Goal: Task Accomplishment & Management: Use online tool/utility

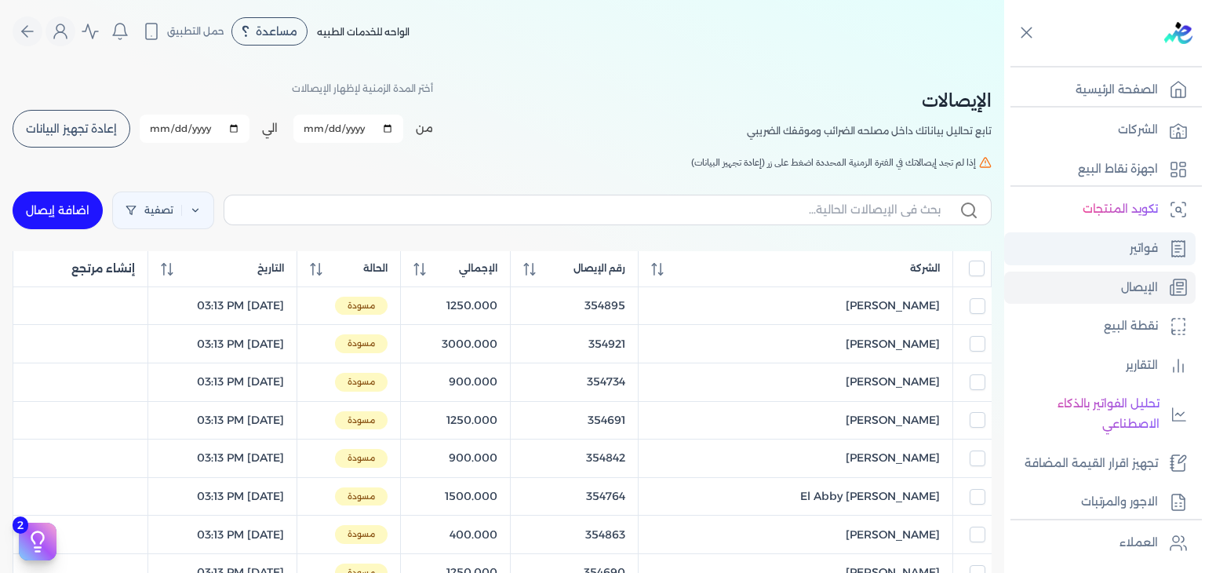
click at [1102, 245] on link "فواتير" at bounding box center [1099, 248] width 191 height 33
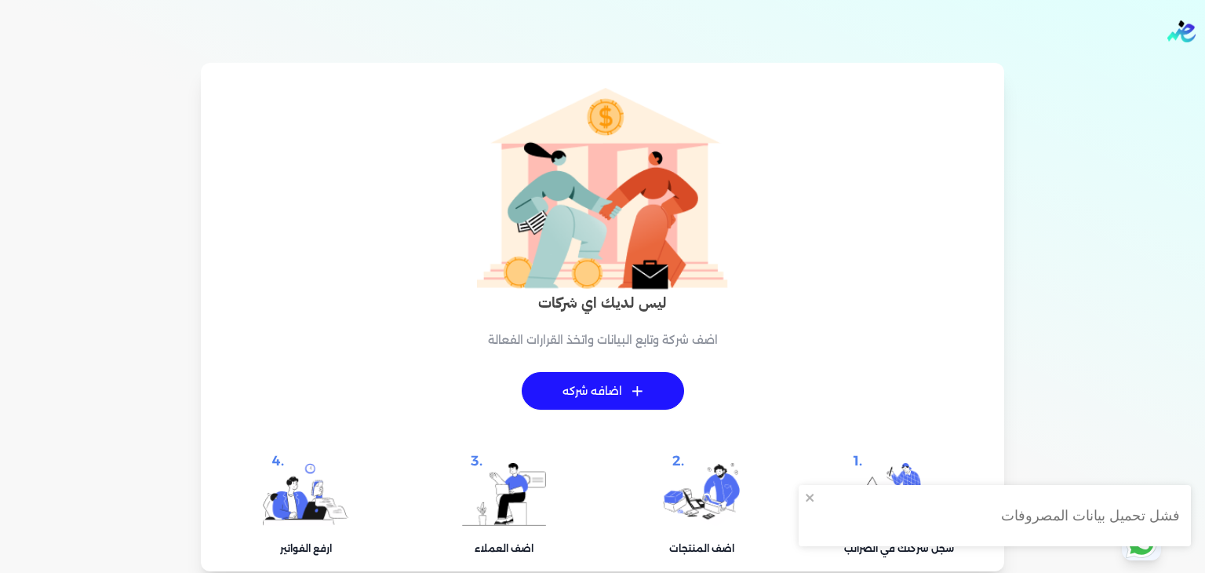
click at [1130, 240] on div "ليس لديك اي شركات اضف شركة وتابع البيانات واتخذ القرارات الفعالة + اضافه شركه .…" at bounding box center [602, 327] width 1186 height 490
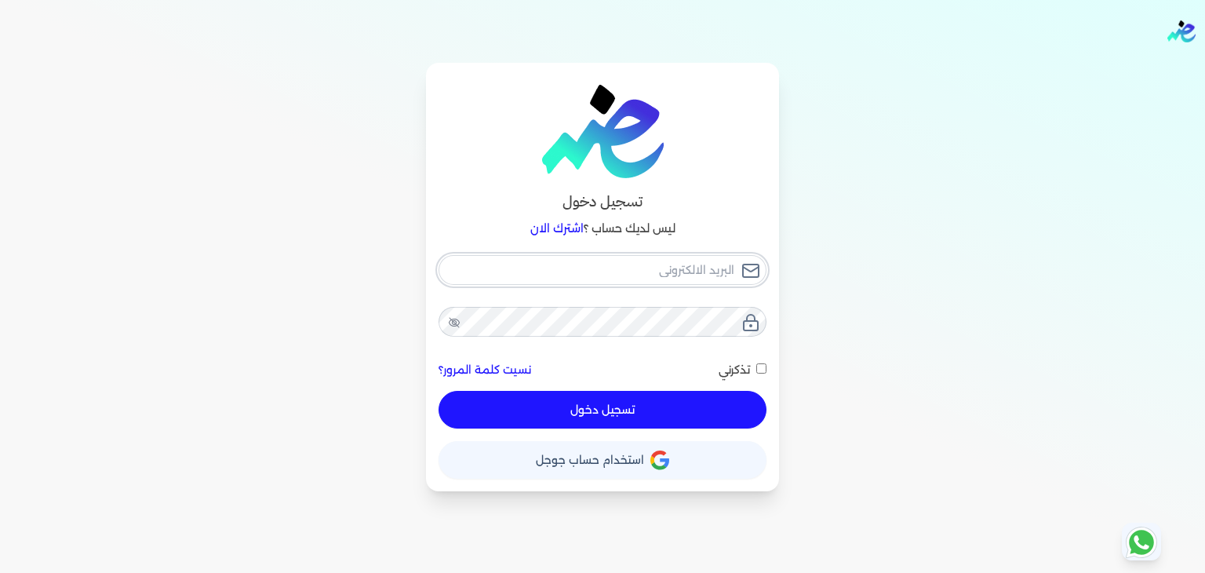
type input "[PERSON_NAME][EMAIL_ADDRESS][PERSON_NAME][DOMAIN_NAME]"
click at [658, 409] on button "تسجيل دخول" at bounding box center [603, 410] width 328 height 38
checkbox input "false"
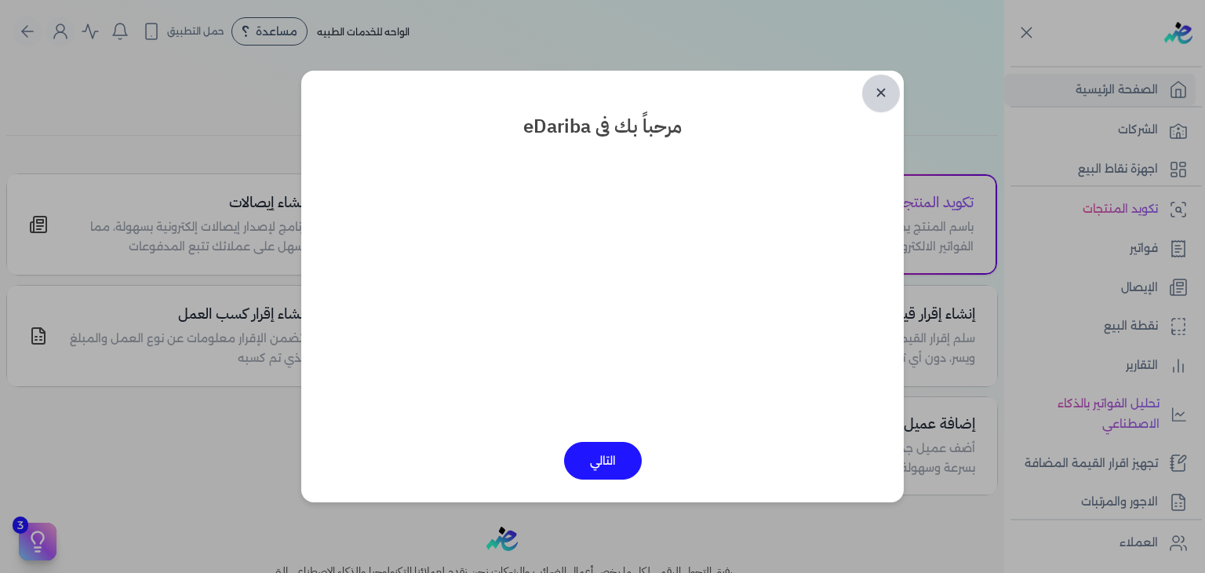
click at [870, 80] on link "✕" at bounding box center [881, 94] width 38 height 38
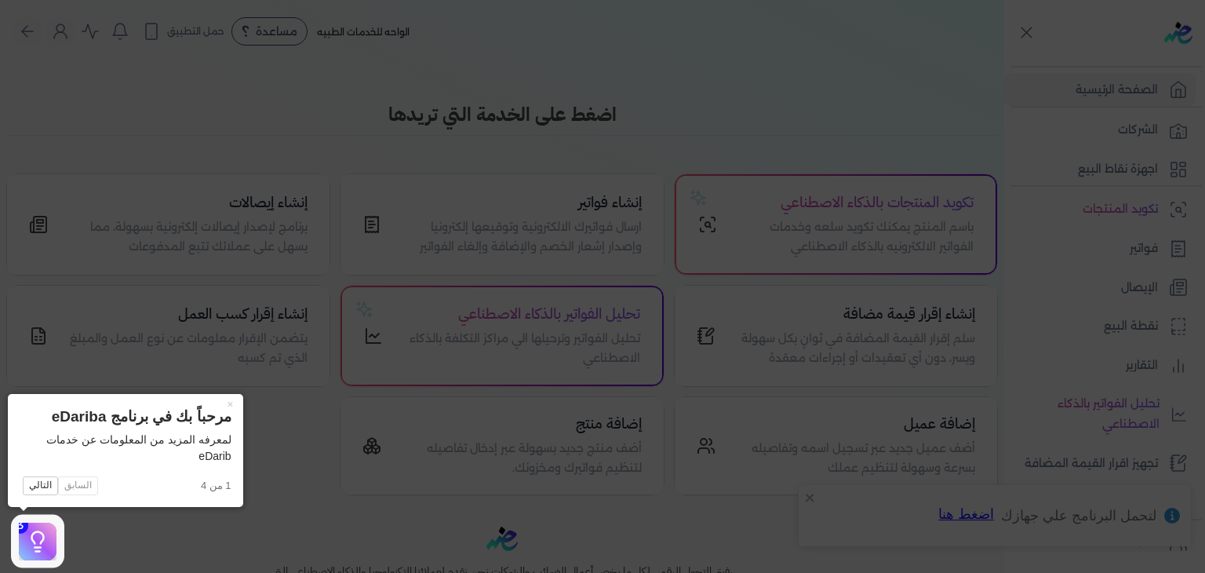
click at [1097, 285] on icon at bounding box center [602, 286] width 1205 height 573
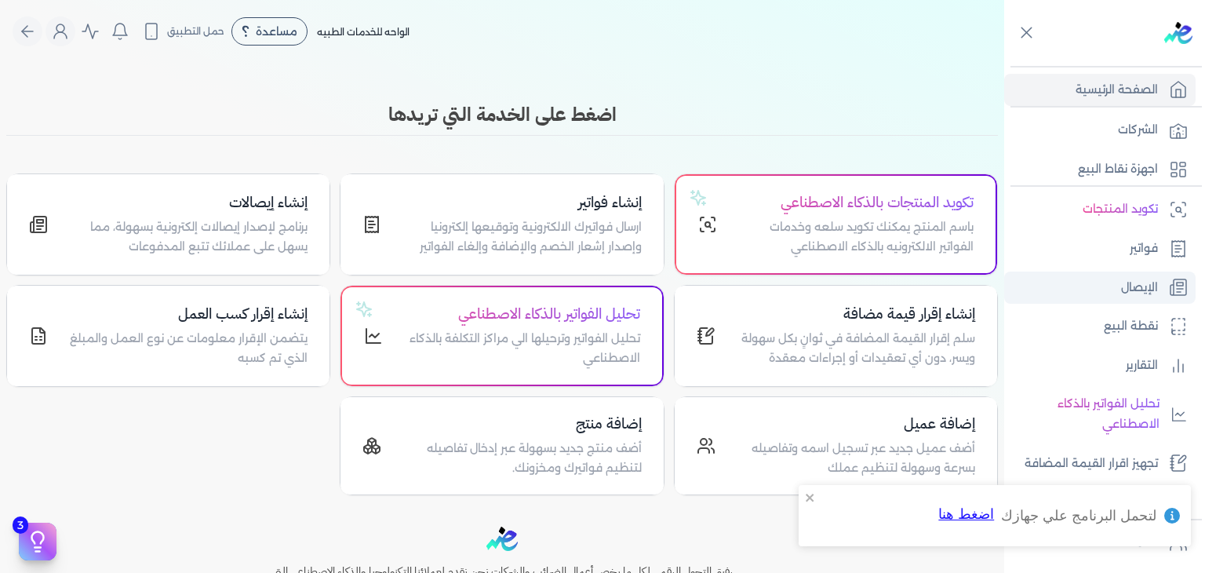
click at [1097, 285] on link "الإيصال" at bounding box center [1099, 287] width 191 height 33
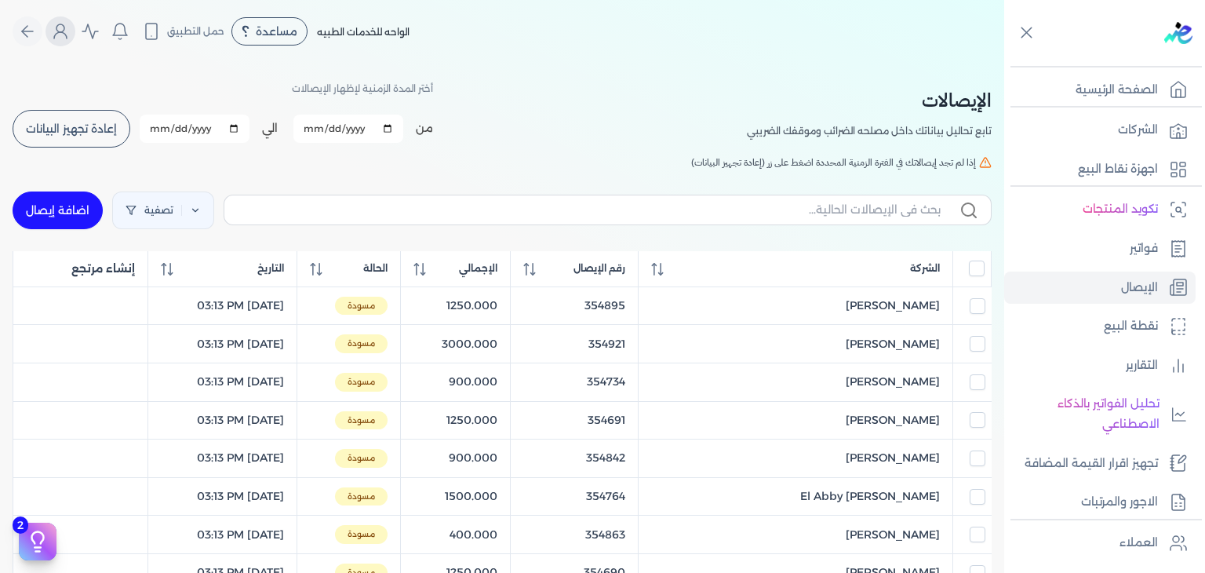
click at [63, 36] on icon "Global" at bounding box center [60, 31] width 19 height 19
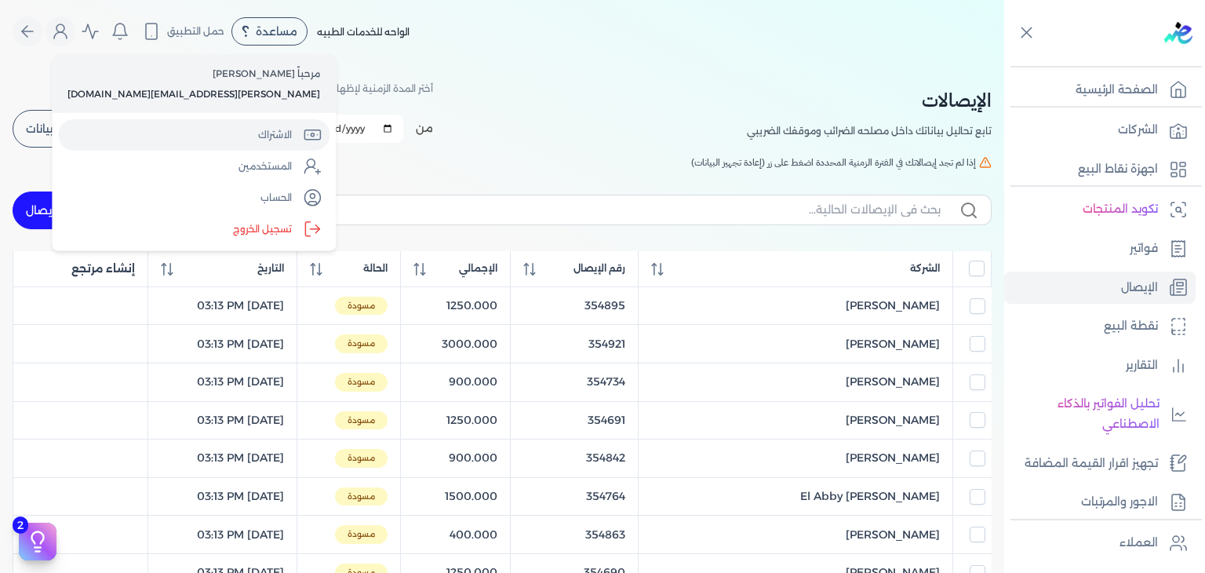
click at [163, 148] on link "الاشتراك" at bounding box center [193, 134] width 271 height 31
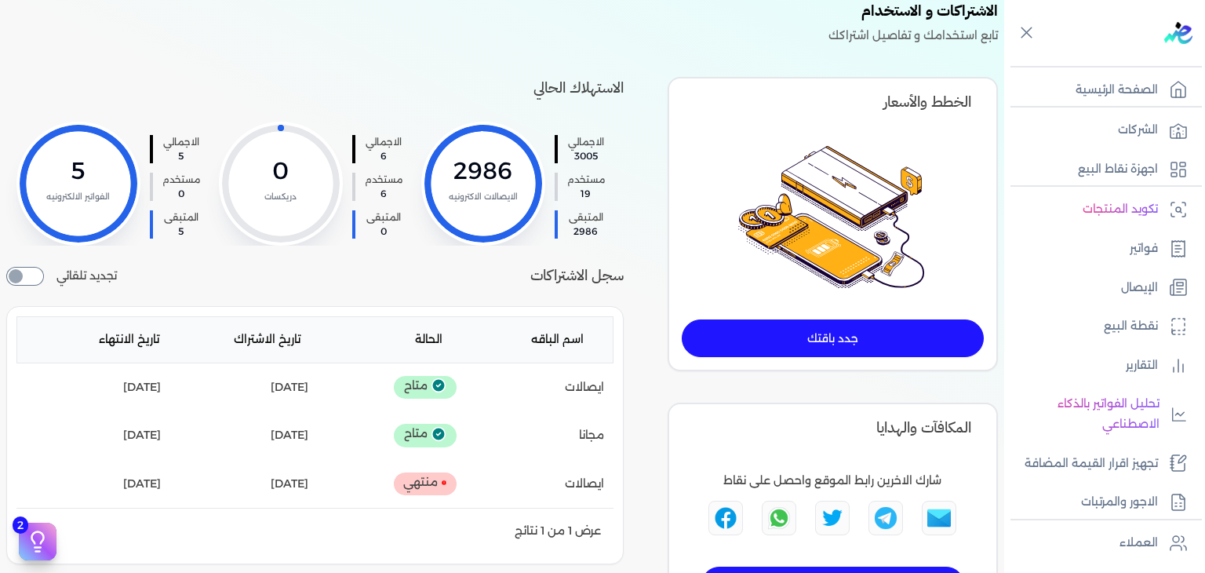
scroll to position [157, 0]
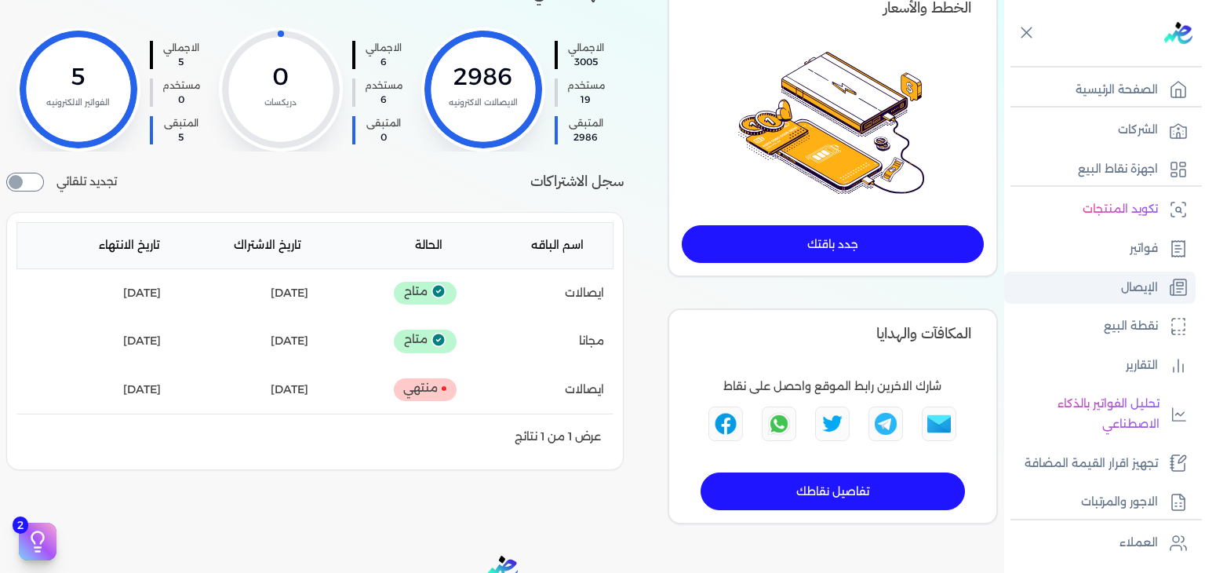
click at [1110, 279] on link "الإيصال" at bounding box center [1099, 287] width 191 height 33
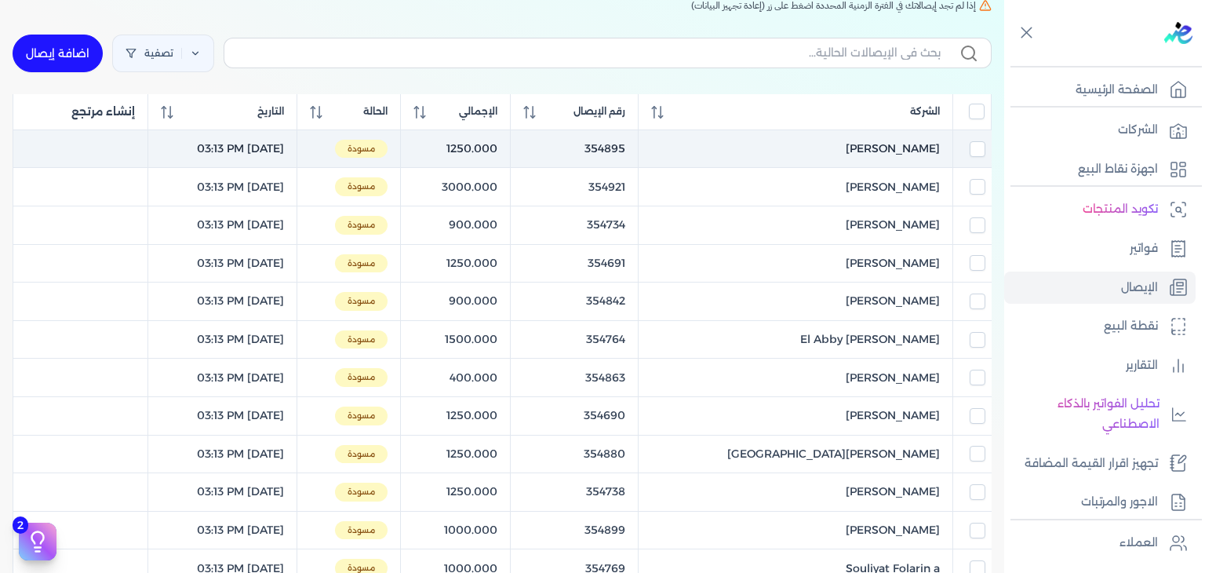
click at [964, 146] on div at bounding box center [972, 149] width 25 height 16
checkbox input "true"
checkbox input "false"
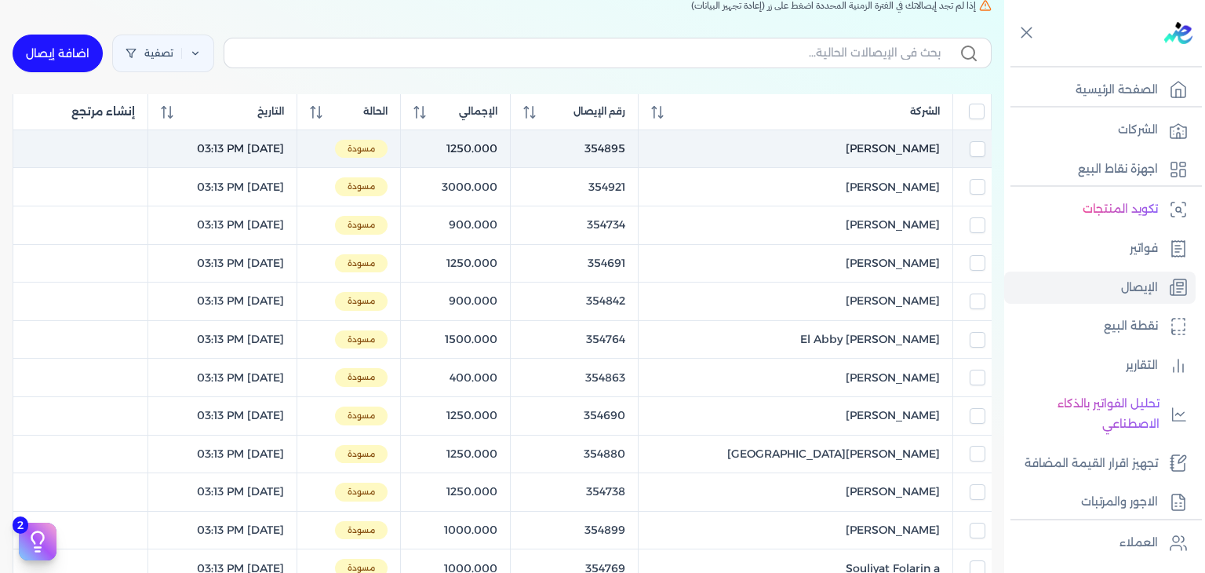
checkbox input "false"
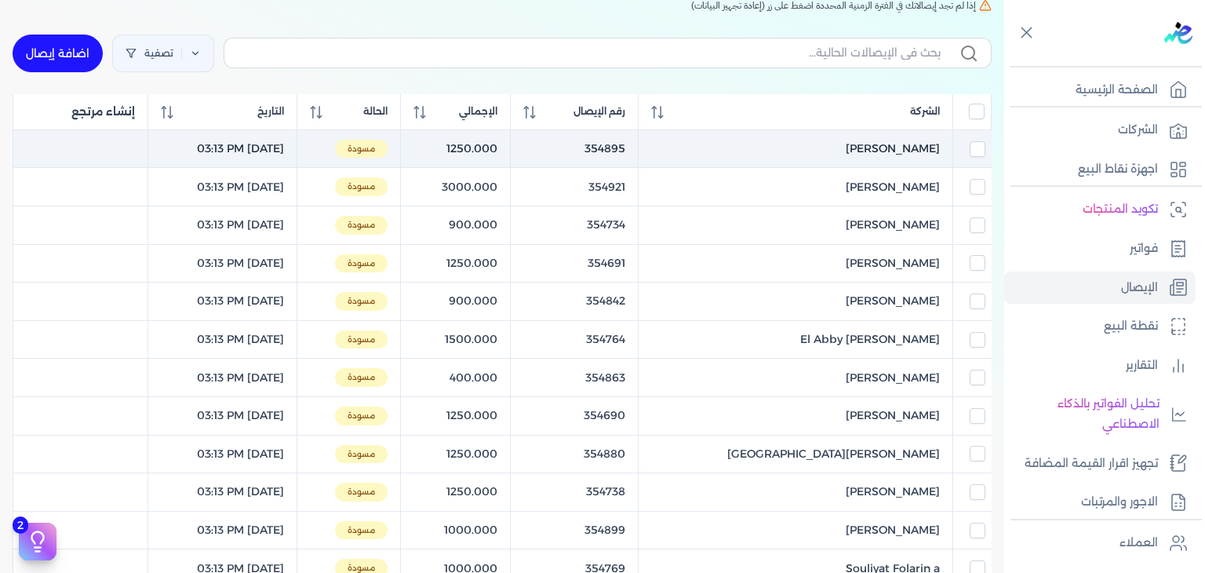
checkbox input "false"
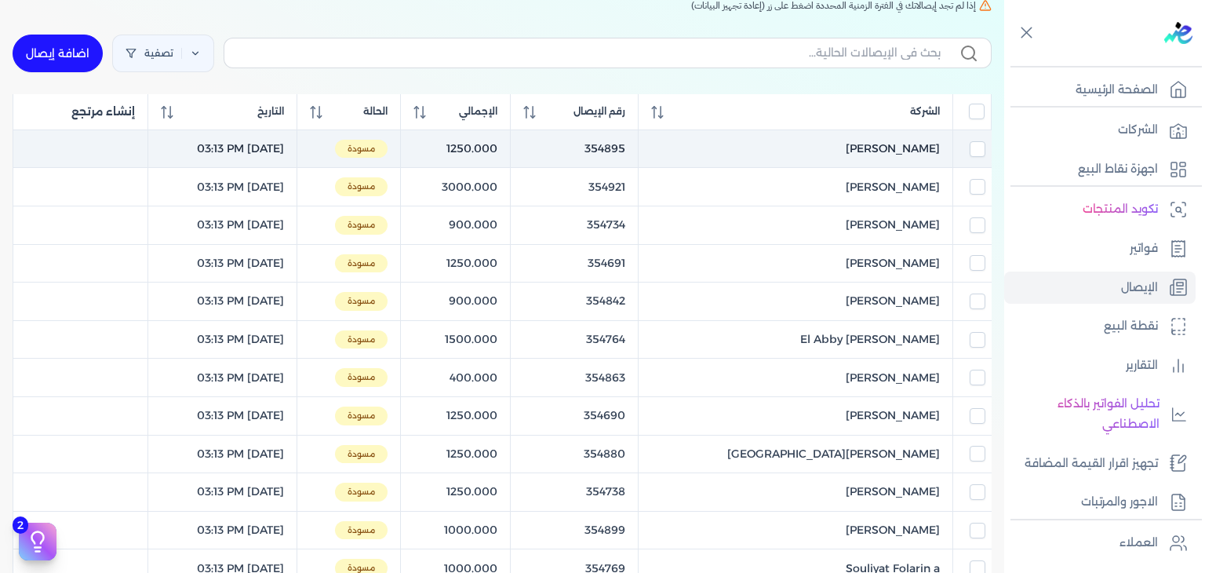
checkbox input "false"
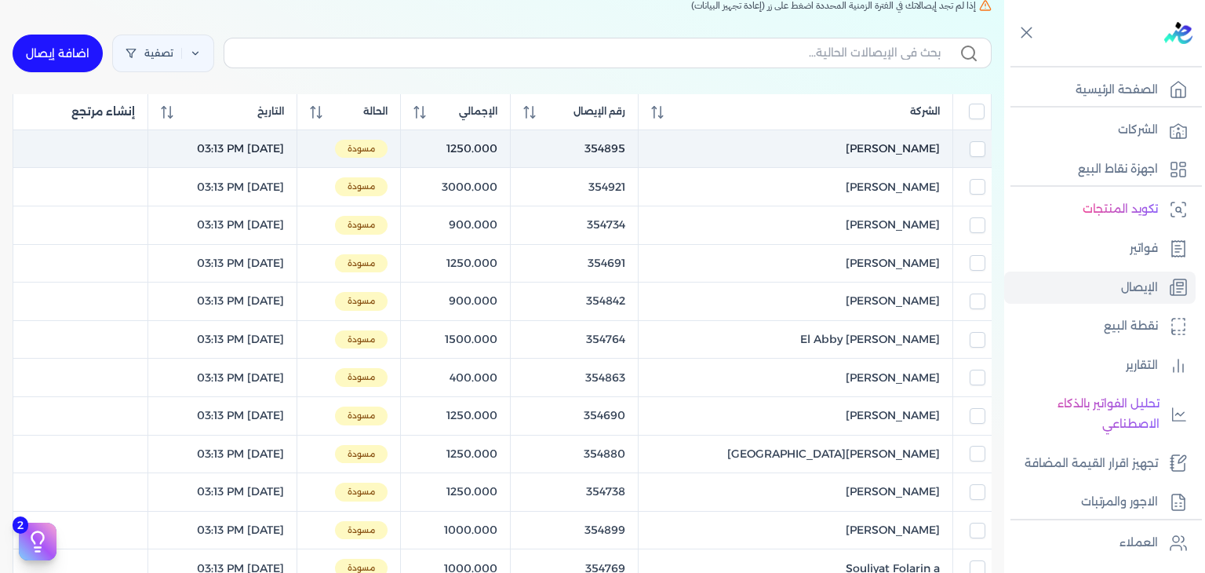
checkbox input "false"
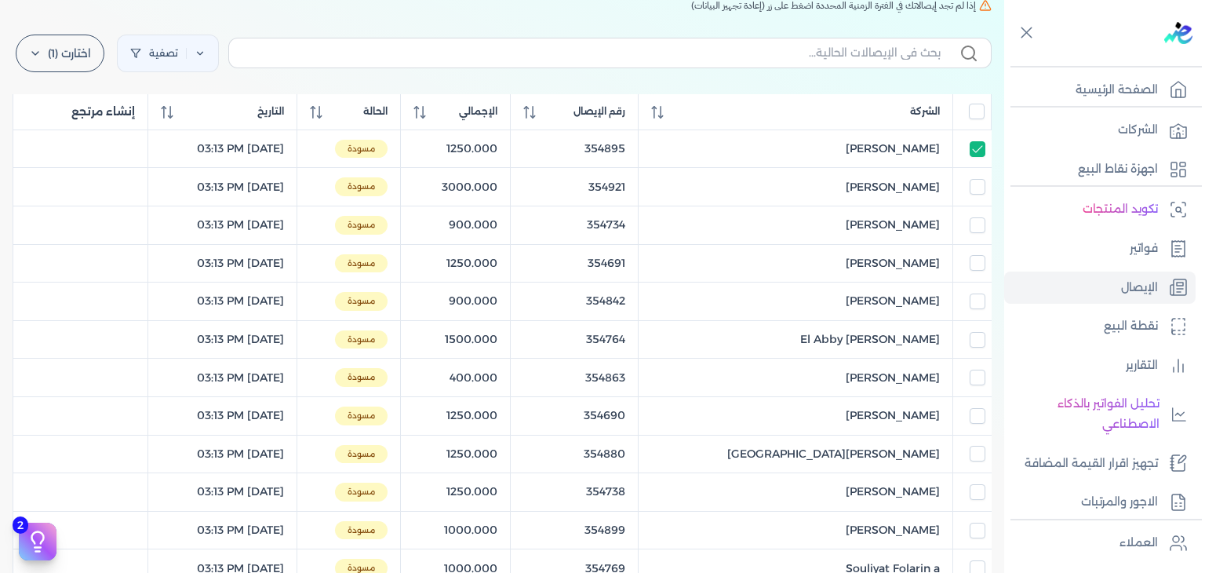
click at [47, 73] on div "اختارت (1) مسح ارسل لمصلحة لضرائب" at bounding box center [60, 53] width 95 height 44
click at [63, 59] on label "اختارت (1)" at bounding box center [60, 54] width 89 height 38
click at [53, 119] on button "ارسل لمصلحة لضرائب" at bounding box center [94, 124] width 151 height 28
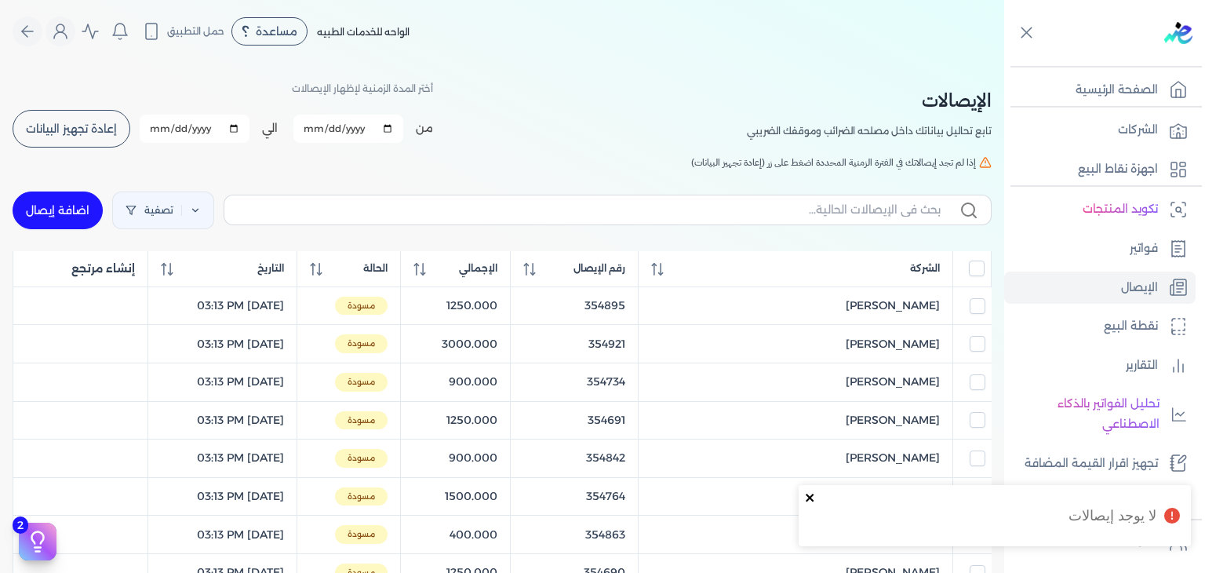
click at [805, 503] on icon "close" at bounding box center [810, 497] width 11 height 13
click at [973, 271] on input "All items unselected" at bounding box center [977, 268] width 16 height 16
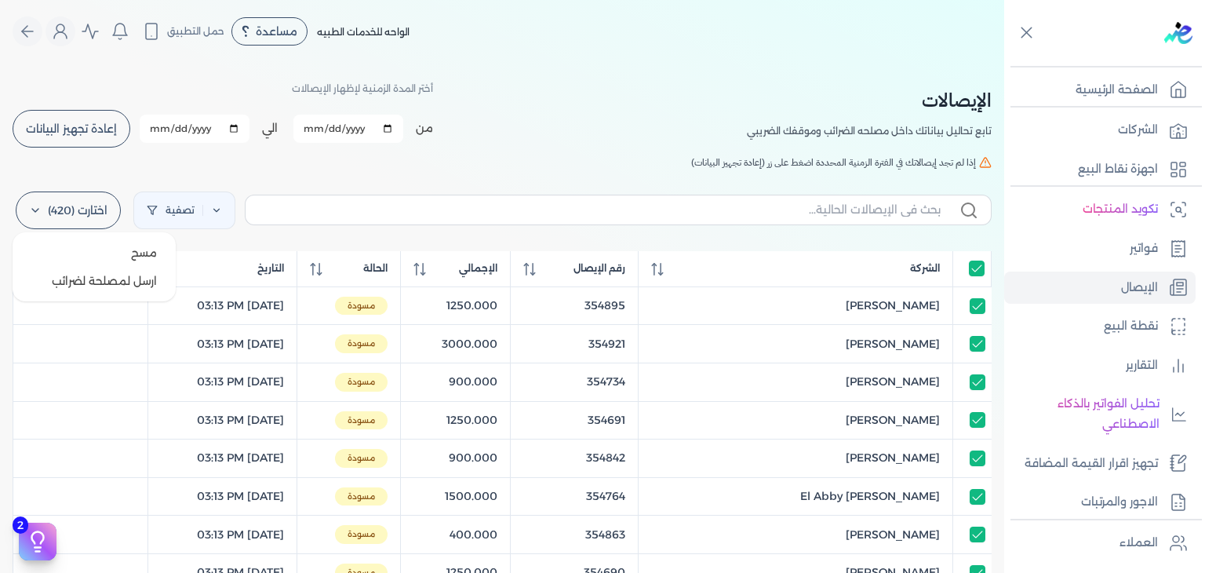
click at [77, 193] on label "اختارت (420)" at bounding box center [68, 210] width 105 height 38
click at [88, 255] on button "مسح" at bounding box center [94, 253] width 151 height 28
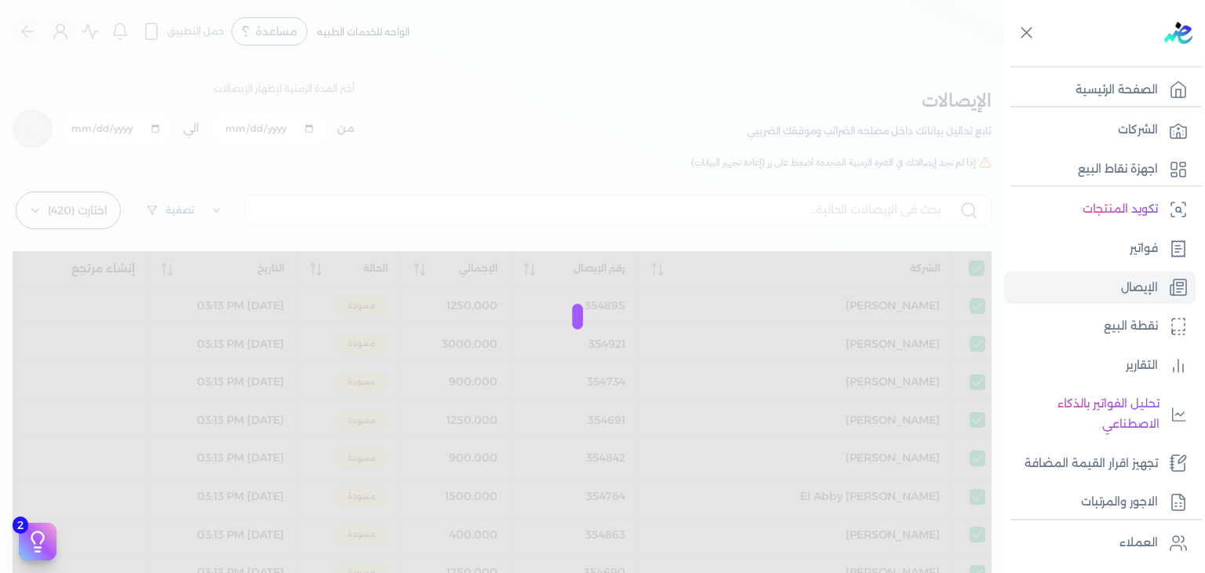
checkbox input "true"
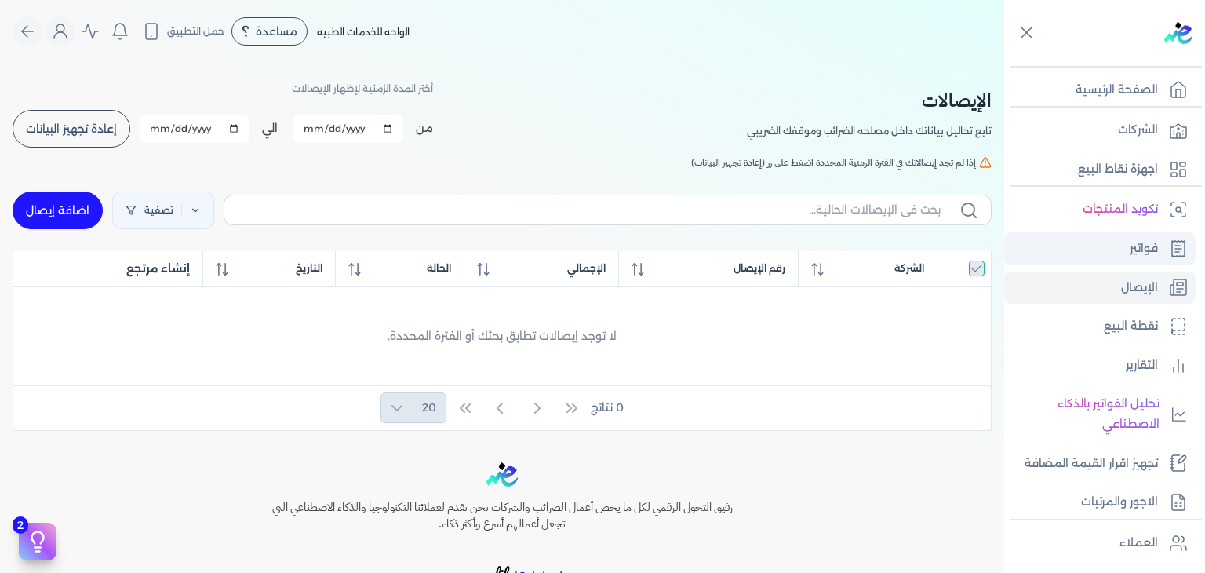
click at [1039, 255] on link "فواتير" at bounding box center [1099, 248] width 191 height 33
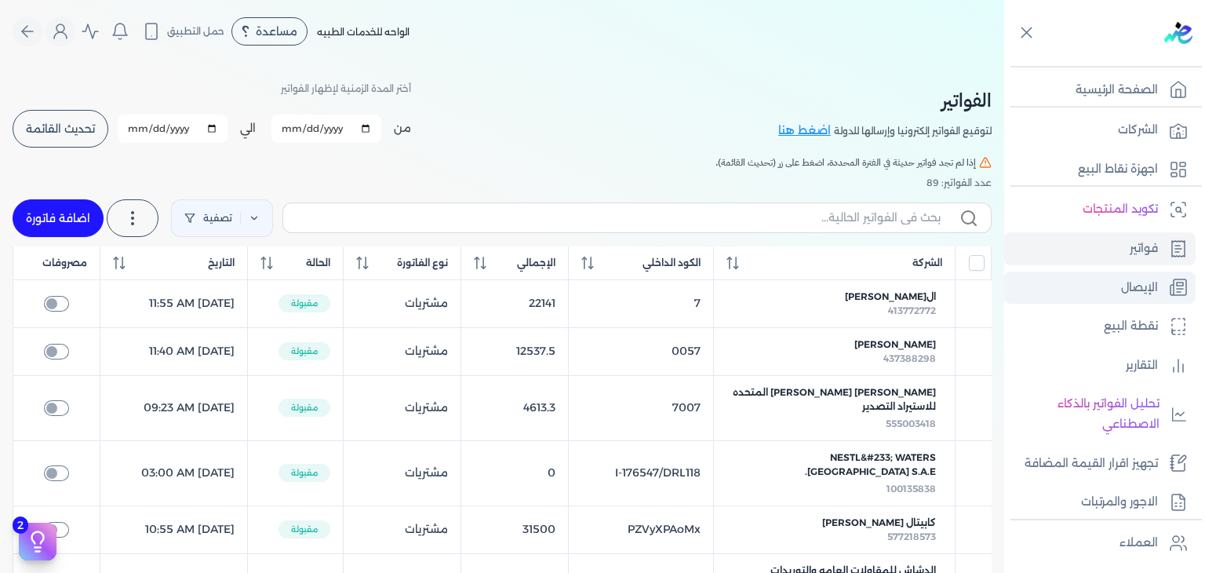
click at [1050, 285] on link "الإيصال" at bounding box center [1099, 287] width 191 height 33
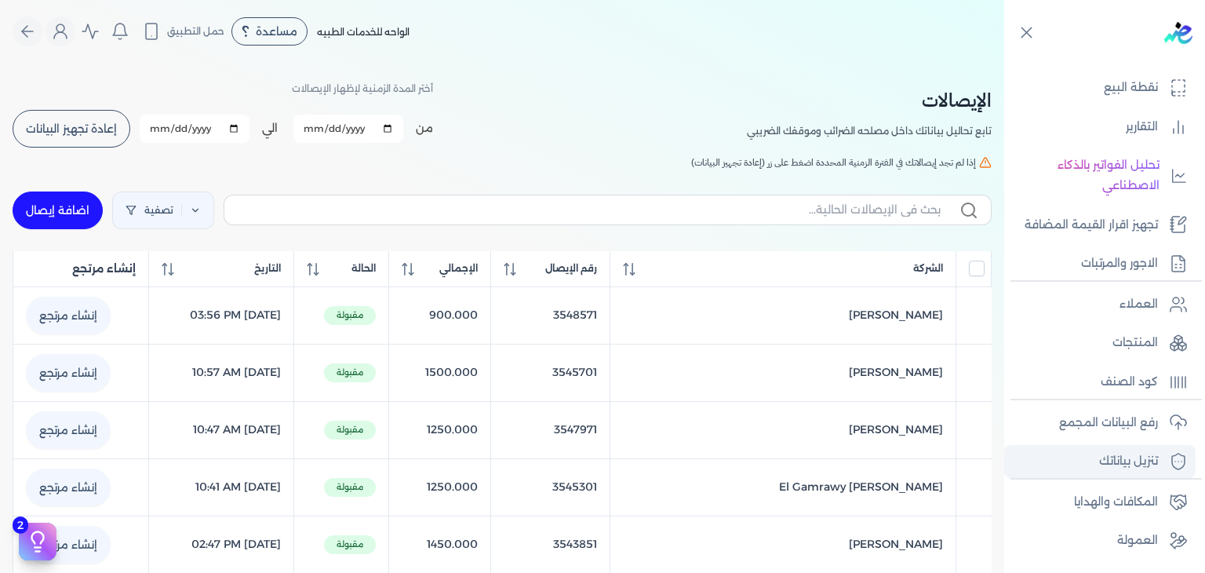
scroll to position [273, 0]
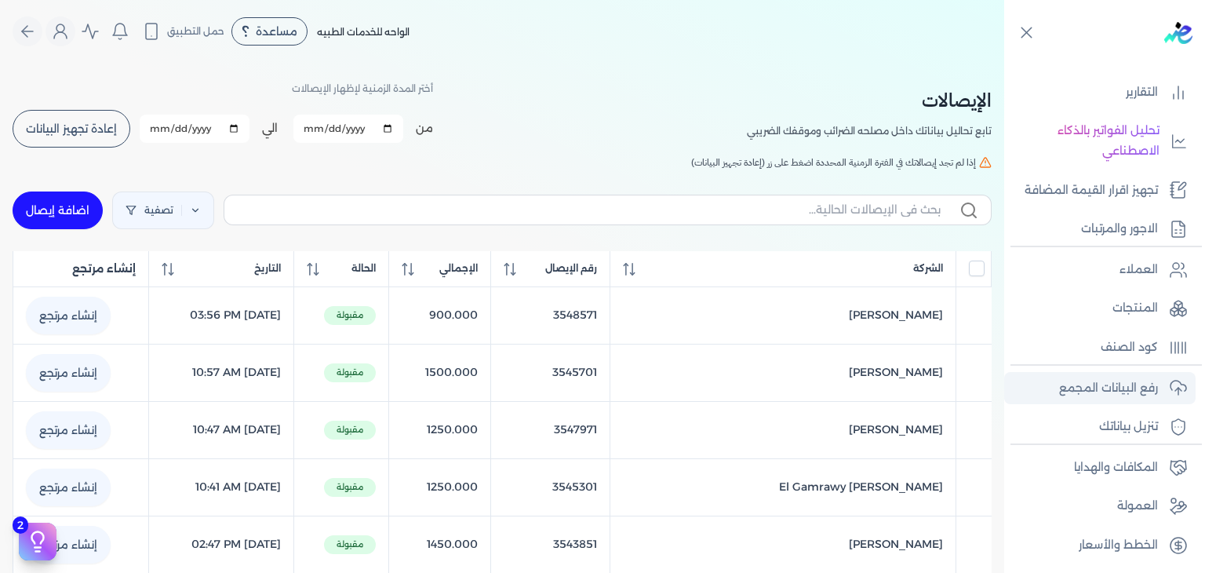
click at [1130, 381] on p "رفع البيانات المجمع" at bounding box center [1108, 388] width 99 height 20
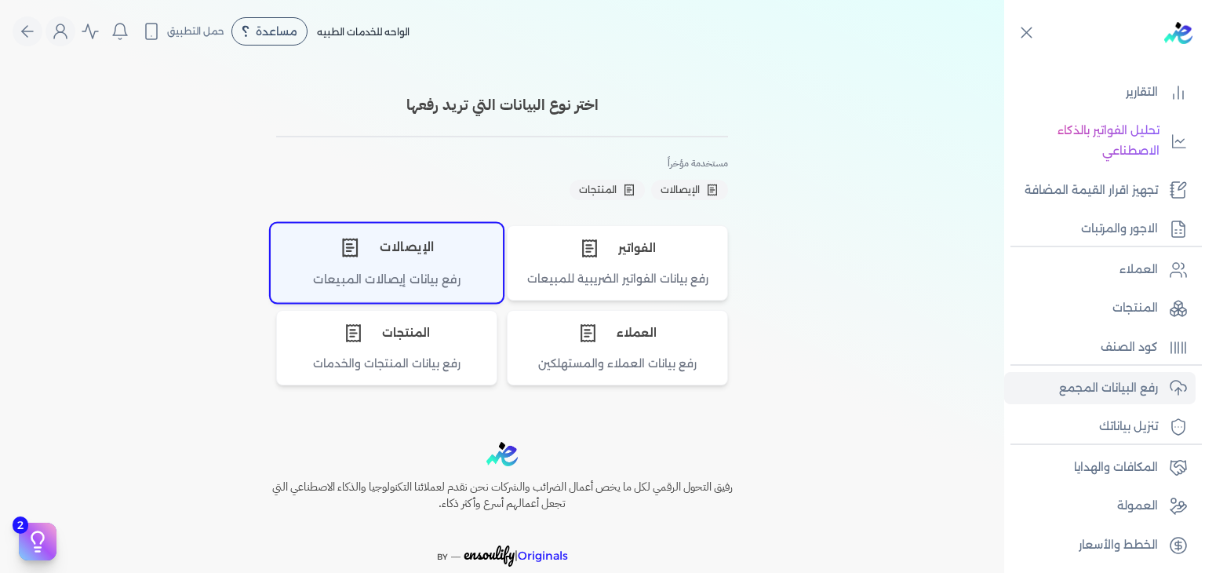
click at [427, 266] on div "الإيصالات" at bounding box center [386, 247] width 231 height 47
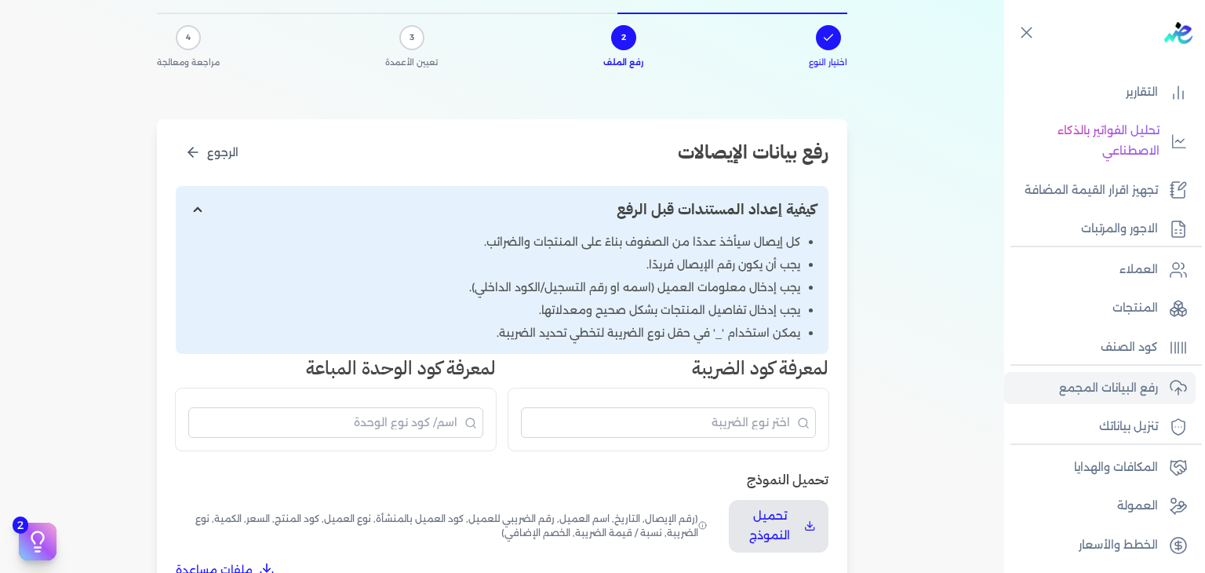
scroll to position [392, 0]
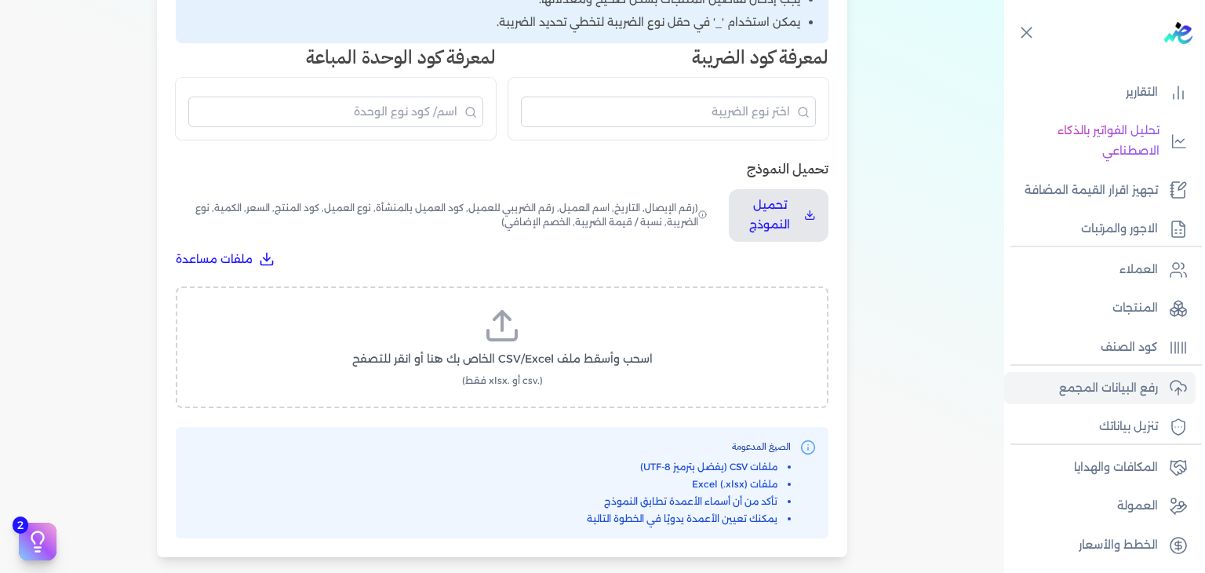
click at [521, 369] on label "اسحب وأسقط ملف CSV/Excel الخاص بك هنا أو انقر للتصفح (.csv أو .xlsx فقط)" at bounding box center [502, 347] width 612 height 81
click at [0, 0] on input "اسحب وأسقط ملف CSV/Excel الخاص بك هنا أو انقر للتصفح (.csv أو .xlsx فقط)" at bounding box center [0, 0] width 0 height 0
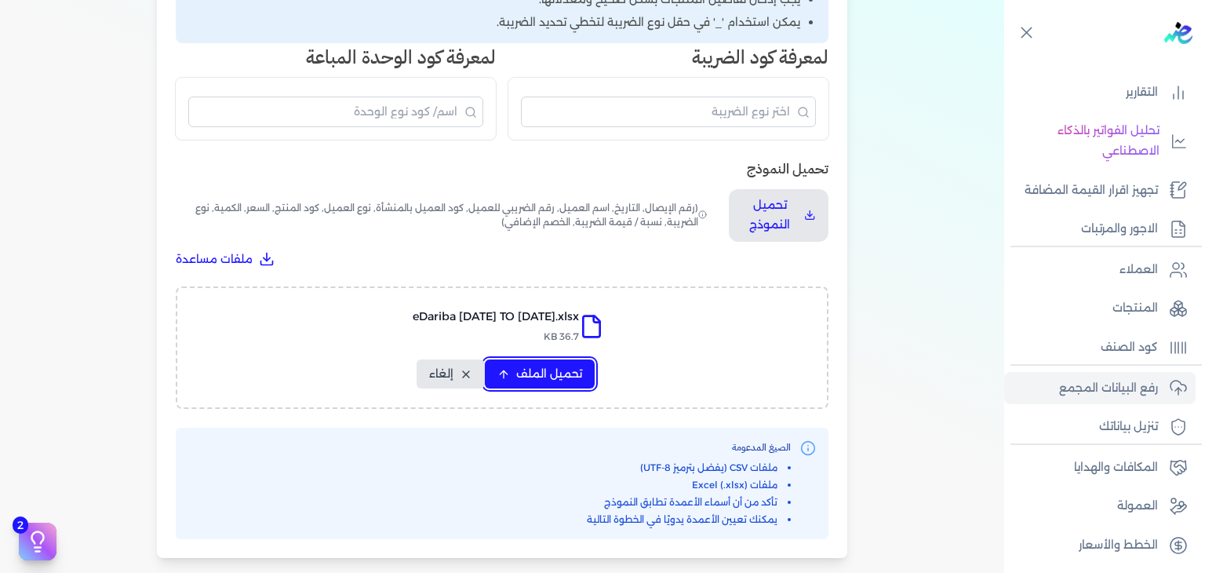
click at [530, 378] on span "تحميل الملف" at bounding box center [549, 374] width 66 height 16
select select "رقم الإيصال"
select select "أسم العميل"
select select "وصف البند"
select select "سيريال المنتج"
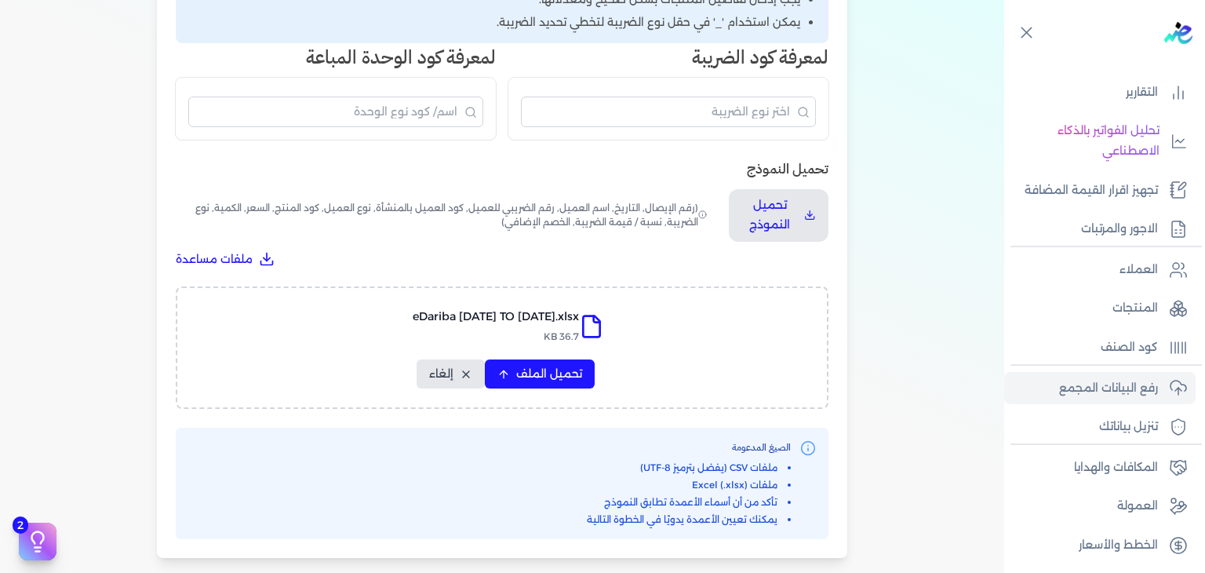
select select "السعر"
select select "الكمية"
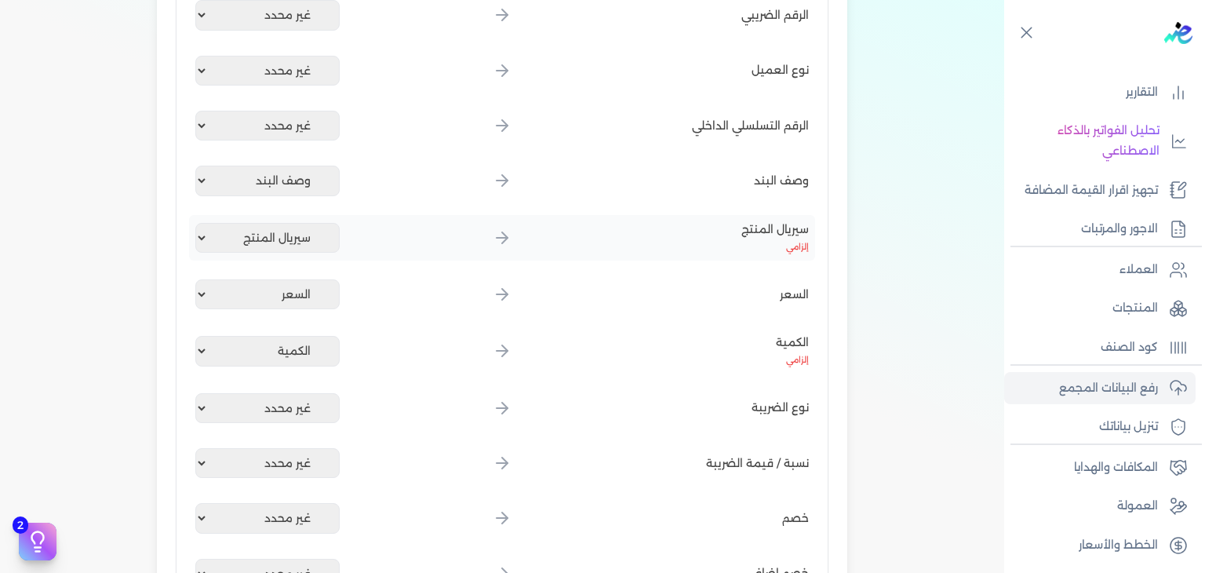
scroll to position [785, 0]
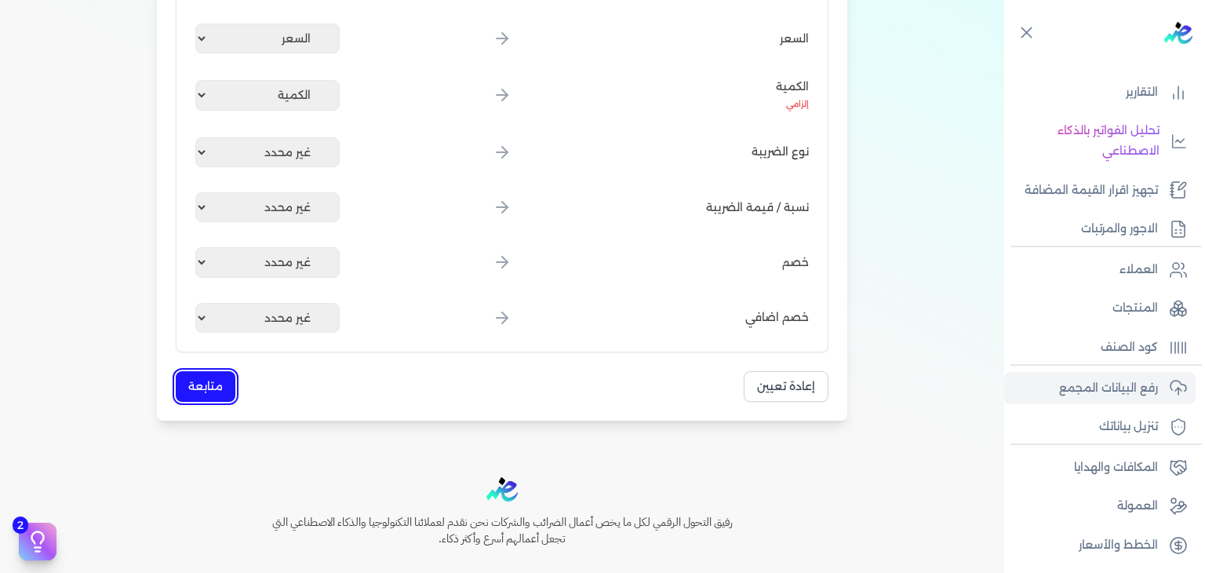
click at [219, 373] on button "متابعة" at bounding box center [206, 386] width 60 height 31
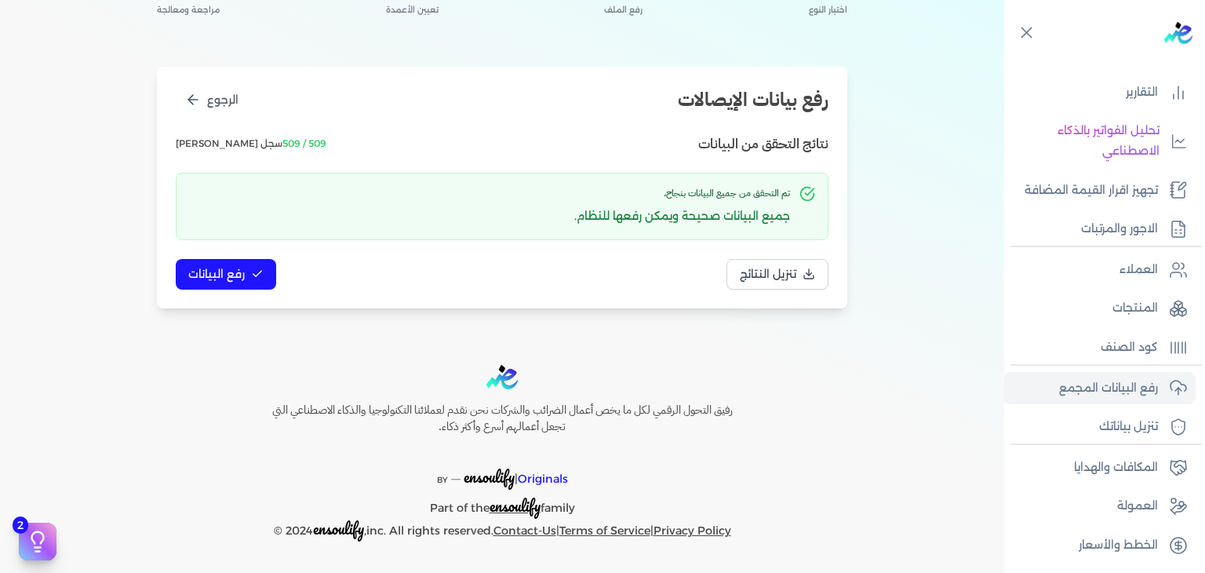
scroll to position [132, 0]
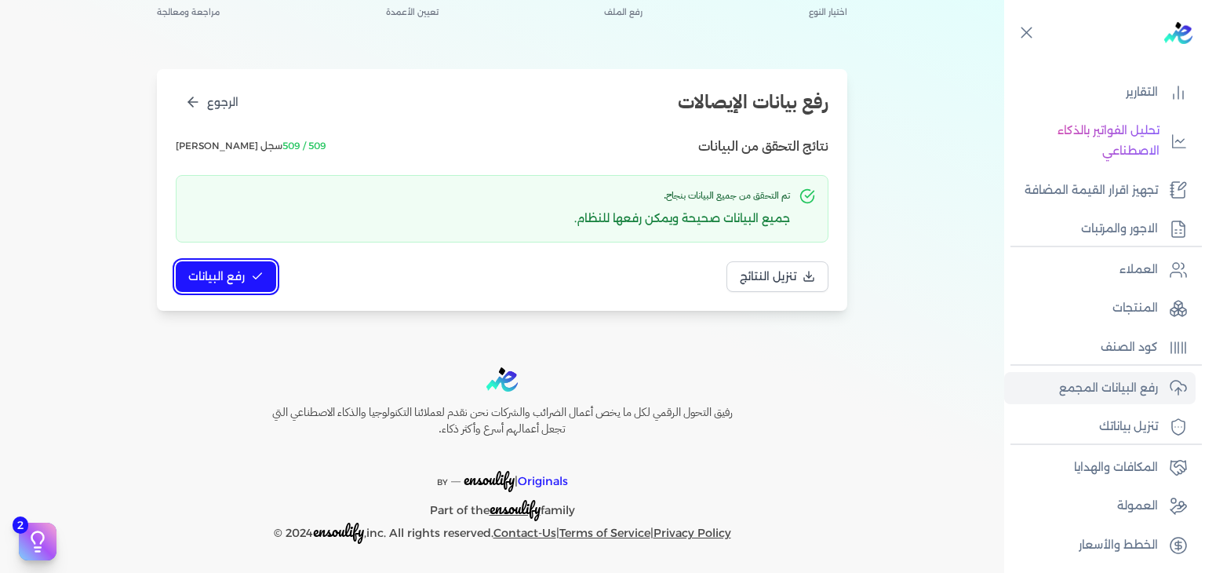
click at [251, 275] on button "رفع البيانات" at bounding box center [226, 276] width 100 height 31
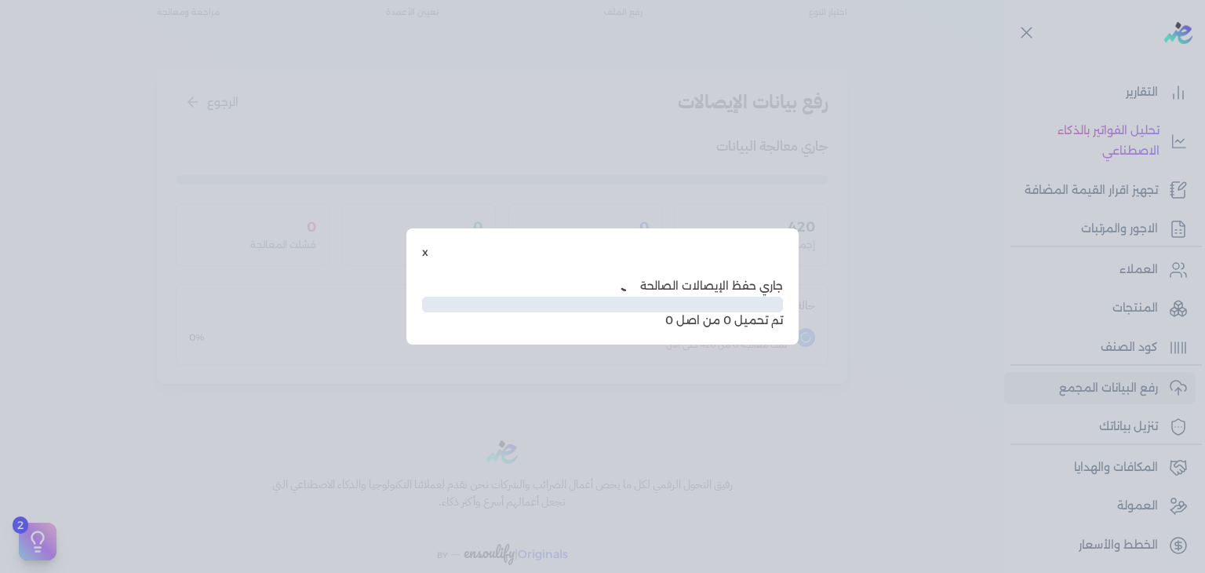
scroll to position [46, 0]
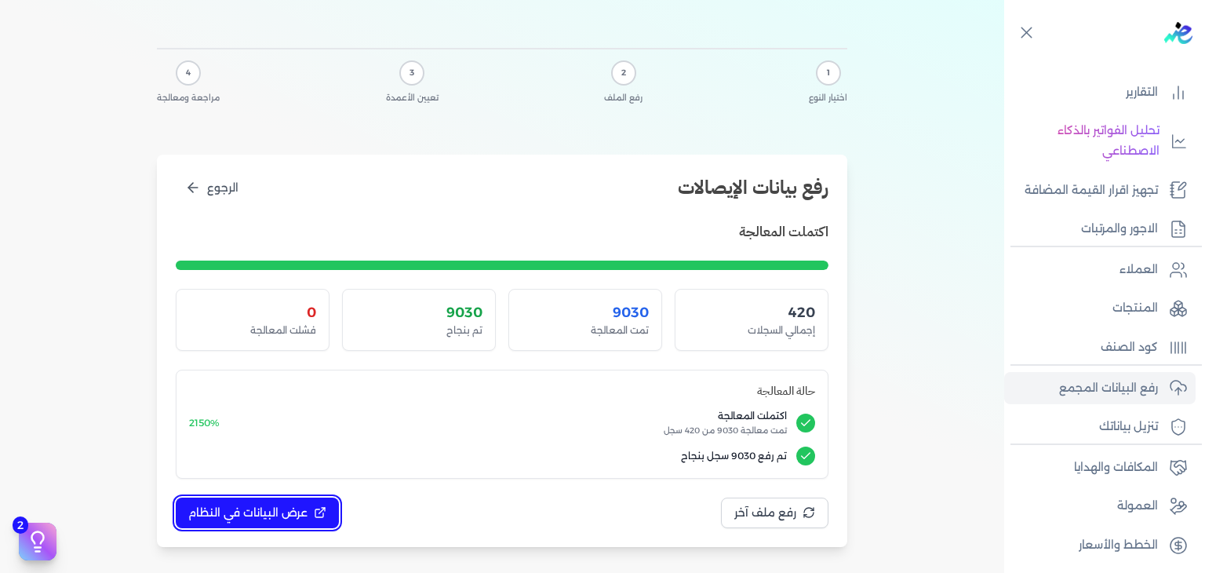
click at [234, 512] on span "عرض البيانات في النظام" at bounding box center [247, 513] width 119 height 16
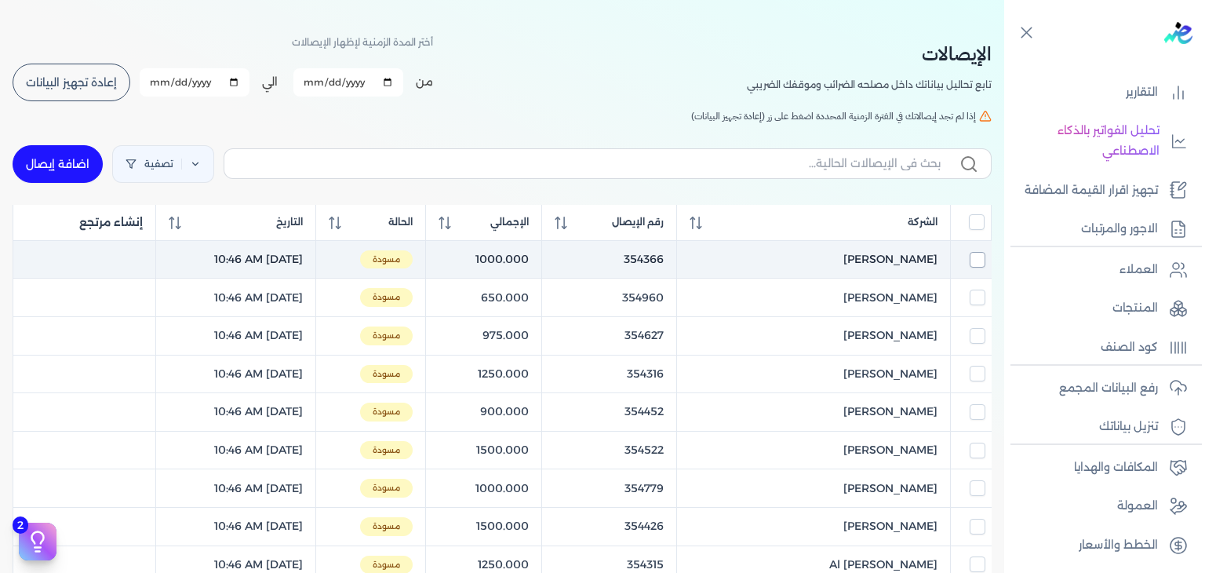
click at [976, 264] on input "checkbox" at bounding box center [978, 260] width 16 height 16
checkbox input "true"
checkbox input "false"
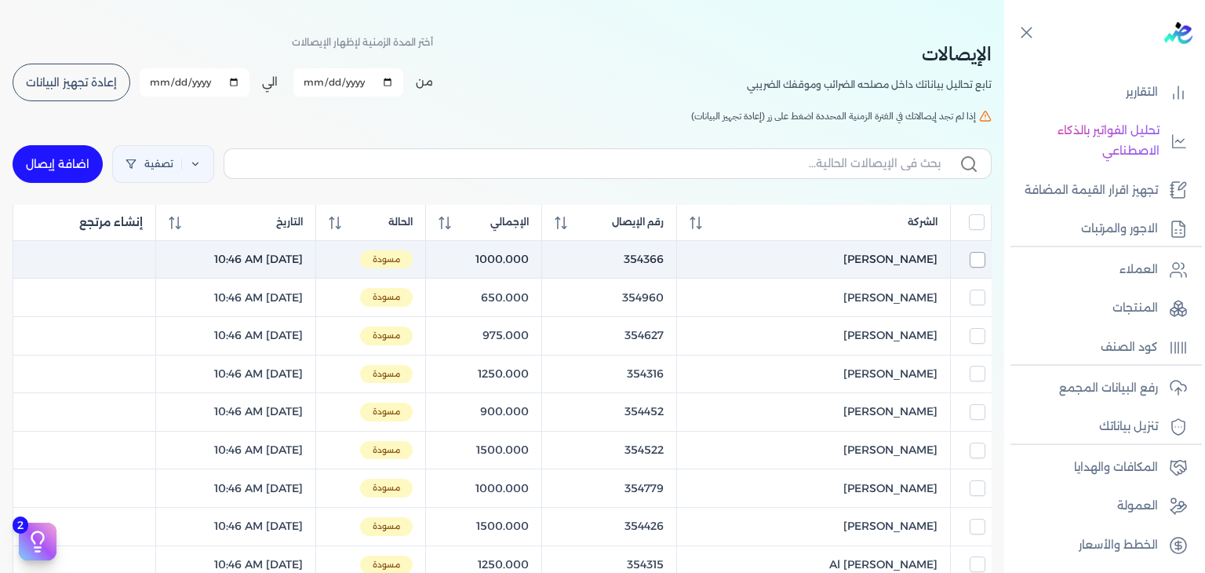
checkbox input "false"
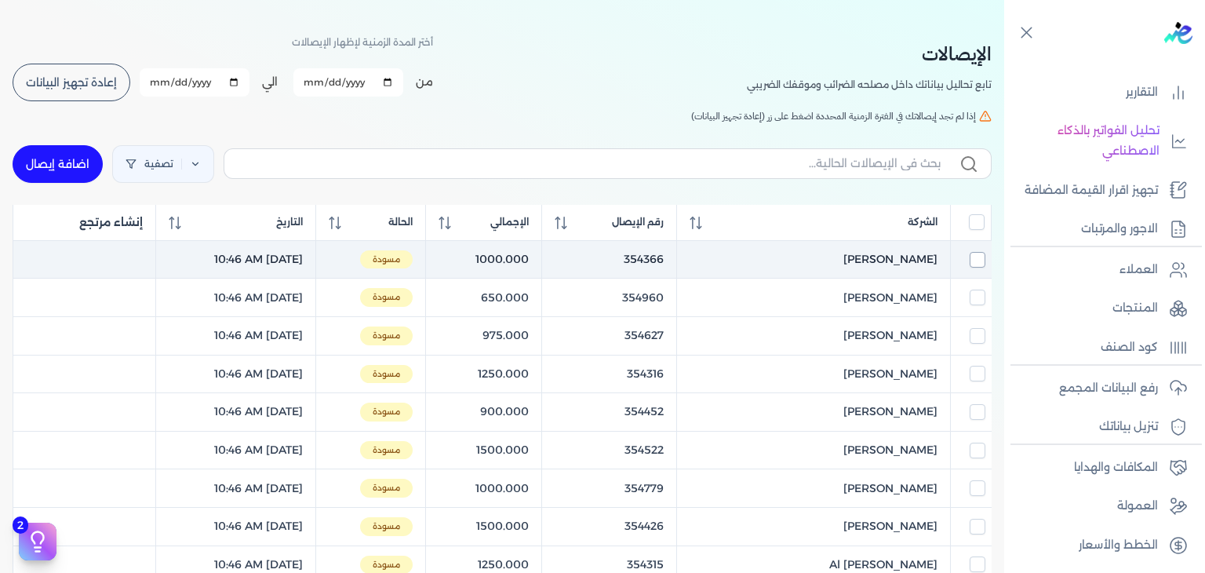
checkbox input "false"
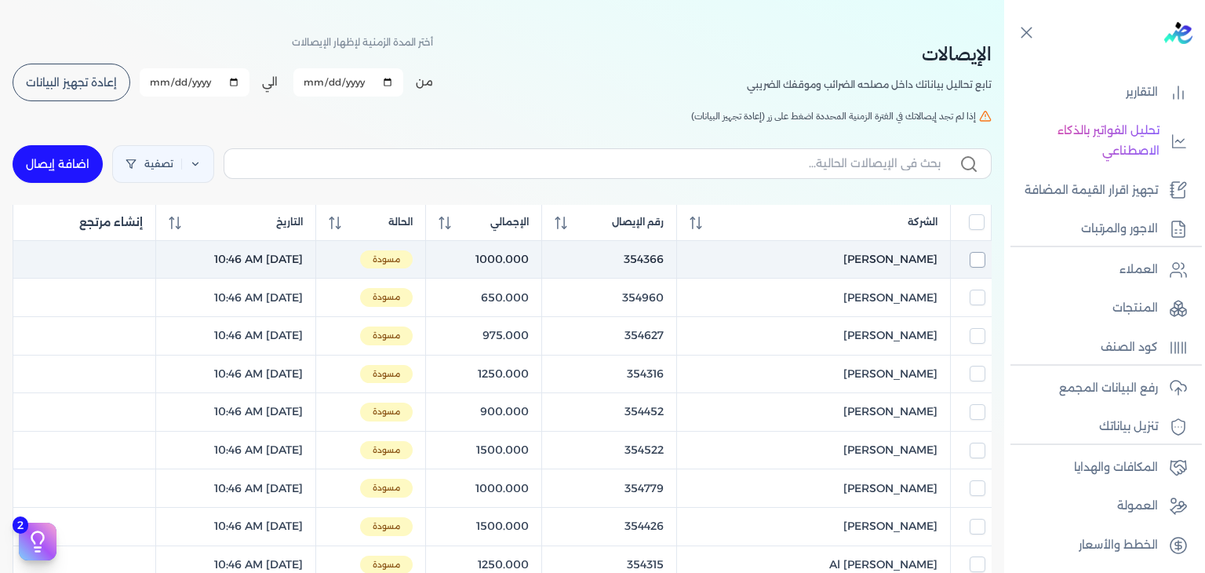
checkbox input "false"
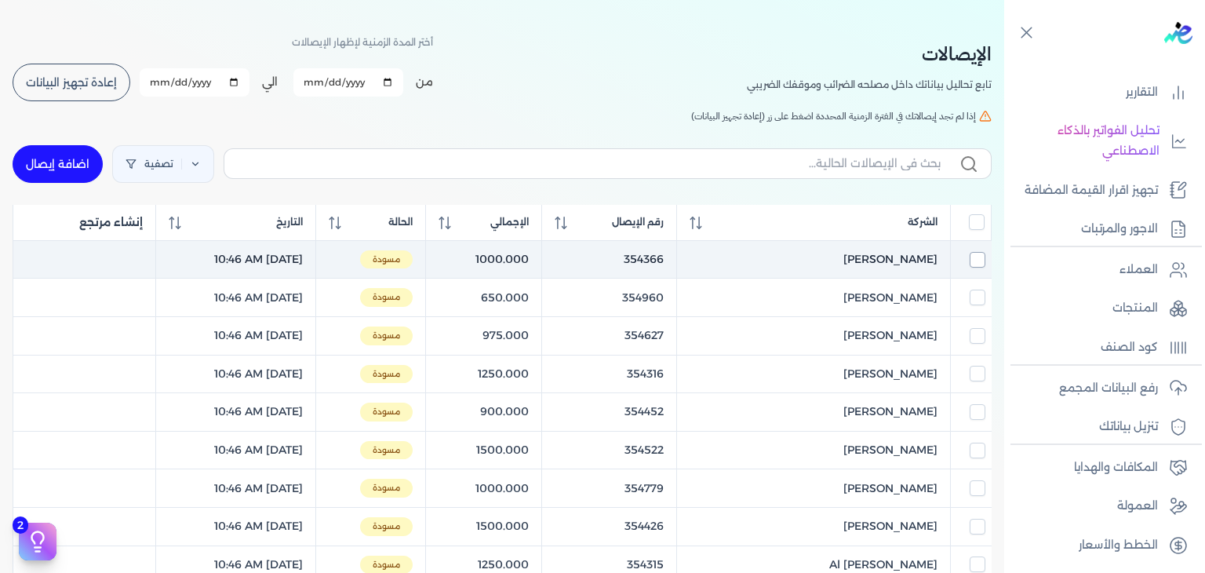
checkbox input "false"
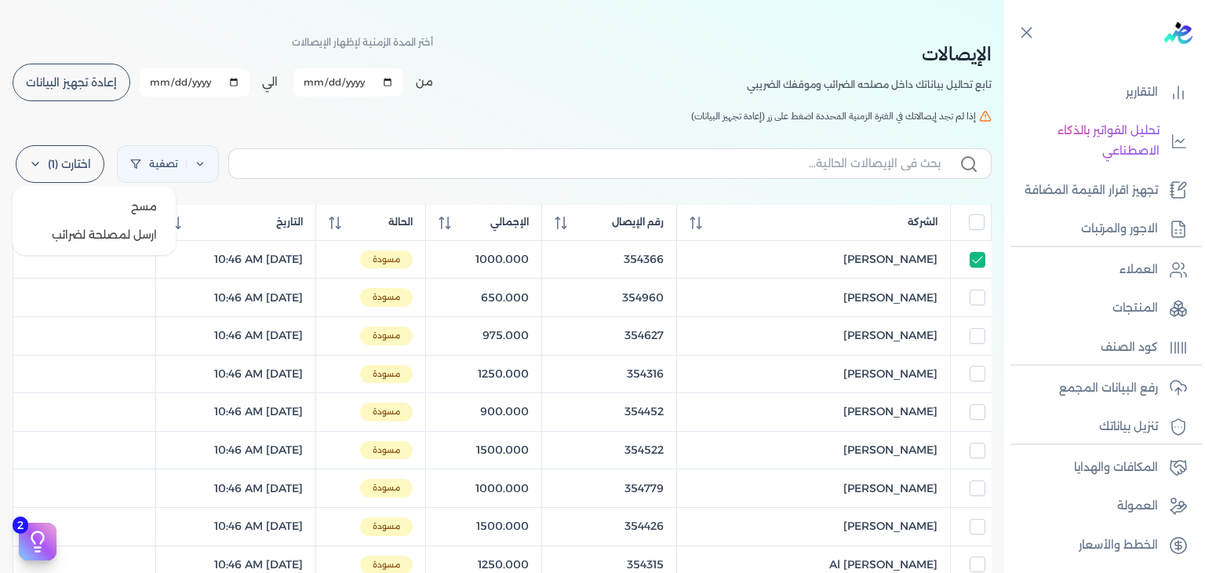
click at [72, 170] on label "اختارت (1)" at bounding box center [60, 164] width 89 height 38
click at [78, 228] on button "ارسل لمصلحة لضرائب" at bounding box center [94, 234] width 151 height 28
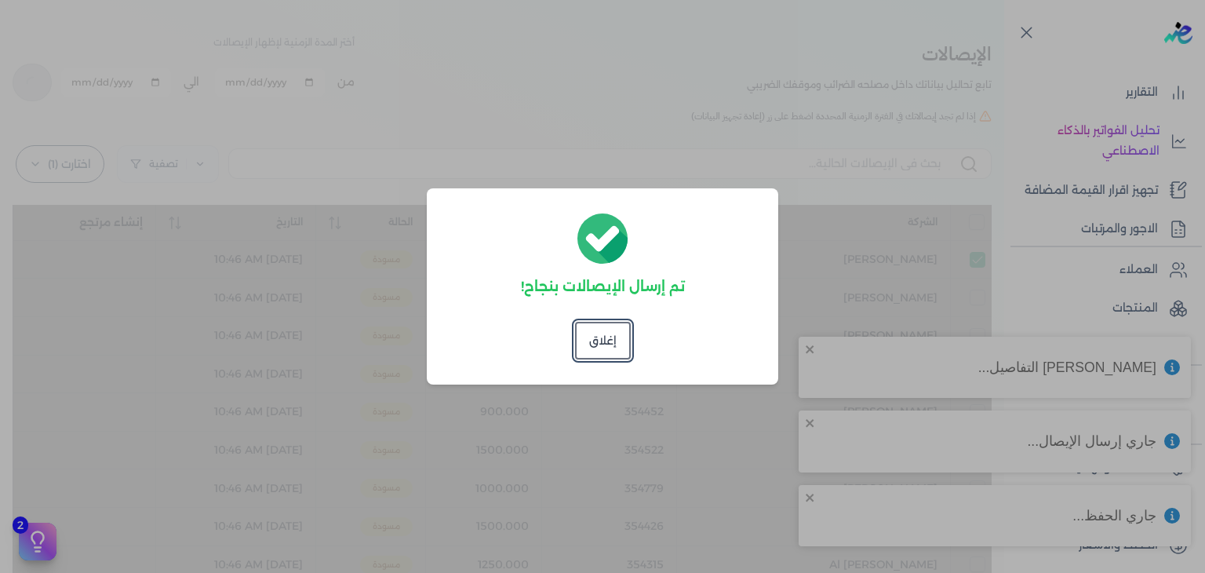
checkbox input "false"
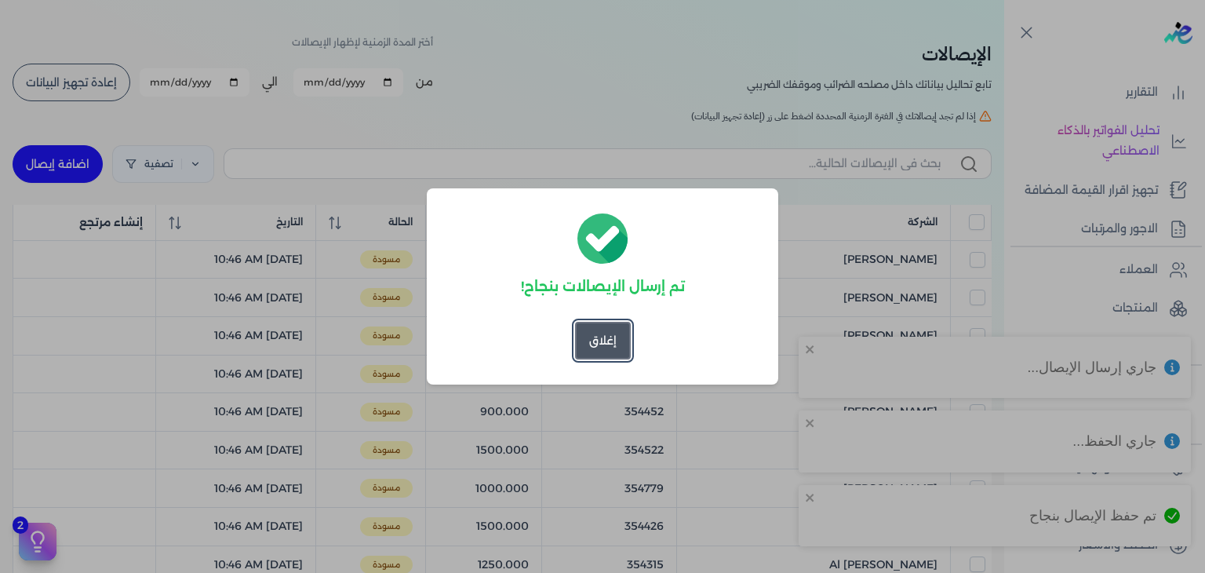
click at [605, 337] on button "إغلاق" at bounding box center [603, 341] width 56 height 38
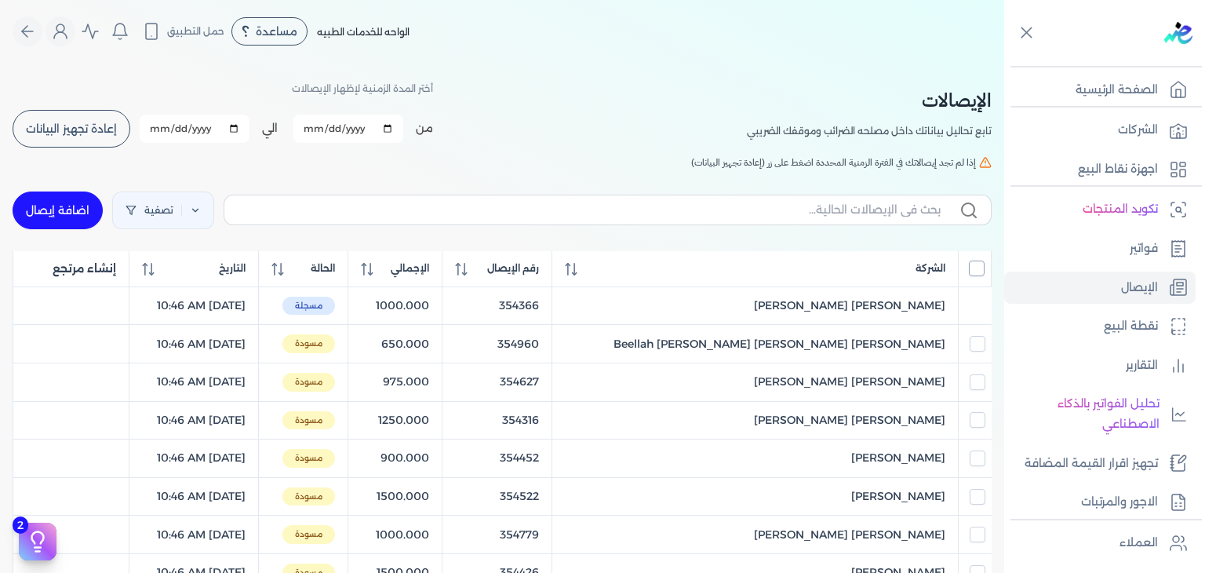
click at [974, 268] on input "All items unselected" at bounding box center [977, 268] width 16 height 16
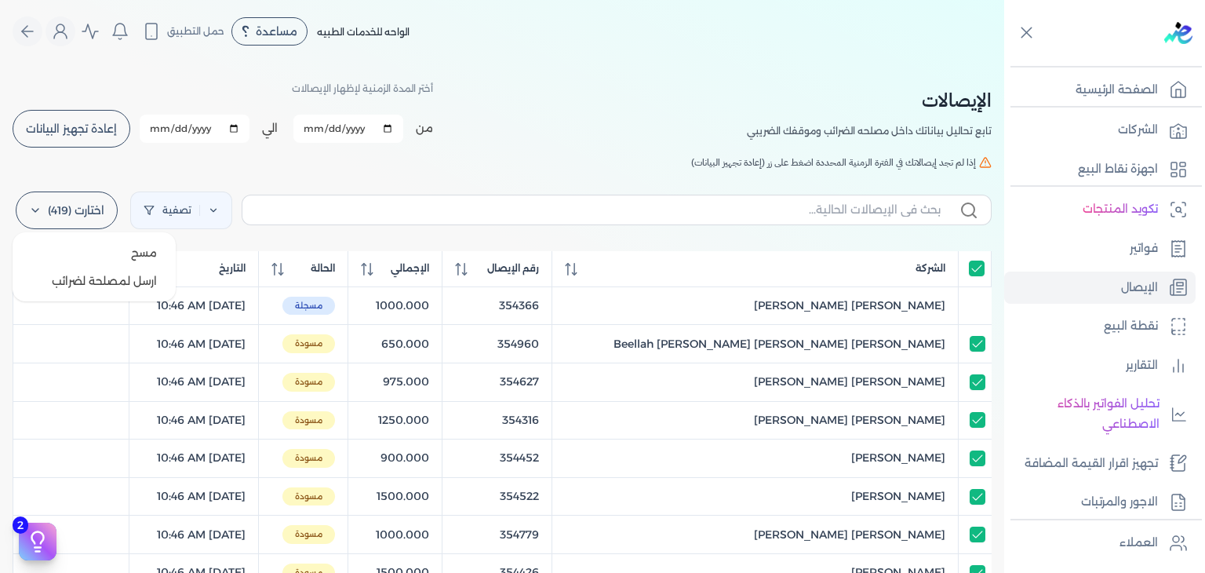
click at [74, 212] on label "اختارت (419)" at bounding box center [67, 210] width 102 height 38
click at [107, 290] on button "ارسل لمصلحة لضرائب" at bounding box center [94, 281] width 151 height 28
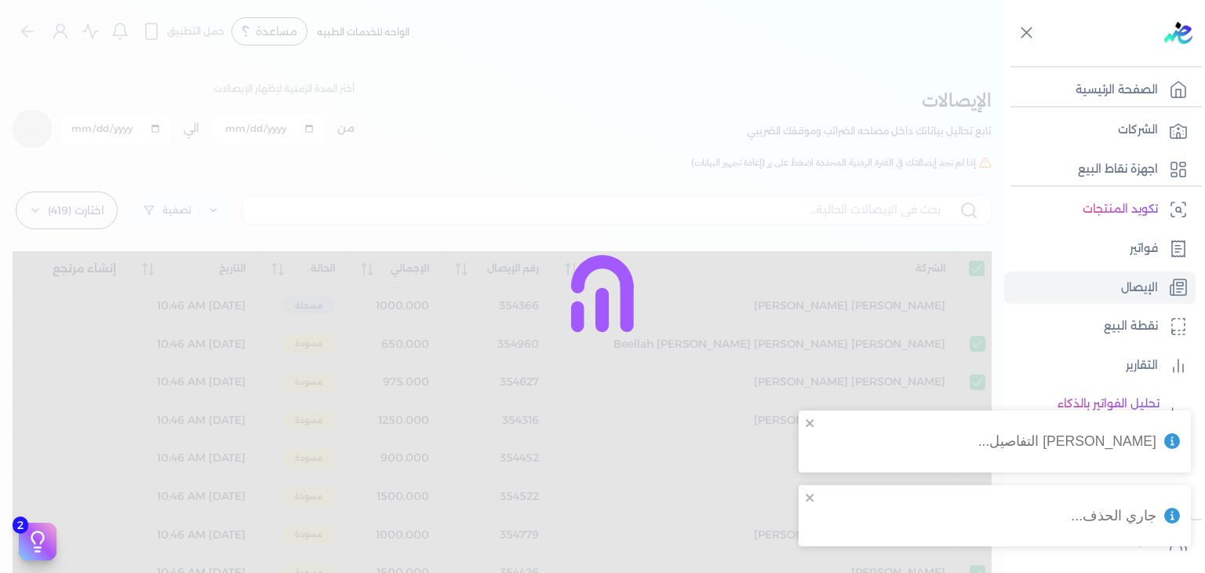
checkbox input "true"
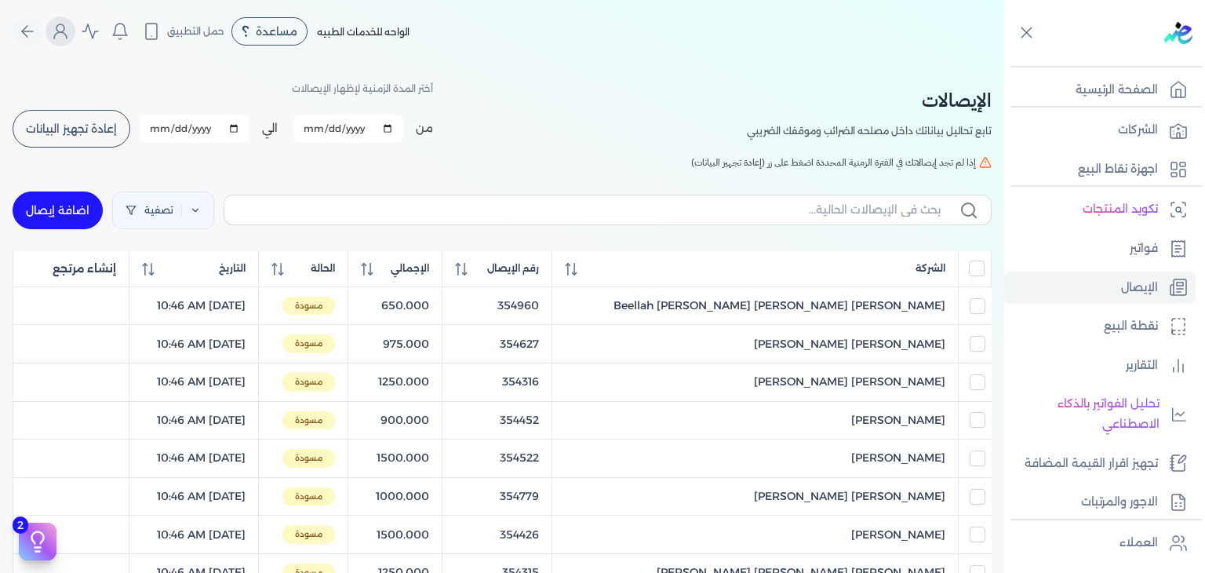
click at [60, 31] on icon "Global" at bounding box center [60, 31] width 19 height 19
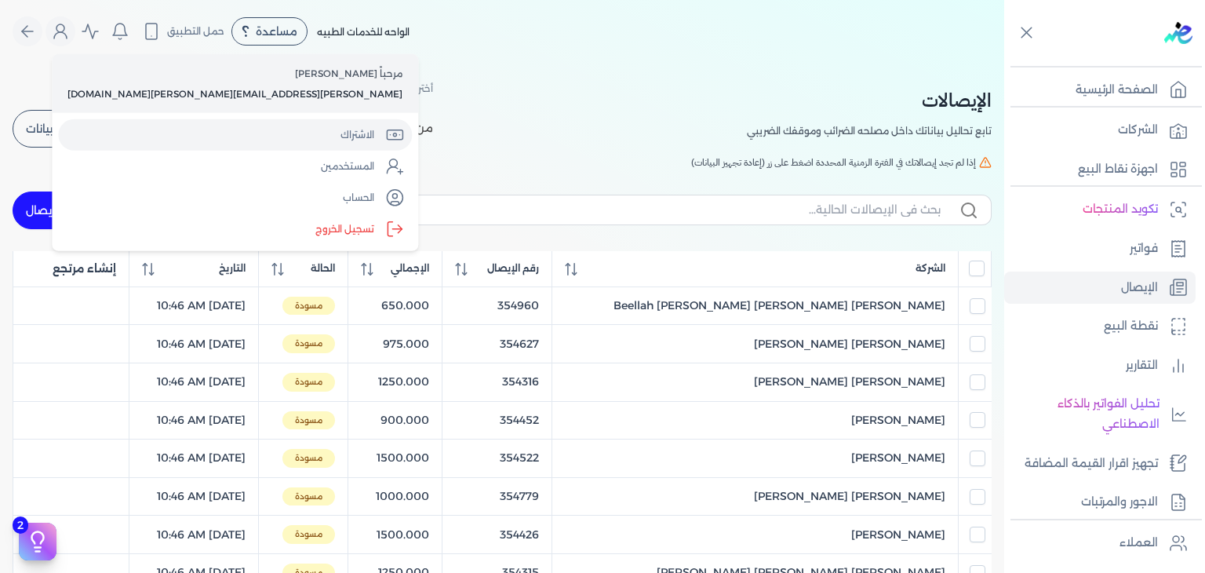
click at [157, 130] on link "الاشتراك" at bounding box center [235, 134] width 354 height 31
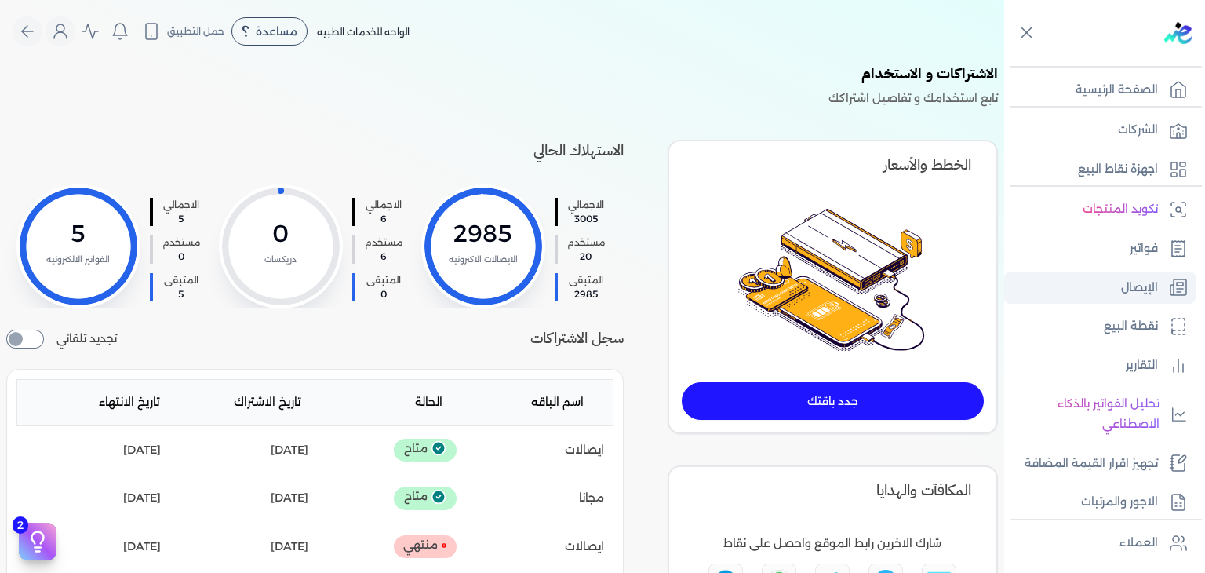
click at [1136, 286] on p "الإيصال" at bounding box center [1139, 288] width 37 height 20
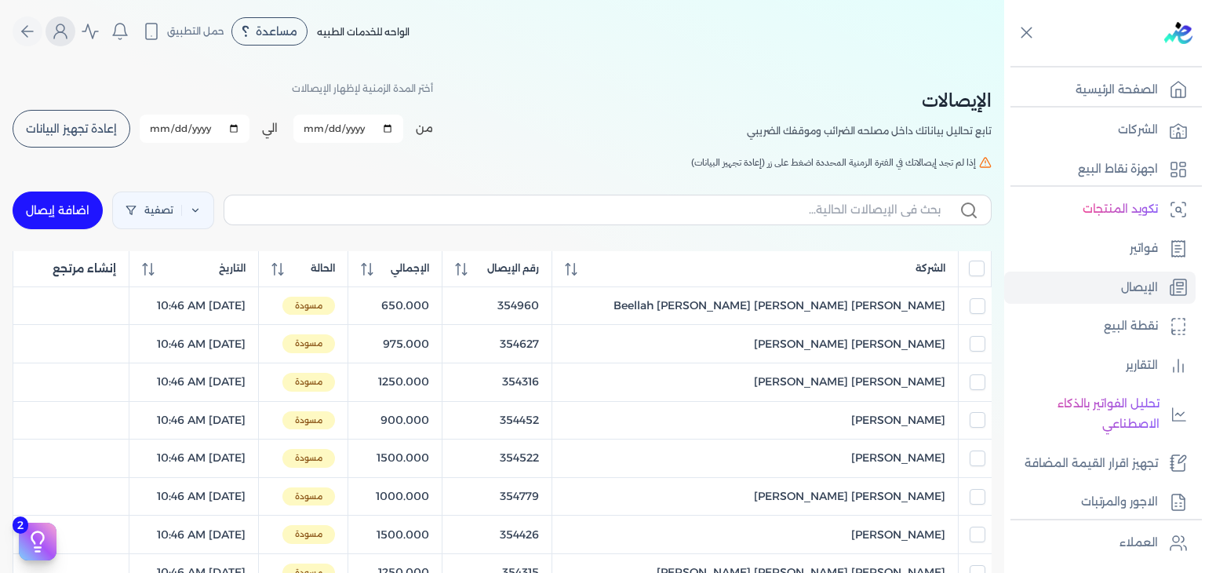
click at [69, 35] on icon "Global" at bounding box center [60, 31] width 19 height 19
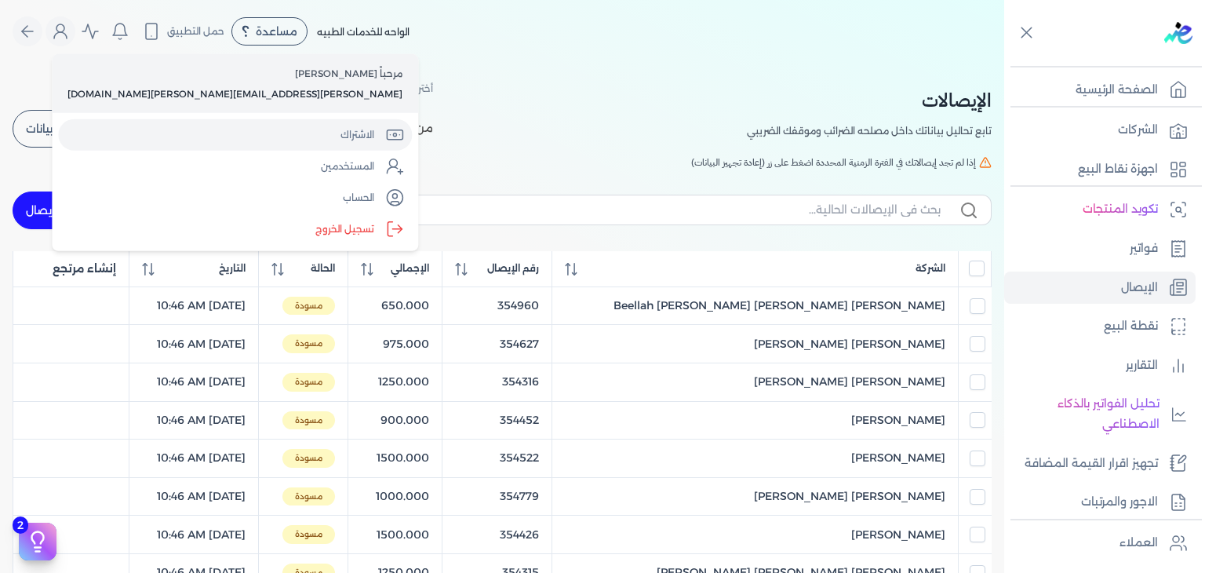
click at [148, 126] on link "الاشتراك" at bounding box center [235, 134] width 354 height 31
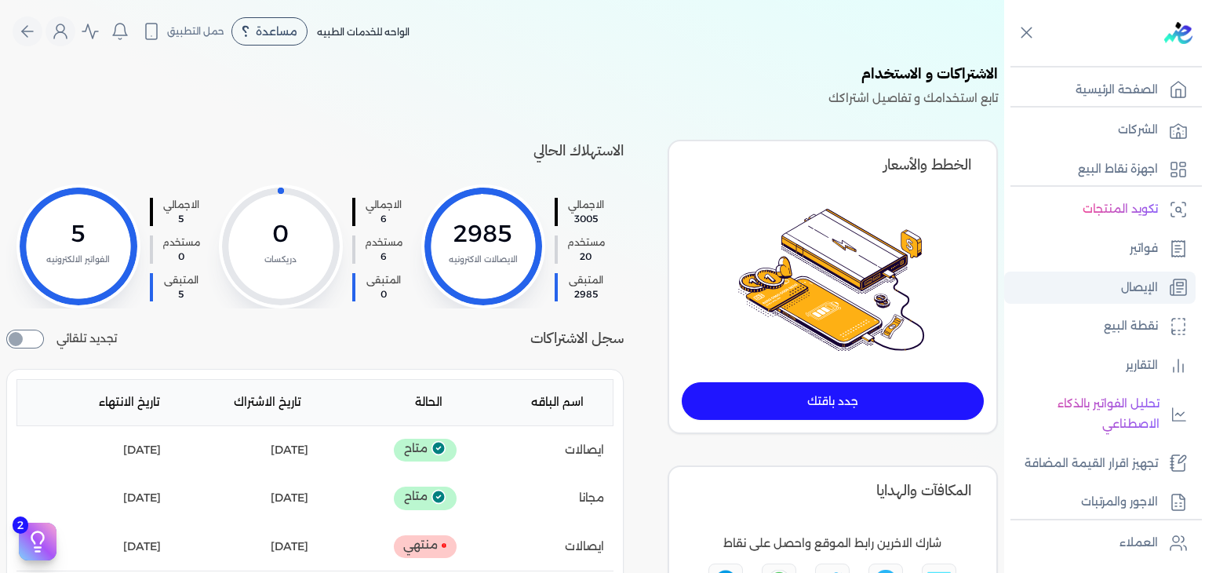
click at [1163, 282] on link "الإيصال" at bounding box center [1099, 287] width 191 height 33
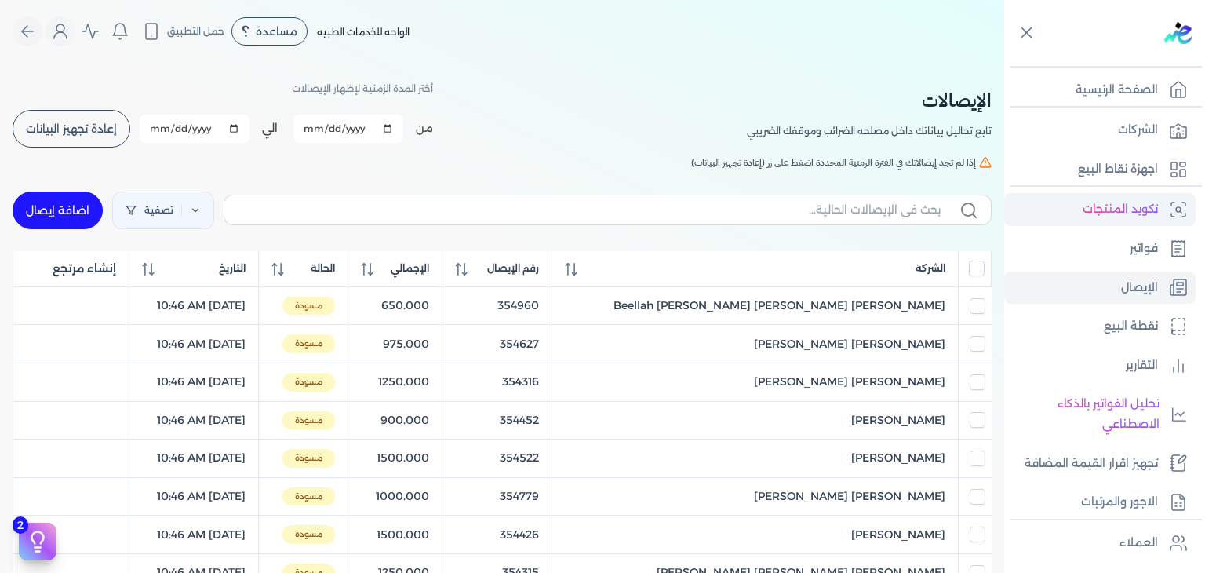
scroll to position [78, 0]
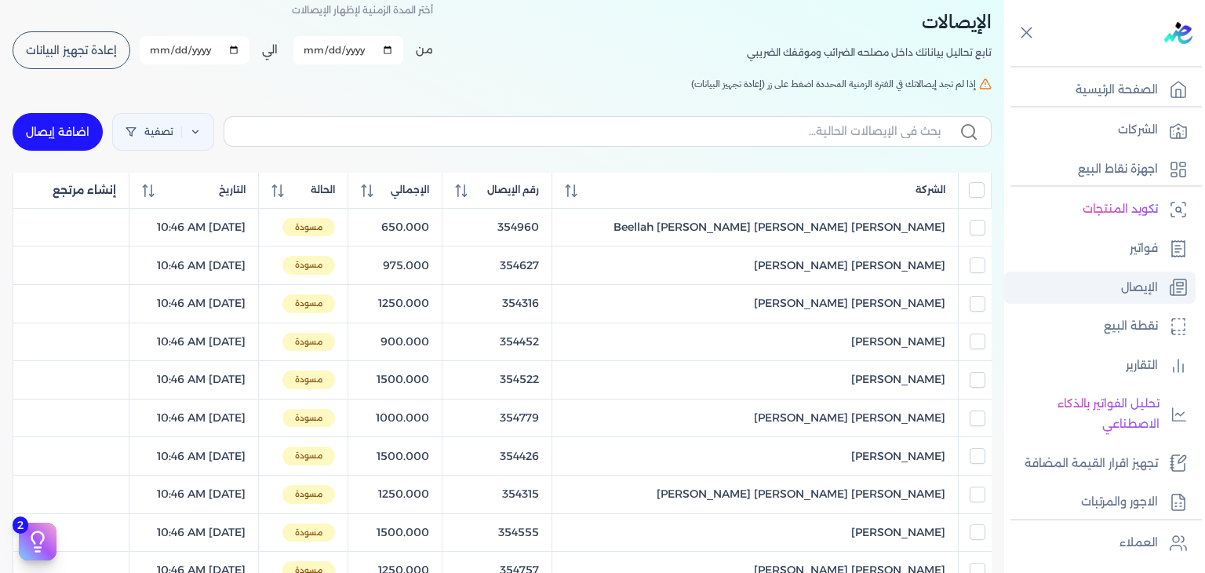
click at [1073, 277] on link "الإيصال" at bounding box center [1099, 287] width 191 height 33
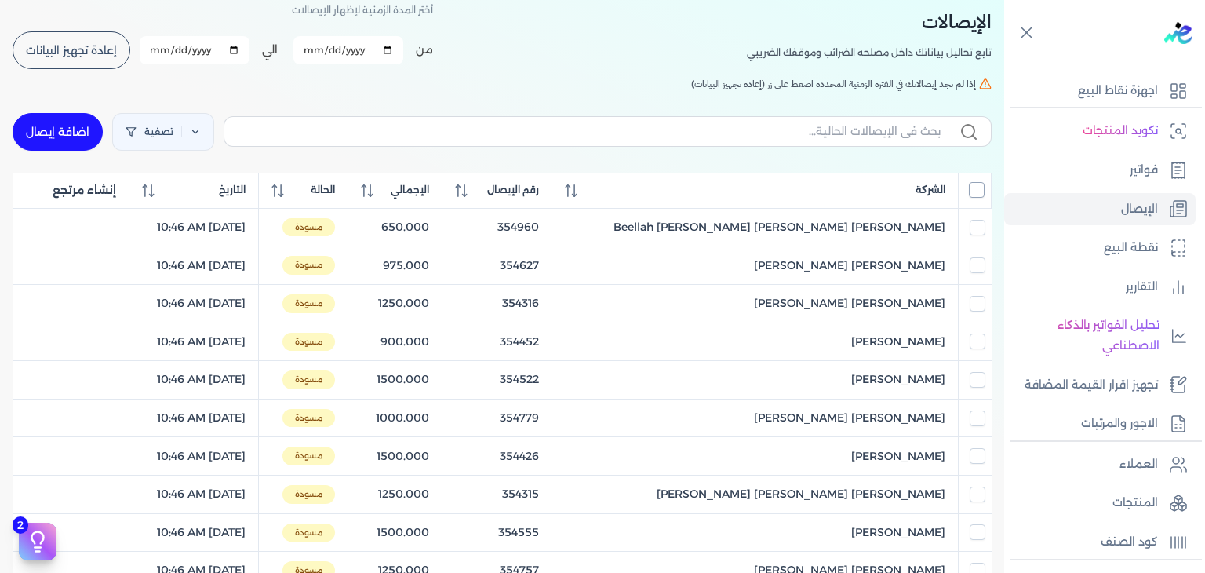
click at [976, 191] on input "All items unselected" at bounding box center [977, 190] width 16 height 16
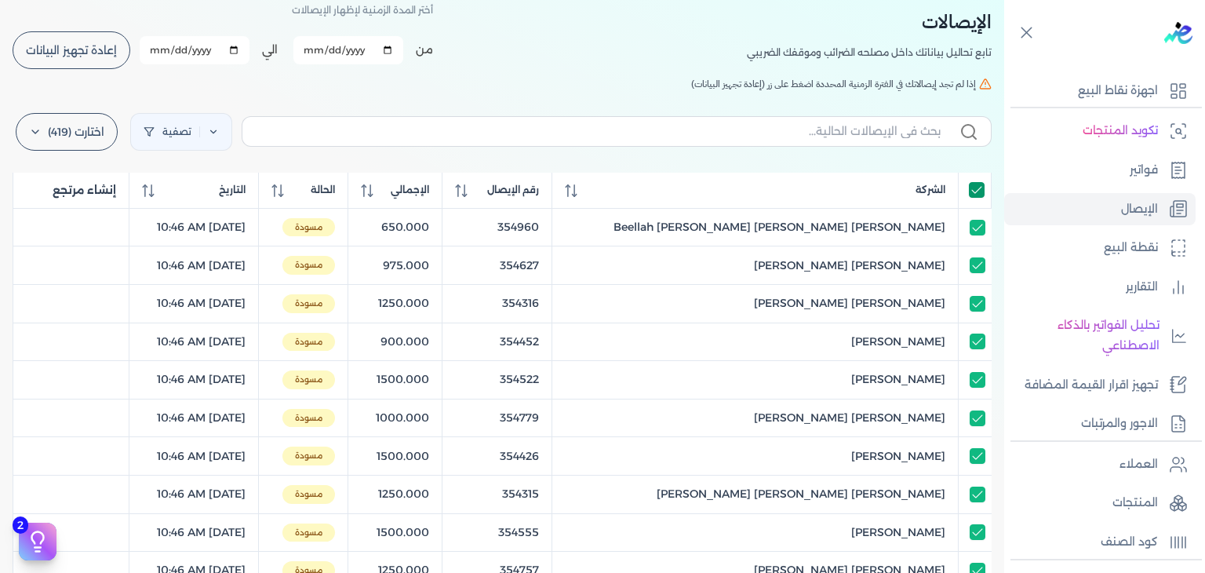
click at [976, 191] on input "All items selected" at bounding box center [977, 190] width 16 height 16
checkbox input "false"
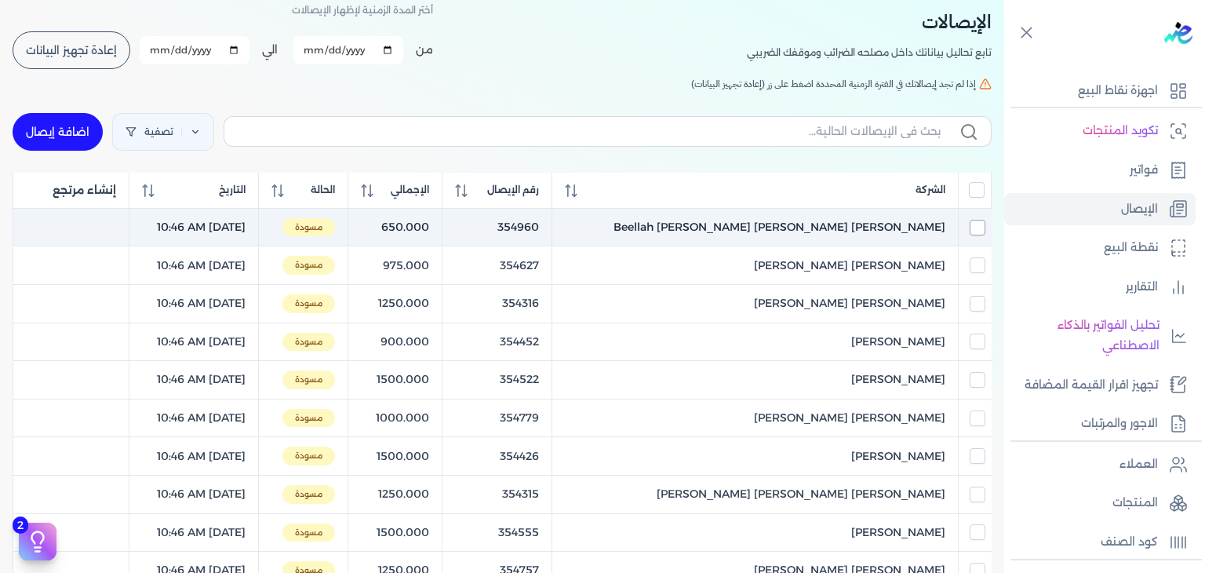
click at [975, 220] on input "checkbox" at bounding box center [978, 228] width 16 height 16
checkbox input "true"
checkbox input "false"
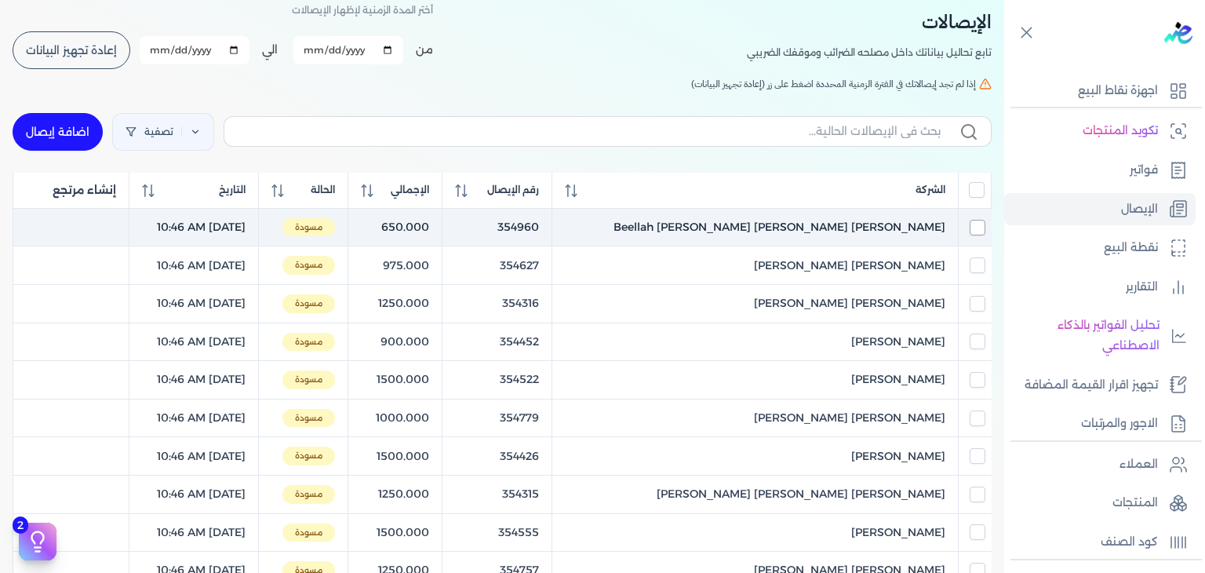
checkbox input "false"
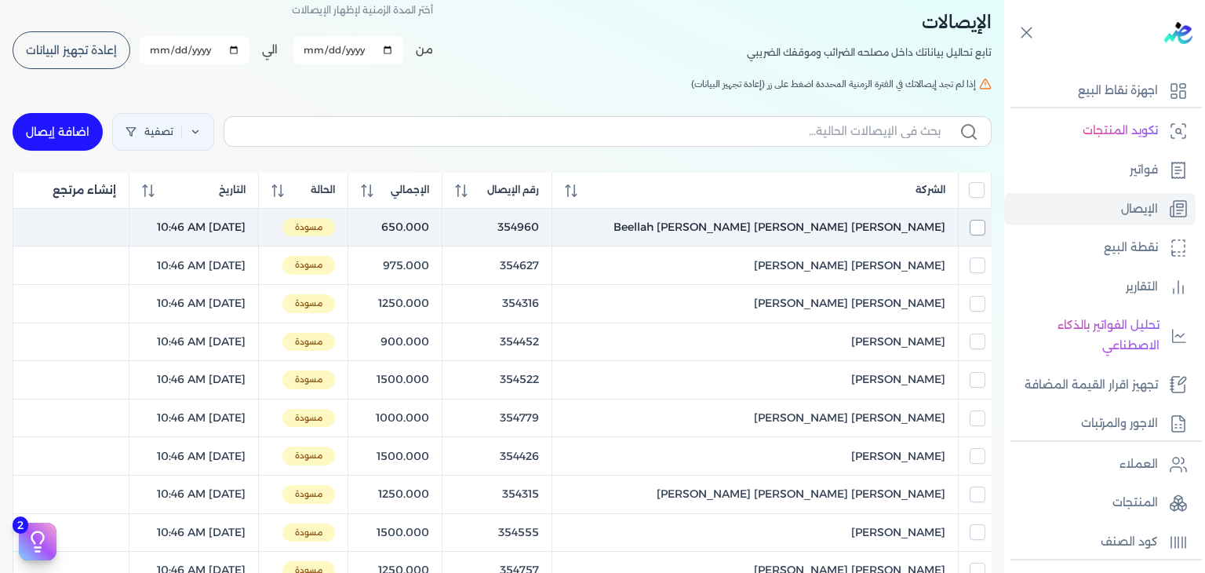
checkbox input "false"
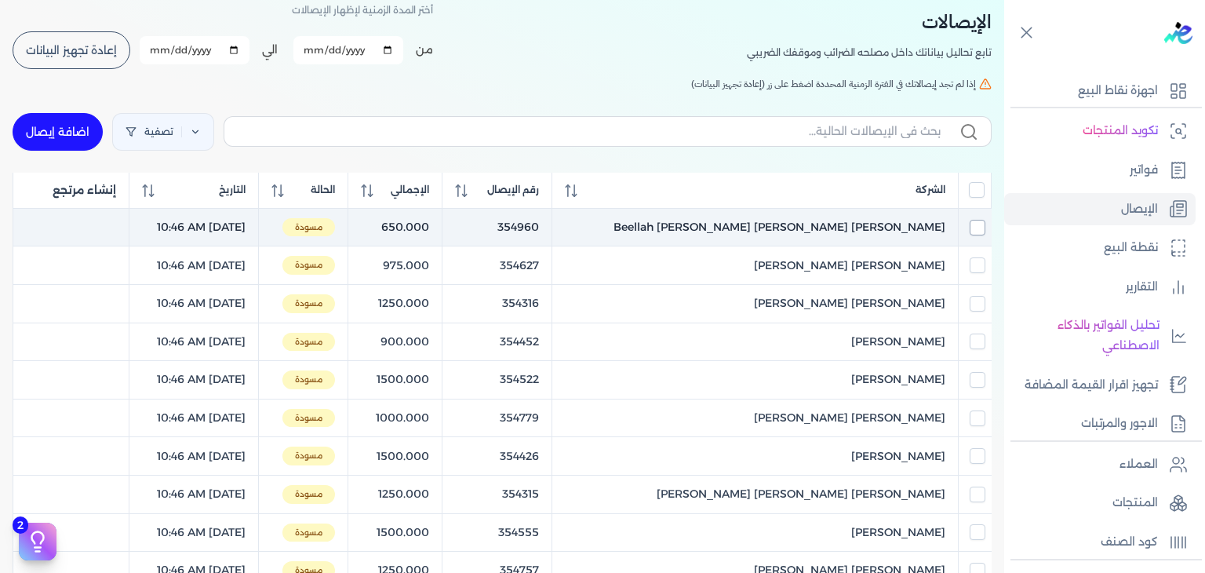
checkbox input "false"
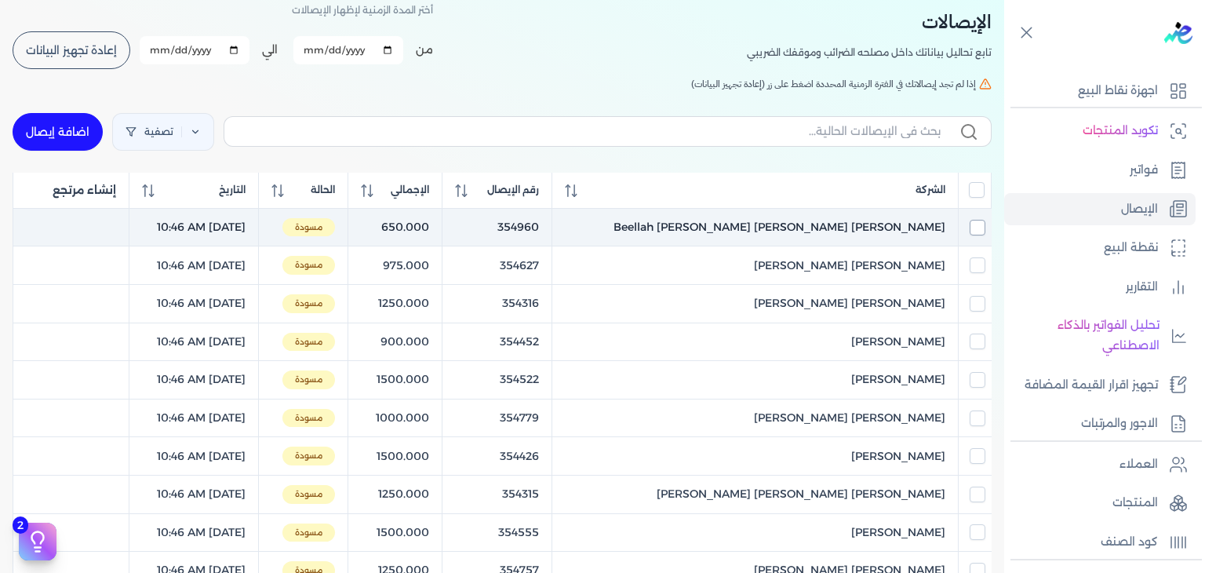
checkbox input "false"
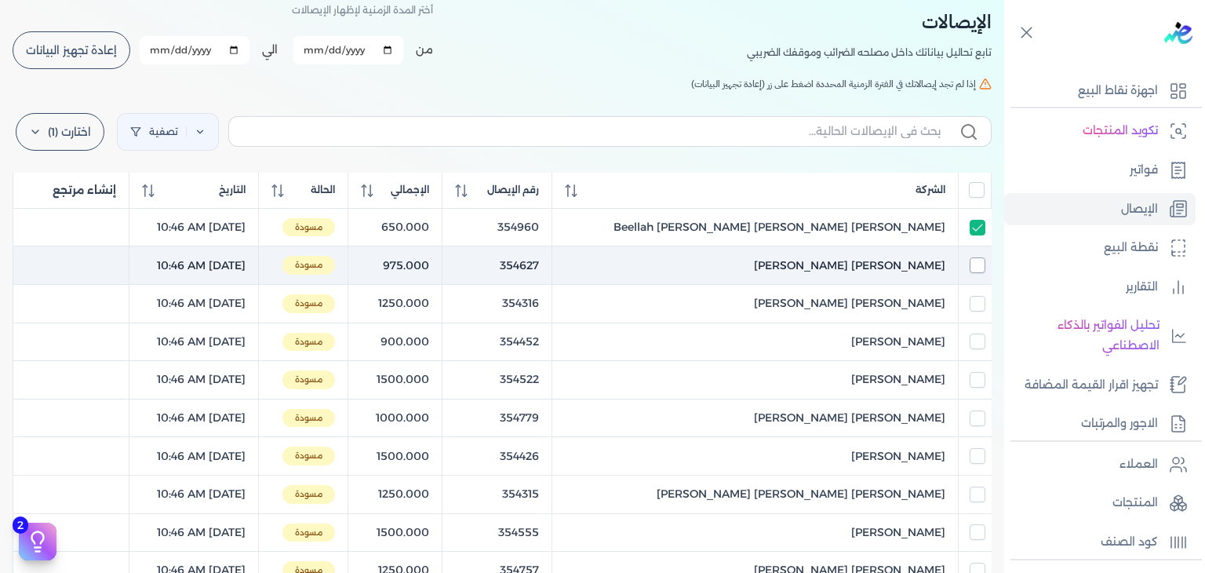
click at [978, 264] on input "checkbox" at bounding box center [978, 265] width 16 height 16
checkbox input "true"
checkbox input "false"
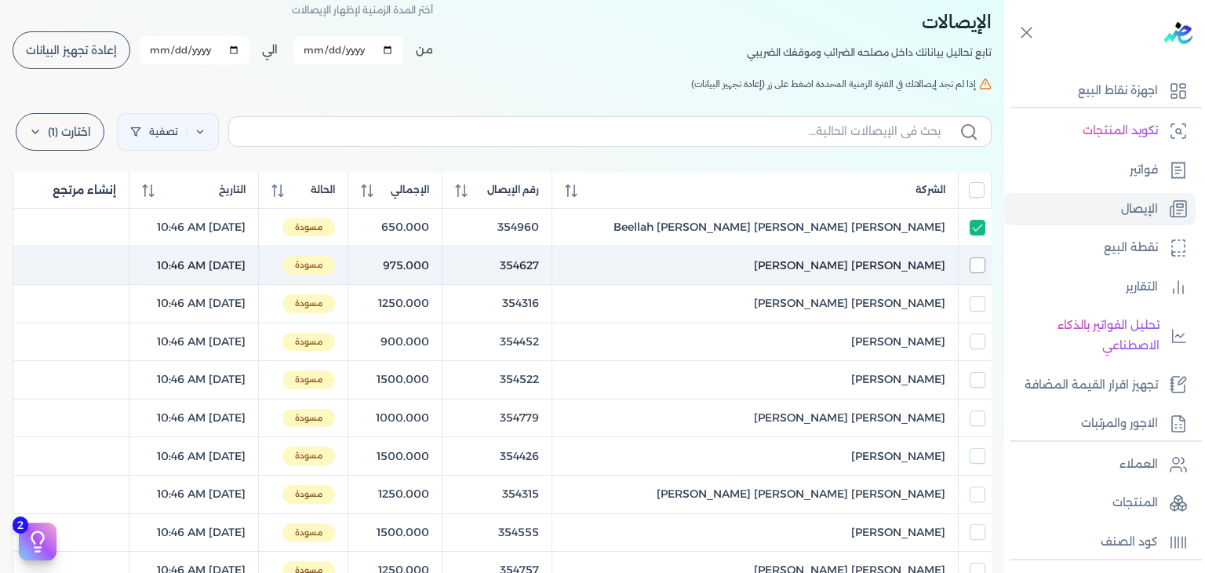
checkbox input "false"
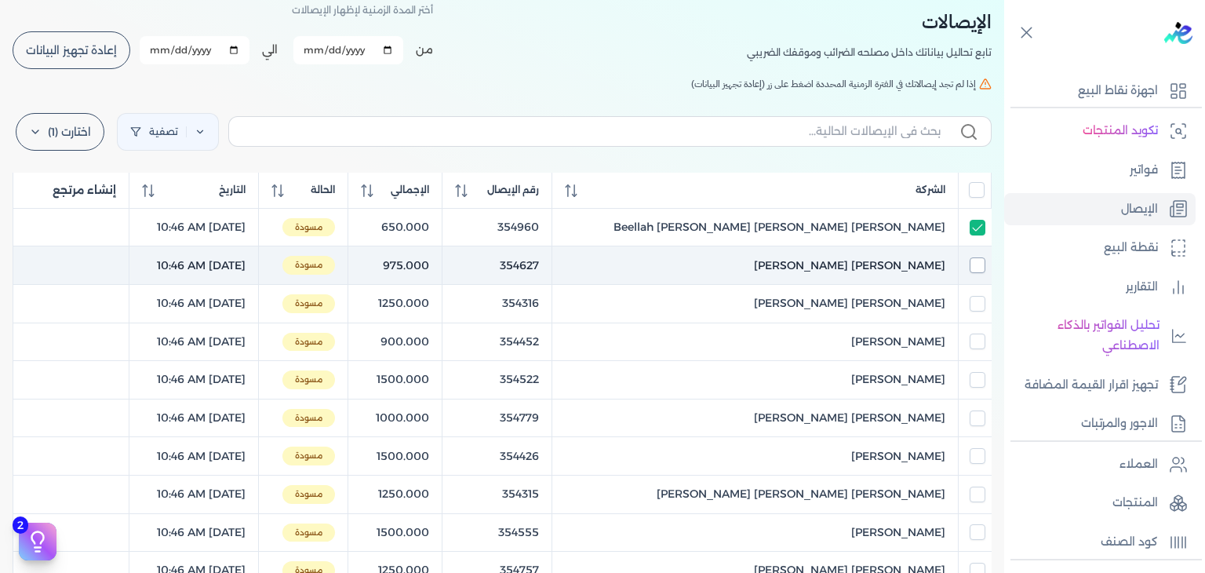
checkbox input "false"
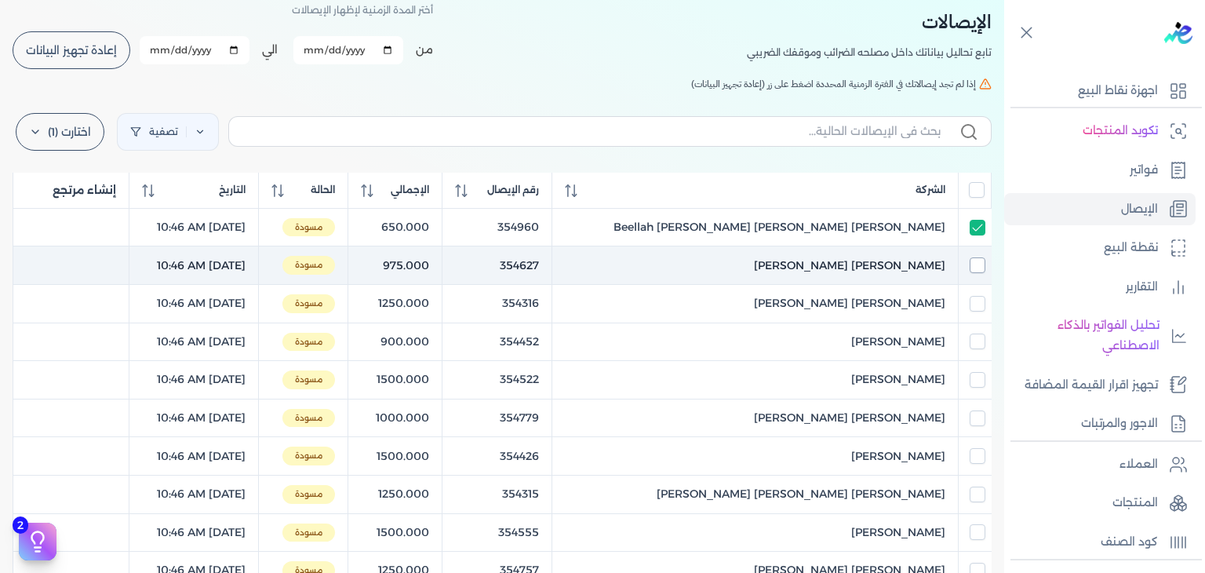
checkbox input "false"
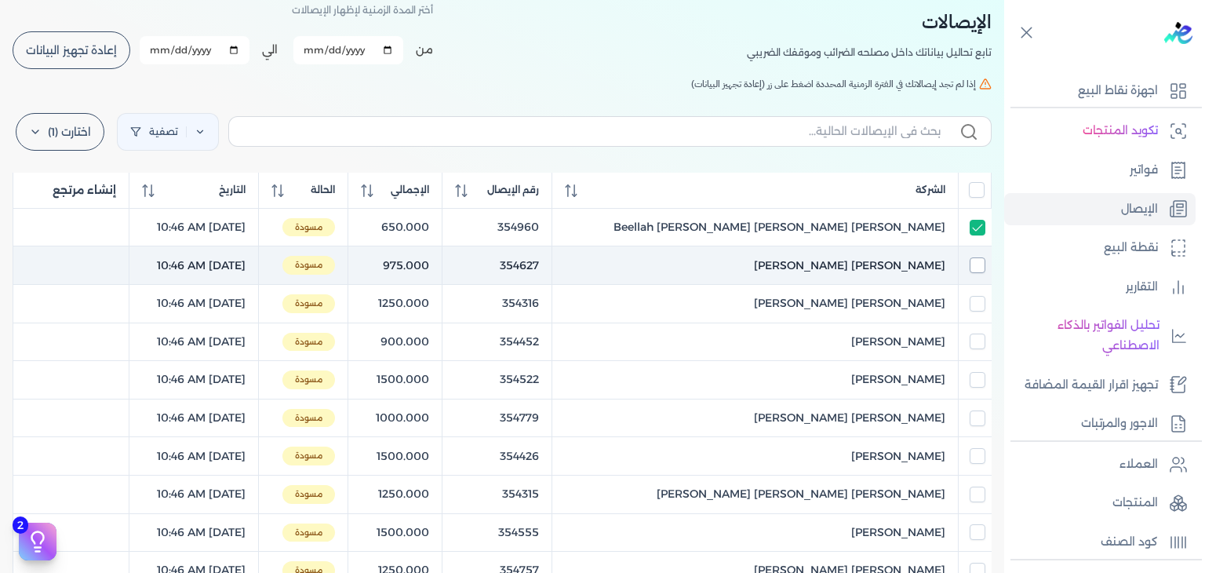
checkbox input "false"
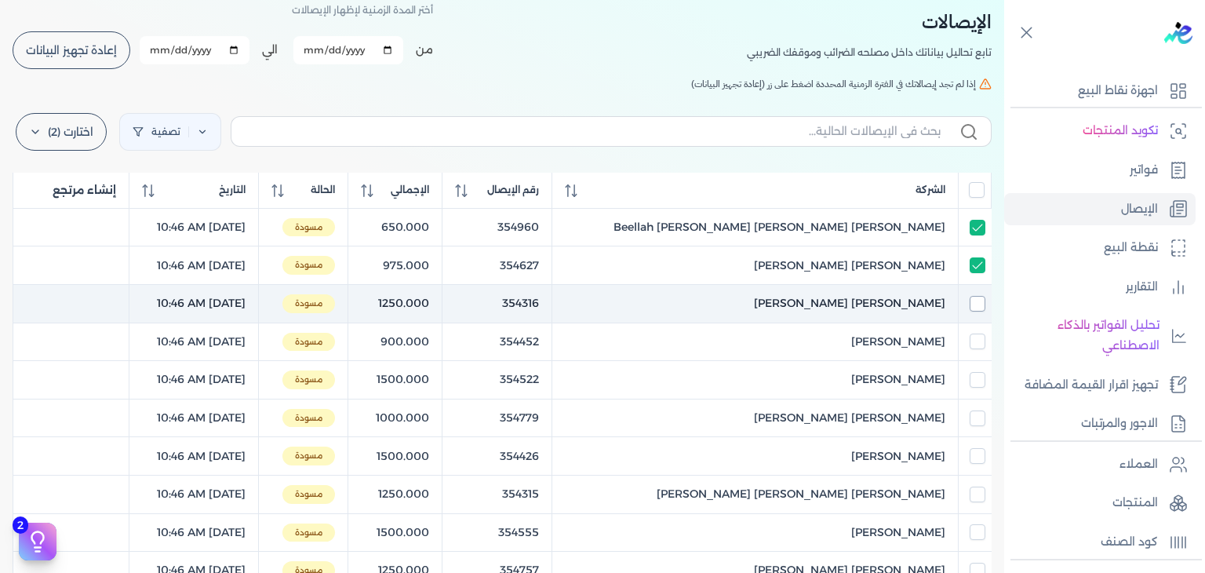
click at [977, 296] on input "checkbox" at bounding box center [978, 304] width 16 height 16
checkbox input "true"
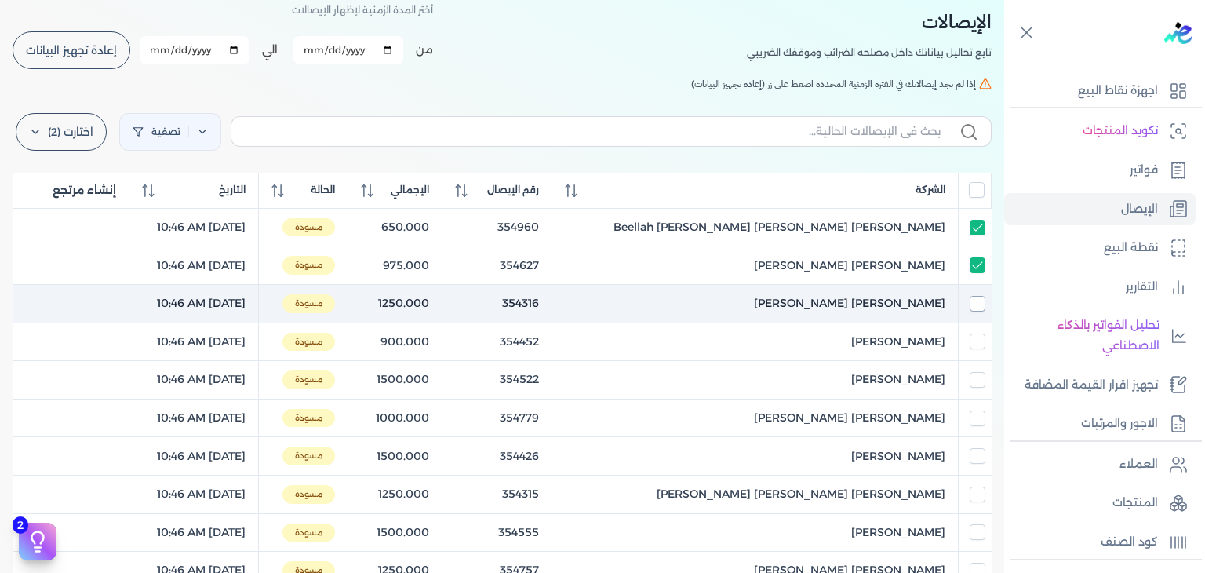
checkbox input "false"
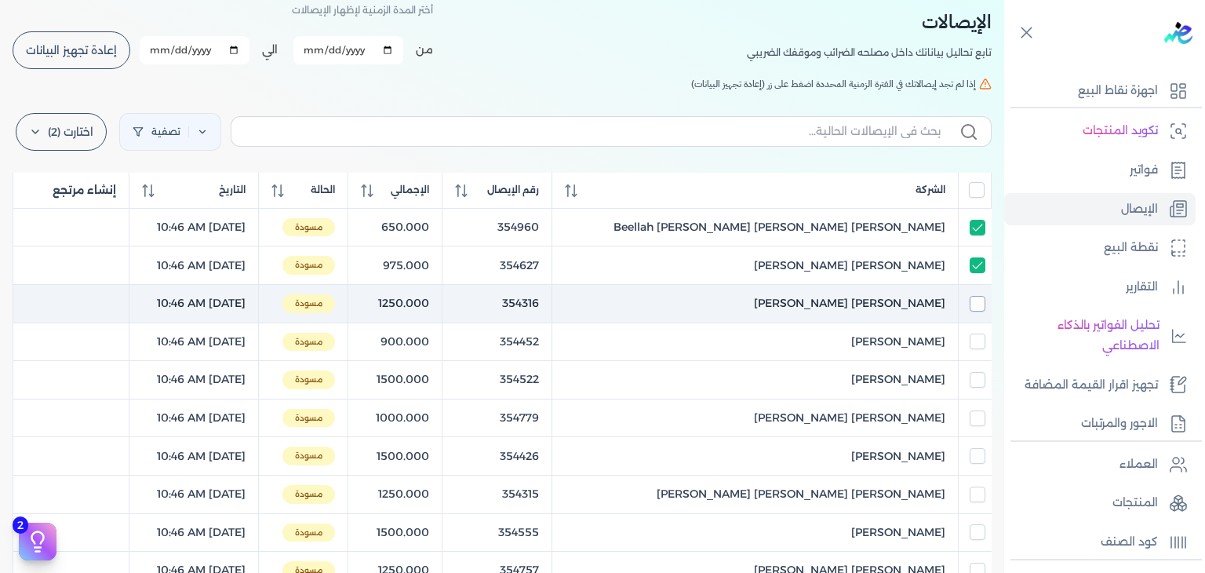
checkbox input "false"
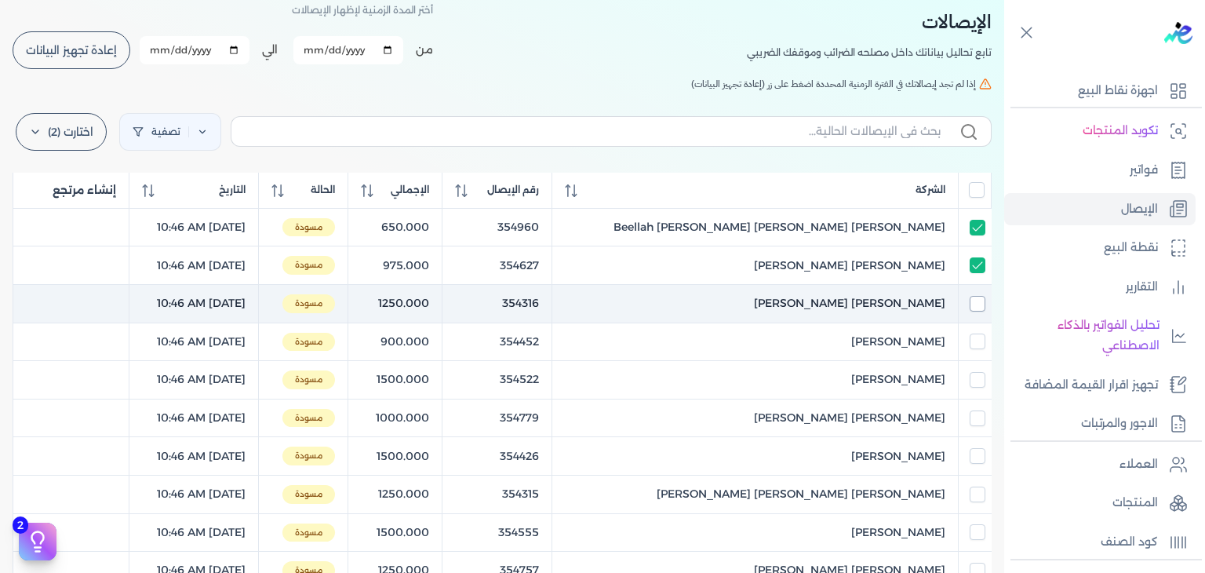
checkbox input "false"
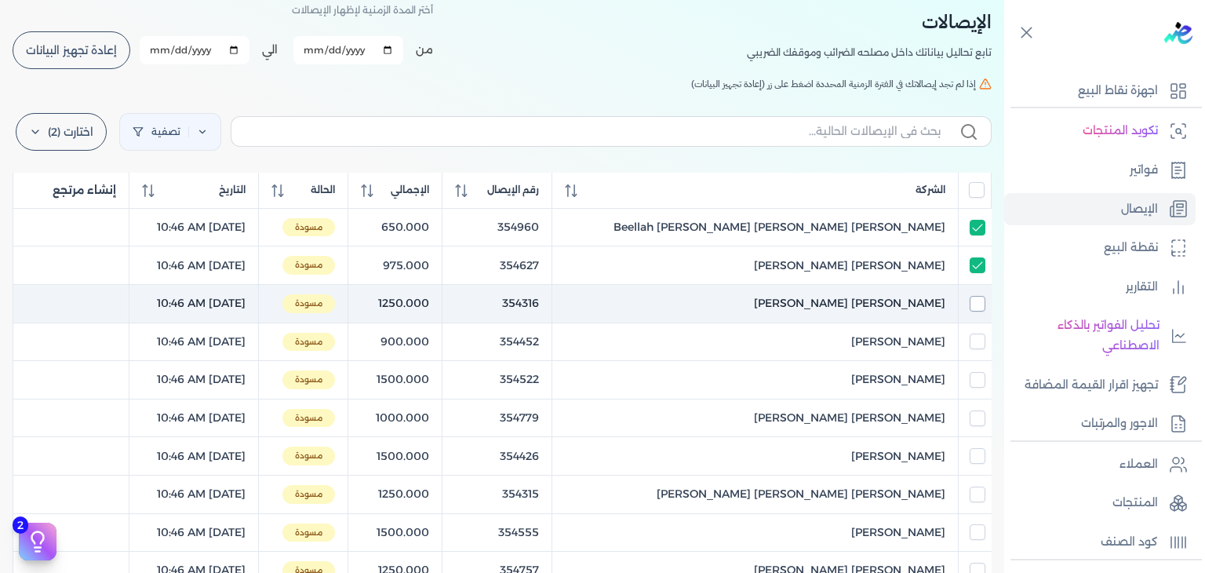
checkbox input "false"
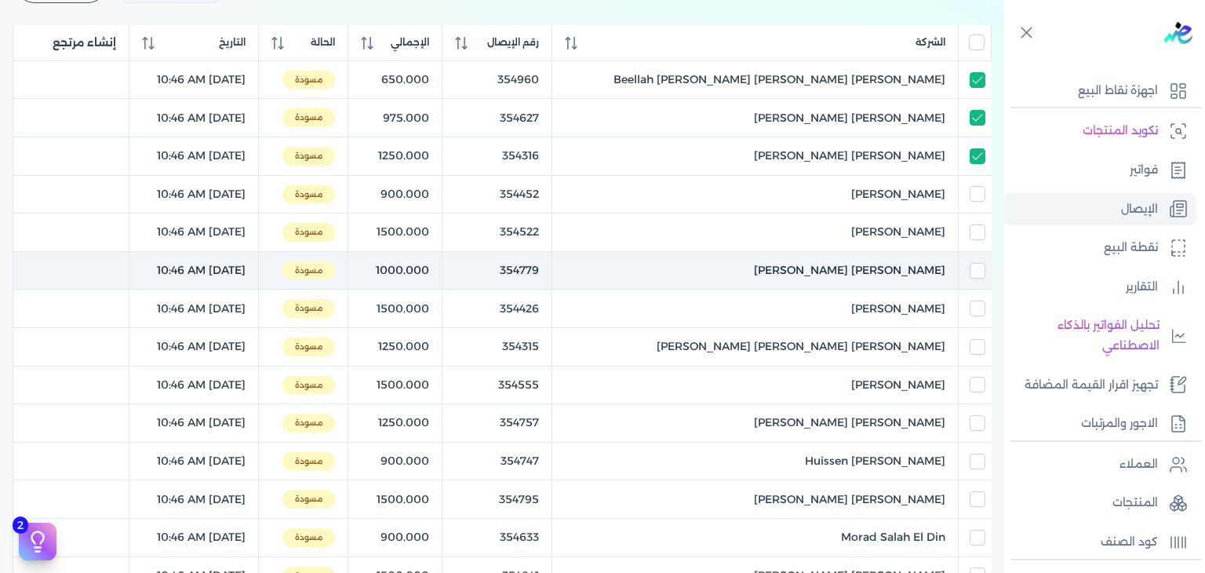
scroll to position [235, 0]
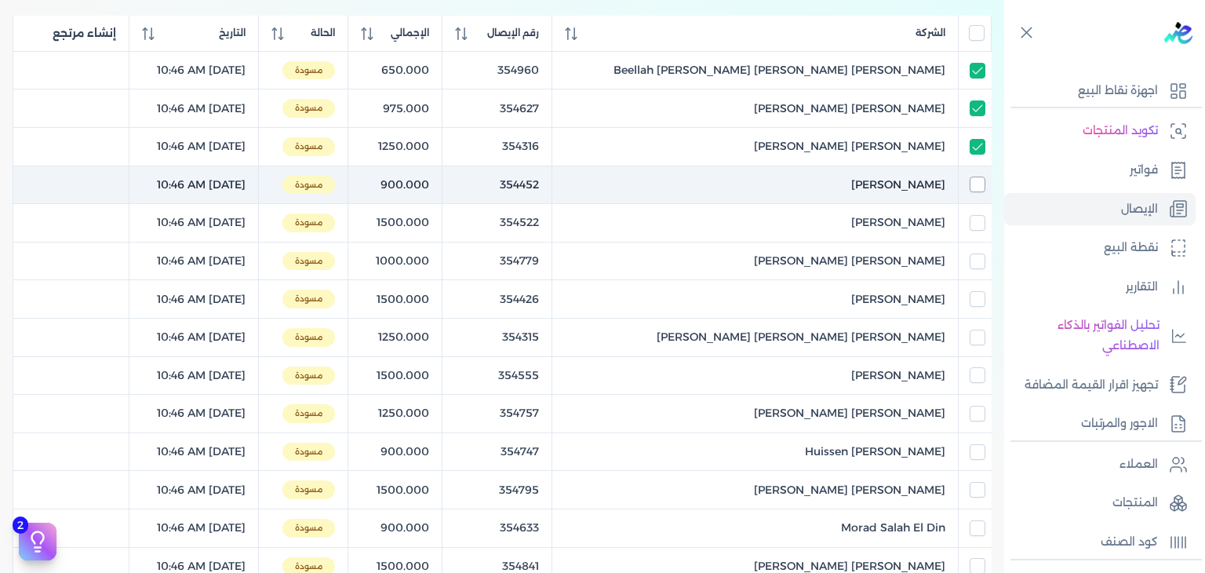
click at [982, 183] on input "checkbox" at bounding box center [978, 185] width 16 height 16
checkbox input "true"
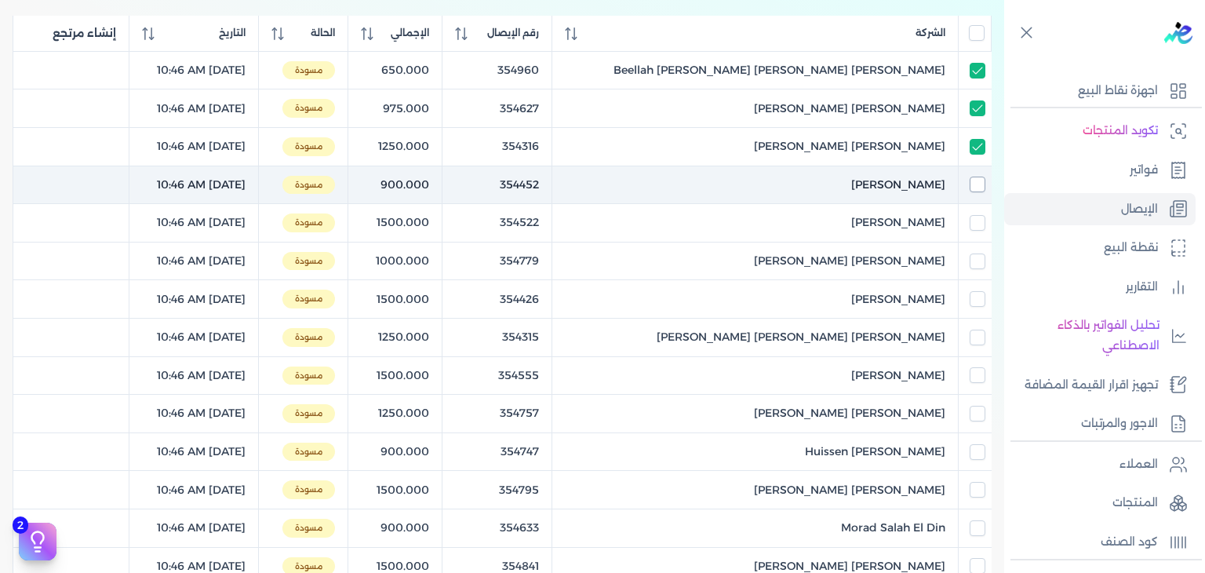
checkbox input "true"
checkbox input "false"
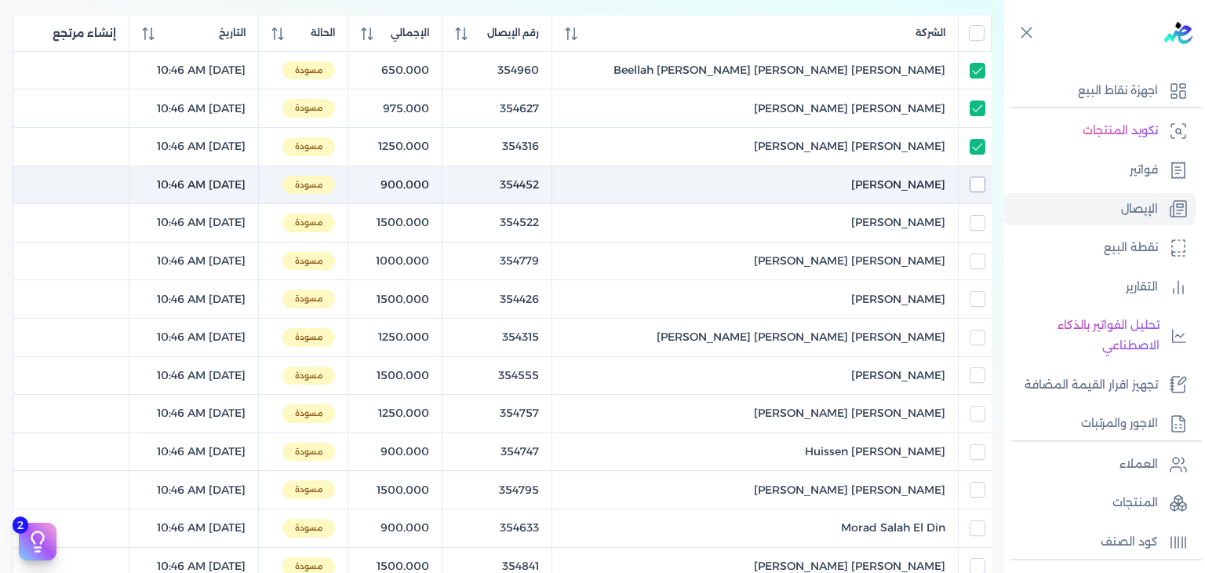
checkbox input "false"
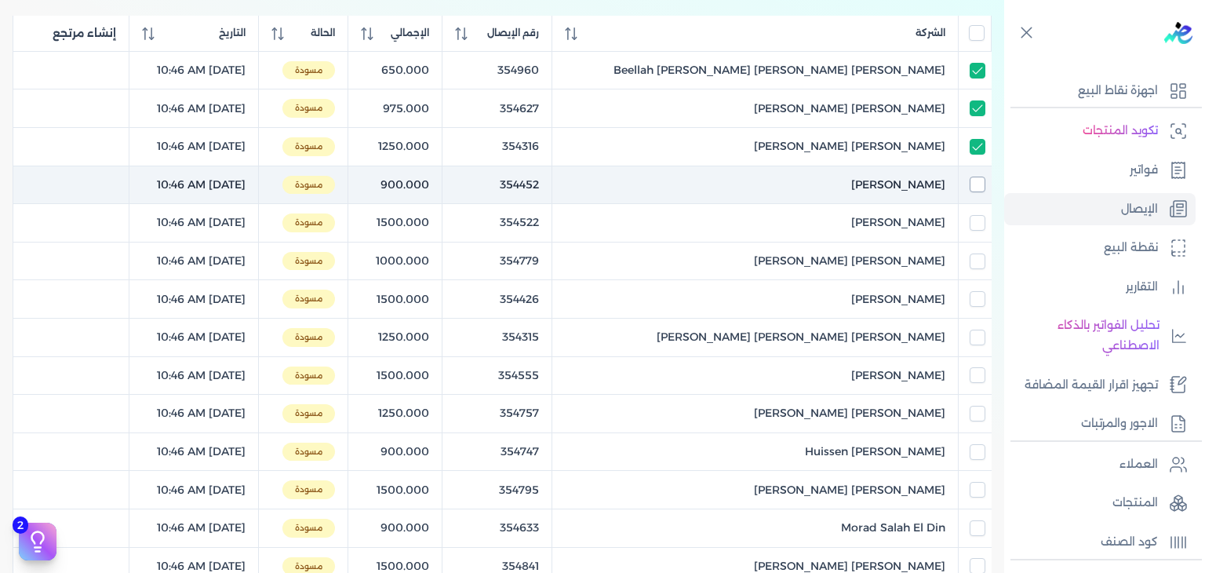
checkbox input "false"
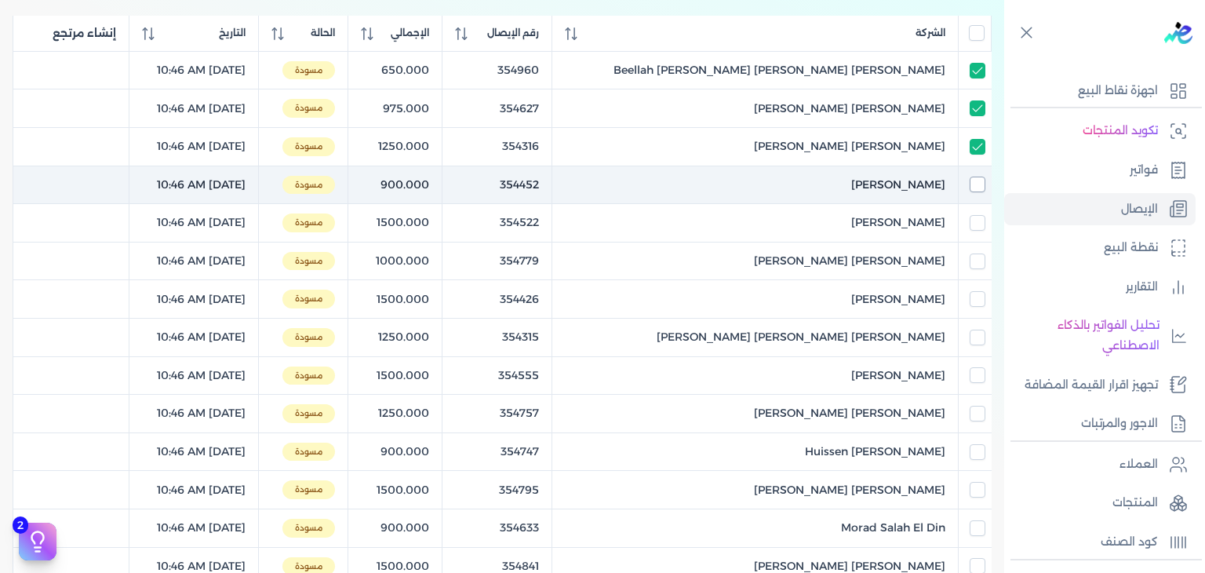
checkbox input "false"
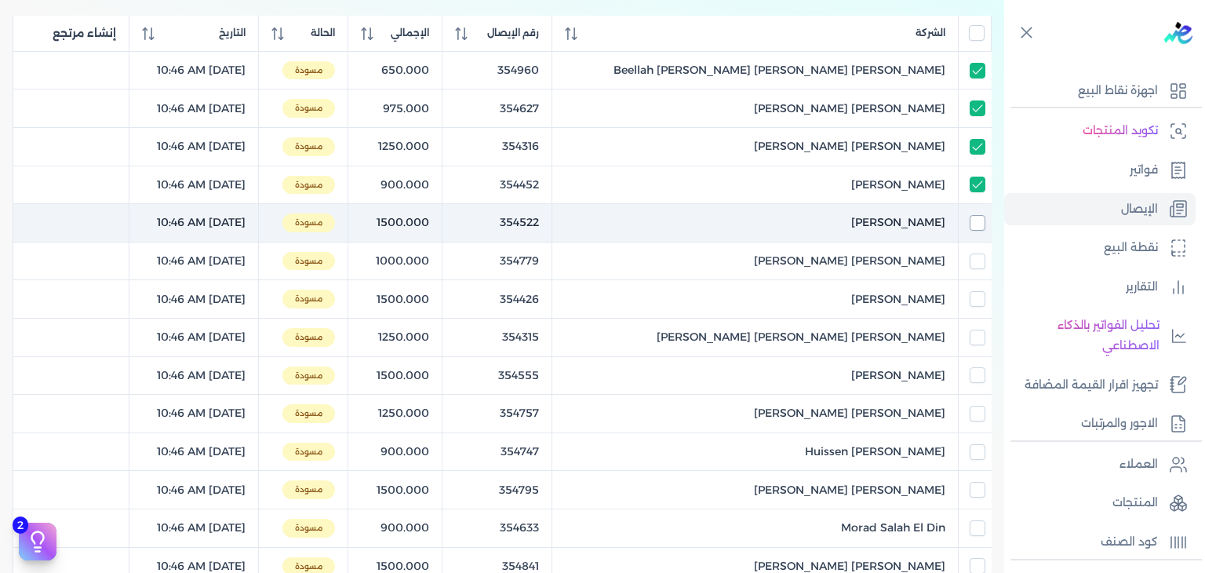
click at [979, 217] on input "checkbox" at bounding box center [978, 223] width 16 height 16
checkbox input "true"
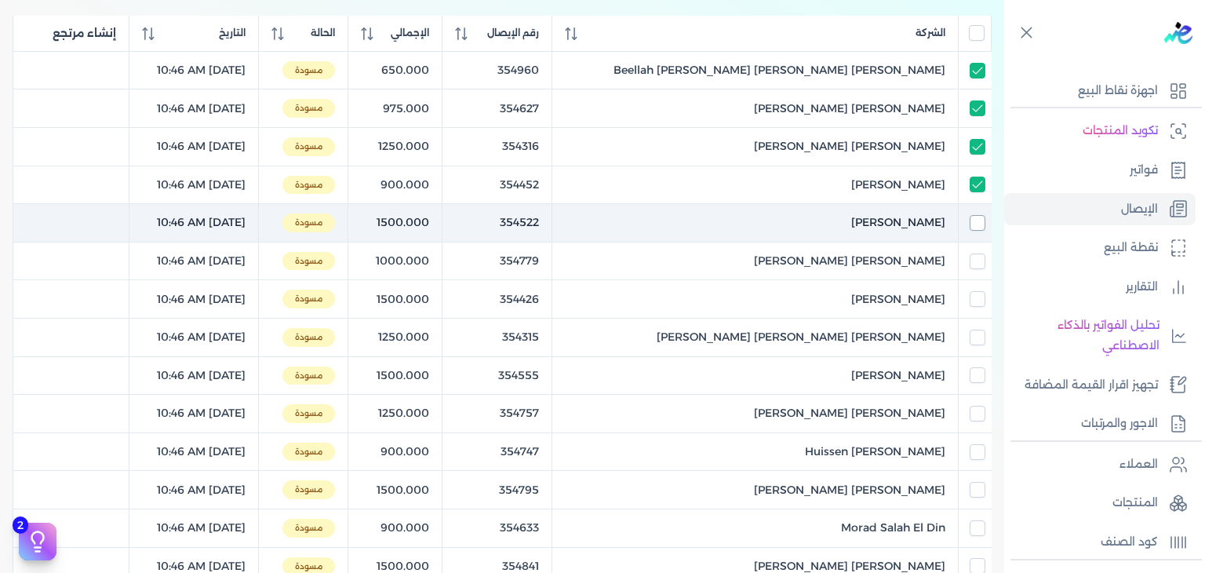
checkbox input "true"
checkbox input "false"
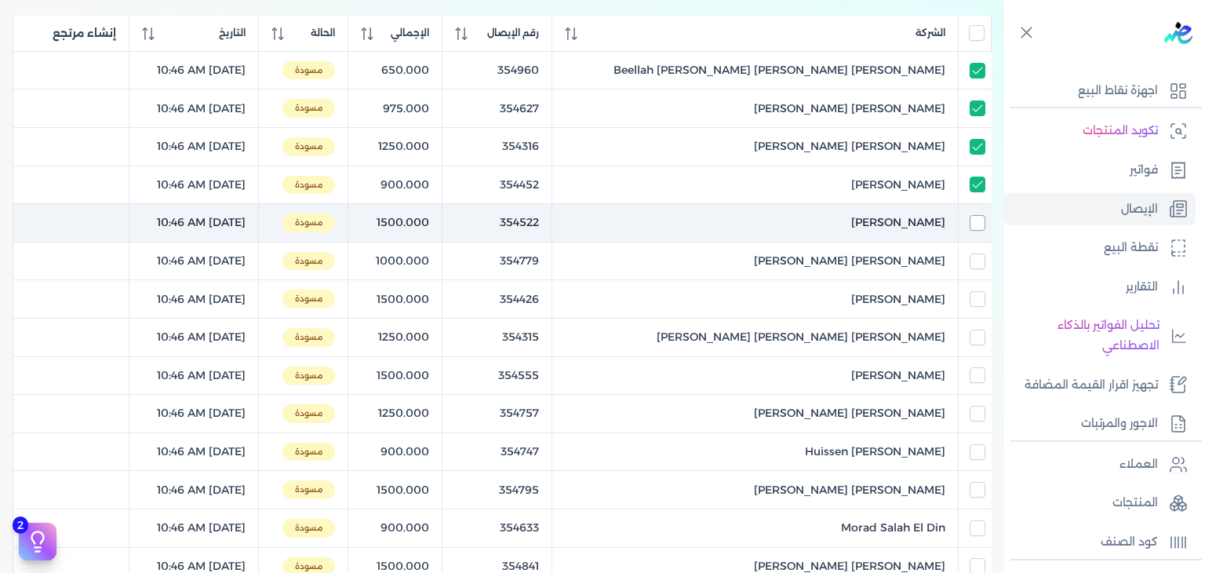
checkbox input "false"
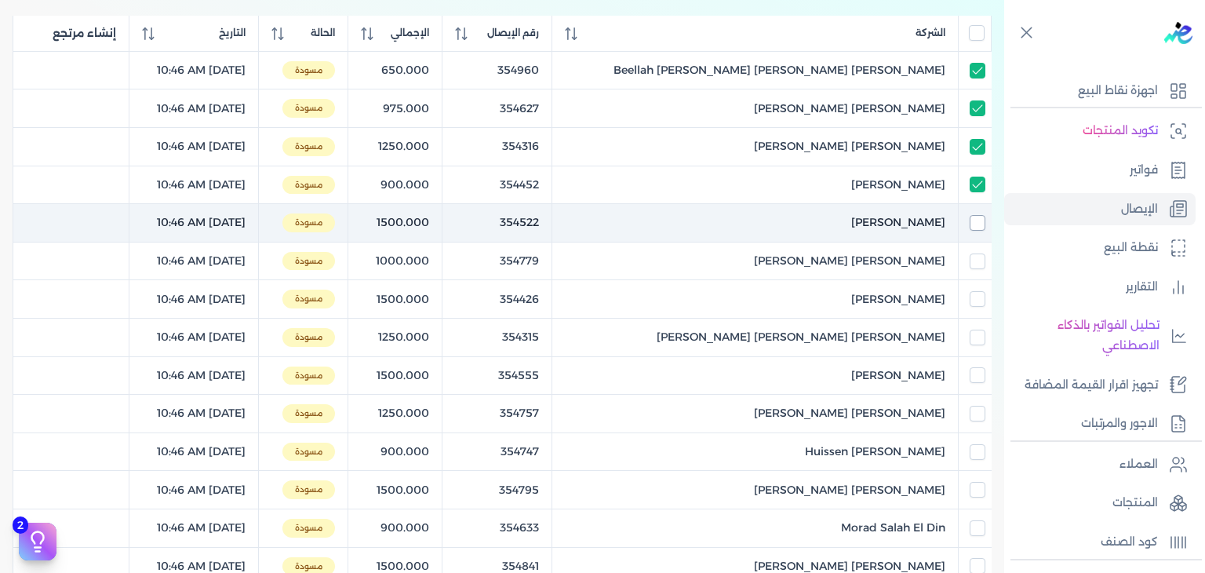
checkbox input "false"
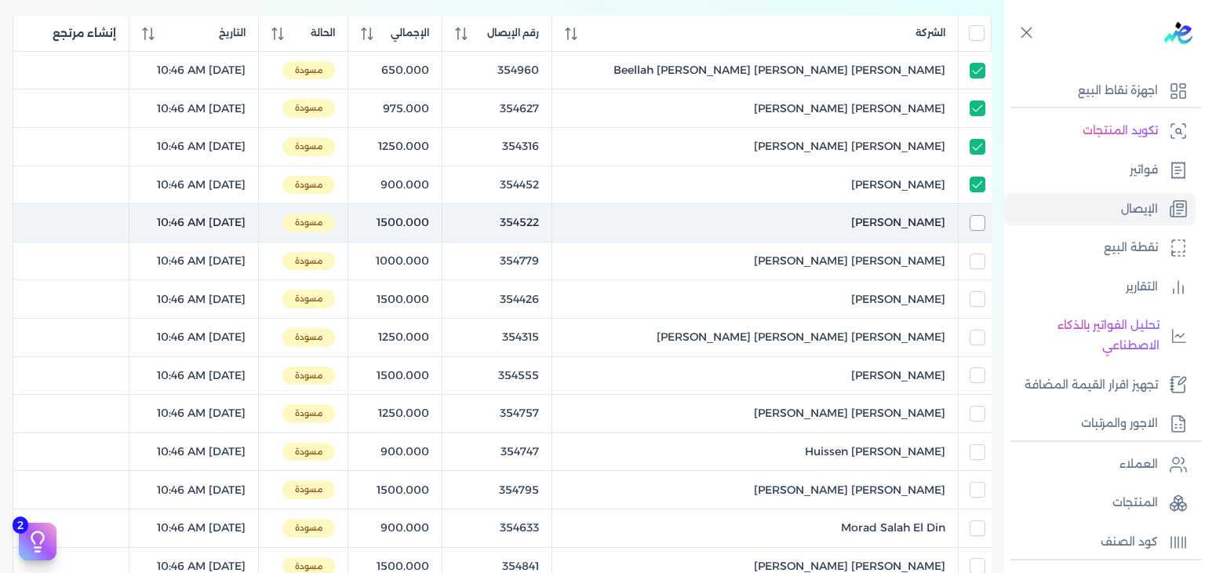
checkbox input "false"
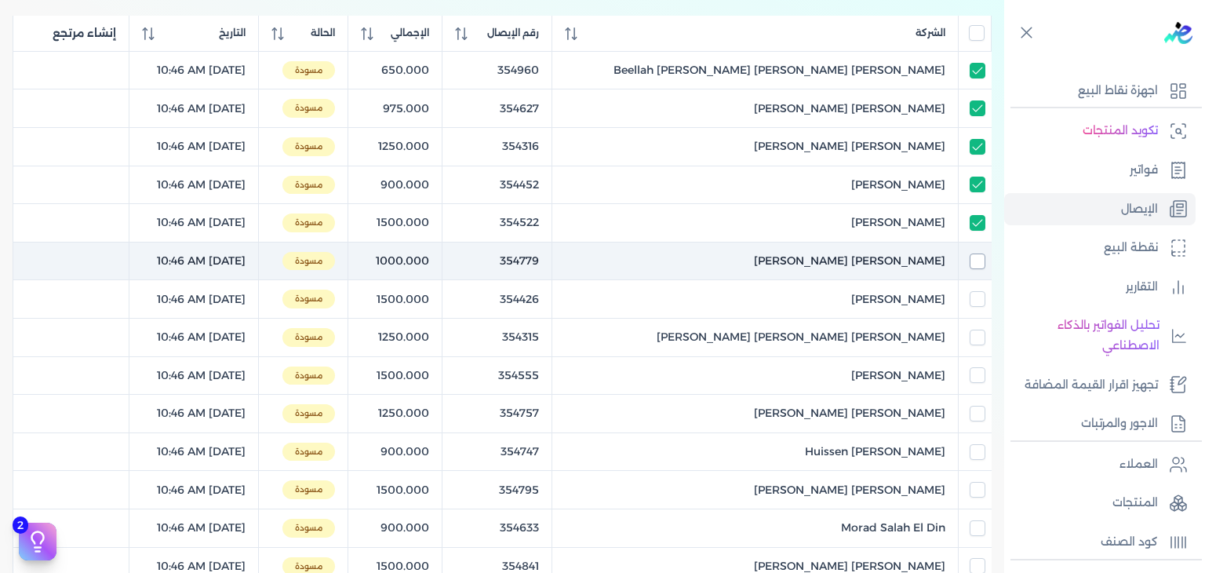
click at [982, 264] on input "checkbox" at bounding box center [978, 261] width 16 height 16
checkbox input "true"
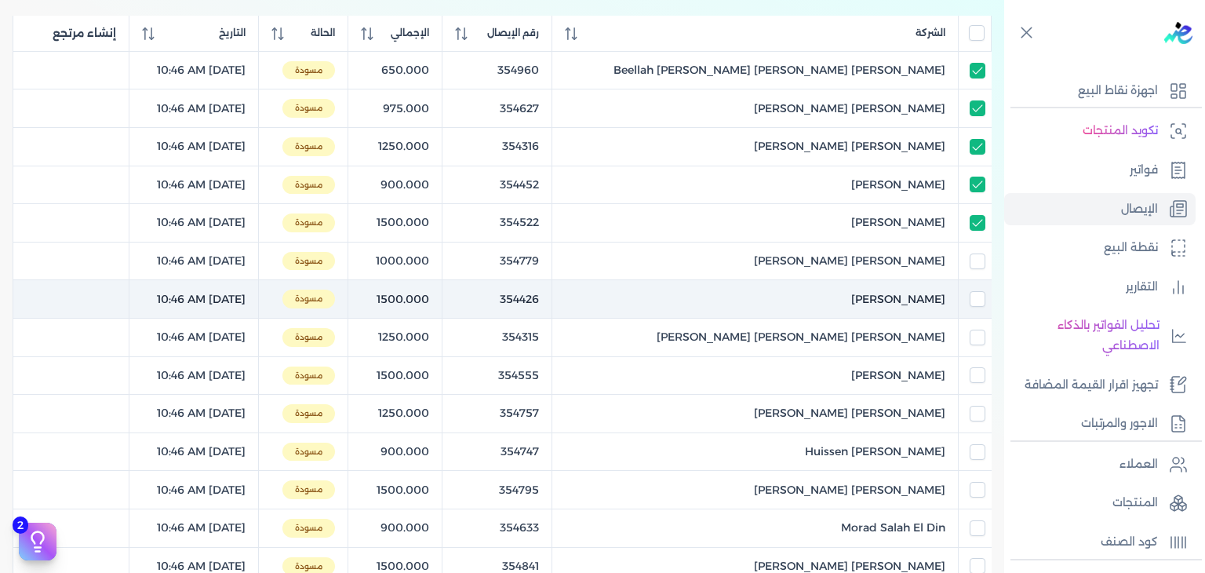
checkbox input "true"
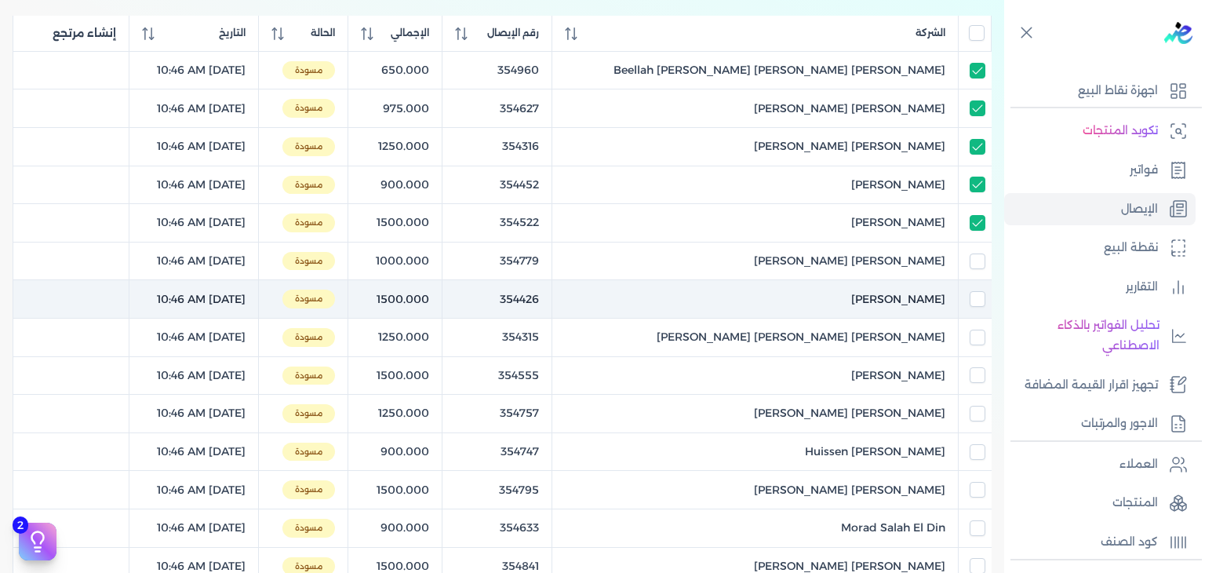
checkbox input "true"
checkbox input "false"
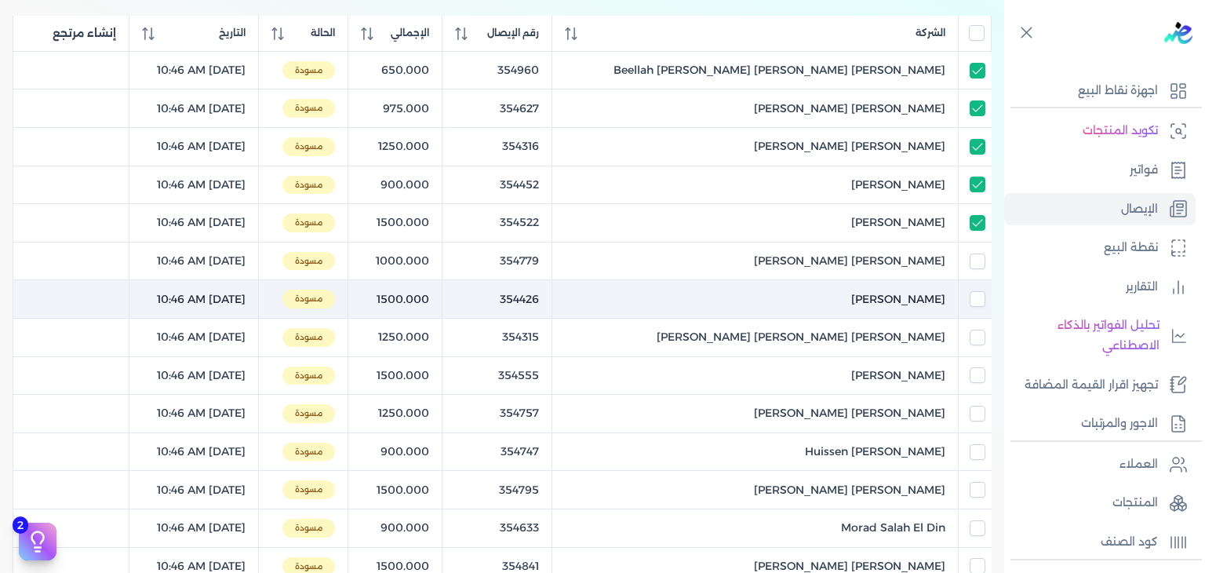
checkbox input "false"
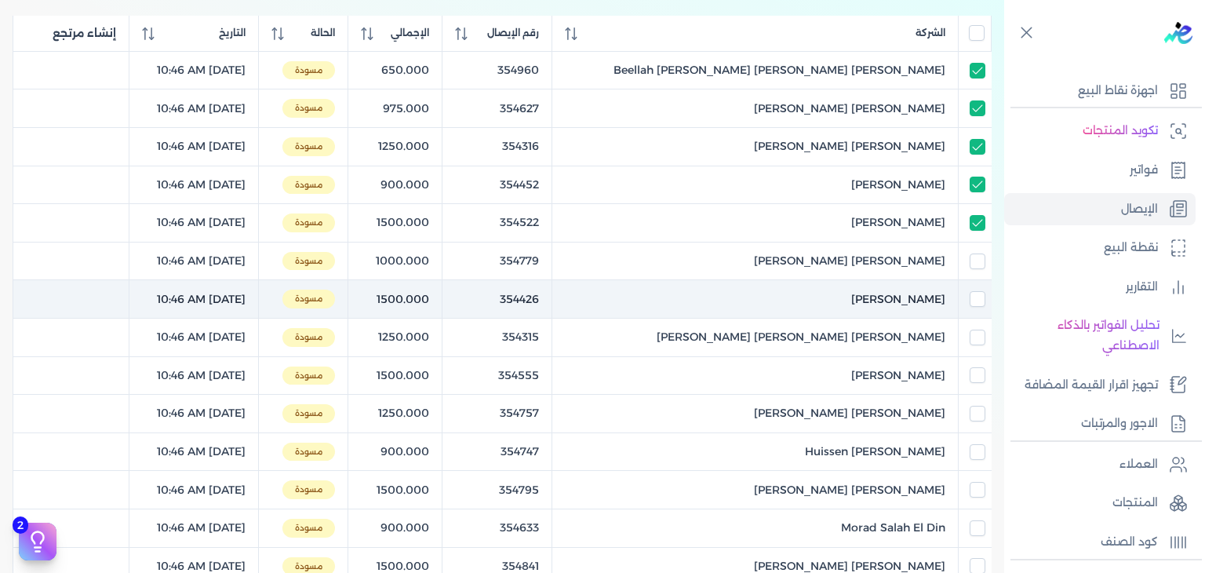
checkbox input "false"
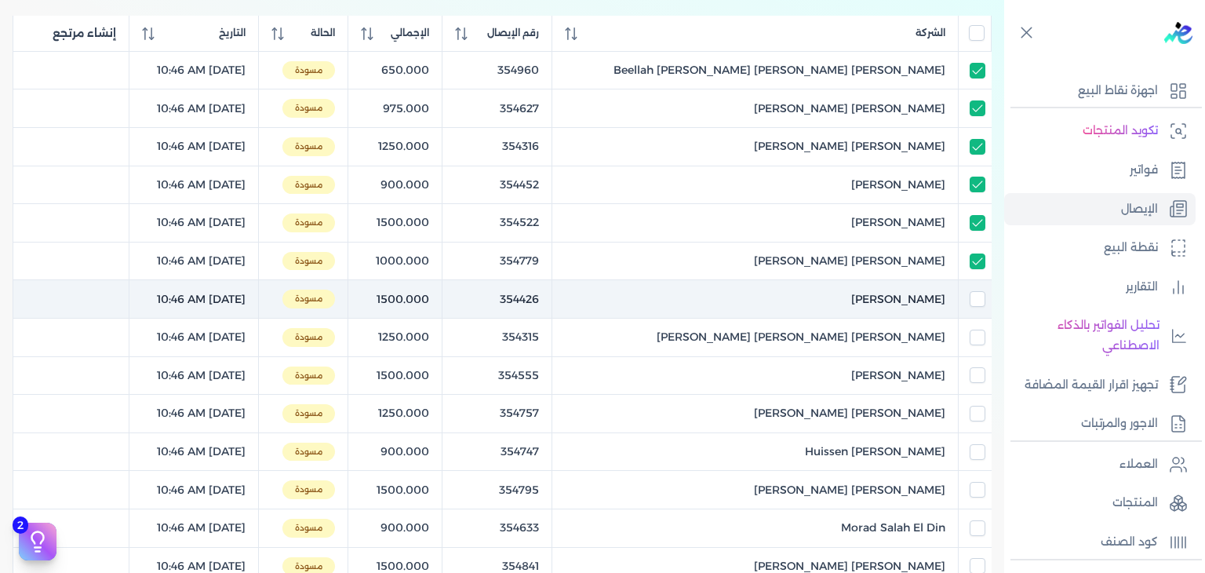
click at [975, 287] on td at bounding box center [974, 299] width 33 height 38
checkbox input "true"
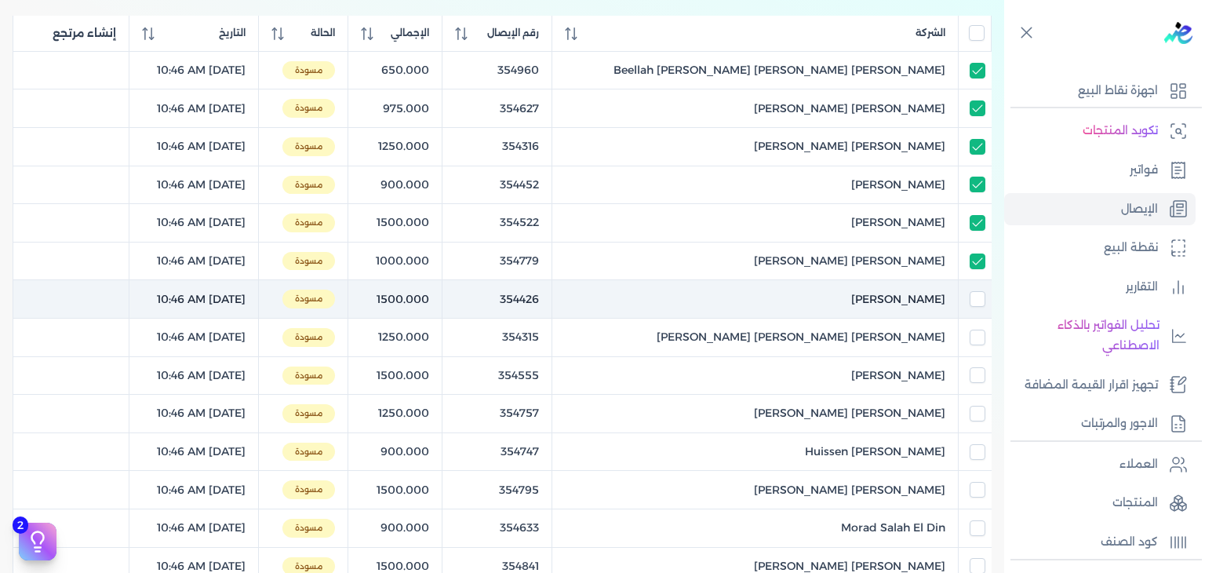
checkbox input "true"
checkbox input "false"
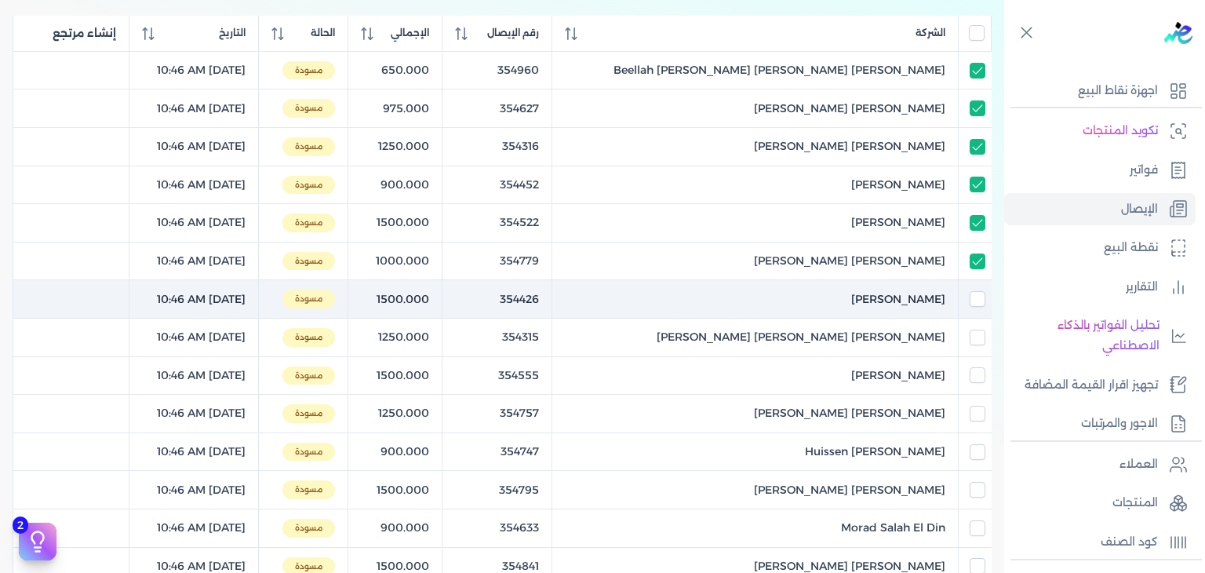
checkbox input "false"
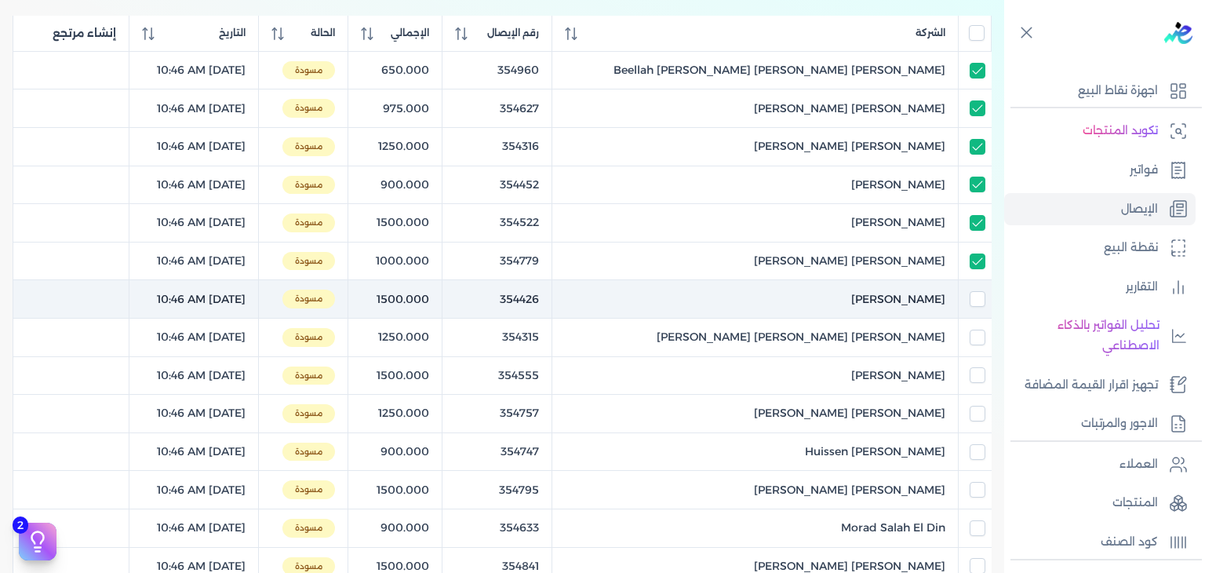
checkbox input "false"
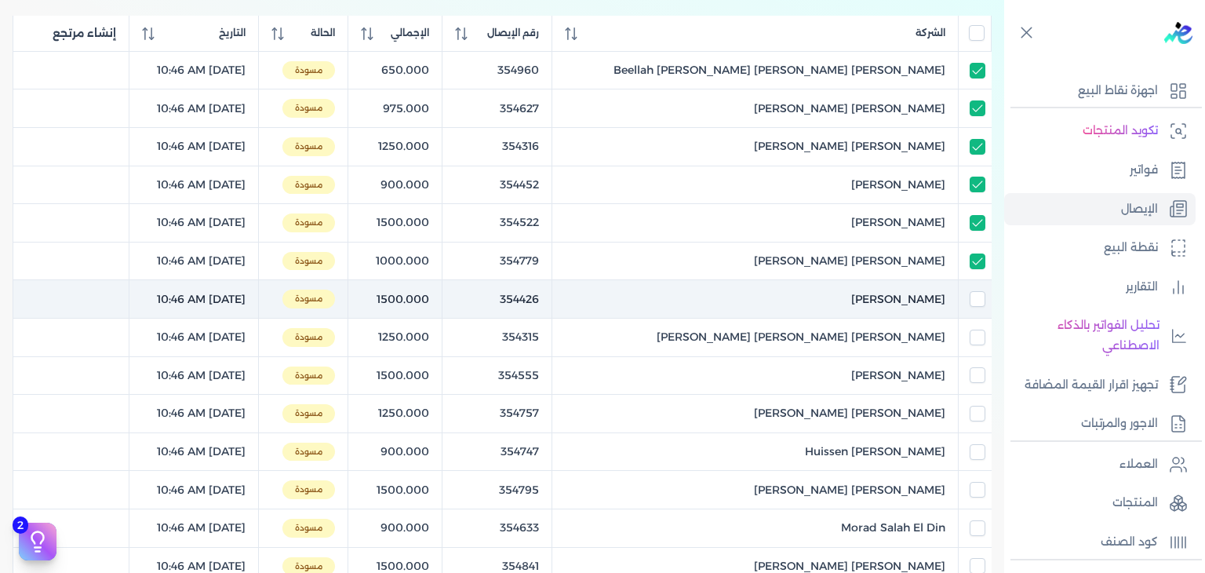
checkbox input "false"
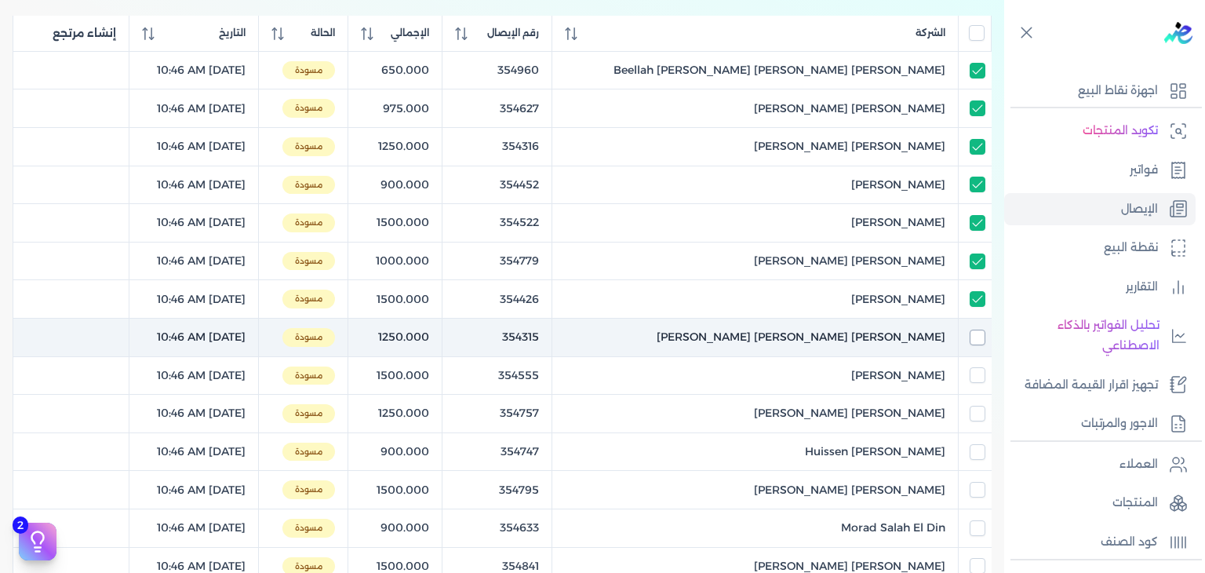
click at [977, 333] on input "checkbox" at bounding box center [978, 338] width 16 height 16
checkbox input "true"
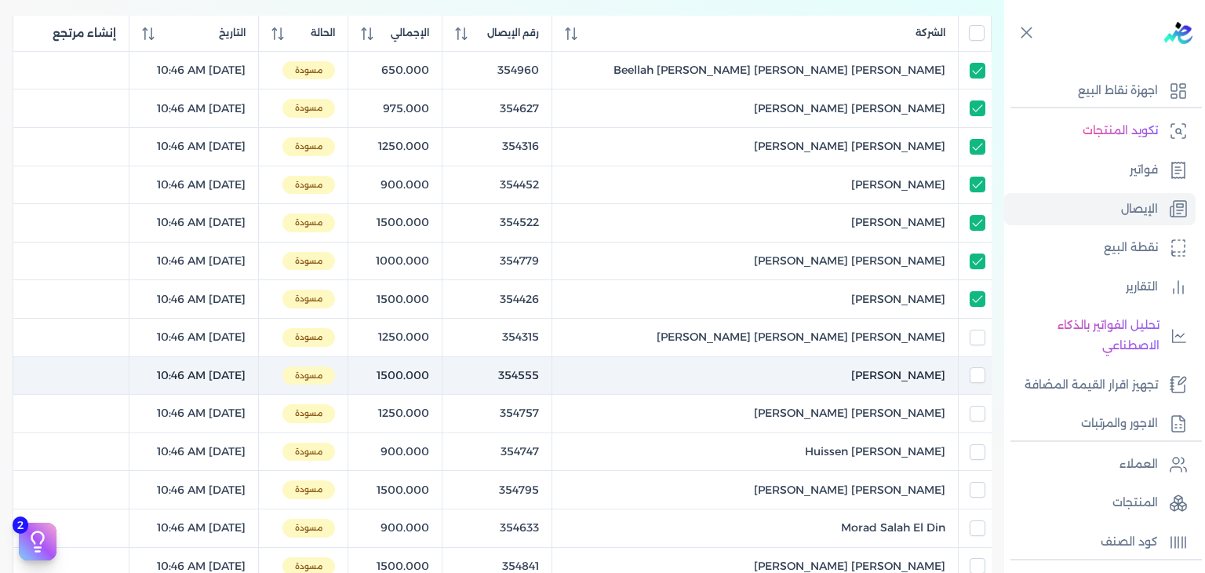
checkbox input "true"
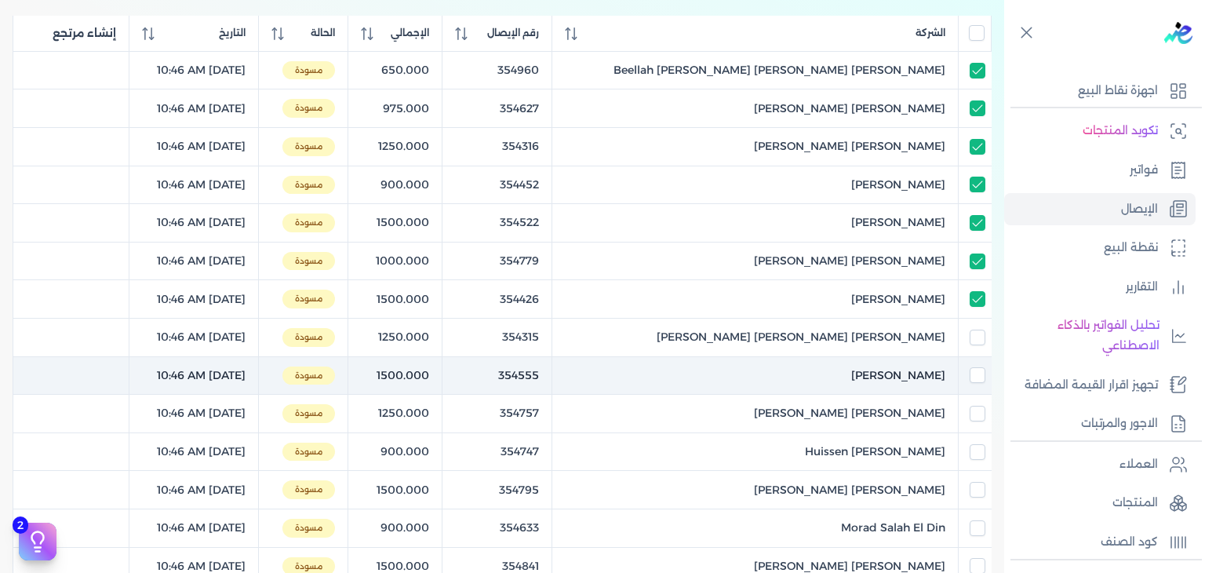
checkbox input "true"
checkbox input "false"
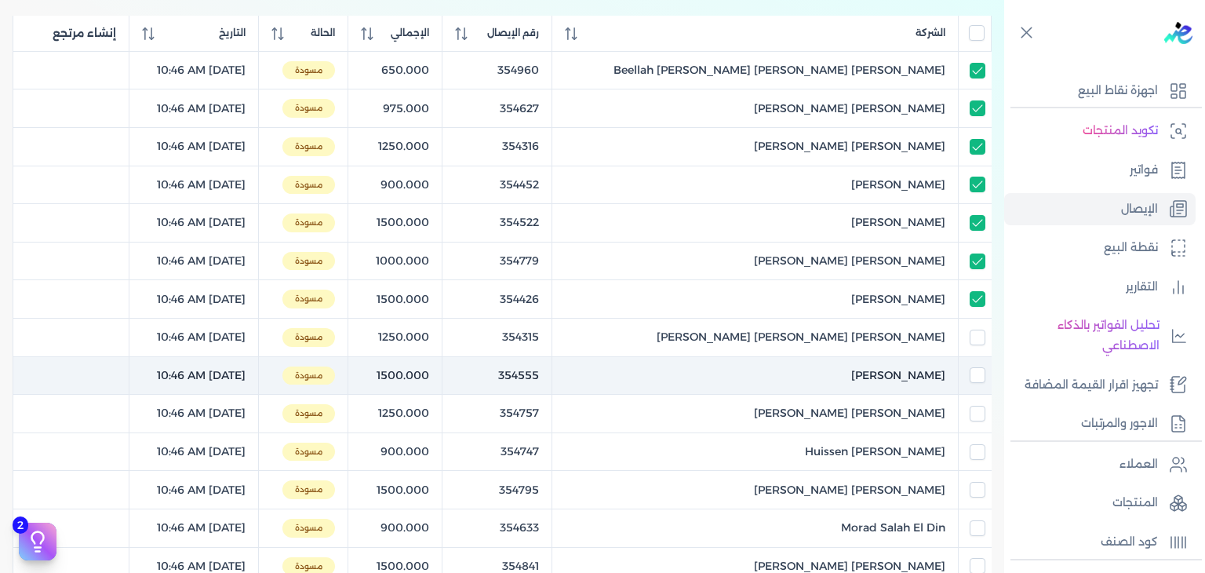
checkbox input "false"
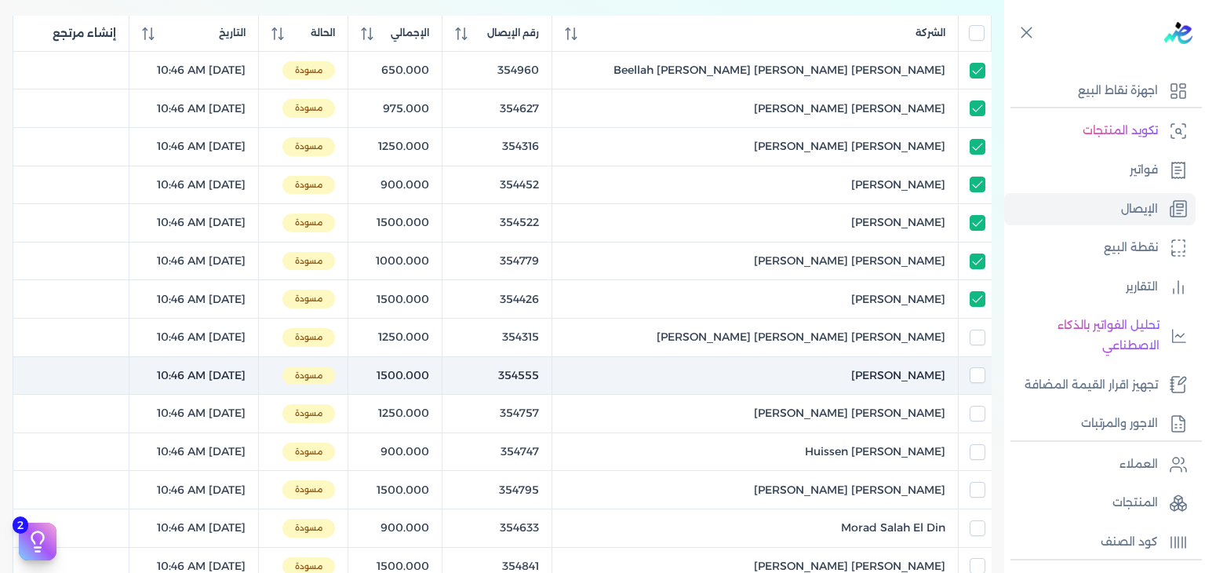
checkbox input "false"
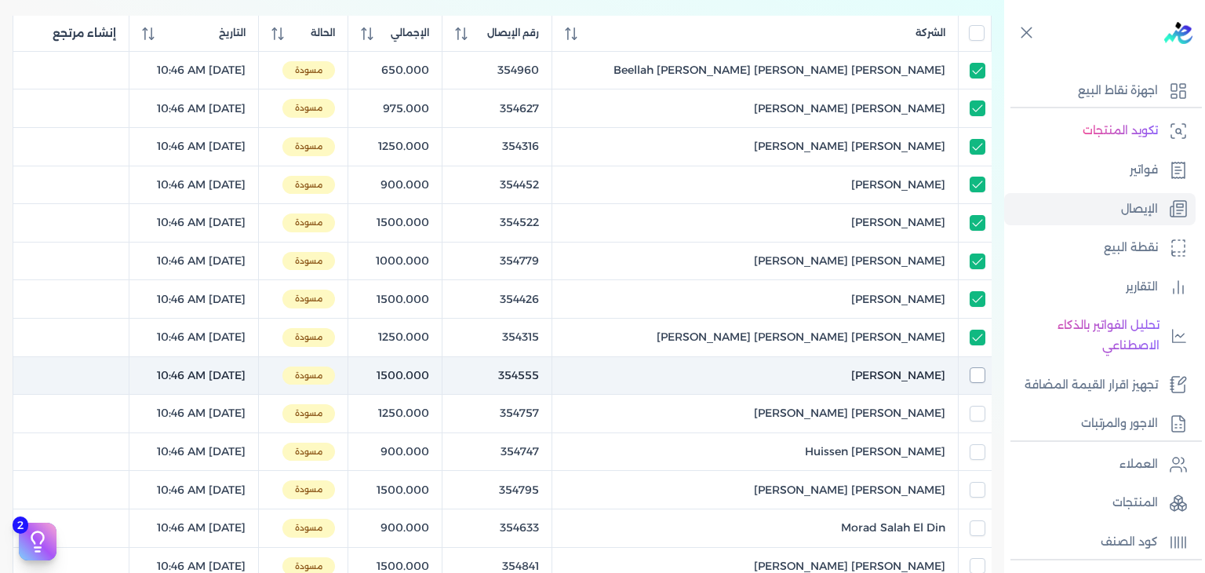
click at [978, 370] on input "checkbox" at bounding box center [978, 375] width 16 height 16
checkbox input "true"
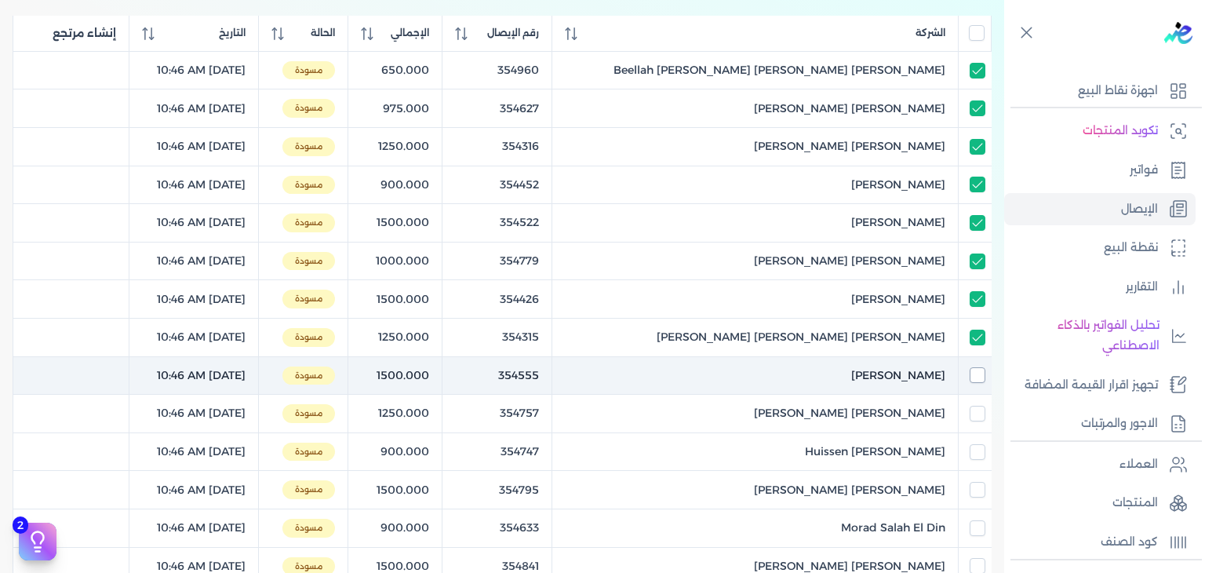
checkbox input "true"
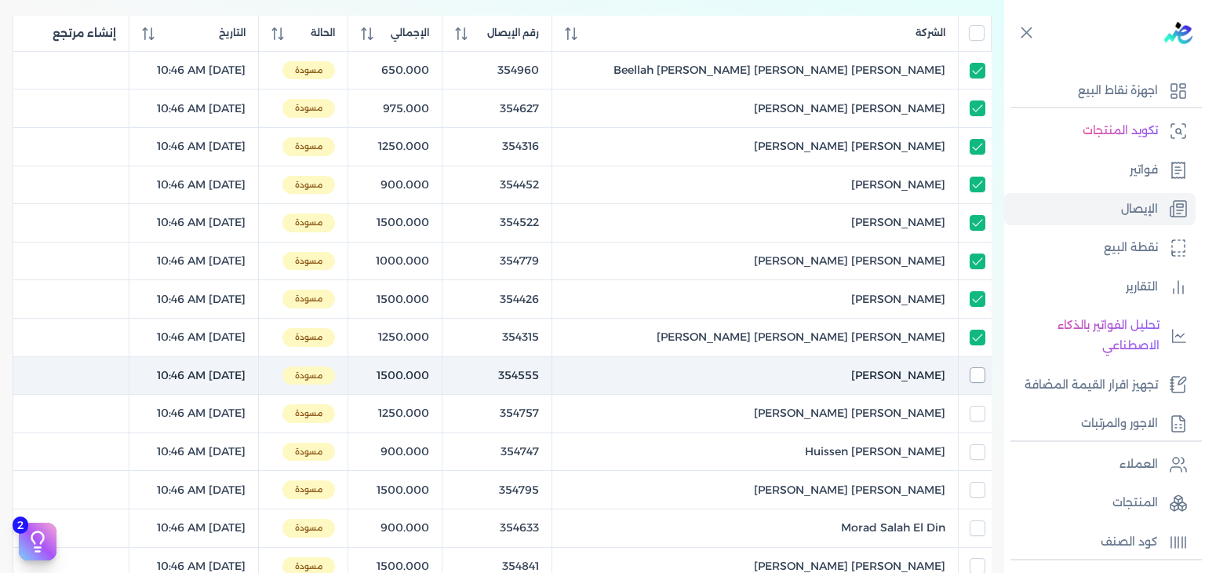
checkbox input "true"
checkbox input "false"
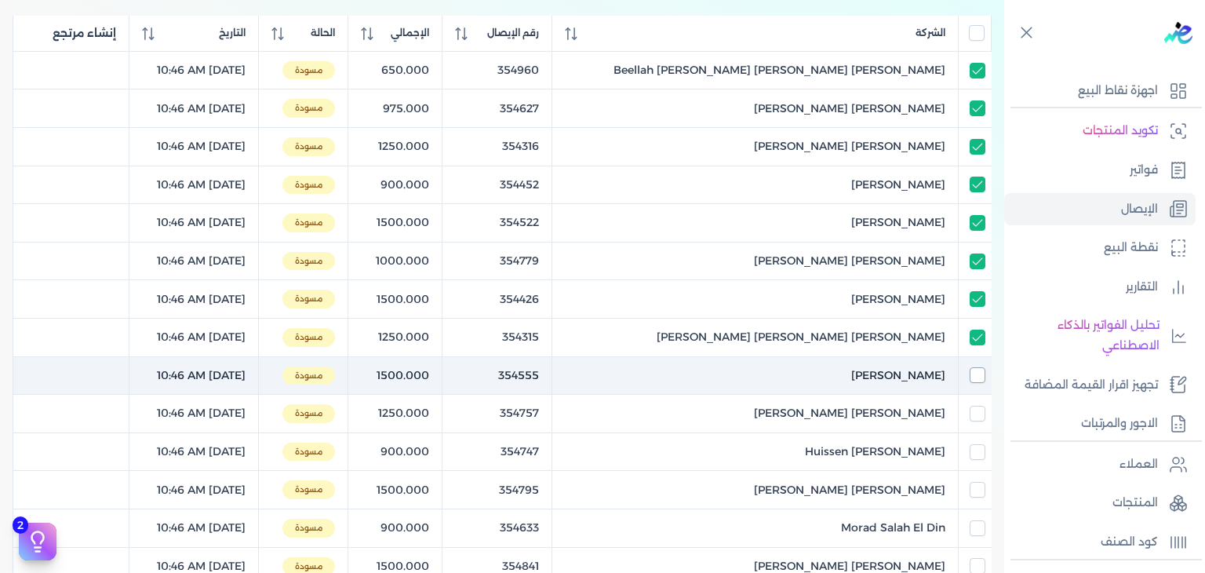
checkbox input "false"
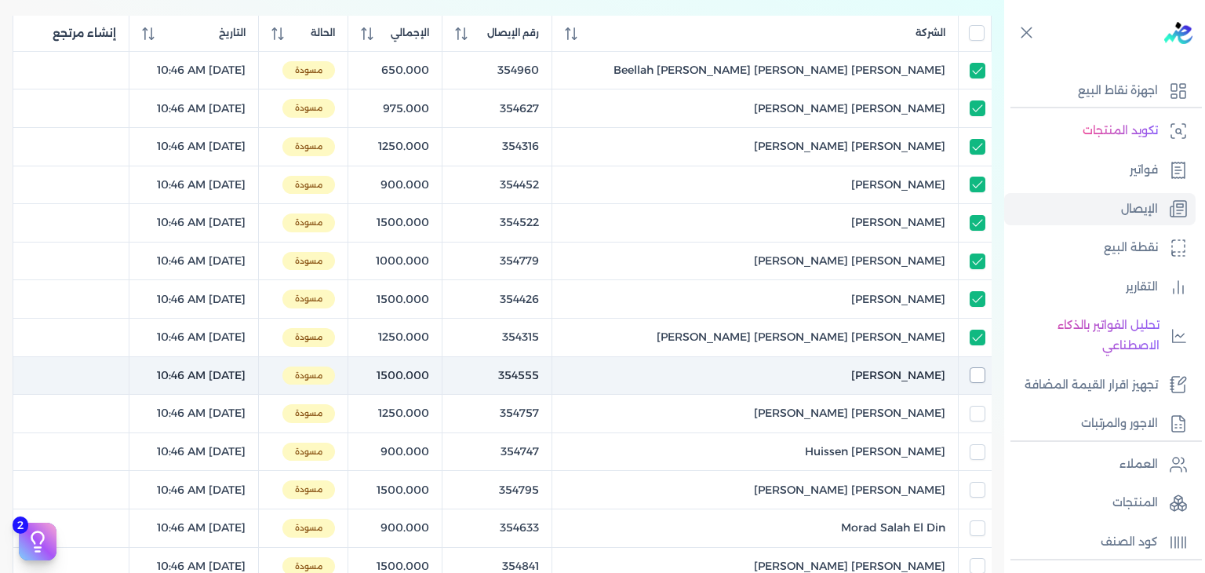
checkbox input "false"
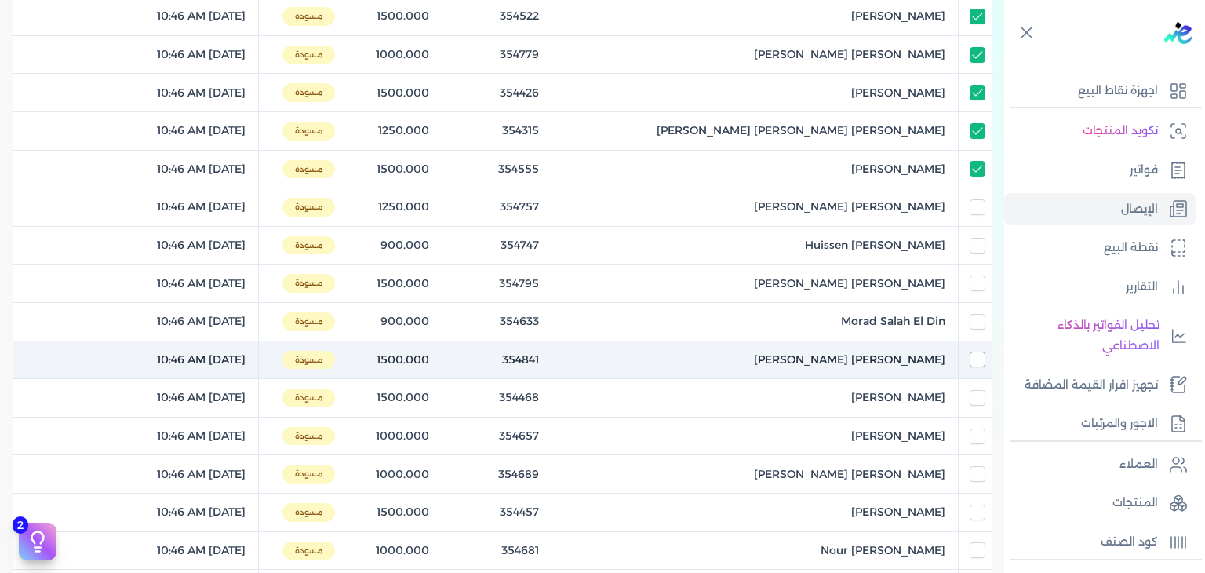
scroll to position [471, 0]
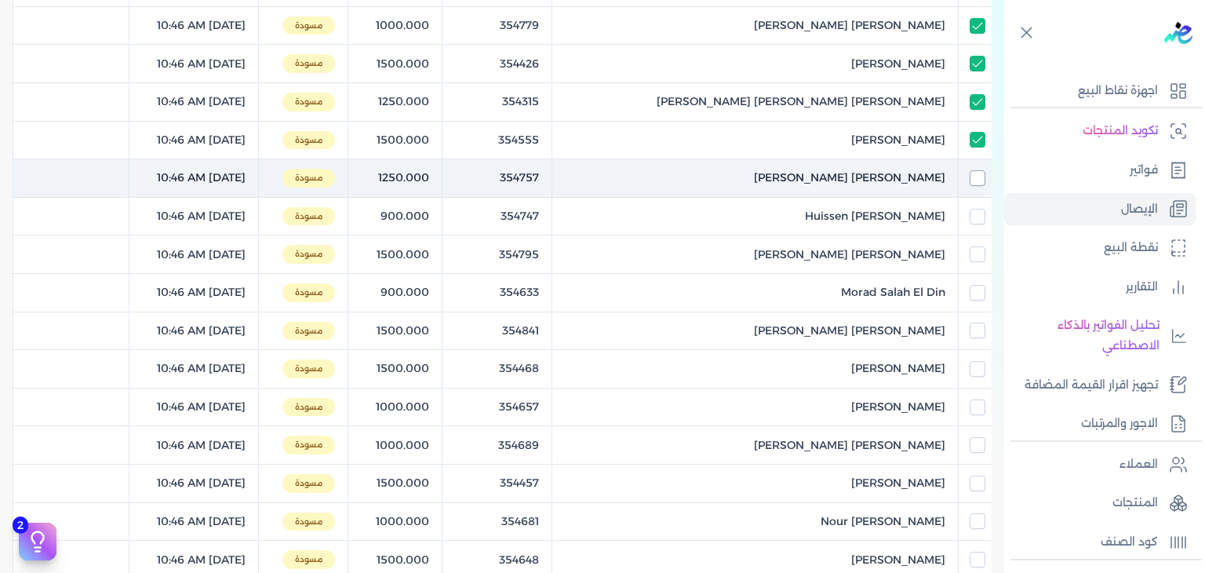
drag, startPoint x: 978, startPoint y: 173, endPoint x: 978, endPoint y: 242, distance: 69.1
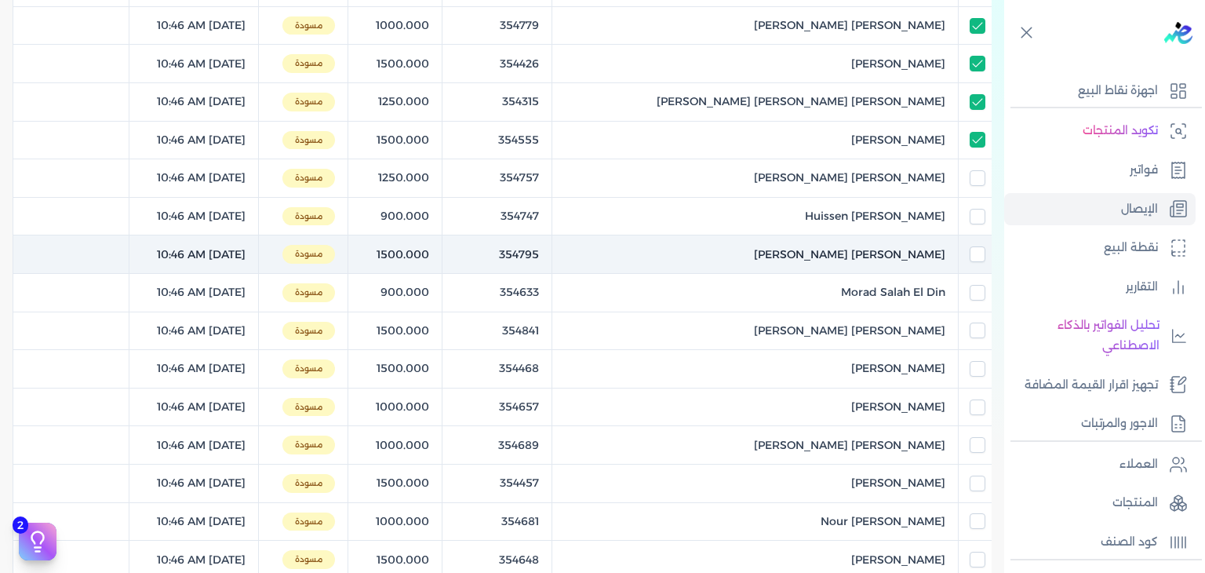
click at [978, 173] on input "checkbox" at bounding box center [978, 178] width 16 height 16
checkbox input "true"
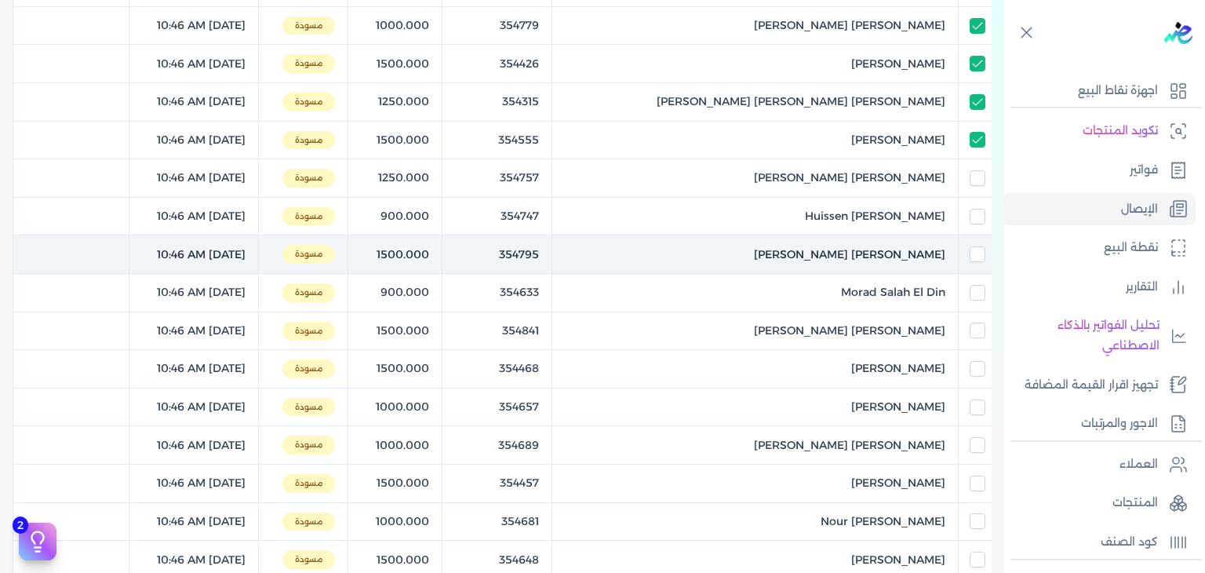
checkbox input "true"
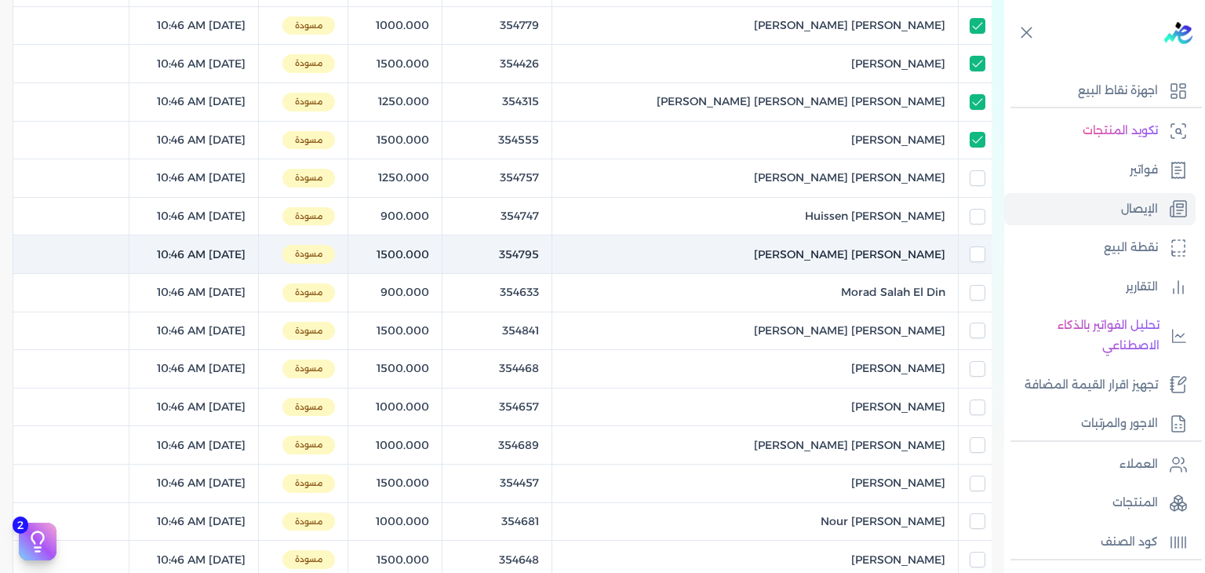
checkbox input "true"
checkbox input "false"
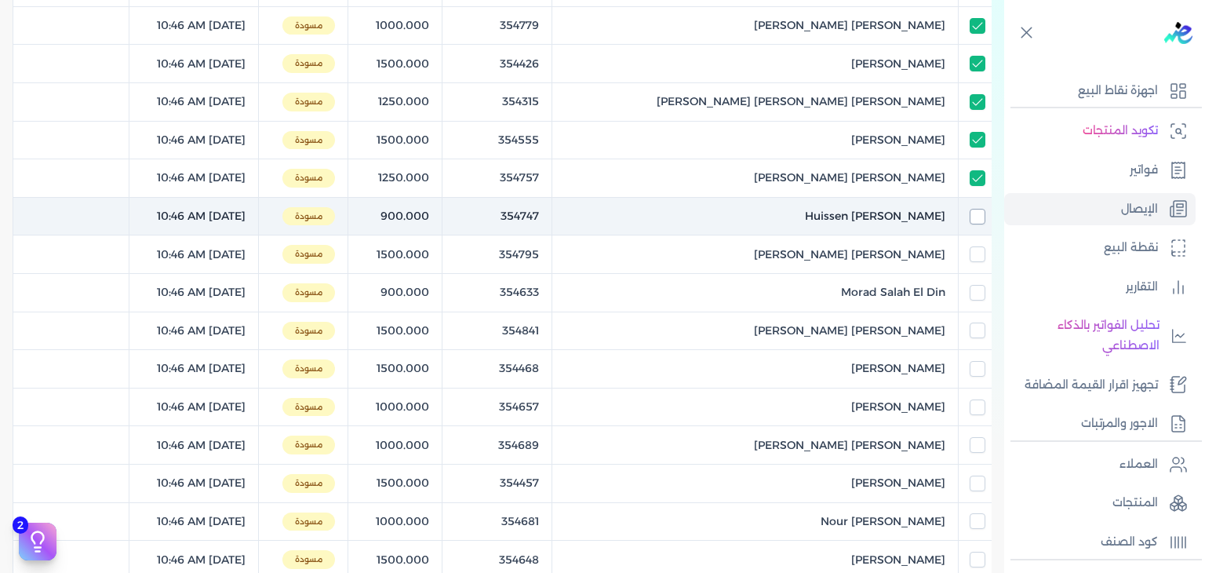
click at [975, 219] on input "checkbox" at bounding box center [978, 217] width 16 height 16
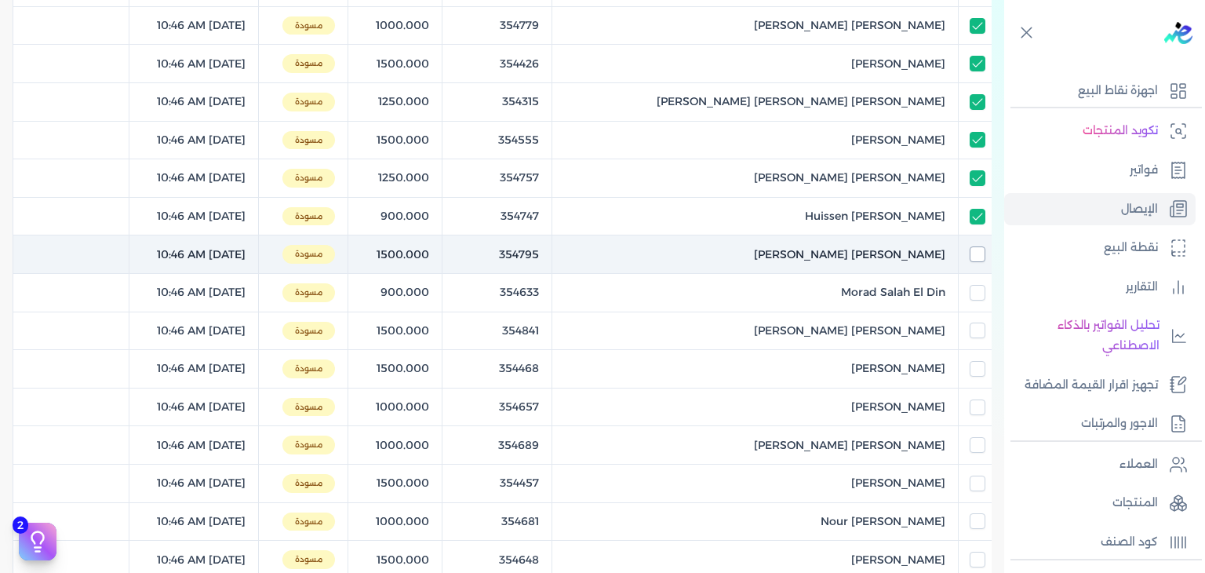
click at [975, 249] on input "checkbox" at bounding box center [978, 254] width 16 height 16
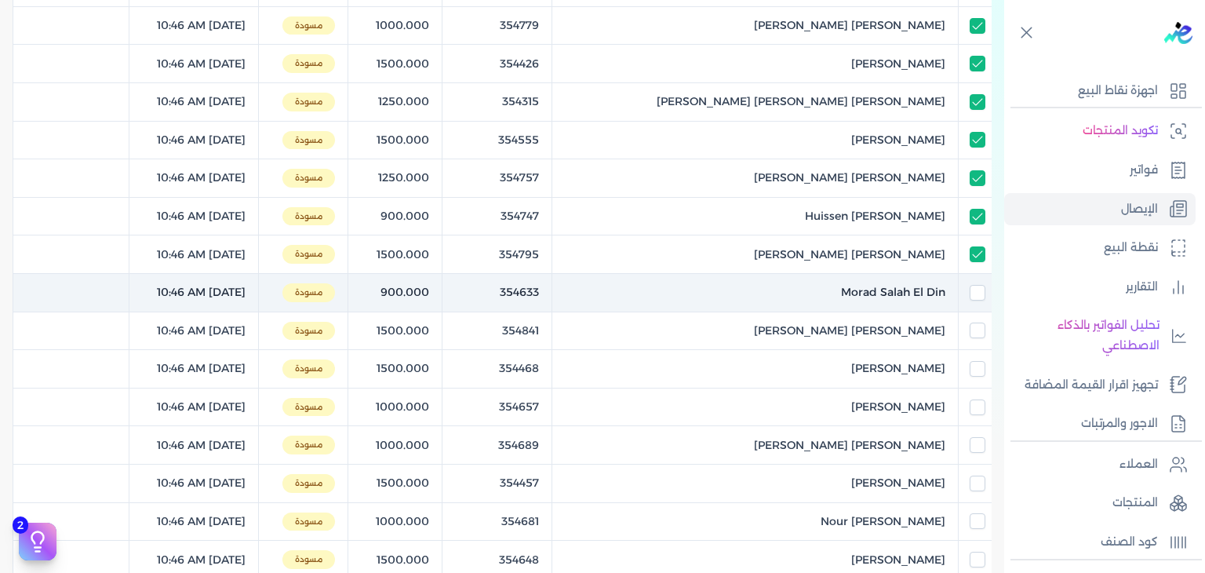
drag, startPoint x: 979, startPoint y: 290, endPoint x: 978, endPoint y: 305, distance: 15.8
click at [979, 290] on input "checkbox" at bounding box center [978, 293] width 16 height 16
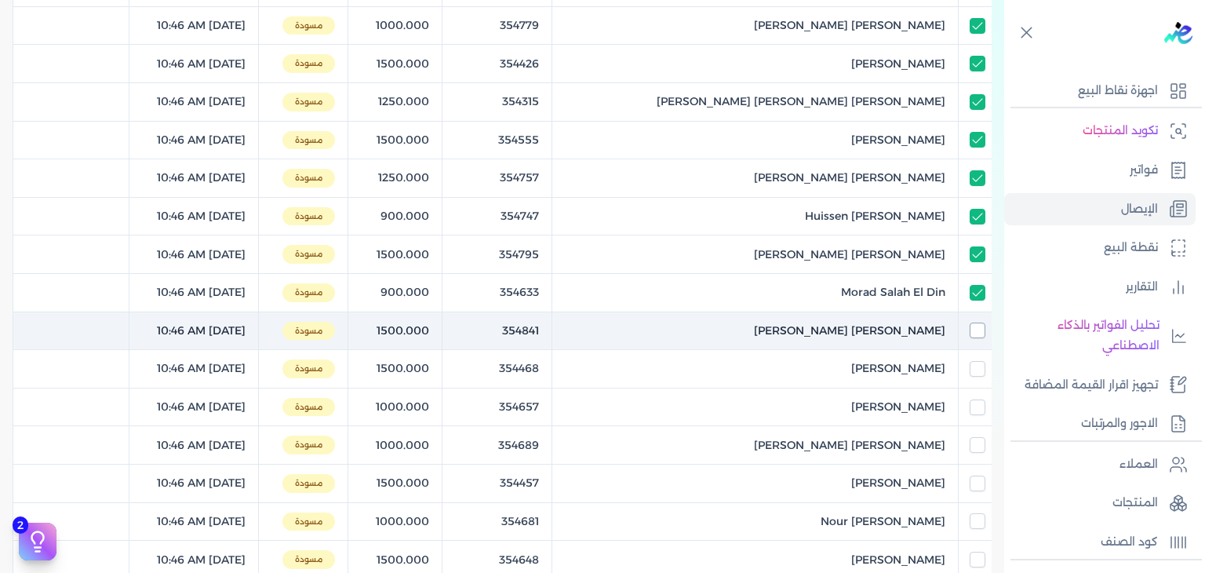
click at [976, 323] on input "checkbox" at bounding box center [978, 330] width 16 height 16
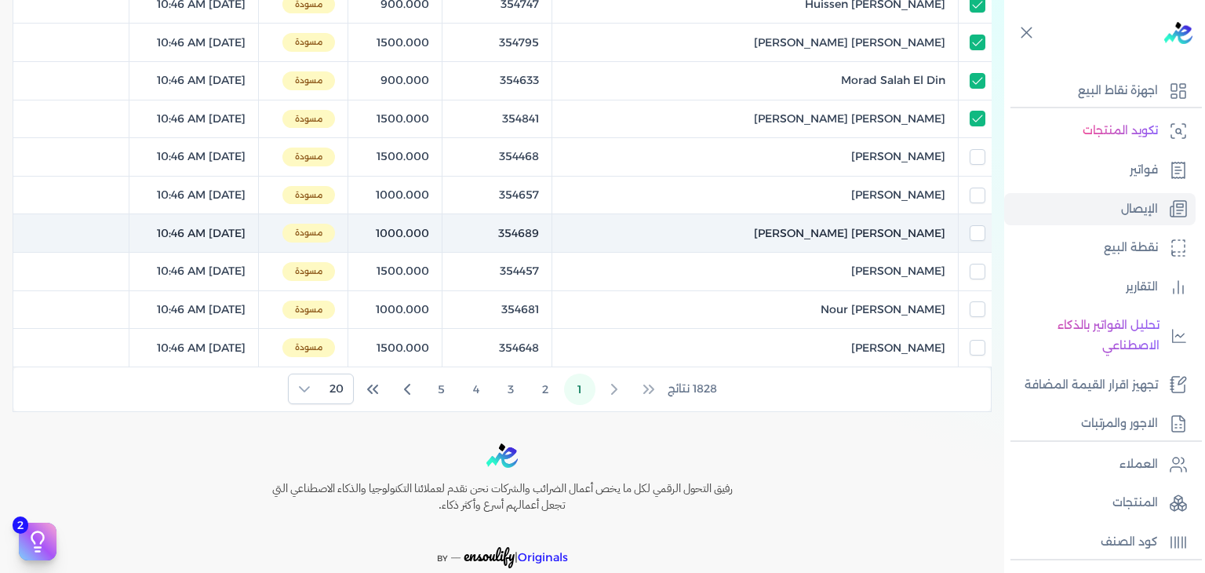
scroll to position [706, 0]
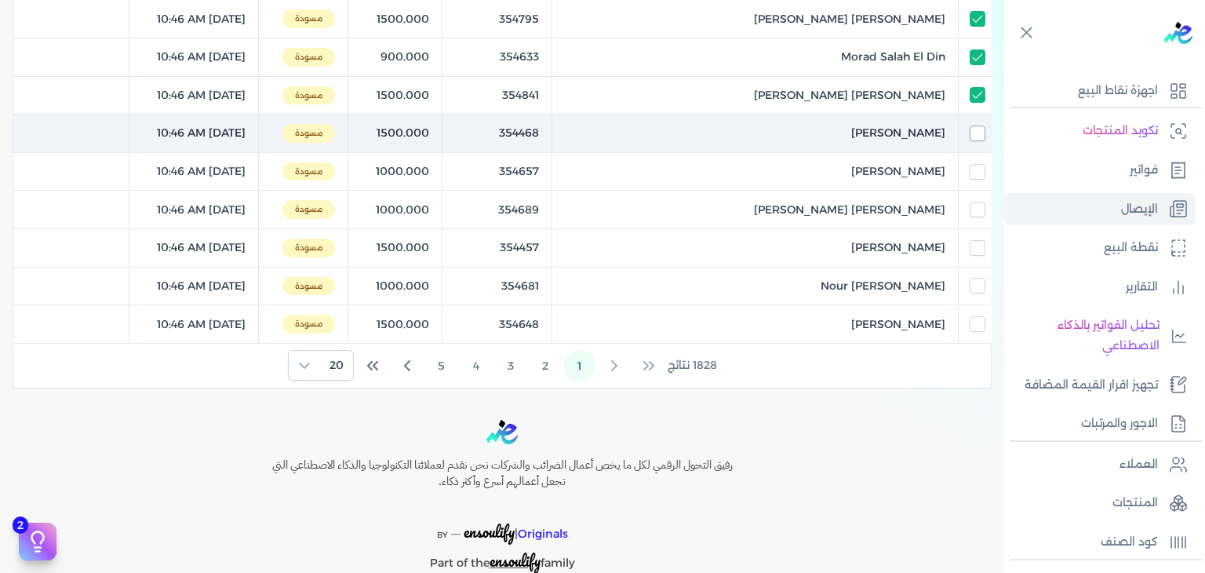
click at [977, 126] on input "checkbox" at bounding box center [978, 134] width 16 height 16
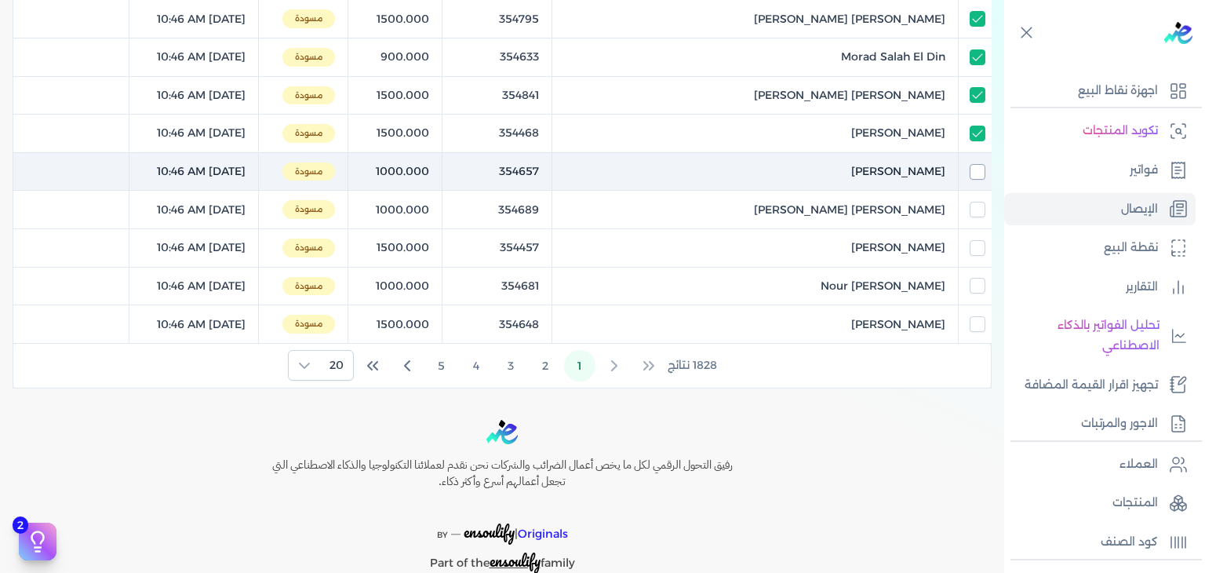
click at [977, 166] on input "checkbox" at bounding box center [978, 172] width 16 height 16
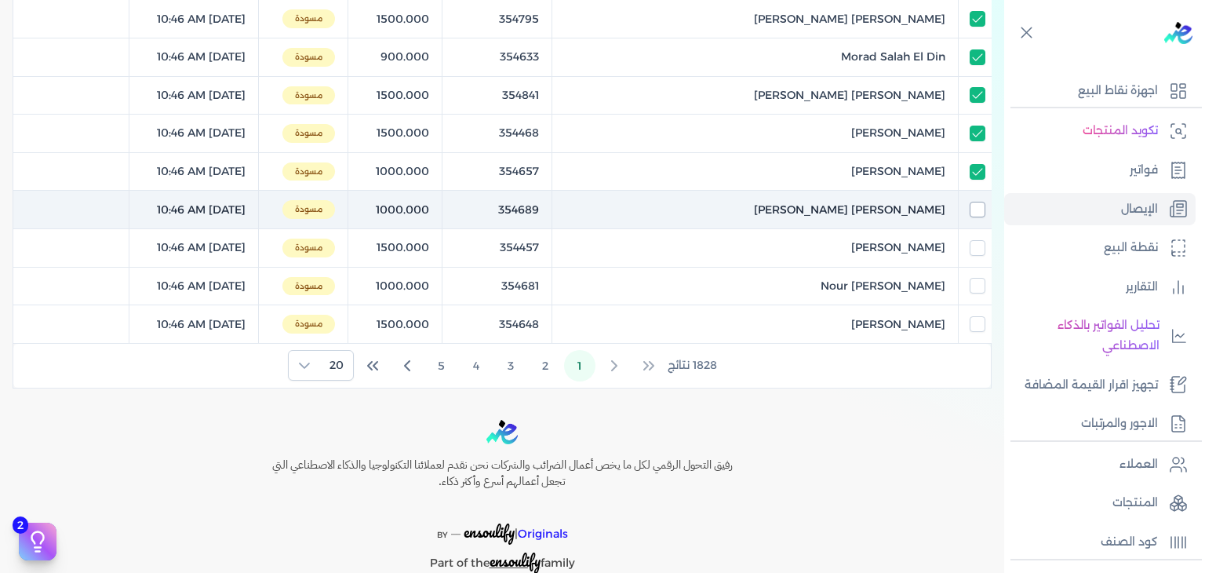
click at [976, 211] on input "checkbox" at bounding box center [978, 210] width 16 height 16
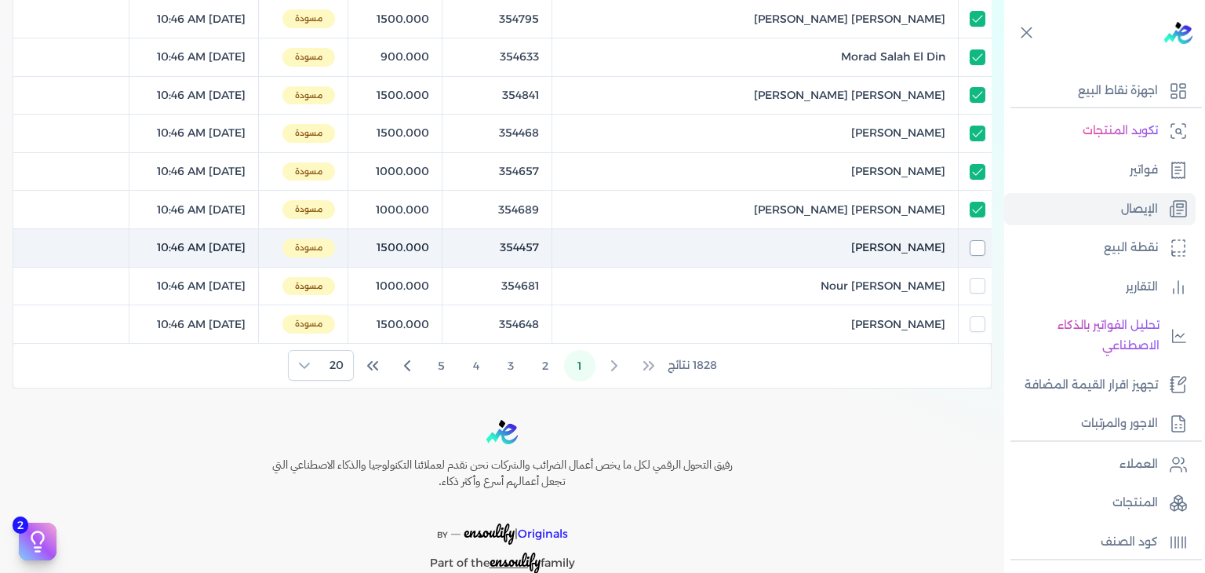
click at [978, 246] on input "checkbox" at bounding box center [978, 248] width 16 height 16
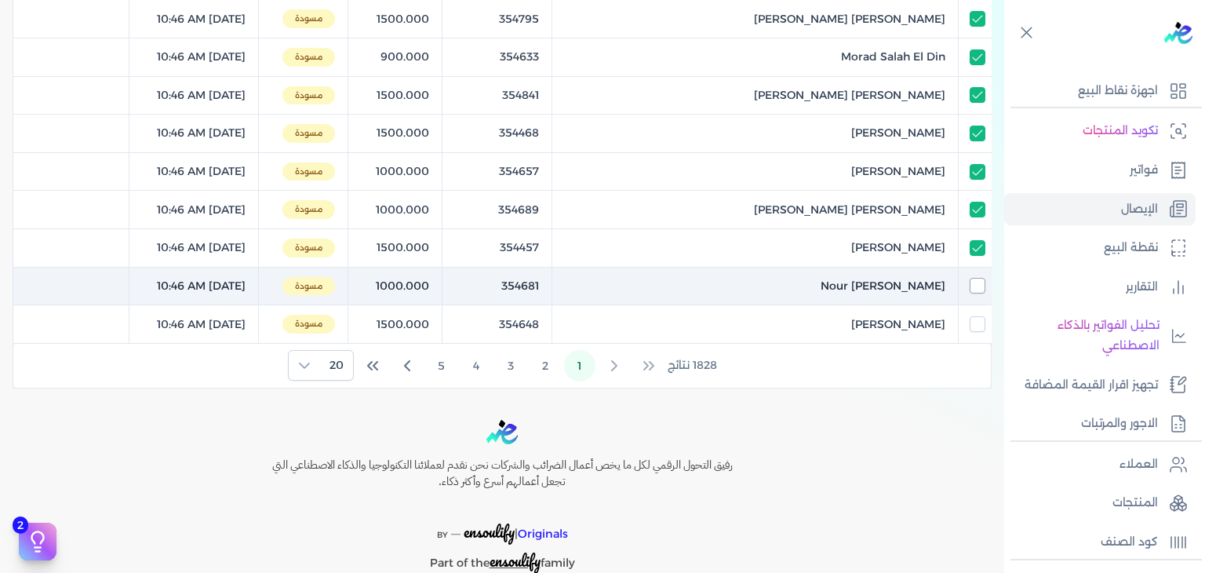
click at [979, 285] on input "checkbox" at bounding box center [978, 286] width 16 height 16
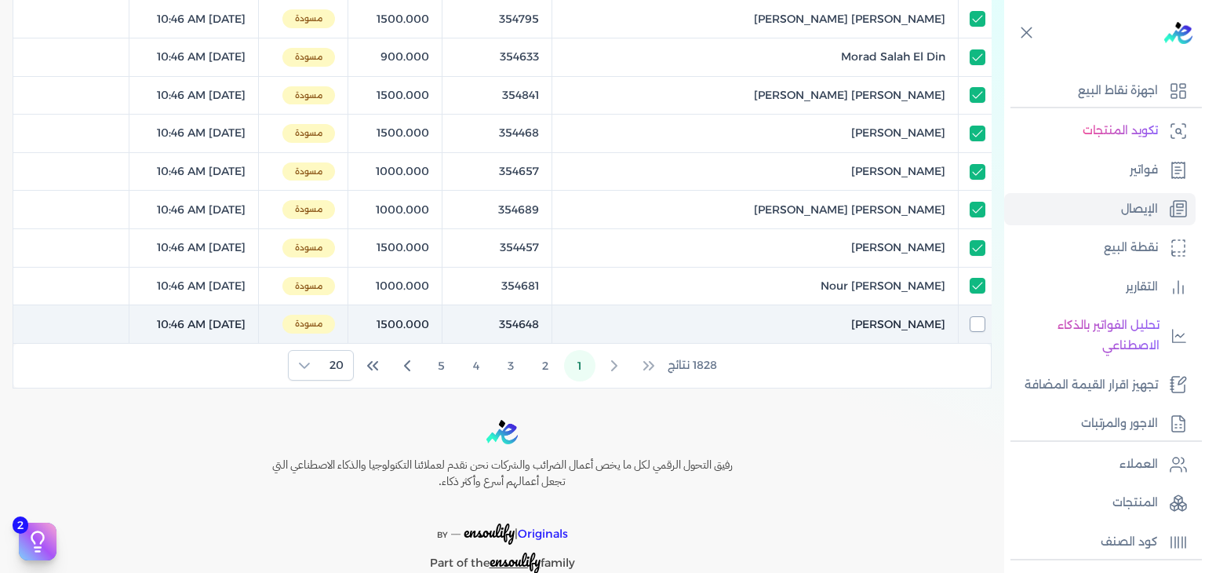
click at [982, 321] on input "checkbox" at bounding box center [978, 324] width 16 height 16
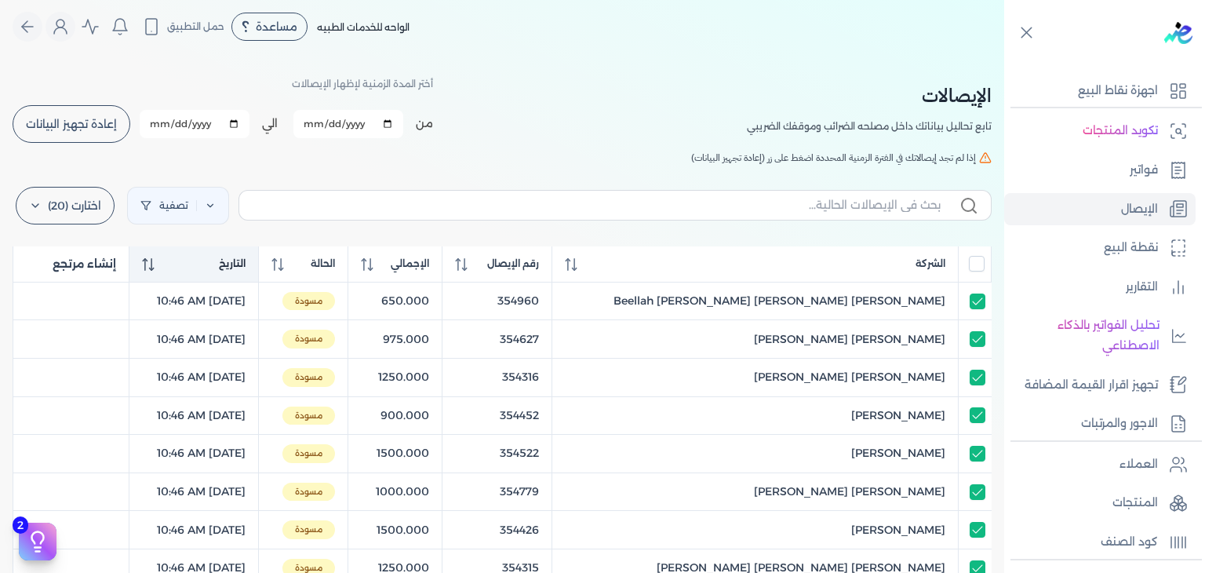
scroll to position [0, 0]
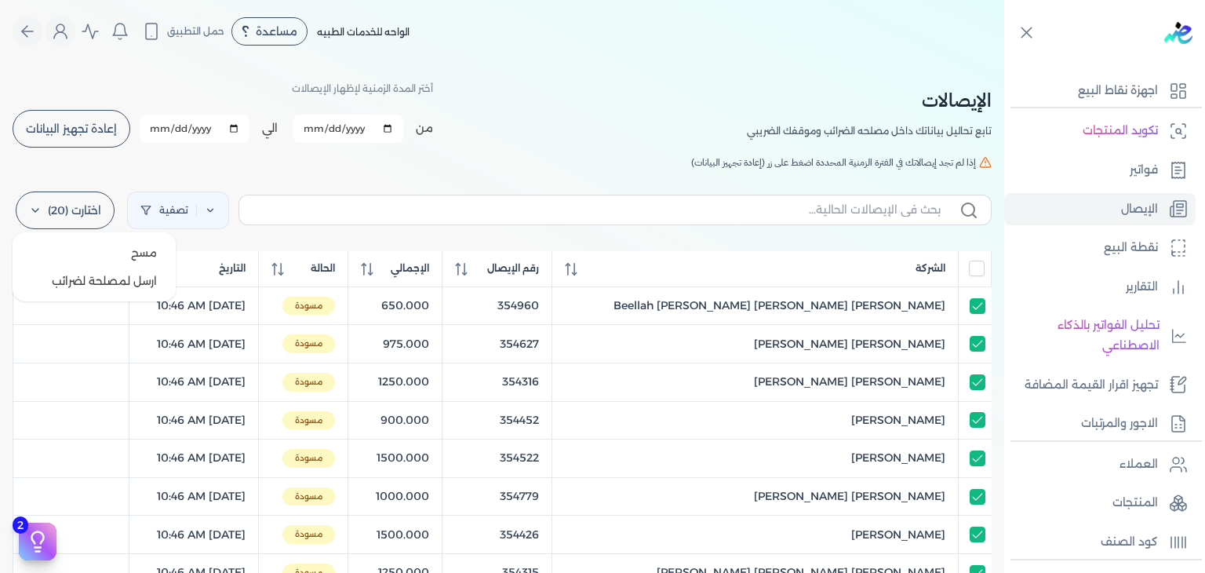
click at [83, 215] on label "اختارت (20)" at bounding box center [65, 210] width 99 height 38
click at [111, 282] on button "ارسل لمصلحة لضرائب" at bounding box center [94, 281] width 151 height 28
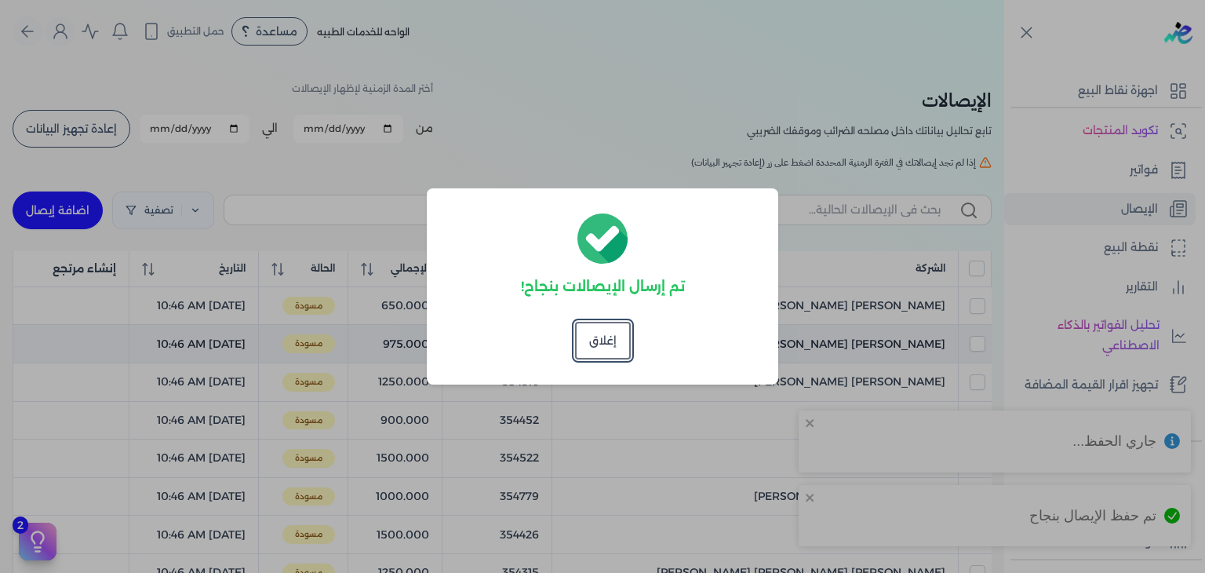
click at [584, 346] on button "إغلاق" at bounding box center [603, 341] width 56 height 38
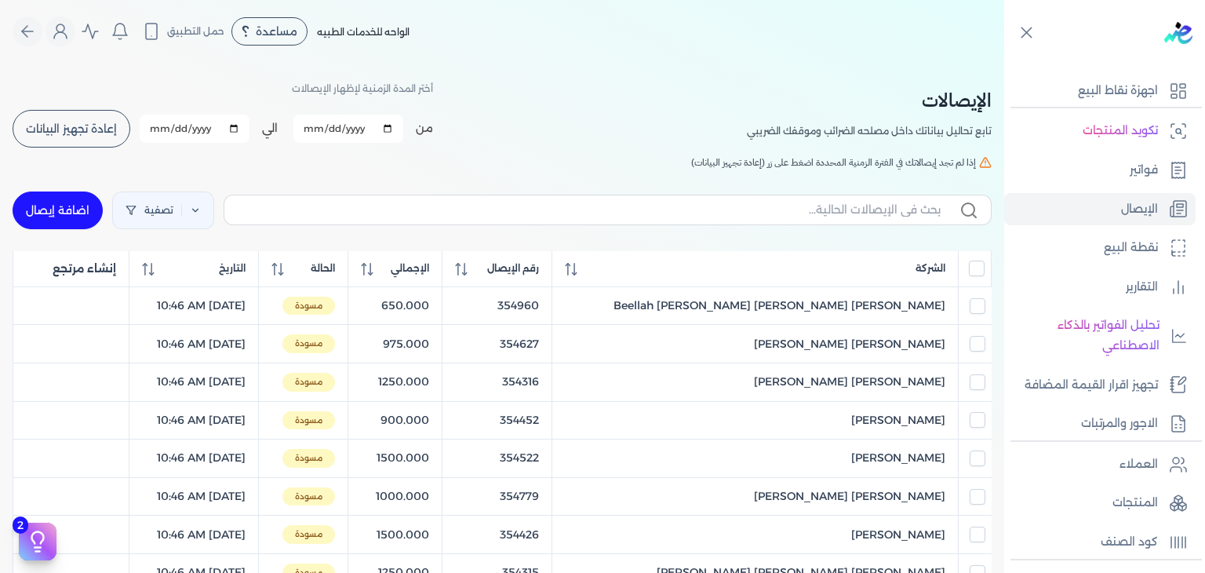
click at [81, 129] on span "إعادة تجهيز البيانات" at bounding box center [71, 128] width 91 height 11
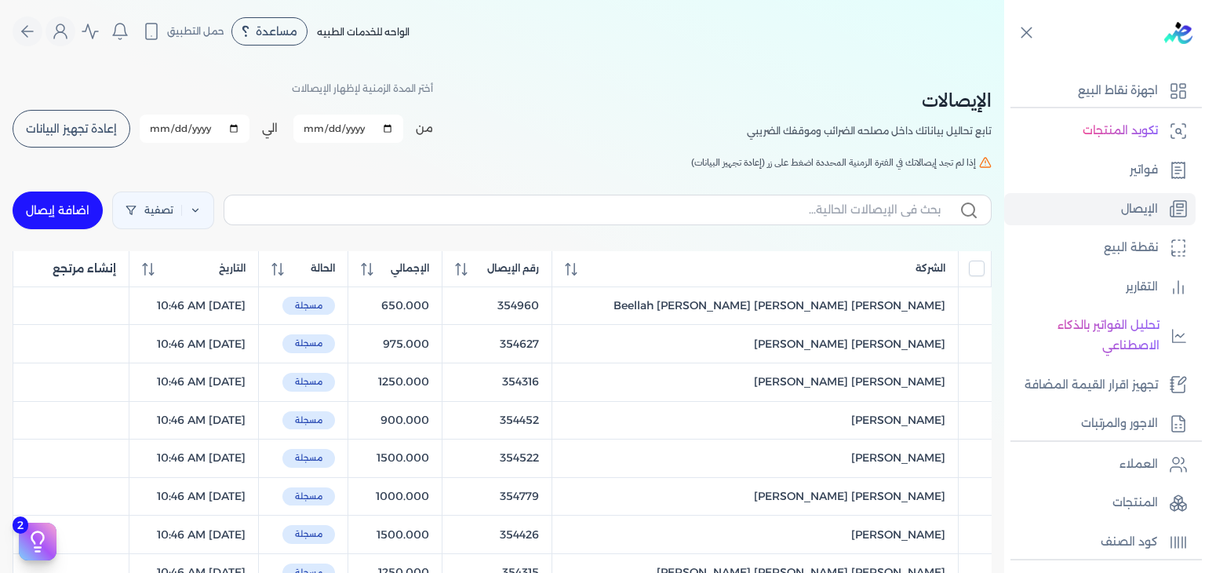
click at [97, 126] on span "إعادة تجهيز البيانات" at bounding box center [71, 128] width 91 height 11
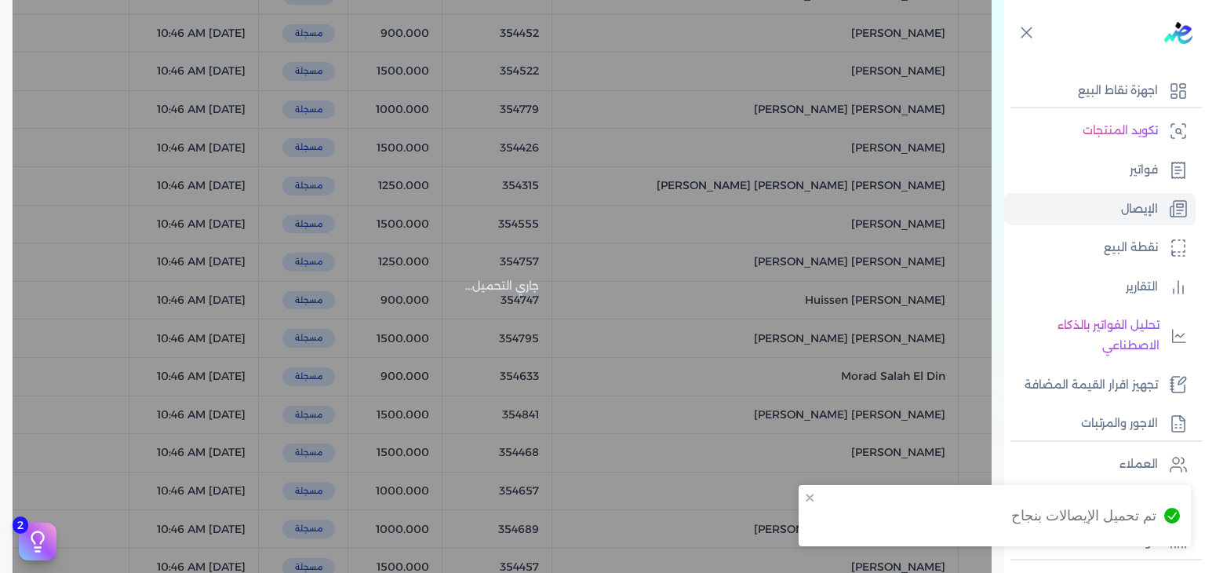
scroll to position [392, 0]
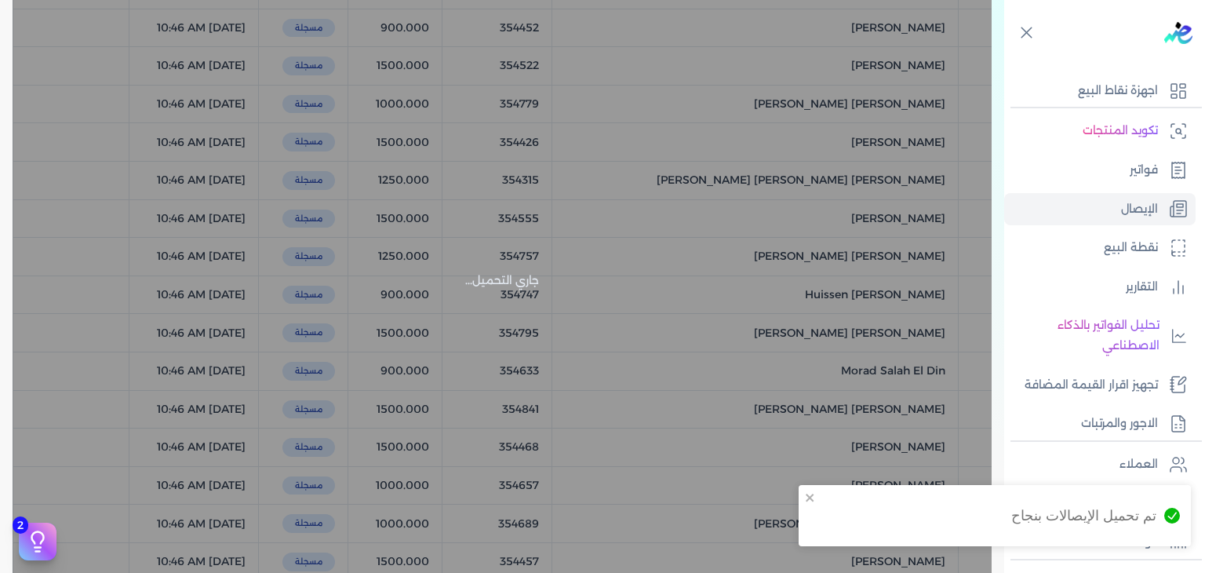
click at [803, 500] on div "تم تحميل الإيصالات بنجاح" at bounding box center [995, 515] width 392 height 61
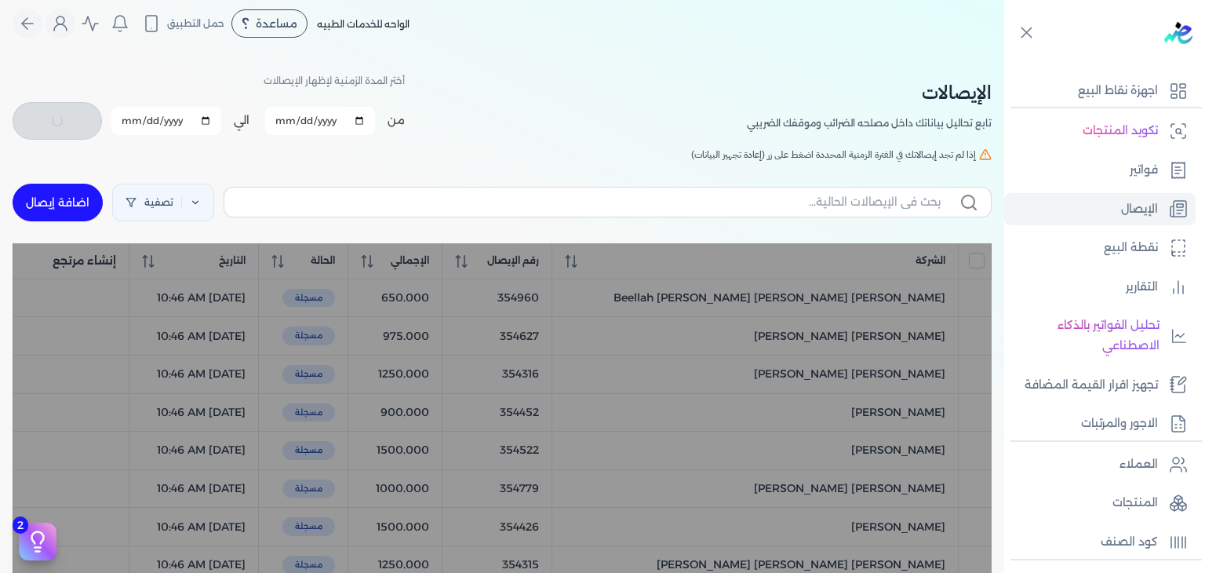
scroll to position [0, 0]
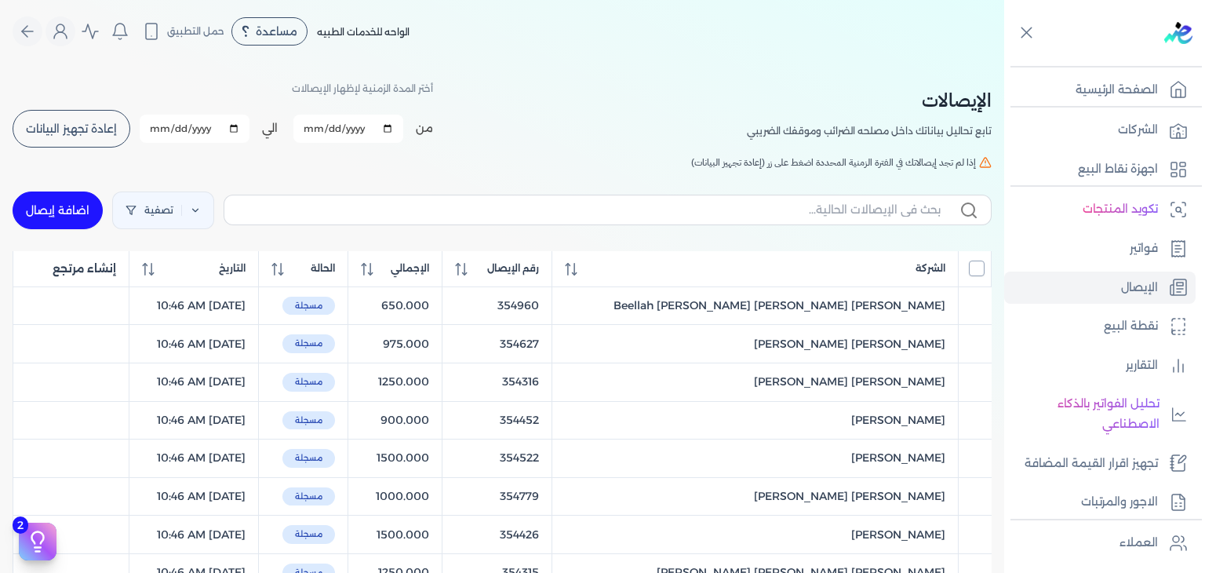
click at [976, 265] on input "All items unselected" at bounding box center [977, 268] width 16 height 16
click at [976, 265] on input "All items selected" at bounding box center [977, 268] width 16 height 16
checkbox input "false"
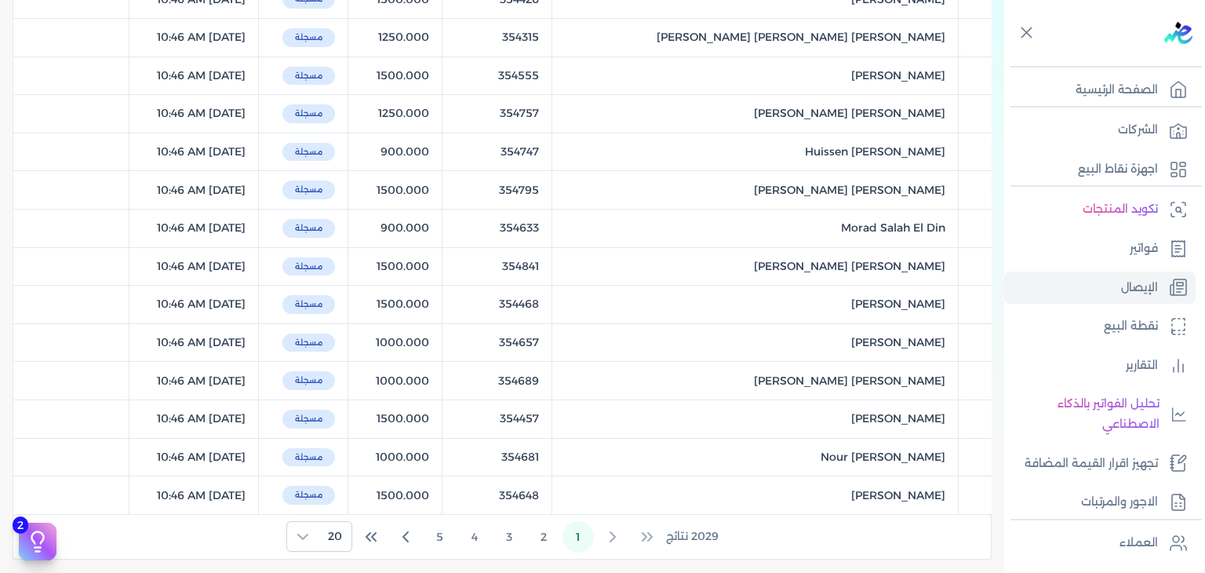
scroll to position [706, 0]
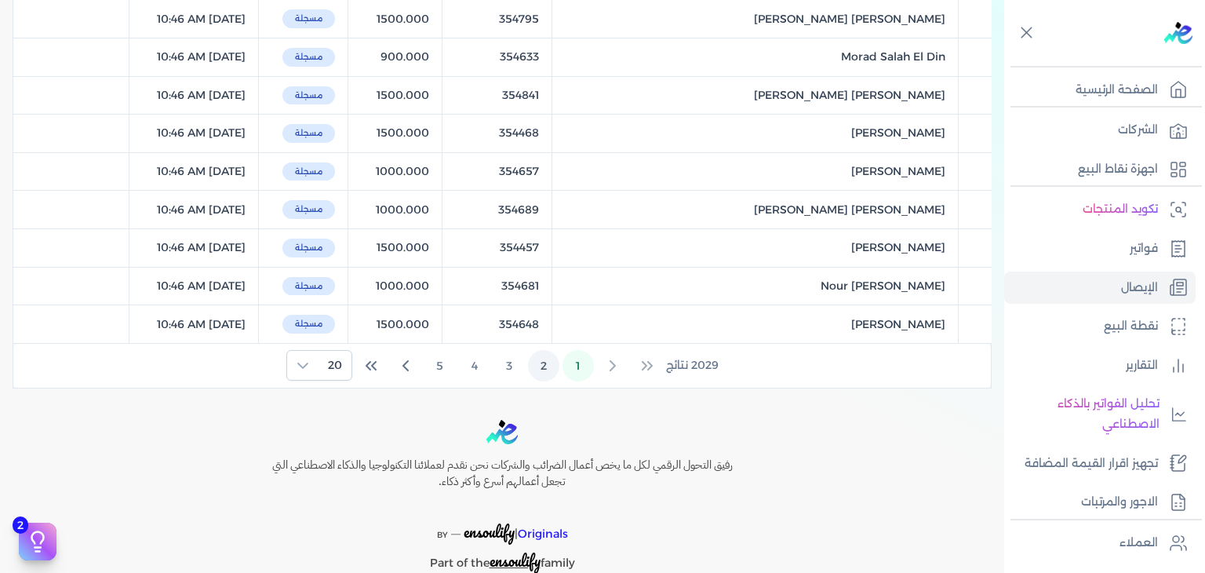
click at [559, 363] on button "2" at bounding box center [543, 365] width 31 height 31
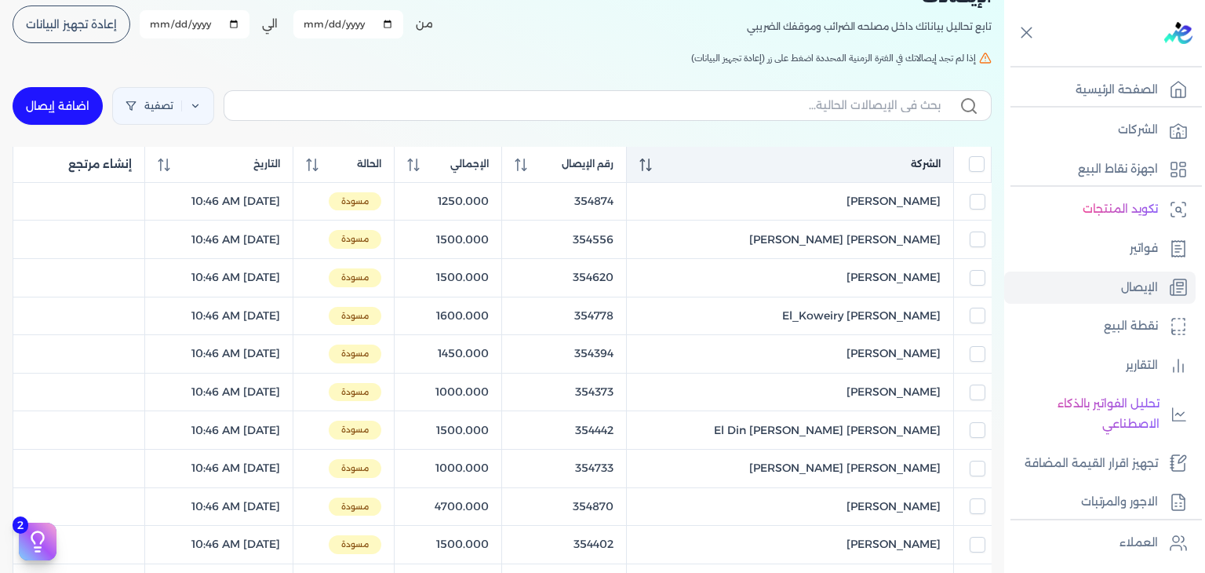
scroll to position [78, 0]
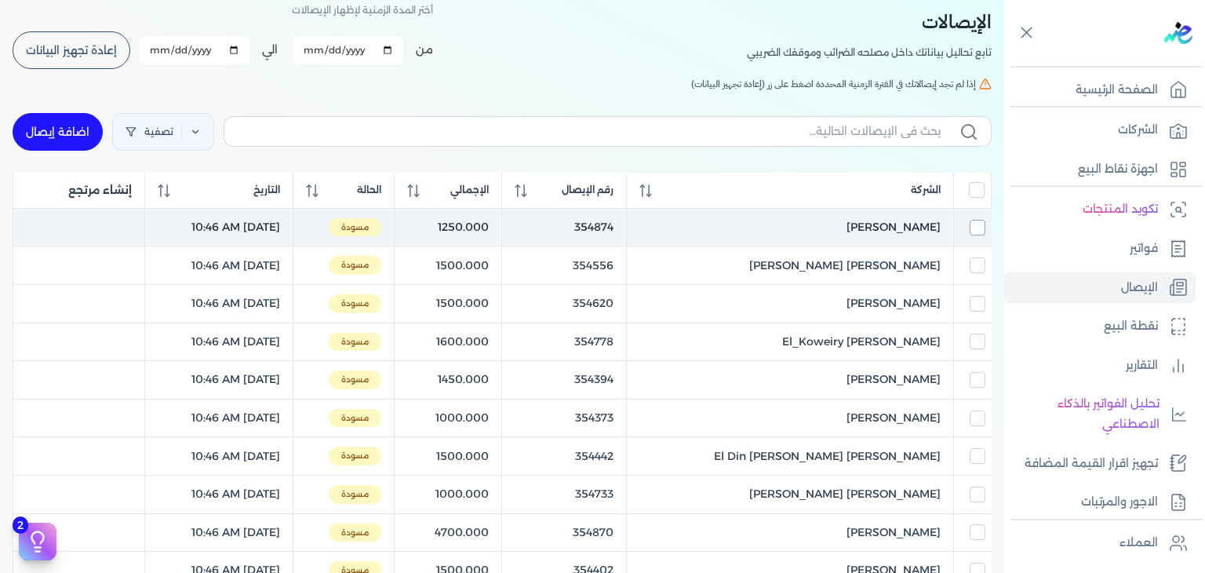
click at [970, 227] on input "checkbox" at bounding box center [978, 228] width 16 height 16
checkbox input "true"
checkbox input "false"
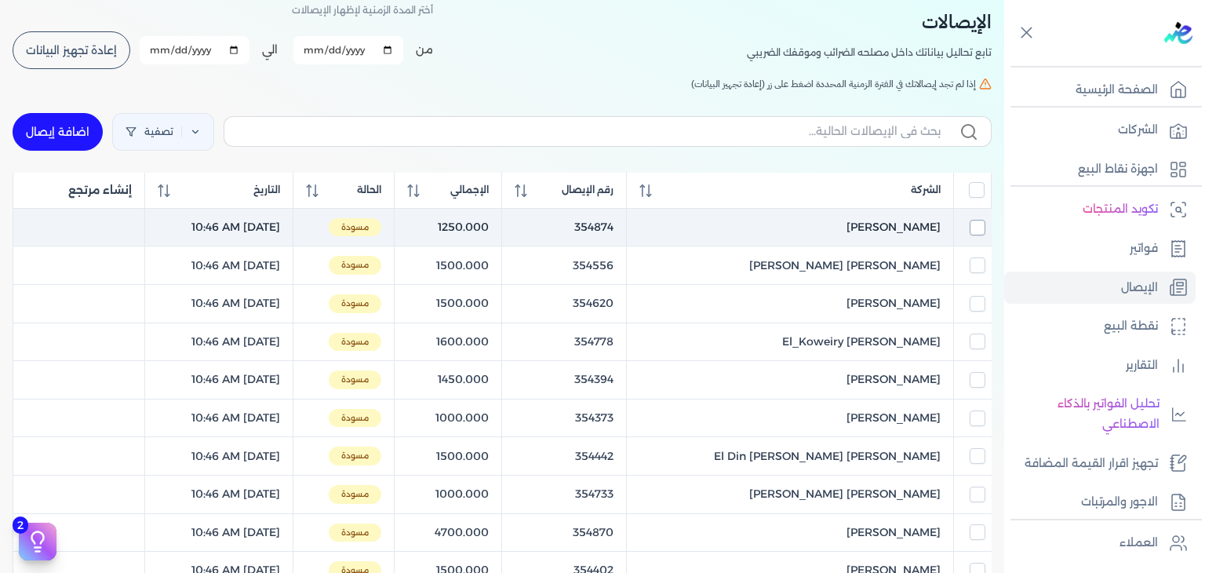
checkbox input "false"
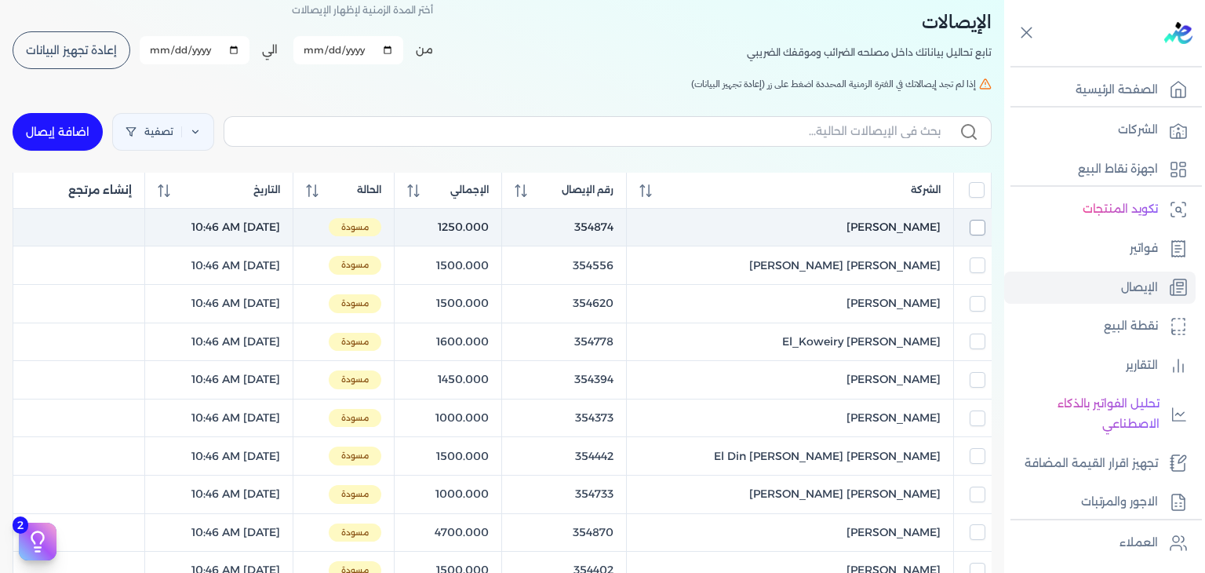
checkbox input "false"
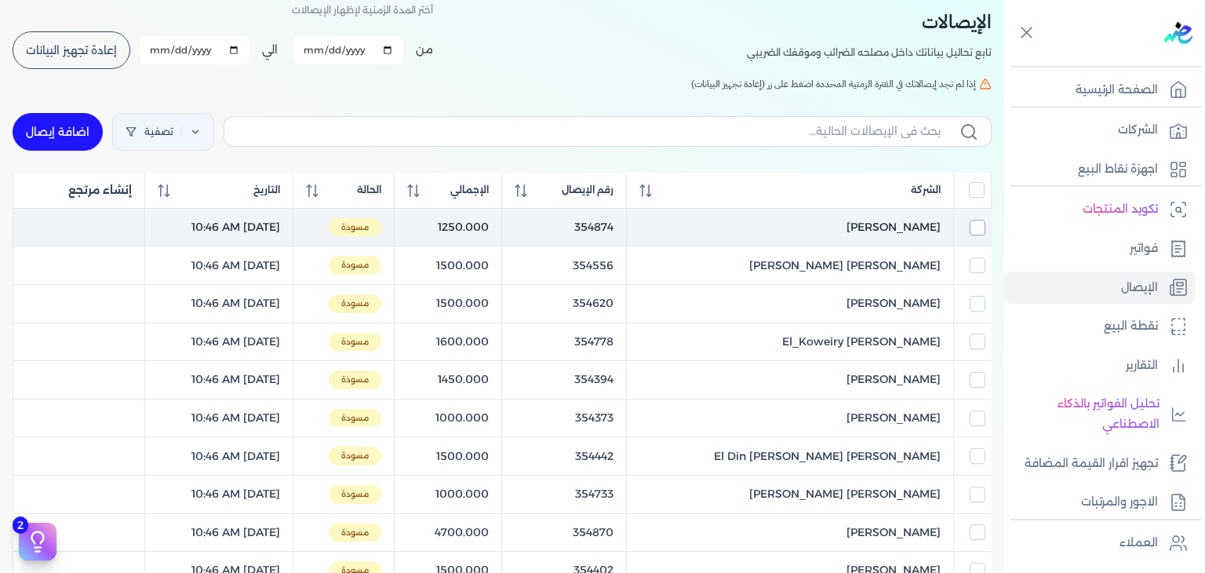
checkbox input "false"
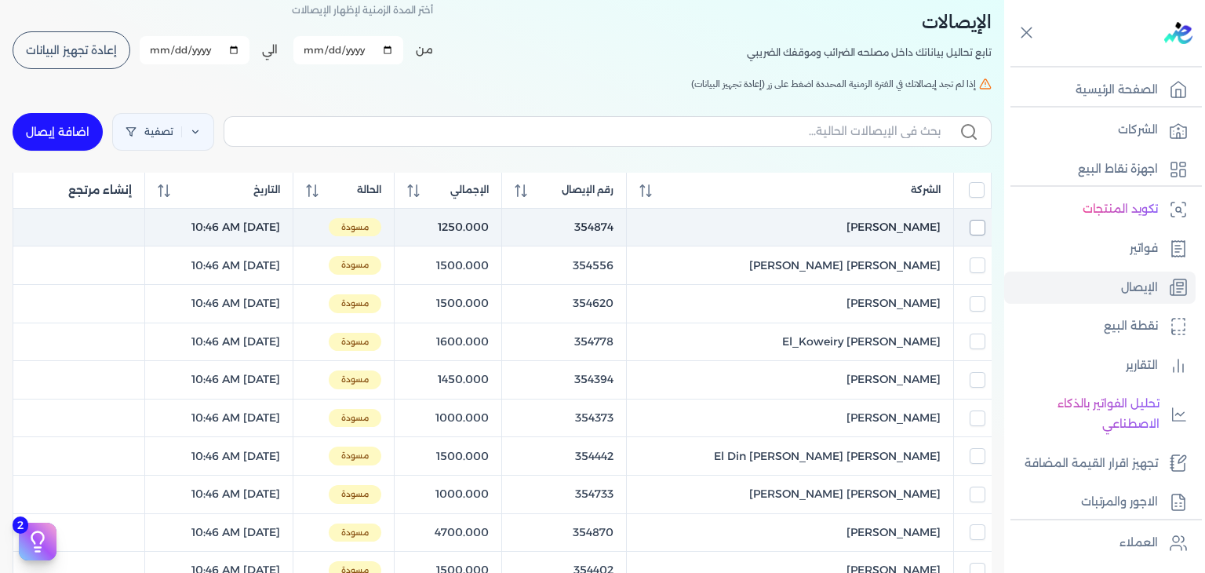
checkbox input "false"
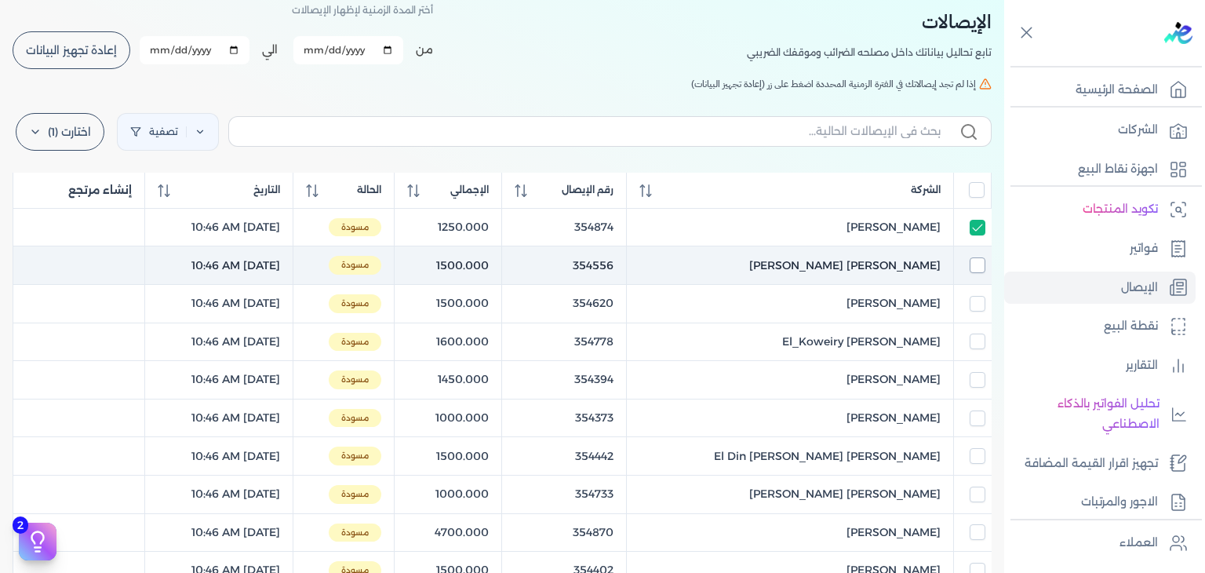
click at [975, 260] on input "checkbox" at bounding box center [978, 265] width 16 height 16
checkbox input "true"
checkbox input "false"
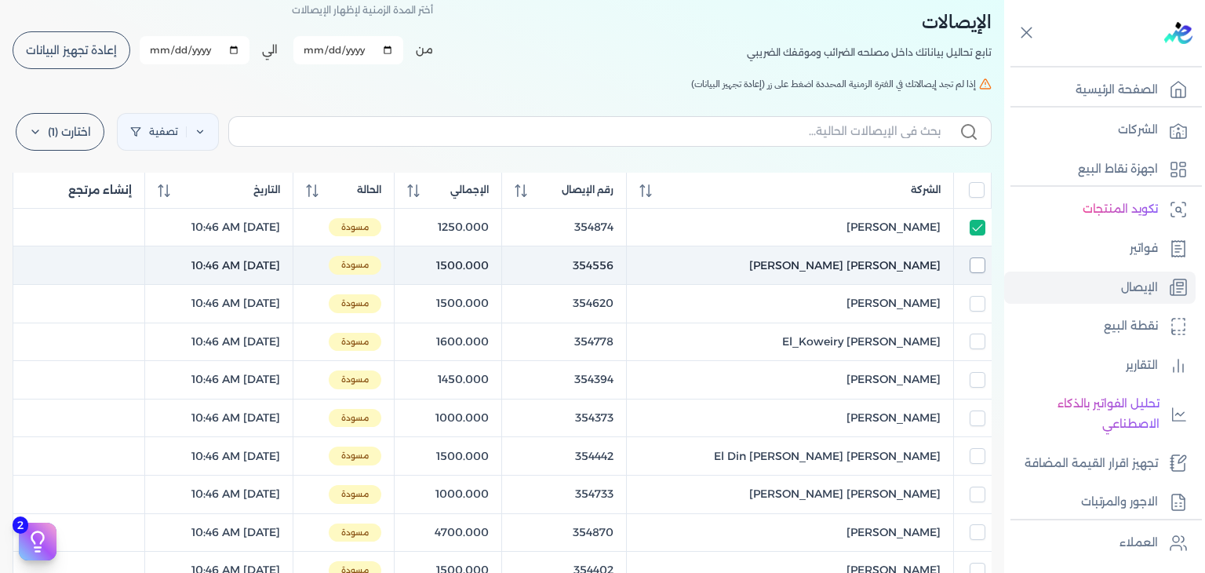
checkbox input "false"
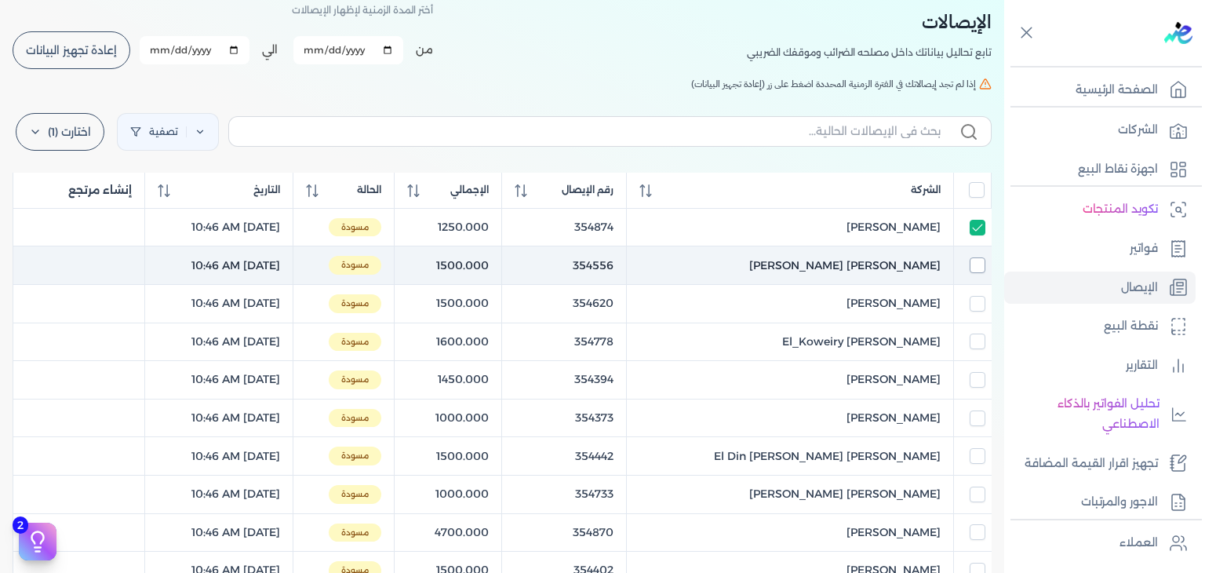
checkbox input "false"
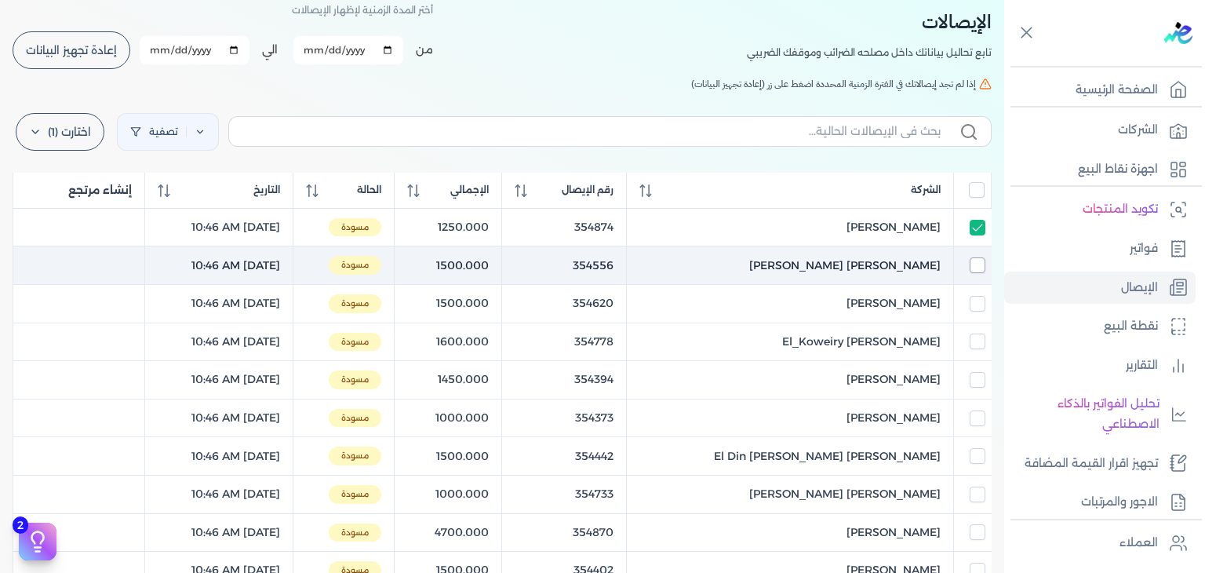
checkbox input "false"
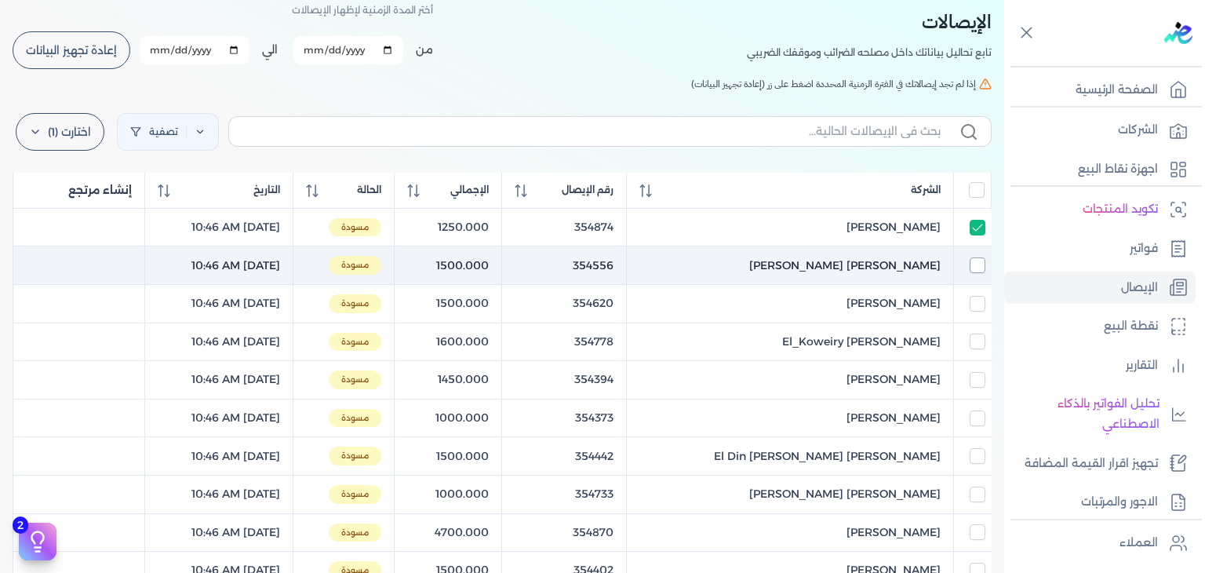
checkbox input "false"
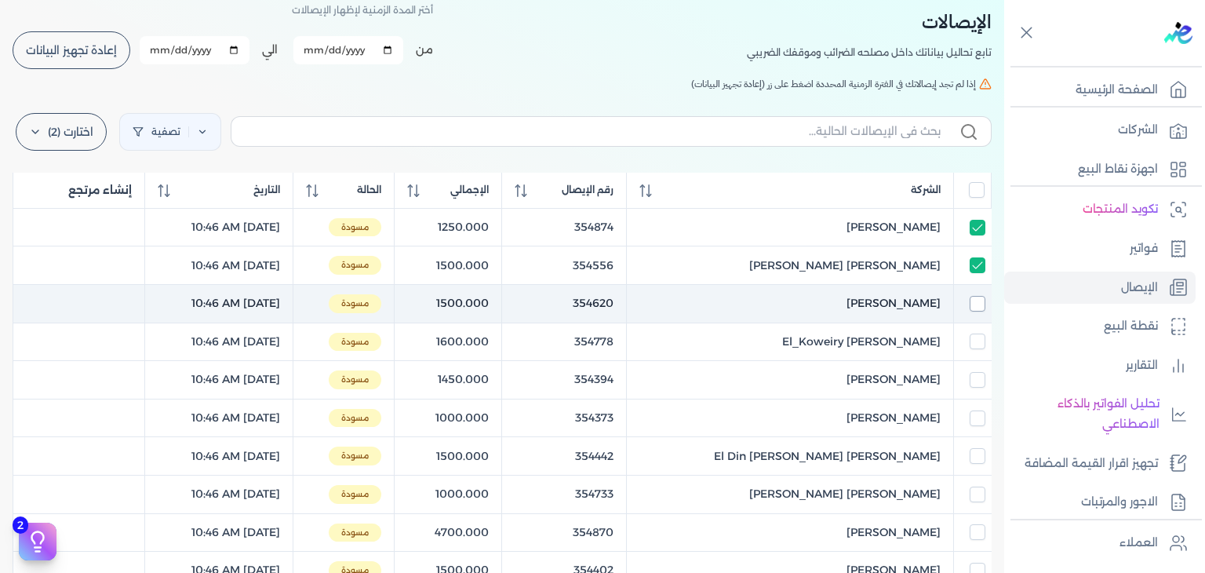
click at [973, 309] on input "checkbox" at bounding box center [978, 304] width 16 height 16
checkbox input "true"
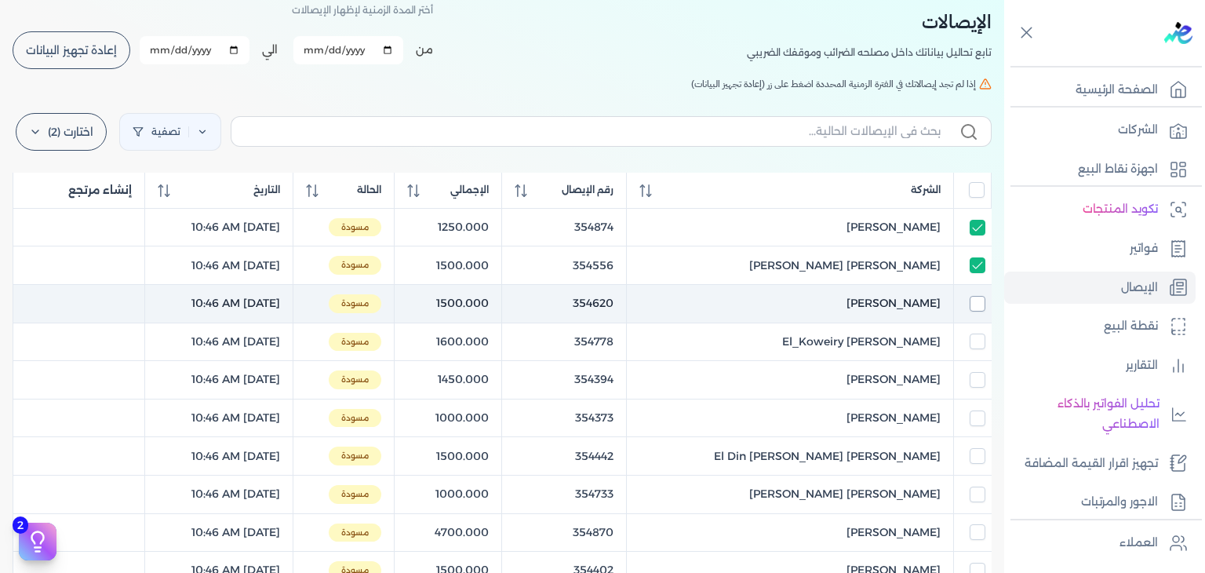
checkbox input "false"
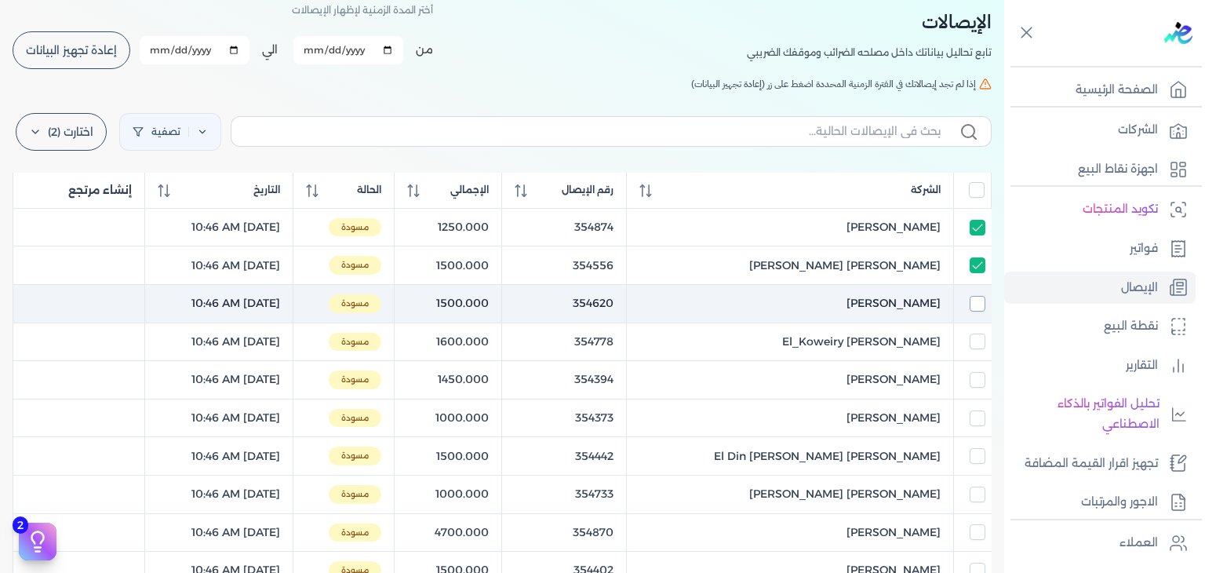
checkbox input "false"
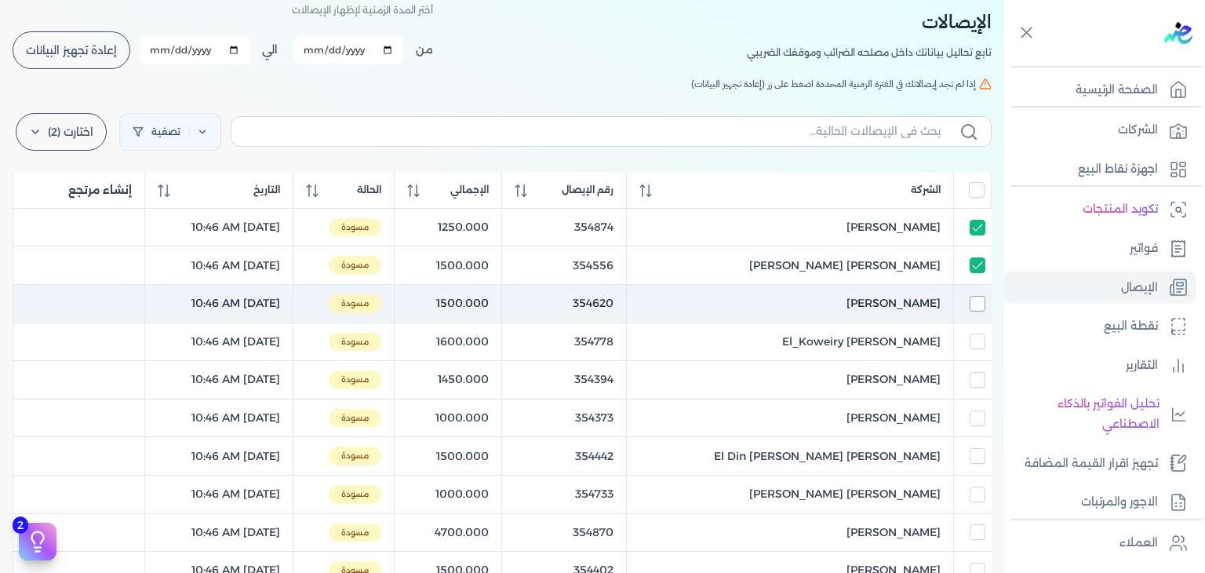
checkbox input "false"
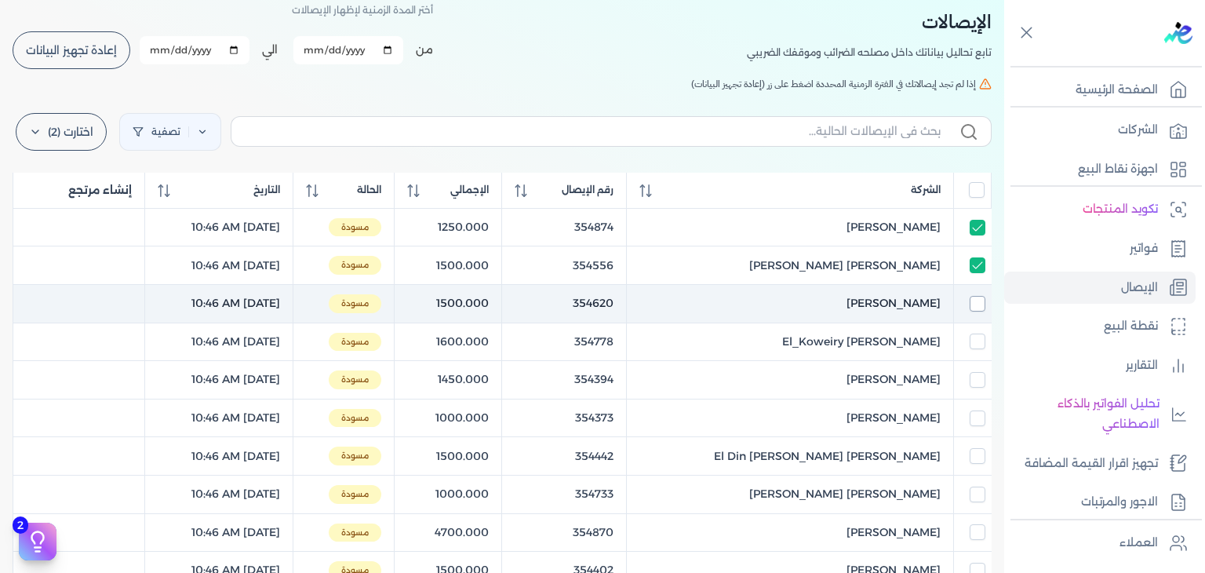
checkbox input "false"
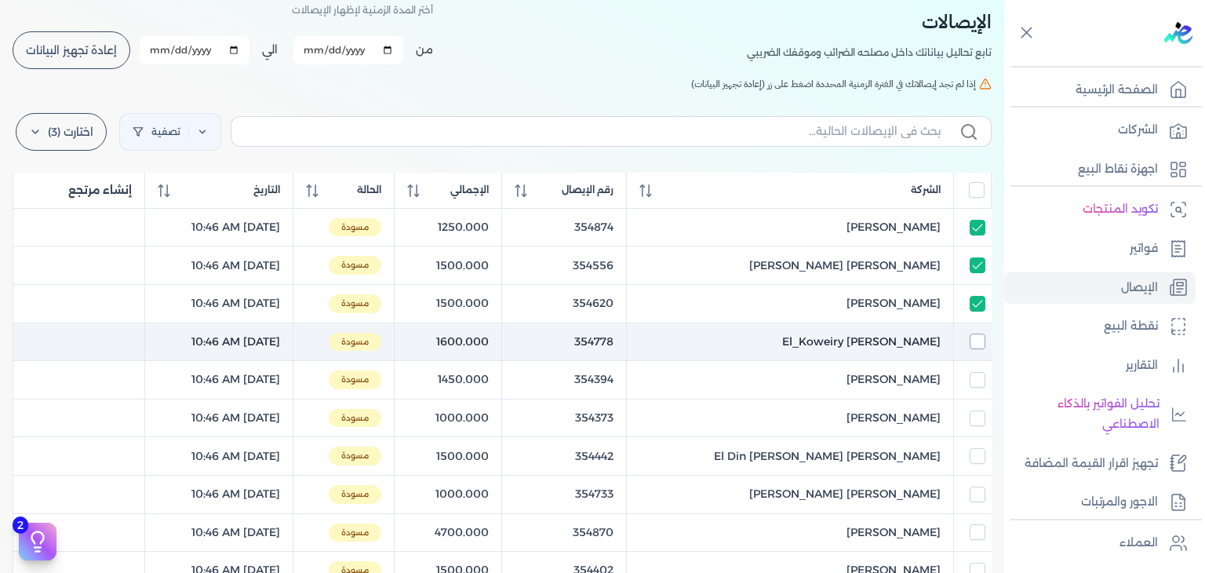
click at [976, 340] on input "checkbox" at bounding box center [978, 341] width 16 height 16
checkbox input "true"
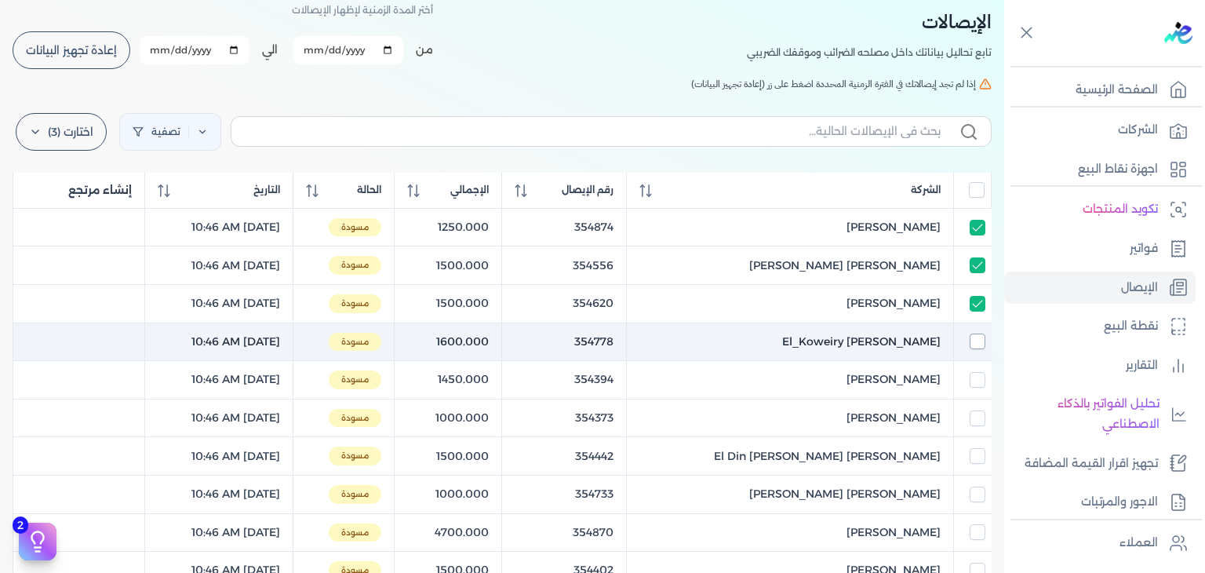
checkbox input "true"
checkbox input "false"
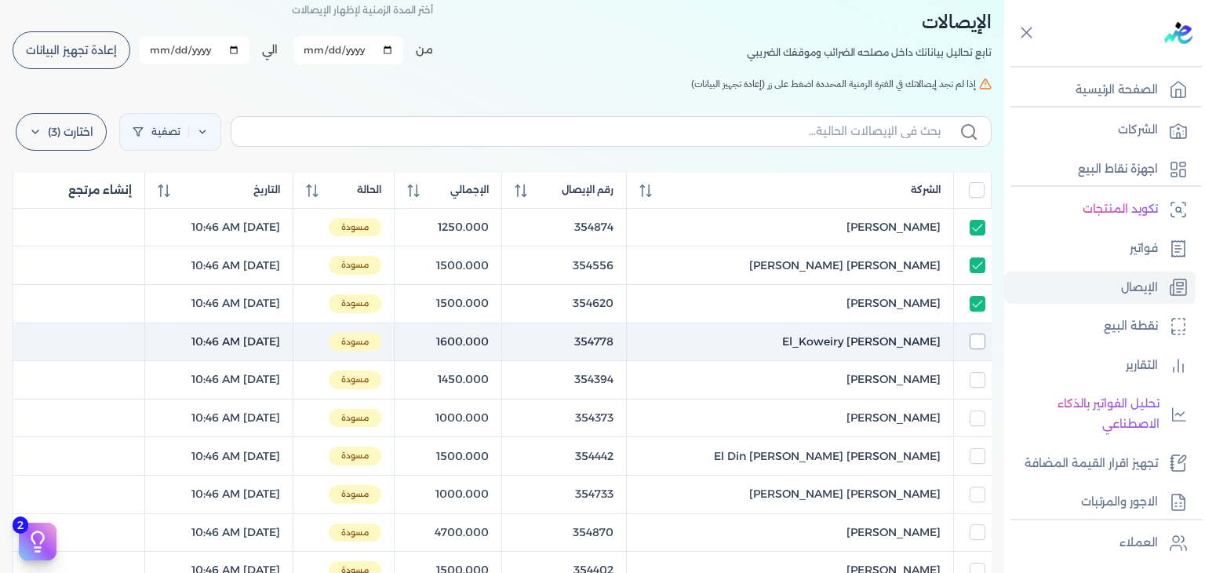
checkbox input "false"
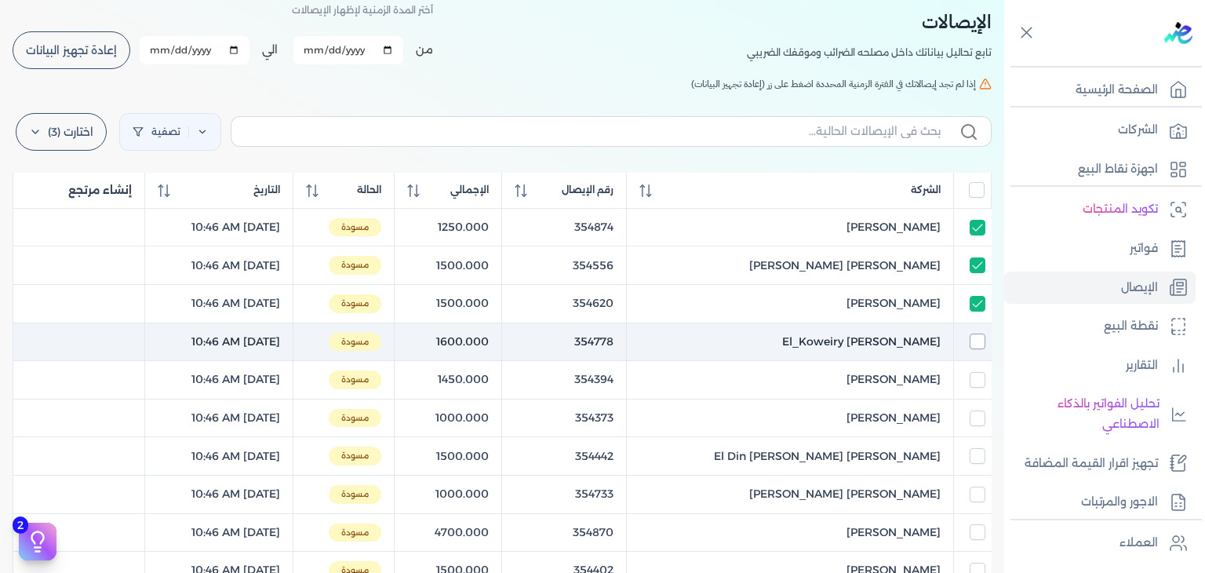
checkbox input "false"
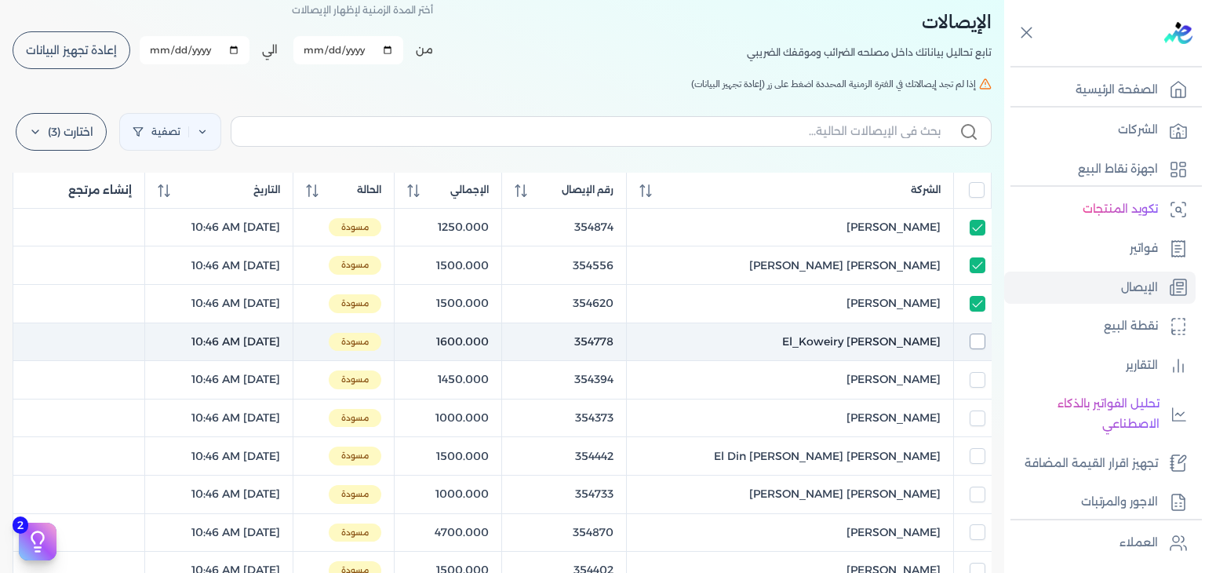
checkbox input "false"
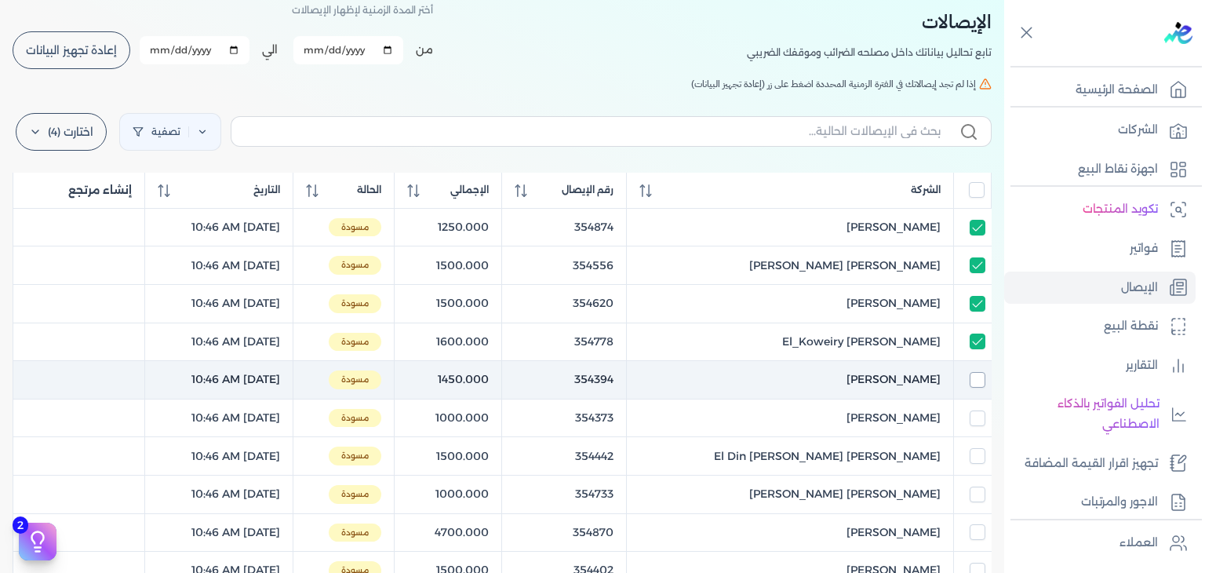
click at [974, 381] on input "checkbox" at bounding box center [978, 380] width 16 height 16
checkbox input "true"
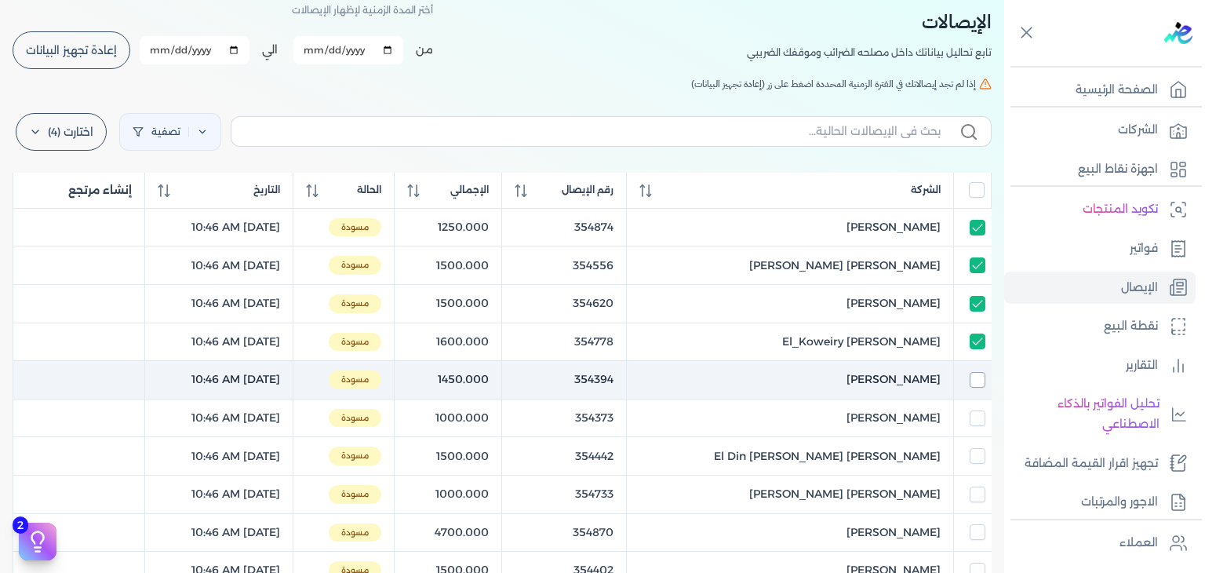
checkbox input "true"
checkbox input "false"
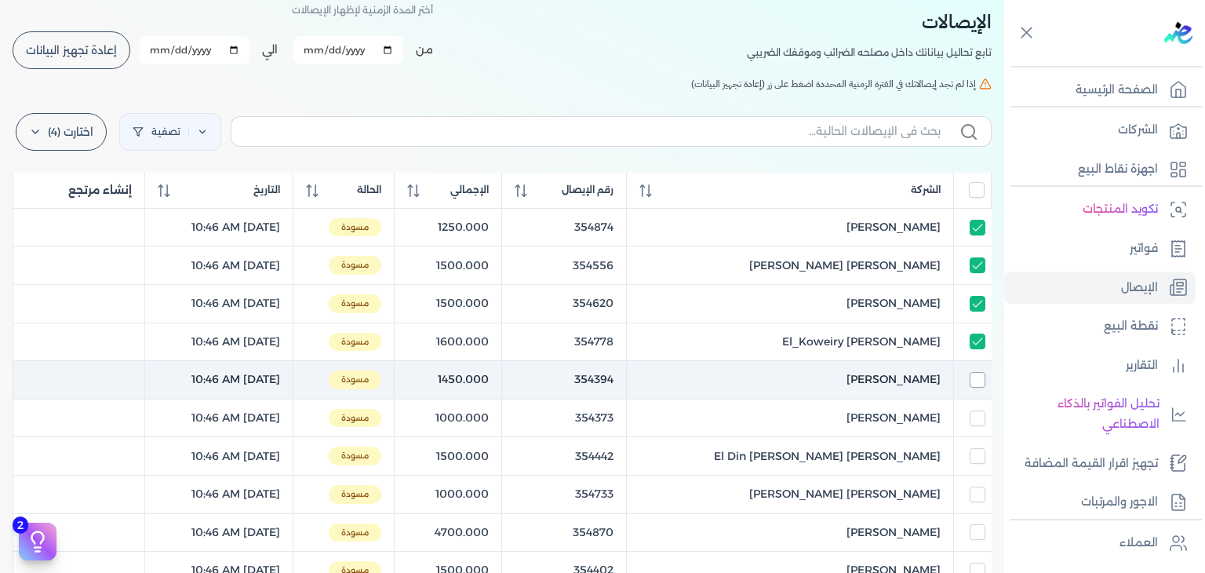
checkbox input "false"
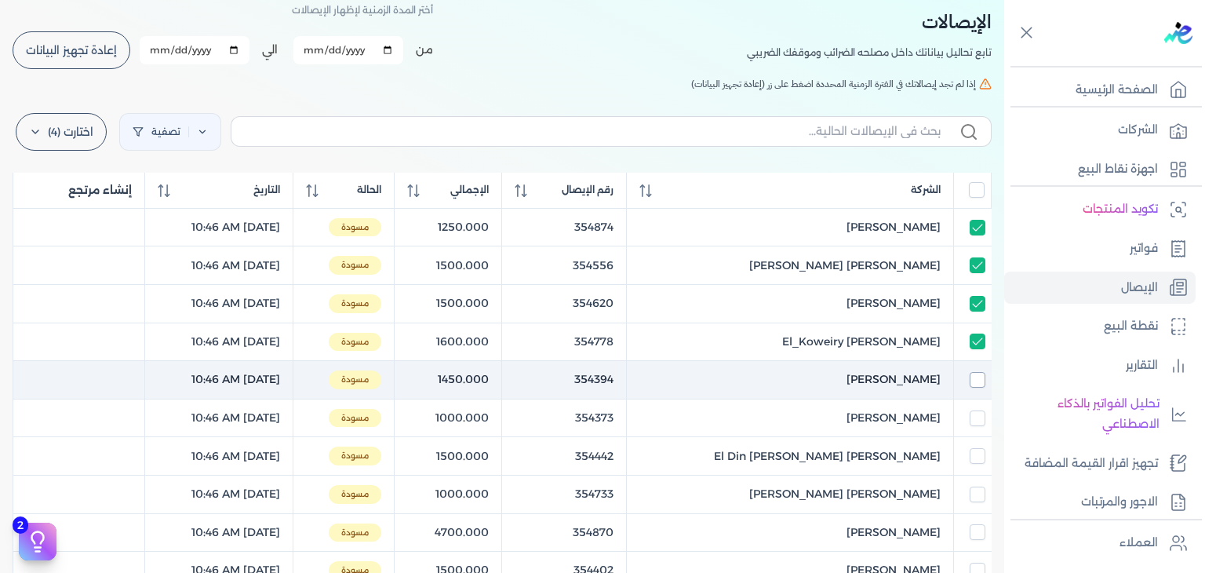
checkbox input "false"
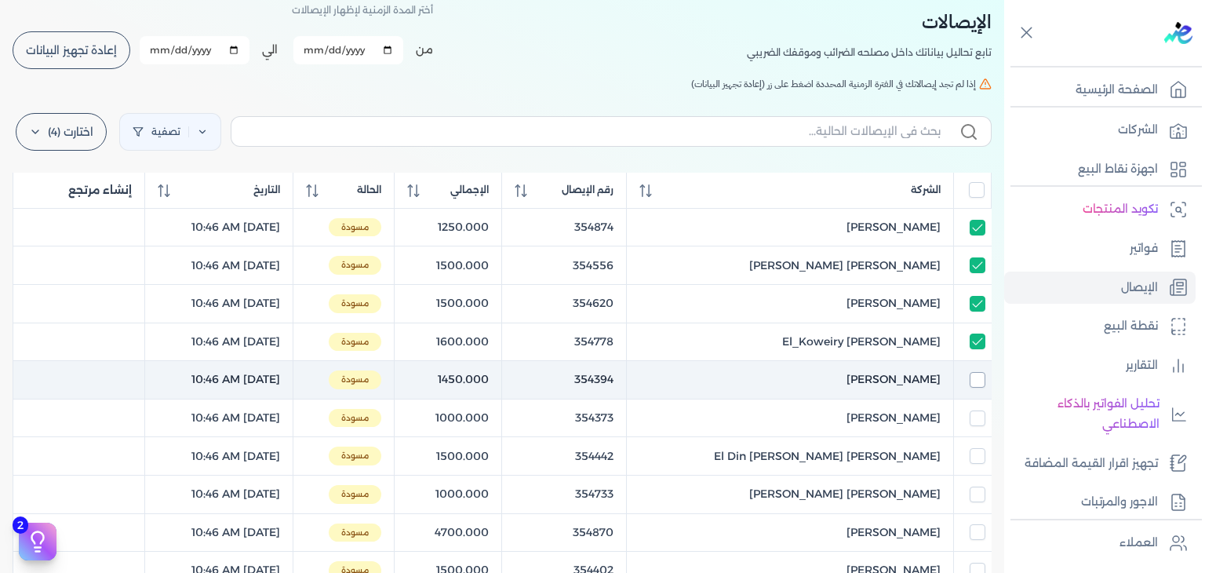
checkbox input "false"
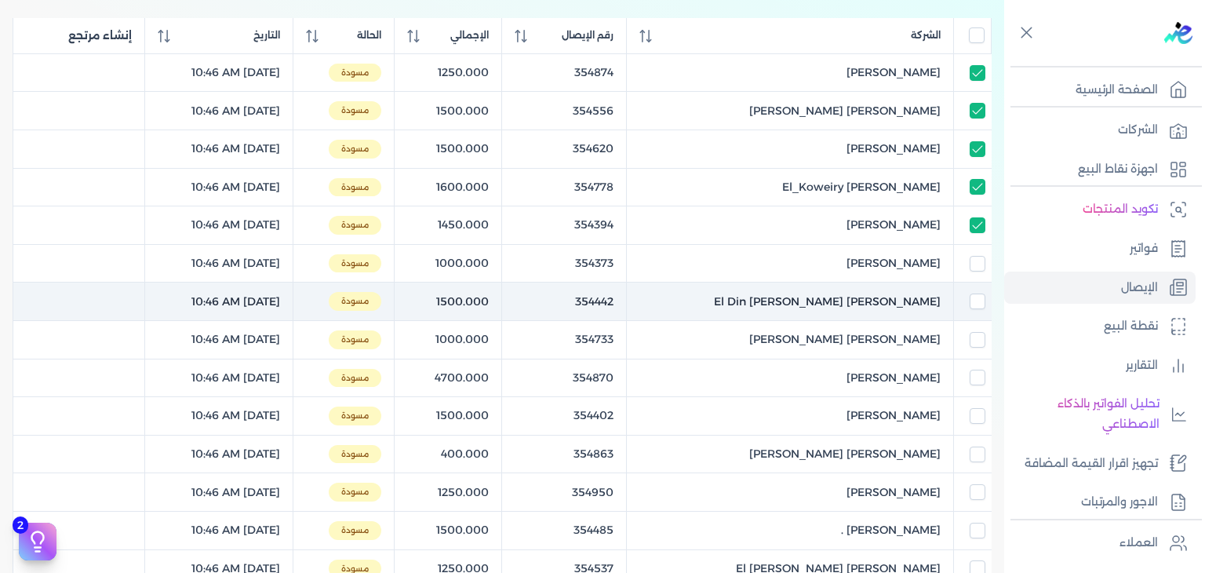
scroll to position [235, 0]
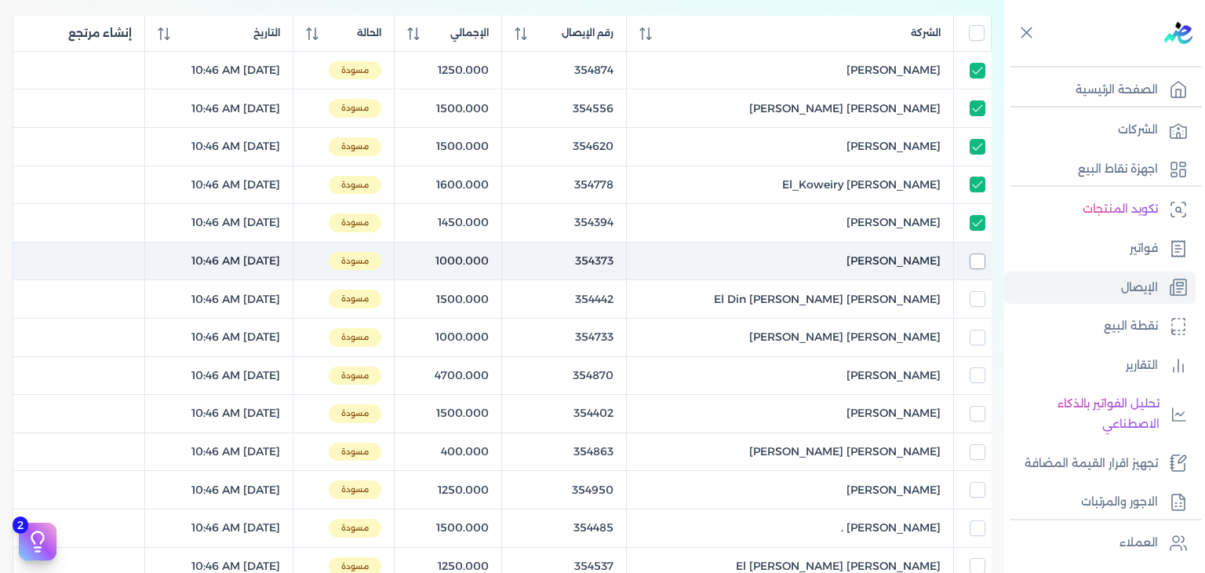
click at [978, 259] on input "checkbox" at bounding box center [978, 261] width 16 height 16
checkbox input "true"
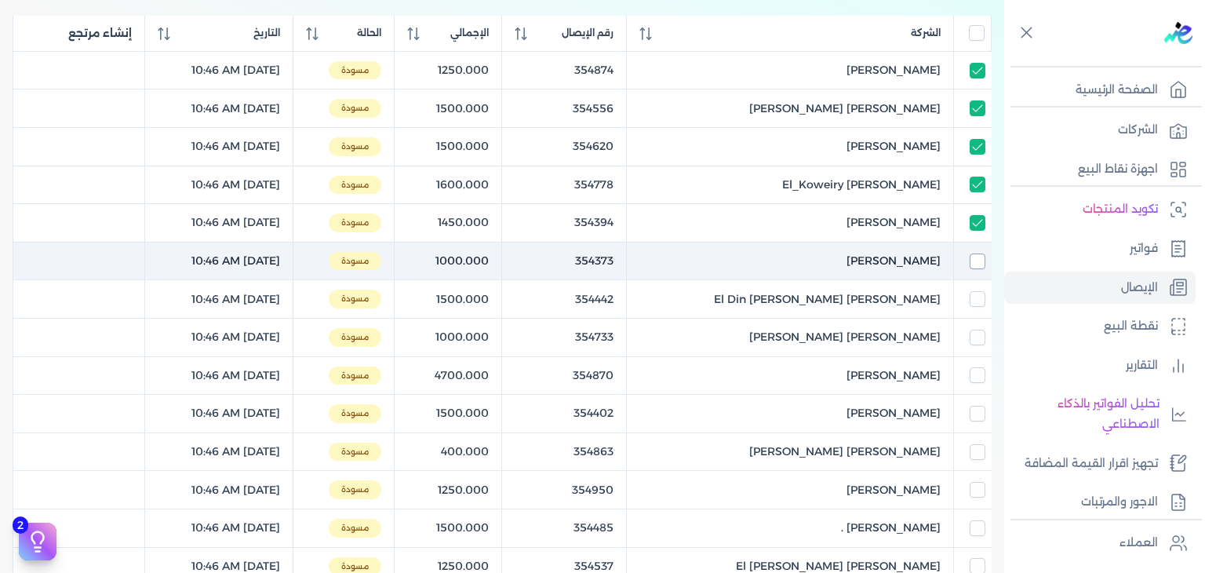
checkbox input "true"
checkbox input "false"
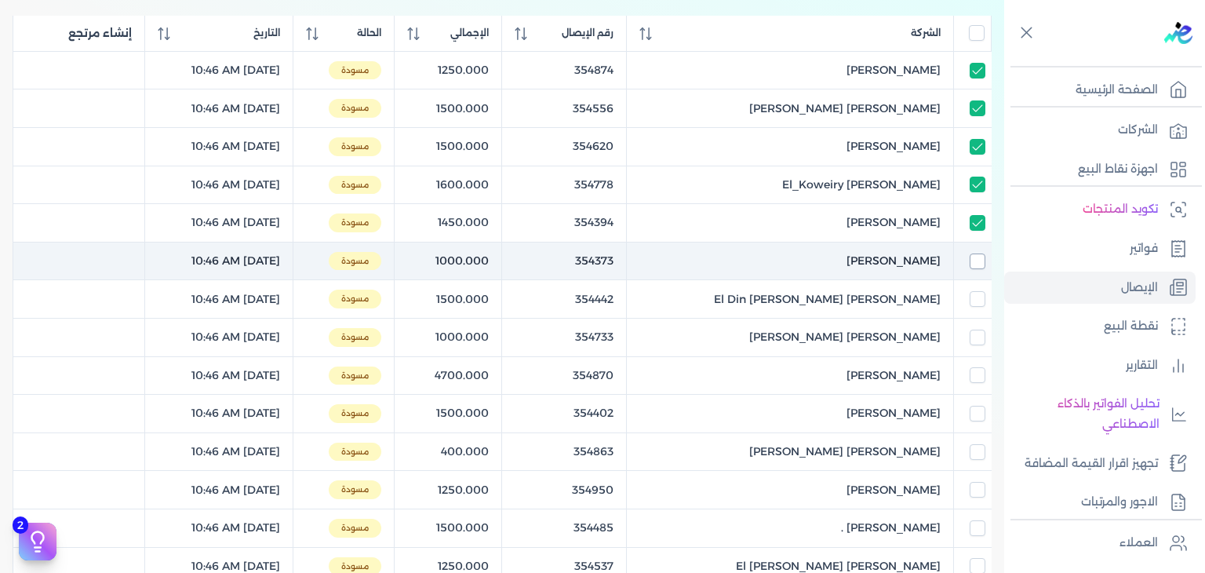
checkbox input "false"
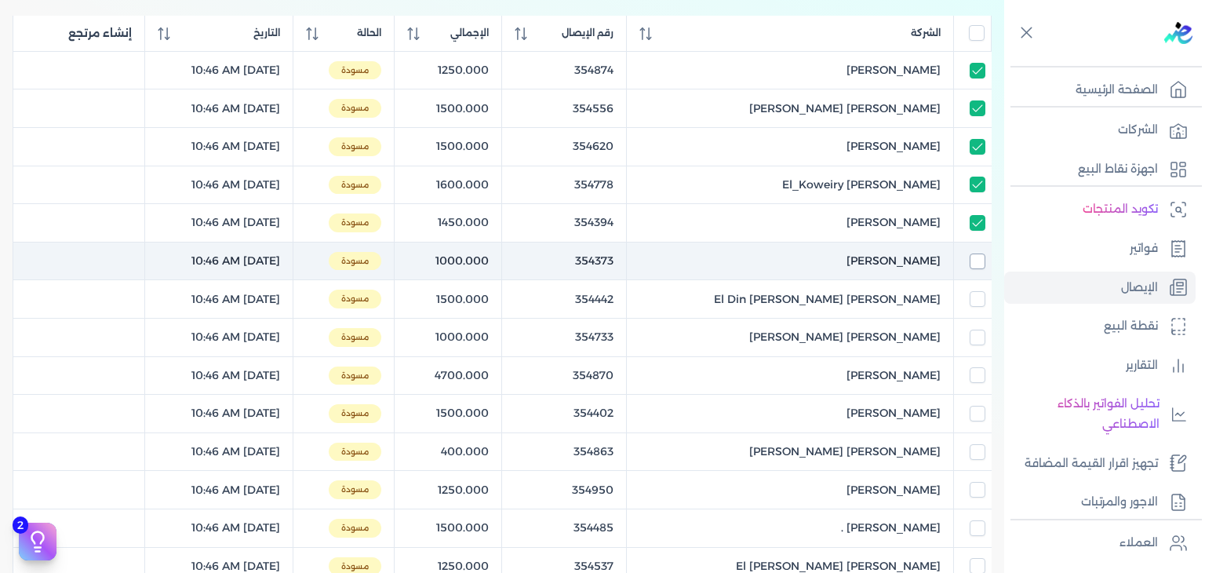
checkbox input "false"
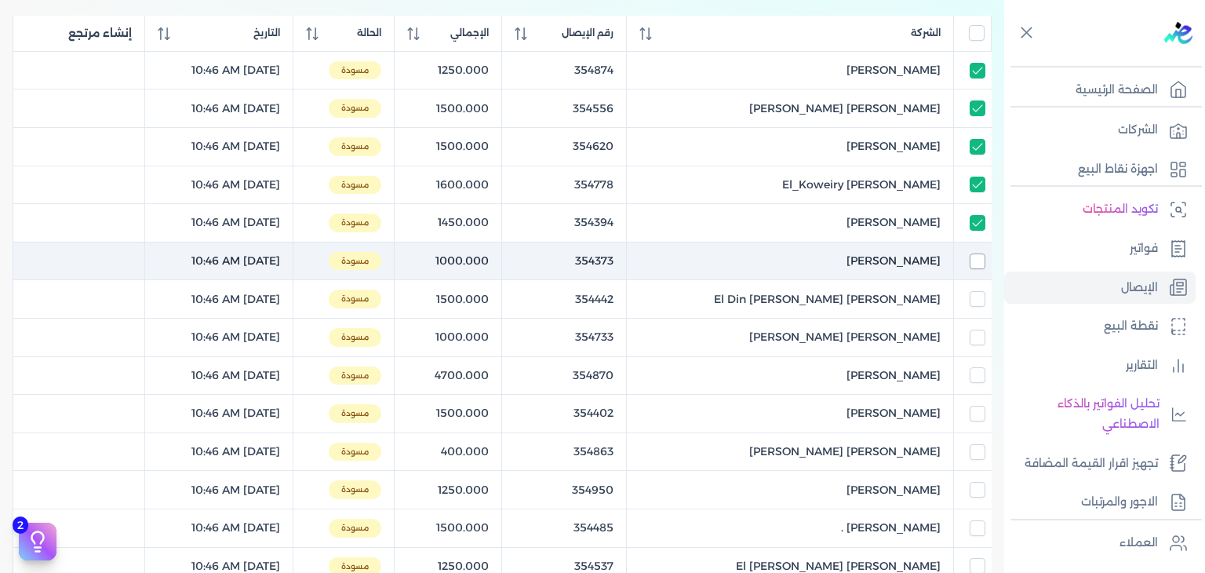
checkbox input "false"
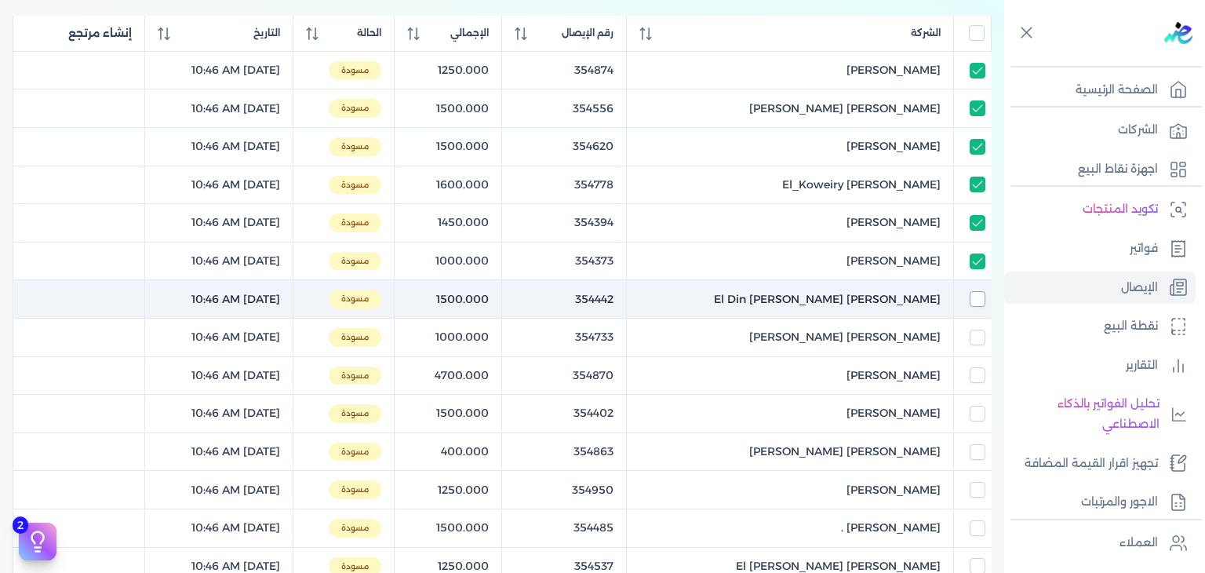
click at [980, 293] on input "checkbox" at bounding box center [978, 299] width 16 height 16
checkbox input "true"
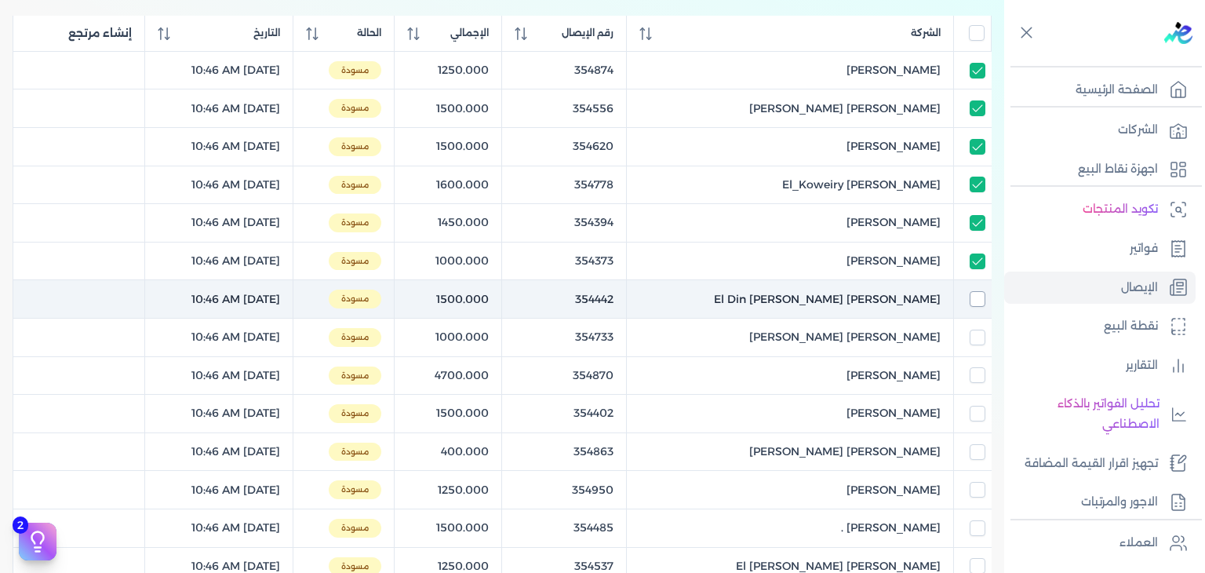
checkbox input "true"
checkbox input "false"
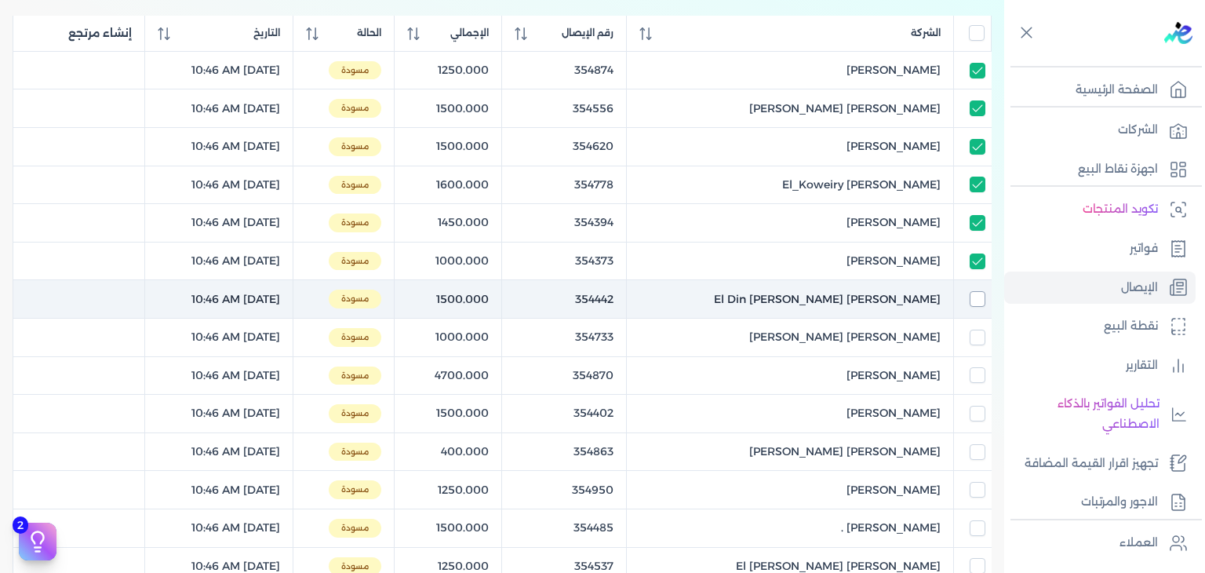
checkbox input "false"
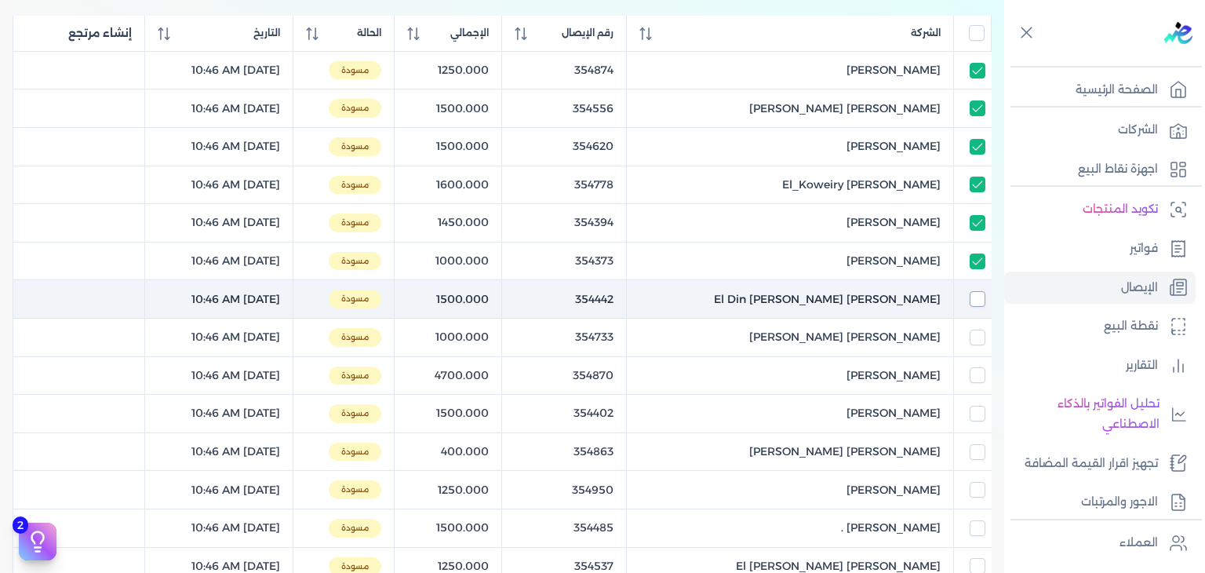
checkbox input "false"
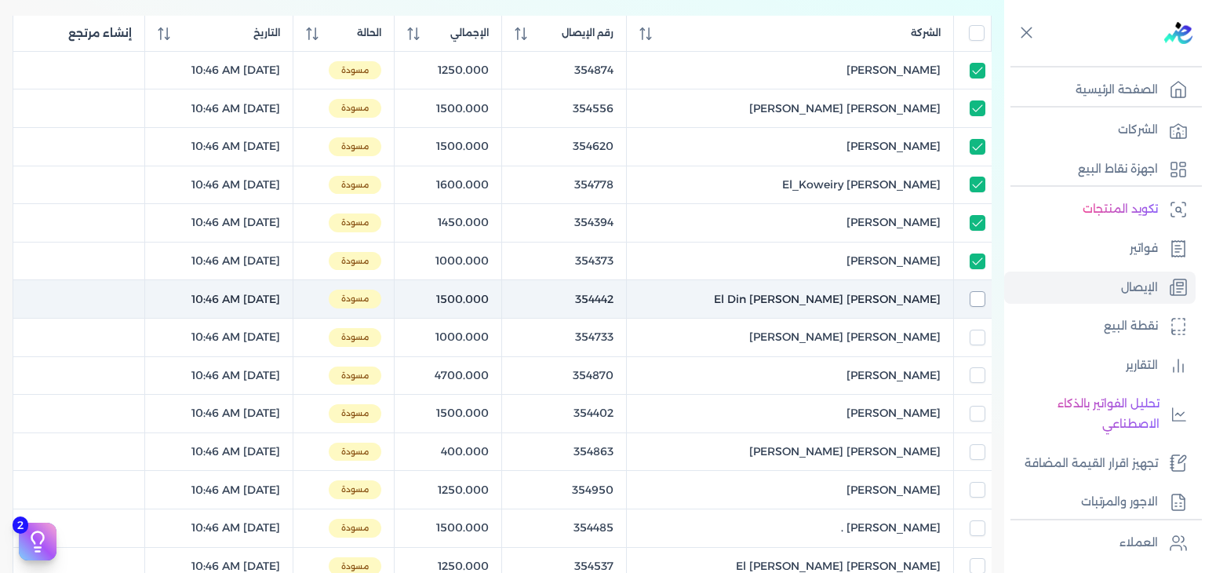
checkbox input "false"
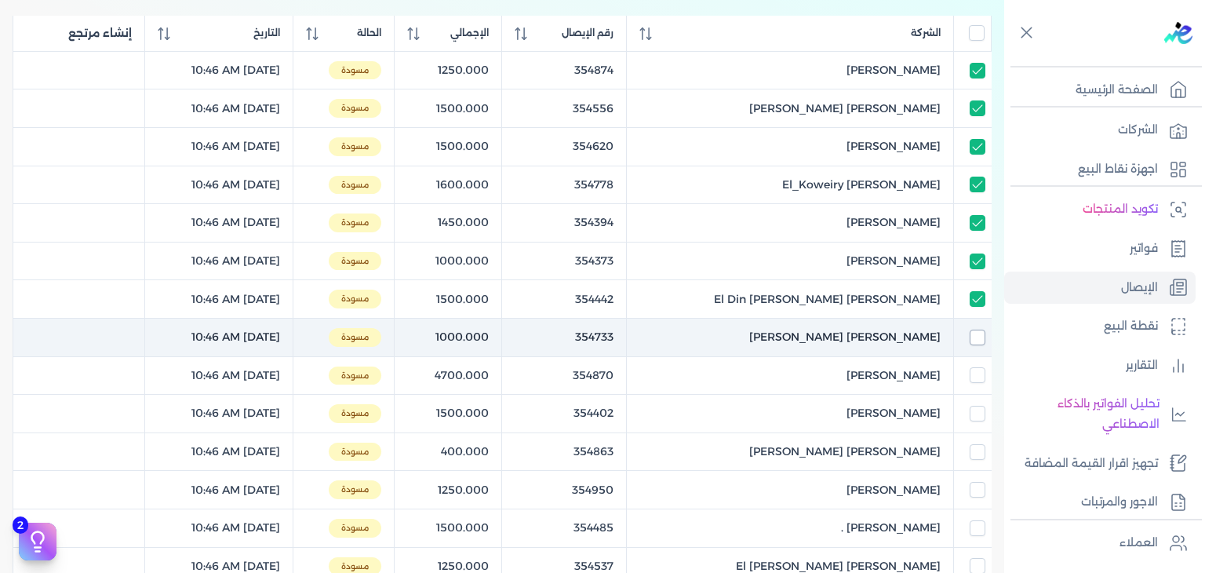
click at [981, 340] on input "checkbox" at bounding box center [978, 338] width 16 height 16
checkbox input "true"
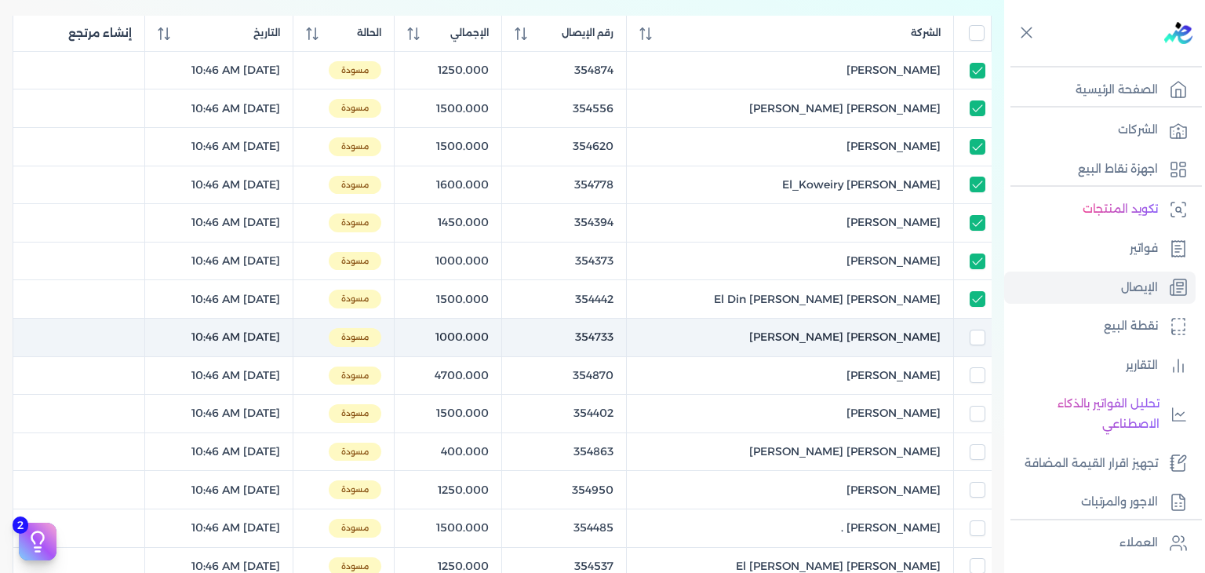
checkbox input "true"
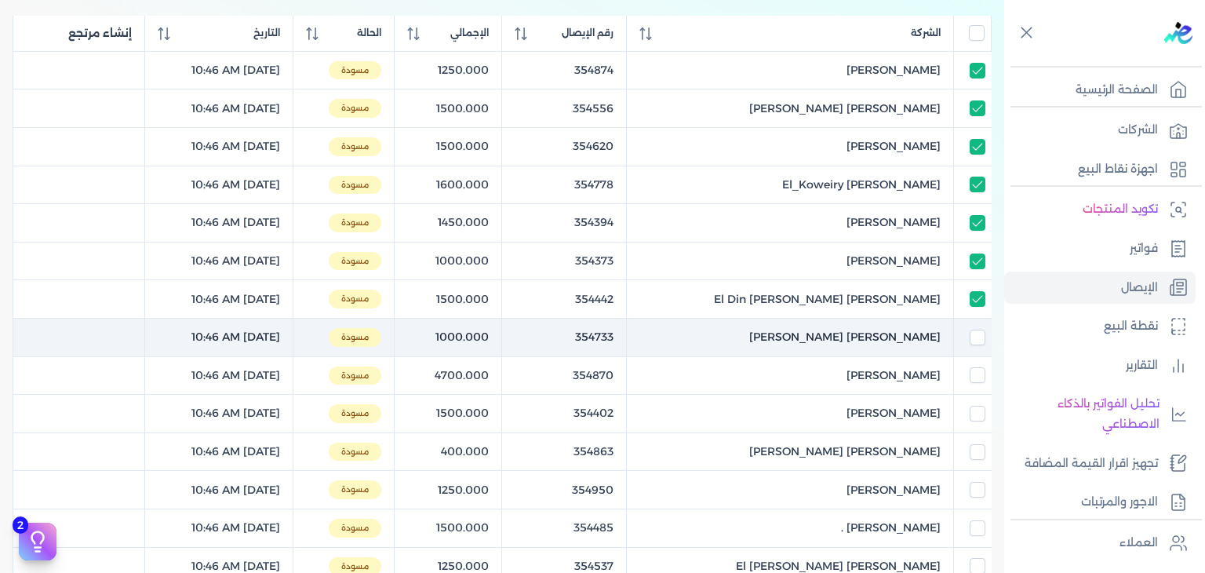
checkbox input "false"
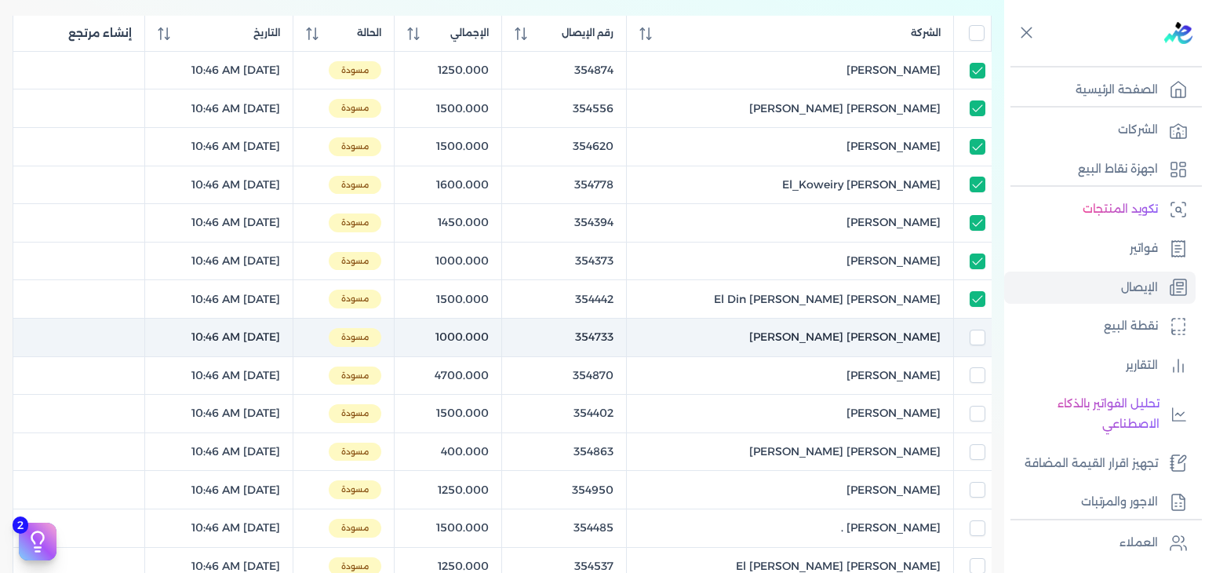
checkbox input "false"
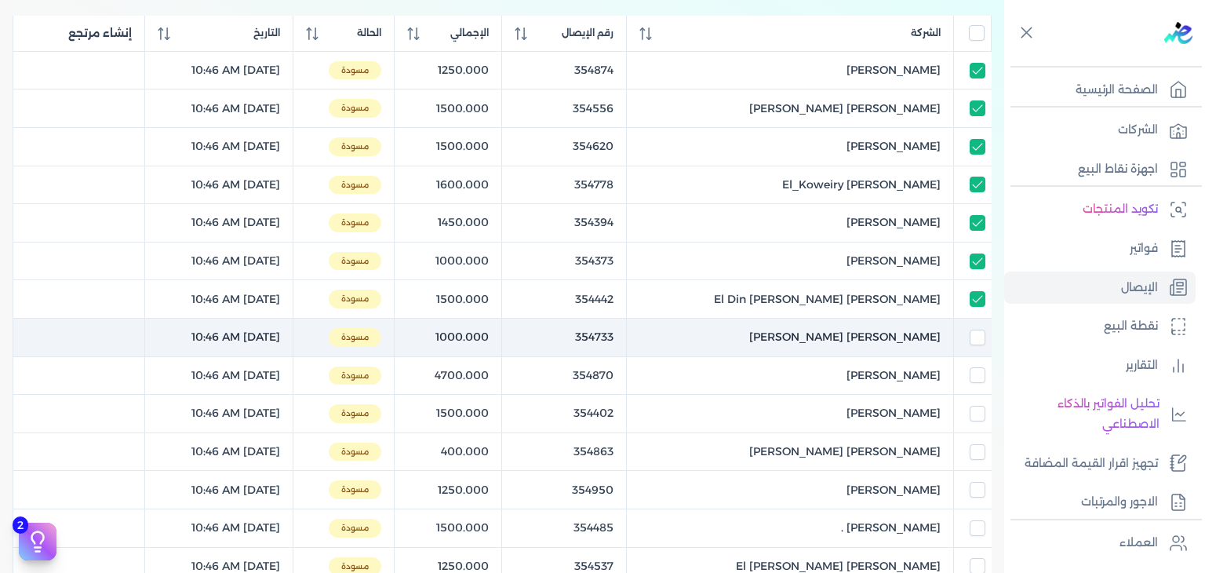
checkbox input "false"
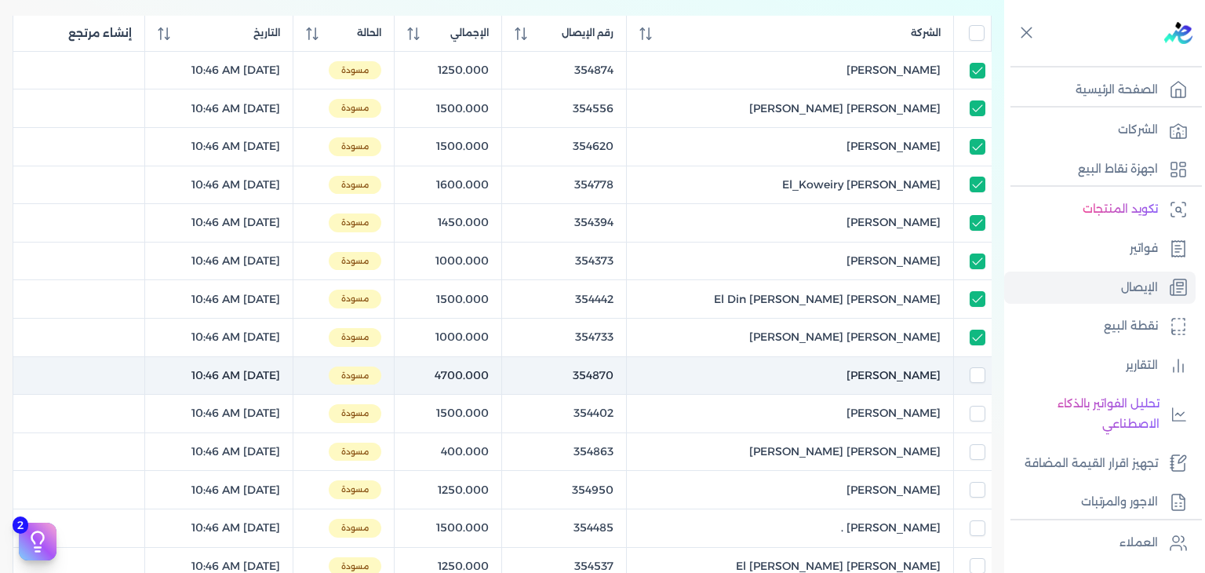
click at [976, 384] on td at bounding box center [973, 375] width 38 height 38
checkbox input "true"
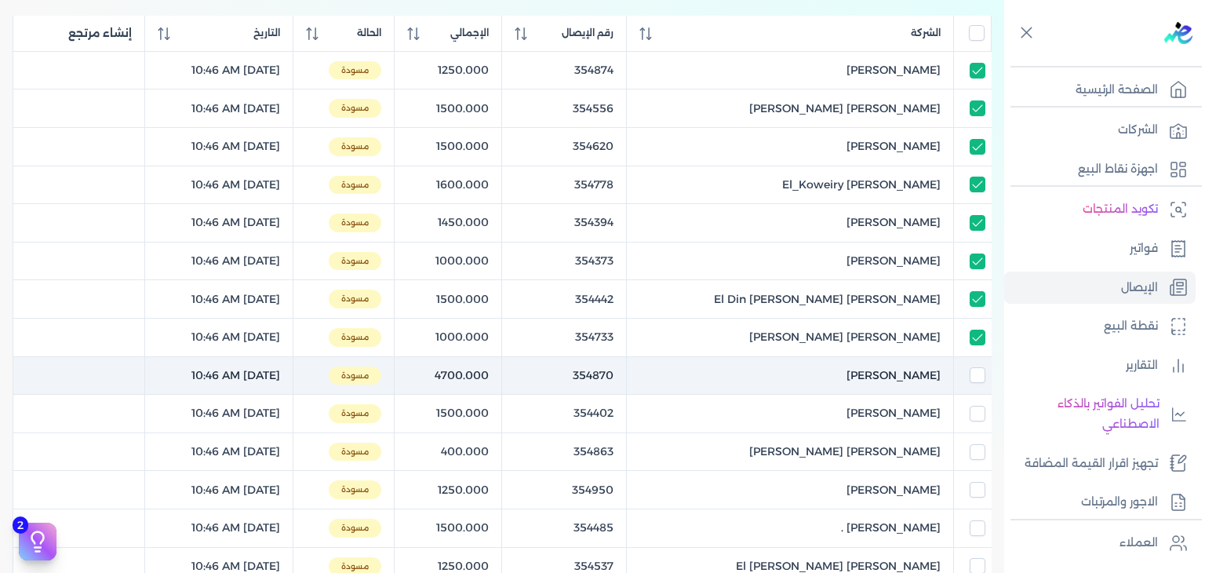
checkbox input "true"
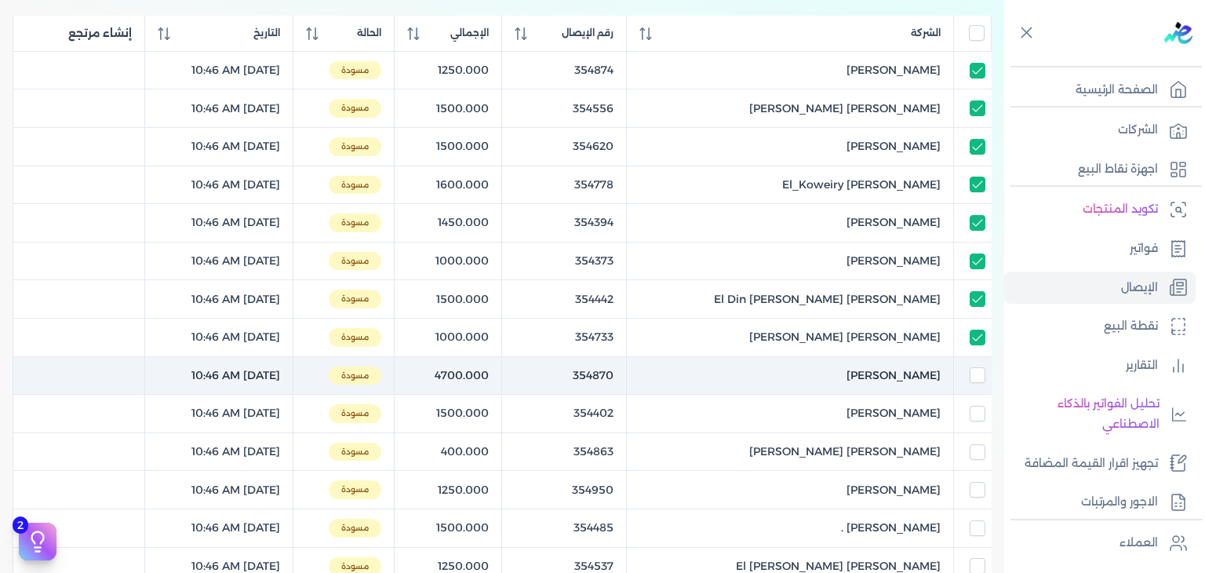
checkbox input "false"
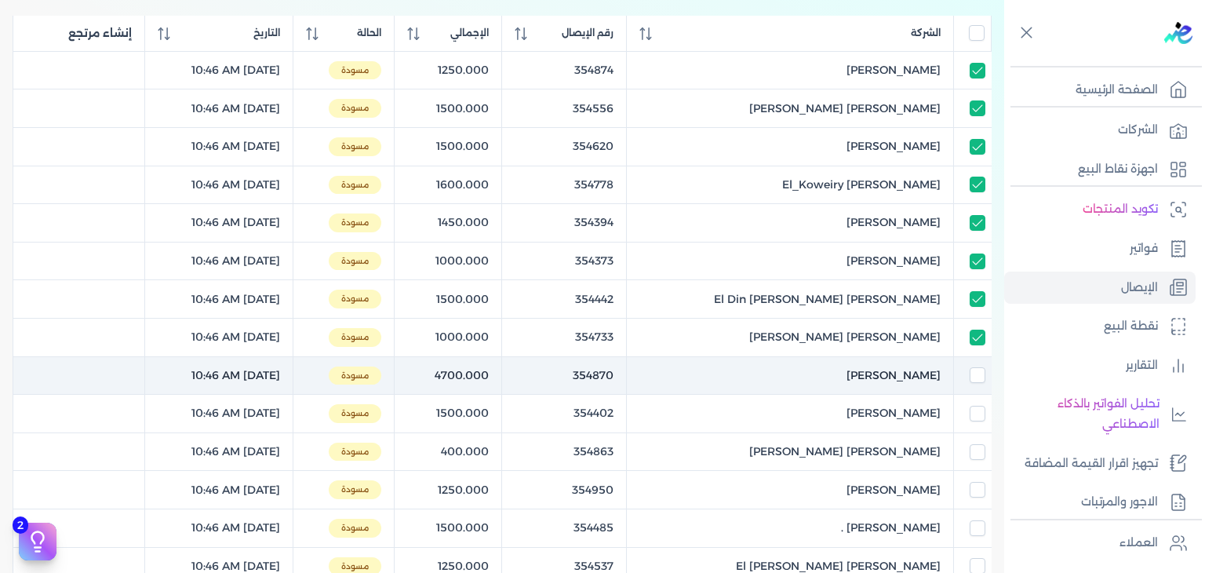
checkbox input "false"
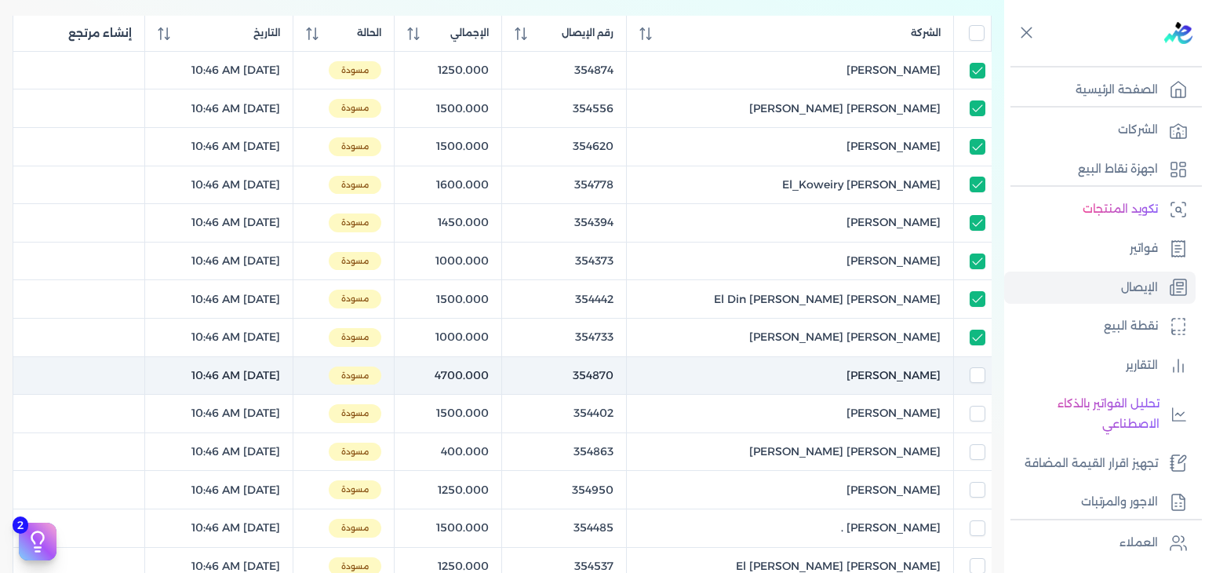
checkbox input "false"
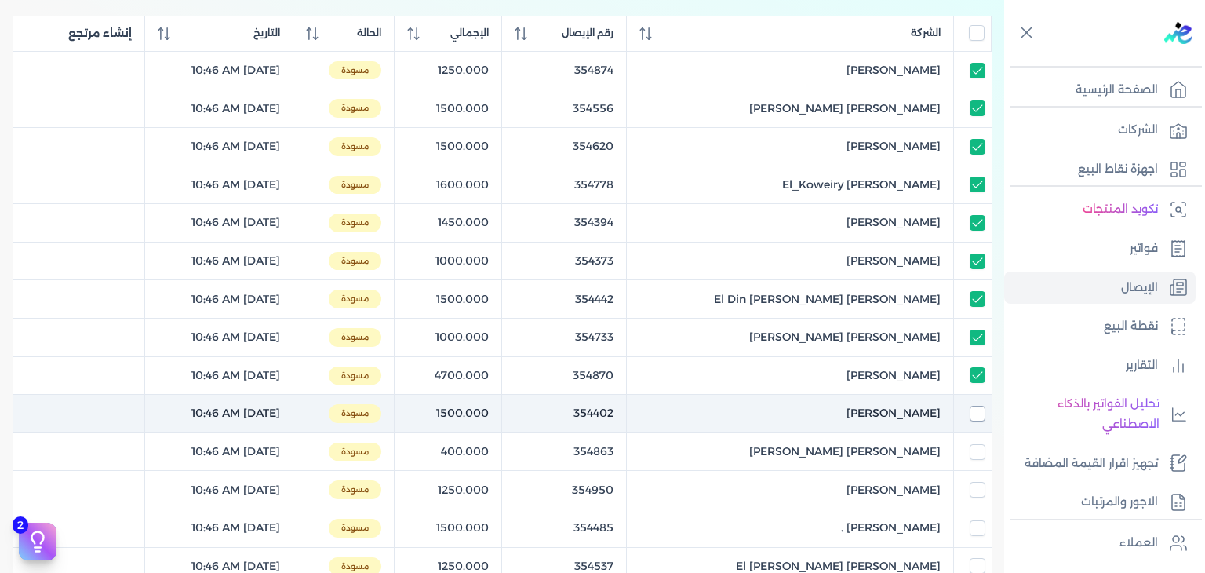
click at [976, 409] on input "checkbox" at bounding box center [978, 414] width 16 height 16
checkbox input "true"
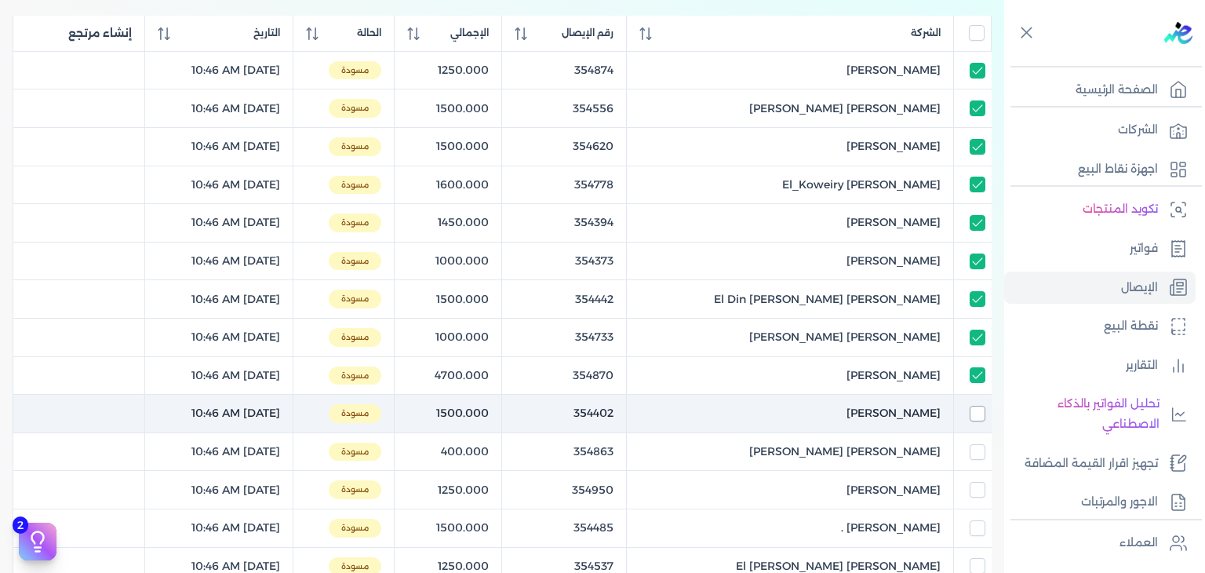
checkbox input "true"
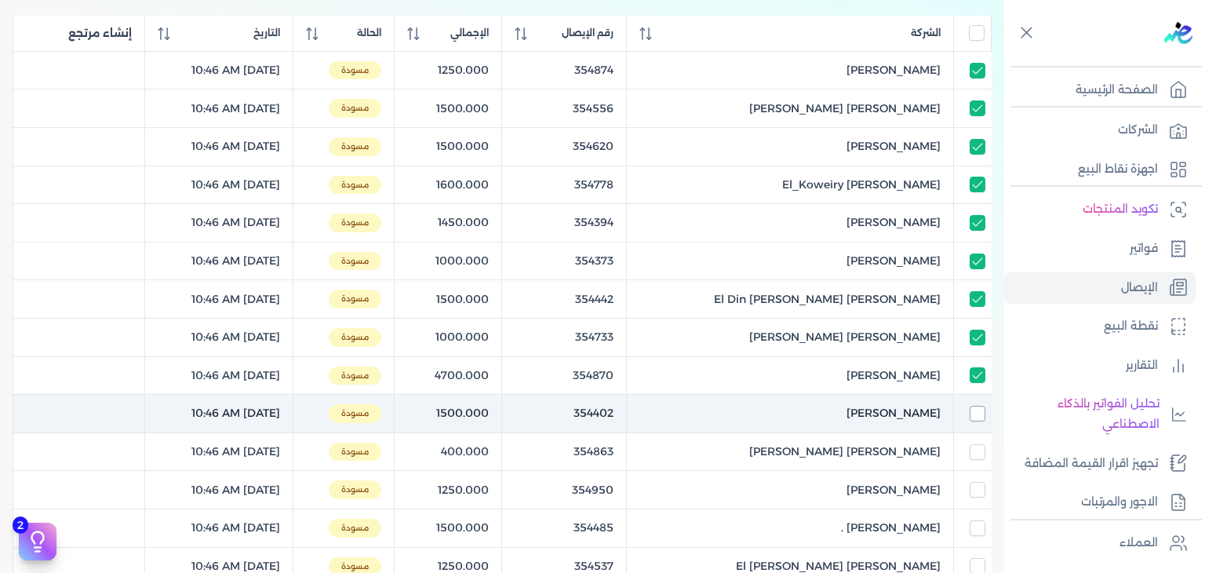
checkbox input "true"
checkbox input "false"
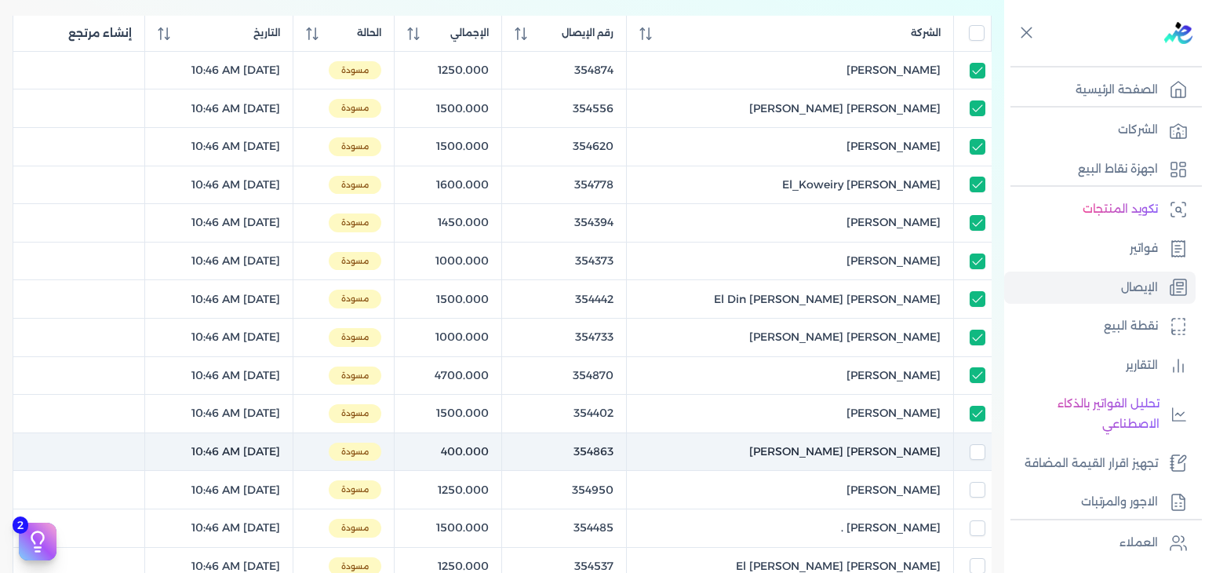
click at [979, 462] on td at bounding box center [973, 451] width 38 height 38
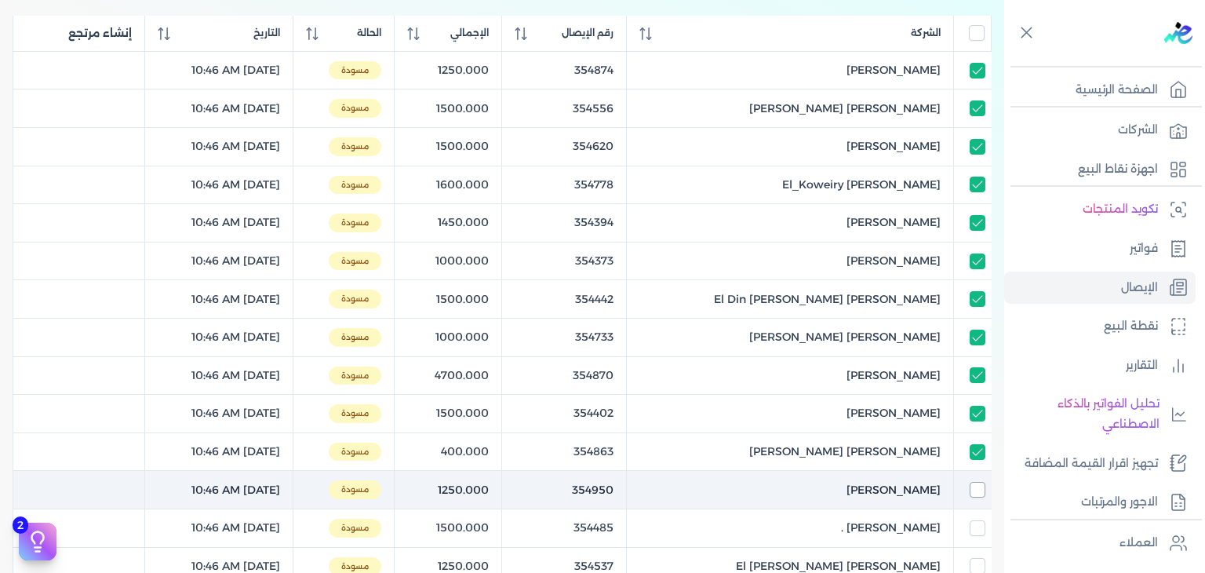
click at [972, 486] on input "checkbox" at bounding box center [978, 490] width 16 height 16
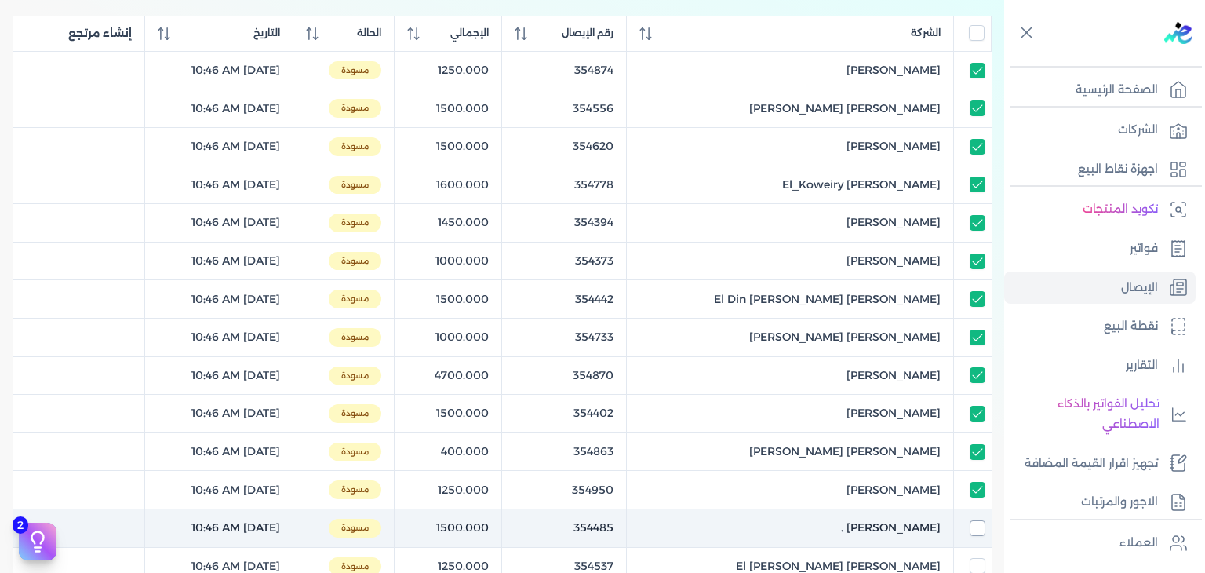
click at [973, 520] on input "checkbox" at bounding box center [978, 528] width 16 height 16
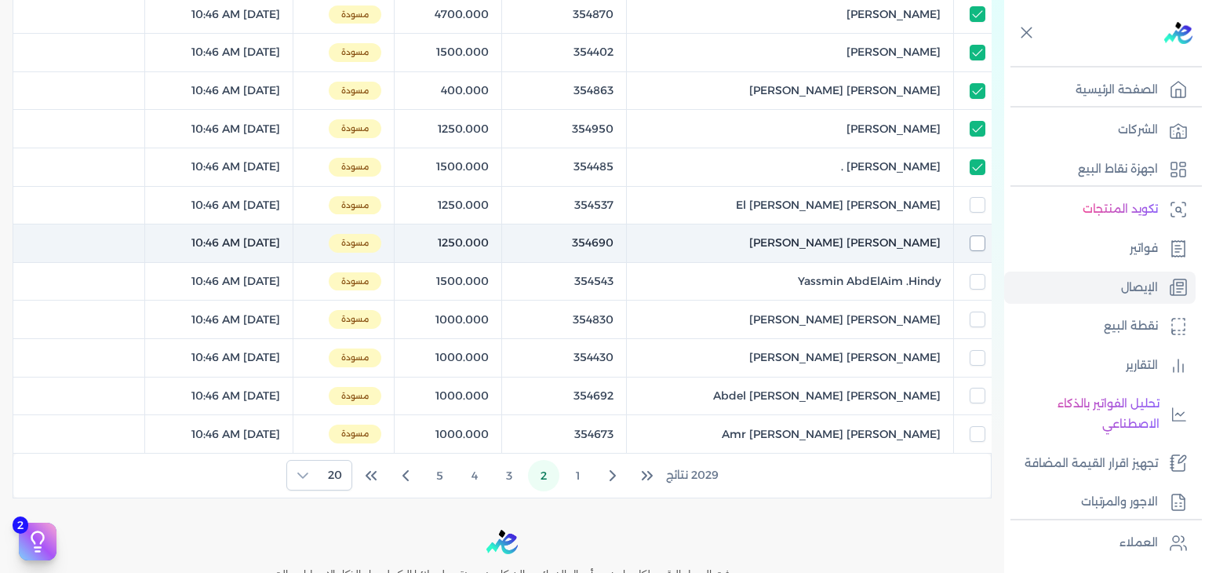
scroll to position [628, 0]
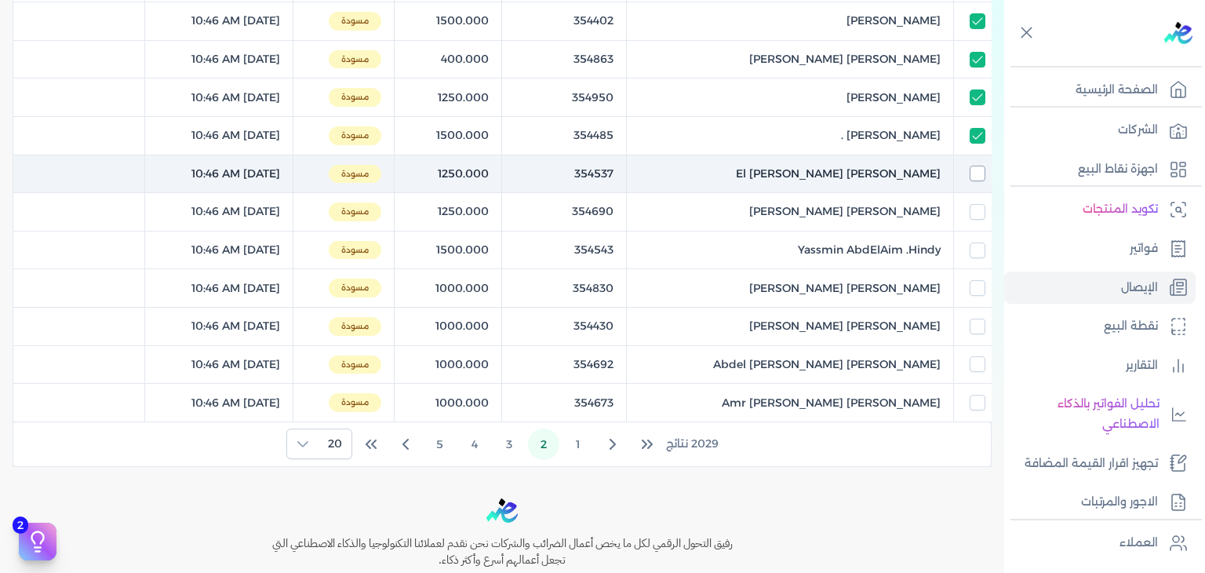
click at [973, 169] on input "checkbox" at bounding box center [978, 174] width 16 height 16
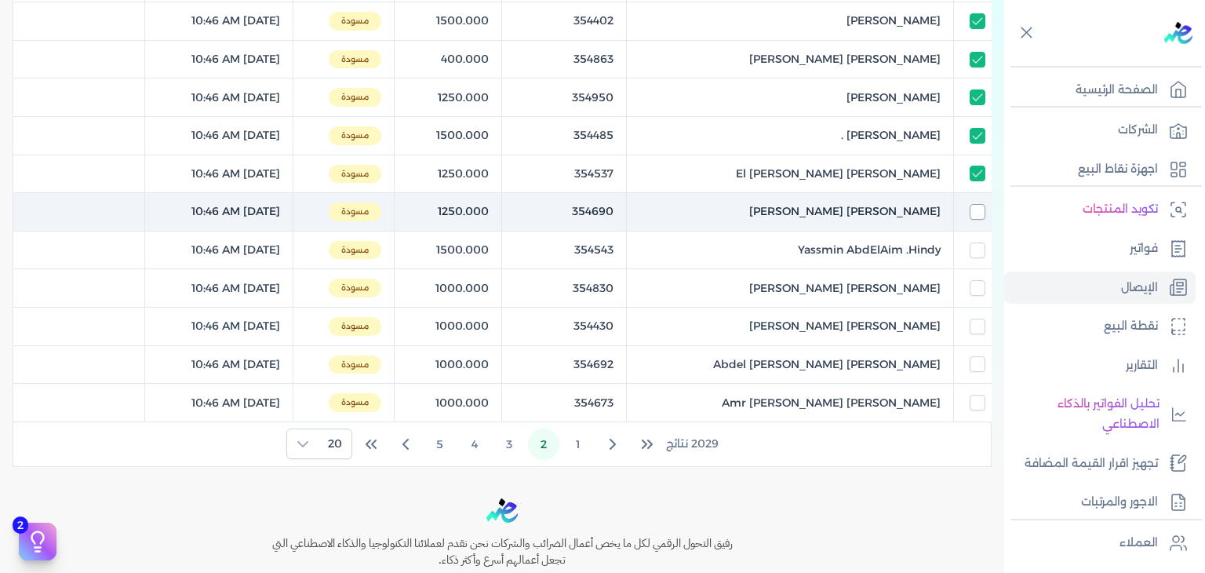
click at [974, 206] on input "checkbox" at bounding box center [978, 212] width 16 height 16
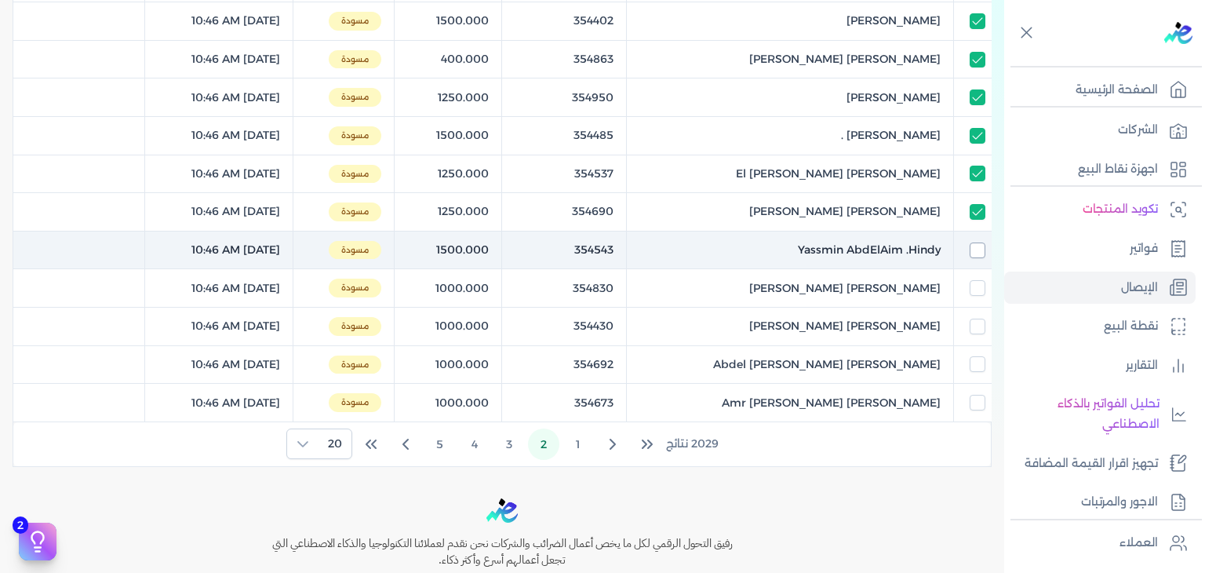
click at [976, 243] on input "checkbox" at bounding box center [978, 250] width 16 height 16
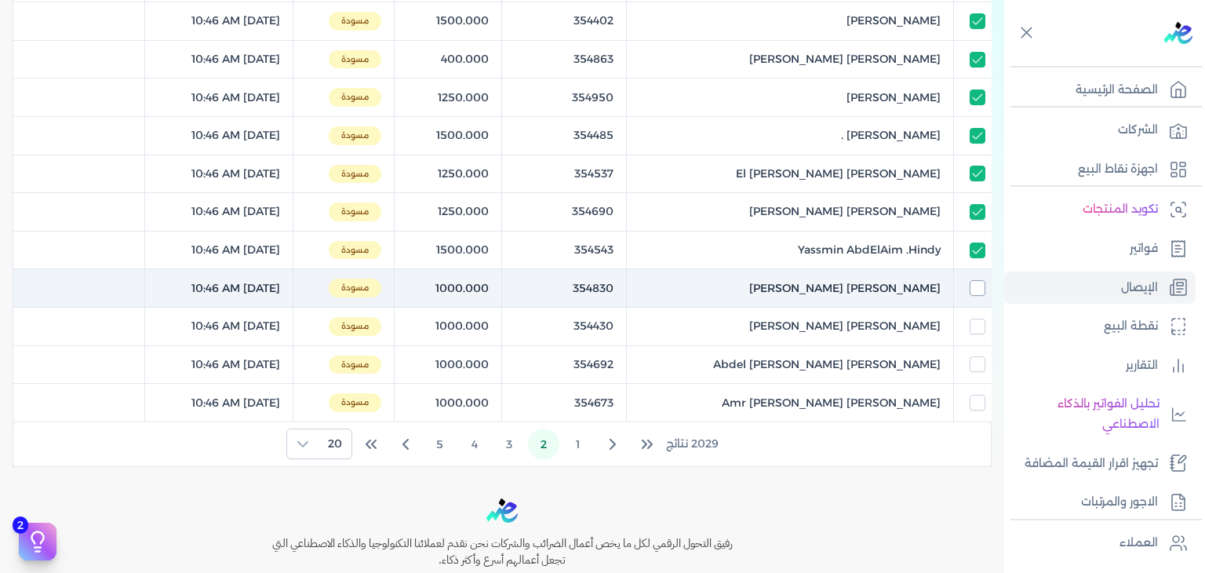
click at [976, 289] on input "checkbox" at bounding box center [978, 288] width 16 height 16
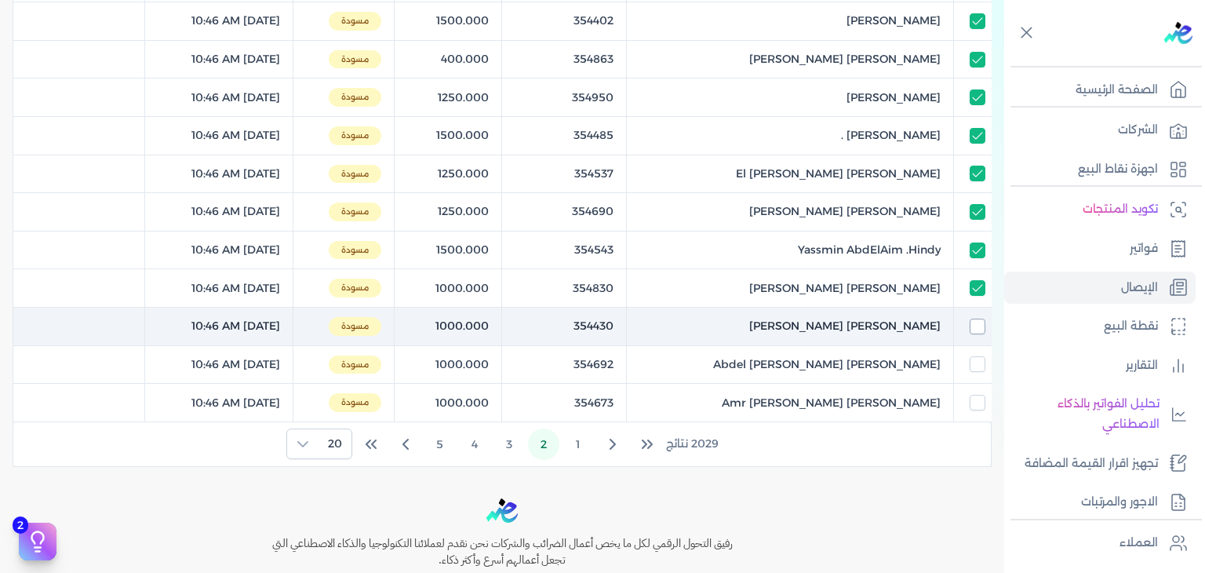
click at [978, 324] on input "checkbox" at bounding box center [978, 327] width 16 height 16
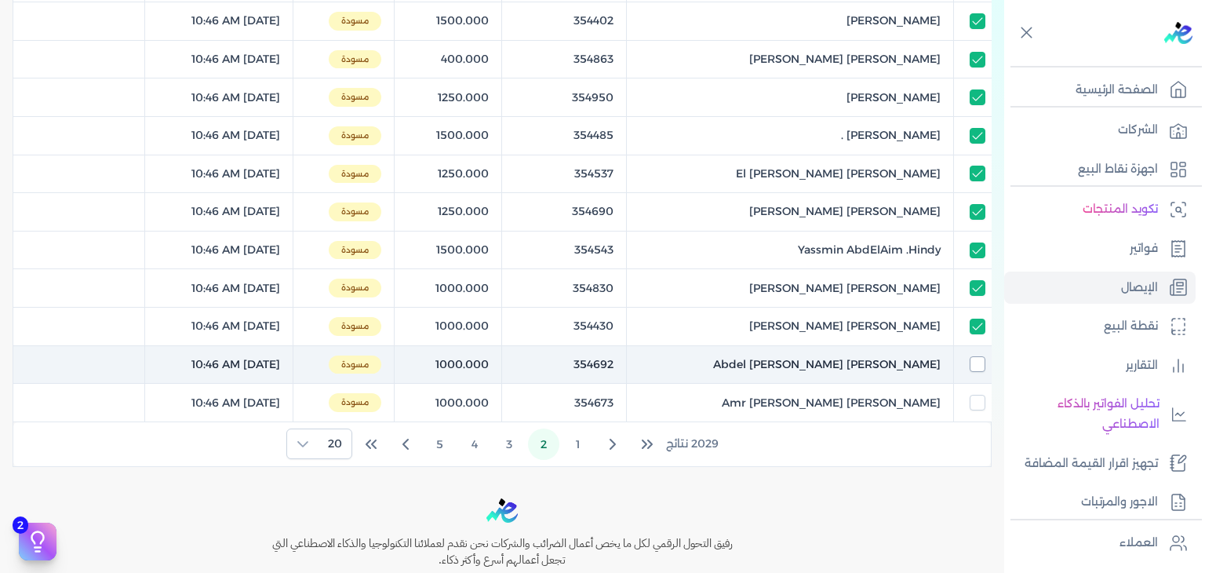
click at [973, 368] on input "checkbox" at bounding box center [978, 364] width 16 height 16
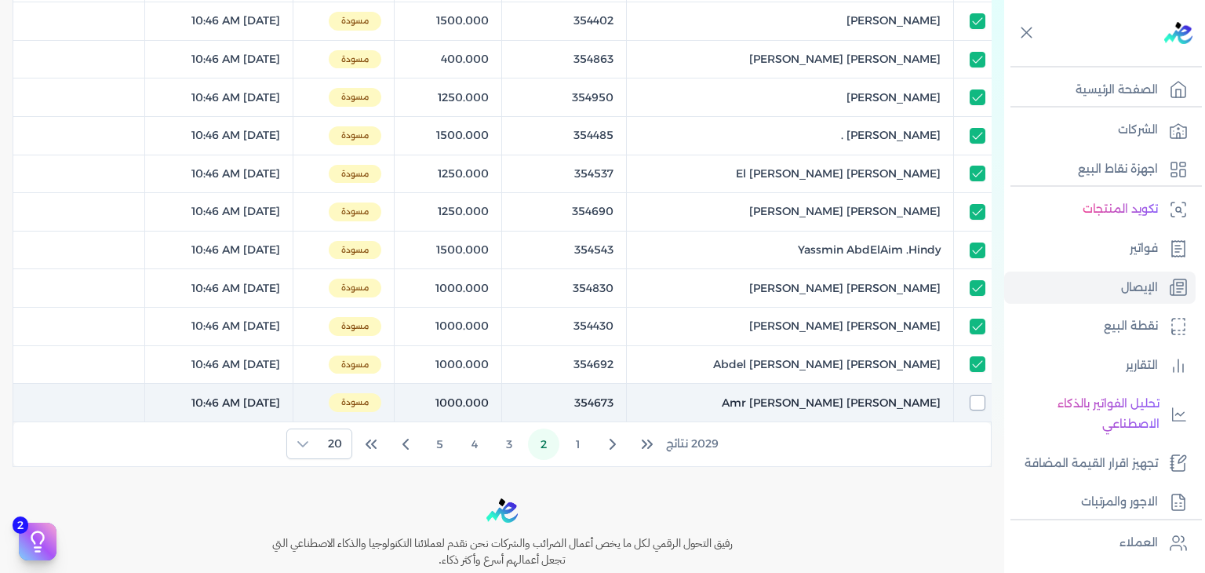
click at [977, 399] on input "checkbox" at bounding box center [978, 403] width 16 height 16
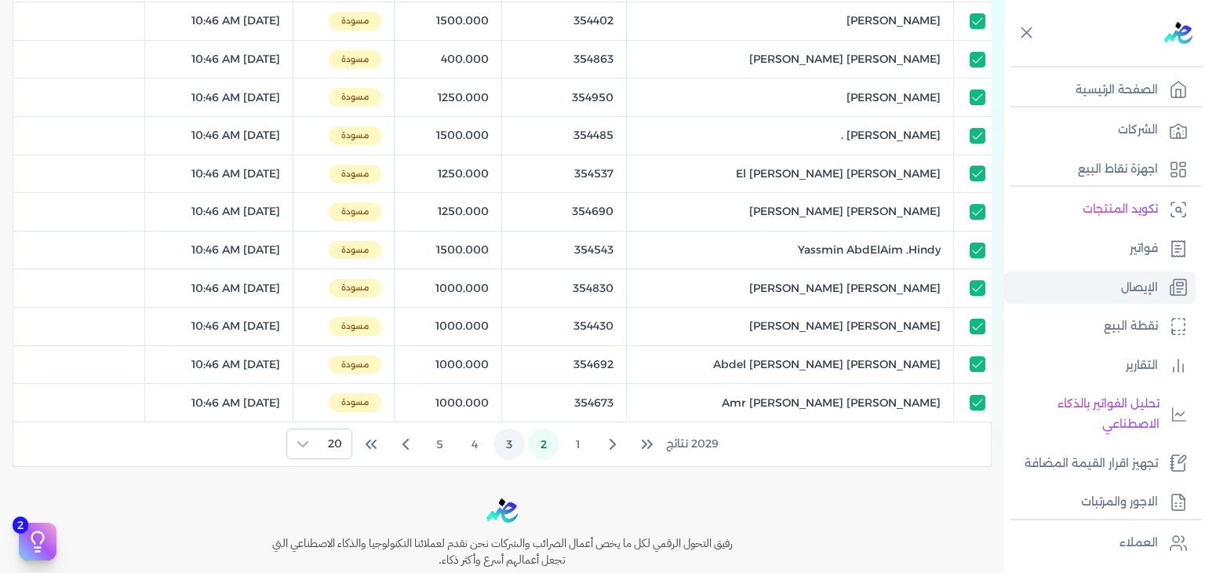
click at [525, 443] on button "3" at bounding box center [509, 443] width 31 height 31
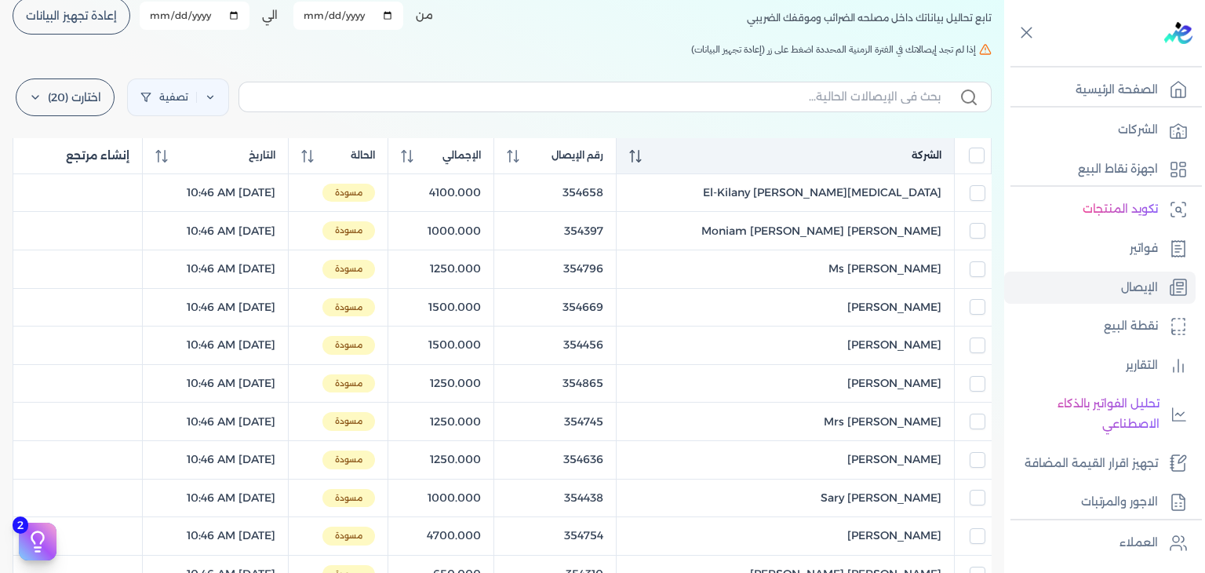
scroll to position [78, 0]
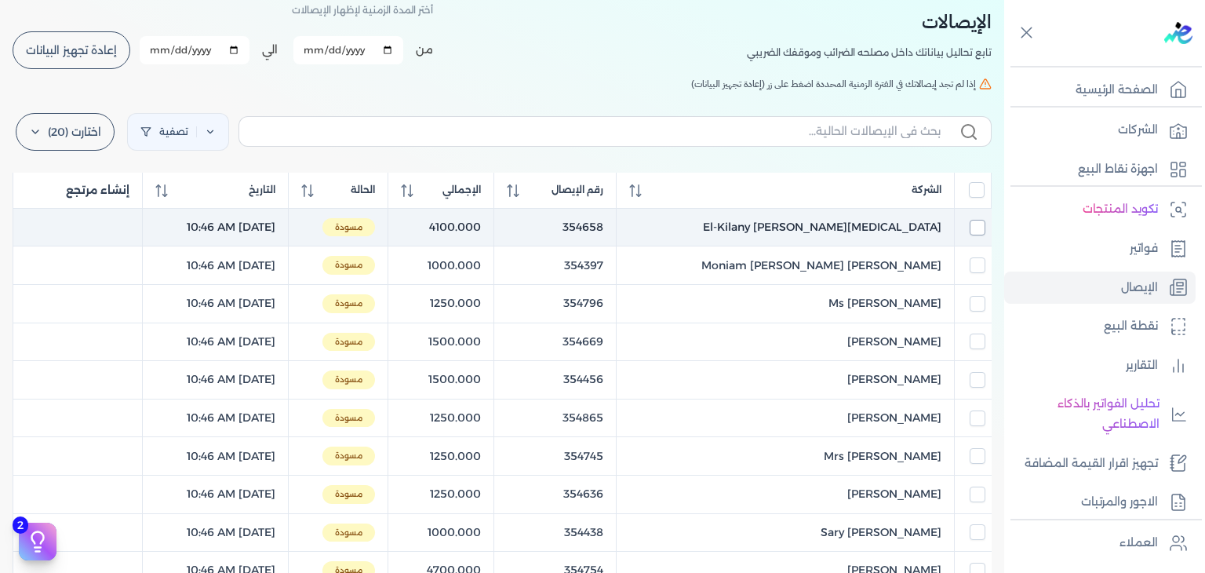
click at [971, 224] on input "checkbox" at bounding box center [978, 228] width 16 height 16
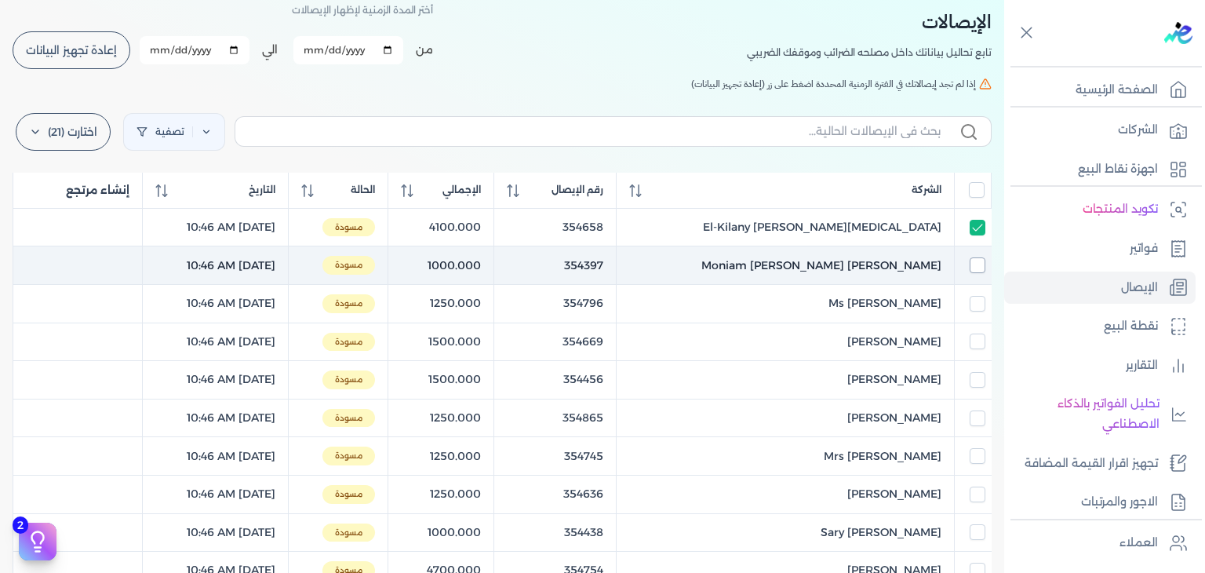
click at [974, 262] on input "checkbox" at bounding box center [978, 265] width 16 height 16
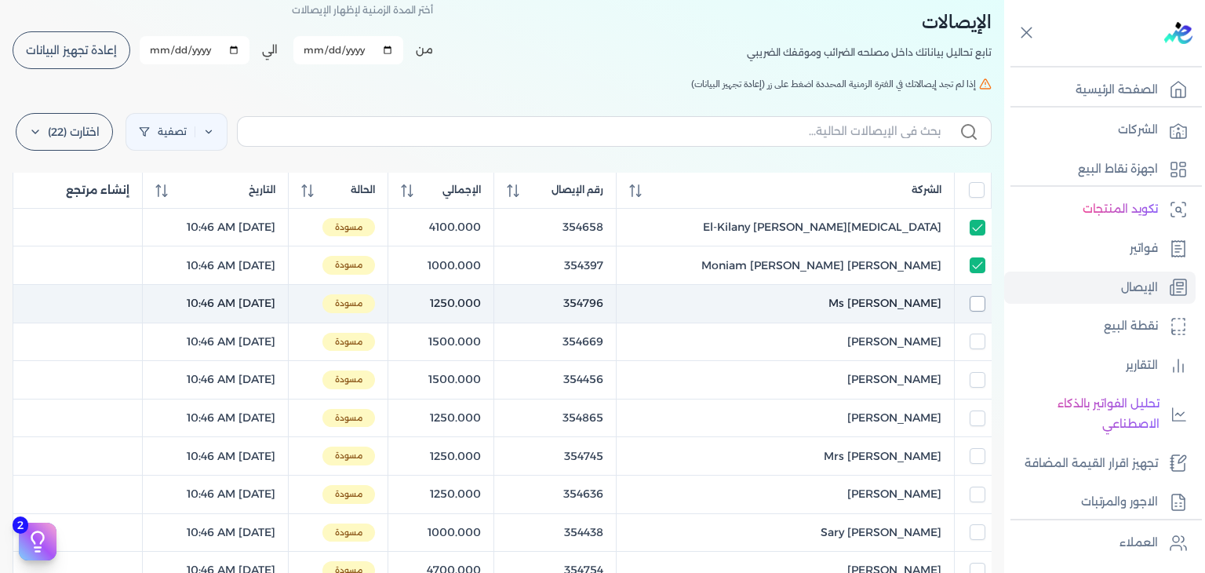
click at [976, 308] on input "checkbox" at bounding box center [978, 304] width 16 height 16
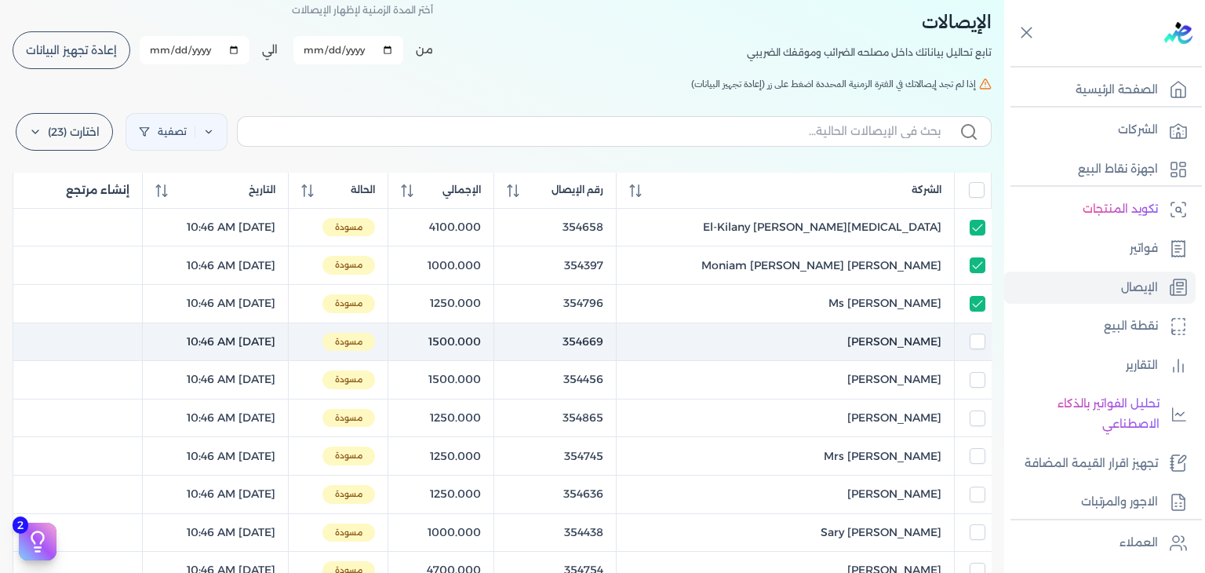
click at [972, 352] on td at bounding box center [972, 341] width 37 height 38
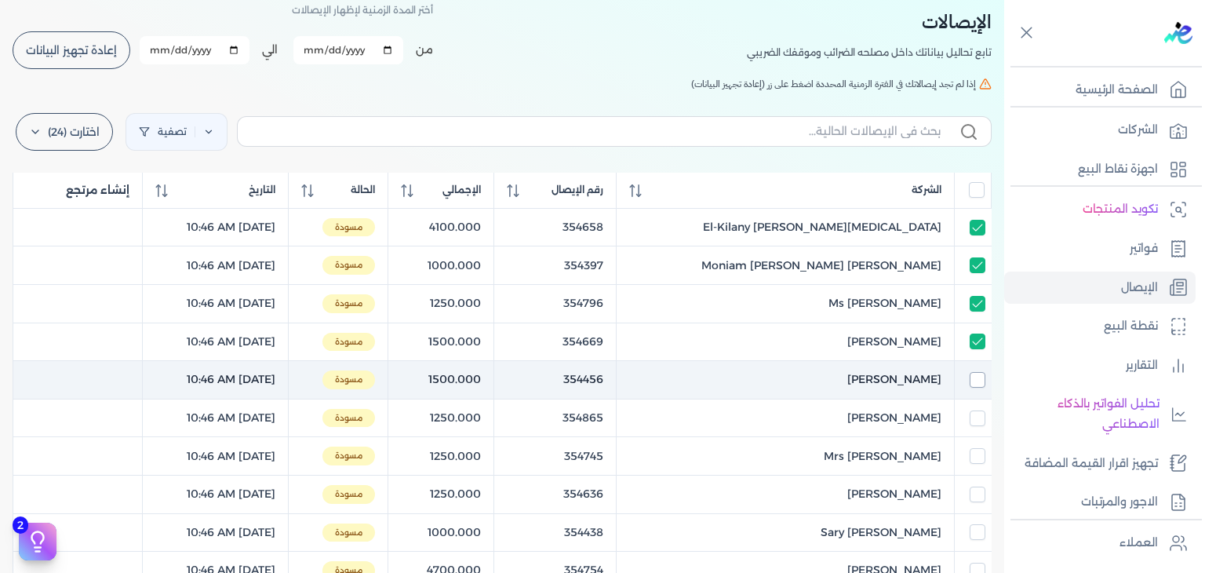
click at [971, 381] on input "checkbox" at bounding box center [978, 380] width 16 height 16
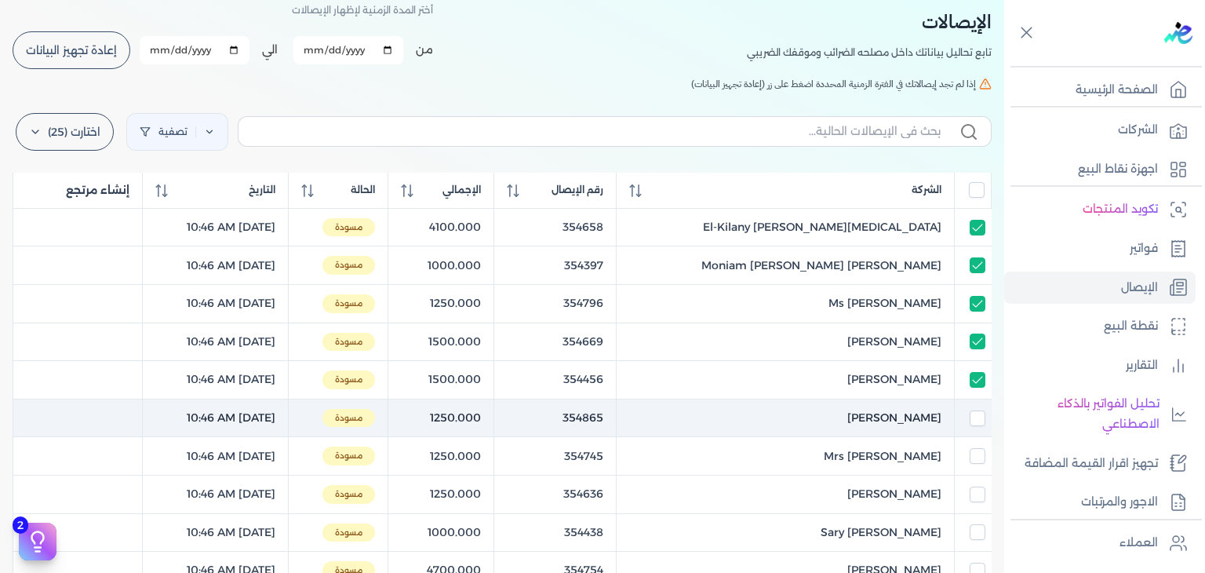
click at [966, 415] on div at bounding box center [973, 418] width 24 height 16
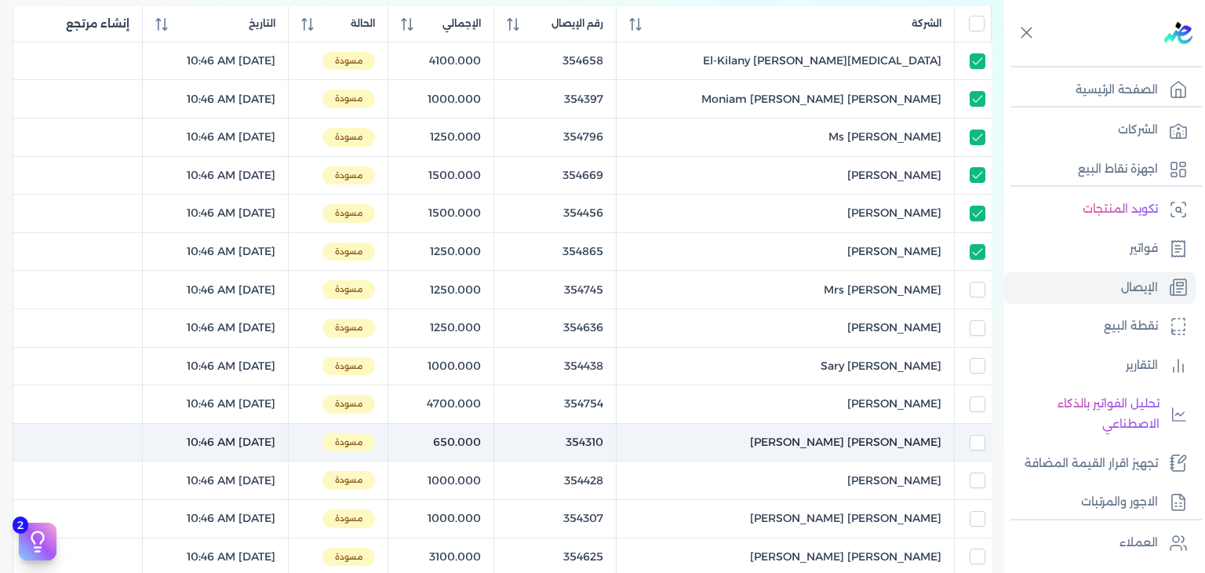
scroll to position [314, 0]
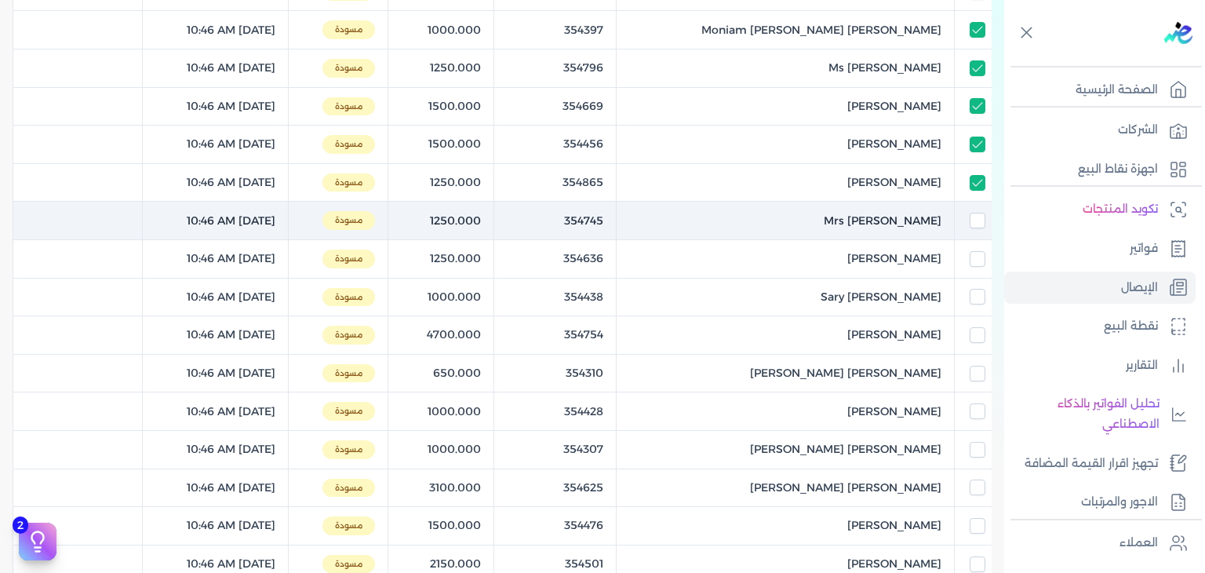
click at [970, 226] on div at bounding box center [978, 221] width 16 height 16
click at [973, 224] on input "checkbox" at bounding box center [978, 221] width 16 height 16
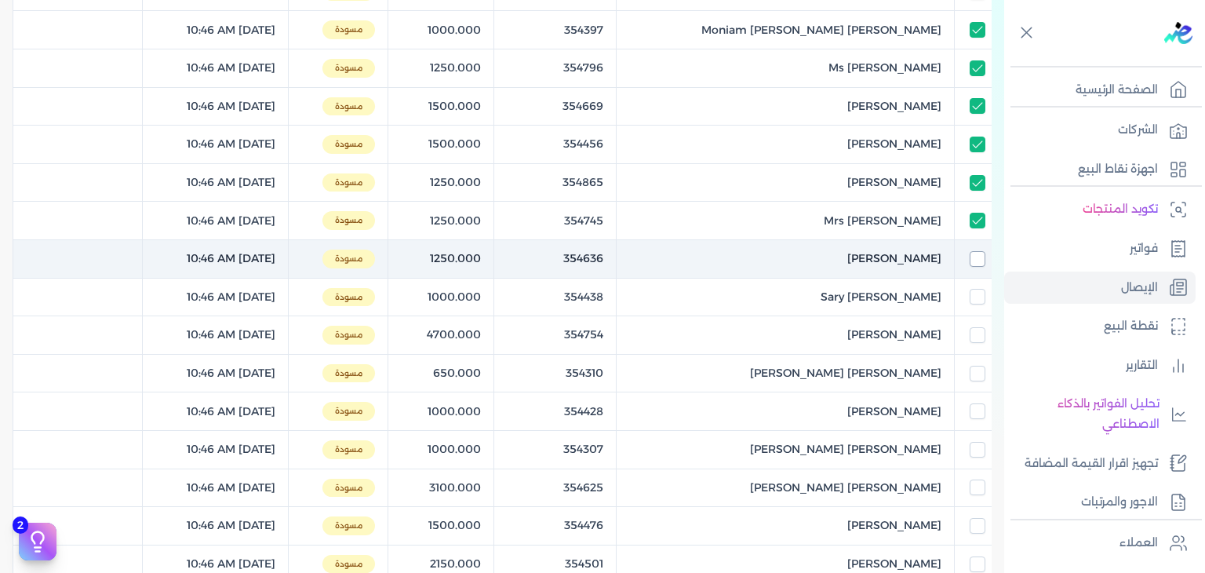
click at [976, 257] on input "checkbox" at bounding box center [978, 259] width 16 height 16
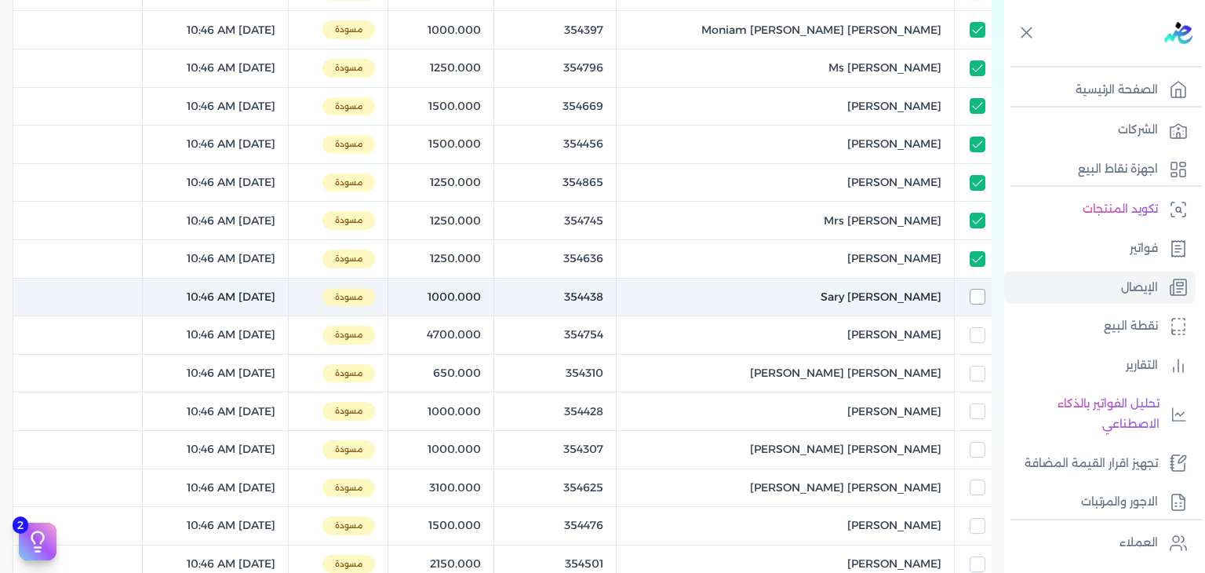
click at [976, 292] on input "checkbox" at bounding box center [978, 297] width 16 height 16
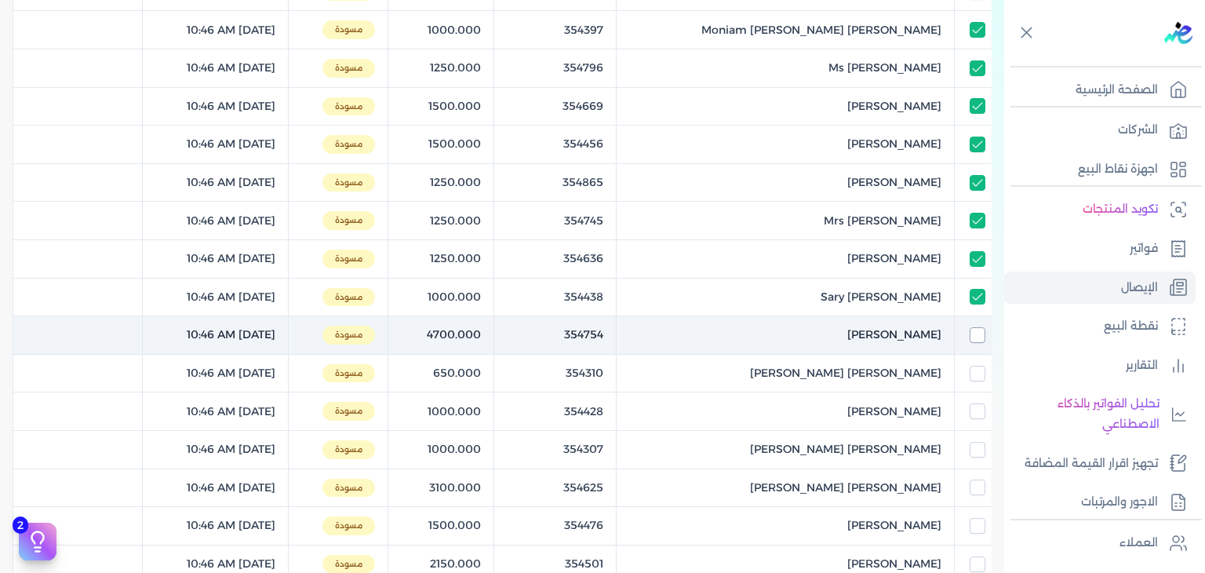
click at [973, 337] on input "checkbox" at bounding box center [978, 335] width 16 height 16
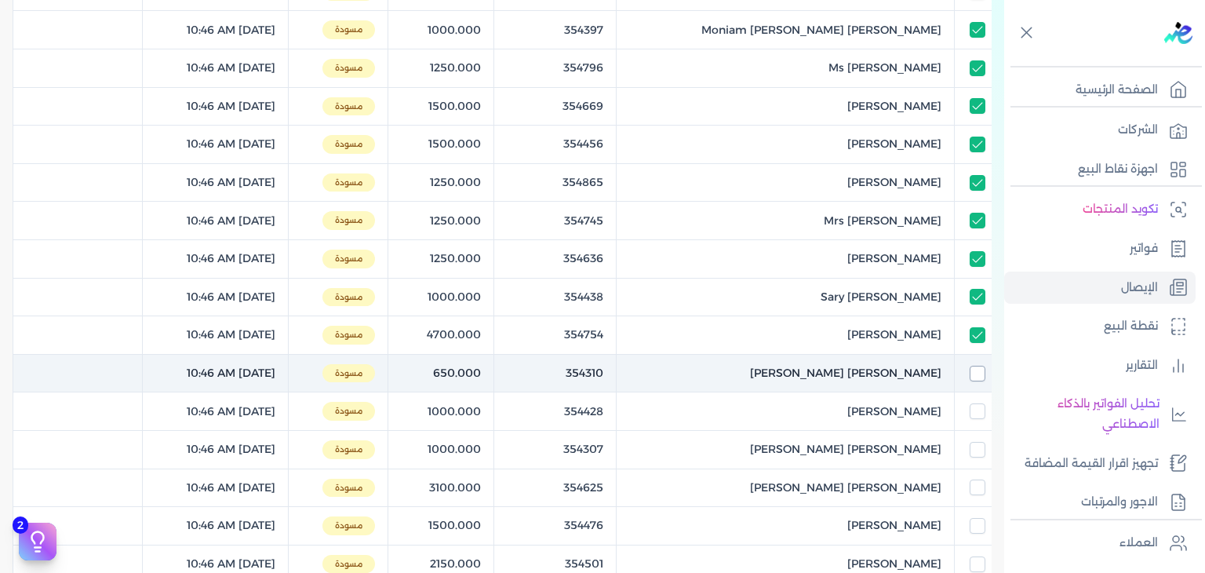
click at [978, 371] on input "checkbox" at bounding box center [978, 374] width 16 height 16
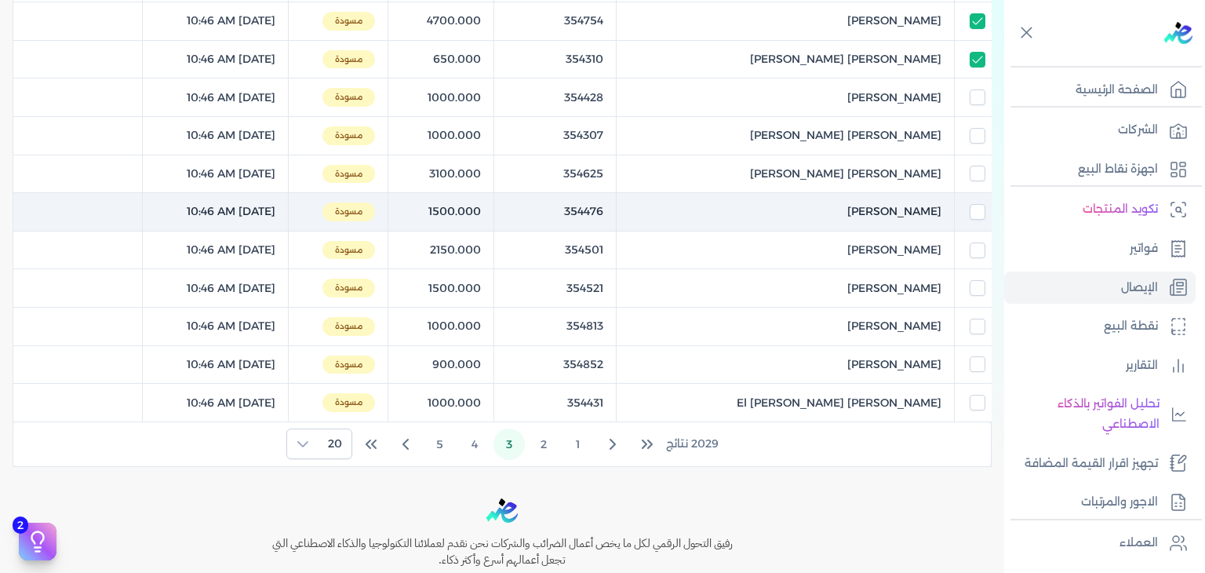
scroll to position [549, 0]
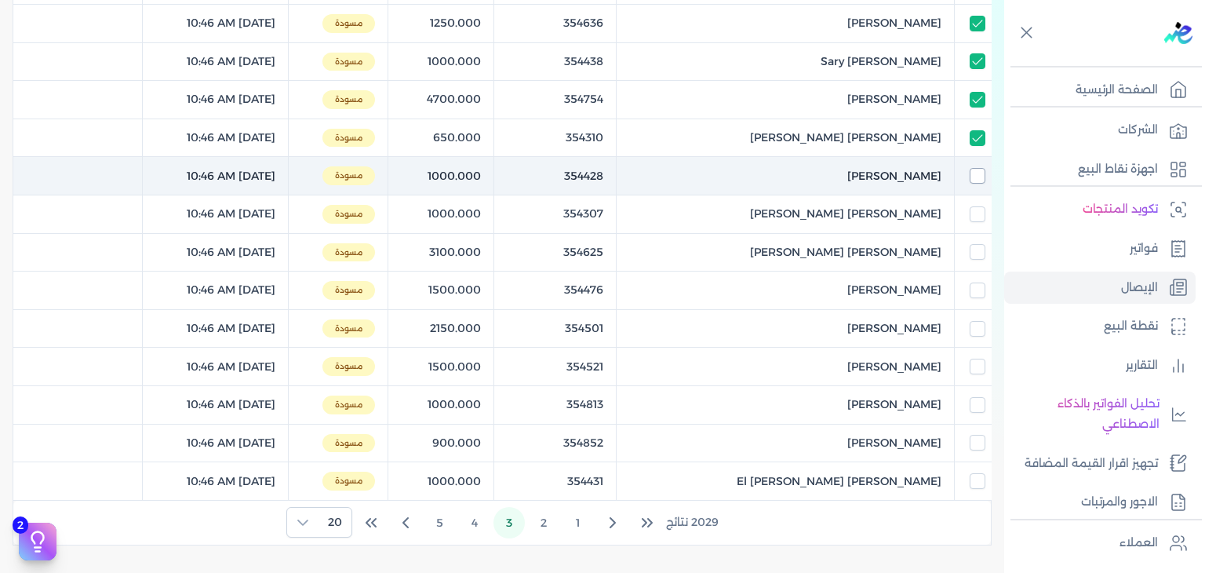
click at [975, 173] on input "checkbox" at bounding box center [978, 176] width 16 height 16
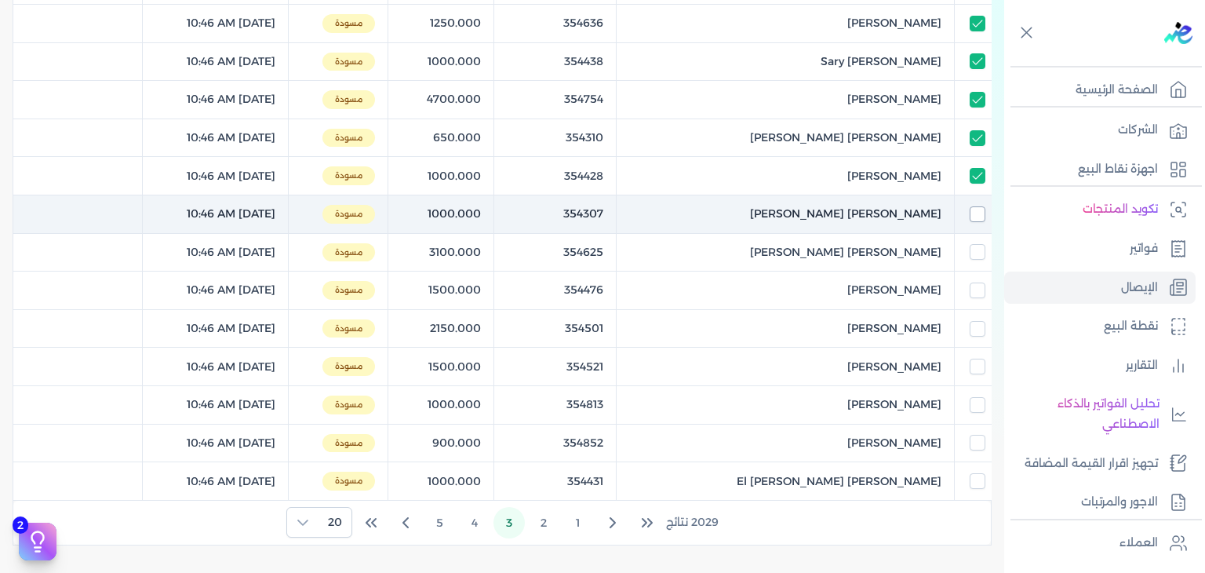
click at [978, 209] on input "checkbox" at bounding box center [978, 214] width 16 height 16
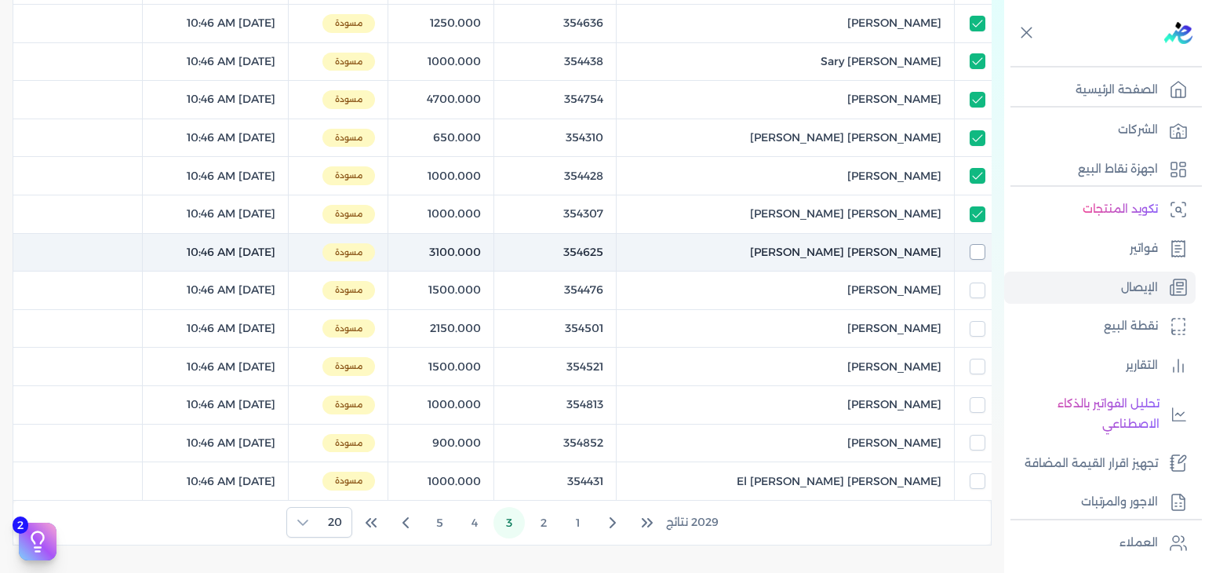
click at [976, 253] on input "checkbox" at bounding box center [978, 252] width 16 height 16
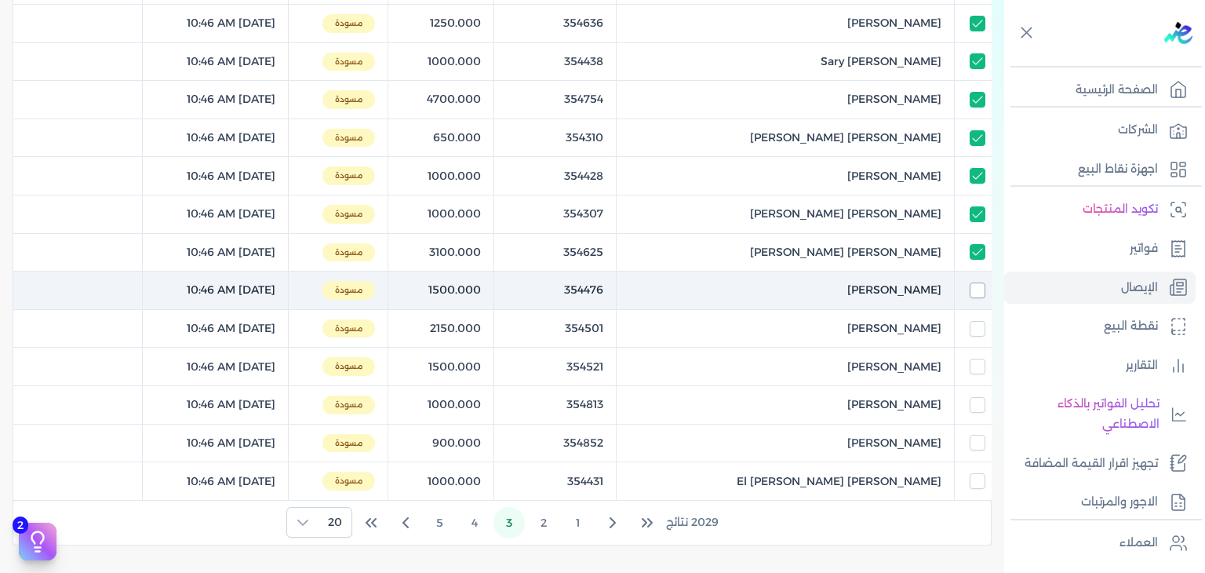
click at [974, 288] on input "checkbox" at bounding box center [978, 290] width 16 height 16
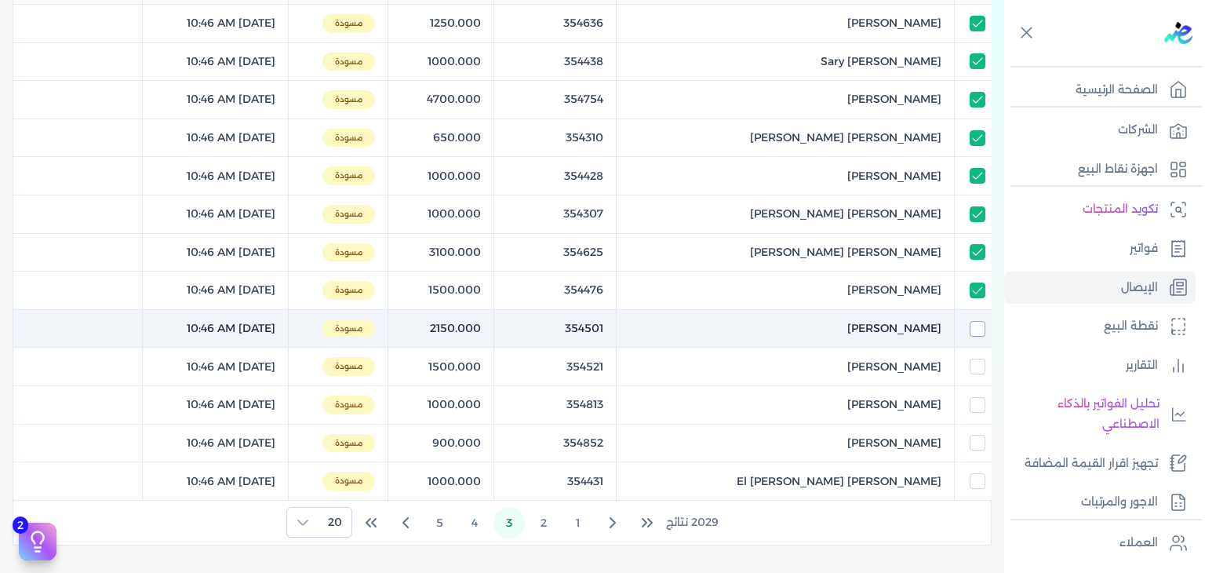
click at [975, 321] on input "checkbox" at bounding box center [978, 329] width 16 height 16
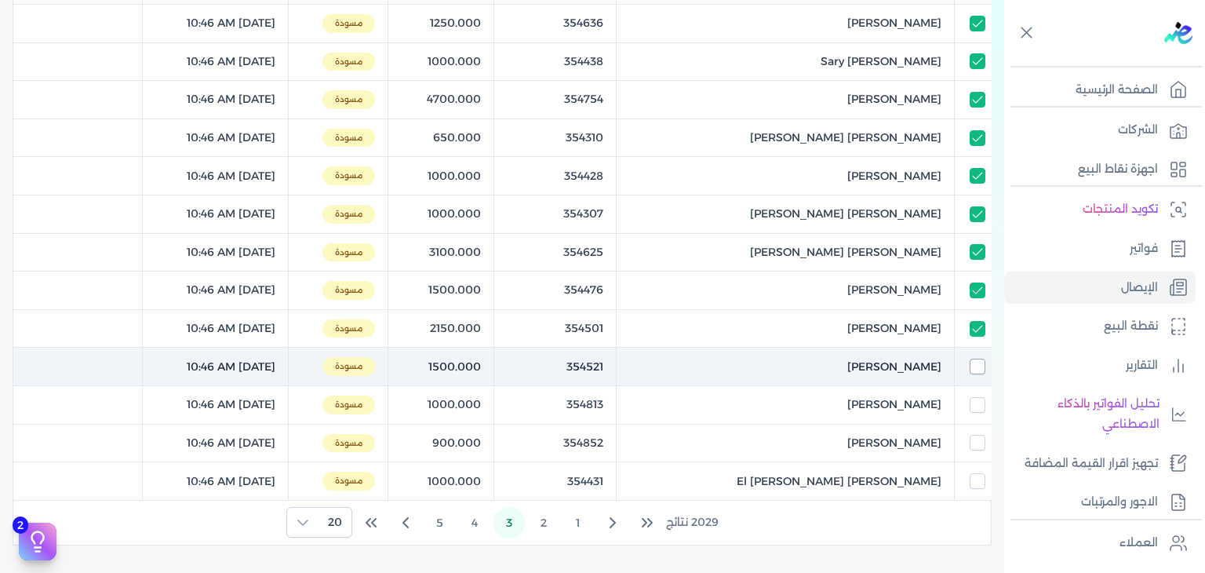
click at [973, 360] on input "checkbox" at bounding box center [978, 367] width 16 height 16
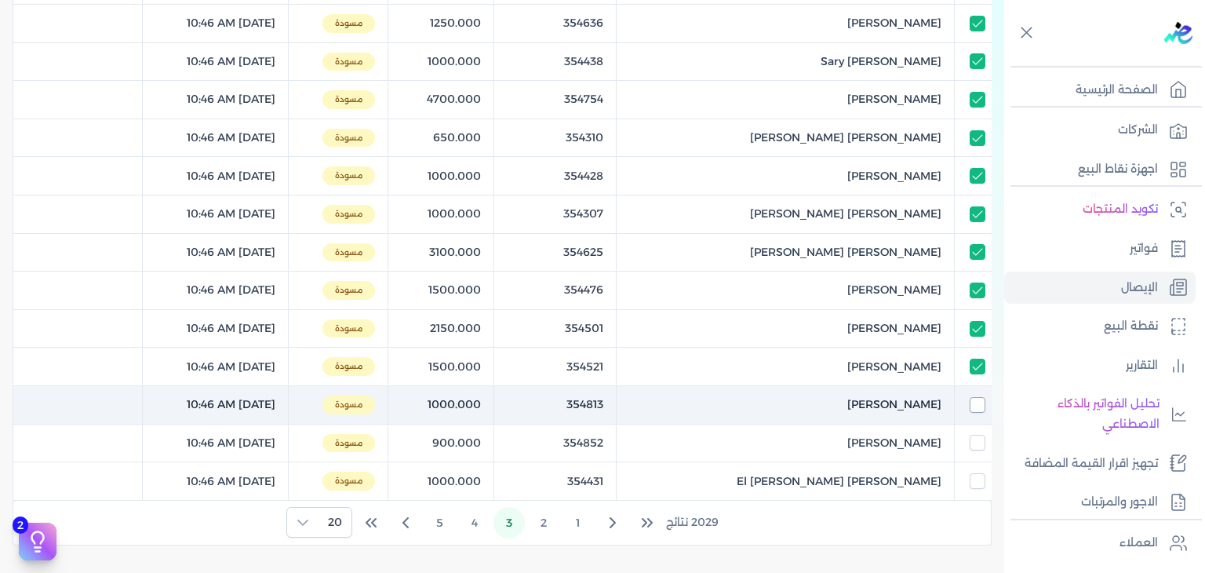
click at [971, 406] on input "checkbox" at bounding box center [978, 405] width 16 height 16
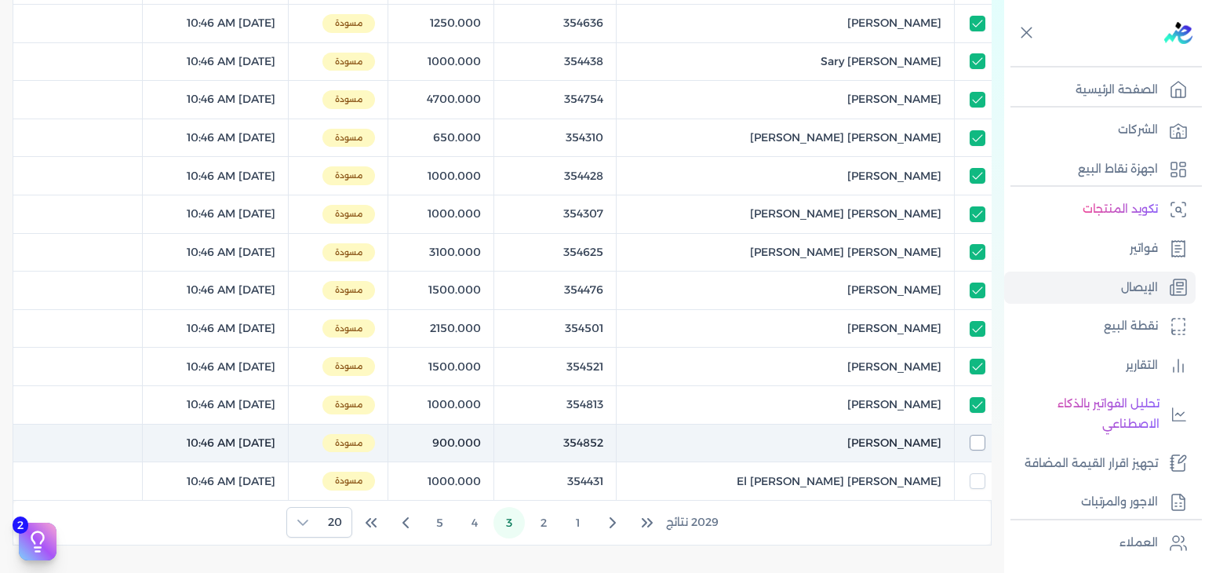
click at [971, 438] on input "checkbox" at bounding box center [978, 443] width 16 height 16
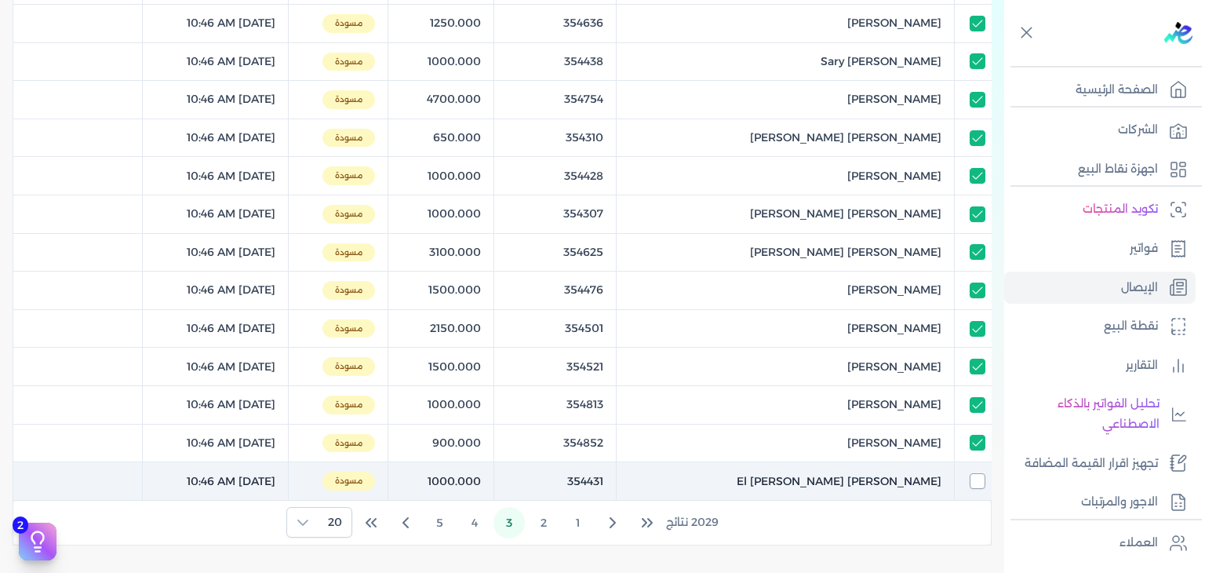
click at [970, 481] on input "checkbox" at bounding box center [978, 481] width 16 height 16
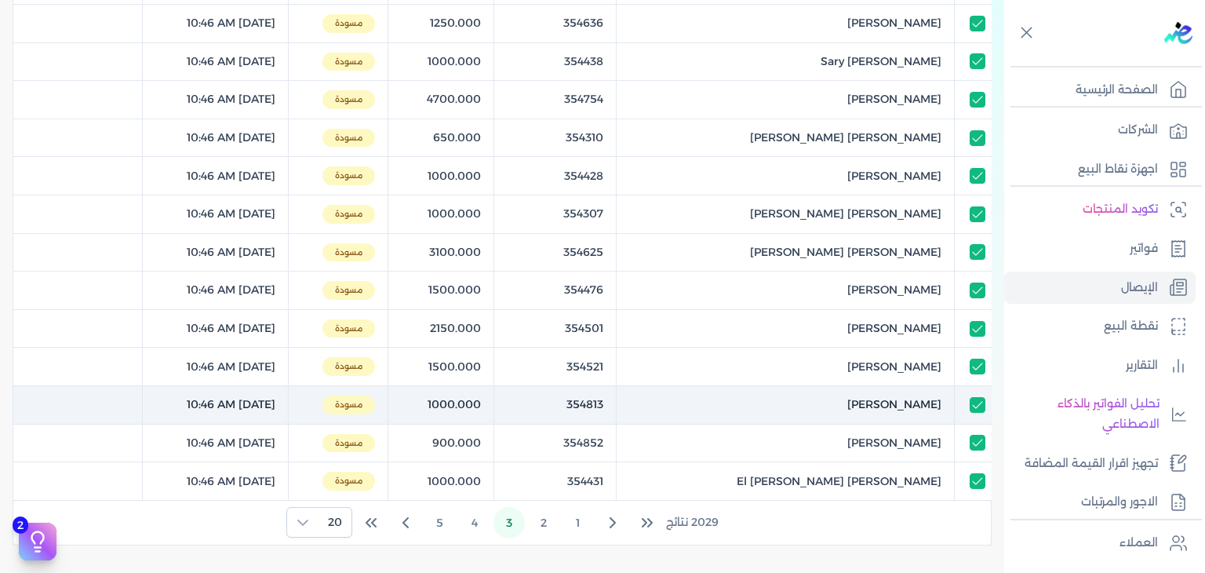
scroll to position [78, 0]
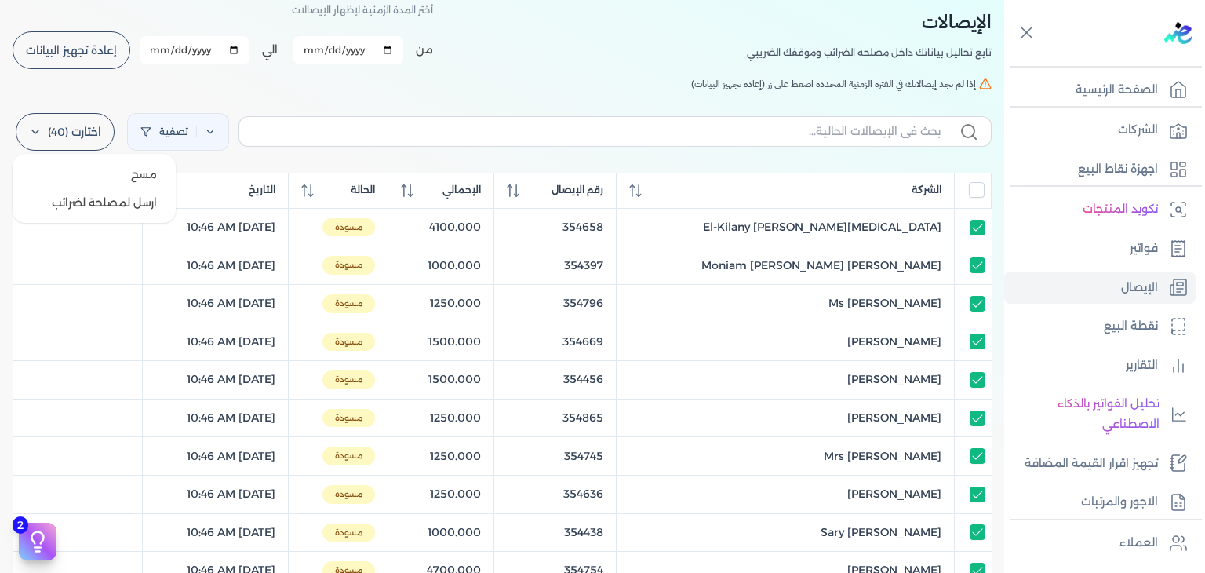
click at [64, 122] on label "اختارت (40)" at bounding box center [65, 132] width 99 height 38
click at [110, 203] on button "ارسل لمصلحة لضرائب" at bounding box center [94, 202] width 151 height 28
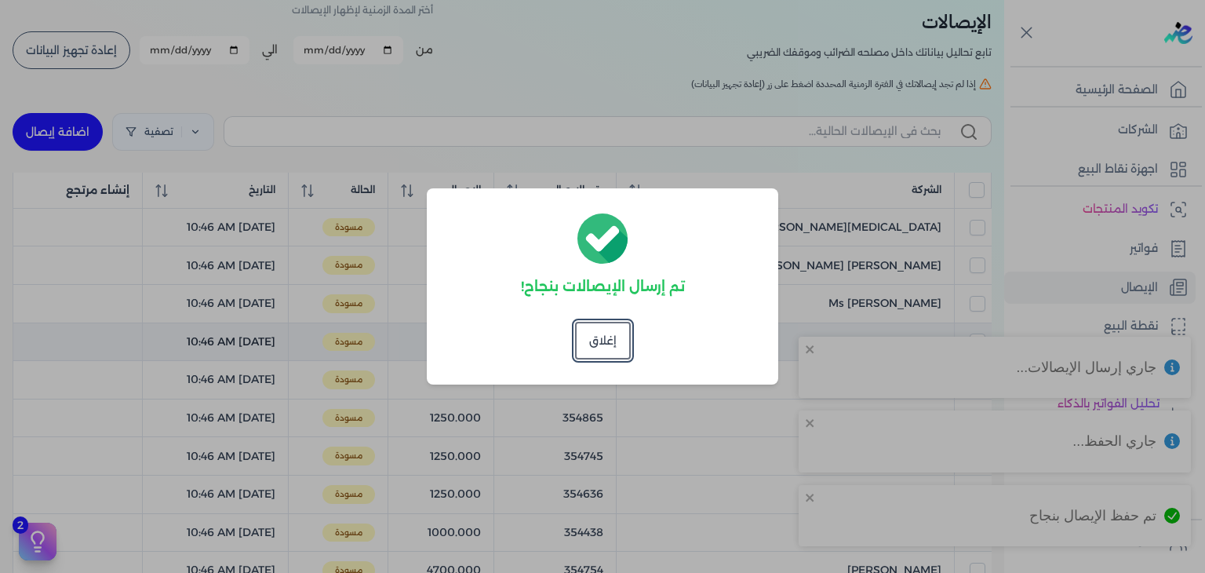
drag, startPoint x: 581, startPoint y: 343, endPoint x: 582, endPoint y: 352, distance: 9.4
click at [584, 347] on button "إغلاق" at bounding box center [603, 341] width 56 height 38
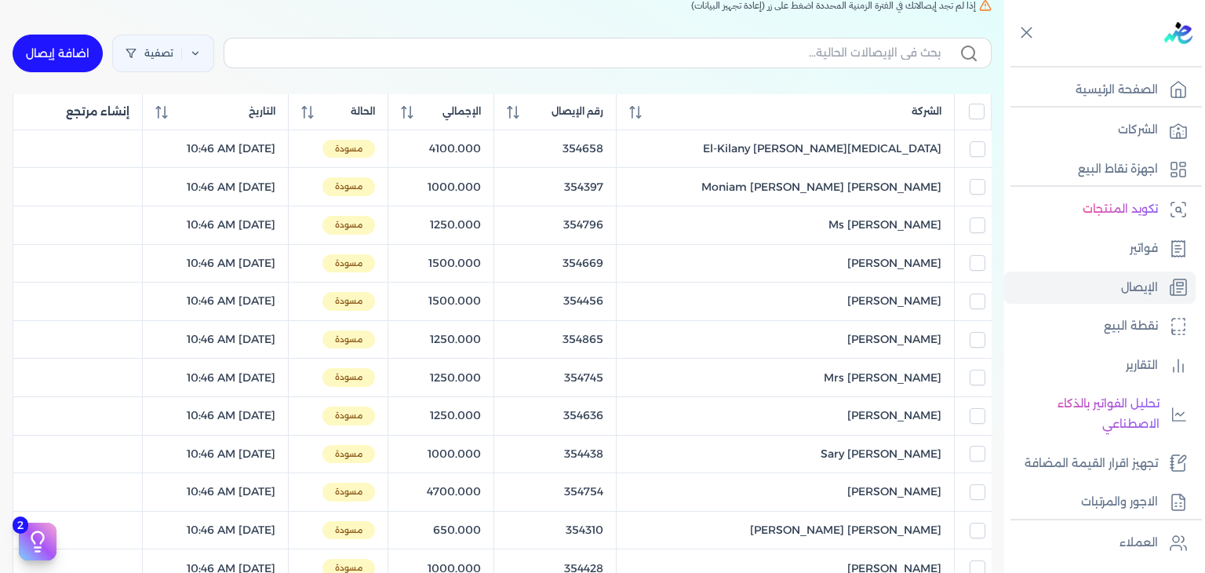
scroll to position [0, 0]
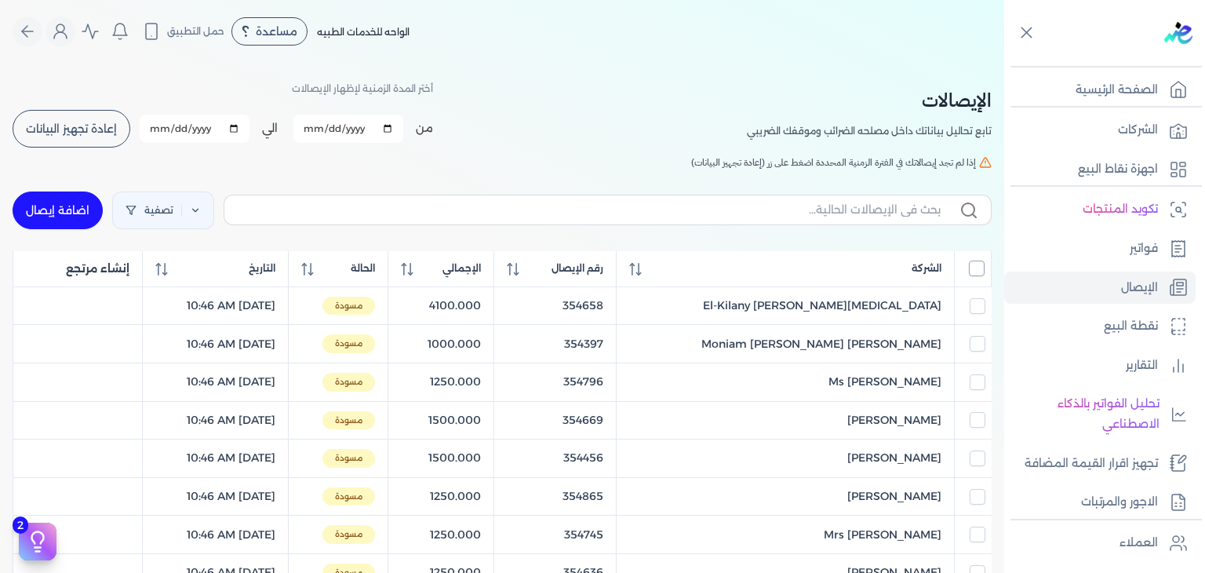
click at [976, 267] on input "All items unselected" at bounding box center [977, 268] width 16 height 16
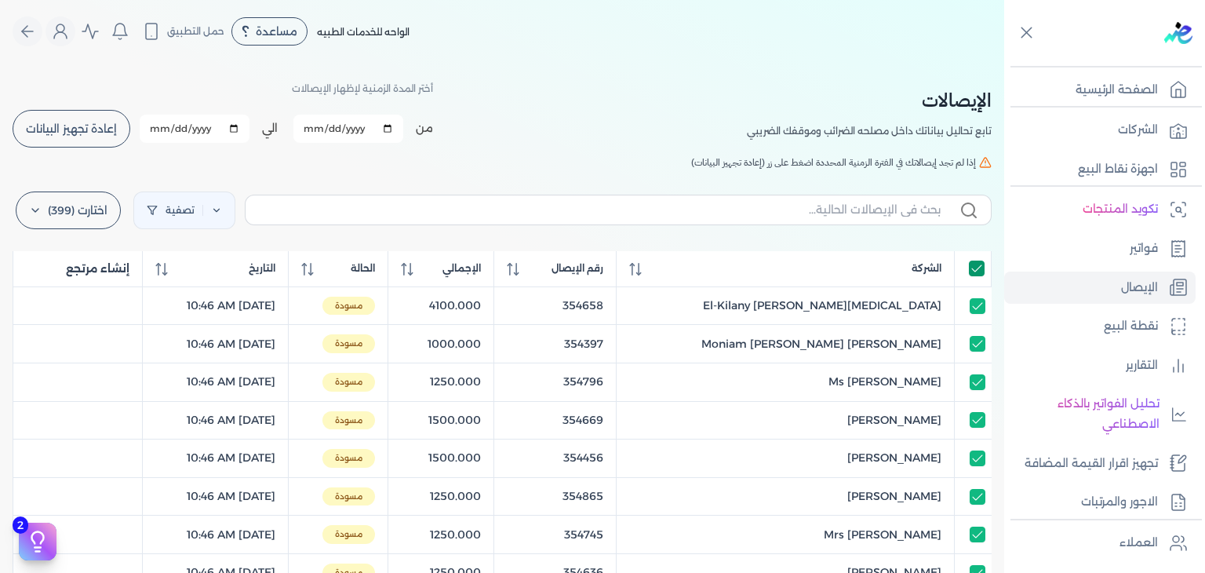
click at [979, 268] on input "All items selected" at bounding box center [977, 268] width 16 height 16
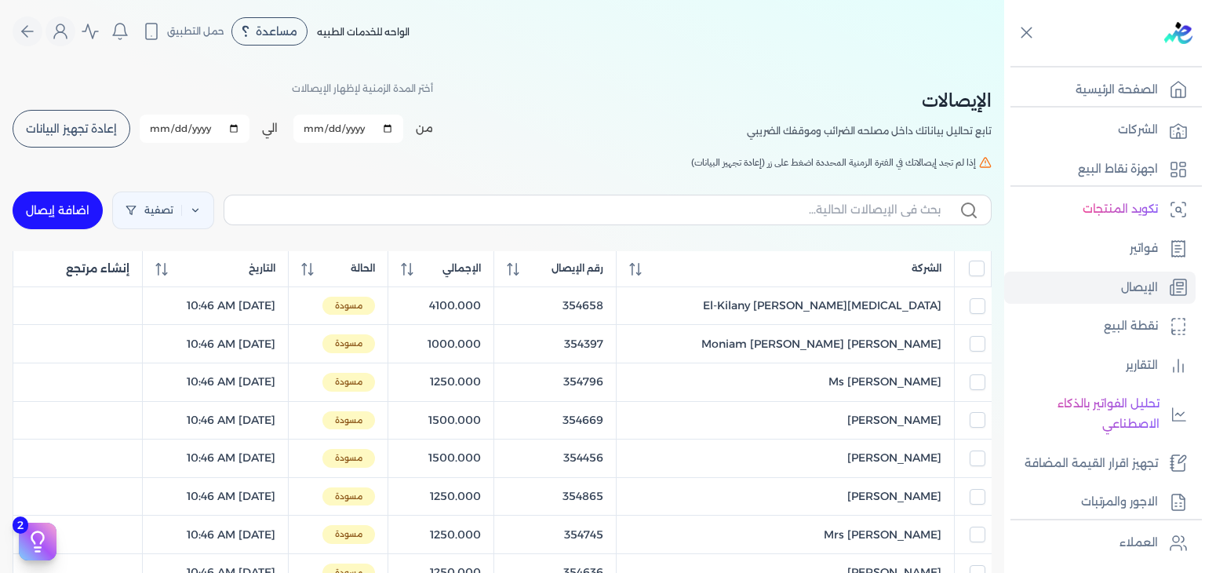
click at [89, 123] on span "إعادة تجهيز البيانات" at bounding box center [71, 128] width 91 height 11
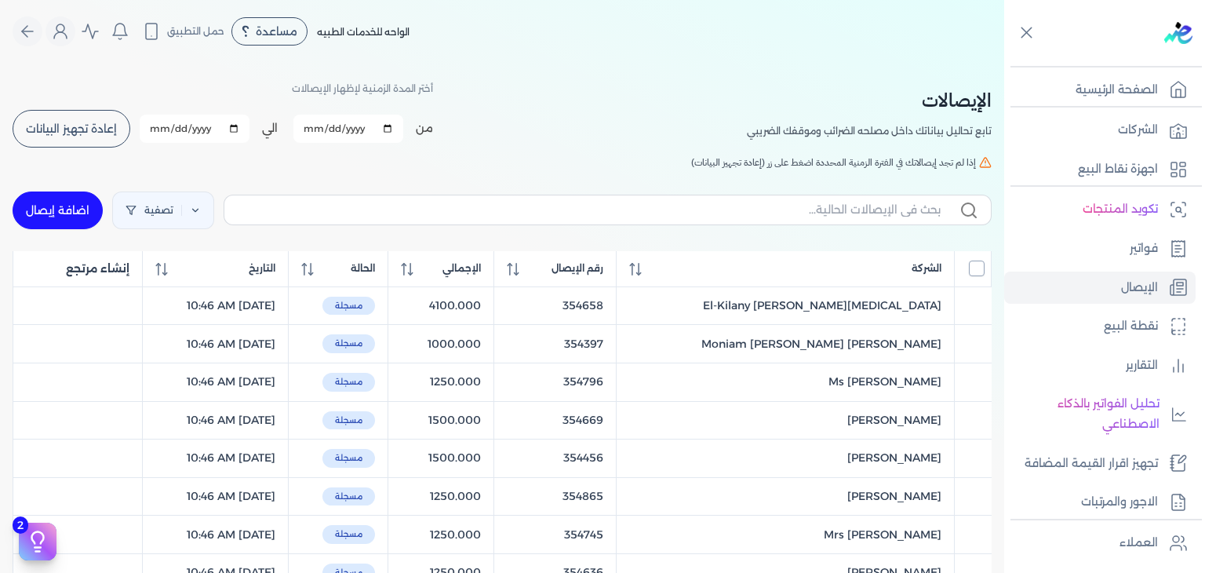
click at [978, 274] on input "All items unselected" at bounding box center [977, 268] width 16 height 16
click at [978, 271] on input "All items selected" at bounding box center [977, 268] width 16 height 16
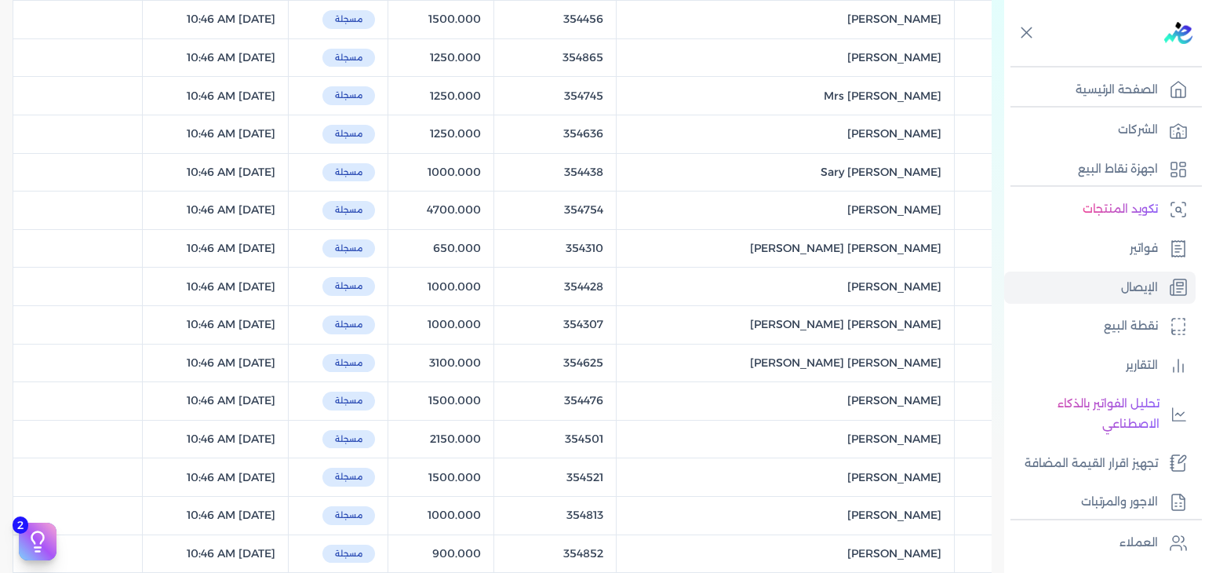
scroll to position [706, 0]
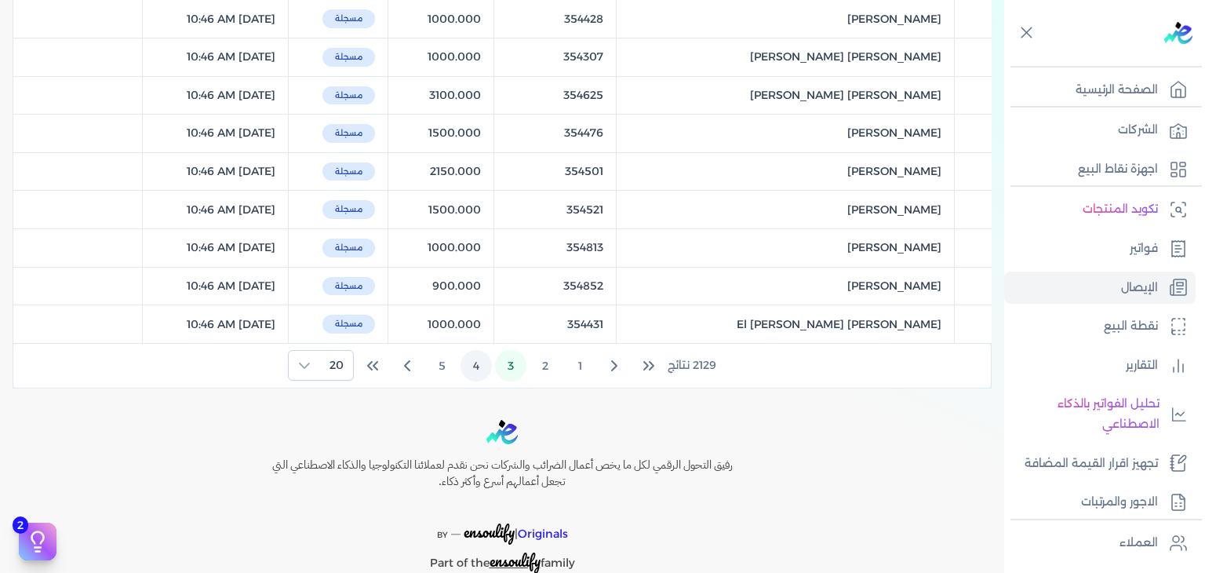
click at [488, 362] on button "4" at bounding box center [476, 365] width 31 height 31
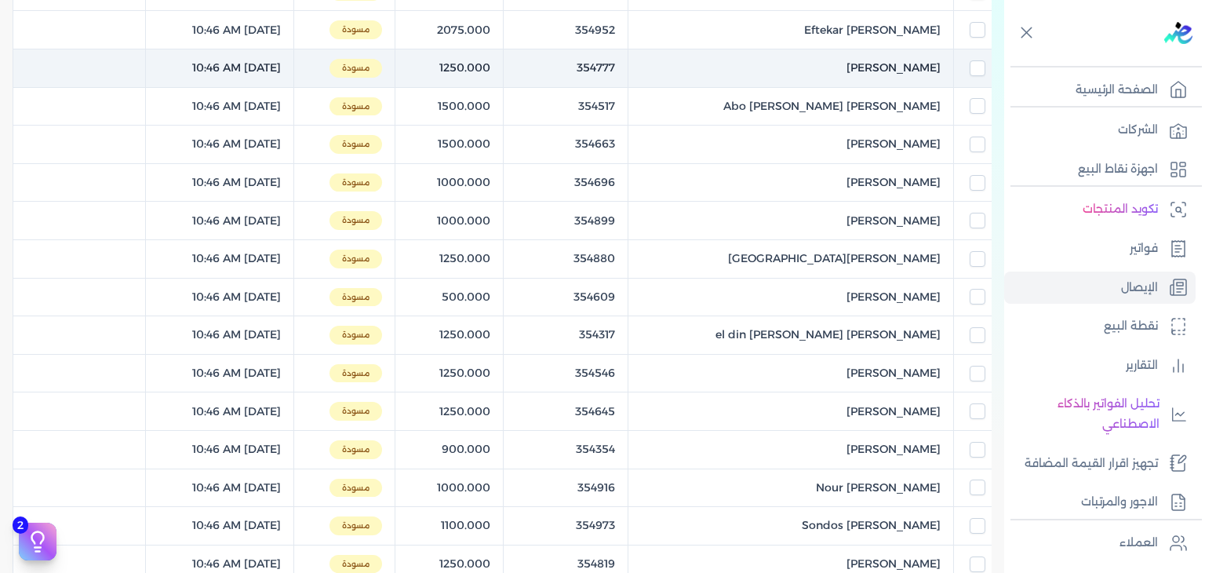
scroll to position [235, 0]
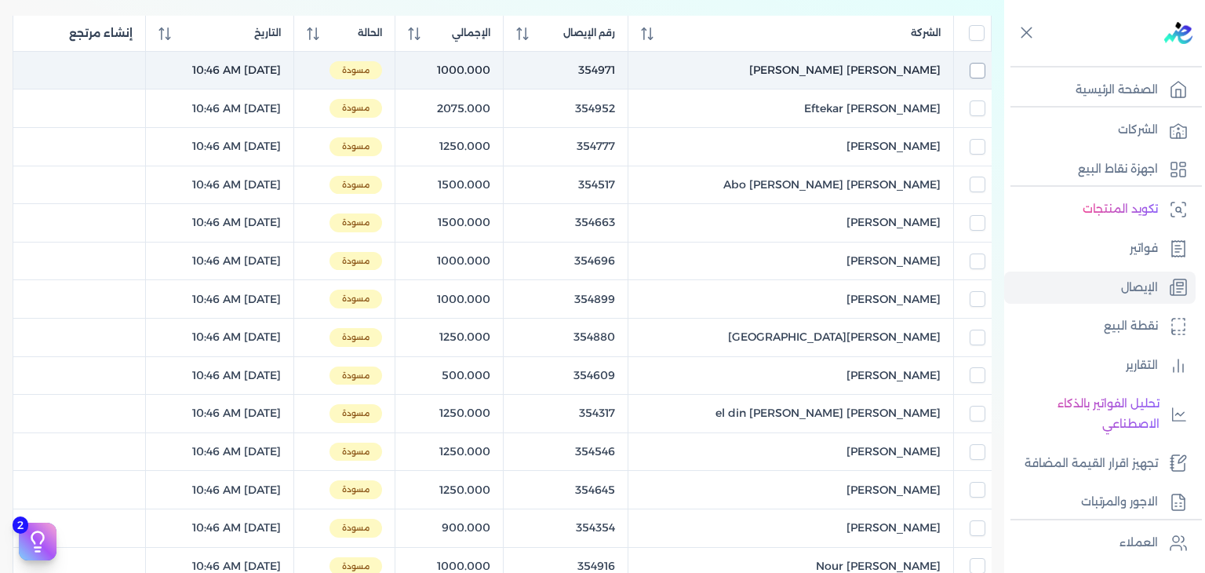
click at [973, 74] on input "checkbox" at bounding box center [978, 71] width 16 height 16
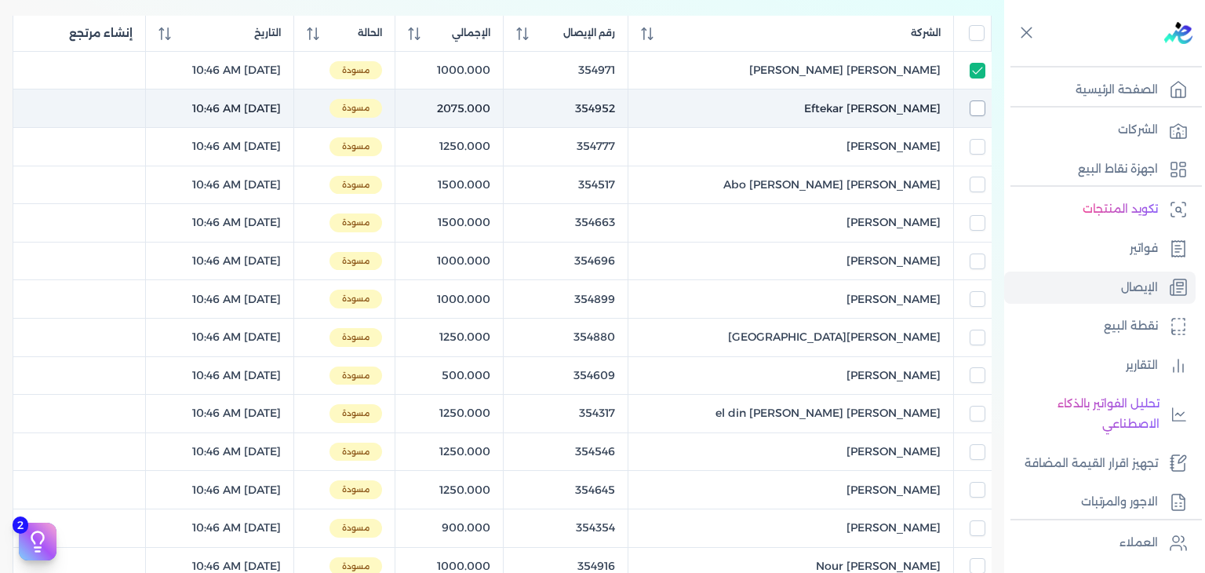
click at [976, 104] on input "checkbox" at bounding box center [978, 108] width 16 height 16
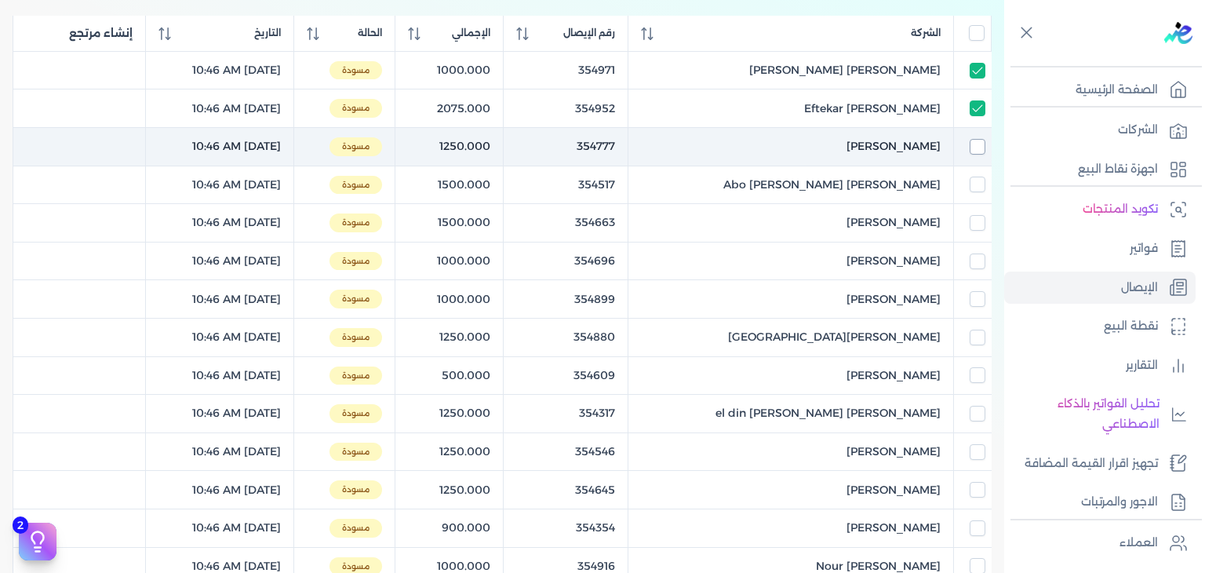
click at [975, 141] on input "checkbox" at bounding box center [978, 147] width 16 height 16
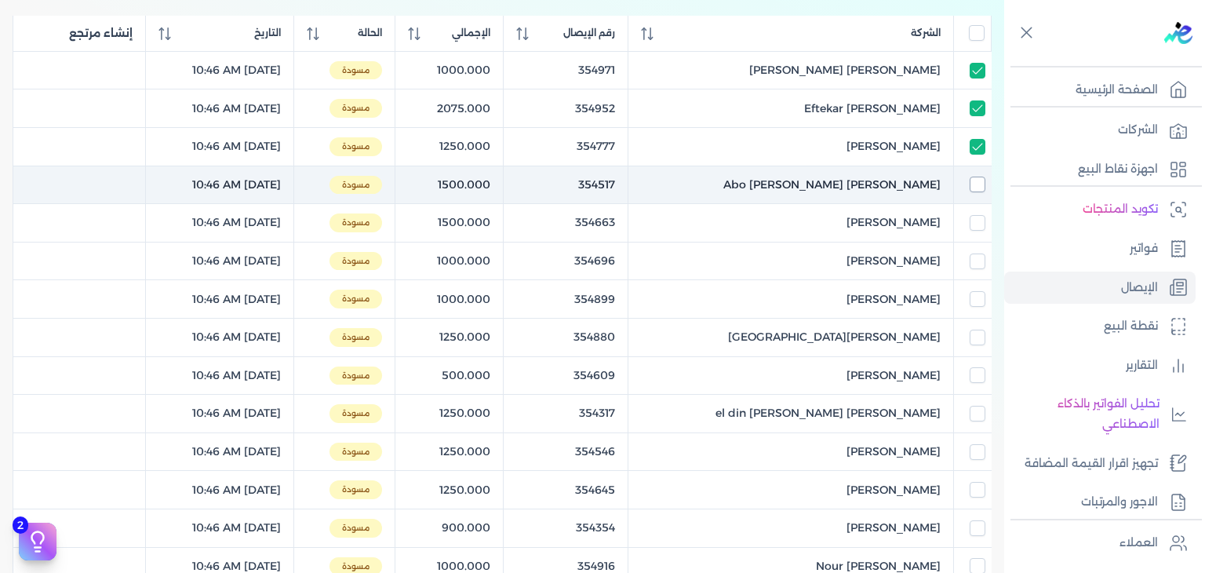
click at [973, 180] on input "checkbox" at bounding box center [978, 185] width 16 height 16
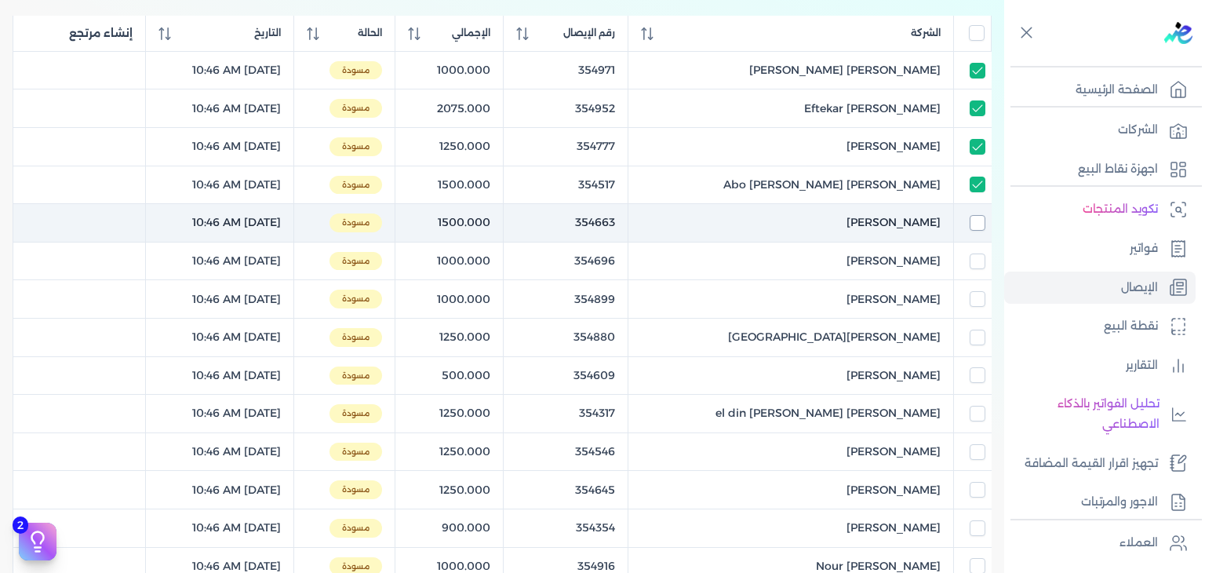
click at [976, 223] on input "checkbox" at bounding box center [978, 223] width 16 height 16
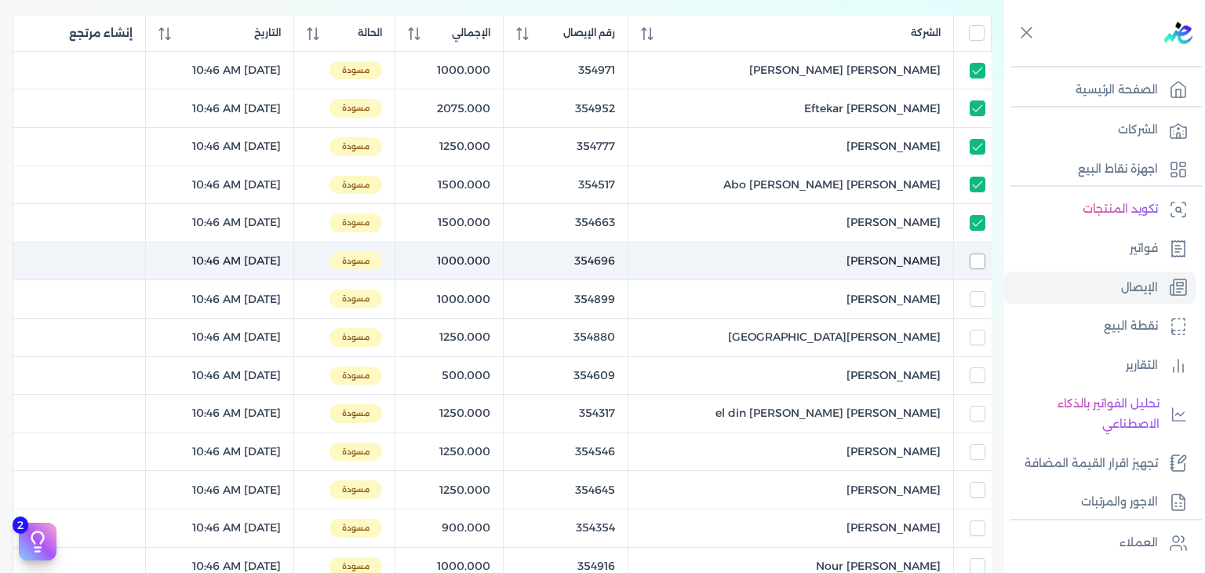
click at [973, 266] on input "checkbox" at bounding box center [978, 261] width 16 height 16
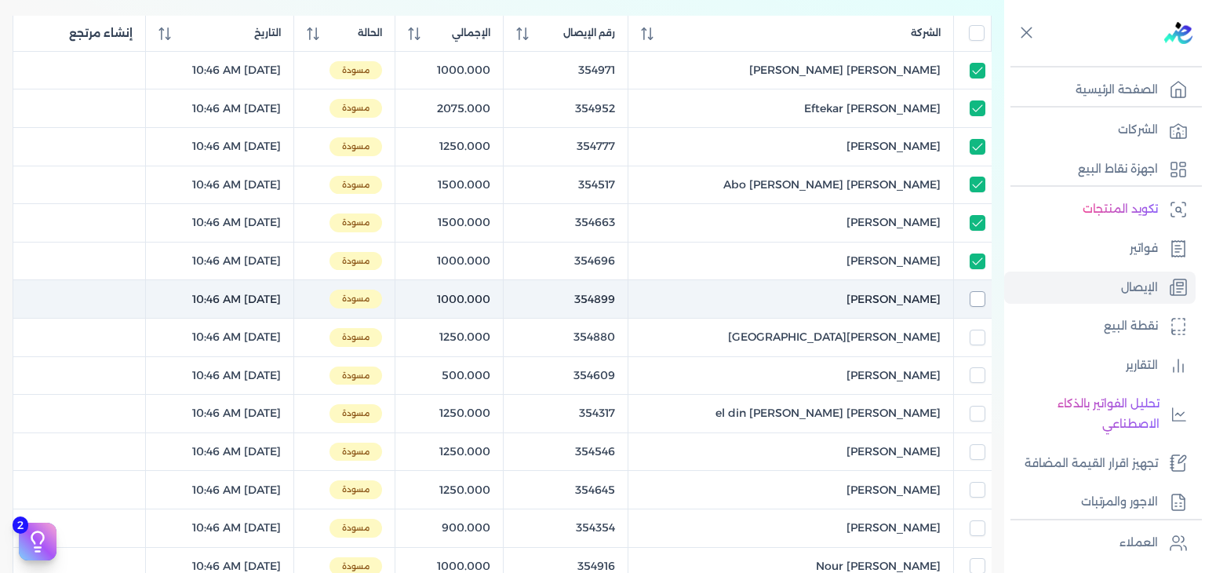
click at [973, 293] on input "checkbox" at bounding box center [978, 299] width 16 height 16
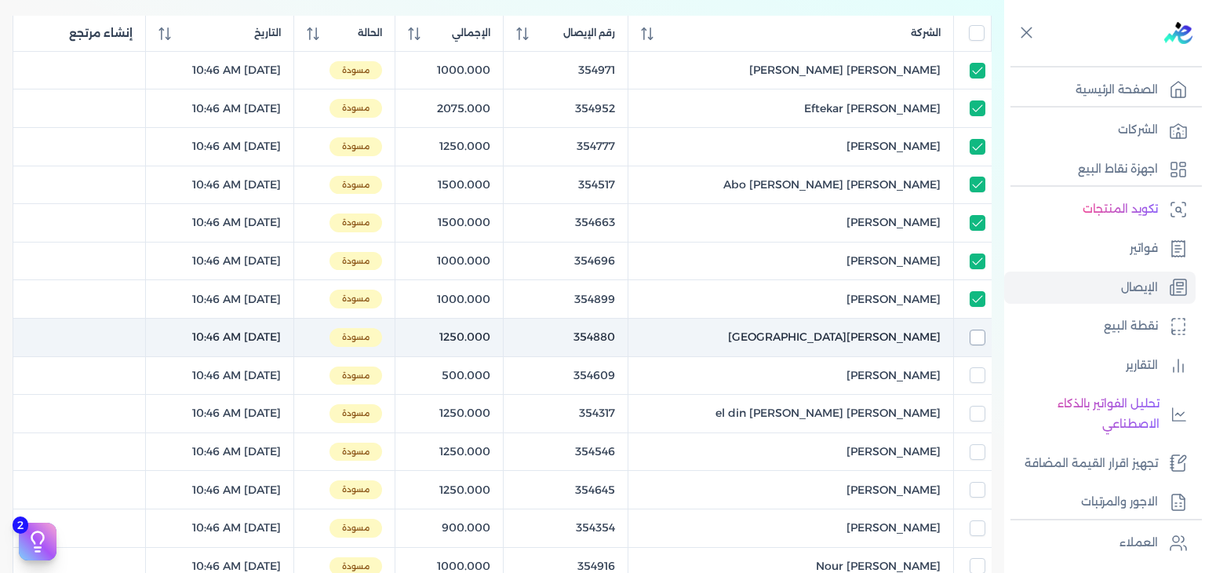
click at [977, 337] on input "checkbox" at bounding box center [978, 338] width 16 height 16
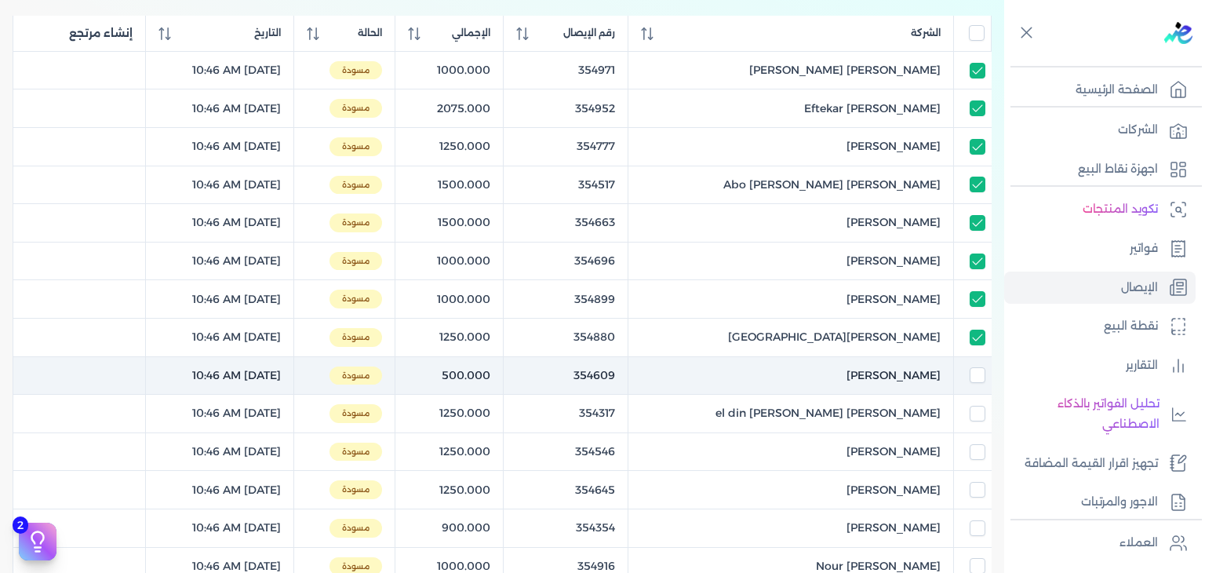
click at [975, 382] on td at bounding box center [973, 375] width 38 height 38
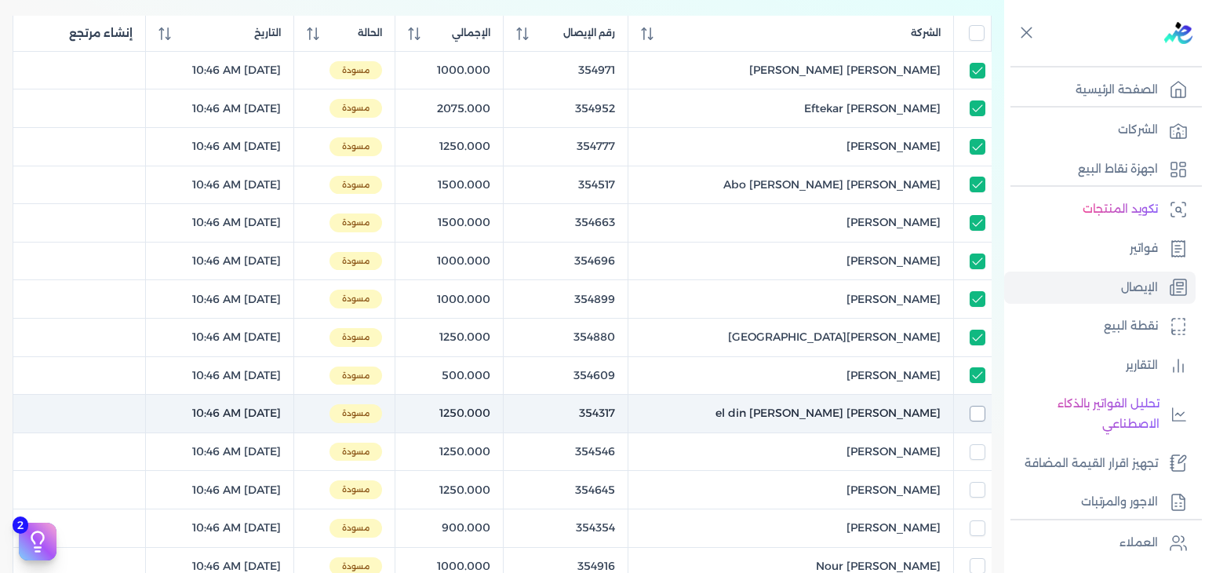
click at [978, 412] on input "checkbox" at bounding box center [978, 414] width 16 height 16
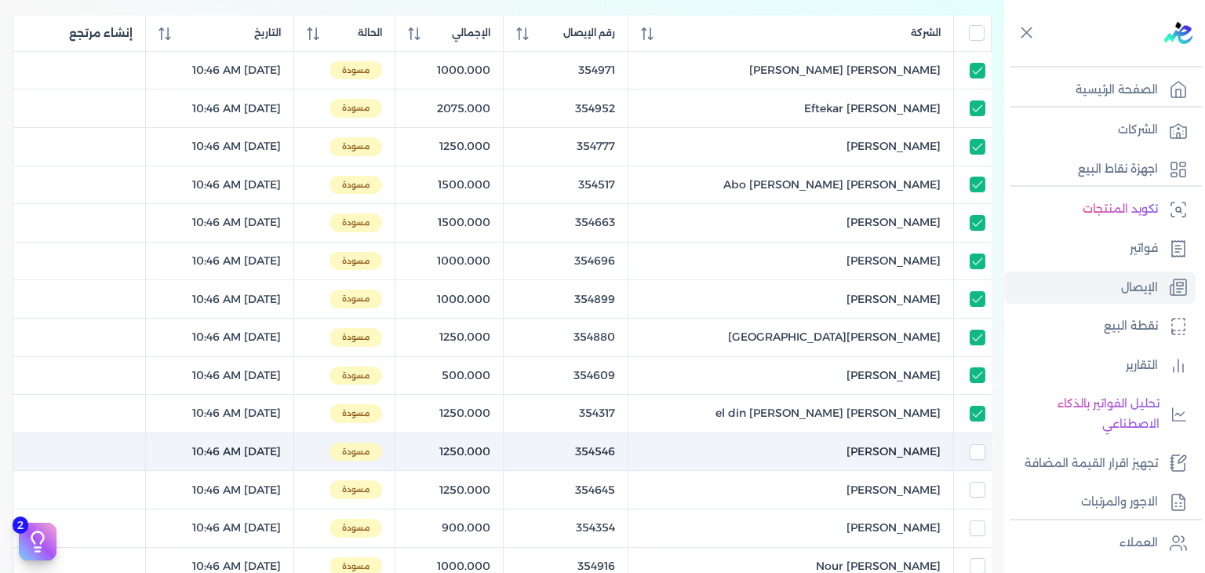
drag, startPoint x: 975, startPoint y: 456, endPoint x: 975, endPoint y: 468, distance: 11.8
click at [975, 457] on input "checkbox" at bounding box center [978, 452] width 16 height 16
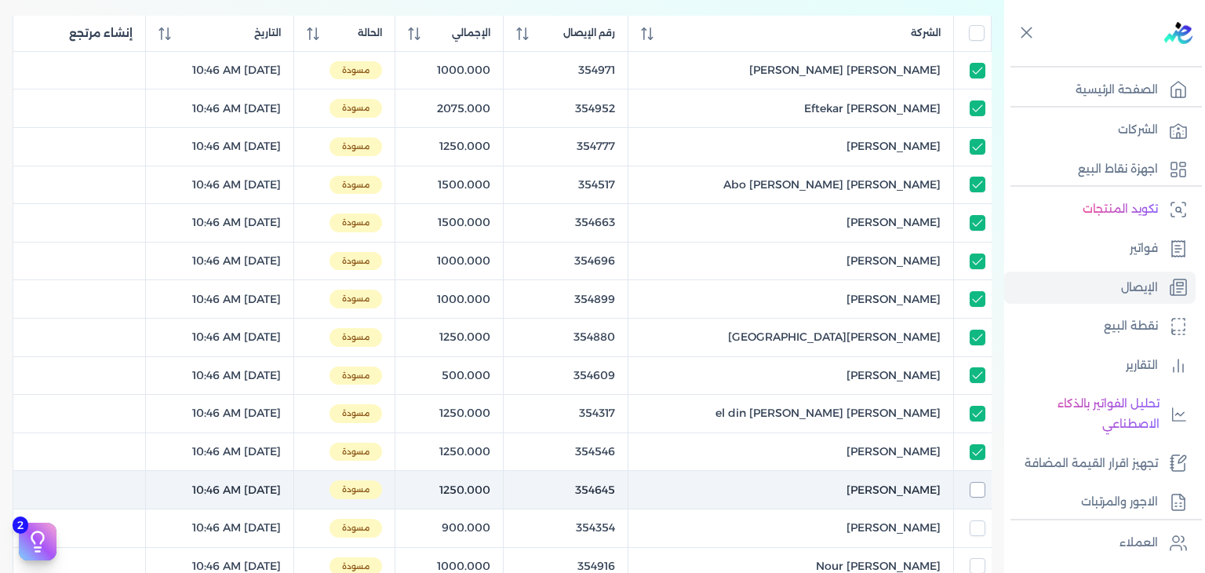
click at [976, 484] on input "checkbox" at bounding box center [978, 490] width 16 height 16
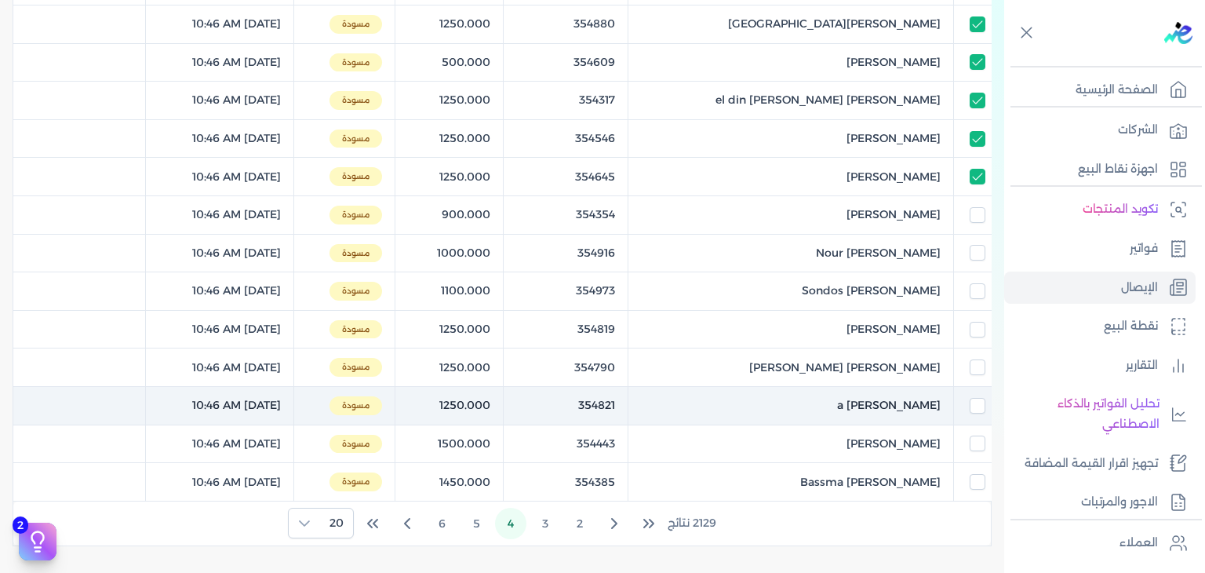
scroll to position [549, 0]
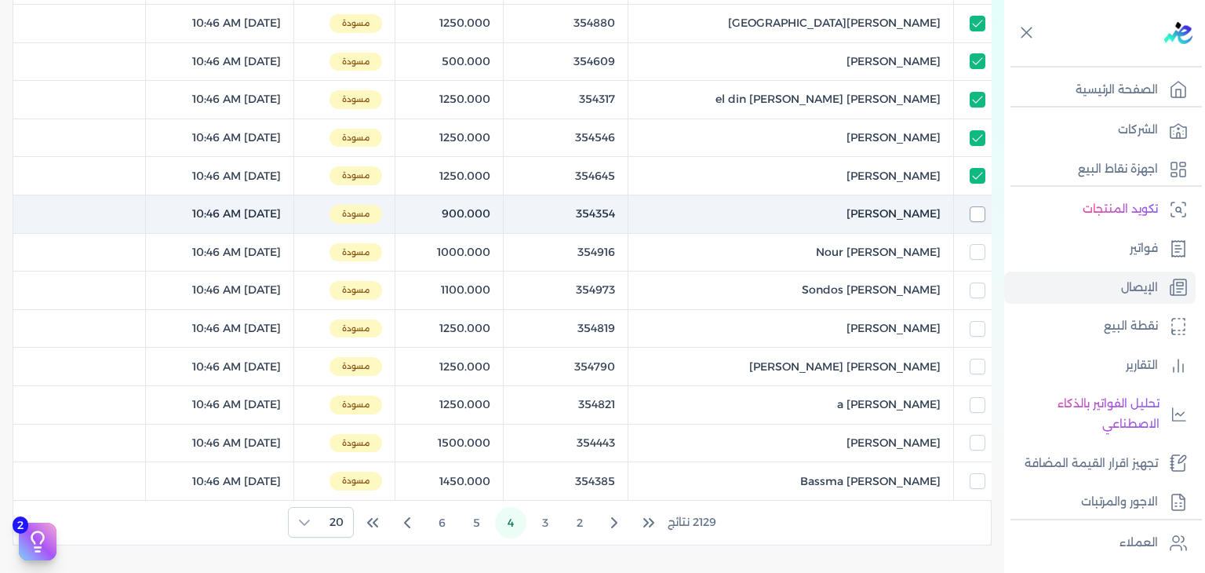
drag, startPoint x: 978, startPoint y: 199, endPoint x: 977, endPoint y: 207, distance: 8.0
click at [978, 203] on td at bounding box center [973, 214] width 38 height 38
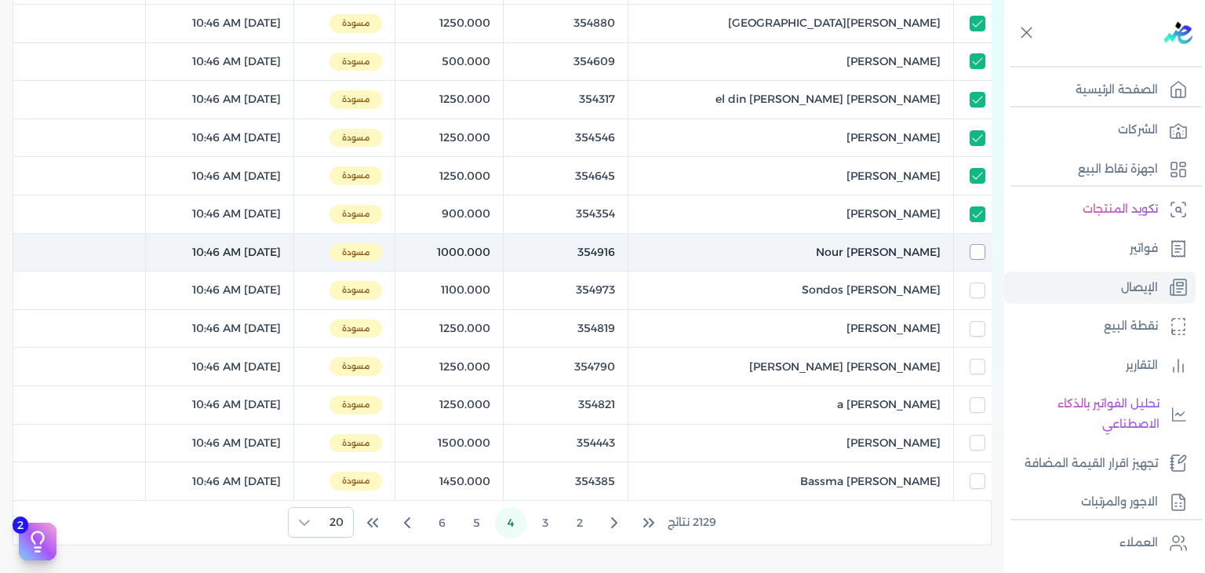
click at [975, 244] on input "checkbox" at bounding box center [978, 252] width 16 height 16
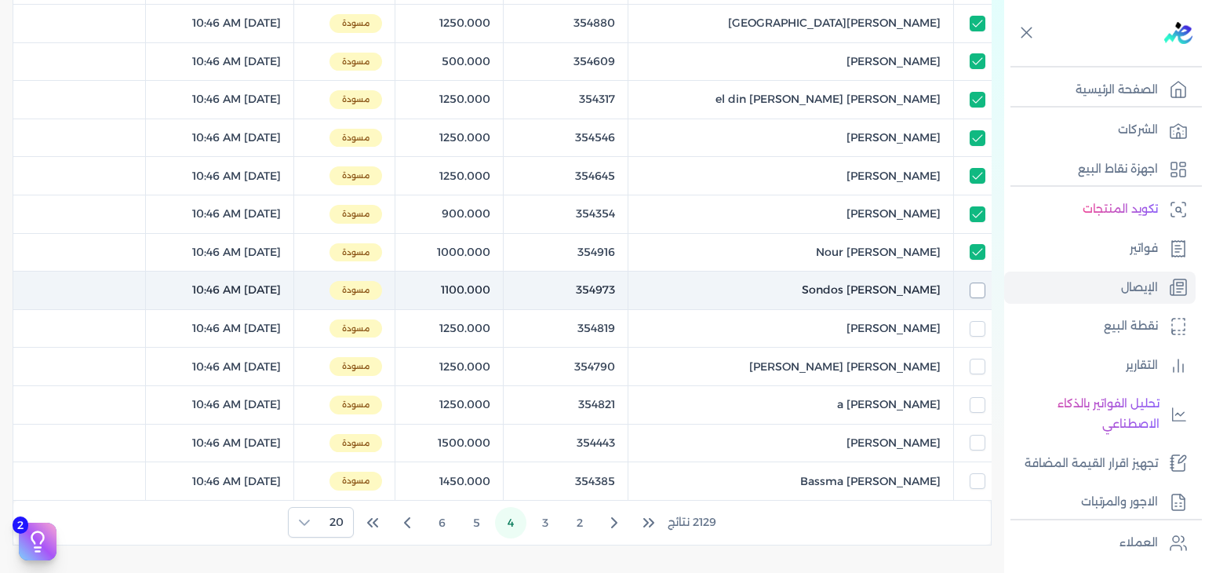
click at [981, 288] on input "checkbox" at bounding box center [978, 290] width 16 height 16
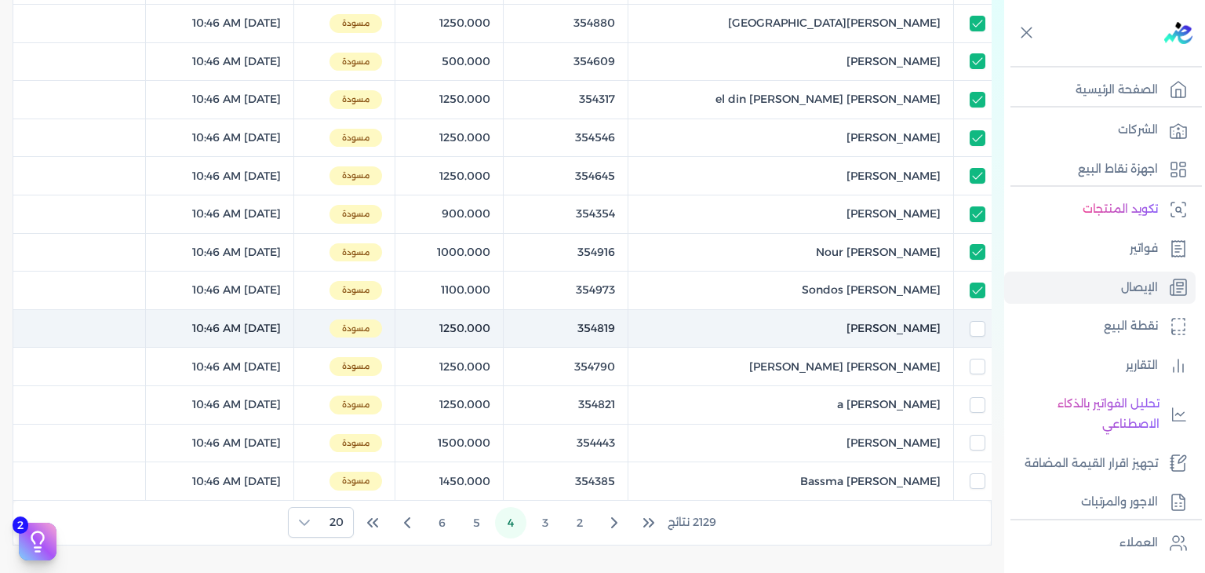
drag, startPoint x: 979, startPoint y: 315, endPoint x: 967, endPoint y: 362, distance: 47.8
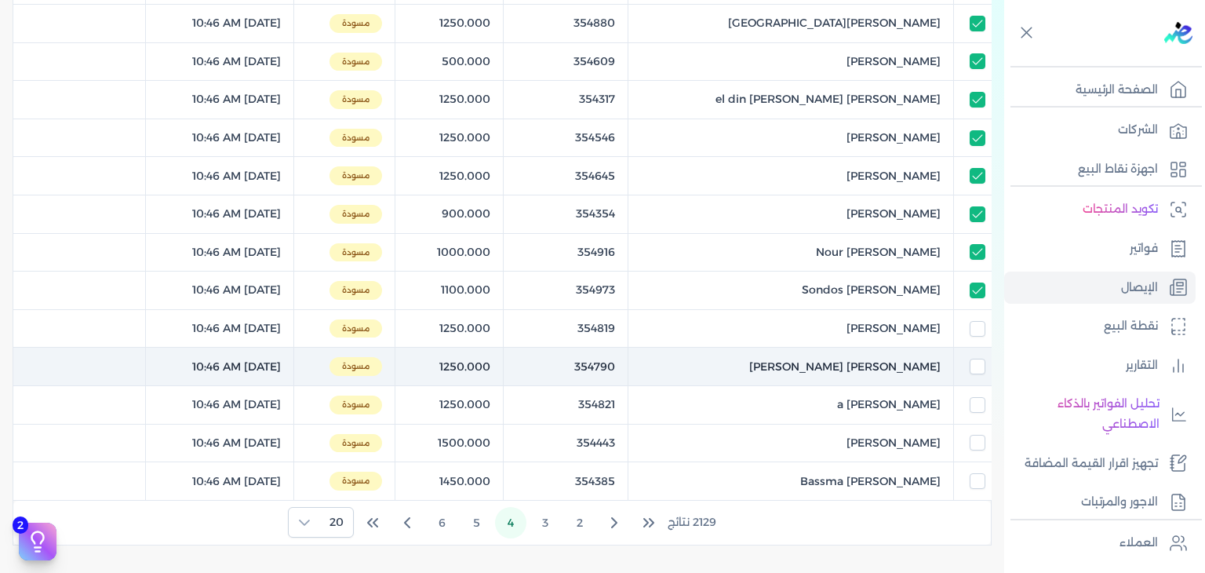
click at [978, 316] on td at bounding box center [973, 328] width 38 height 38
click at [970, 369] on input "checkbox" at bounding box center [978, 367] width 16 height 16
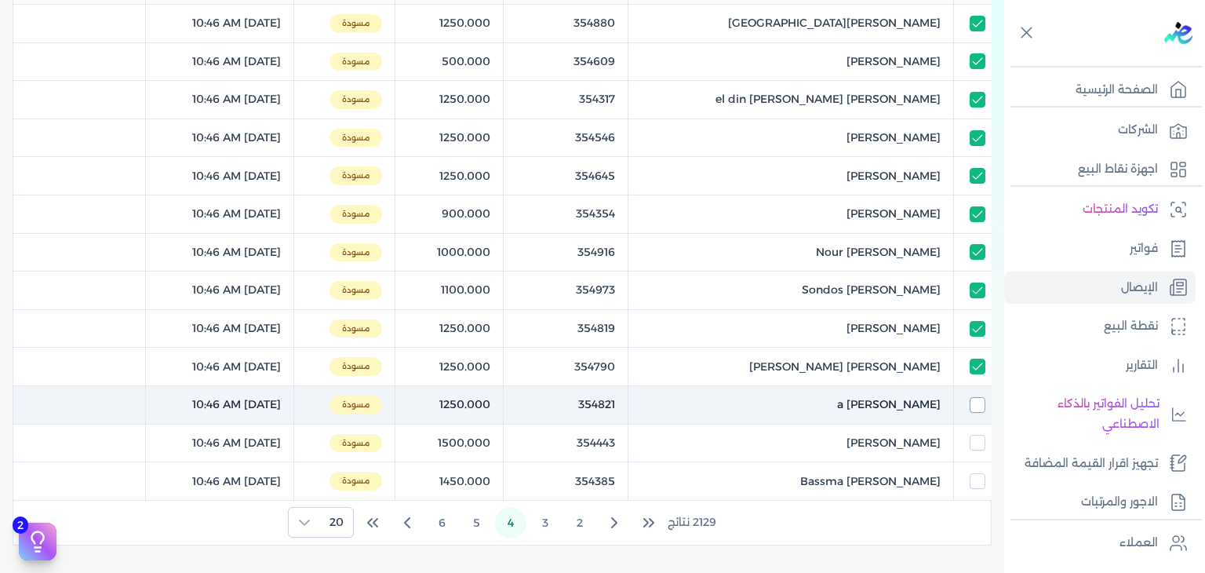
click at [976, 409] on input "checkbox" at bounding box center [978, 405] width 16 height 16
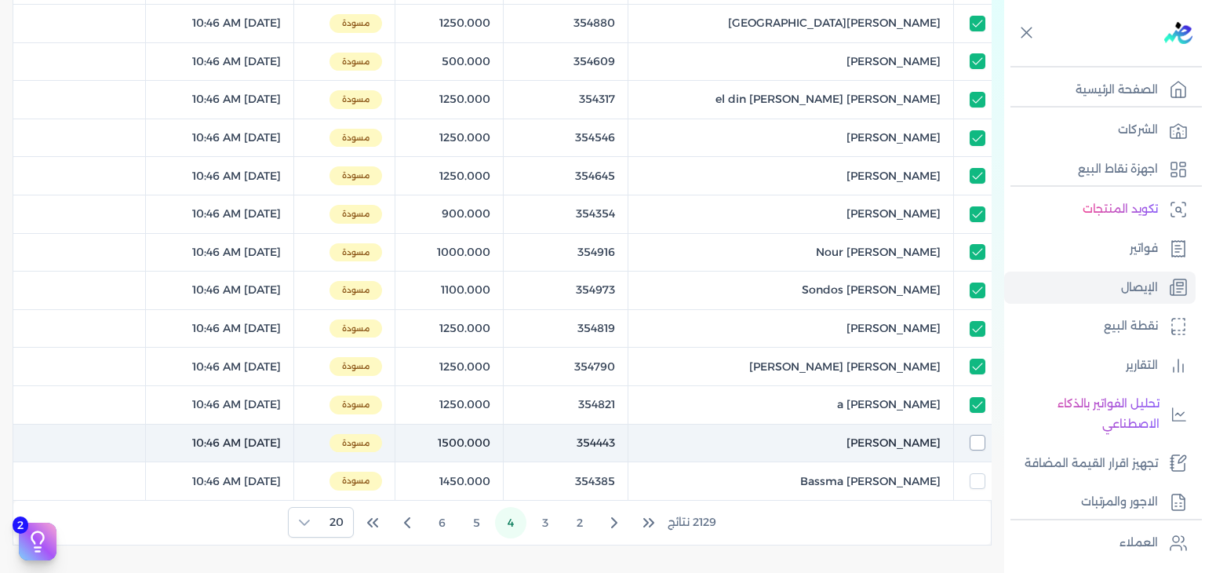
click at [978, 445] on input "checkbox" at bounding box center [978, 443] width 16 height 16
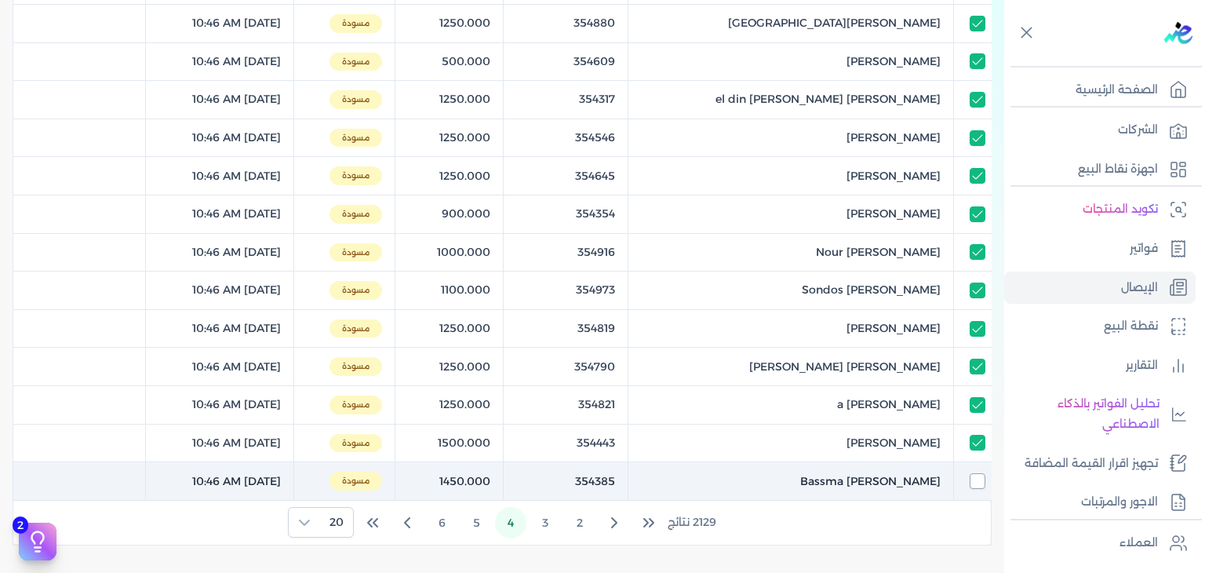
click at [974, 473] on input "checkbox" at bounding box center [978, 481] width 16 height 16
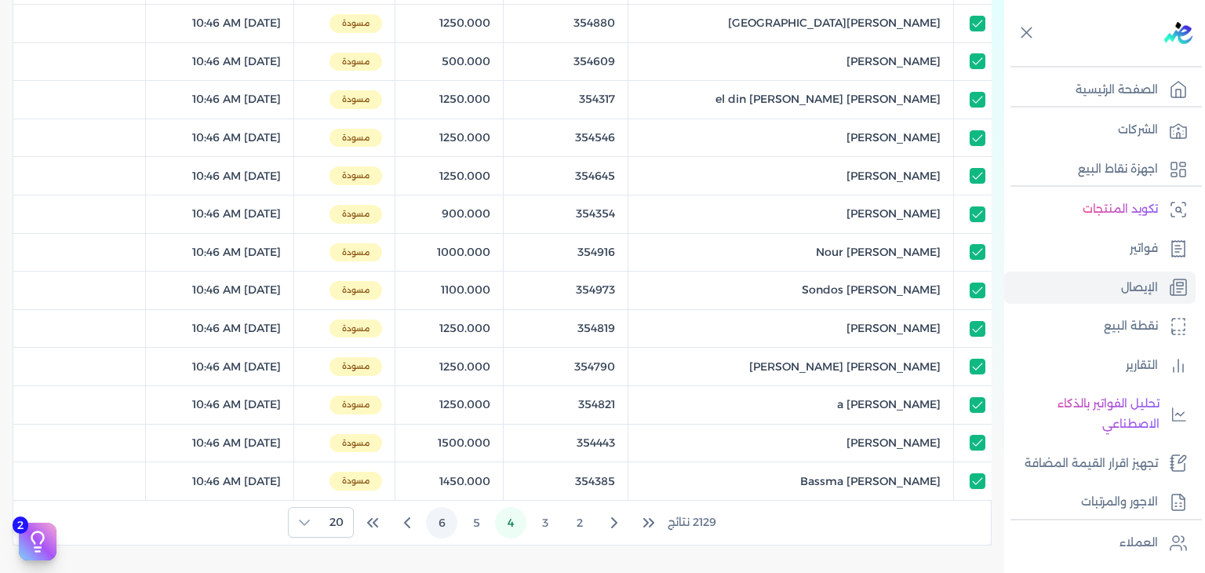
click at [468, 522] on button "5" at bounding box center [476, 522] width 31 height 31
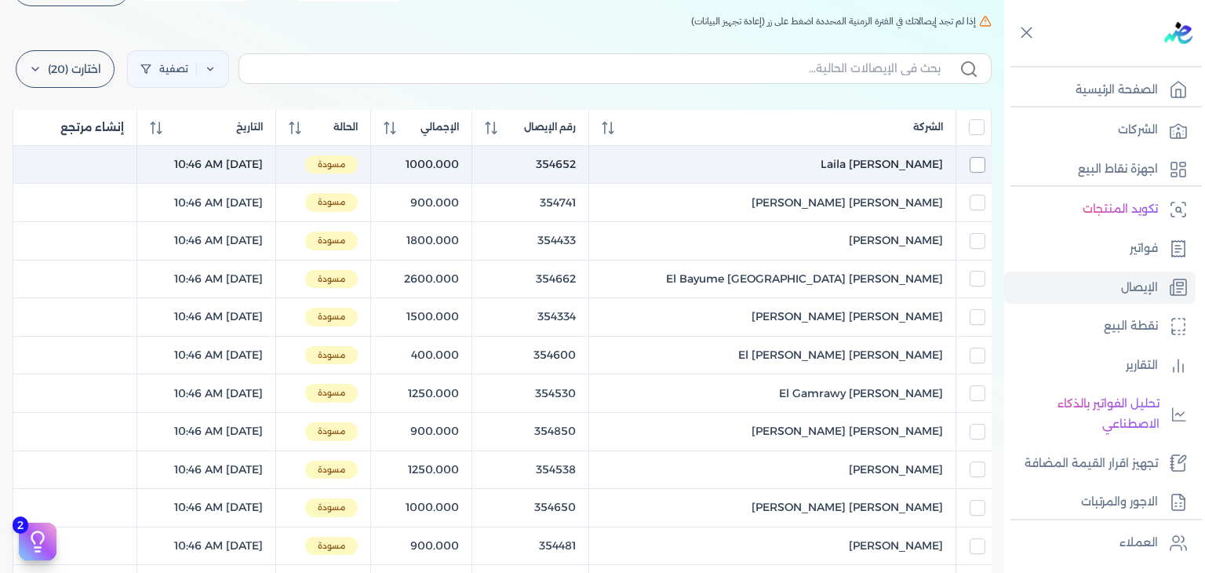
scroll to position [78, 0]
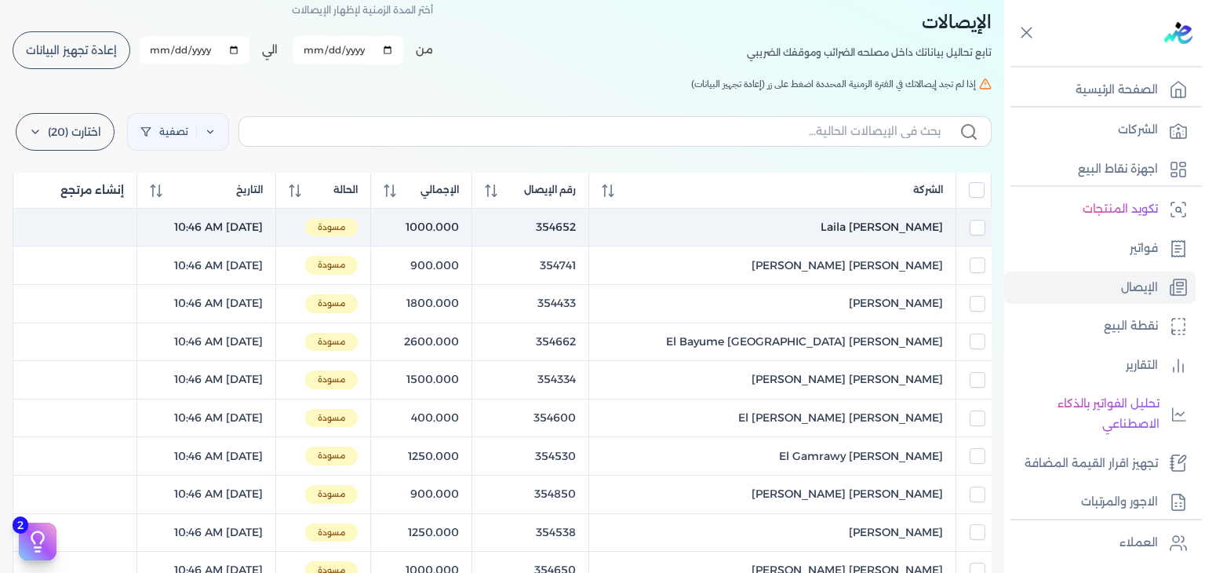
drag, startPoint x: 975, startPoint y: 235, endPoint x: 970, endPoint y: 244, distance: 10.9
click at [974, 236] on td at bounding box center [973, 227] width 35 height 38
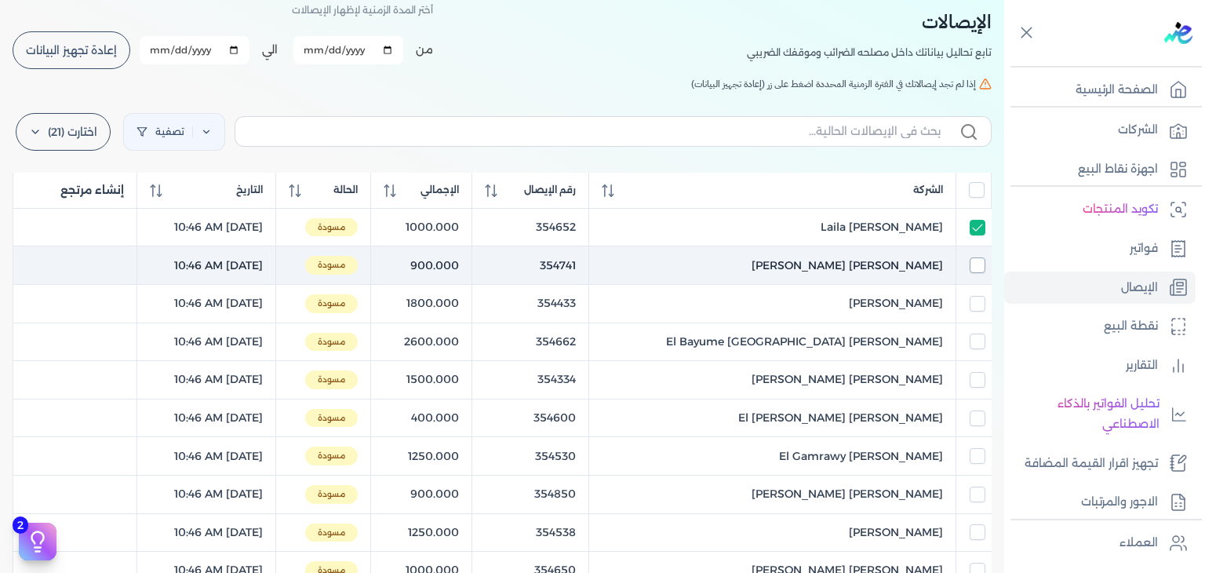
click at [973, 266] on input "checkbox" at bounding box center [978, 265] width 16 height 16
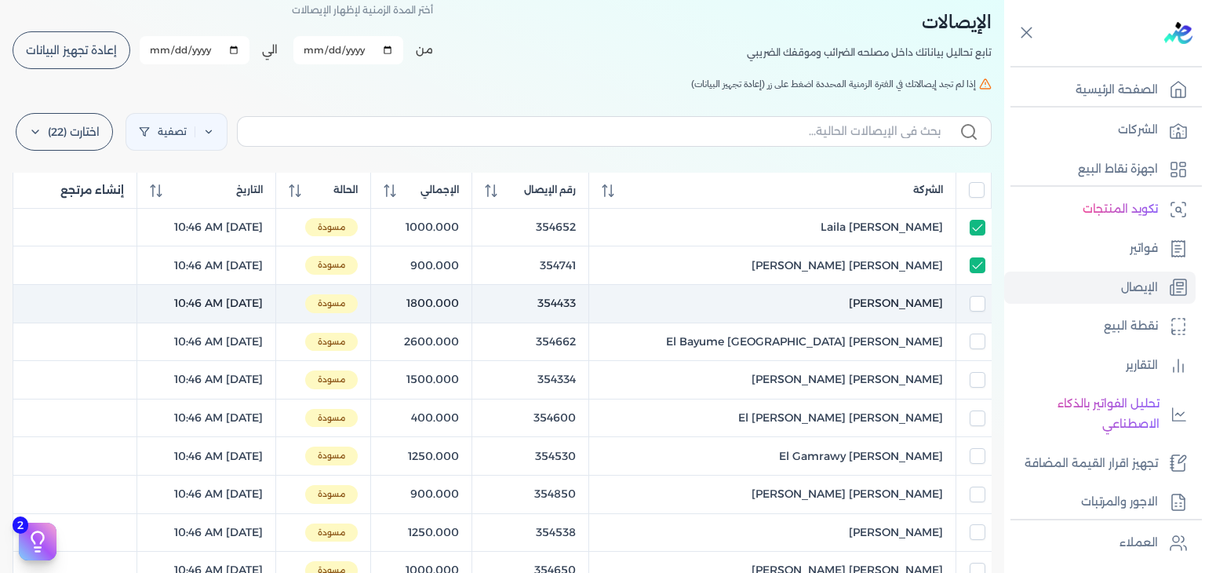
click at [973, 311] on td at bounding box center [973, 303] width 35 height 38
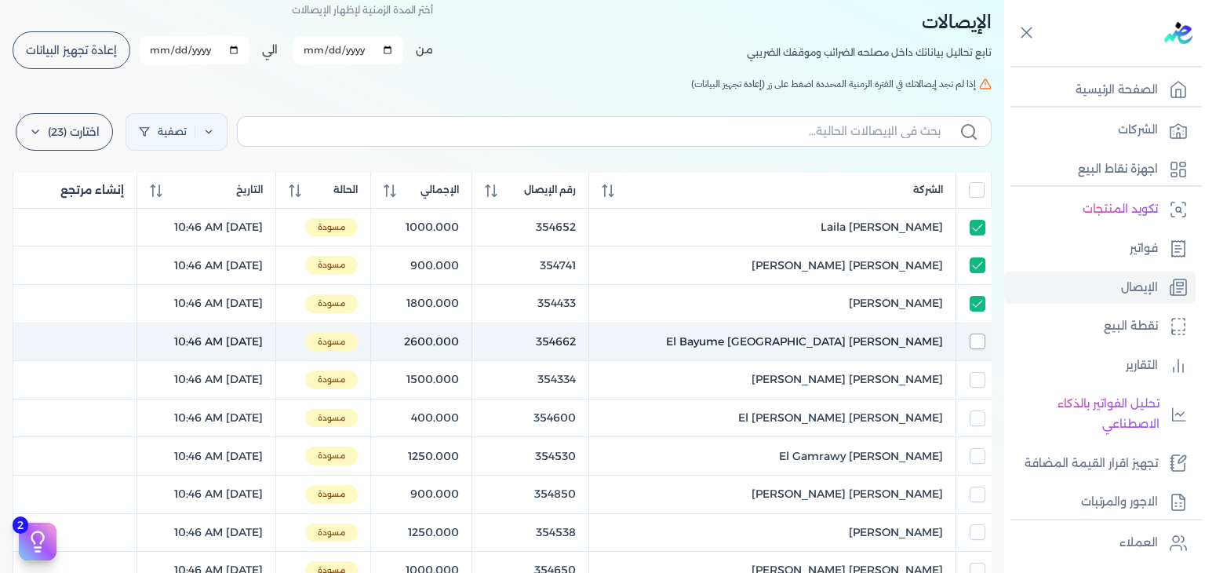
click at [971, 338] on input "checkbox" at bounding box center [978, 341] width 16 height 16
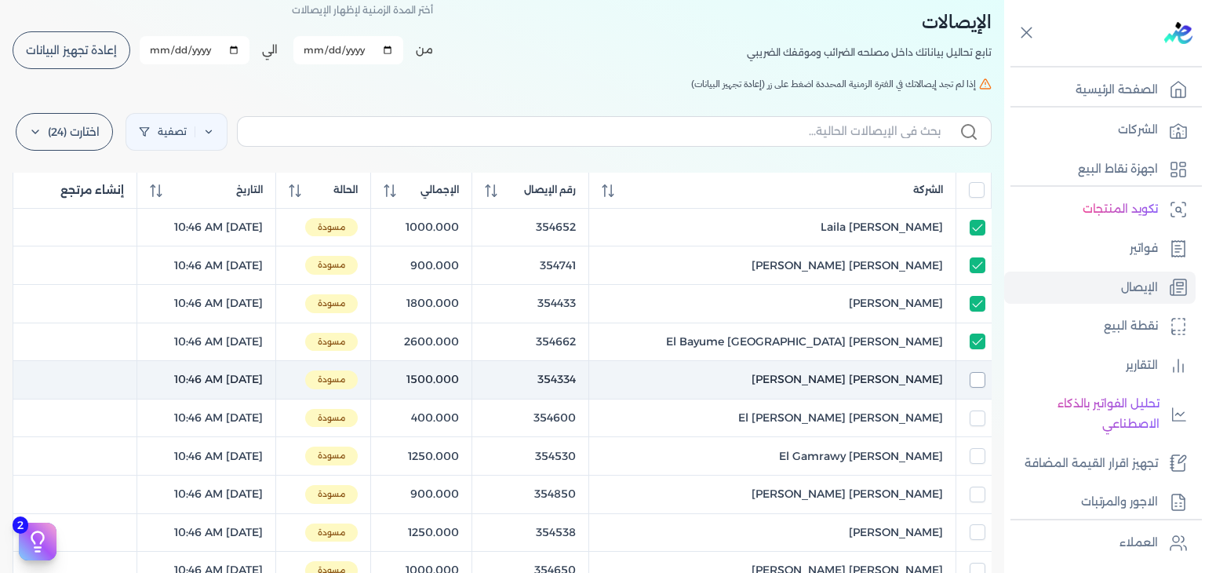
click at [971, 372] on input "checkbox" at bounding box center [978, 380] width 16 height 16
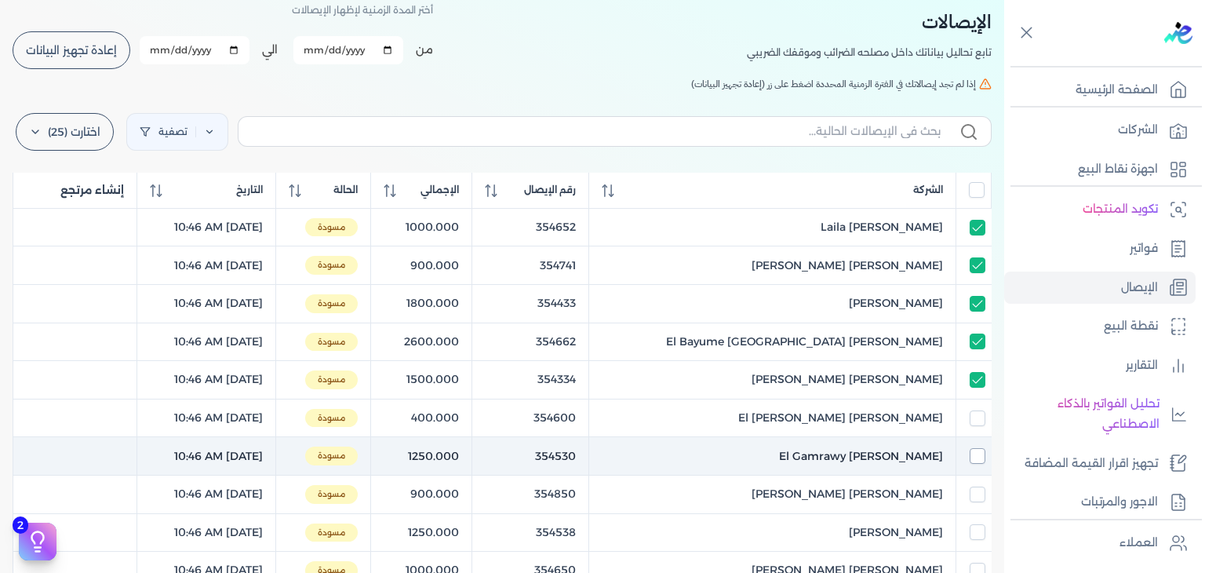
drag, startPoint x: 973, startPoint y: 415, endPoint x: 977, endPoint y: 454, distance: 38.6
click at [973, 415] on input "checkbox" at bounding box center [978, 418] width 16 height 16
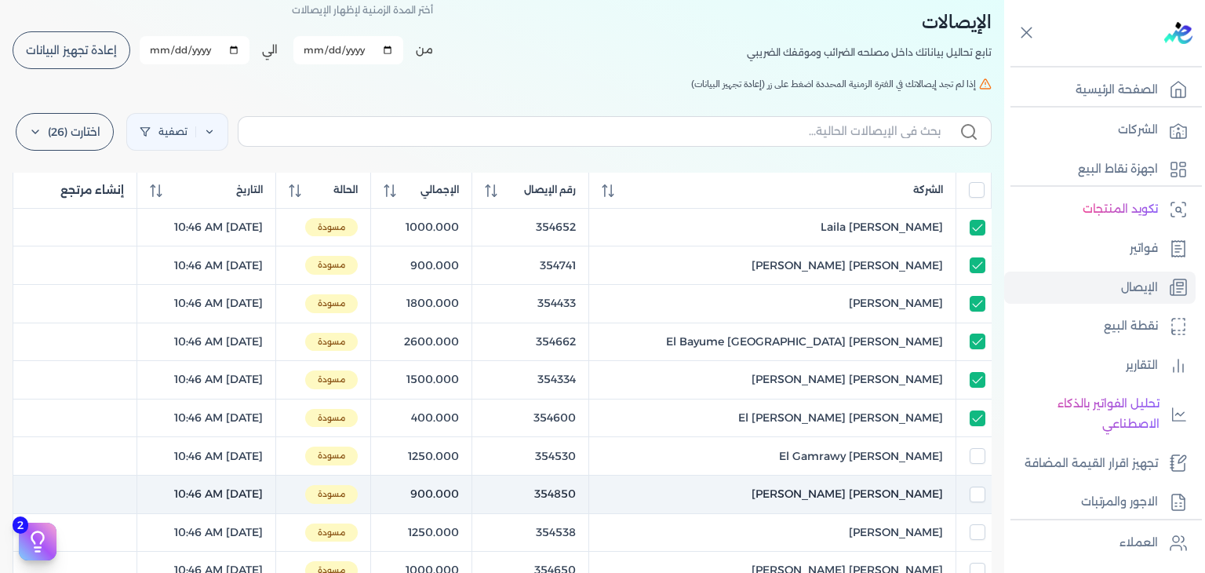
click at [977, 454] on input "checkbox" at bounding box center [978, 456] width 16 height 16
click at [978, 494] on input "checkbox" at bounding box center [978, 494] width 16 height 16
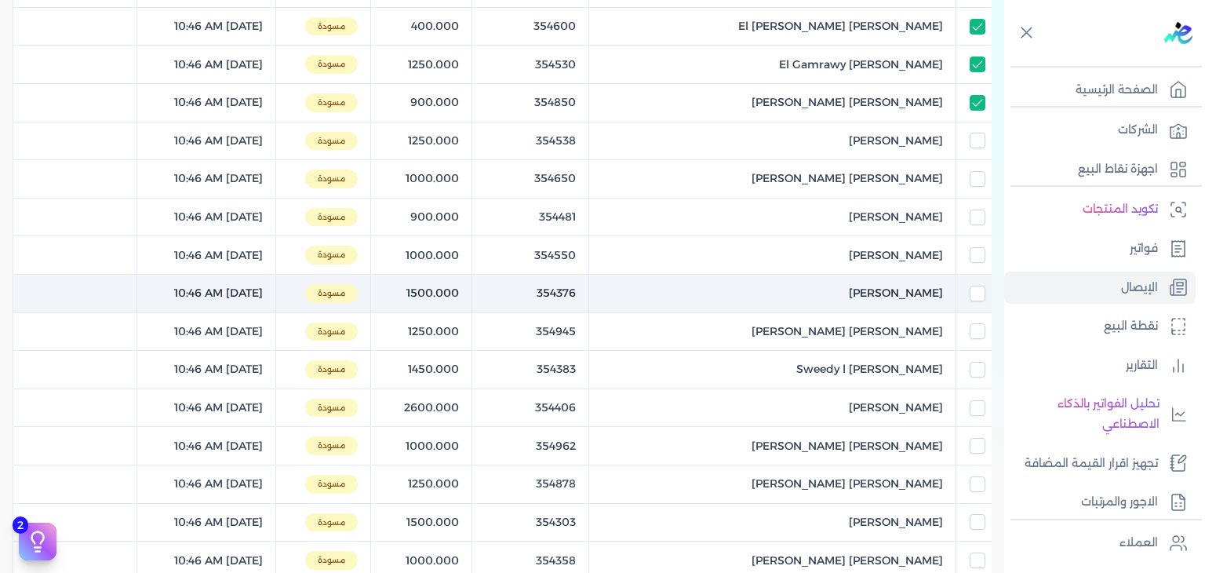
scroll to position [471, 0]
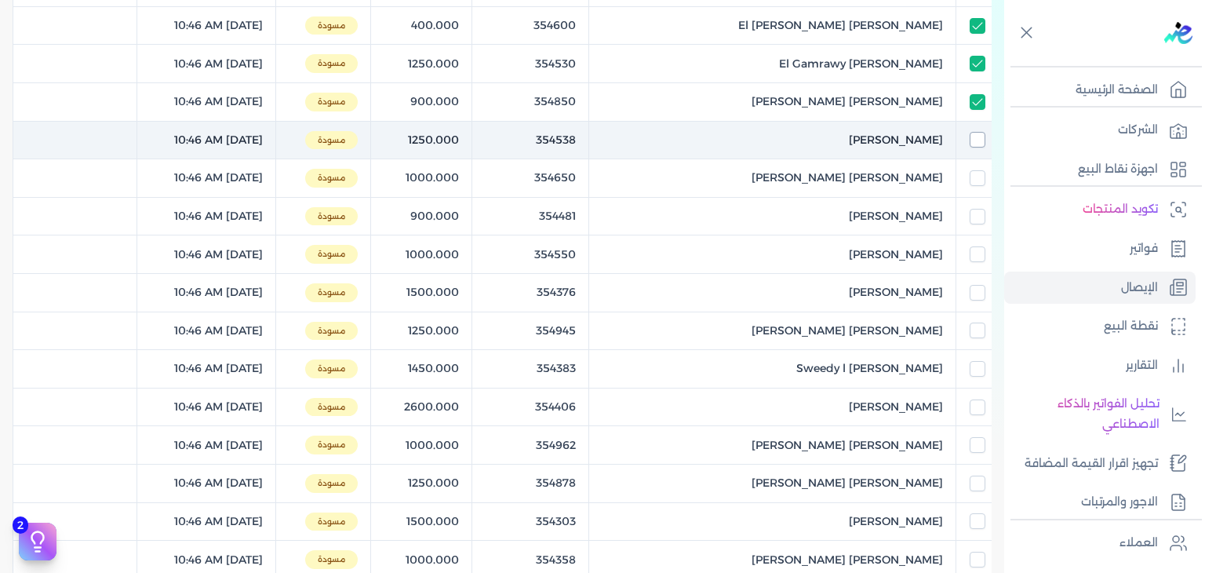
click at [978, 142] on input "checkbox" at bounding box center [978, 140] width 16 height 16
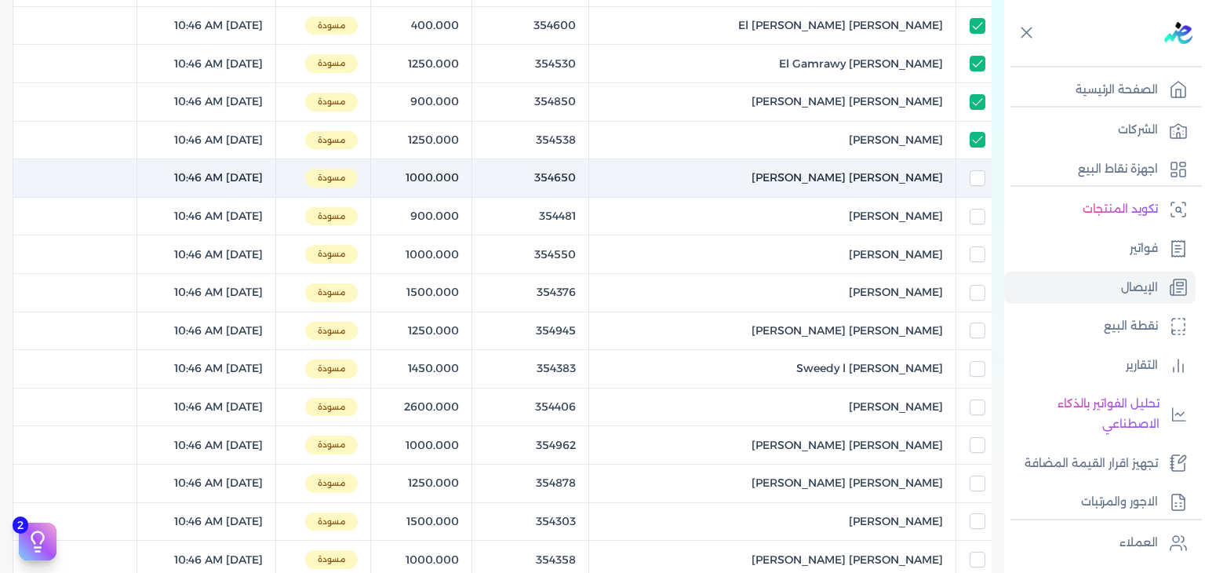
click at [978, 160] on td at bounding box center [973, 178] width 35 height 38
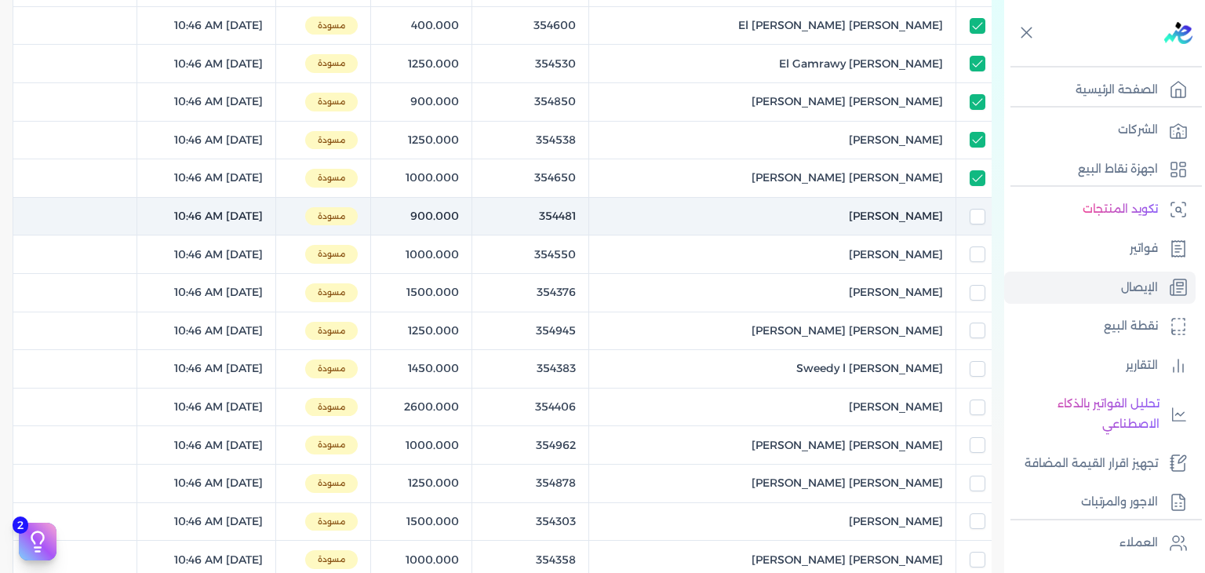
click at [974, 224] on td at bounding box center [973, 216] width 35 height 38
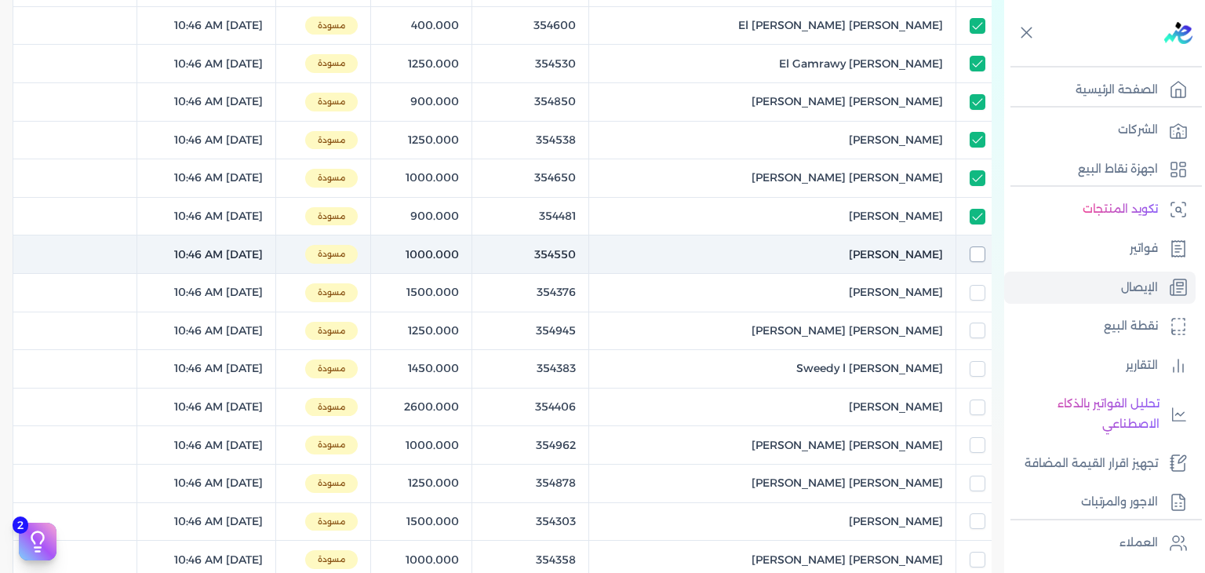
click at [975, 248] on input "checkbox" at bounding box center [978, 254] width 16 height 16
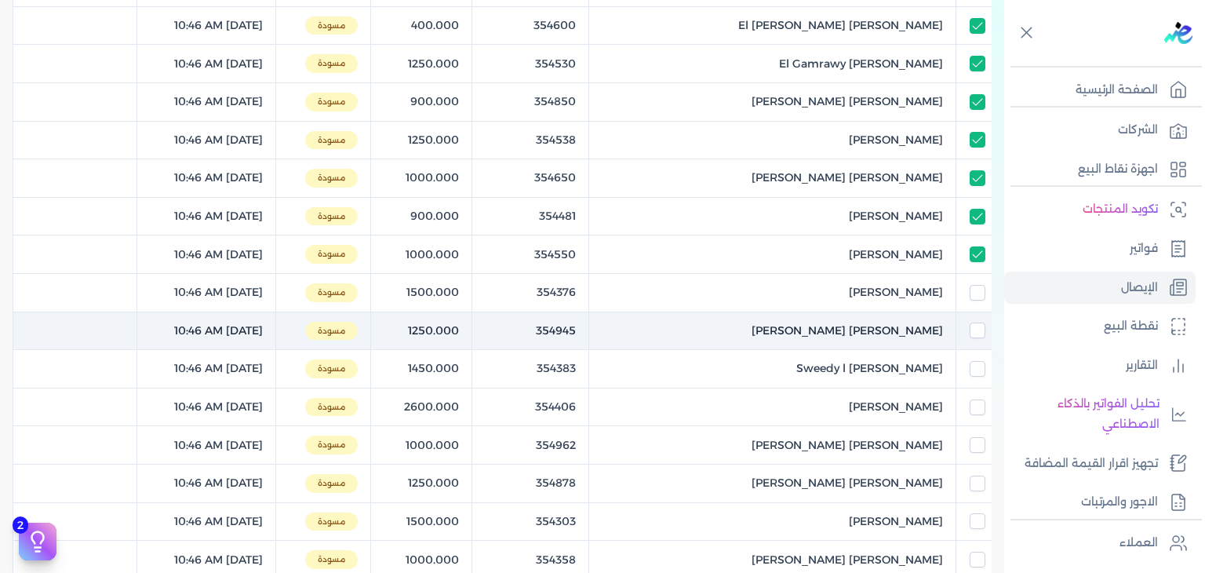
drag, startPoint x: 979, startPoint y: 283, endPoint x: 979, endPoint y: 342, distance: 58.8
click at [979, 285] on input "checkbox" at bounding box center [978, 293] width 16 height 16
click at [979, 326] on input "checkbox" at bounding box center [978, 330] width 16 height 16
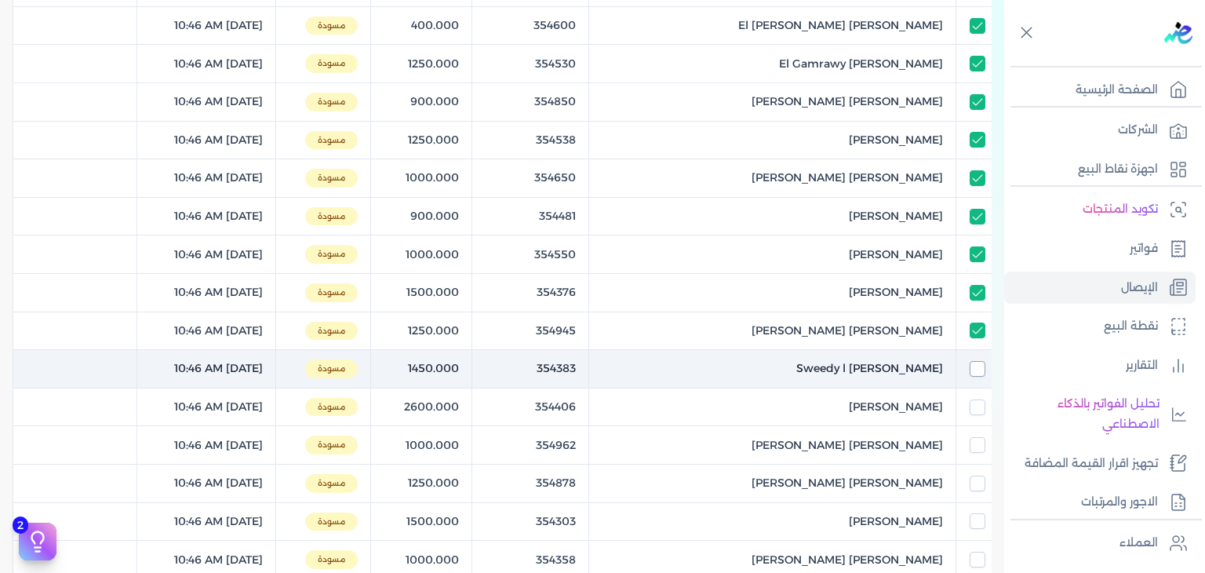
click at [979, 363] on input "checkbox" at bounding box center [978, 369] width 16 height 16
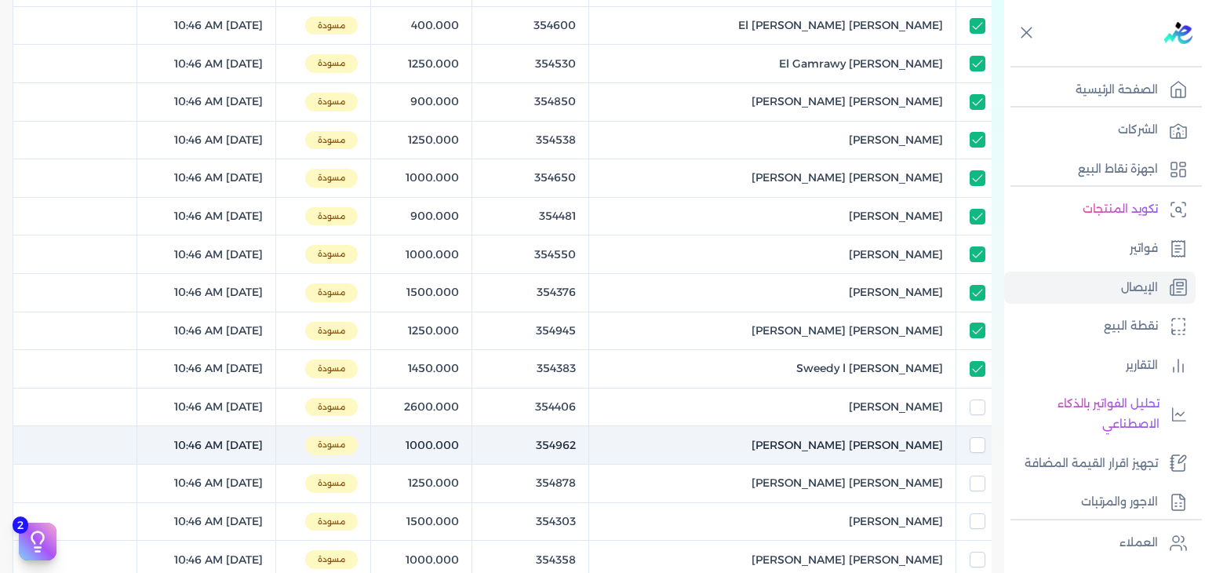
drag, startPoint x: 973, startPoint y: 403, endPoint x: 975, endPoint y: 431, distance: 27.5
click at [974, 403] on input "checkbox" at bounding box center [978, 407] width 16 height 16
click at [975, 437] on input "checkbox" at bounding box center [978, 445] width 16 height 16
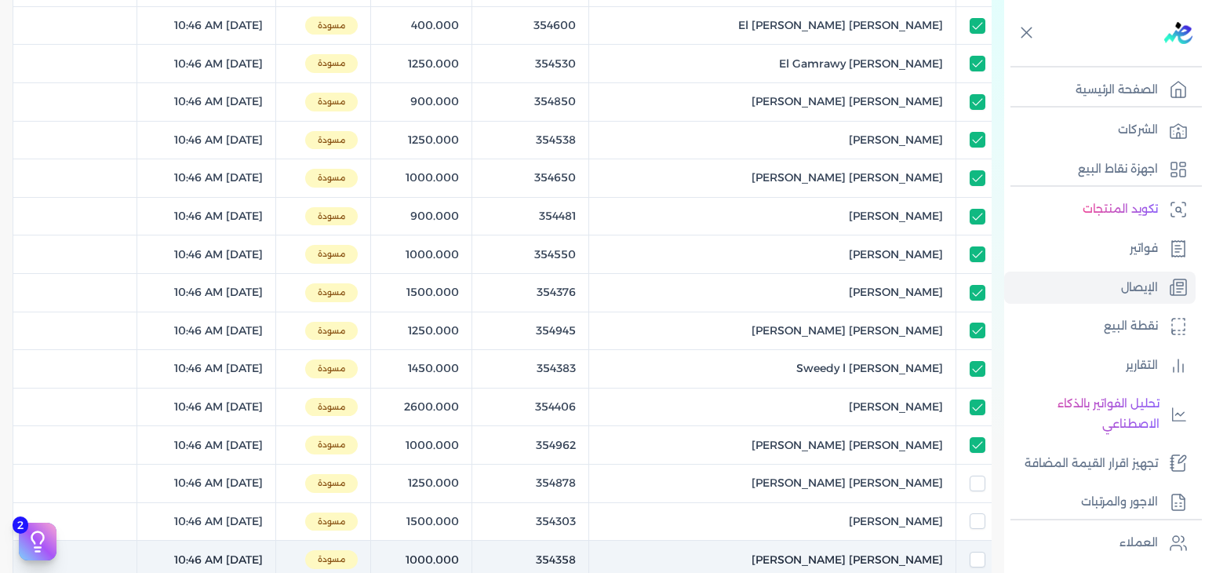
scroll to position [628, 0]
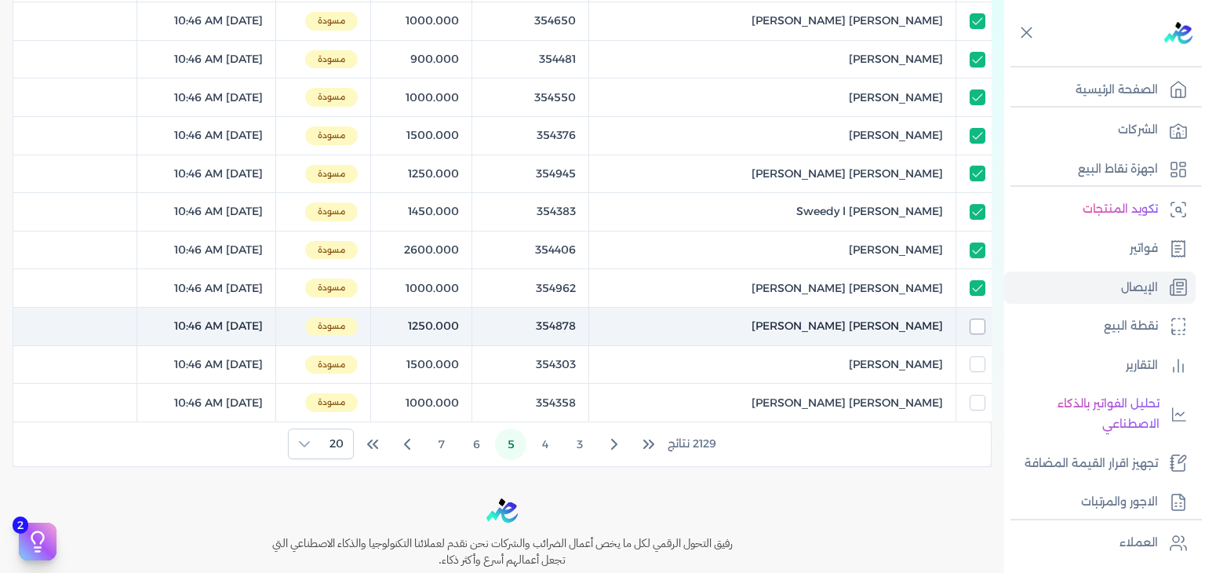
click at [973, 324] on input "checkbox" at bounding box center [978, 327] width 16 height 16
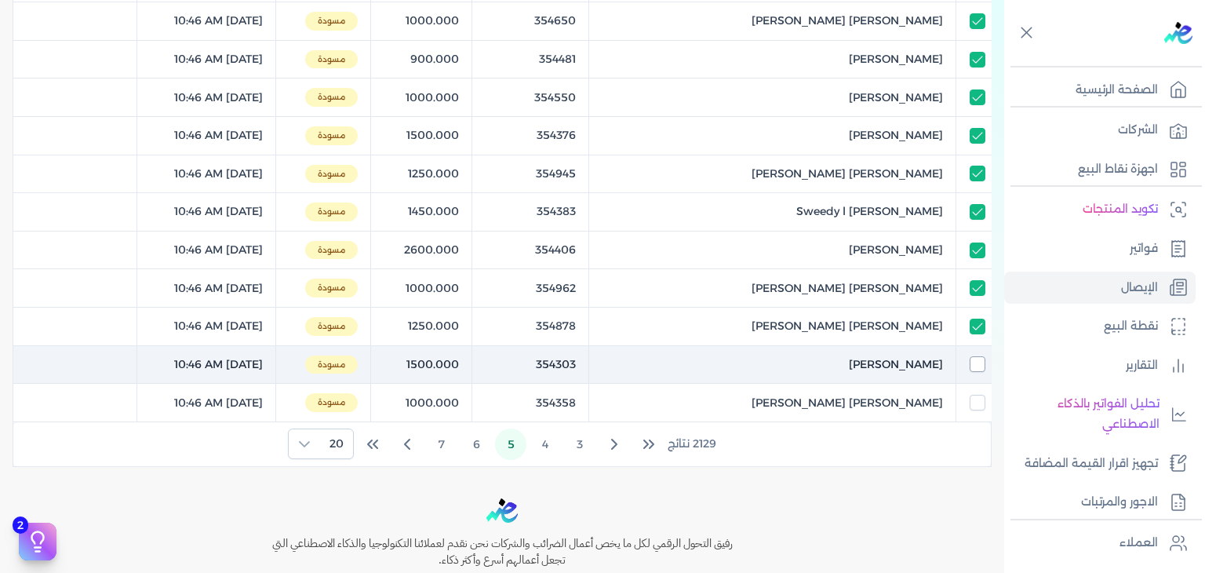
drag, startPoint x: 976, startPoint y: 355, endPoint x: 976, endPoint y: 367, distance: 11.8
click at [976, 356] on input "checkbox" at bounding box center [978, 364] width 16 height 16
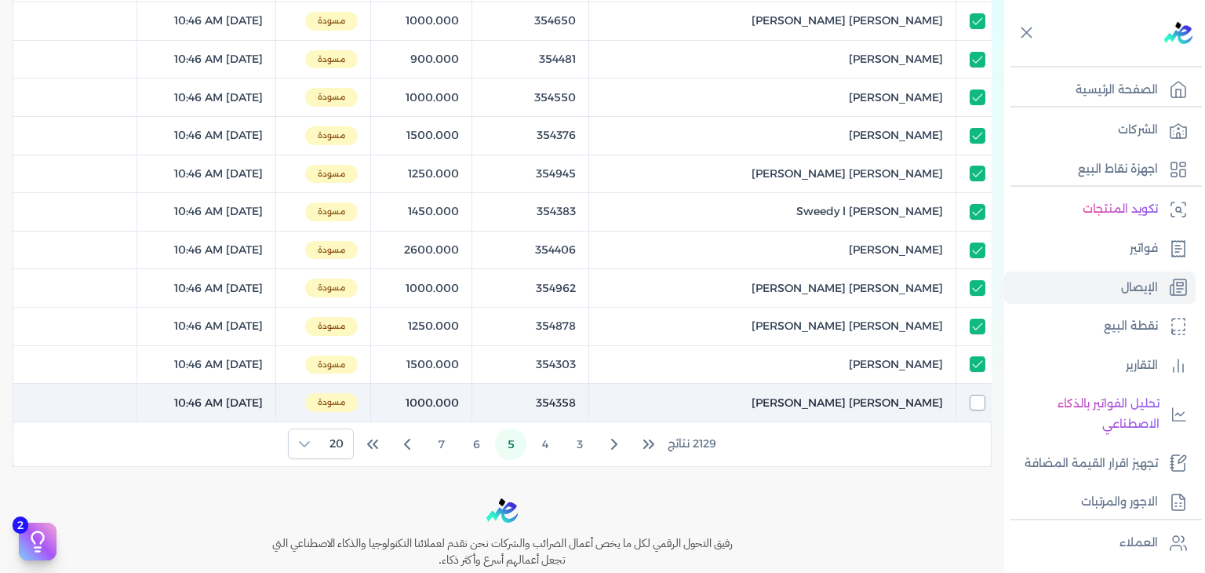
click at [973, 395] on input "checkbox" at bounding box center [978, 403] width 16 height 16
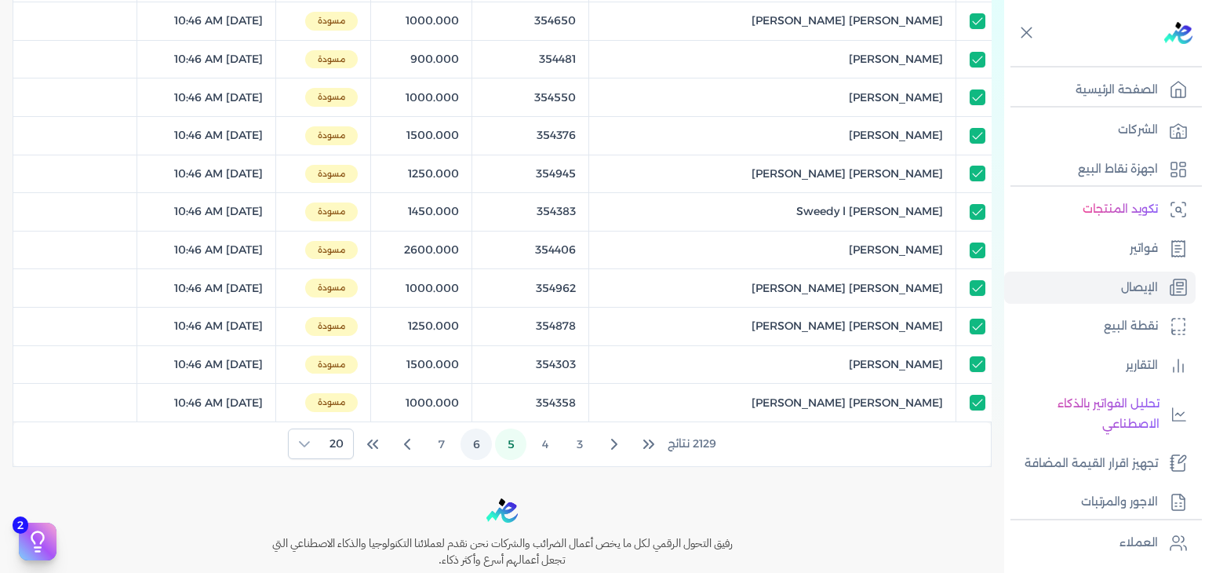
click at [480, 440] on button "6" at bounding box center [476, 443] width 31 height 31
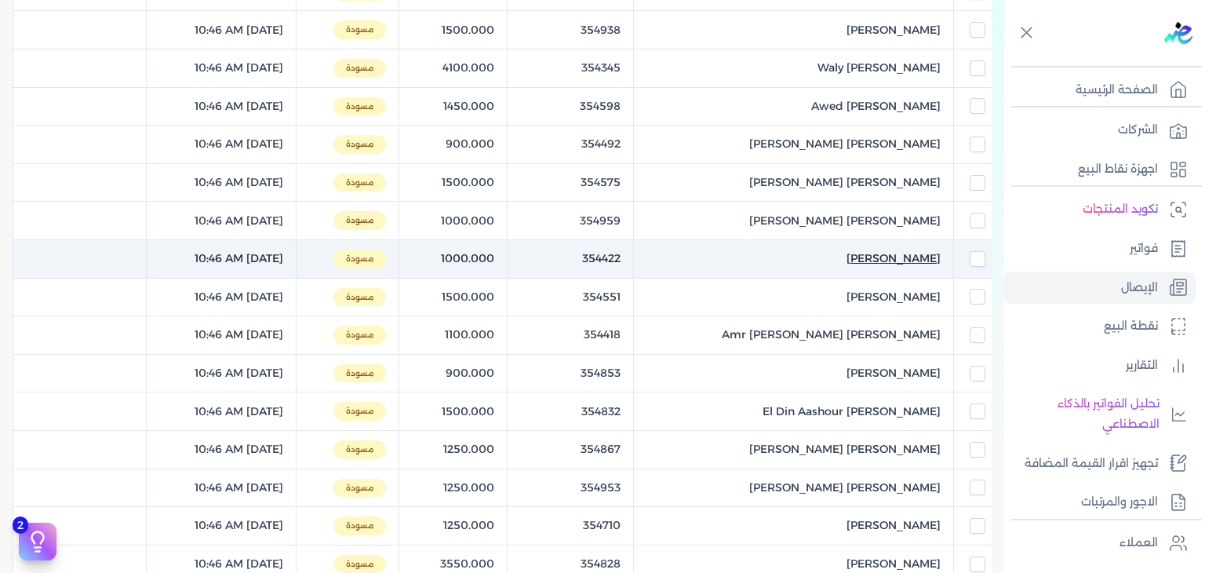
scroll to position [78, 0]
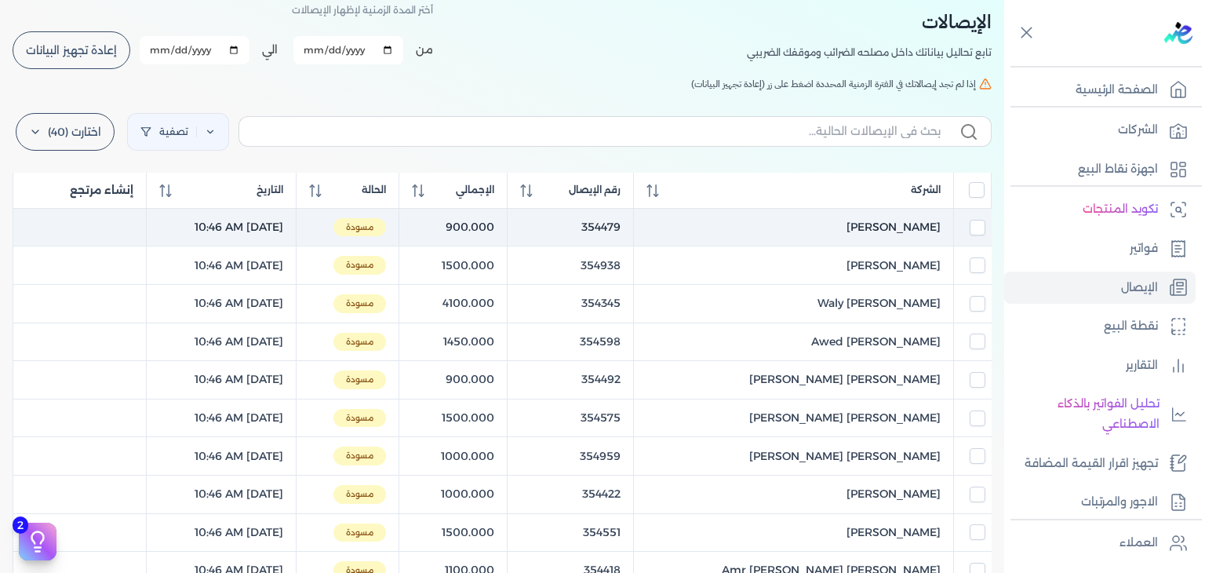
click at [970, 233] on div at bounding box center [978, 228] width 16 height 16
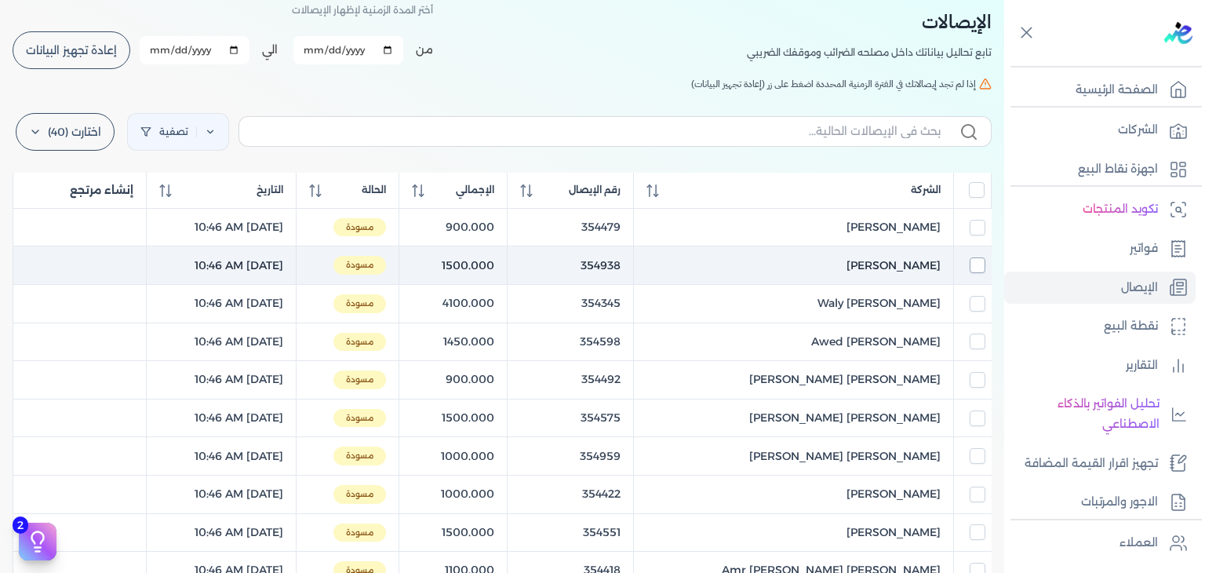
click at [970, 265] on input "checkbox" at bounding box center [978, 265] width 16 height 16
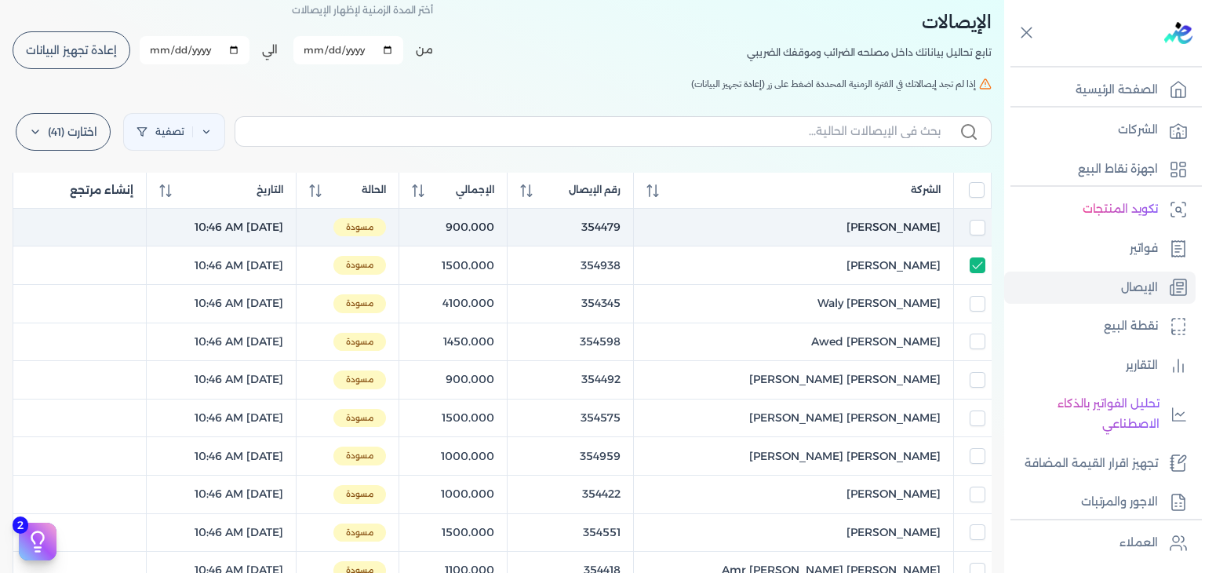
click at [975, 239] on td at bounding box center [972, 227] width 38 height 38
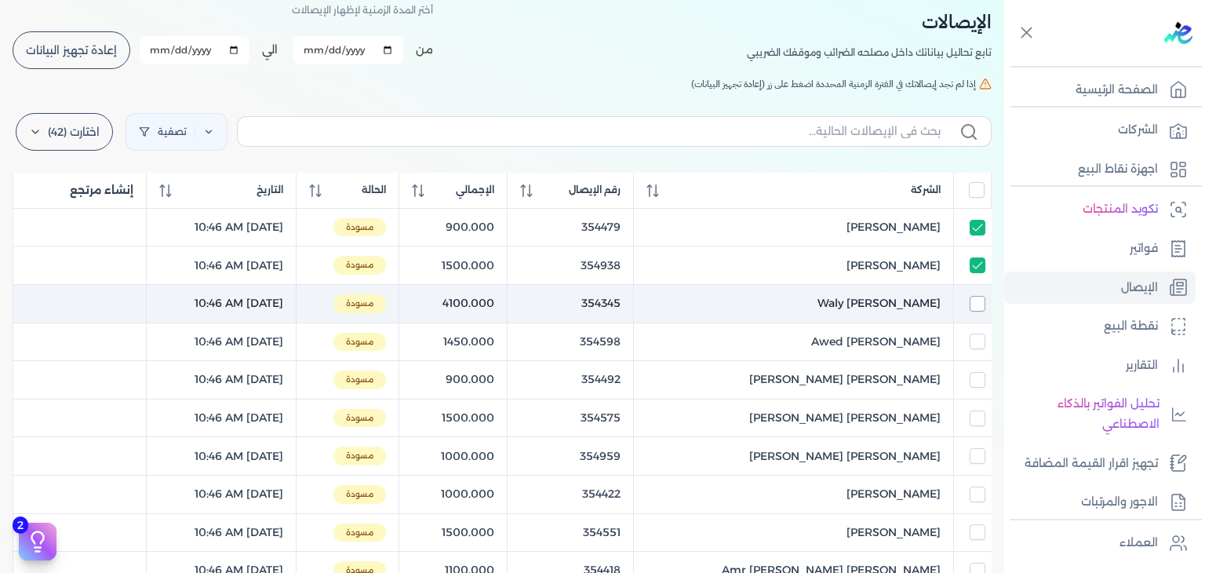
click at [981, 301] on input "checkbox" at bounding box center [978, 304] width 16 height 16
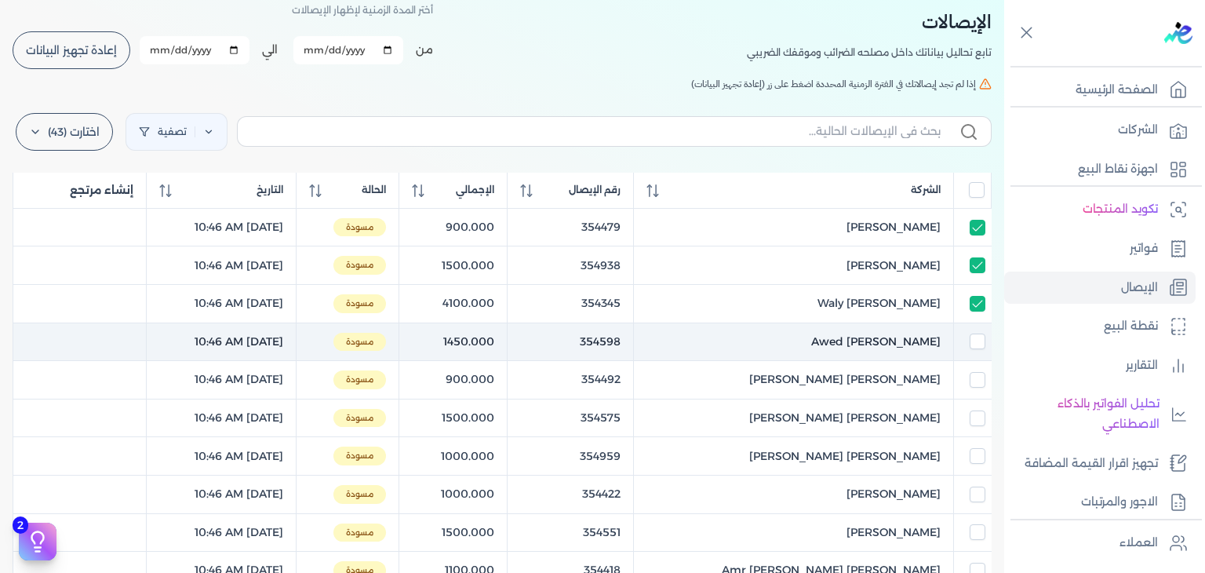
click at [981, 352] on td at bounding box center [972, 341] width 38 height 38
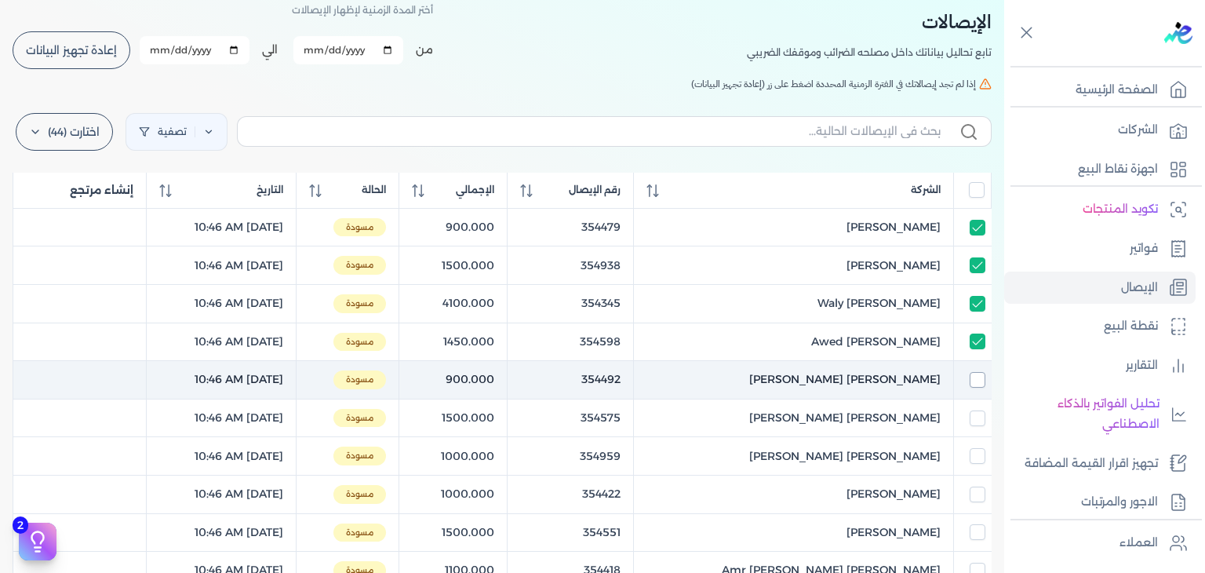
click at [977, 370] on td at bounding box center [972, 380] width 38 height 38
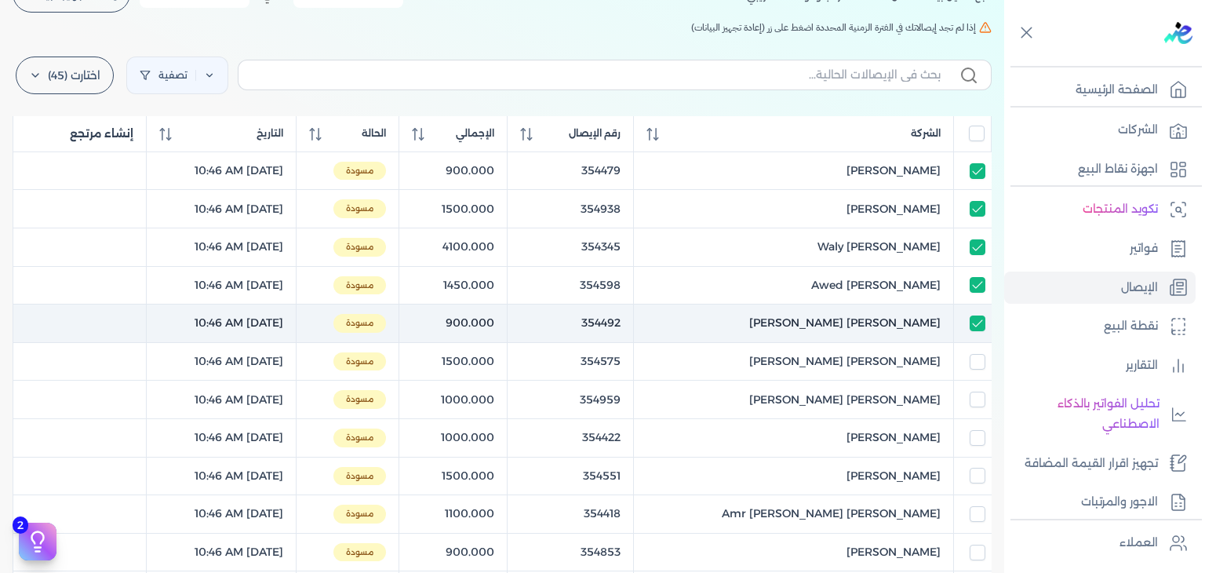
scroll to position [157, 0]
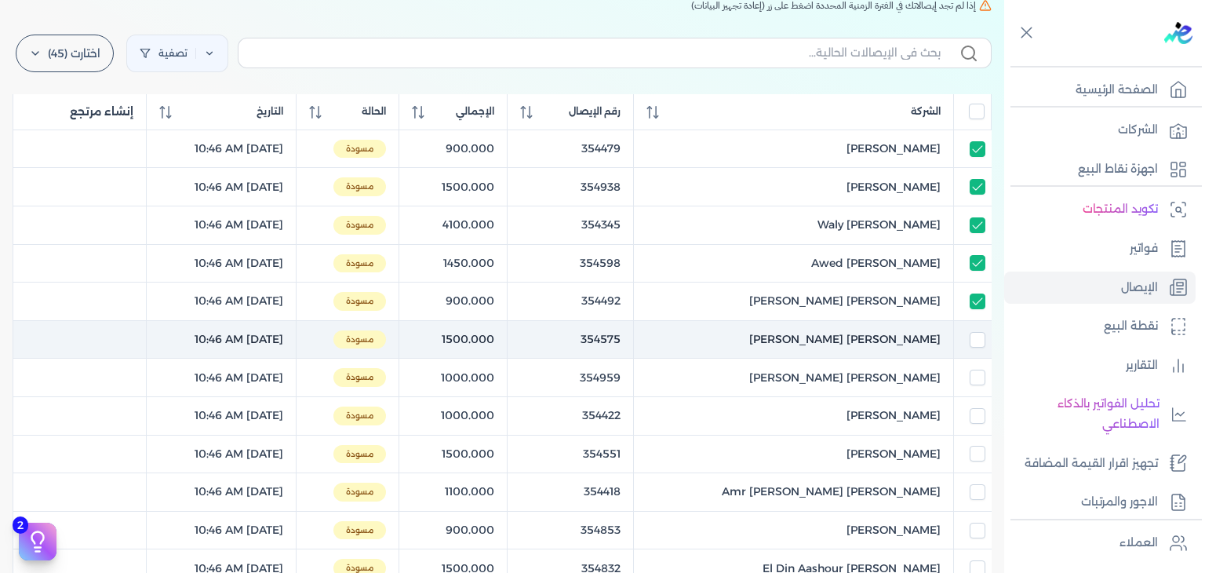
click at [978, 351] on td at bounding box center [972, 339] width 38 height 38
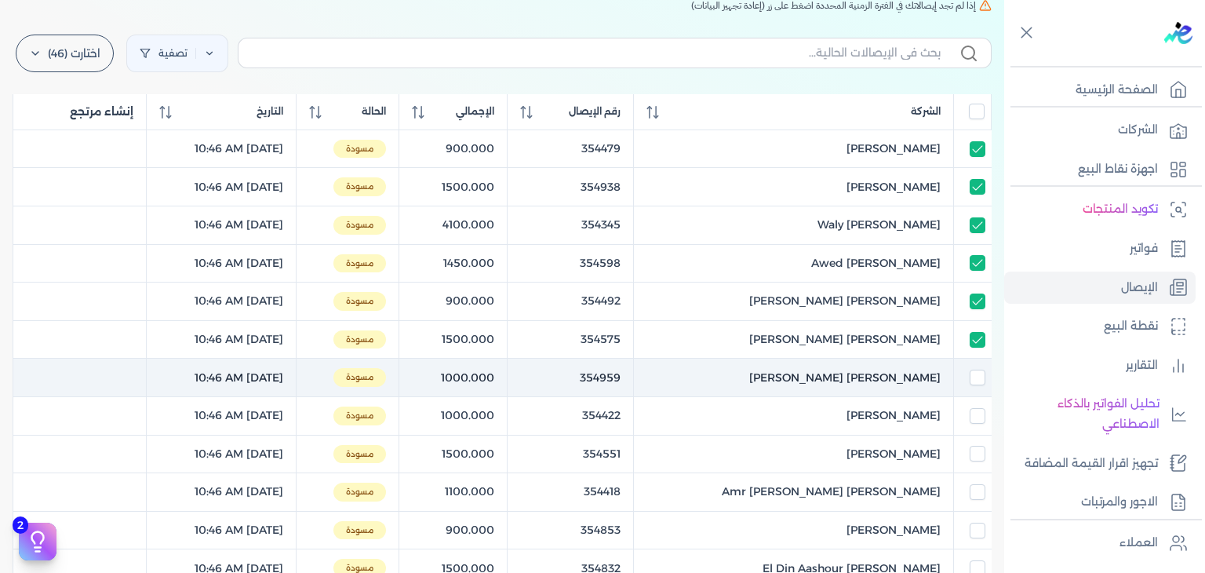
click at [978, 366] on td at bounding box center [972, 378] width 38 height 38
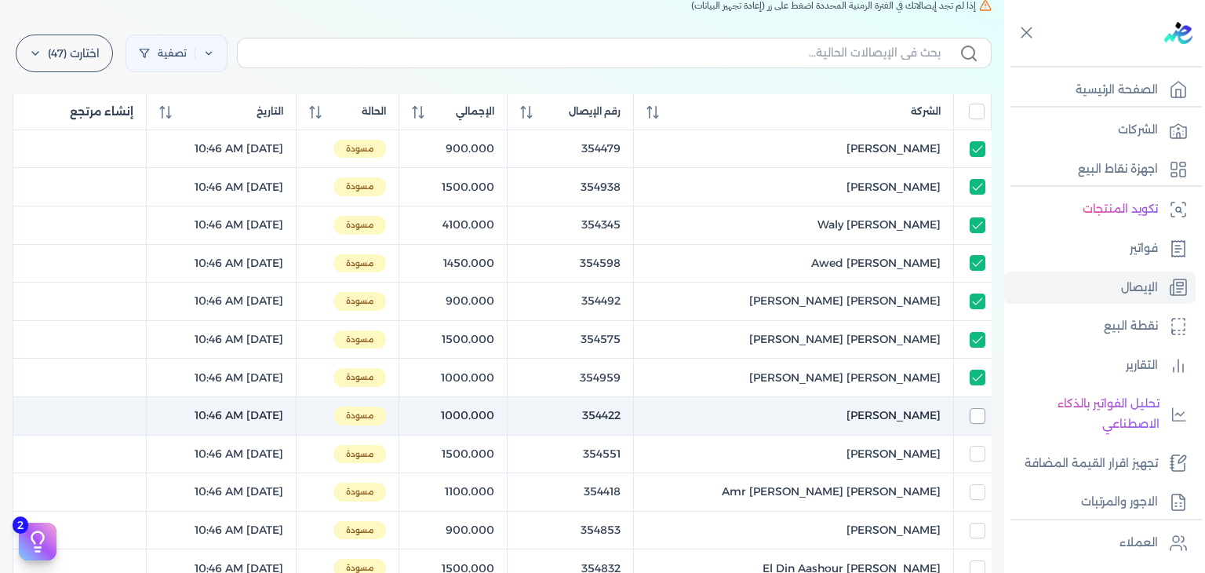
click at [971, 416] on input "checkbox" at bounding box center [978, 416] width 16 height 16
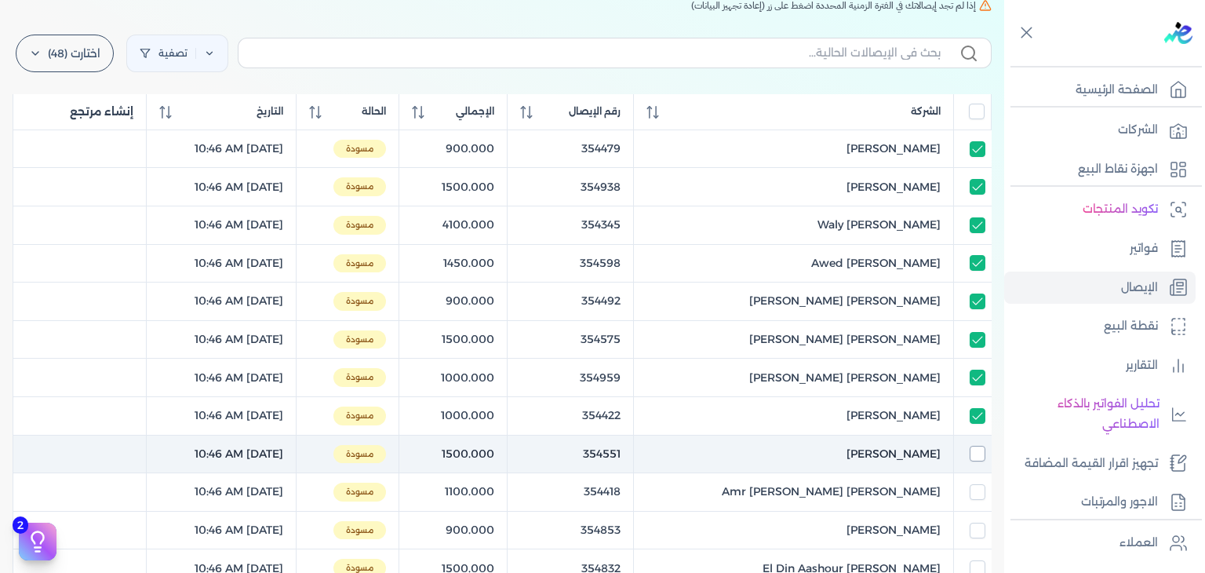
click at [974, 450] on input "checkbox" at bounding box center [978, 454] width 16 height 16
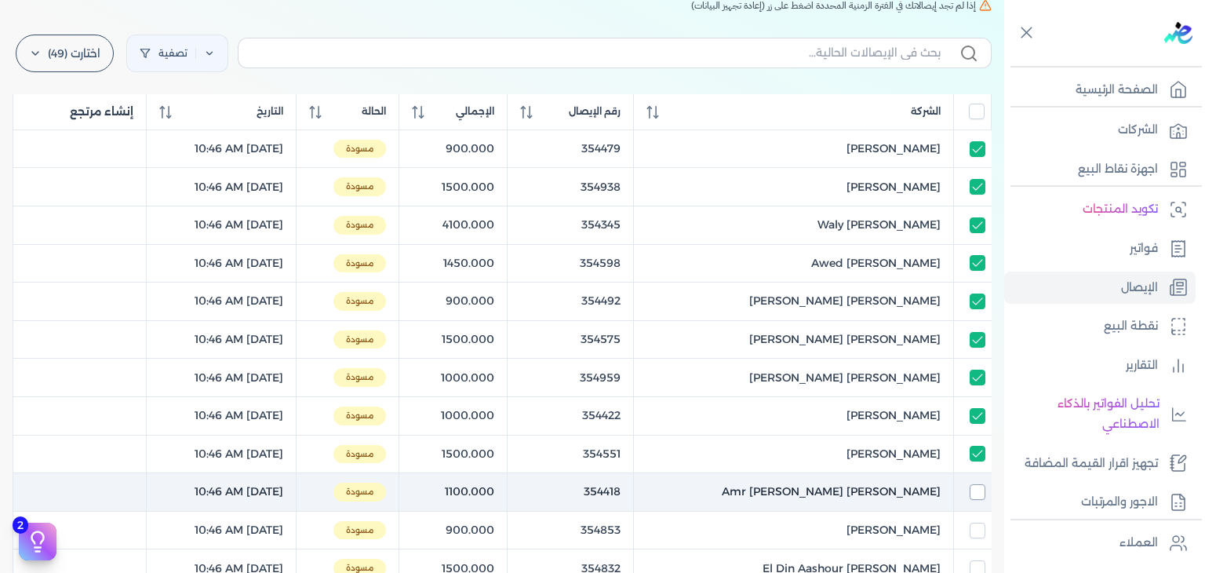
click at [978, 484] on input "checkbox" at bounding box center [978, 492] width 16 height 16
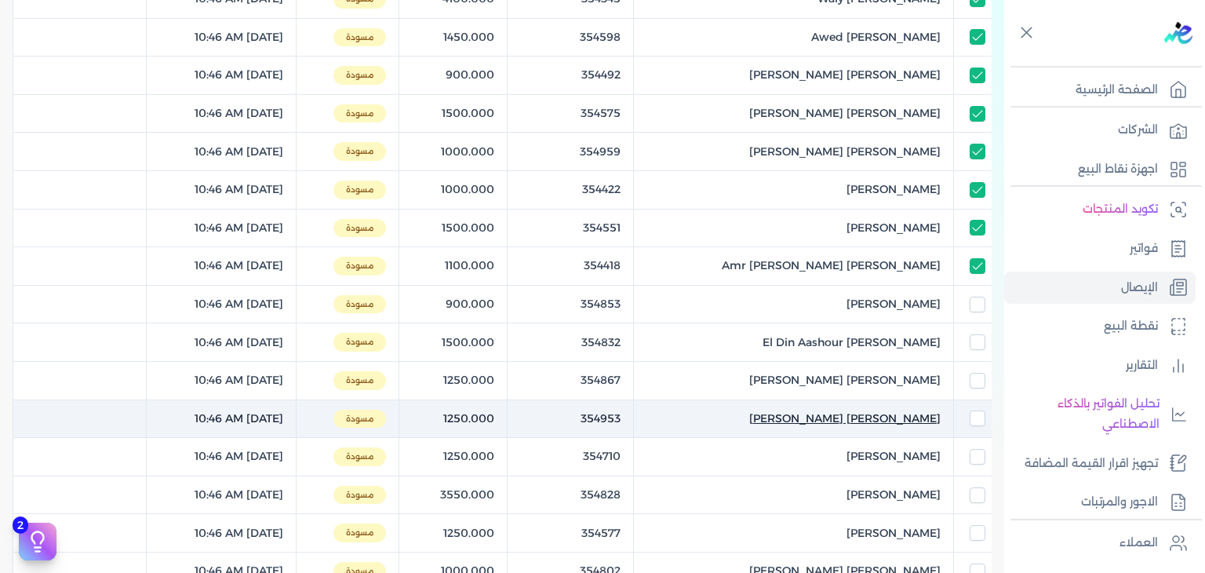
scroll to position [471, 0]
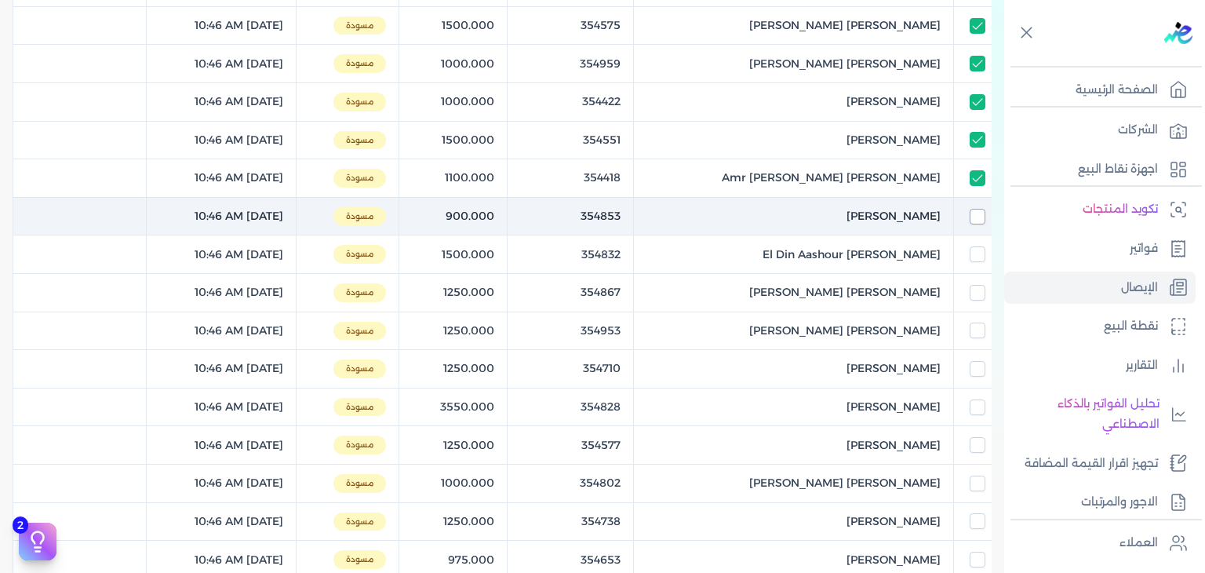
click at [971, 218] on input "checkbox" at bounding box center [978, 217] width 16 height 16
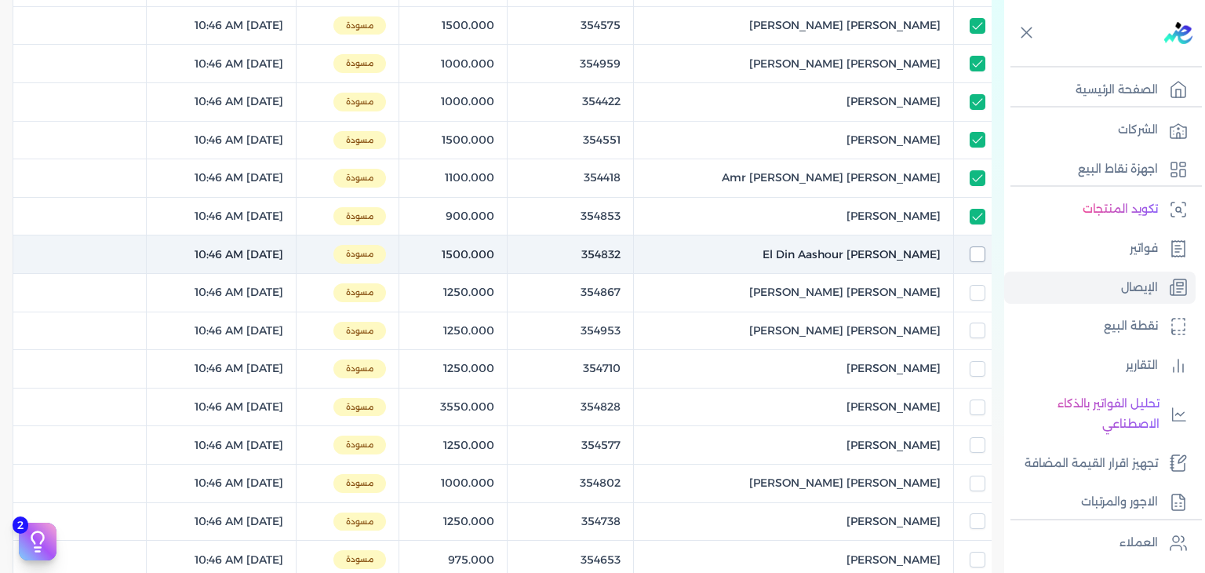
click at [978, 259] on input "checkbox" at bounding box center [978, 254] width 16 height 16
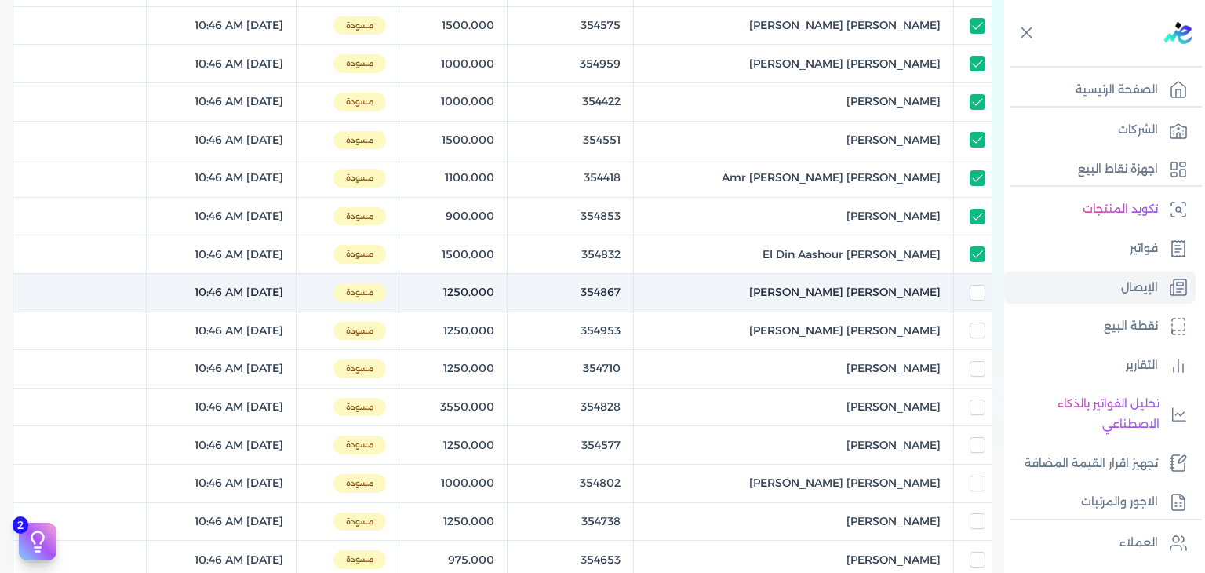
click at [979, 299] on td at bounding box center [972, 293] width 38 height 38
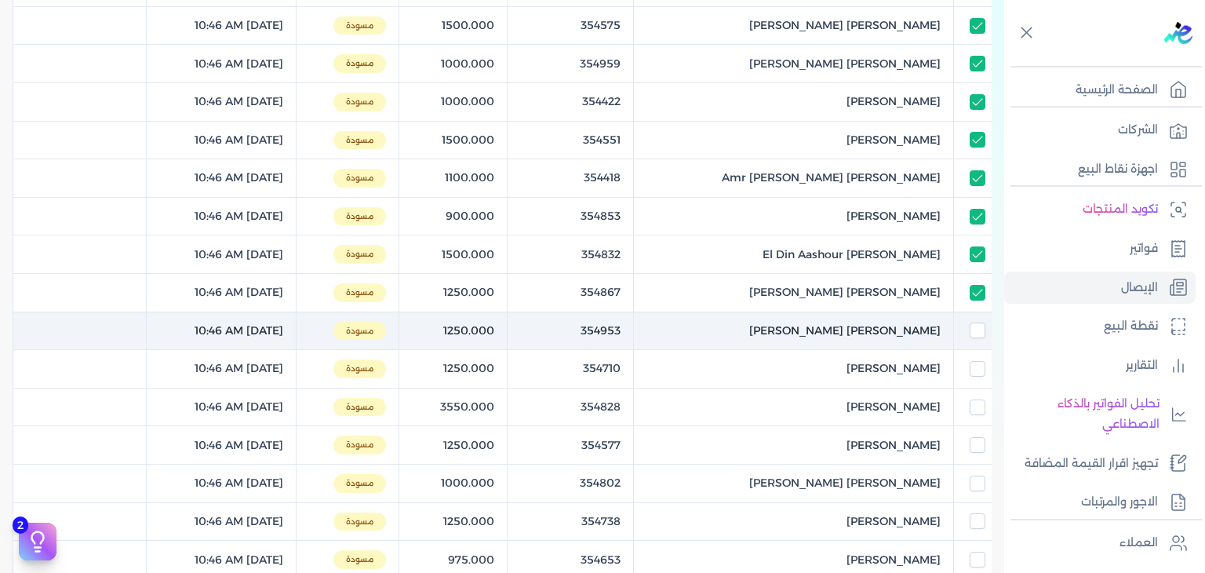
click at [978, 316] on td at bounding box center [972, 330] width 38 height 38
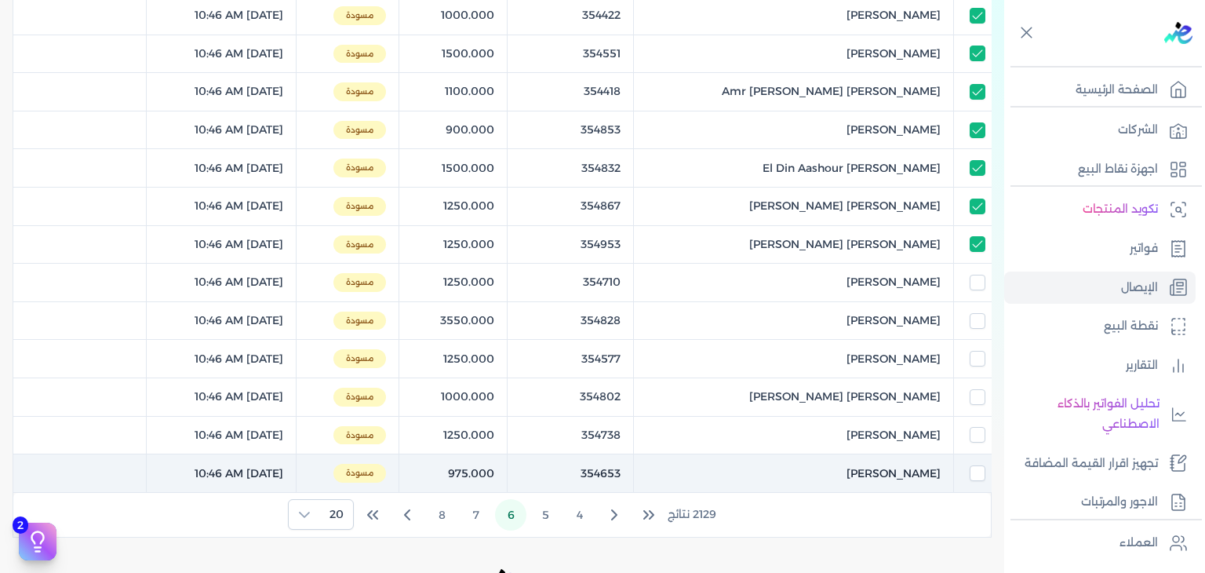
scroll to position [706, 0]
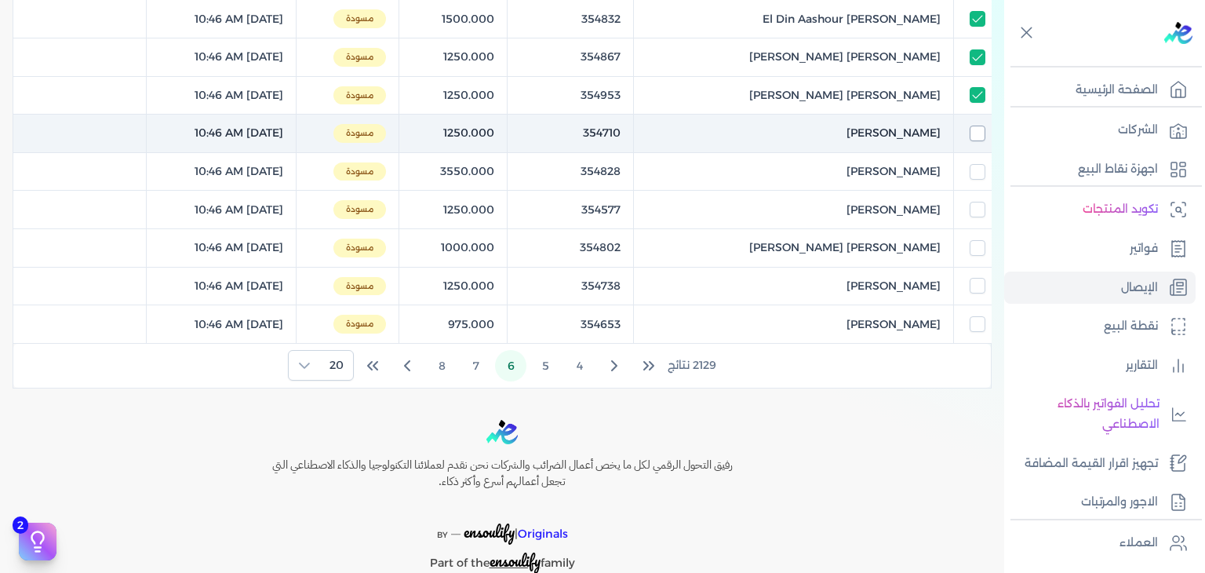
click at [982, 133] on input "checkbox" at bounding box center [978, 134] width 16 height 16
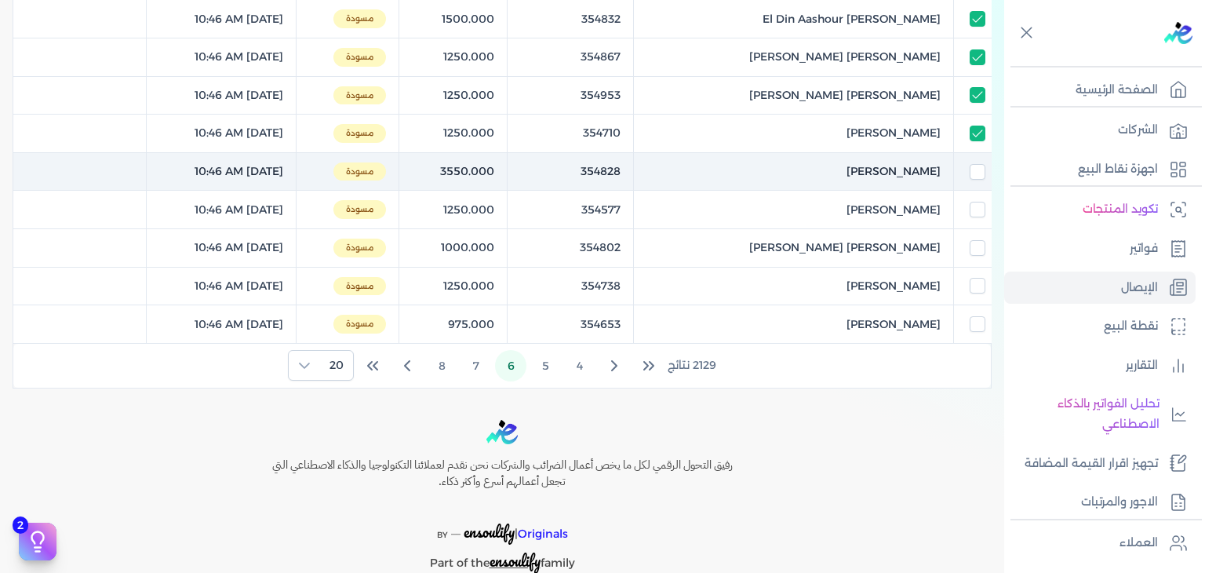
click at [981, 158] on td at bounding box center [972, 171] width 38 height 38
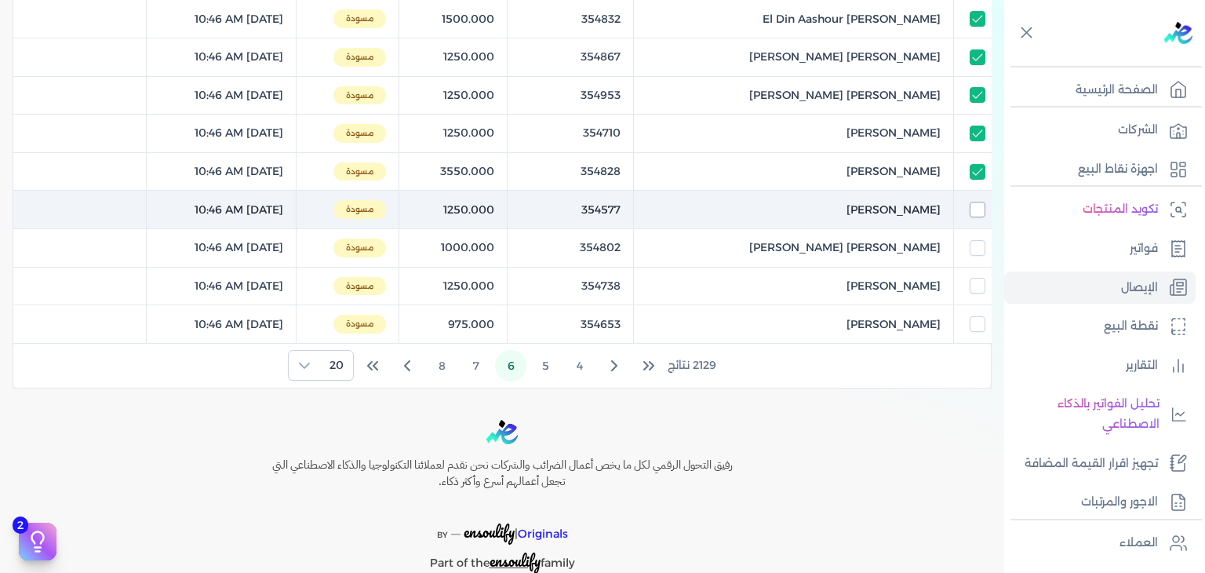
click at [976, 207] on input "checkbox" at bounding box center [978, 210] width 16 height 16
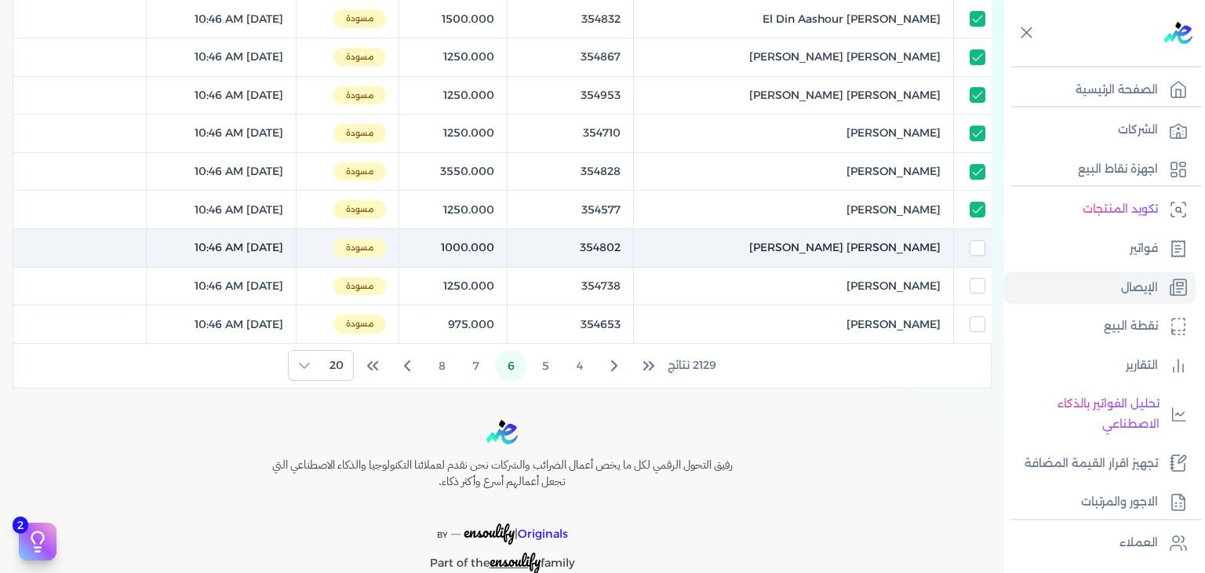
click at [978, 254] on td at bounding box center [972, 248] width 38 height 38
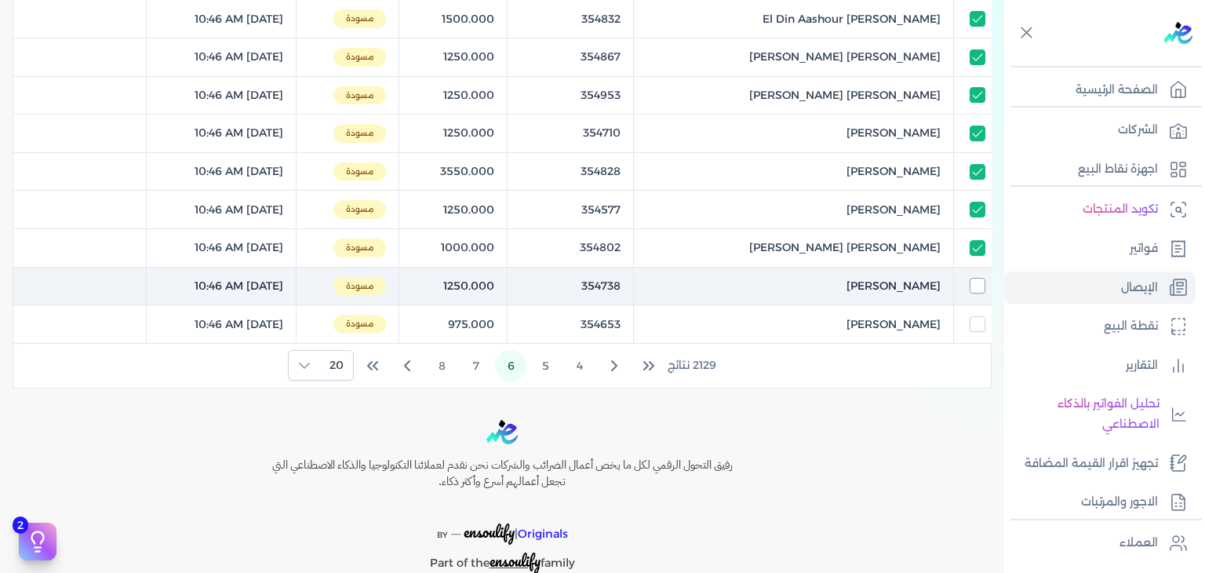
drag, startPoint x: 977, startPoint y: 273, endPoint x: 977, endPoint y: 282, distance: 9.4
click at [977, 272] on td at bounding box center [972, 286] width 38 height 38
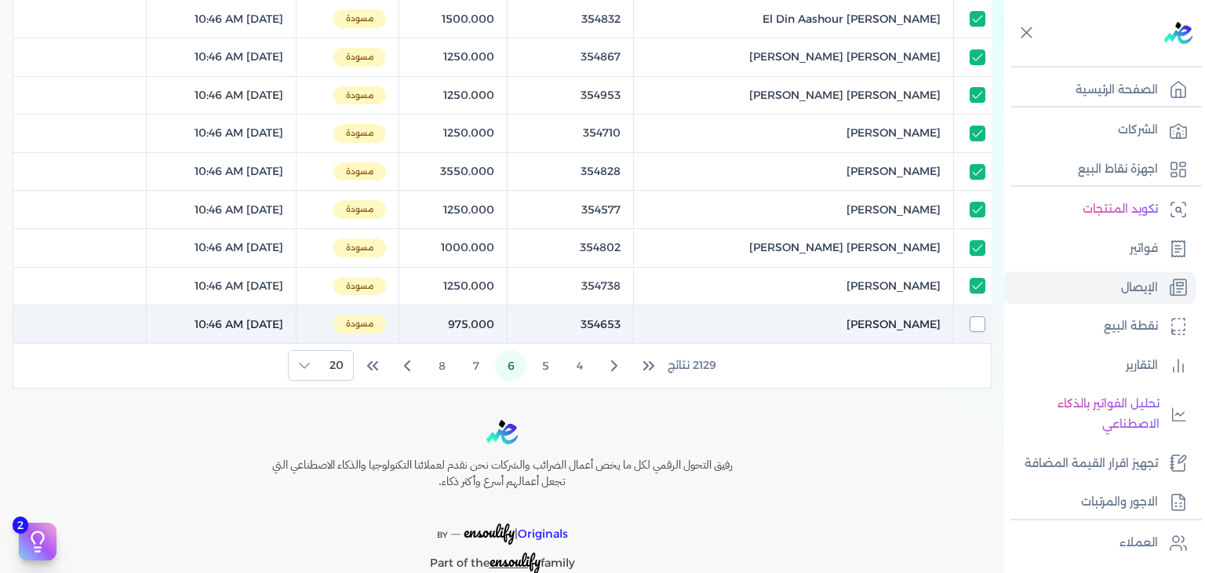
click at [983, 321] on input "checkbox" at bounding box center [978, 324] width 16 height 16
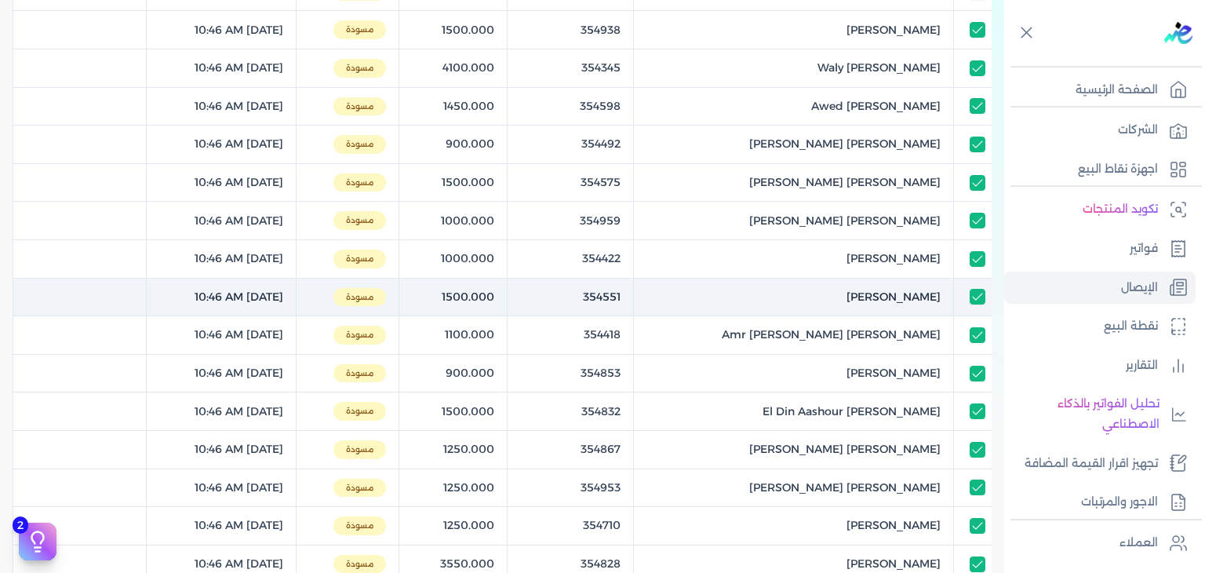
scroll to position [0, 0]
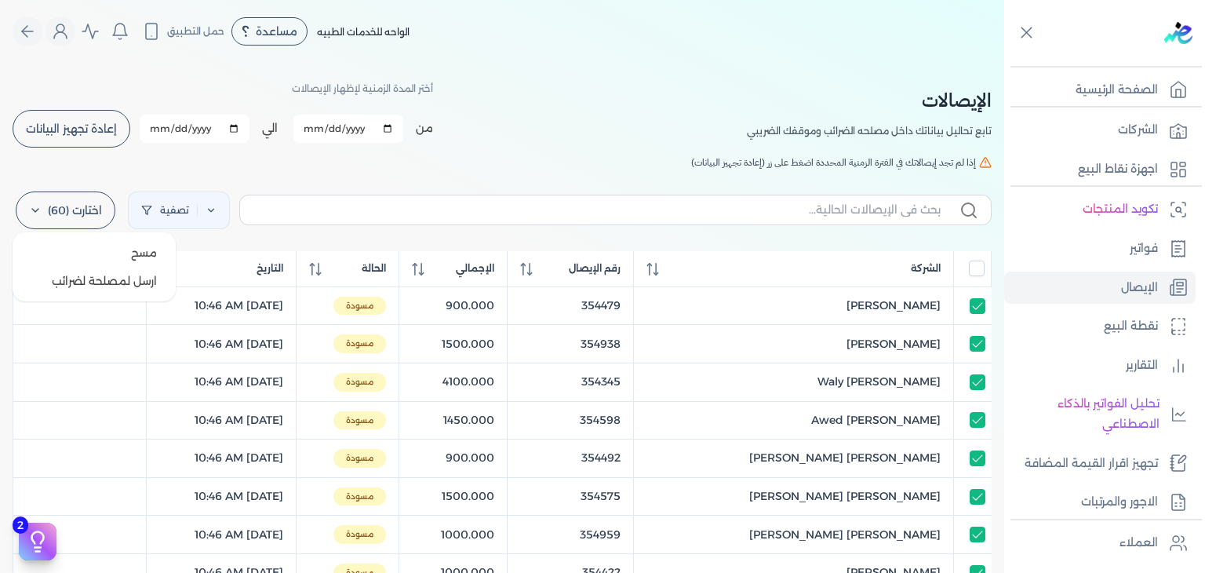
click at [78, 214] on label "اختارت (60)" at bounding box center [66, 210] width 100 height 38
click at [100, 275] on button "ارسل لمصلحة لضرائب" at bounding box center [94, 281] width 151 height 28
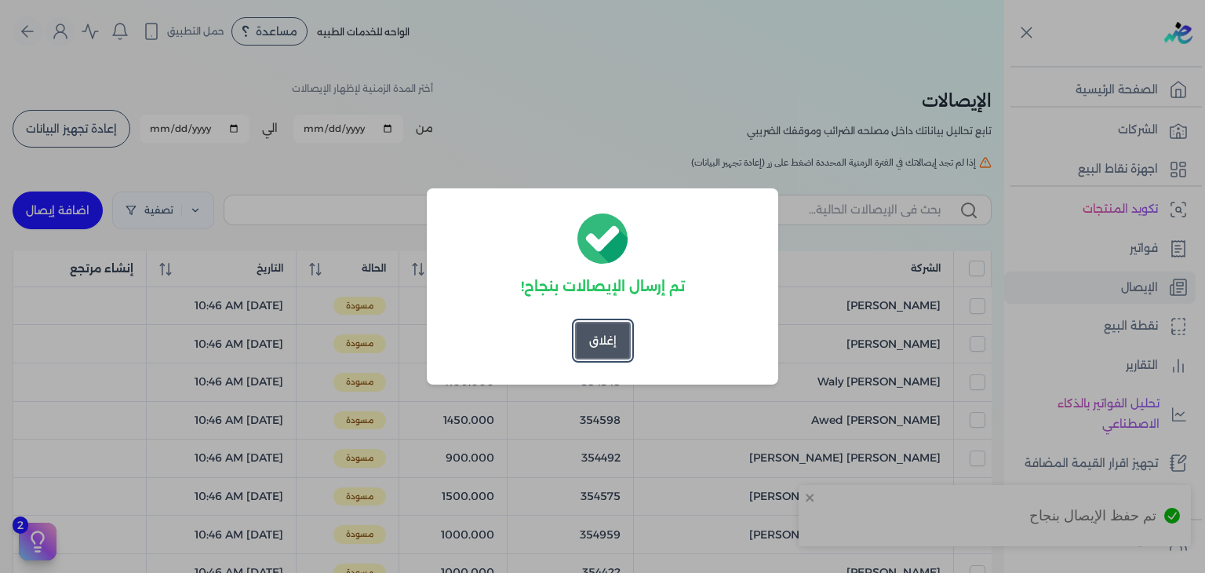
click at [596, 347] on button "إغلاق" at bounding box center [603, 341] width 56 height 38
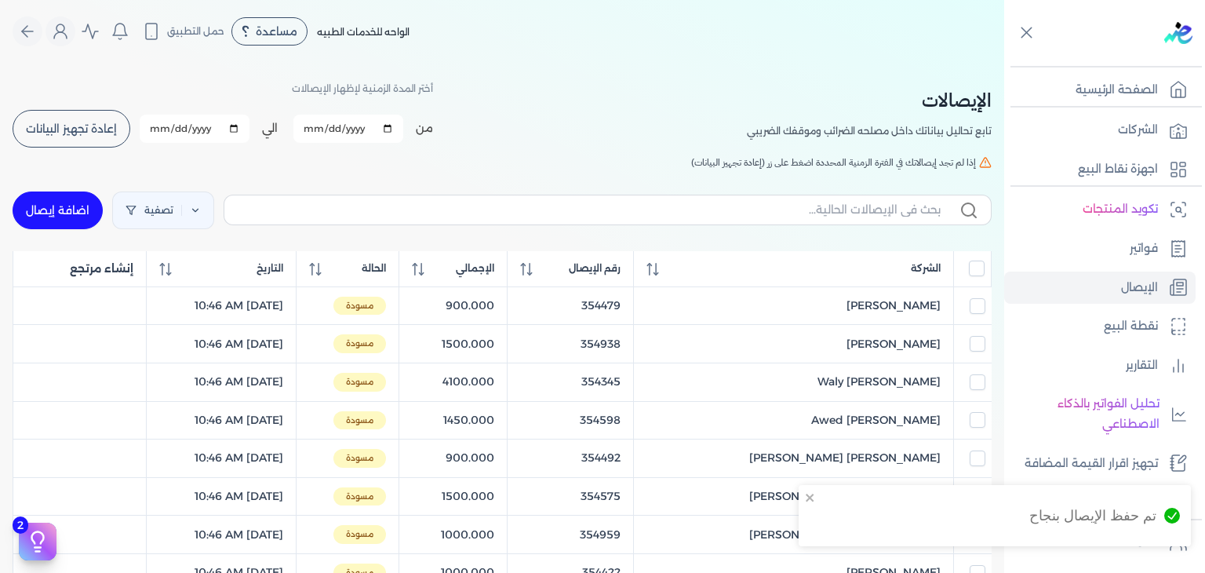
click at [111, 128] on span "إعادة تجهيز البيانات" at bounding box center [71, 128] width 91 height 11
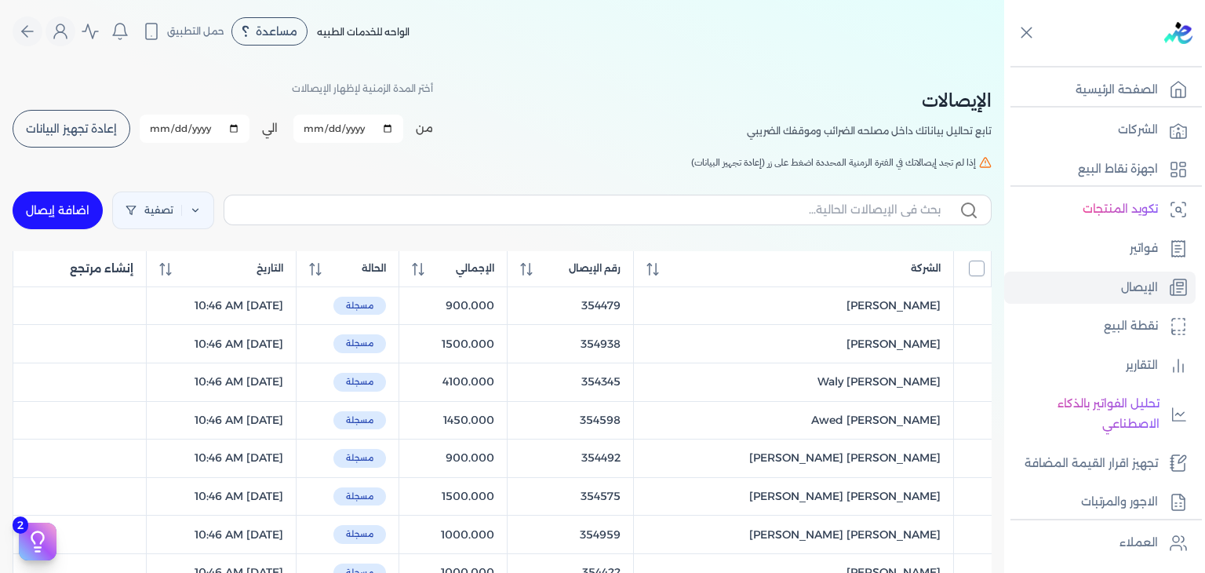
click at [975, 262] on input "All items unselected" at bounding box center [977, 268] width 16 height 16
click at [975, 262] on input "All items selected" at bounding box center [977, 268] width 16 height 16
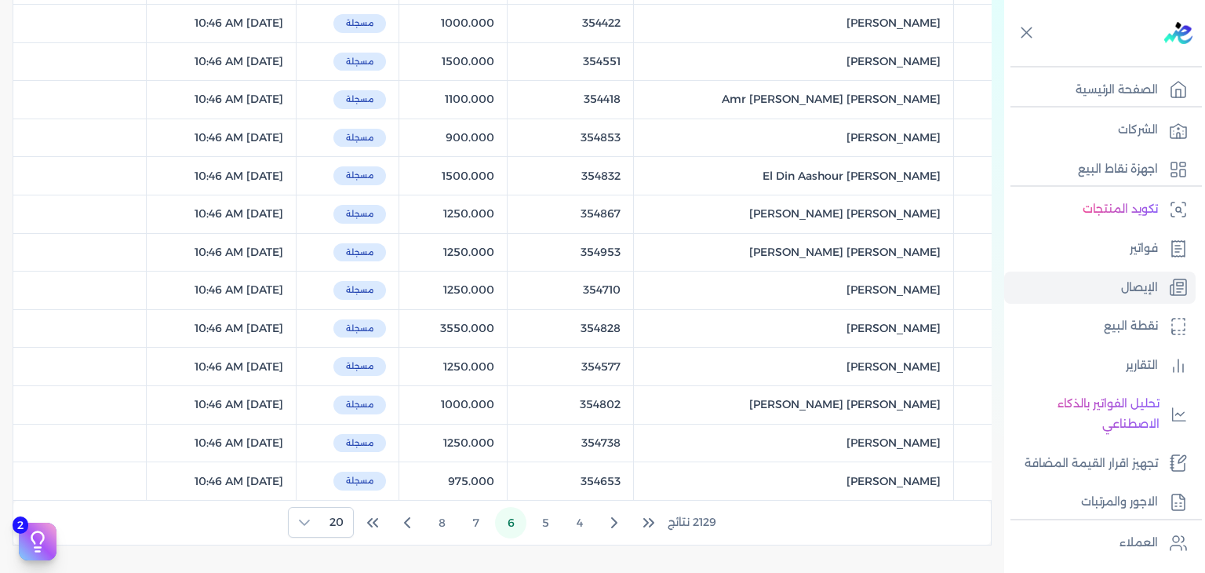
scroll to position [628, 0]
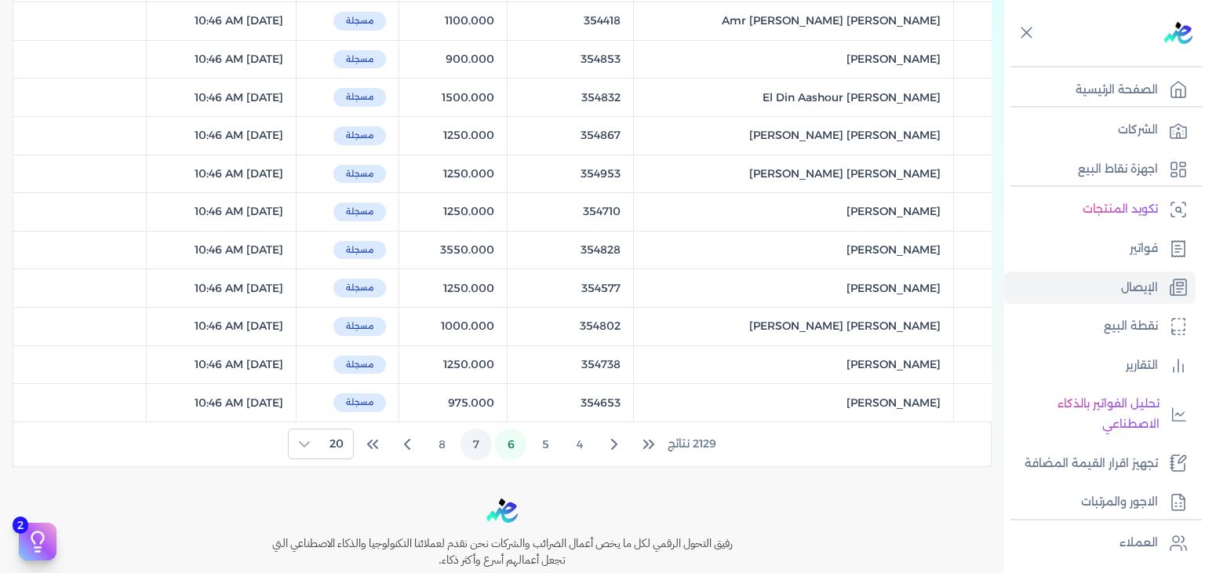
click at [482, 442] on button "7" at bounding box center [476, 443] width 31 height 31
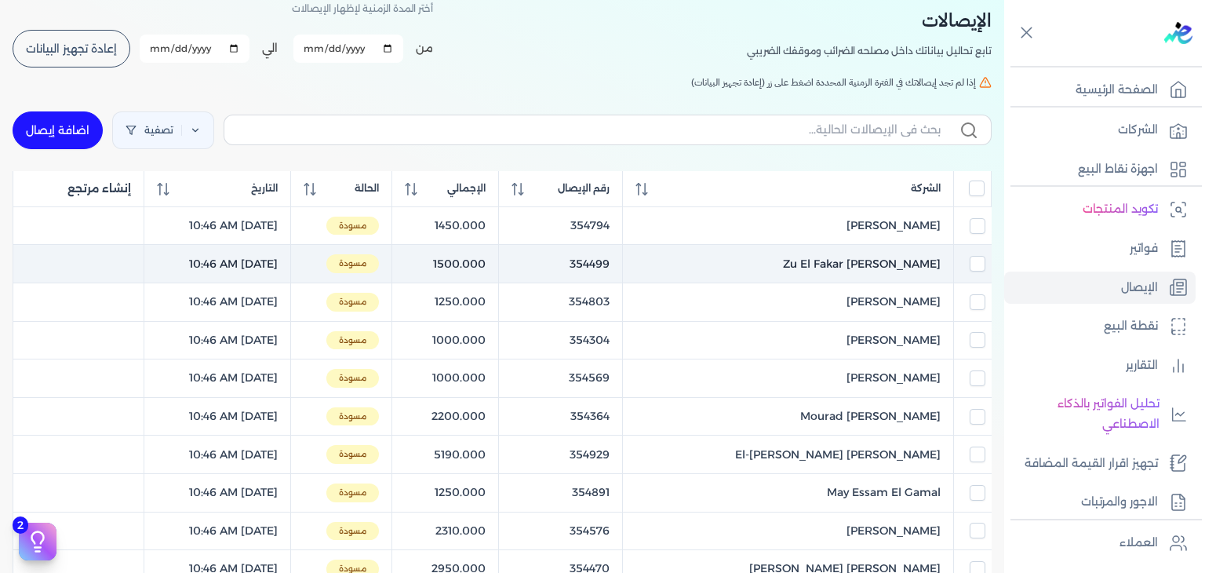
scroll to position [78, 0]
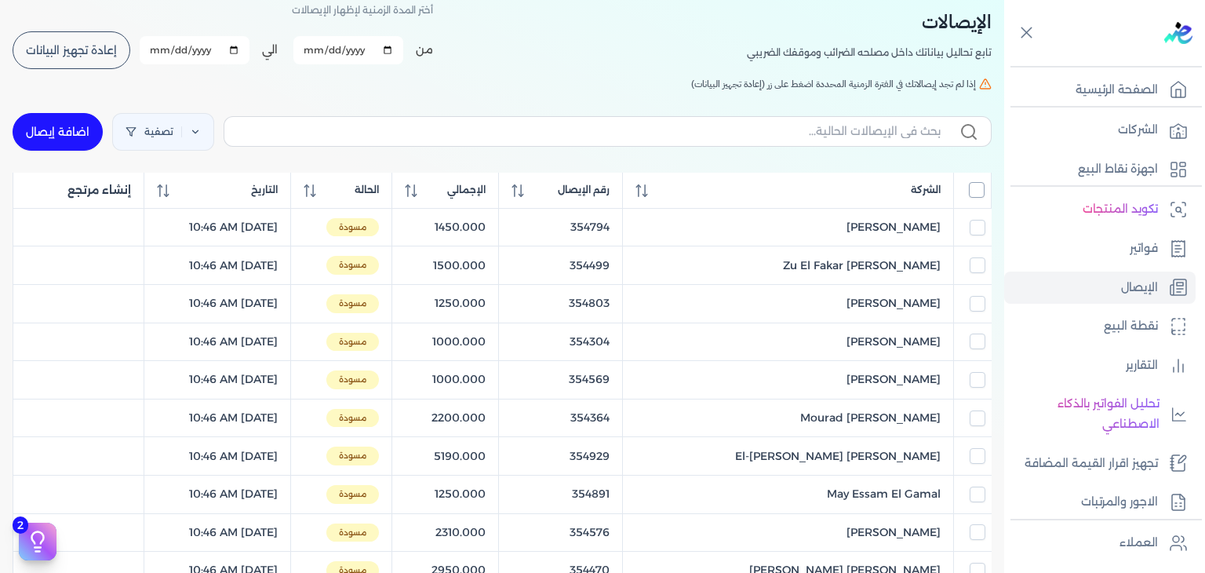
click at [976, 193] on input "All items unselected" at bounding box center [977, 190] width 16 height 16
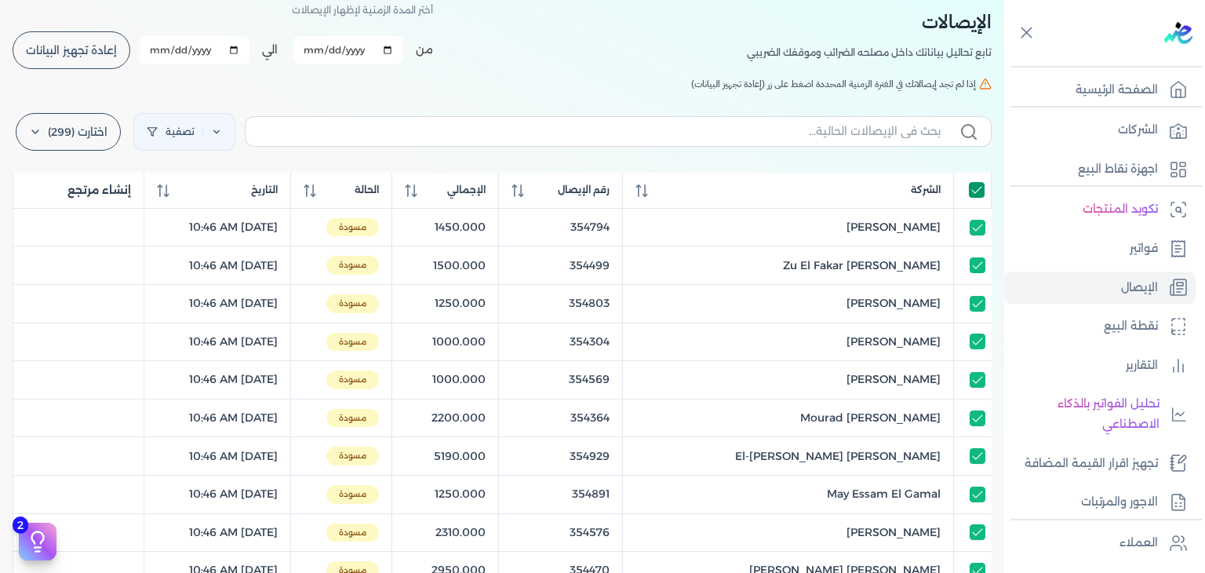
click at [973, 192] on input "All items selected" at bounding box center [977, 190] width 16 height 16
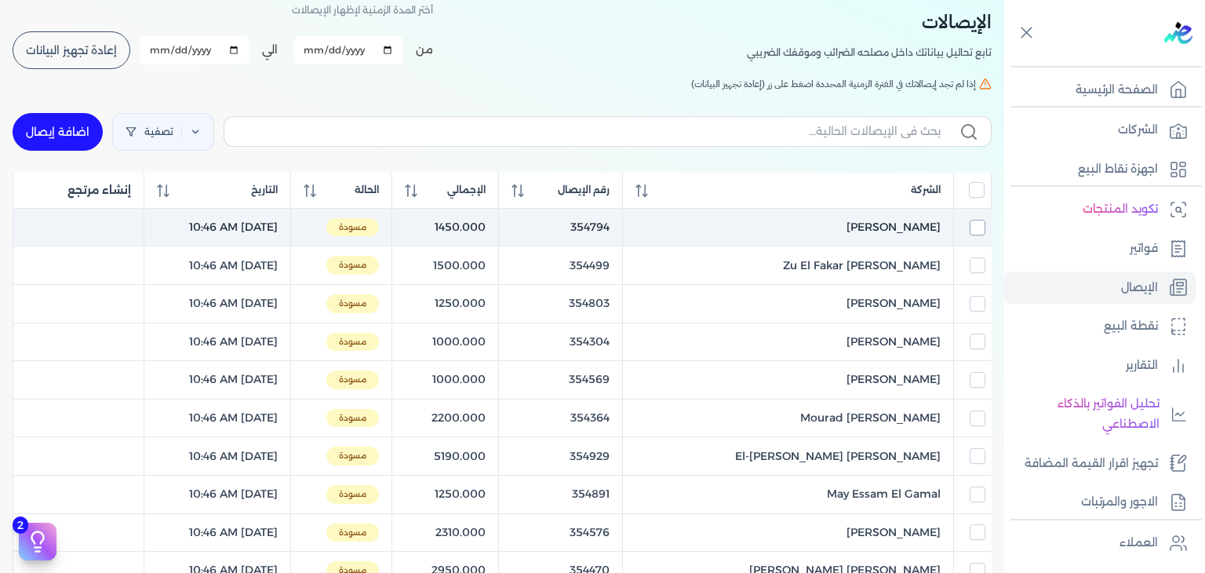
click at [975, 228] on input "checkbox" at bounding box center [978, 228] width 16 height 16
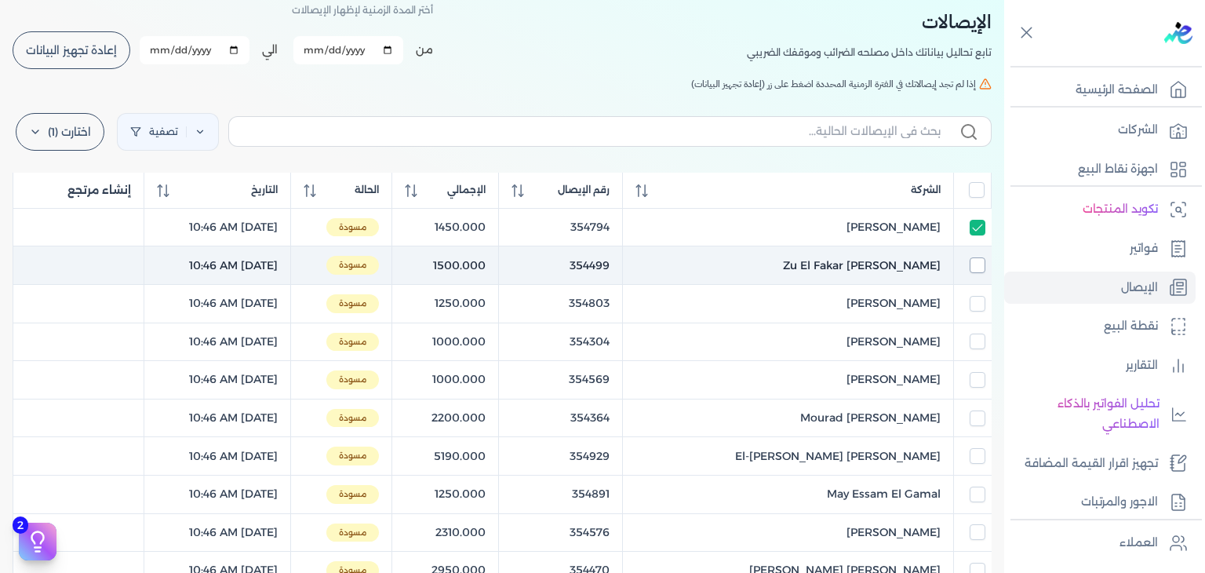
click at [977, 257] on td at bounding box center [973, 265] width 38 height 38
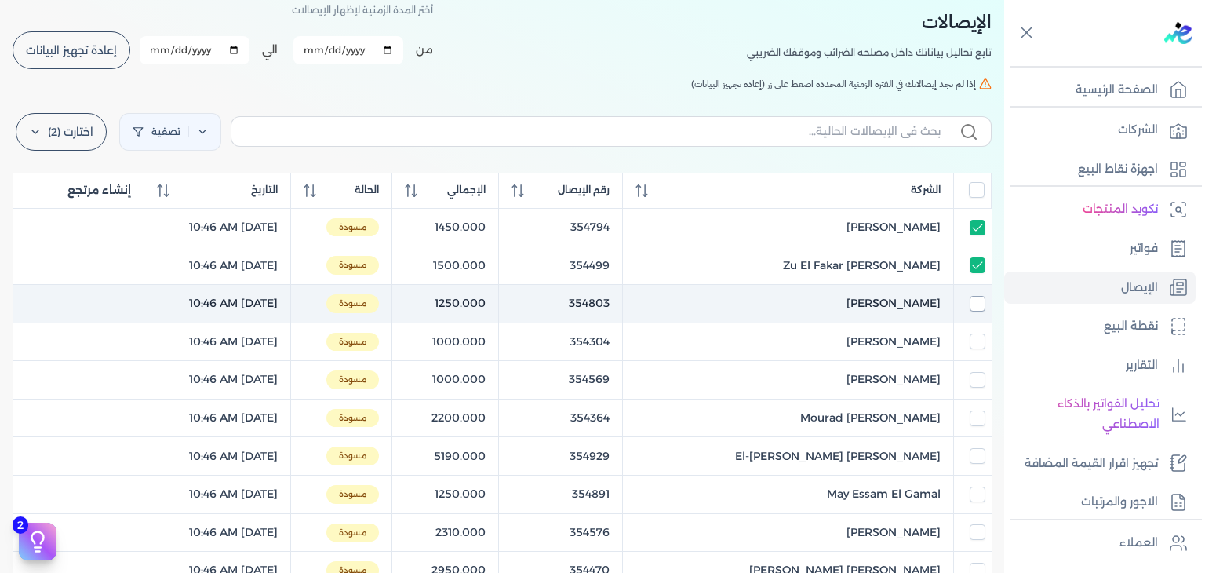
click at [976, 299] on input "checkbox" at bounding box center [978, 304] width 16 height 16
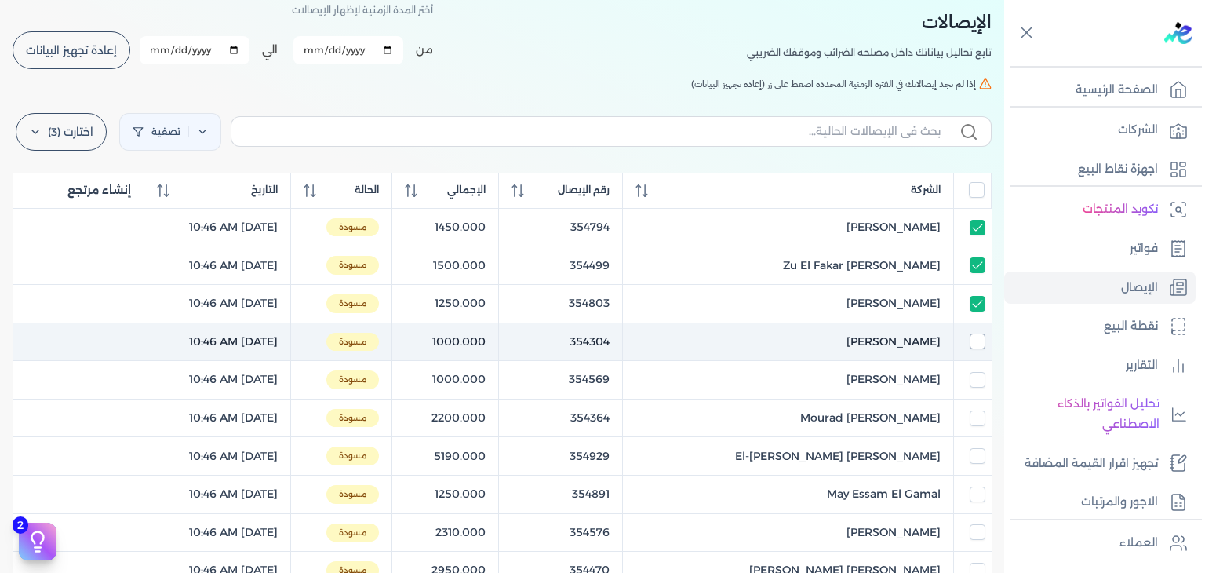
click at [974, 344] on input "checkbox" at bounding box center [978, 341] width 16 height 16
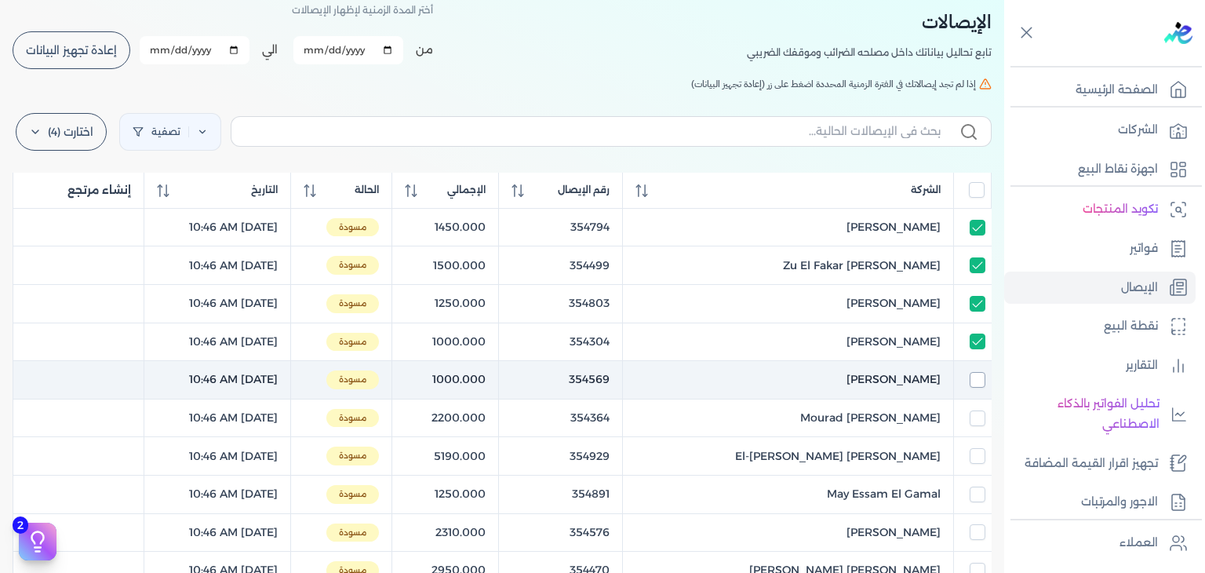
click at [979, 383] on input "checkbox" at bounding box center [978, 380] width 16 height 16
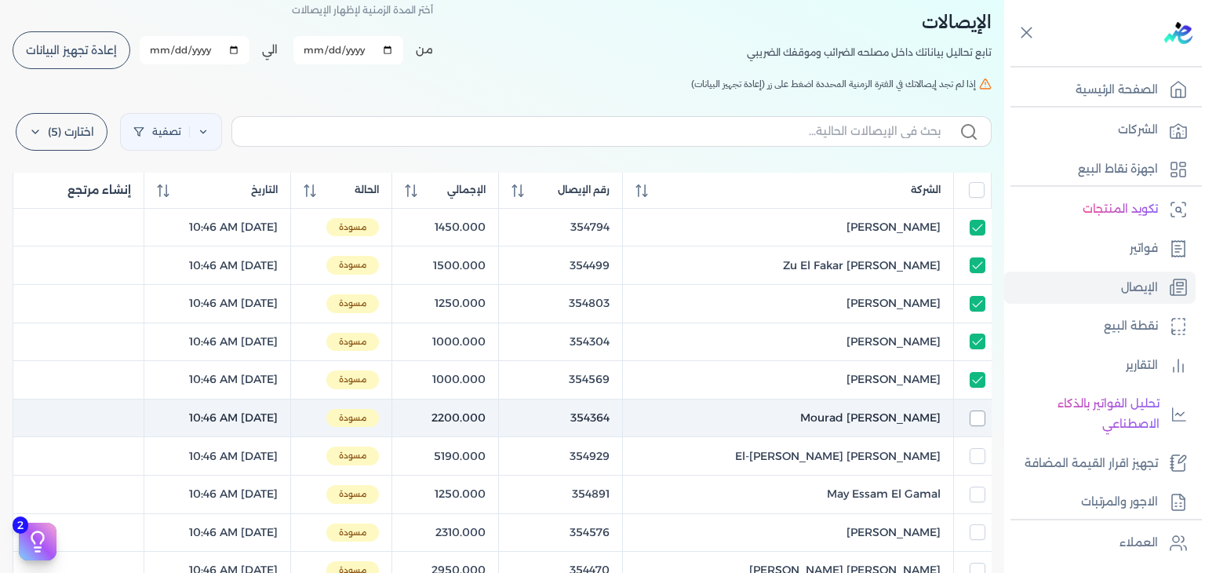
click at [978, 419] on input "checkbox" at bounding box center [978, 418] width 16 height 16
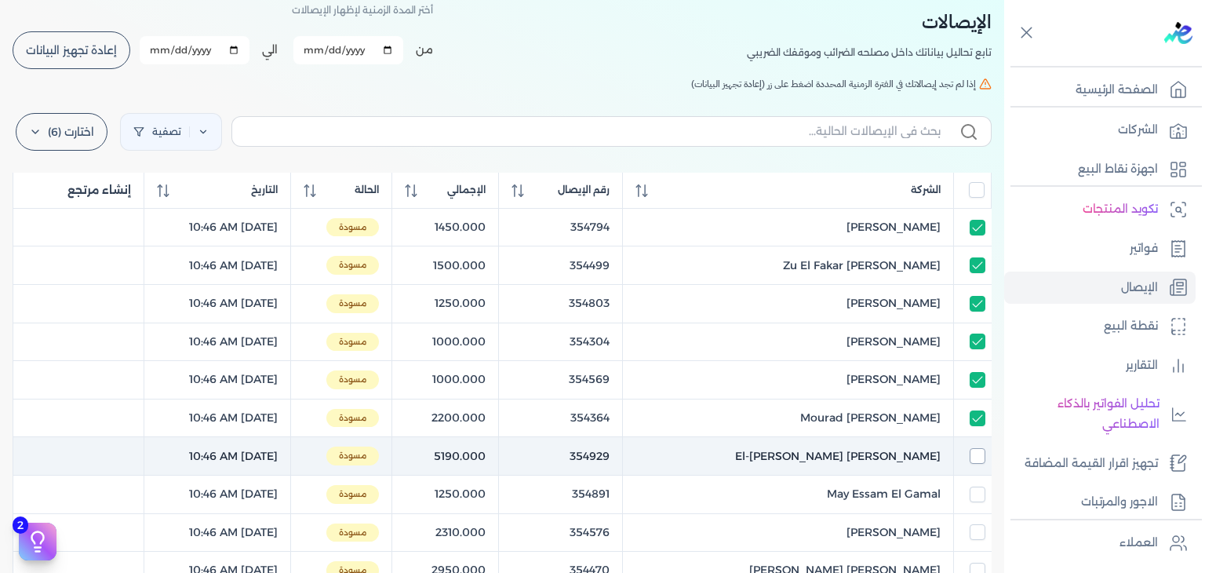
click at [969, 456] on div at bounding box center [972, 456] width 24 height 16
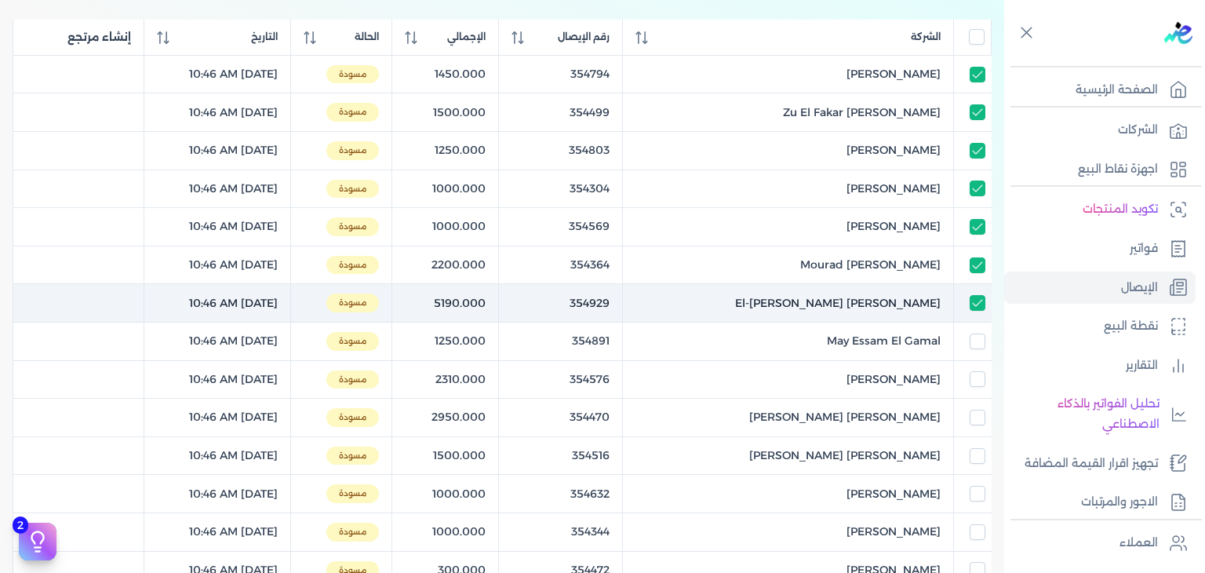
scroll to position [235, 0]
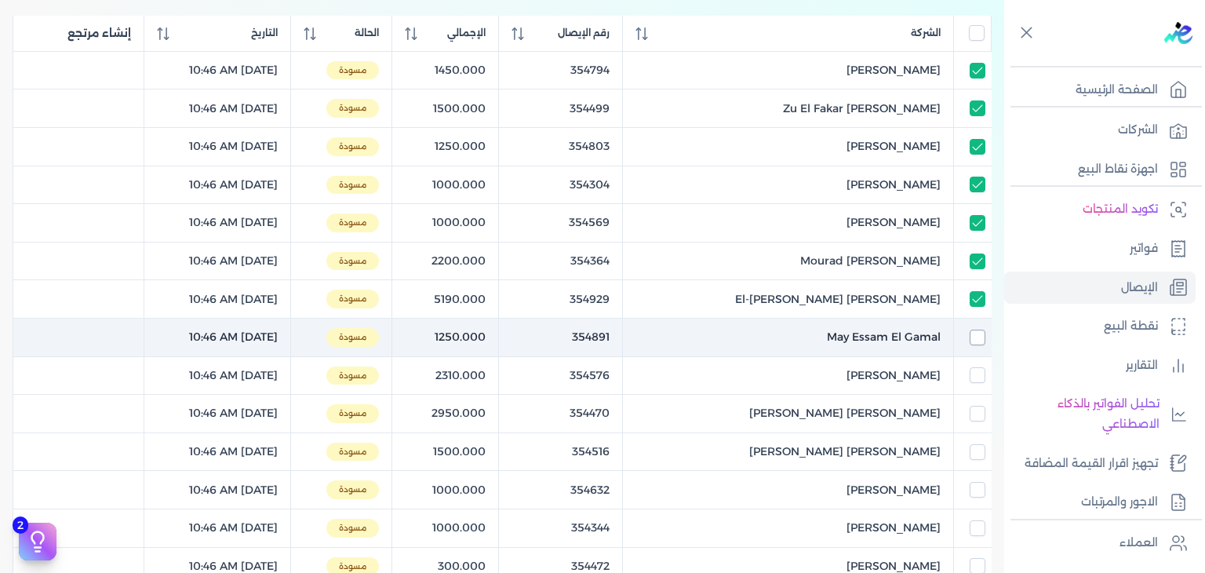
click at [973, 340] on input "checkbox" at bounding box center [978, 338] width 16 height 16
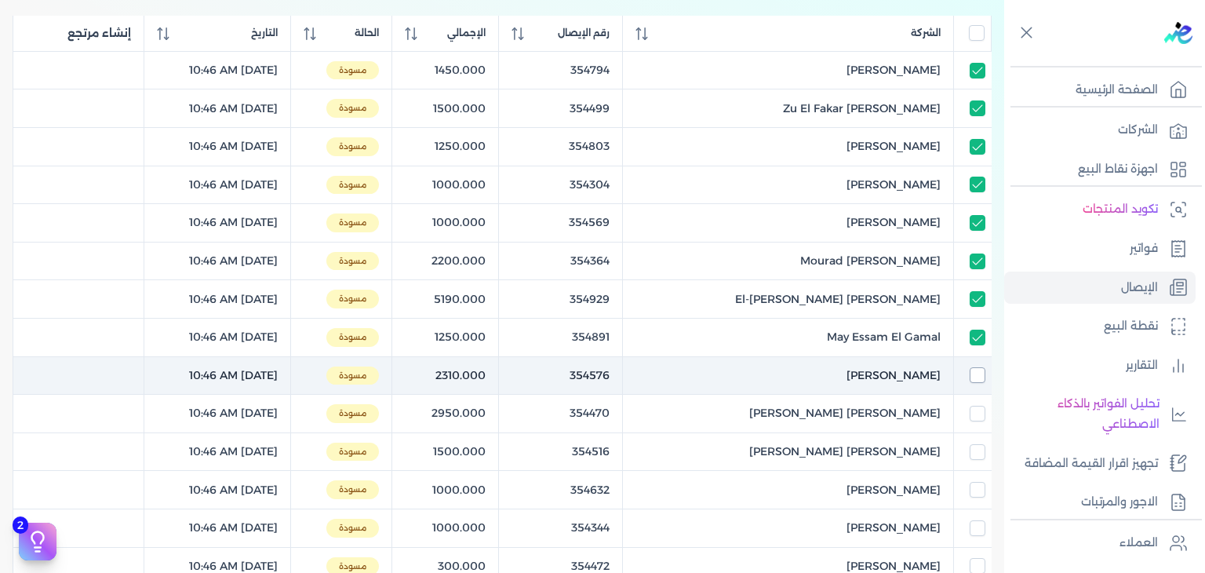
click at [973, 377] on input "checkbox" at bounding box center [978, 375] width 16 height 16
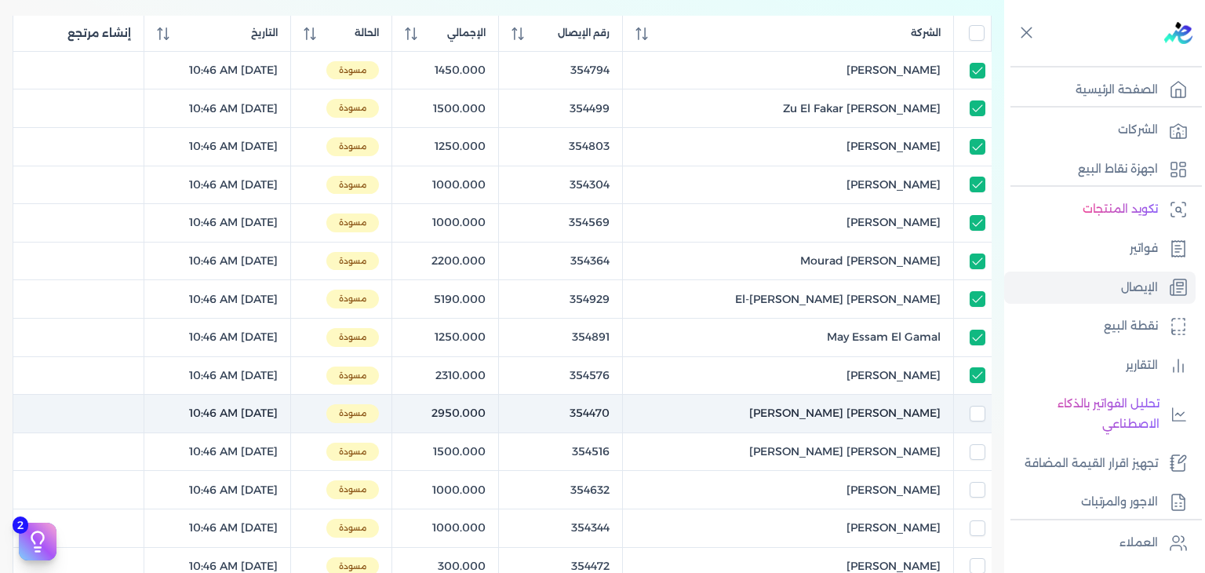
click at [964, 418] on div at bounding box center [972, 414] width 24 height 16
click at [976, 415] on input "checkbox" at bounding box center [978, 414] width 16 height 16
click at [976, 418] on input "checkbox" at bounding box center [978, 414] width 16 height 16
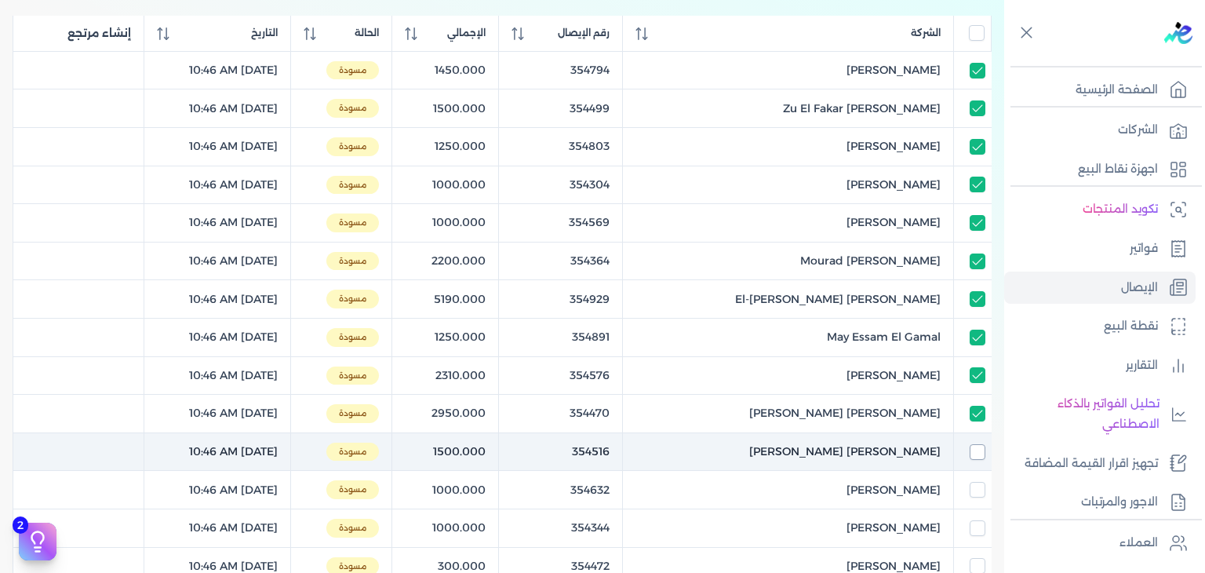
click at [972, 454] on input "checkbox" at bounding box center [978, 452] width 16 height 16
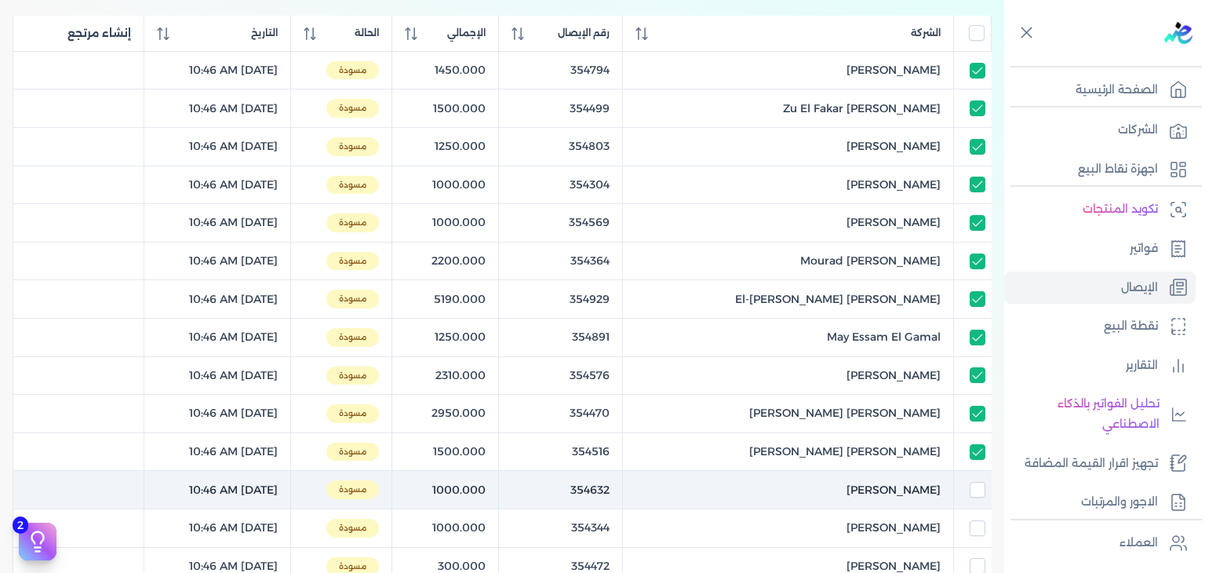
click at [973, 479] on td at bounding box center [973, 490] width 38 height 38
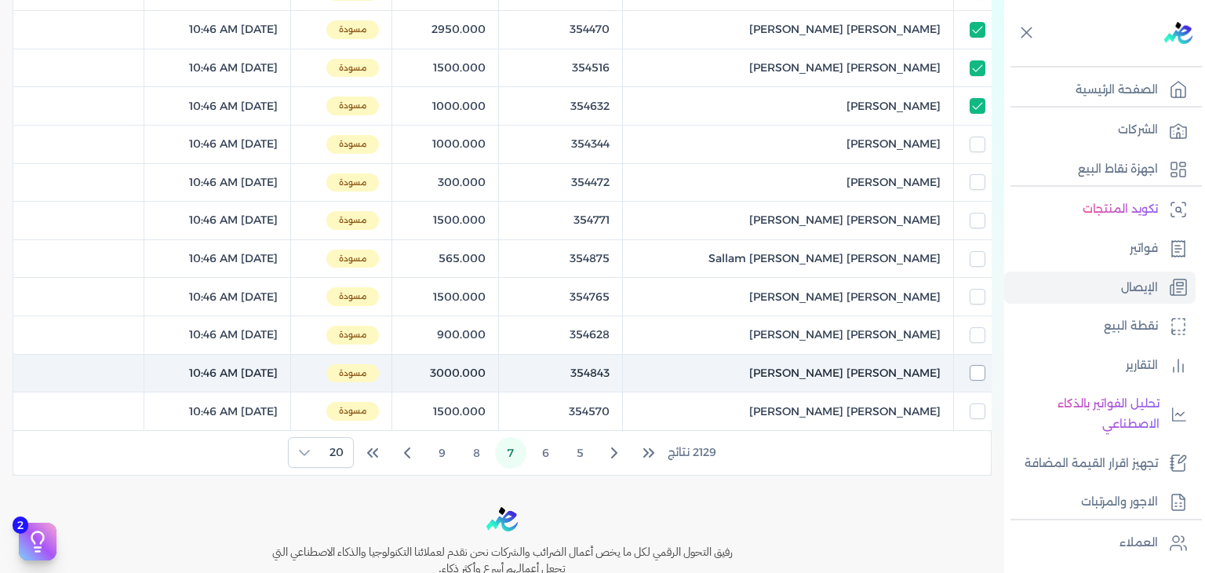
scroll to position [628, 0]
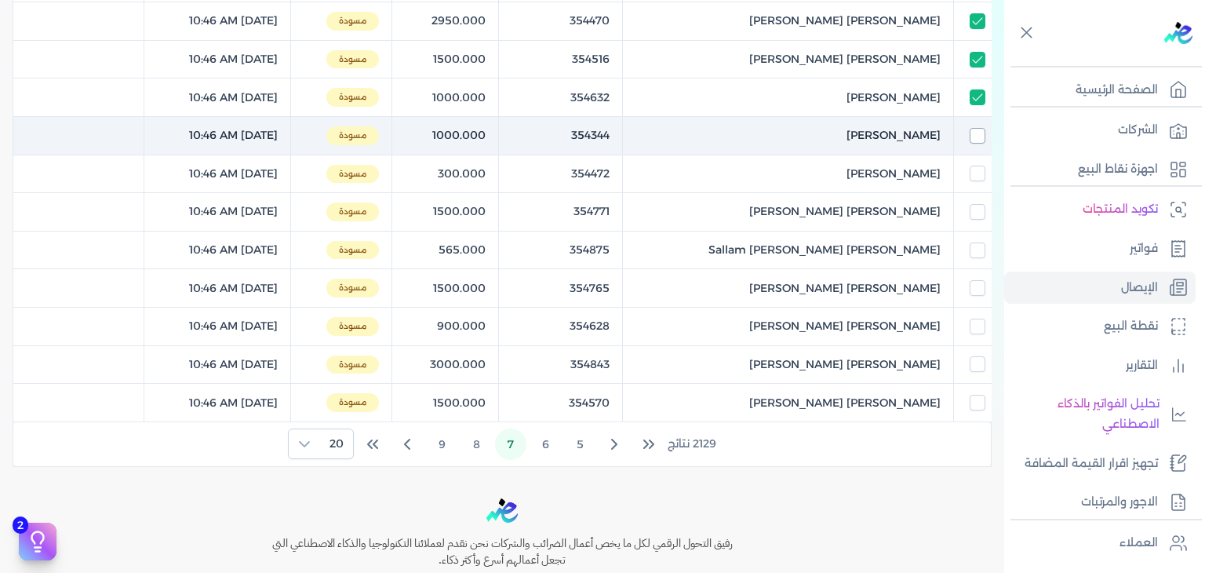
click at [977, 138] on input "checkbox" at bounding box center [978, 136] width 16 height 16
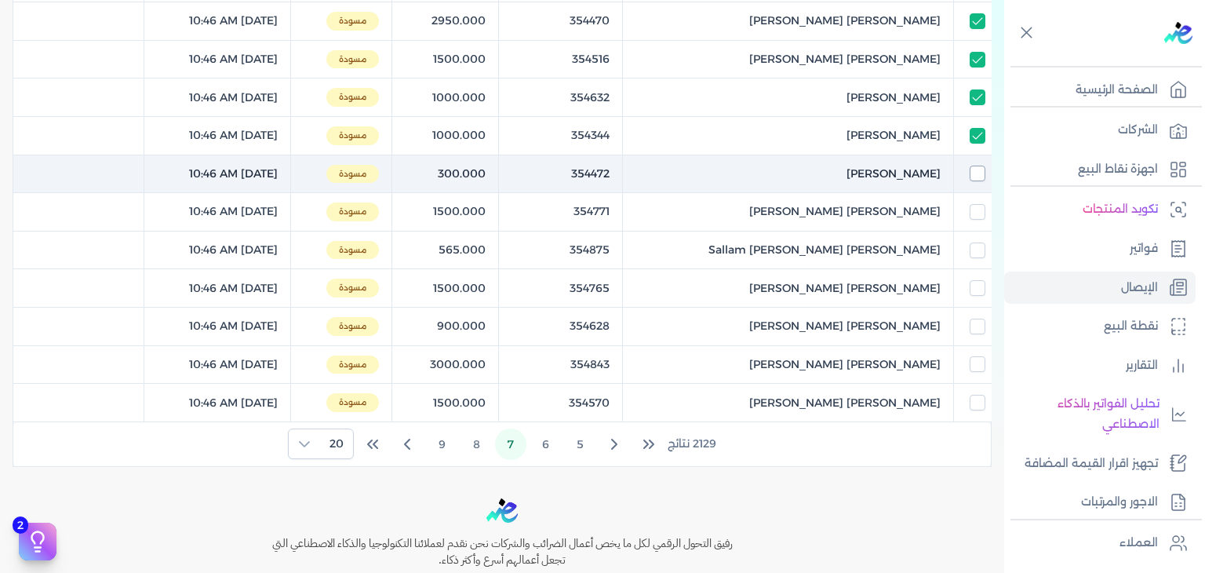
click at [977, 177] on input "checkbox" at bounding box center [978, 174] width 16 height 16
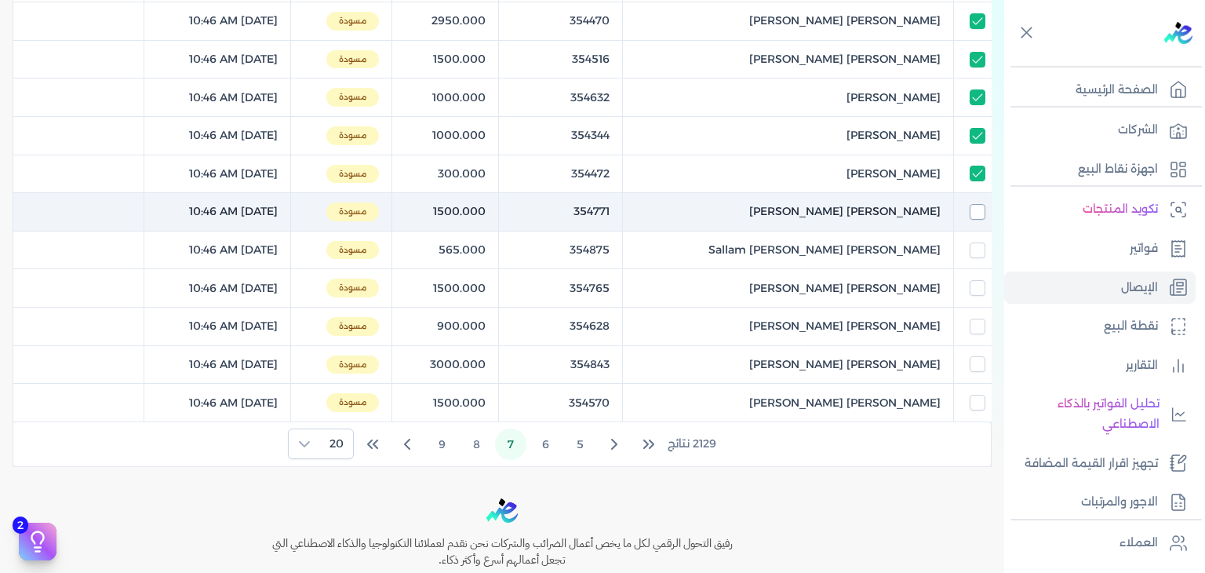
click at [974, 213] on input "checkbox" at bounding box center [978, 212] width 16 height 16
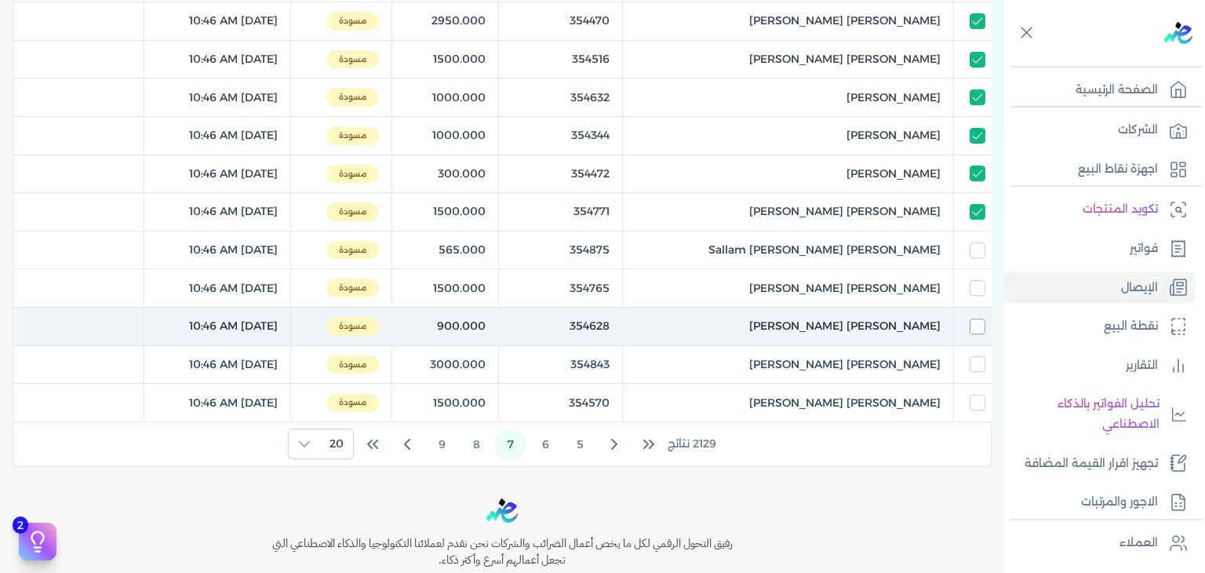
drag, startPoint x: 982, startPoint y: 252, endPoint x: 973, endPoint y: 317, distance: 65.8
click at [982, 252] on input "checkbox" at bounding box center [978, 250] width 16 height 16
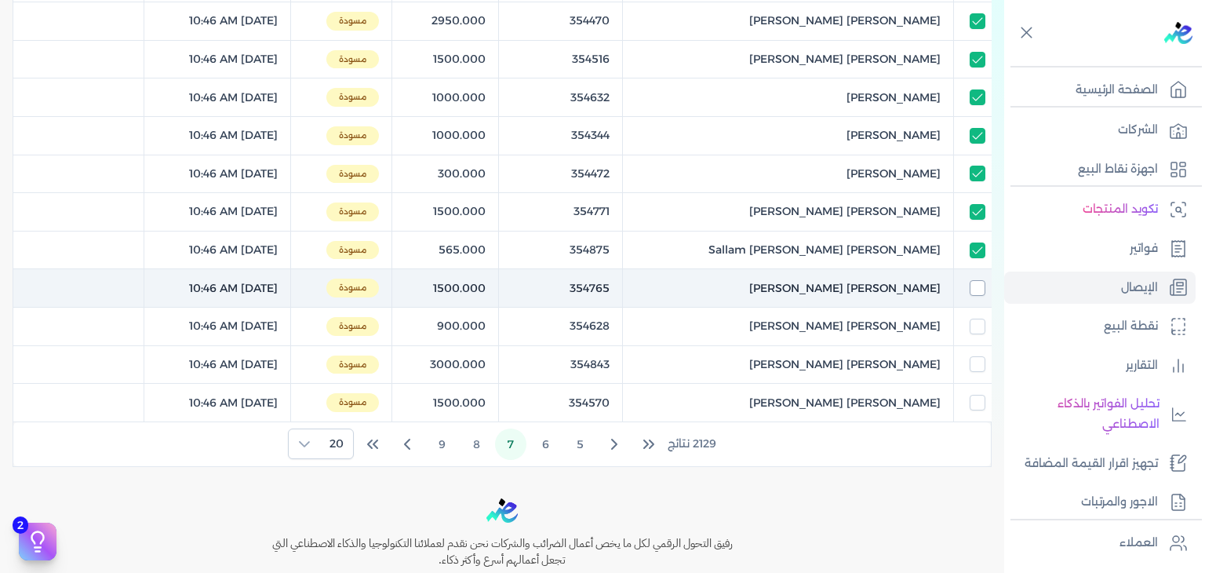
click at [978, 282] on input "checkbox" at bounding box center [978, 288] width 16 height 16
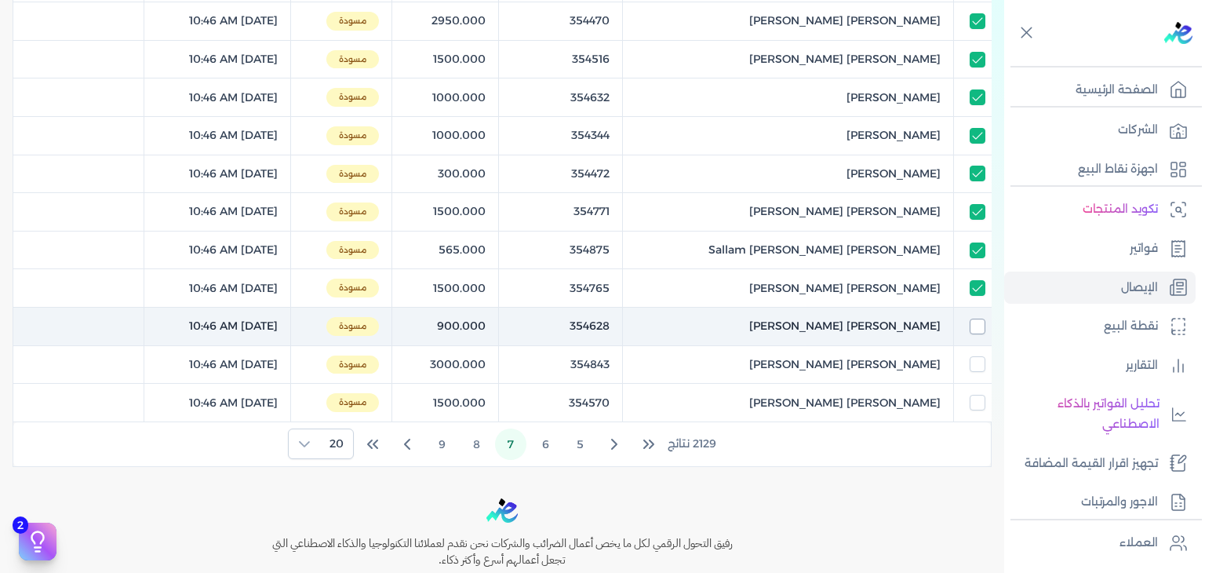
click at [976, 319] on input "checkbox" at bounding box center [978, 327] width 16 height 16
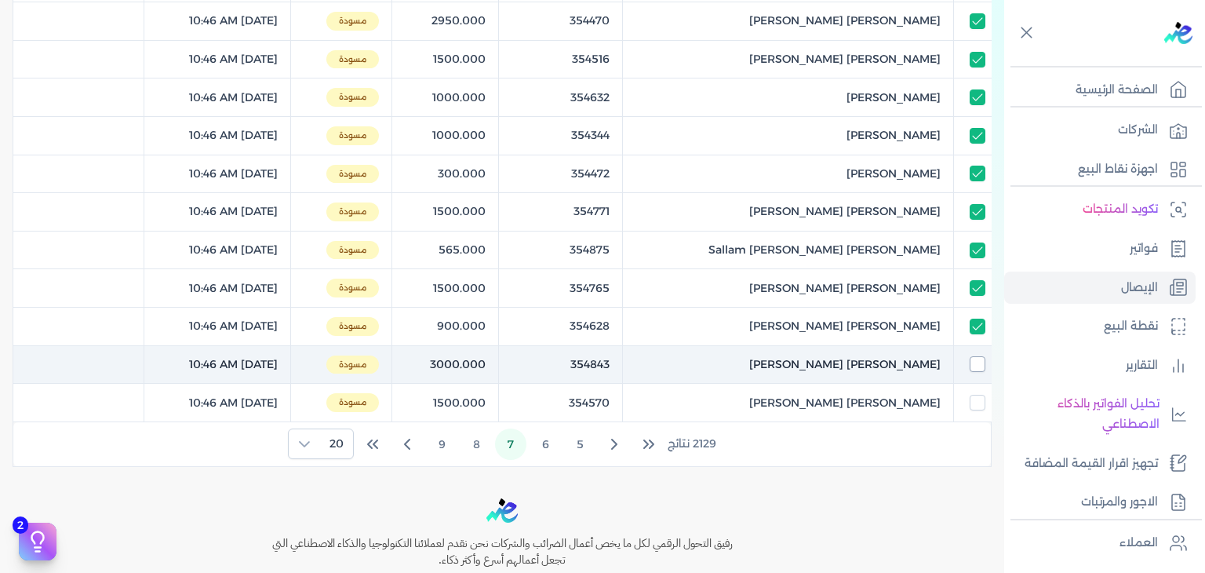
click at [978, 356] on input "checkbox" at bounding box center [978, 364] width 16 height 16
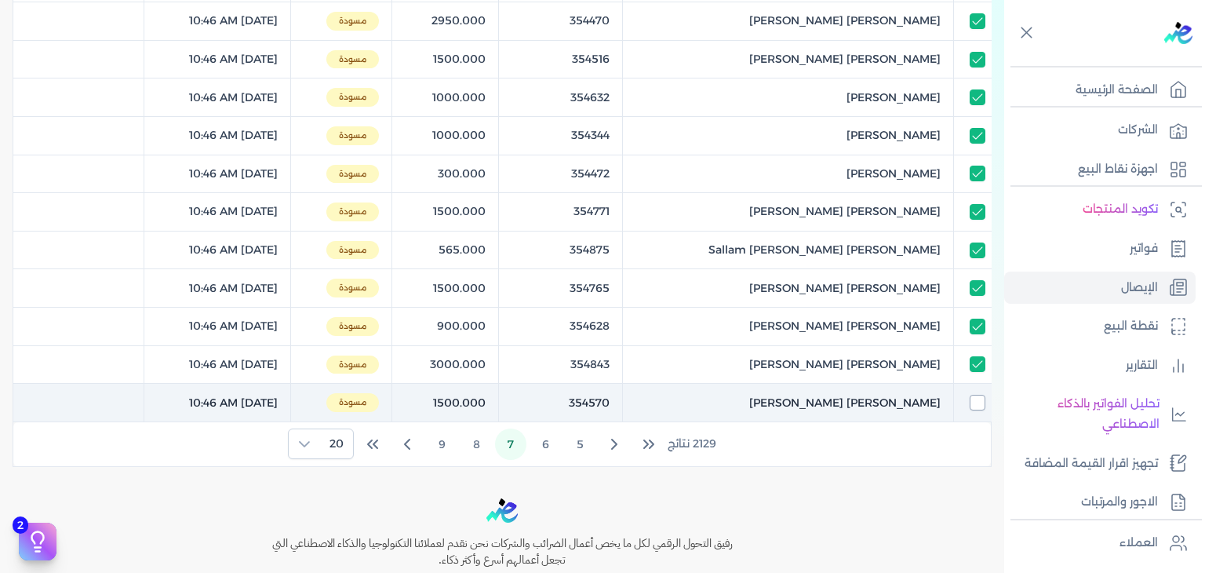
drag, startPoint x: 978, startPoint y: 393, endPoint x: 675, endPoint y: 459, distance: 310.0
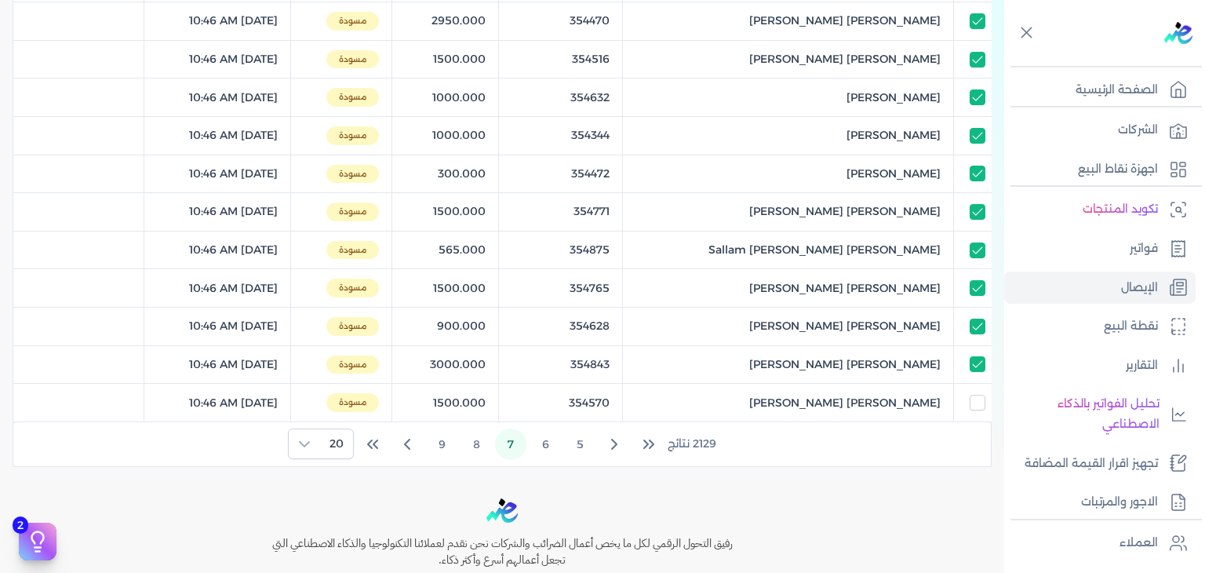
click at [977, 395] on input "checkbox" at bounding box center [978, 403] width 16 height 16
click at [472, 434] on button "8" at bounding box center [476, 443] width 31 height 31
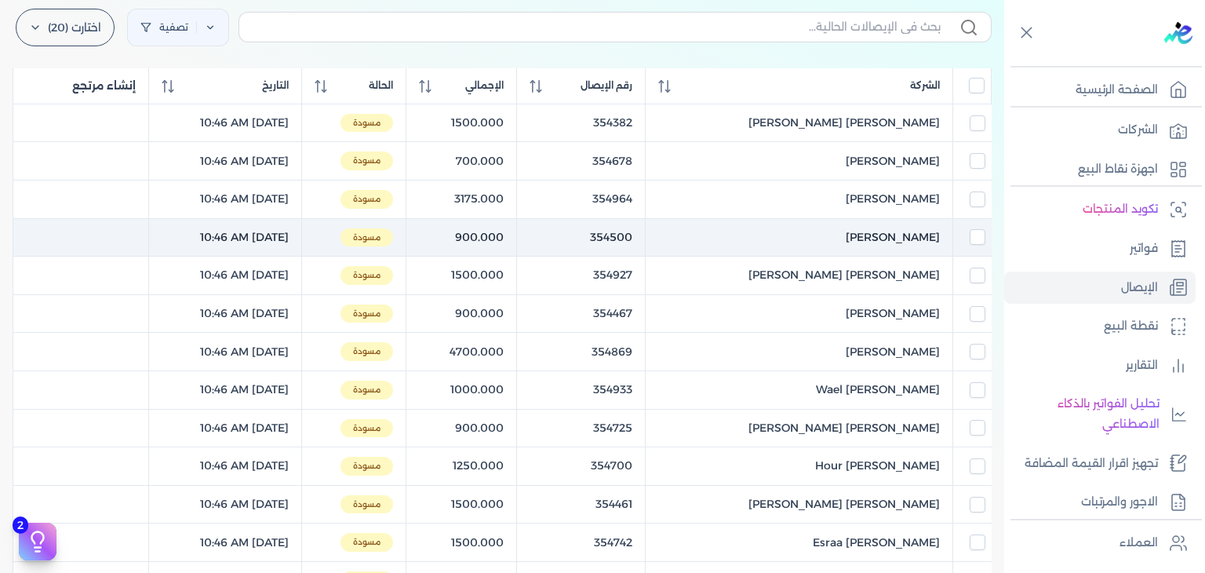
scroll to position [157, 0]
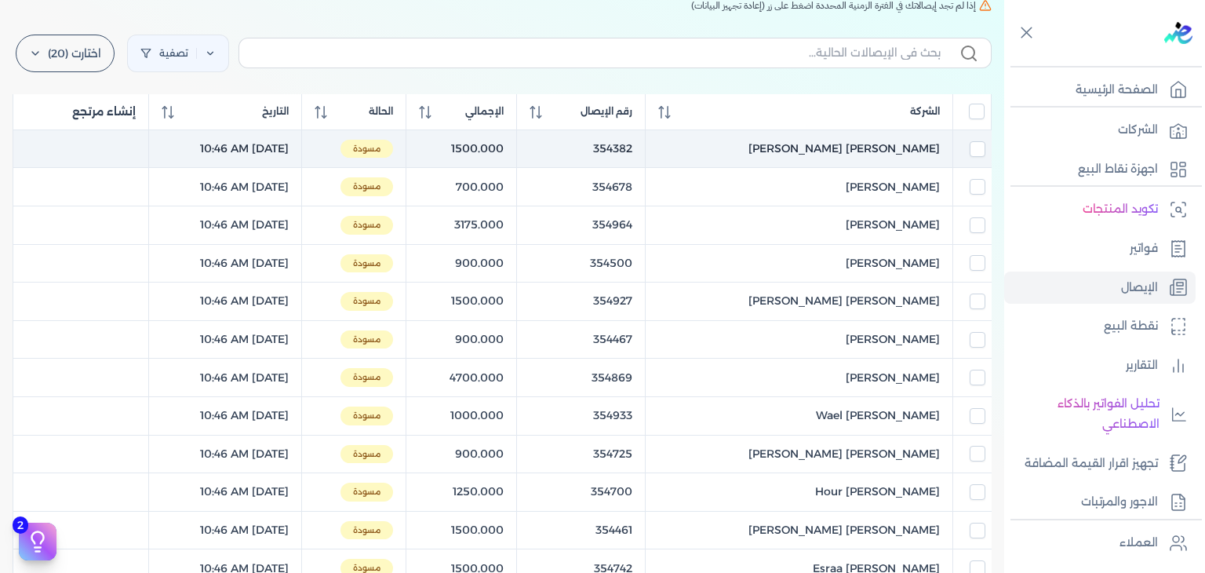
click at [982, 158] on td at bounding box center [972, 148] width 38 height 38
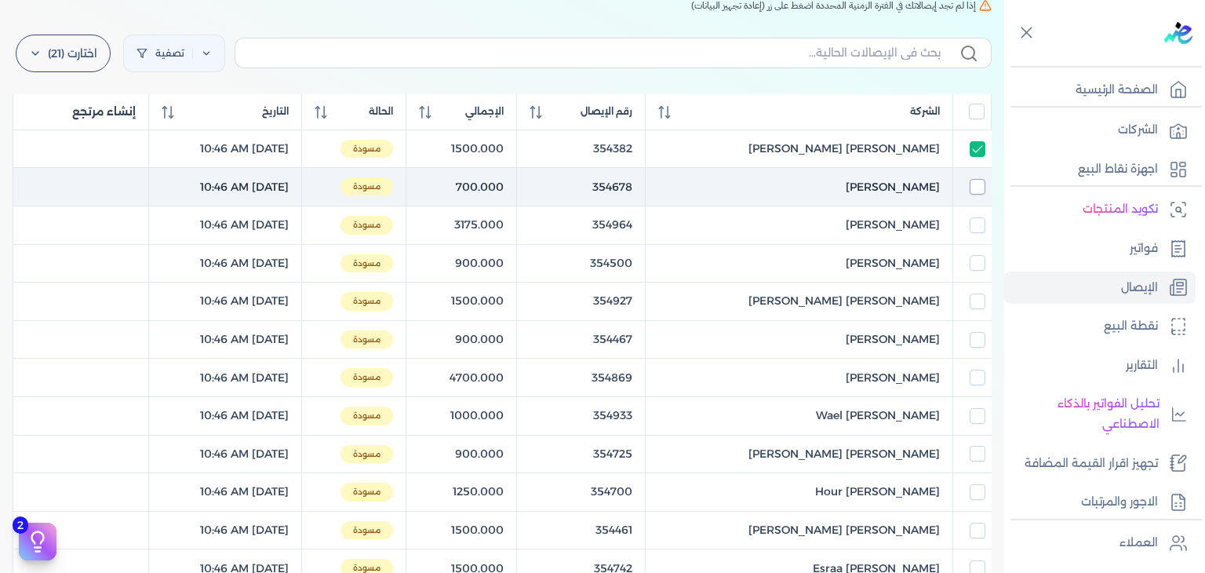
click at [976, 183] on input "checkbox" at bounding box center [978, 187] width 16 height 16
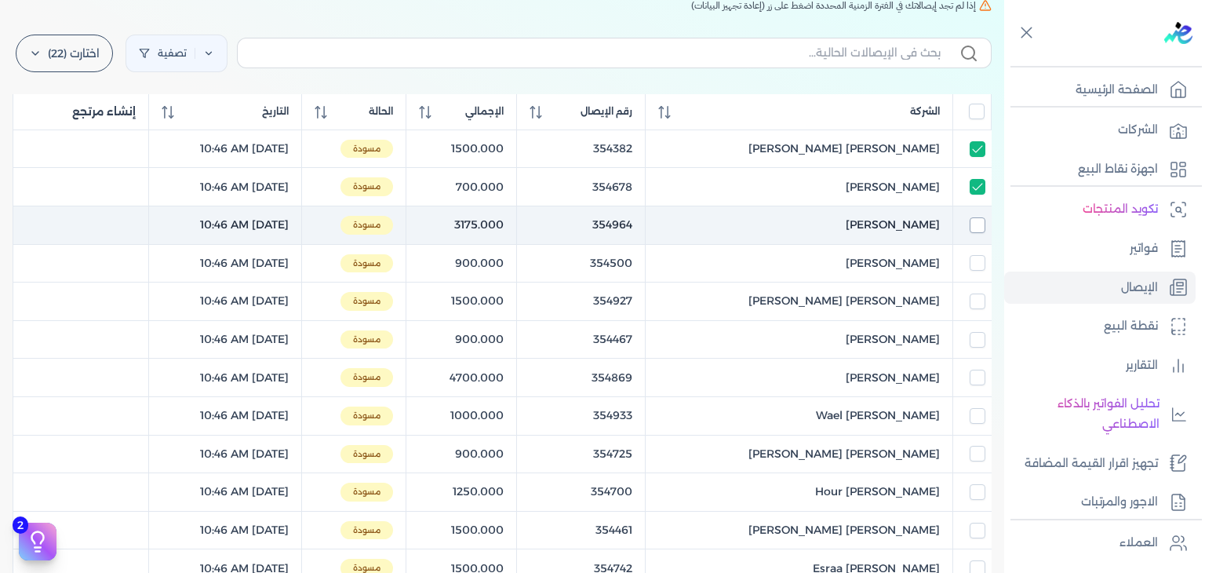
click at [977, 224] on input "checkbox" at bounding box center [978, 225] width 16 height 16
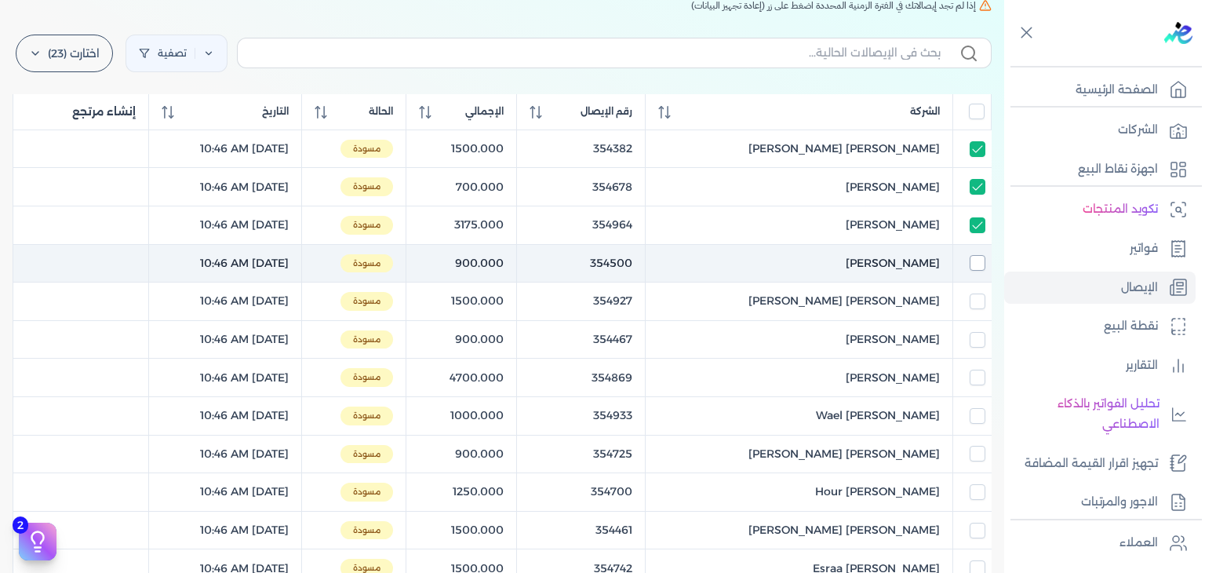
click at [978, 261] on input "checkbox" at bounding box center [978, 263] width 16 height 16
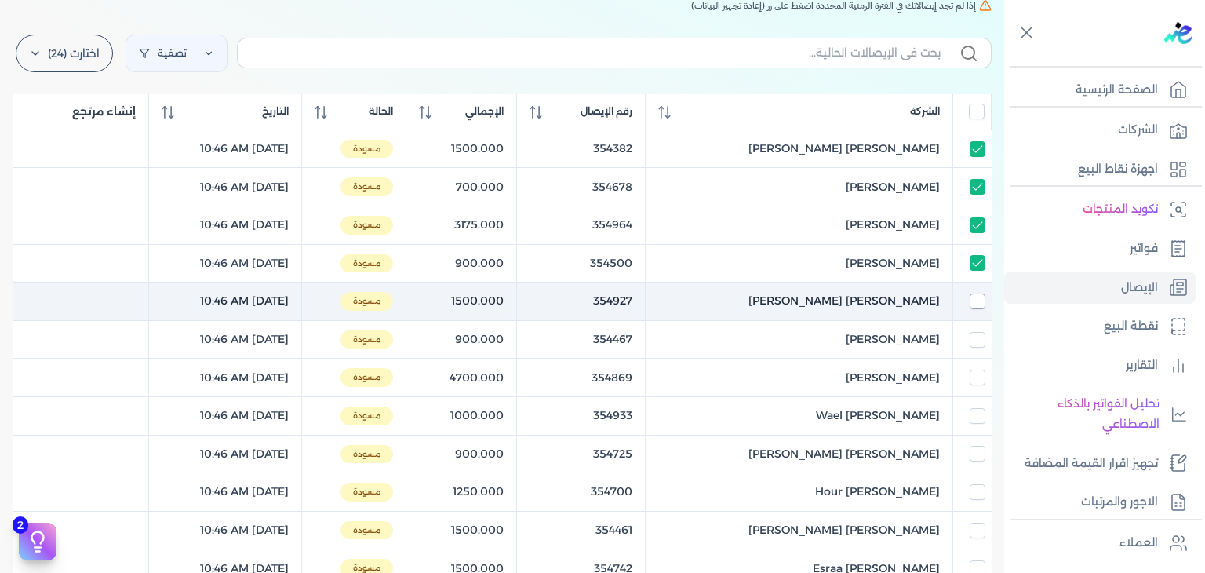
click at [976, 302] on input "checkbox" at bounding box center [978, 301] width 16 height 16
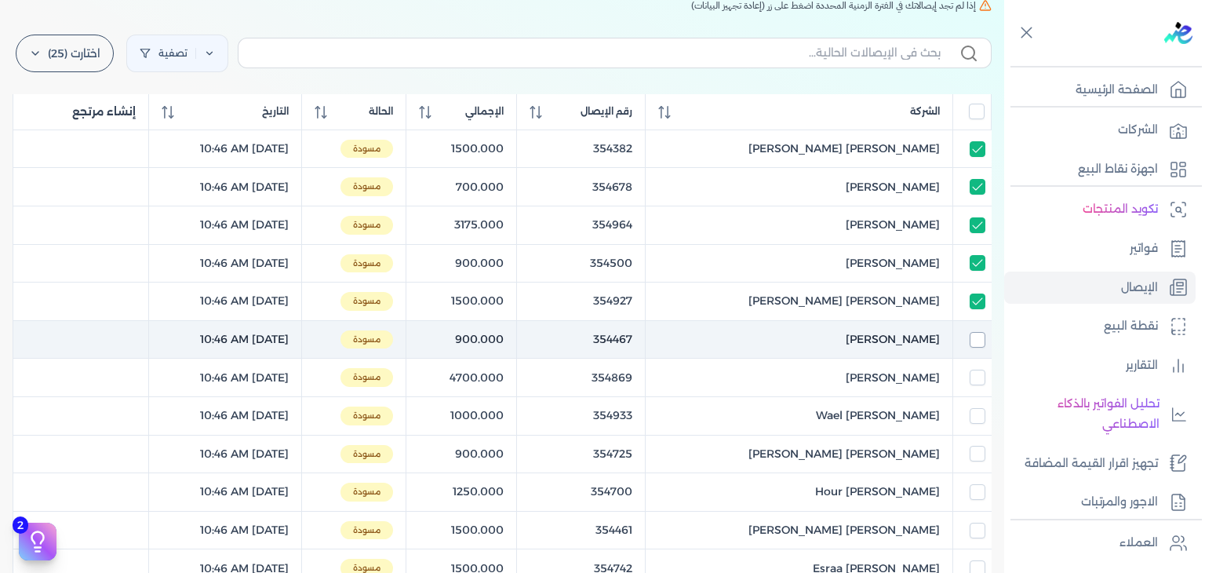
click at [971, 346] on input "checkbox" at bounding box center [978, 340] width 16 height 16
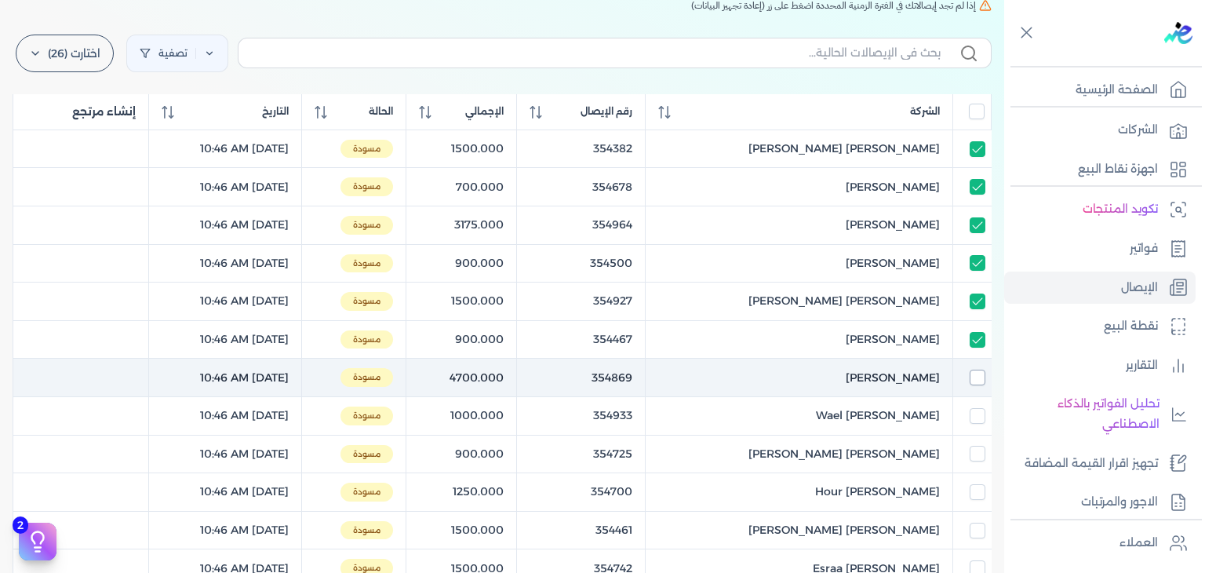
click at [973, 371] on input "checkbox" at bounding box center [978, 378] width 16 height 16
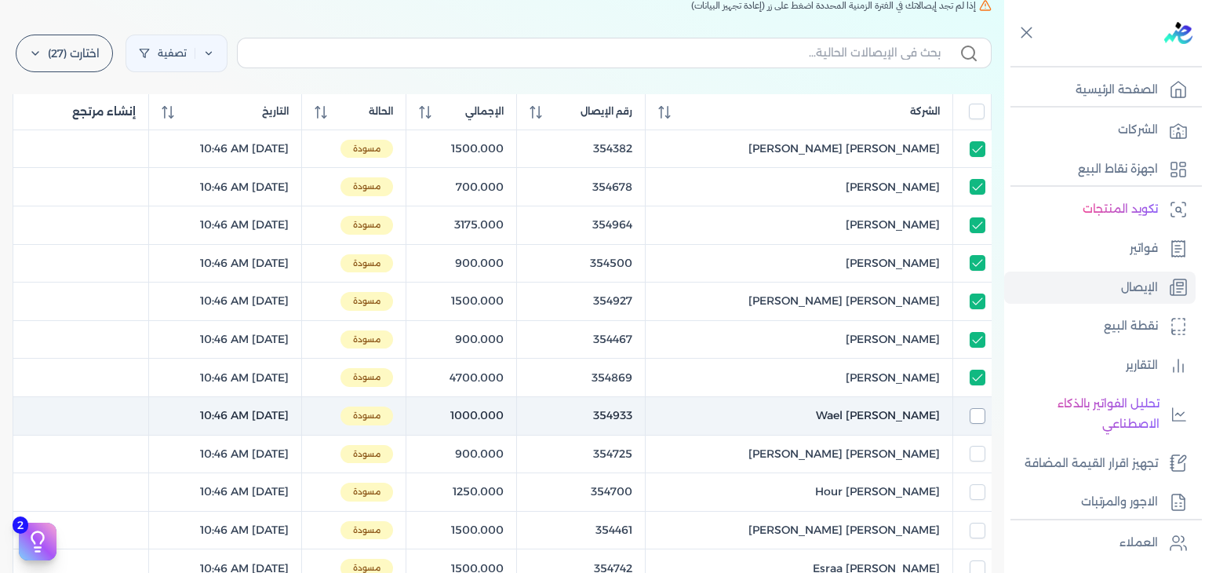
click at [977, 410] on input "checkbox" at bounding box center [978, 416] width 16 height 16
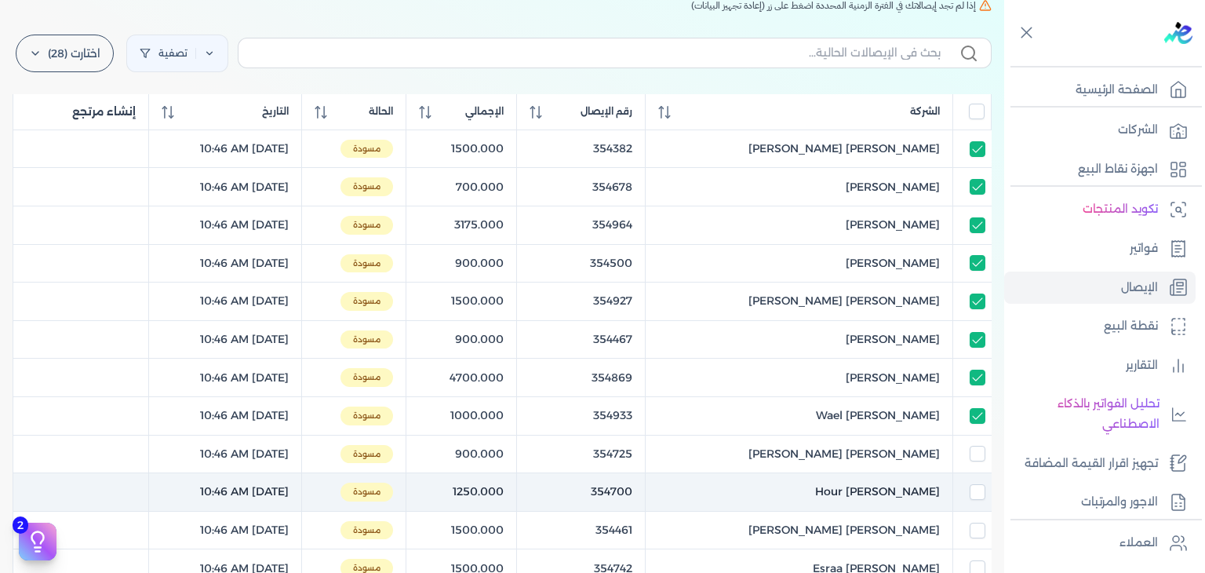
scroll to position [314, 0]
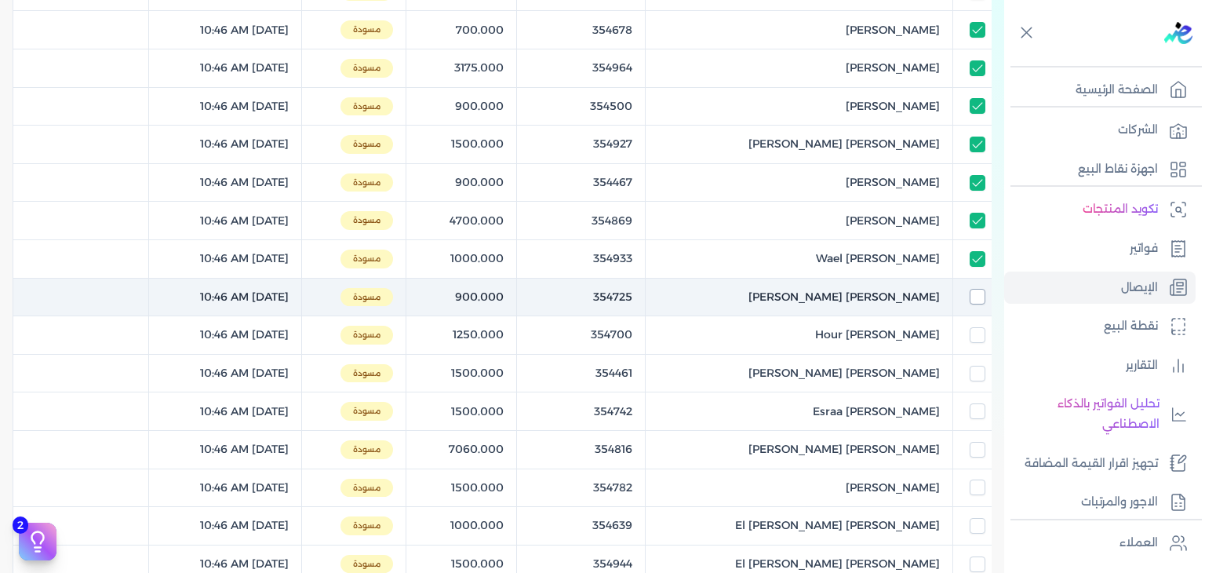
drag, startPoint x: 972, startPoint y: 299, endPoint x: 985, endPoint y: 339, distance: 41.9
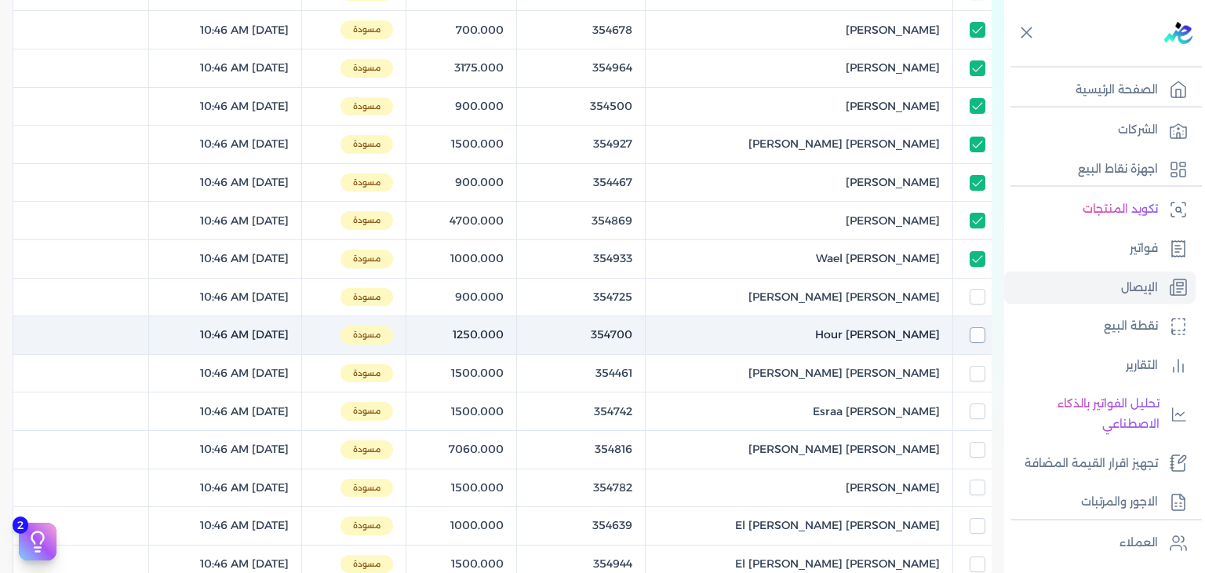
click at [973, 300] on input "checkbox" at bounding box center [978, 297] width 16 height 16
click at [985, 341] on div at bounding box center [978, 335] width 16 height 16
click at [975, 330] on input "checkbox" at bounding box center [978, 335] width 16 height 16
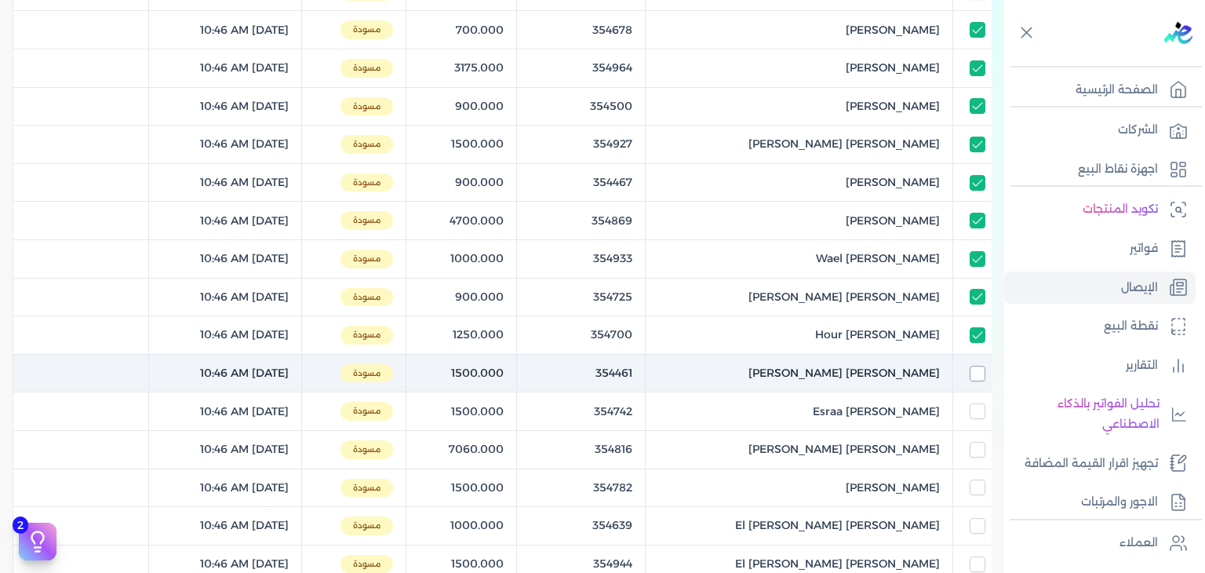
click at [981, 373] on input "checkbox" at bounding box center [978, 374] width 16 height 16
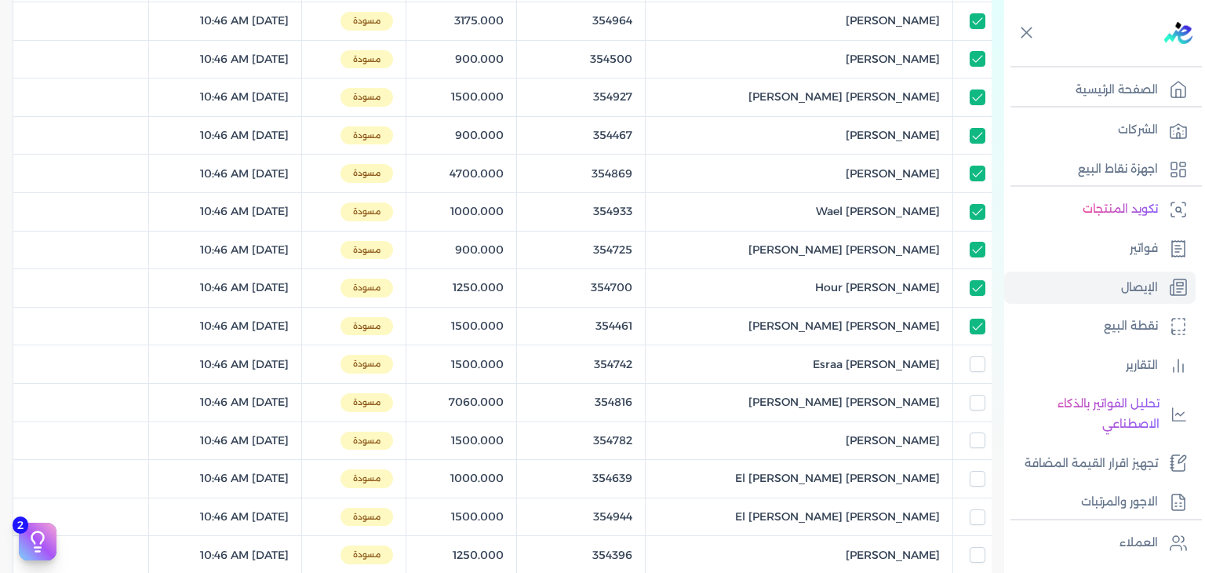
scroll to position [628, 0]
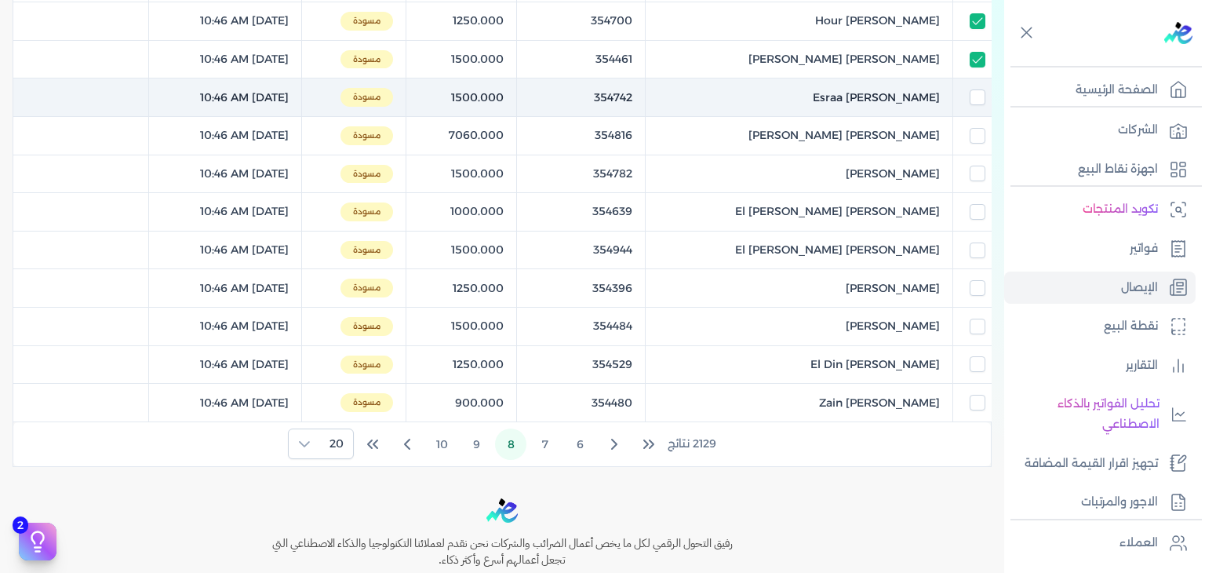
drag, startPoint x: 975, startPoint y: 97, endPoint x: 976, endPoint y: 108, distance: 11.1
click at [975, 100] on input "checkbox" at bounding box center [978, 97] width 16 height 16
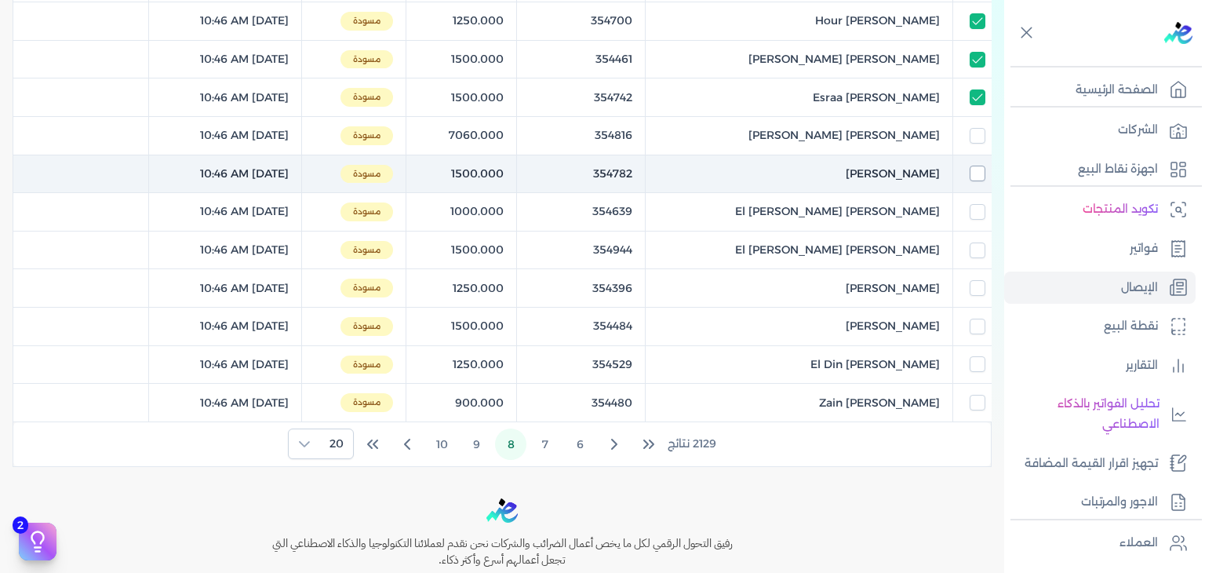
drag, startPoint x: 978, startPoint y: 131, endPoint x: 974, endPoint y: 171, distance: 40.2
click at [978, 132] on input "checkbox" at bounding box center [978, 136] width 16 height 16
click at [975, 174] on input "checkbox" at bounding box center [978, 174] width 16 height 16
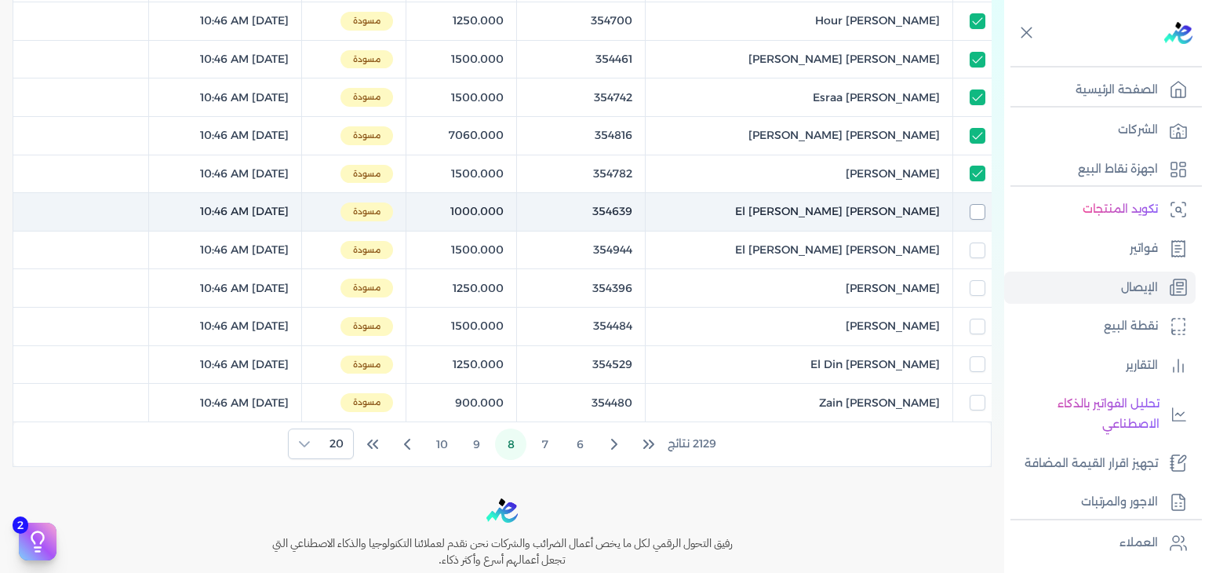
click at [976, 205] on input "checkbox" at bounding box center [978, 212] width 16 height 16
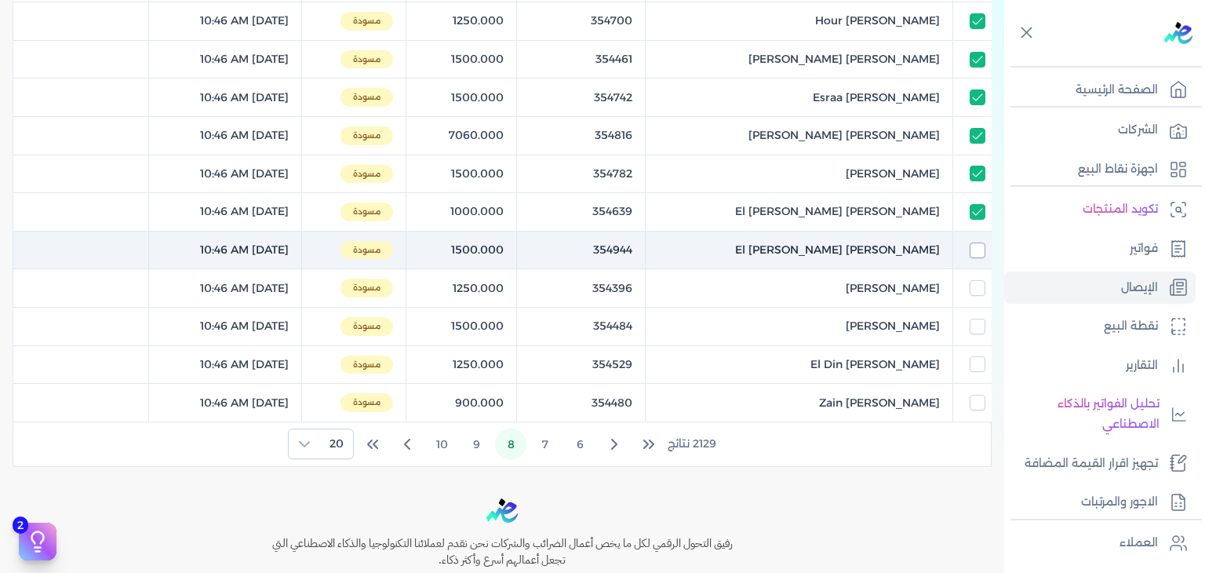
click at [976, 255] on td at bounding box center [972, 250] width 38 height 38
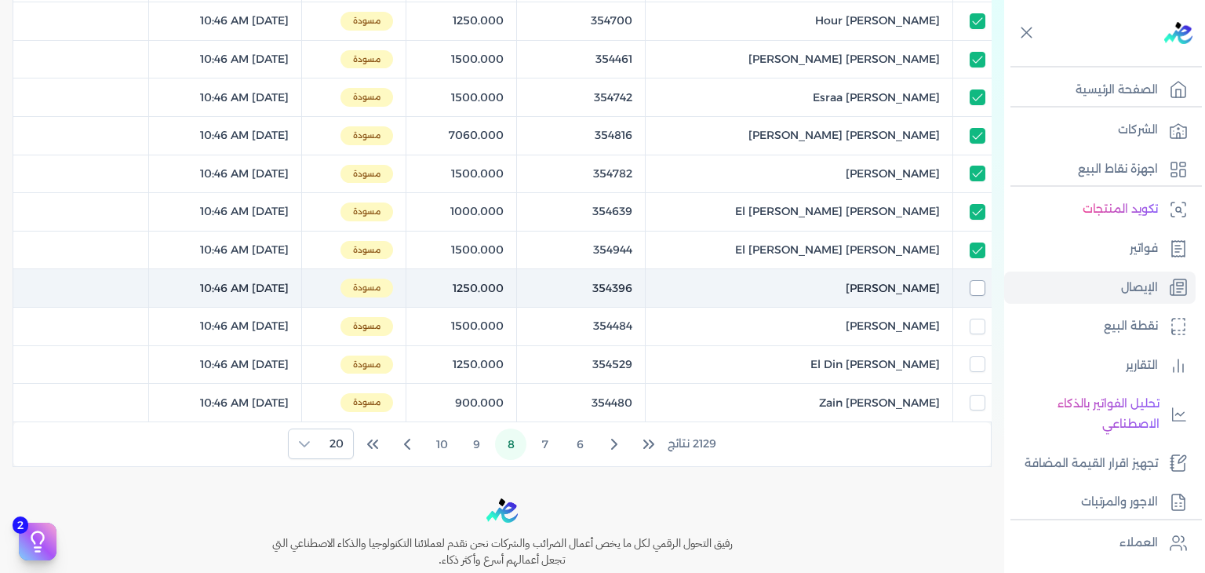
click at [976, 284] on input "checkbox" at bounding box center [978, 288] width 16 height 16
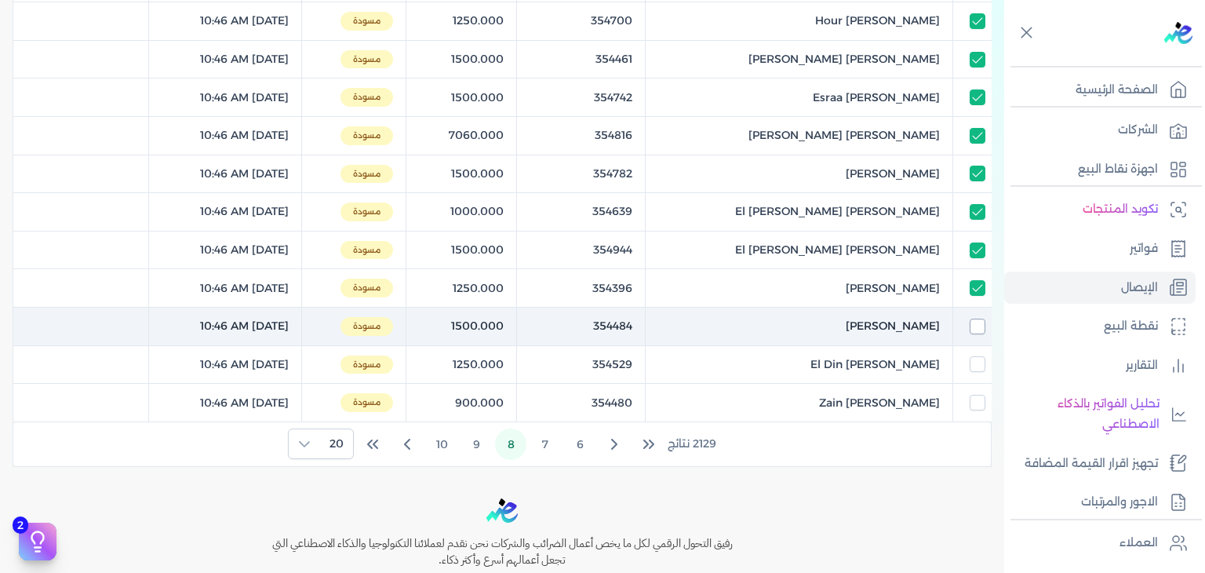
click at [975, 319] on input "checkbox" at bounding box center [978, 327] width 16 height 16
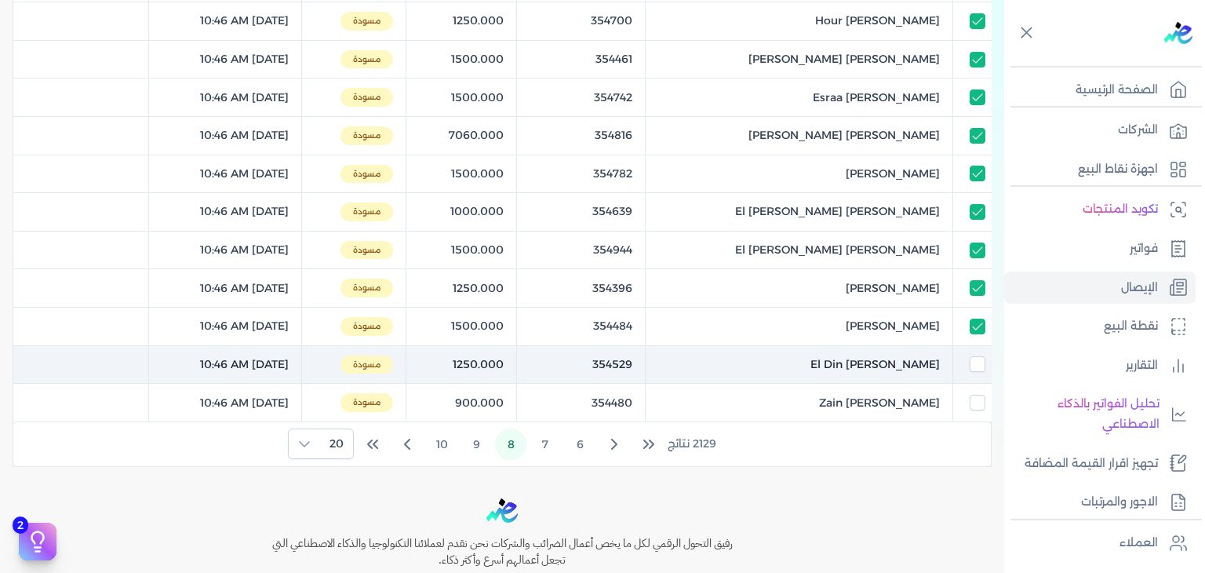
click at [975, 350] on td at bounding box center [972, 364] width 38 height 38
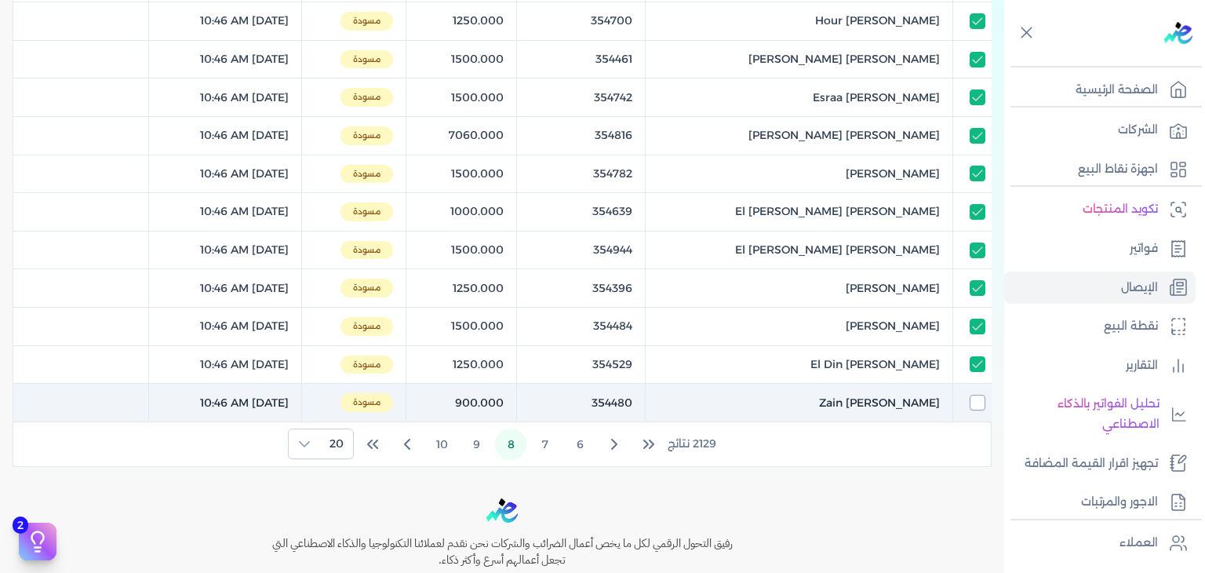
click at [973, 395] on input "checkbox" at bounding box center [978, 403] width 16 height 16
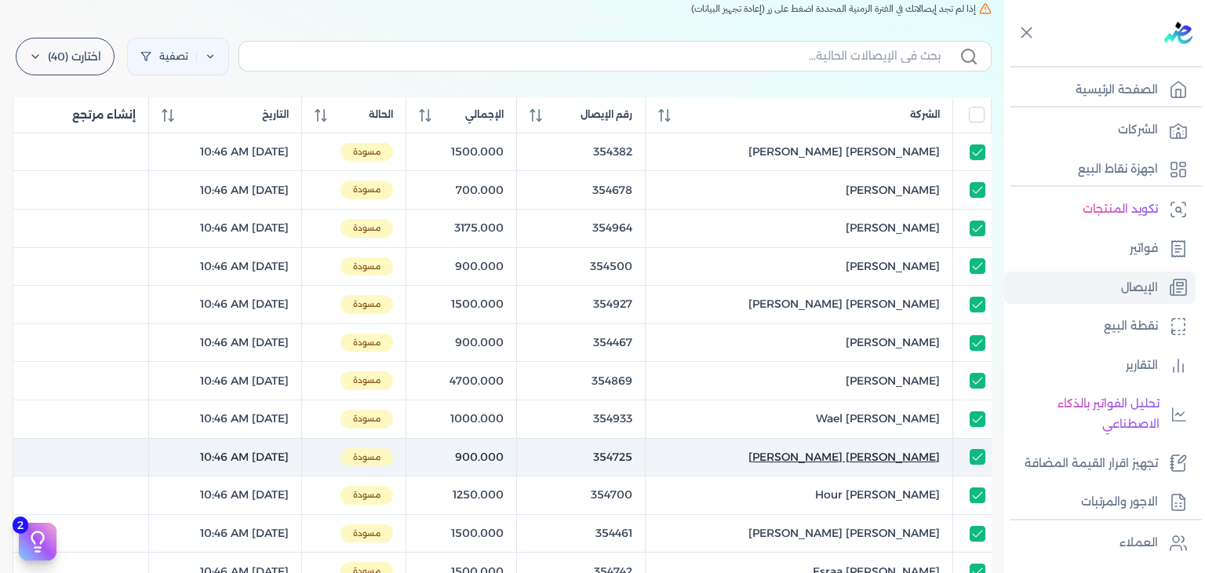
scroll to position [0, 0]
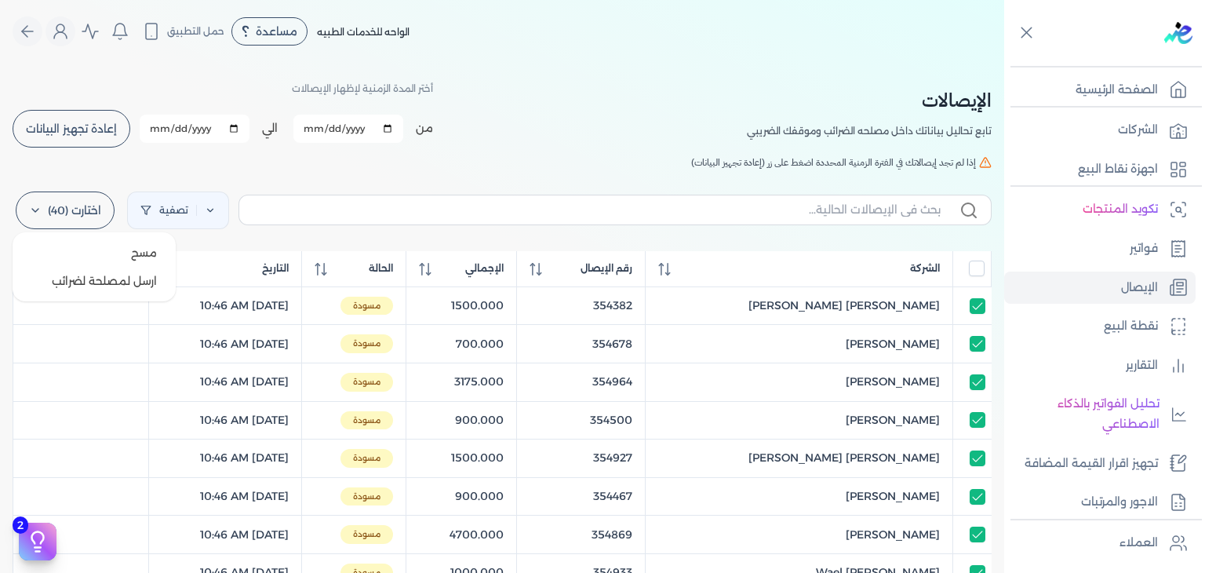
click at [79, 191] on div "اختارت (40) مسح ارسل لمصلحة لضرائب" at bounding box center [65, 210] width 105 height 44
click at [97, 286] on button "ارسل لمصلحة لضرائب" at bounding box center [94, 281] width 151 height 28
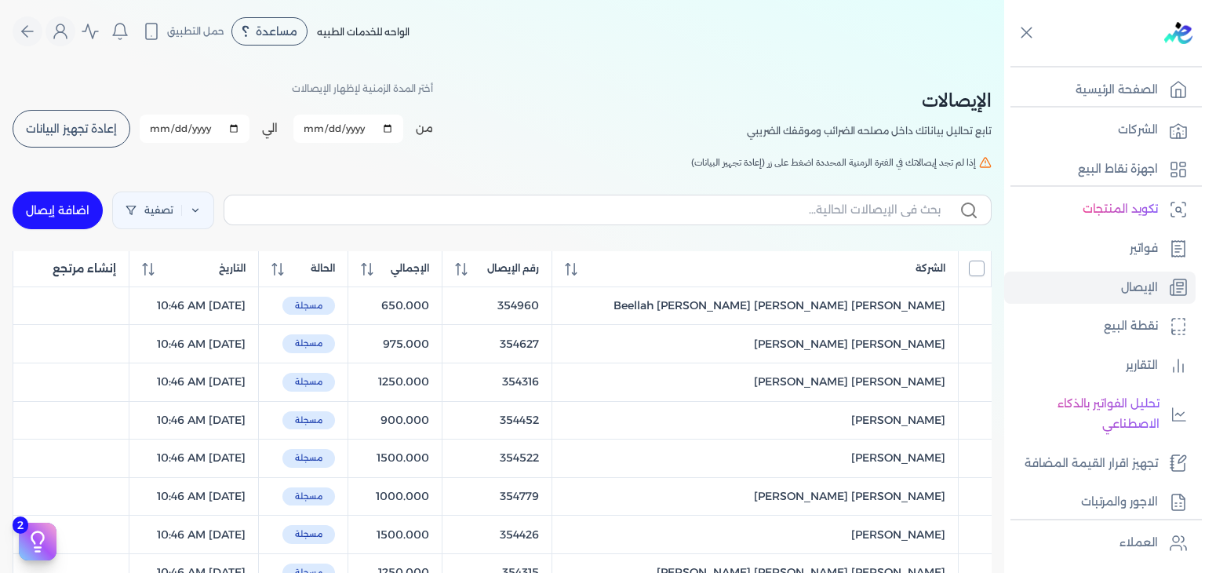
click at [982, 270] on input "All items unselected" at bounding box center [977, 268] width 16 height 16
click at [980, 270] on input "All items selected" at bounding box center [977, 268] width 16 height 16
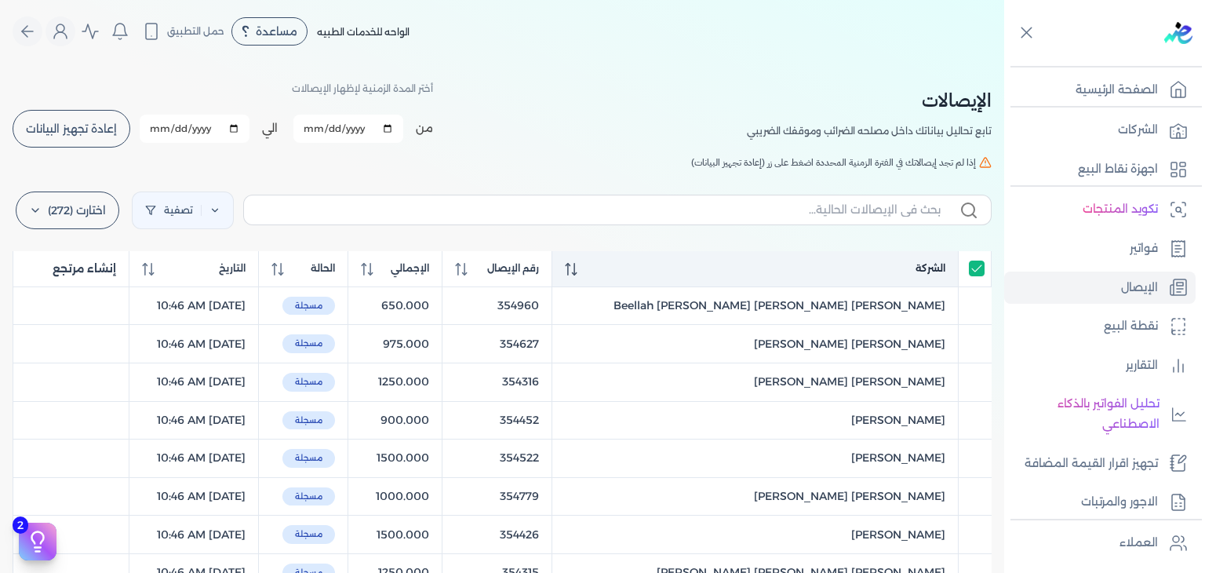
checkbox input "false"
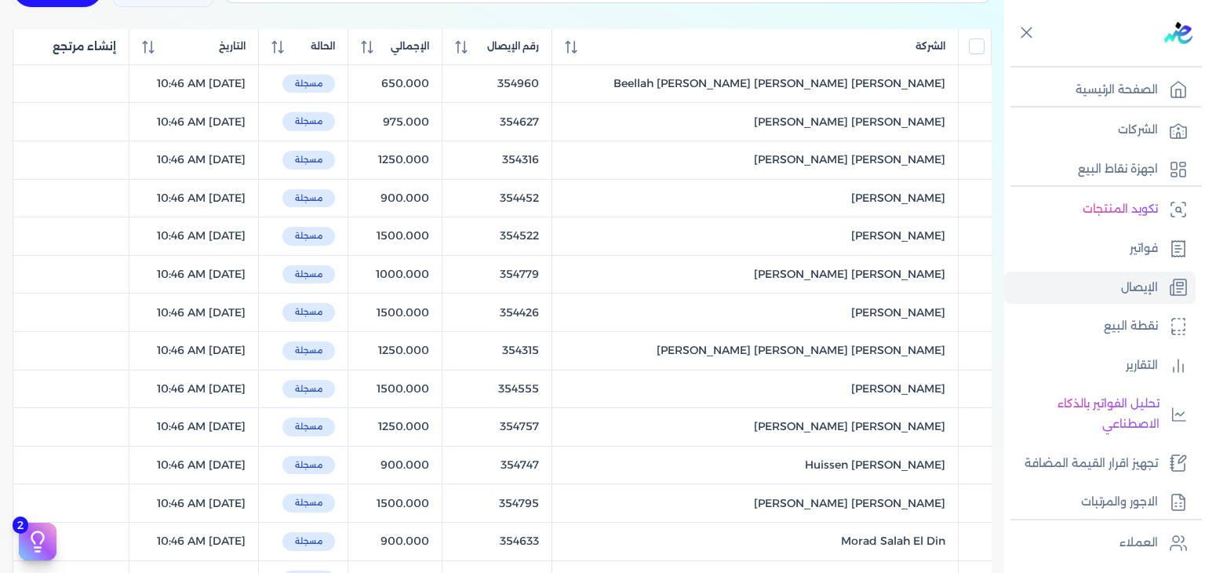
scroll to position [235, 0]
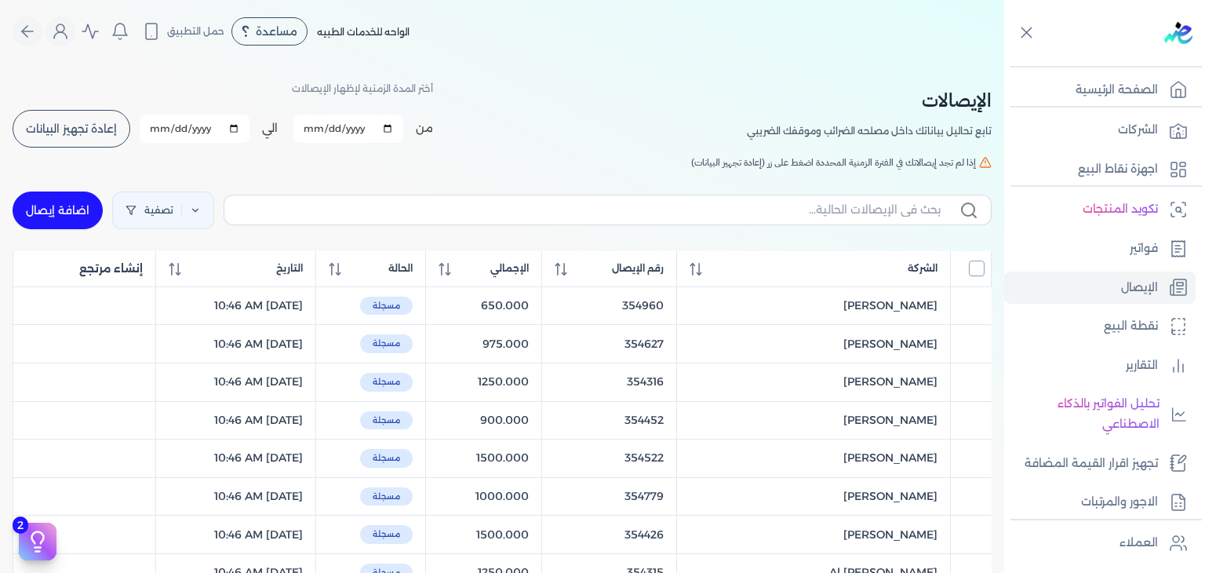
click at [973, 263] on input "All items unselected" at bounding box center [977, 268] width 16 height 16
click at [979, 270] on input "All items selected" at bounding box center [977, 268] width 16 height 16
click at [599, 93] on div "الإيصالات تابع تحاليل بياناتك داخل مصلحه الضرائب وموقفك الضريبي أختر المدة الزم…" at bounding box center [502, 113] width 979 height 71
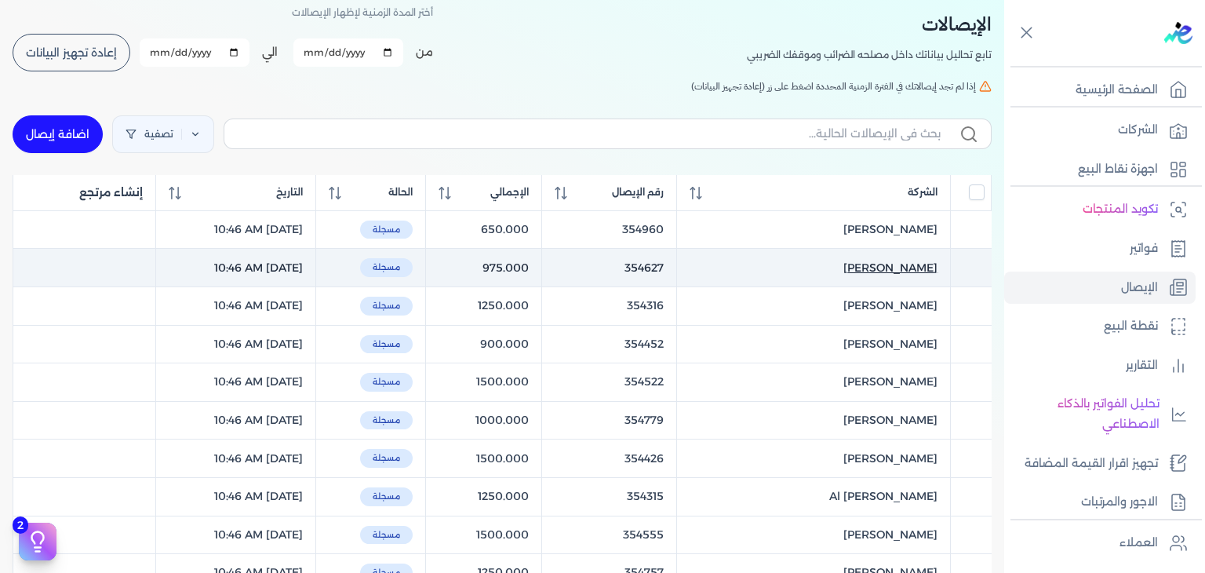
scroll to position [78, 0]
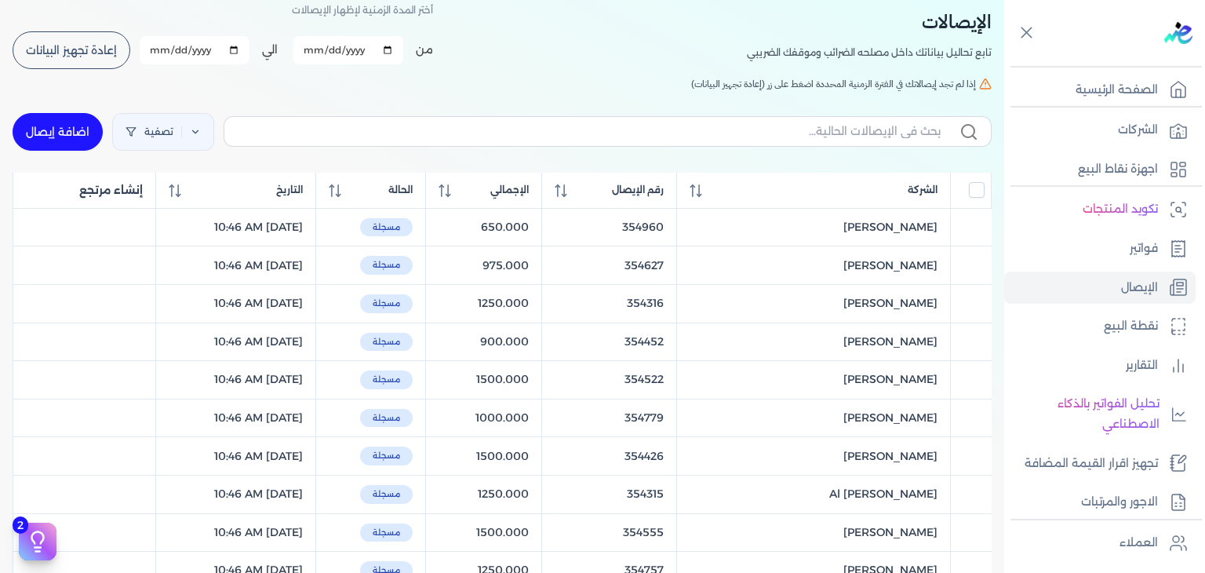
click at [90, 59] on button "إعادة تجهيز البيانات" at bounding box center [72, 50] width 118 height 38
checkbox input "false"
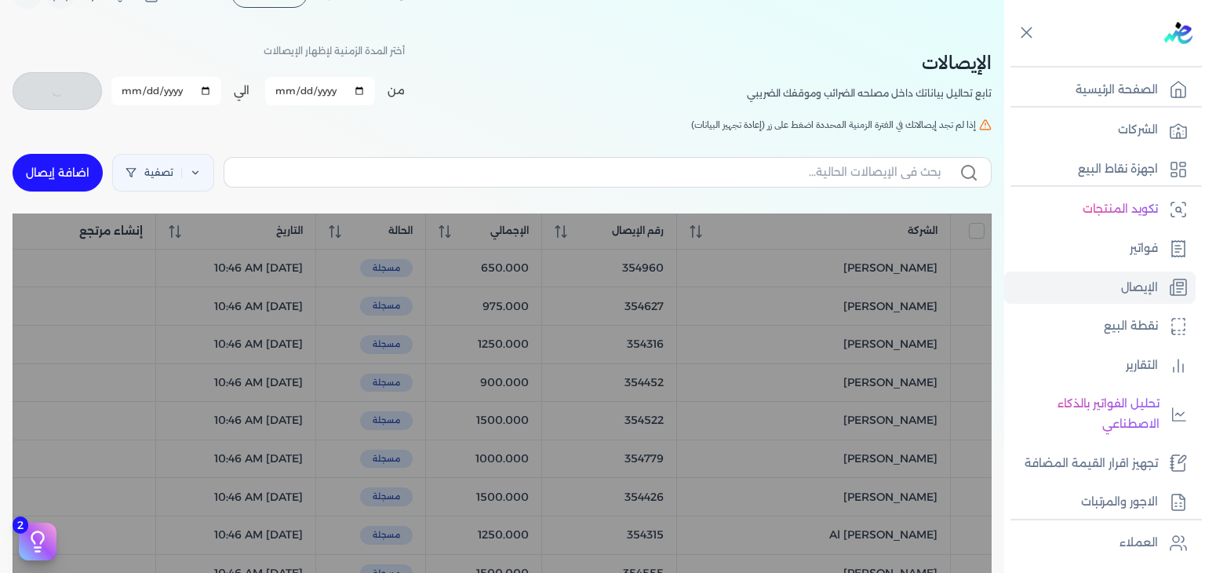
scroll to position [0, 0]
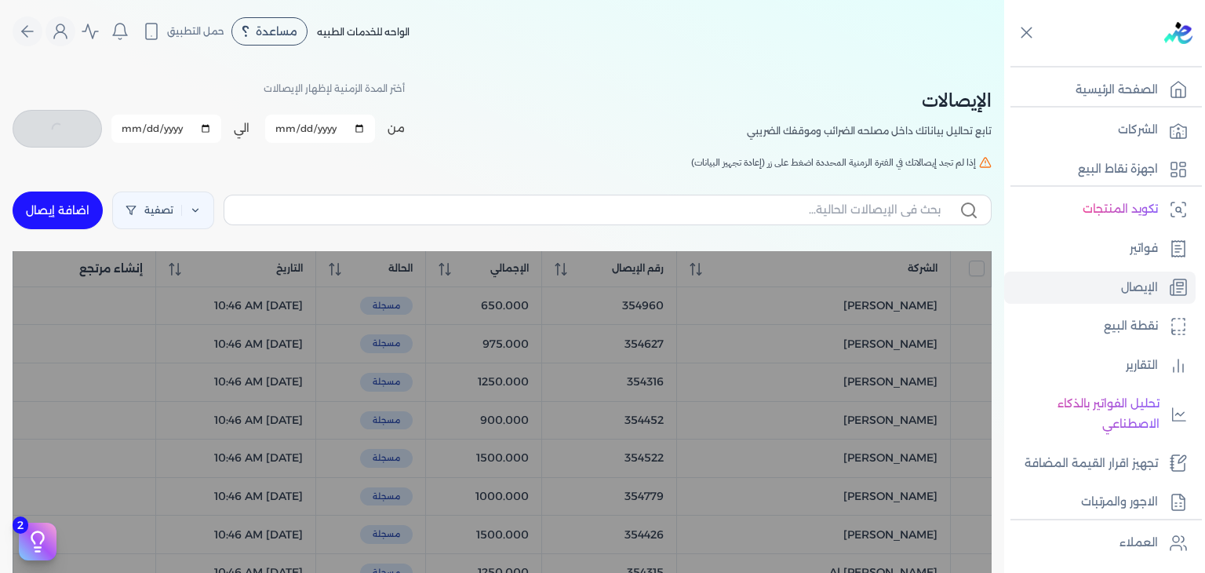
click at [1123, 329] on p "نقطة البيع" at bounding box center [1131, 326] width 54 height 20
select select
select select "EGP"
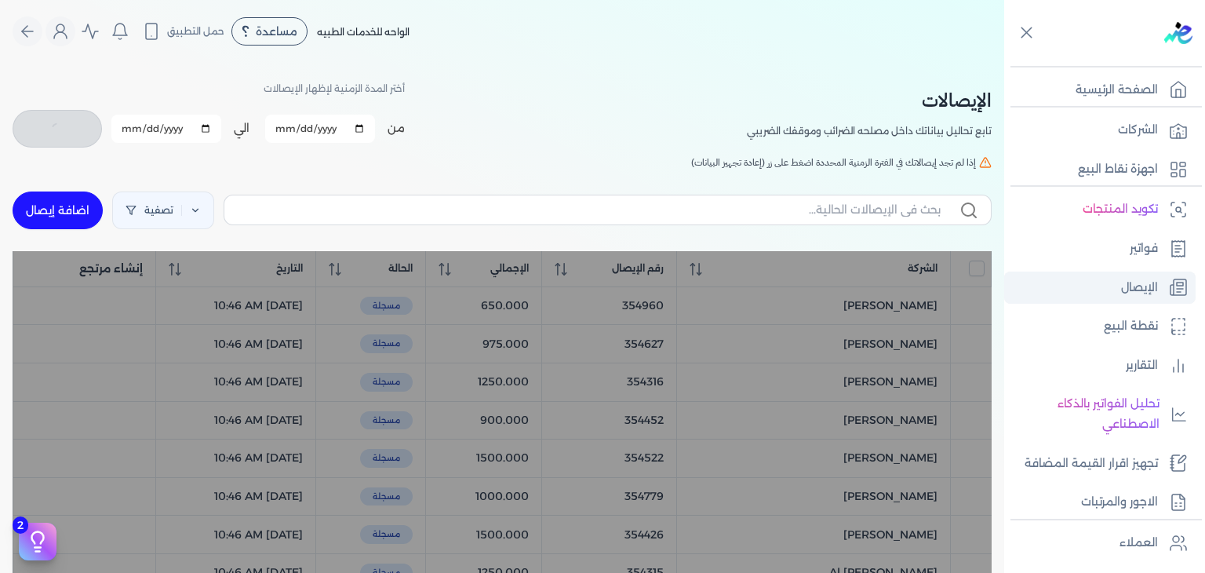
select select "EGS"
select select "B"
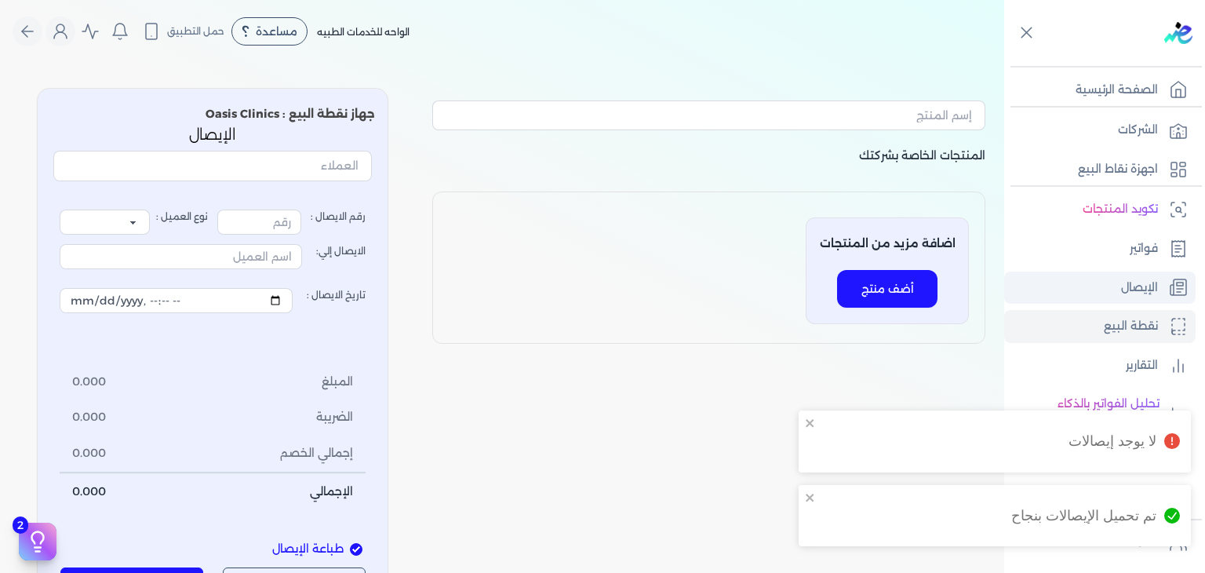
click at [1115, 292] on link "الإيصال" at bounding box center [1099, 287] width 191 height 33
click at [1115, 283] on link "الإيصال" at bounding box center [1099, 287] width 191 height 33
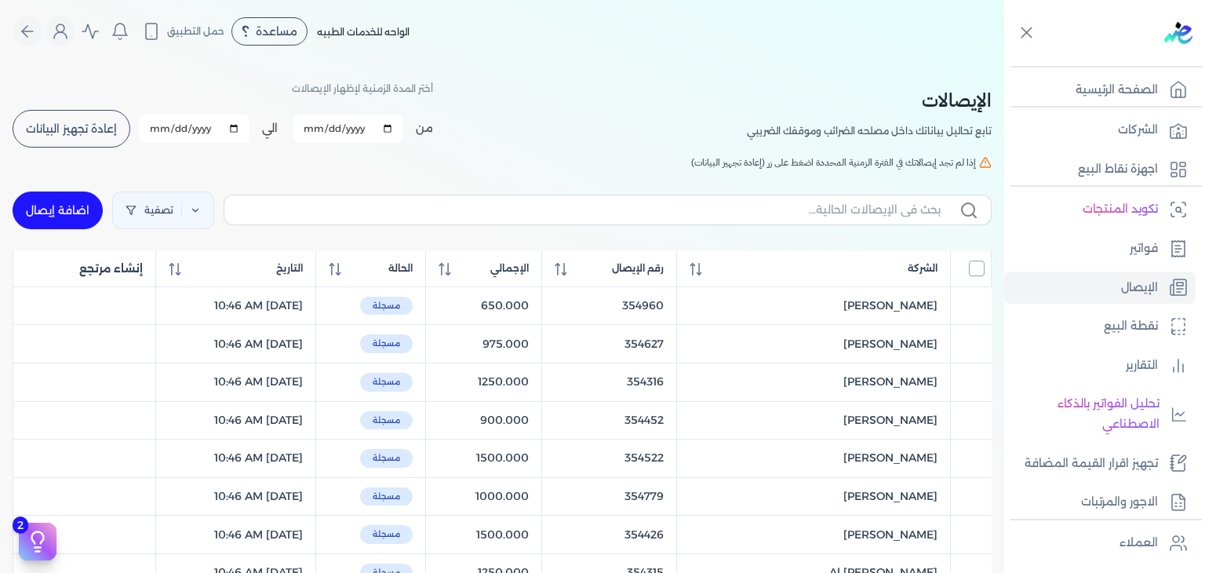
click at [979, 266] on input "All items unselected" at bounding box center [977, 268] width 16 height 16
click at [981, 268] on input "All items selected" at bounding box center [977, 268] width 16 height 16
checkbox input "false"
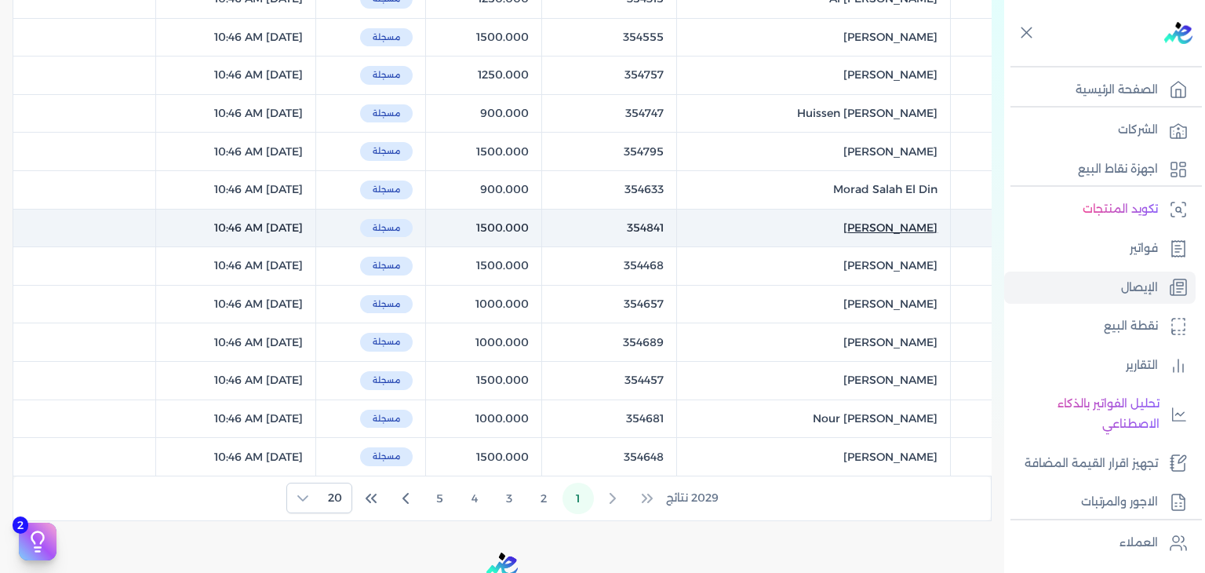
scroll to position [756, 0]
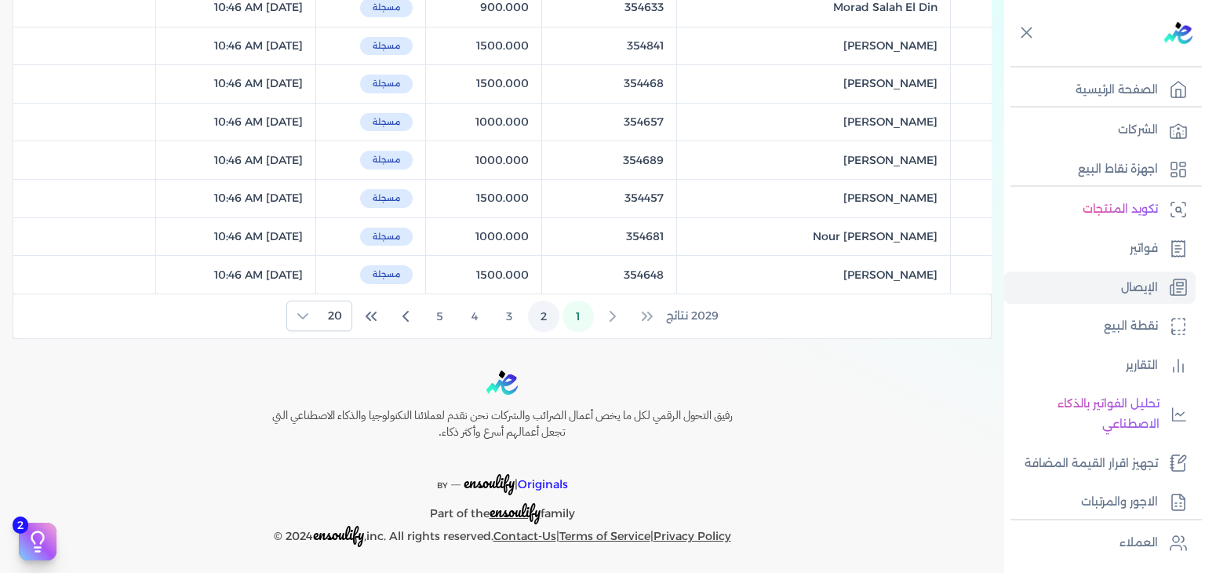
click at [535, 305] on button "2" at bounding box center [543, 316] width 31 height 31
click at [515, 315] on button "3" at bounding box center [509, 316] width 31 height 31
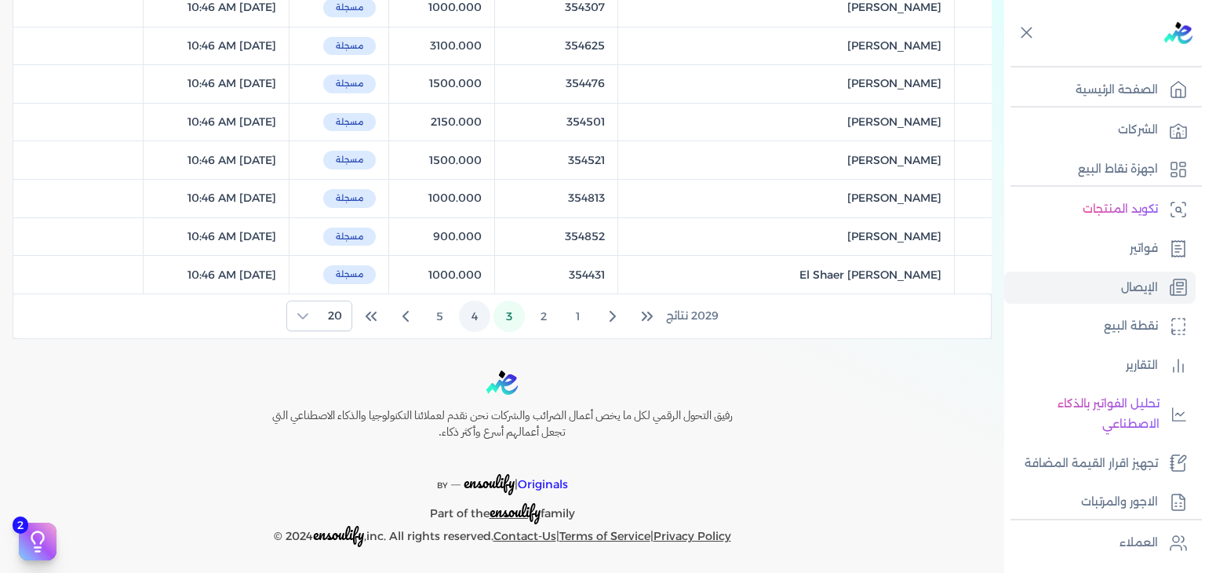
click at [471, 310] on button "4" at bounding box center [474, 316] width 31 height 31
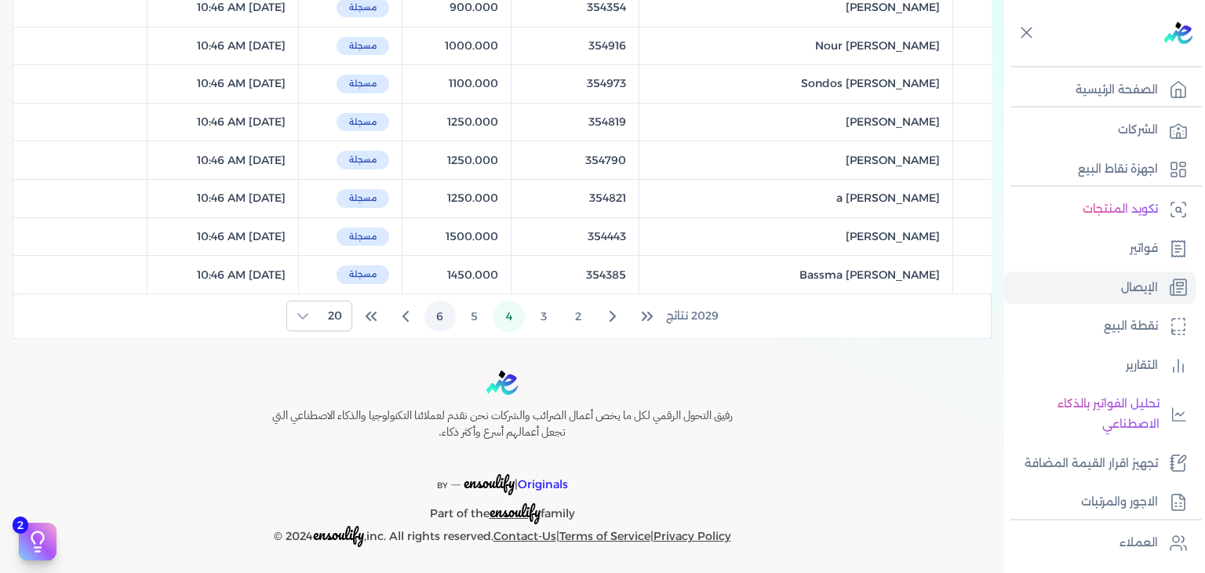
click at [467, 311] on button "5" at bounding box center [474, 316] width 31 height 31
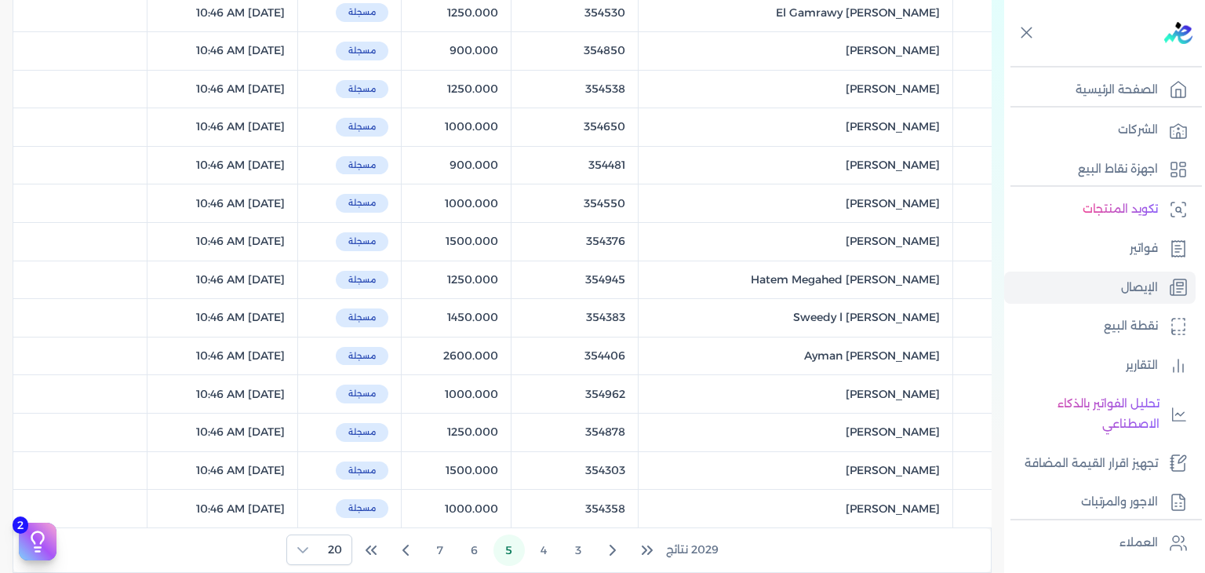
scroll to position [520, 0]
click at [472, 553] on button "6" at bounding box center [474, 551] width 31 height 31
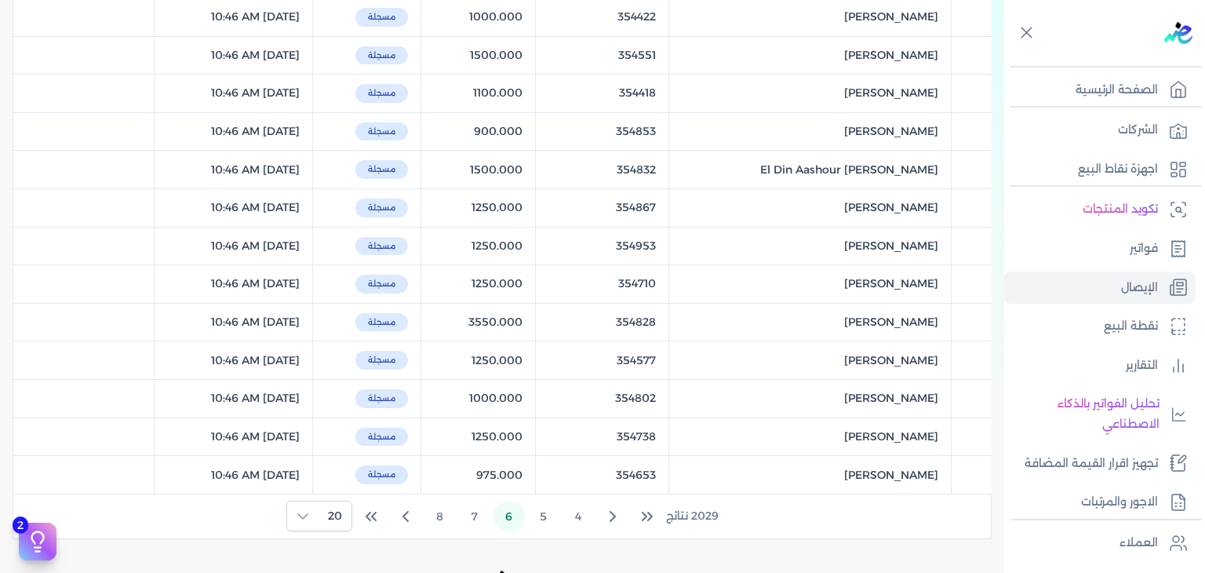
scroll to position [628, 0]
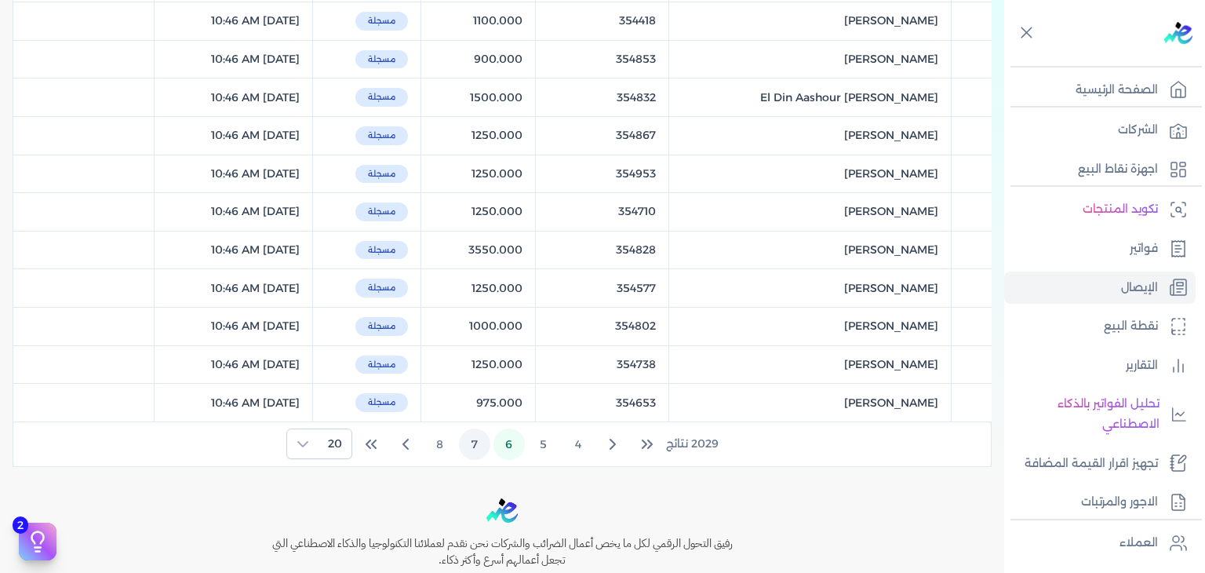
click at [486, 440] on button "7" at bounding box center [474, 443] width 31 height 31
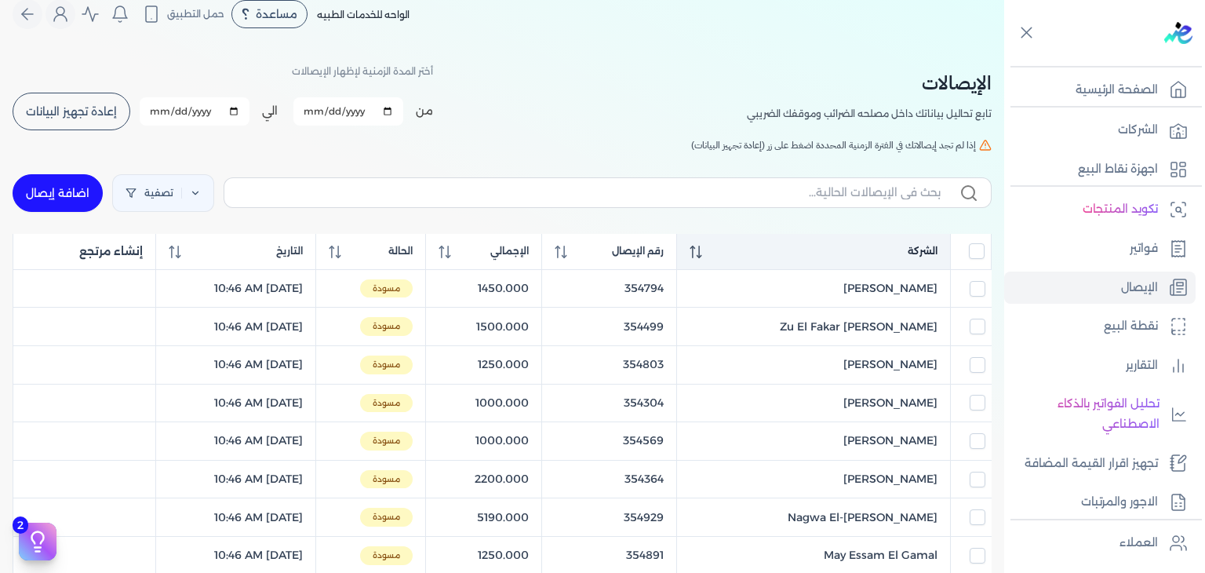
scroll to position [0, 0]
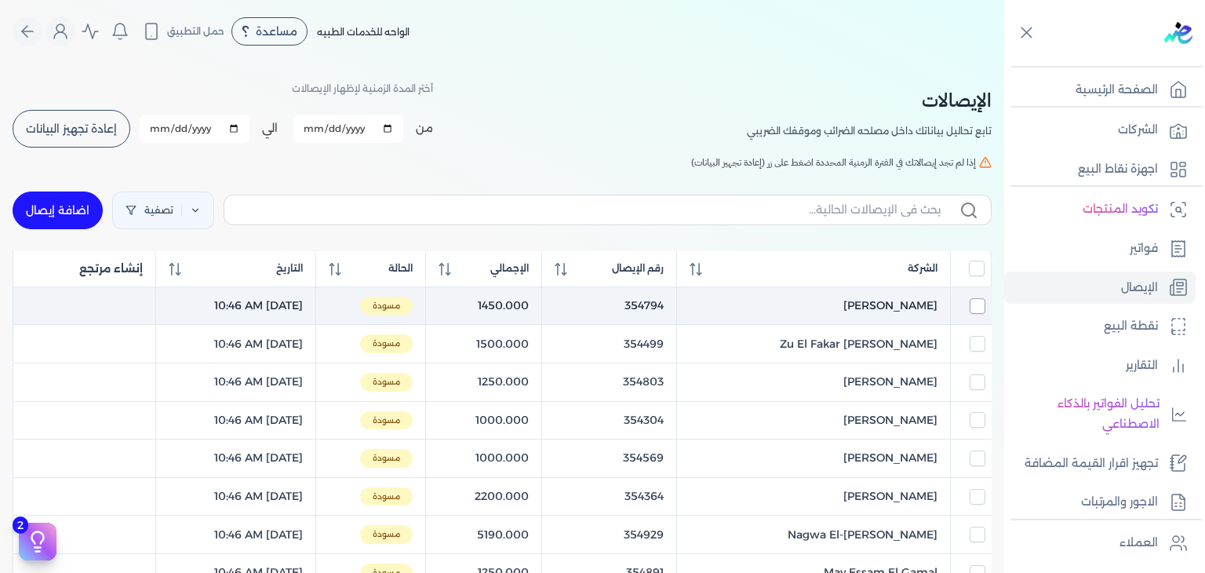
click at [981, 300] on input "checkbox" at bounding box center [978, 306] width 16 height 16
checkbox input "true"
checkbox input "false"
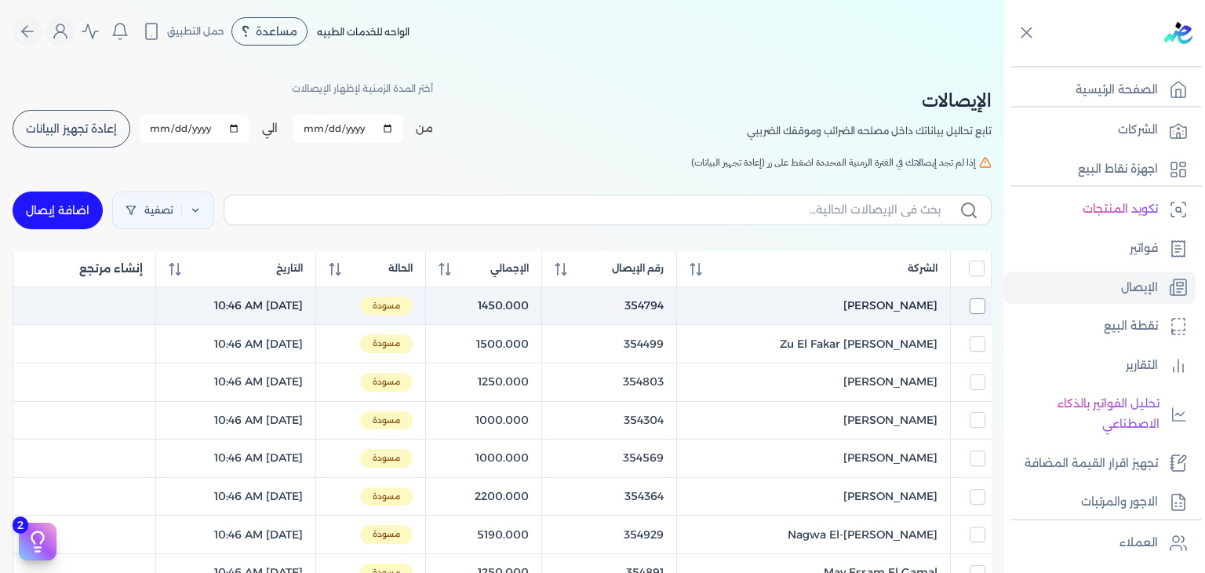
checkbox input "false"
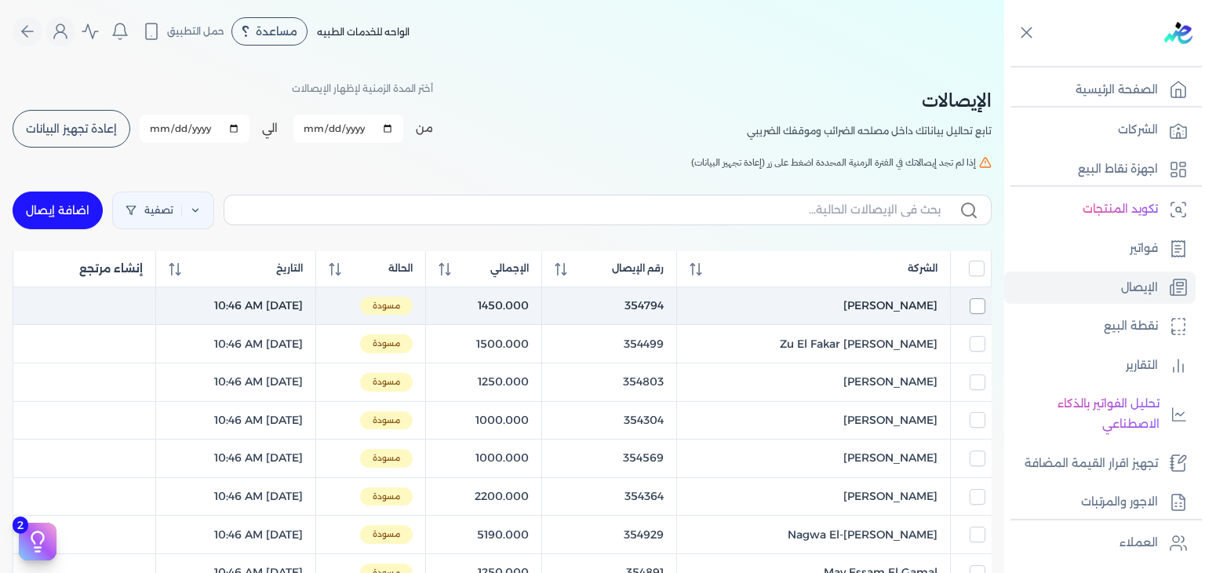
checkbox input "false"
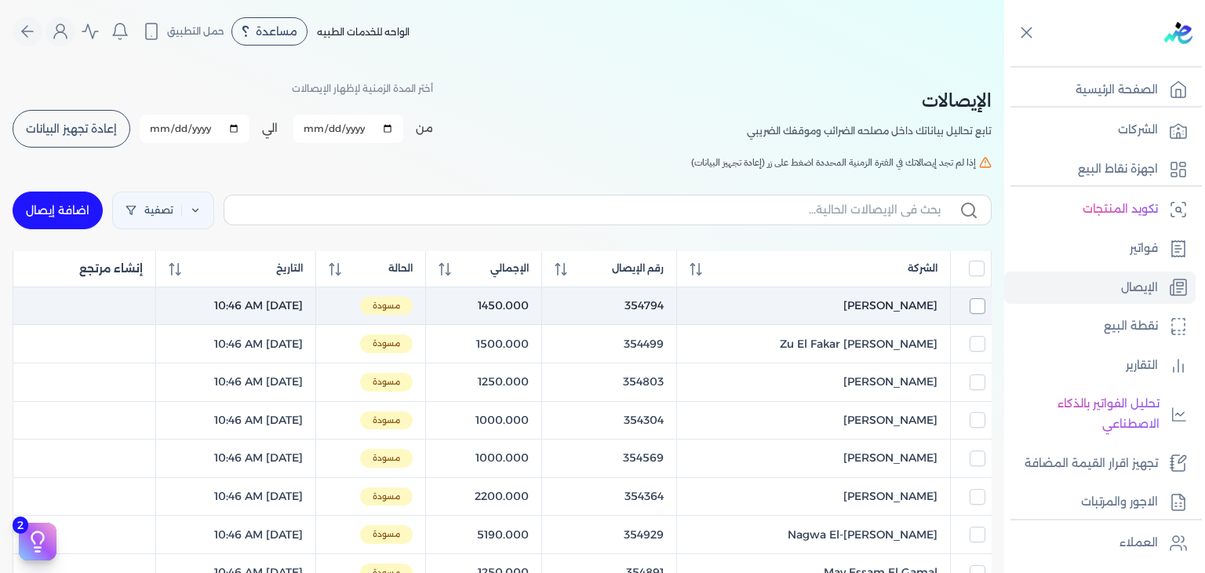
checkbox input "false"
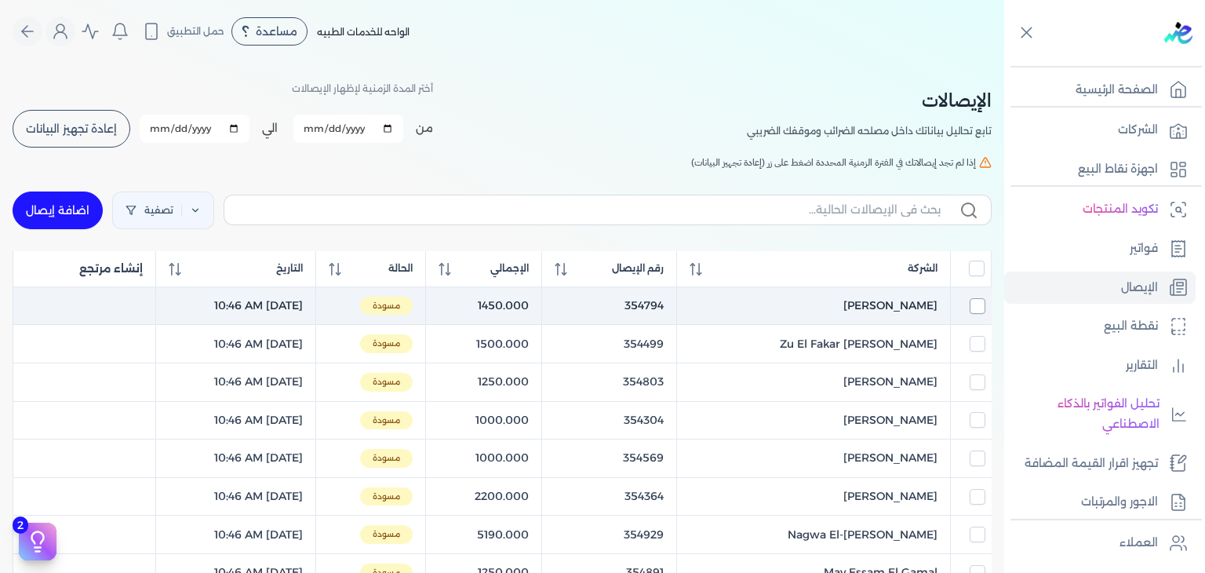
checkbox input "false"
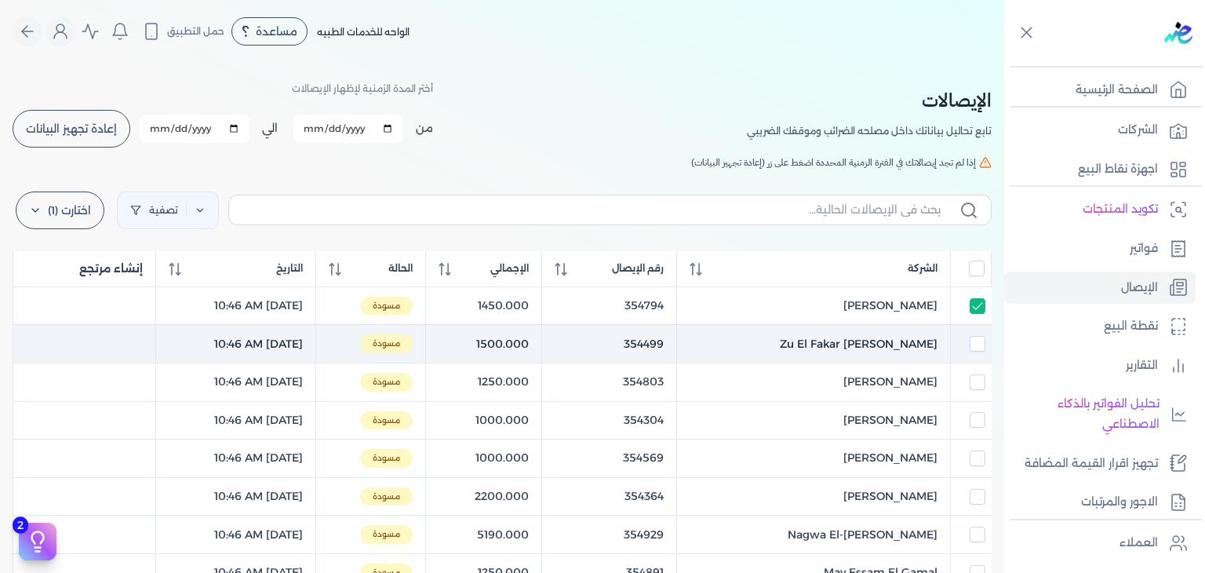
click at [976, 332] on td at bounding box center [971, 344] width 41 height 38
checkbox input "true"
checkbox input "false"
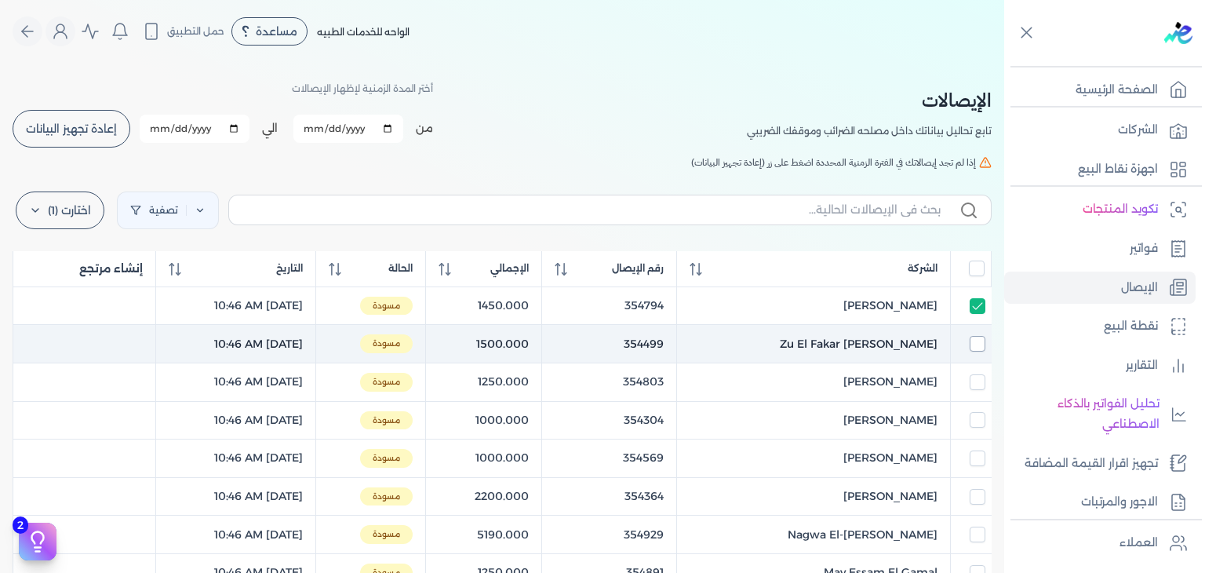
checkbox input "false"
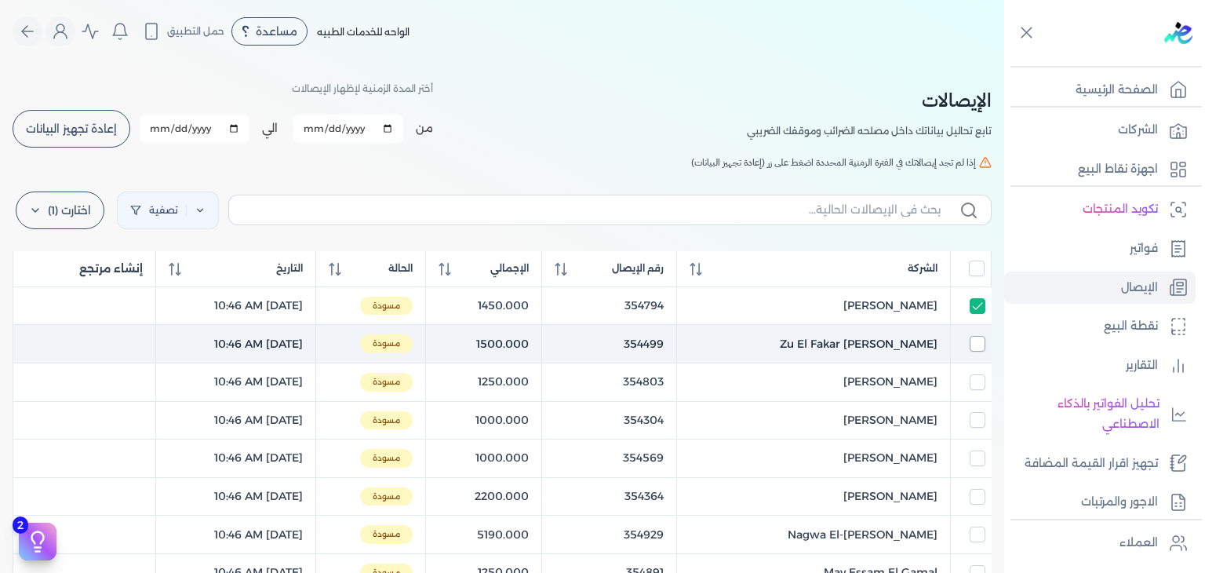
checkbox input "false"
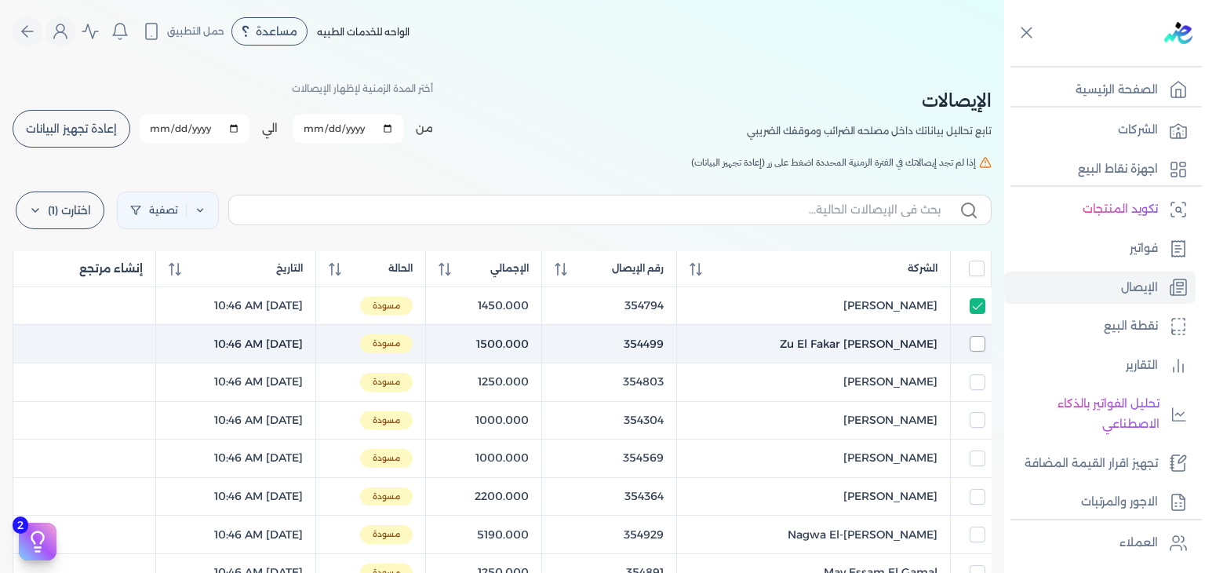
checkbox input "false"
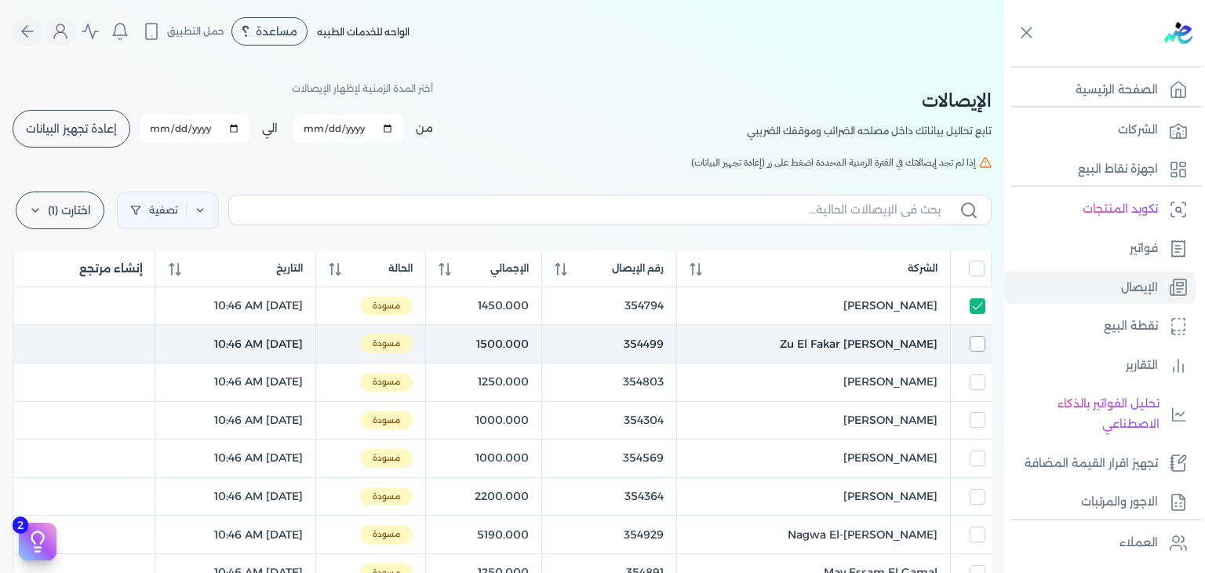
checkbox input "false"
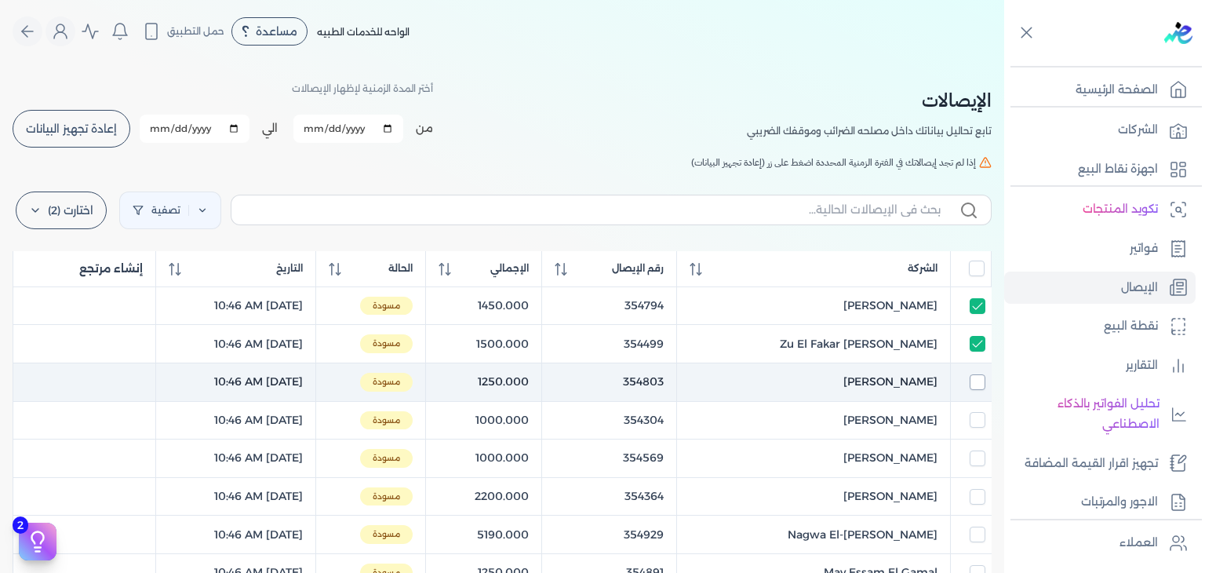
click at [975, 385] on input "checkbox" at bounding box center [978, 382] width 16 height 16
checkbox input "true"
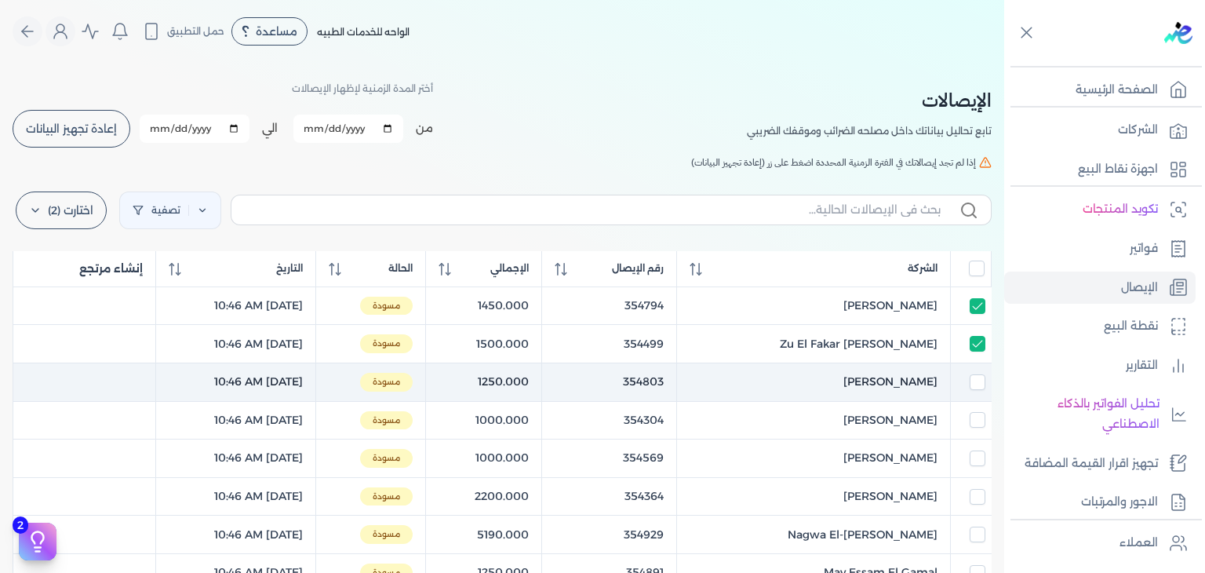
checkbox input "false"
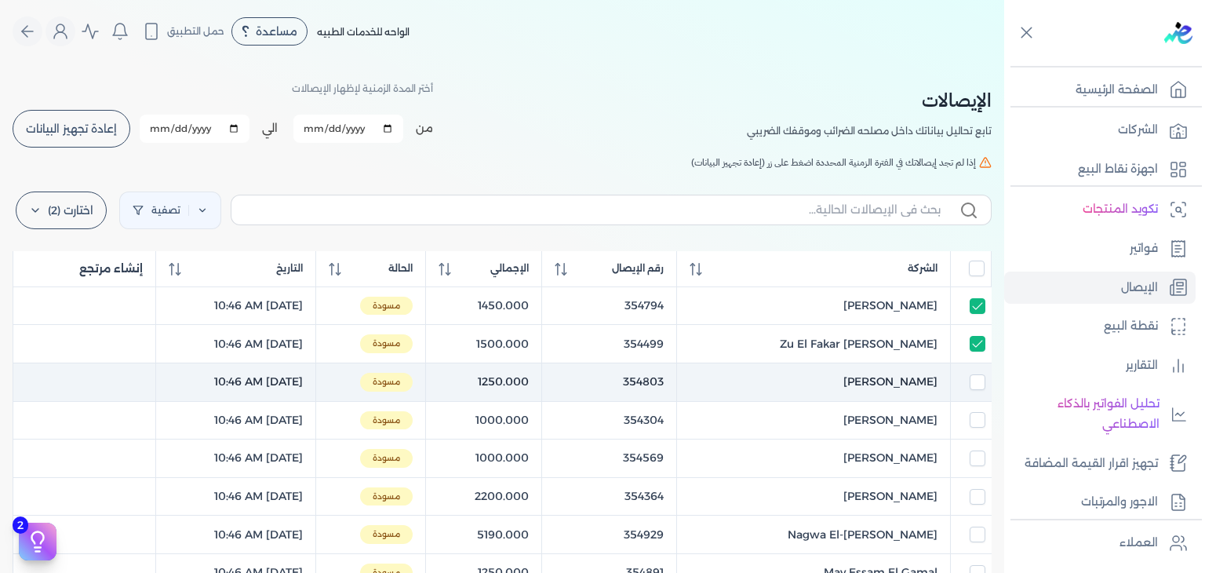
checkbox input "false"
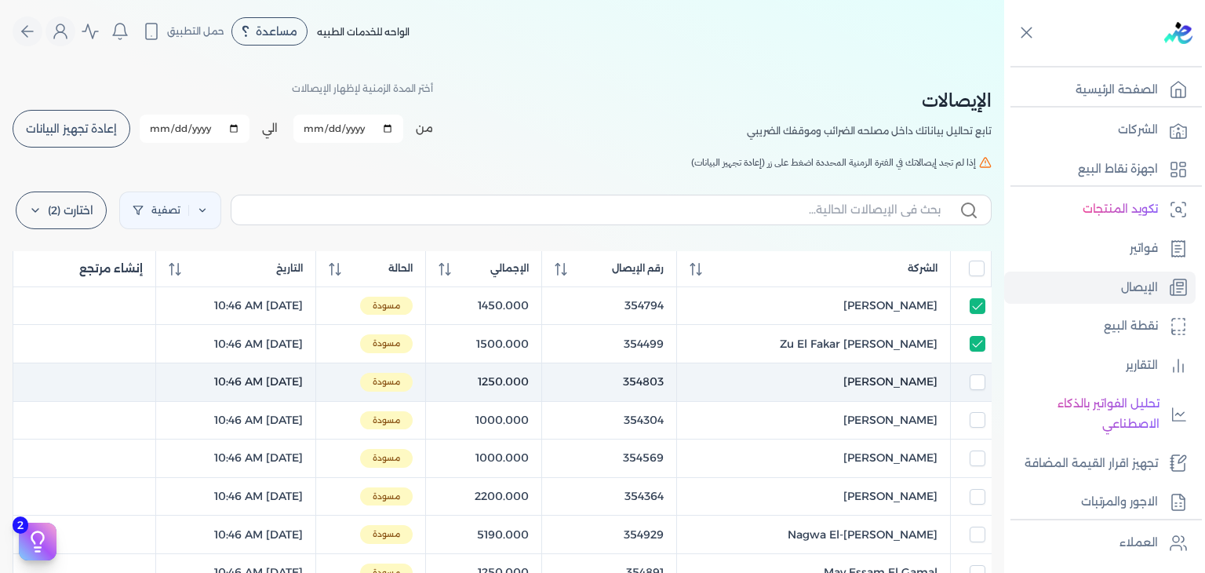
checkbox input "false"
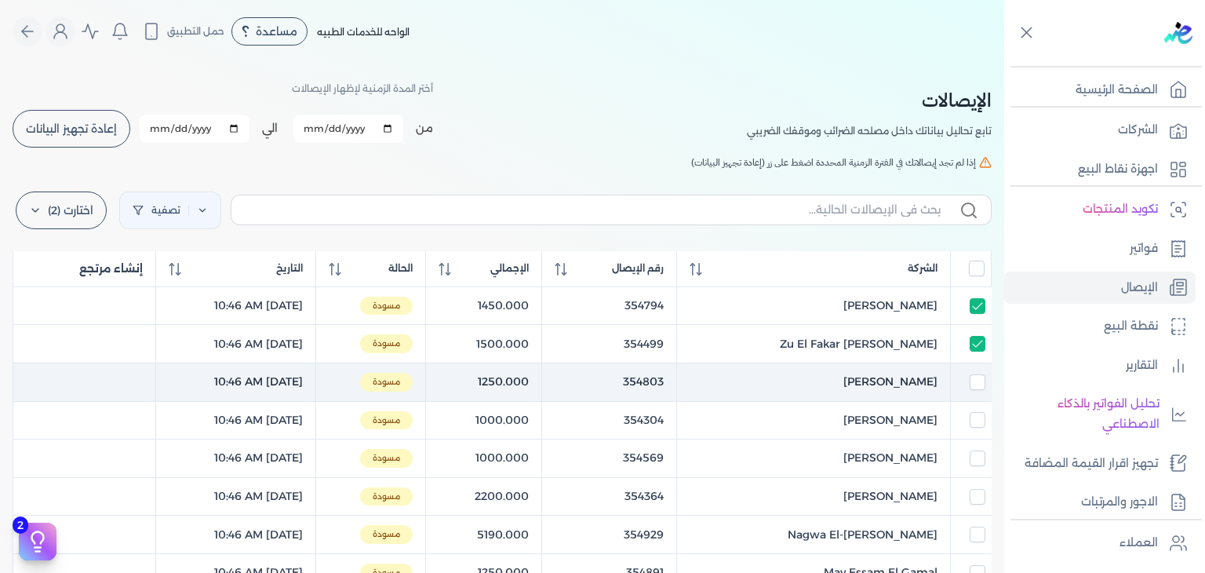
checkbox input "false"
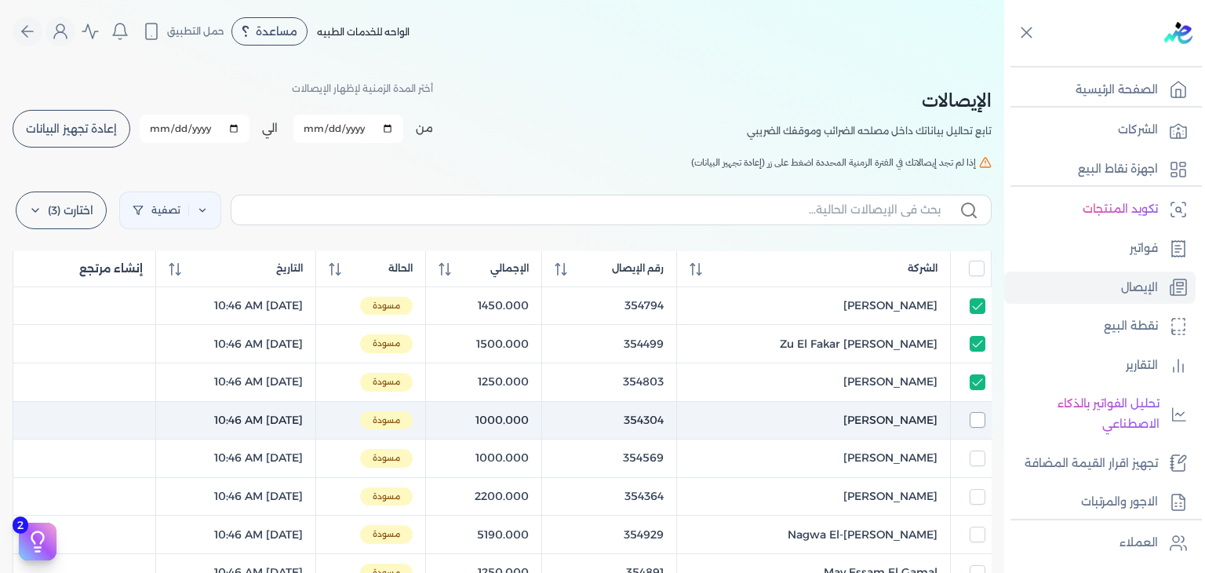
click at [976, 415] on input "checkbox" at bounding box center [978, 420] width 16 height 16
checkbox input "true"
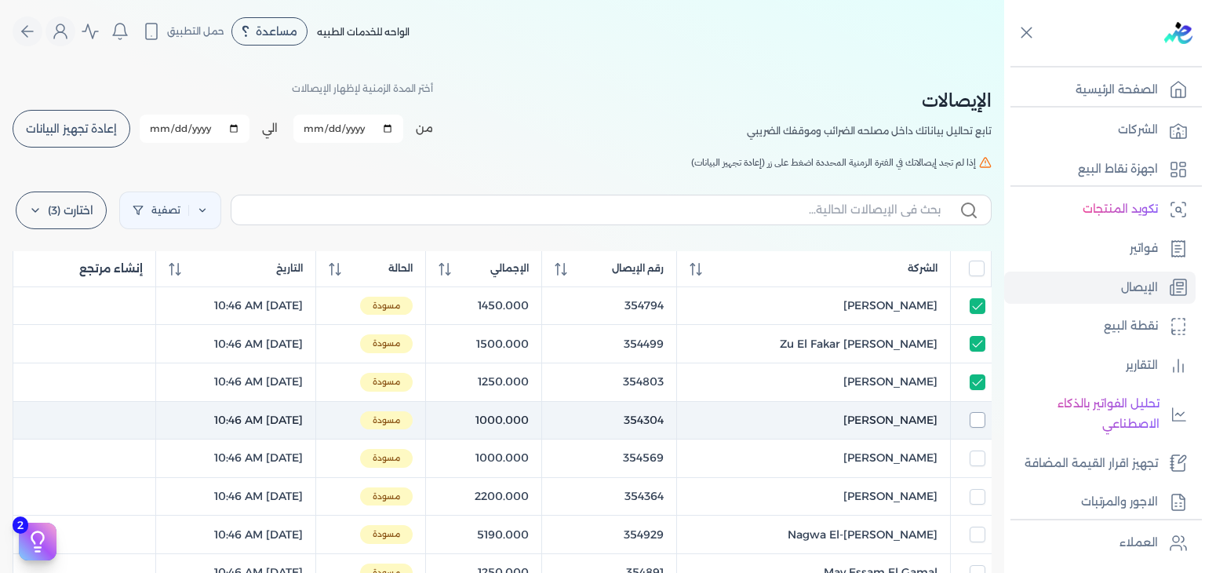
checkbox input "true"
checkbox input "false"
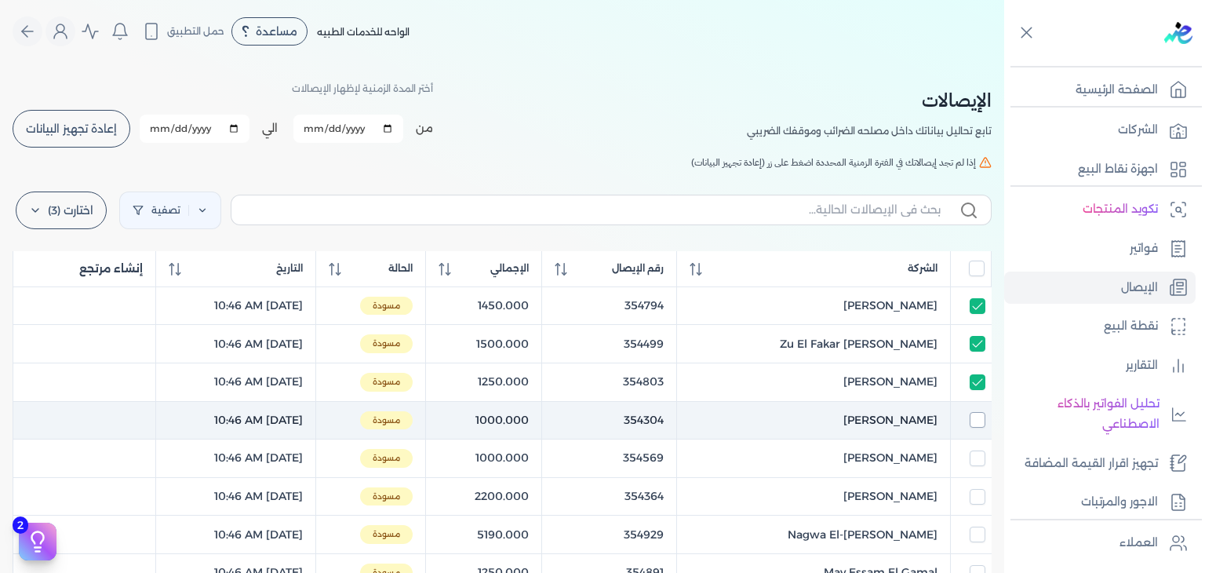
checkbox input "false"
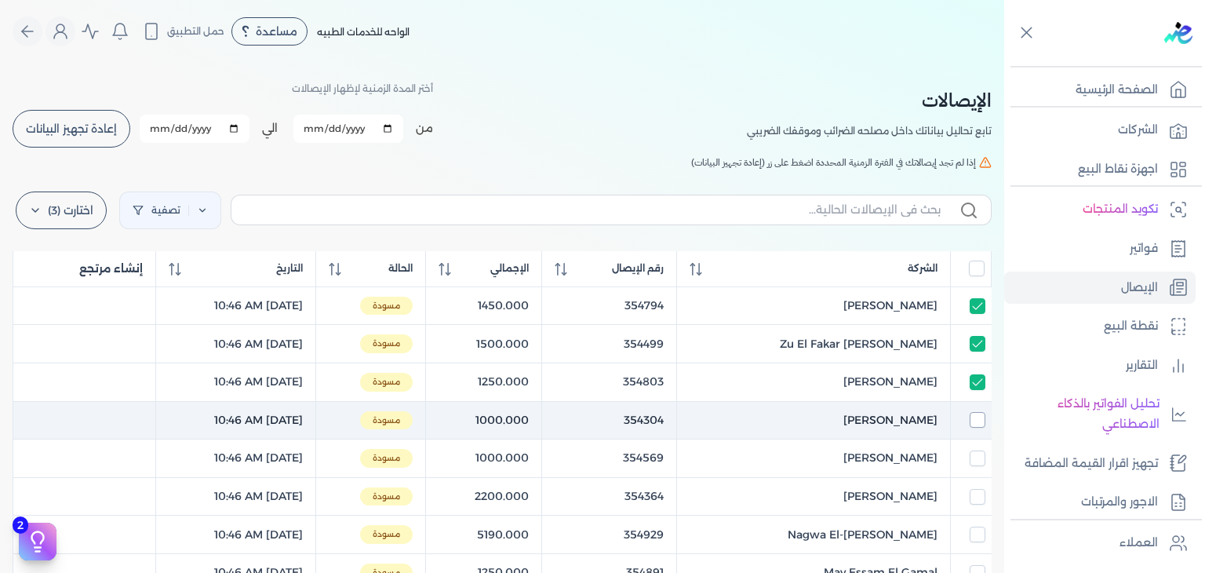
checkbox input "false"
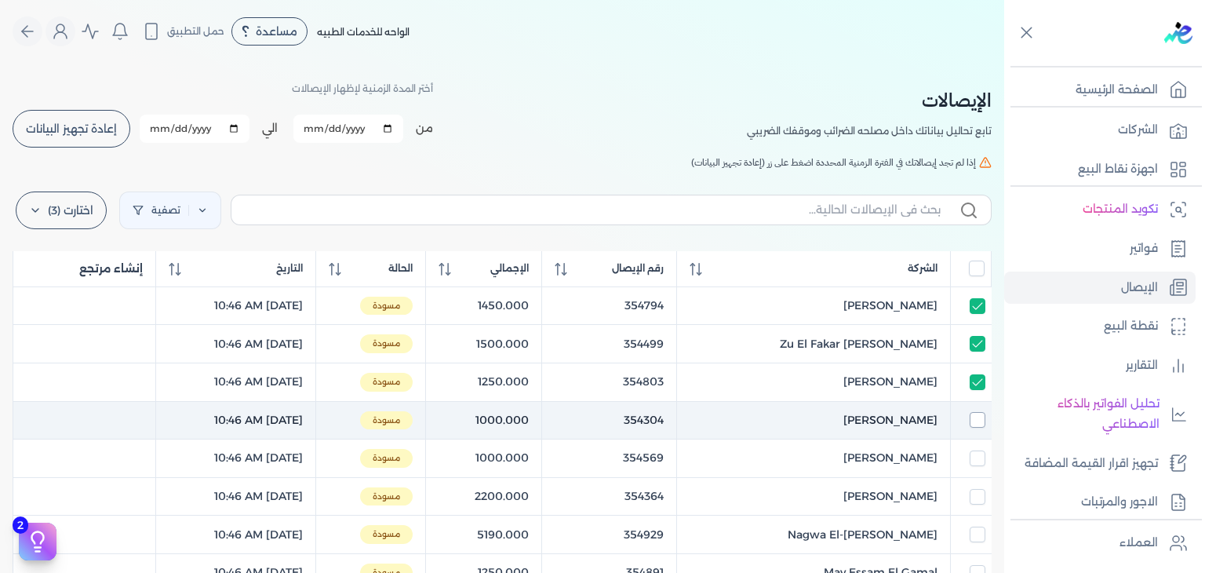
checkbox input "false"
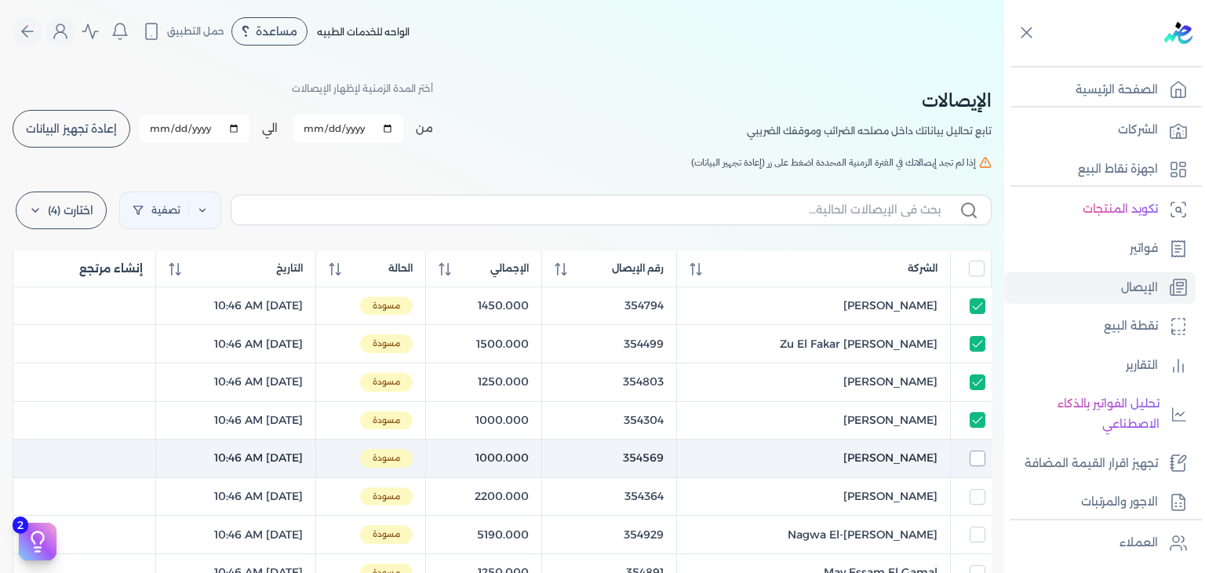
click at [973, 459] on input "checkbox" at bounding box center [978, 458] width 16 height 16
checkbox input "true"
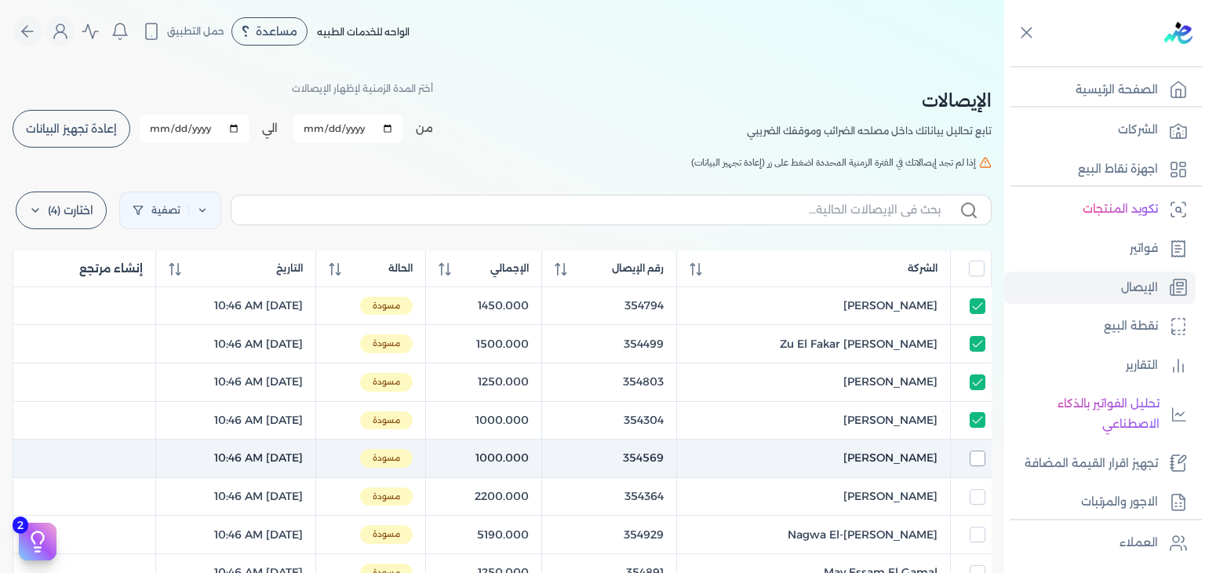
checkbox input "true"
checkbox input "false"
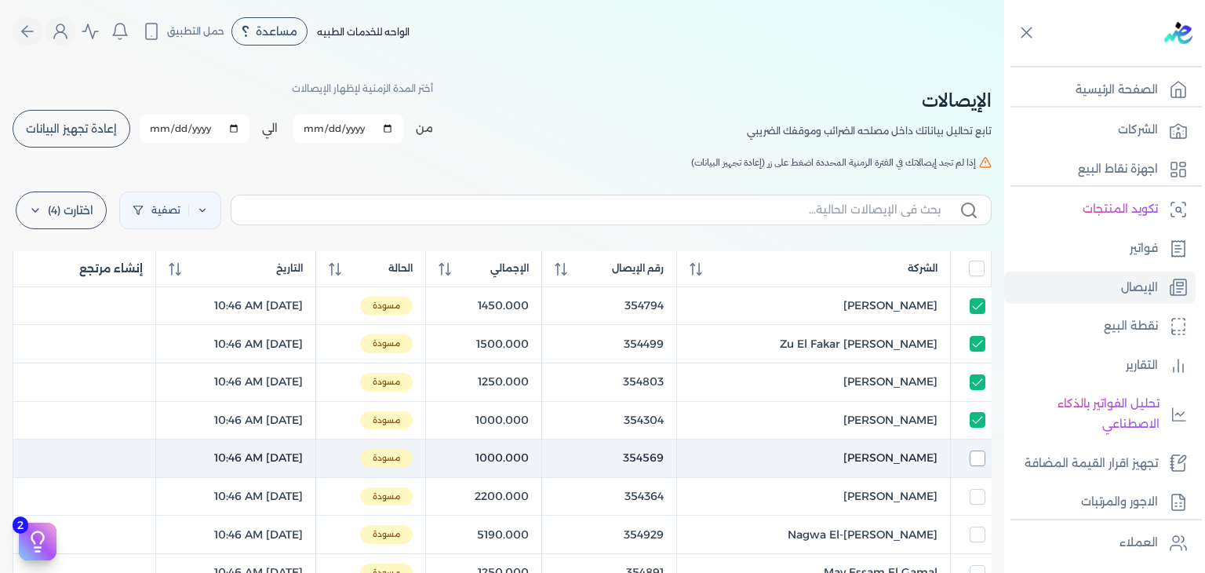
checkbox input "false"
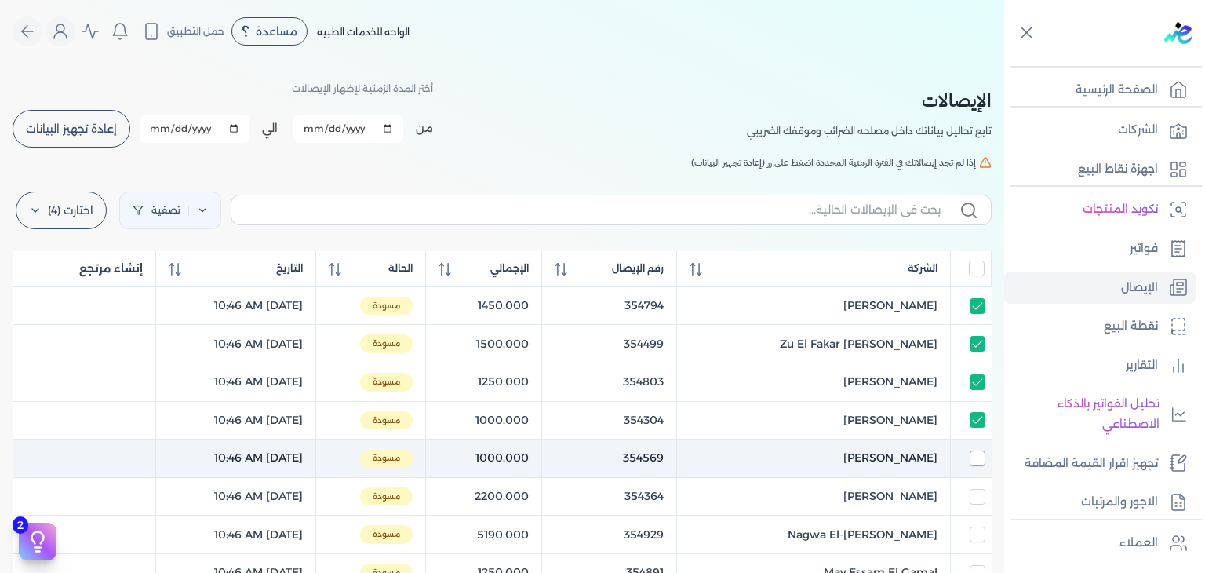
checkbox input "false"
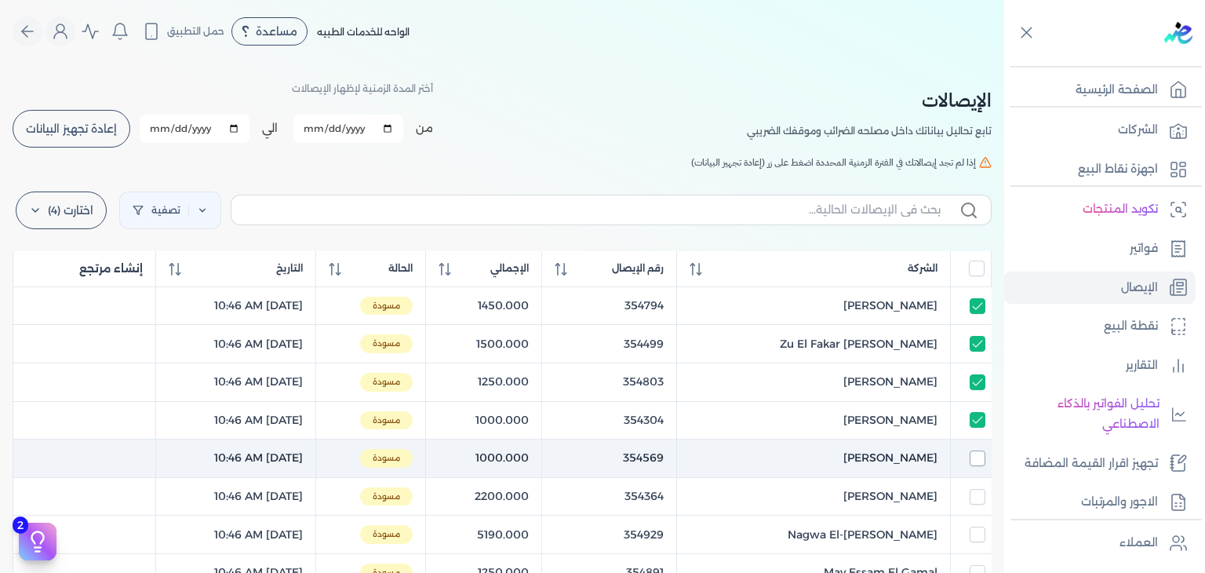
checkbox input "false"
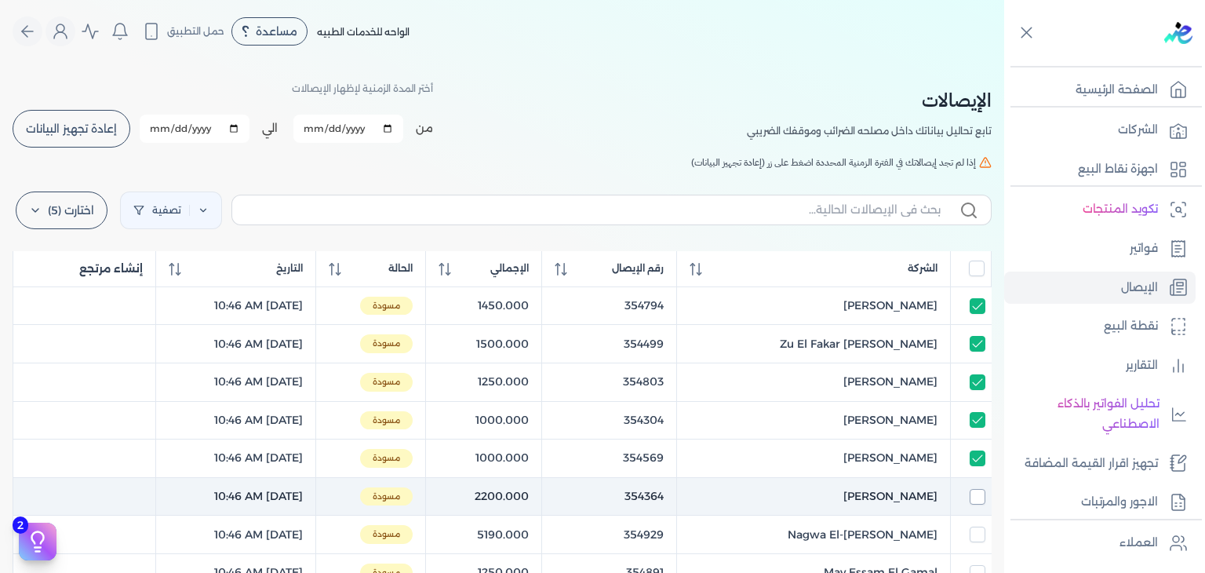
click at [978, 491] on input "checkbox" at bounding box center [978, 497] width 16 height 16
checkbox input "true"
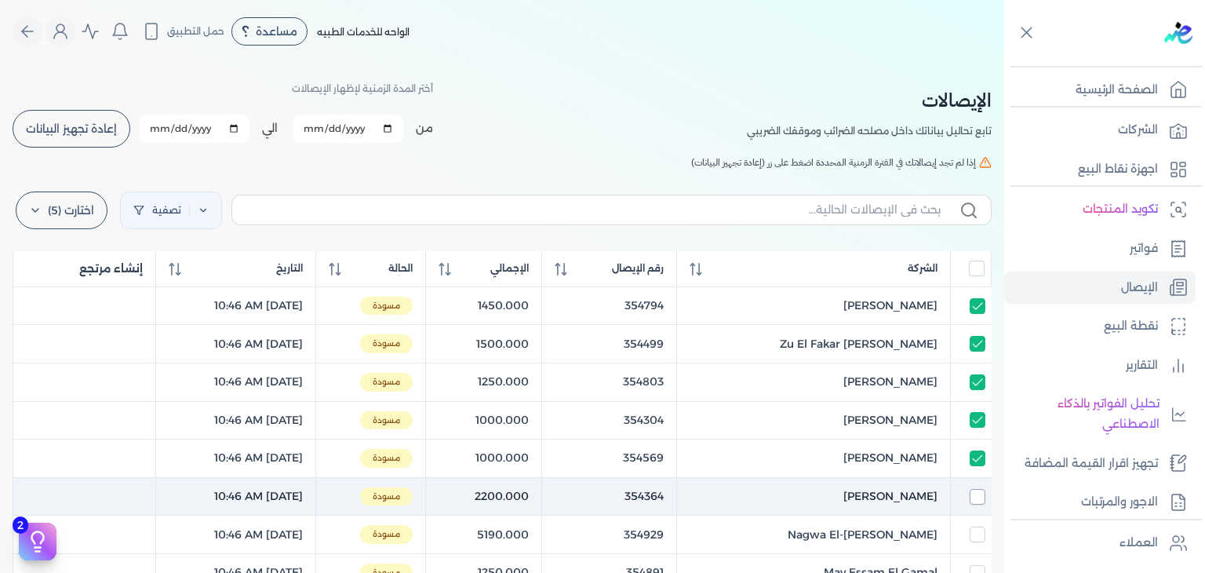
checkbox input "true"
checkbox input "false"
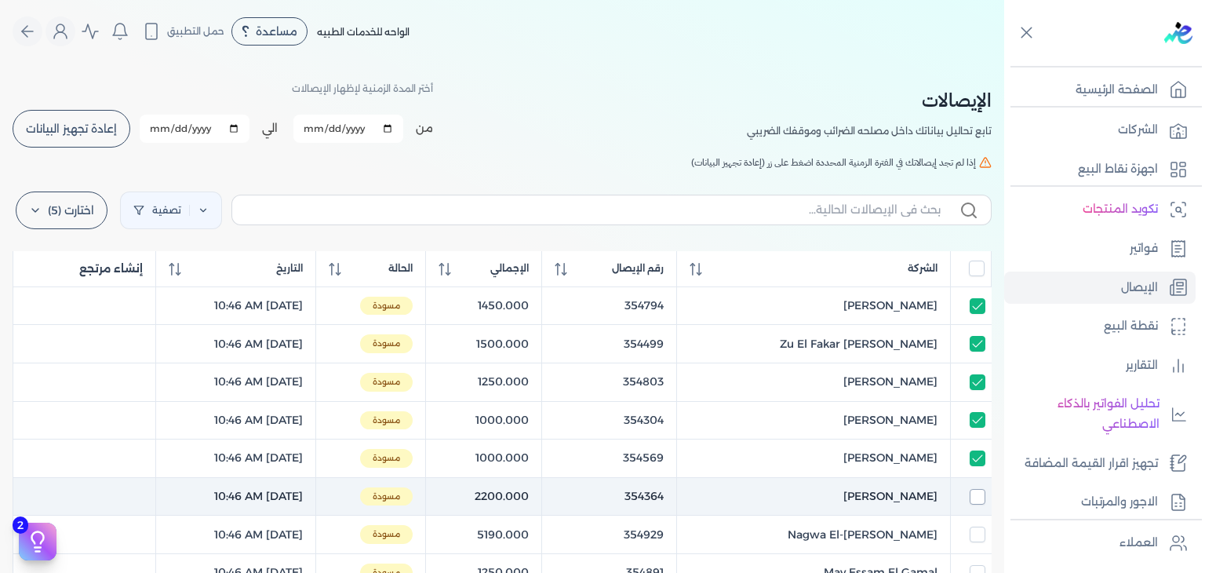
checkbox input "false"
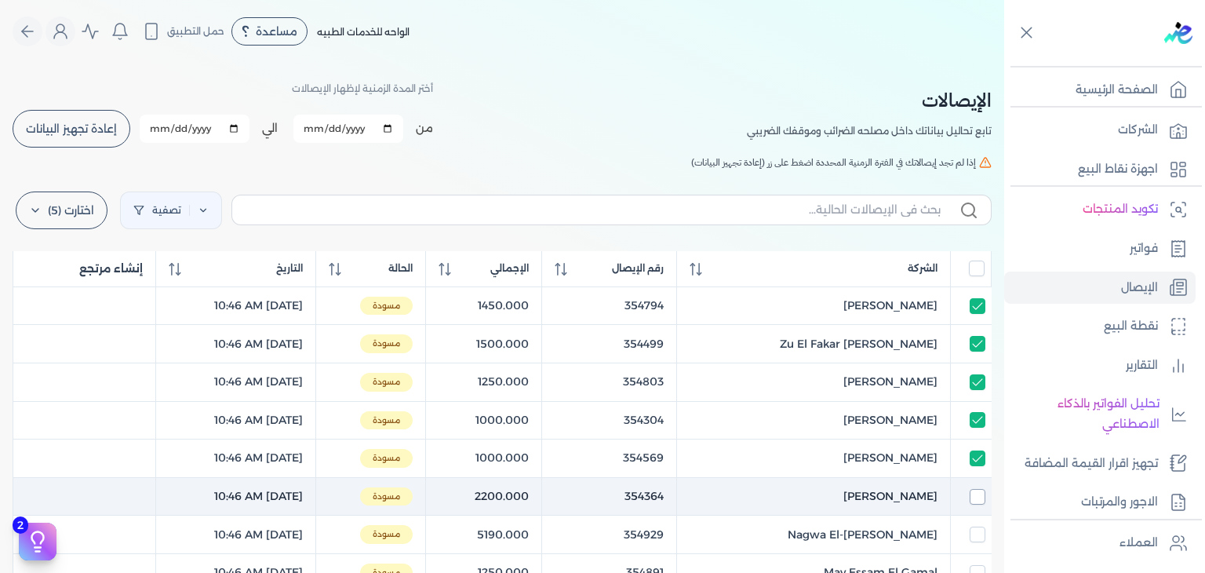
checkbox input "false"
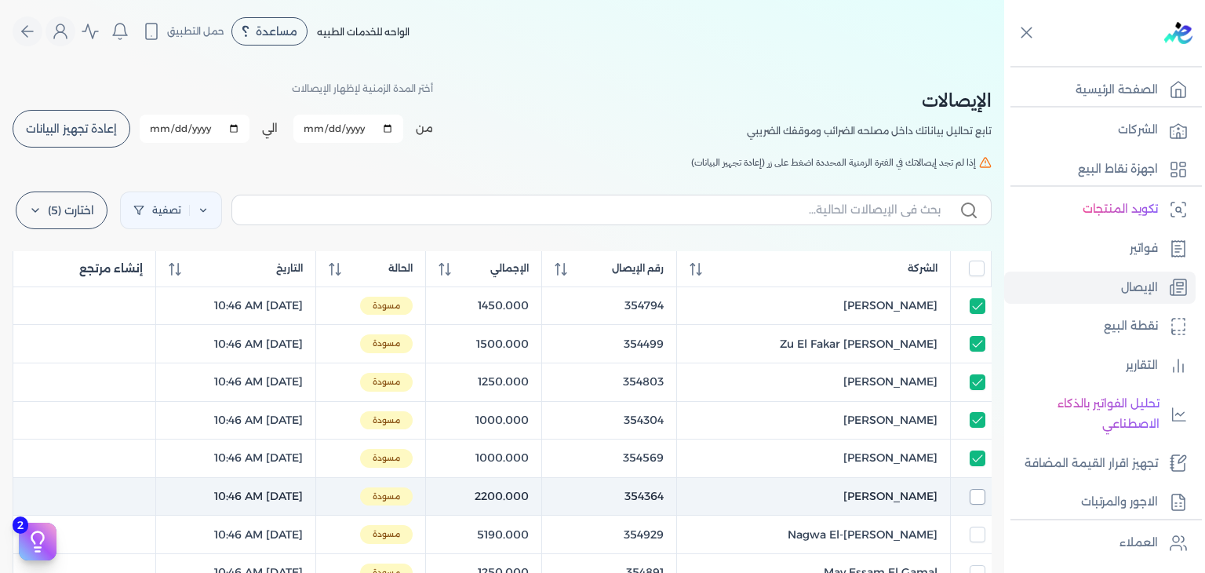
checkbox input "false"
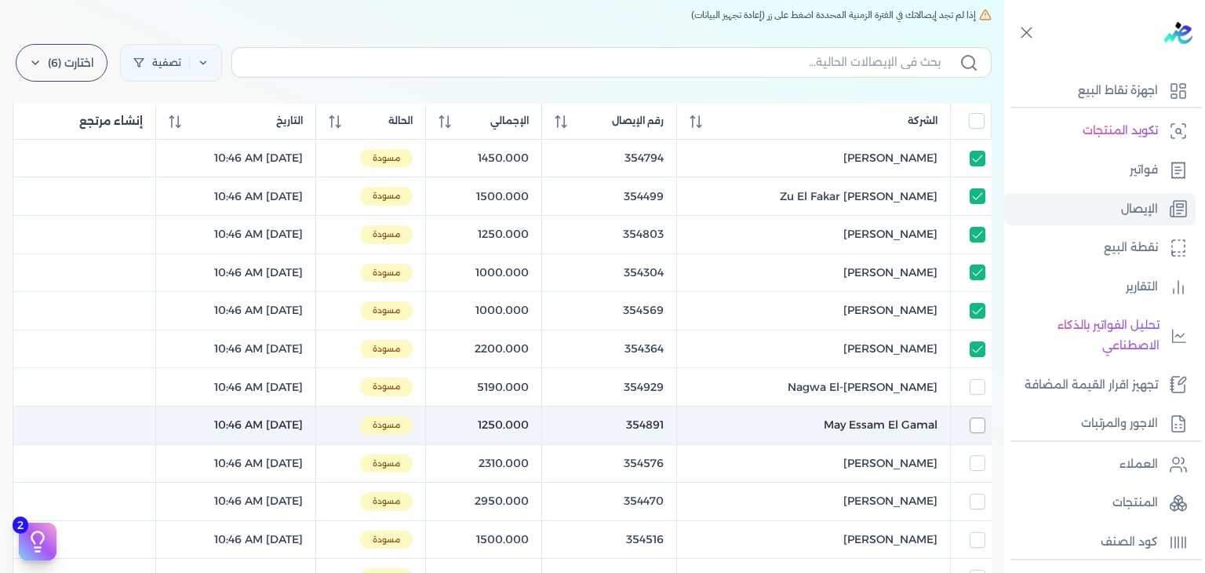
scroll to position [157, 0]
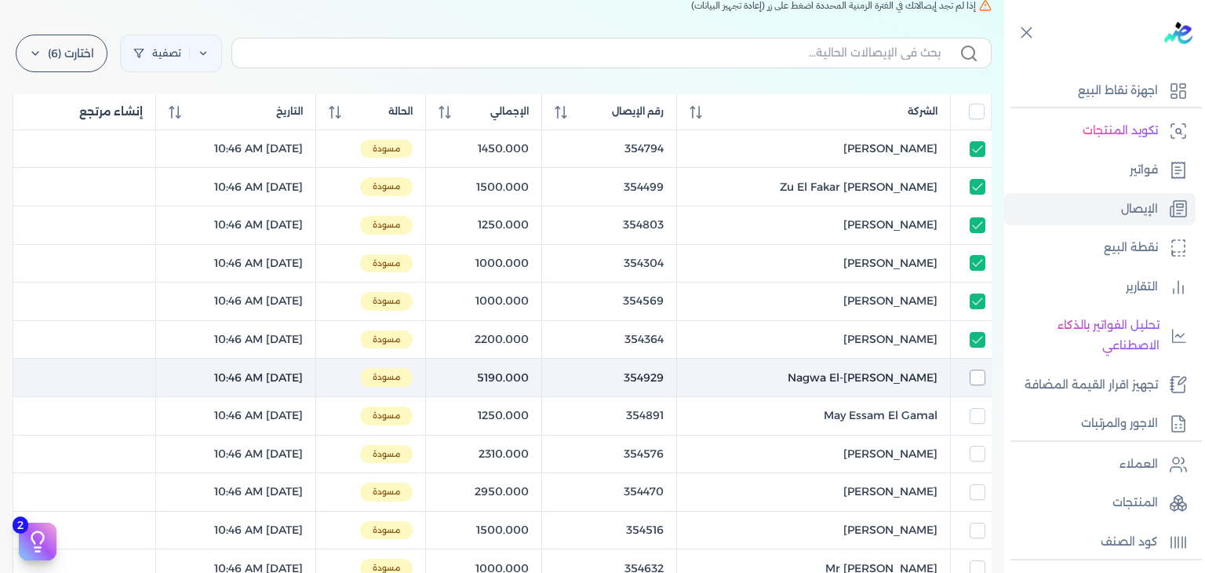
click at [981, 373] on input "checkbox" at bounding box center [978, 378] width 16 height 16
checkbox input "true"
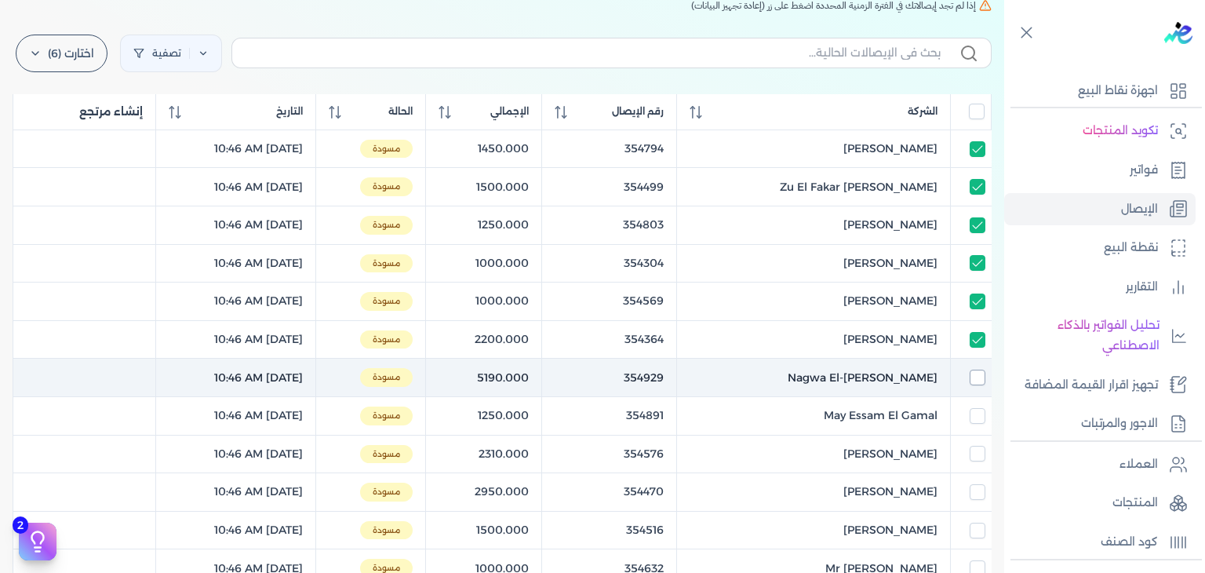
checkbox input "true"
checkbox input "false"
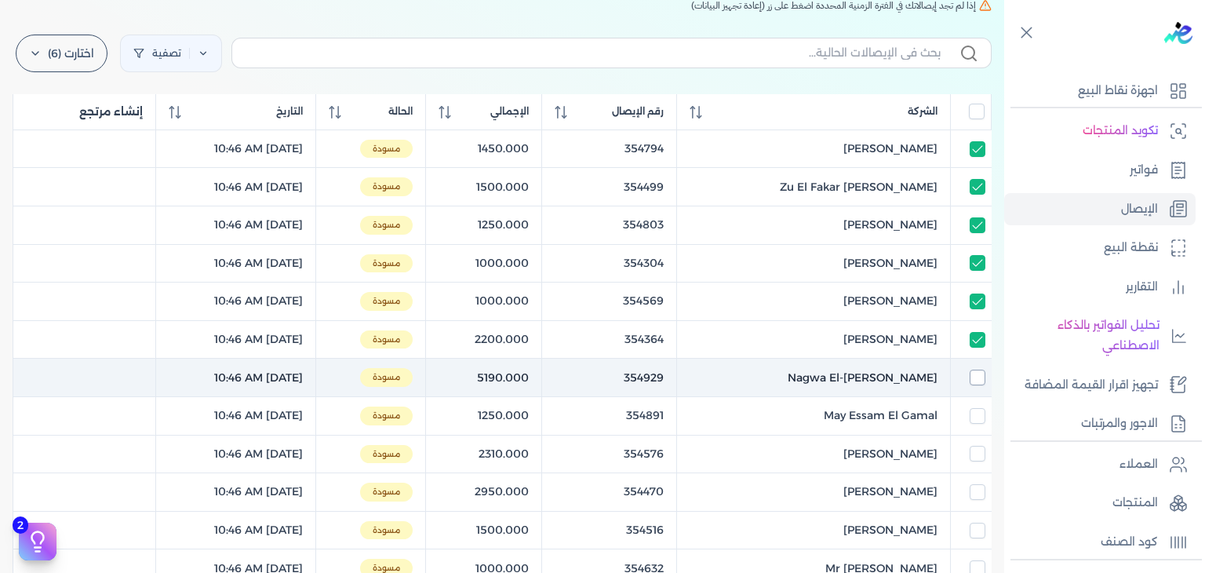
checkbox input "false"
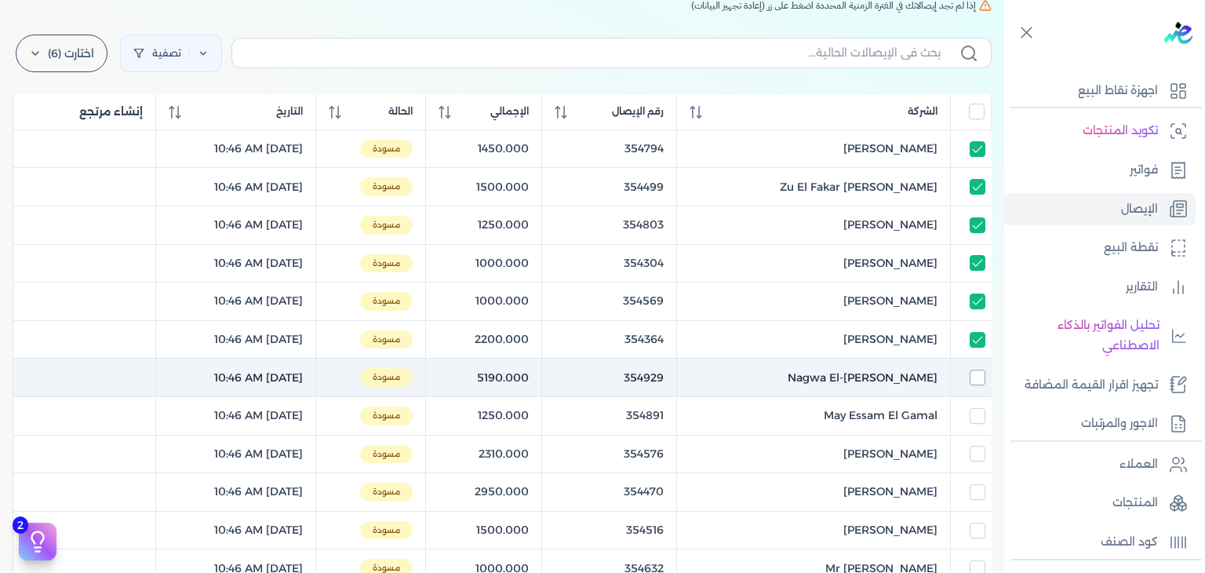
checkbox input "false"
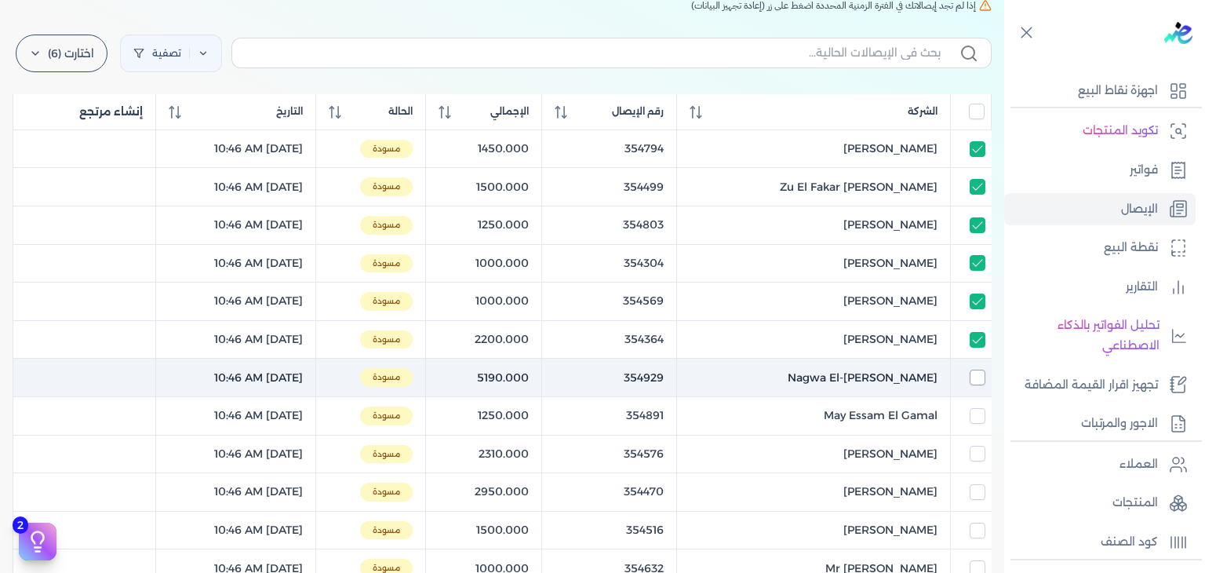
checkbox input "false"
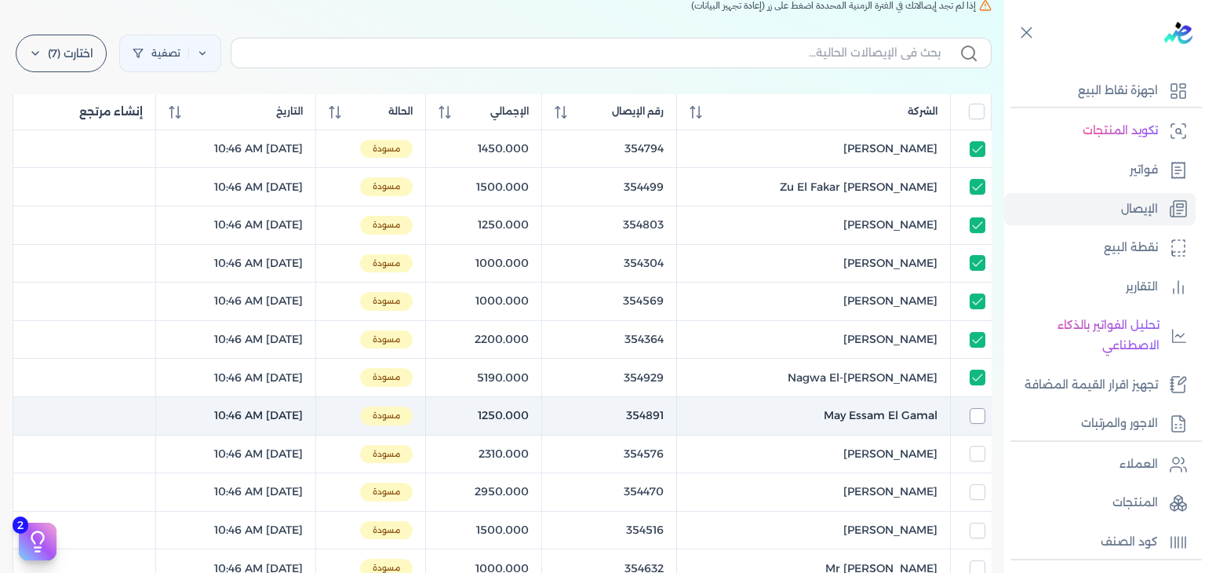
click at [979, 408] on input "checkbox" at bounding box center [978, 416] width 16 height 16
checkbox input "true"
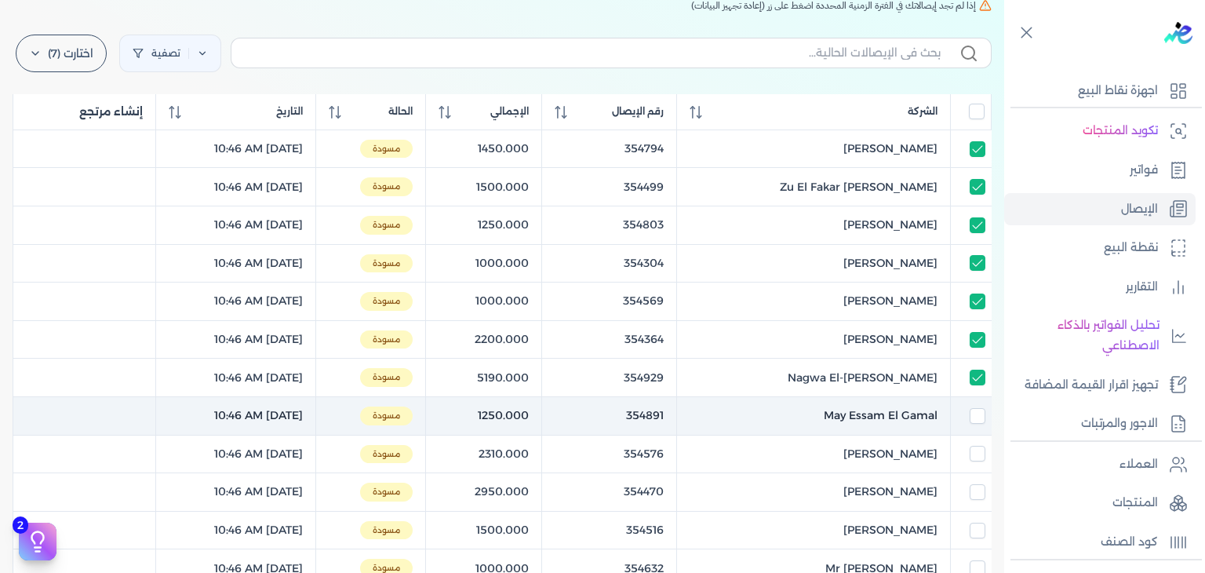
checkbox input "true"
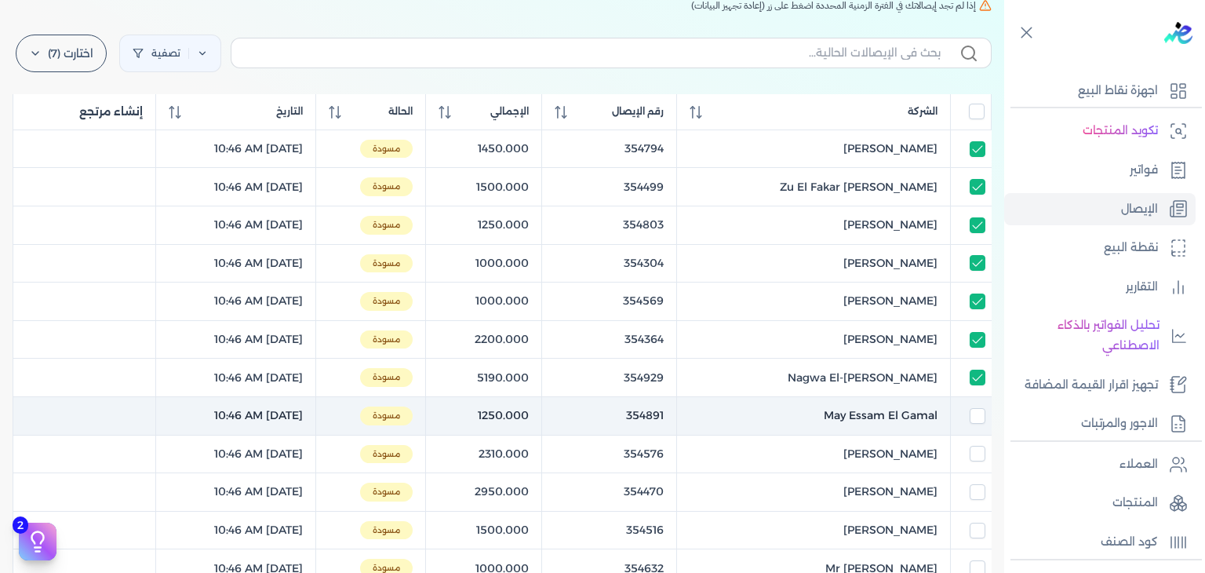
checkbox input "false"
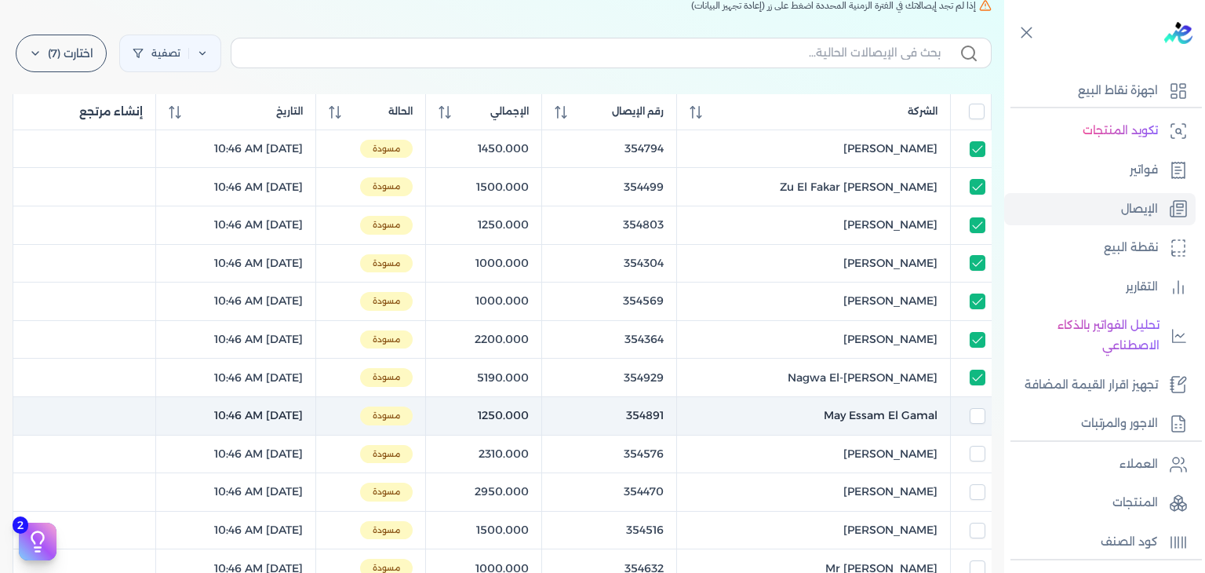
checkbox input "false"
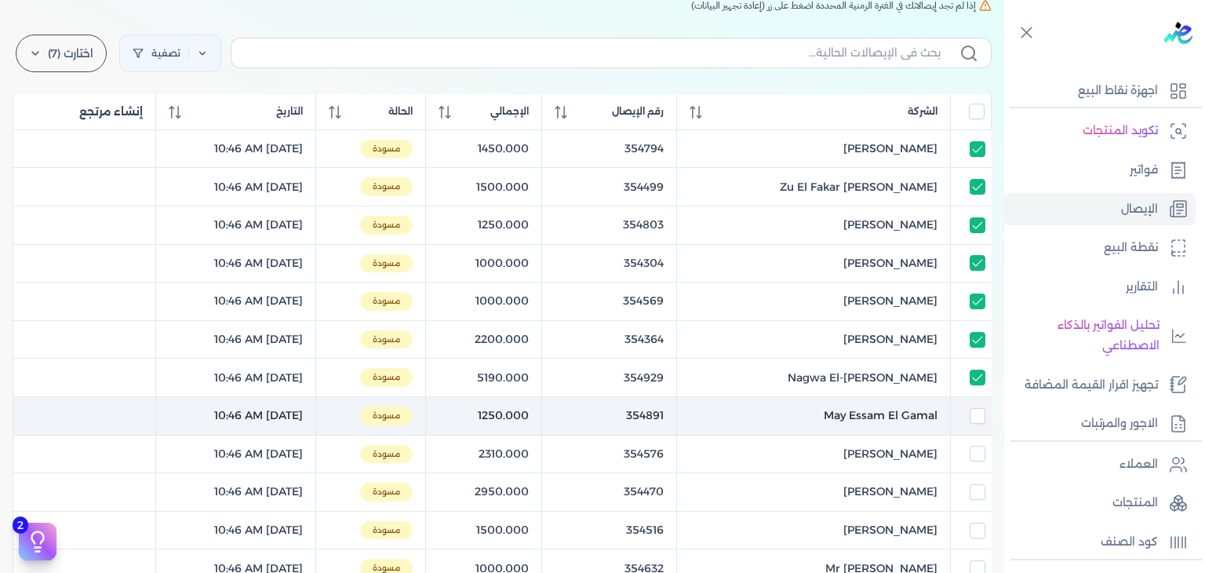
checkbox input "false"
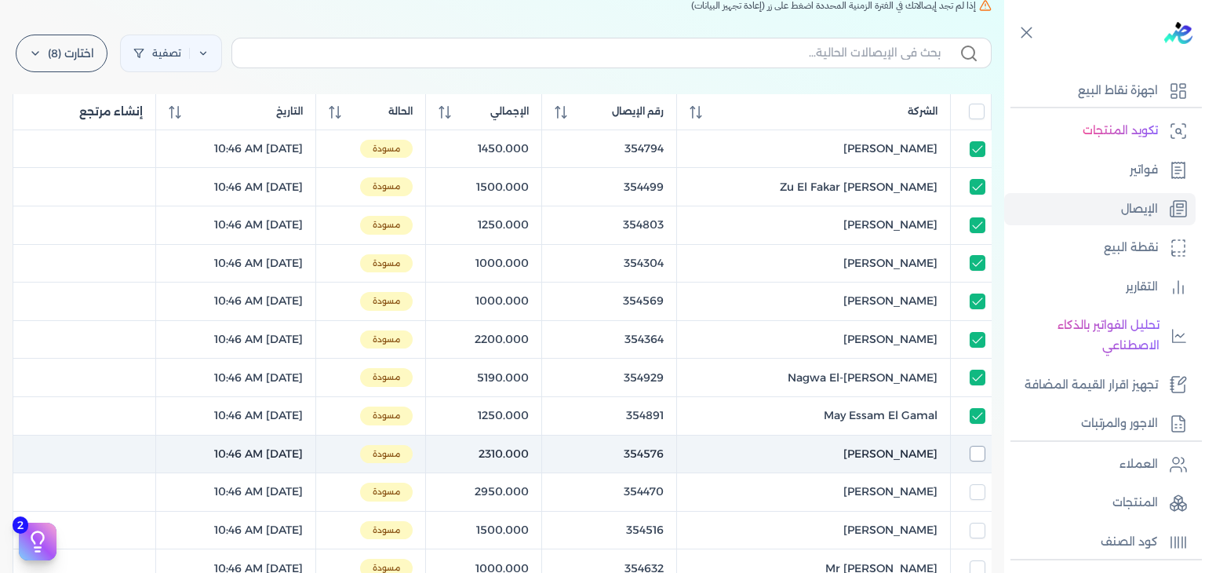
click at [975, 453] on input "checkbox" at bounding box center [978, 454] width 16 height 16
checkbox input "true"
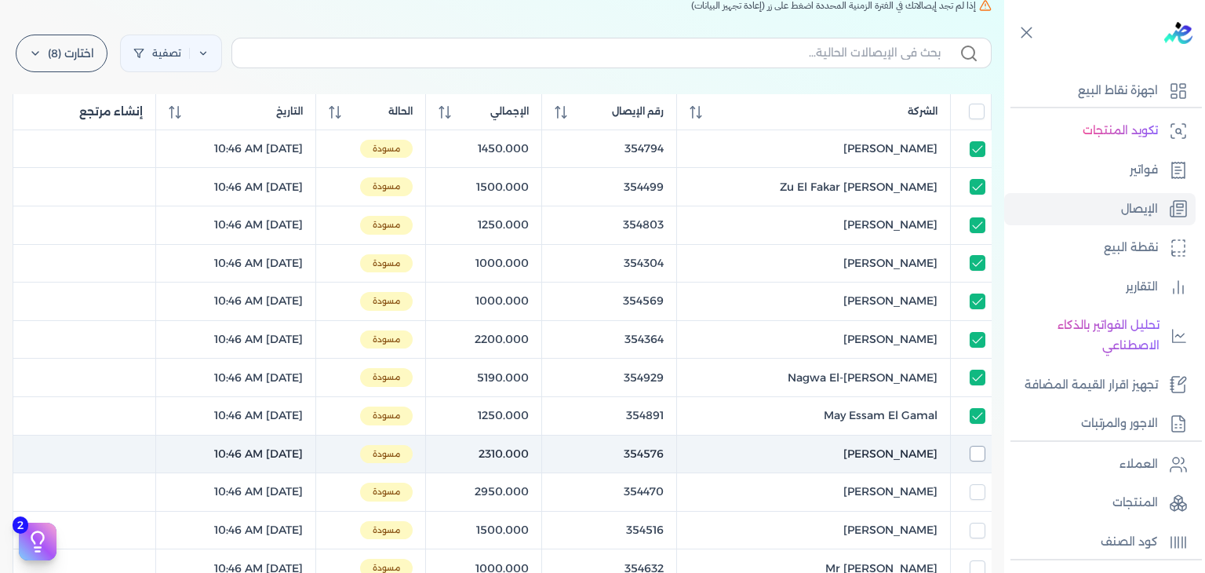
checkbox input "true"
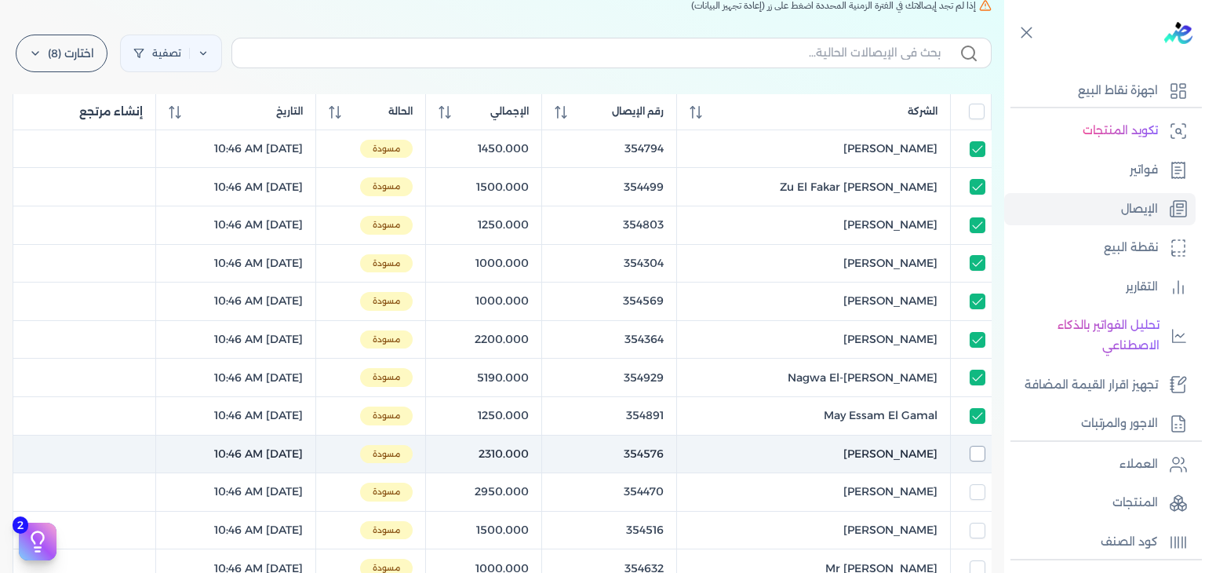
checkbox input "true"
checkbox input "false"
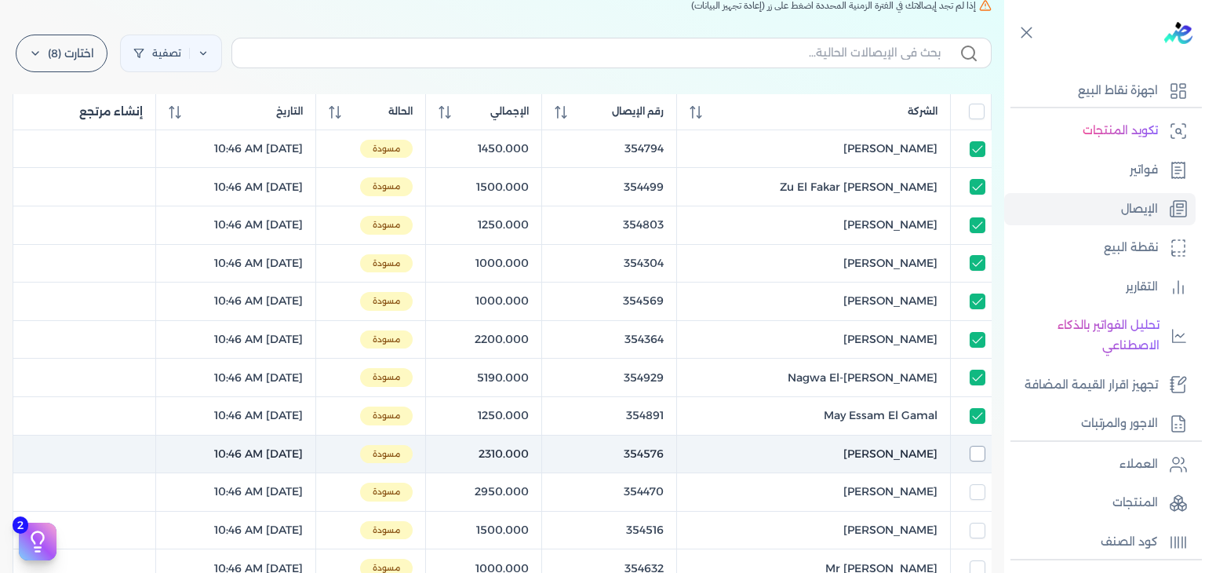
checkbox input "false"
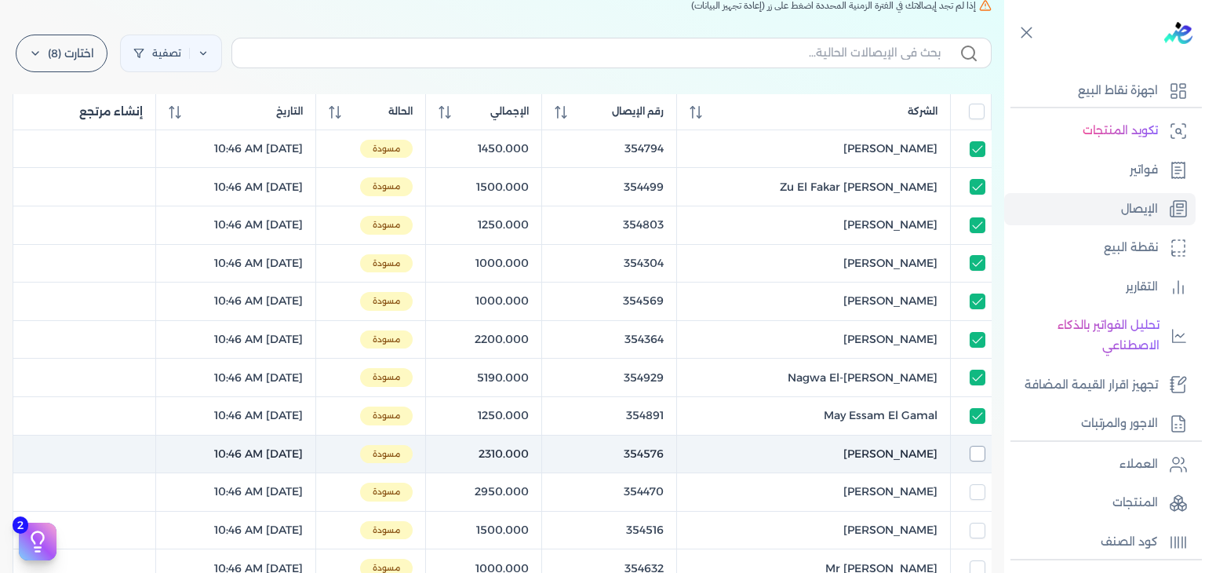
checkbox input "false"
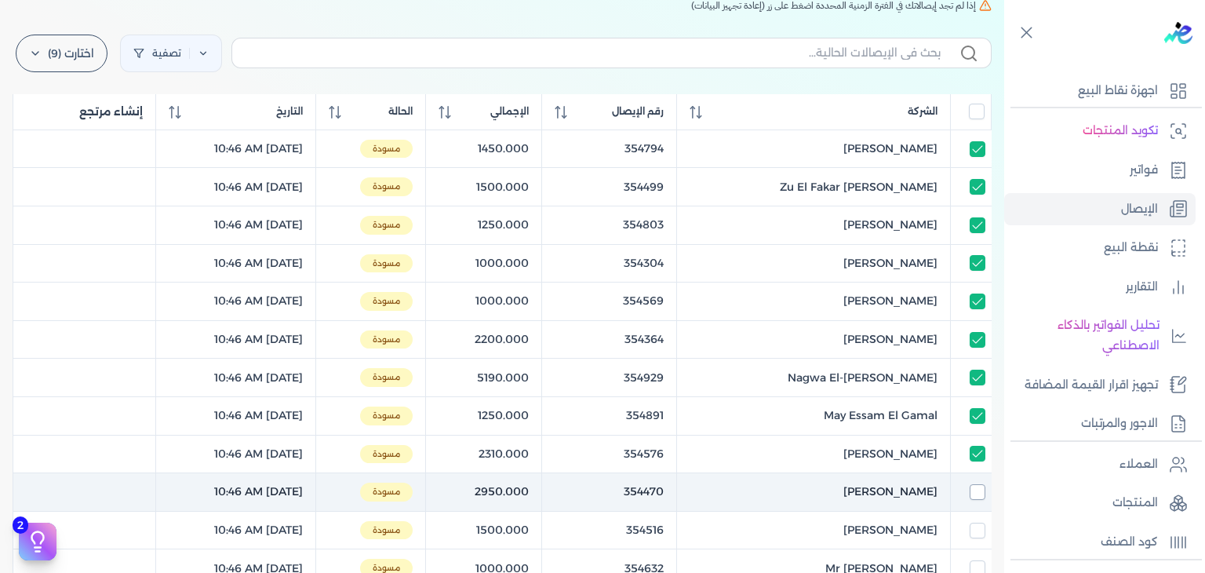
click at [971, 486] on input "checkbox" at bounding box center [978, 492] width 16 height 16
checkbox input "true"
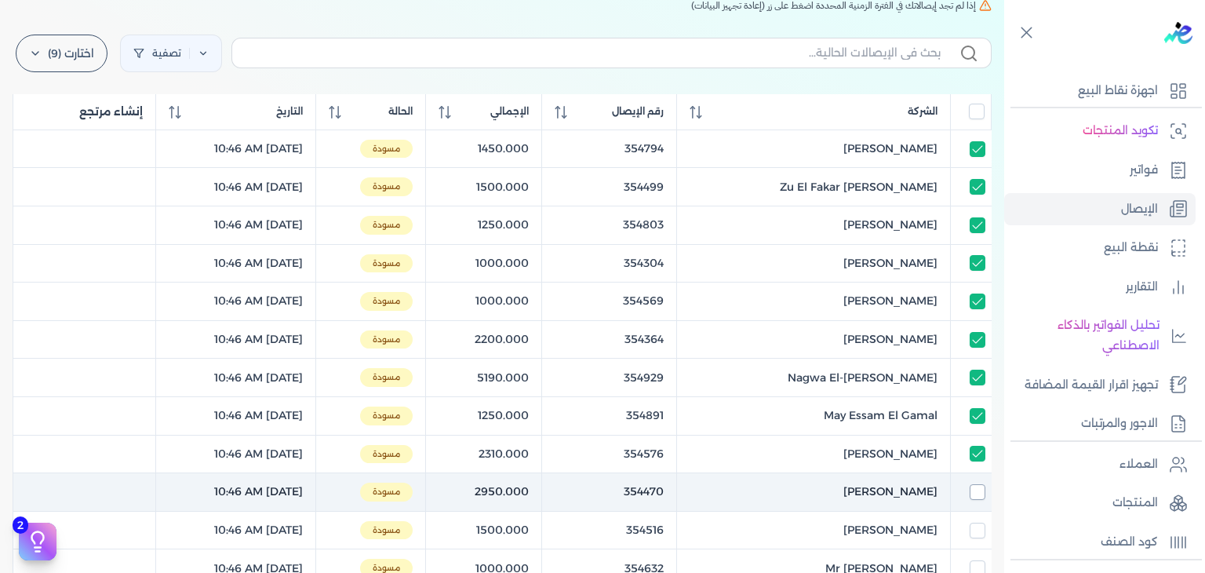
checkbox input "true"
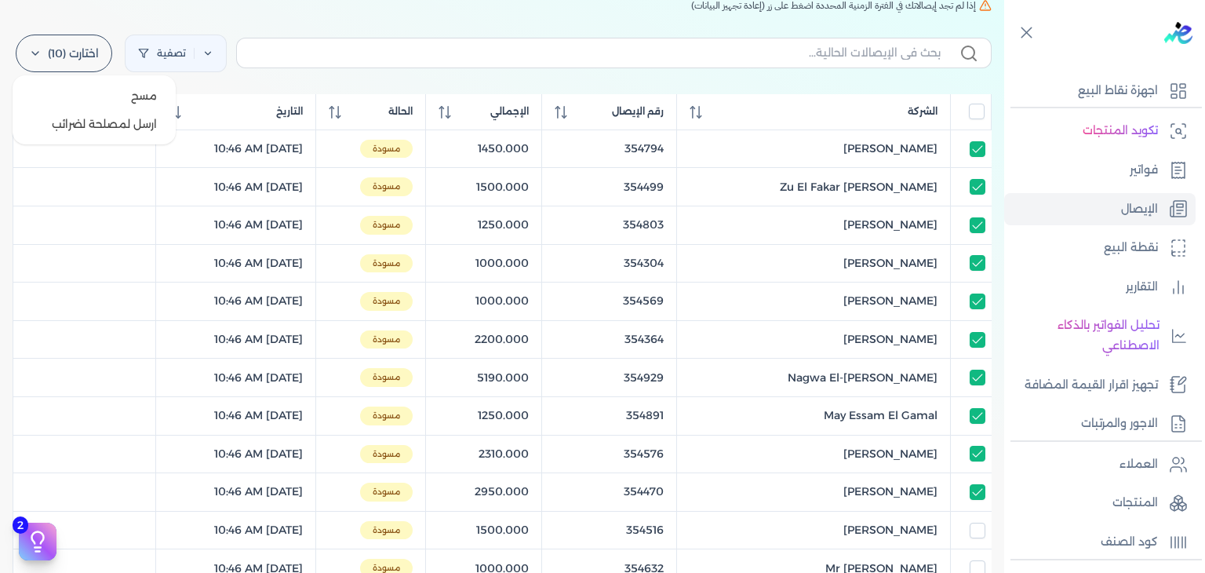
click at [97, 45] on label "اختارت (10)" at bounding box center [64, 54] width 97 height 38
click at [114, 131] on button "ارسل لمصلحة لضرائب" at bounding box center [94, 124] width 151 height 28
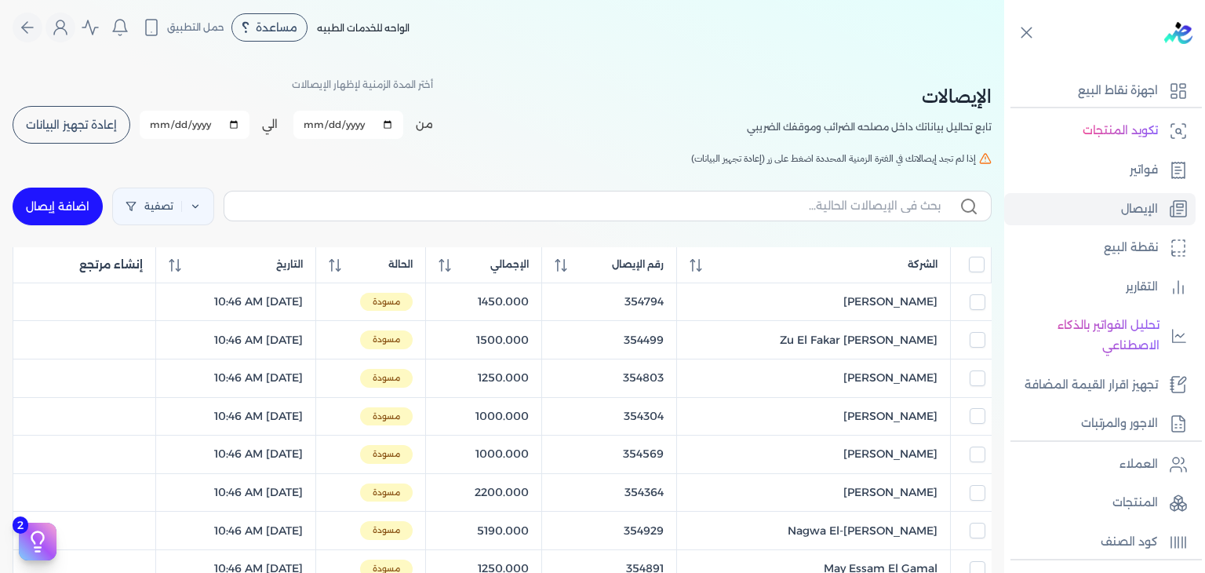
scroll to position [0, 0]
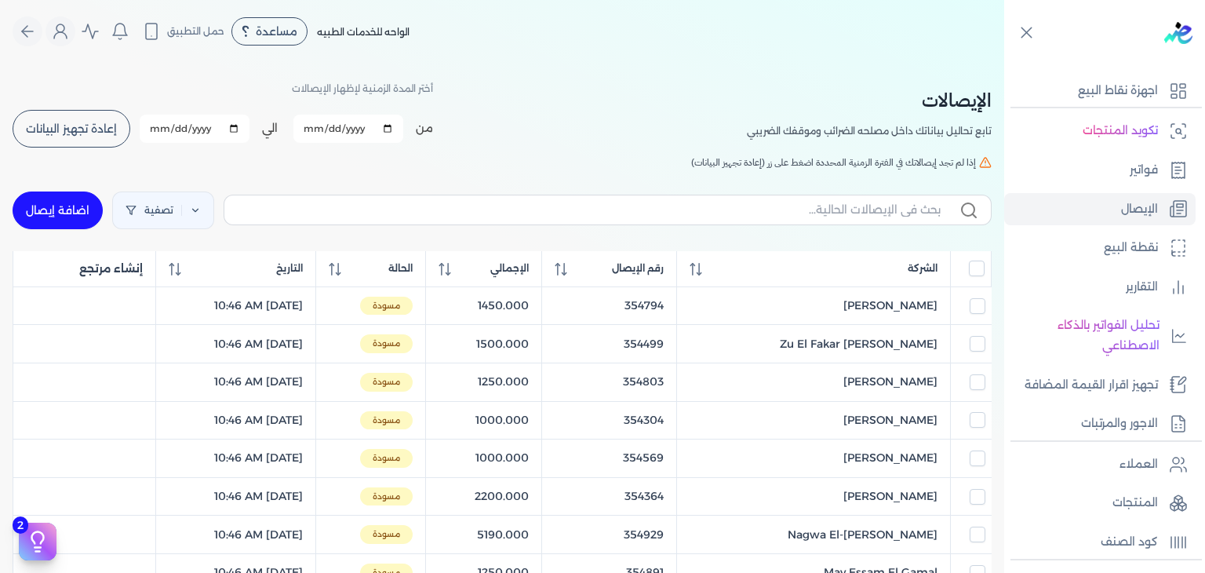
click at [87, 116] on button "إعادة تجهيز البيانات" at bounding box center [72, 129] width 118 height 38
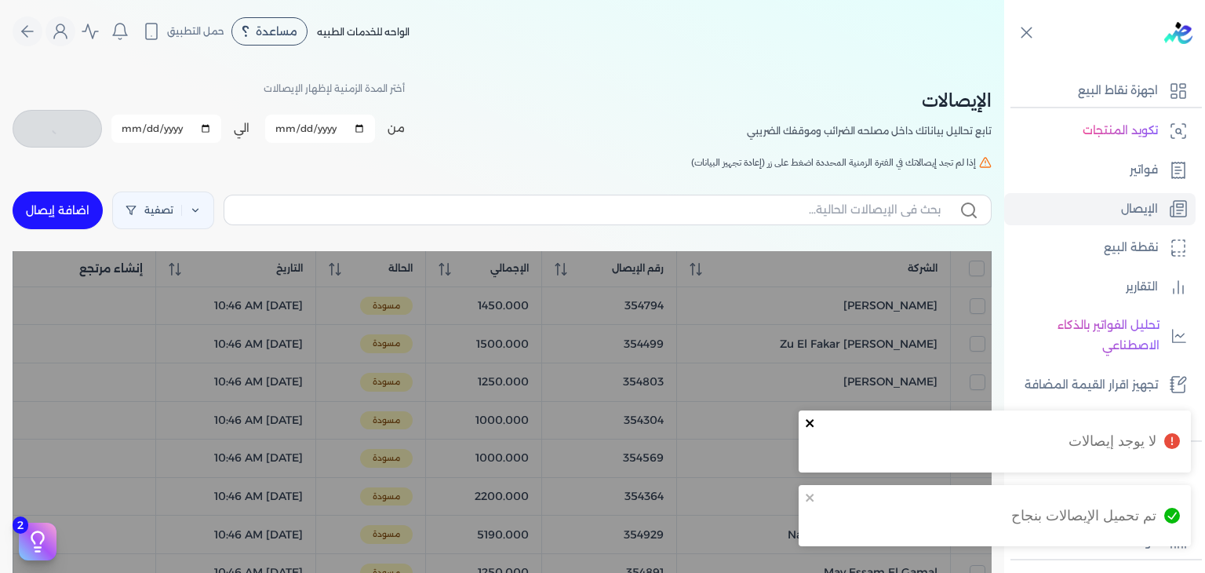
click at [810, 420] on icon "close" at bounding box center [810, 423] width 11 height 13
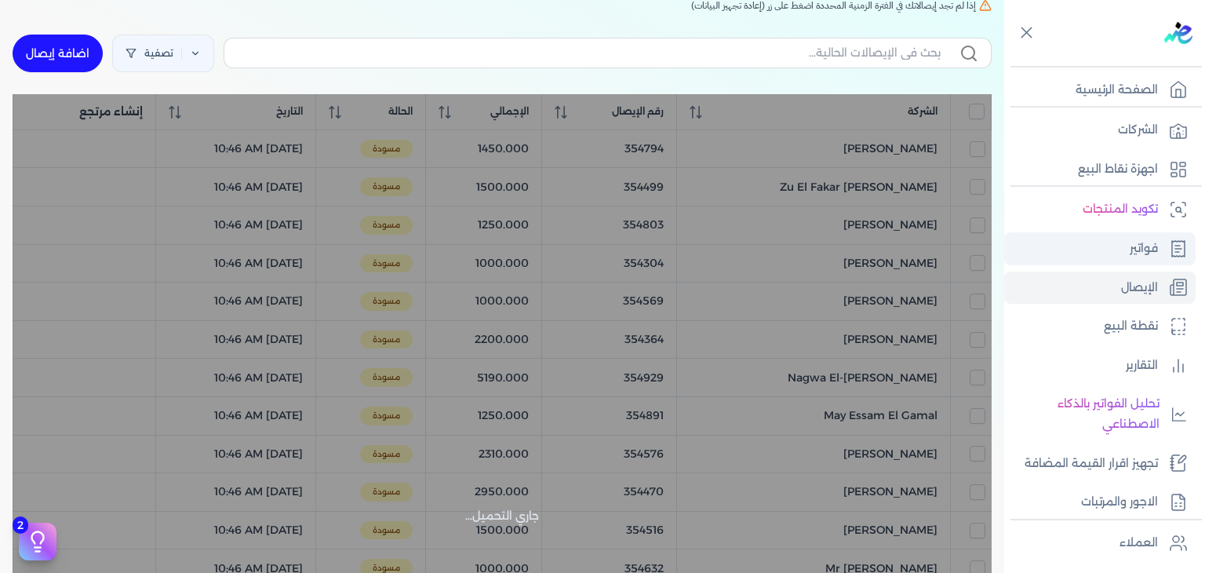
click at [1111, 252] on link "فواتير" at bounding box center [1099, 248] width 191 height 33
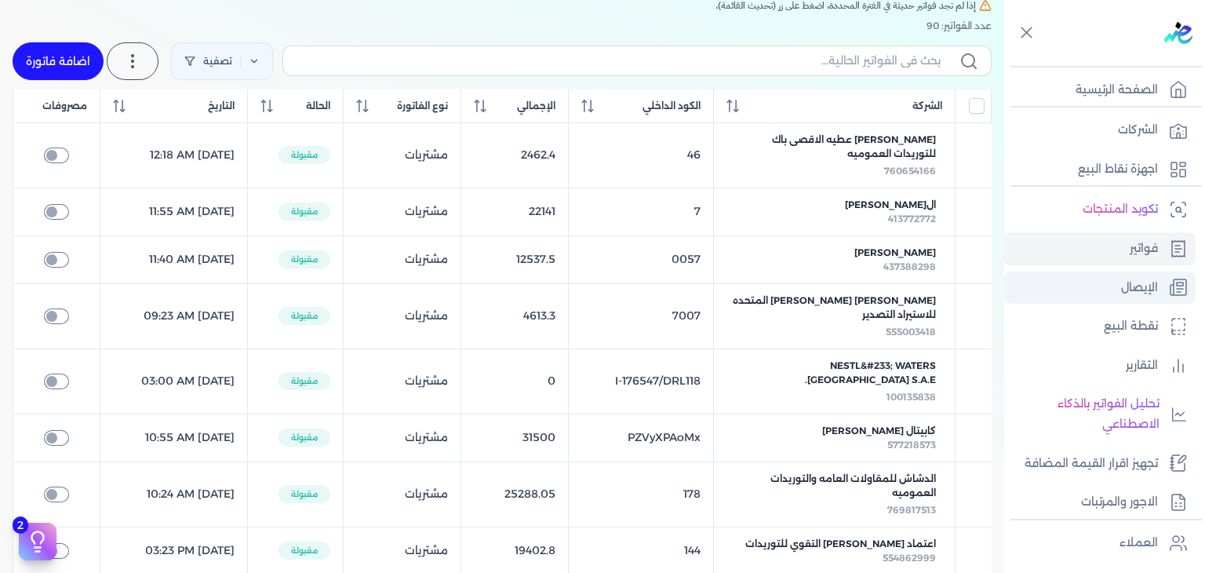
click at [1103, 287] on link "الإيصال" at bounding box center [1099, 287] width 191 height 33
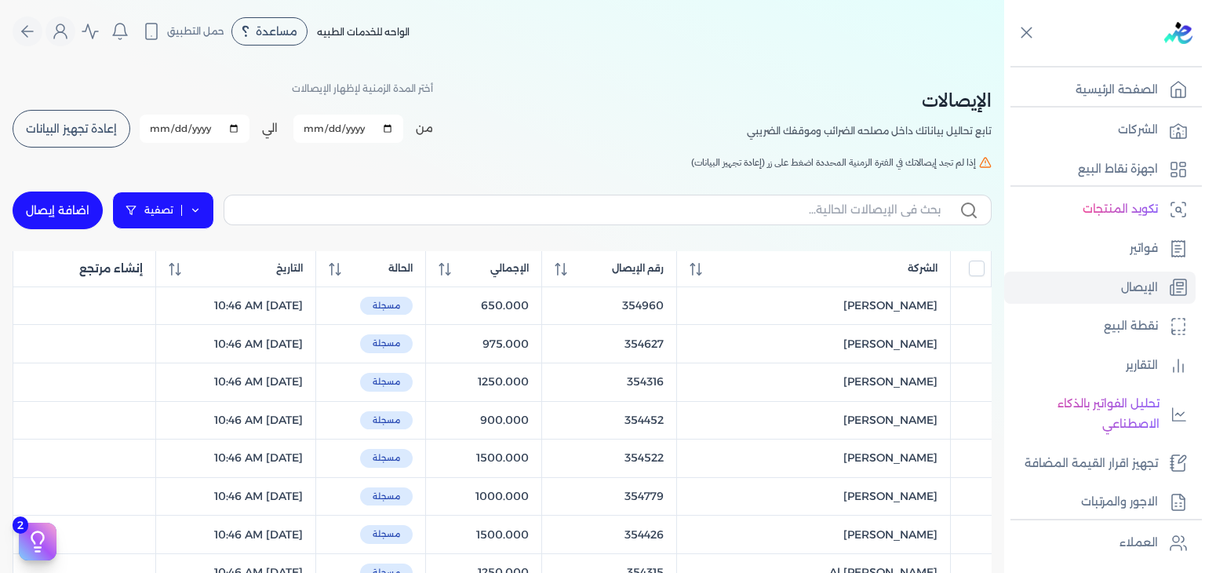
click at [170, 208] on link "تصفية" at bounding box center [163, 210] width 102 height 38
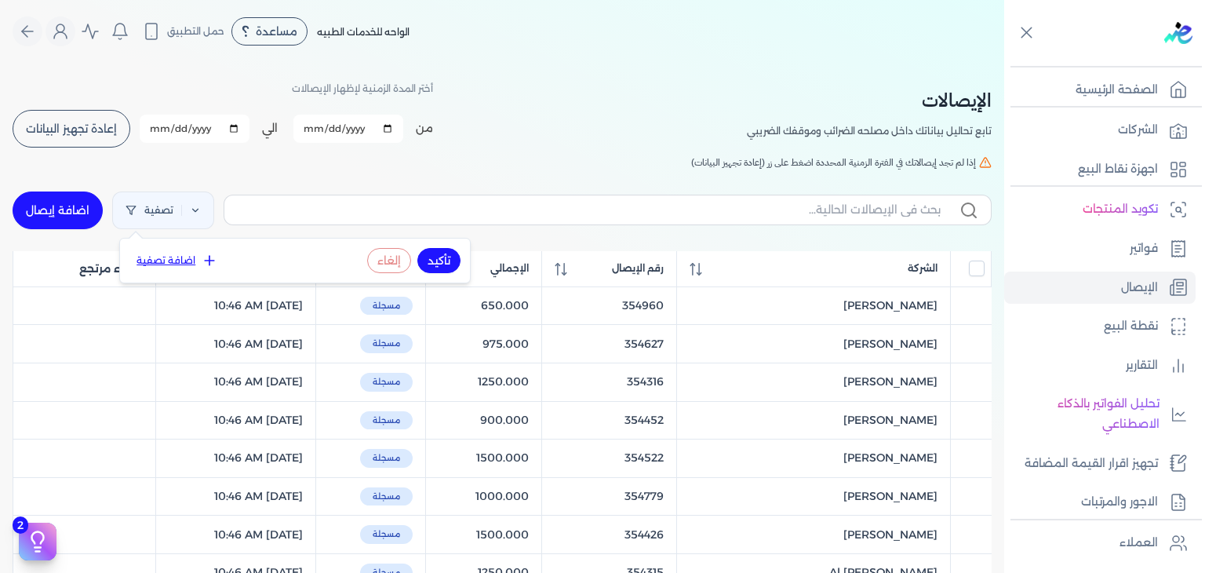
click at [175, 256] on button "اضافة تصفية" at bounding box center [176, 260] width 95 height 19
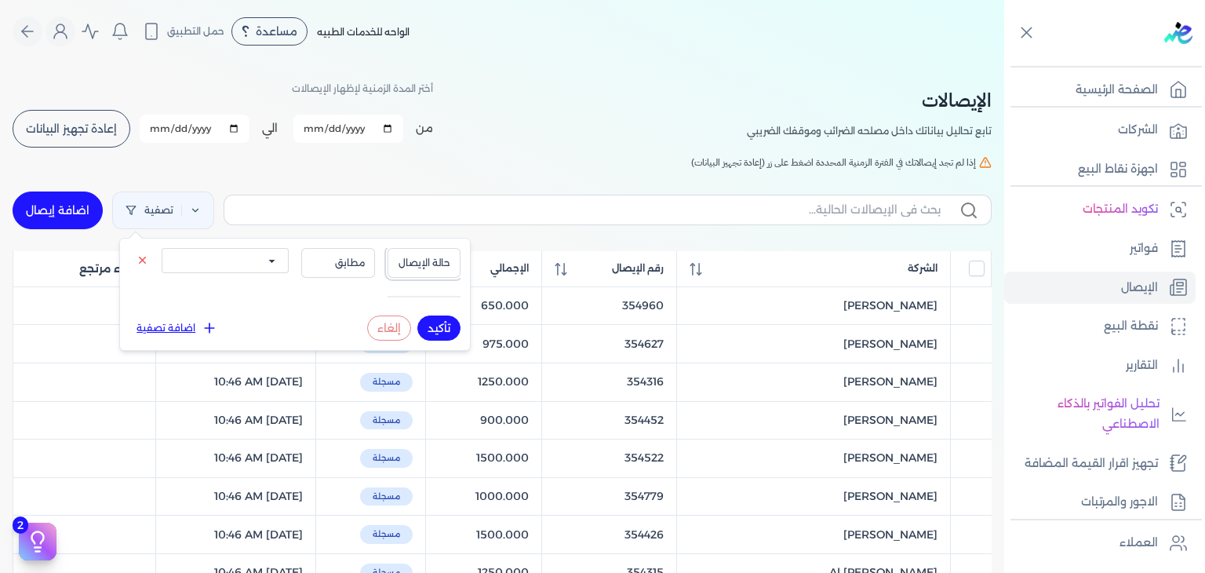
click at [449, 251] on button "حالة الإيصال" at bounding box center [425, 263] width 74 height 30
drag, startPoint x: 378, startPoint y: 252, endPoint x: 360, endPoint y: 255, distance: 18.3
click at [377, 253] on div "حالة الإيصال حالة الإيصال نوع الإيصال الإجمالي مطابق الكل مقبولة غير مقبولة يتم…" at bounding box center [294, 275] width 331 height 55
click at [360, 256] on span "مطابق" at bounding box center [337, 263] width 53 height 14
click at [341, 254] on button "مطابق" at bounding box center [338, 263] width 74 height 30
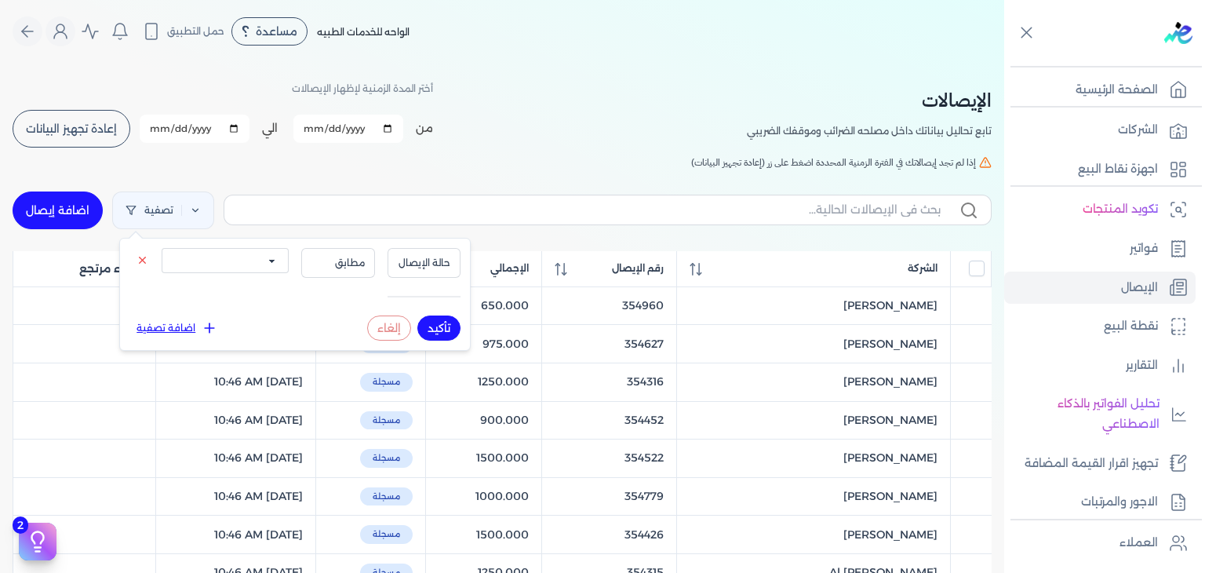
click at [290, 254] on div "حالة الإيصال مطابق الكل مقبولة غير مقبولة يتم مراجعتها ملغية مرفوضة مسودة" at bounding box center [294, 275] width 331 height 55
click at [281, 255] on select "الكل مقبولة غير مقبولة يتم مراجعتها ملغية مرفوضة مسودة" at bounding box center [225, 260] width 127 height 25
click at [162, 248] on select "الكل مقبولة غير مقبولة يتم مراجعتها ملغية مرفوضة مسودة" at bounding box center [225, 260] width 127 height 25
drag, startPoint x: 439, startPoint y: 330, endPoint x: 317, endPoint y: 189, distance: 186.3
click at [439, 330] on button "تأكيد" at bounding box center [438, 327] width 43 height 25
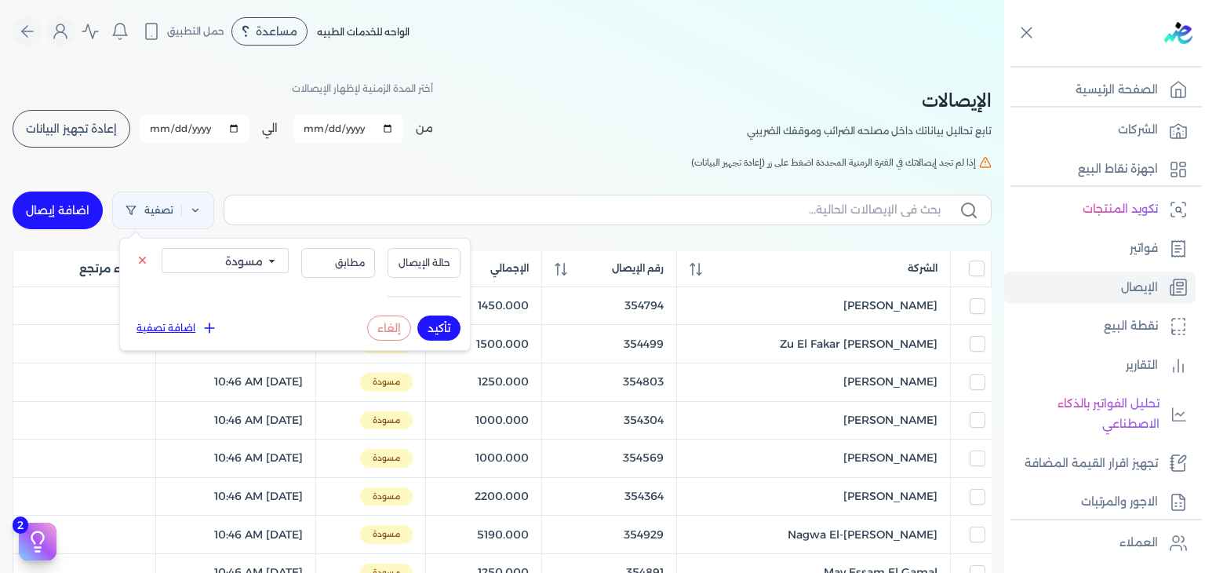
click at [618, 60] on nav "Toggle Navigation الاسعار العمولات مساعدة خدمة العملاء دليل المستخدم تسجيل الدخ…" at bounding box center [502, 31] width 1004 height 63
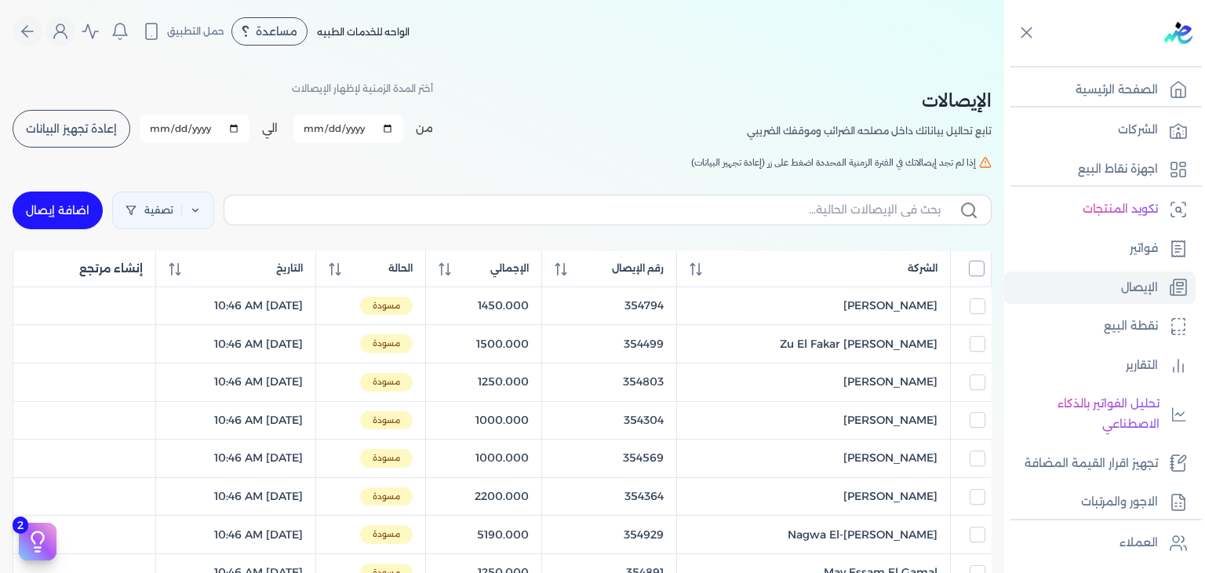
click at [970, 269] on input "All items unselected" at bounding box center [977, 268] width 16 height 16
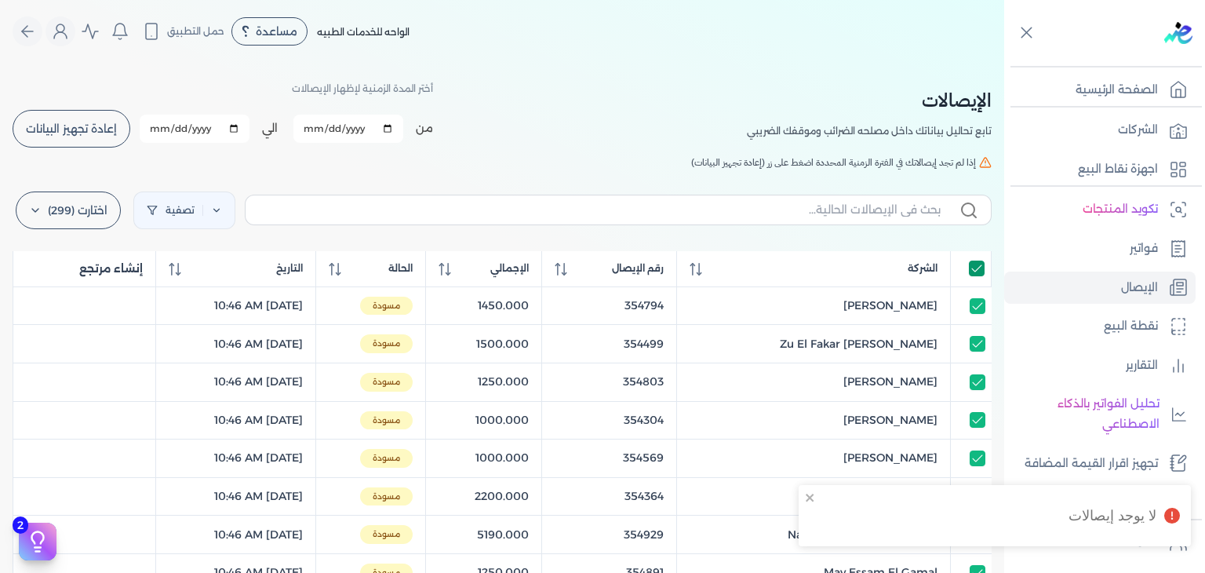
click at [973, 268] on input "All items selected" at bounding box center [977, 268] width 16 height 16
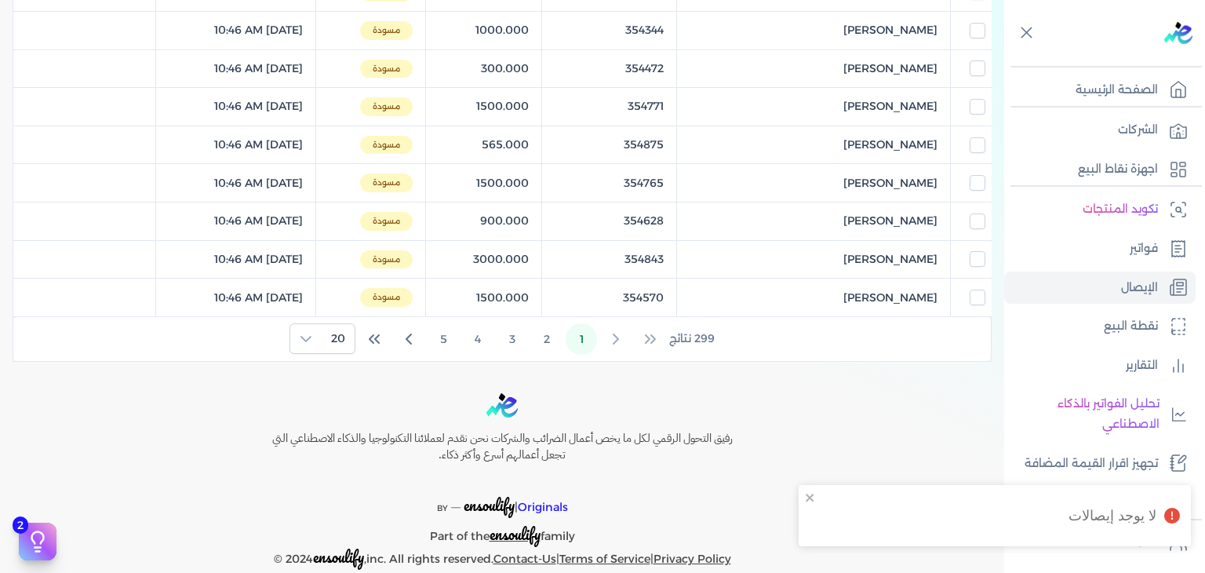
scroll to position [756, 0]
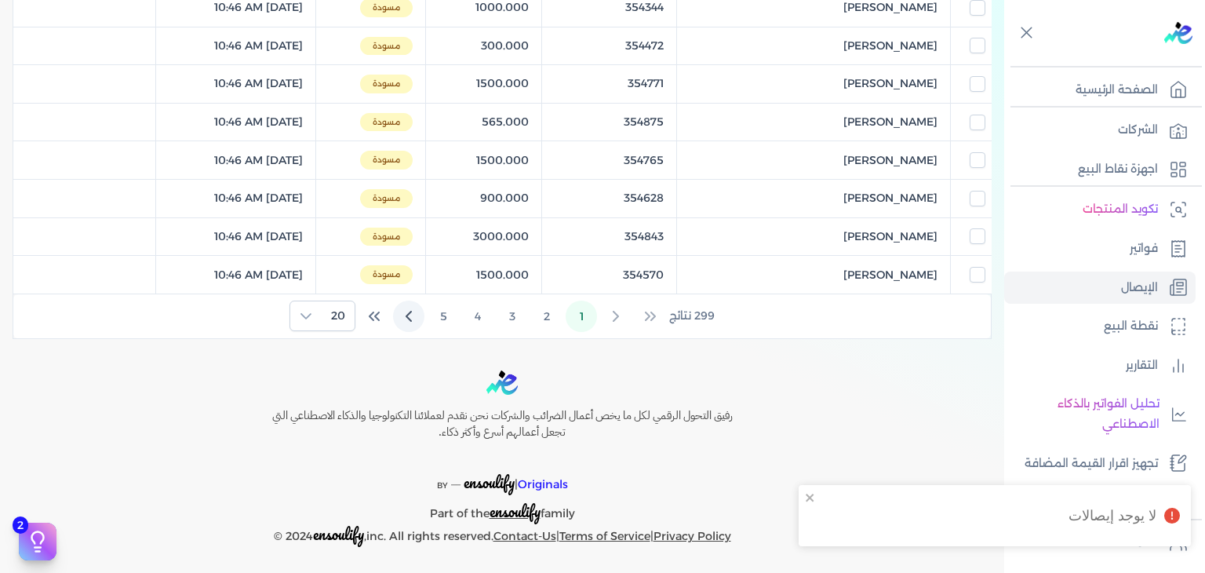
click at [410, 311] on icon "Next Page" at bounding box center [408, 315] width 5 height 9
click at [464, 315] on span "1 2 3 4 5" at bounding box center [512, 316] width 169 height 31
click at [457, 311] on button "5" at bounding box center [443, 316] width 31 height 31
click at [457, 311] on button "7" at bounding box center [443, 316] width 31 height 31
click at [457, 311] on button "9" at bounding box center [443, 316] width 31 height 31
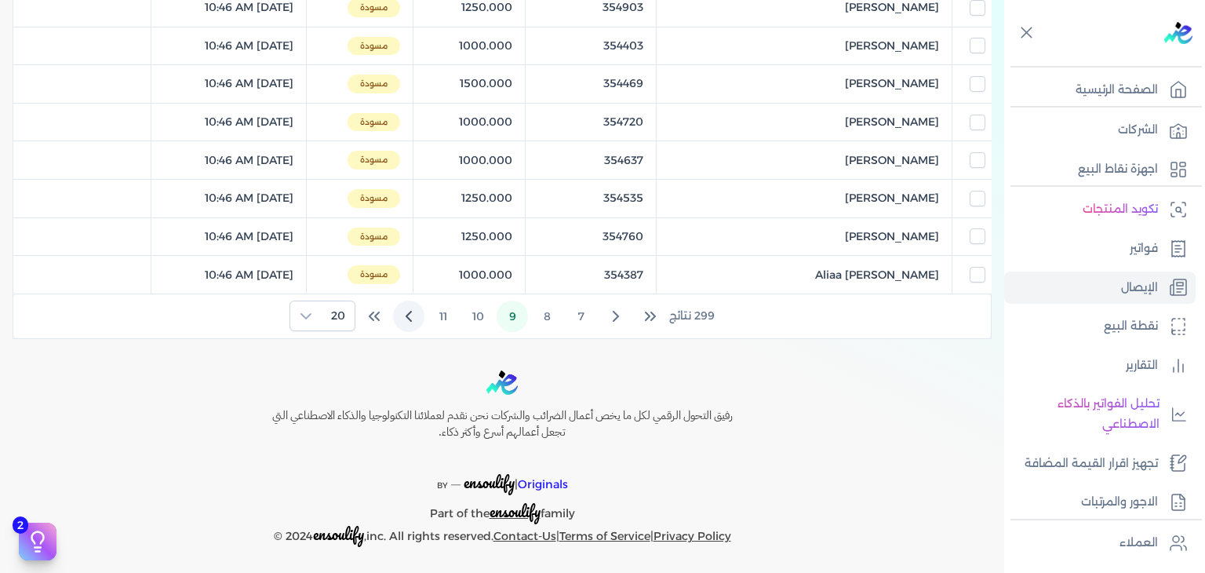
click at [457, 311] on button "11" at bounding box center [443, 316] width 31 height 31
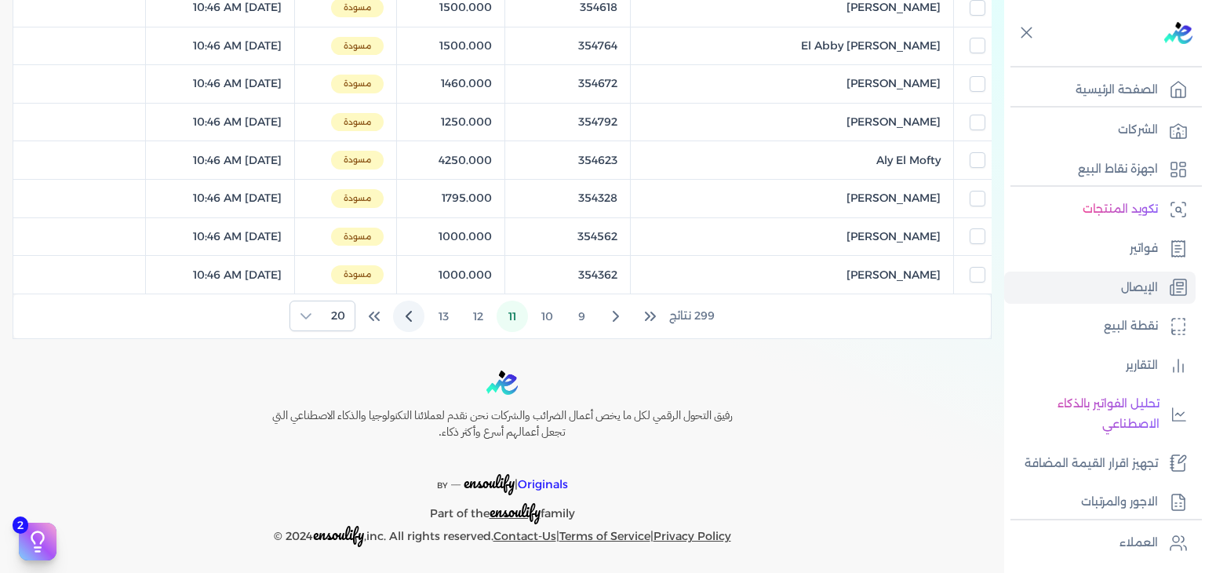
click at [457, 311] on button "13" at bounding box center [443, 316] width 31 height 31
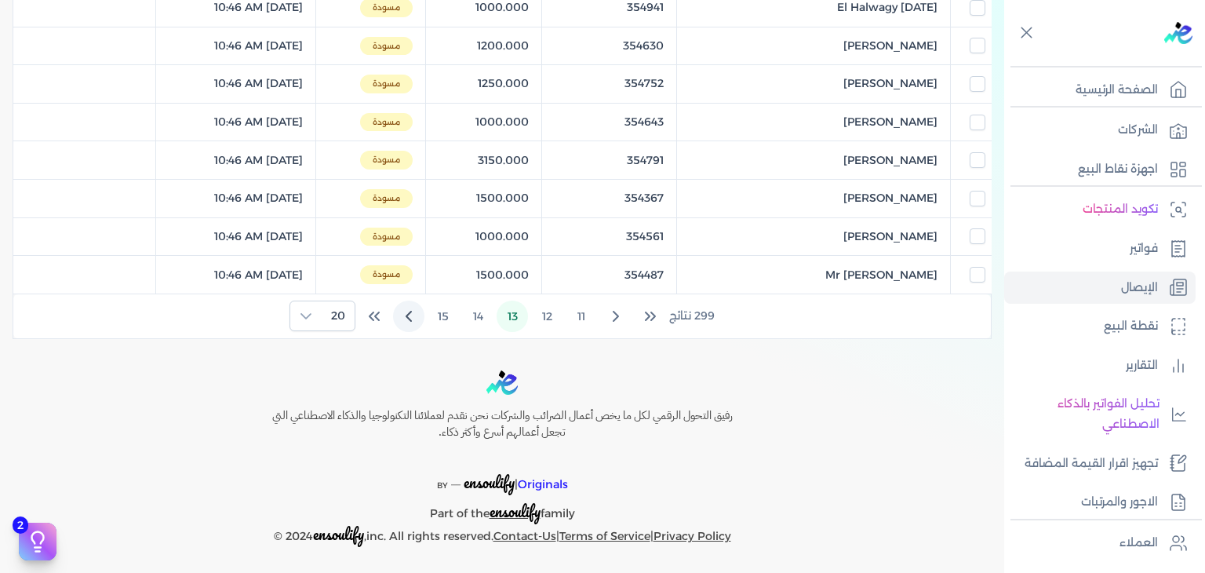
click at [457, 311] on button "15" at bounding box center [443, 316] width 31 height 31
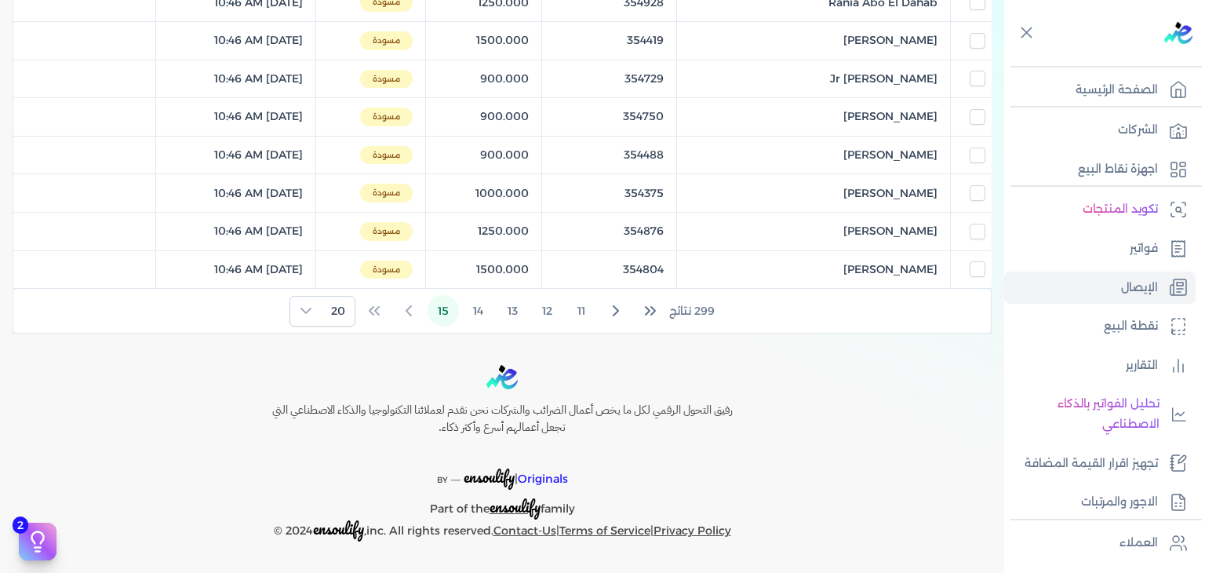
scroll to position [717, 0]
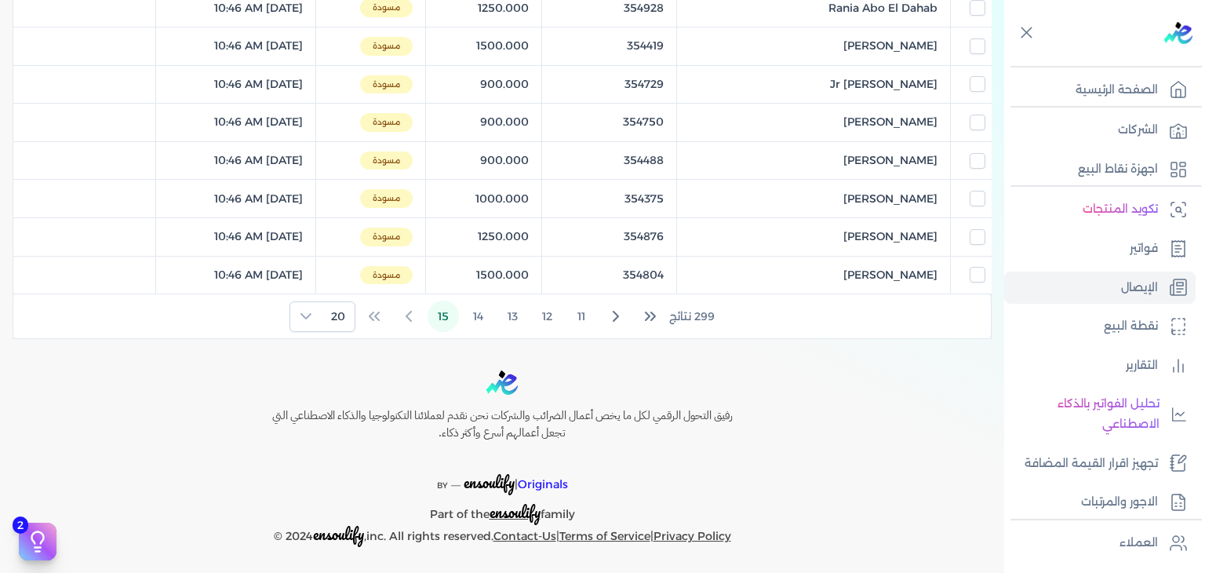
click at [457, 311] on button "15" at bounding box center [443, 316] width 31 height 31
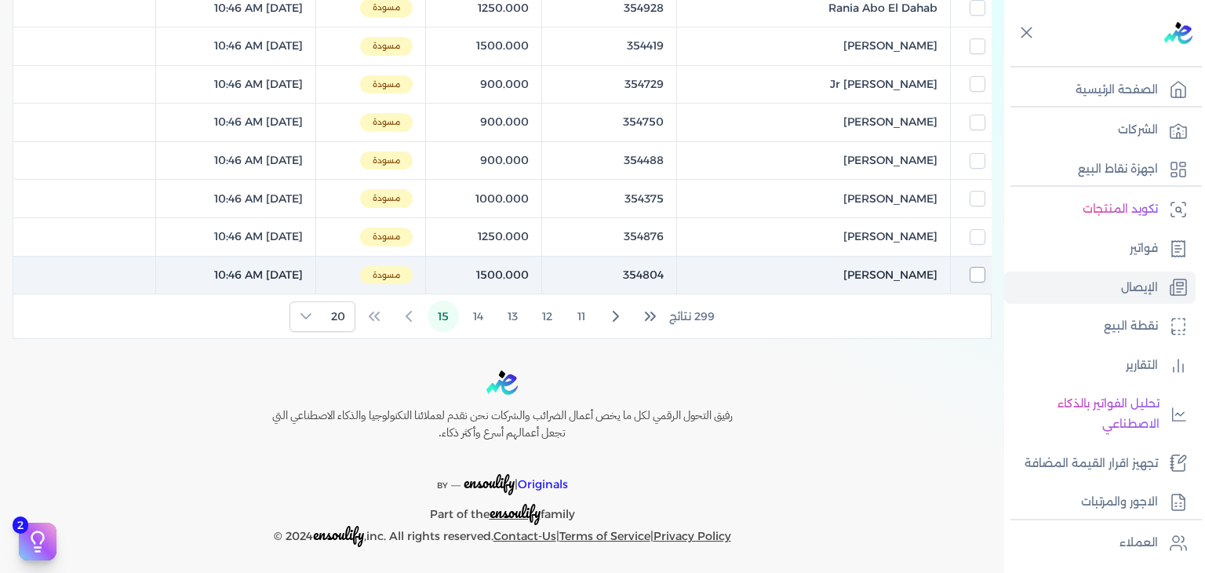
click at [973, 271] on input "checkbox" at bounding box center [978, 275] width 16 height 16
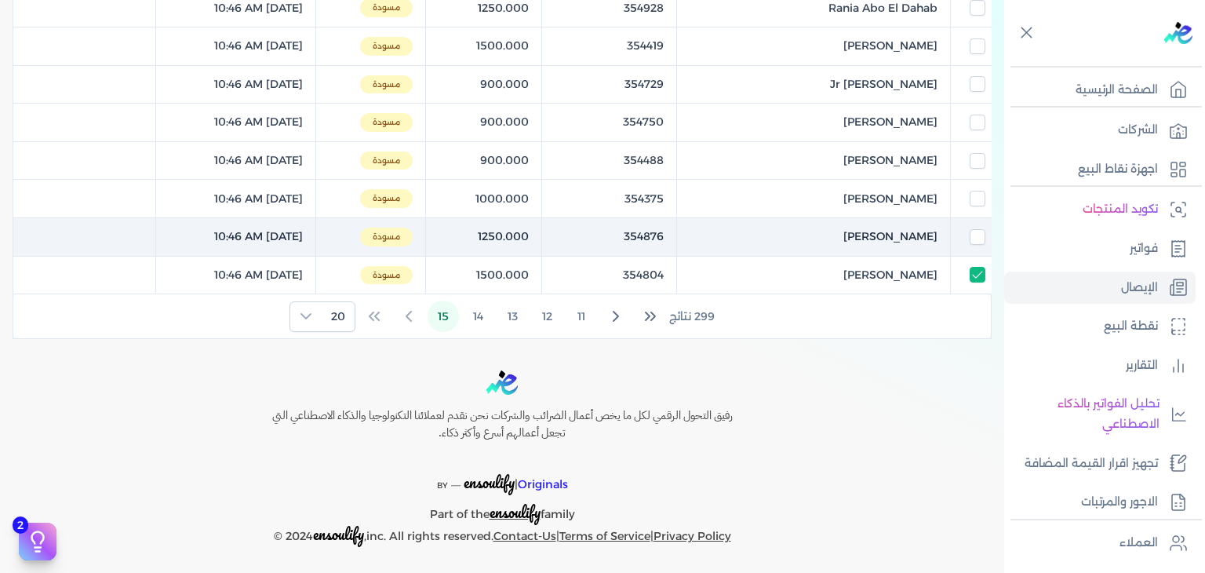
scroll to position [718, 0]
click at [968, 232] on div at bounding box center [970, 236] width 27 height 16
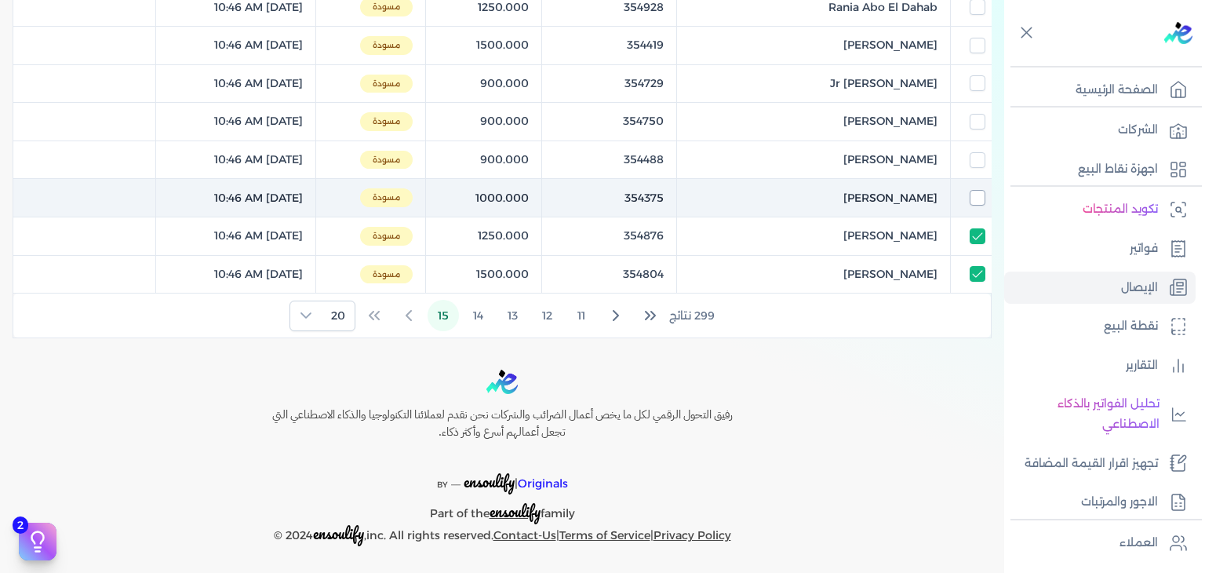
click at [975, 195] on input "checkbox" at bounding box center [978, 198] width 16 height 16
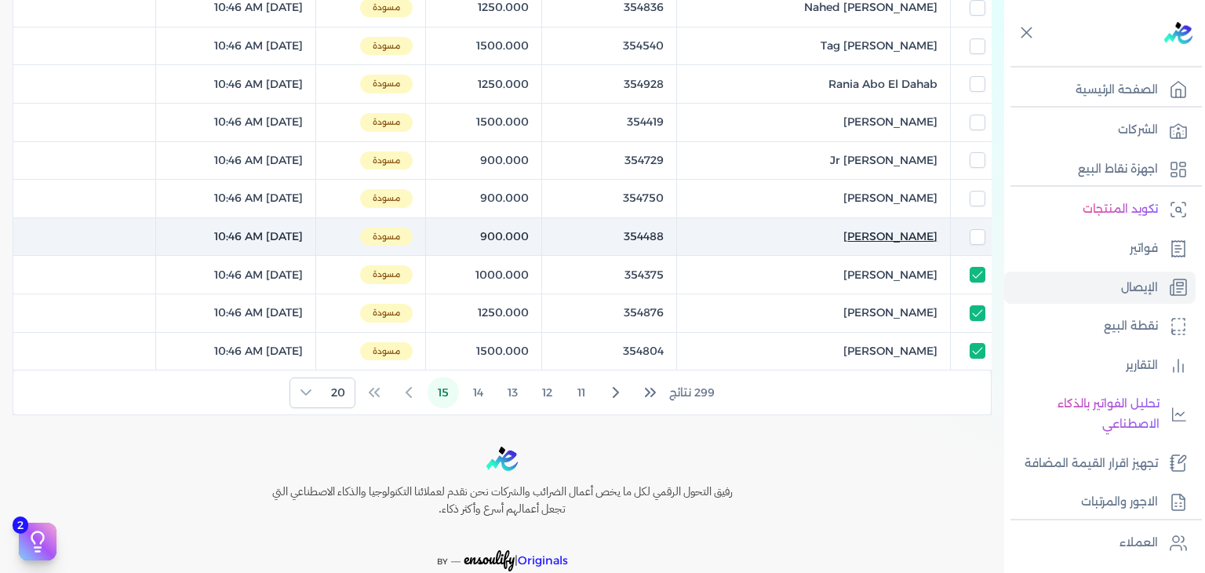
scroll to position [639, 0]
click at [976, 234] on input "checkbox" at bounding box center [978, 239] width 16 height 16
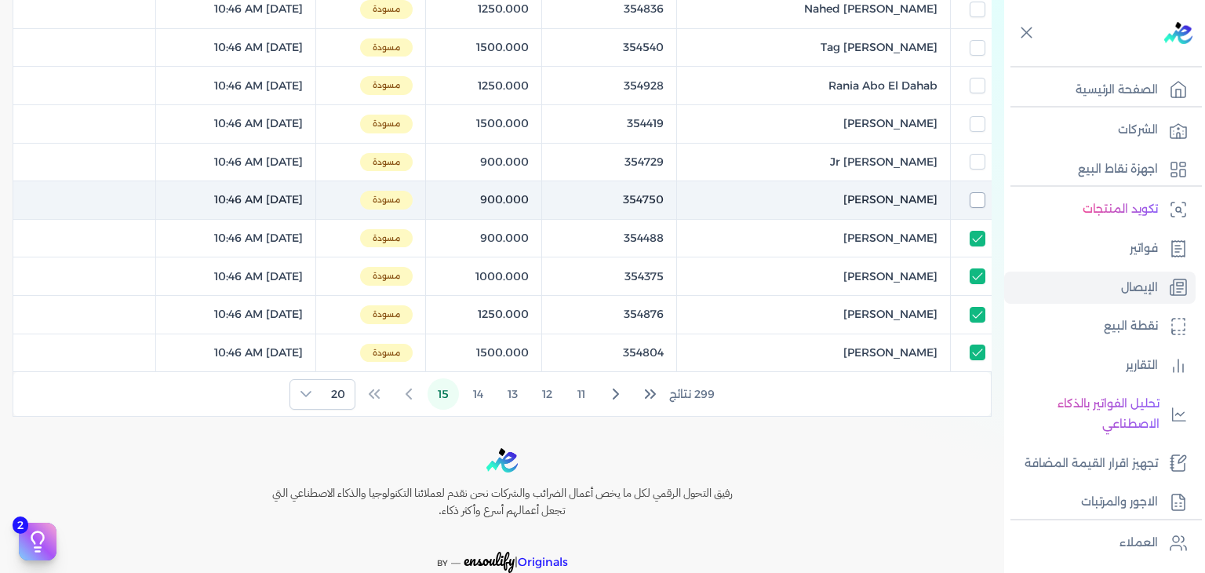
click at [976, 203] on input "checkbox" at bounding box center [978, 200] width 16 height 16
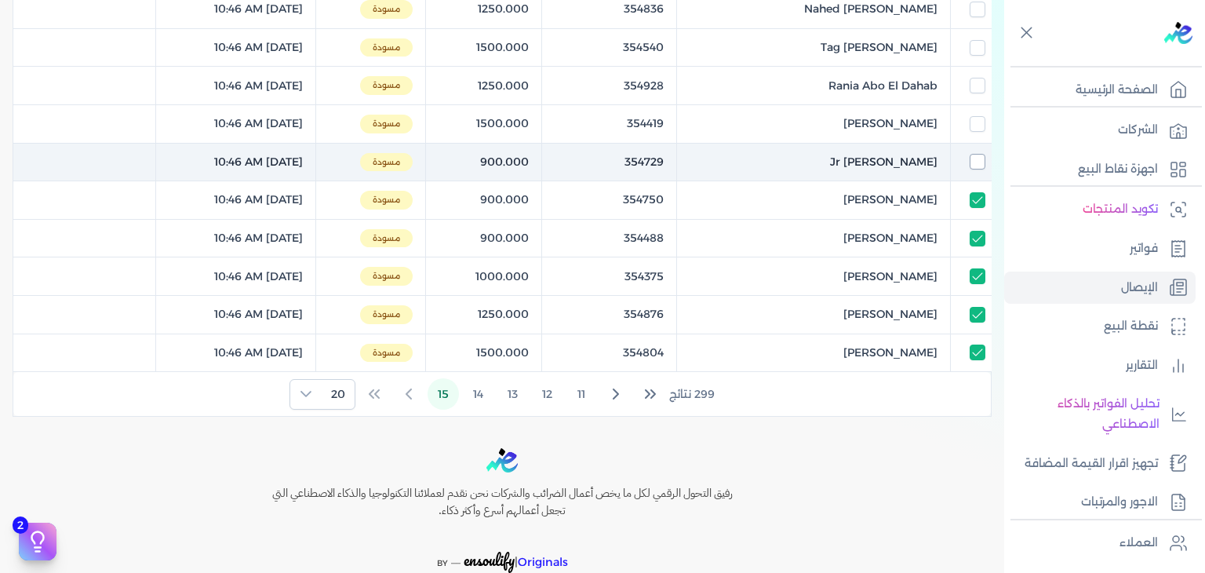
click at [976, 158] on input "checkbox" at bounding box center [978, 162] width 16 height 16
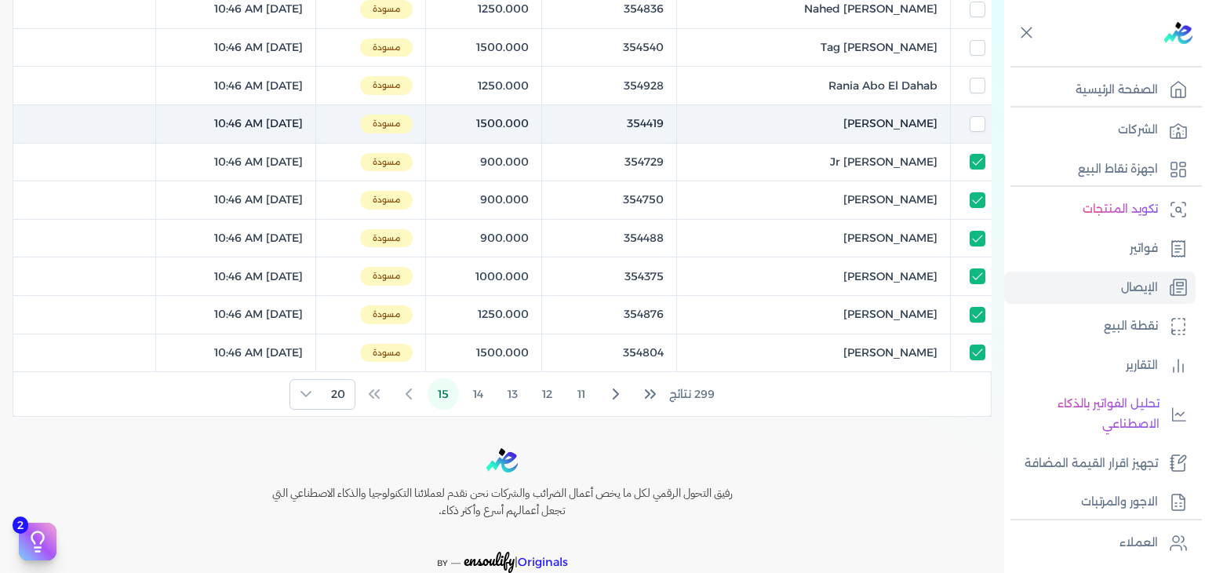
click at [974, 129] on td at bounding box center [971, 124] width 41 height 38
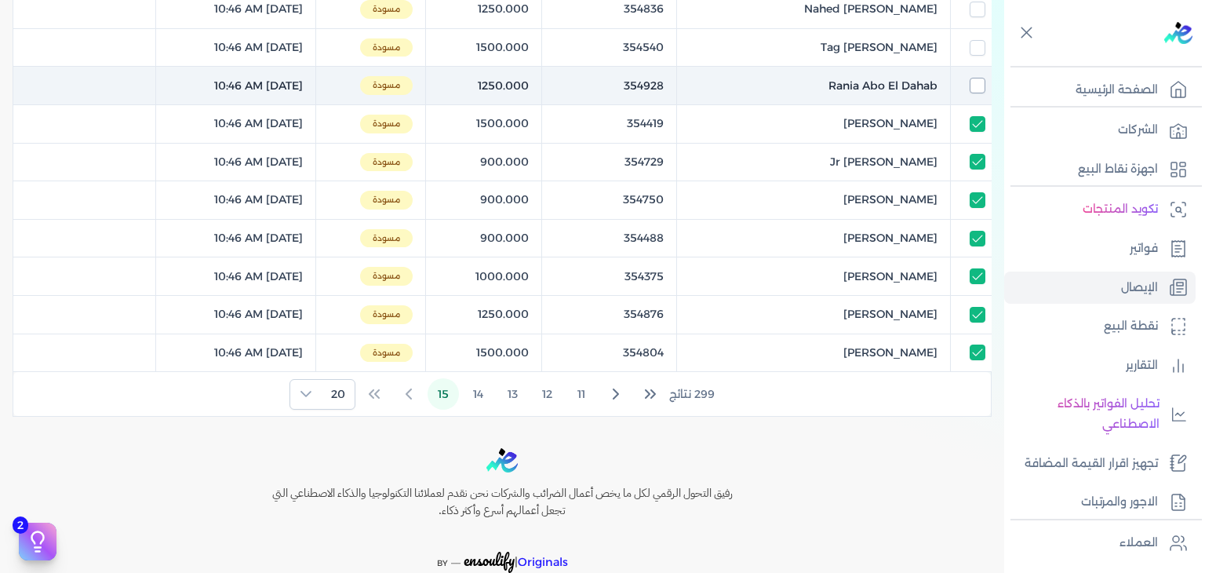
click at [975, 86] on input "checkbox" at bounding box center [978, 86] width 16 height 16
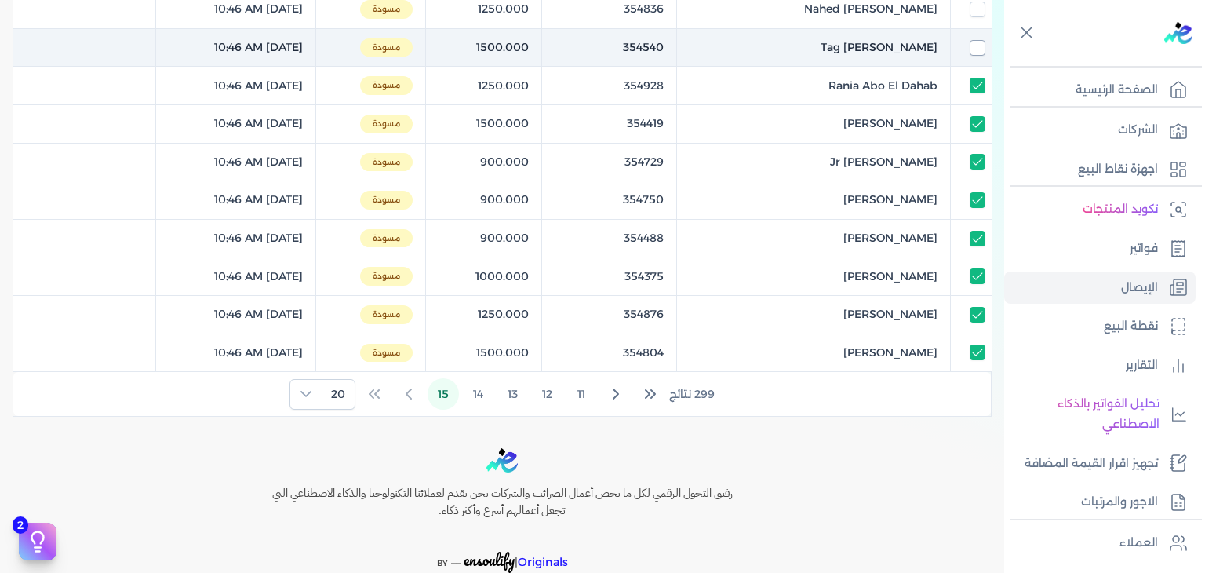
click at [977, 41] on input "checkbox" at bounding box center [978, 48] width 16 height 16
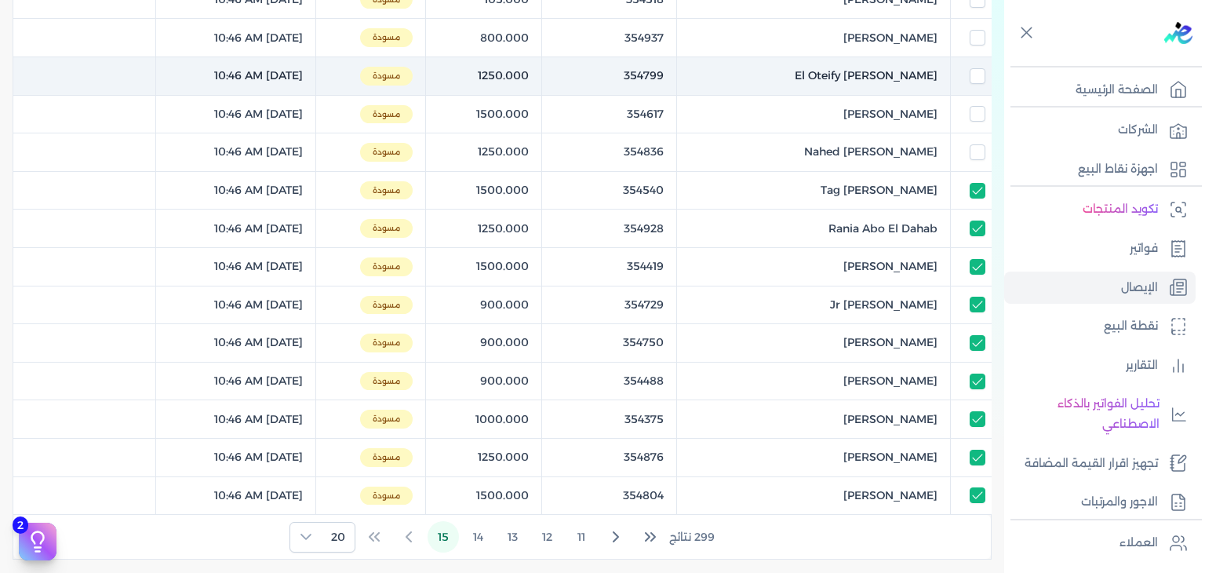
scroll to position [483, 0]
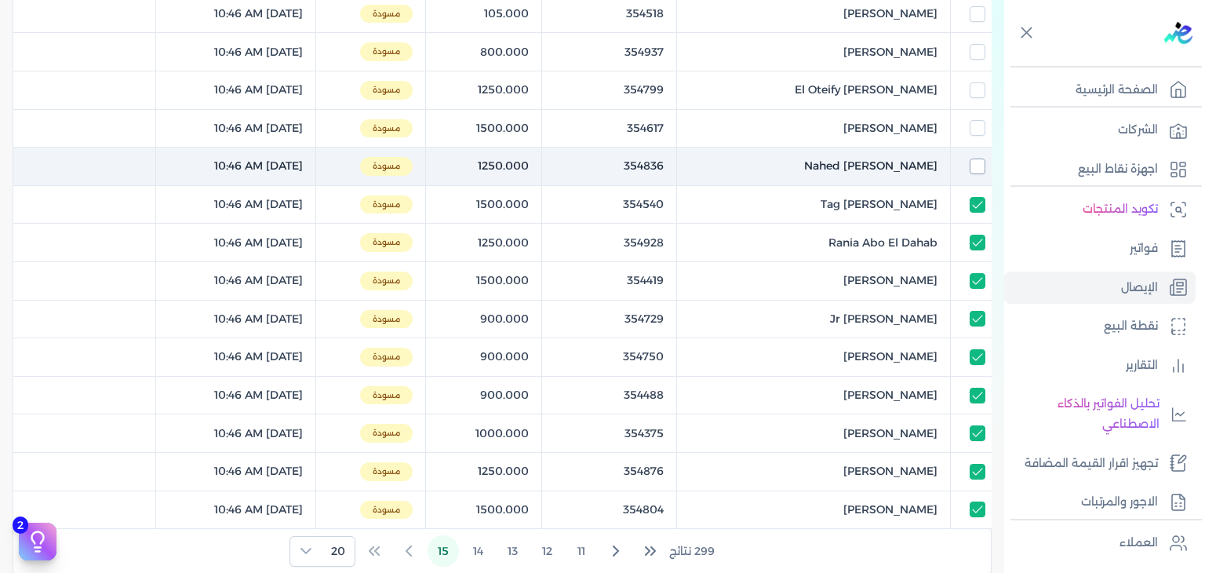
click at [971, 170] on input "checkbox" at bounding box center [978, 166] width 16 height 16
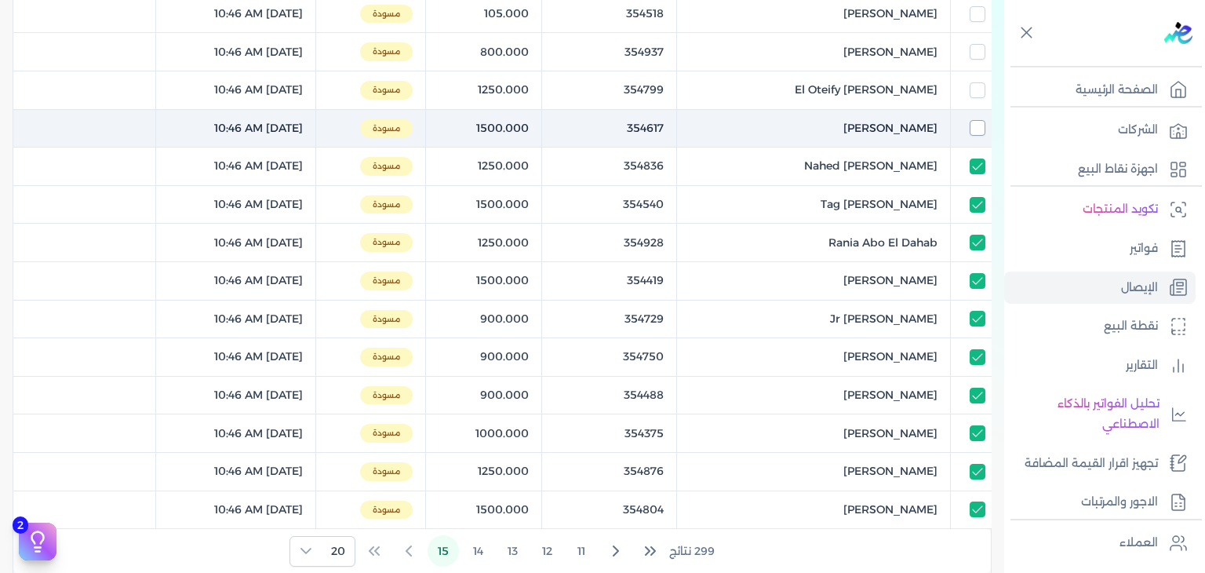
click at [974, 122] on input "checkbox" at bounding box center [978, 128] width 16 height 16
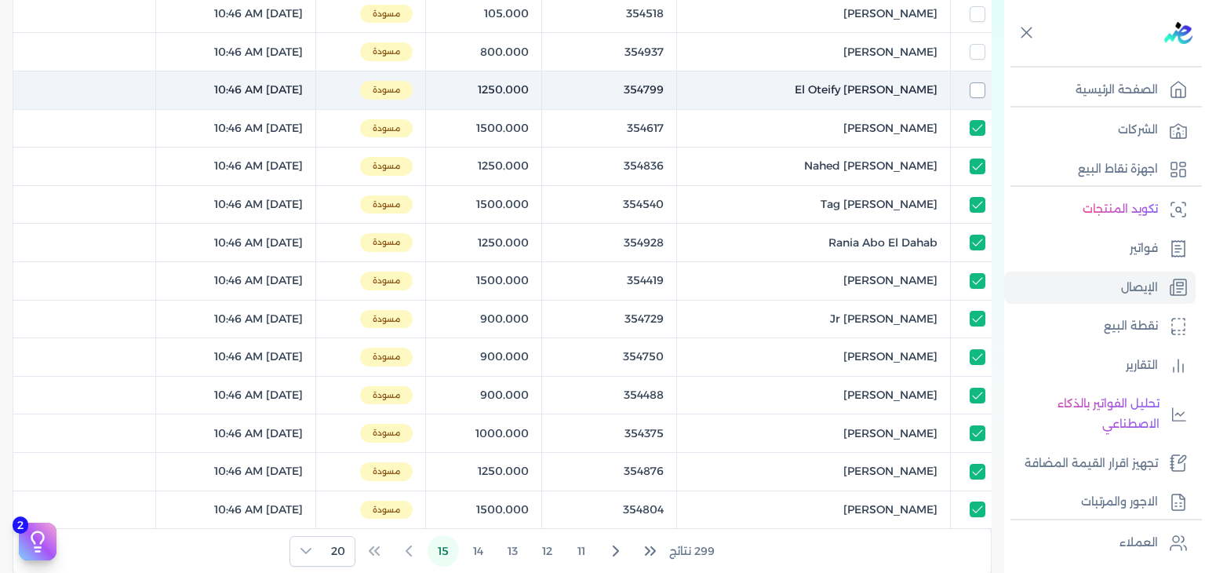
click at [977, 93] on input "checkbox" at bounding box center [978, 90] width 16 height 16
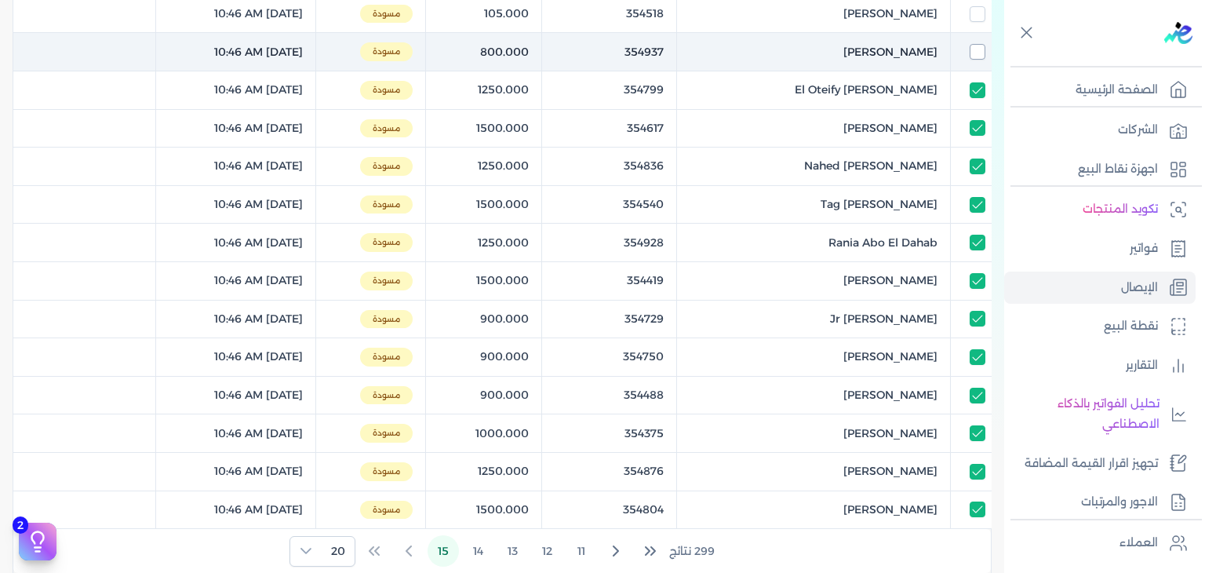
click at [976, 53] on input "checkbox" at bounding box center [978, 52] width 16 height 16
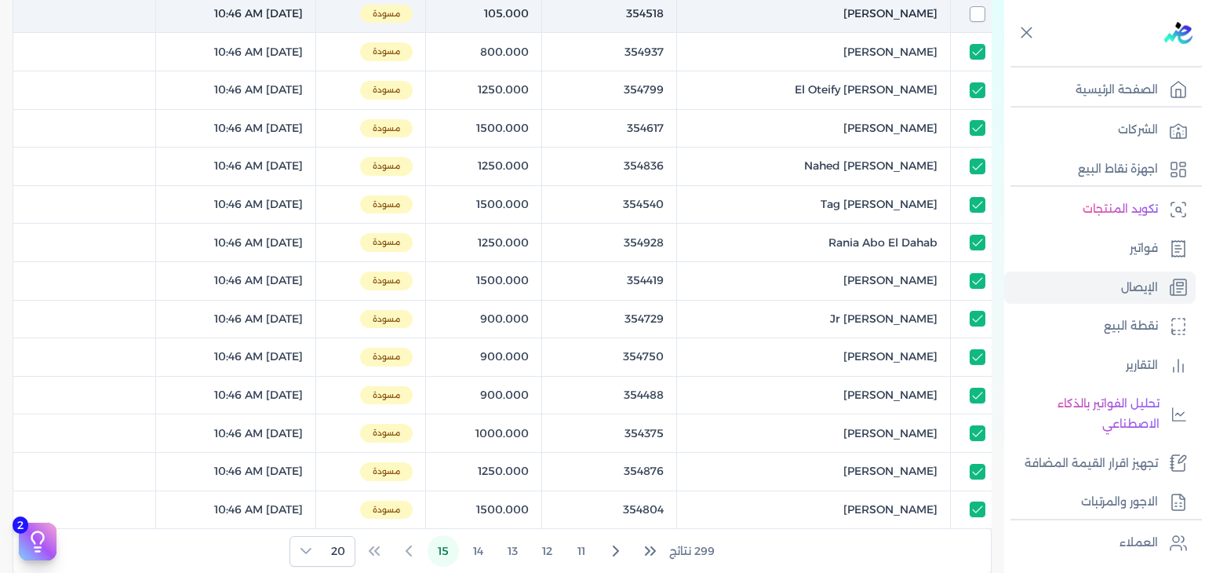
click at [982, 10] on input "checkbox" at bounding box center [978, 14] width 16 height 16
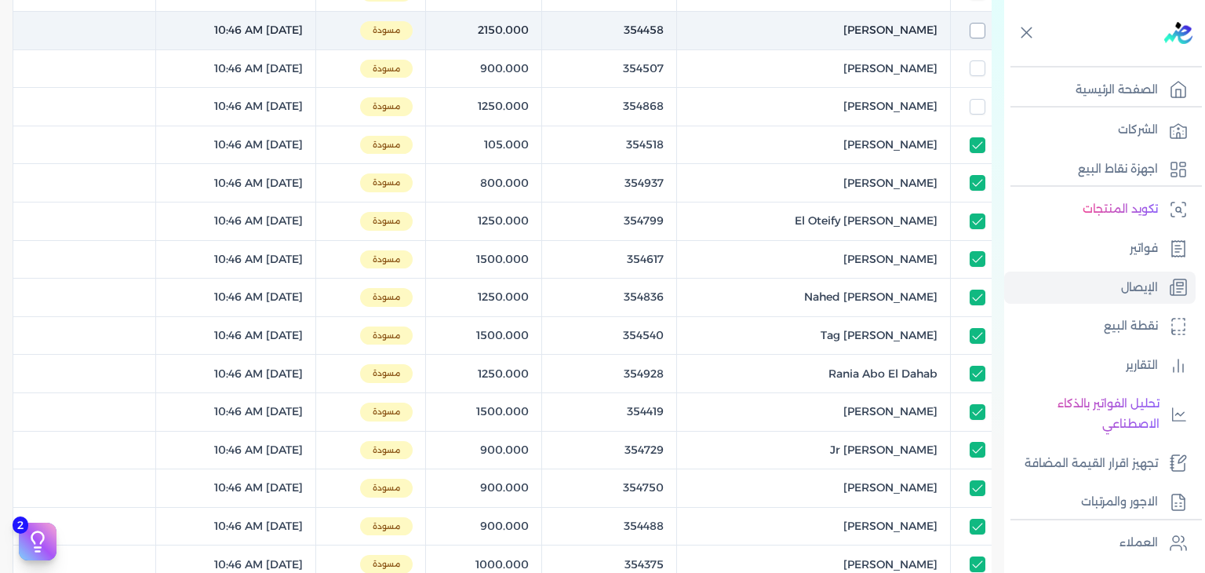
scroll to position [326, 0]
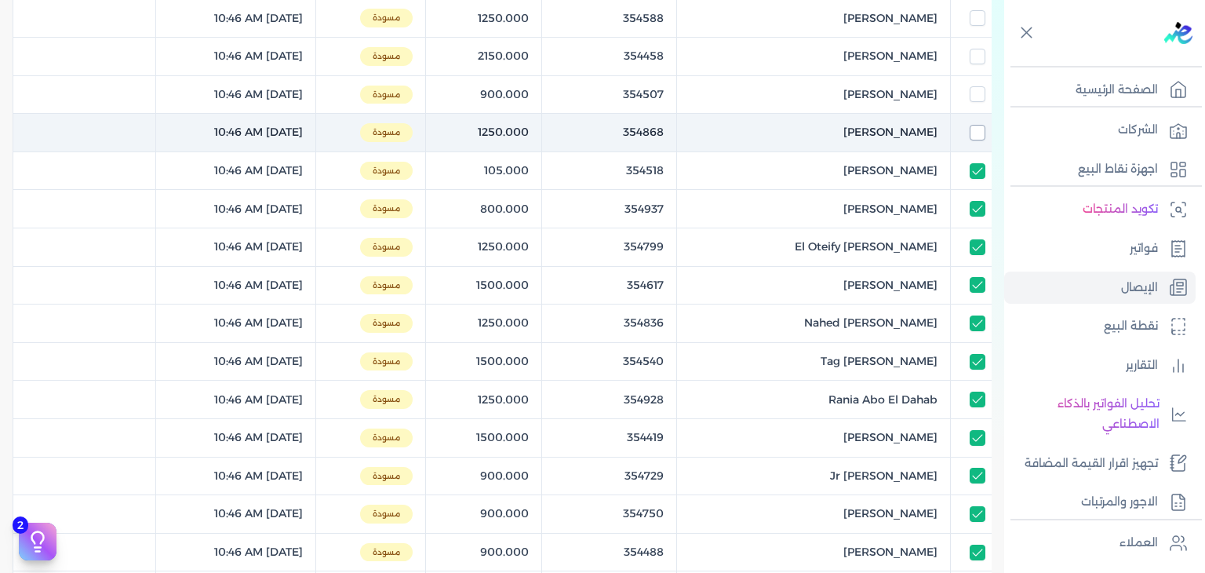
click at [975, 138] on input "checkbox" at bounding box center [978, 133] width 16 height 16
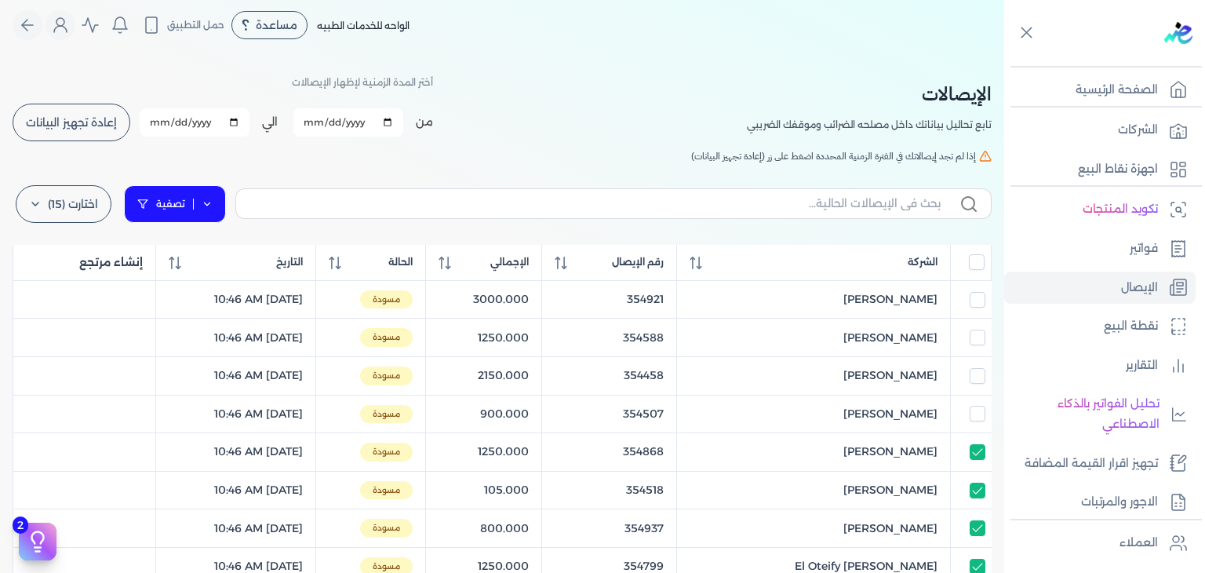
scroll to position [0, 0]
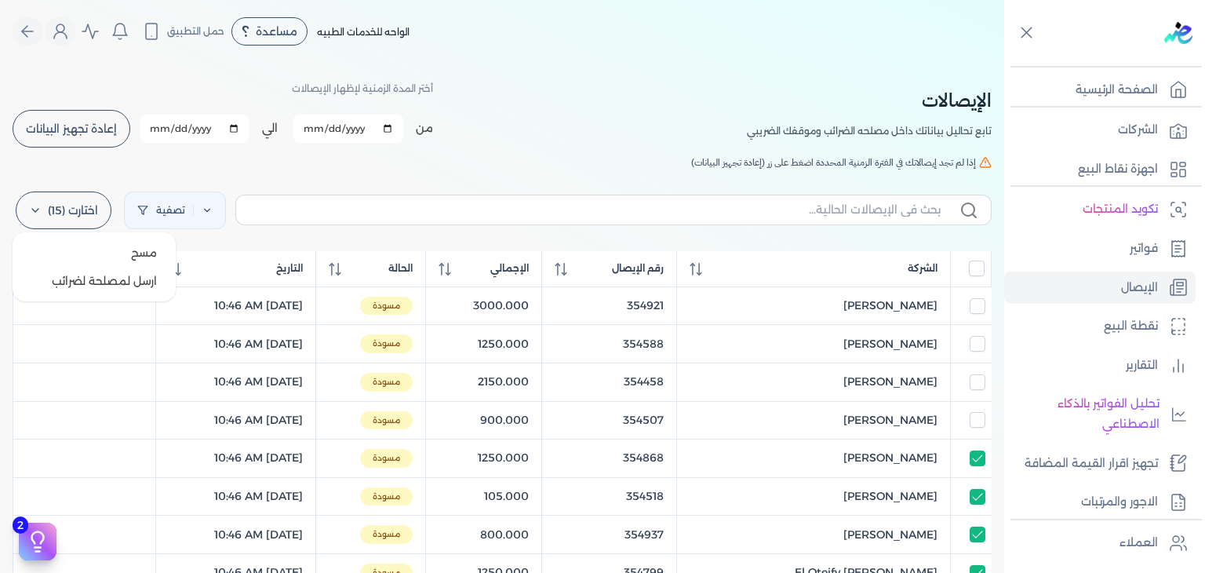
click at [88, 224] on label "اختارت (15)" at bounding box center [64, 210] width 96 height 38
click at [111, 293] on button "ارسل لمصلحة لضرائب" at bounding box center [94, 281] width 151 height 28
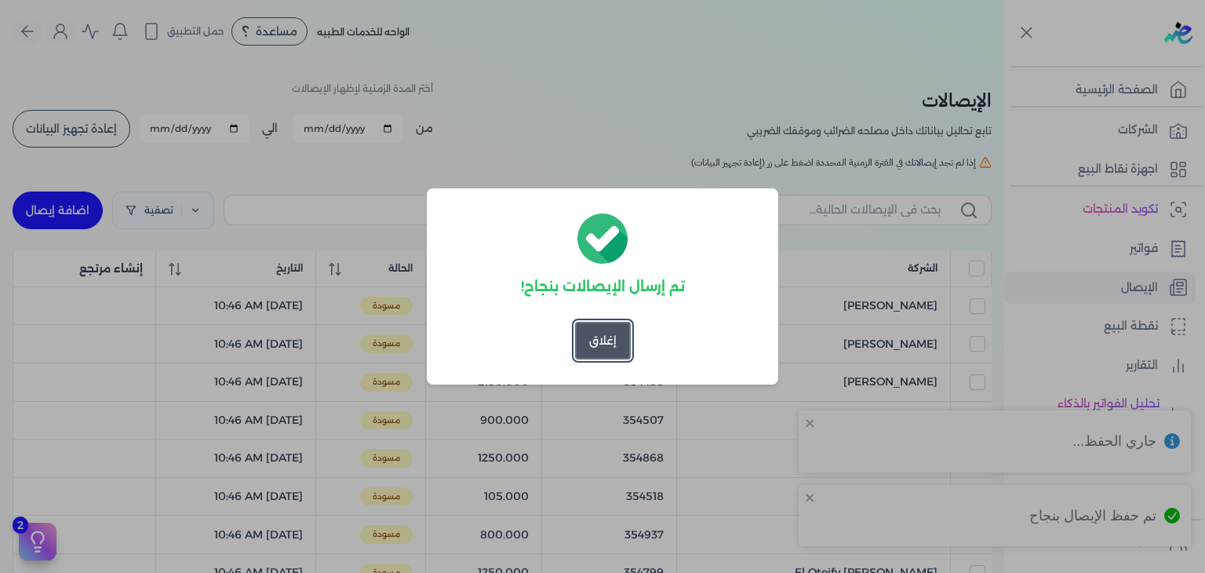
click at [624, 330] on button "إغلاق" at bounding box center [603, 341] width 56 height 38
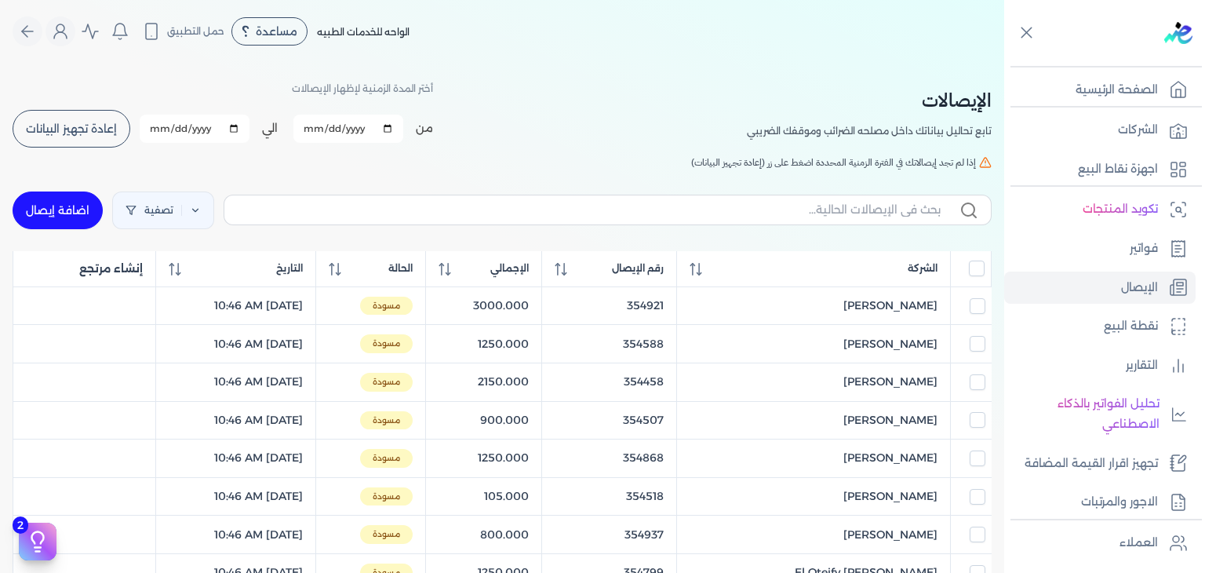
click at [100, 123] on span "إعادة تجهيز البيانات" at bounding box center [71, 128] width 91 height 11
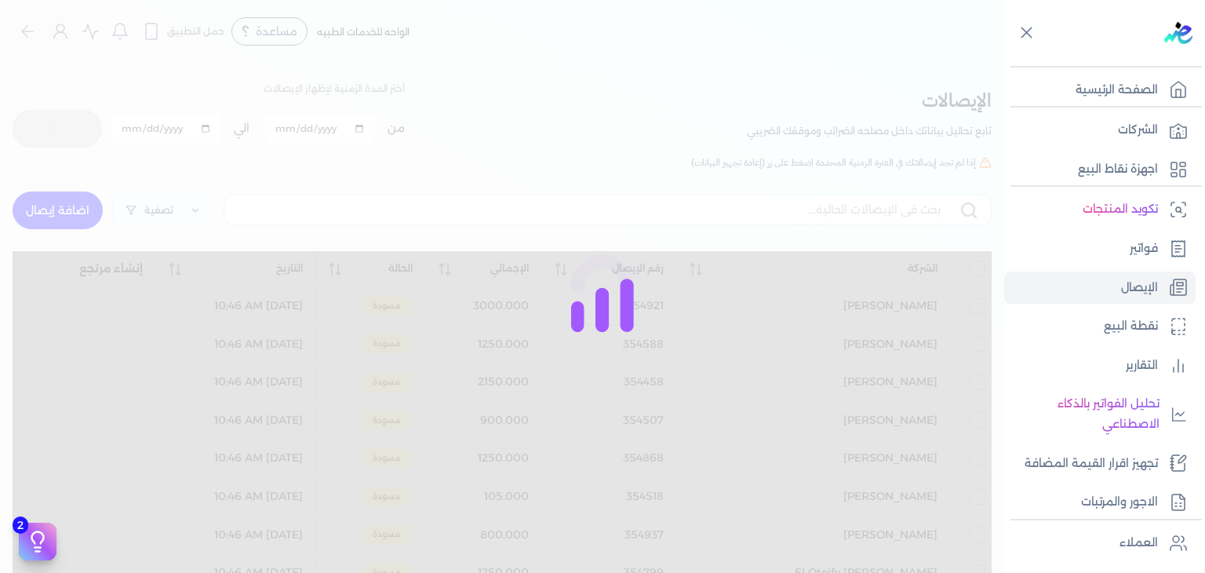
click at [643, 151] on div at bounding box center [602, 286] width 1205 height 573
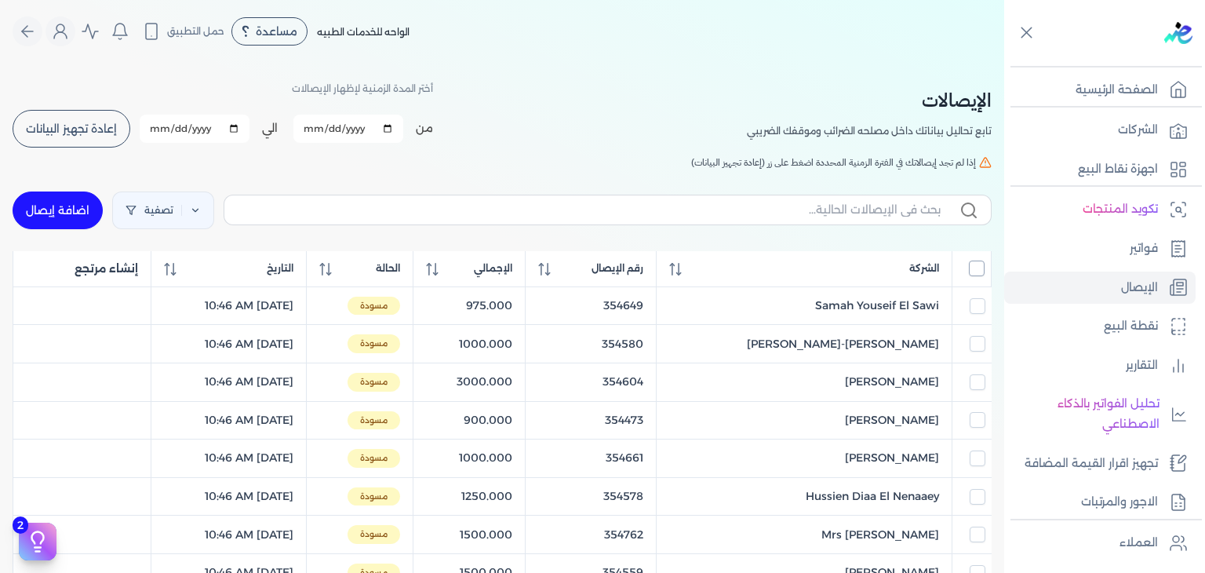
click at [975, 271] on input "All items unselected" at bounding box center [977, 268] width 16 height 16
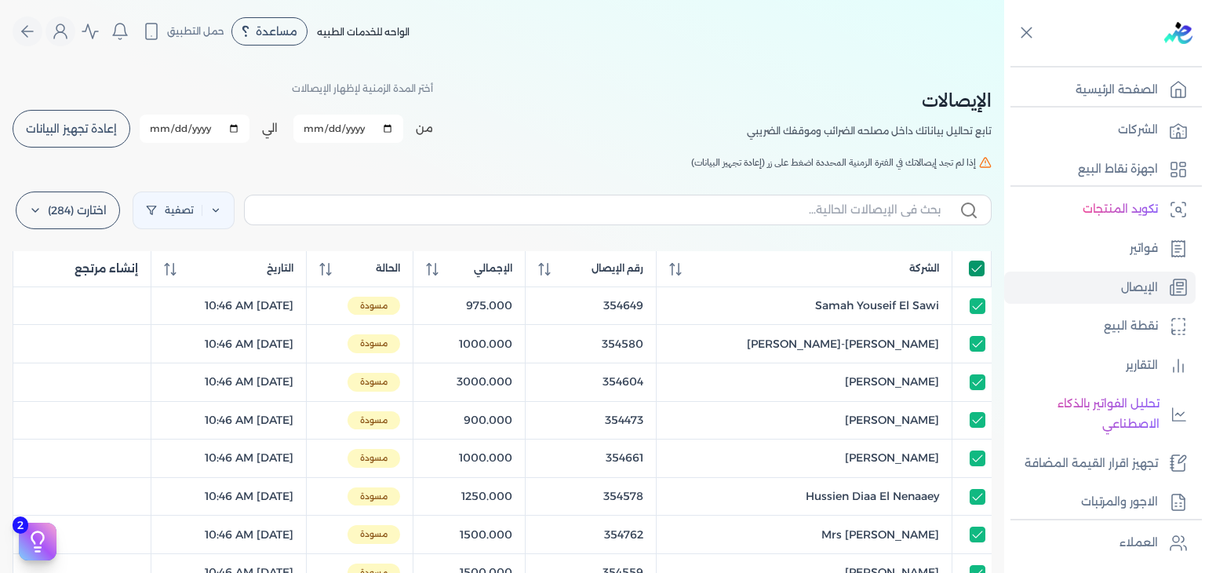
click at [975, 270] on input "All items selected" at bounding box center [977, 268] width 16 height 16
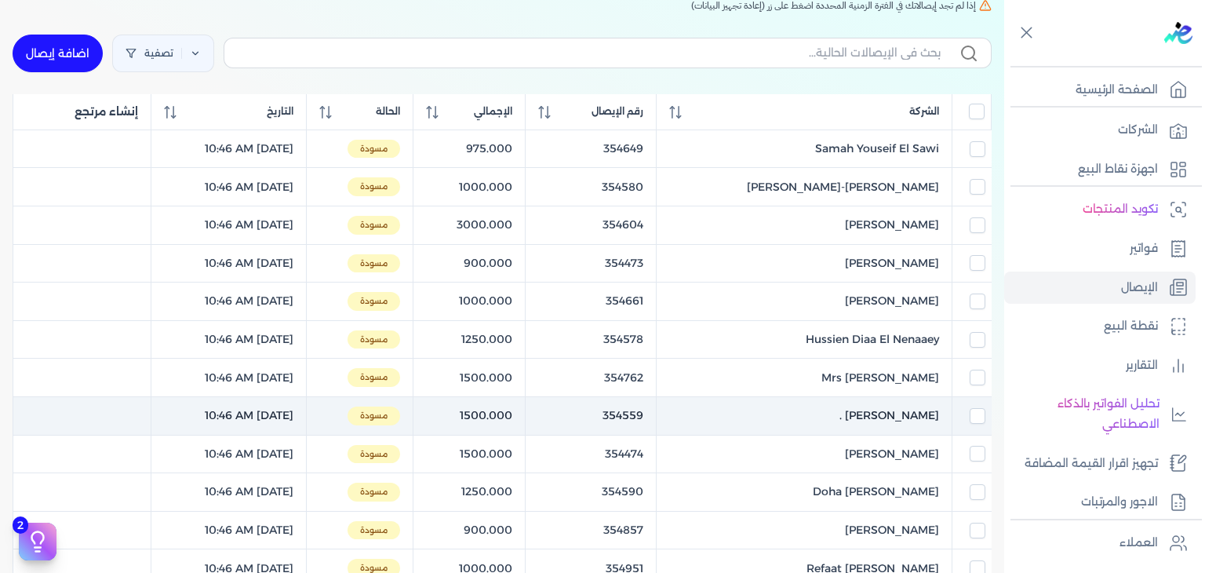
scroll to position [628, 0]
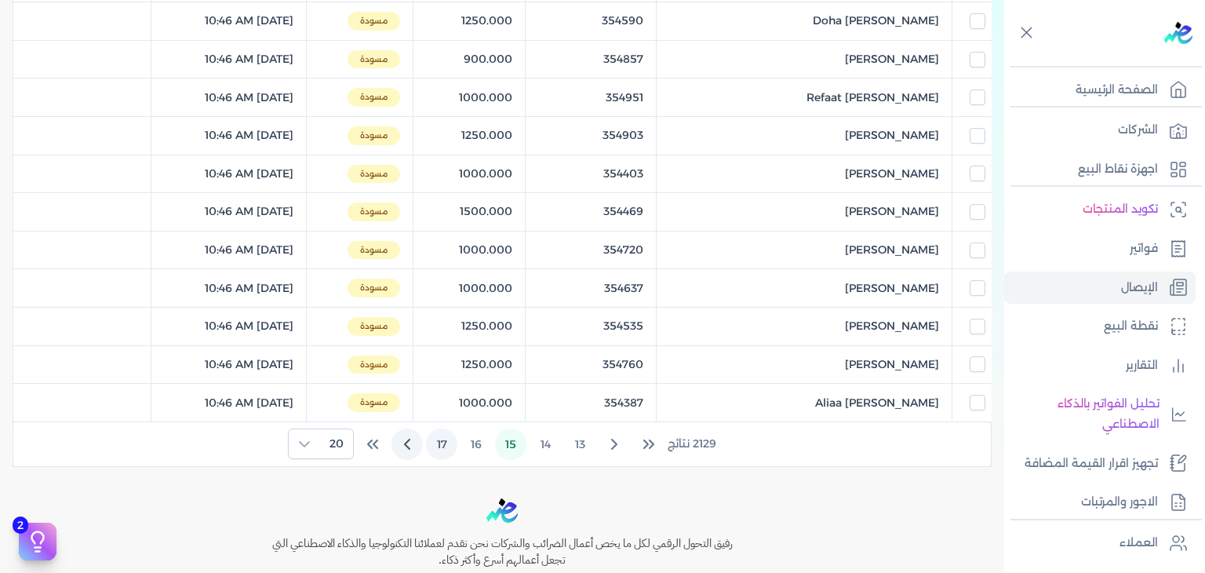
click at [471, 452] on button "16" at bounding box center [476, 443] width 31 height 31
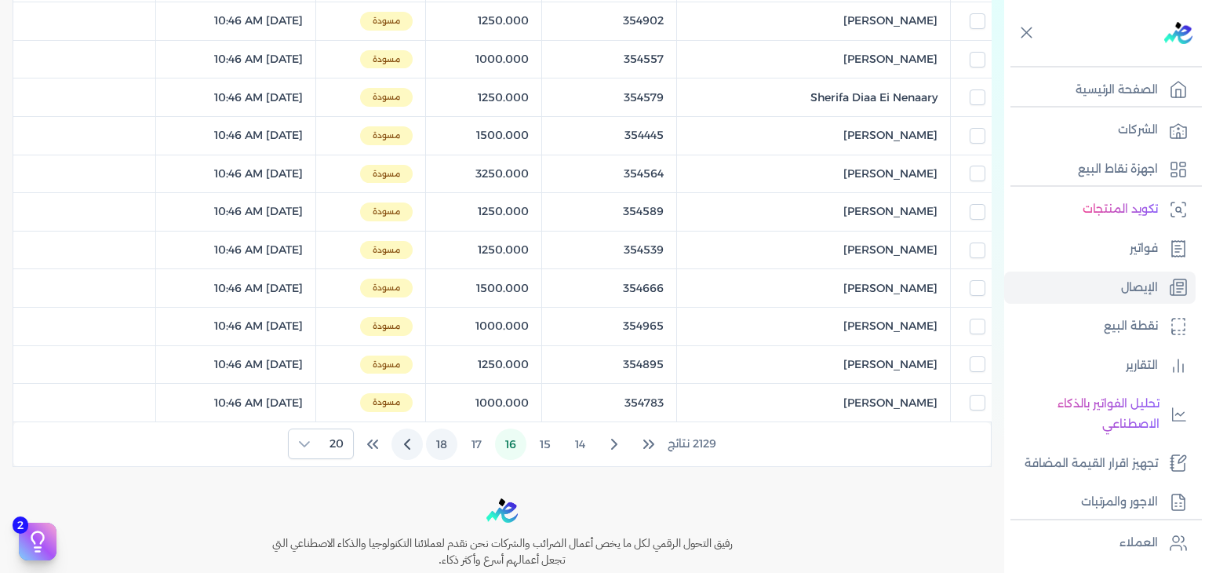
click at [434, 439] on button "18" at bounding box center [441, 443] width 31 height 31
click at [434, 440] on button "20" at bounding box center [441, 443] width 31 height 31
click at [437, 440] on button "22" at bounding box center [441, 443] width 31 height 31
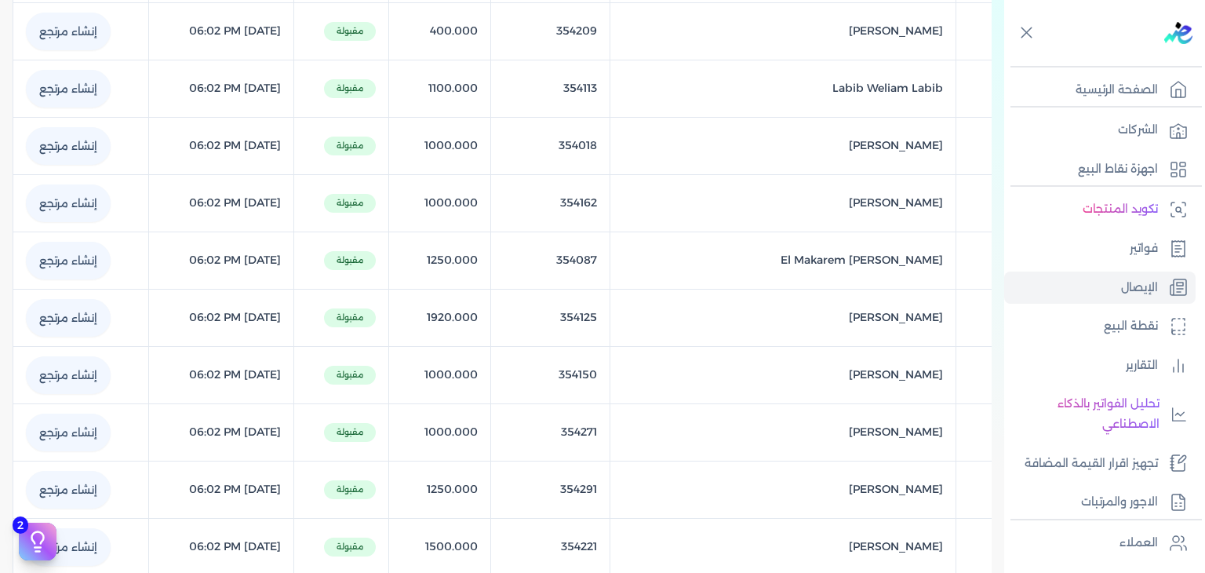
click at [437, 440] on table "الشركة رقم الإيصال الإجمالي الحالة التاريخ إنشاء مرتجع Youssef Seif Bassem () 3…" at bounding box center [502, 214] width 979 height 1182
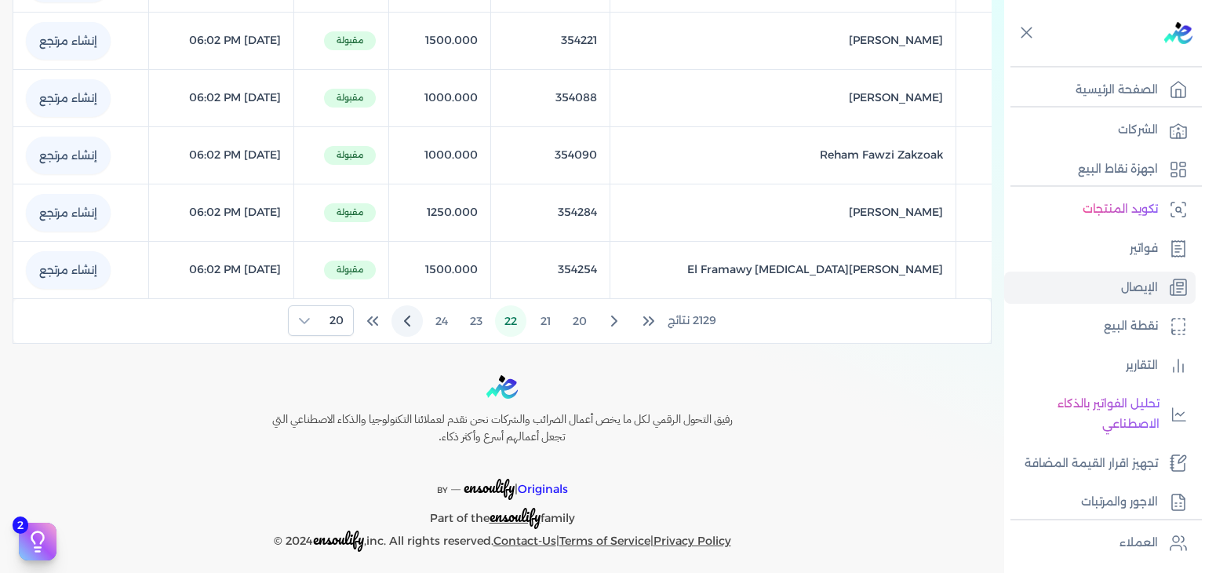
scroll to position [1138, 0]
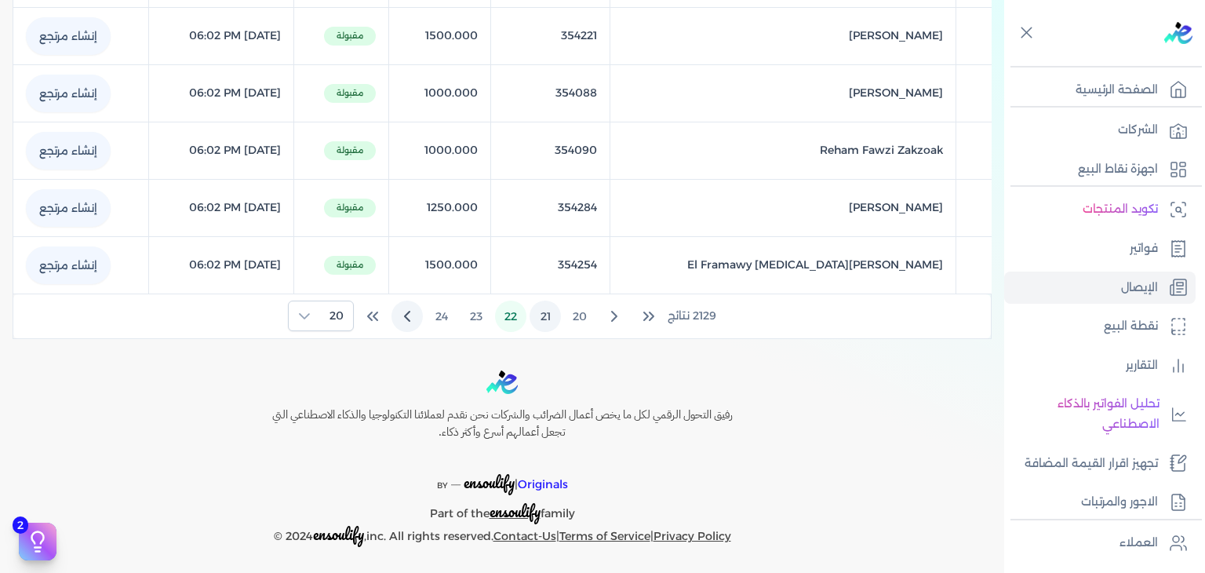
click at [535, 308] on button "21" at bounding box center [545, 316] width 31 height 31
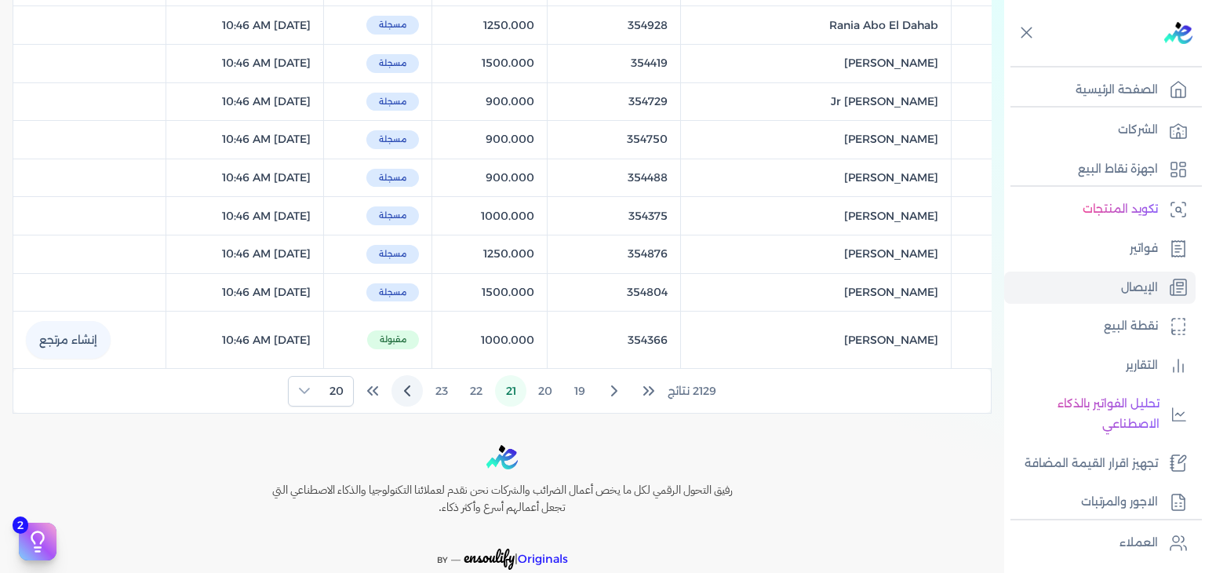
scroll to position [696, 0]
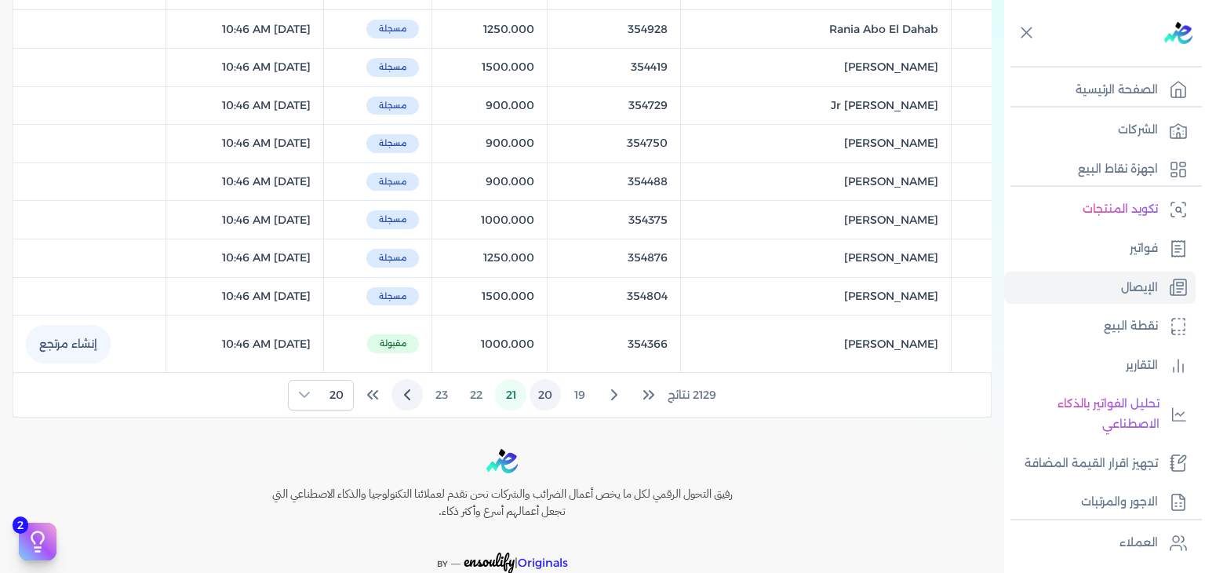
click at [552, 394] on button "20" at bounding box center [545, 394] width 31 height 31
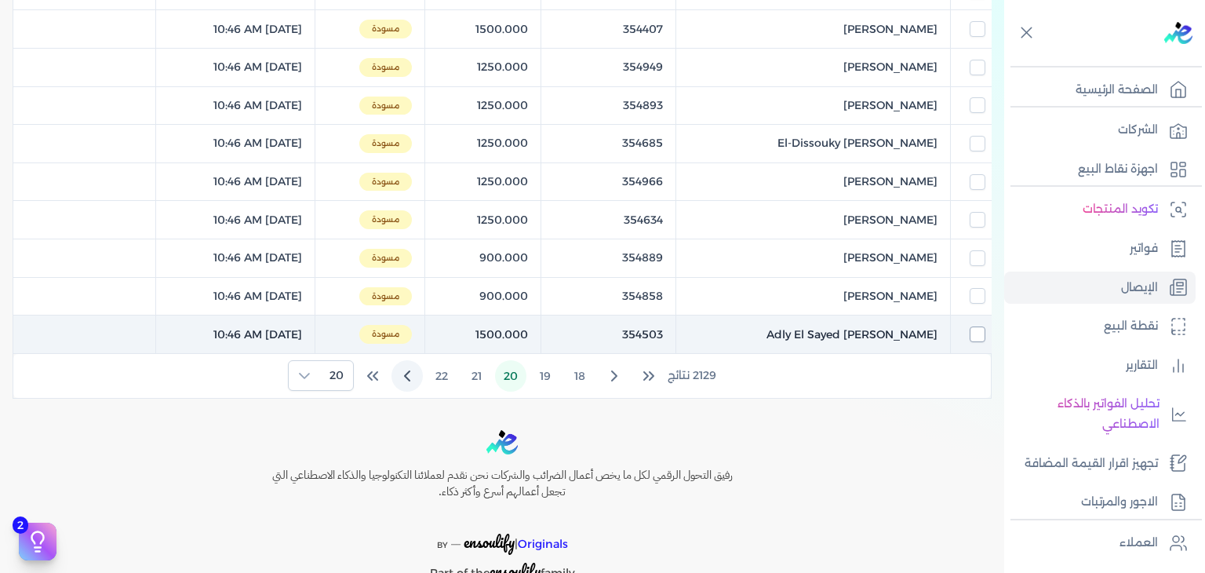
click at [971, 335] on input "checkbox" at bounding box center [978, 334] width 16 height 16
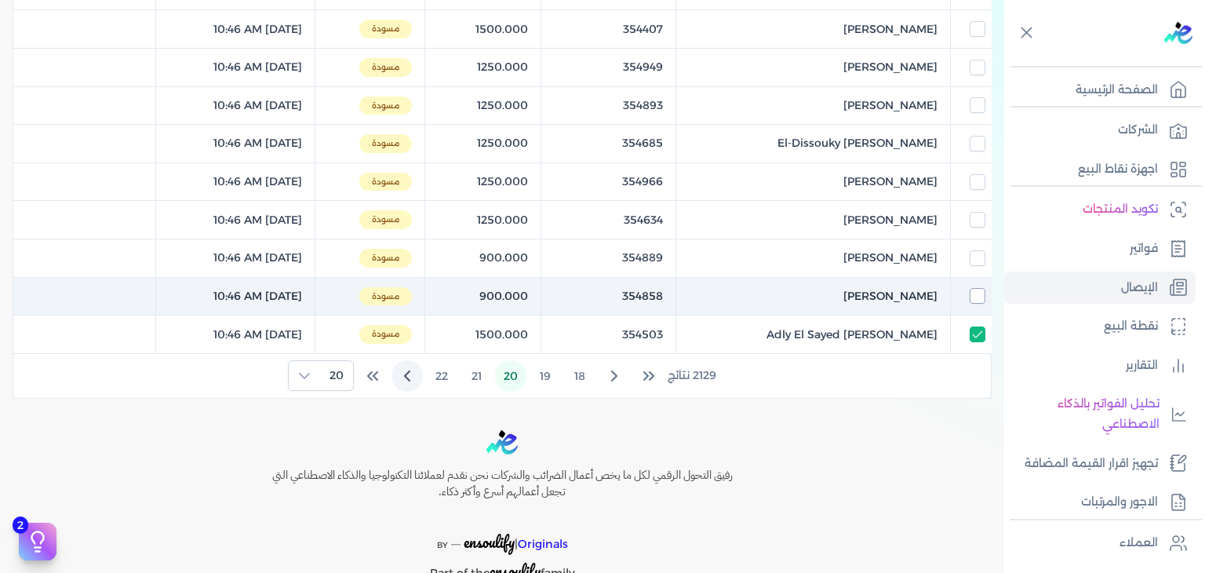
click at [973, 293] on input "checkbox" at bounding box center [978, 296] width 16 height 16
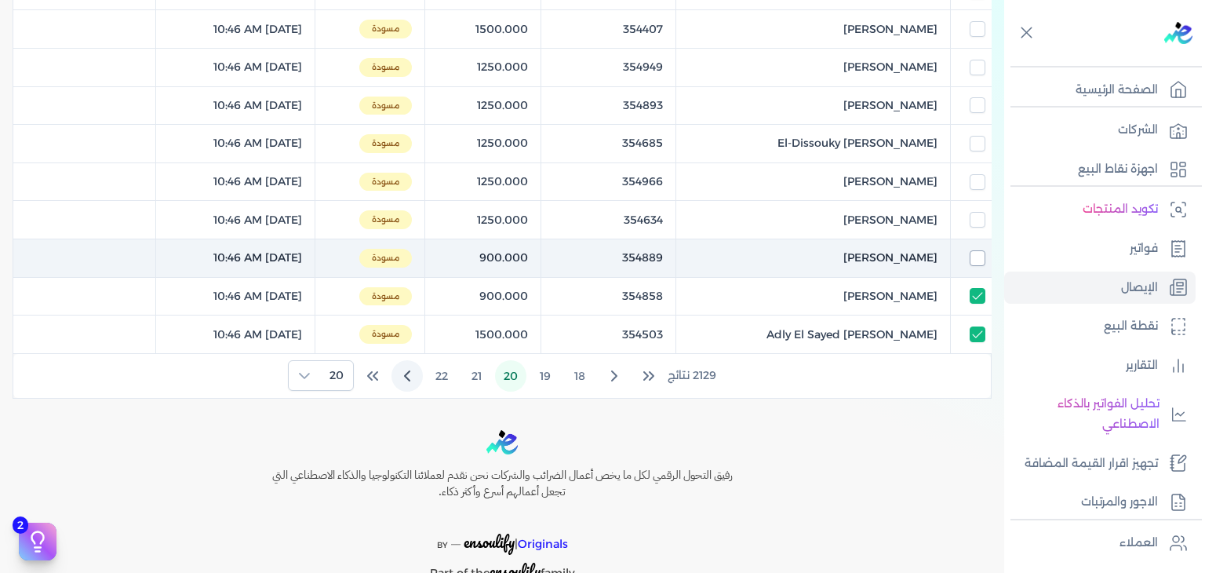
click at [971, 252] on input "checkbox" at bounding box center [978, 258] width 16 height 16
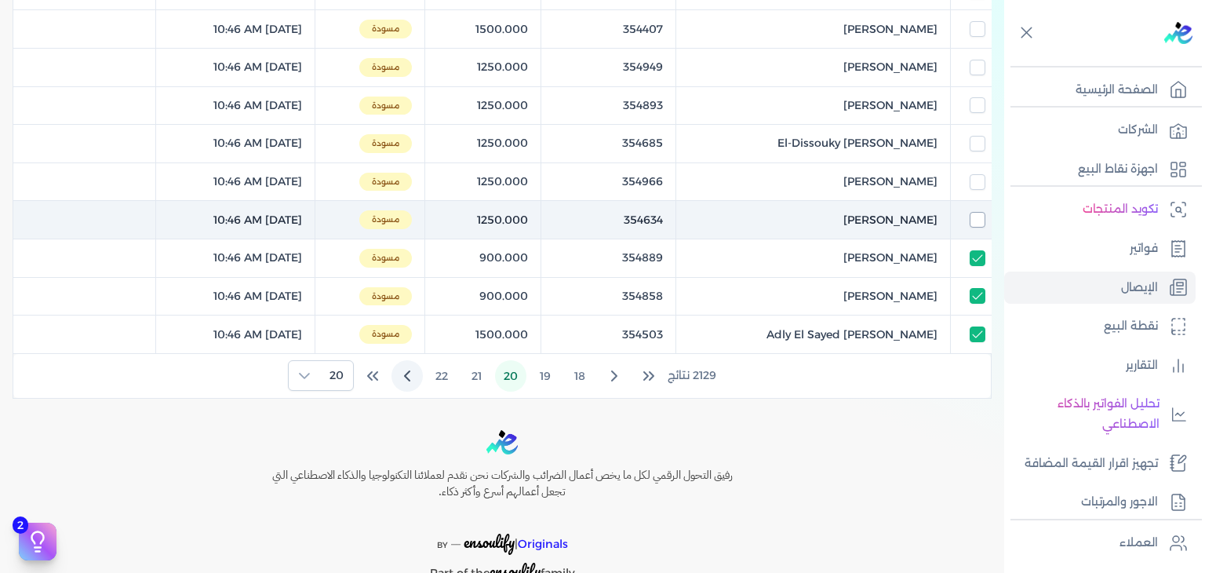
click at [971, 214] on input "checkbox" at bounding box center [978, 220] width 16 height 16
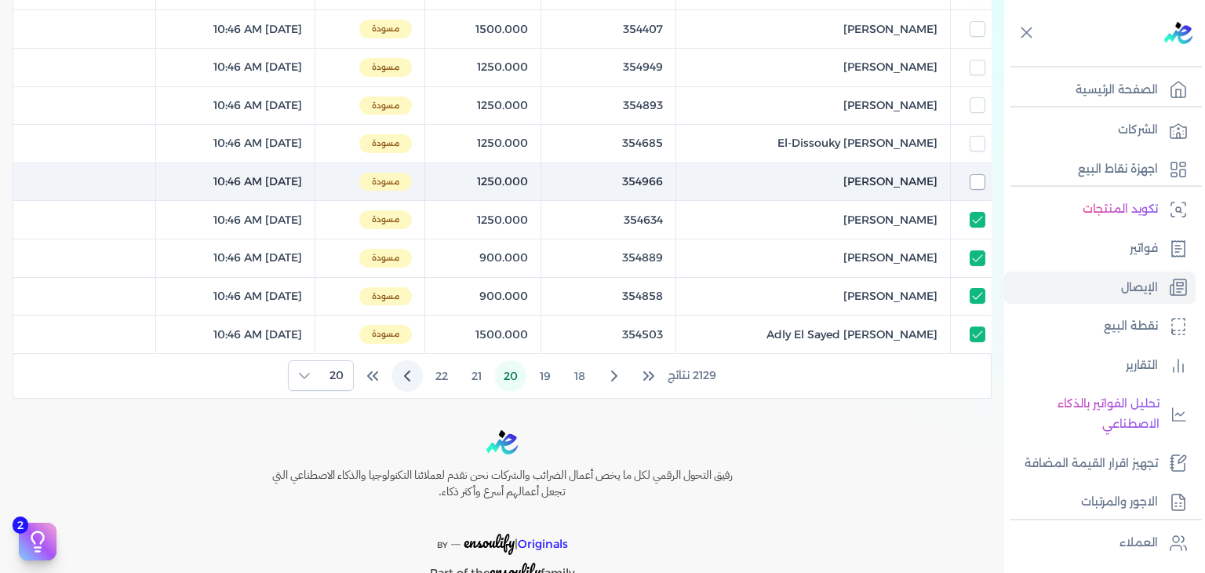
click at [973, 180] on input "checkbox" at bounding box center [978, 182] width 16 height 16
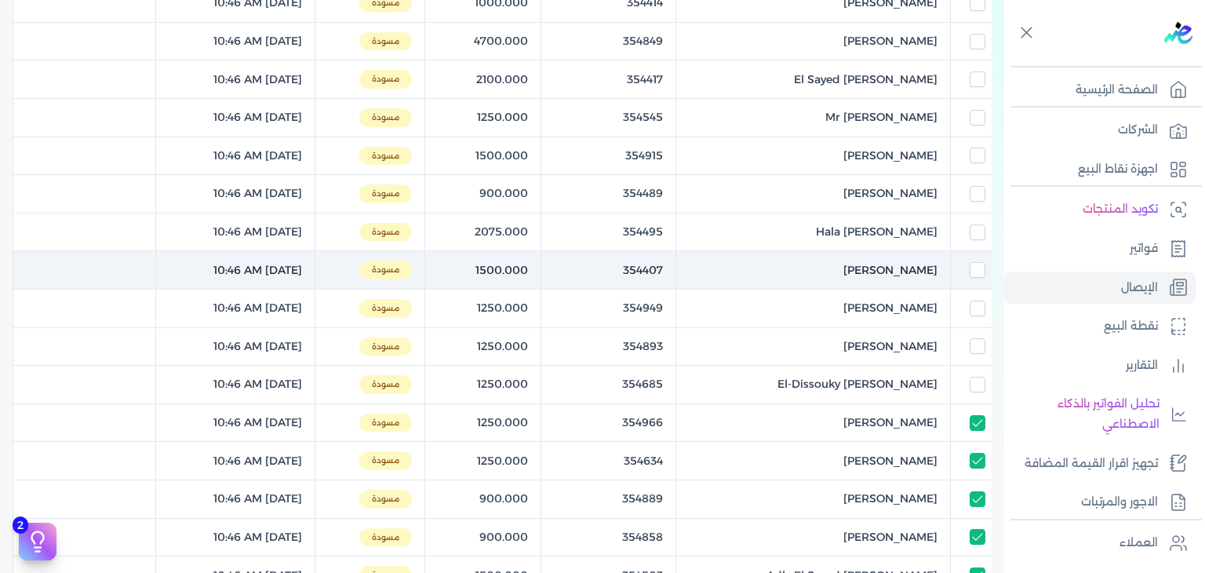
scroll to position [382, 0]
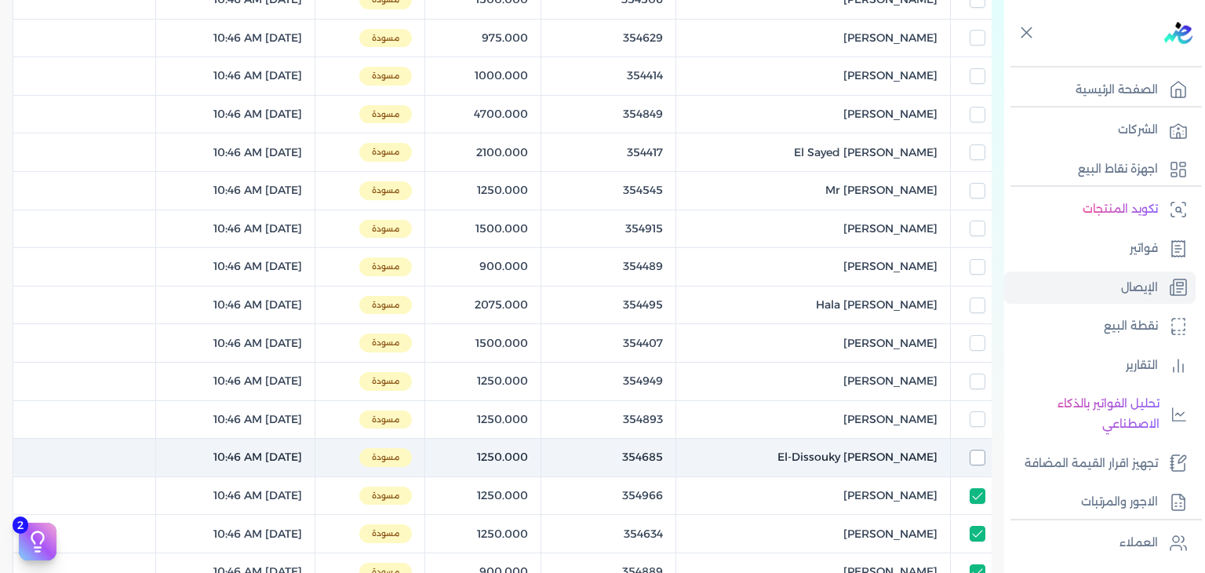
click at [982, 457] on input "checkbox" at bounding box center [978, 458] width 16 height 16
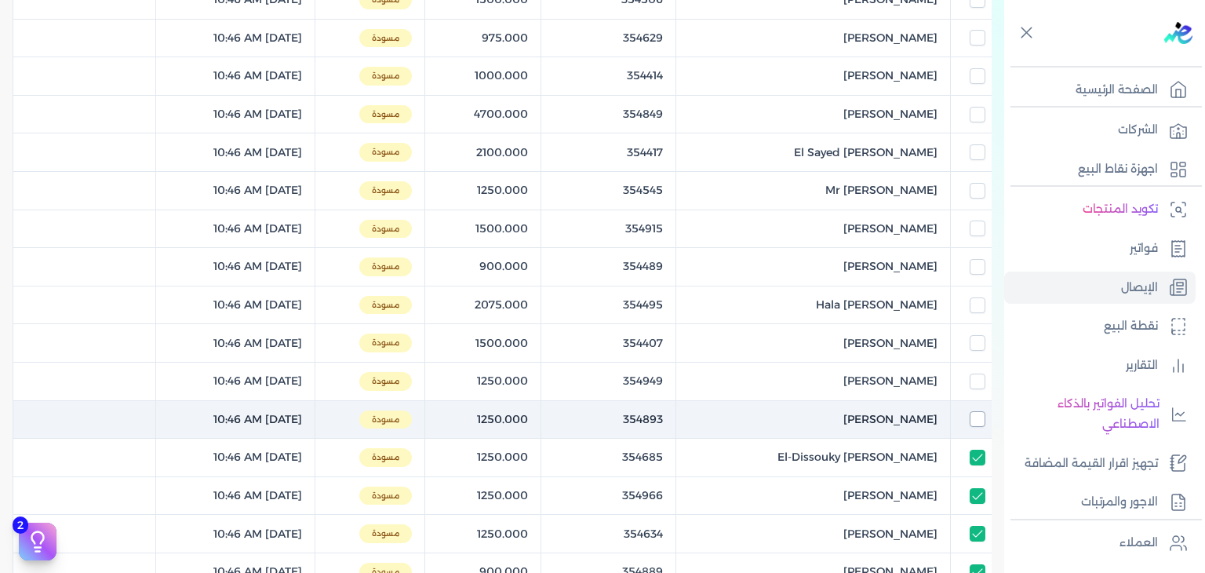
click at [971, 421] on input "checkbox" at bounding box center [978, 419] width 16 height 16
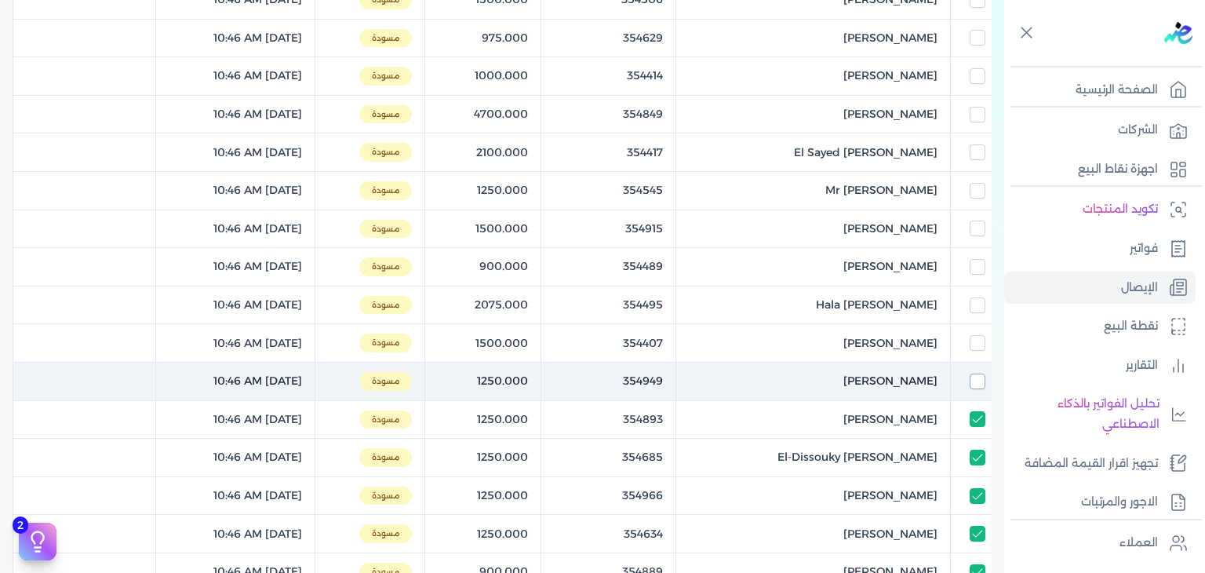
click at [973, 384] on input "checkbox" at bounding box center [978, 381] width 16 height 16
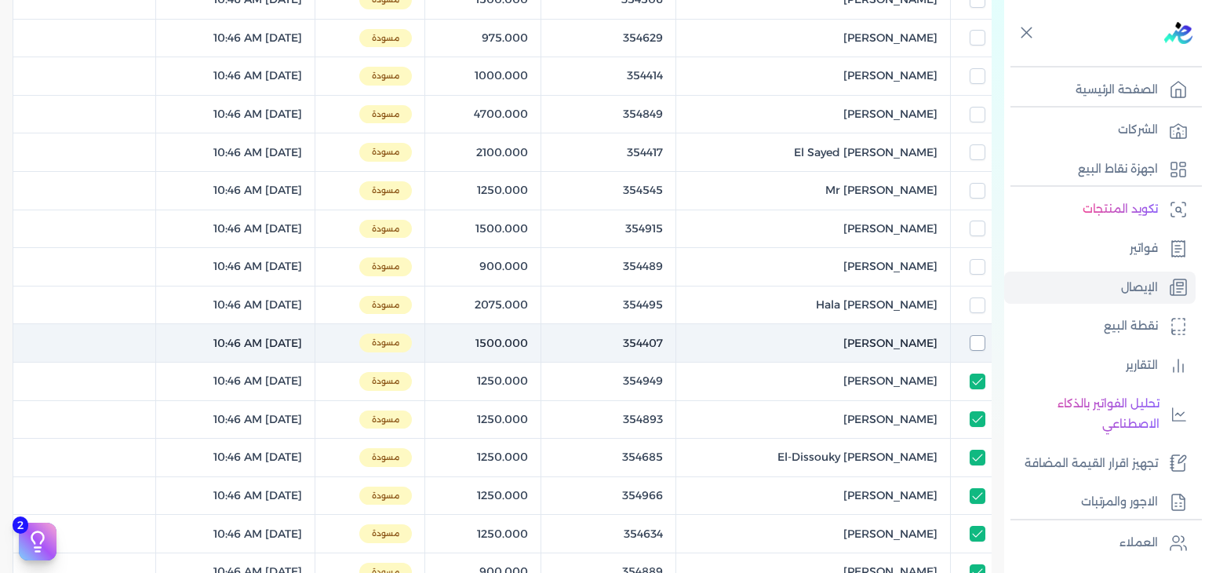
click at [979, 340] on input "checkbox" at bounding box center [978, 343] width 16 height 16
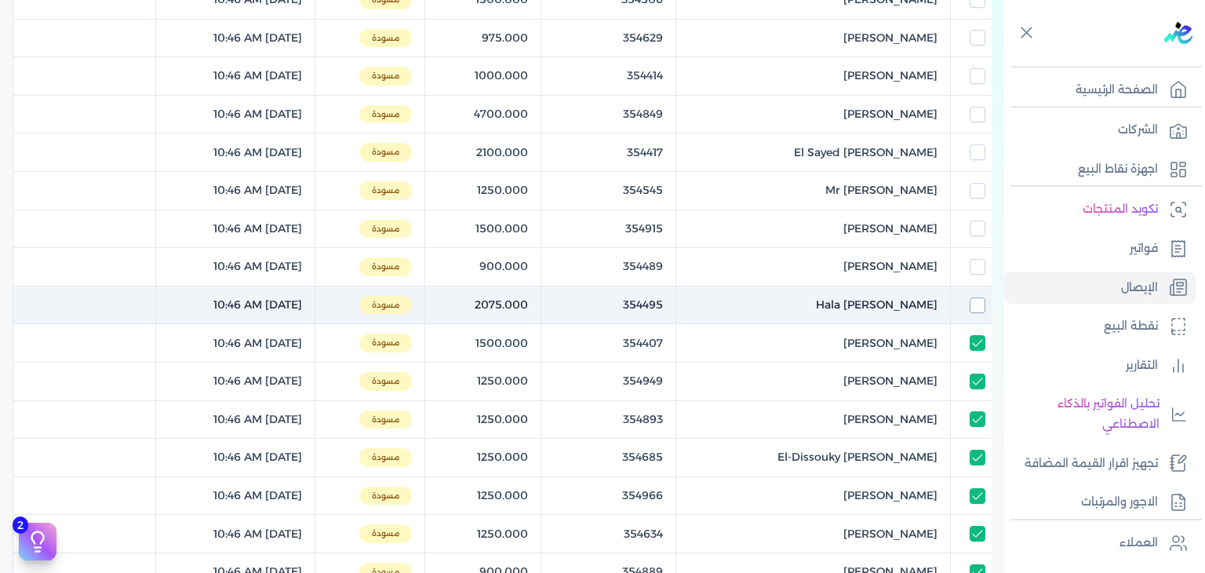
click at [984, 304] on input "checkbox" at bounding box center [978, 305] width 16 height 16
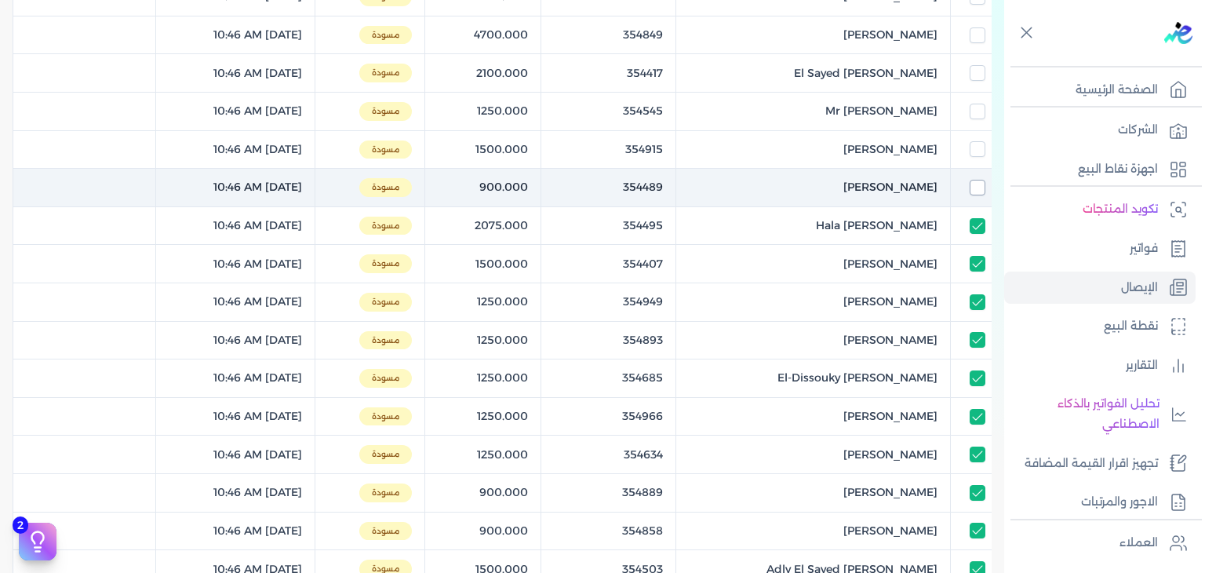
scroll to position [461, 0]
click at [980, 188] on input "checkbox" at bounding box center [978, 188] width 16 height 16
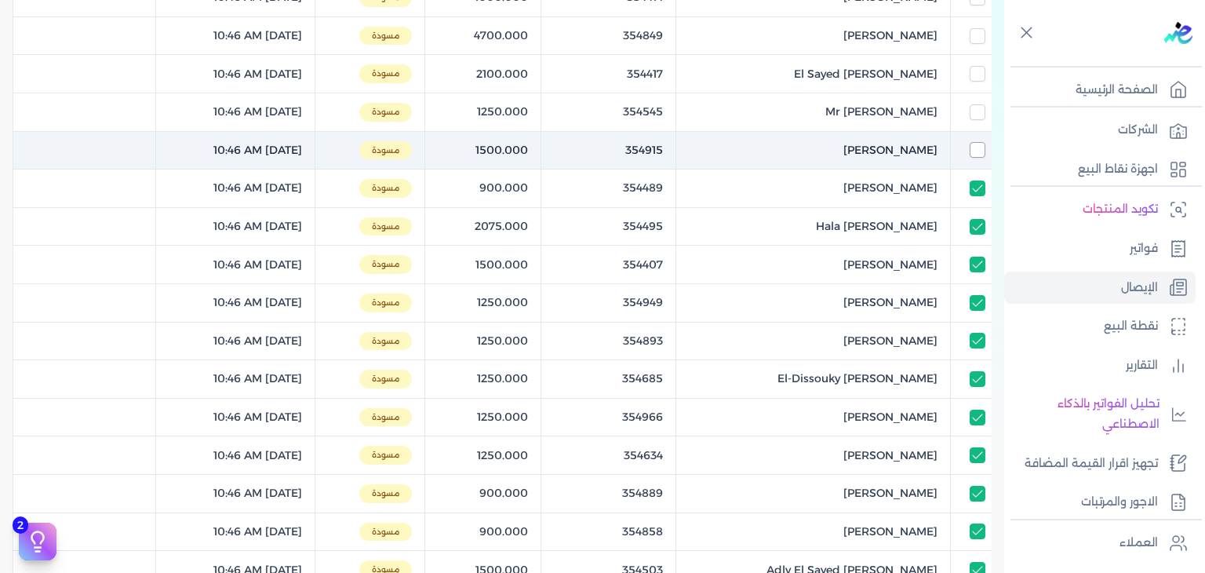
click at [976, 151] on input "checkbox" at bounding box center [978, 150] width 16 height 16
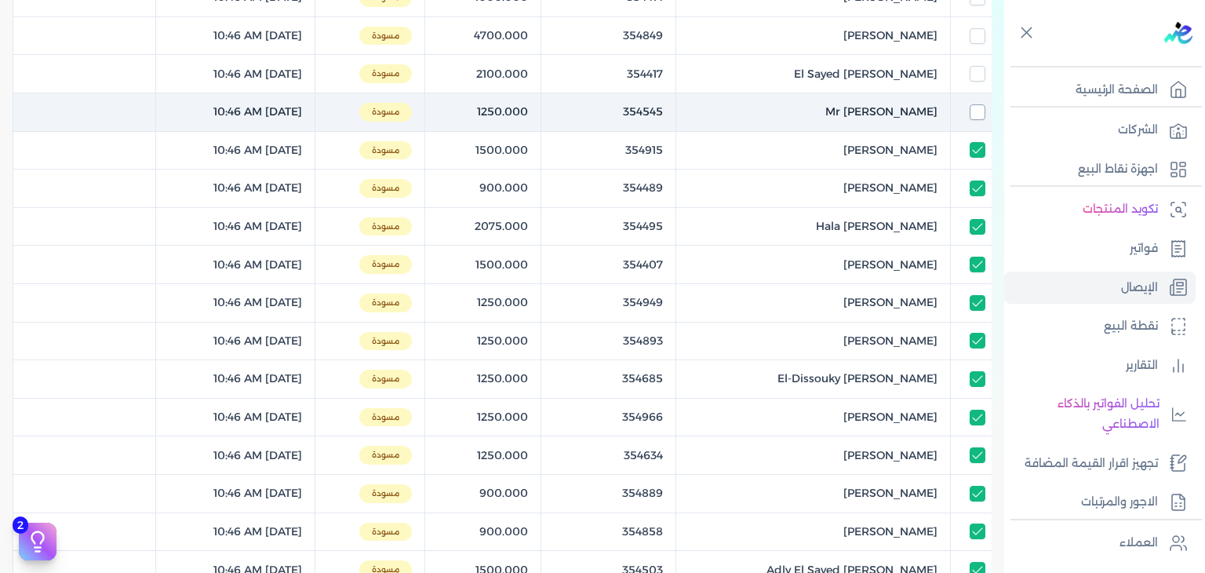
click at [974, 114] on input "checkbox" at bounding box center [978, 112] width 16 height 16
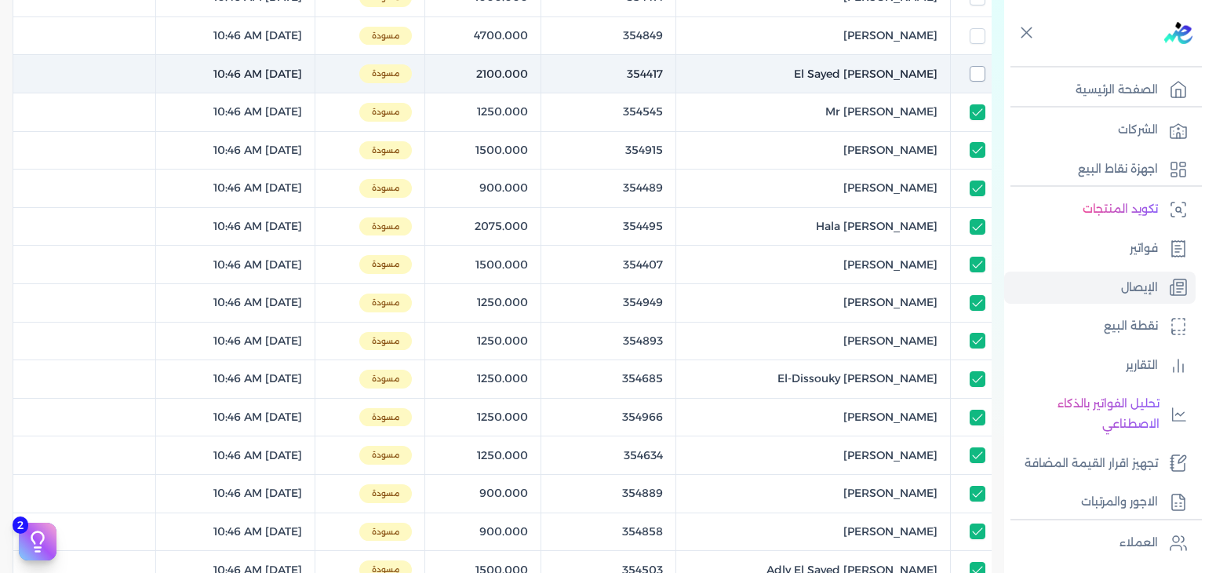
click at [976, 70] on input "checkbox" at bounding box center [978, 74] width 16 height 16
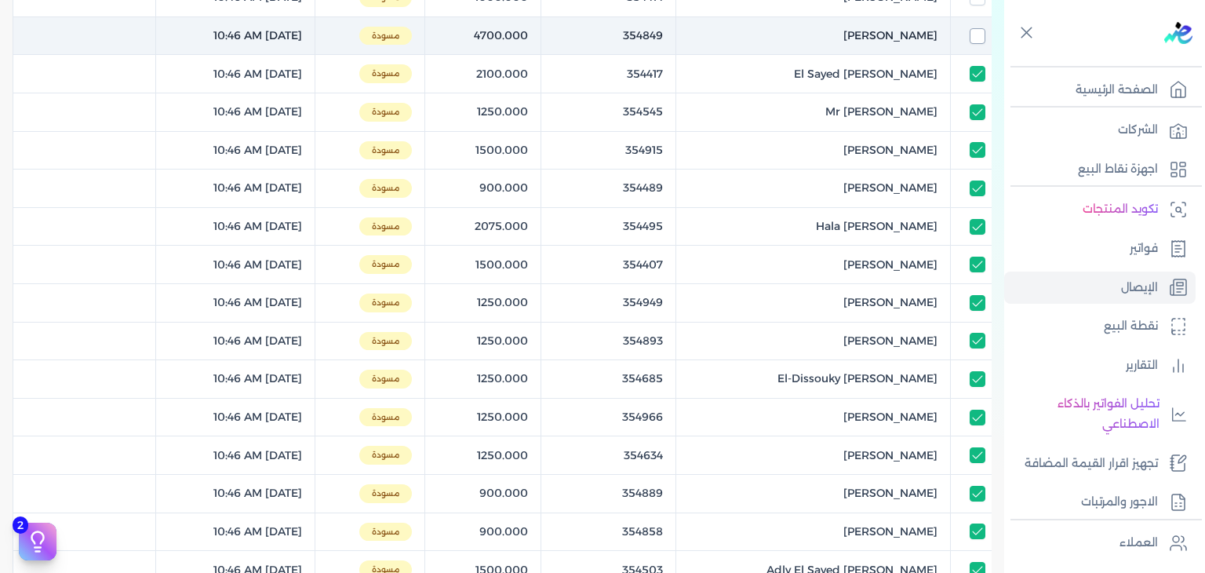
click at [979, 36] on input "checkbox" at bounding box center [978, 36] width 16 height 16
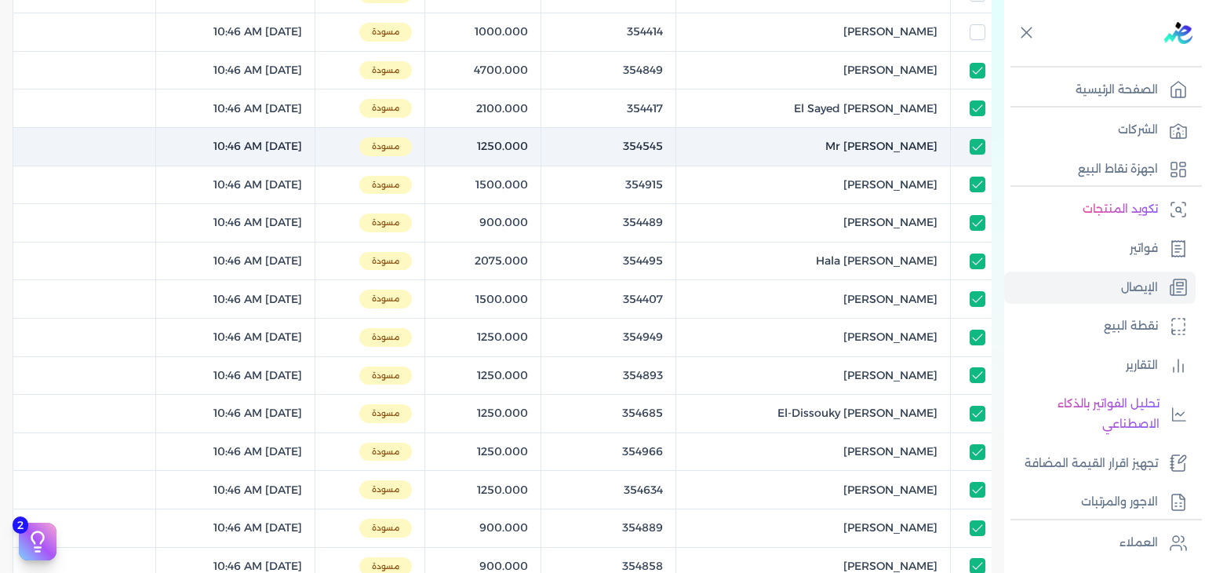
scroll to position [382, 0]
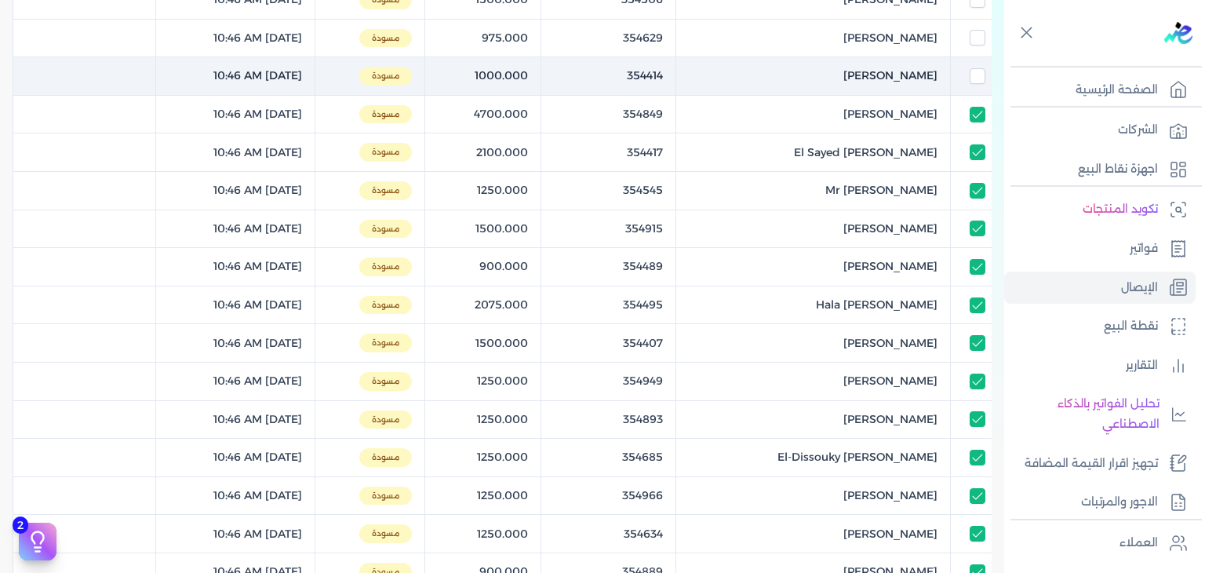
click at [967, 76] on div at bounding box center [970, 76] width 27 height 16
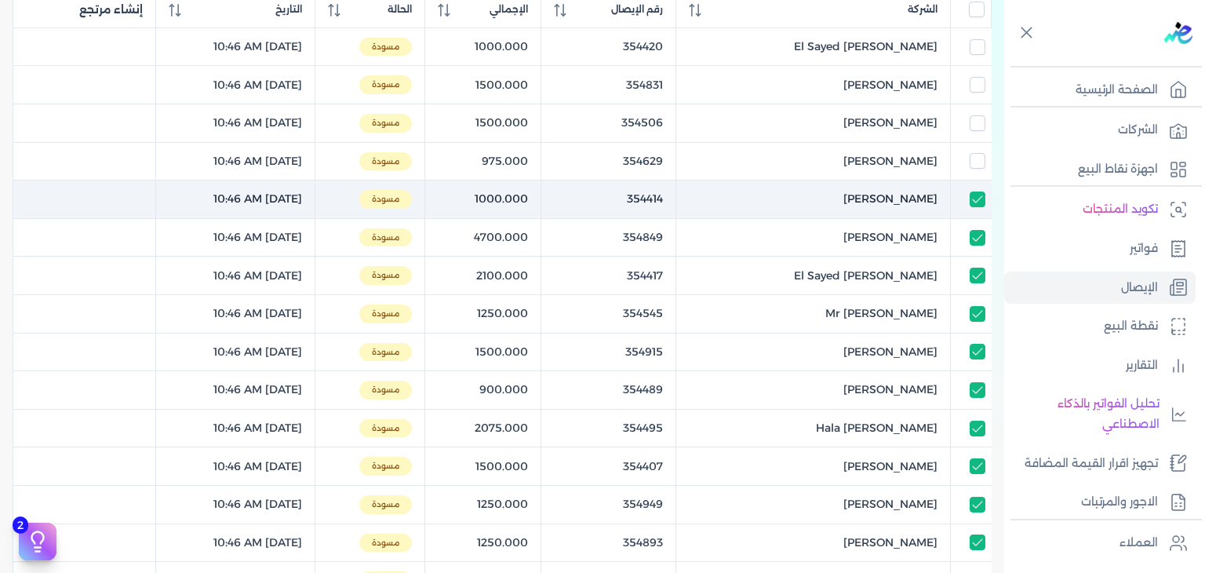
scroll to position [225, 0]
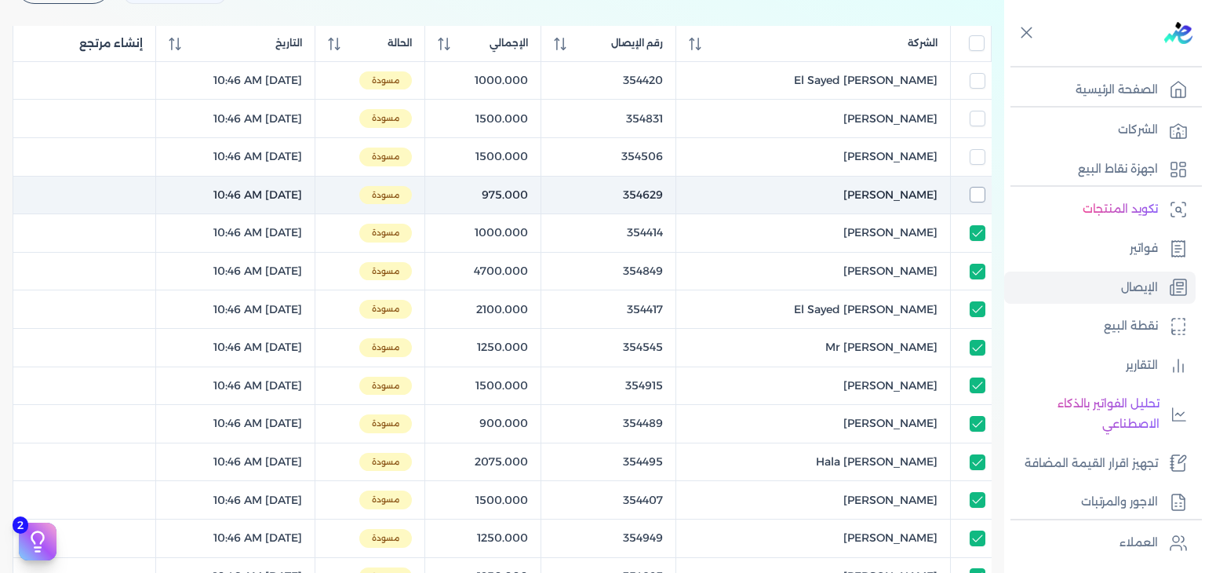
click at [973, 195] on input "checkbox" at bounding box center [978, 195] width 16 height 16
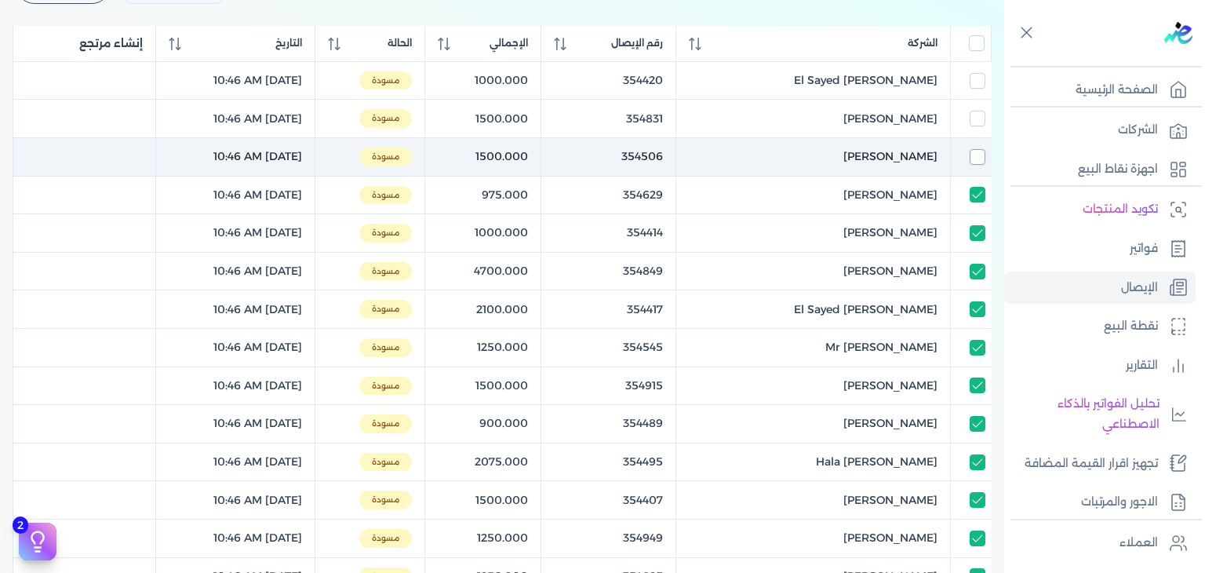
click at [979, 155] on input "checkbox" at bounding box center [978, 157] width 16 height 16
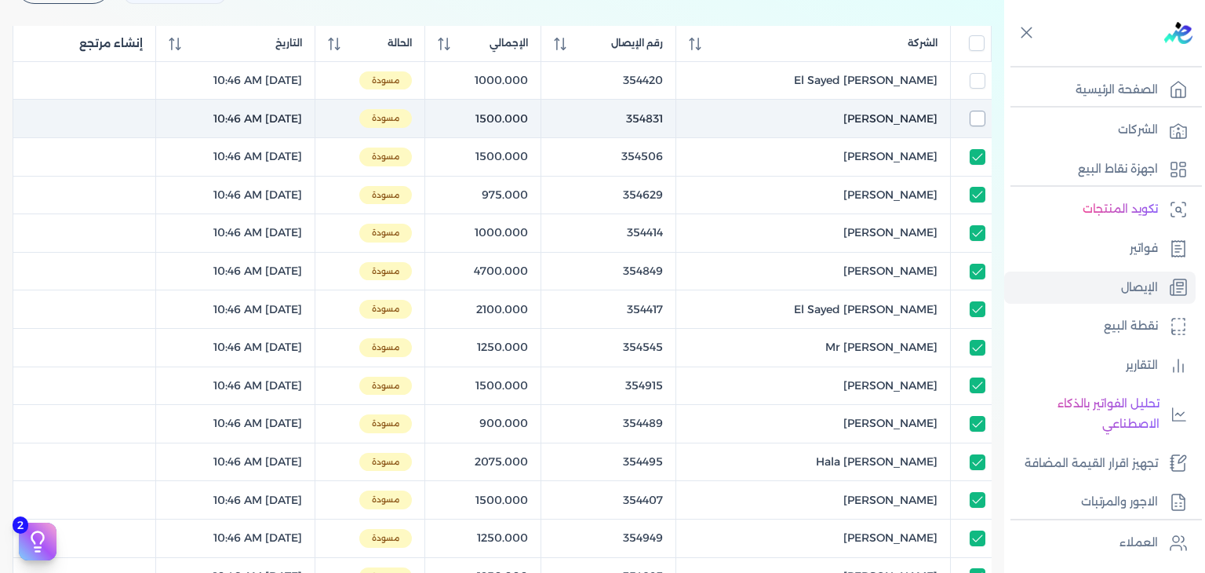
click at [975, 124] on input "checkbox" at bounding box center [978, 119] width 16 height 16
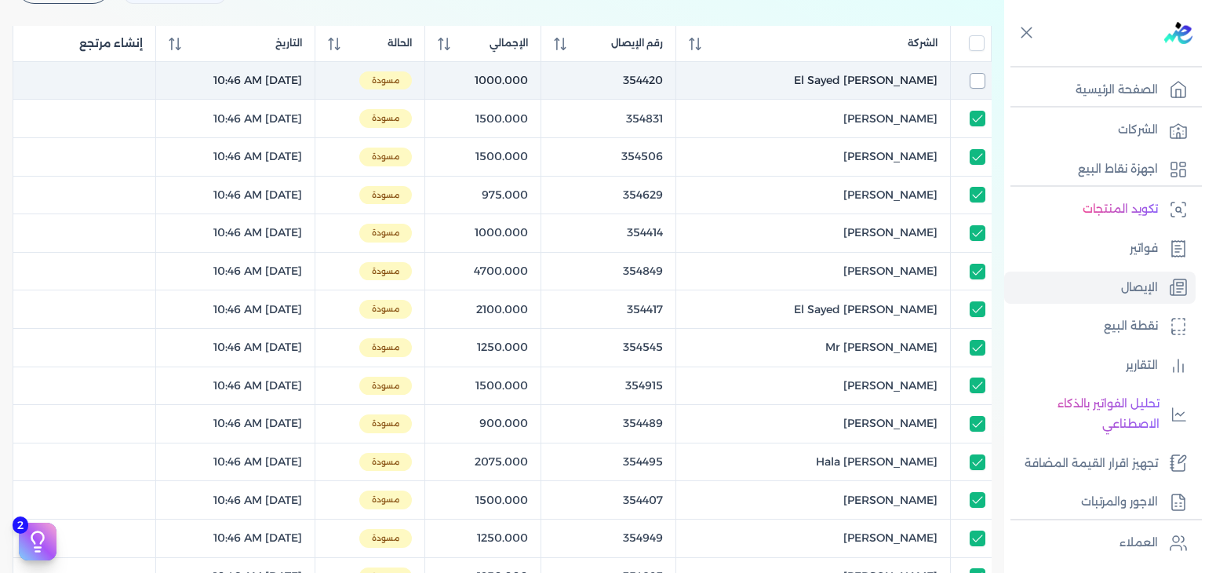
click at [973, 86] on input "checkbox" at bounding box center [978, 81] width 16 height 16
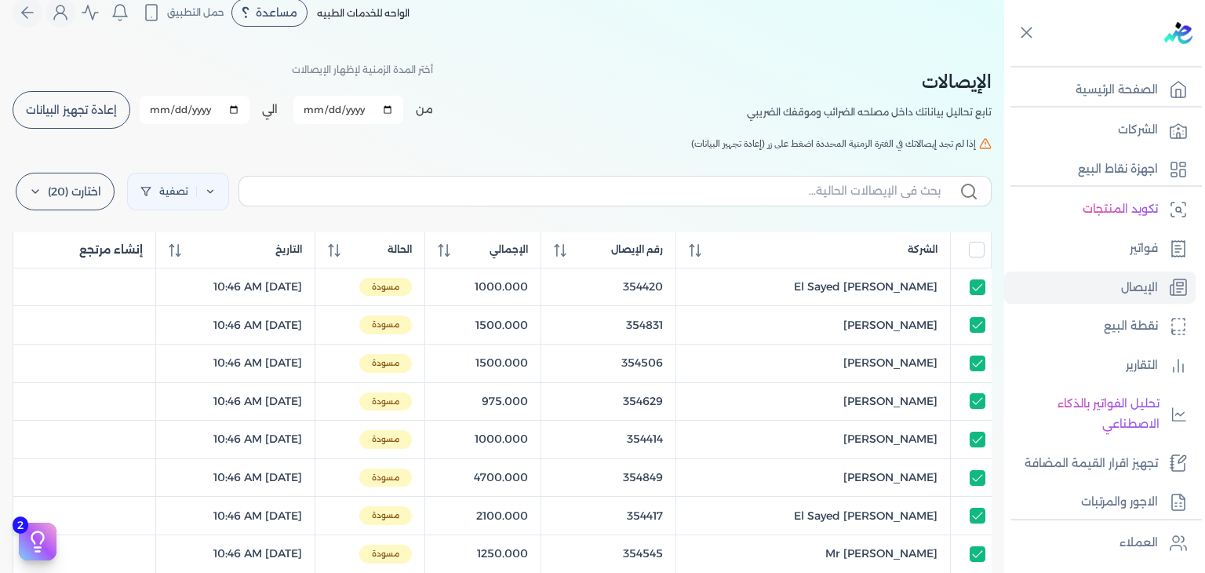
scroll to position [0, 0]
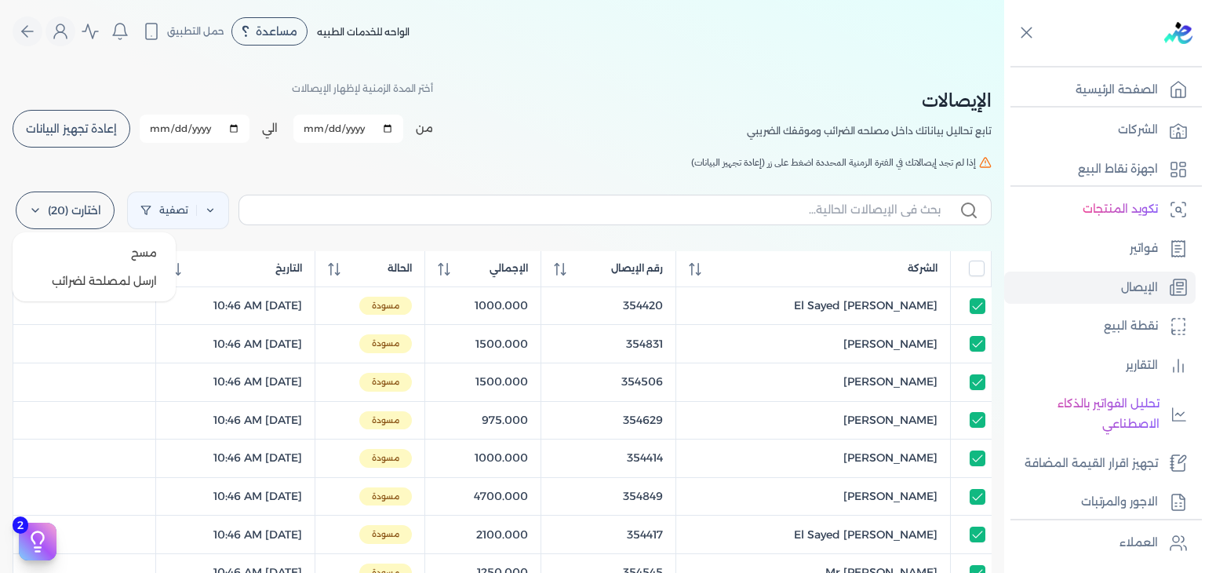
click at [69, 191] on label "اختارت (20)" at bounding box center [65, 210] width 99 height 38
click at [100, 287] on button "ارسل لمصلحة لضرائب" at bounding box center [94, 281] width 151 height 28
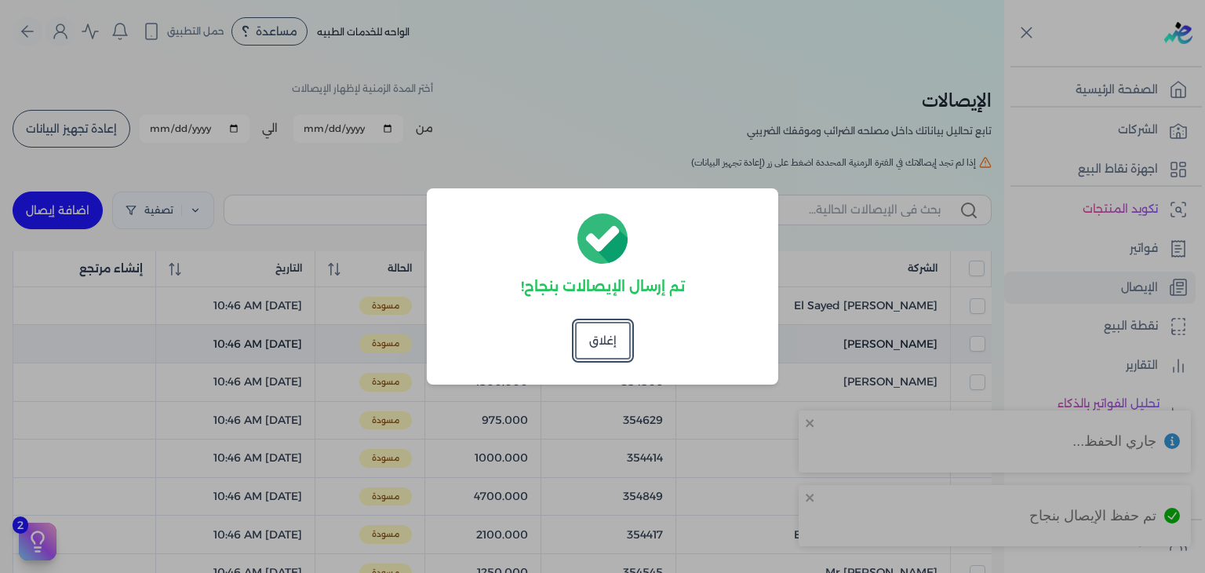
click at [601, 337] on button "إغلاق" at bounding box center [603, 341] width 56 height 38
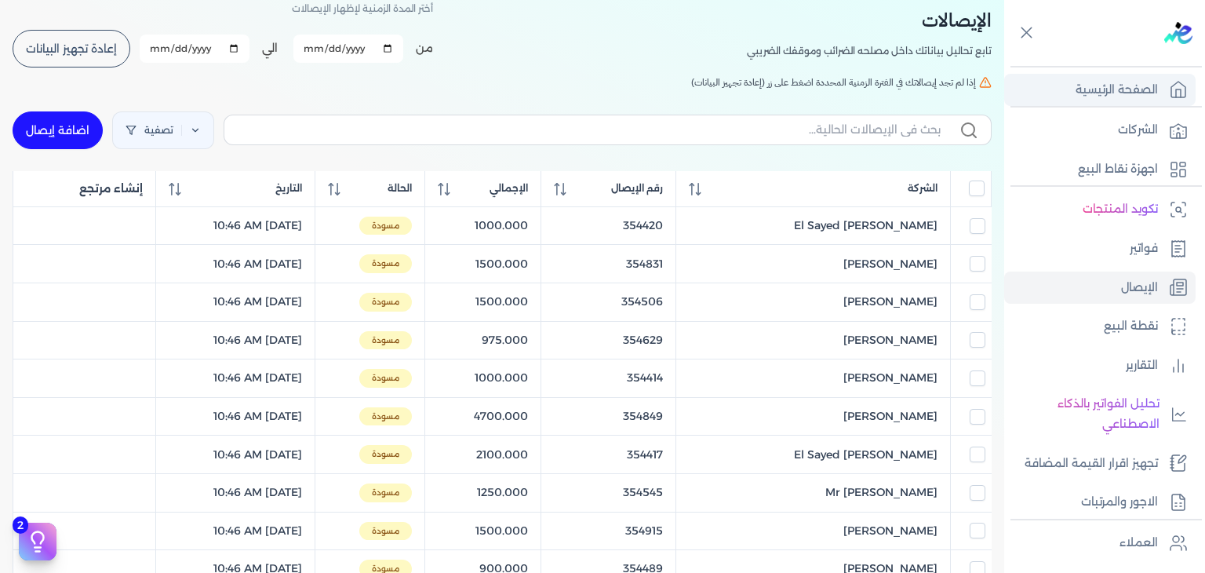
scroll to position [78, 0]
click at [977, 188] on input "All items unselected" at bounding box center [977, 190] width 16 height 16
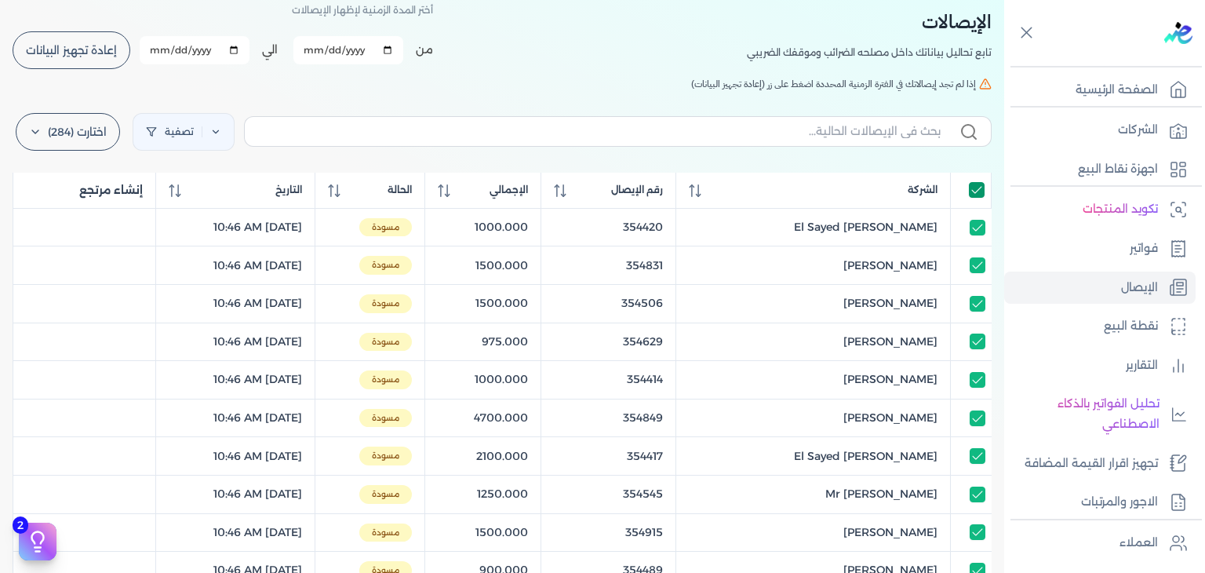
click at [977, 188] on input "All items selected" at bounding box center [977, 190] width 16 height 16
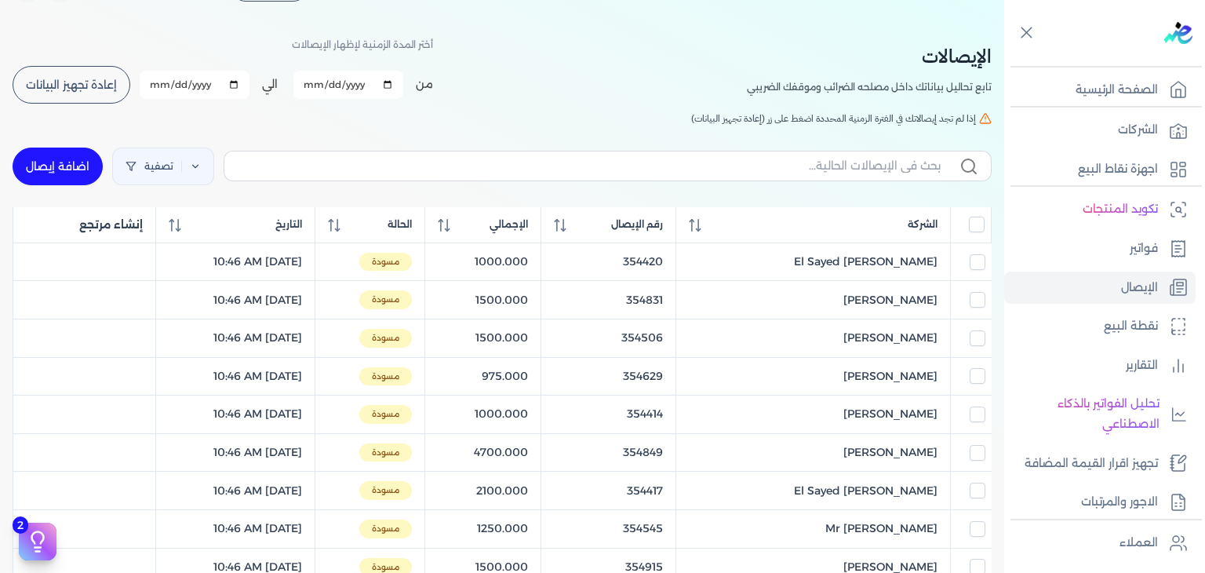
scroll to position [0, 0]
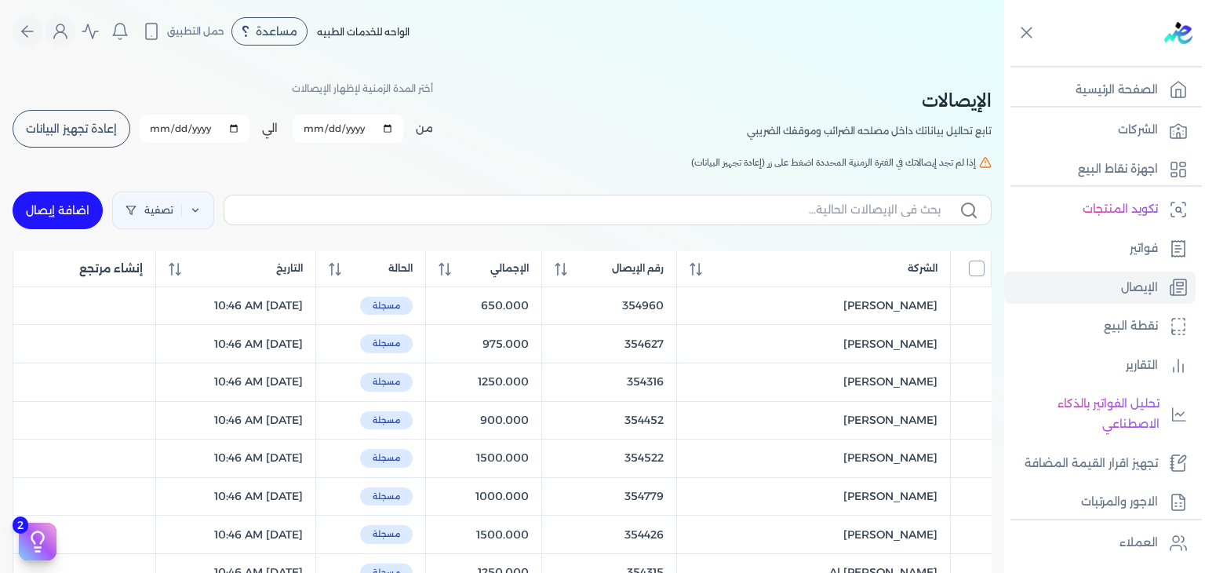
click at [970, 270] on input "All items unselected" at bounding box center [977, 268] width 16 height 16
click at [972, 268] on input "All items selected" at bounding box center [977, 268] width 16 height 16
click at [31, 133] on button "إعادة تجهيز البيانات" at bounding box center [72, 129] width 118 height 38
checkbox input "false"
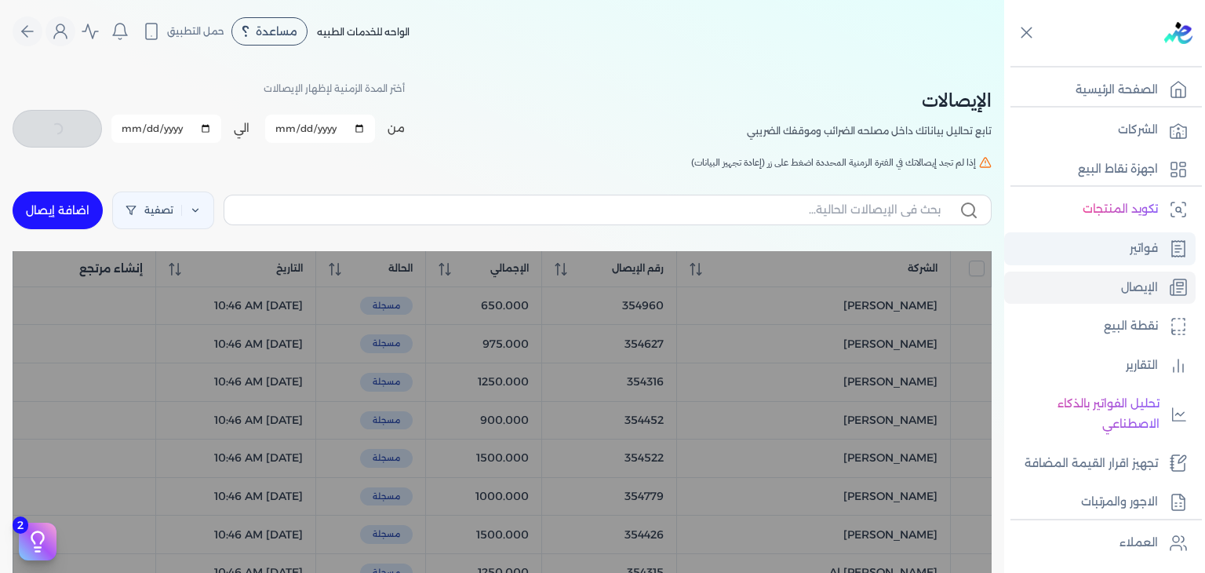
click at [1088, 249] on link "فواتير" at bounding box center [1099, 248] width 191 height 33
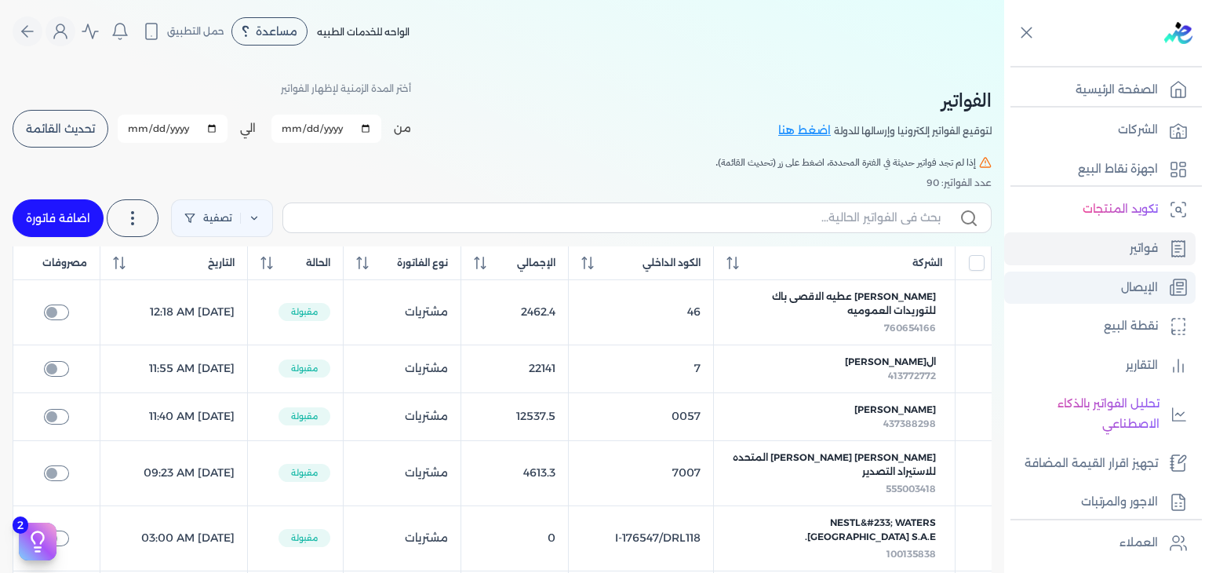
click at [1080, 289] on link "الإيصال" at bounding box center [1099, 287] width 191 height 33
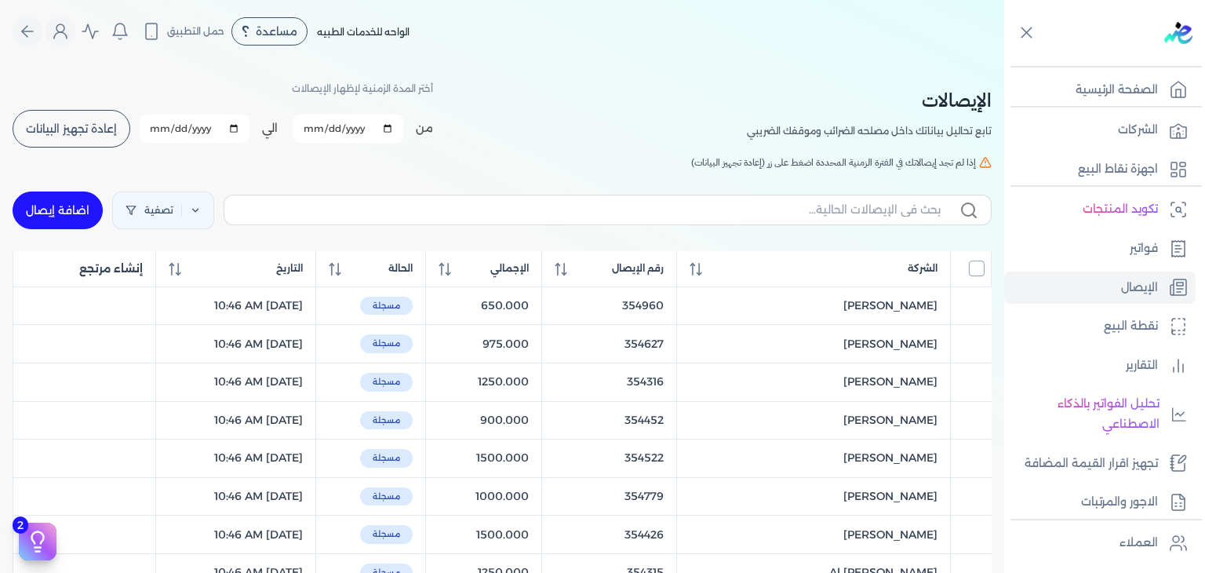
click at [978, 267] on input "All items unselected" at bounding box center [977, 268] width 16 height 16
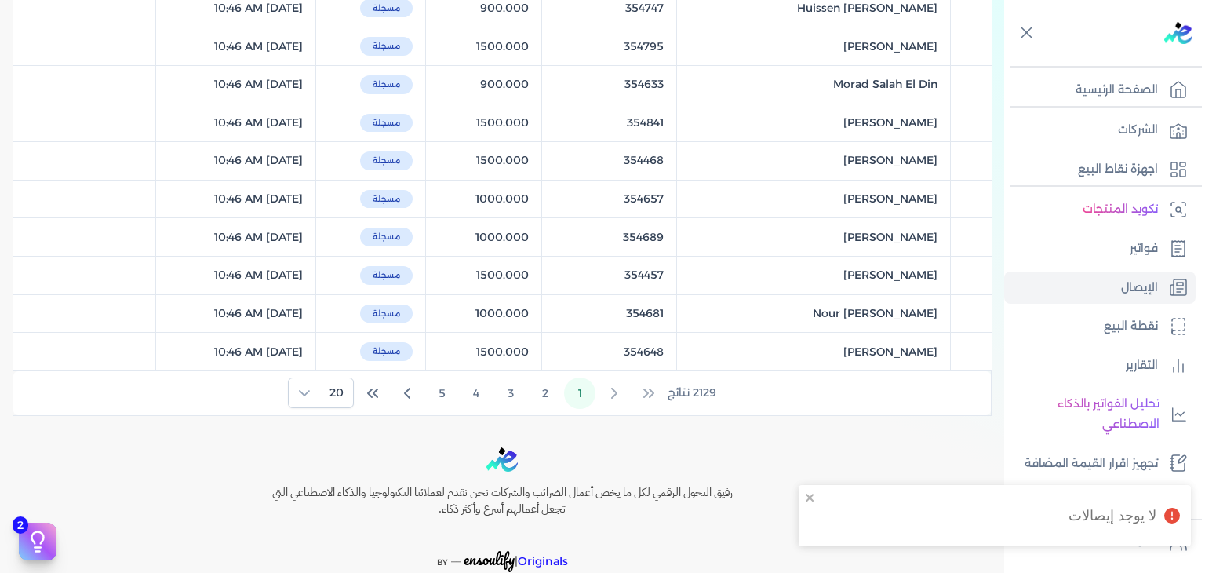
scroll to position [756, 0]
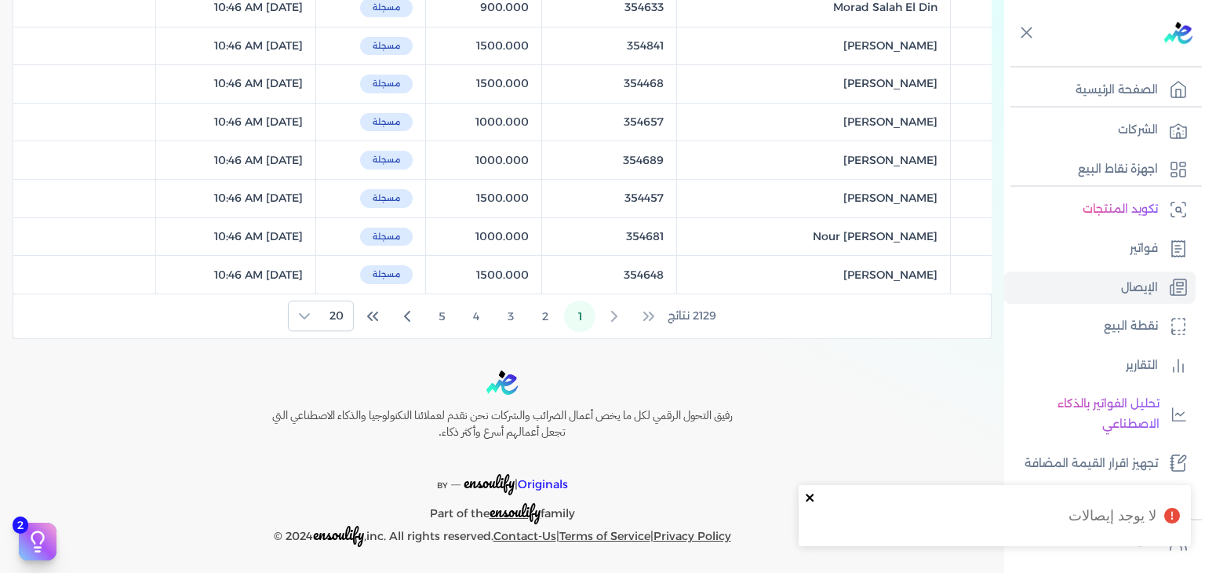
click at [813, 496] on icon "close" at bounding box center [810, 497] width 11 height 13
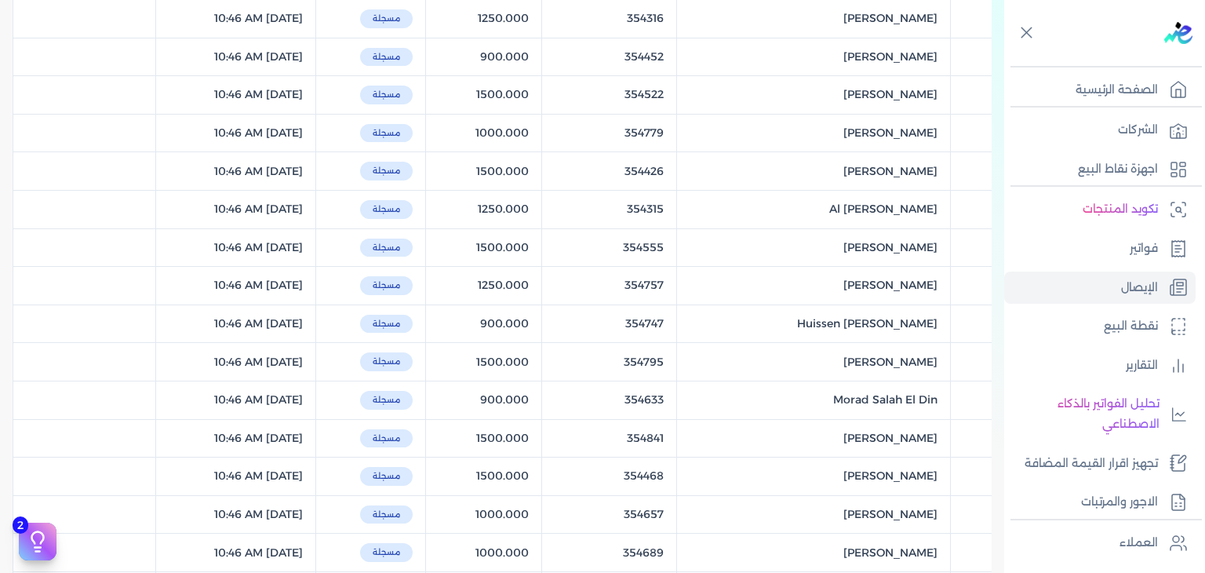
scroll to position [677, 0]
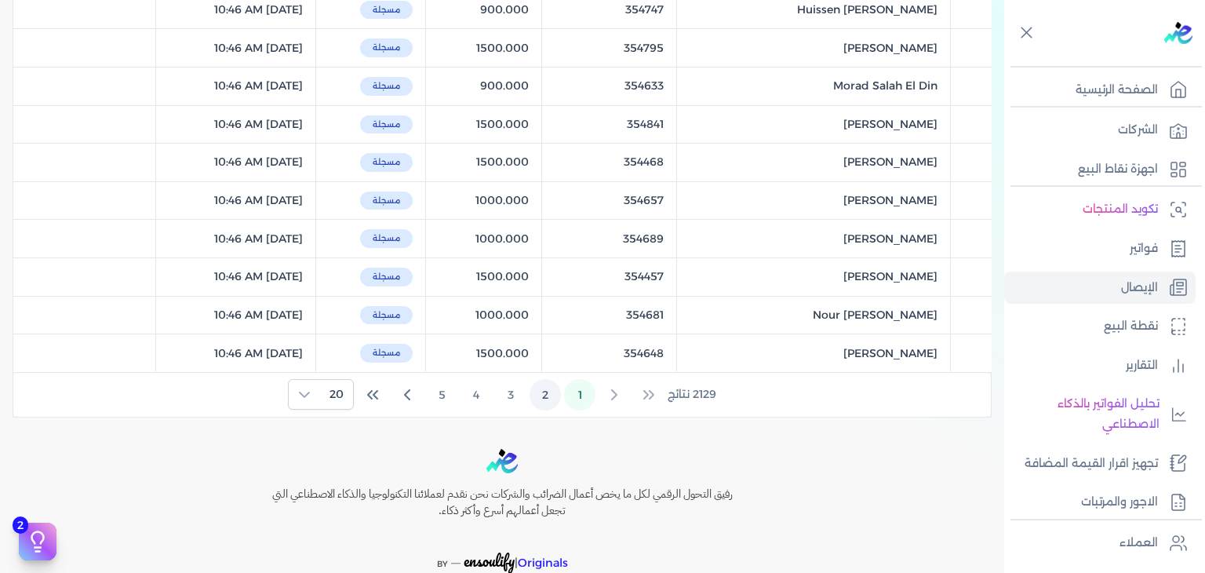
click at [534, 387] on button "2" at bounding box center [545, 394] width 31 height 31
click at [479, 393] on button "4" at bounding box center [476, 394] width 31 height 31
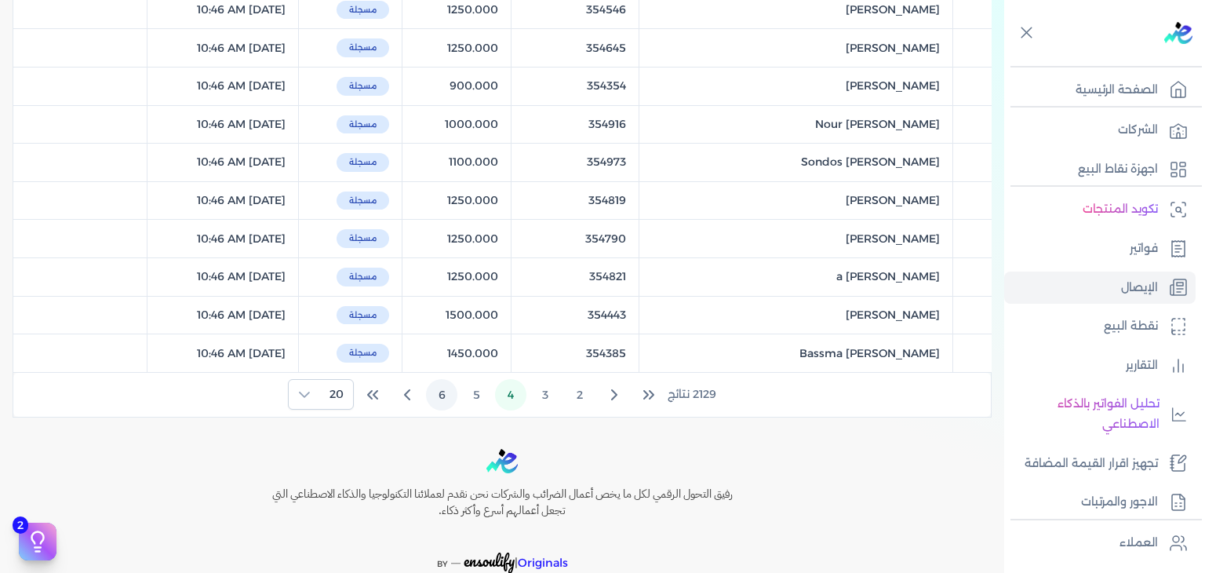
click at [431, 396] on button "6" at bounding box center [441, 394] width 31 height 31
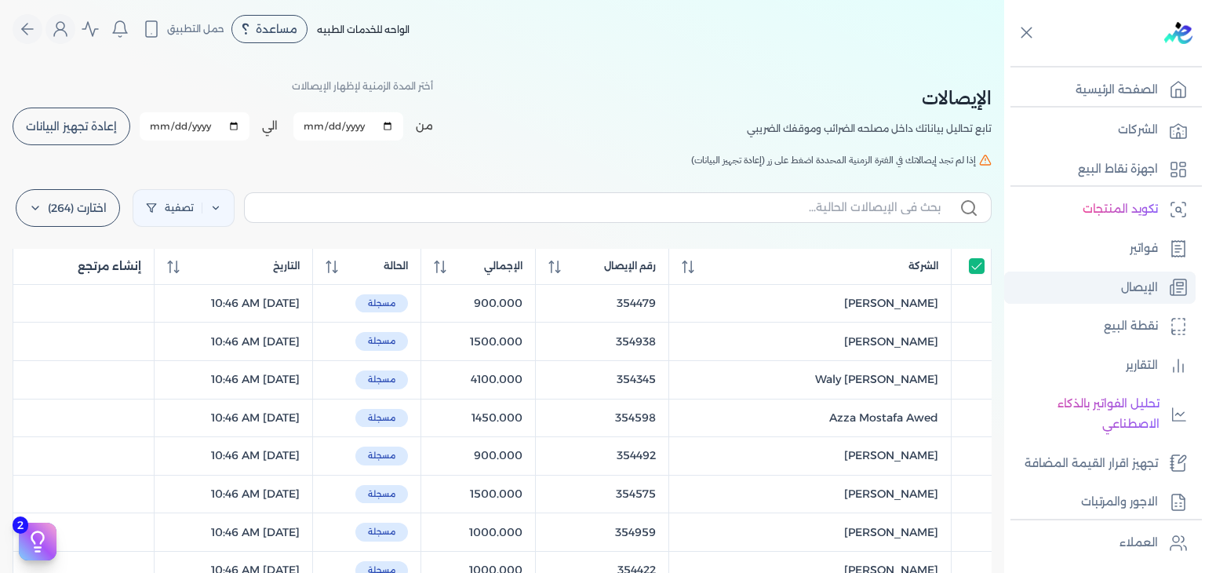
scroll to position [0, 0]
click at [982, 267] on input "All items selected" at bounding box center [977, 268] width 16 height 16
checkbox input "false"
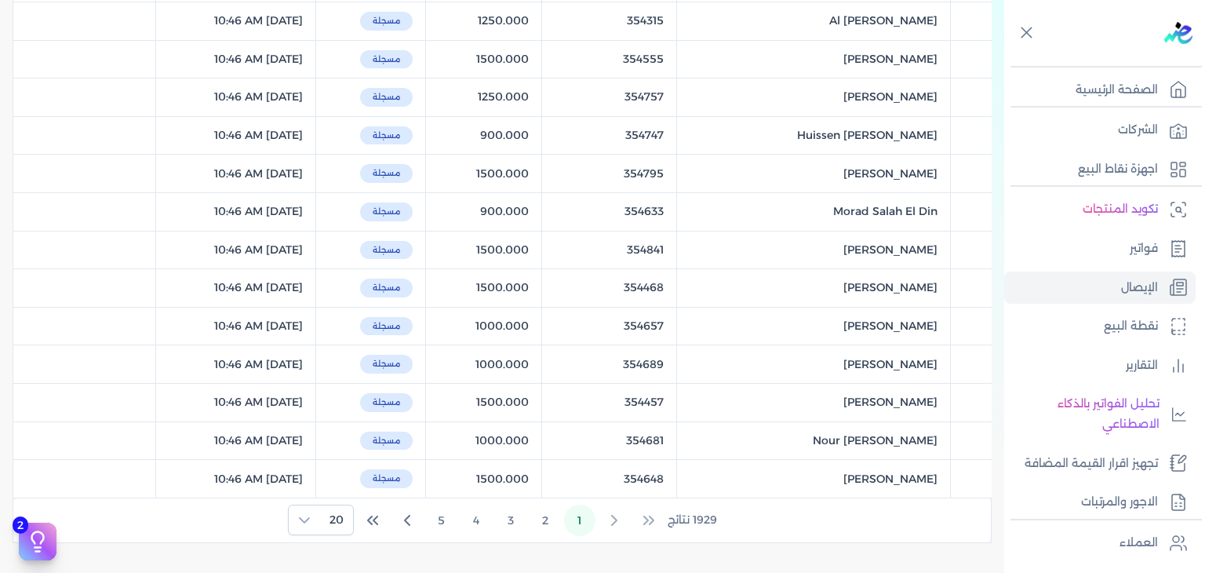
scroll to position [756, 0]
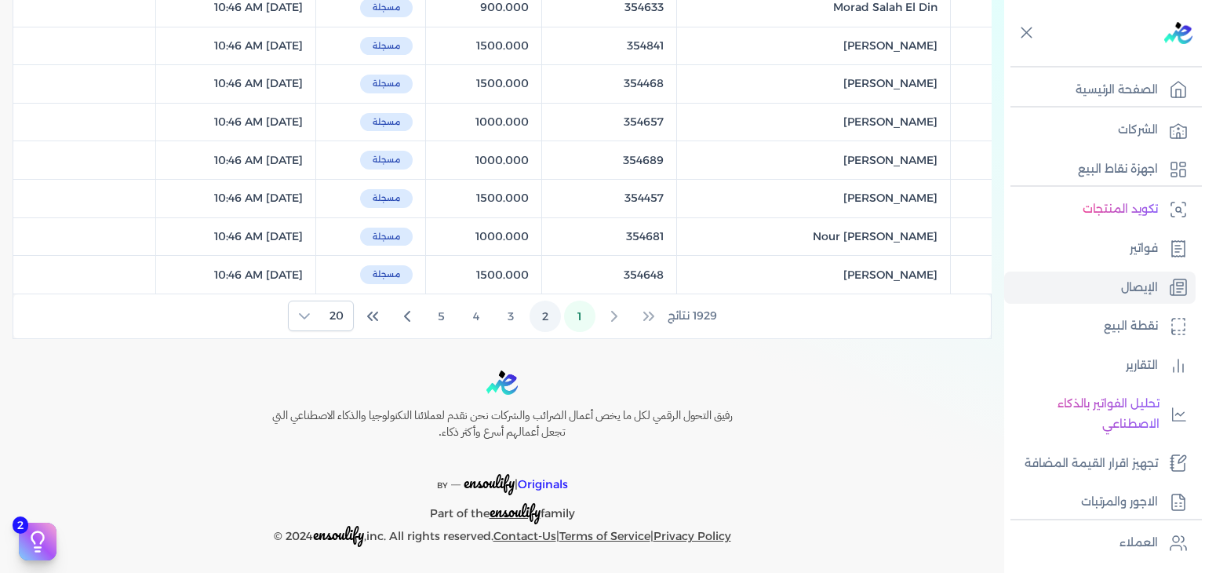
click at [548, 305] on button "2" at bounding box center [545, 316] width 31 height 31
click at [519, 315] on button "3" at bounding box center [510, 316] width 31 height 31
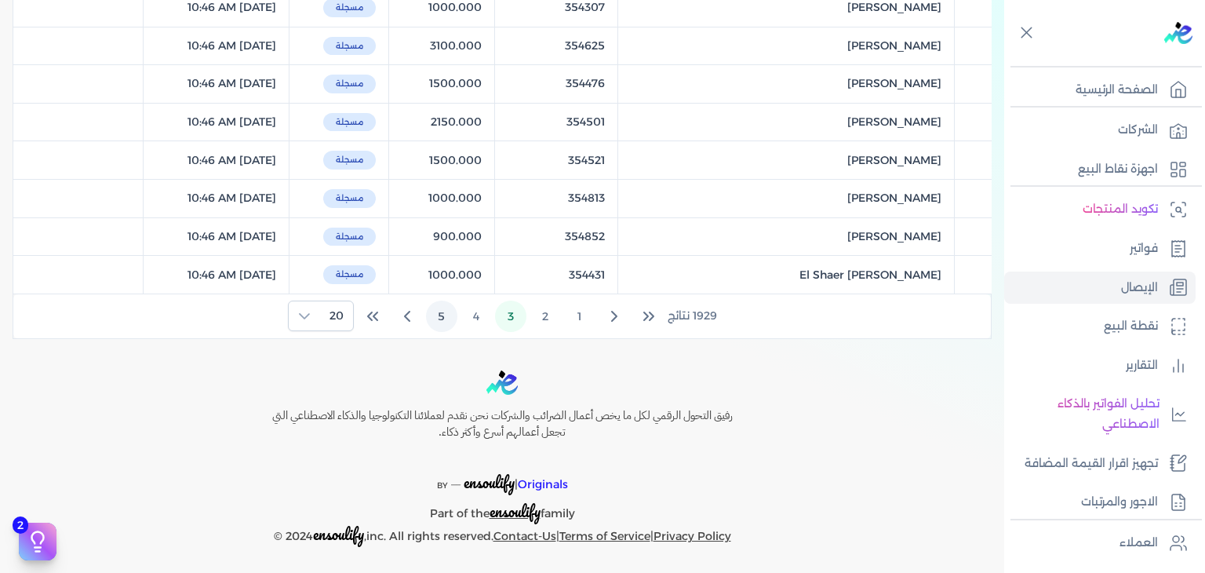
click at [475, 304] on button "4" at bounding box center [476, 316] width 31 height 31
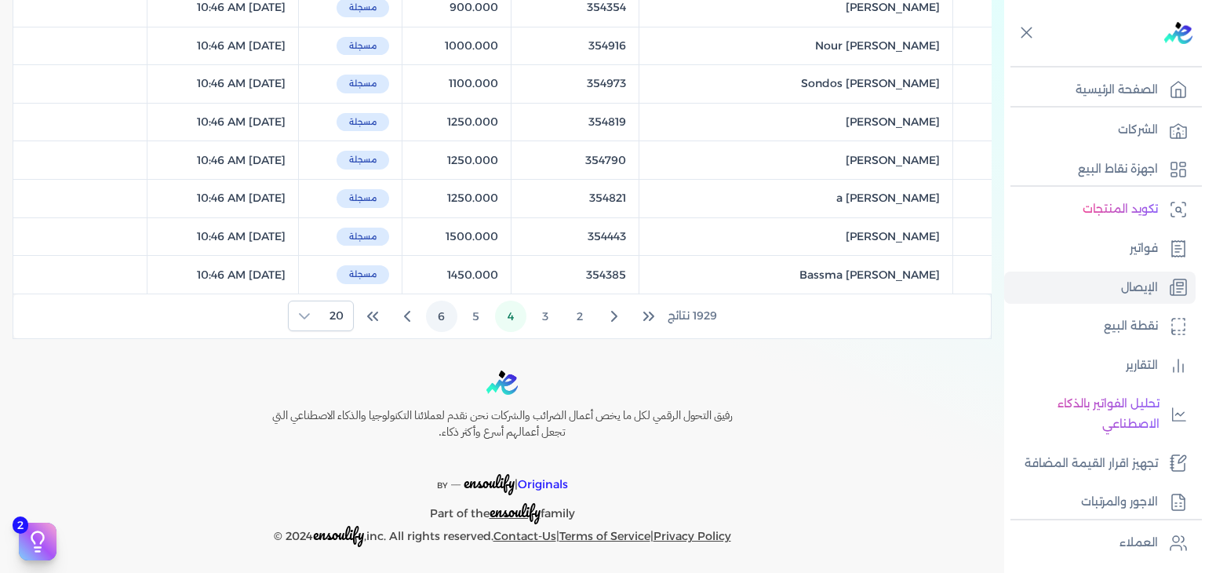
click at [453, 311] on button "6" at bounding box center [441, 316] width 31 height 31
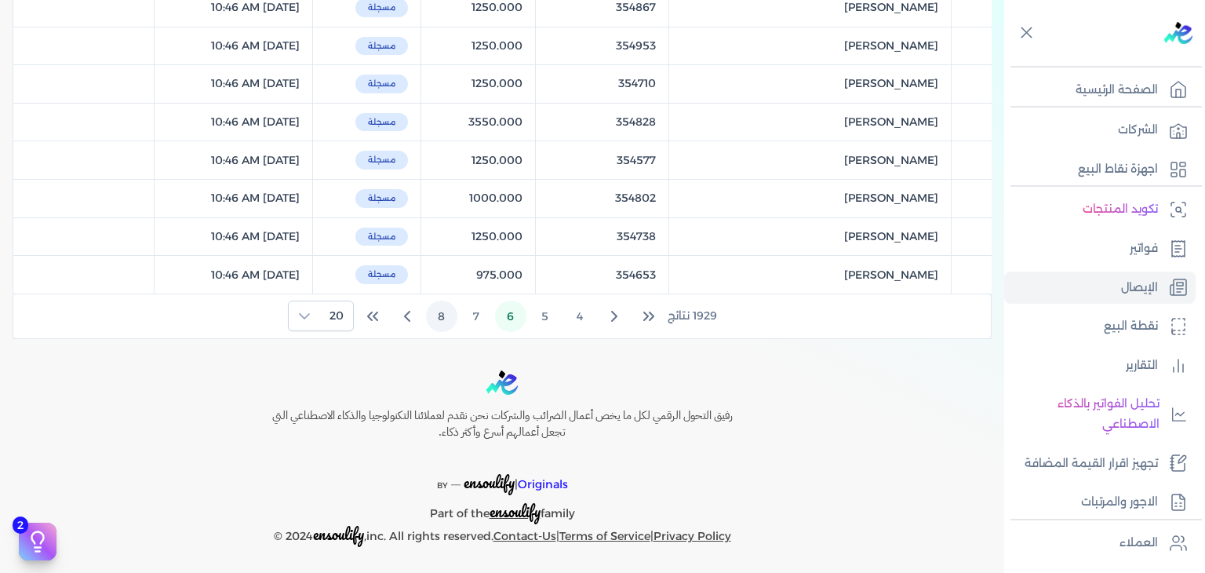
click at [442, 317] on button "8" at bounding box center [441, 316] width 31 height 31
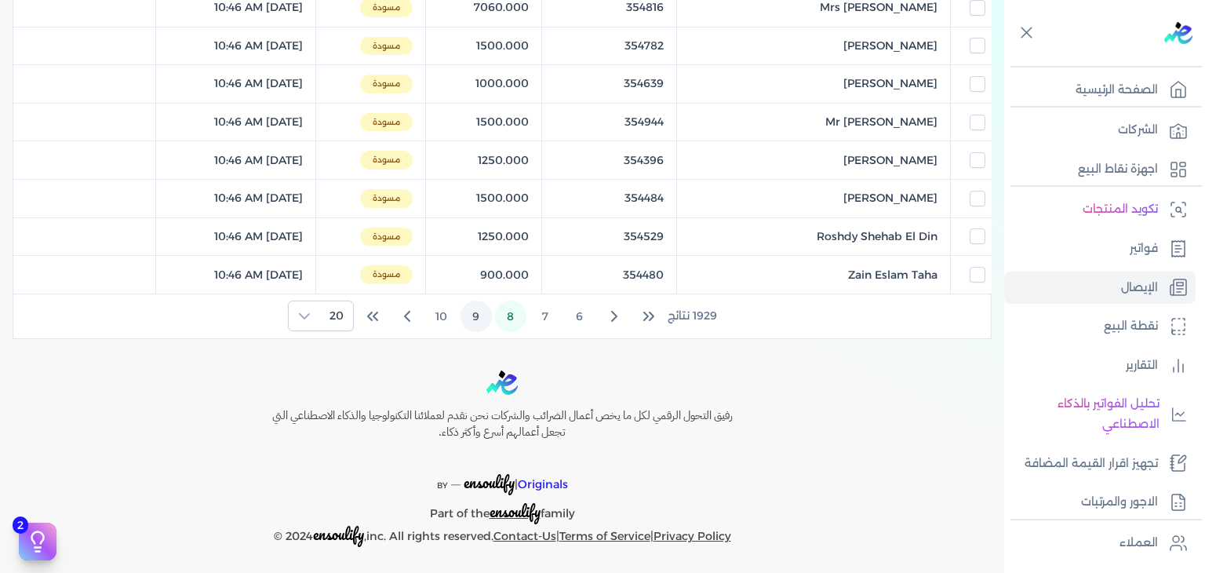
click at [485, 315] on button "9" at bounding box center [476, 316] width 31 height 31
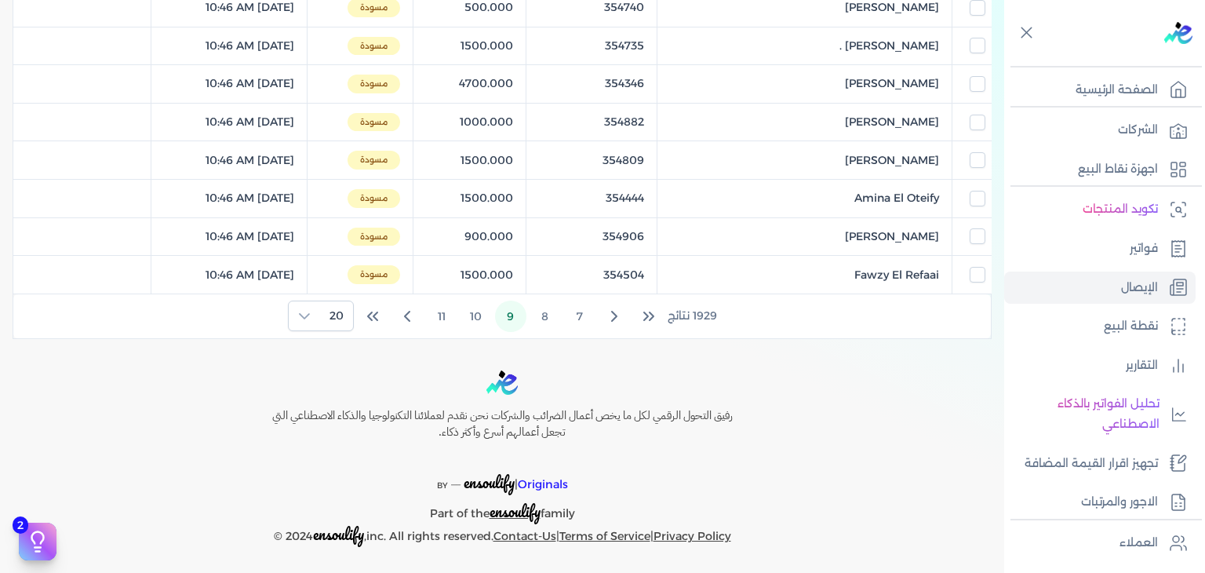
click at [515, 315] on button "9" at bounding box center [510, 316] width 31 height 31
click at [537, 315] on button "8" at bounding box center [545, 316] width 31 height 31
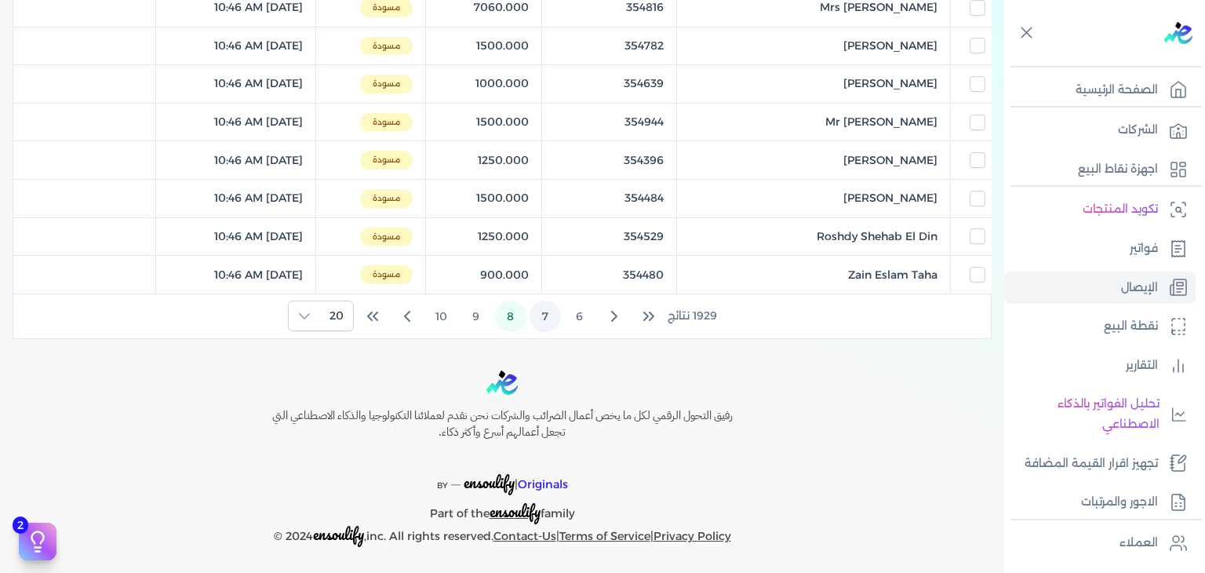
drag, startPoint x: 541, startPoint y: 313, endPoint x: 520, endPoint y: 318, distance: 21.7
click at [541, 315] on button "7" at bounding box center [545, 316] width 31 height 31
click at [512, 315] on button "7" at bounding box center [510, 316] width 31 height 31
drag, startPoint x: 544, startPoint y: 314, endPoint x: 515, endPoint y: 311, distance: 28.3
click at [542, 314] on button "6" at bounding box center [545, 316] width 31 height 31
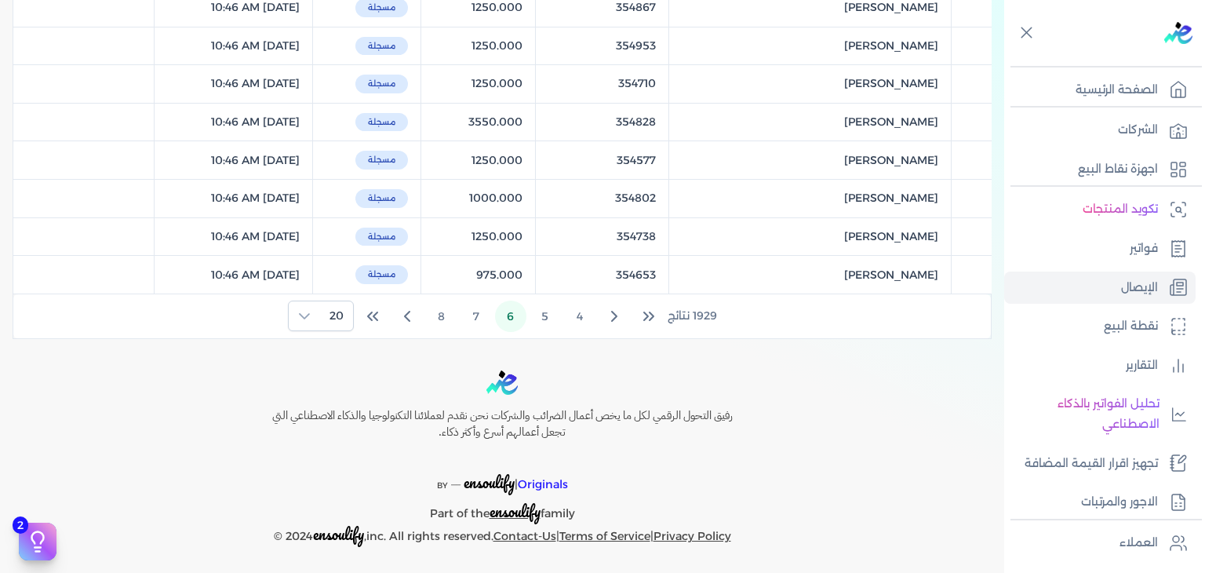
click at [518, 316] on button "6" at bounding box center [510, 316] width 31 height 31
click at [474, 311] on button "7" at bounding box center [476, 316] width 31 height 31
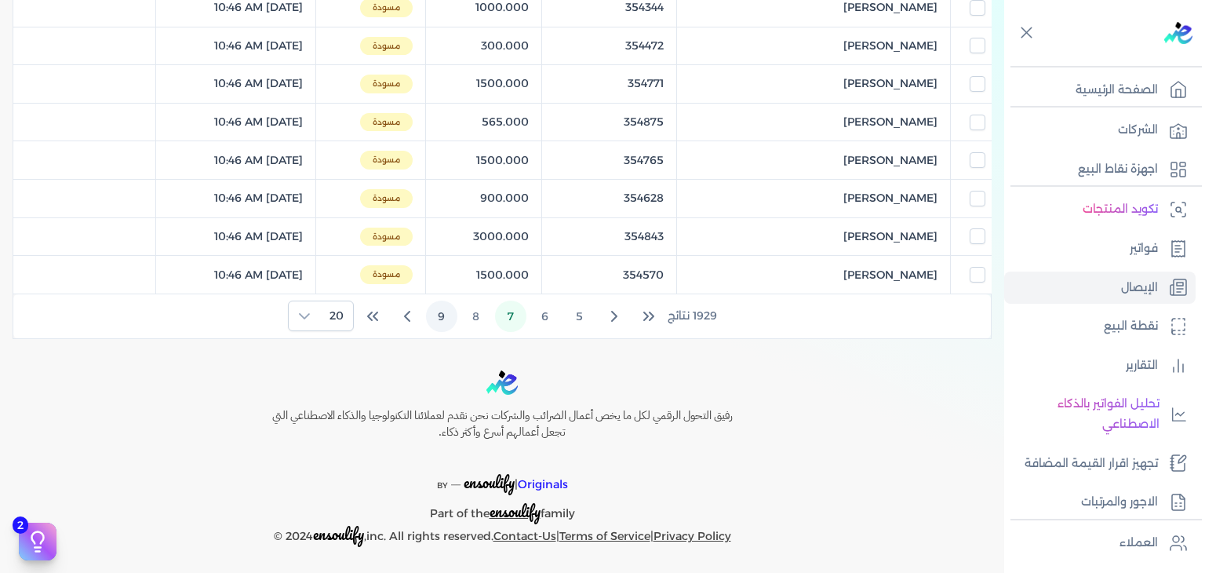
click at [446, 308] on button "9" at bounding box center [441, 316] width 31 height 31
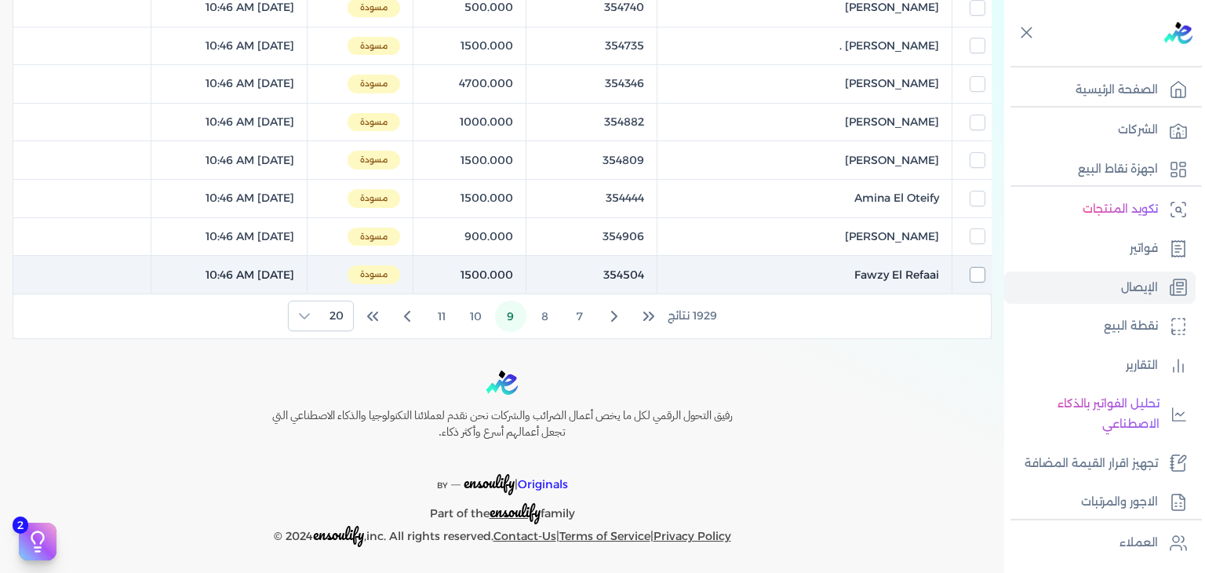
click at [970, 274] on input "checkbox" at bounding box center [978, 275] width 16 height 16
checkbox input "true"
checkbox input "false"
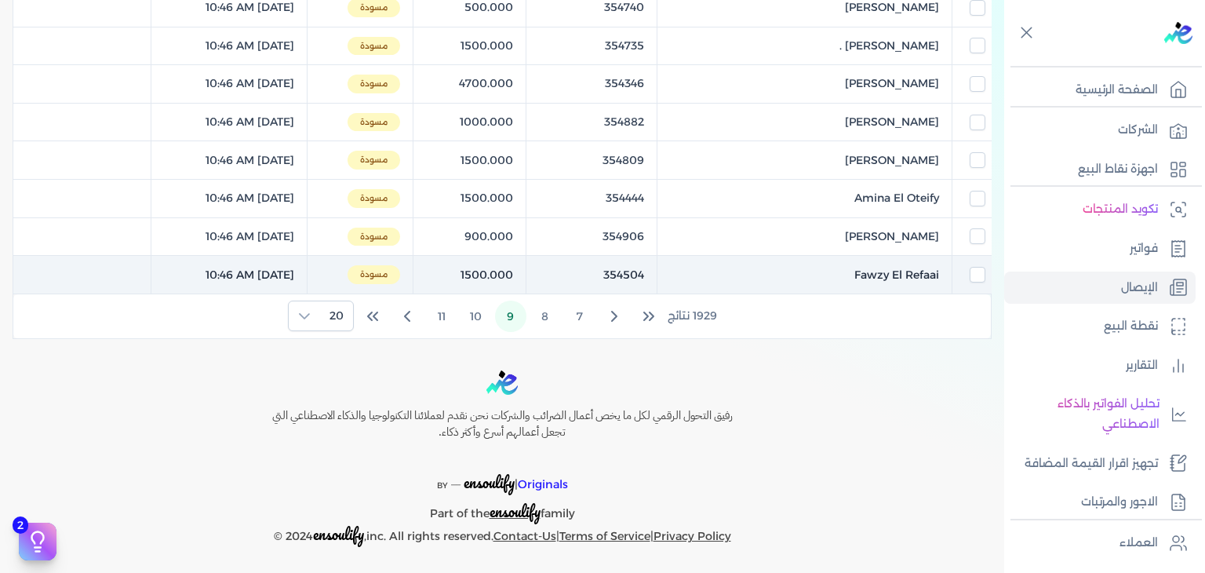
checkbox input "false"
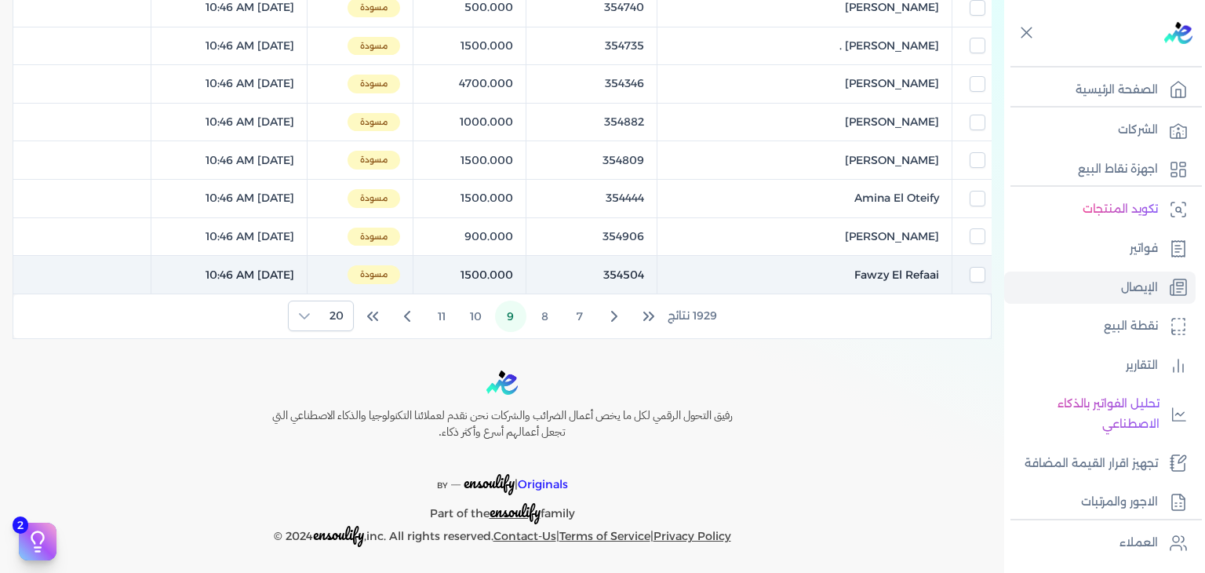
checkbox input "false"
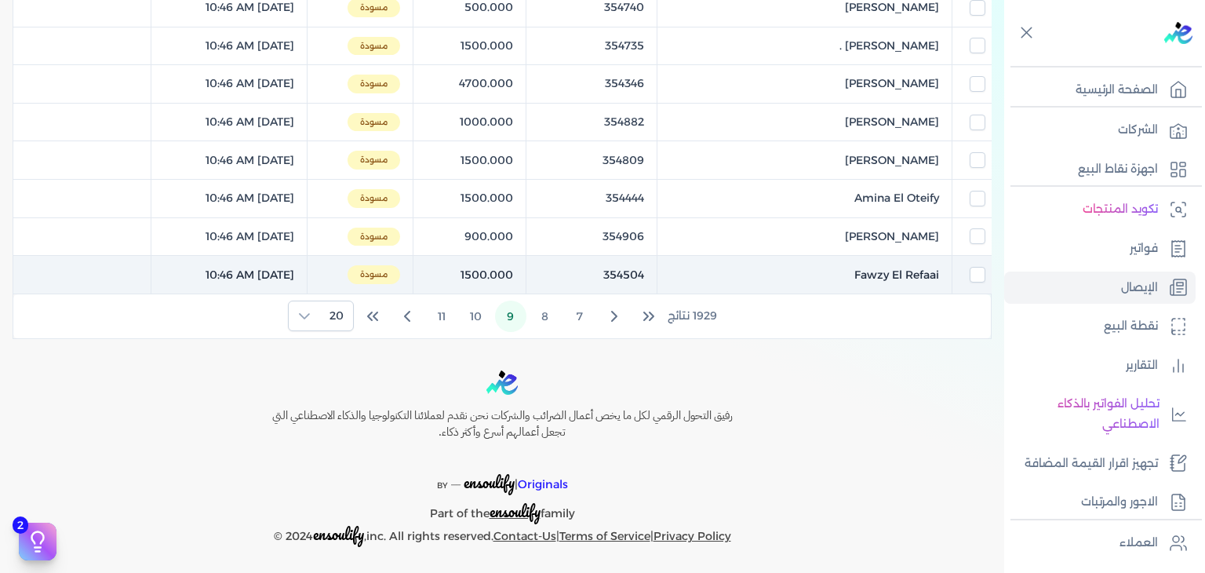
checkbox input "false"
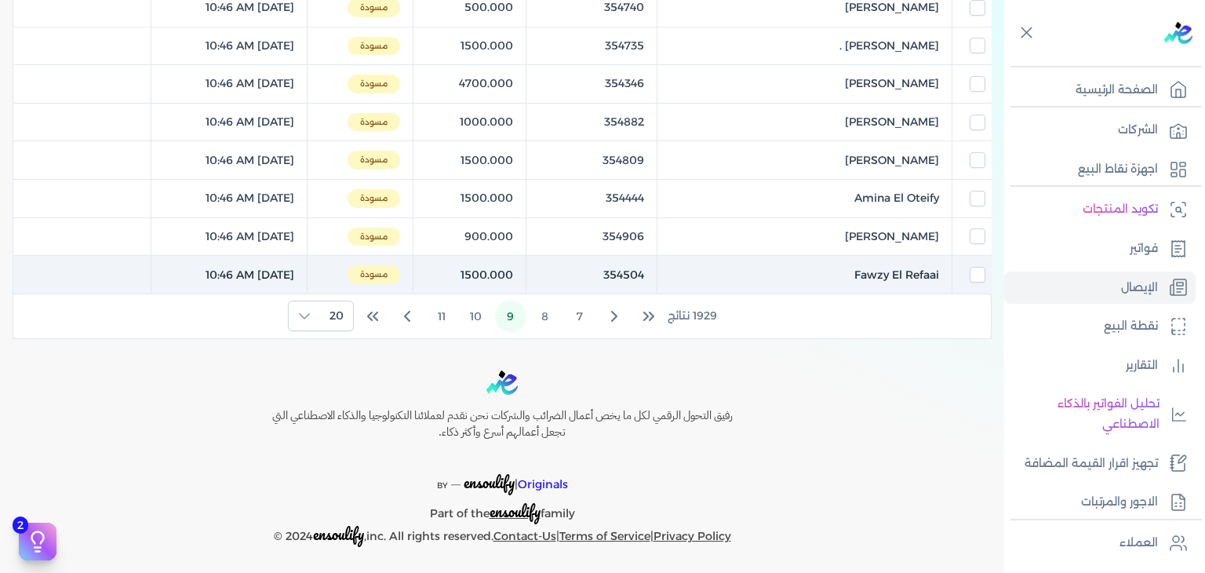
checkbox input "false"
checkbox input "true"
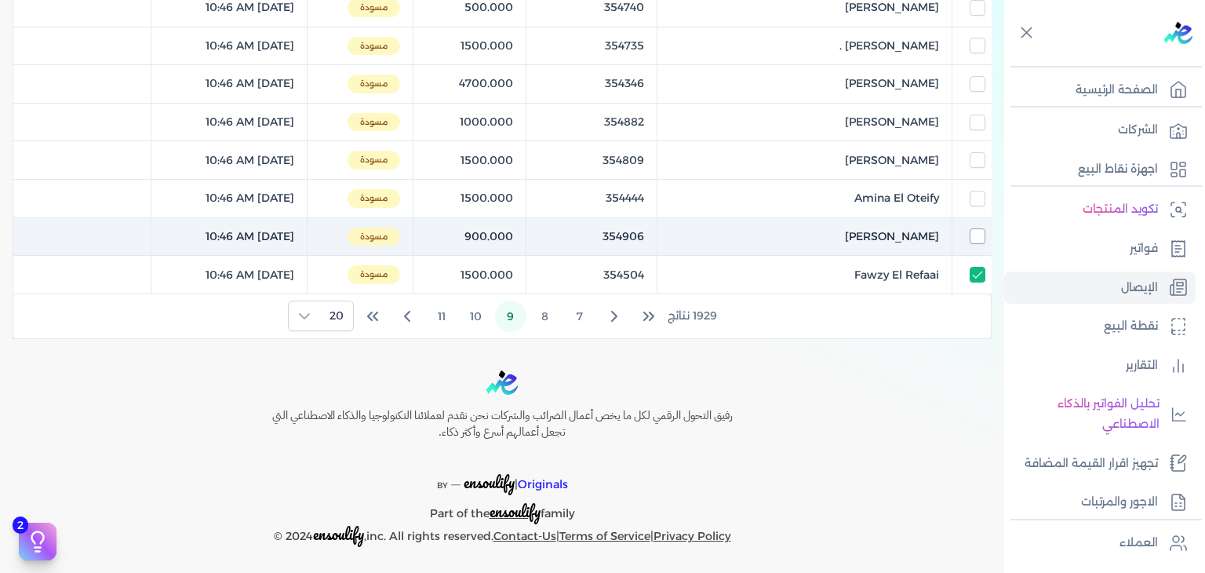
click at [981, 239] on input "checkbox" at bounding box center [978, 236] width 16 height 16
checkbox input "true"
checkbox input "false"
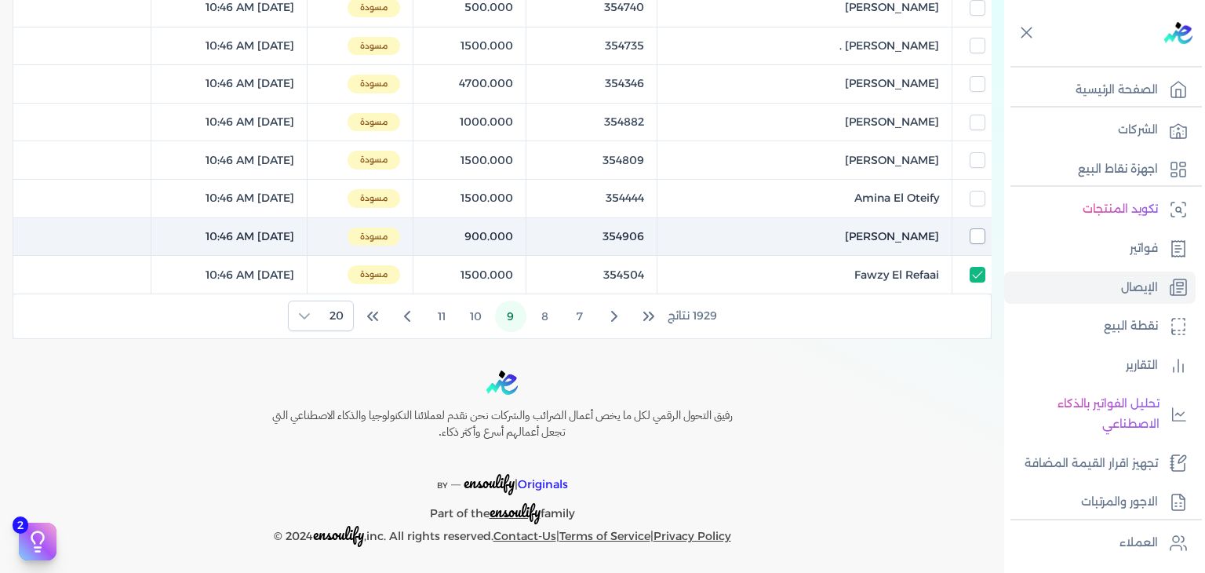
checkbox input "false"
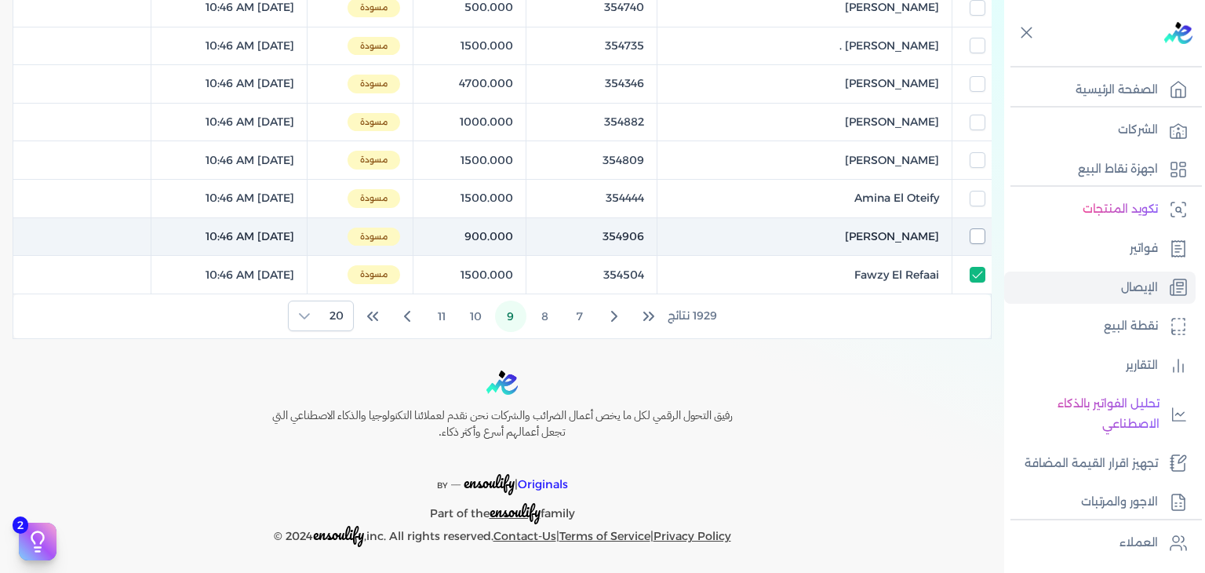
checkbox input "false"
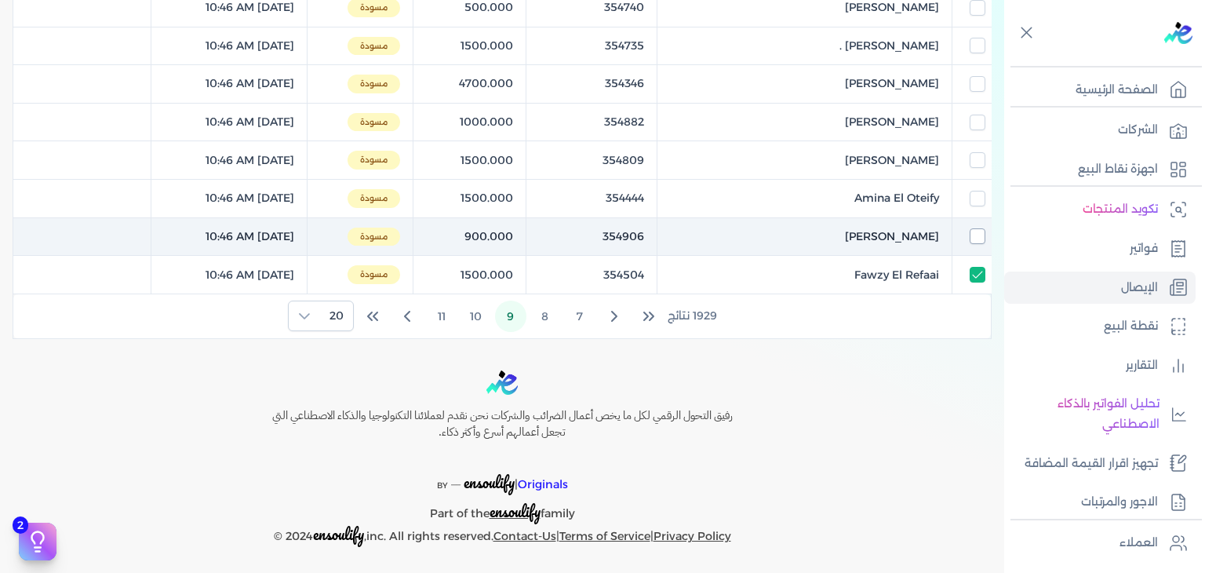
checkbox input "false"
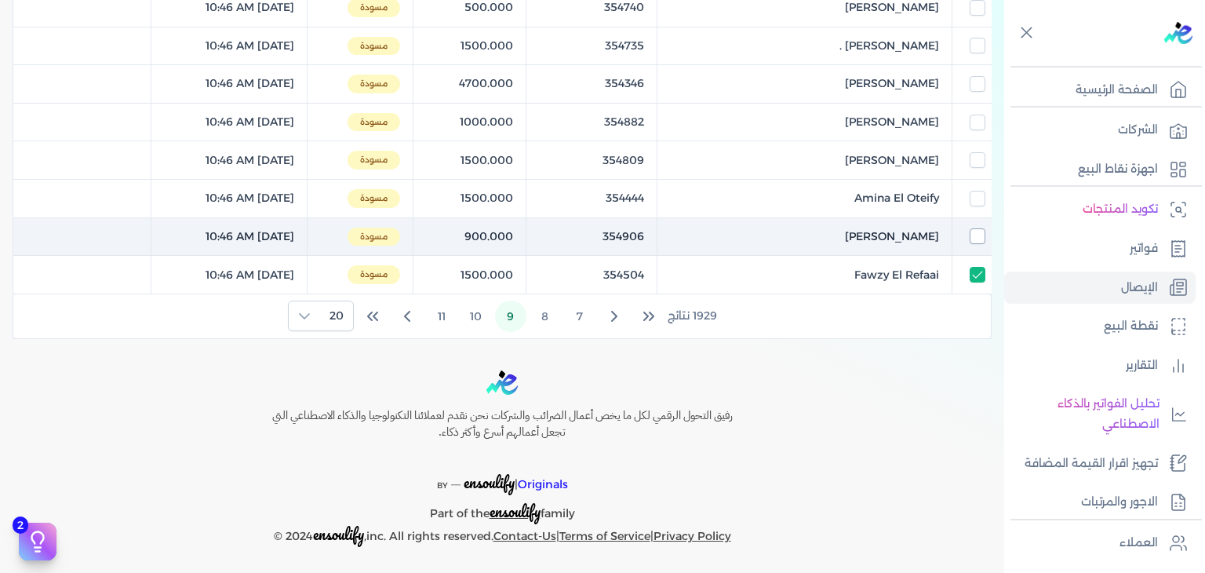
checkbox input "true"
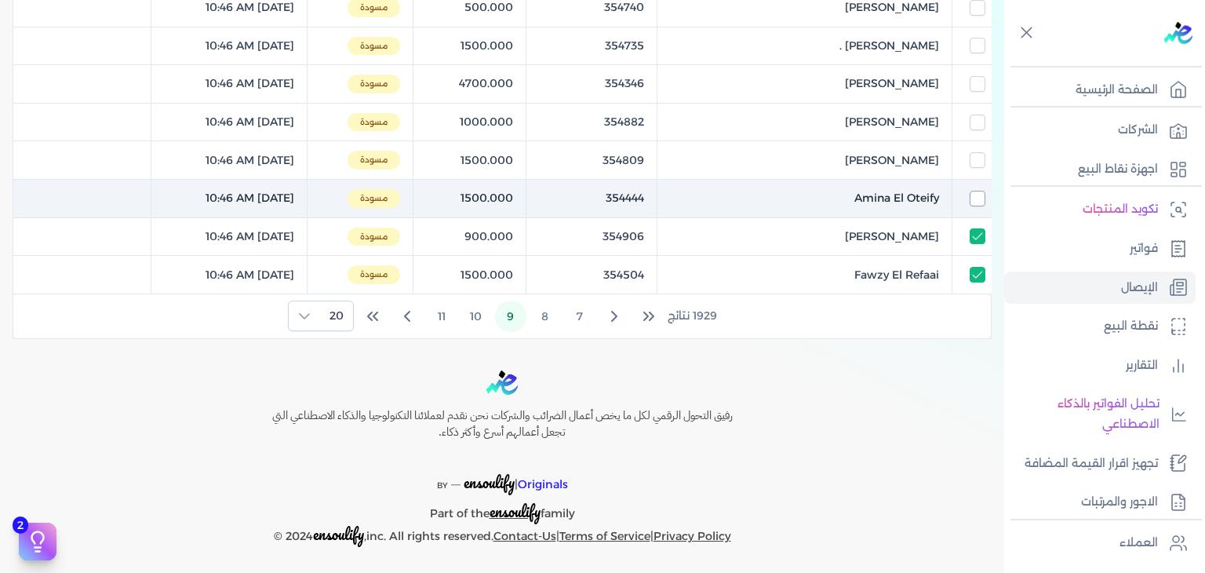
click at [975, 199] on input "checkbox" at bounding box center [978, 199] width 16 height 16
checkbox input "true"
checkbox input "false"
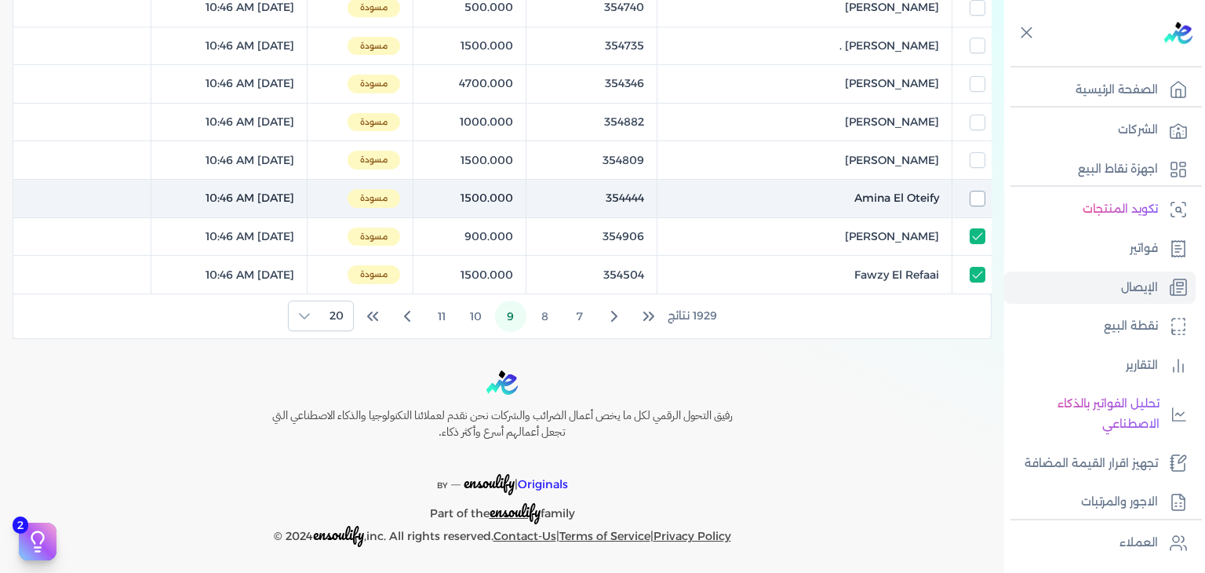
checkbox input "false"
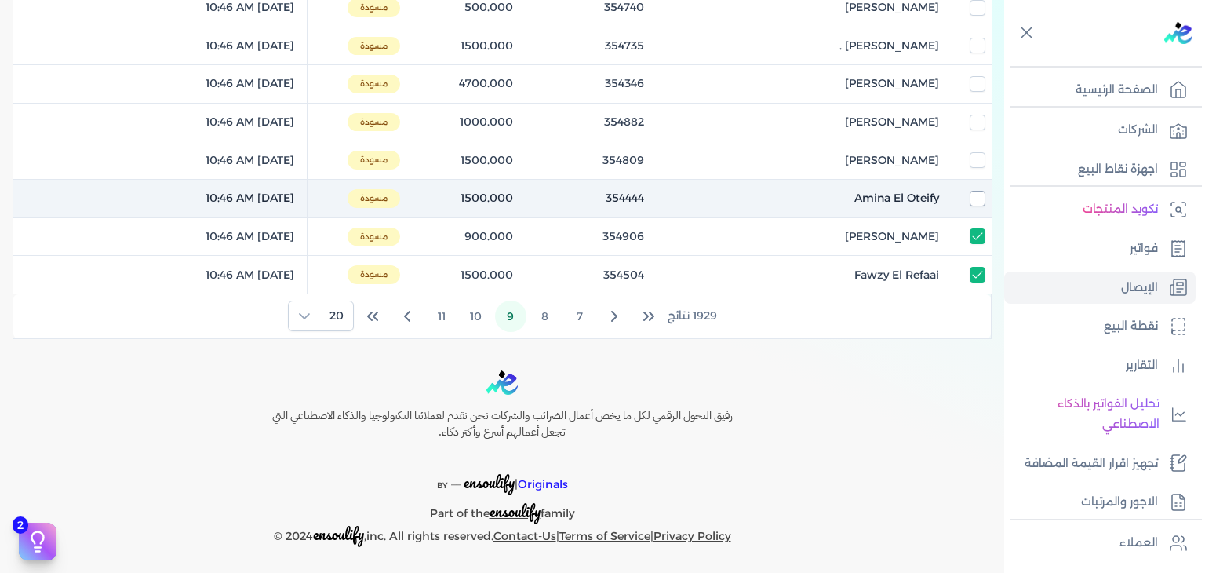
checkbox input "false"
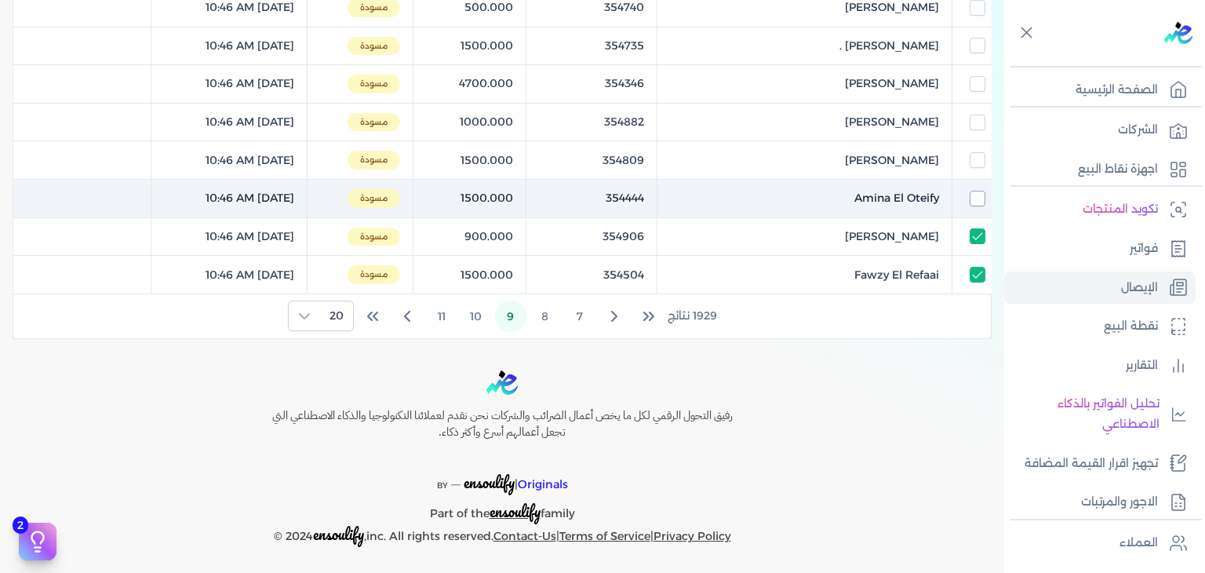
checkbox input "false"
checkbox input "true"
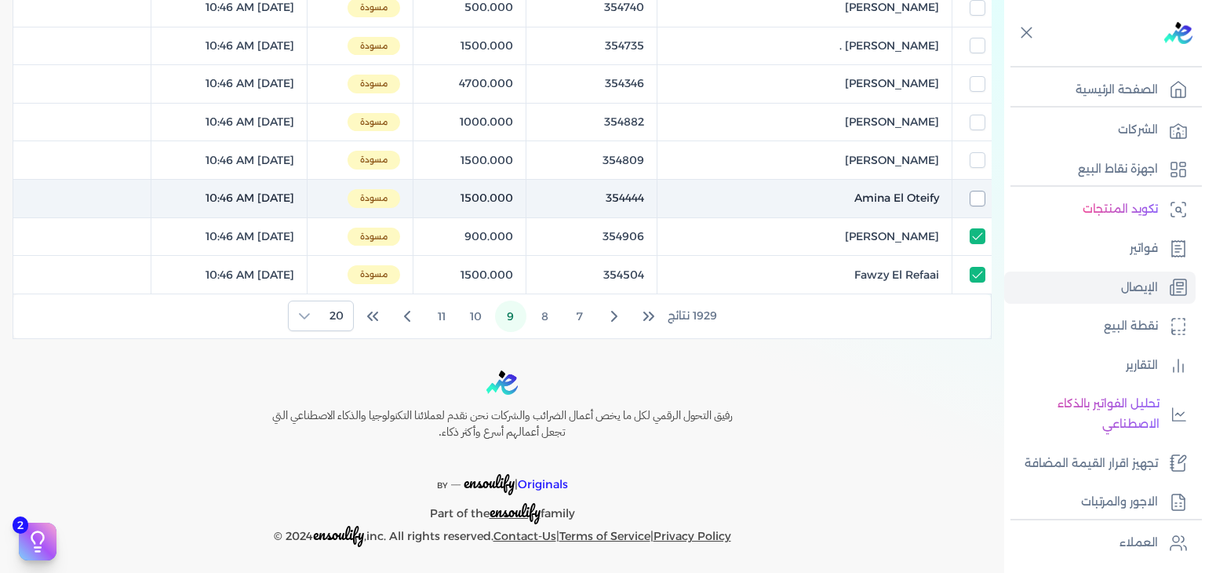
checkbox input "true"
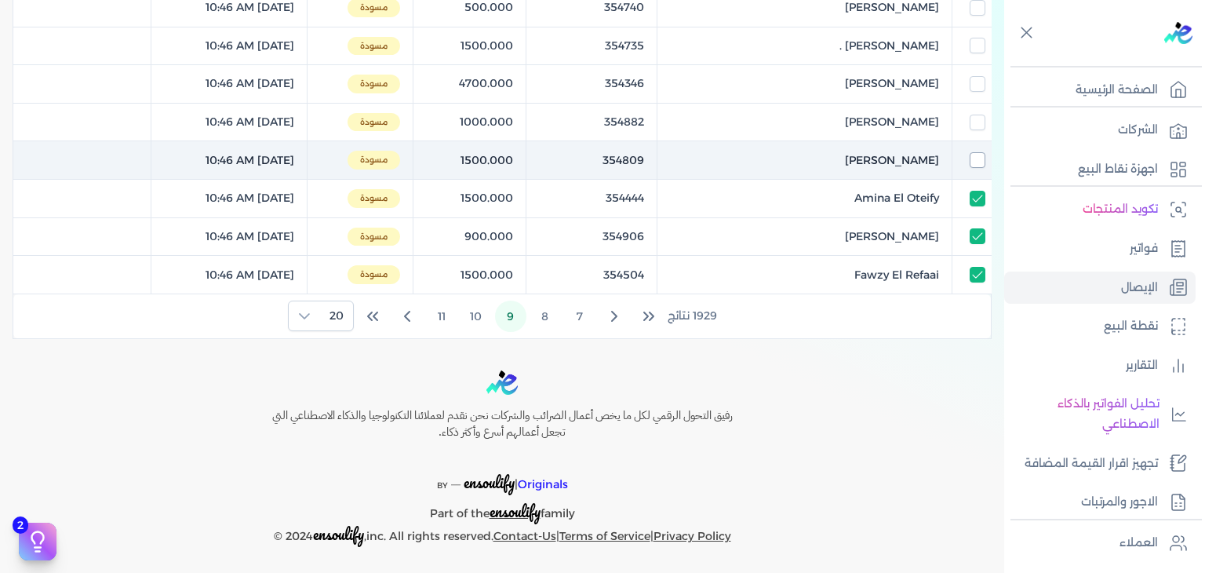
click at [977, 156] on input "checkbox" at bounding box center [978, 160] width 16 height 16
checkbox input "true"
checkbox input "false"
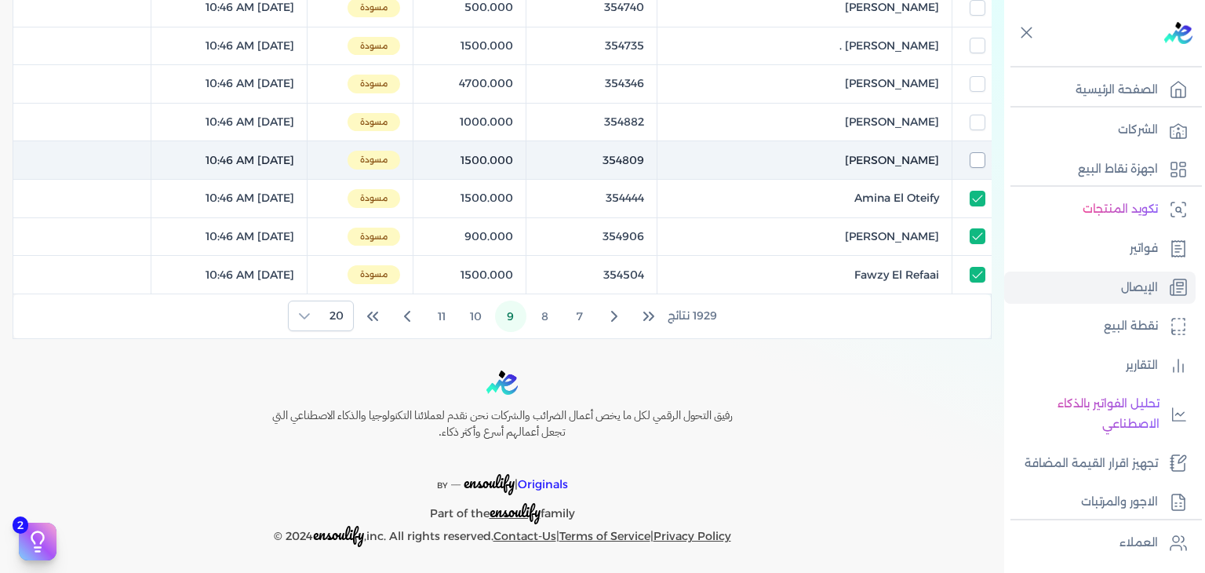
checkbox input "false"
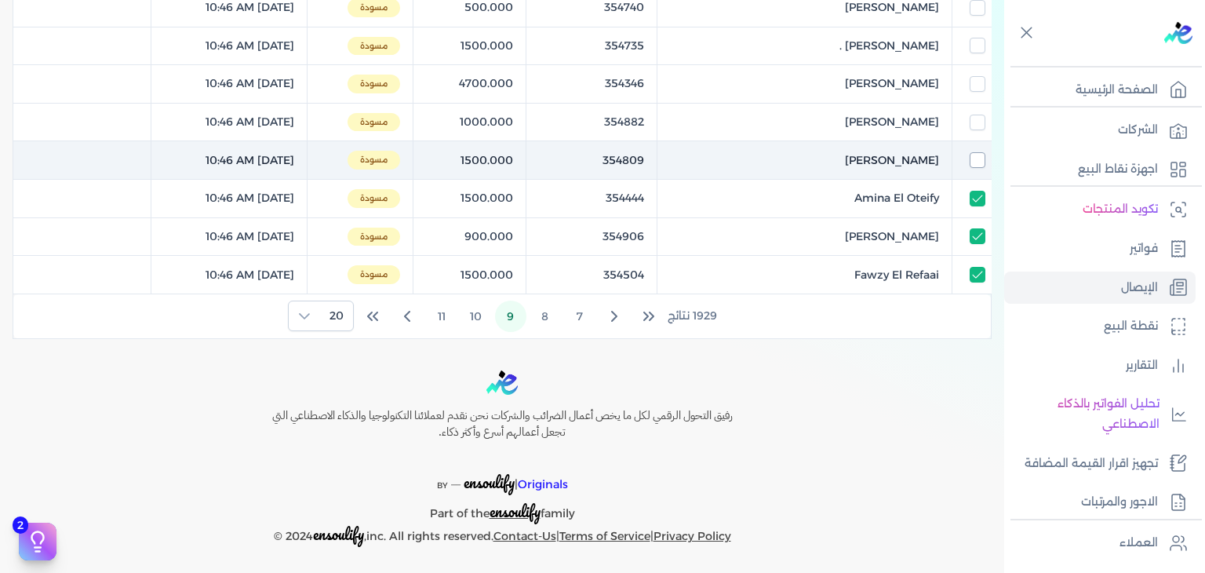
checkbox input "false"
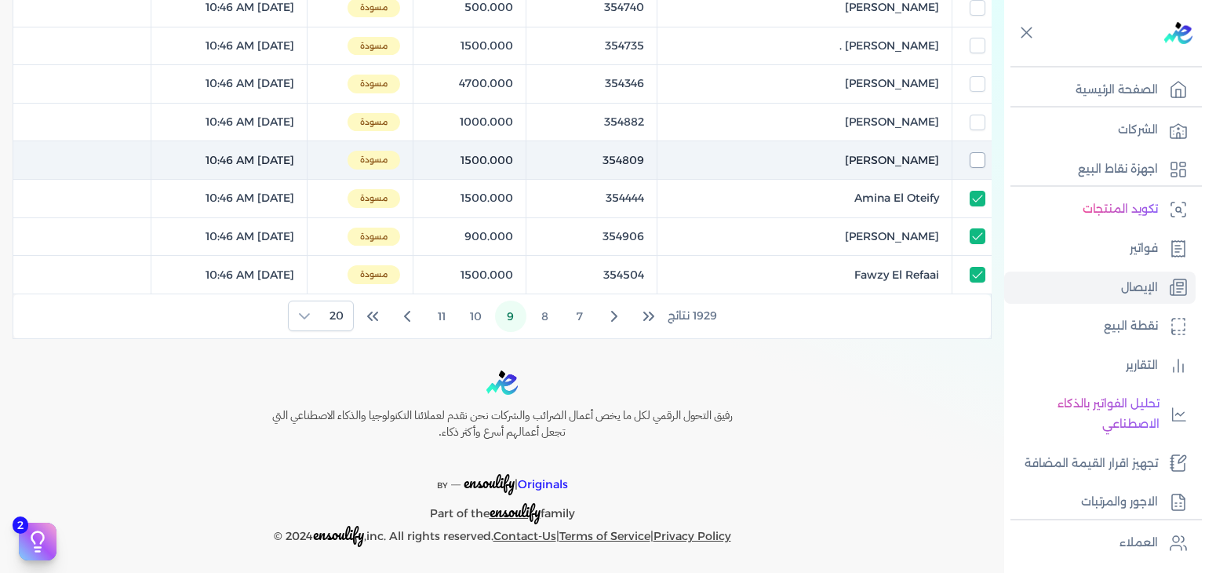
checkbox input "false"
checkbox input "true"
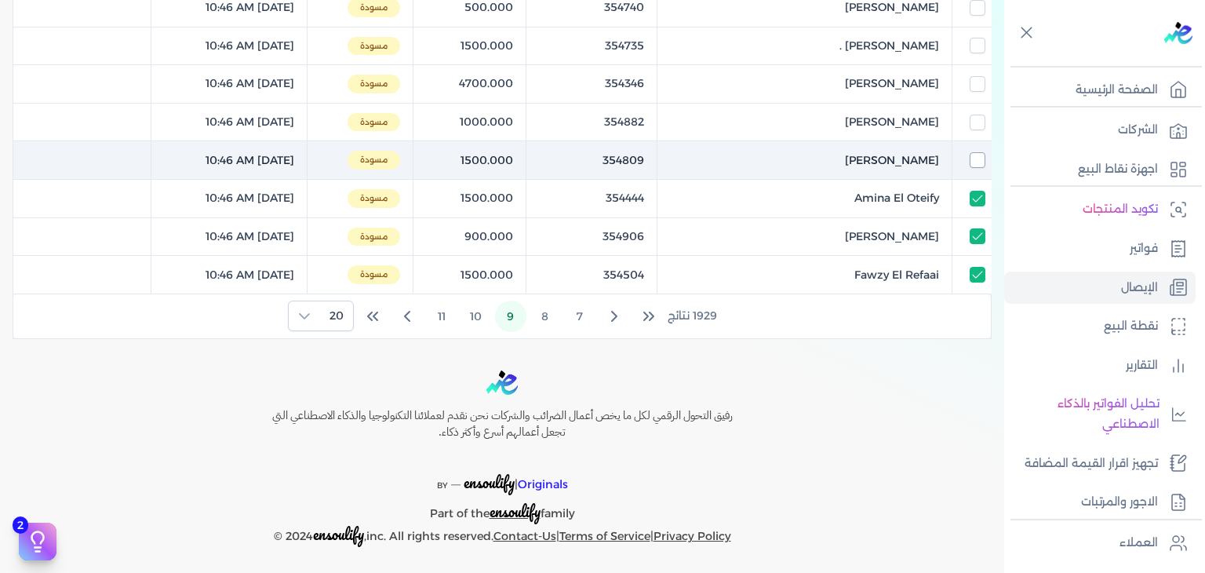
checkbox input "true"
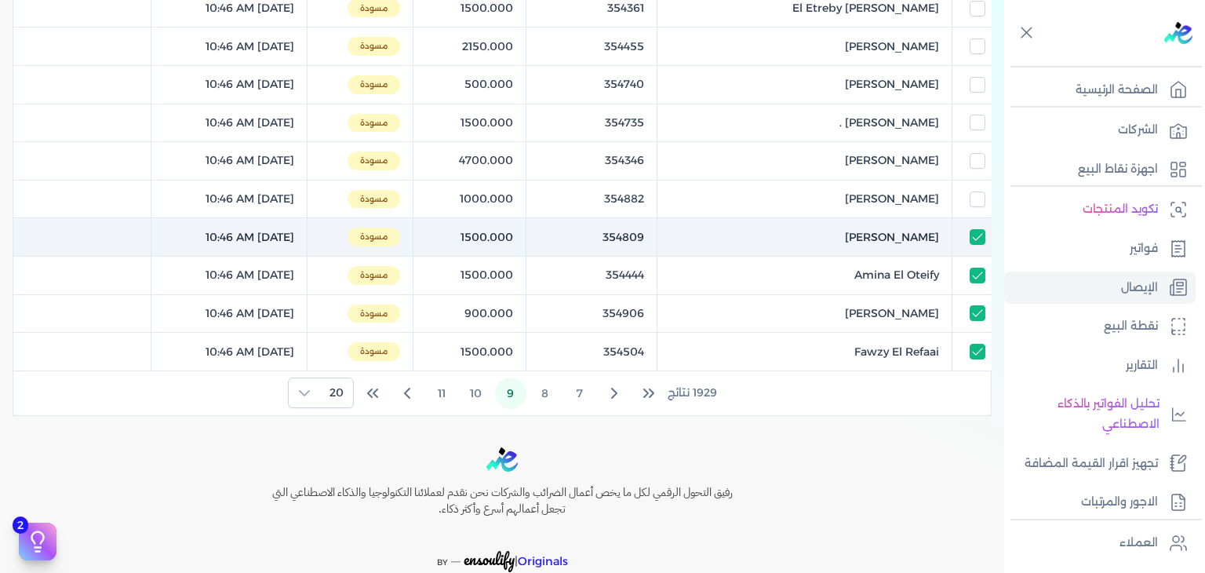
scroll to position [677, 0]
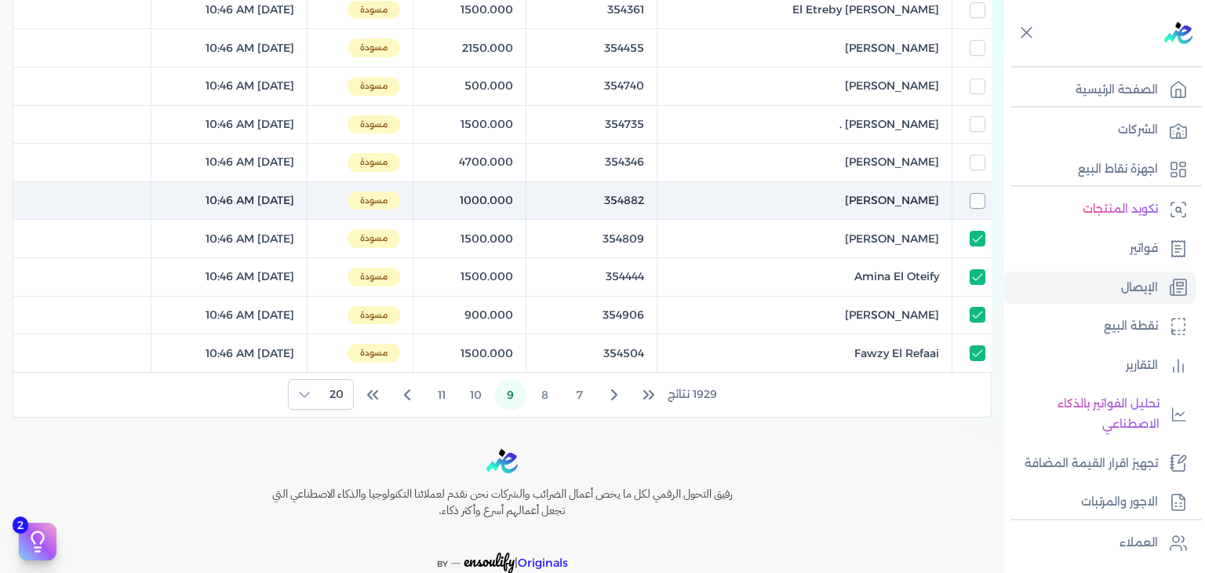
click at [982, 197] on input "checkbox" at bounding box center [978, 201] width 16 height 16
checkbox input "true"
checkbox input "false"
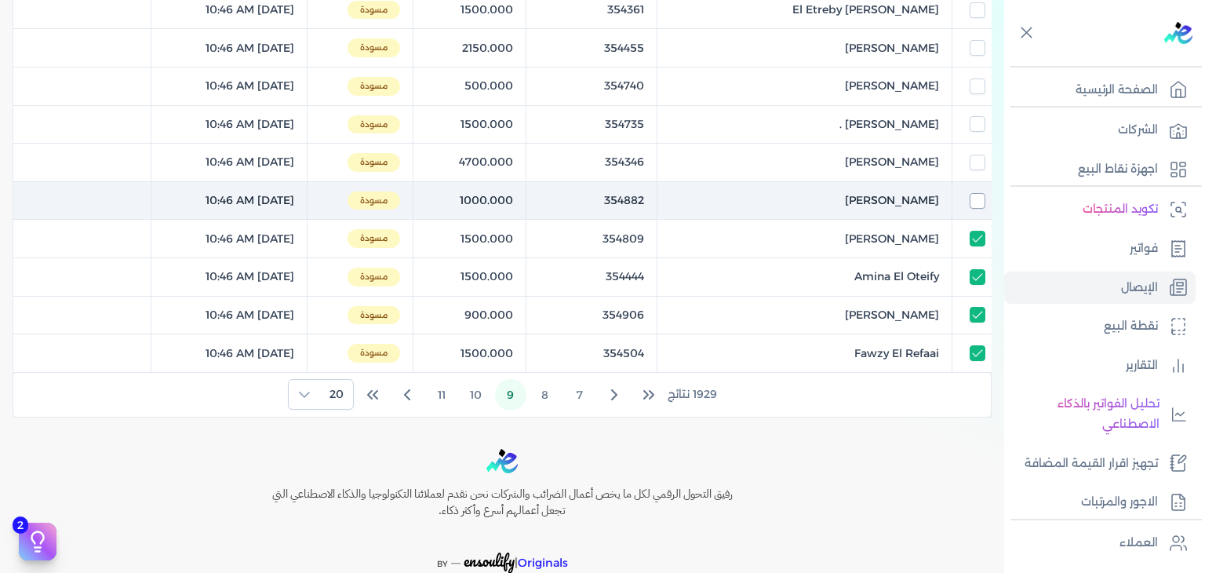
checkbox input "false"
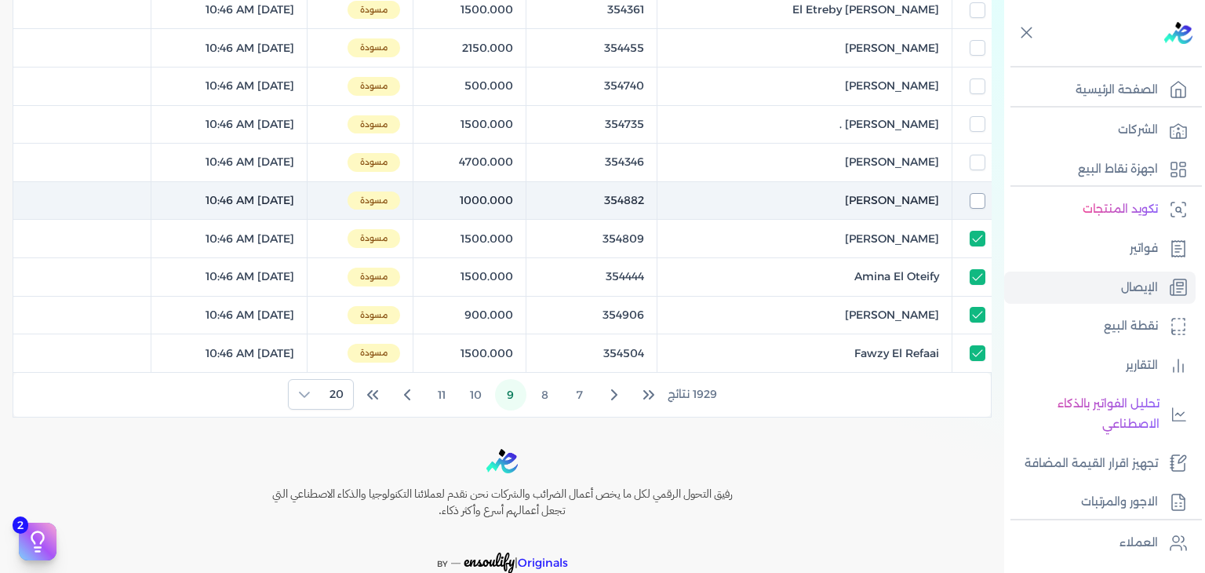
checkbox input "false"
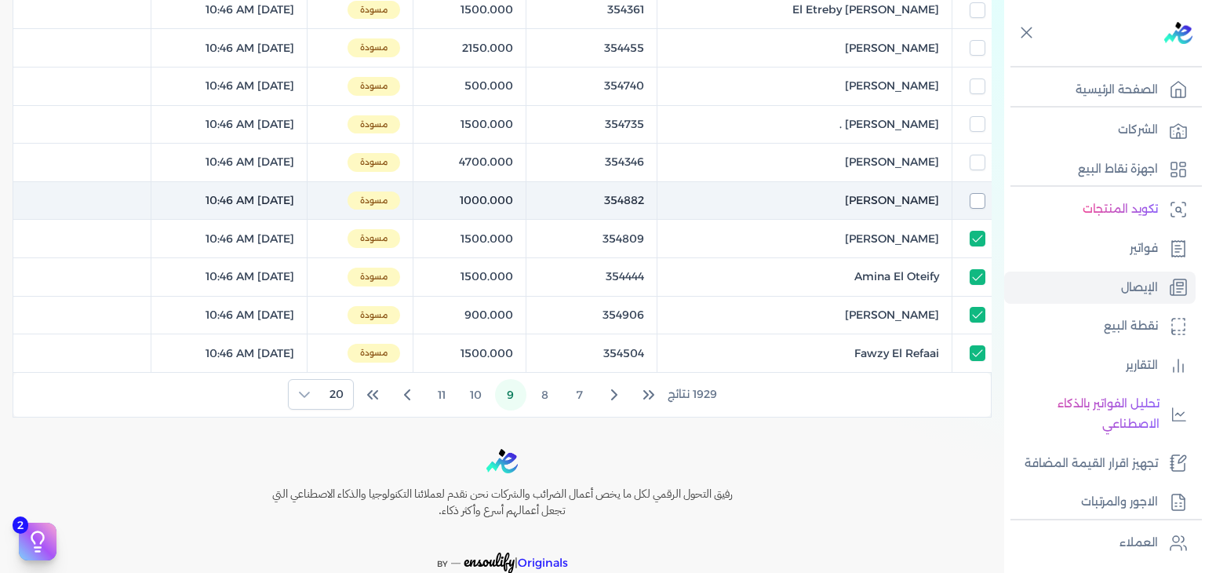
checkbox input "false"
checkbox input "true"
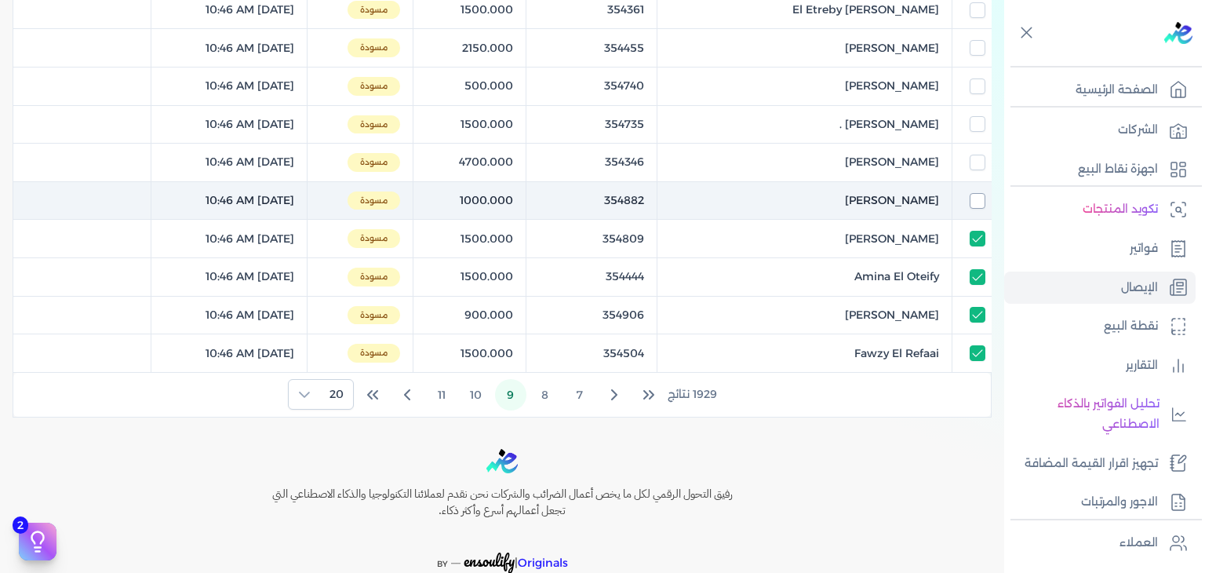
checkbox input "true"
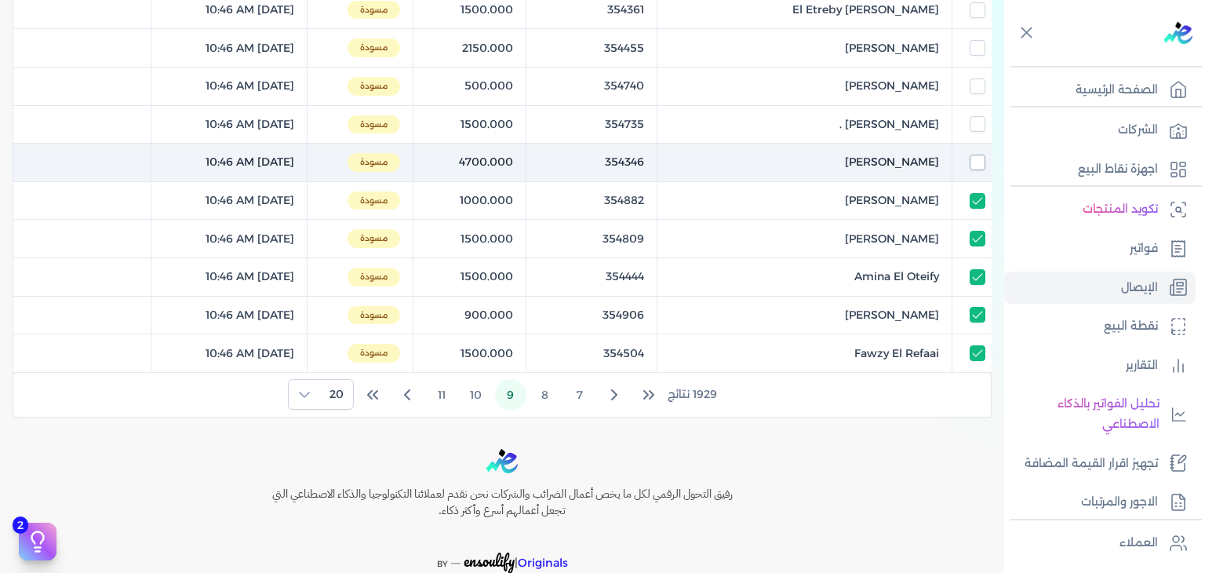
click at [976, 163] on input "checkbox" at bounding box center [978, 163] width 16 height 16
checkbox input "true"
checkbox input "false"
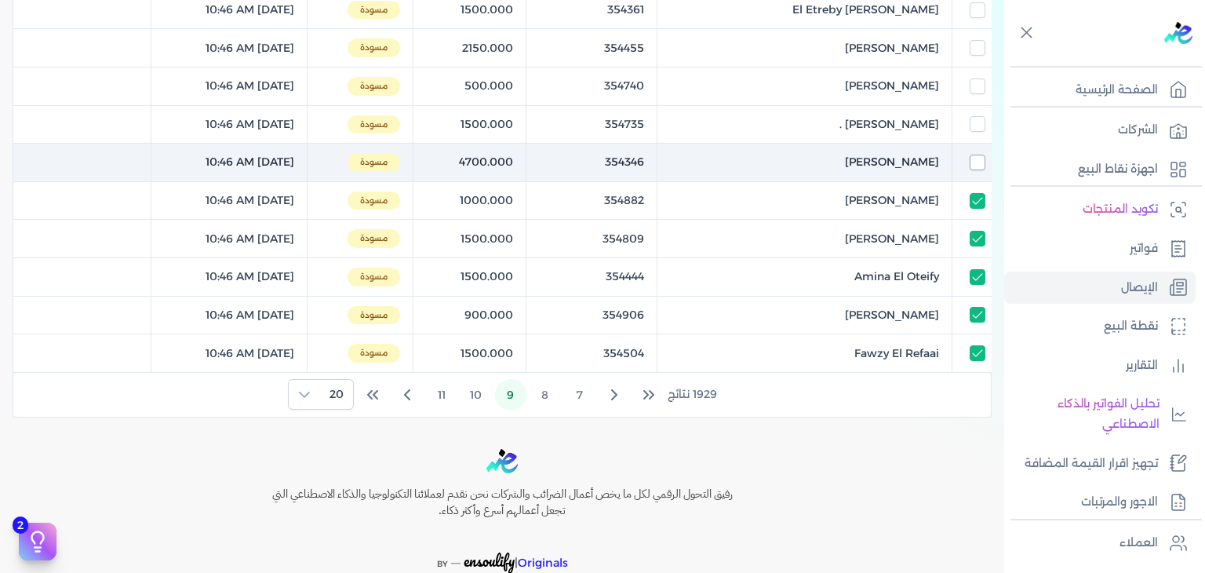
checkbox input "false"
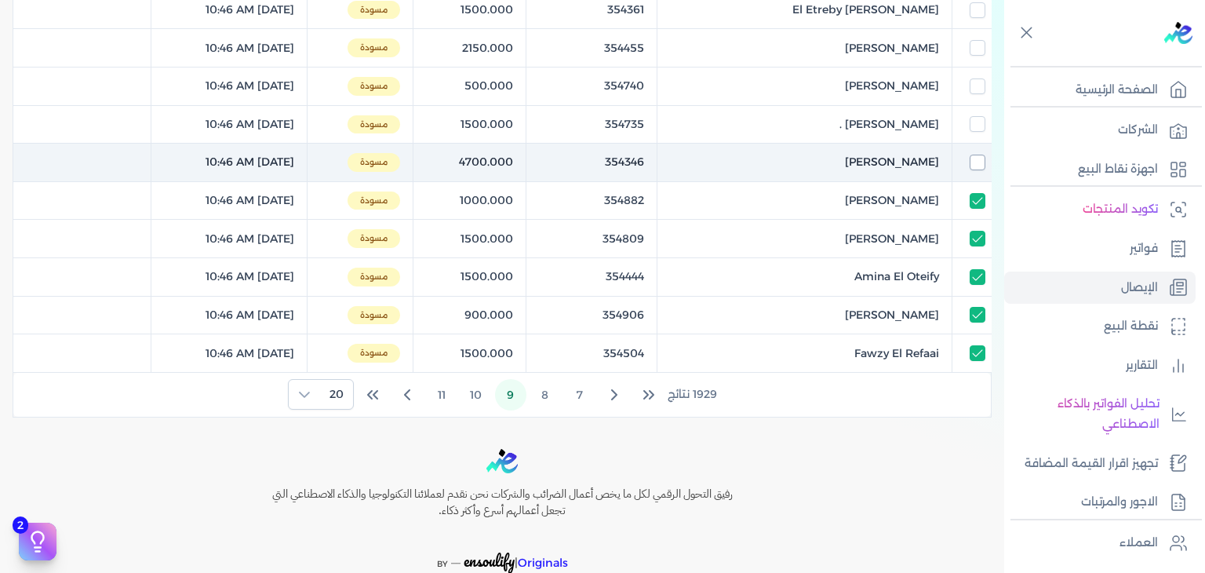
checkbox input "false"
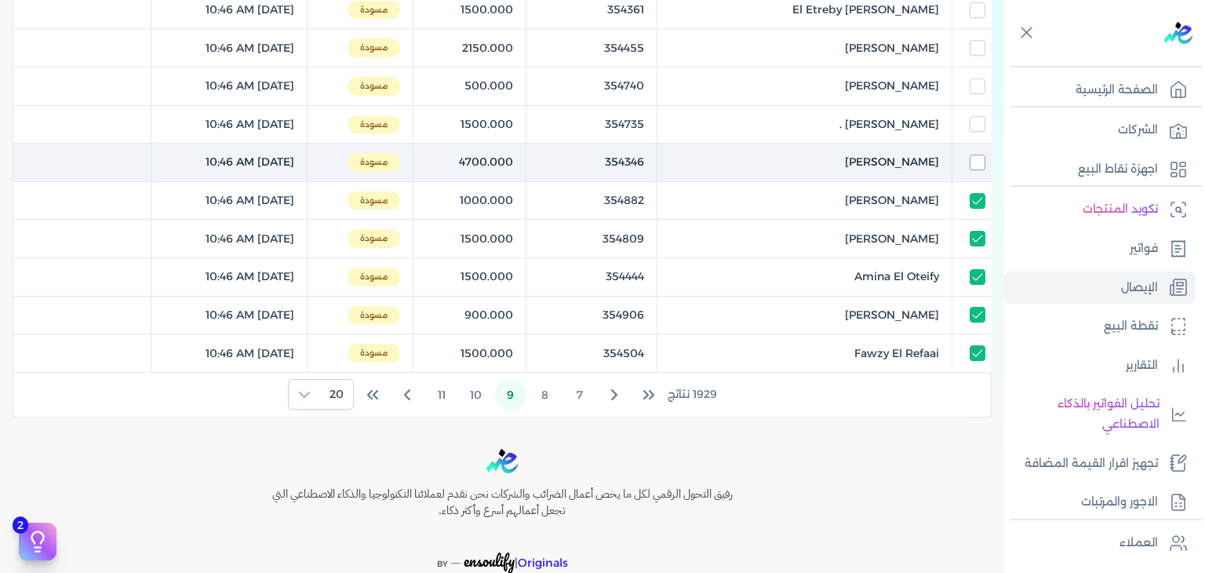
checkbox input "false"
checkbox input "true"
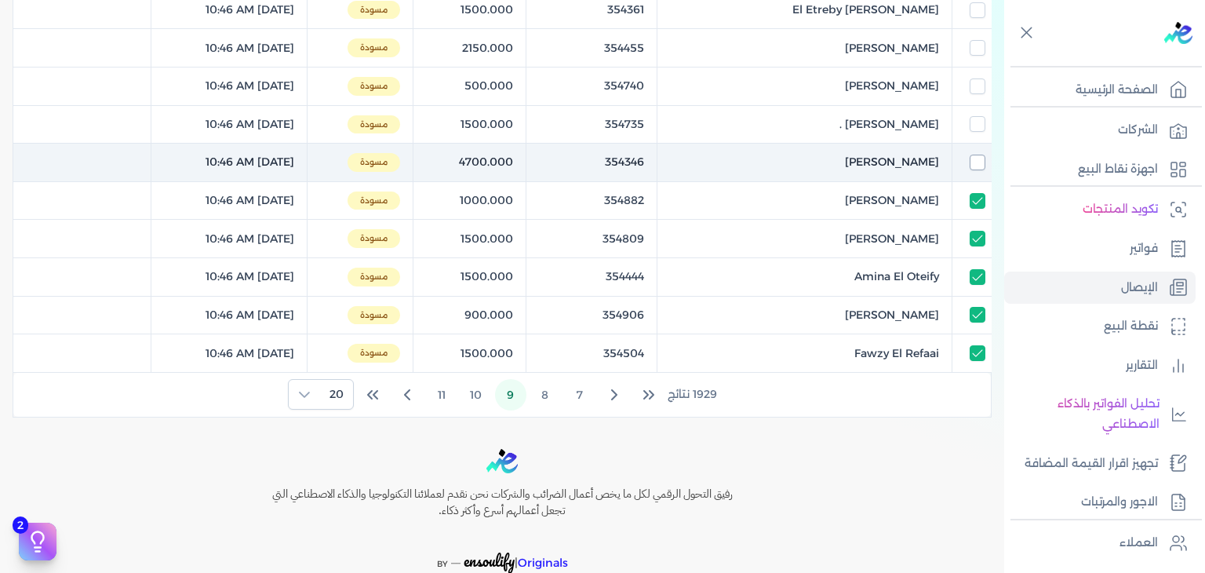
checkbox input "true"
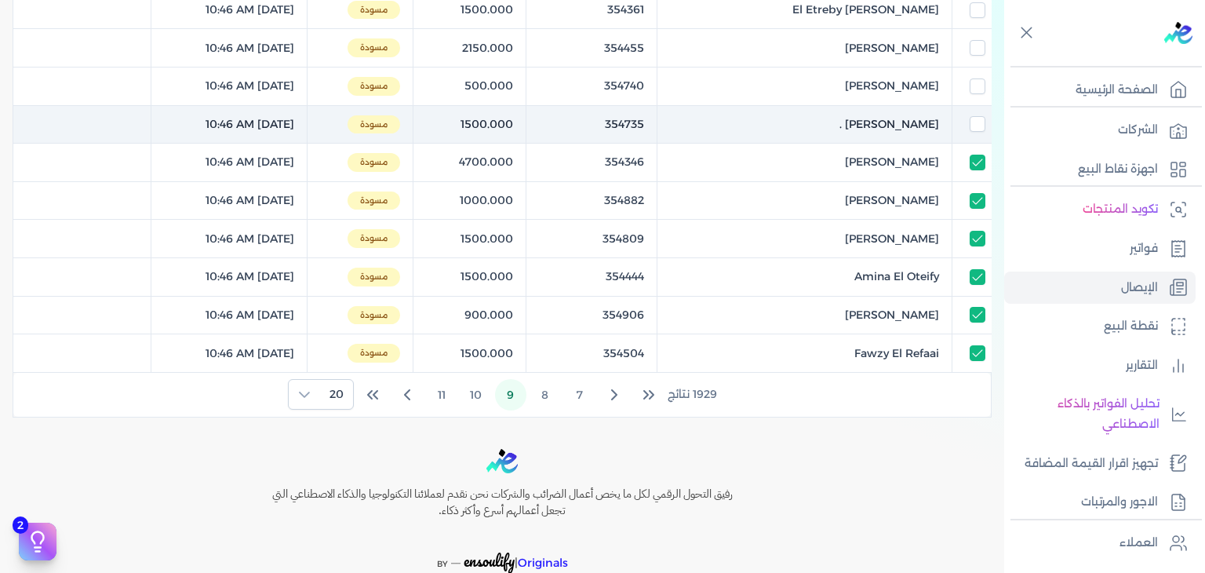
click at [976, 133] on td at bounding box center [971, 124] width 39 height 38
checkbox input "false"
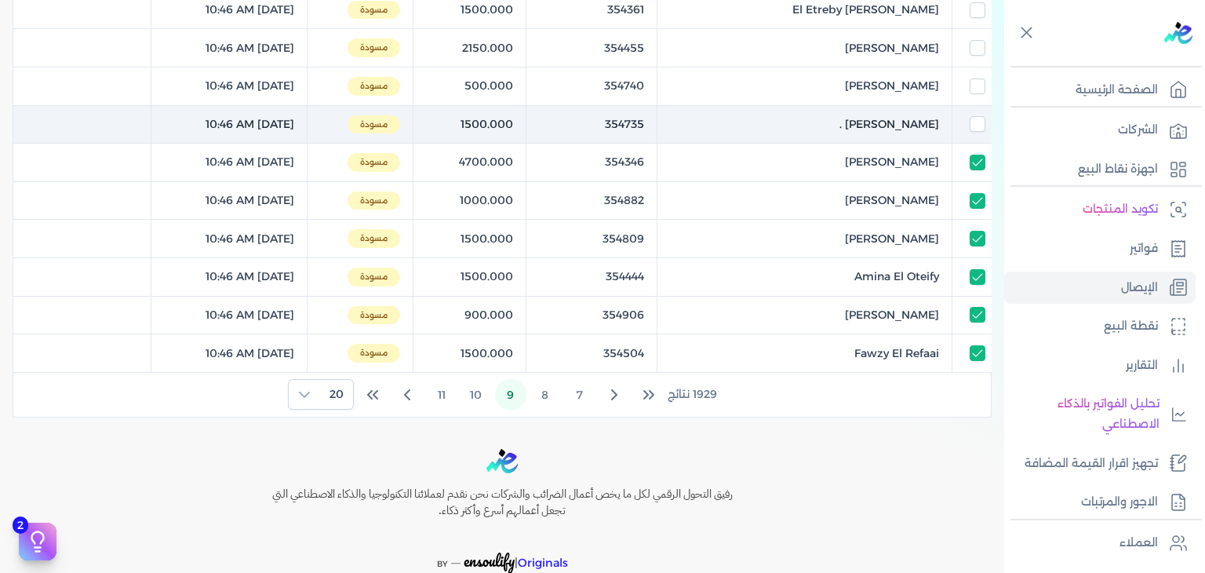
checkbox input "false"
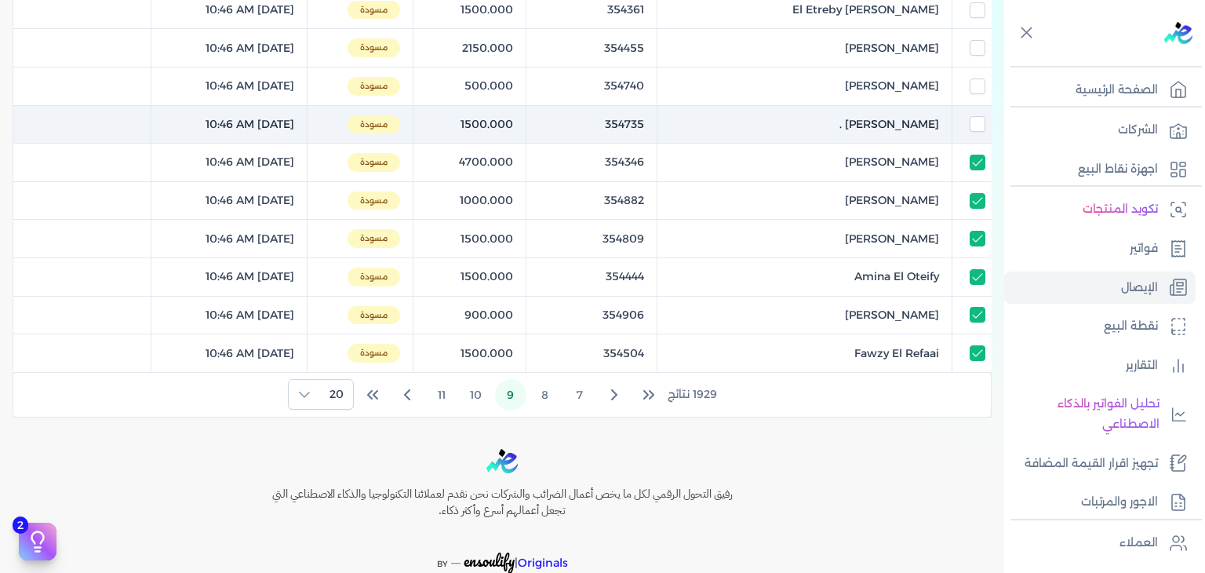
checkbox input "false"
checkbox input "true"
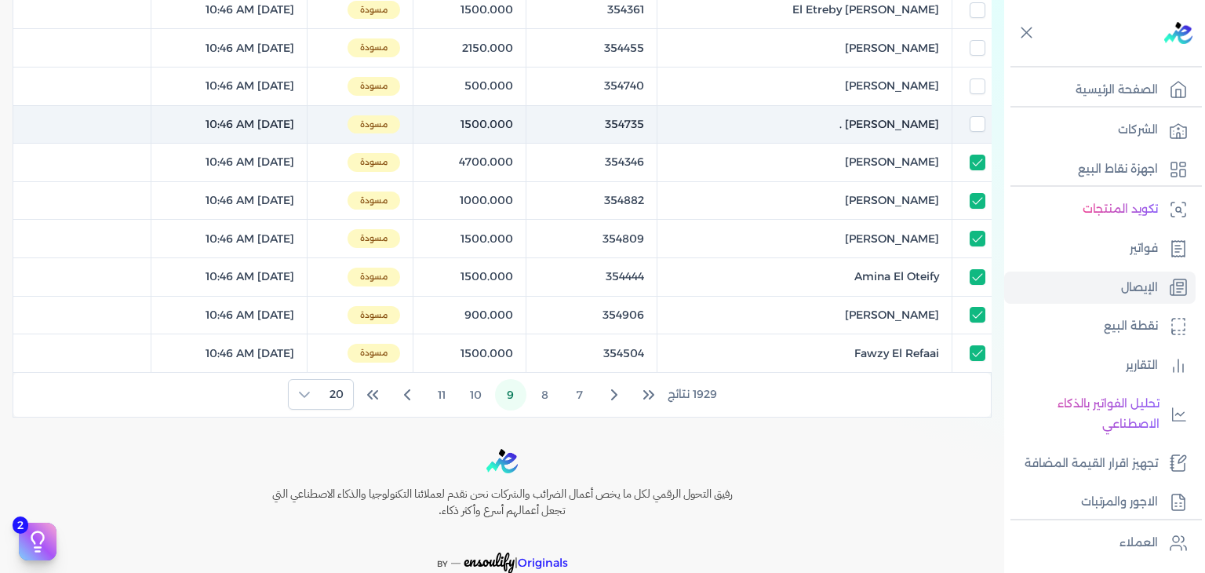
checkbox input "true"
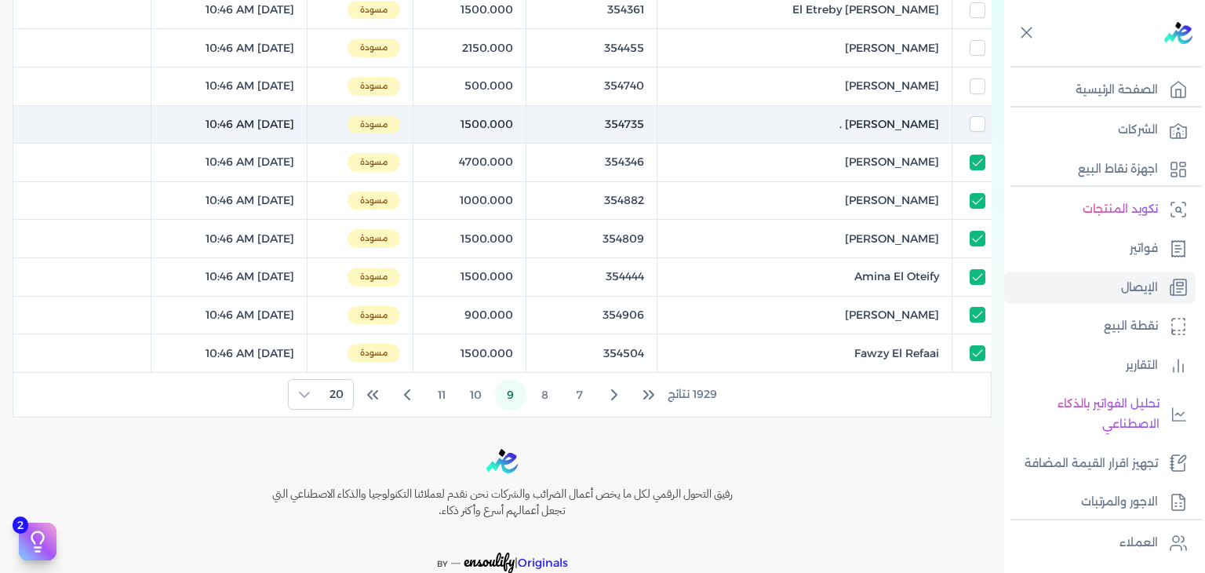
checkbox input "true"
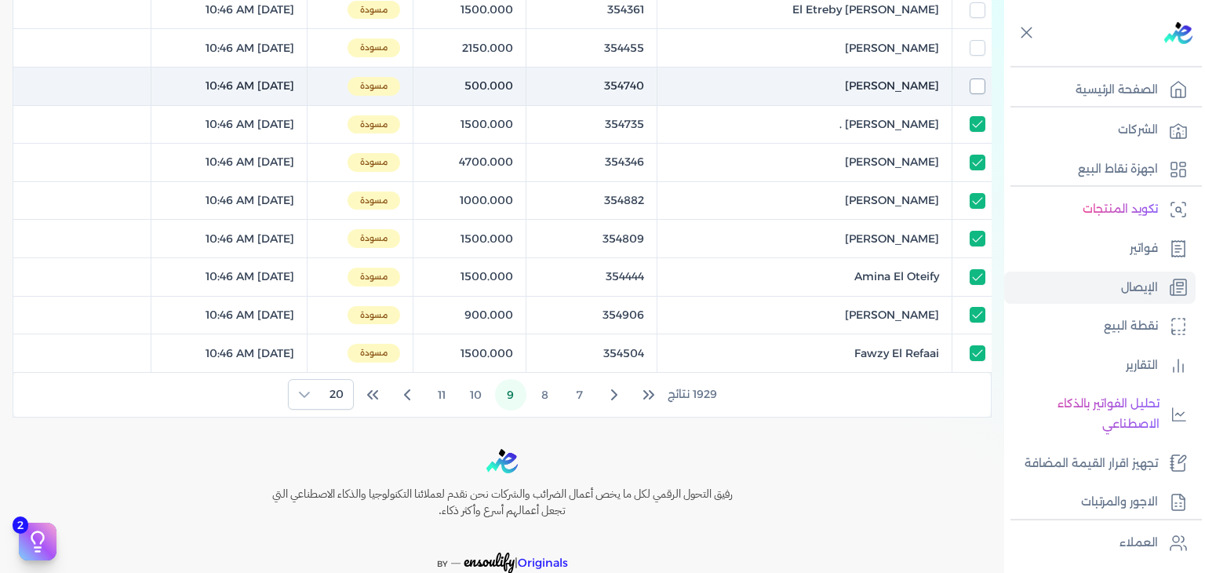
click at [970, 86] on input "checkbox" at bounding box center [978, 86] width 16 height 16
checkbox input "true"
checkbox input "false"
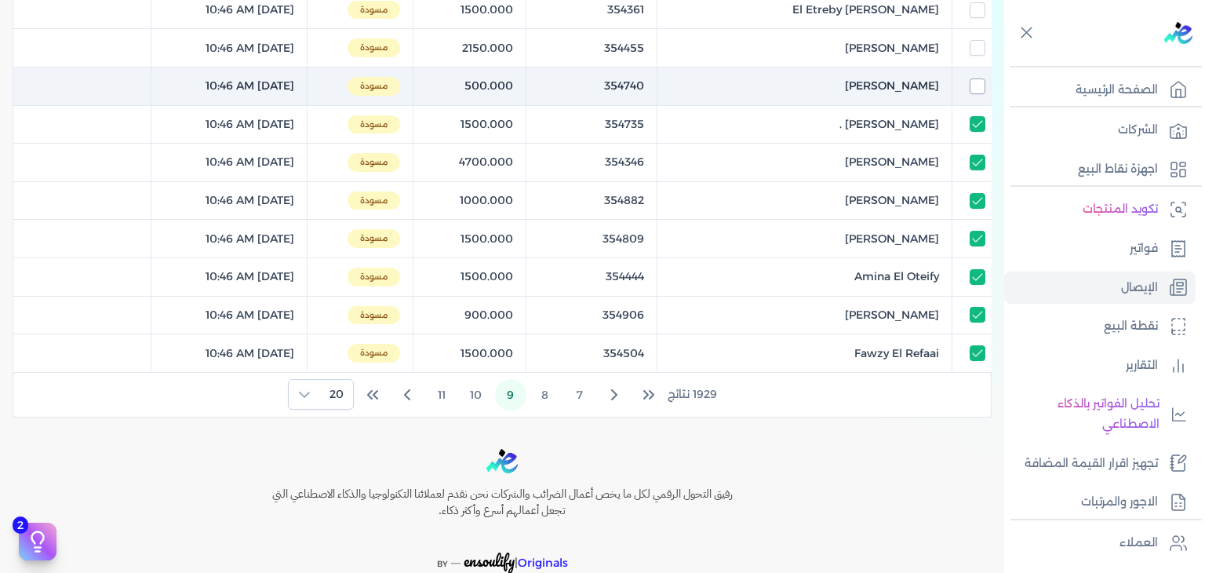
checkbox input "false"
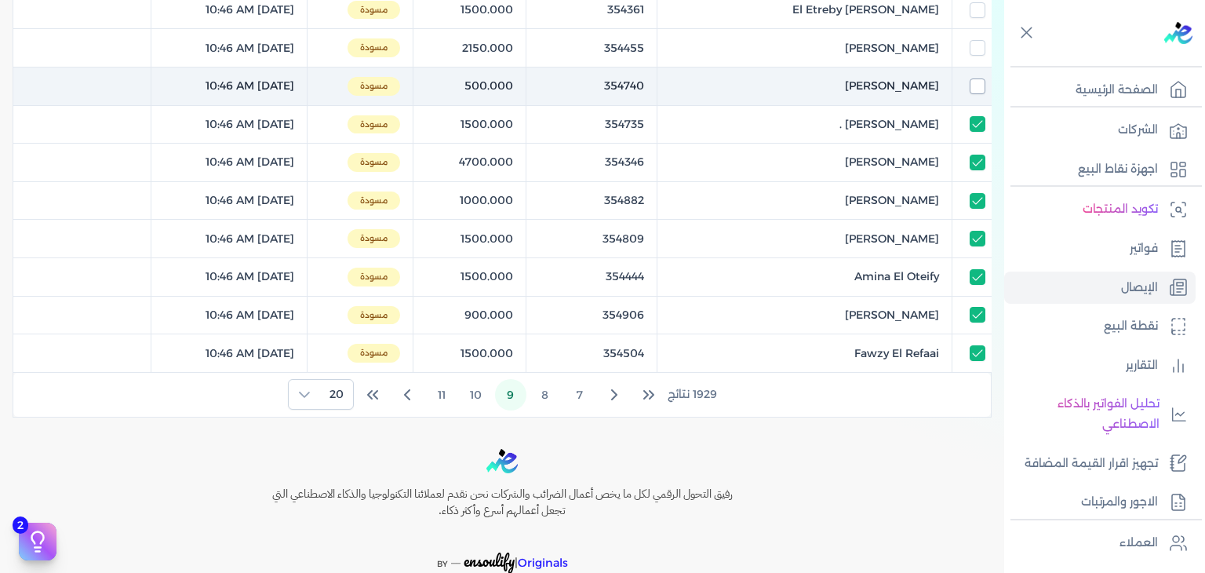
checkbox input "false"
checkbox input "true"
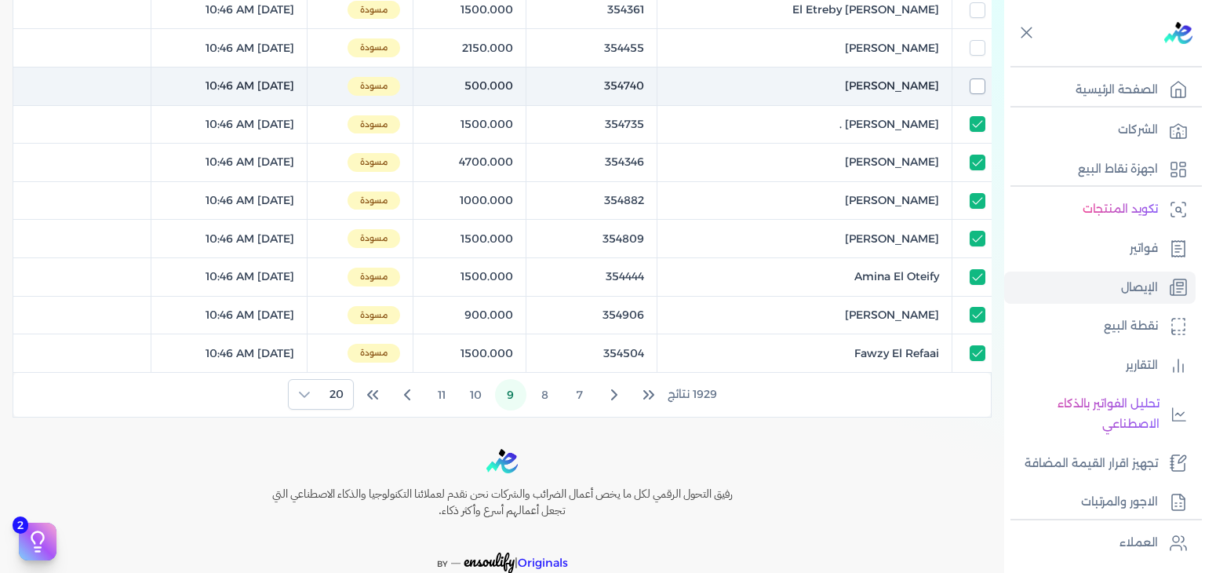
checkbox input "true"
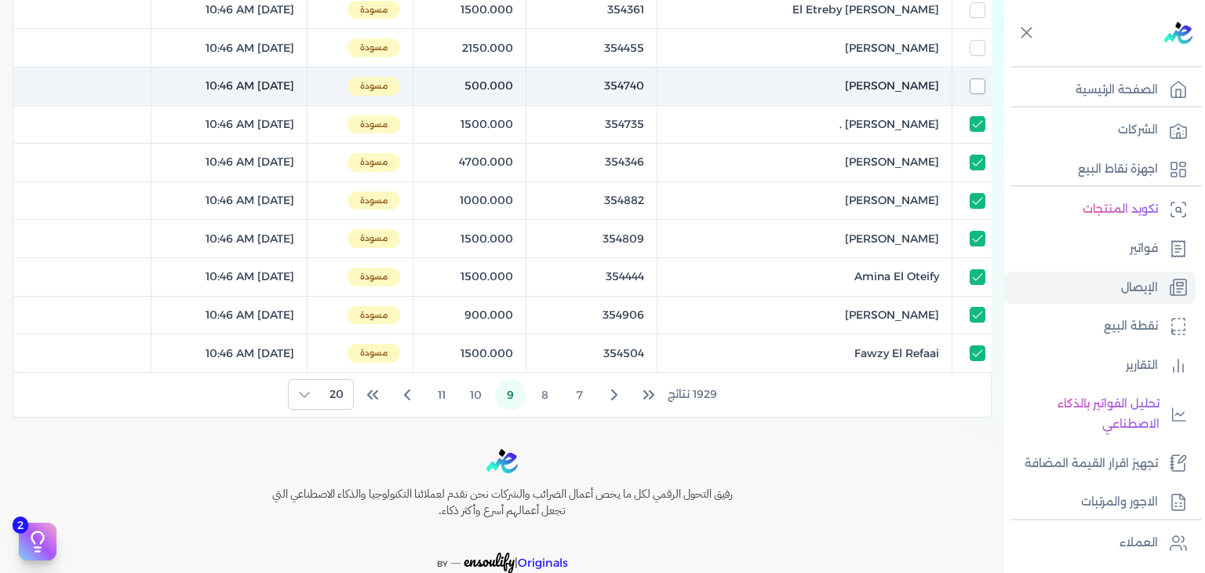
checkbox input "true"
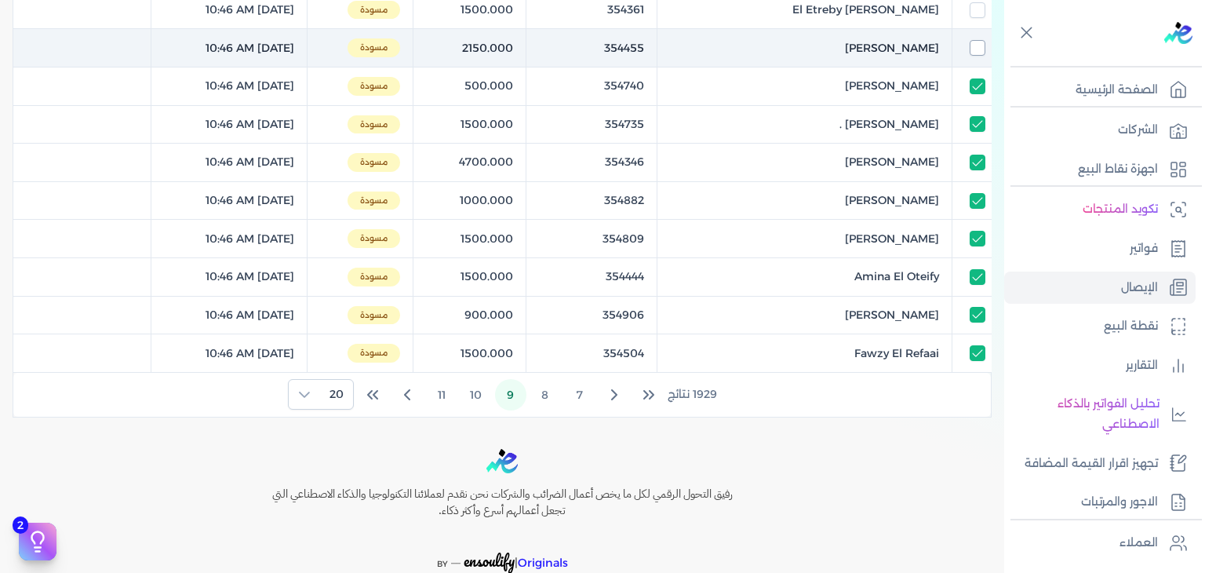
click at [977, 48] on input "checkbox" at bounding box center [978, 48] width 16 height 16
checkbox input "true"
checkbox input "false"
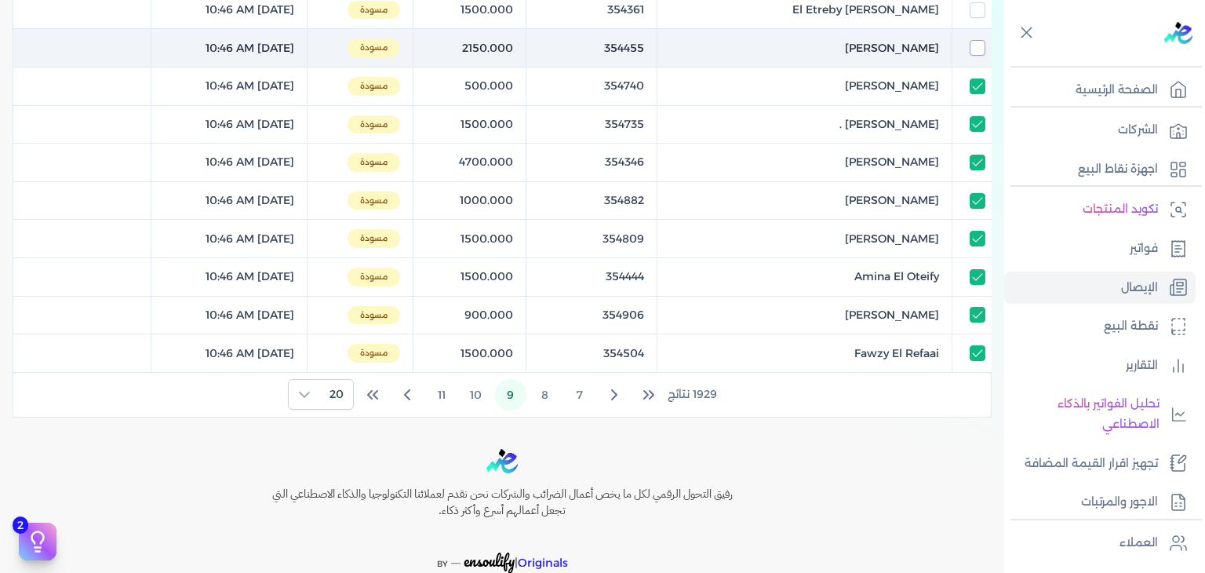
checkbox input "false"
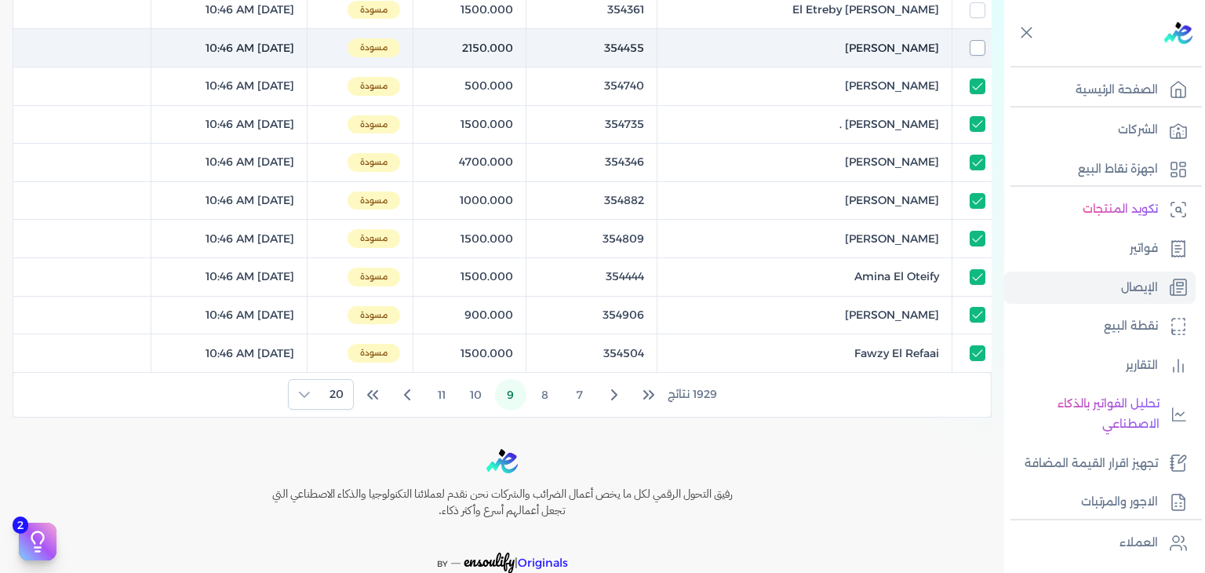
checkbox input "false"
checkbox input "true"
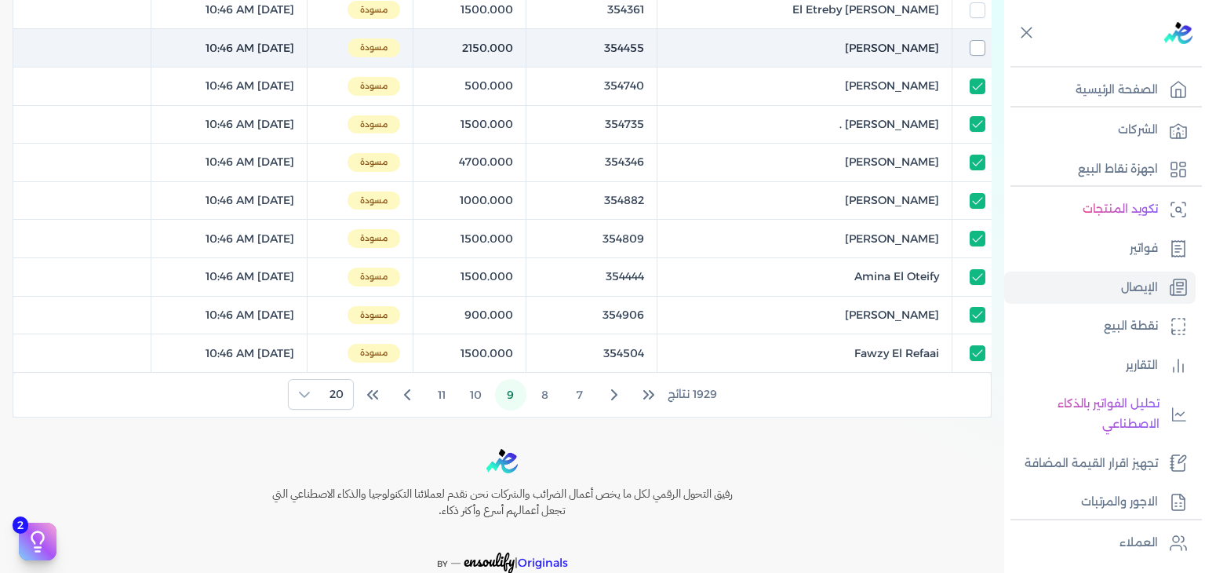
checkbox input "true"
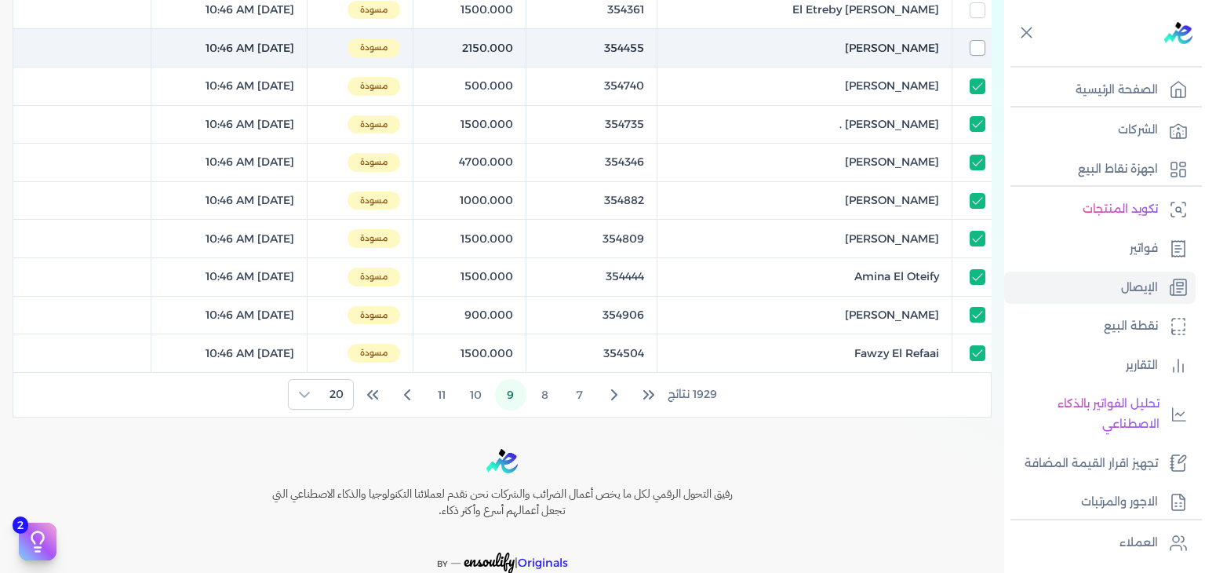
checkbox input "true"
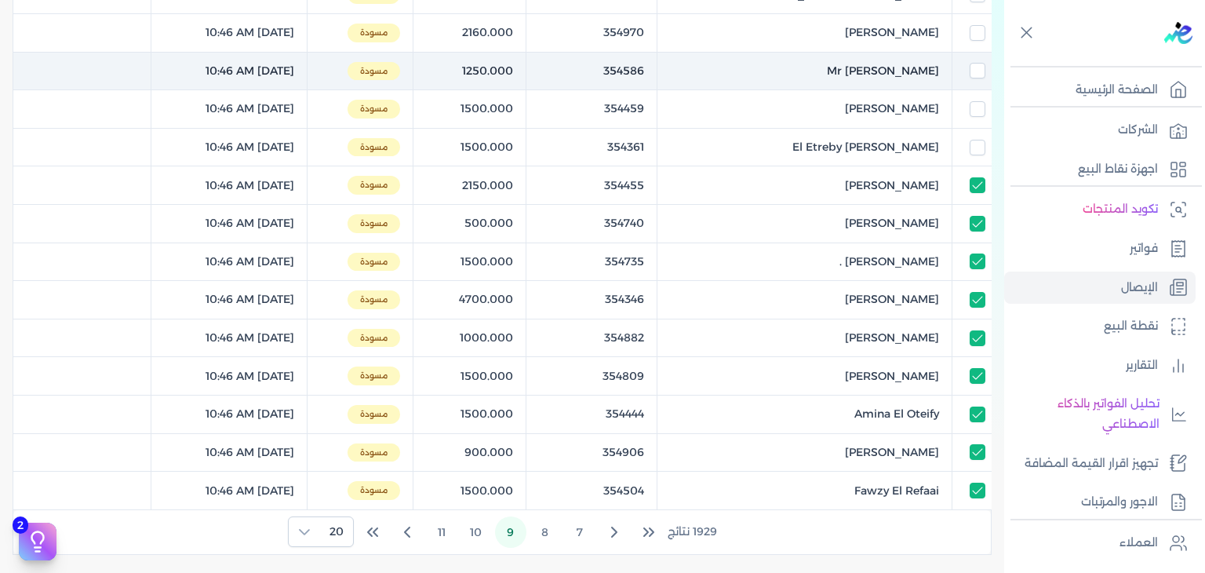
scroll to position [520, 0]
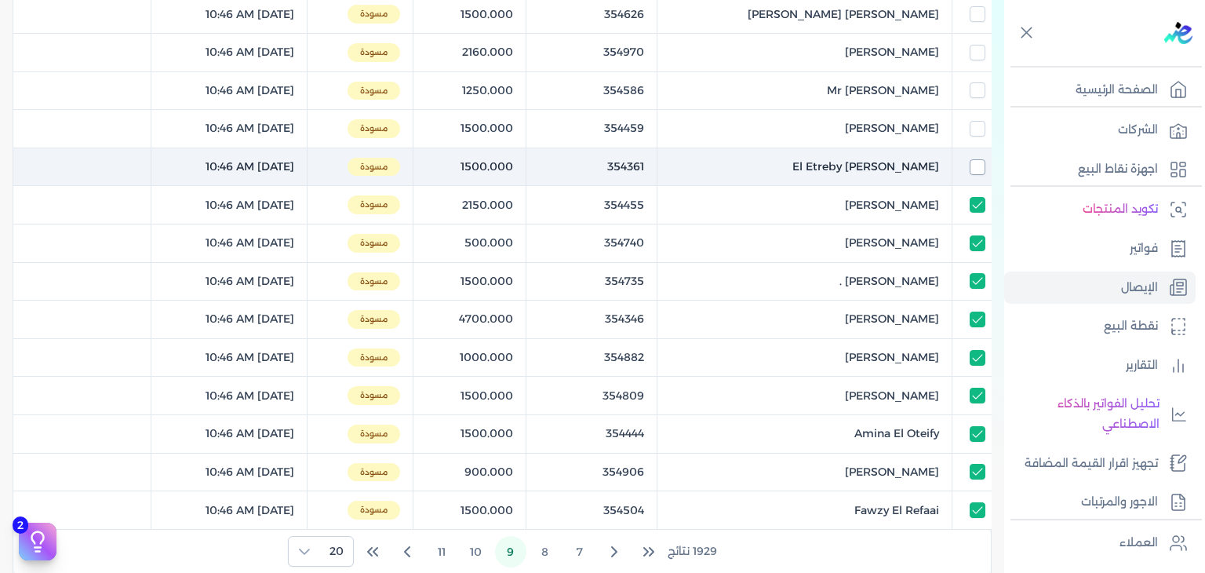
click at [973, 159] on input "checkbox" at bounding box center [978, 167] width 16 height 16
checkbox input "true"
checkbox input "false"
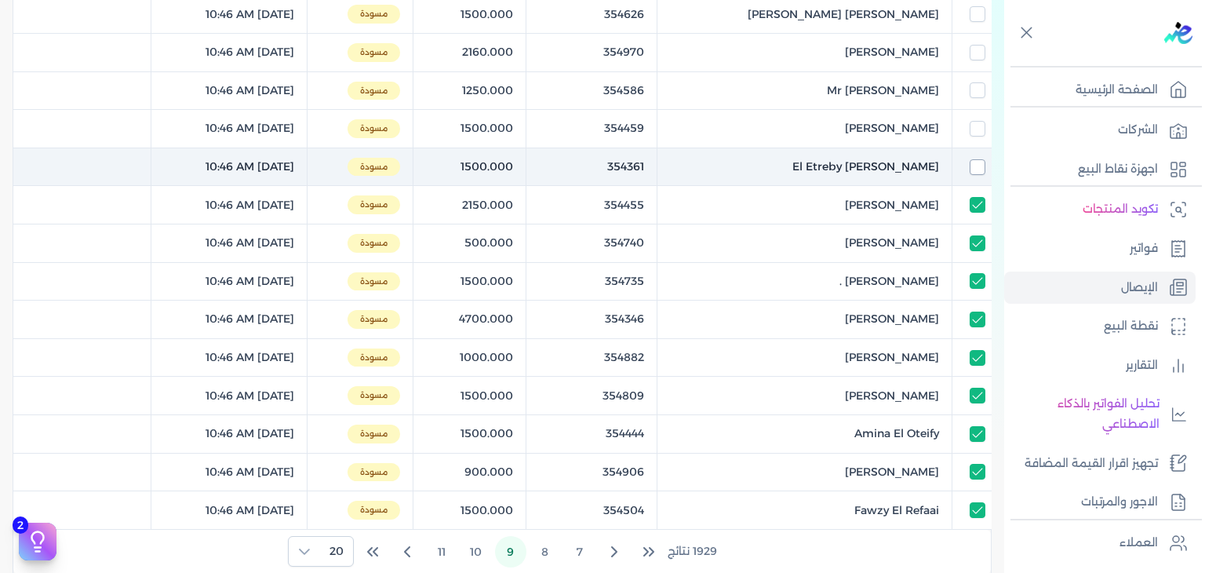
checkbox input "false"
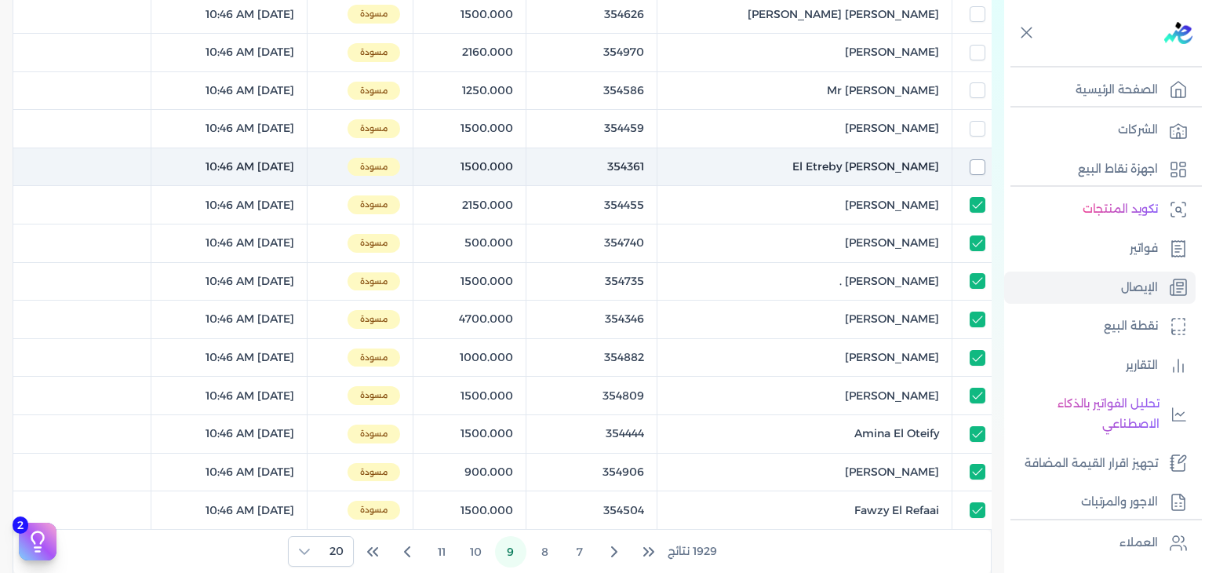
checkbox input "false"
checkbox input "true"
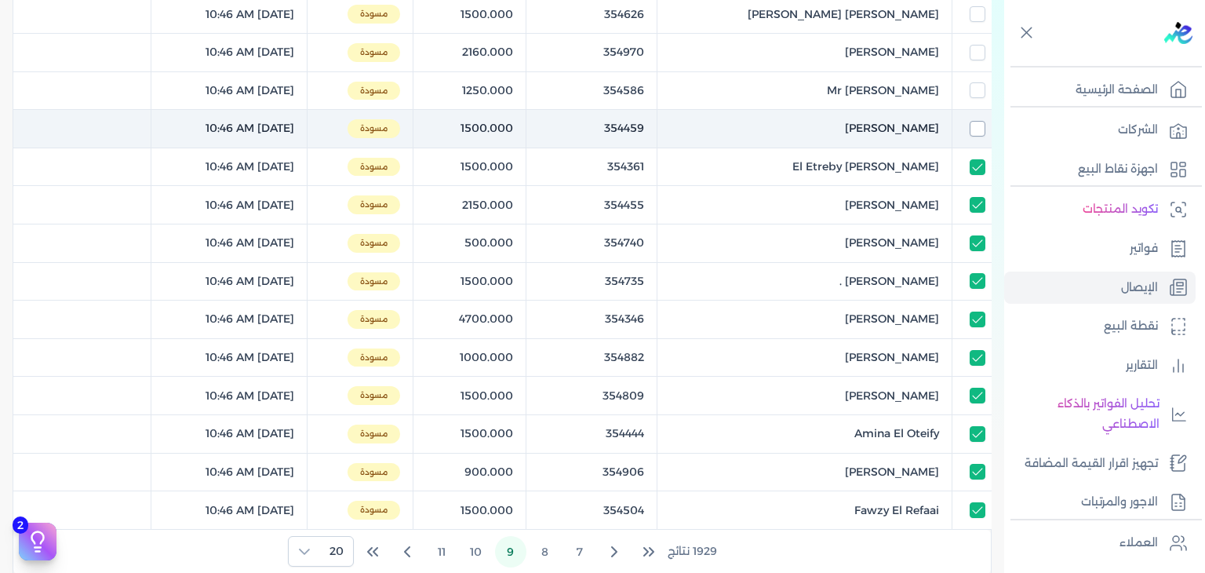
click at [985, 128] on input "checkbox" at bounding box center [978, 129] width 16 height 16
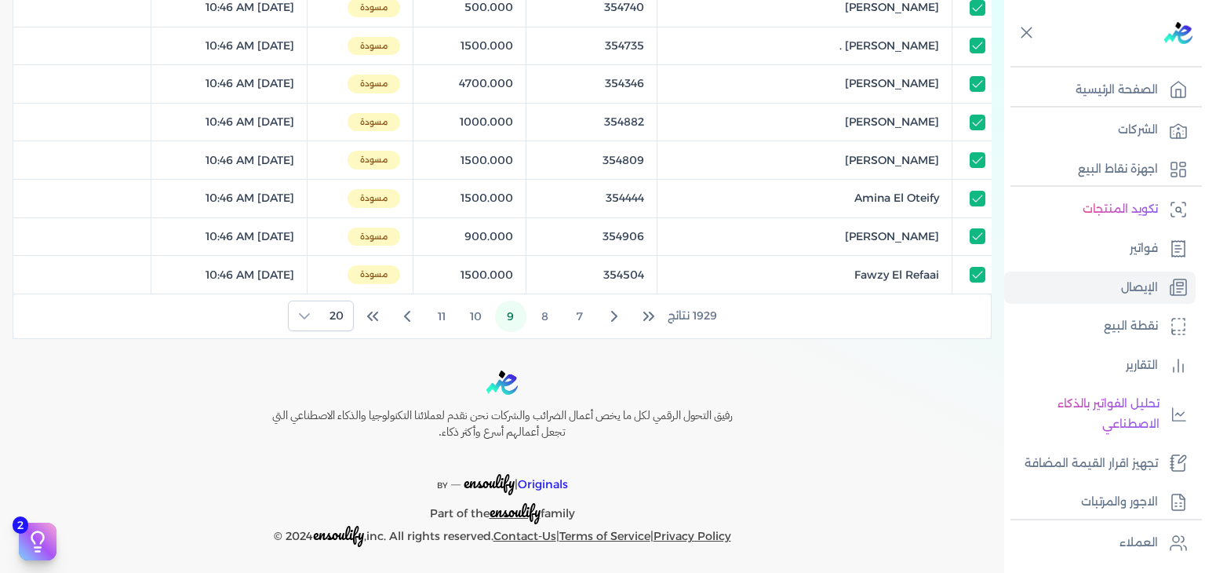
scroll to position [363, 0]
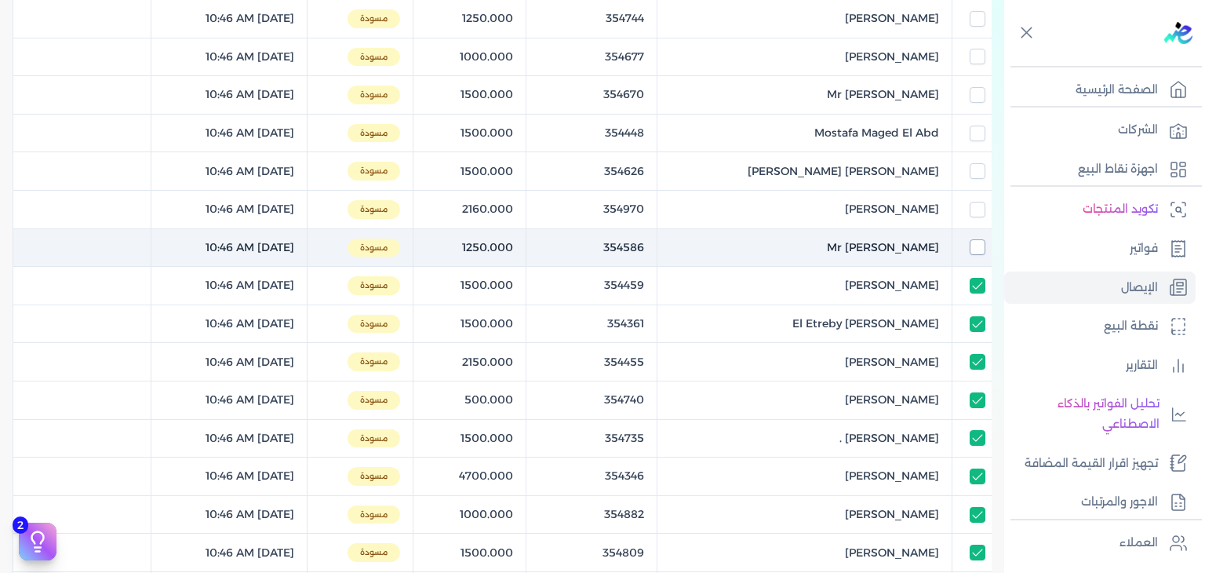
click at [977, 245] on input "checkbox" at bounding box center [978, 247] width 16 height 16
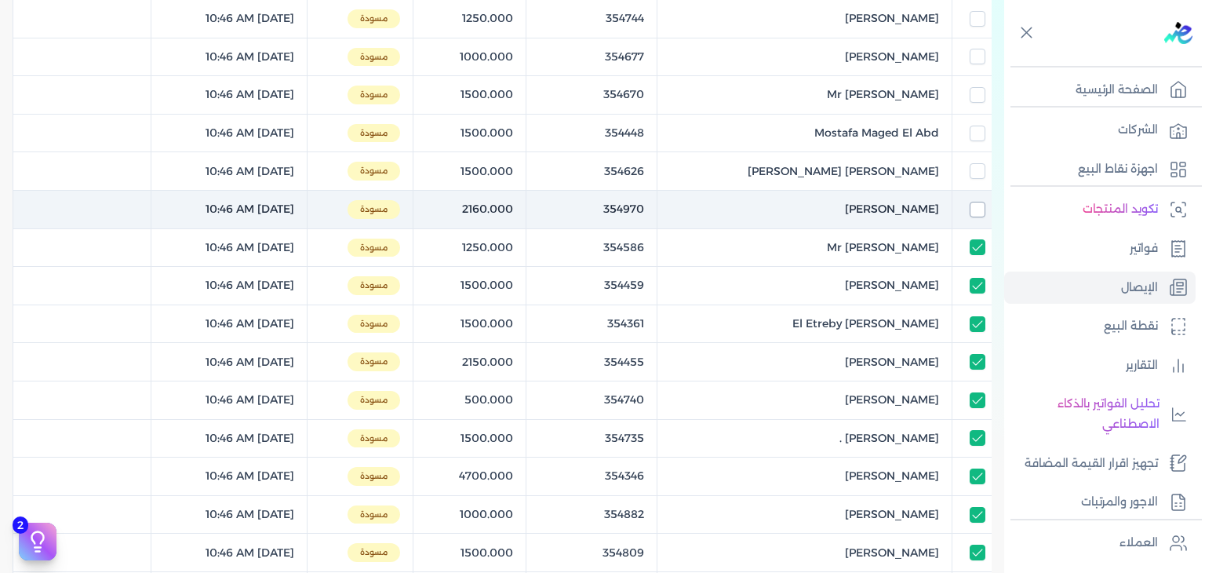
click at [976, 208] on input "checkbox" at bounding box center [978, 210] width 16 height 16
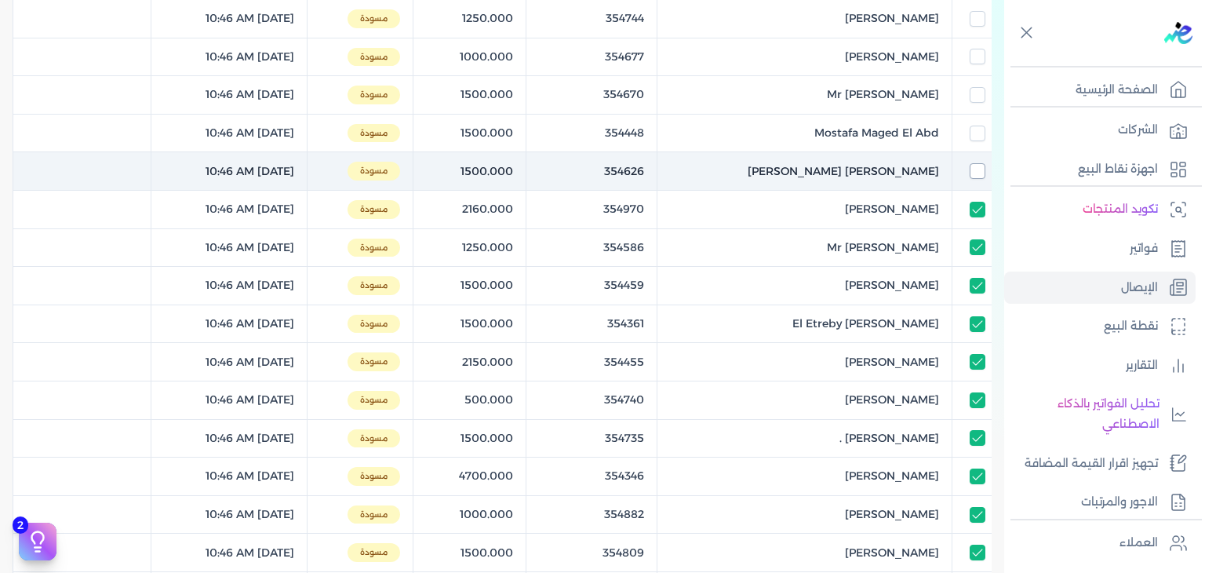
click at [972, 171] on input "checkbox" at bounding box center [978, 171] width 16 height 16
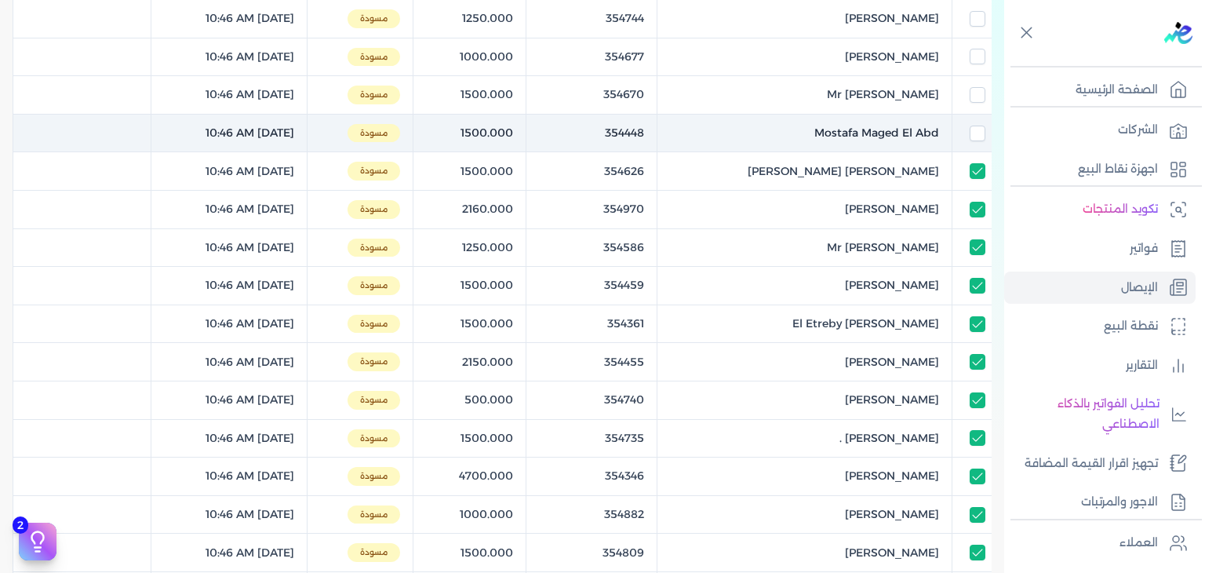
click at [973, 141] on td at bounding box center [971, 133] width 39 height 38
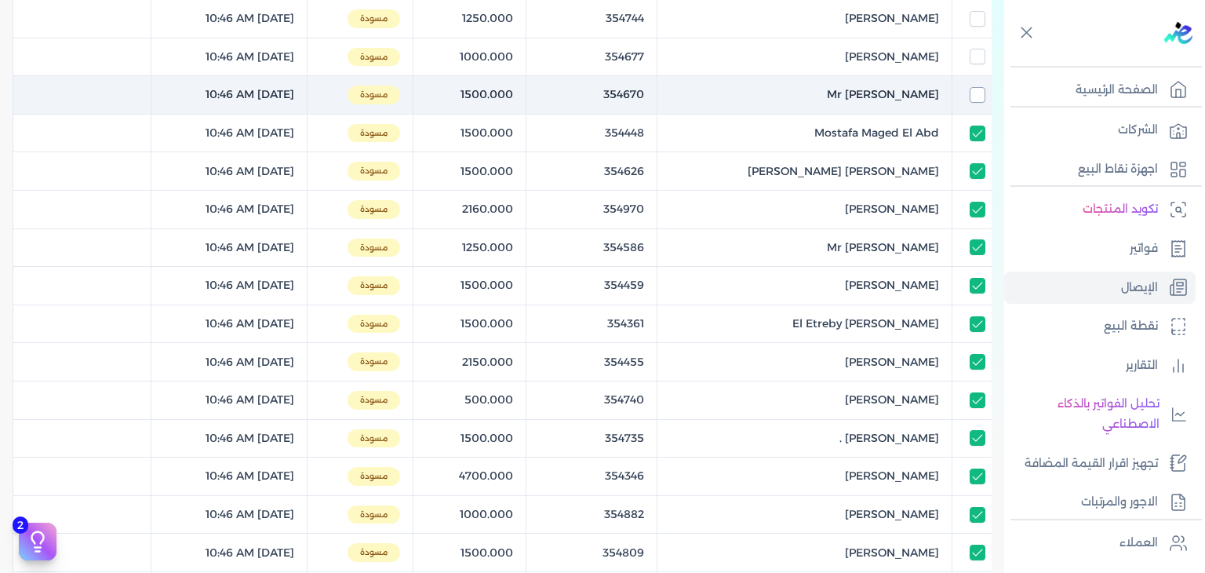
click at [982, 95] on input "checkbox" at bounding box center [978, 95] width 16 height 16
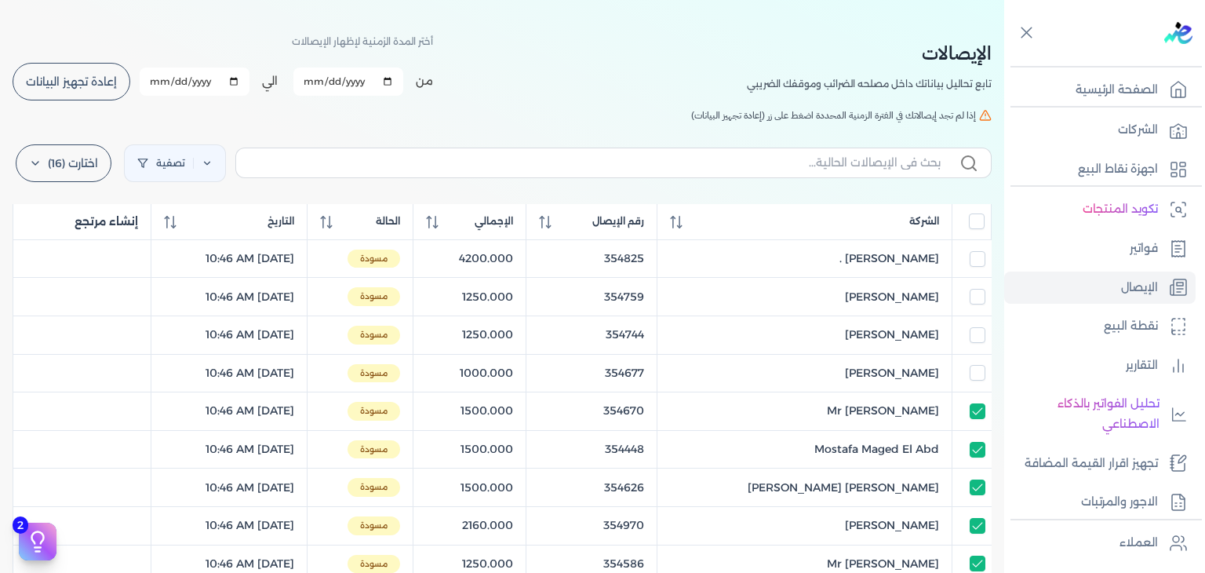
scroll to position [0, 0]
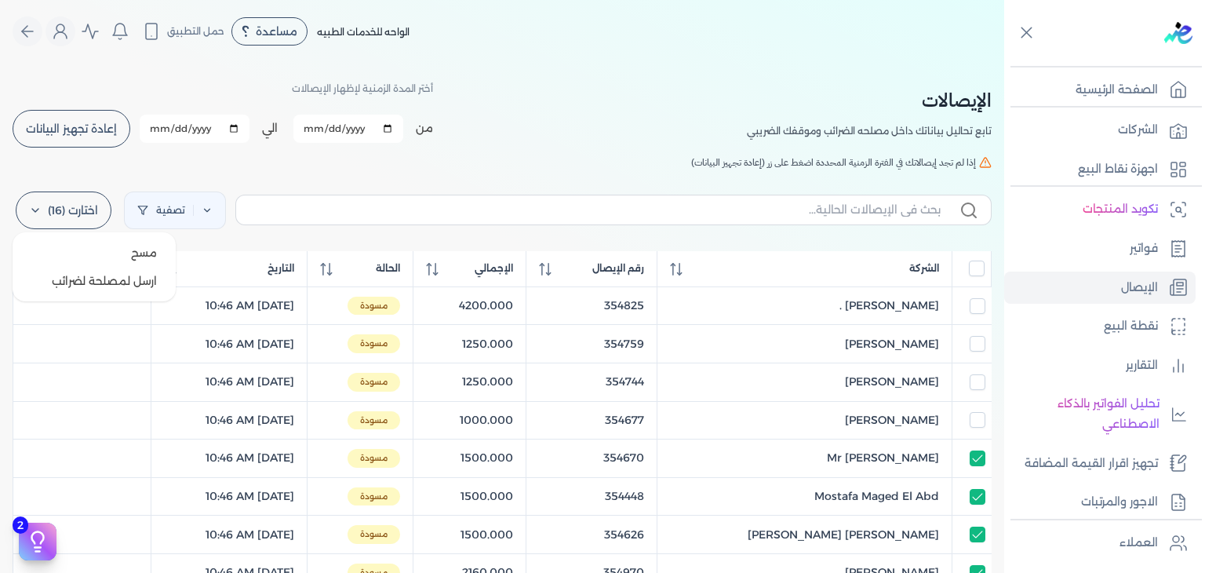
click at [77, 199] on label "اختارت (16)" at bounding box center [64, 210] width 96 height 38
click at [94, 287] on button "ارسل لمصلحة لضرائب" at bounding box center [94, 281] width 151 height 28
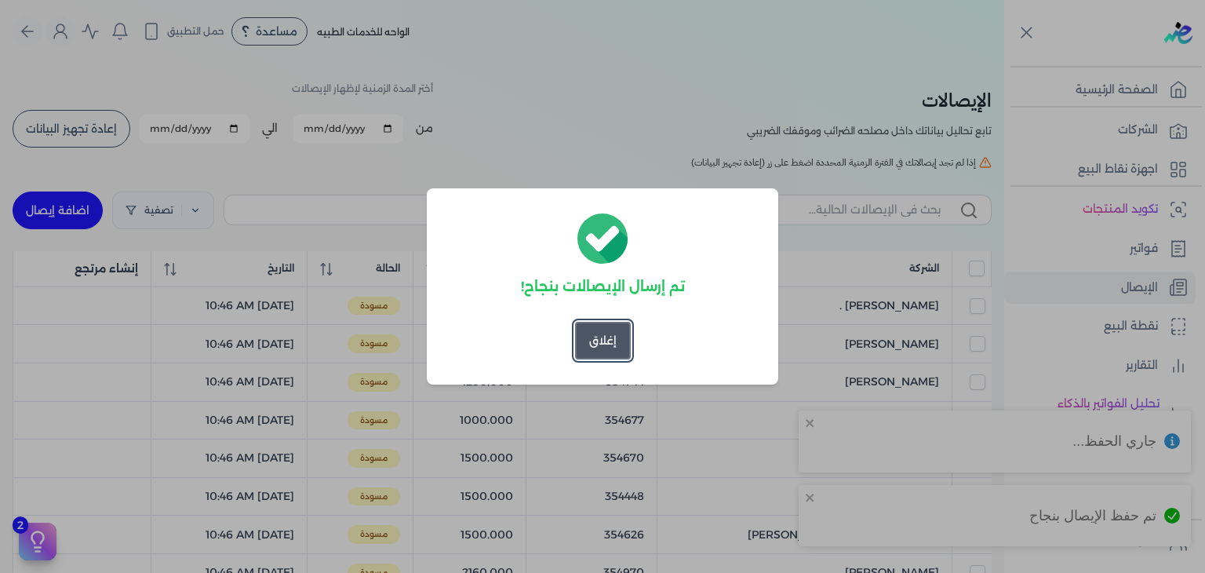
click at [607, 342] on button "إغلاق" at bounding box center [603, 341] width 56 height 38
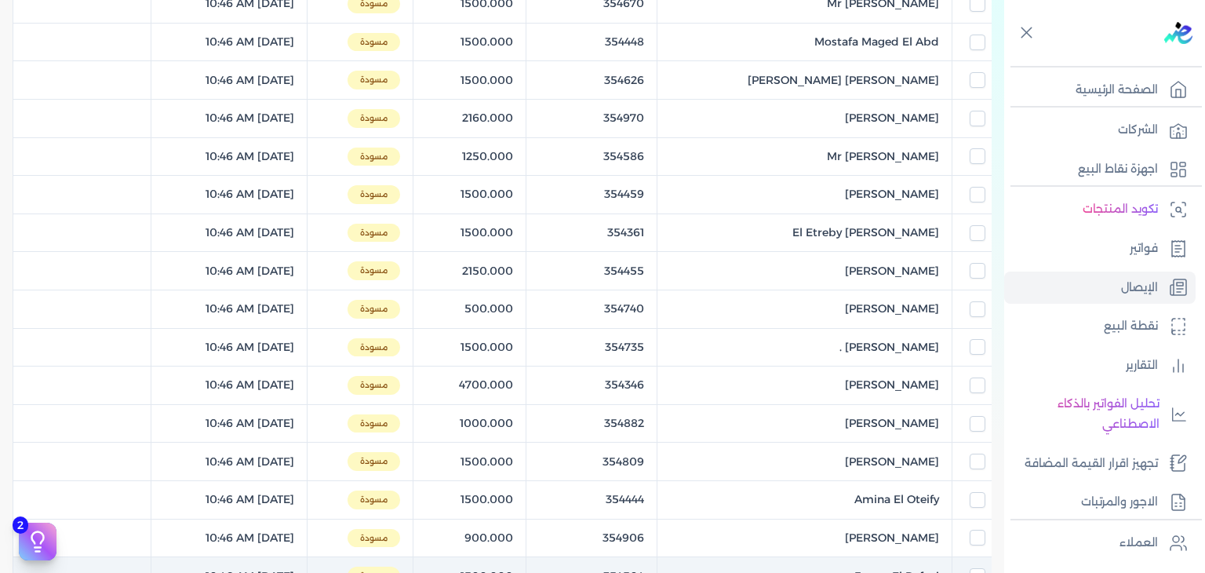
scroll to position [756, 0]
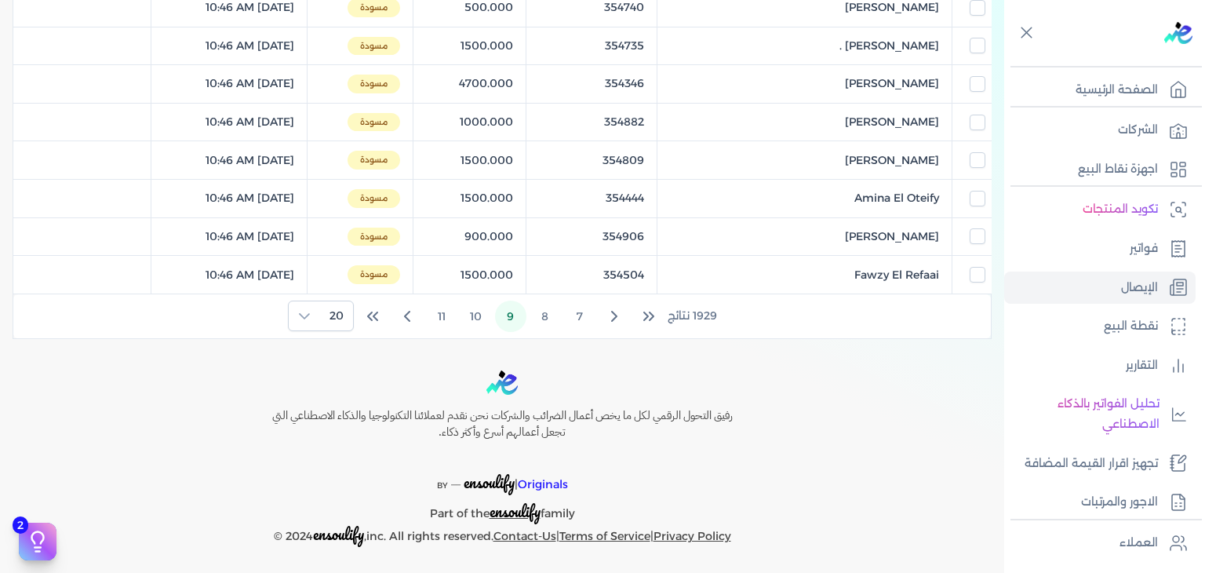
click at [431, 301] on span "7 8 9 10 11" at bounding box center [510, 316] width 169 height 31
click at [439, 306] on button "11" at bounding box center [441, 316] width 31 height 31
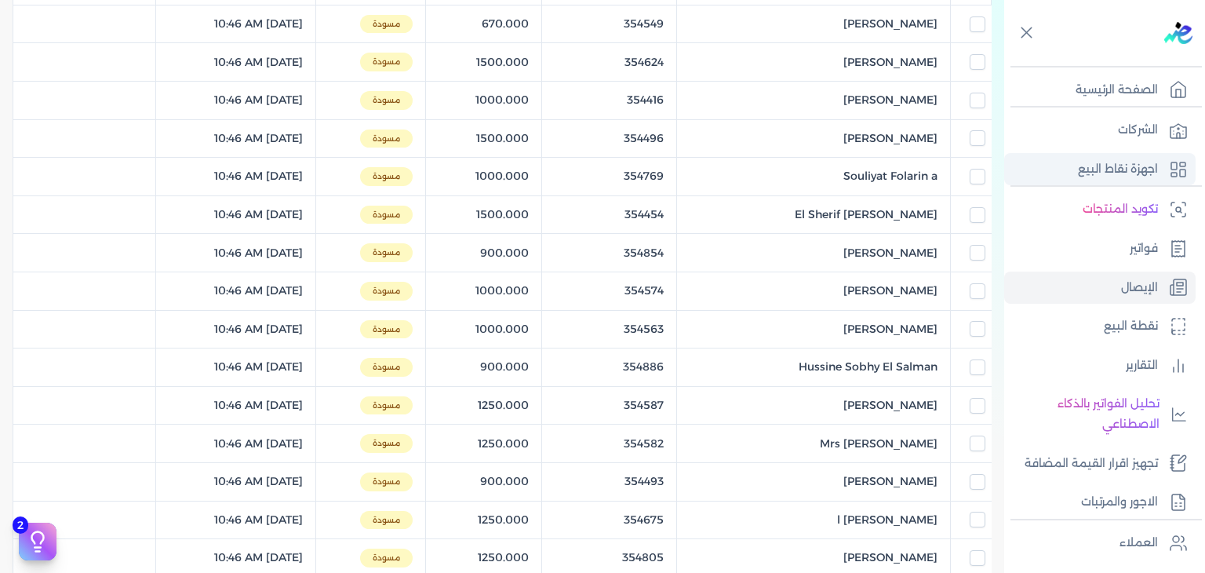
scroll to position [206, 0]
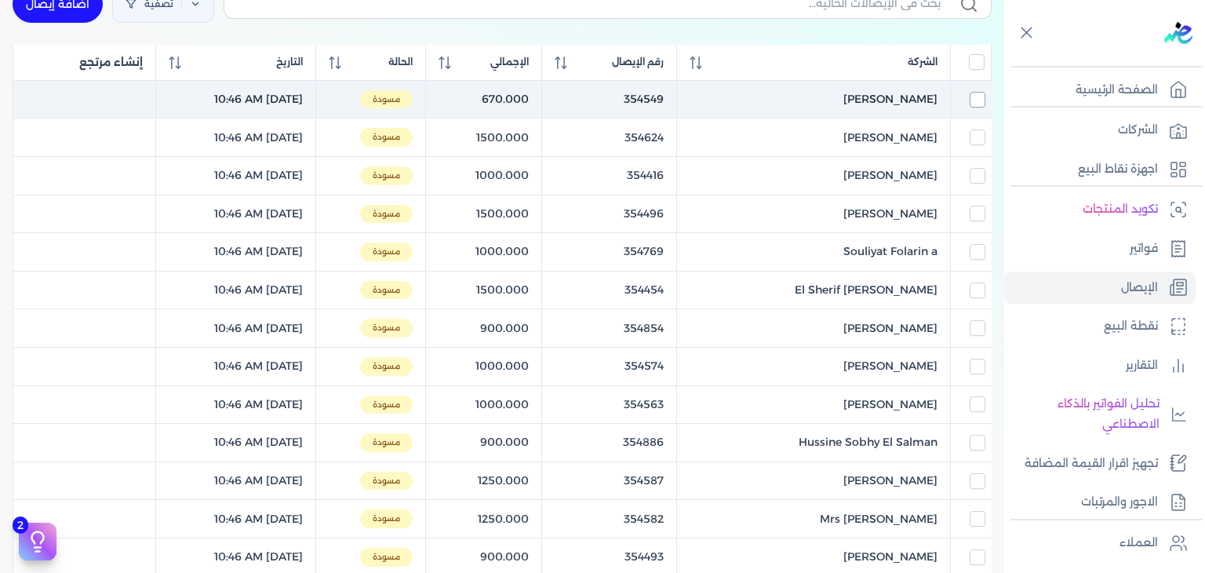
click at [970, 95] on input "checkbox" at bounding box center [978, 100] width 16 height 16
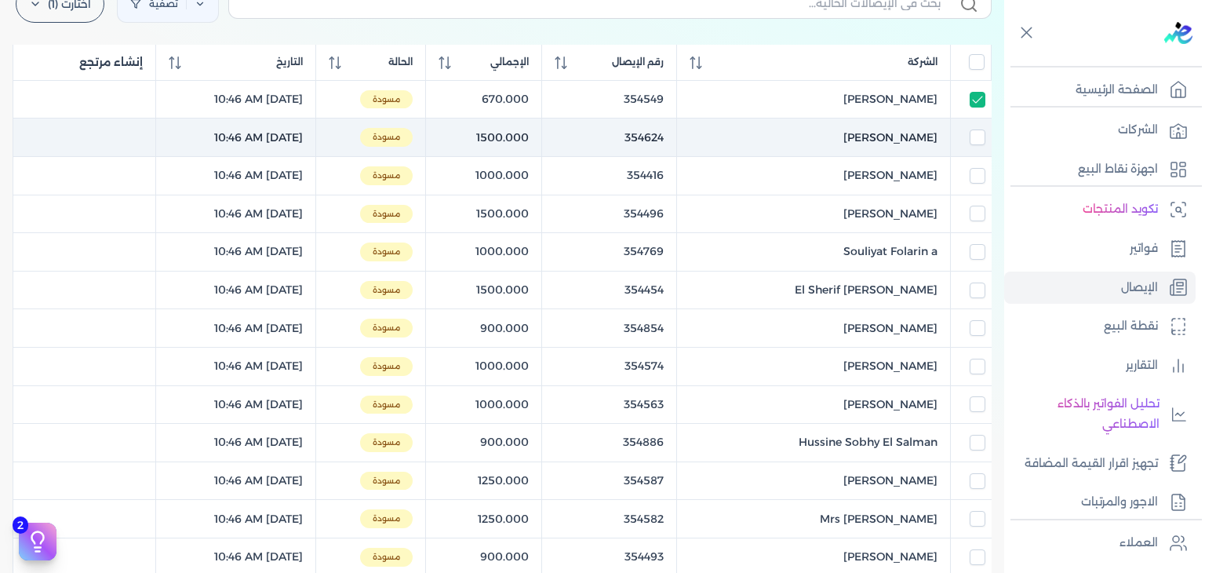
scroll to position [207, 0]
click at [978, 139] on input "checkbox" at bounding box center [978, 137] width 16 height 16
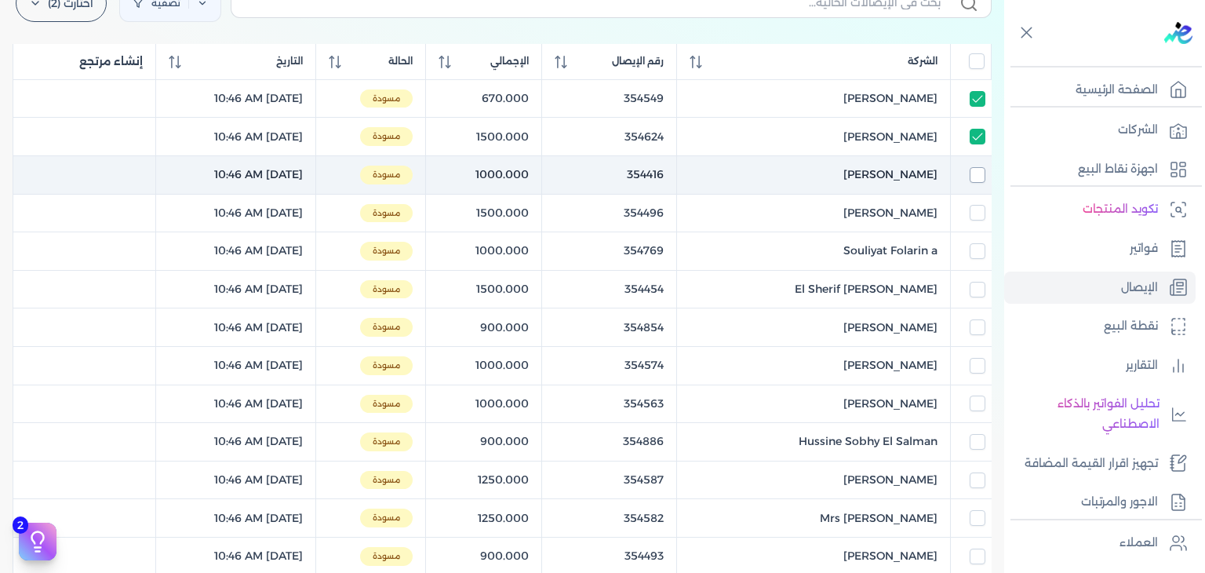
click at [976, 181] on input "checkbox" at bounding box center [978, 175] width 16 height 16
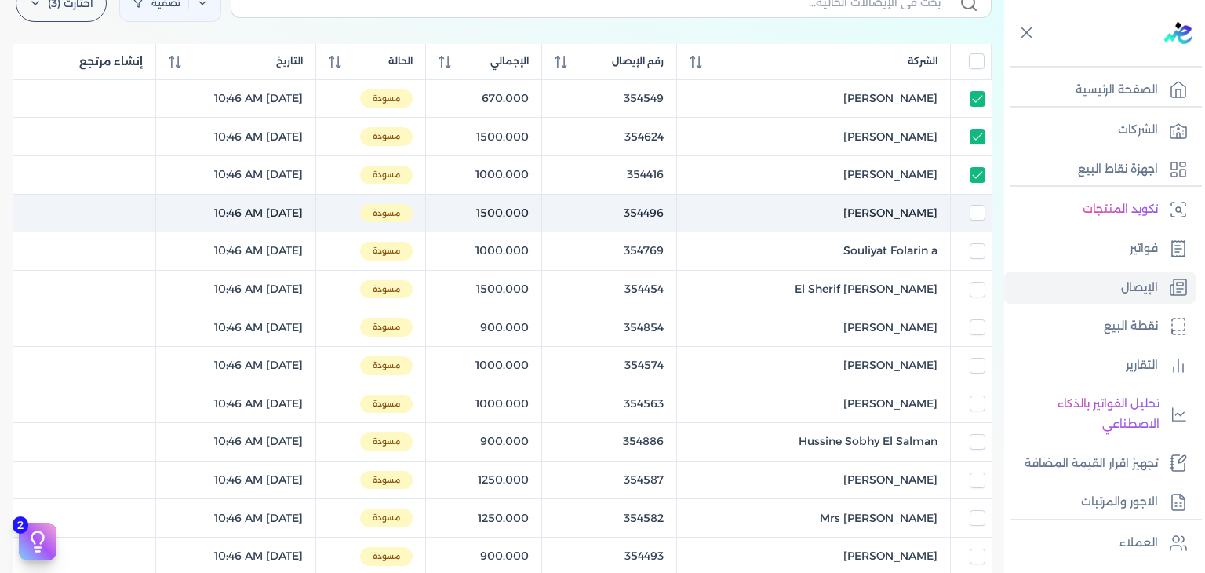
click at [973, 199] on td at bounding box center [971, 213] width 41 height 38
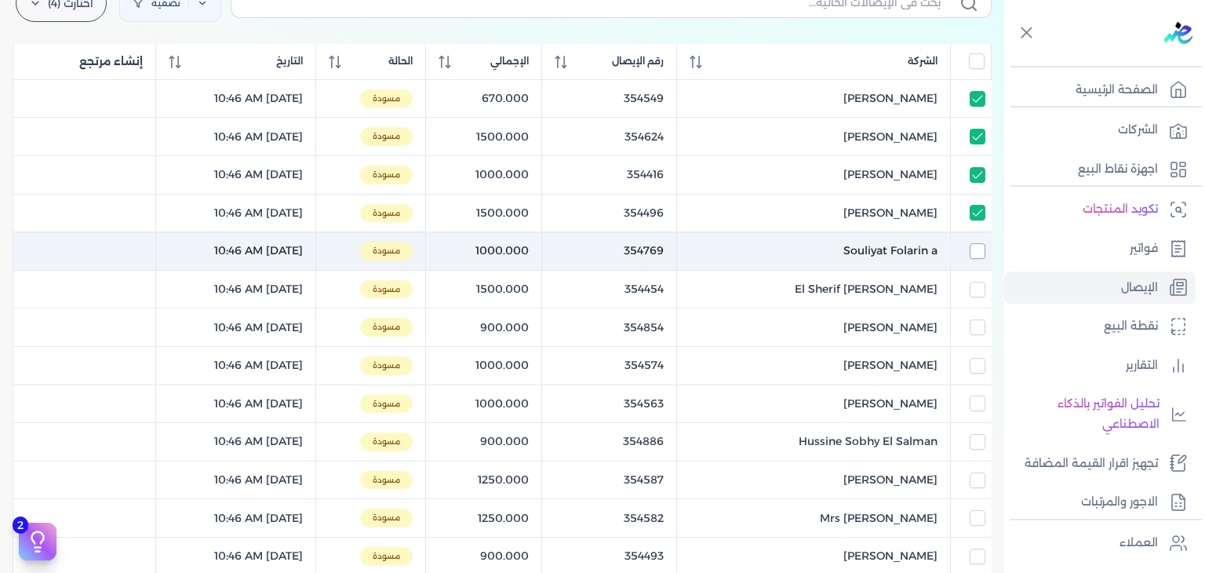
drag, startPoint x: 976, startPoint y: 242, endPoint x: 978, endPoint y: 257, distance: 15.0
click at [978, 261] on td at bounding box center [971, 251] width 41 height 38
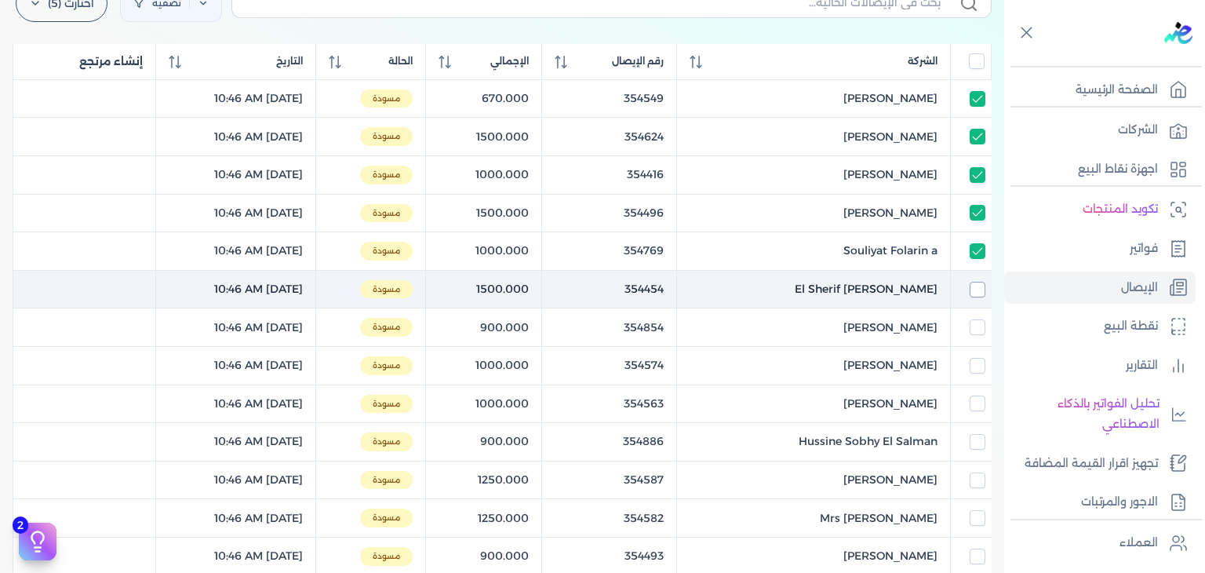
click at [976, 293] on input "checkbox" at bounding box center [978, 290] width 16 height 16
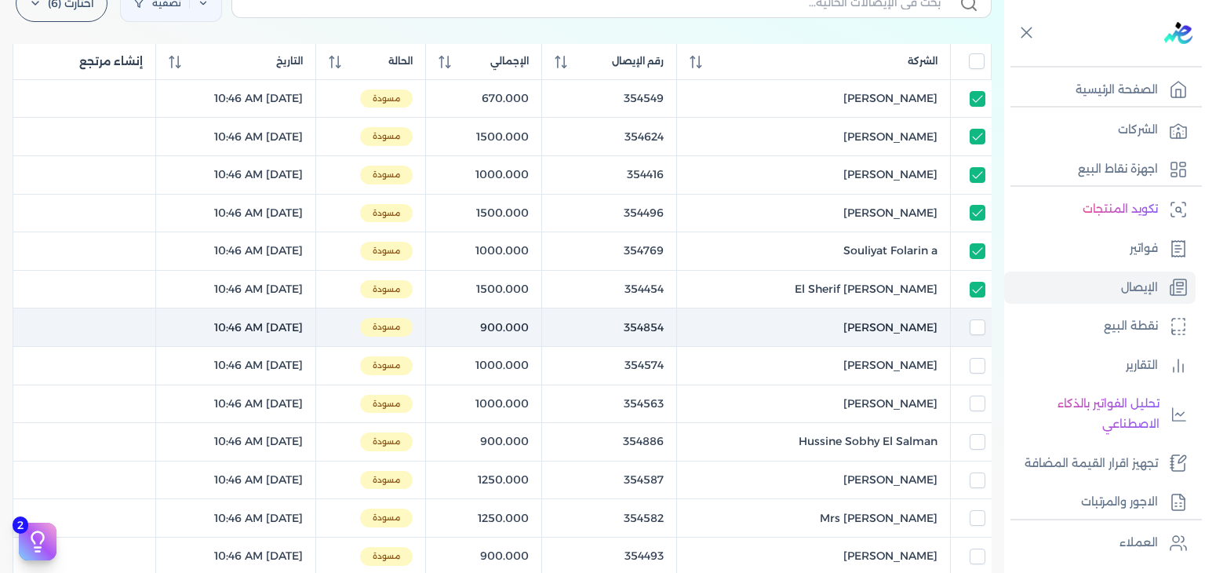
click at [976, 337] on td at bounding box center [971, 327] width 41 height 38
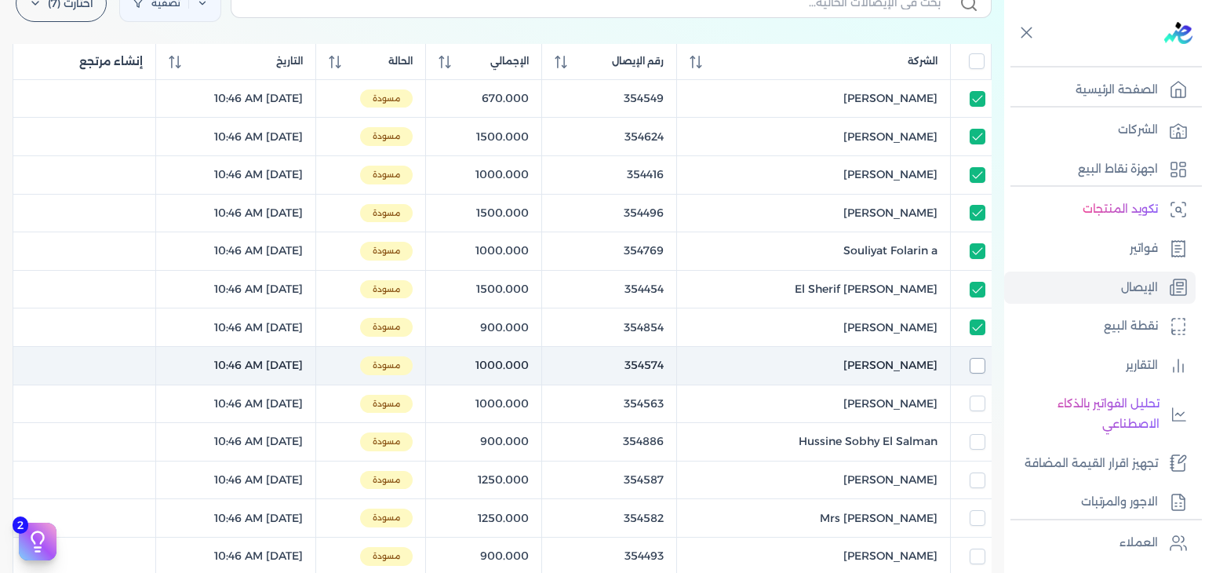
click at [982, 370] on input "checkbox" at bounding box center [978, 366] width 16 height 16
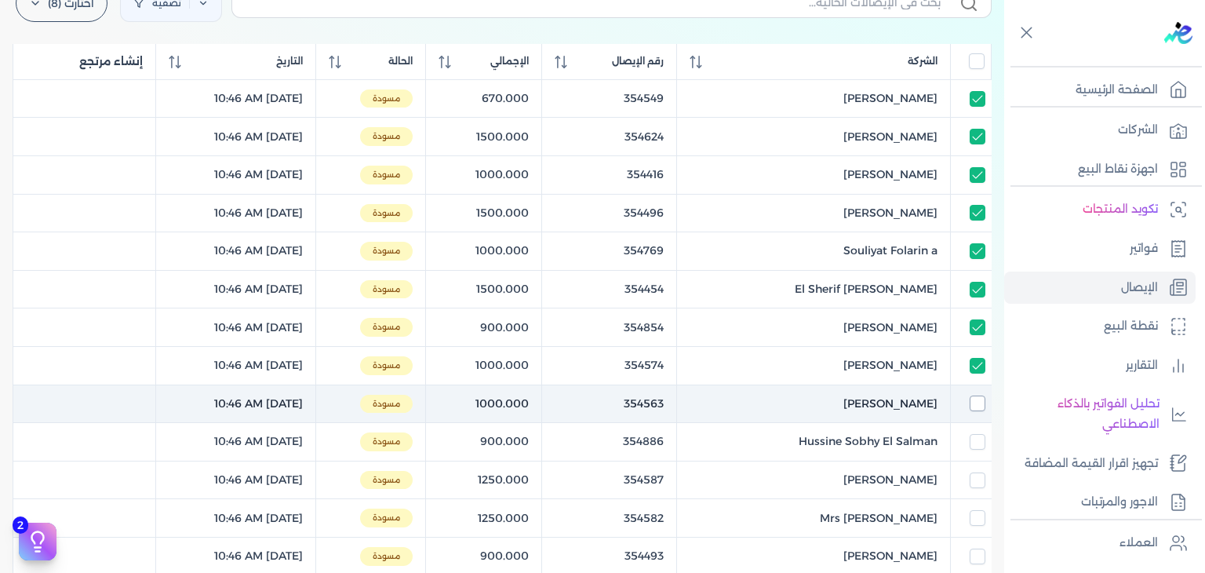
click at [977, 399] on input "checkbox" at bounding box center [978, 403] width 16 height 16
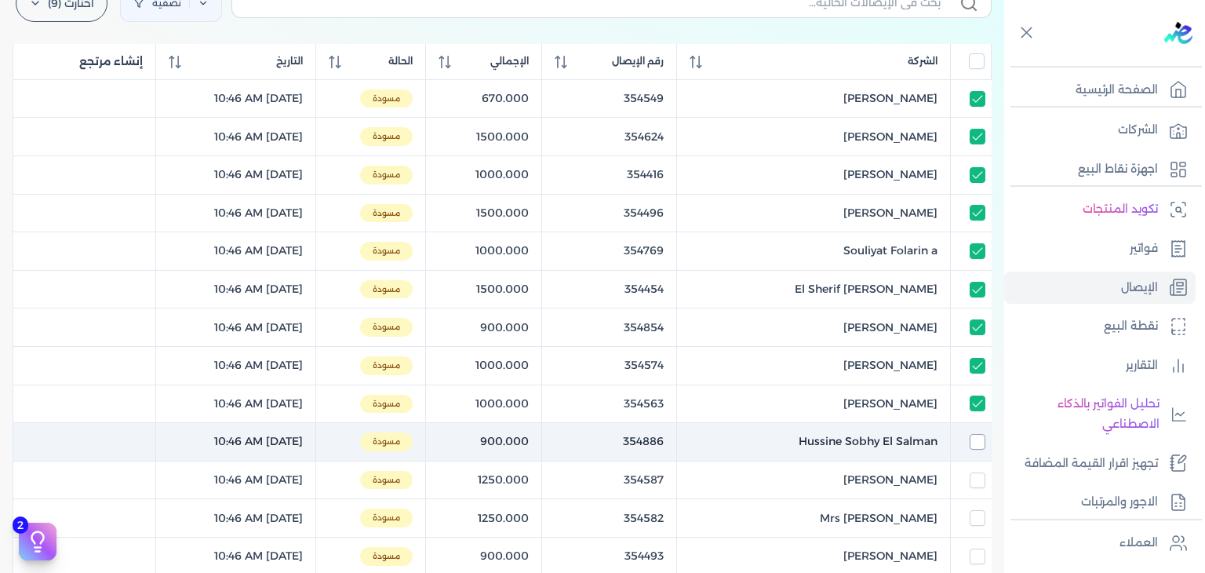
drag, startPoint x: 975, startPoint y: 441, endPoint x: 975, endPoint y: 450, distance: 8.6
click at [975, 442] on input "checkbox" at bounding box center [978, 442] width 16 height 16
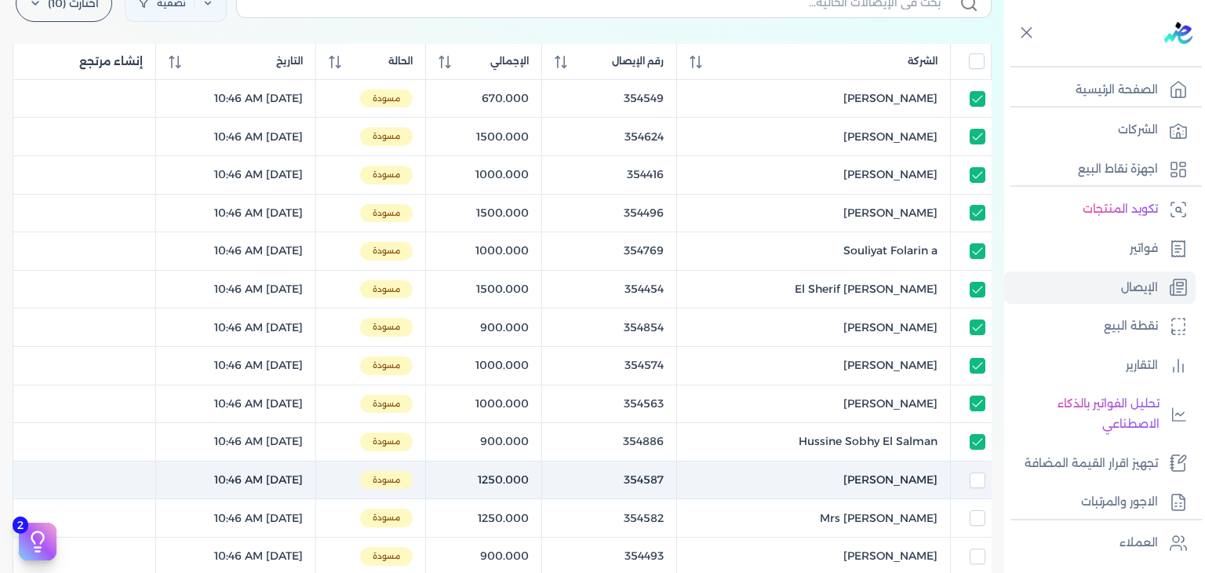
click at [978, 486] on td at bounding box center [971, 480] width 41 height 38
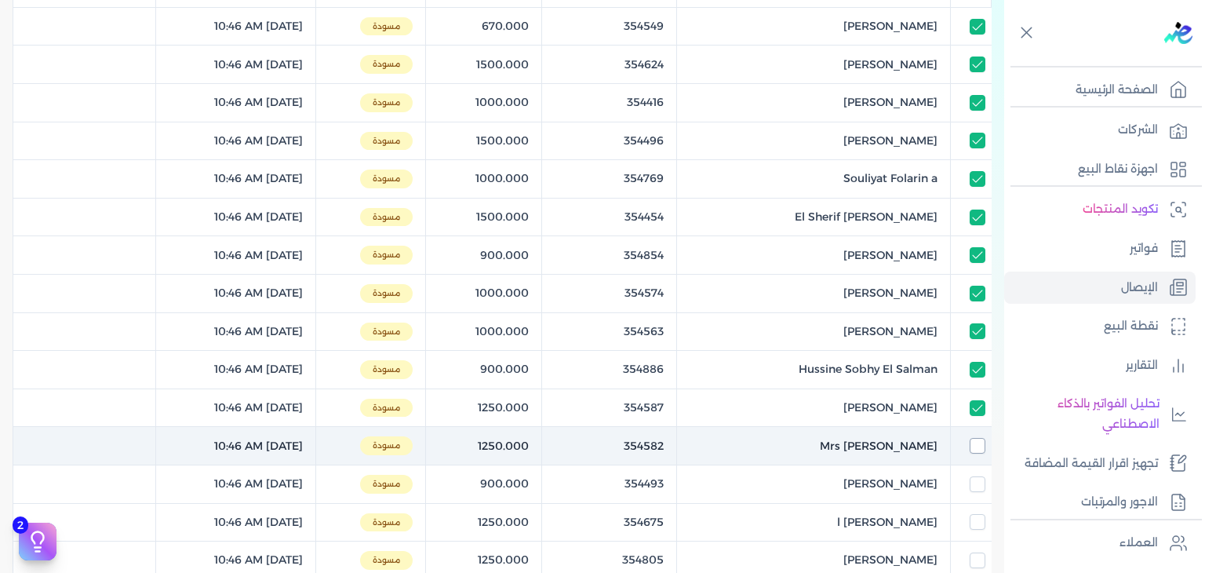
scroll to position [286, 0]
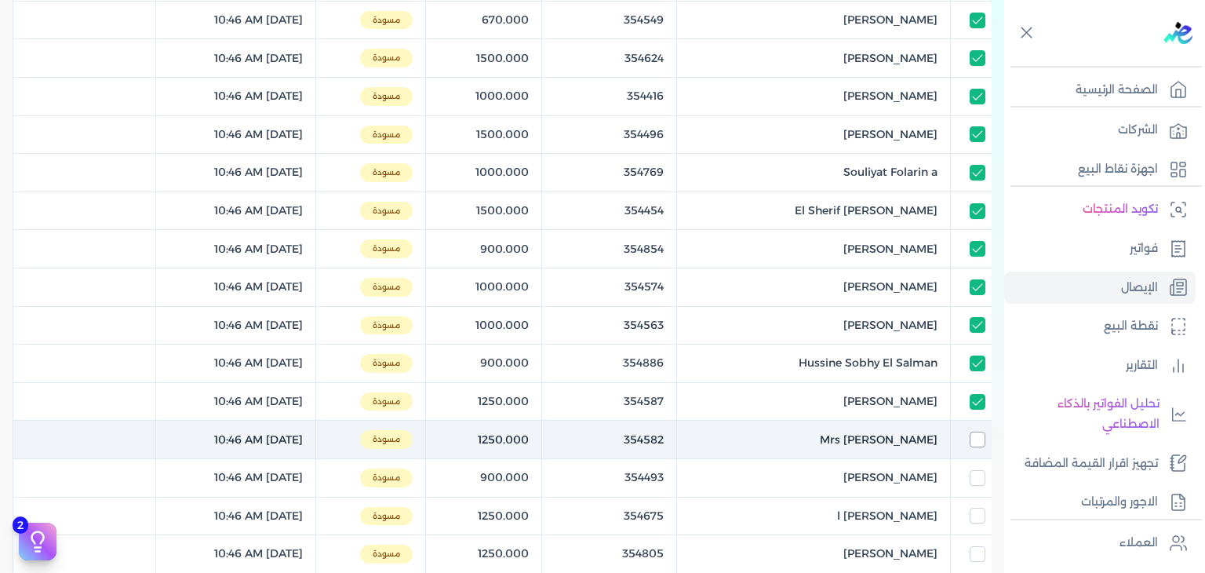
click at [981, 438] on input "checkbox" at bounding box center [978, 440] width 16 height 16
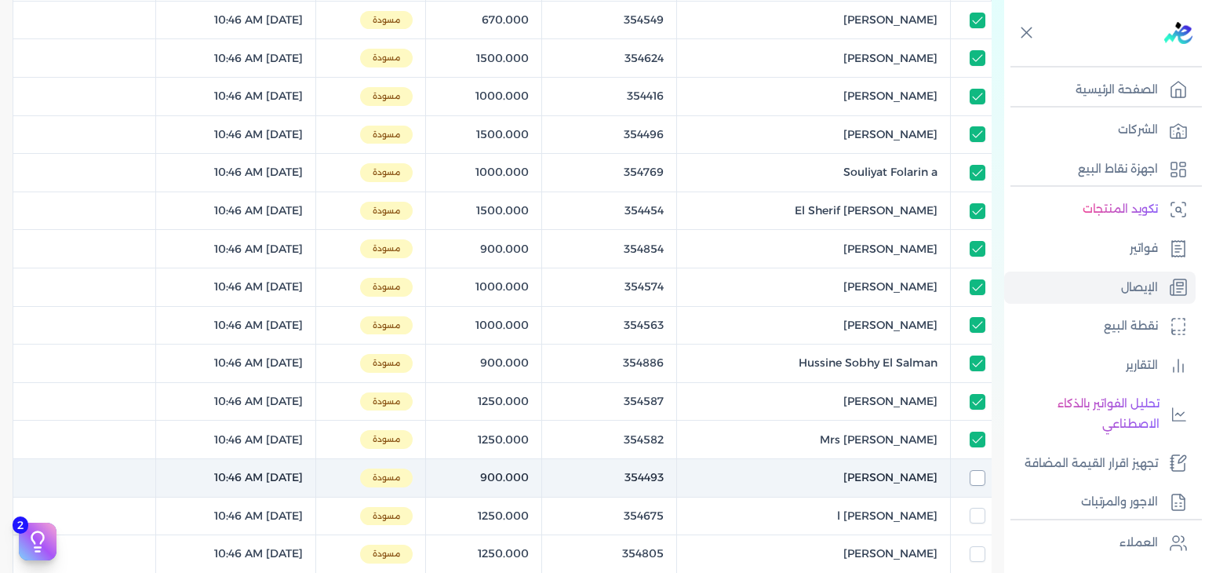
click at [982, 478] on input "checkbox" at bounding box center [978, 478] width 16 height 16
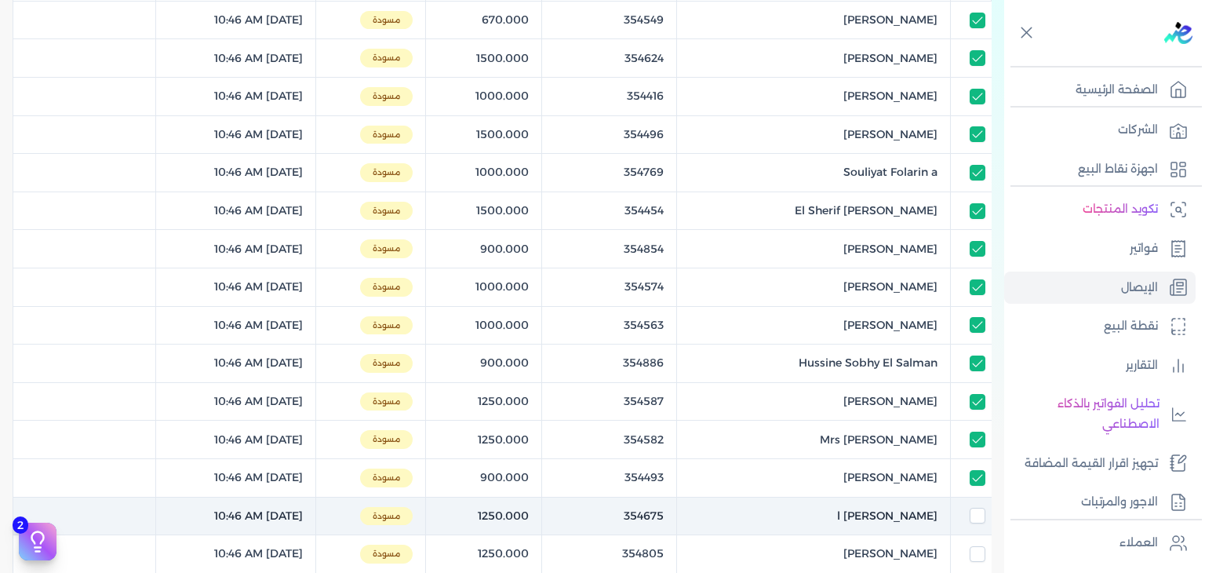
drag, startPoint x: 978, startPoint y: 512, endPoint x: 978, endPoint y: 522, distance: 9.4
click at [978, 512] on input "checkbox" at bounding box center [978, 516] width 16 height 16
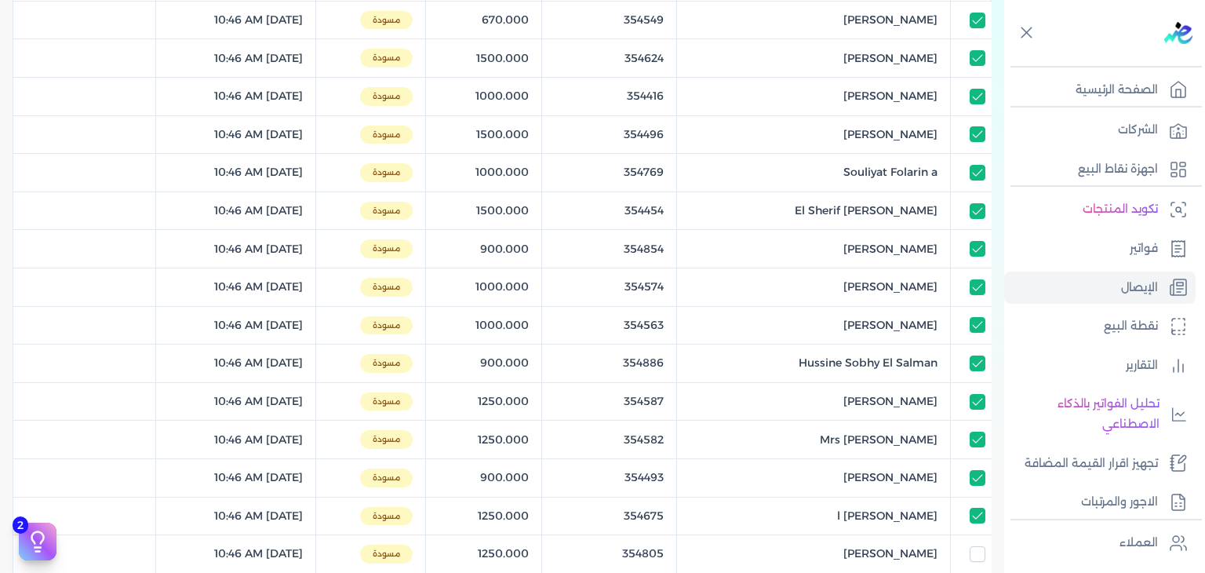
scroll to position [521, 0]
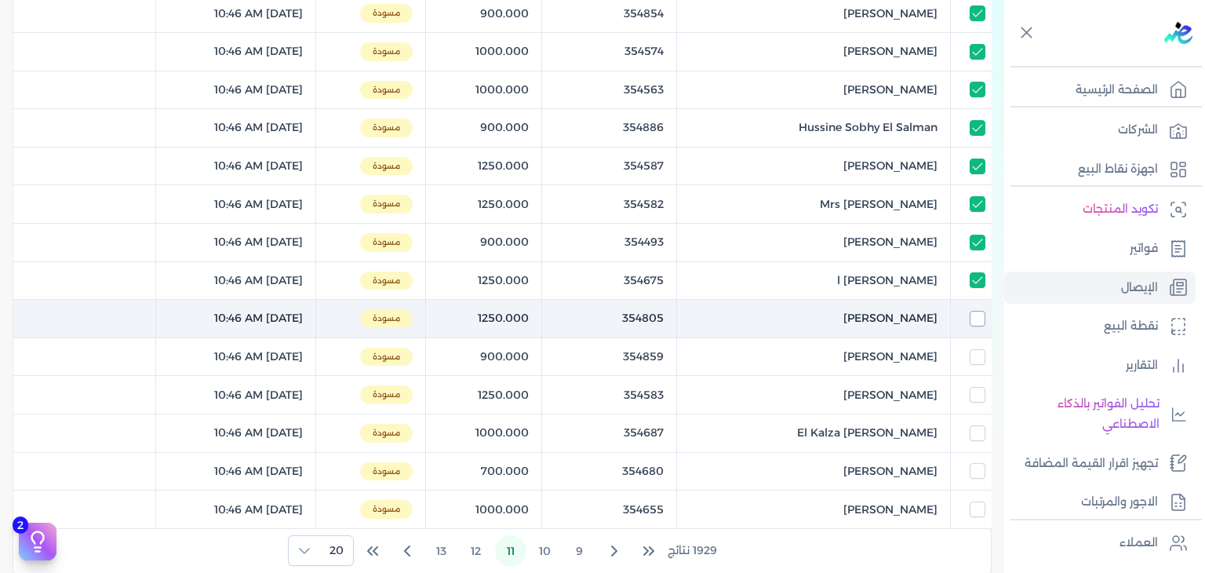
click at [978, 311] on input "checkbox" at bounding box center [978, 319] width 16 height 16
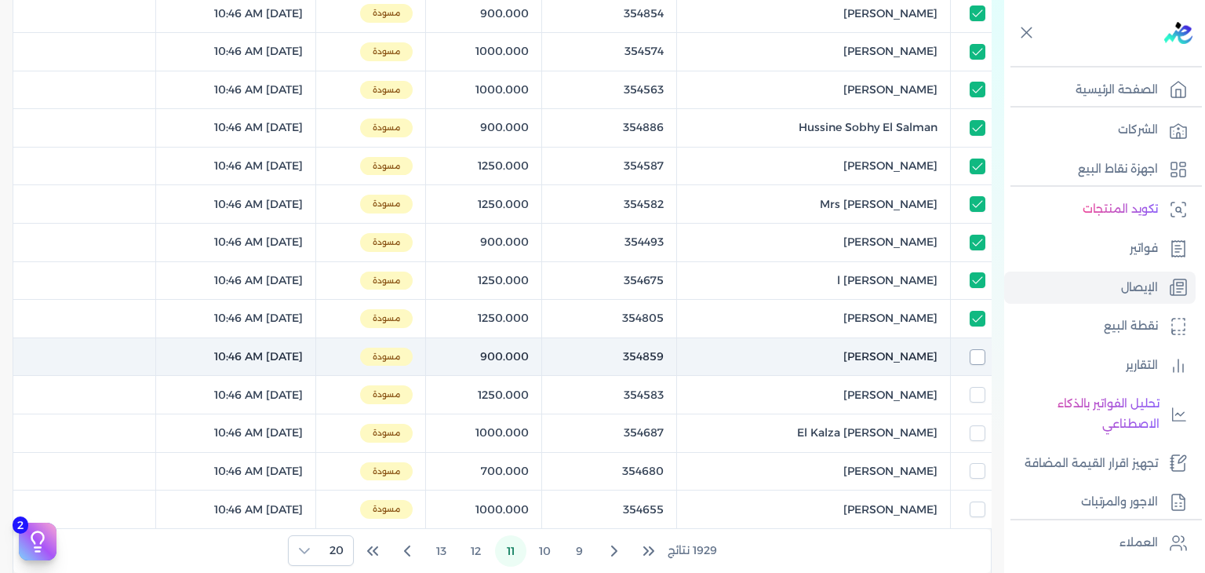
click at [978, 349] on input "checkbox" at bounding box center [978, 357] width 16 height 16
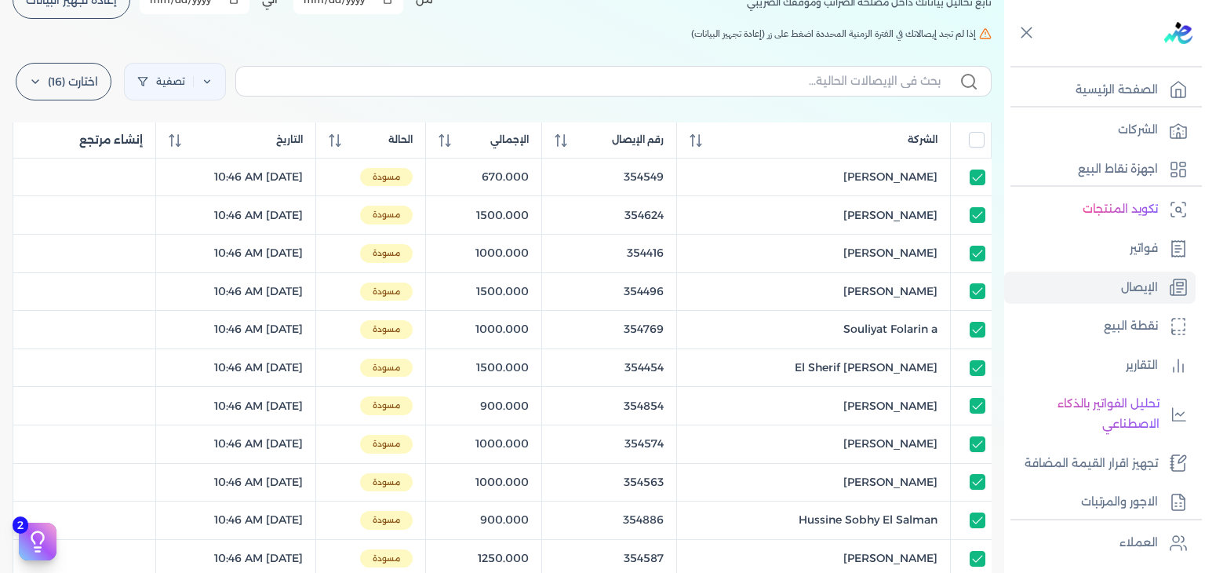
scroll to position [50, 0]
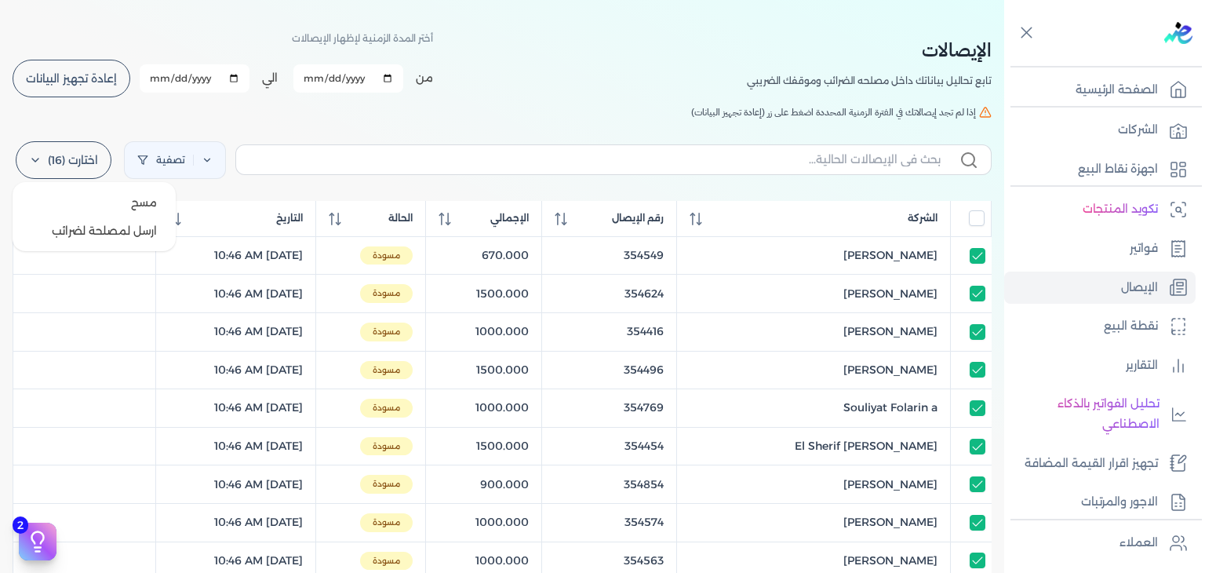
click at [63, 162] on label "اختارت (16)" at bounding box center [64, 160] width 96 height 38
click at [665, 122] on div "الإيصالات تابع تحاليل بياناتك داخل مصلحه الضرائب وموقفك الضريبي أختر المدة الزم…" at bounding box center [502, 529] width 1004 height 1032
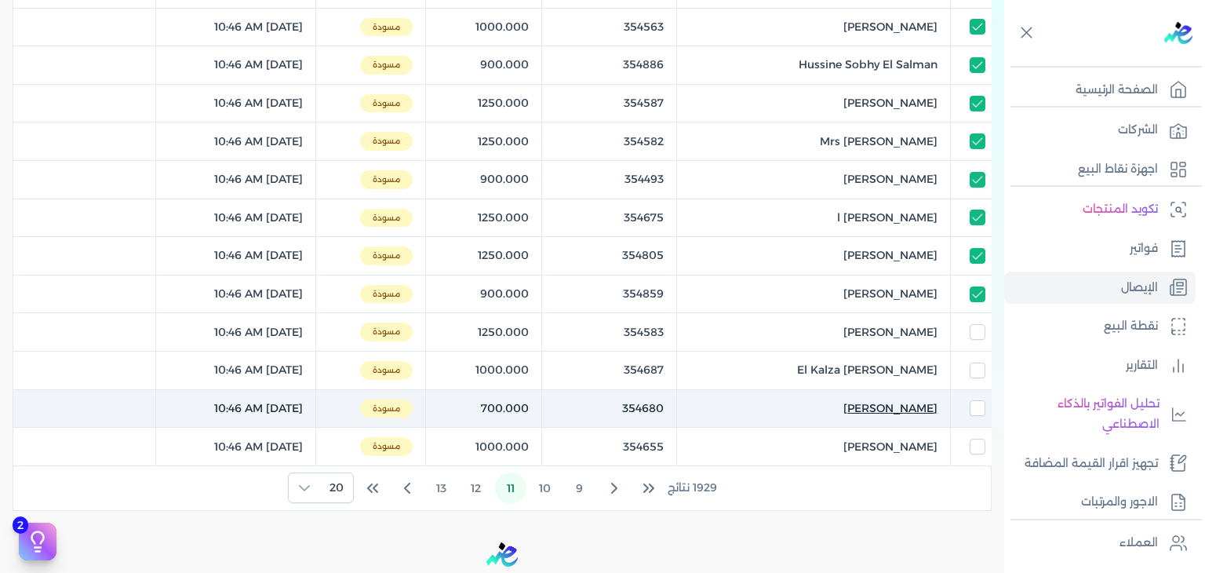
scroll to position [599, 0]
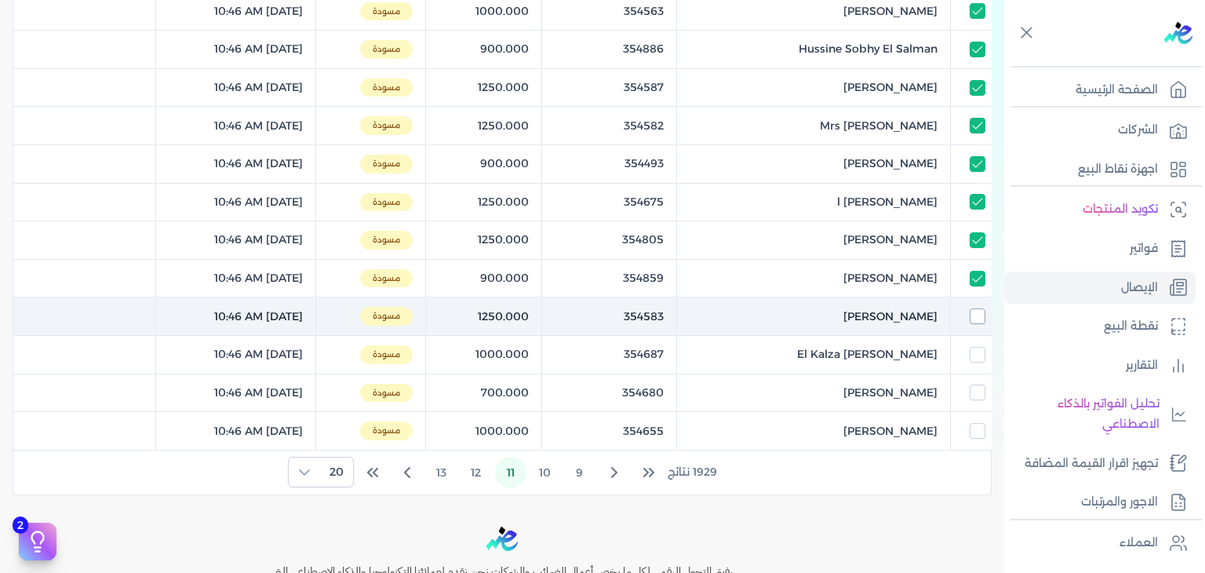
click at [976, 318] on input "checkbox" at bounding box center [978, 316] width 16 height 16
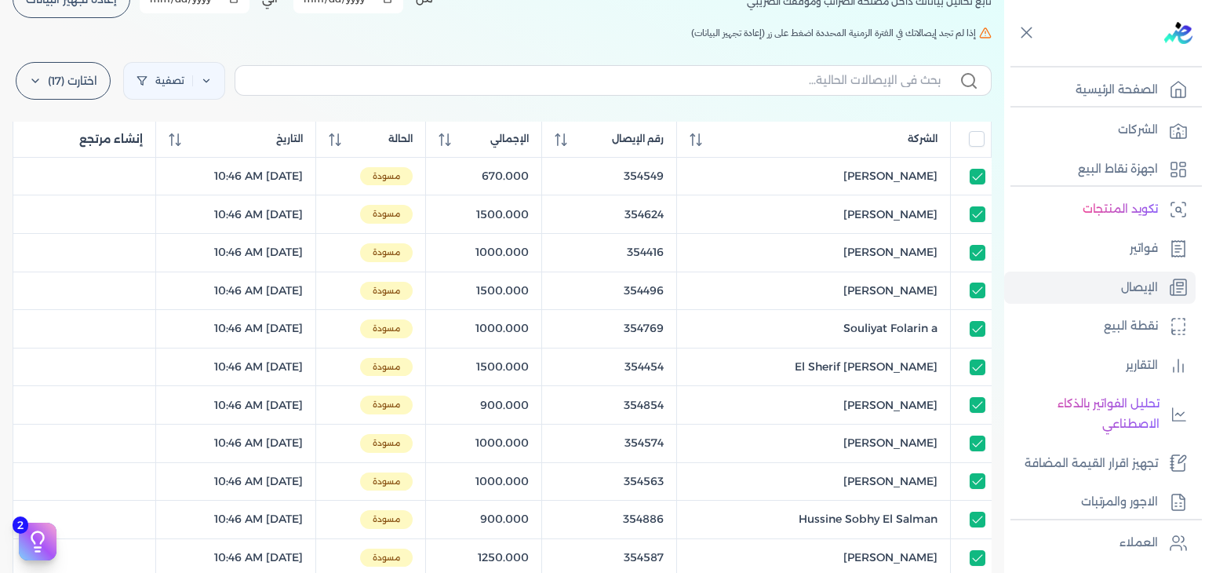
scroll to position [129, 0]
click at [82, 86] on label "اختارت (17)" at bounding box center [63, 82] width 95 height 38
click at [82, 162] on button "ارسل لمصلحة لضرائب" at bounding box center [94, 152] width 151 height 28
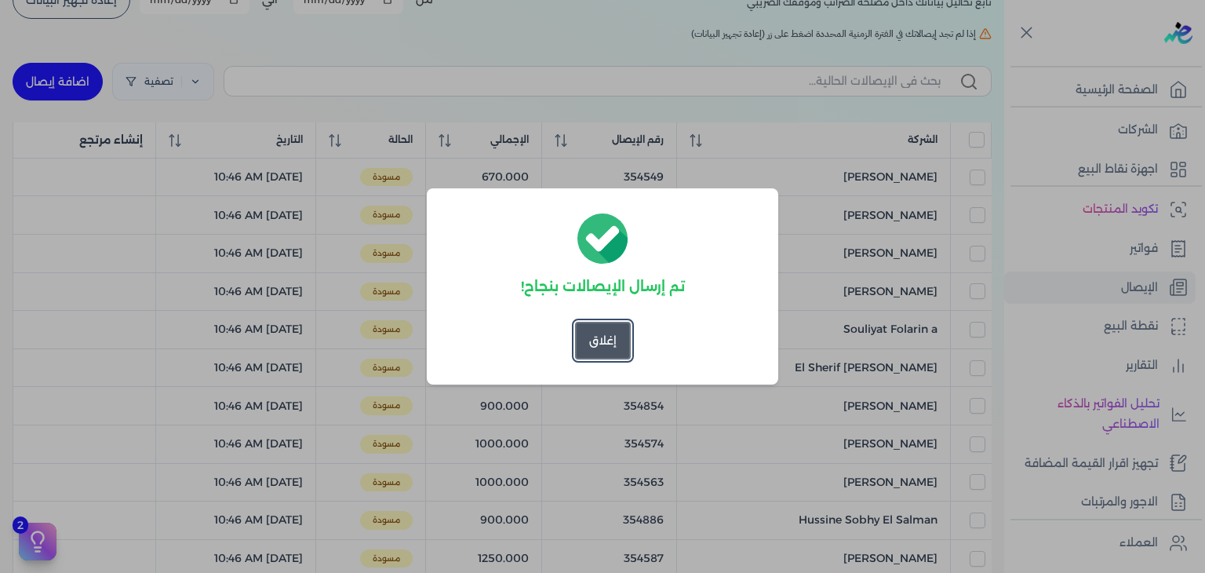
click at [625, 333] on button "إغلاق" at bounding box center [603, 341] width 56 height 38
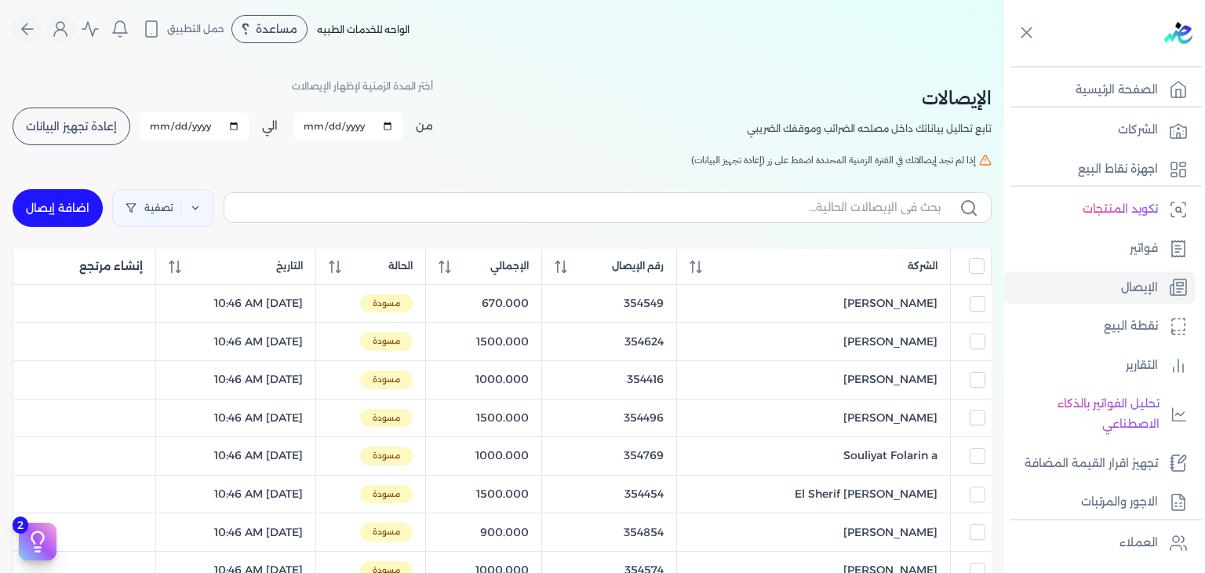
scroll to position [0, 0]
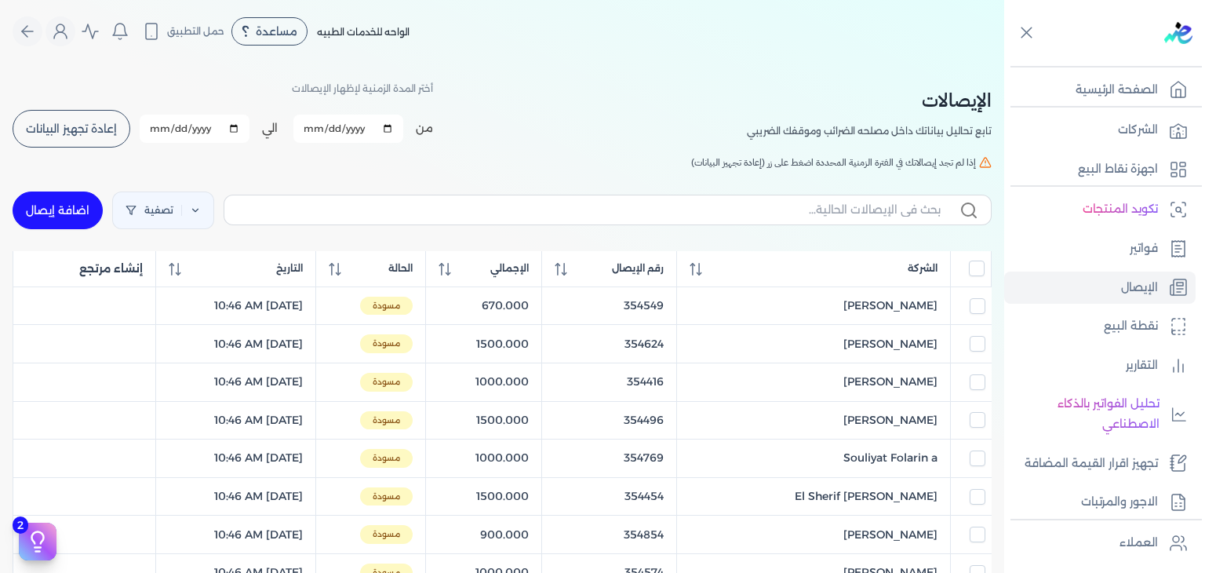
click at [82, 123] on span "إعادة تجهيز البيانات" at bounding box center [71, 128] width 91 height 11
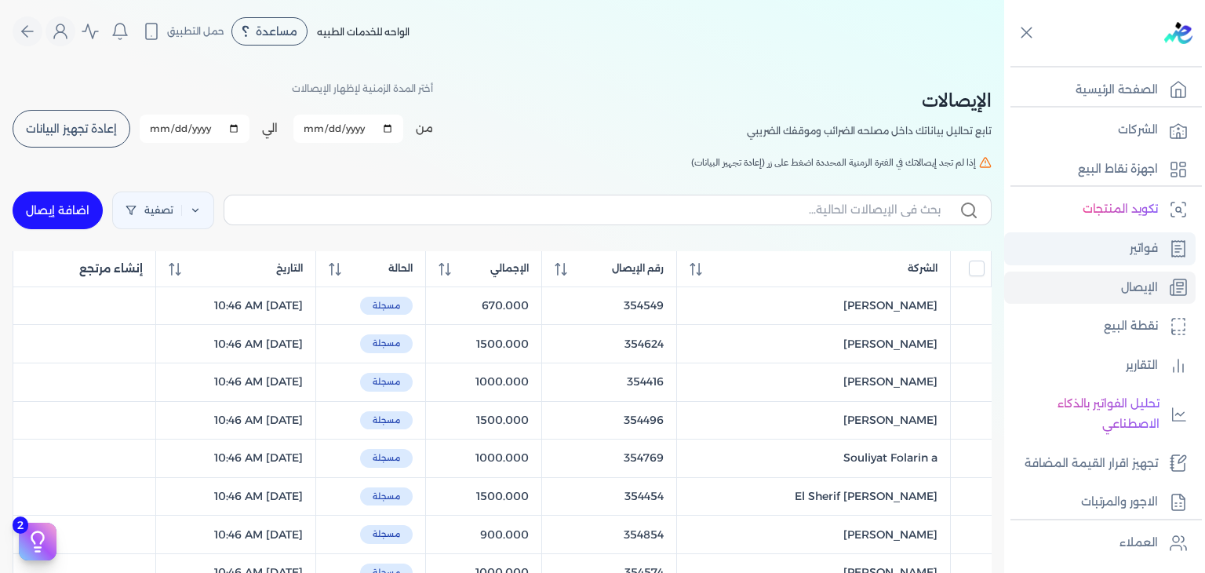
click at [1097, 233] on link "فواتير" at bounding box center [1099, 248] width 191 height 33
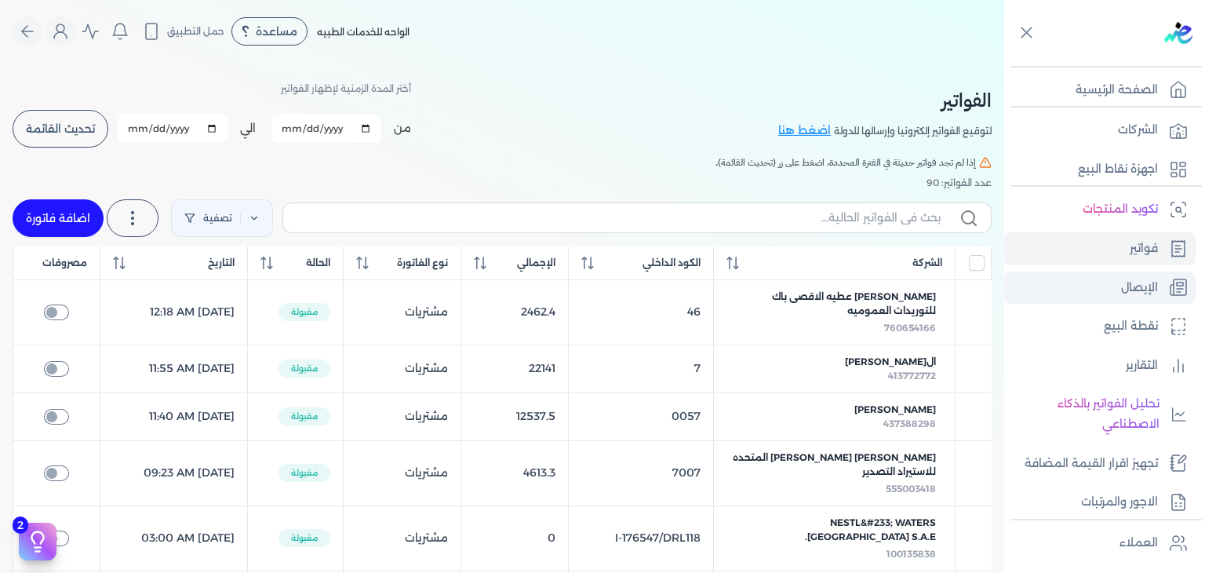
click at [1085, 290] on link "الإيصال" at bounding box center [1099, 287] width 191 height 33
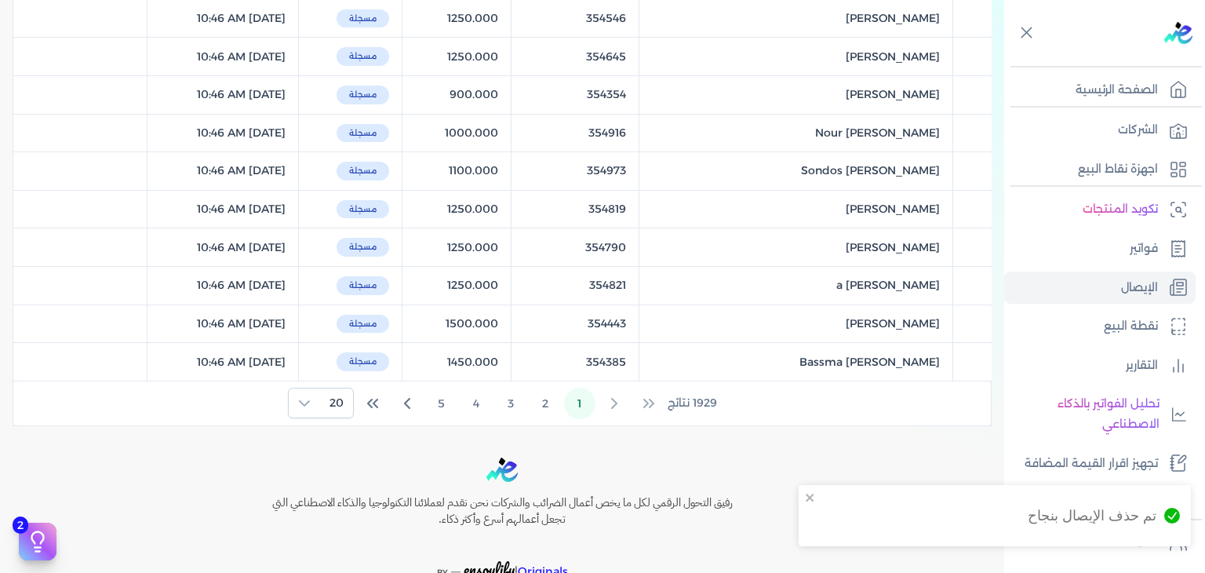
scroll to position [706, 0]
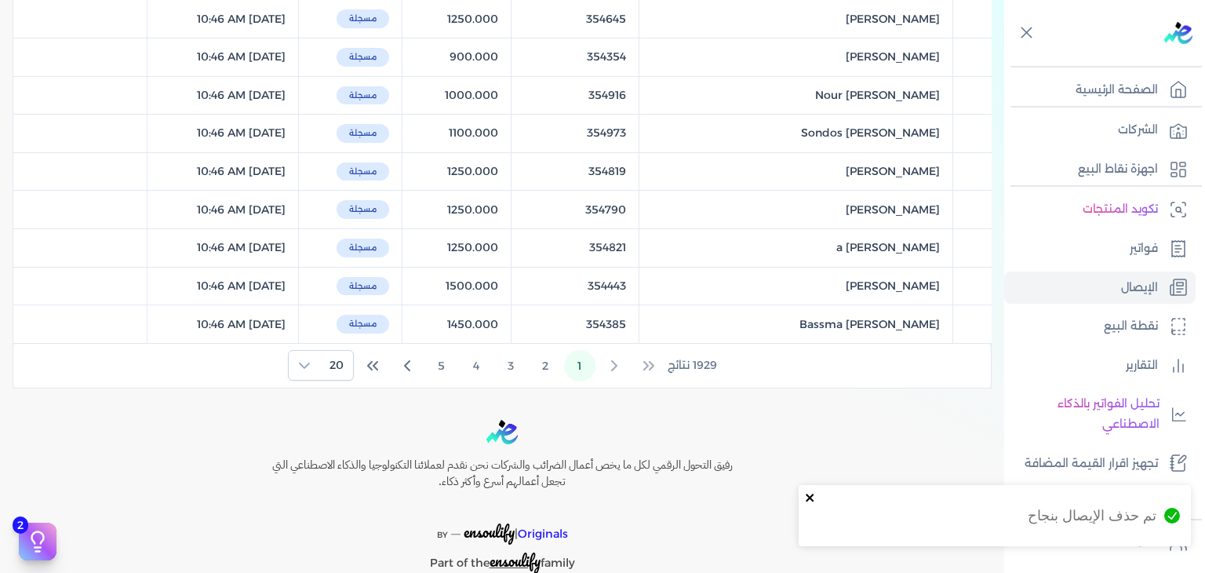
click at [810, 500] on icon "close" at bounding box center [810, 497] width 11 height 13
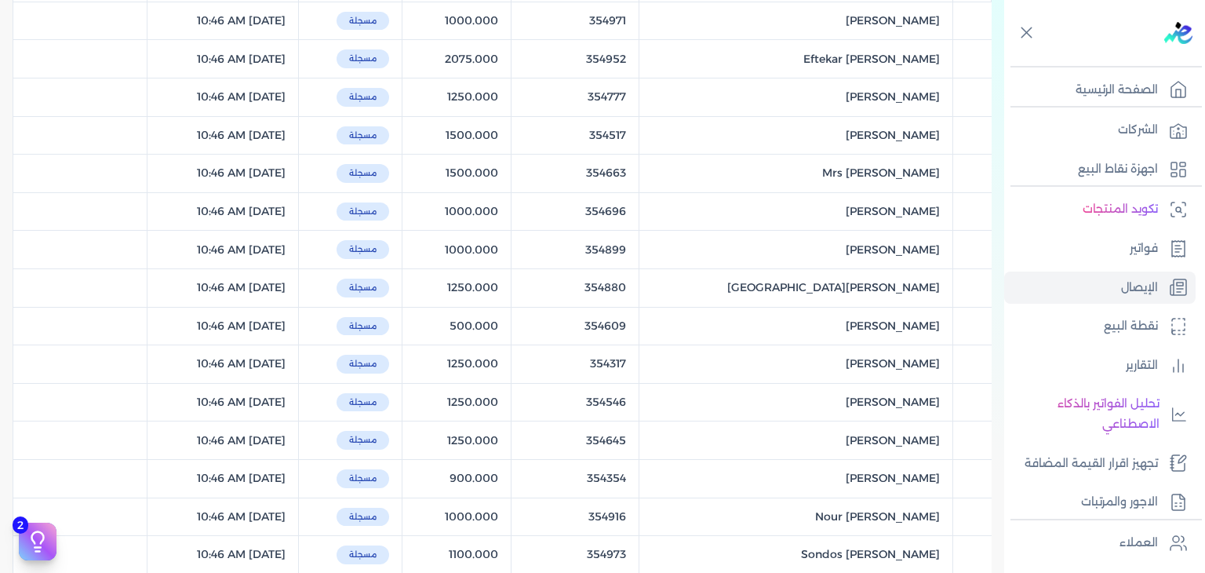
scroll to position [0, 0]
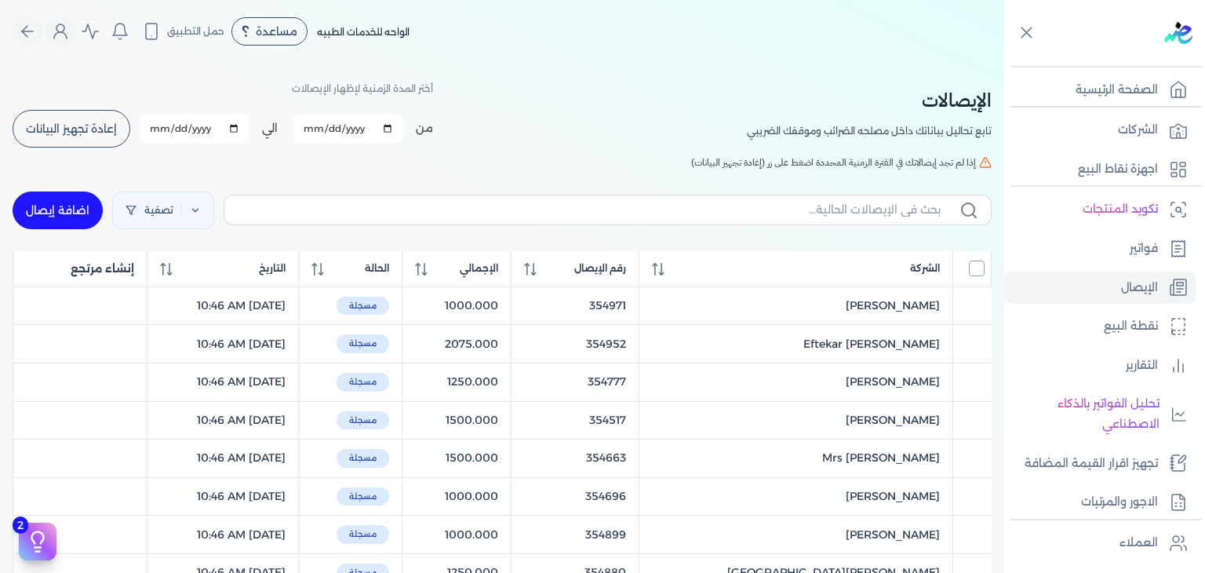
click at [970, 271] on input "All items unselected" at bounding box center [977, 268] width 16 height 16
click at [970, 271] on input "All items selected" at bounding box center [977, 268] width 16 height 16
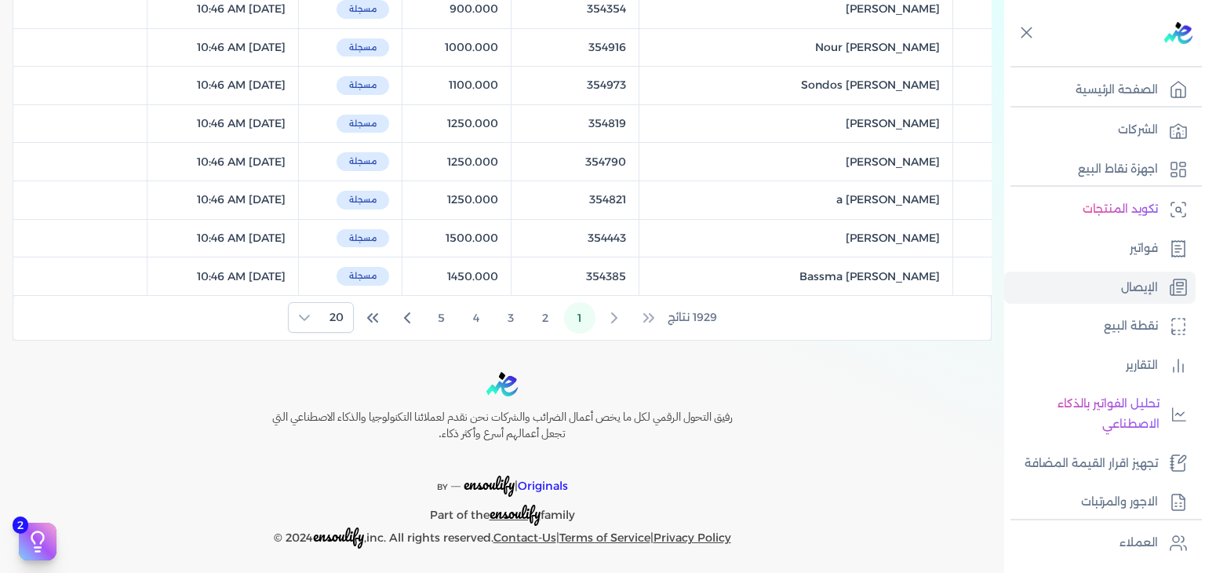
scroll to position [756, 0]
click at [537, 305] on button "2" at bounding box center [545, 316] width 31 height 31
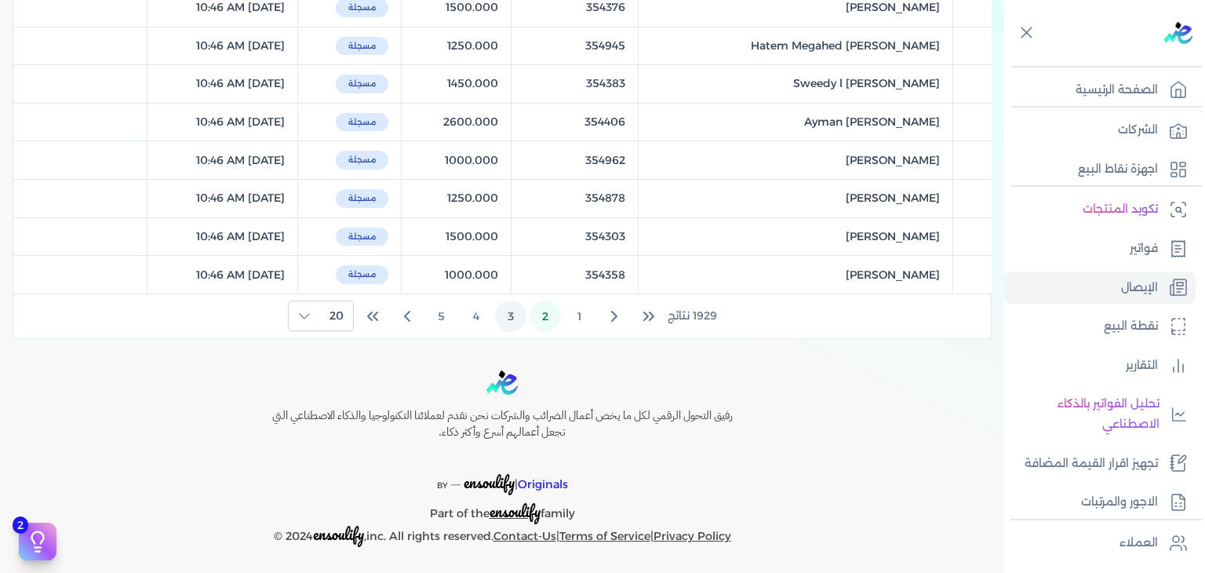
click at [520, 315] on button "3" at bounding box center [510, 316] width 31 height 31
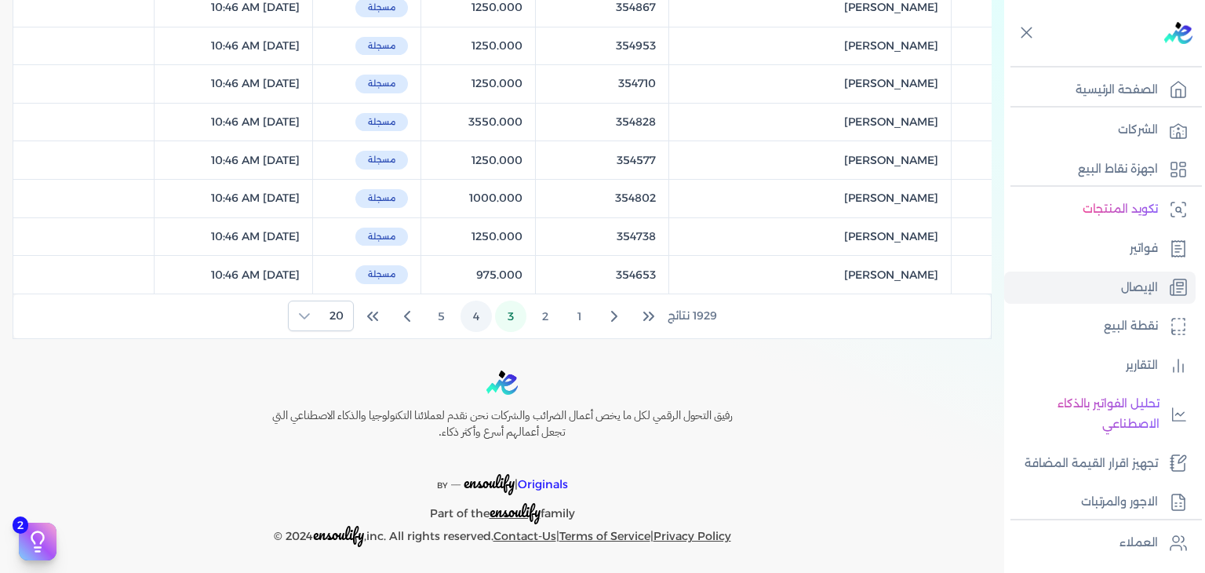
click at [477, 314] on button "4" at bounding box center [476, 316] width 31 height 31
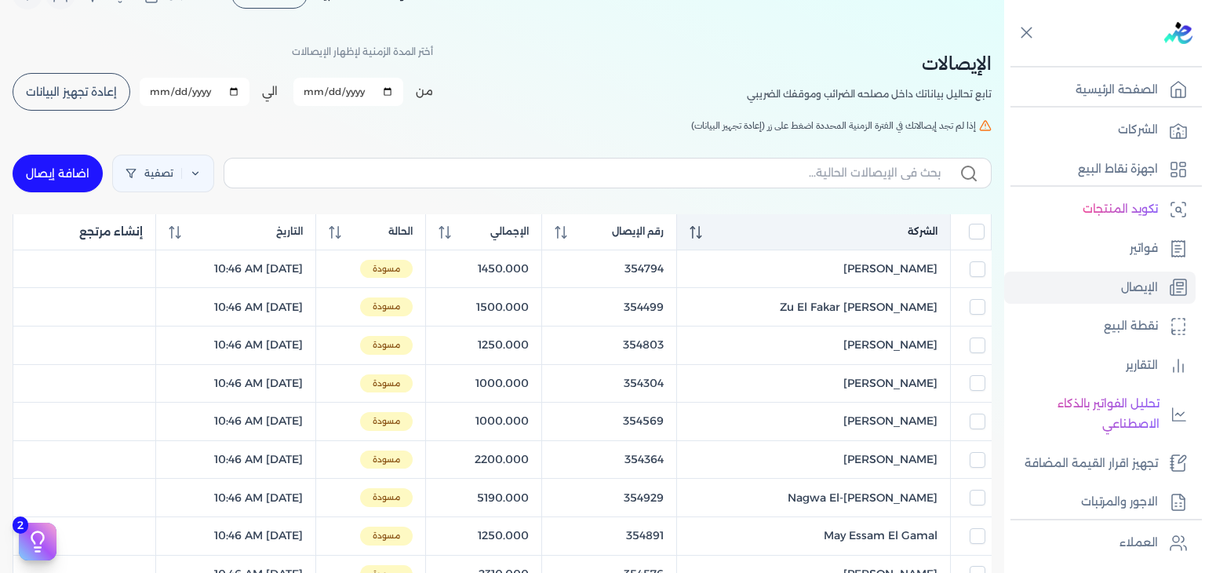
scroll to position [0, 0]
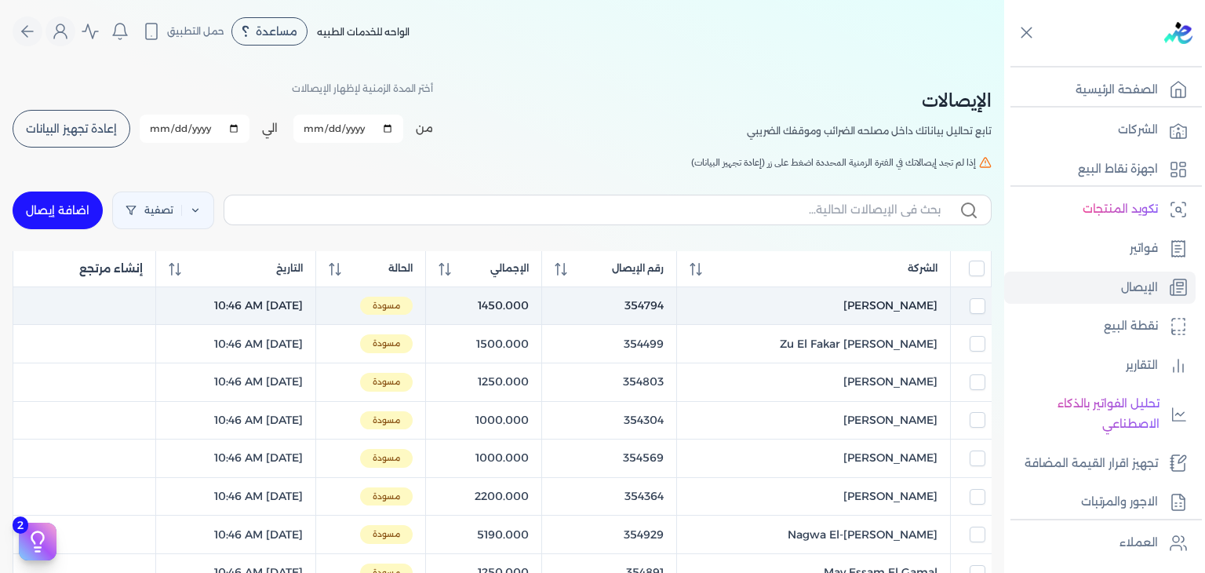
click at [967, 304] on div at bounding box center [970, 306] width 27 height 16
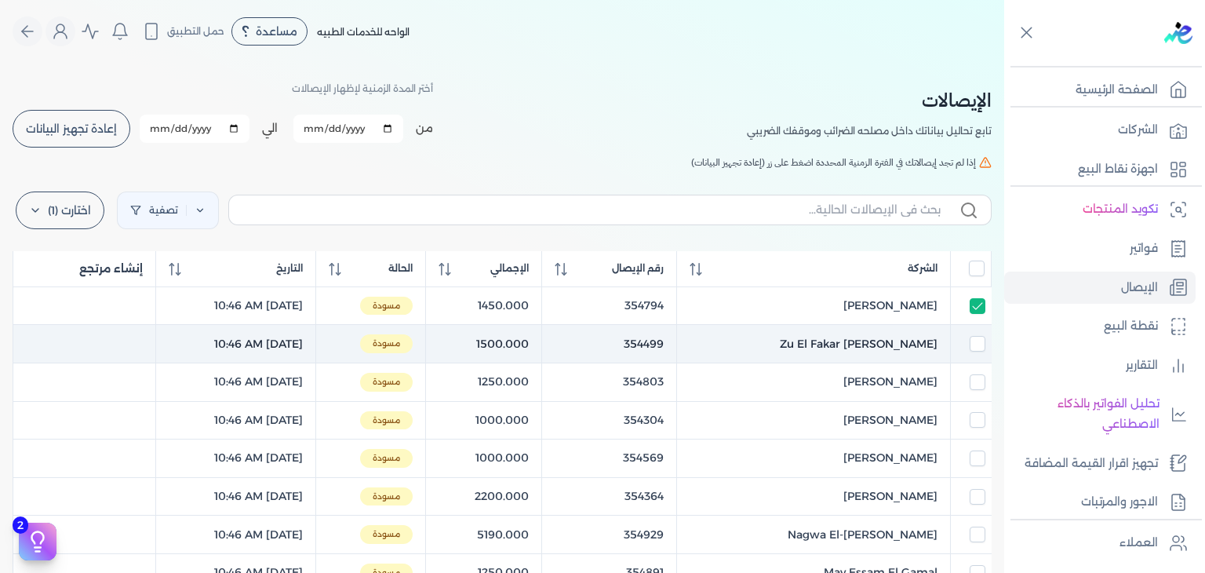
click at [967, 341] on div at bounding box center [970, 344] width 27 height 16
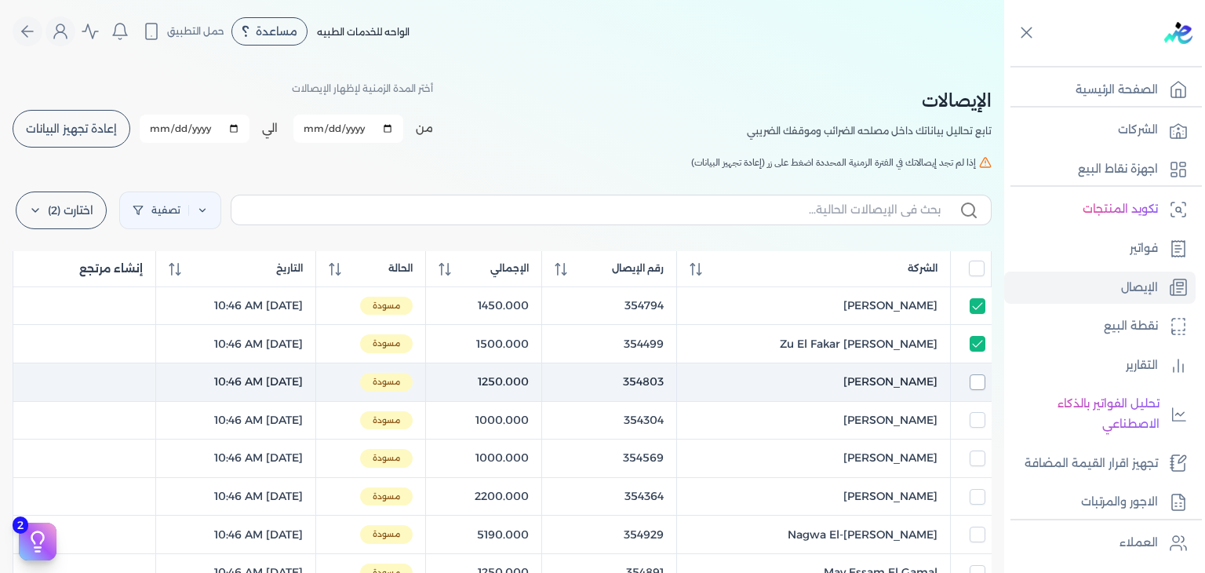
click at [970, 377] on input "checkbox" at bounding box center [978, 382] width 16 height 16
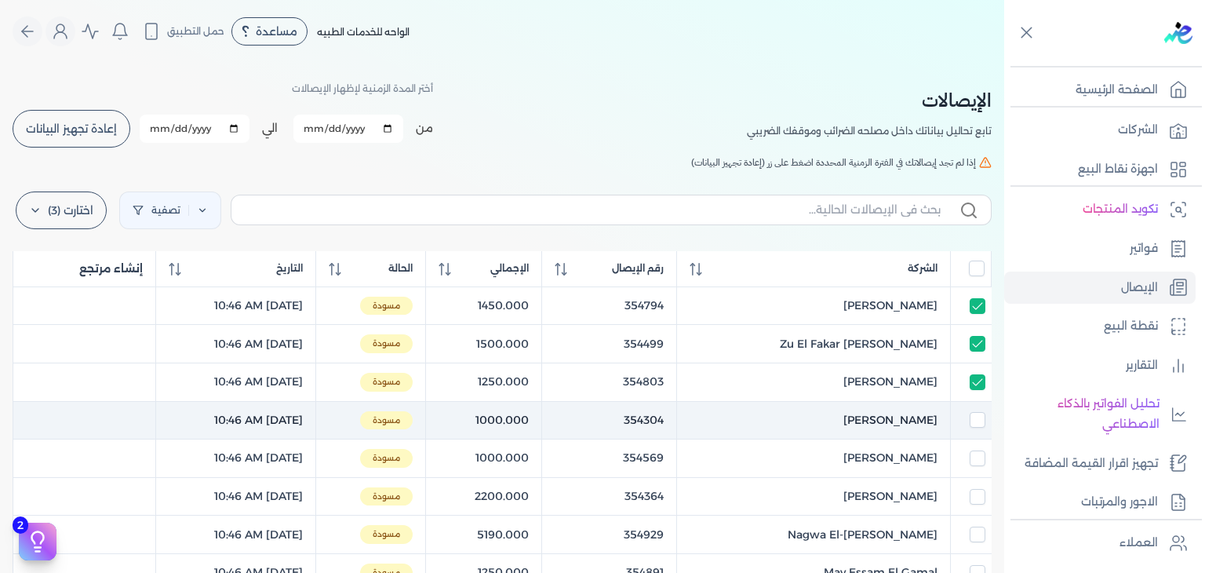
click at [975, 409] on td at bounding box center [971, 420] width 41 height 38
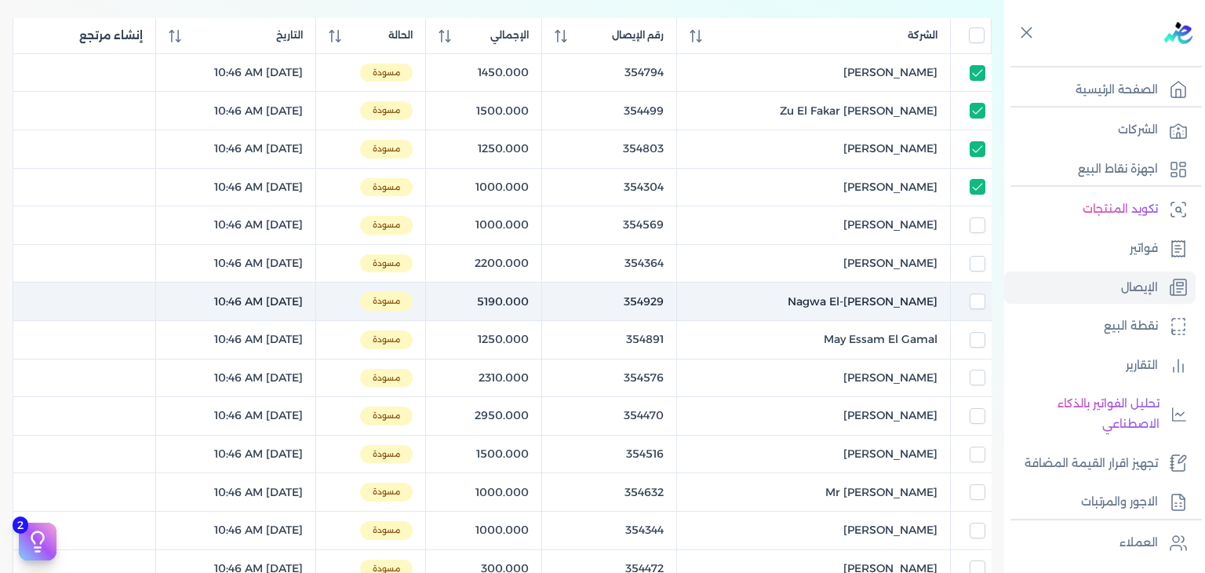
scroll to position [235, 0]
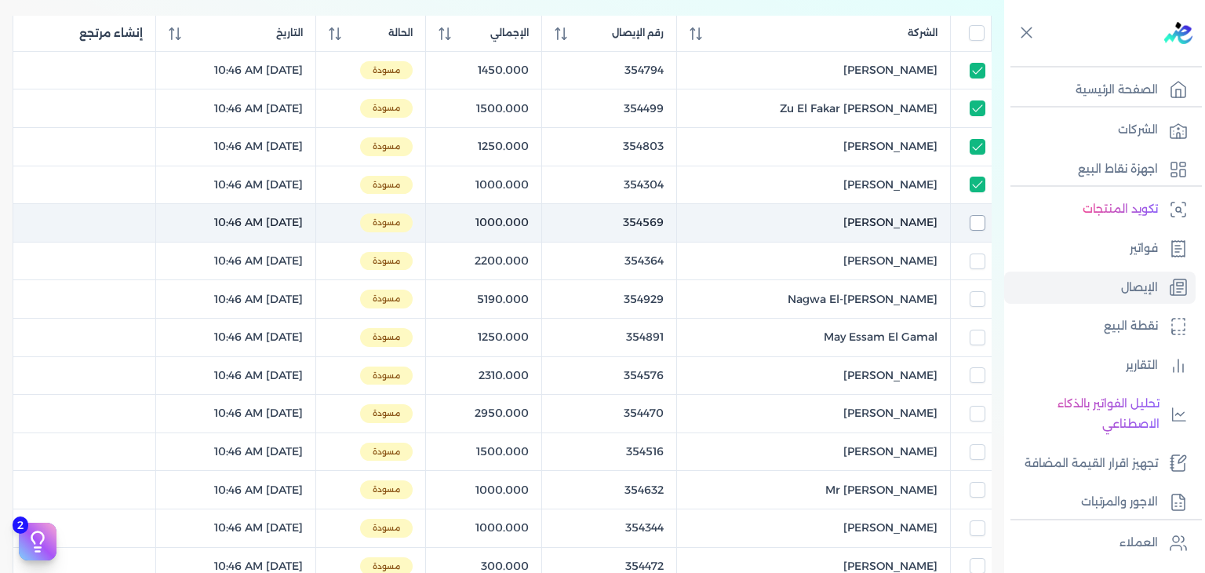
click at [982, 224] on input "checkbox" at bounding box center [978, 223] width 16 height 16
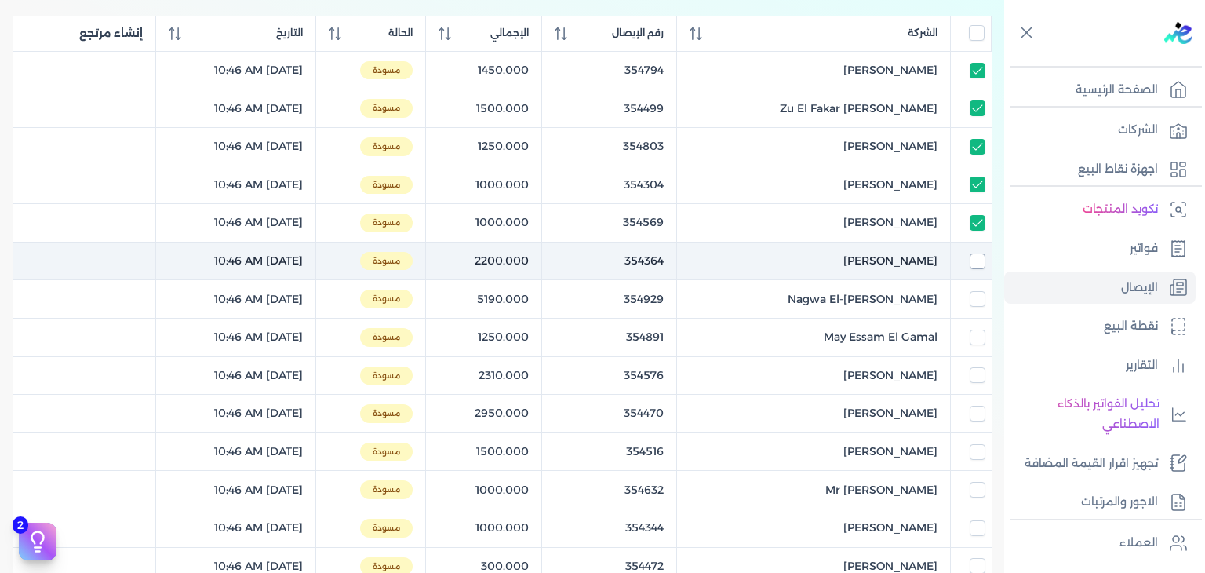
click at [976, 260] on input "checkbox" at bounding box center [978, 261] width 16 height 16
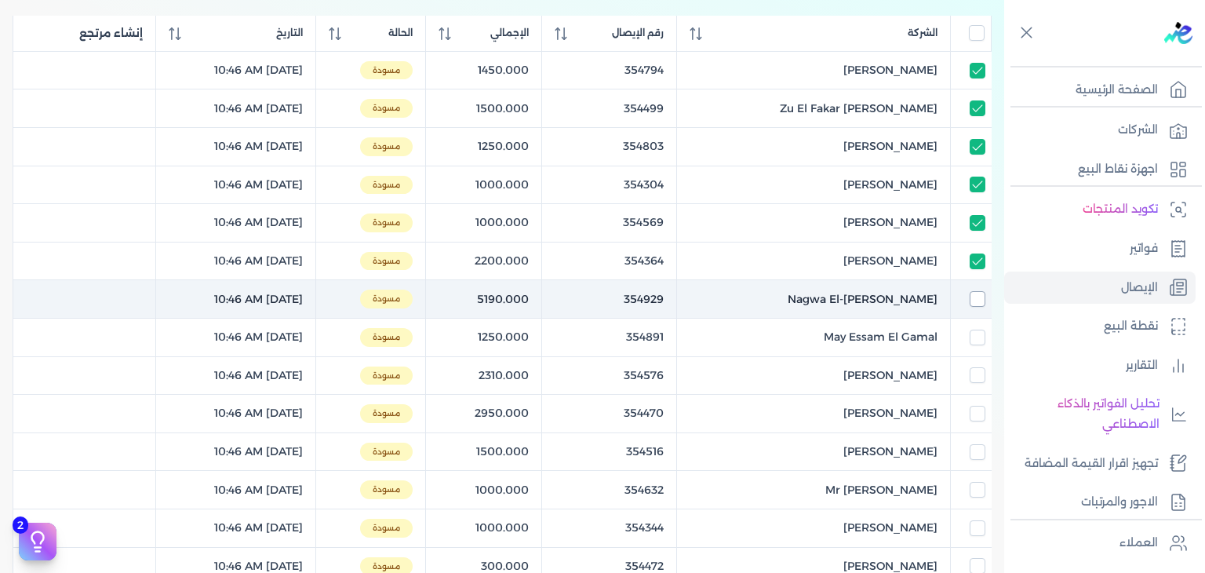
click at [978, 299] on input "checkbox" at bounding box center [978, 299] width 16 height 16
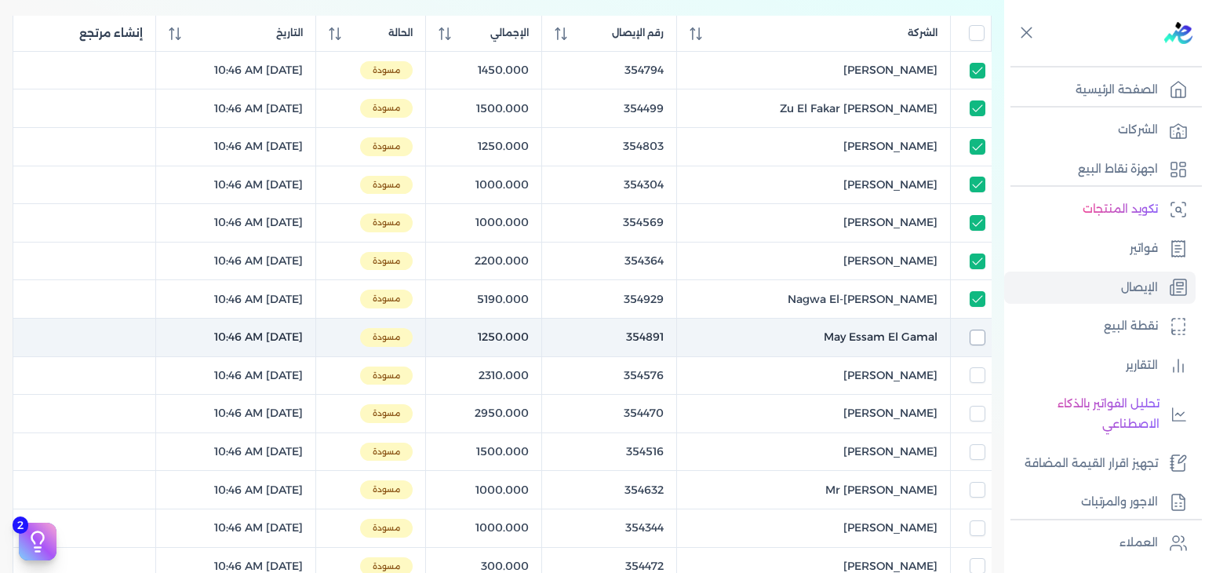
click at [976, 334] on input "checkbox" at bounding box center [978, 338] width 16 height 16
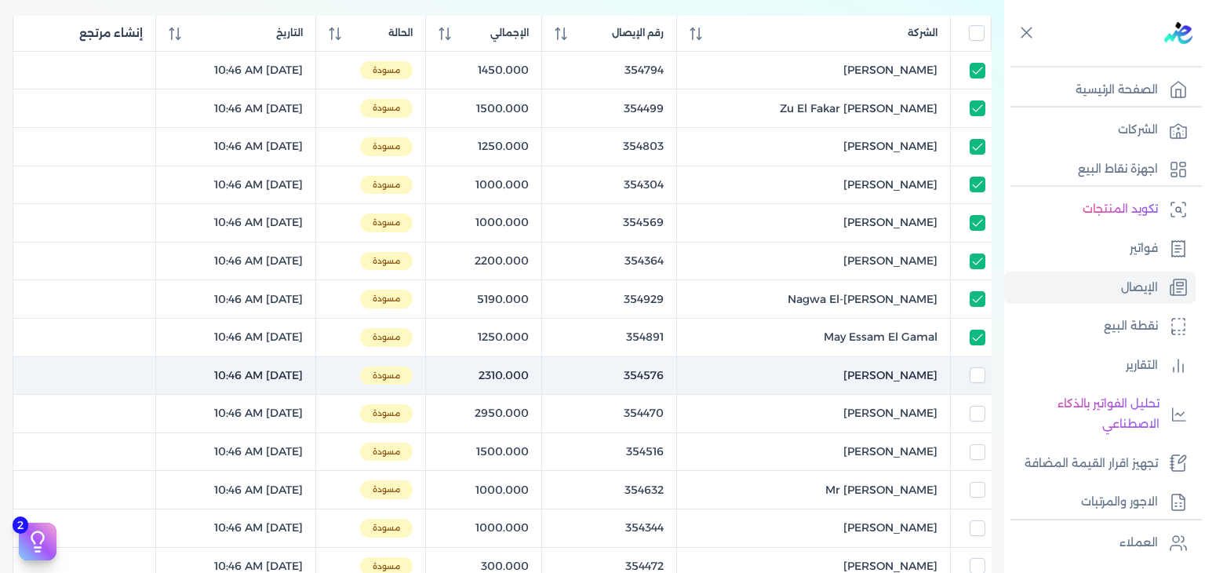
click at [979, 378] on input "checkbox" at bounding box center [978, 375] width 16 height 16
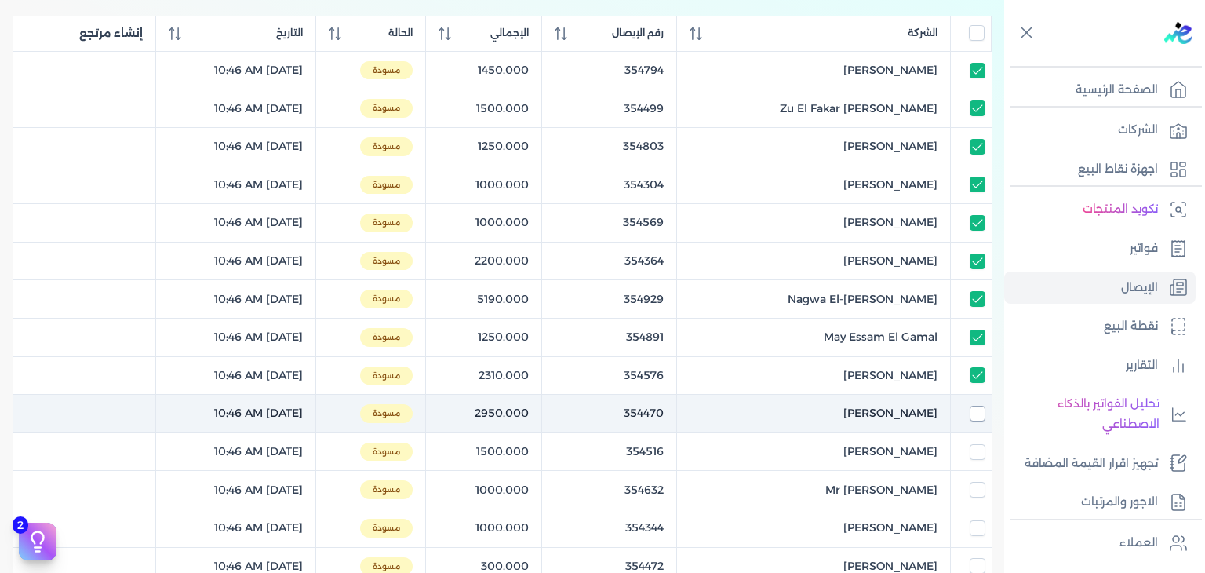
click at [975, 406] on input "checkbox" at bounding box center [978, 414] width 16 height 16
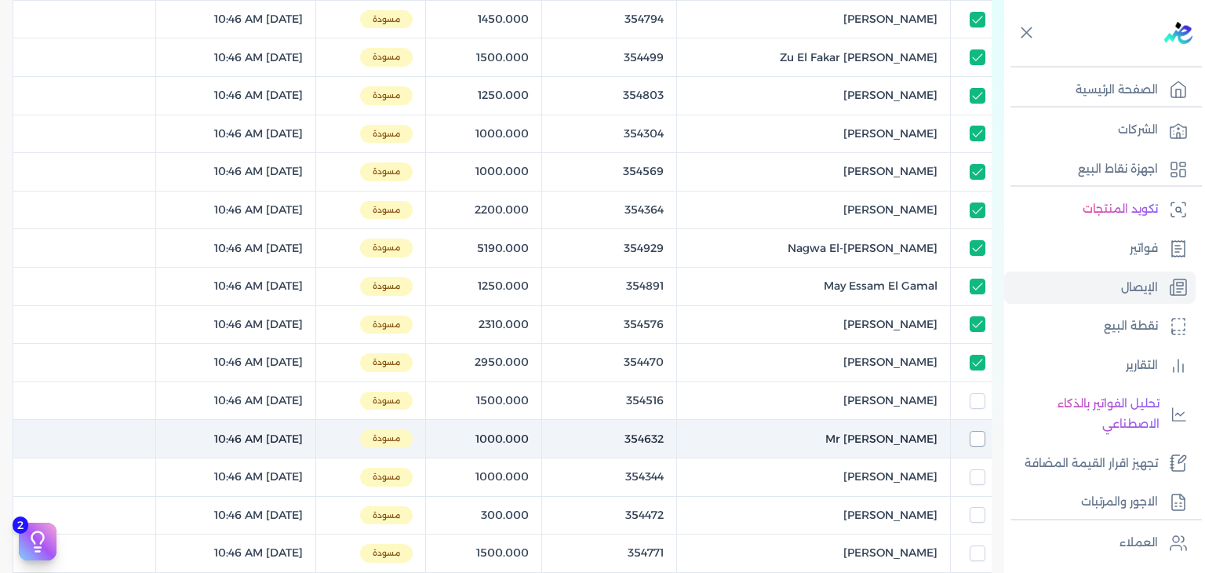
scroll to position [314, 0]
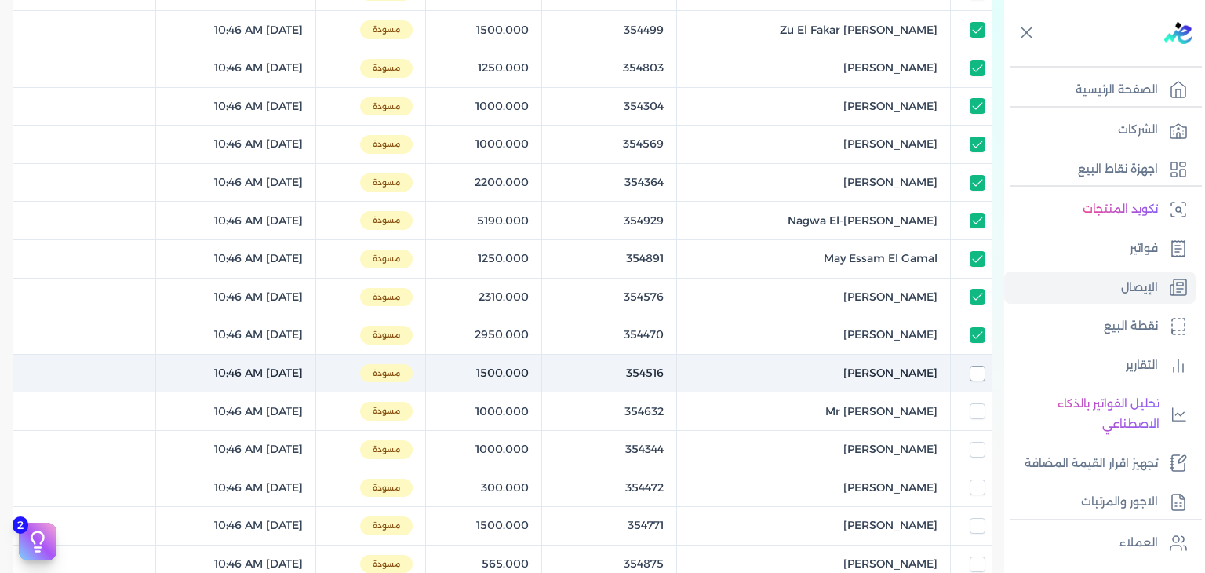
click at [975, 373] on input "checkbox" at bounding box center [978, 374] width 16 height 16
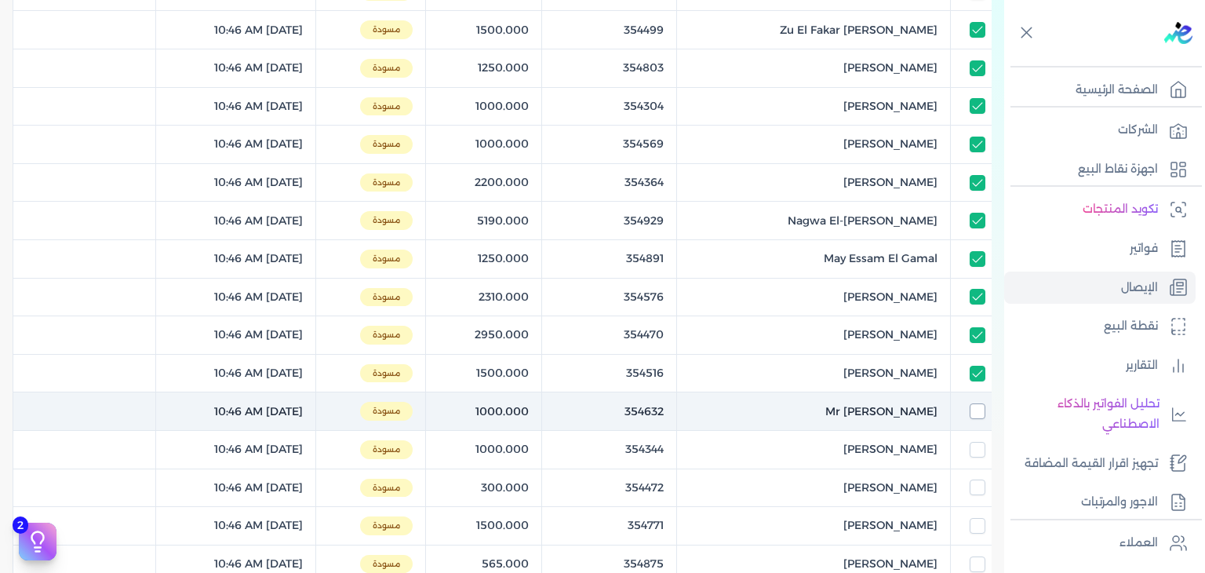
click at [979, 403] on input "checkbox" at bounding box center [978, 411] width 16 height 16
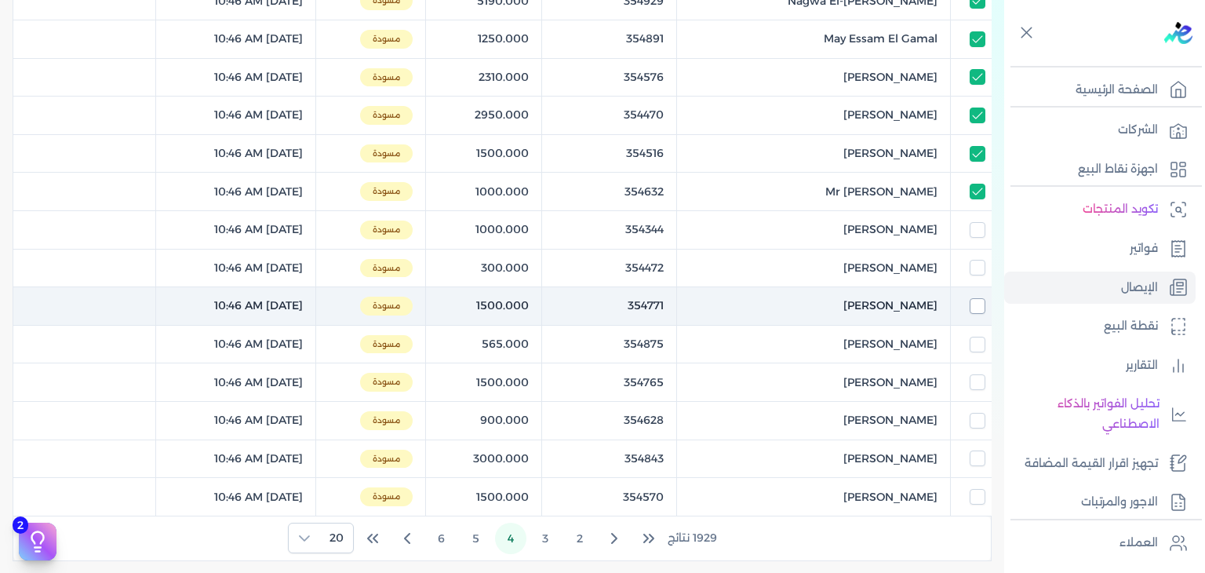
scroll to position [549, 0]
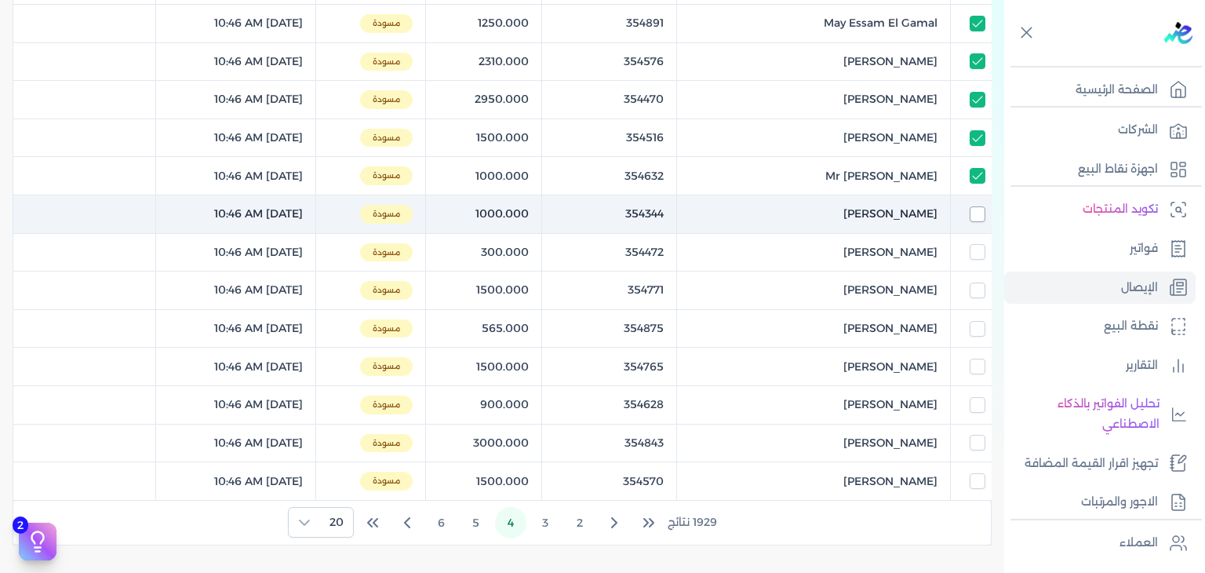
click at [982, 213] on input "checkbox" at bounding box center [978, 214] width 16 height 16
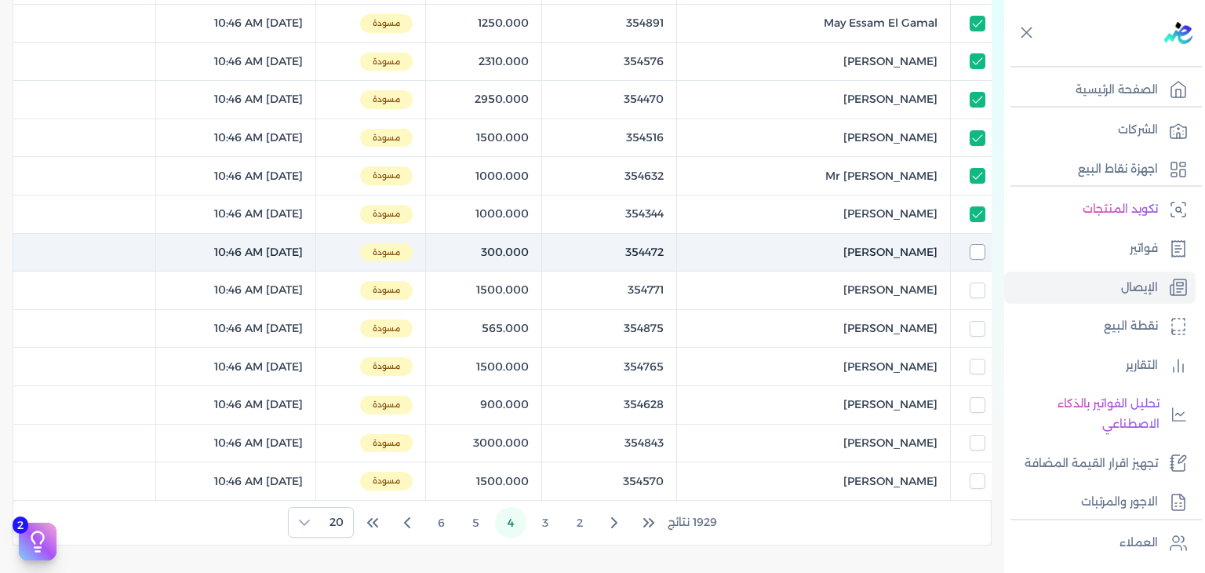
click at [974, 256] on input "checkbox" at bounding box center [978, 252] width 16 height 16
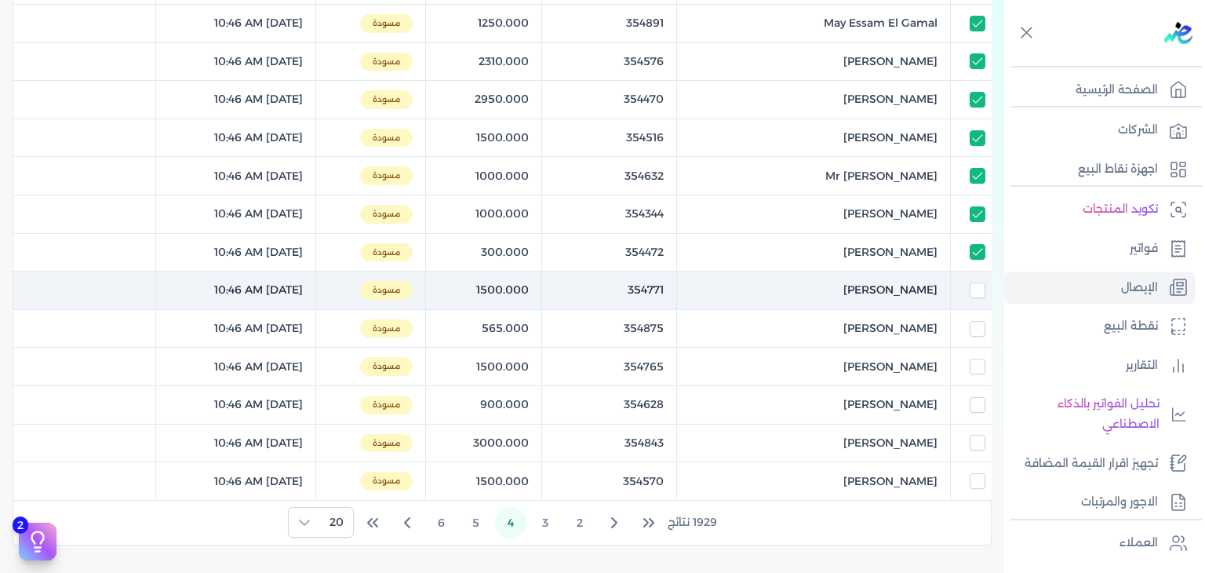
click at [968, 286] on div at bounding box center [970, 290] width 27 height 16
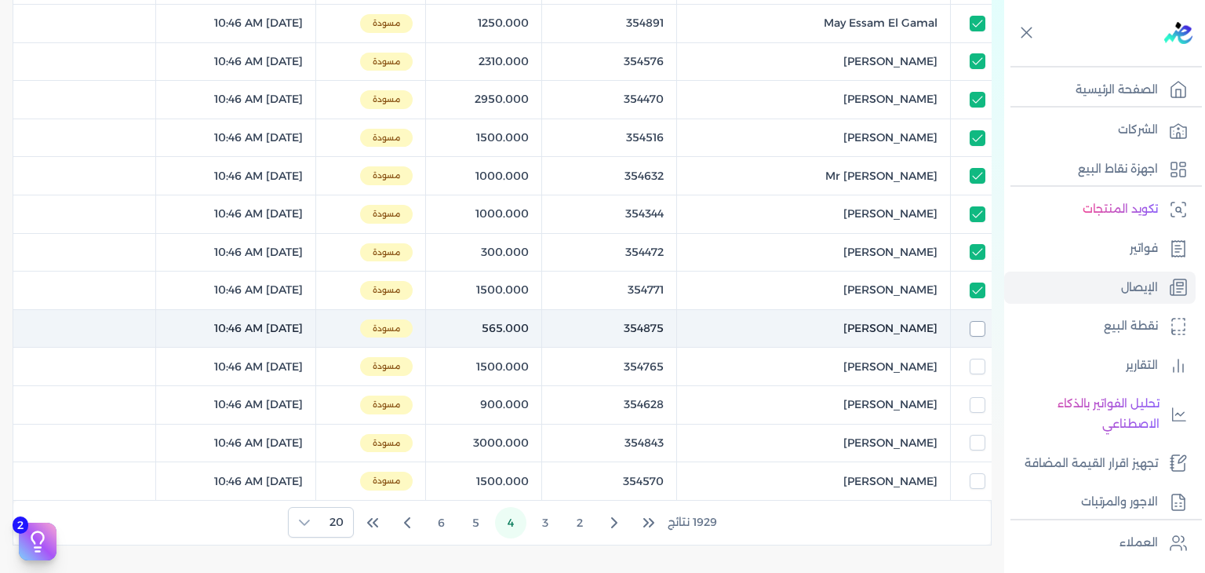
click at [977, 333] on input "checkbox" at bounding box center [978, 329] width 16 height 16
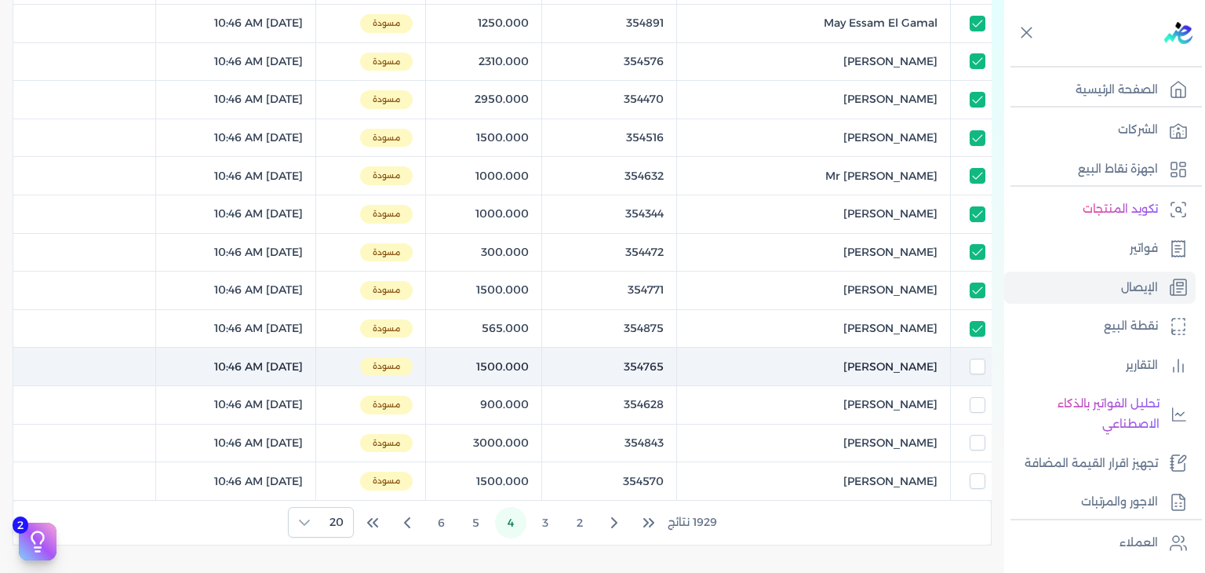
click at [976, 373] on td at bounding box center [971, 367] width 41 height 38
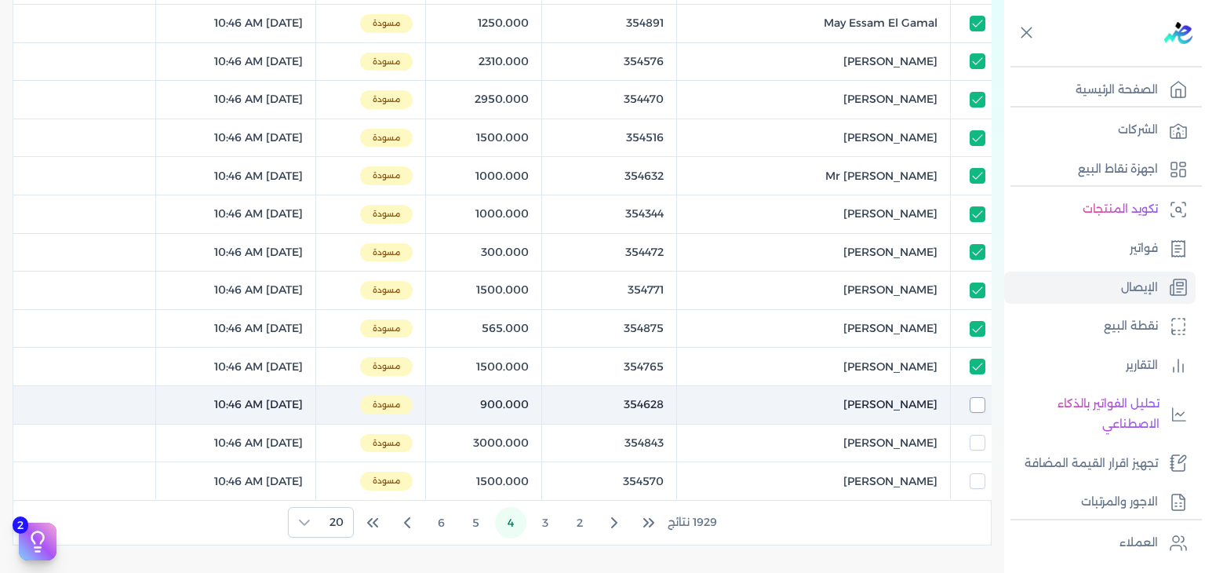
click at [975, 399] on input "checkbox" at bounding box center [978, 405] width 16 height 16
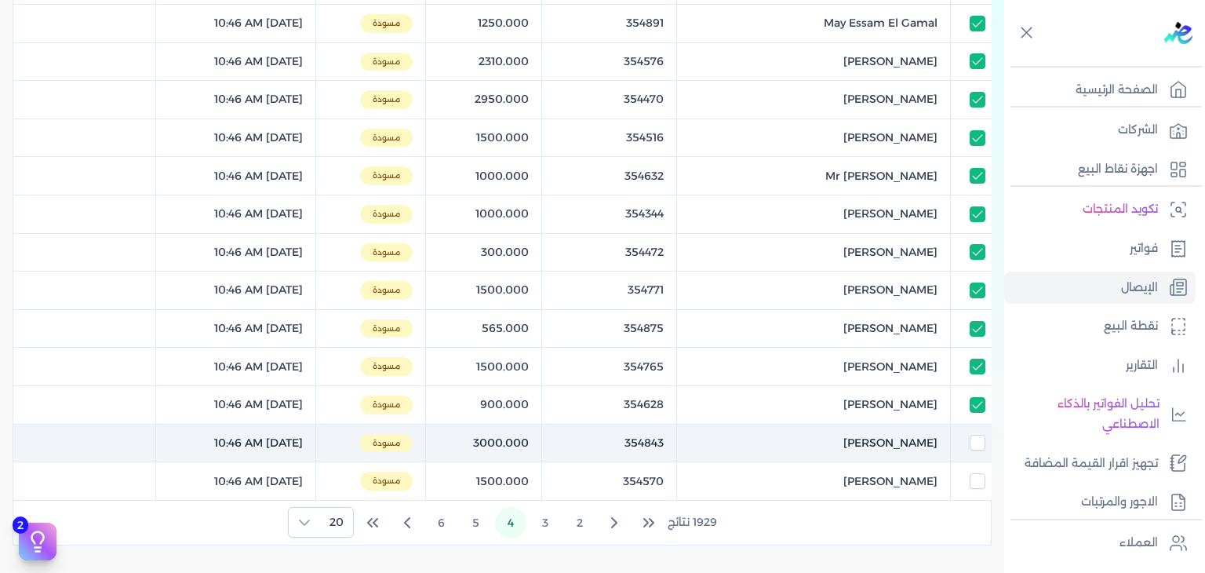
click at [985, 444] on td at bounding box center [971, 443] width 41 height 38
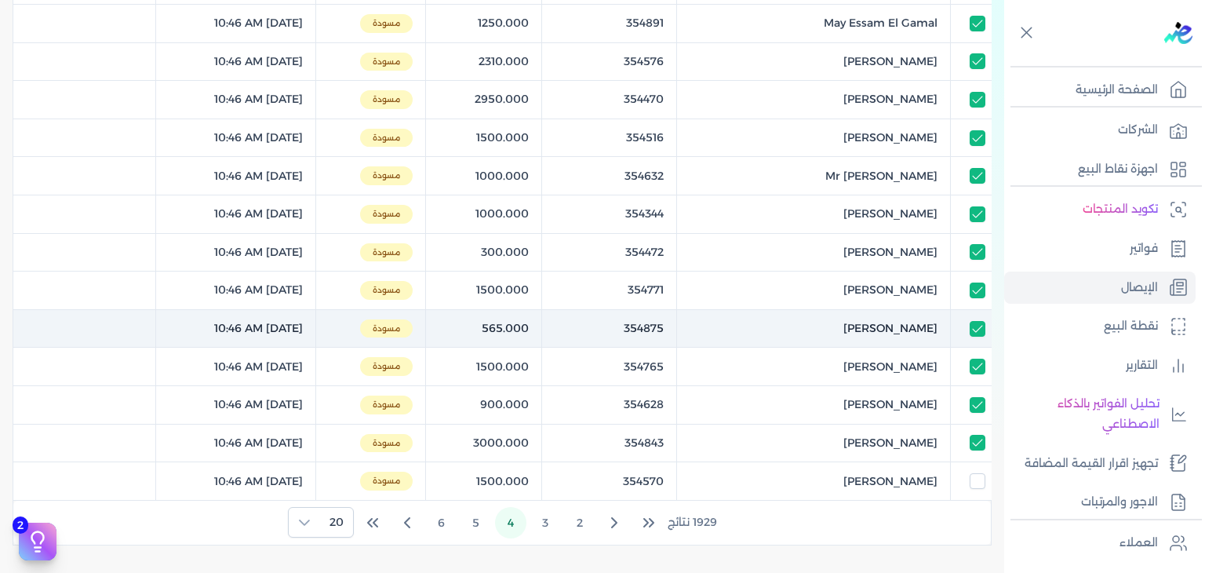
scroll to position [78, 0]
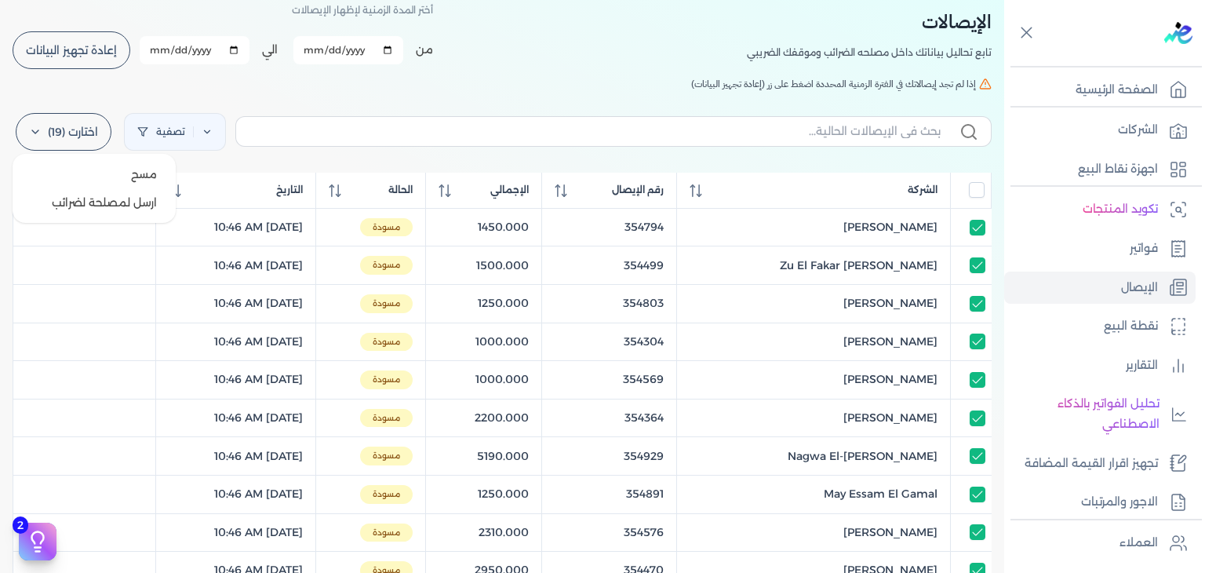
click at [67, 137] on label "اختارت (19)" at bounding box center [64, 132] width 96 height 38
click at [84, 202] on button "ارسل لمصلحة لضرائب" at bounding box center [94, 202] width 151 height 28
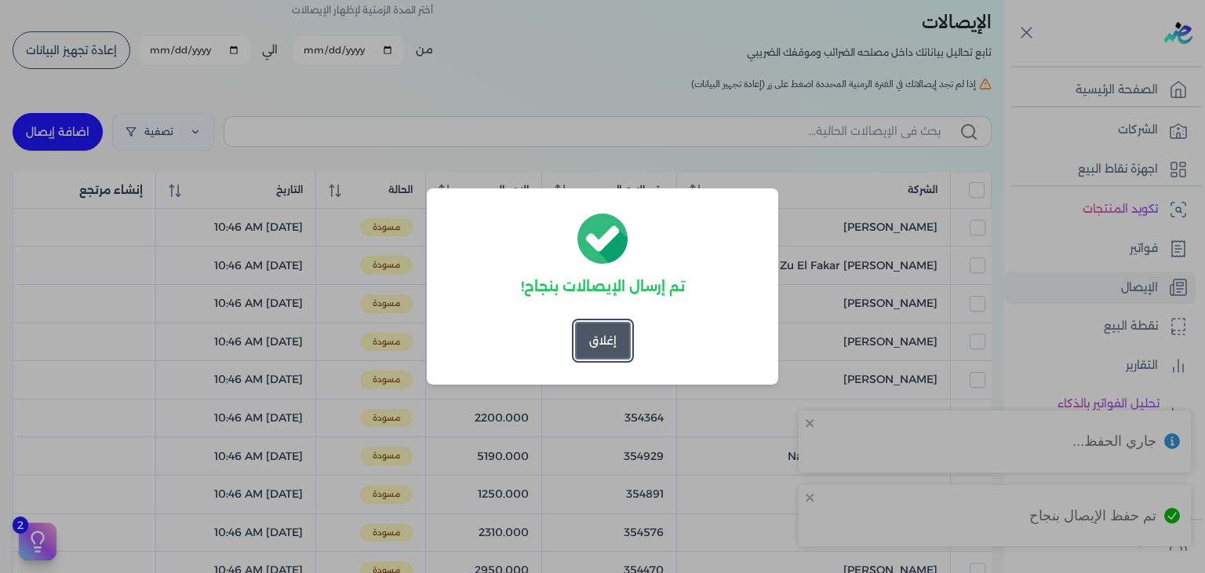
click at [577, 338] on button "إغلاق" at bounding box center [603, 341] width 56 height 38
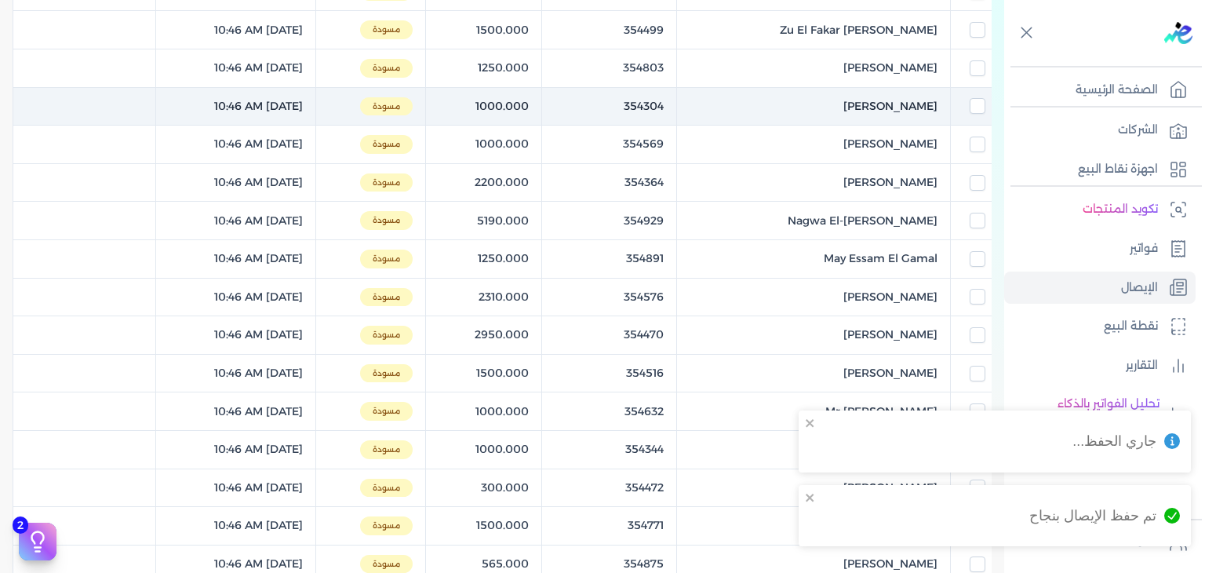
scroll to position [756, 0]
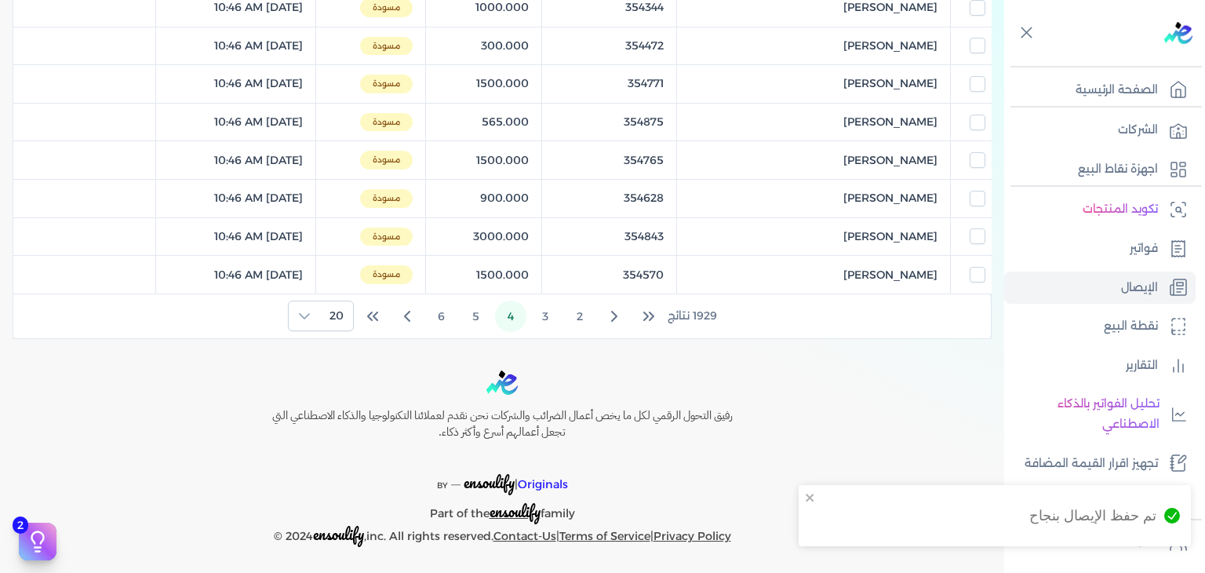
click at [811, 415] on div "رفيق التحول الرقمي لكل ما يخص أعمال الضرائب والشركات نحن نقدم لعملائنا التكنولو…" at bounding box center [502, 458] width 1004 height 177
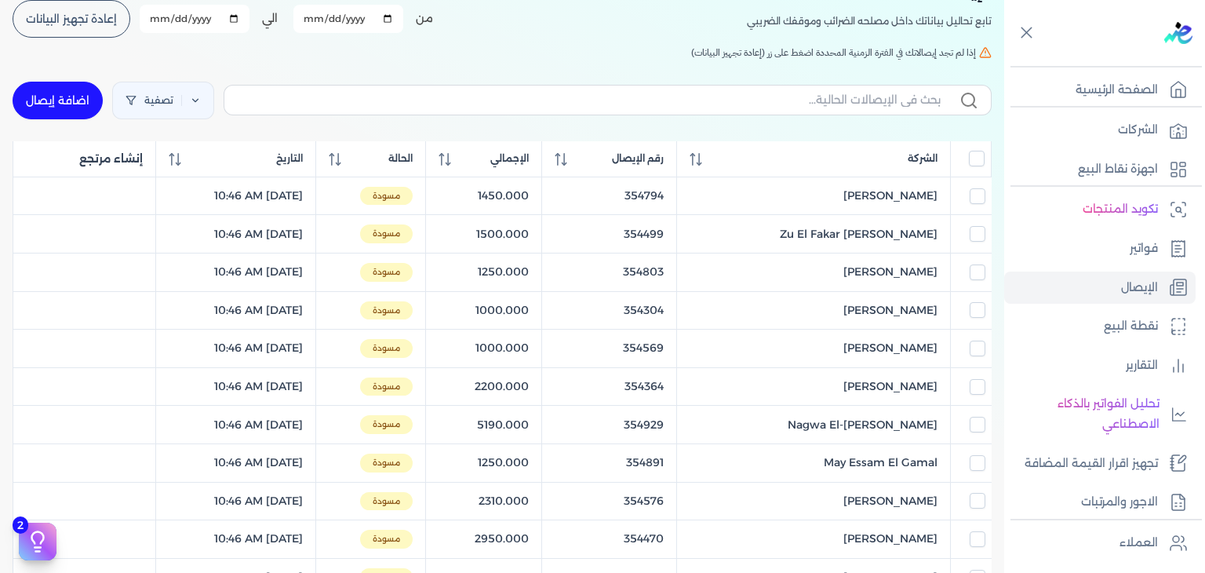
scroll to position [0, 0]
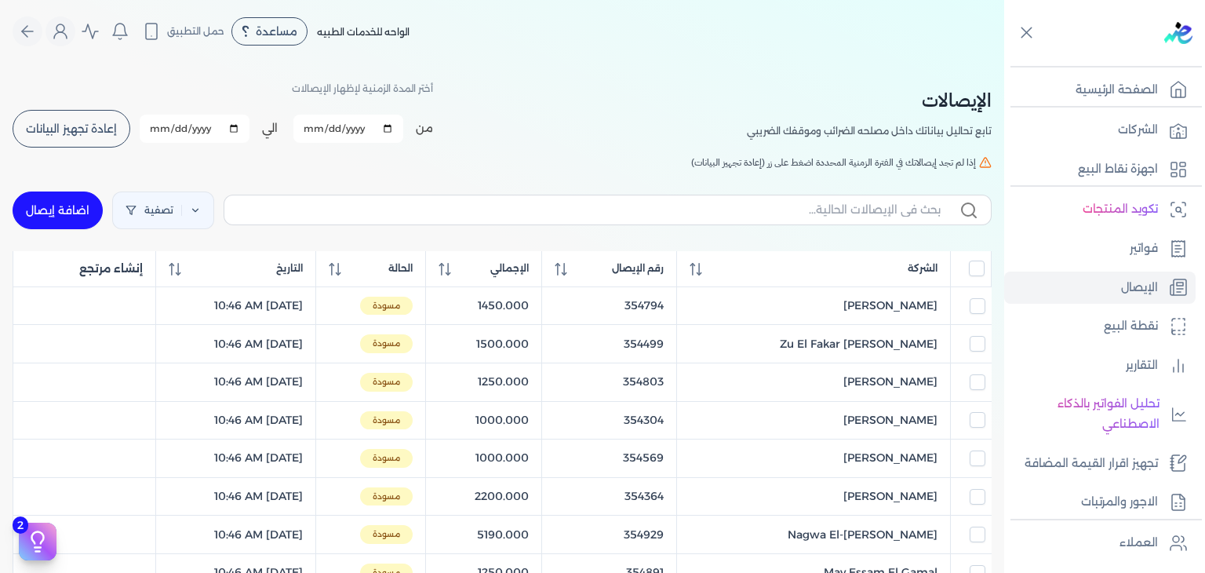
click at [113, 117] on button "إعادة تجهيز البيانات" at bounding box center [72, 129] width 118 height 38
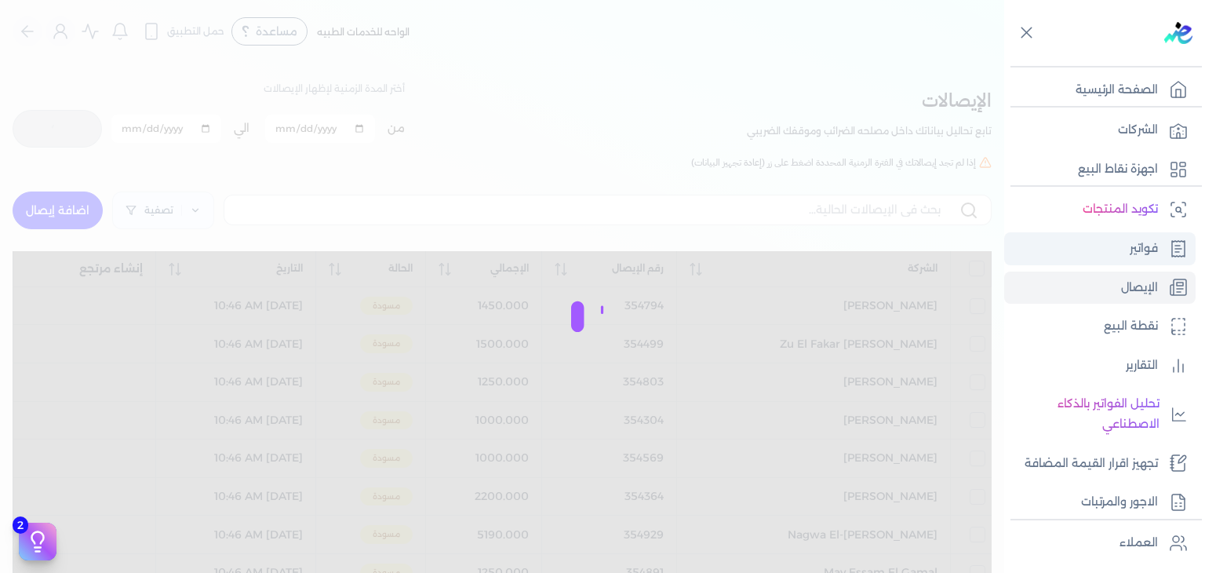
click at [1112, 236] on link "فواتير" at bounding box center [1099, 248] width 191 height 33
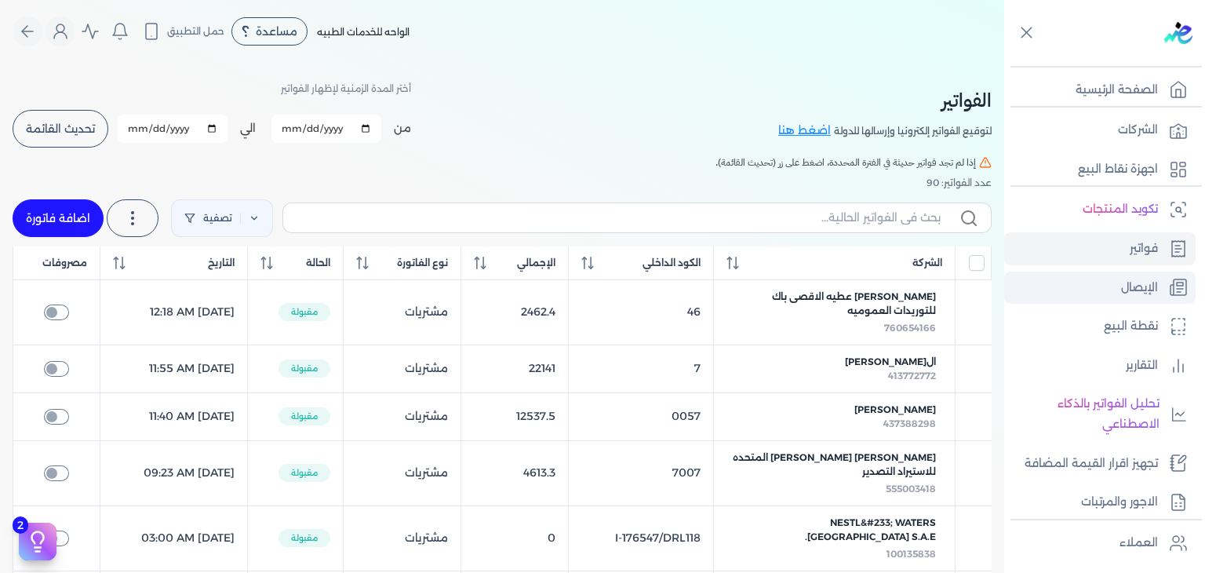
click at [1117, 286] on link "الإيصال" at bounding box center [1099, 287] width 191 height 33
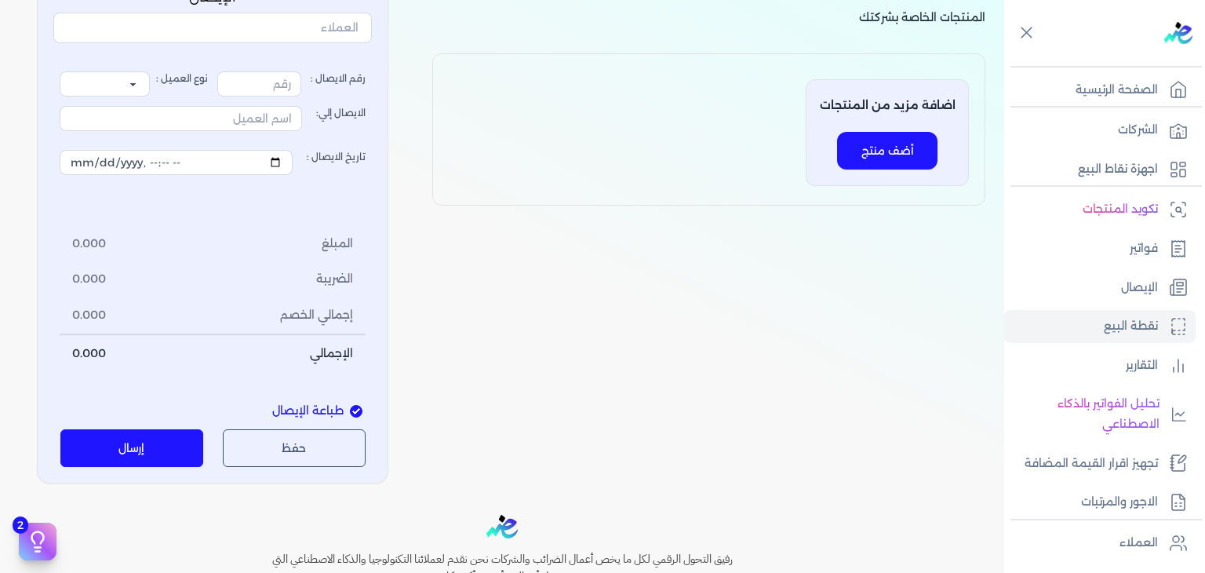
scroll to position [157, 0]
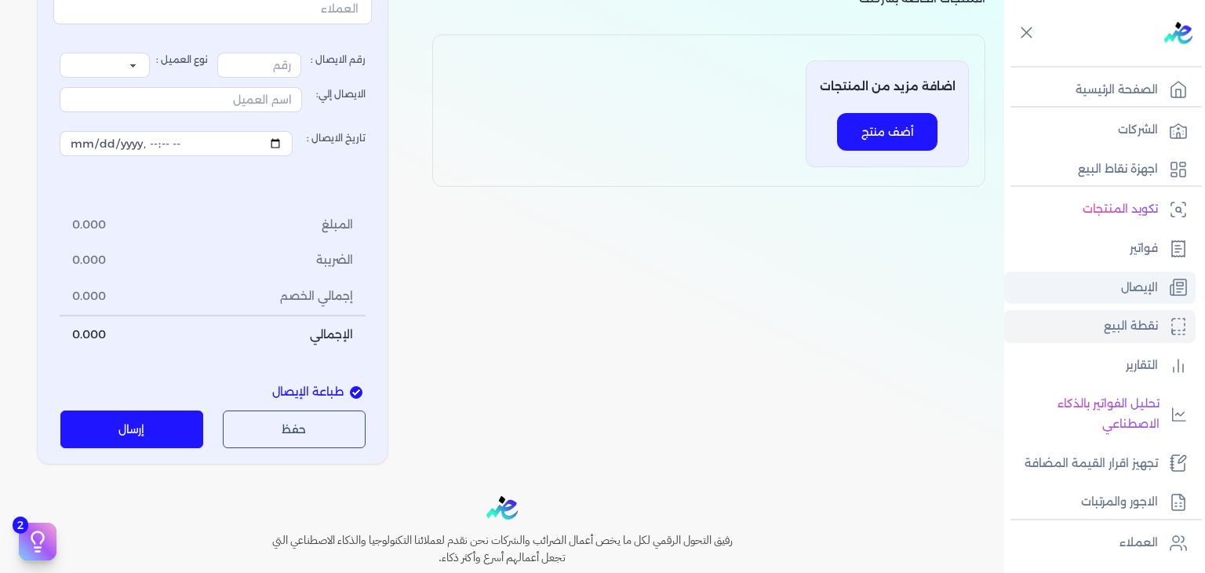
click at [1111, 289] on link "الإيصال" at bounding box center [1099, 287] width 191 height 33
click at [1048, 281] on link "الإيصال" at bounding box center [1099, 287] width 191 height 33
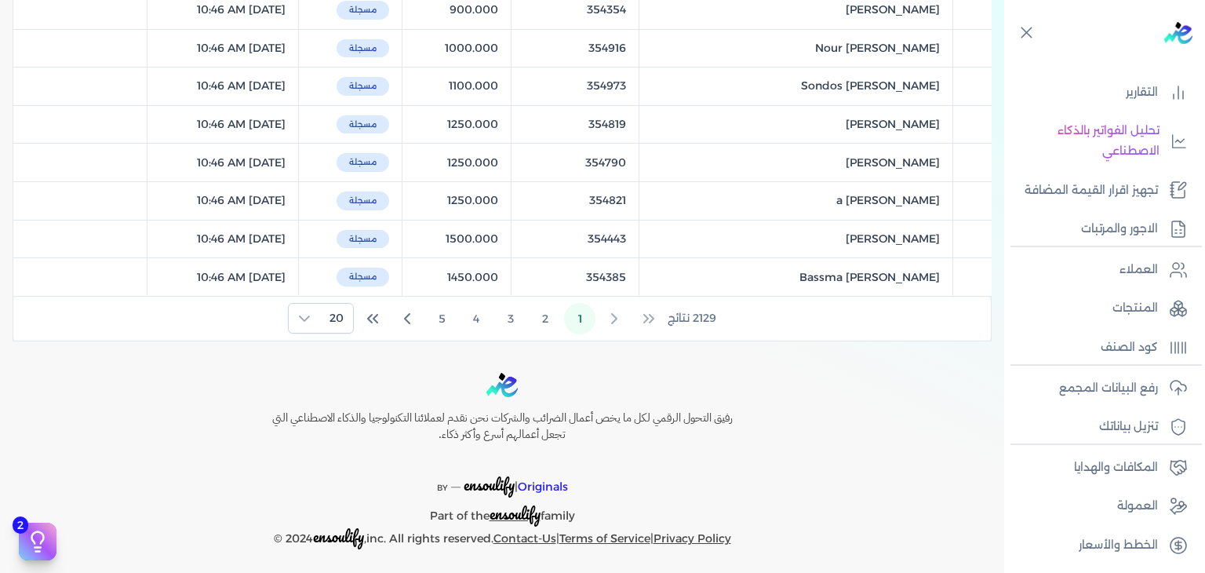
scroll to position [756, 0]
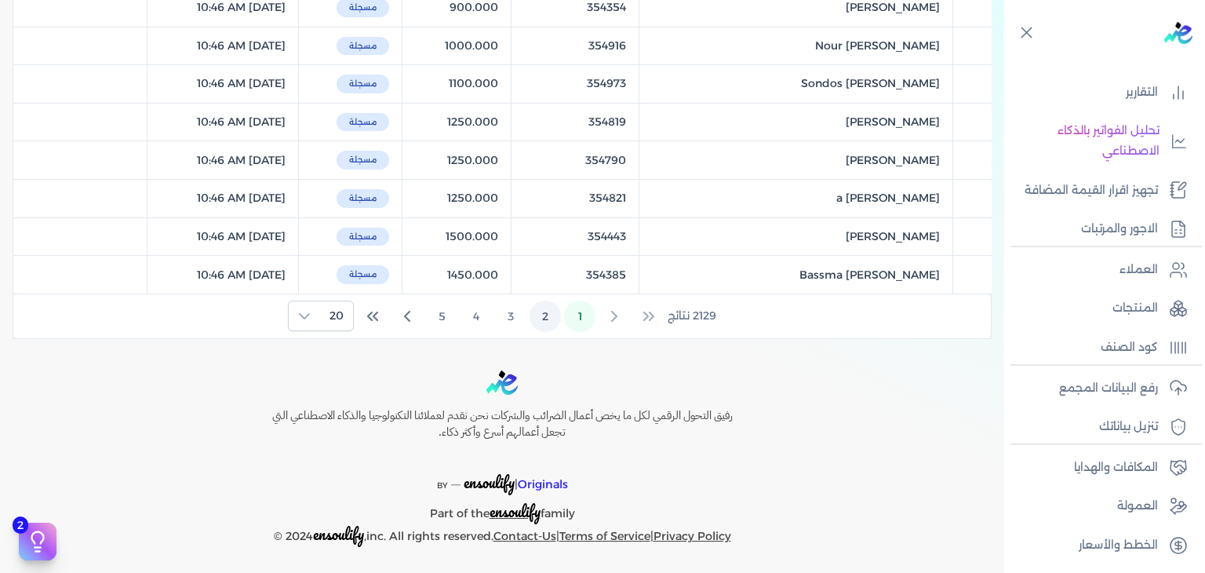
click at [561, 308] on button "2" at bounding box center [545, 316] width 31 height 31
click at [518, 311] on button "3" at bounding box center [510, 316] width 31 height 31
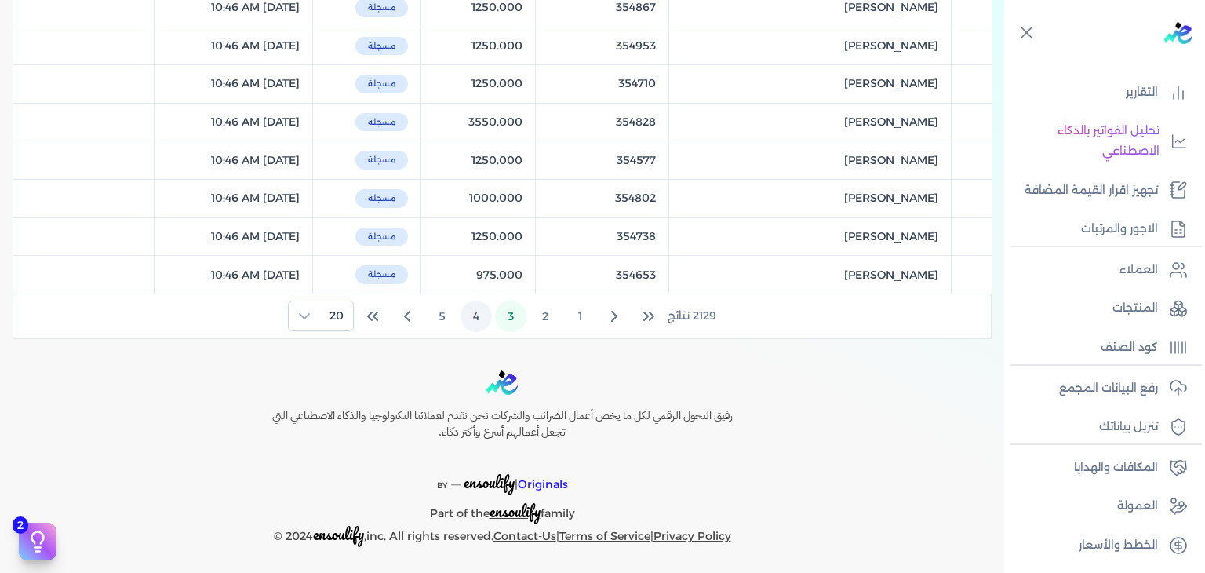
click at [480, 313] on button "4" at bounding box center [476, 316] width 31 height 31
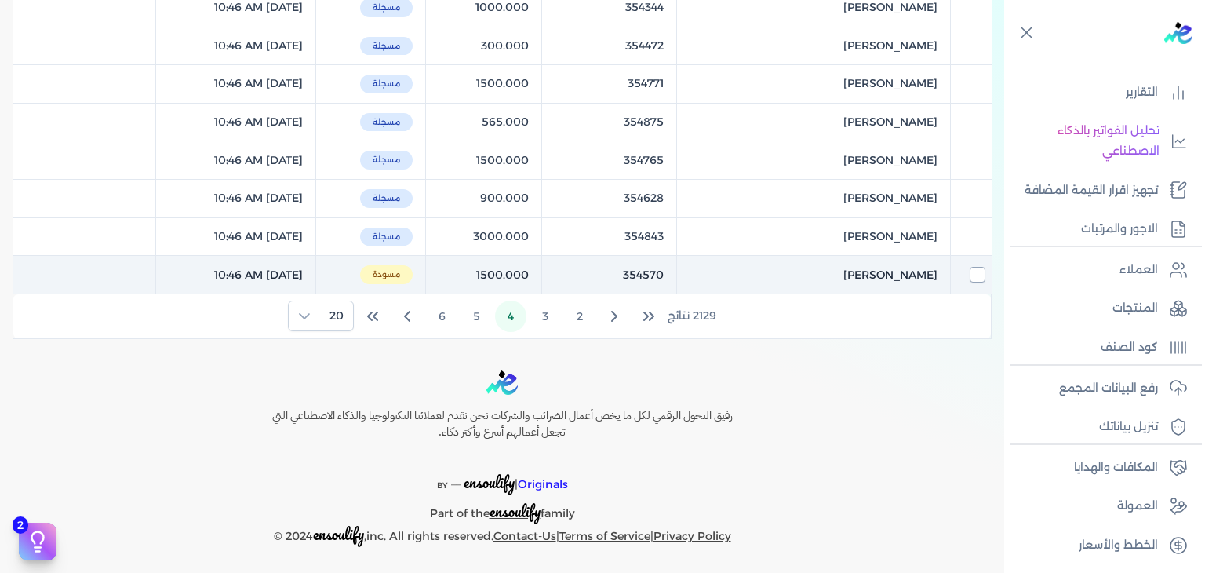
click at [975, 270] on input "checkbox" at bounding box center [978, 275] width 16 height 16
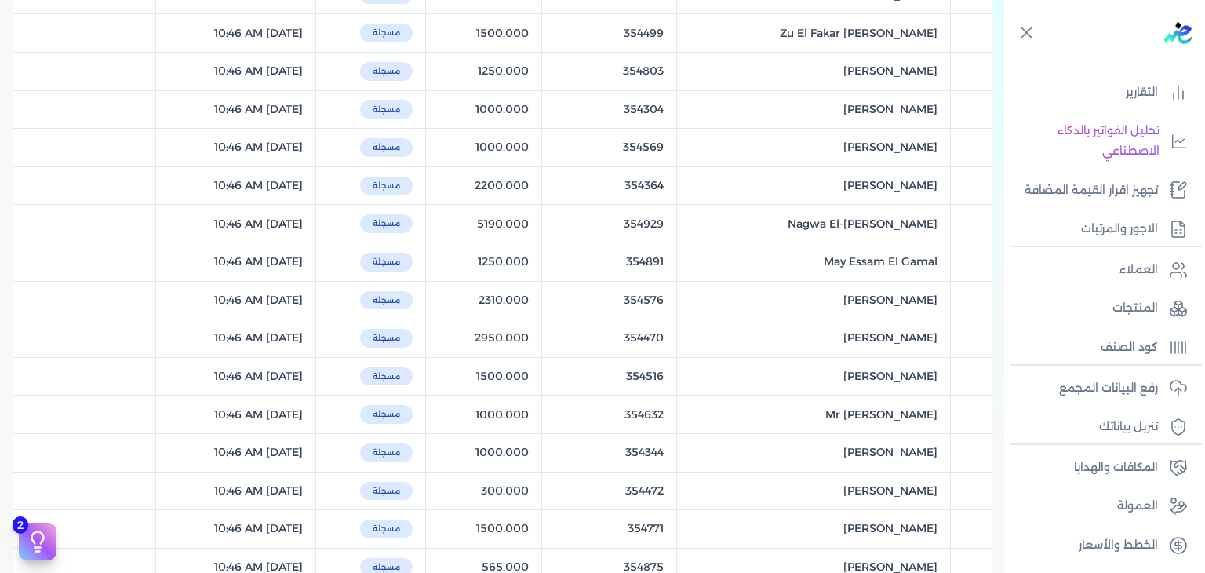
scroll to position [0, 0]
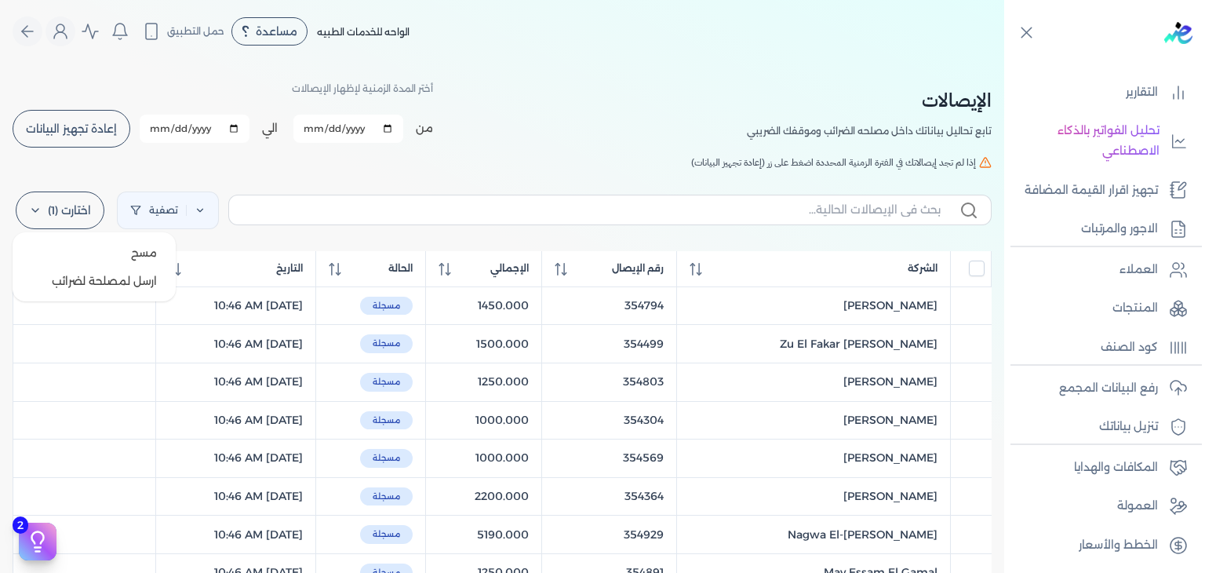
click at [47, 197] on label "اختارت (1)" at bounding box center [60, 210] width 89 height 38
click at [89, 277] on button "ارسل لمصلحة لضرائب" at bounding box center [94, 281] width 151 height 28
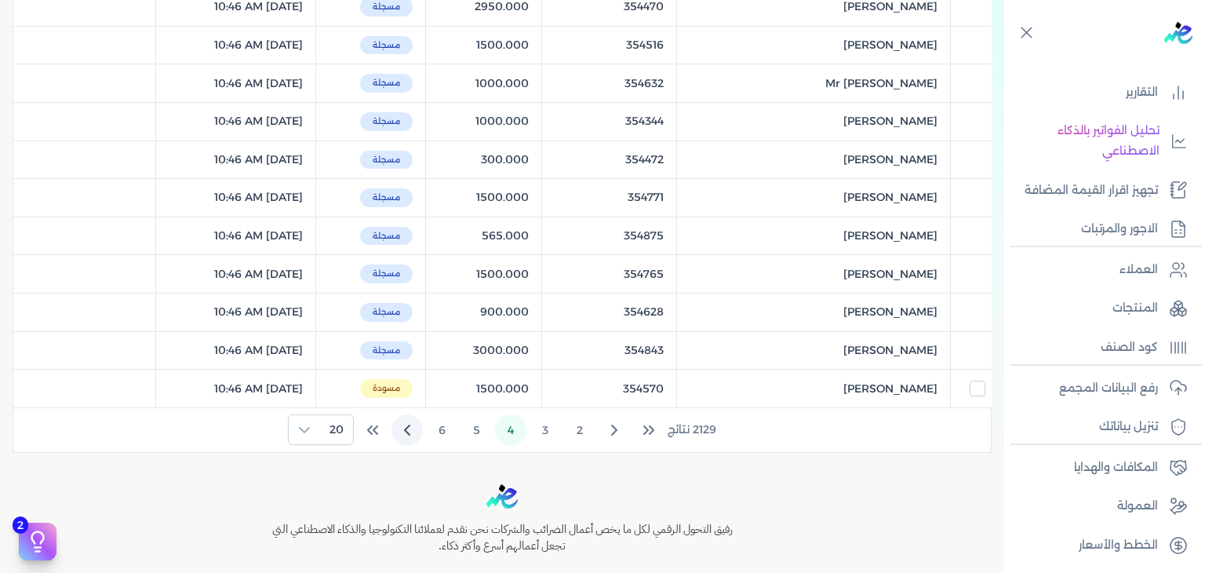
scroll to position [756, 0]
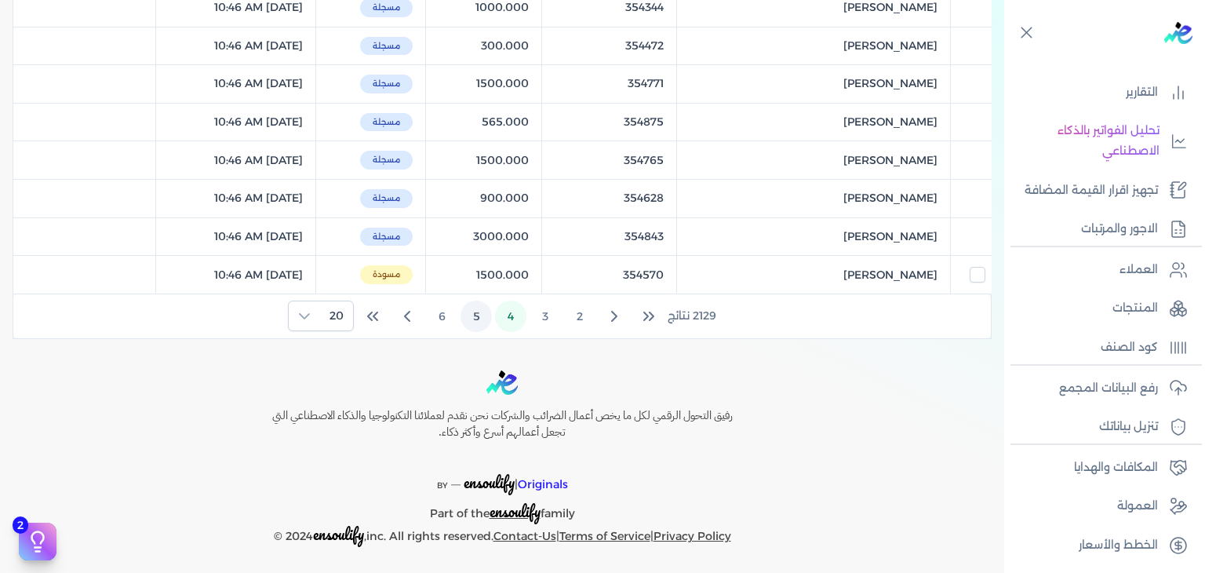
click at [483, 321] on button "5" at bounding box center [476, 316] width 31 height 31
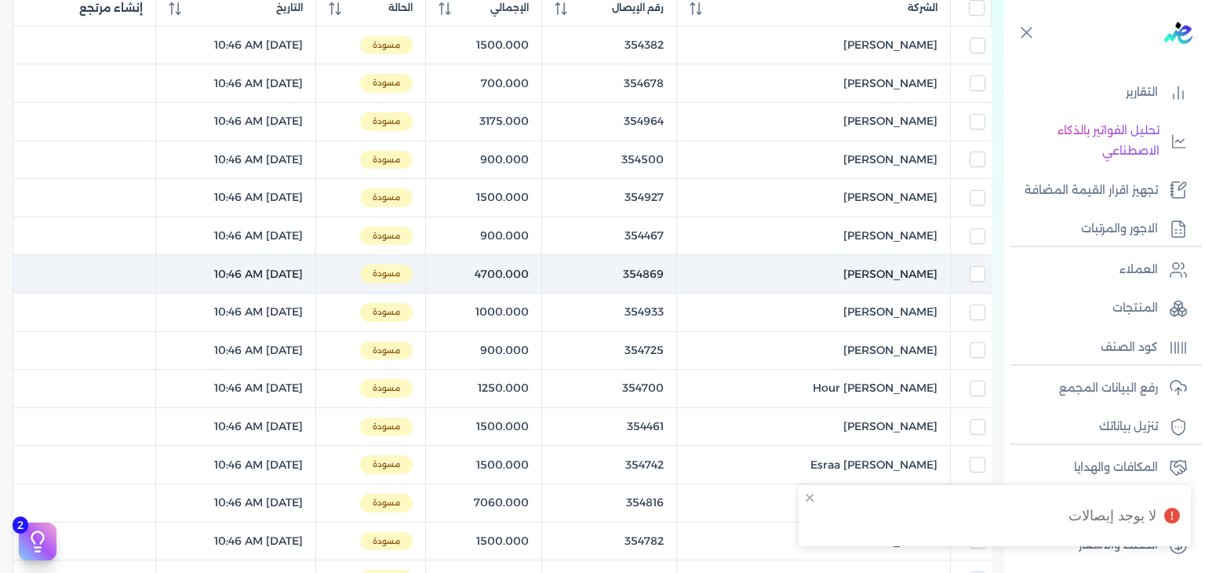
scroll to position [314, 0]
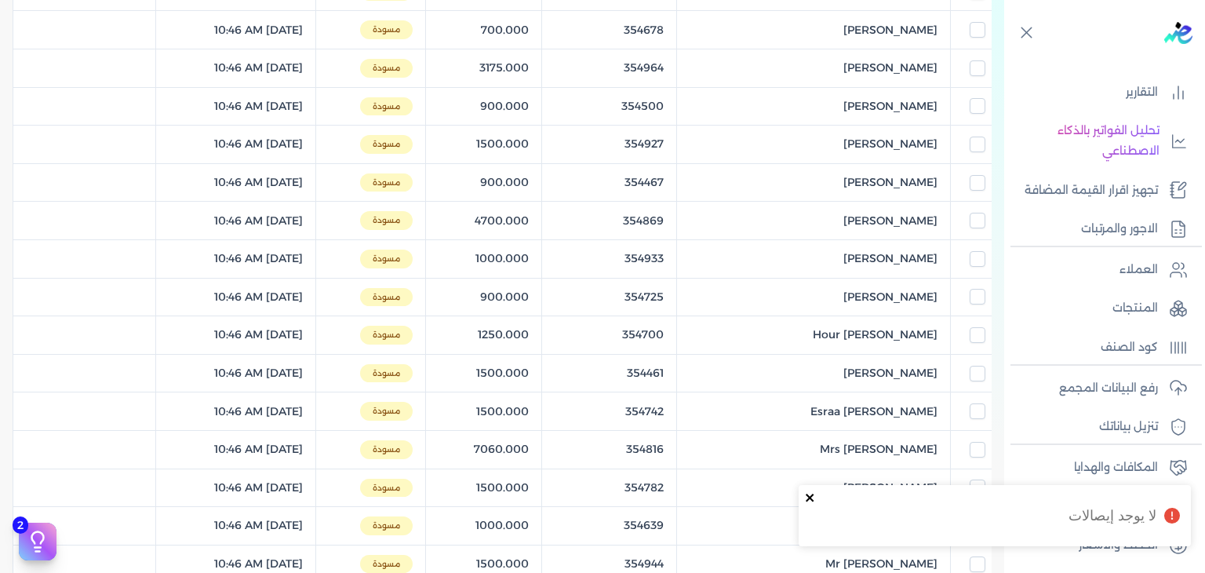
click at [807, 500] on icon "close" at bounding box center [810, 498] width 8 height 8
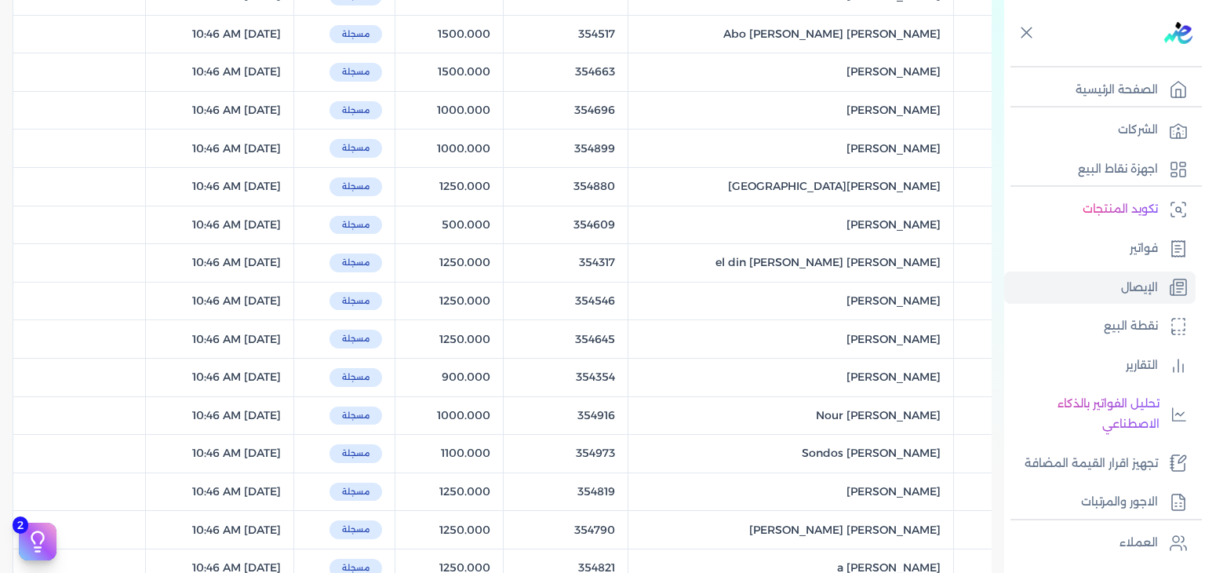
scroll to position [628, 0]
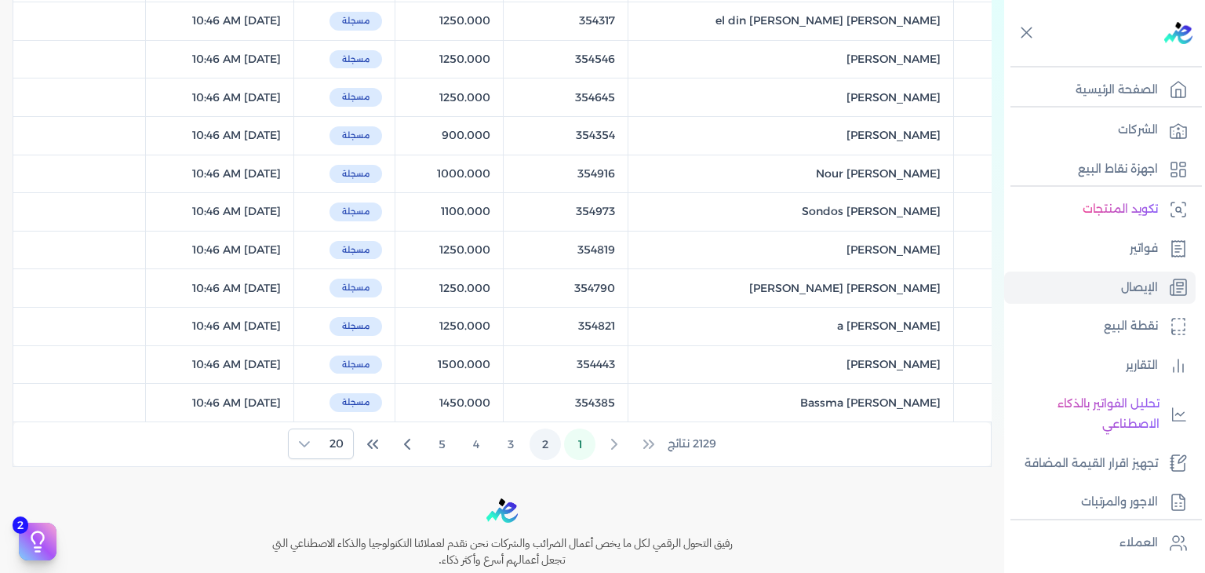
click at [545, 428] on button "2" at bounding box center [545, 443] width 31 height 31
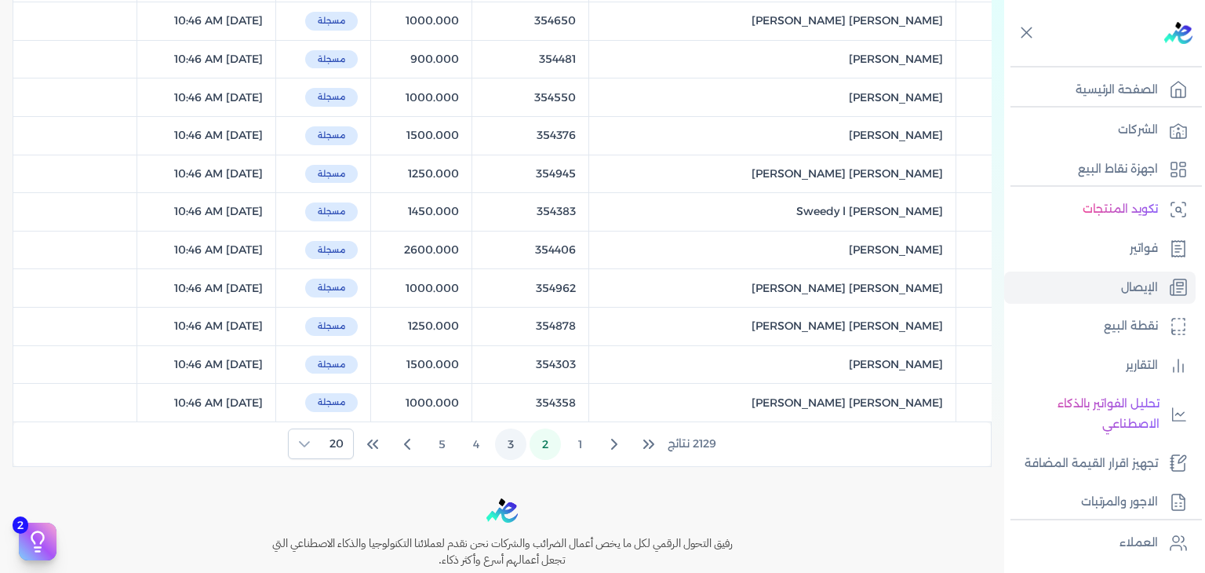
click at [515, 441] on button "3" at bounding box center [510, 443] width 31 height 31
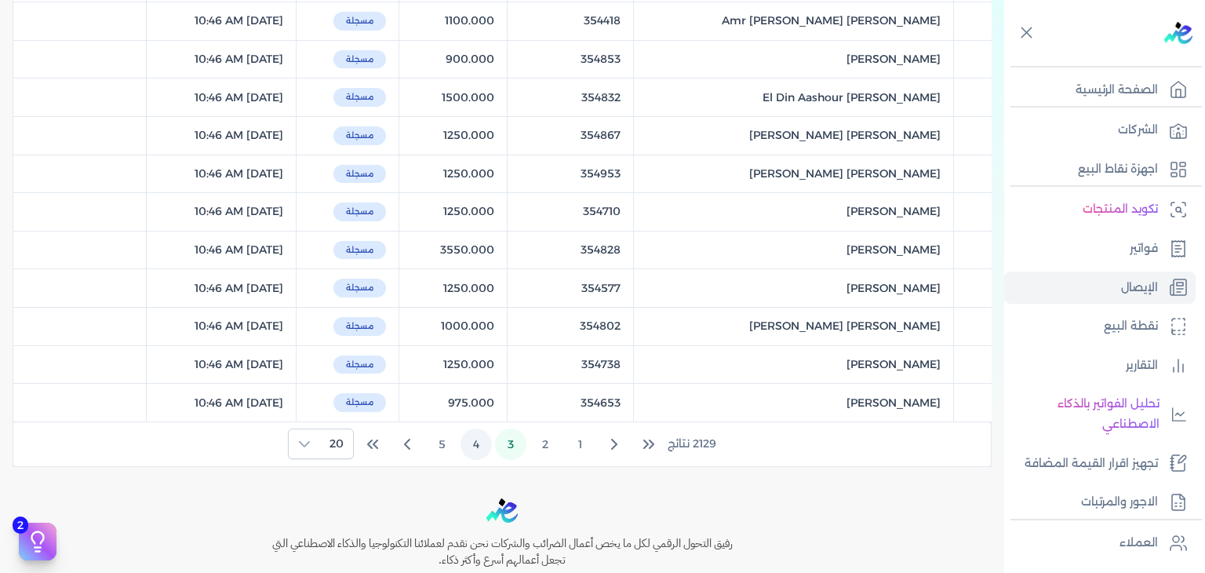
click at [486, 446] on button "4" at bounding box center [476, 443] width 31 height 31
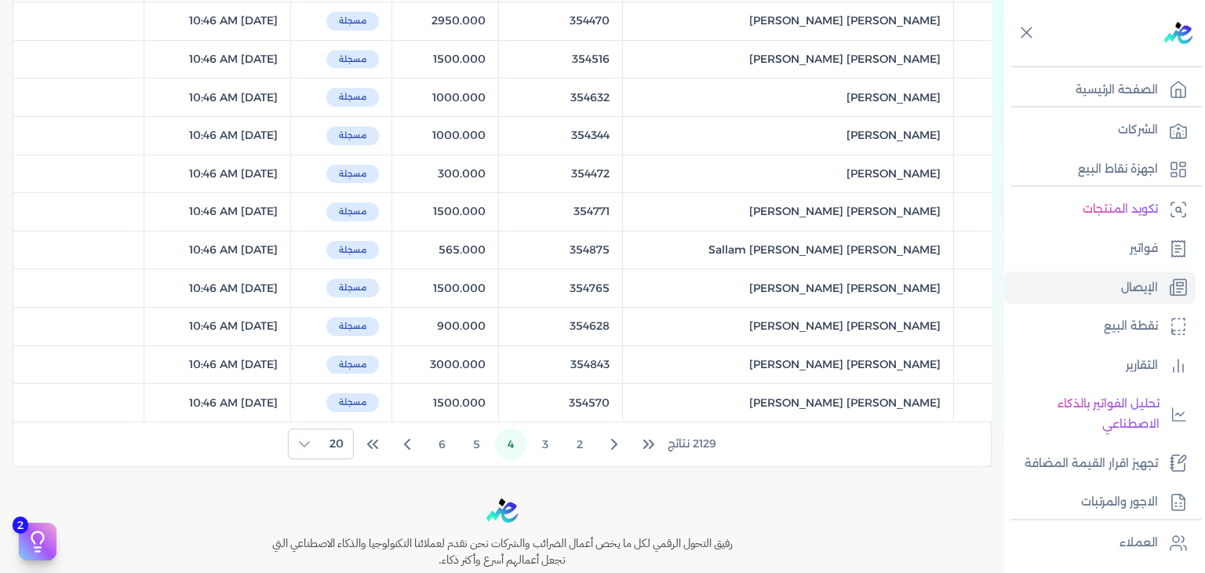
click at [460, 440] on span "2 3 4 5 6" at bounding box center [510, 443] width 169 height 31
click at [479, 446] on button "5" at bounding box center [476, 443] width 31 height 31
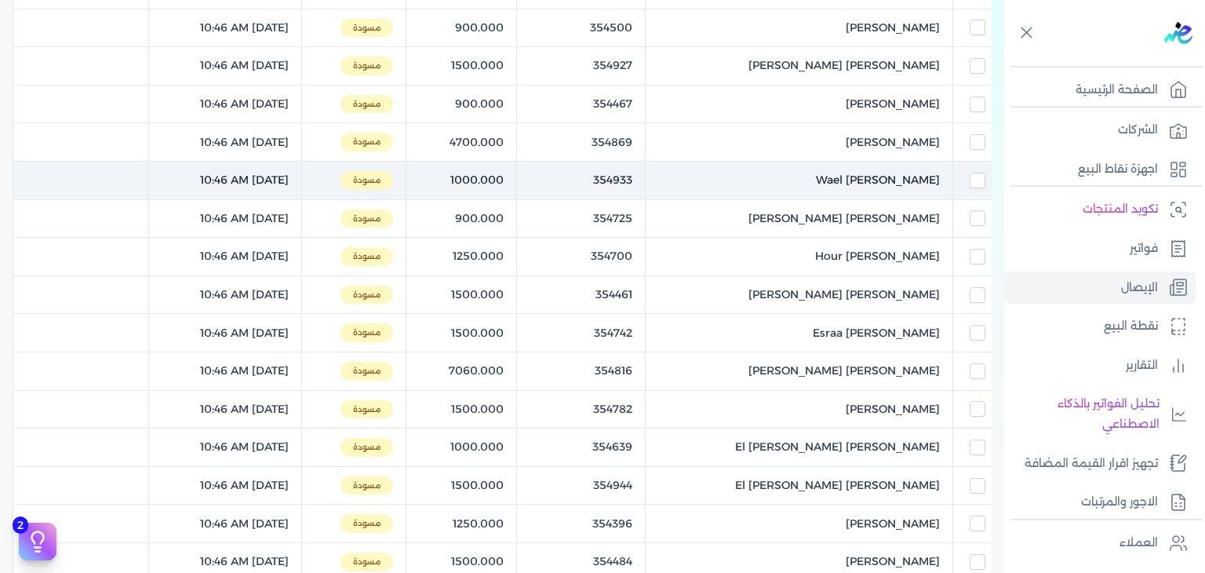
scroll to position [78, 0]
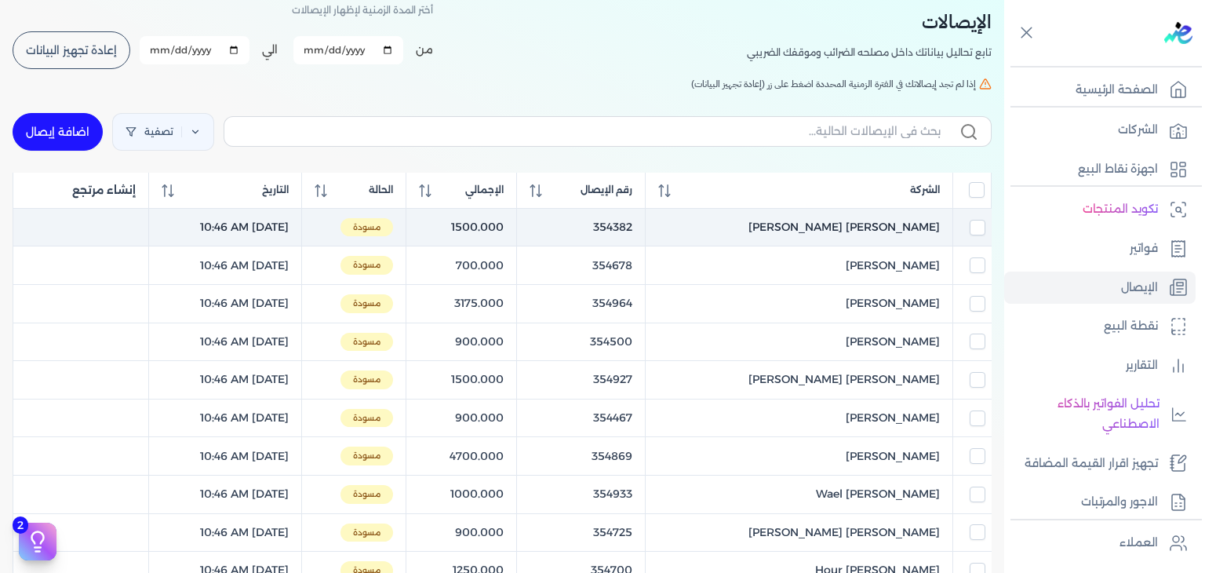
click at [971, 235] on td at bounding box center [972, 227] width 38 height 38
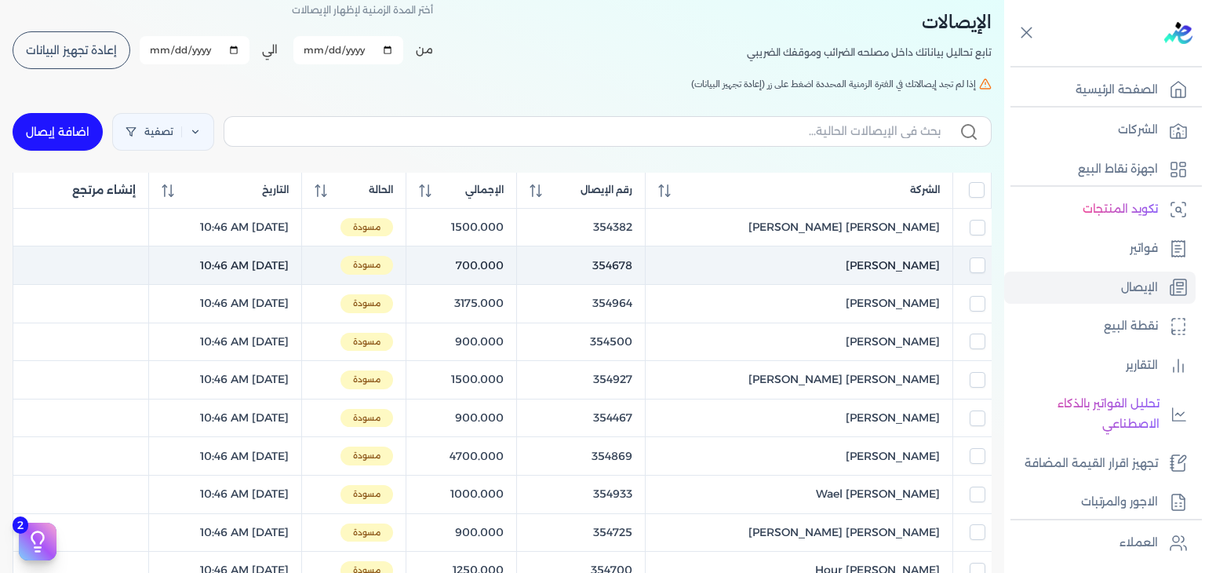
checkbox input "true"
checkbox input "false"
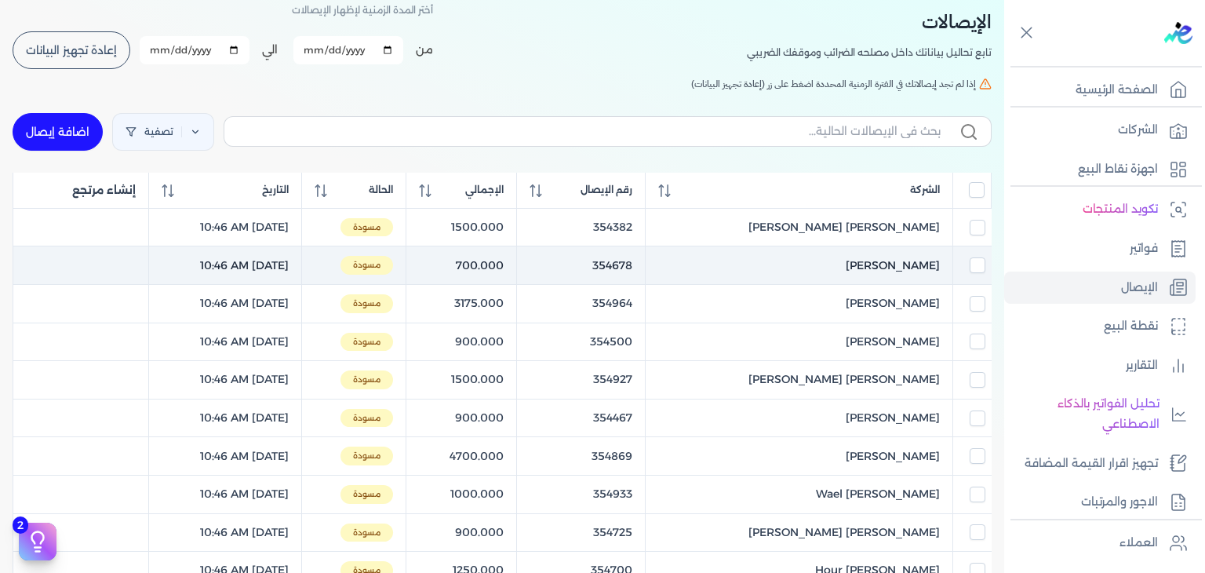
checkbox input "false"
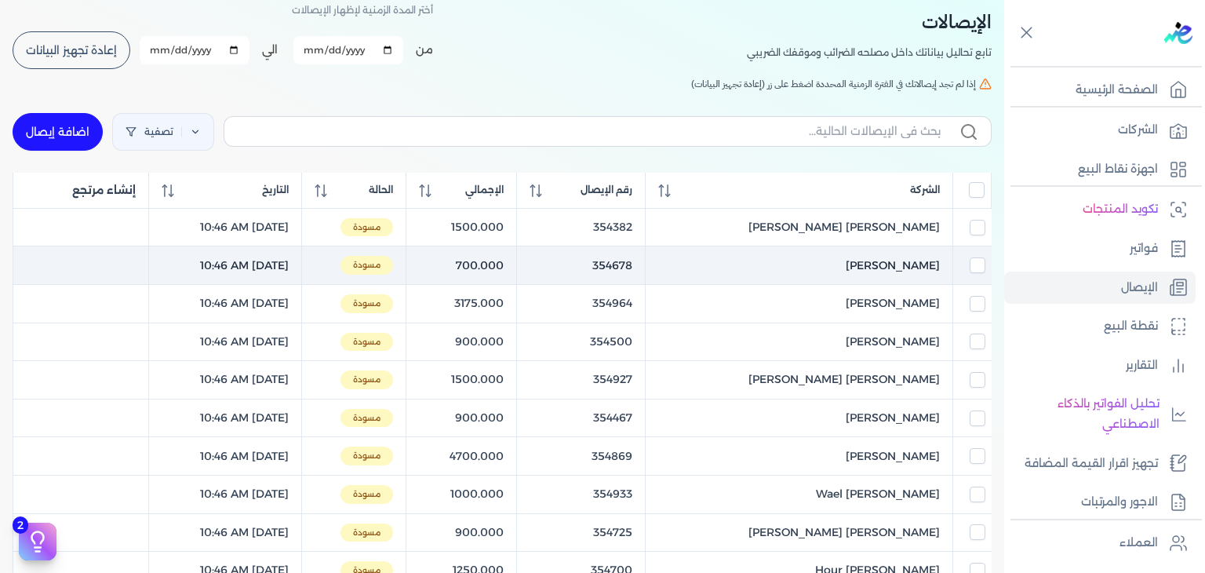
checkbox input "false"
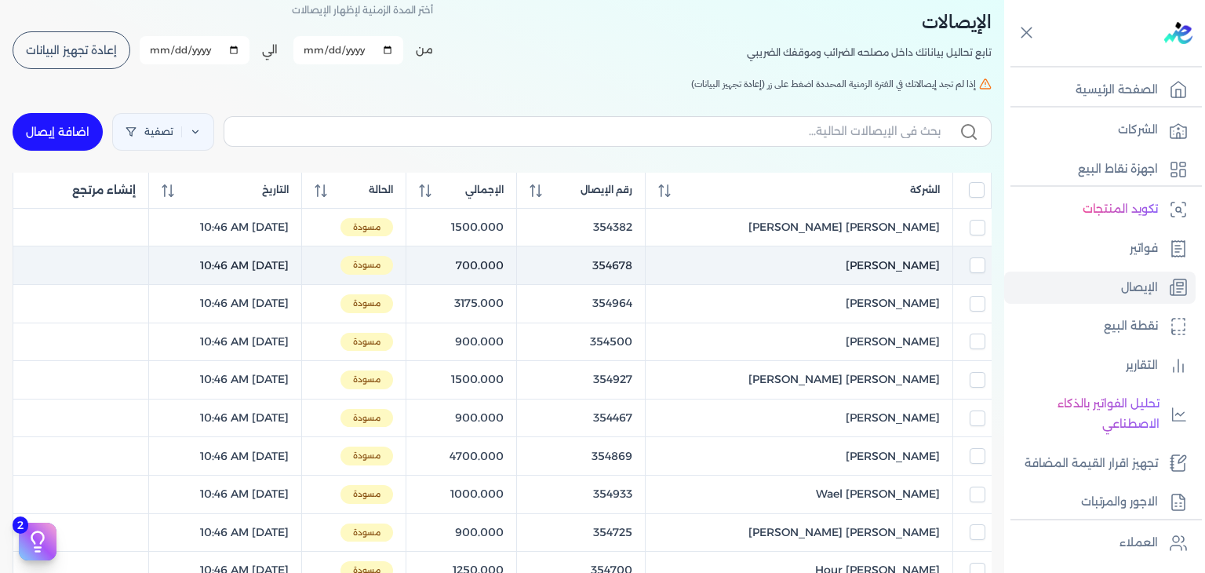
checkbox input "false"
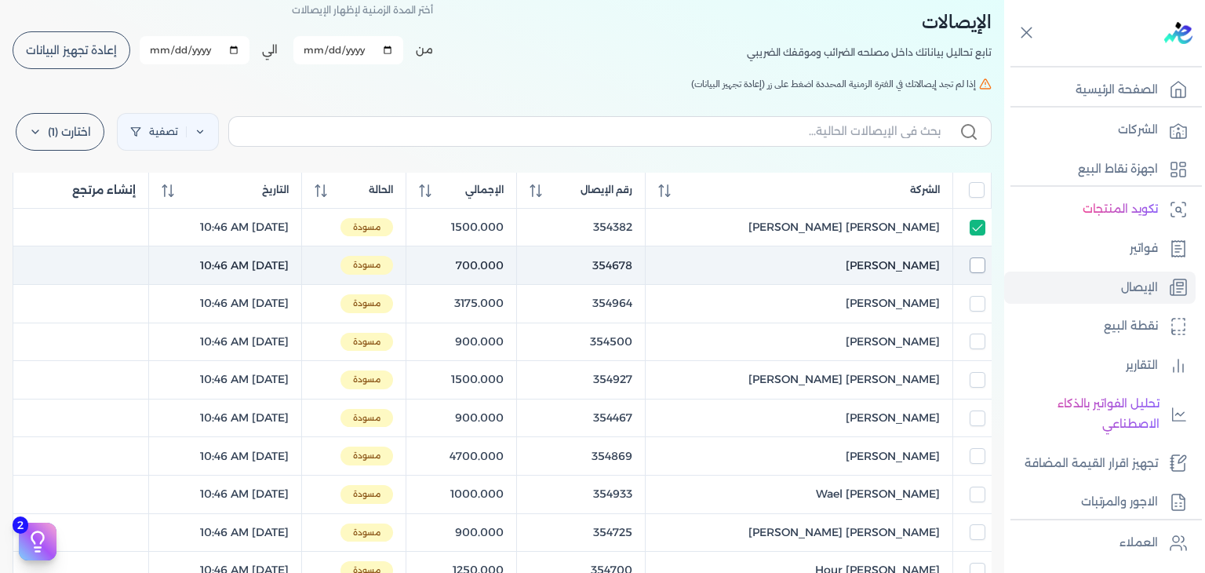
click at [971, 262] on input "checkbox" at bounding box center [978, 265] width 16 height 16
checkbox input "true"
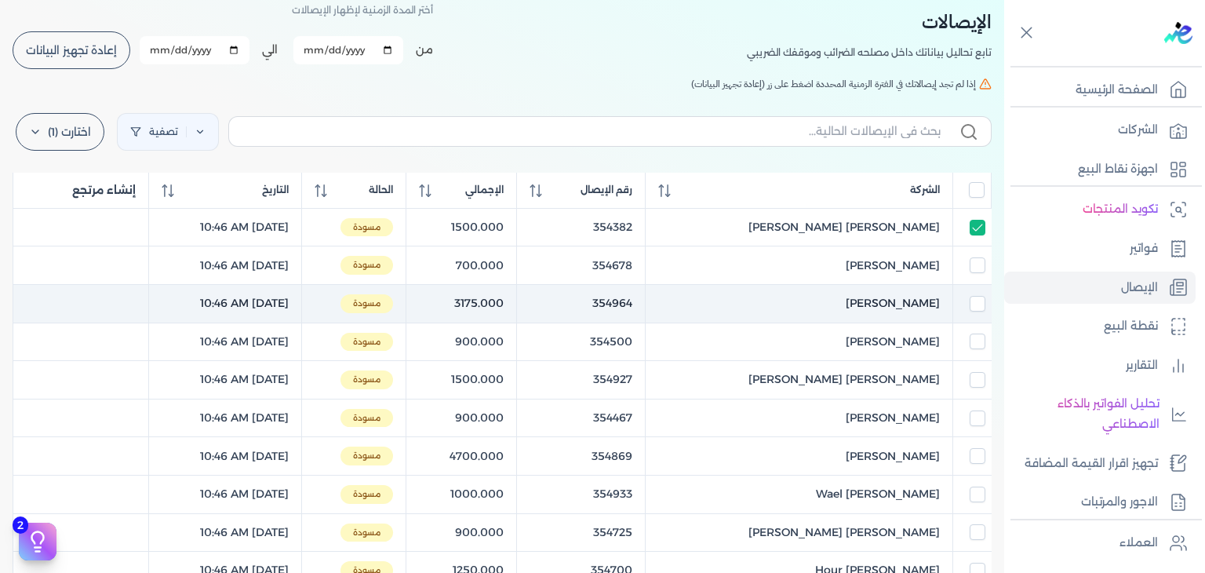
checkbox input "true"
checkbox input "false"
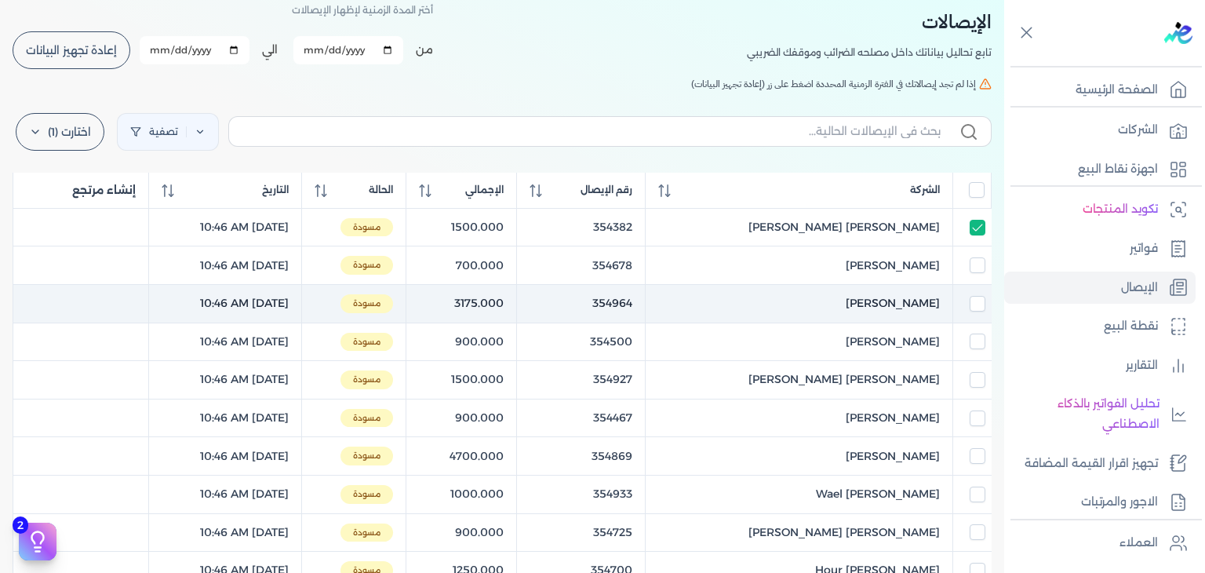
checkbox input "false"
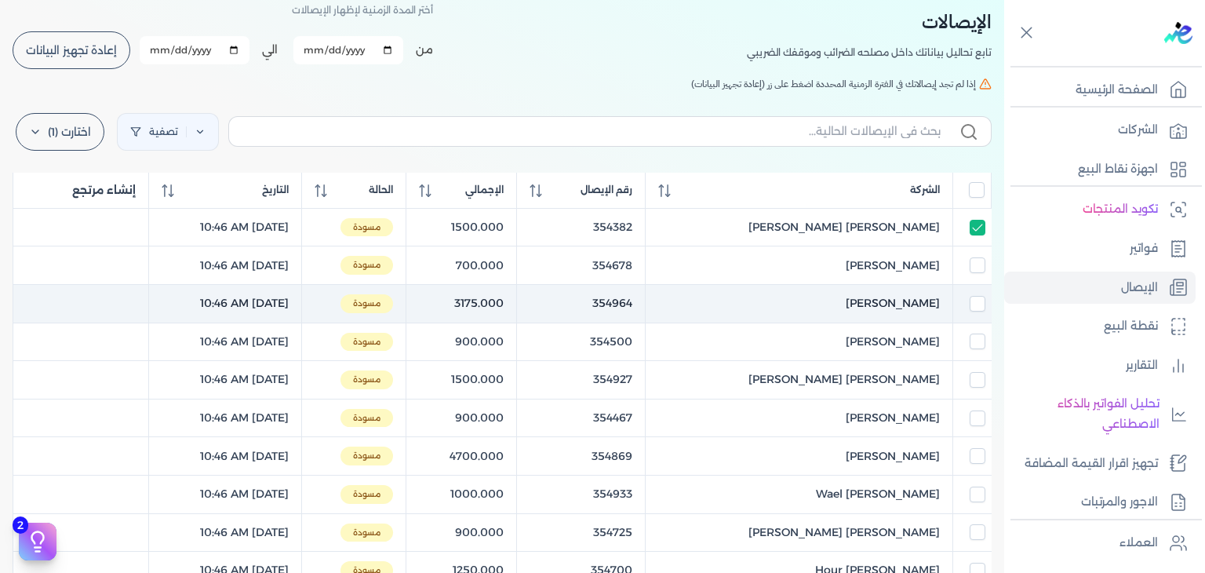
checkbox input "false"
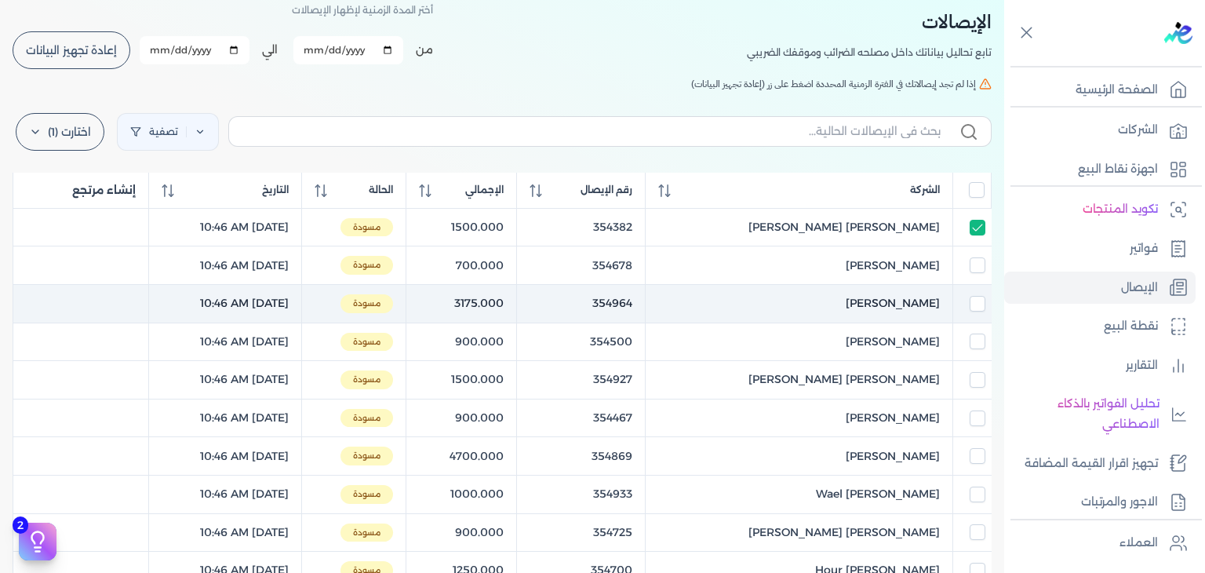
checkbox input "false"
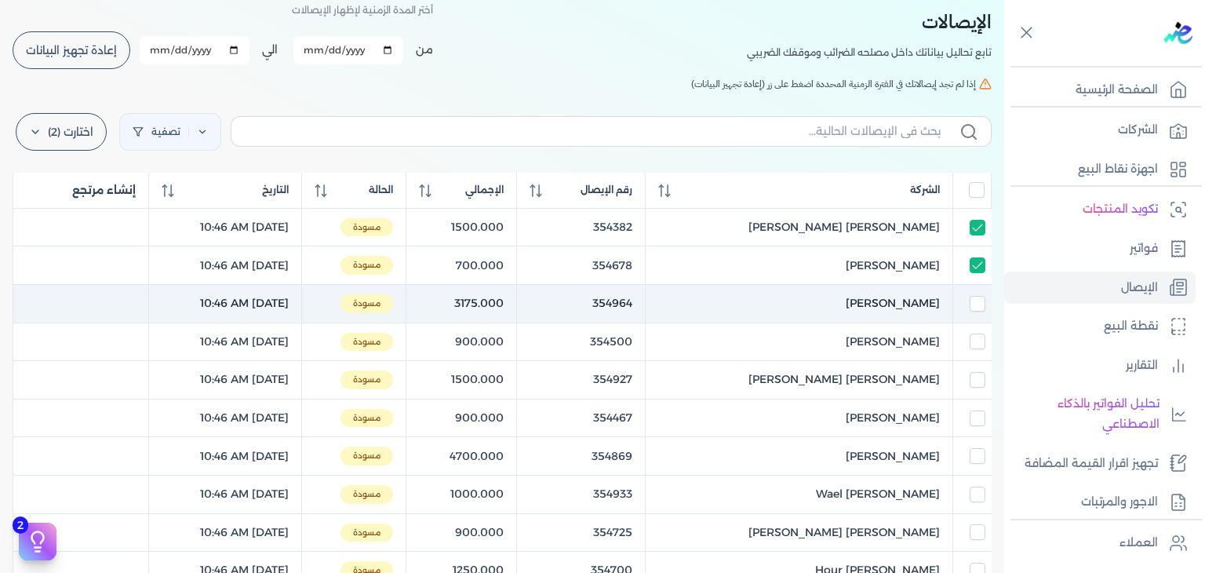
click at [978, 290] on td at bounding box center [972, 303] width 38 height 38
checkbox input "true"
checkbox input "false"
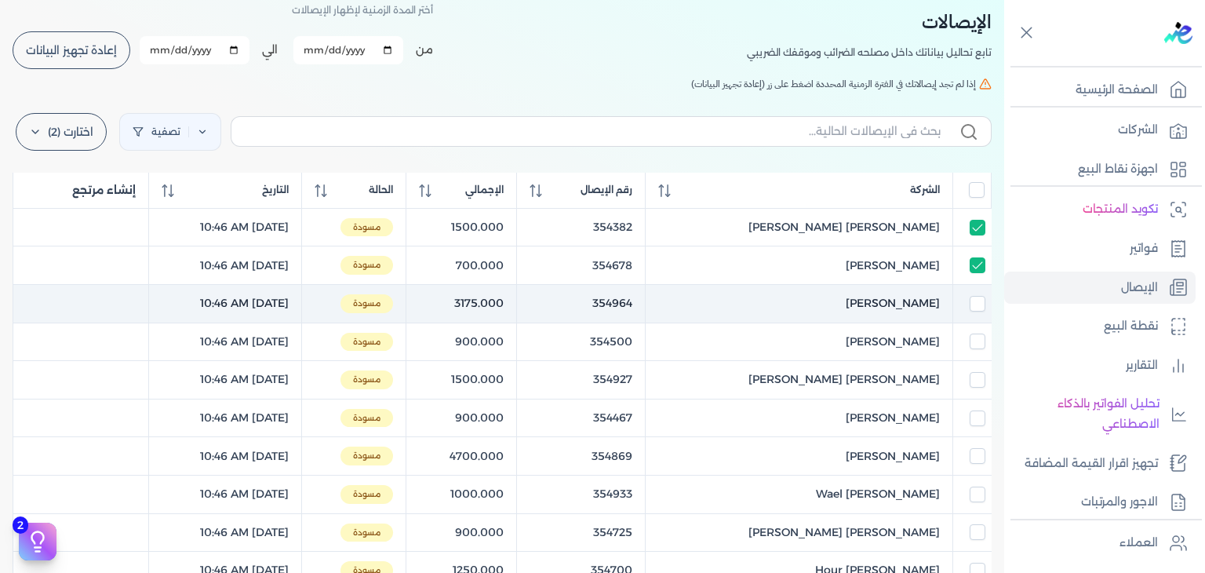
checkbox input "false"
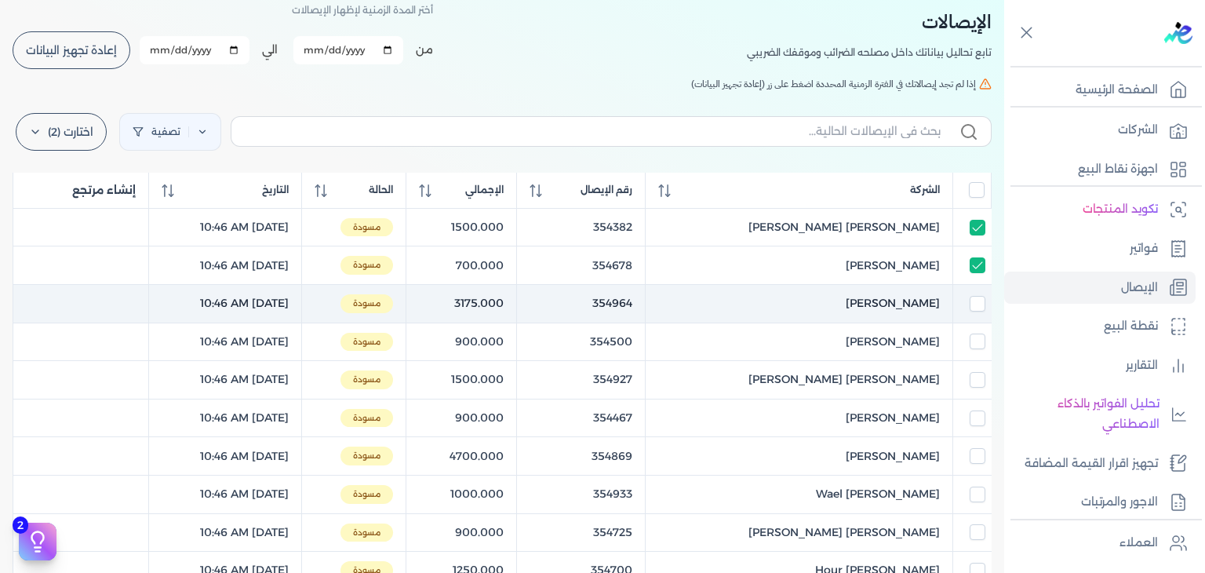
checkbox input "false"
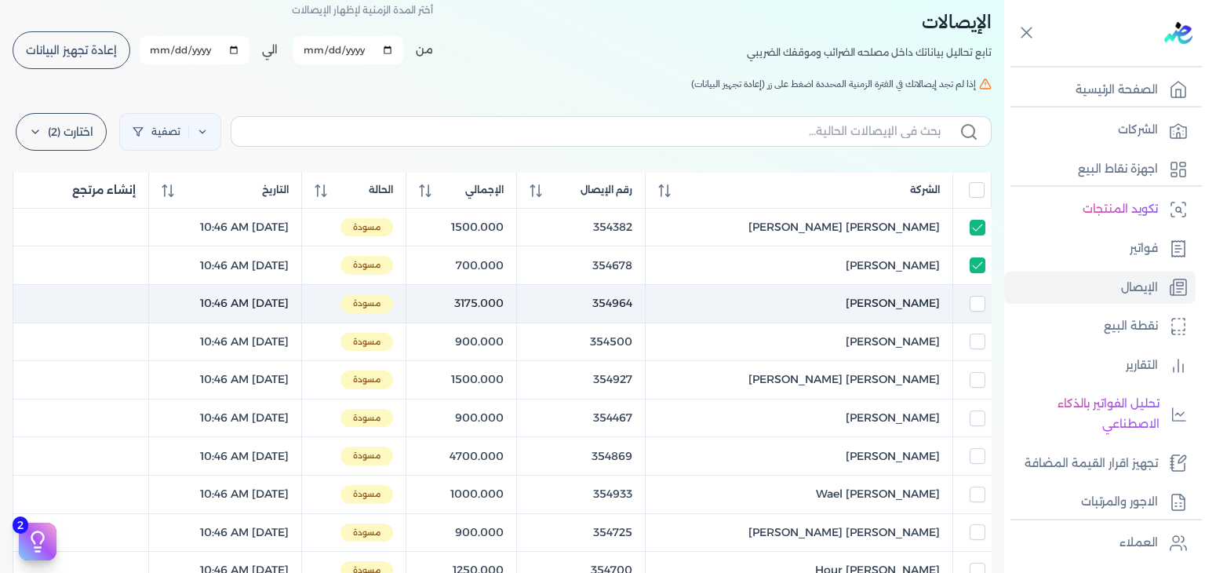
checkbox input "false"
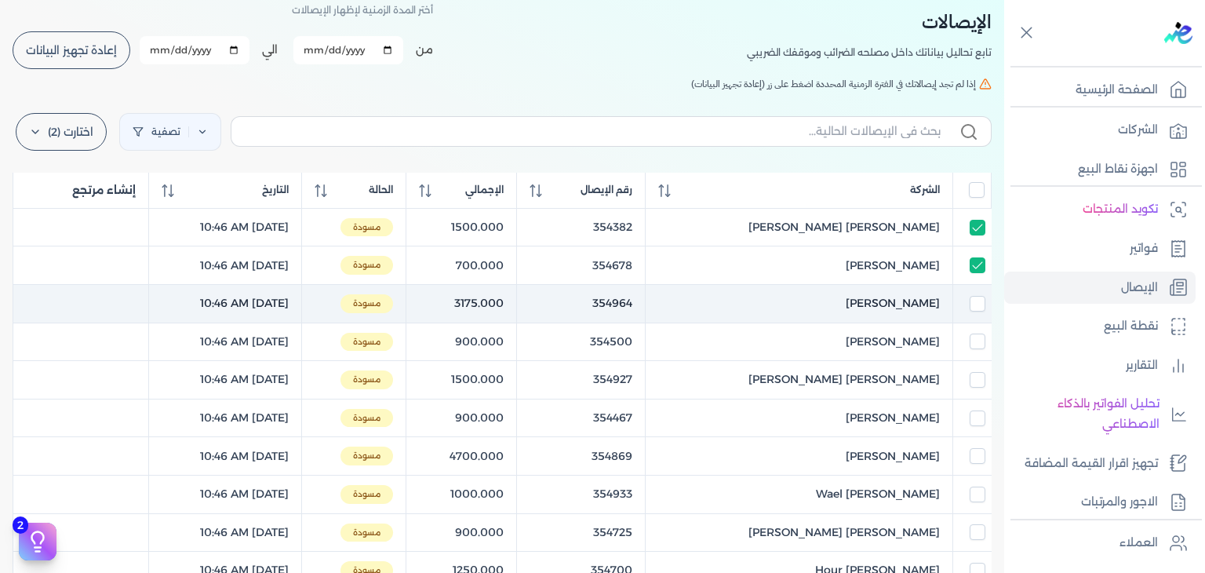
checkbox input "false"
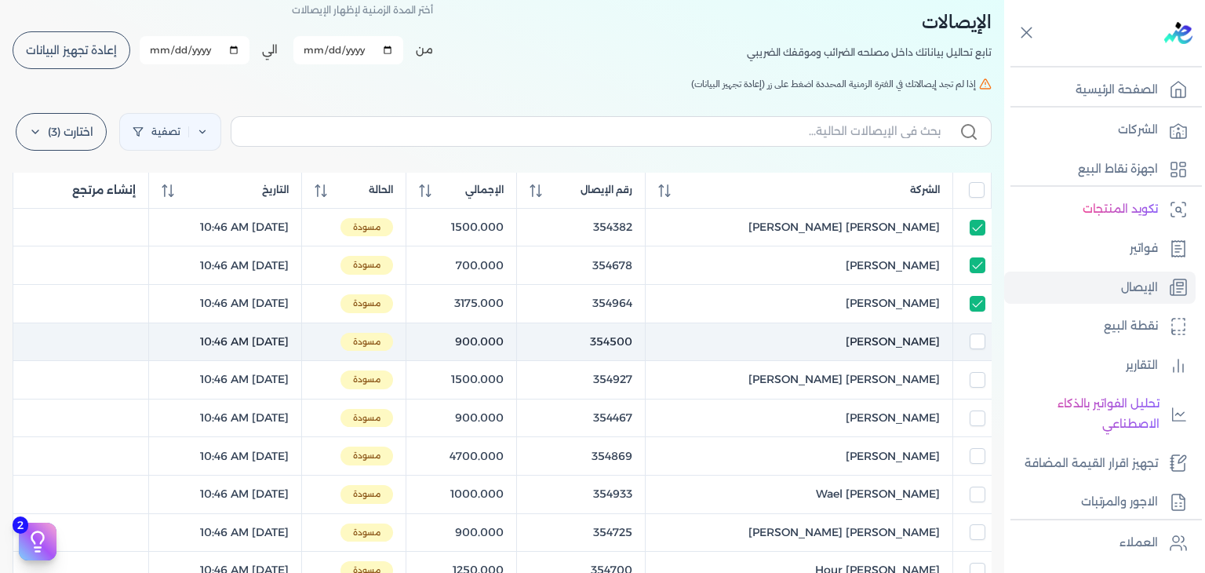
click at [972, 331] on td at bounding box center [972, 341] width 38 height 38
checkbox input "true"
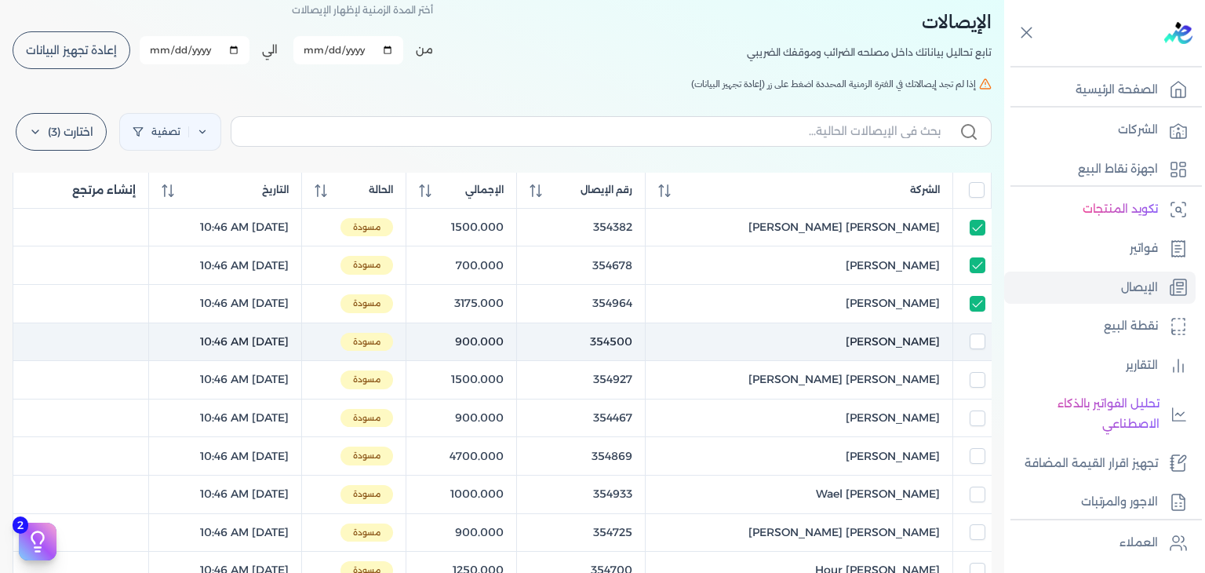
checkbox input "false"
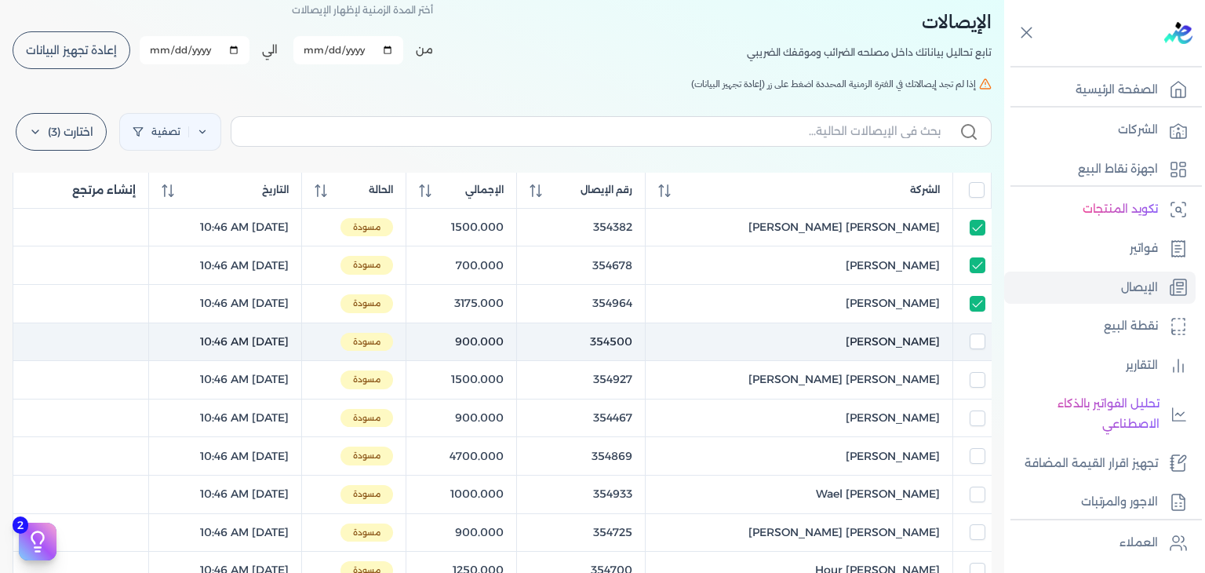
checkbox input "false"
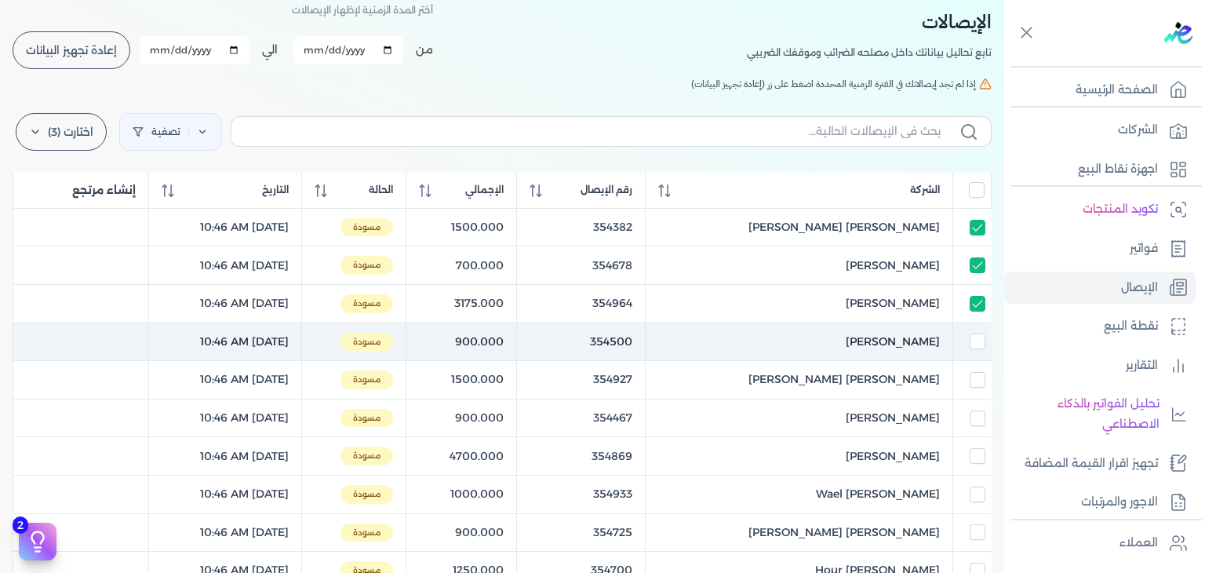
checkbox input "false"
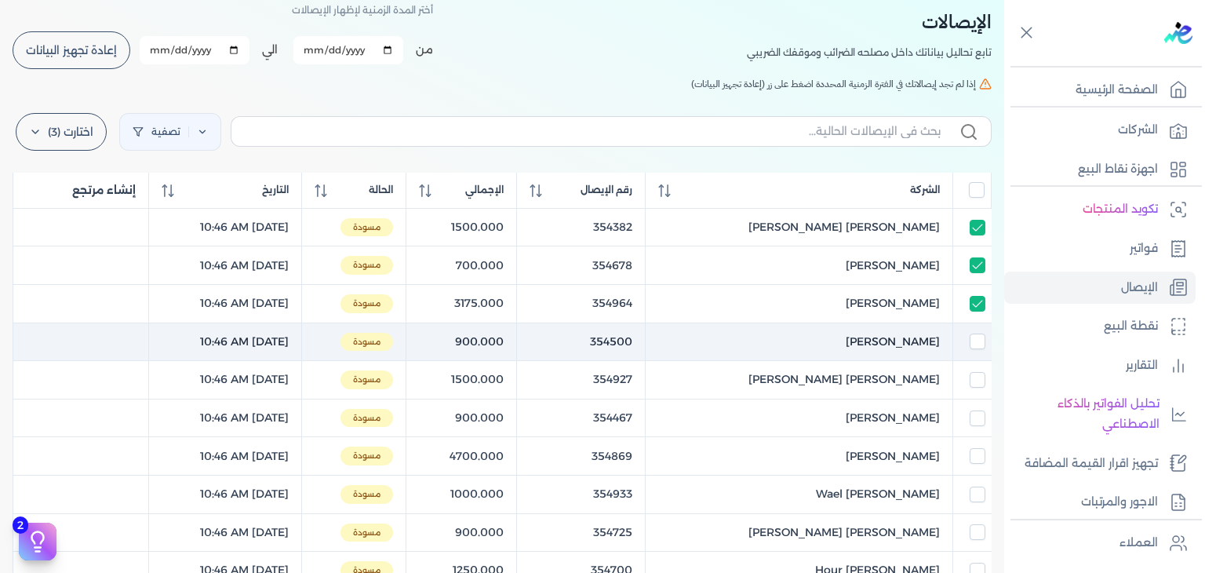
checkbox input "false"
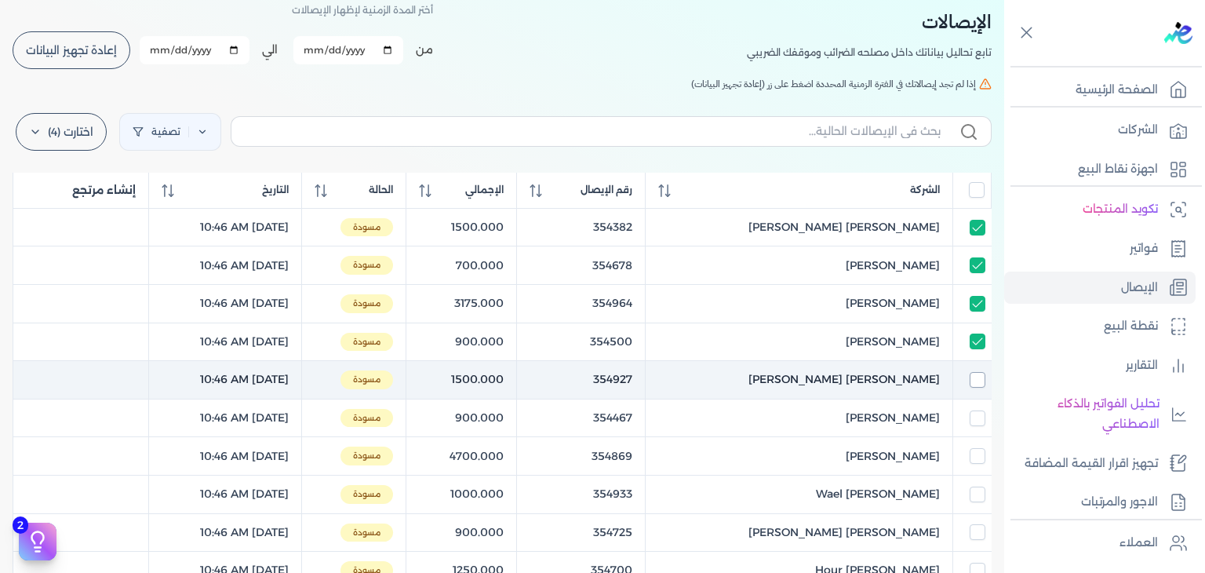
click at [974, 372] on input "checkbox" at bounding box center [978, 380] width 16 height 16
checkbox input "true"
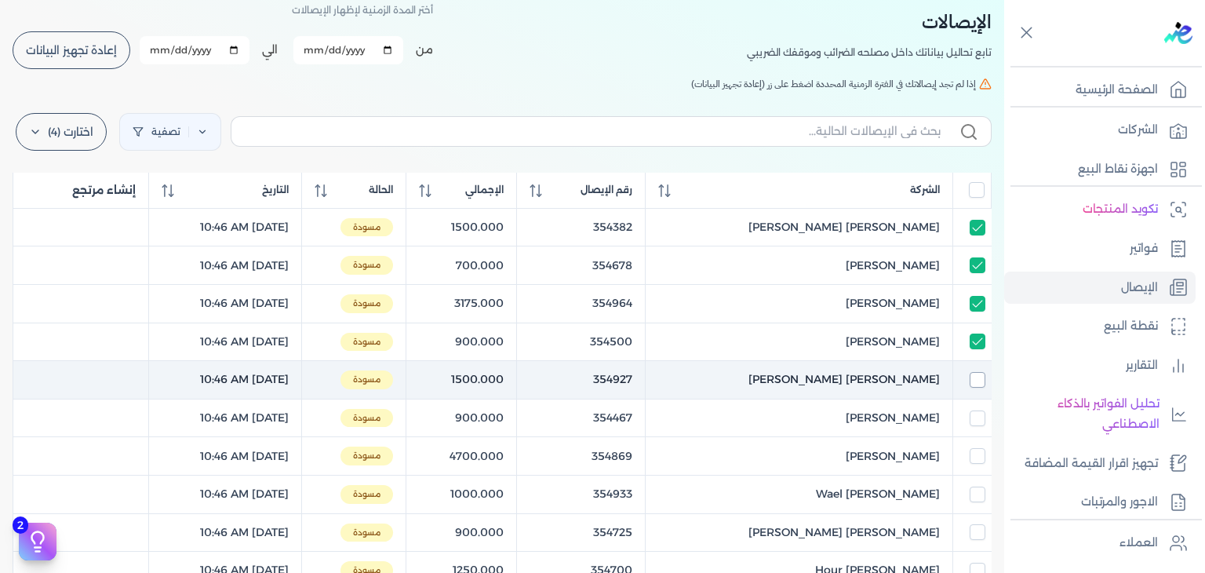
checkbox input "true"
checkbox input "false"
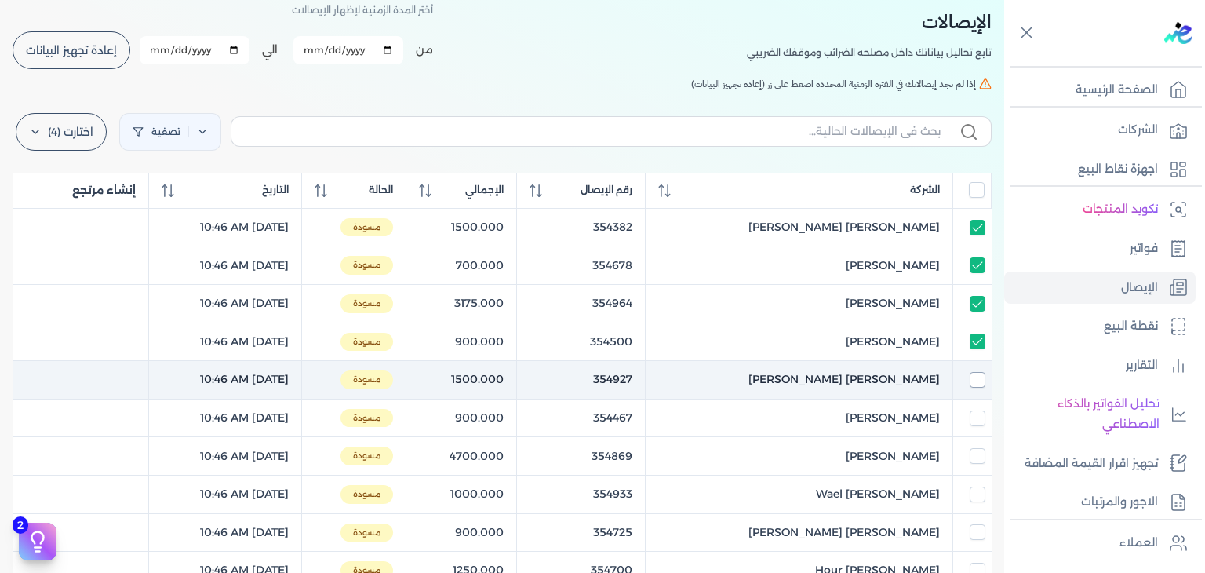
checkbox input "false"
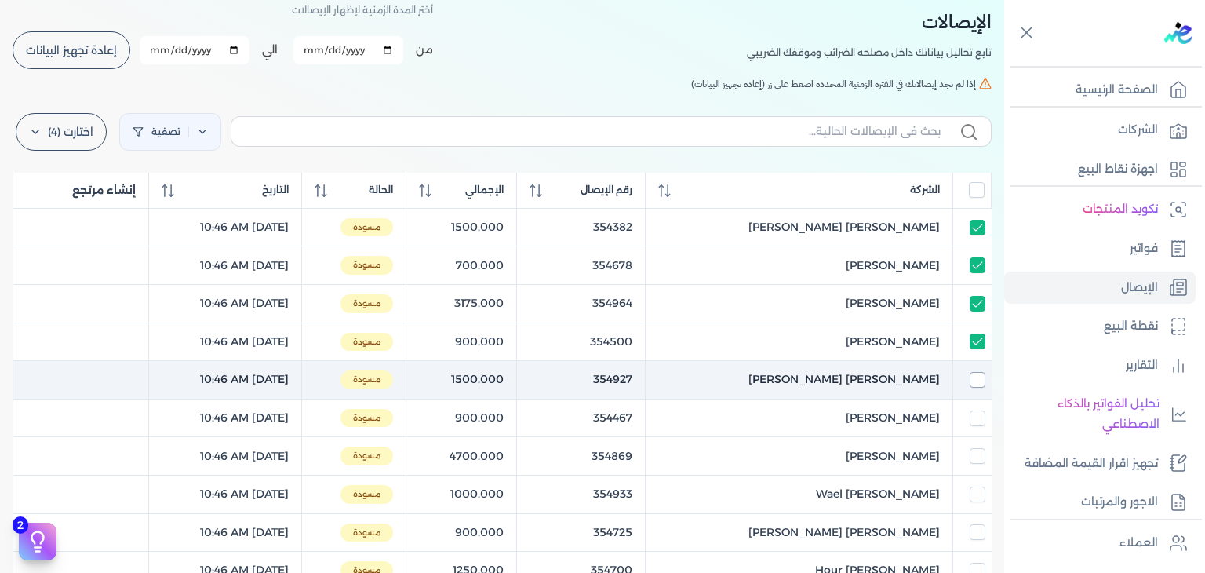
checkbox input "false"
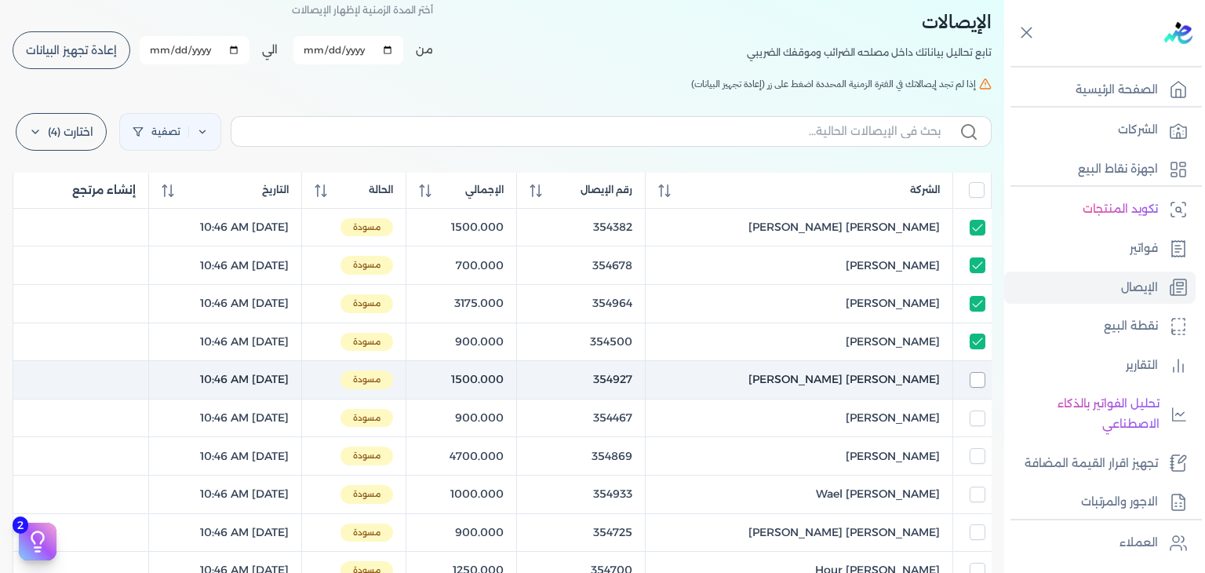
checkbox input "false"
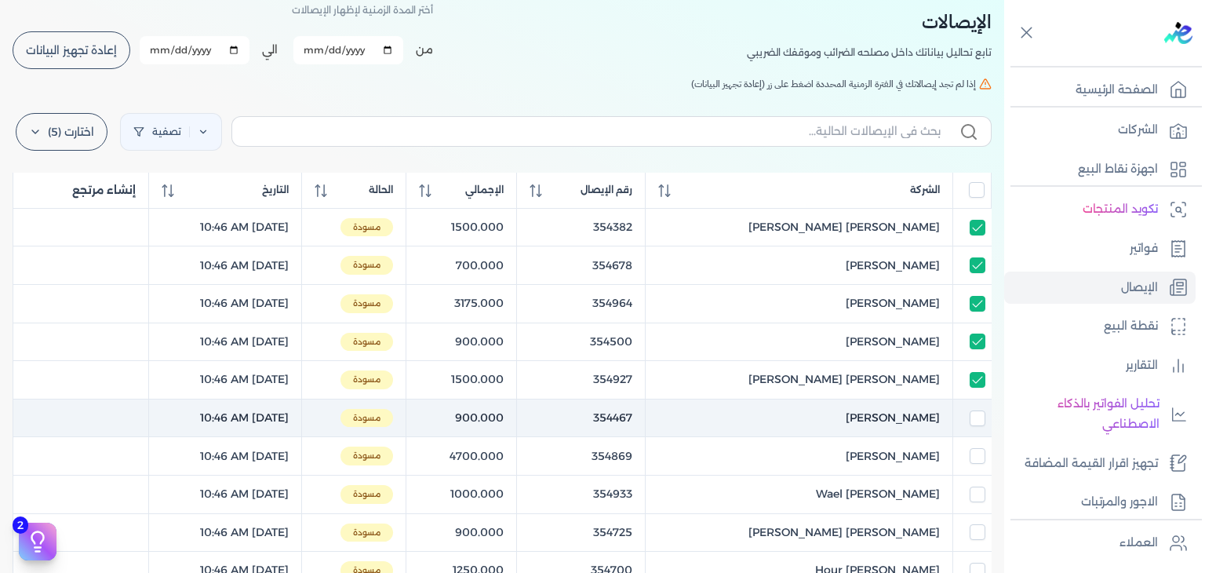
click at [978, 408] on td at bounding box center [972, 418] width 38 height 38
checkbox input "true"
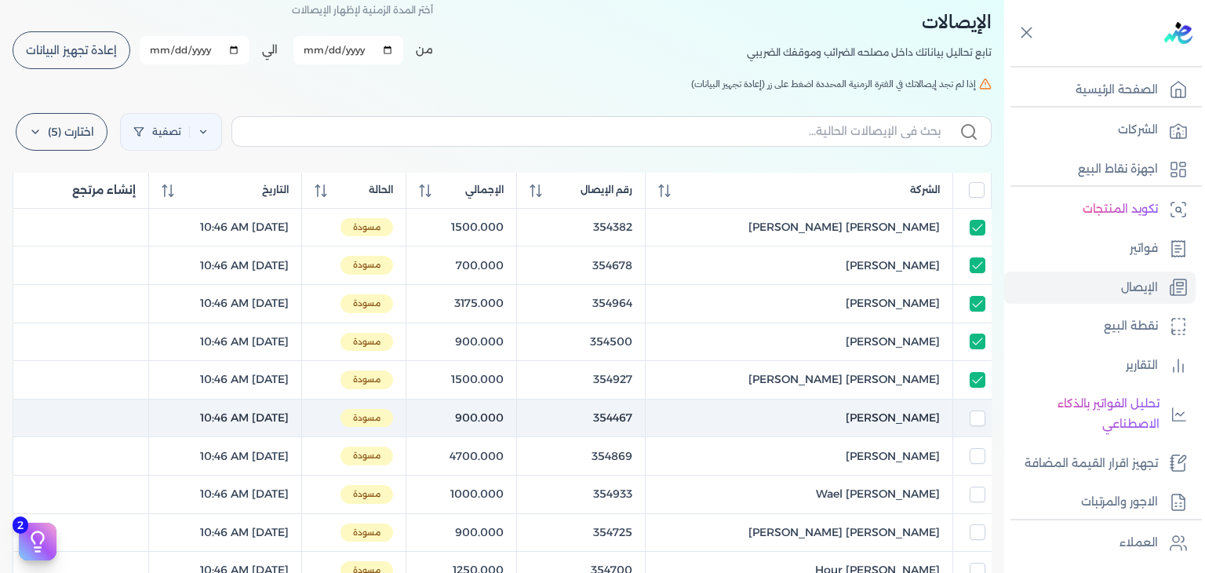
checkbox input "true"
checkbox input "false"
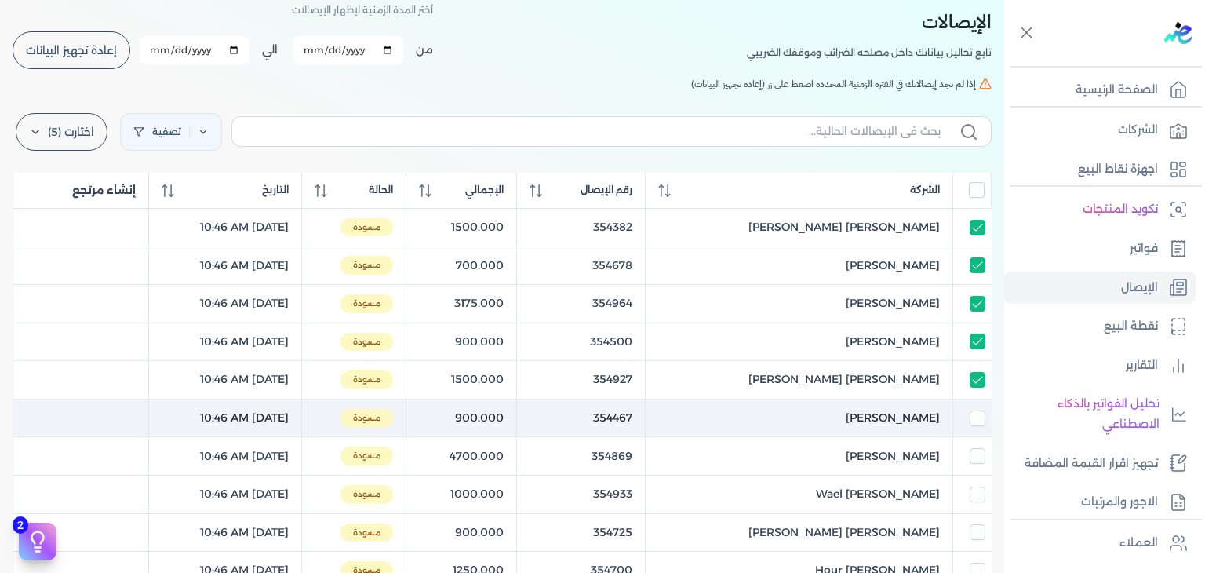
checkbox input "false"
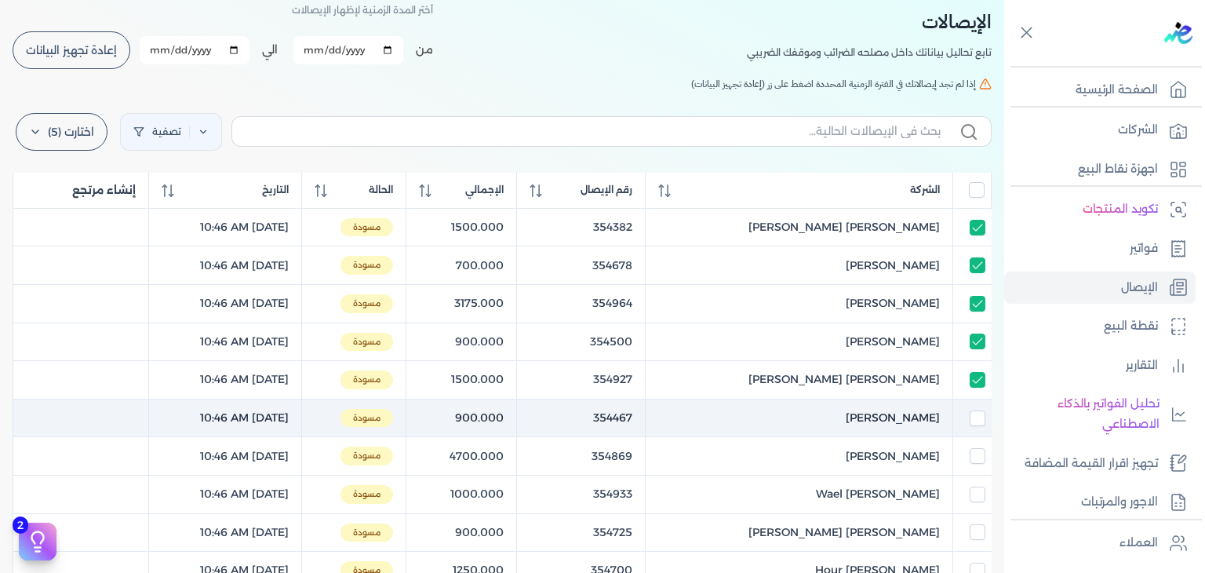
checkbox input "false"
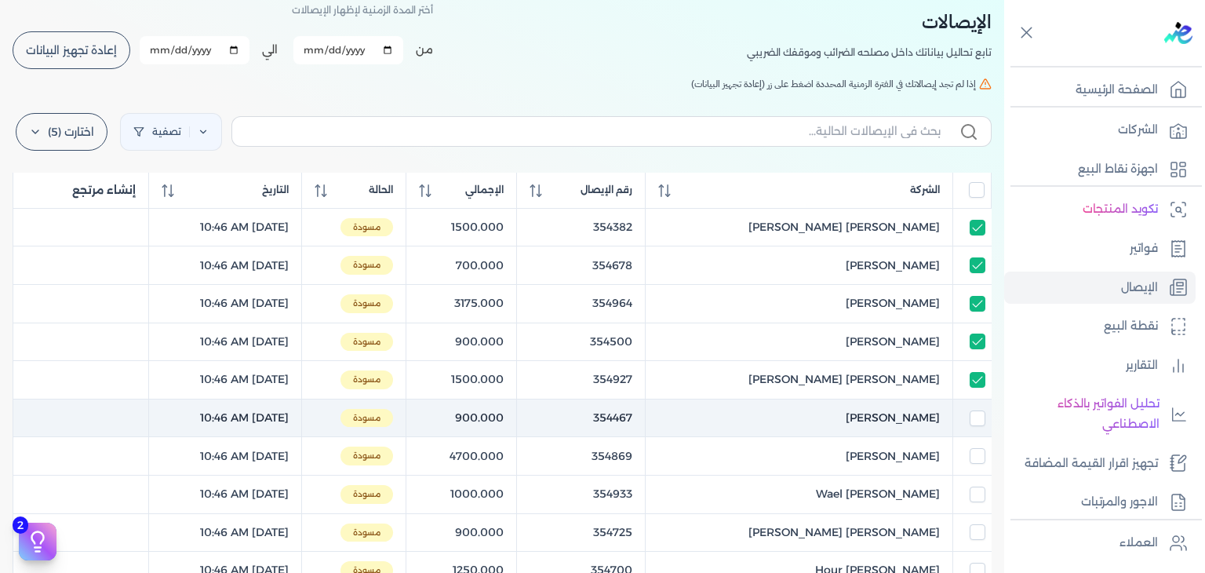
checkbox input "false"
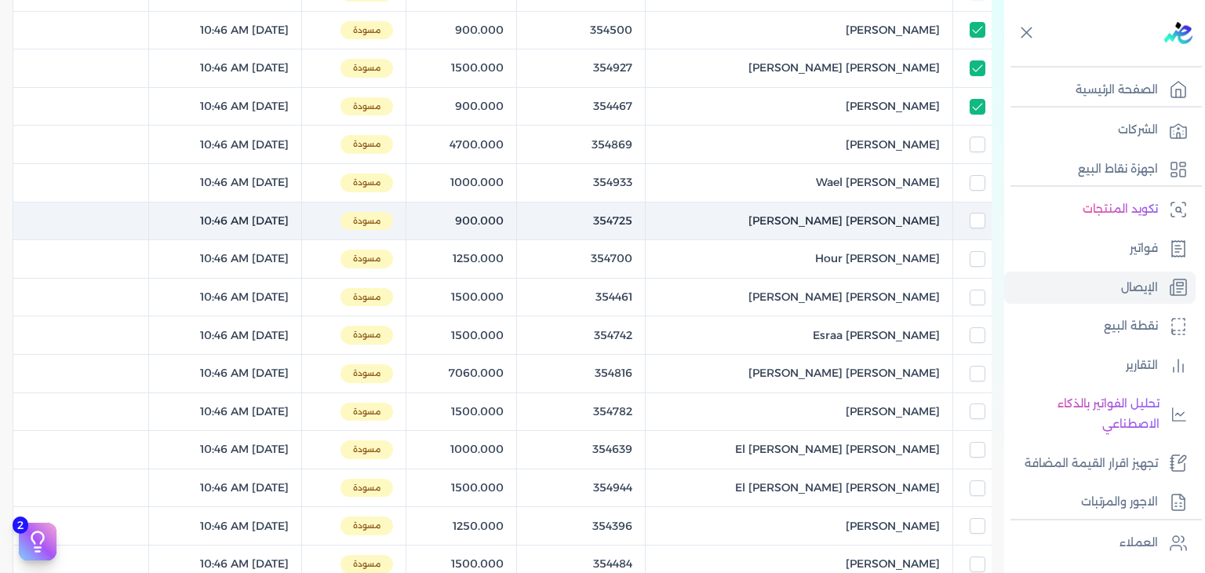
scroll to position [392, 0]
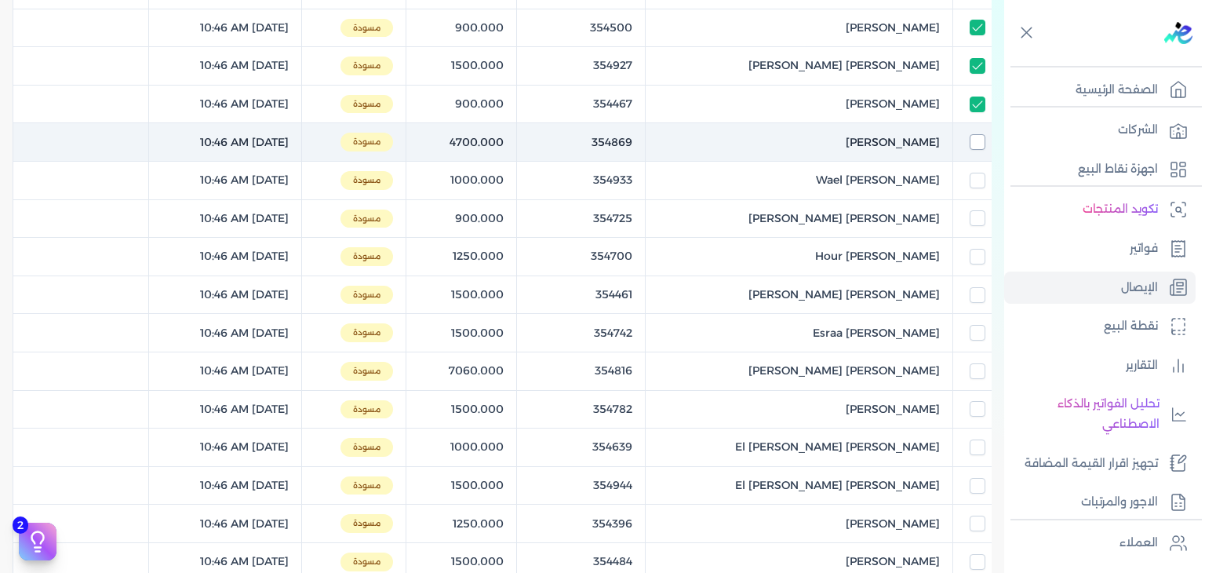
click at [976, 137] on input "checkbox" at bounding box center [978, 142] width 16 height 16
checkbox input "true"
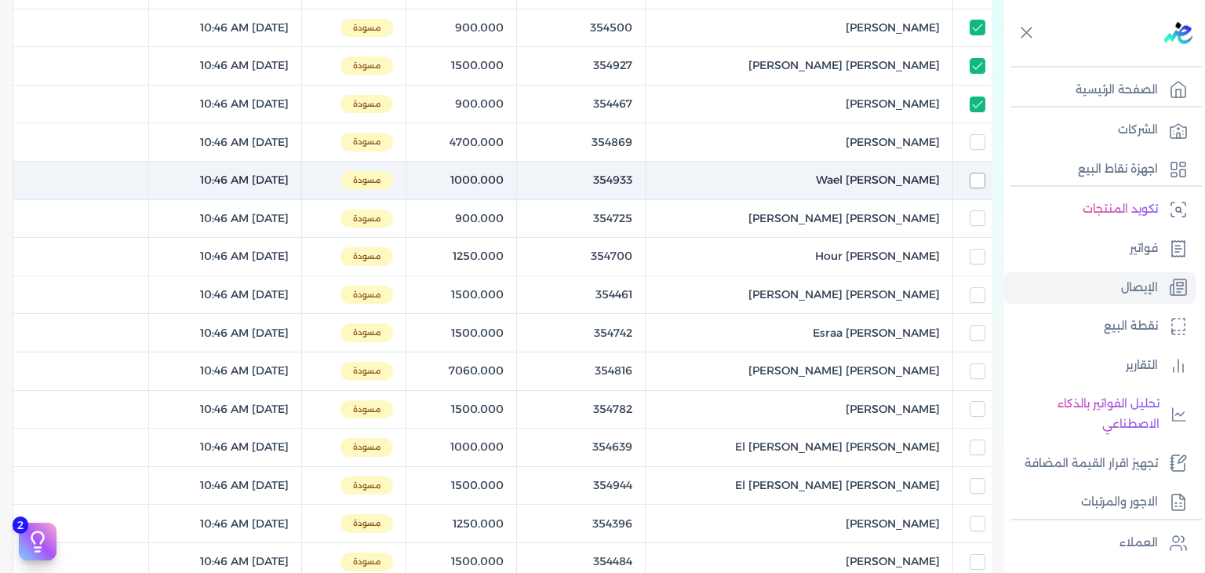
checkbox input "true"
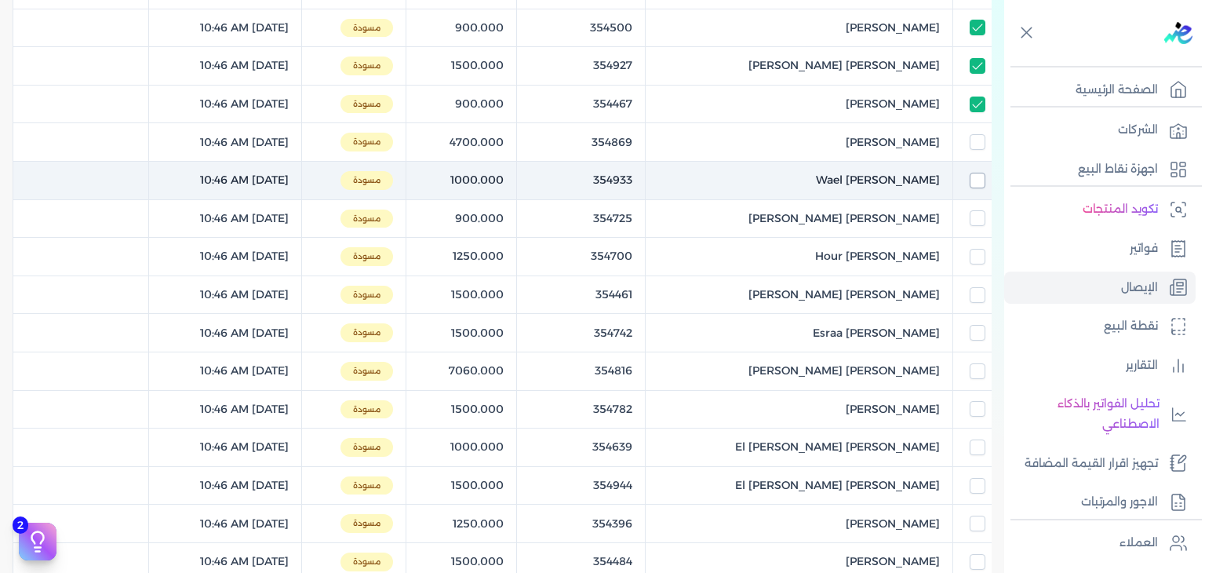
checkbox input "true"
checkbox input "false"
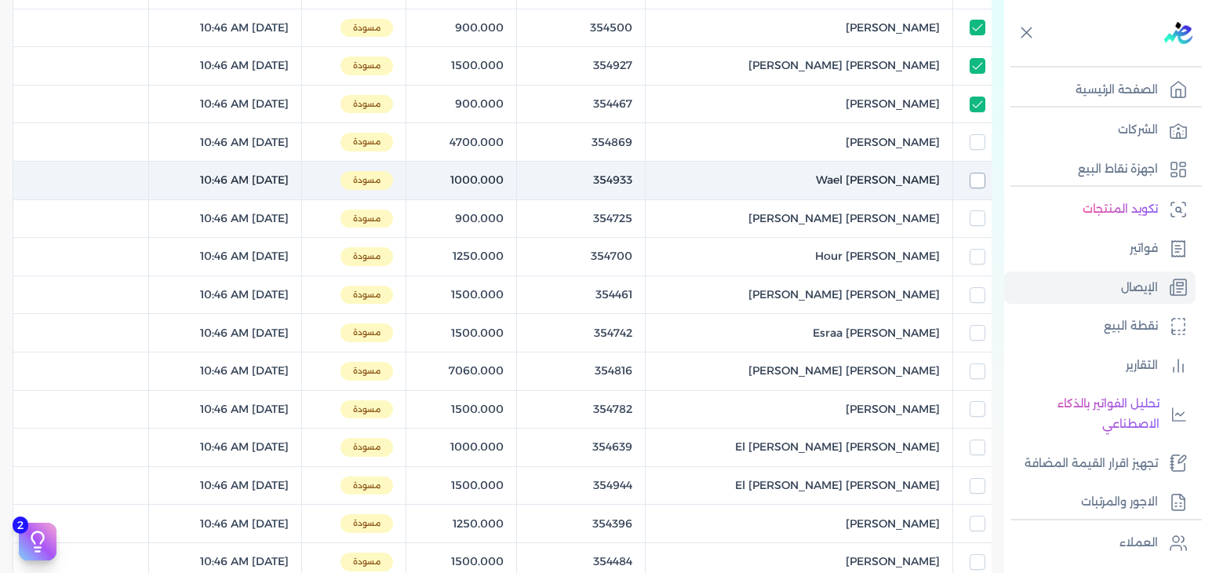
checkbox input "false"
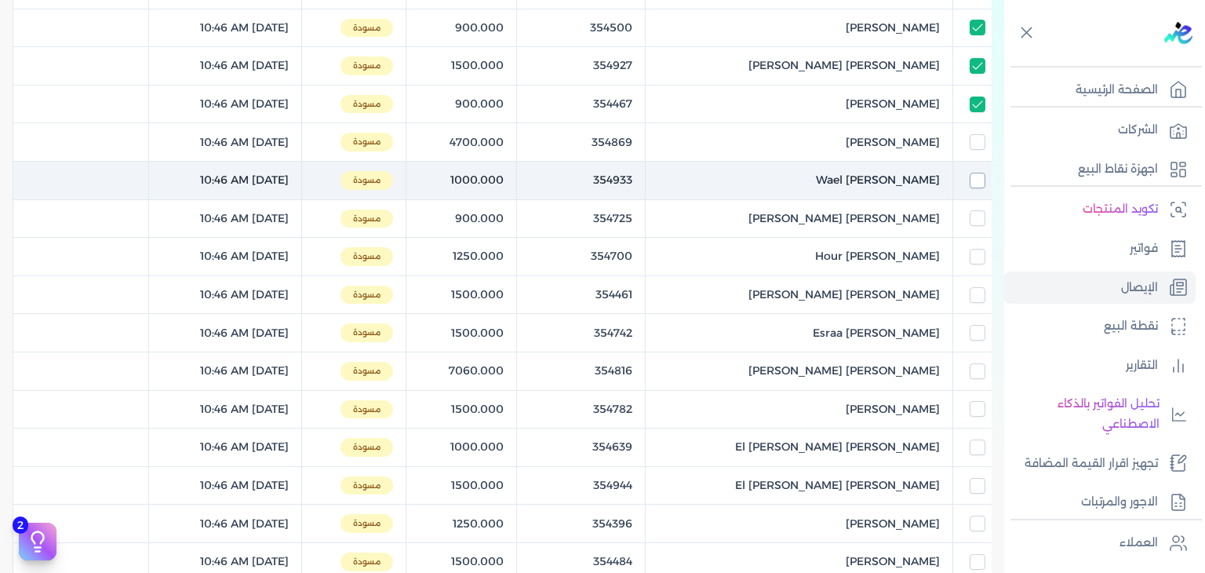
checkbox input "false"
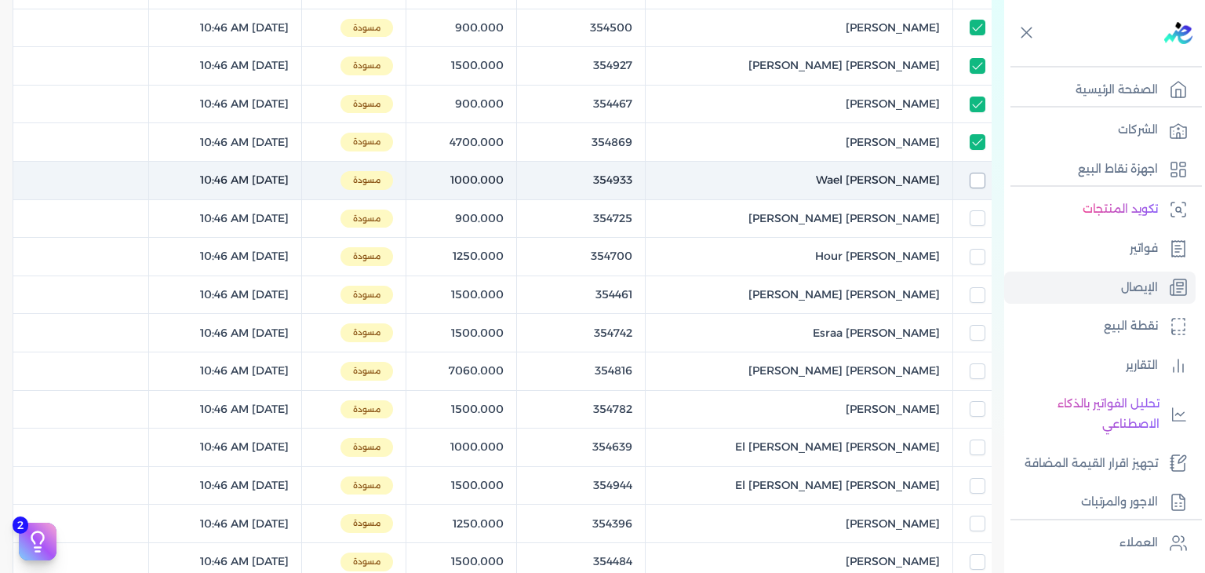
click at [978, 182] on input "checkbox" at bounding box center [978, 181] width 16 height 16
checkbox input "true"
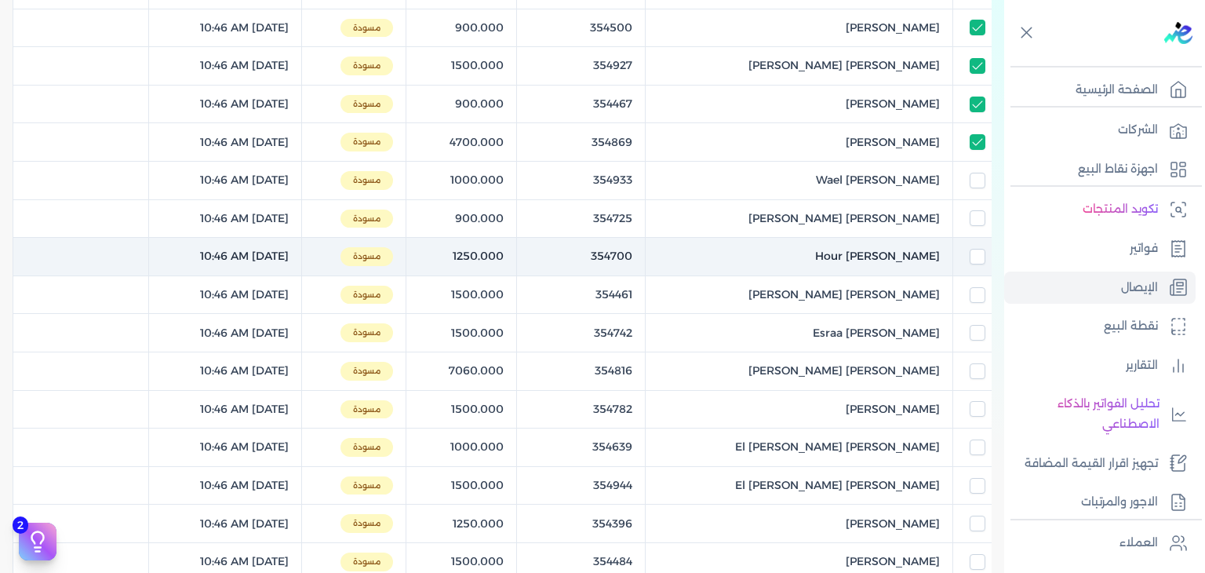
checkbox input "true"
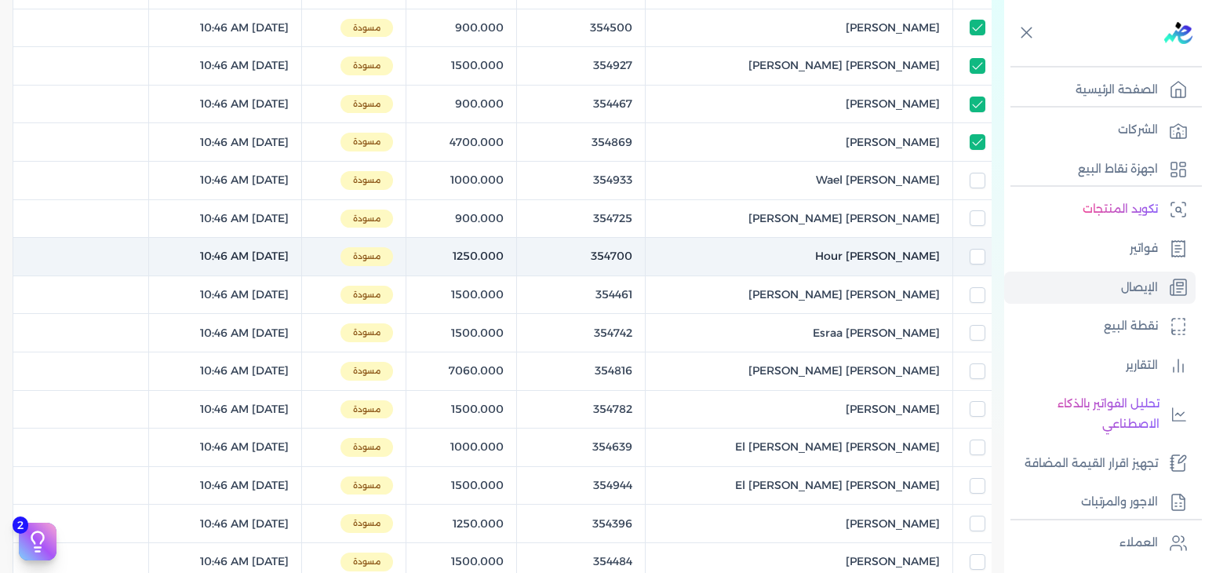
checkbox input "true"
checkbox input "false"
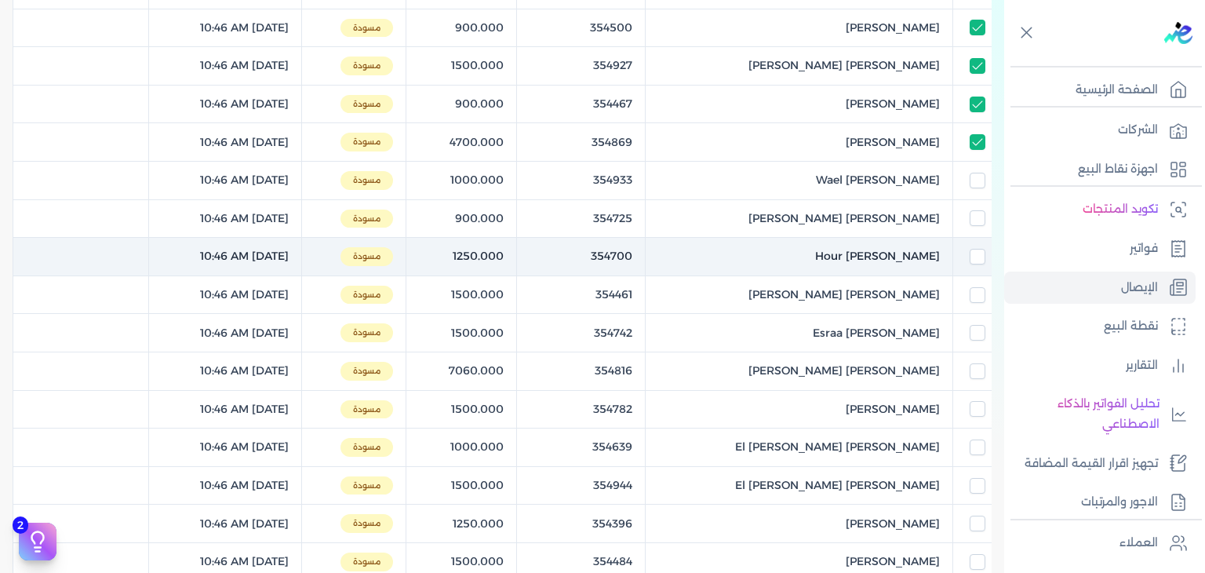
checkbox input "false"
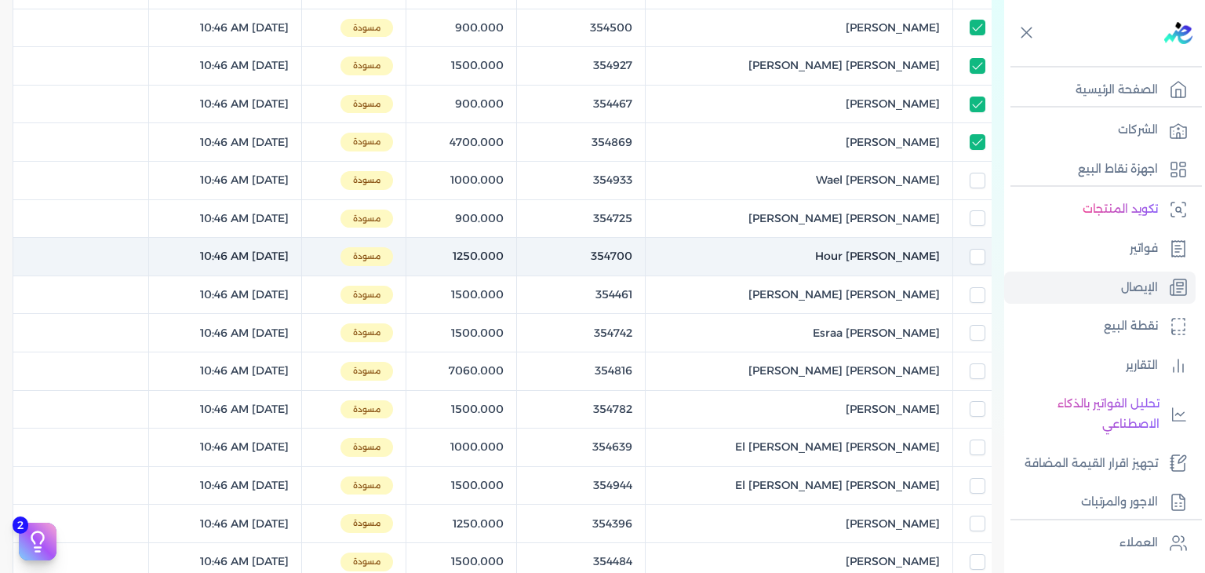
checkbox input "false"
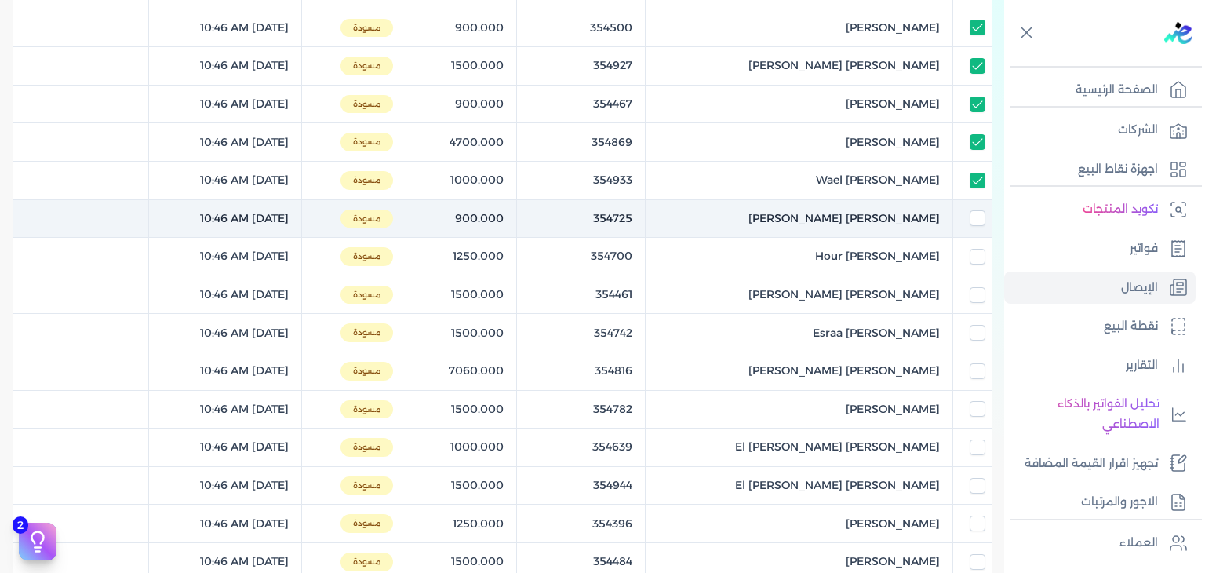
click at [975, 238] on td at bounding box center [972, 257] width 38 height 38
checkbox input "true"
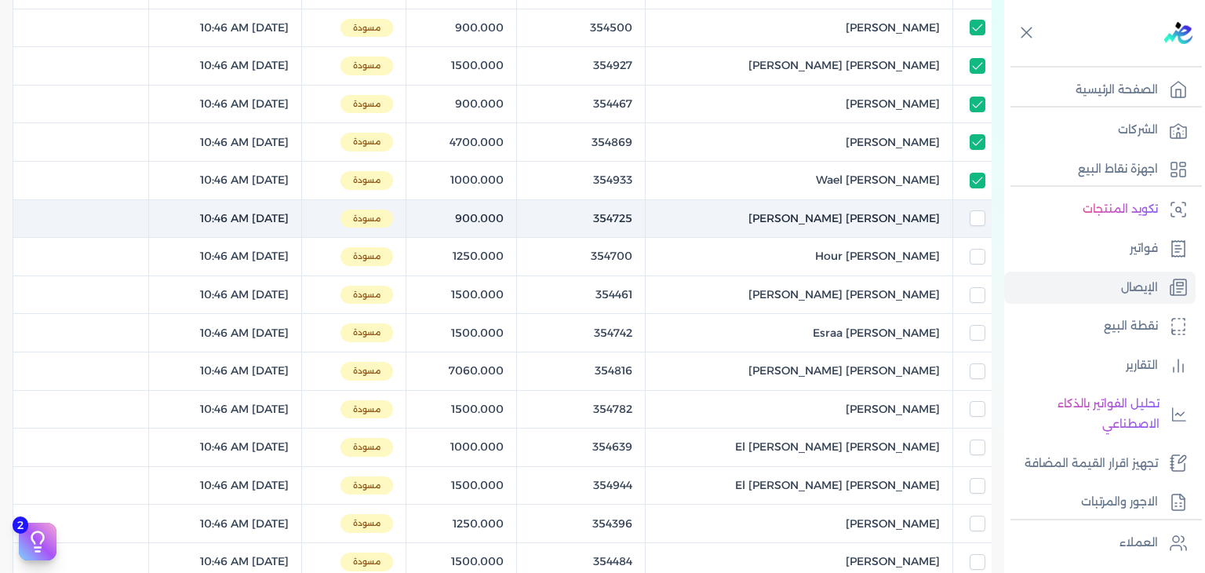
checkbox input "true"
checkbox input "false"
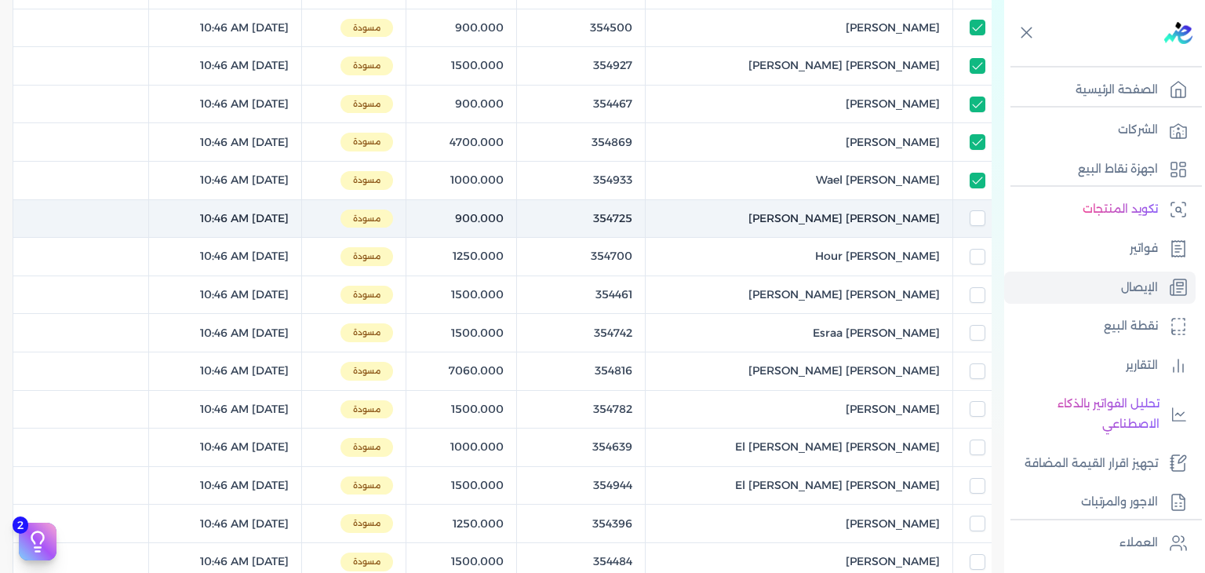
checkbox input "true"
checkbox input "false"
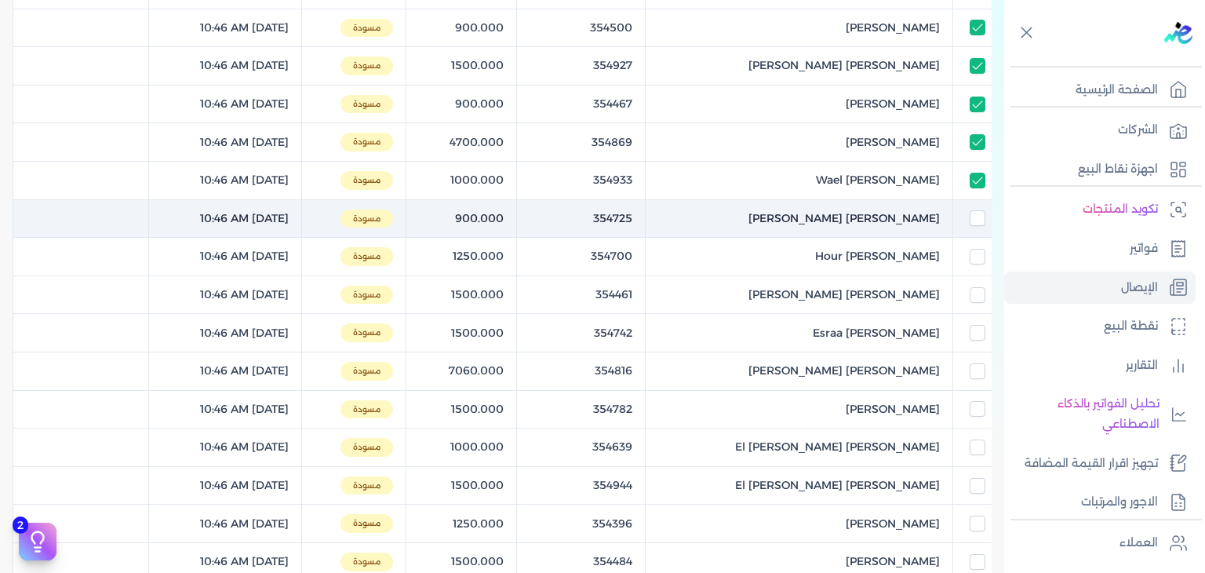
checkbox input "false"
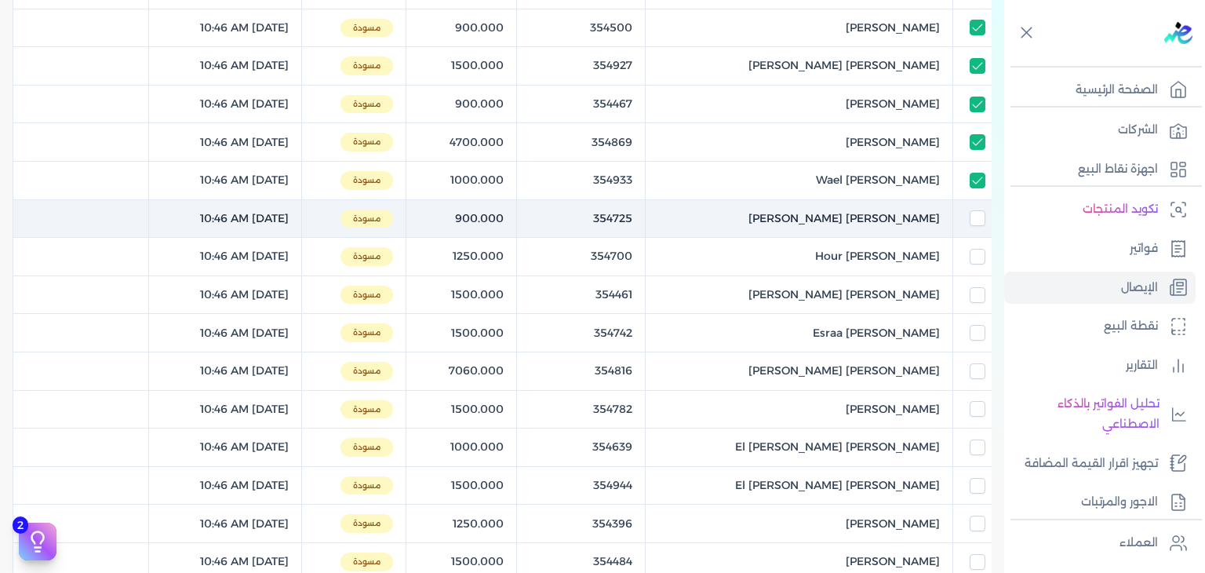
checkbox input "false"
click at [975, 223] on input "checkbox" at bounding box center [978, 218] width 16 height 16
checkbox input "true"
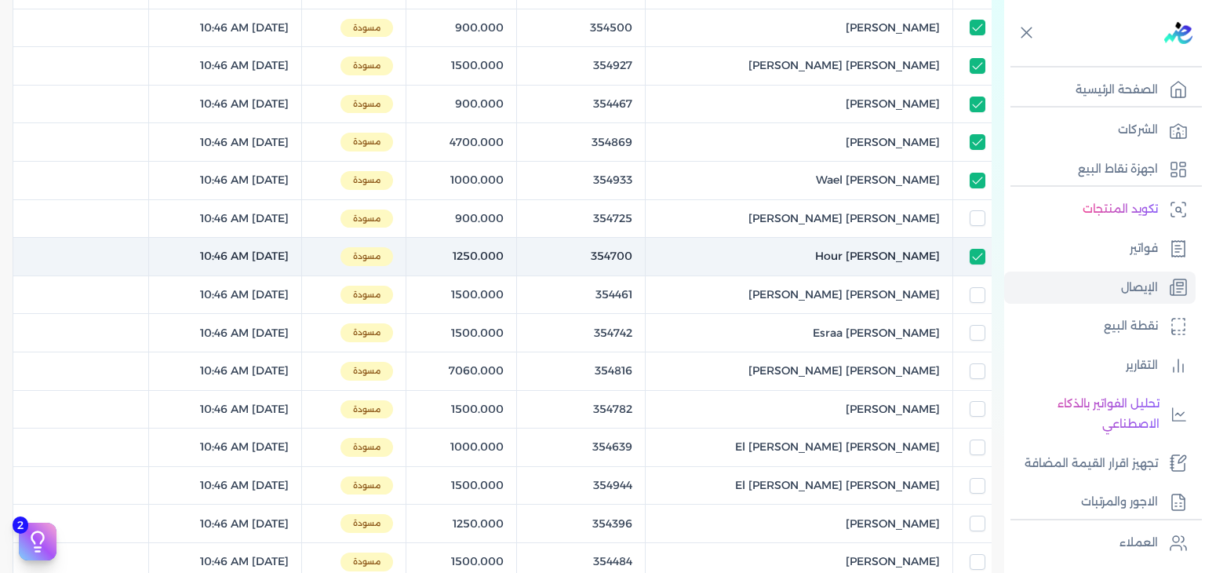
checkbox input "true"
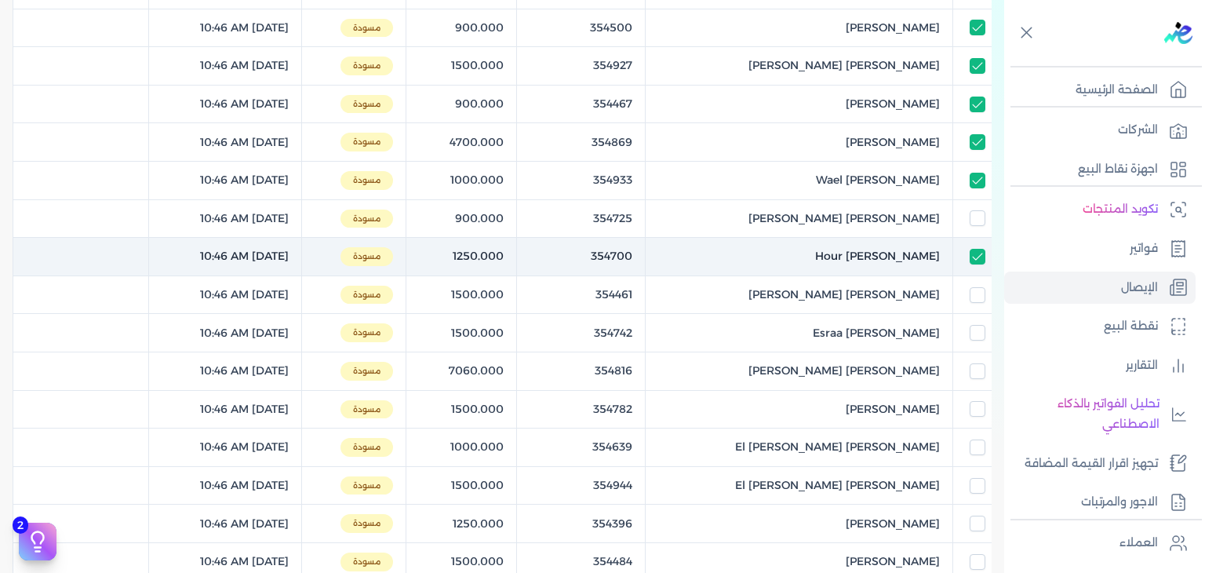
checkbox input "true"
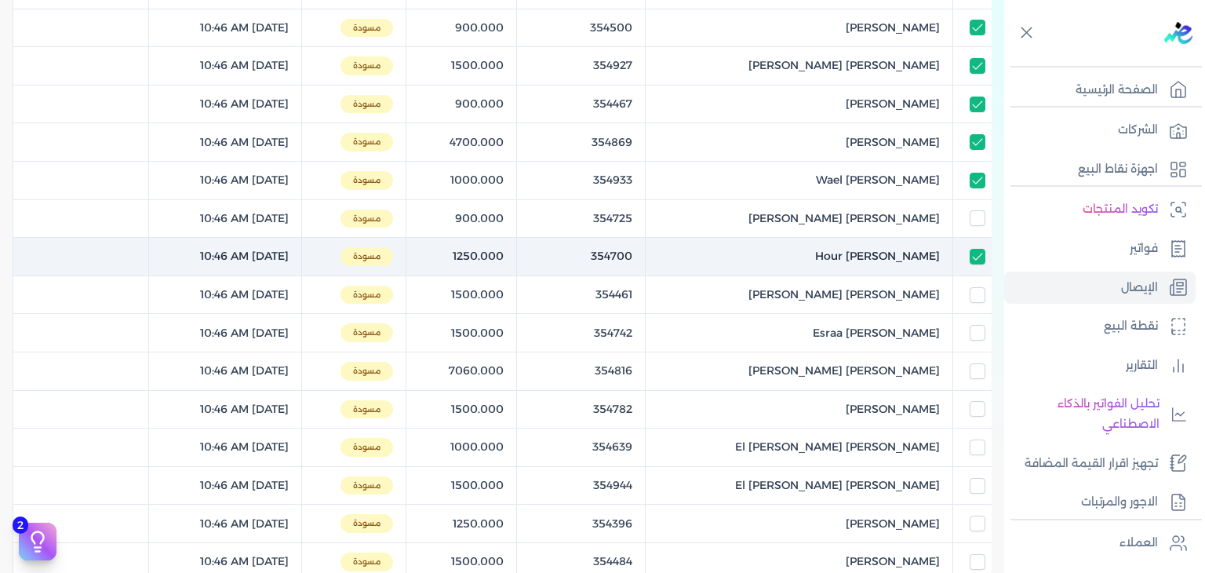
checkbox input "false"
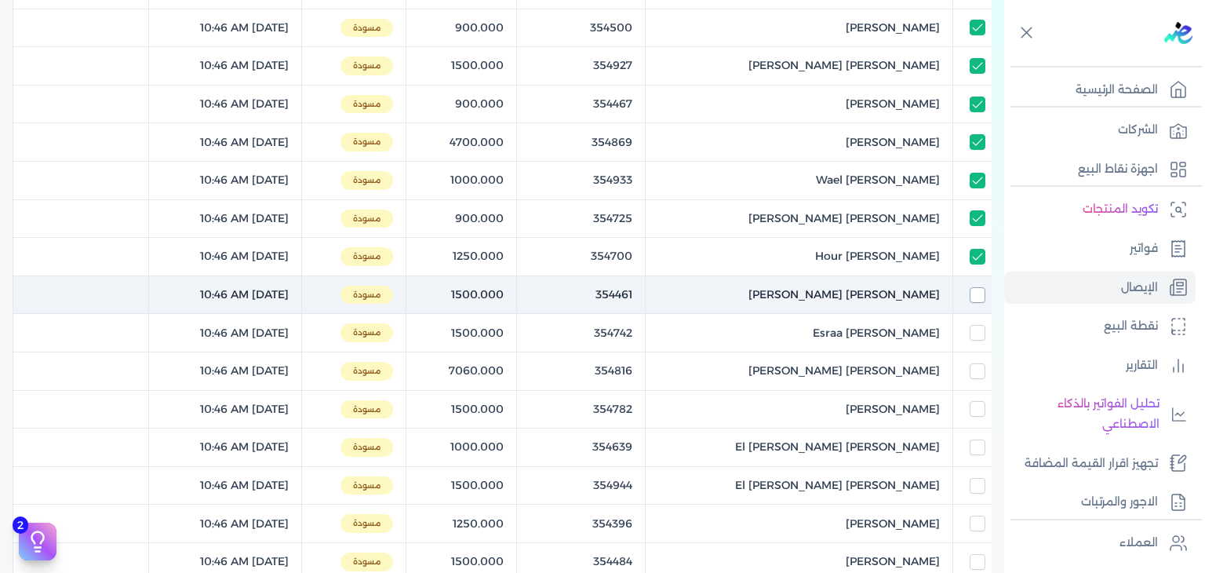
click at [982, 292] on input "checkbox" at bounding box center [978, 295] width 16 height 16
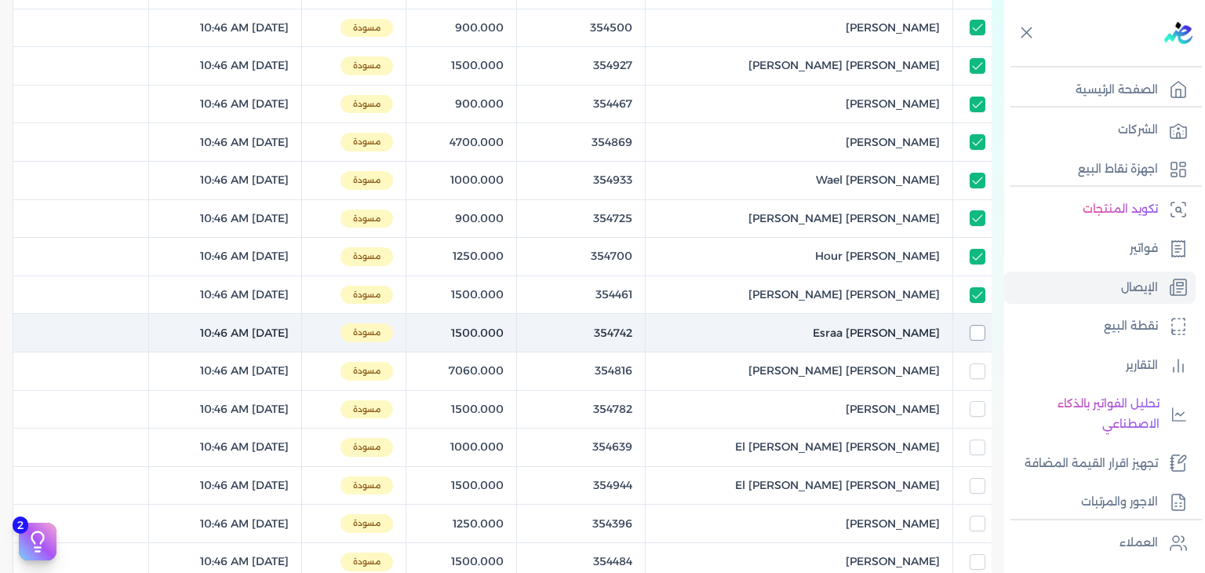
click at [970, 329] on input "checkbox" at bounding box center [978, 333] width 16 height 16
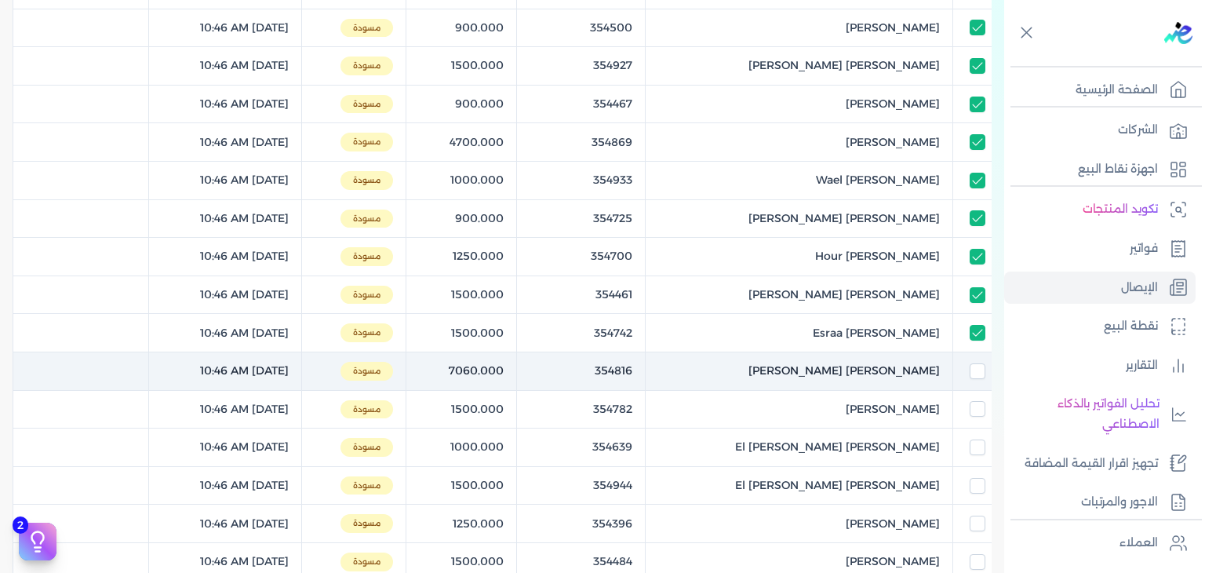
click at [967, 365] on div at bounding box center [973, 371] width 26 height 16
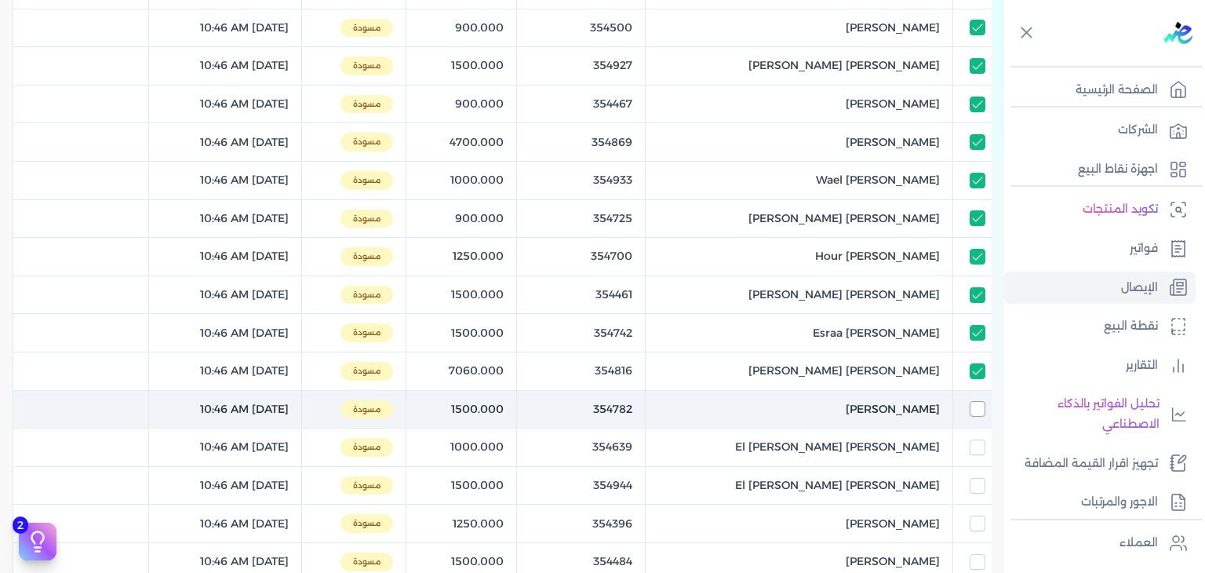
click at [976, 411] on input "checkbox" at bounding box center [978, 409] width 16 height 16
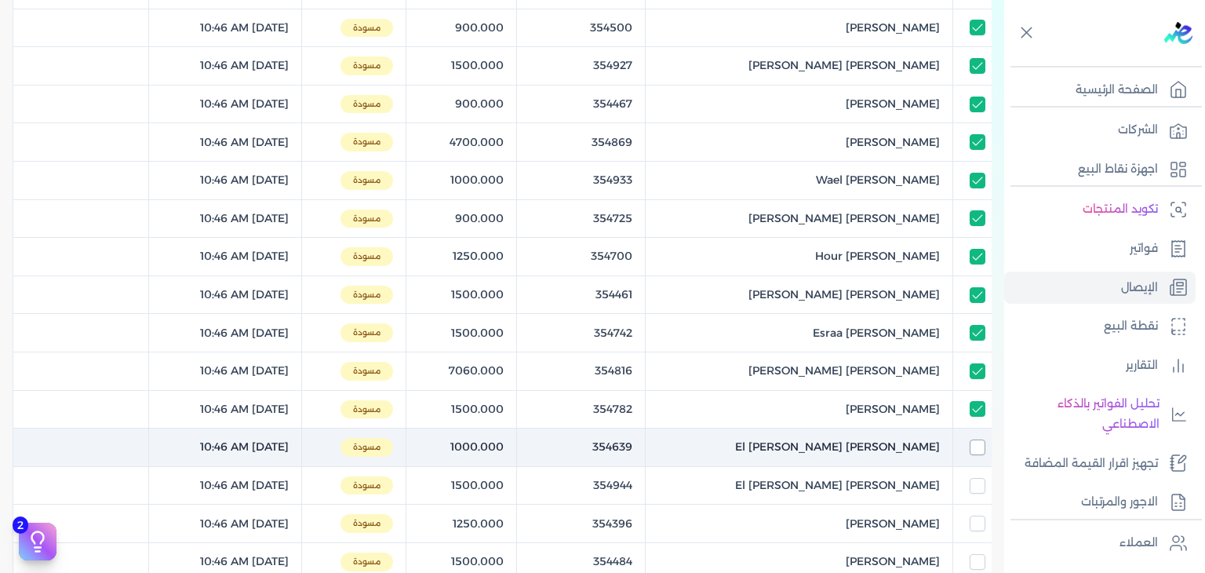
click at [976, 440] on input "checkbox" at bounding box center [978, 447] width 16 height 16
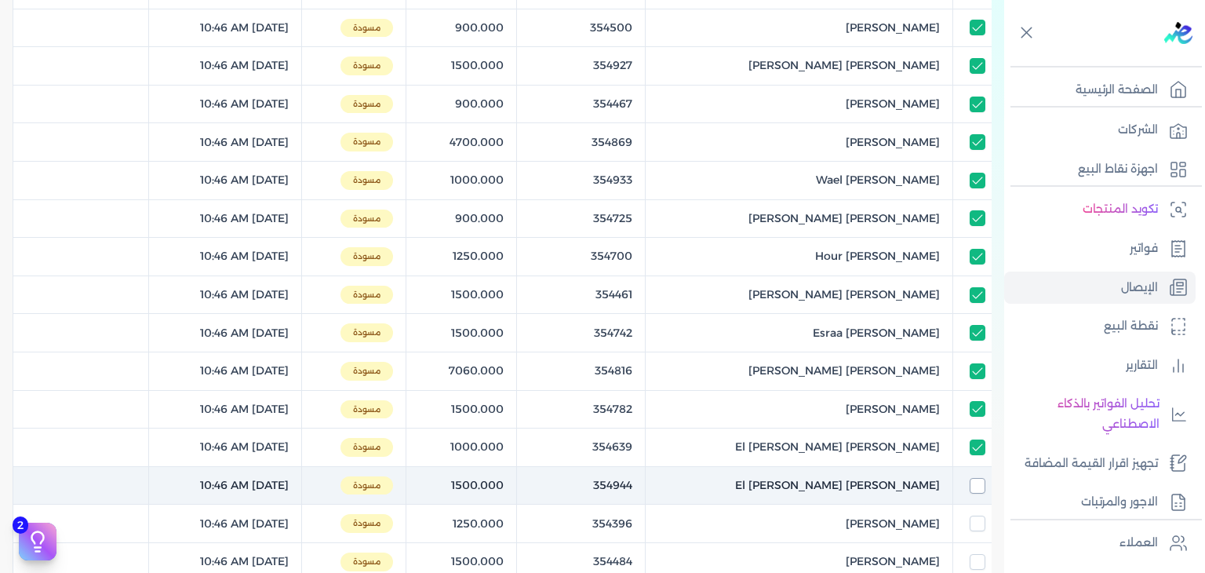
click at [978, 482] on input "checkbox" at bounding box center [978, 486] width 16 height 16
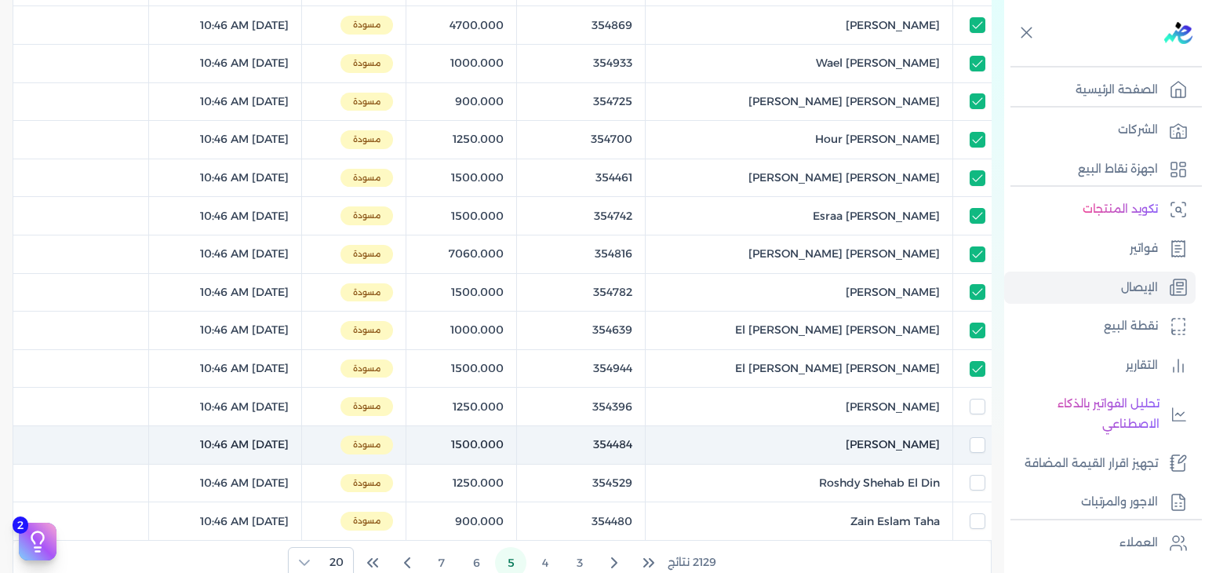
scroll to position [549, 0]
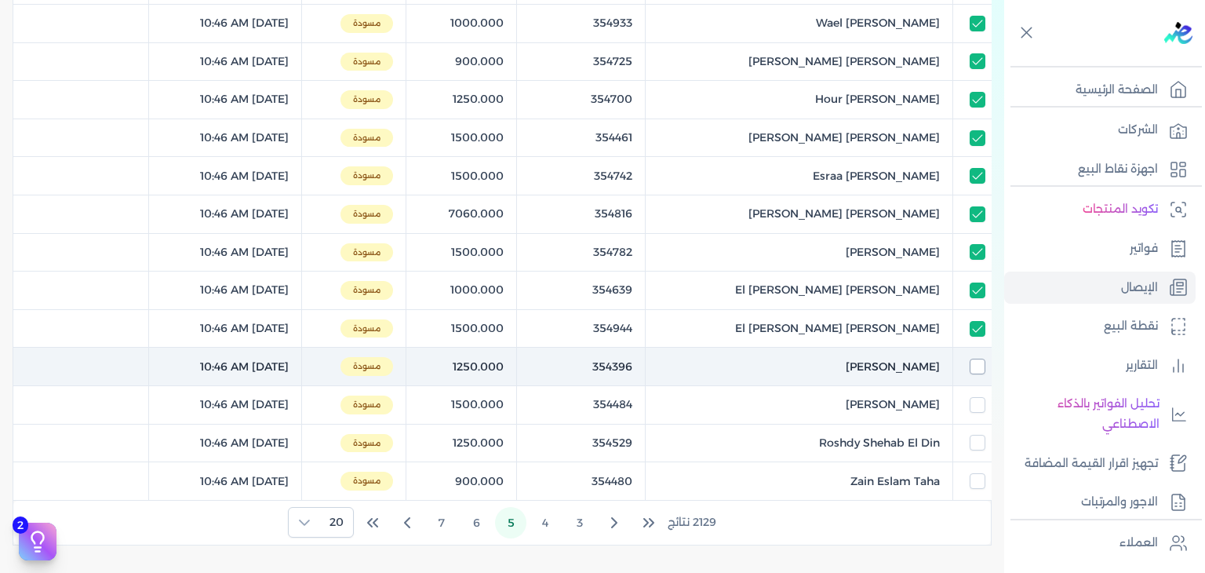
drag, startPoint x: 971, startPoint y: 366, endPoint x: 973, endPoint y: 396, distance: 30.6
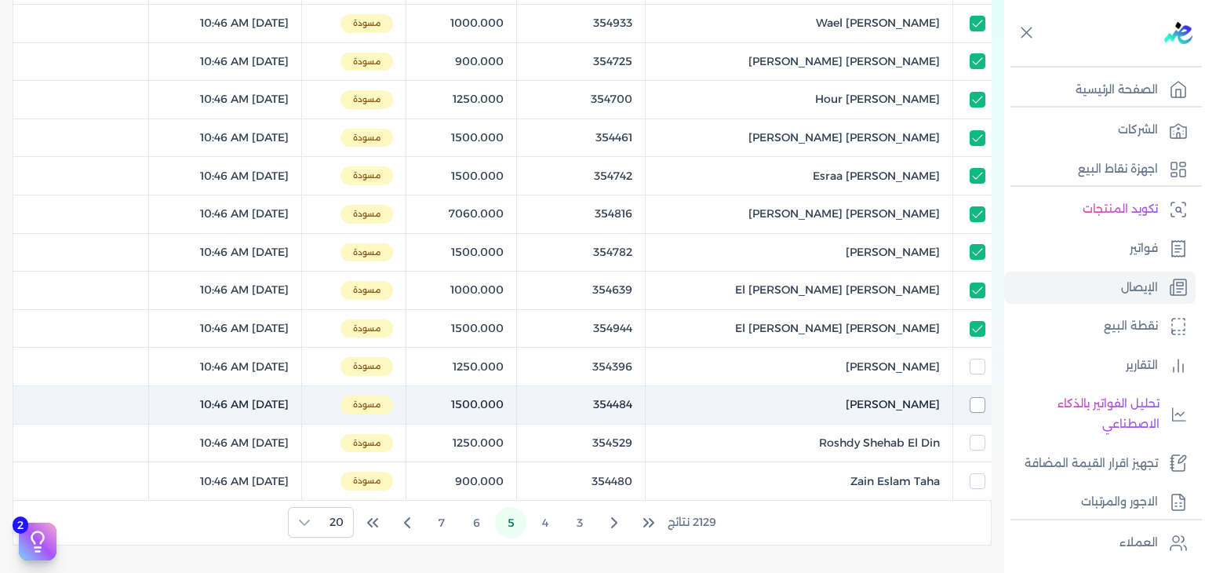
click at [971, 365] on input "checkbox" at bounding box center [978, 367] width 16 height 16
click at [979, 390] on td at bounding box center [972, 405] width 38 height 38
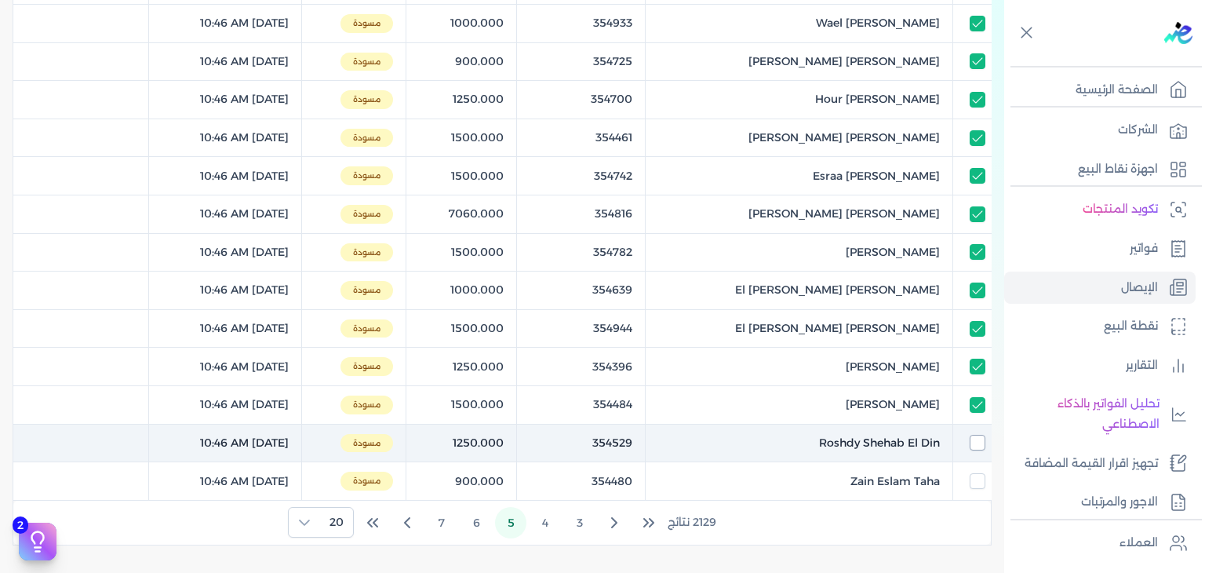
drag, startPoint x: 971, startPoint y: 452, endPoint x: 971, endPoint y: 436, distance: 15.7
click at [970, 440] on td at bounding box center [972, 443] width 38 height 38
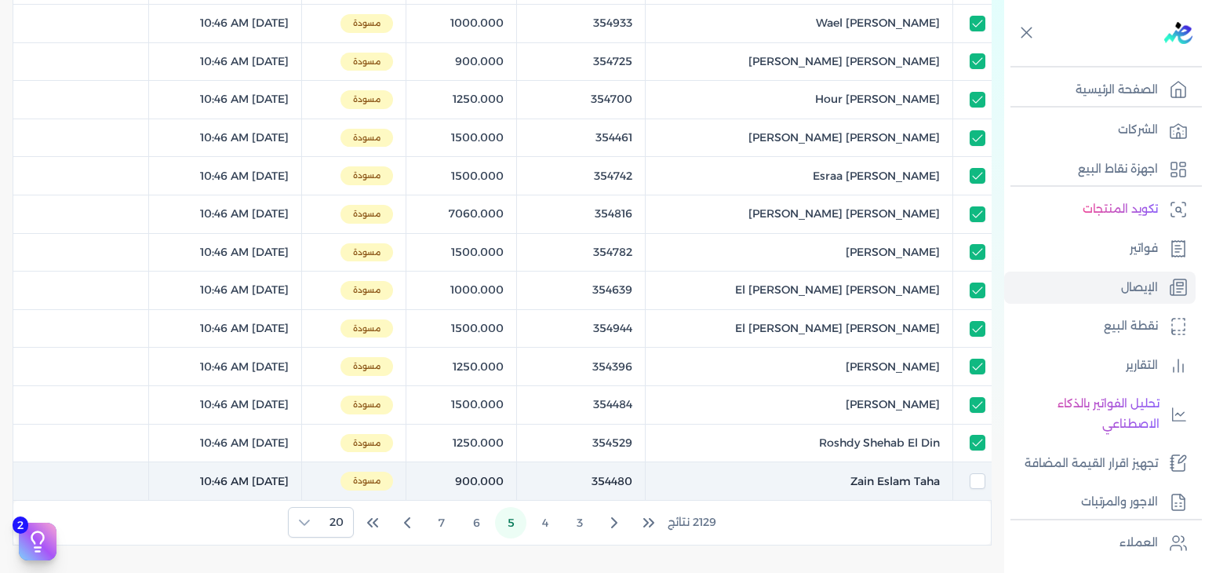
click at [976, 468] on td at bounding box center [972, 481] width 38 height 38
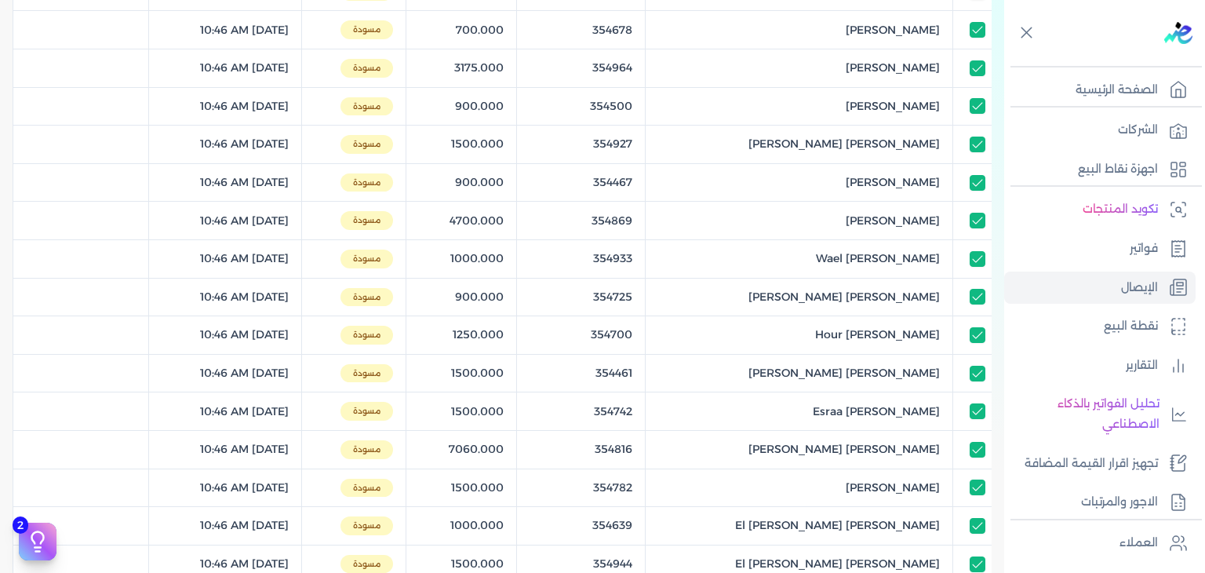
scroll to position [0, 0]
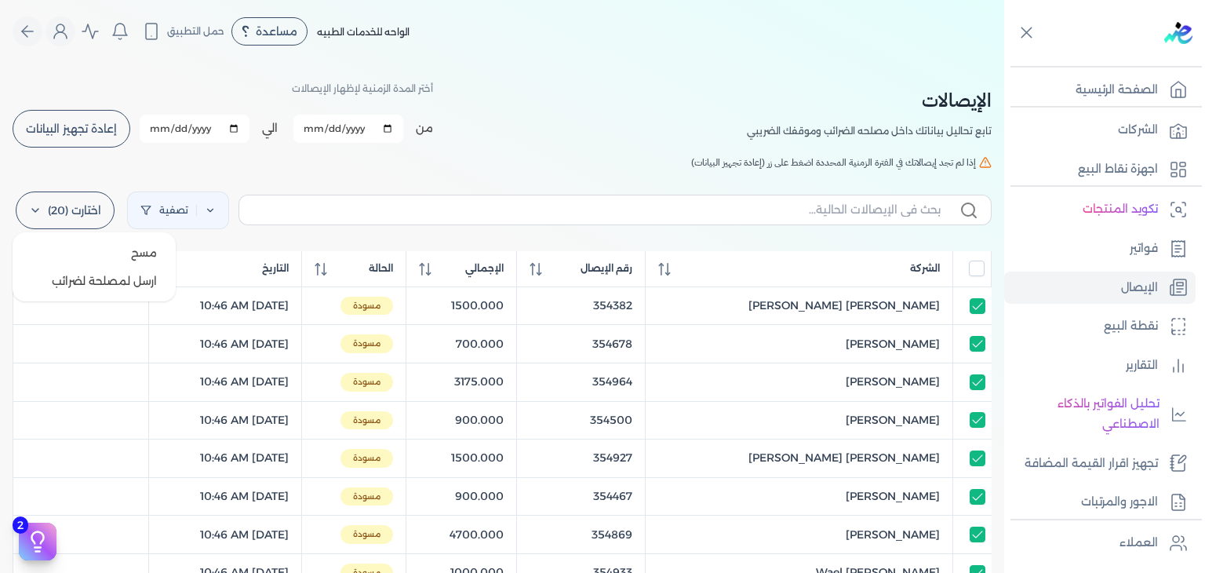
click at [112, 217] on label "اختارت (20)" at bounding box center [65, 210] width 99 height 38
click at [108, 286] on button "ارسل لمصلحة لضرائب" at bounding box center [94, 281] width 151 height 28
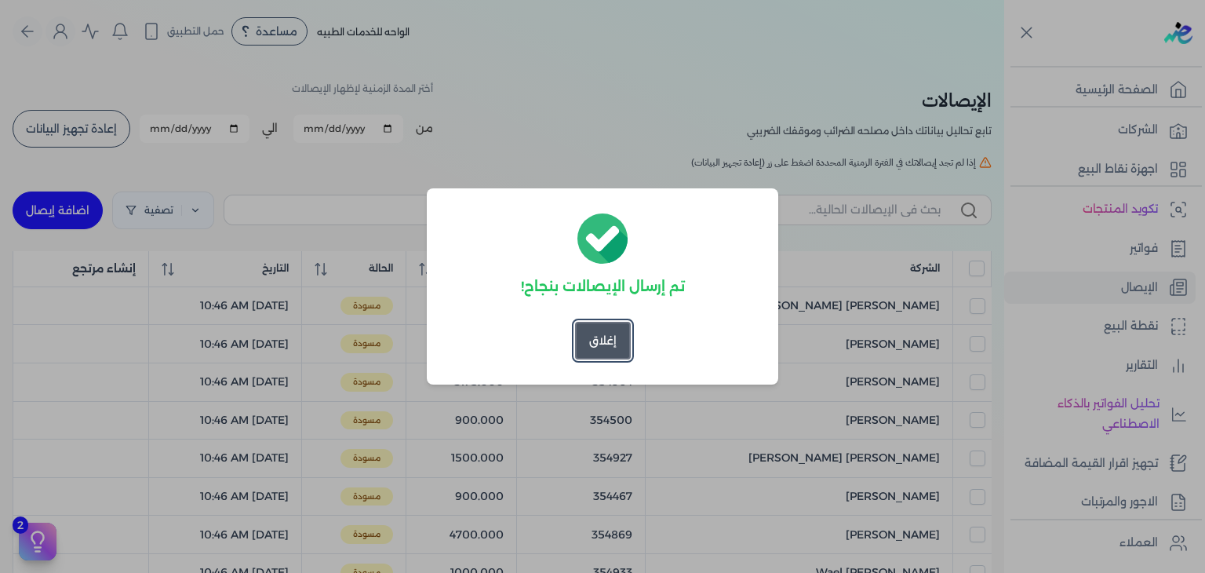
click at [603, 348] on button "إغلاق" at bounding box center [603, 341] width 56 height 38
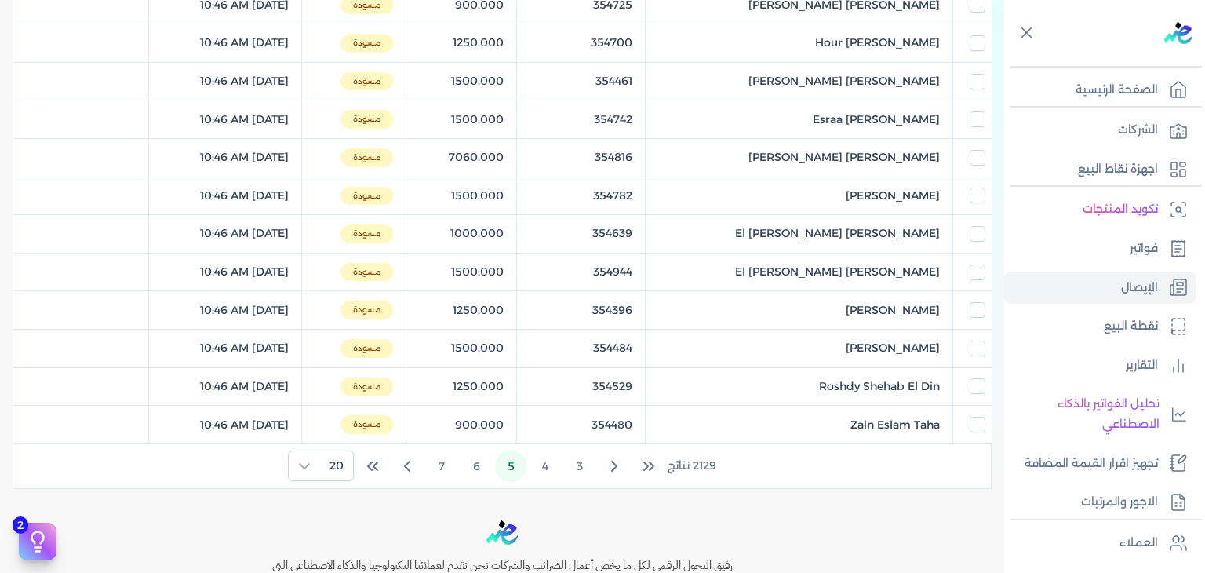
scroll to position [628, 0]
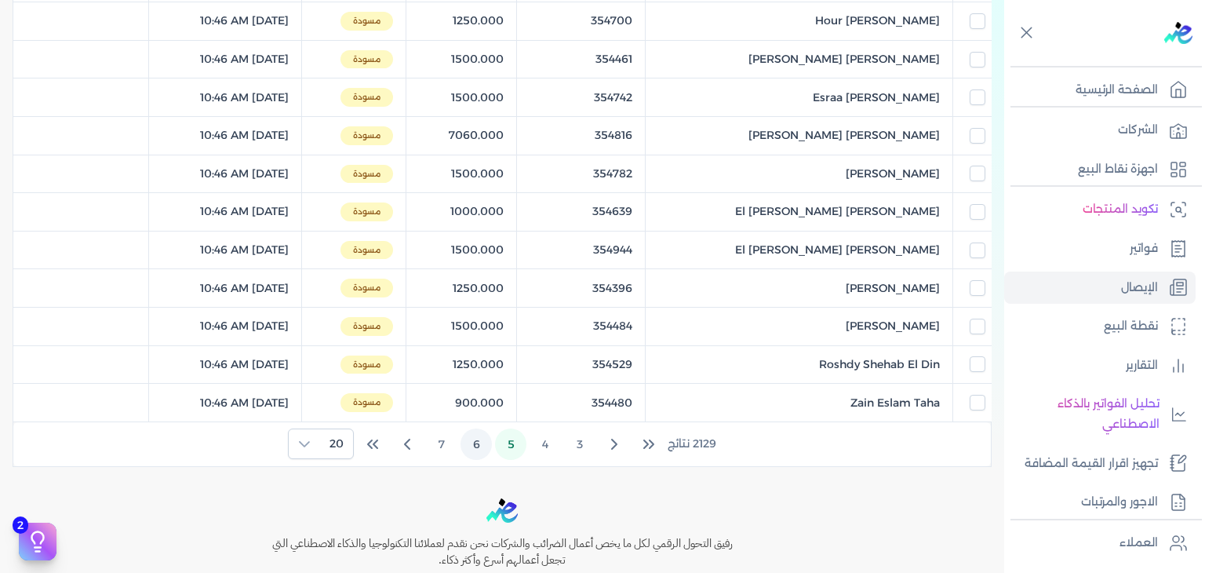
click at [482, 446] on button "6" at bounding box center [476, 443] width 31 height 31
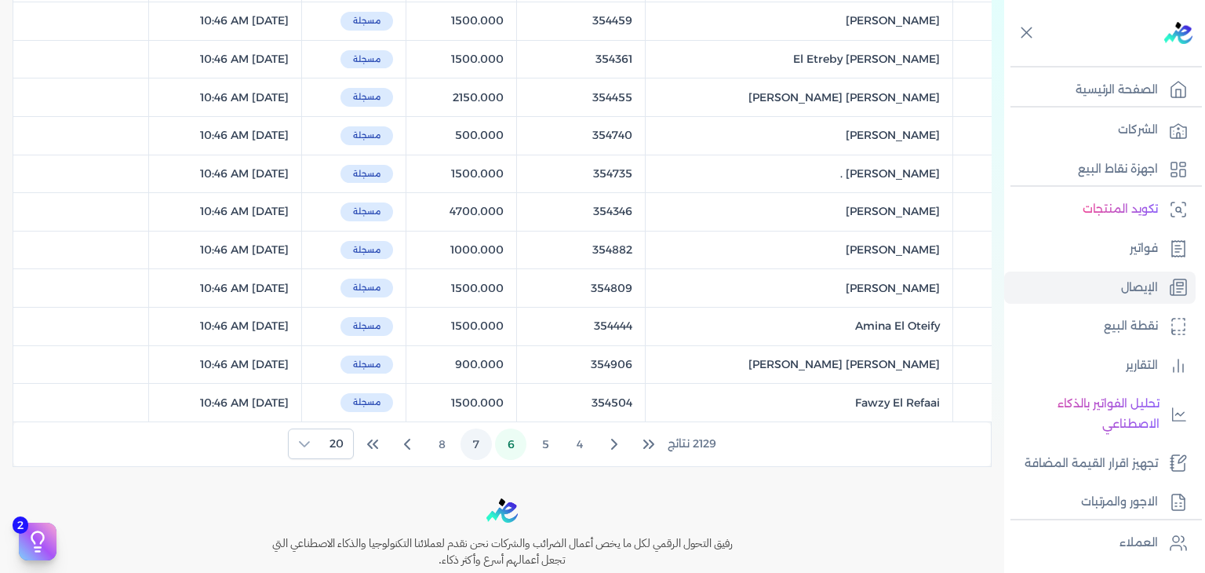
click at [472, 433] on button "7" at bounding box center [476, 443] width 31 height 31
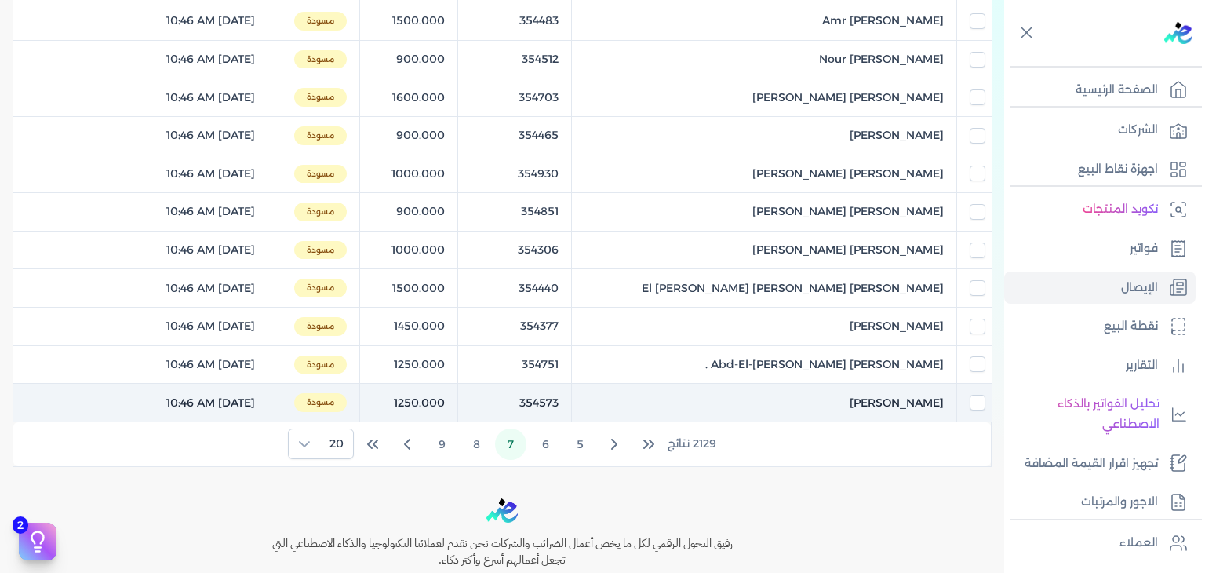
click at [970, 405] on div at bounding box center [978, 403] width 16 height 16
click at [978, 403] on input "checkbox" at bounding box center [978, 403] width 16 height 16
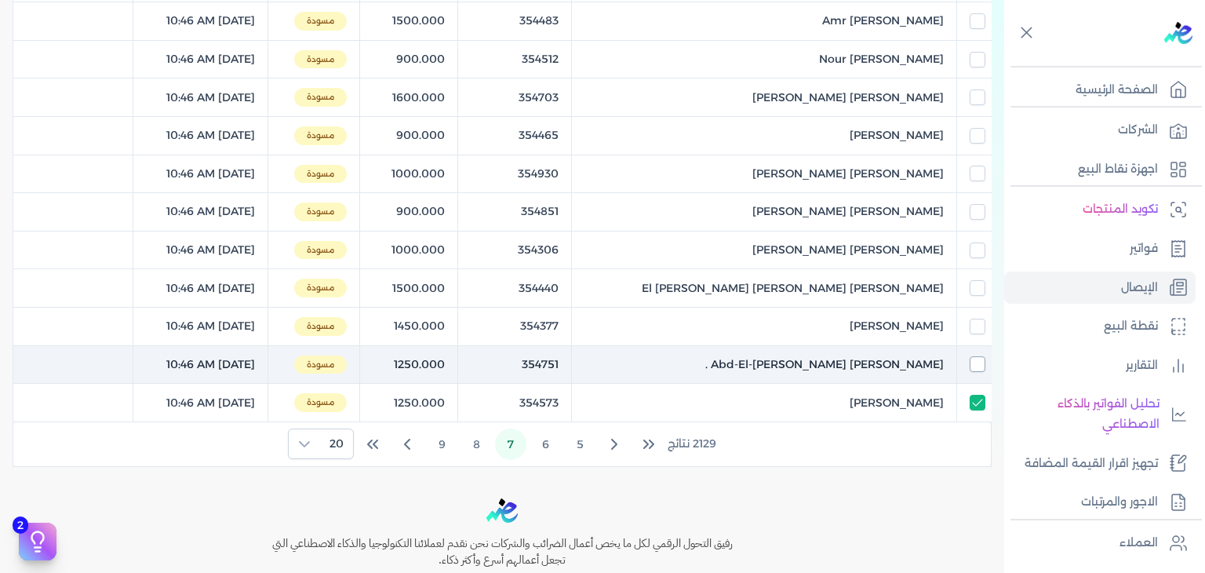
click at [974, 362] on input "checkbox" at bounding box center [978, 364] width 16 height 16
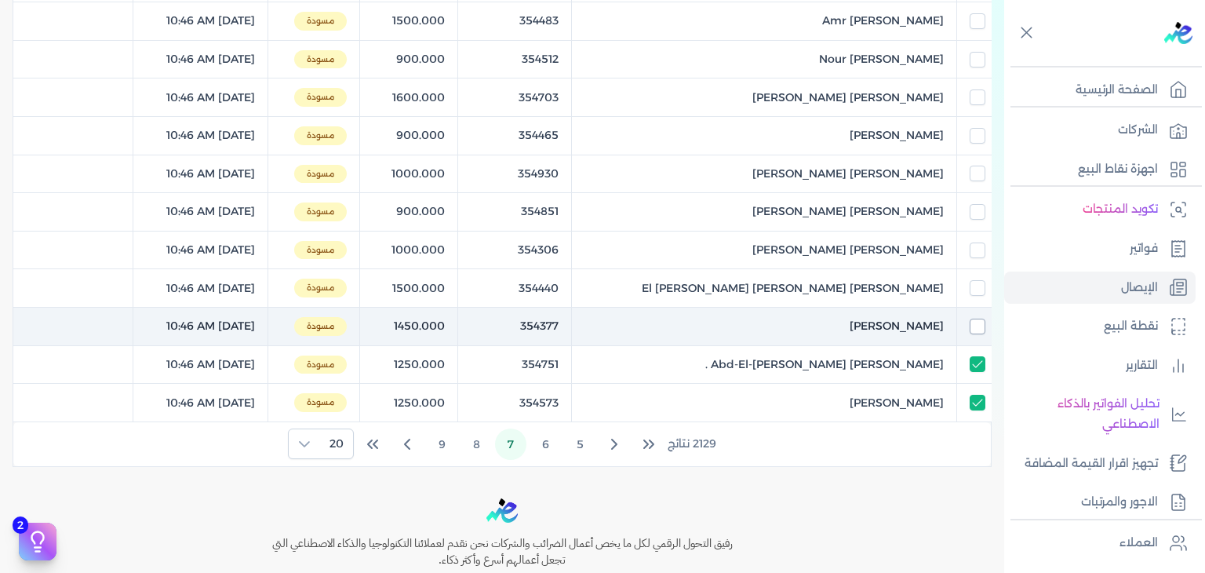
click at [976, 330] on input "checkbox" at bounding box center [978, 327] width 16 height 16
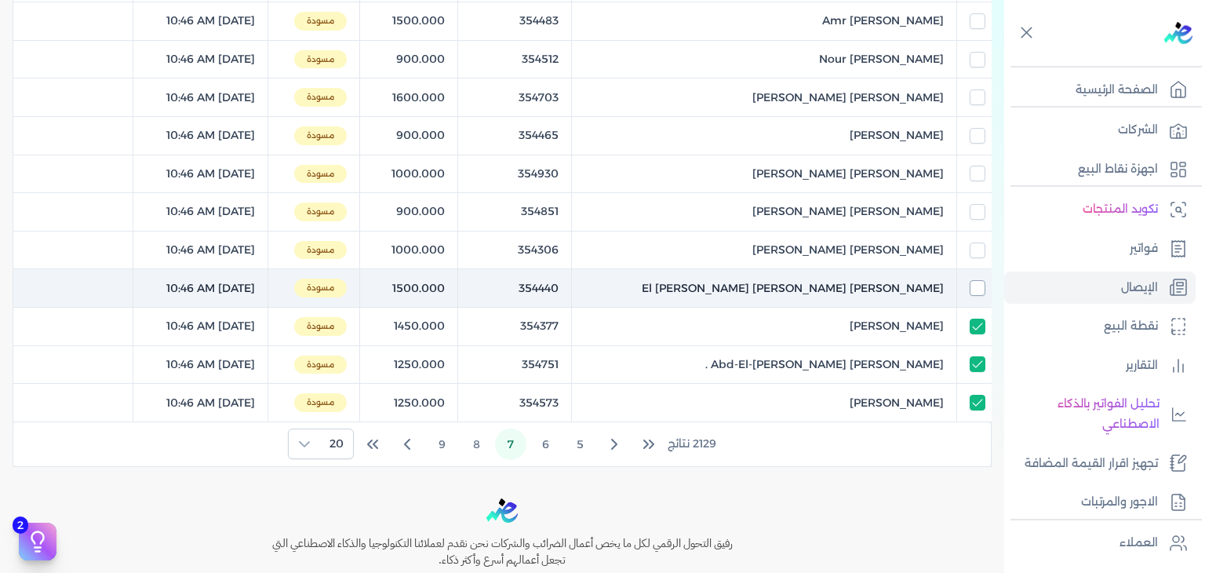
click at [976, 283] on input "checkbox" at bounding box center [978, 288] width 16 height 16
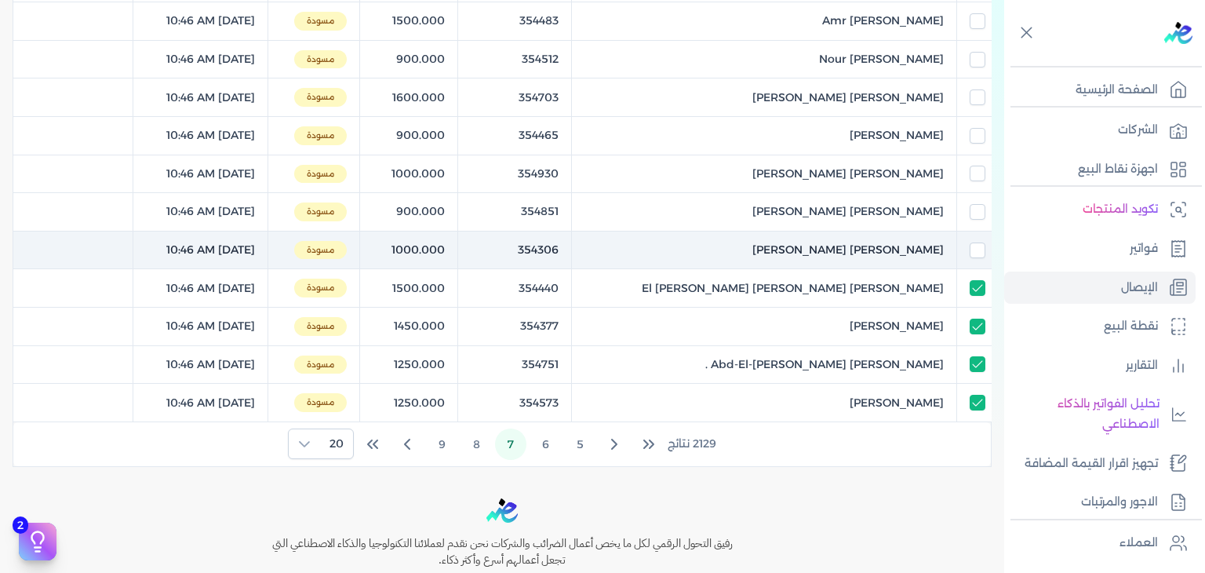
click at [974, 263] on td at bounding box center [974, 250] width 35 height 38
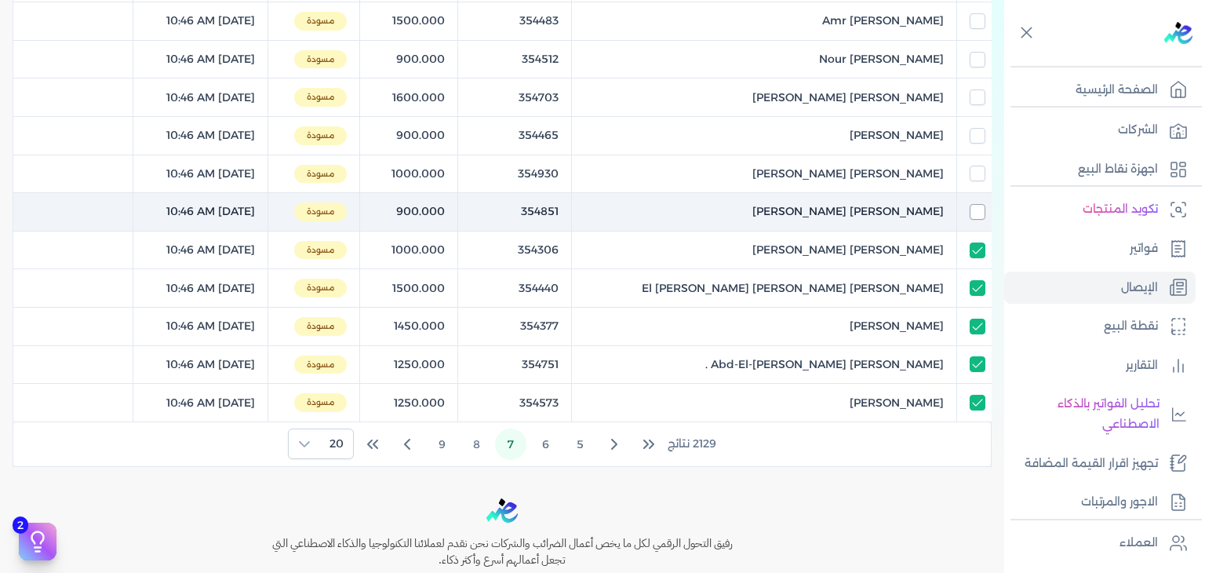
click at [971, 205] on input "checkbox" at bounding box center [978, 212] width 16 height 16
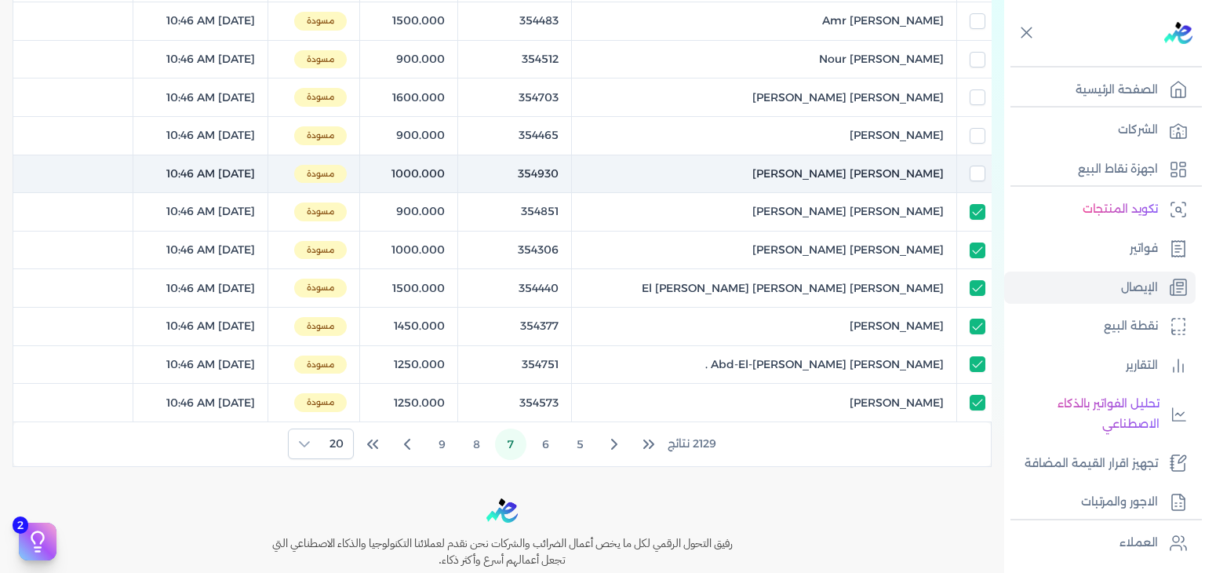
drag, startPoint x: 977, startPoint y: 177, endPoint x: 978, endPoint y: 162, distance: 14.9
click at [978, 178] on input "checkbox" at bounding box center [978, 174] width 16 height 16
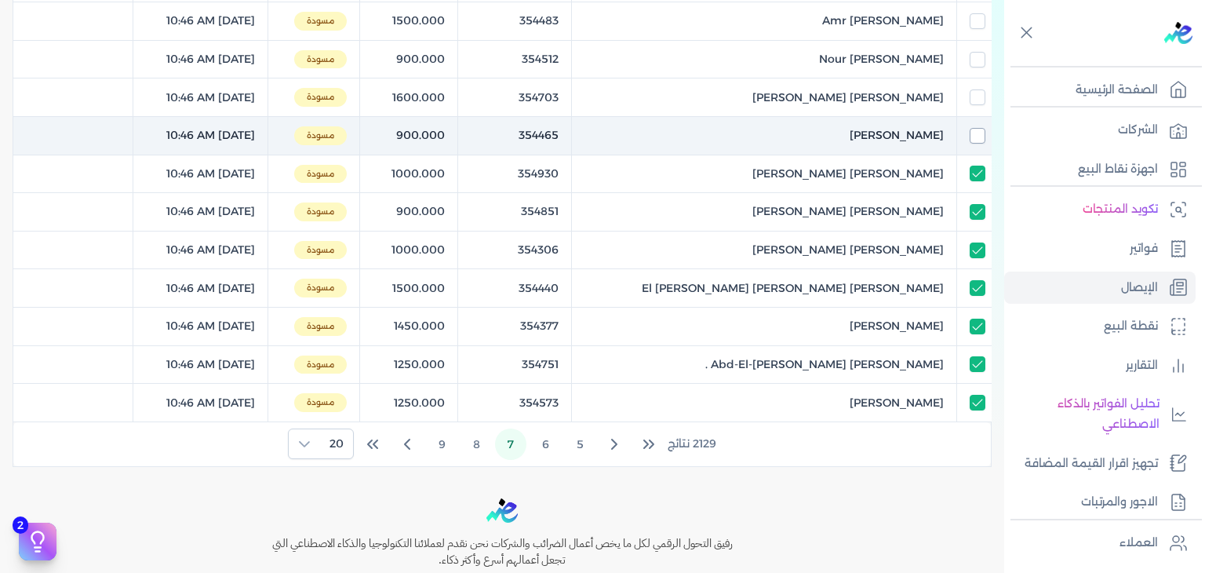
click at [975, 131] on input "checkbox" at bounding box center [978, 136] width 16 height 16
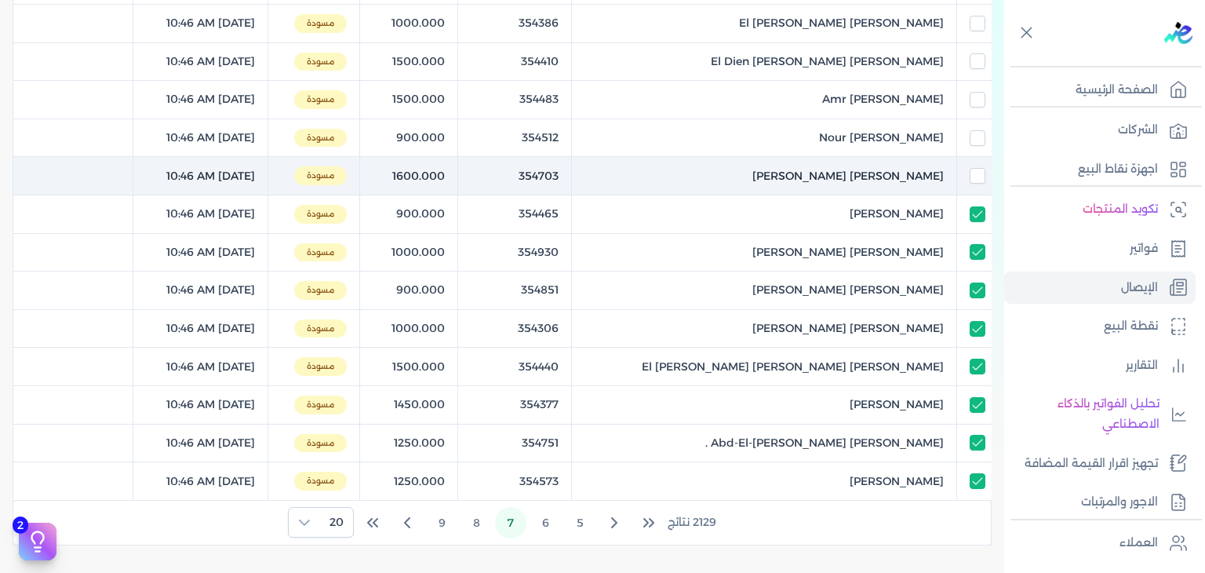
scroll to position [549, 0]
click at [971, 178] on input "checkbox" at bounding box center [978, 176] width 16 height 16
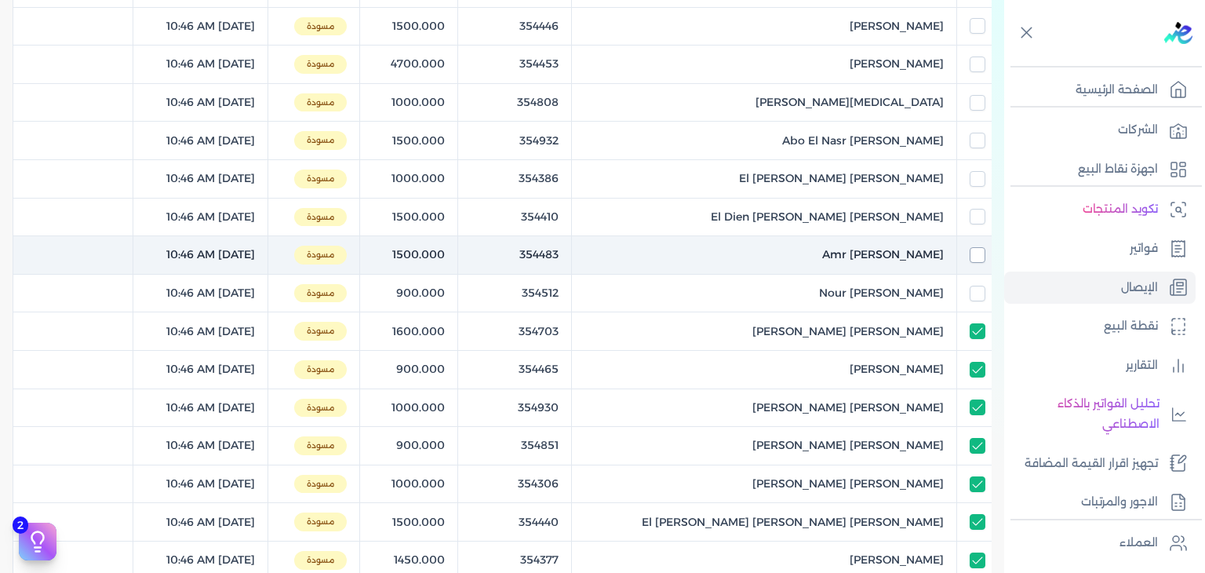
scroll to position [392, 0]
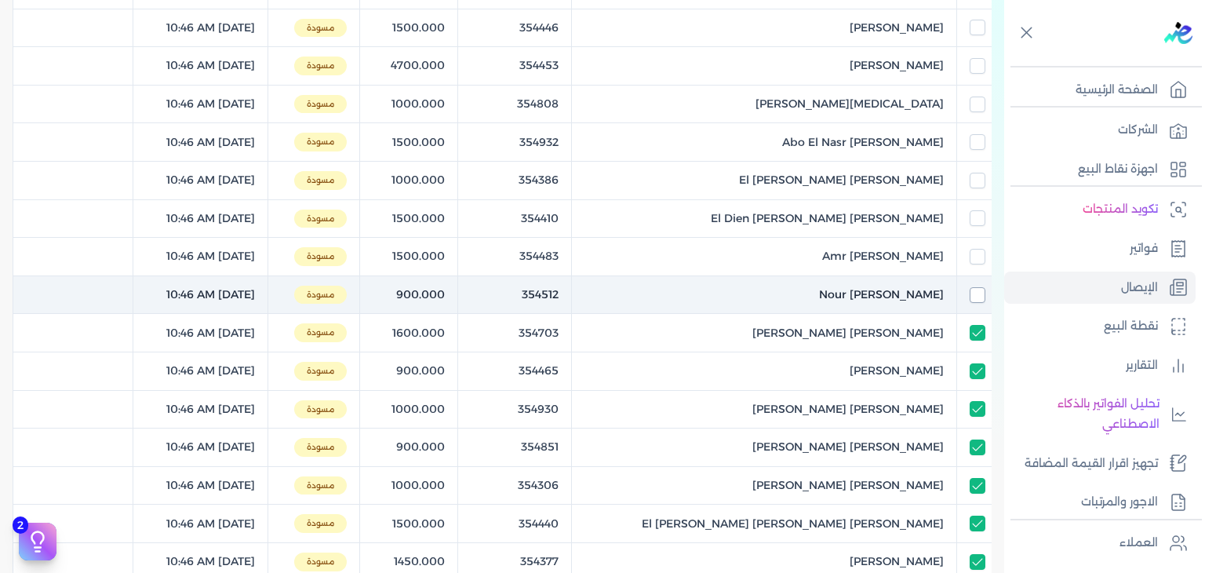
click at [982, 287] on input "checkbox" at bounding box center [978, 295] width 16 height 16
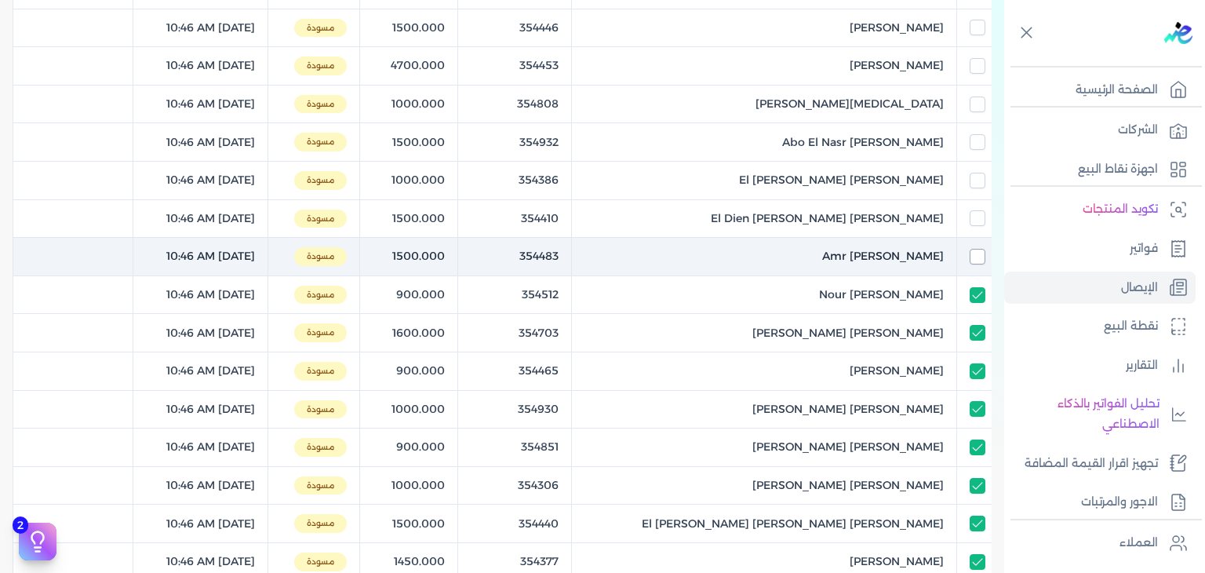
click at [978, 253] on input "checkbox" at bounding box center [978, 257] width 16 height 16
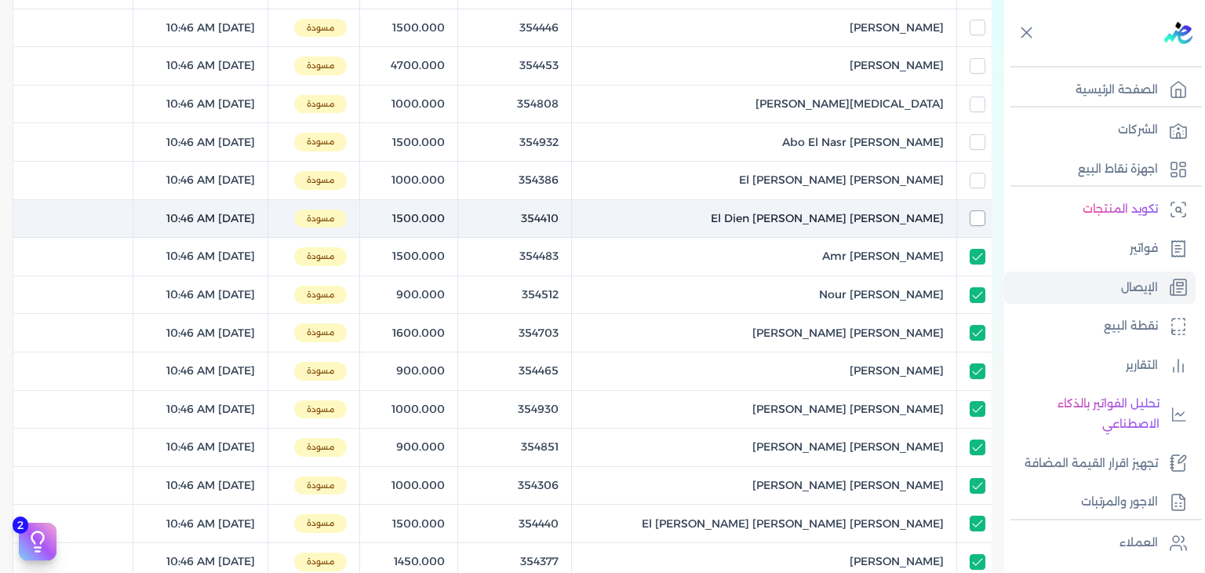
click at [967, 213] on div at bounding box center [974, 218] width 21 height 16
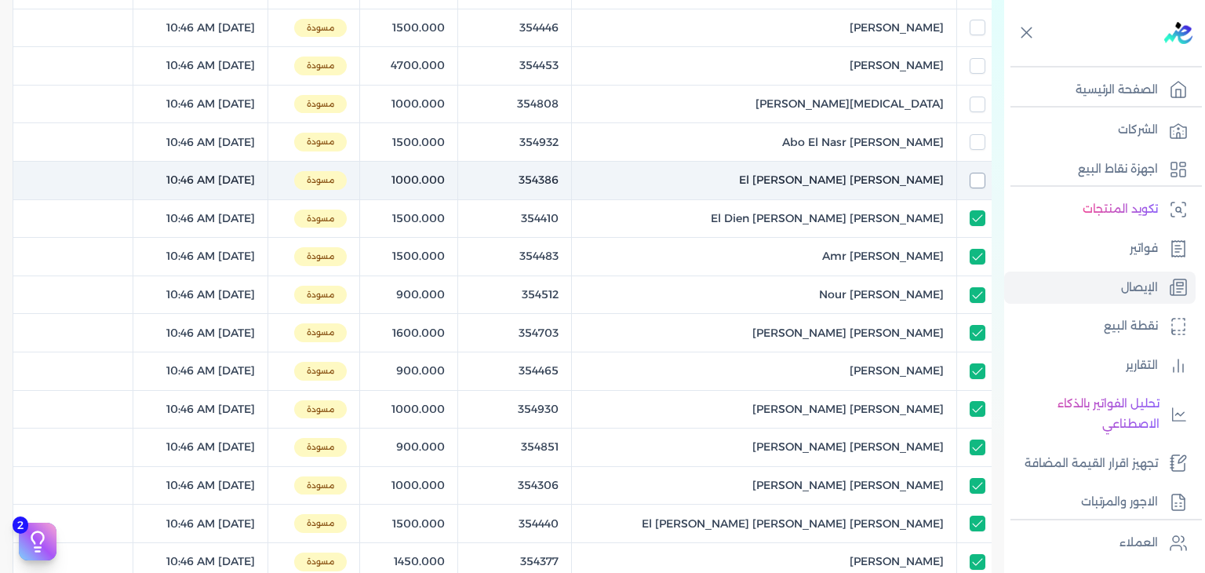
click at [975, 186] on input "checkbox" at bounding box center [978, 181] width 16 height 16
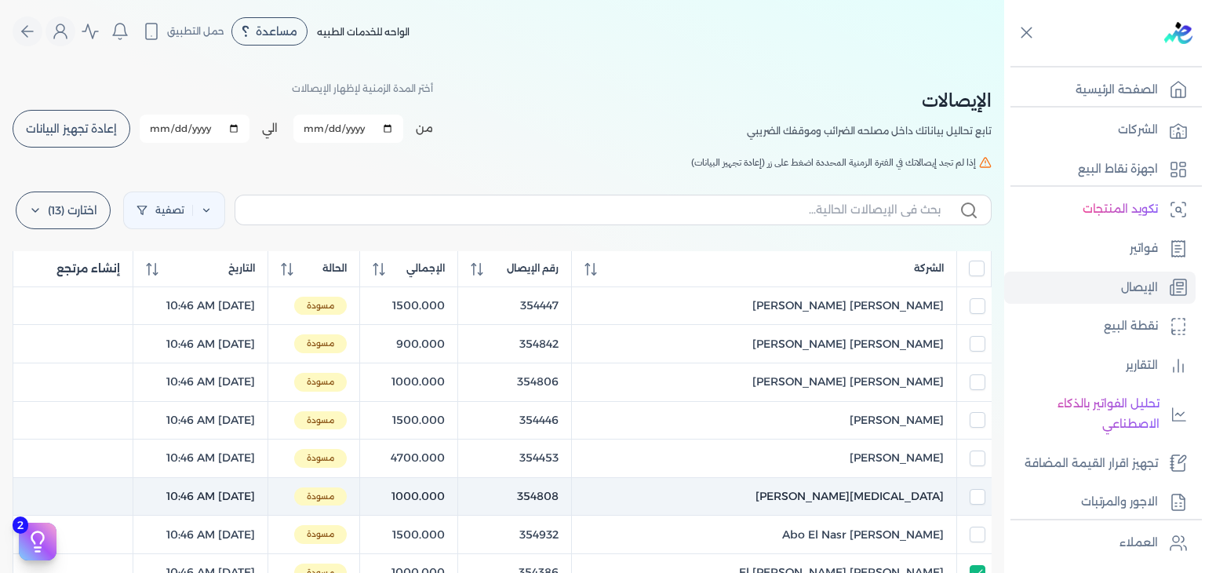
scroll to position [235, 0]
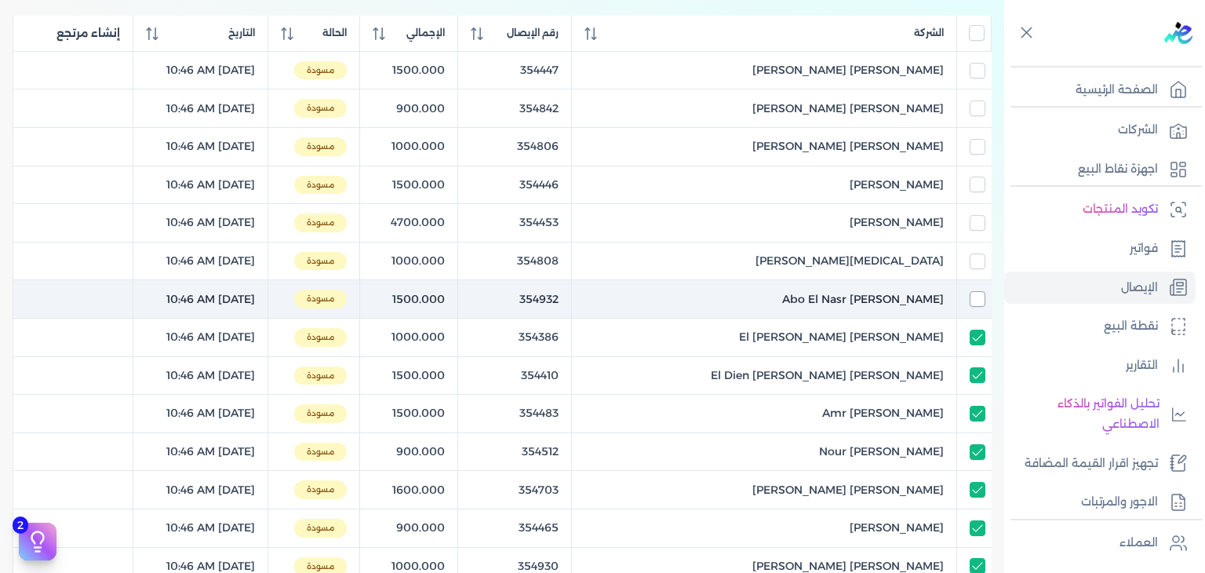
click at [979, 294] on input "checkbox" at bounding box center [978, 299] width 16 height 16
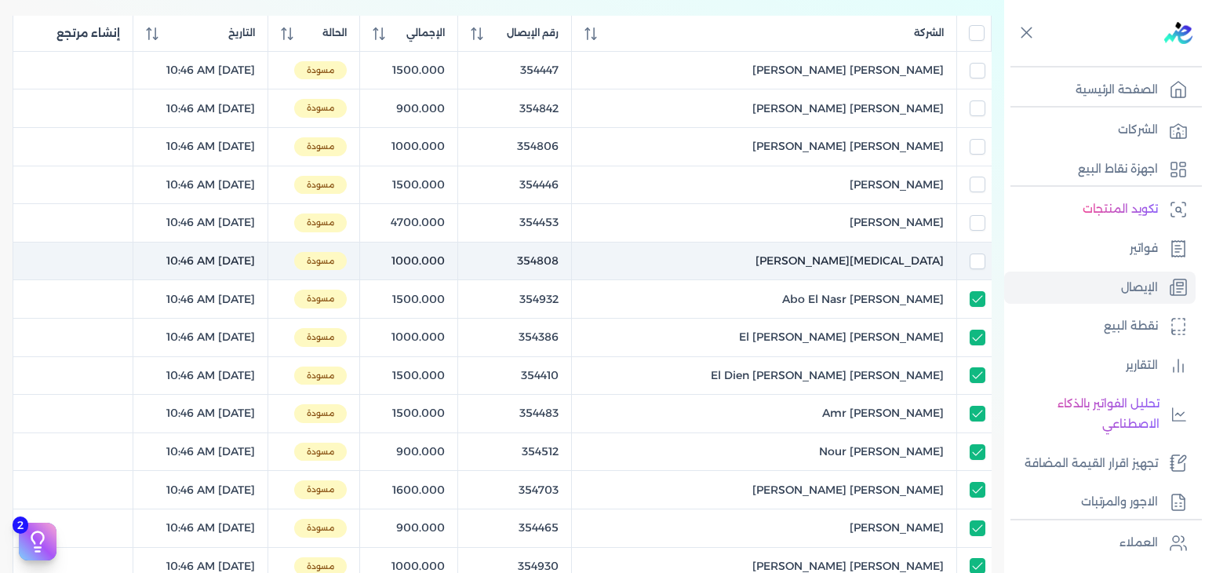
click at [978, 268] on input "checkbox" at bounding box center [978, 261] width 16 height 16
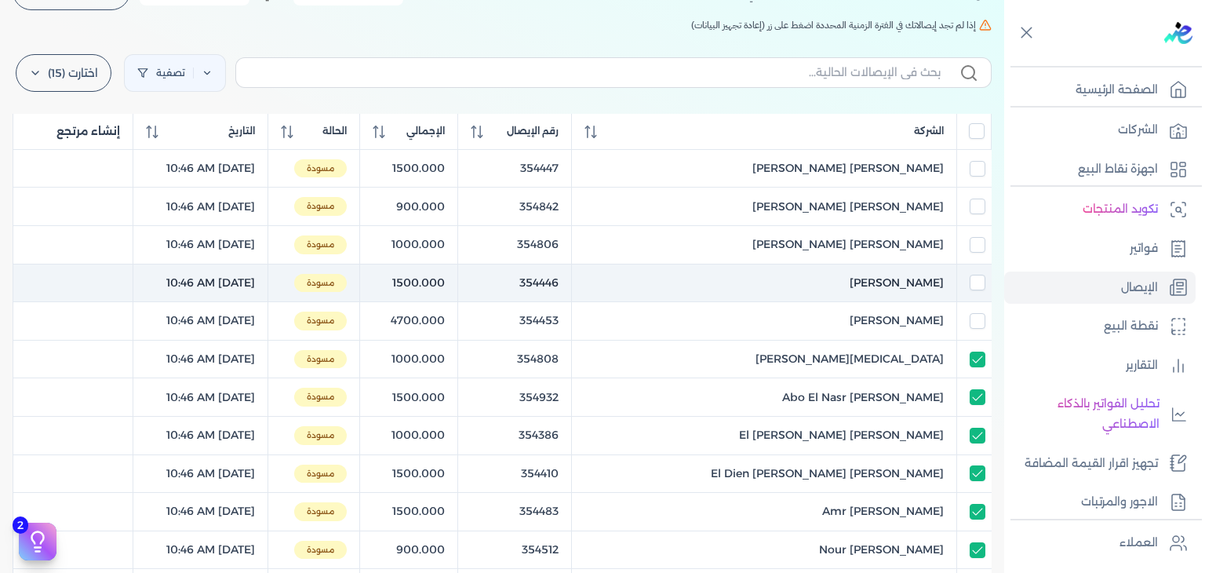
scroll to position [78, 0]
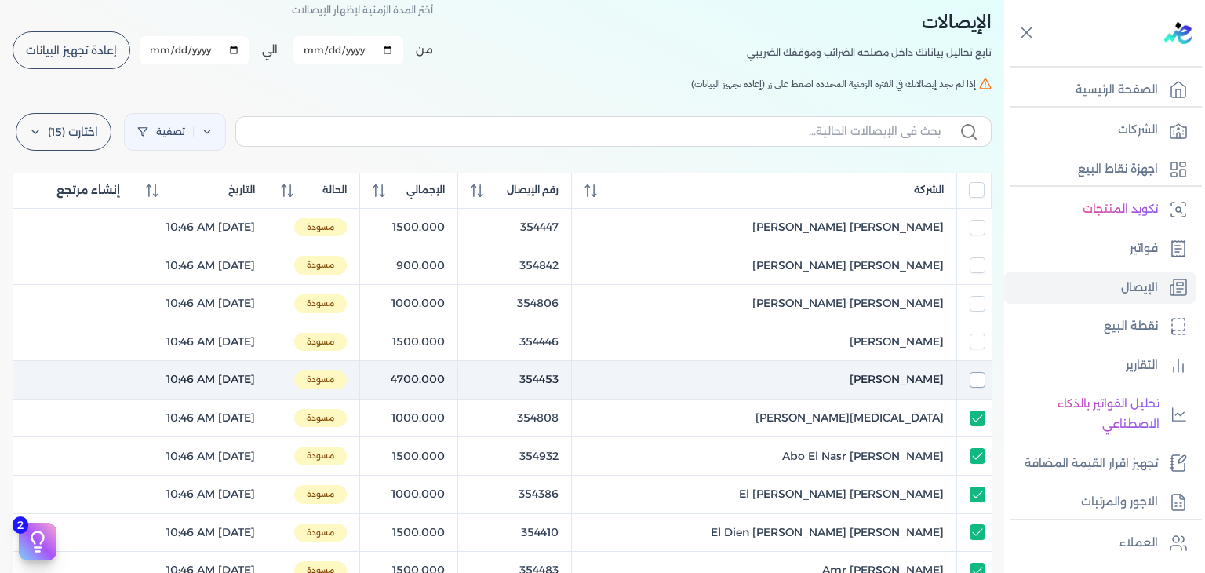
click at [979, 374] on input "checkbox" at bounding box center [978, 380] width 16 height 16
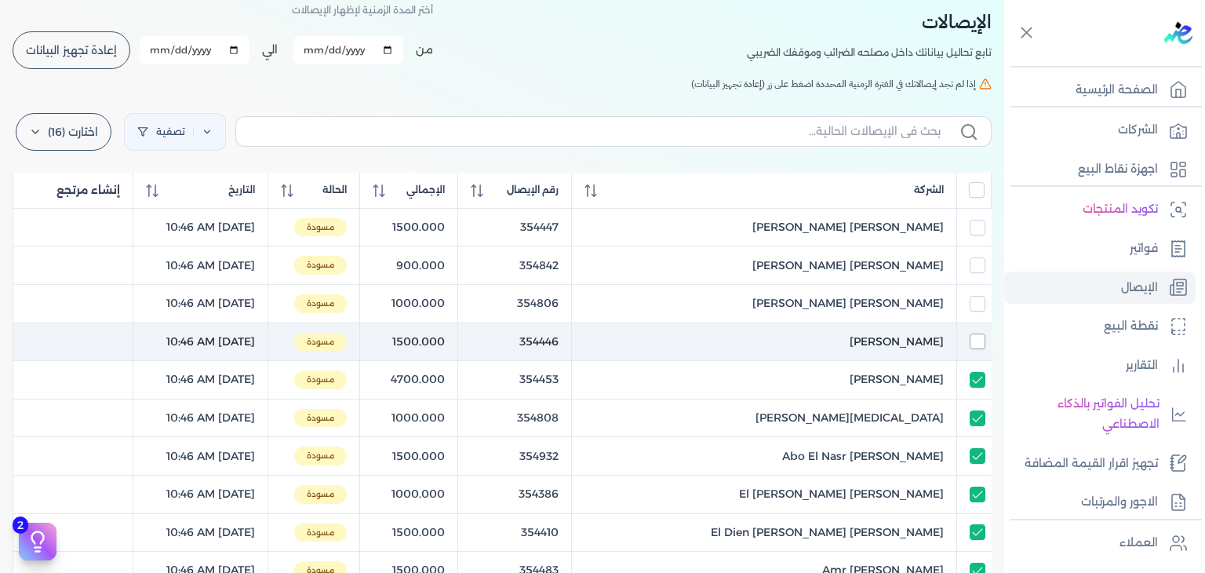
click at [979, 343] on input "checkbox" at bounding box center [978, 341] width 16 height 16
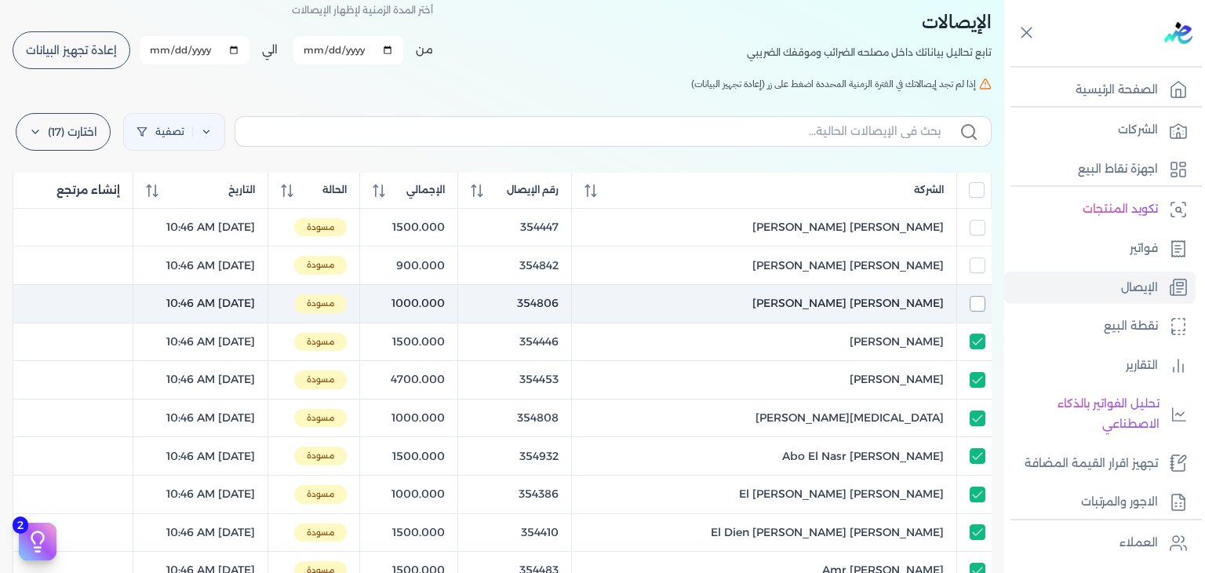
click at [977, 308] on input "checkbox" at bounding box center [978, 304] width 16 height 16
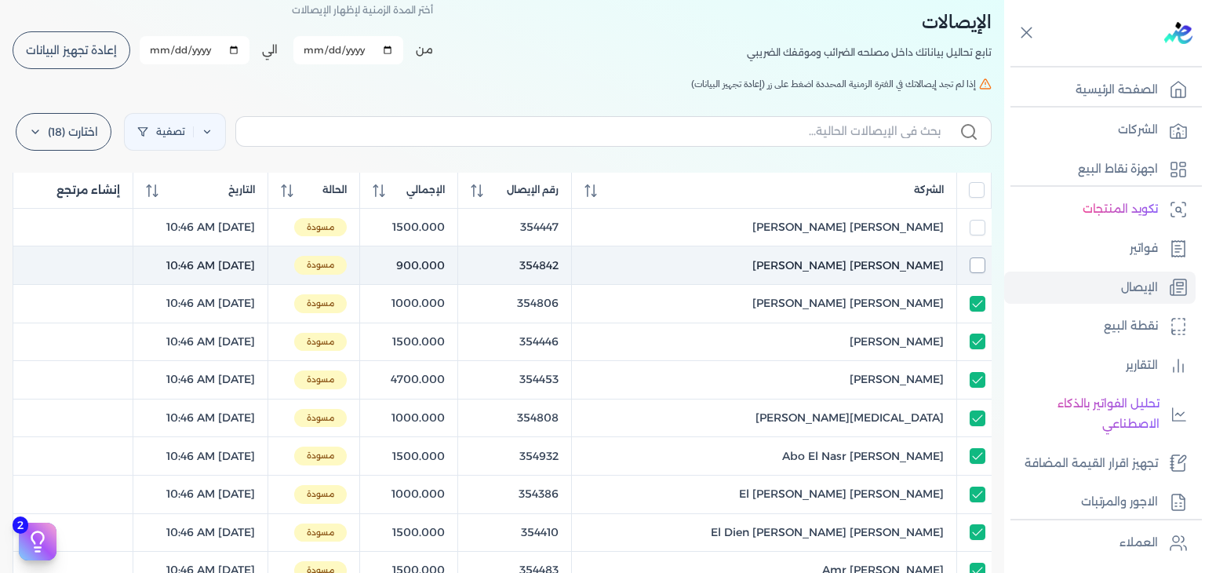
click at [977, 268] on input "checkbox" at bounding box center [978, 265] width 16 height 16
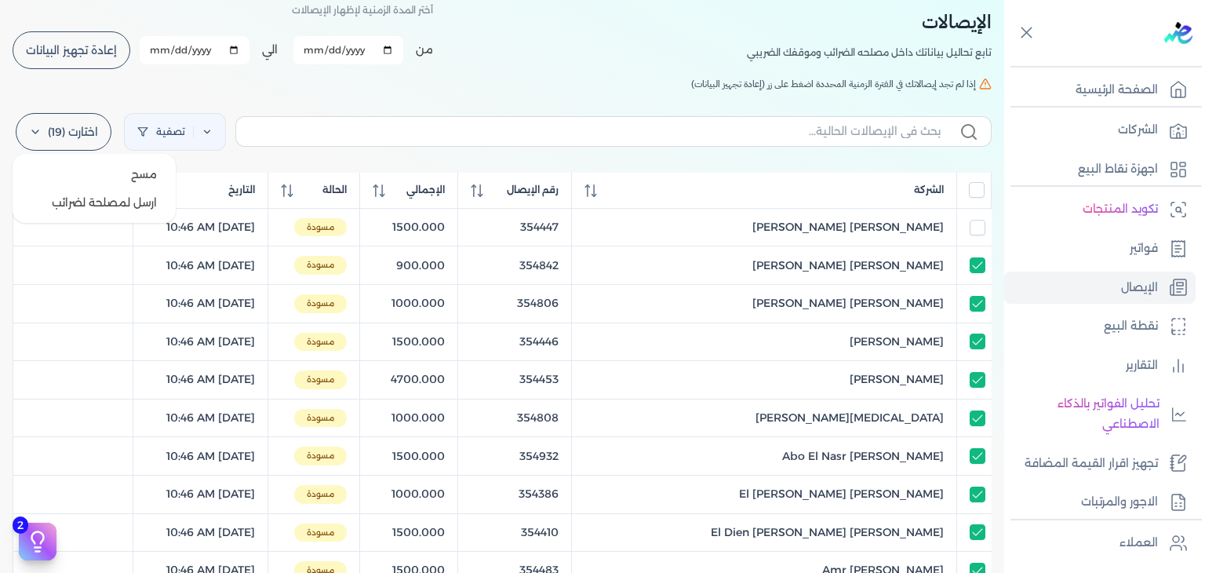
click at [55, 133] on label "اختارت (19)" at bounding box center [64, 132] width 96 height 38
click at [96, 209] on button "ارسل لمصلحة لضرائب" at bounding box center [94, 202] width 151 height 28
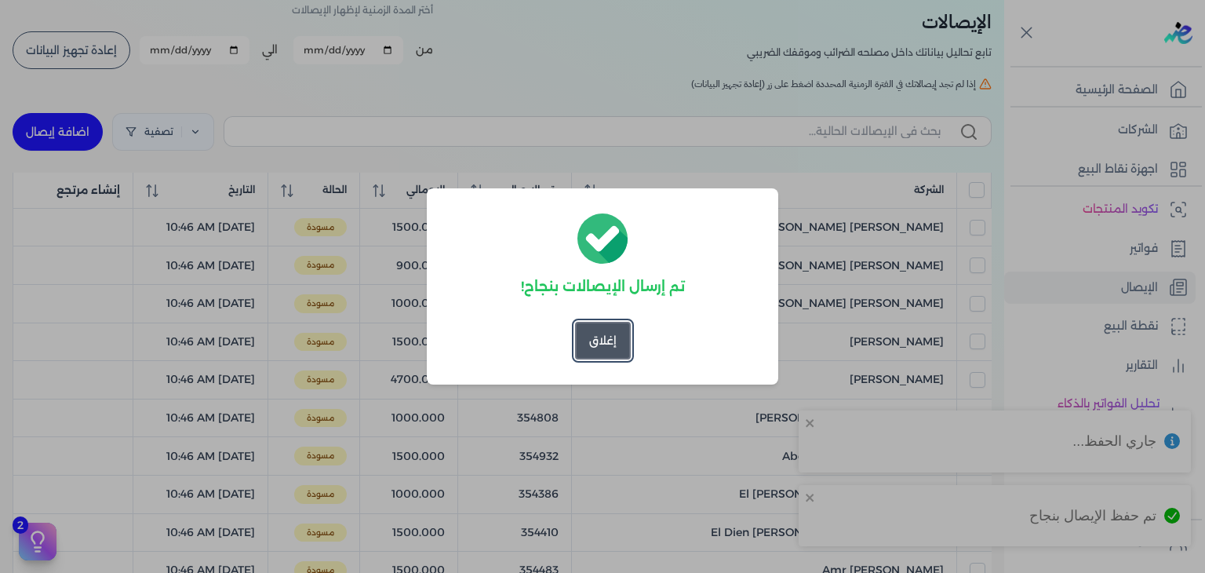
click at [598, 352] on button "إغلاق" at bounding box center [603, 341] width 56 height 38
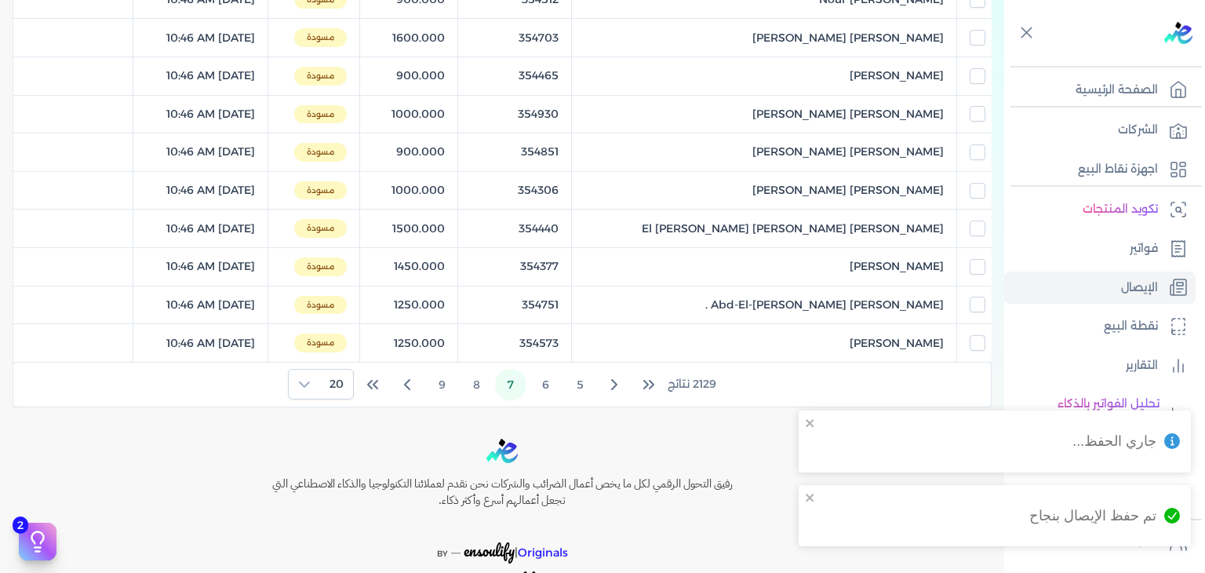
scroll to position [706, 0]
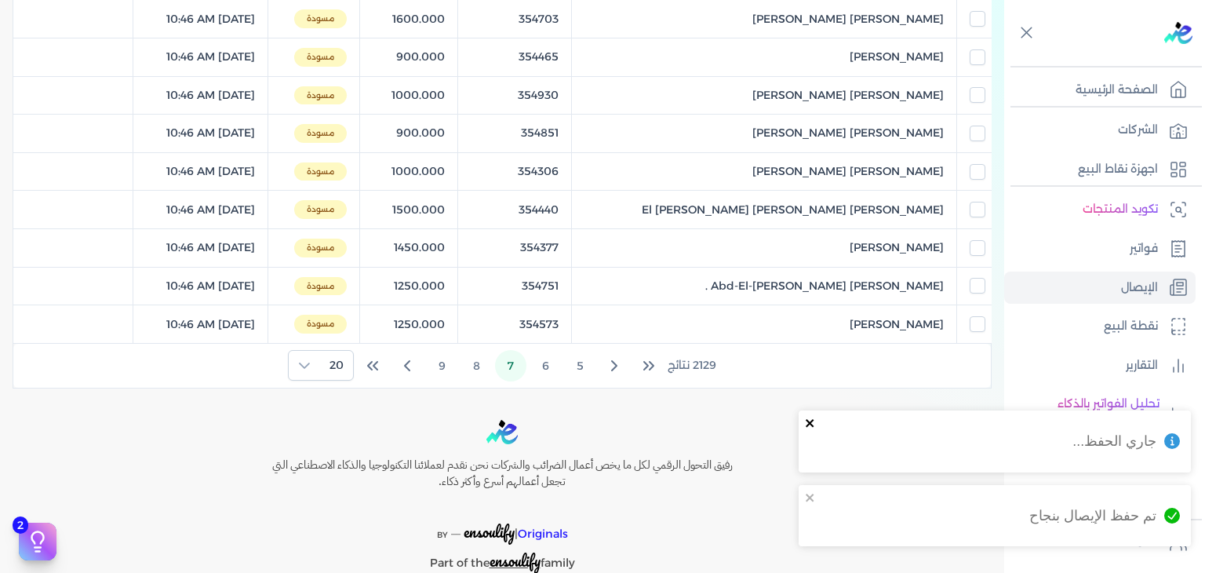
click at [807, 424] on icon "close" at bounding box center [810, 423] width 8 height 8
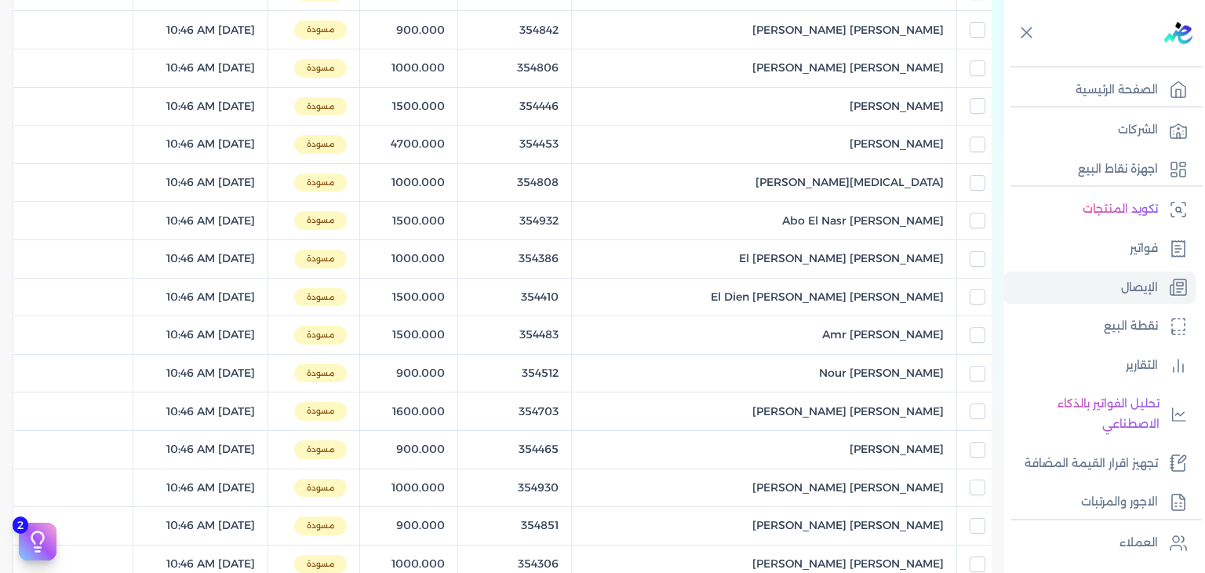
scroll to position [0, 0]
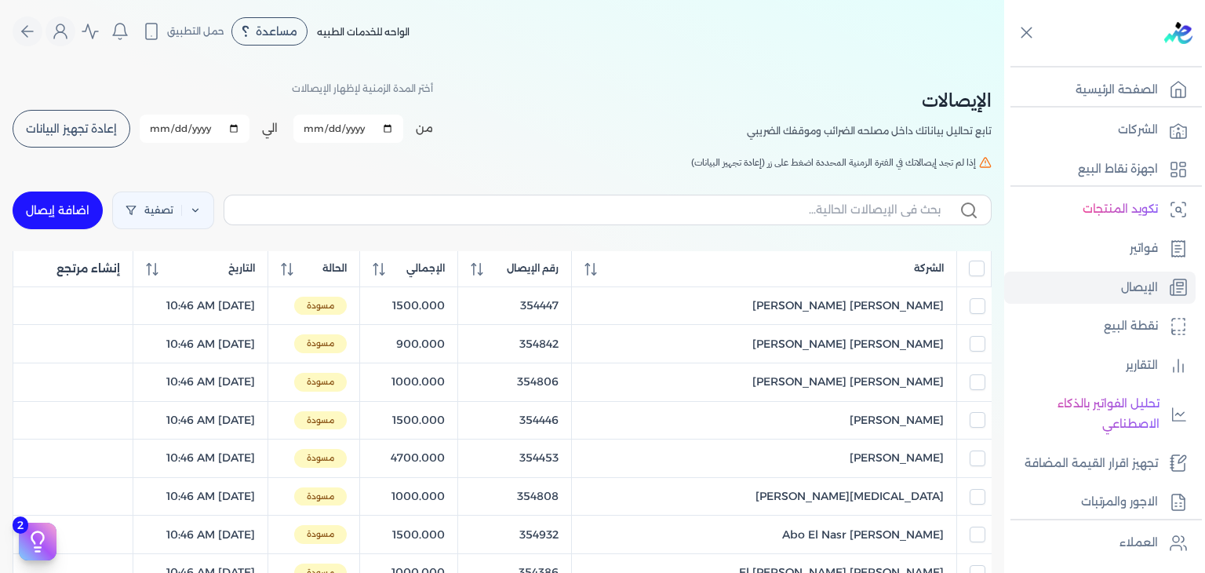
click at [60, 127] on span "إعادة تجهيز البيانات" at bounding box center [71, 128] width 91 height 11
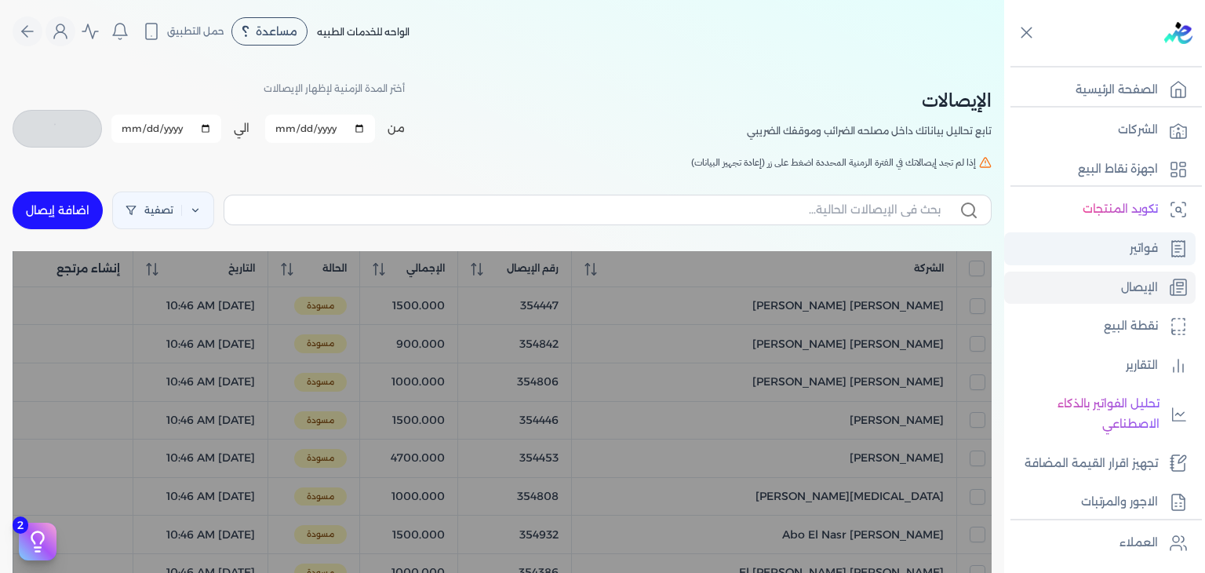
click at [1146, 249] on p "فواتير" at bounding box center [1144, 249] width 28 height 20
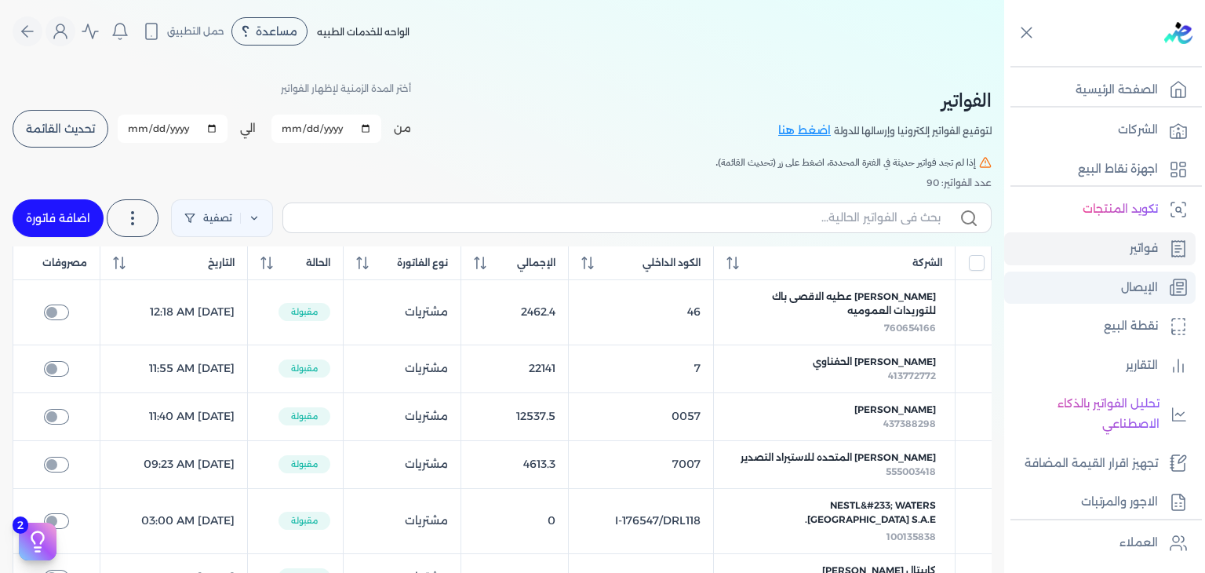
click at [1110, 277] on link "الإيصال" at bounding box center [1099, 287] width 191 height 33
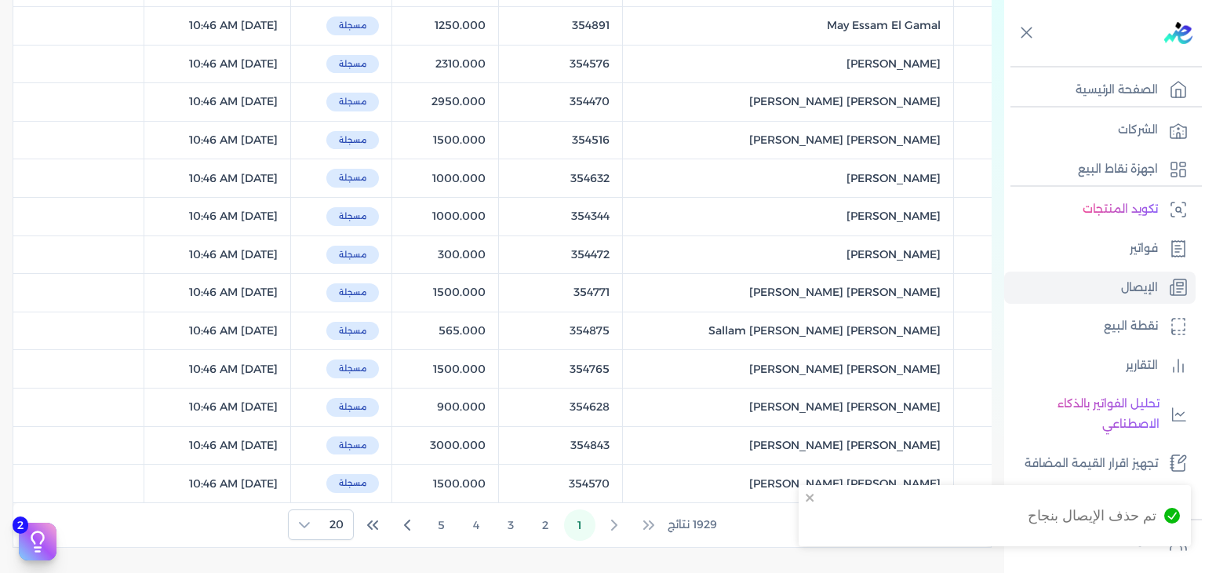
scroll to position [549, 0]
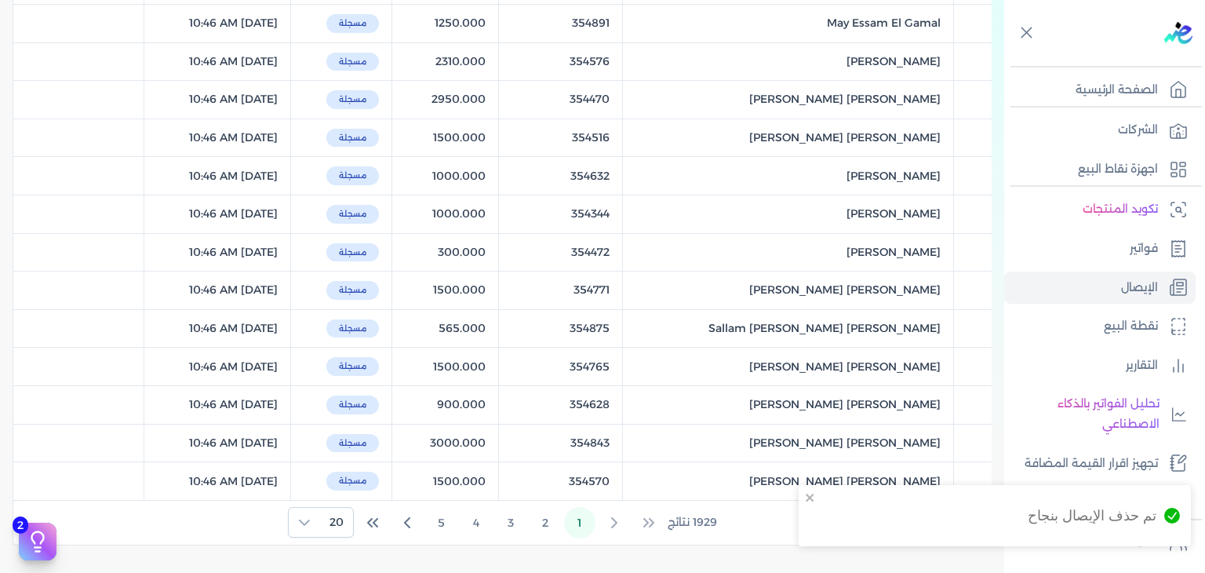
click at [563, 524] on span "1 2 3 4 5" at bounding box center [510, 522] width 169 height 31
click at [558, 520] on button "2" at bounding box center [545, 522] width 31 height 31
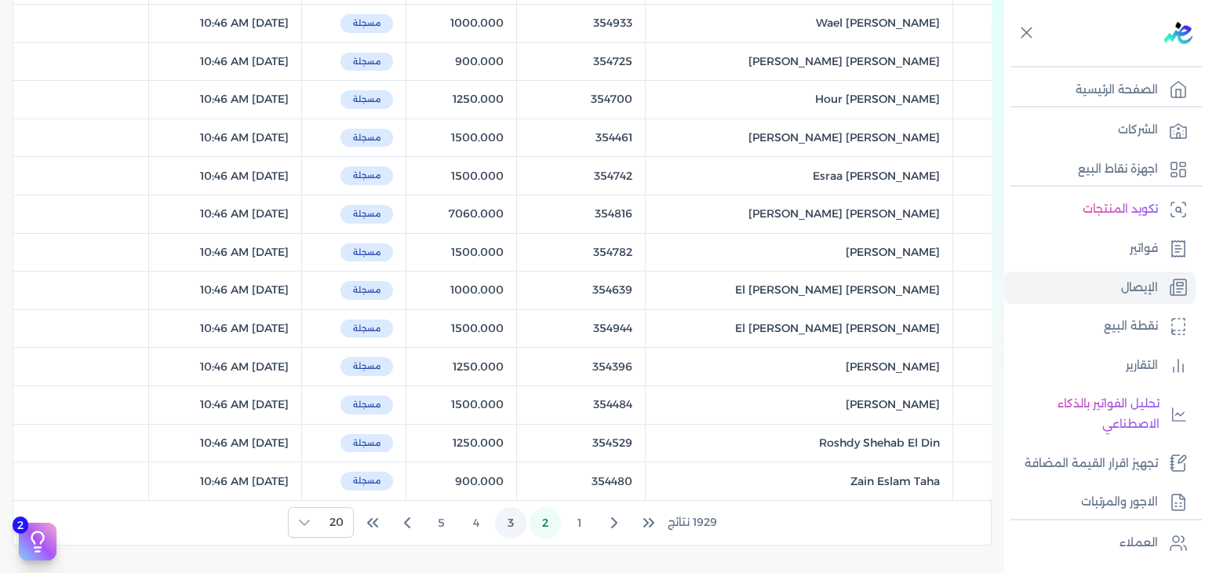
click at [521, 508] on button "3" at bounding box center [510, 522] width 31 height 31
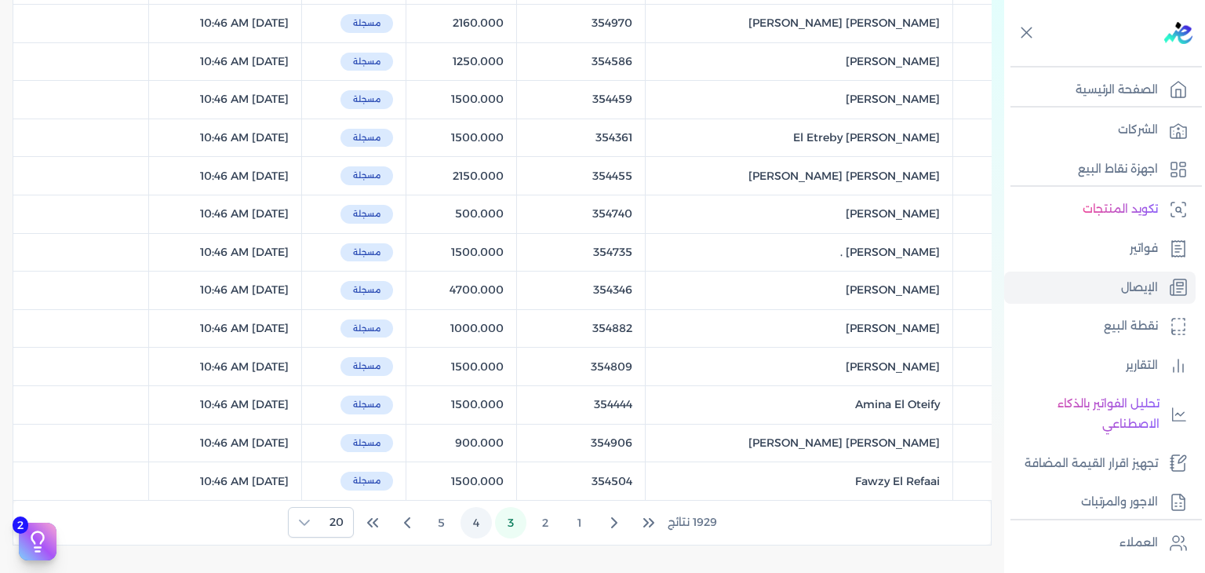
click at [477, 519] on button "4" at bounding box center [476, 522] width 31 height 31
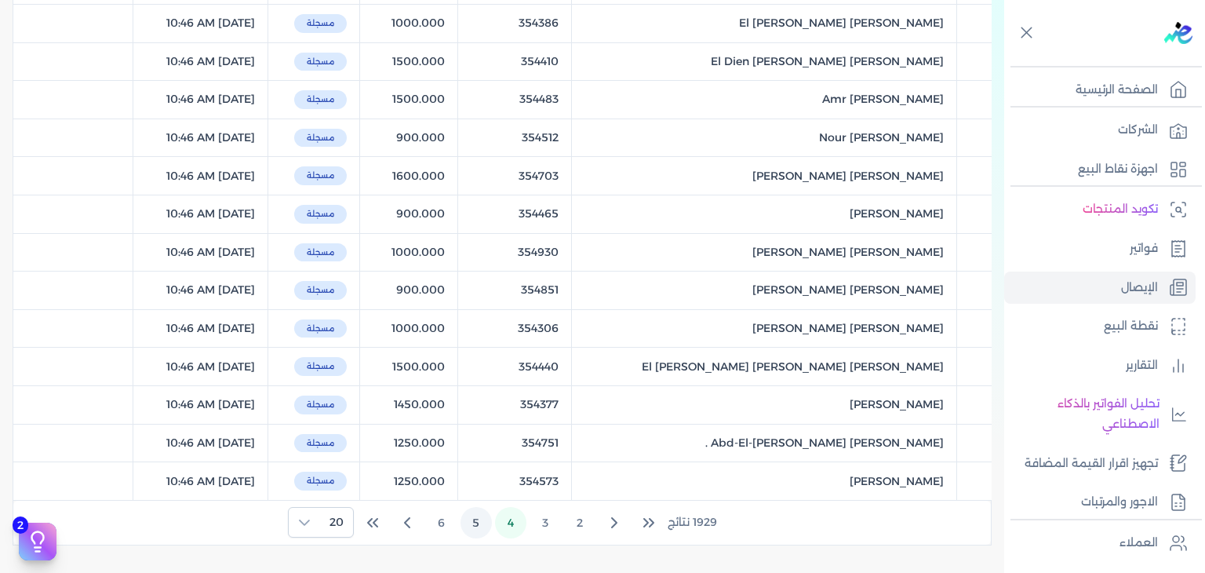
click at [480, 521] on button "5" at bounding box center [476, 522] width 31 height 31
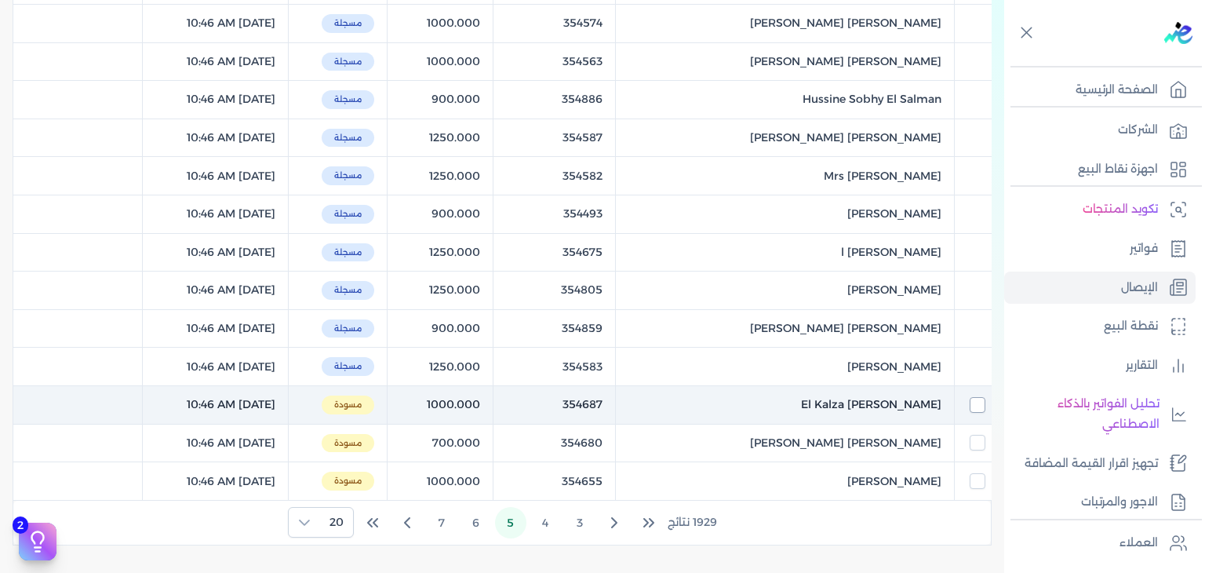
click at [975, 397] on input "checkbox" at bounding box center [978, 405] width 16 height 16
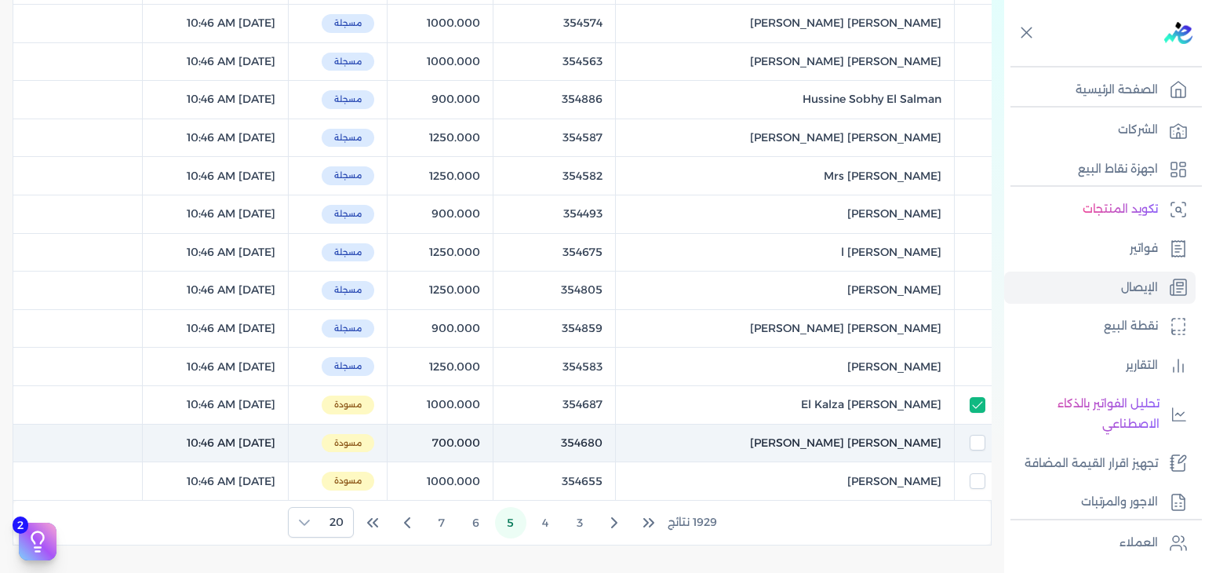
click at [978, 428] on td at bounding box center [973, 443] width 37 height 38
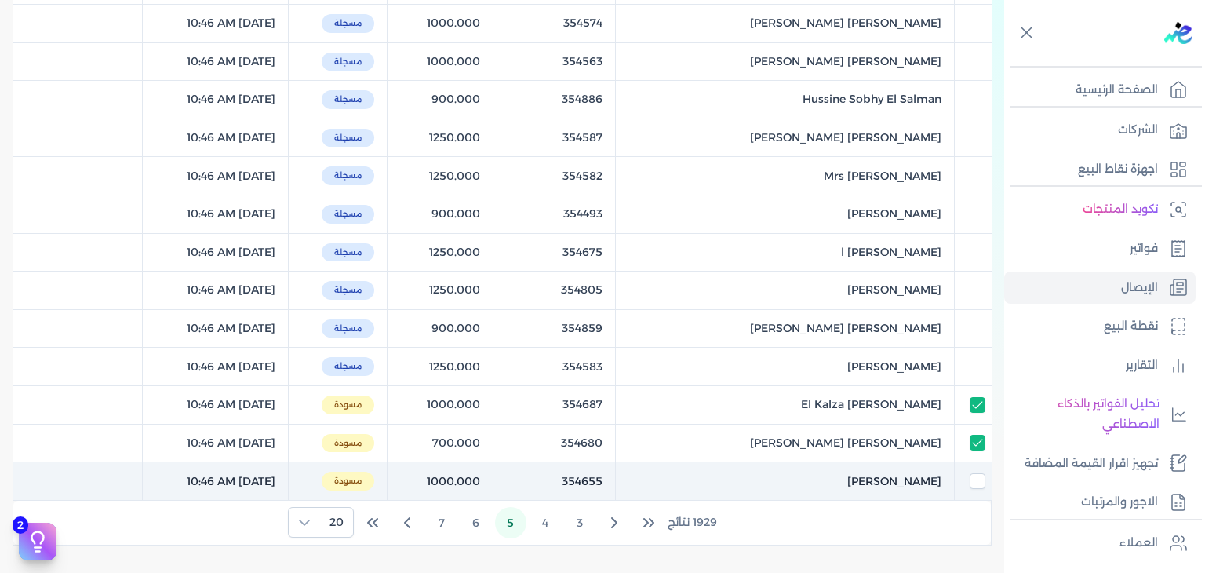
click at [976, 462] on td at bounding box center [973, 481] width 37 height 38
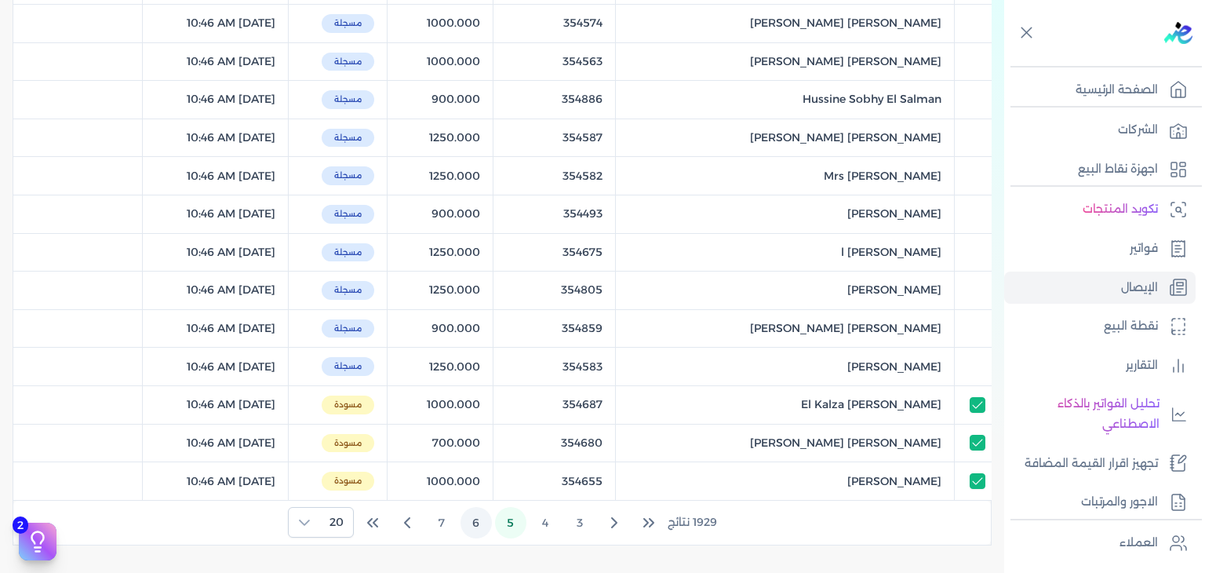
click at [486, 522] on button "6" at bounding box center [476, 522] width 31 height 31
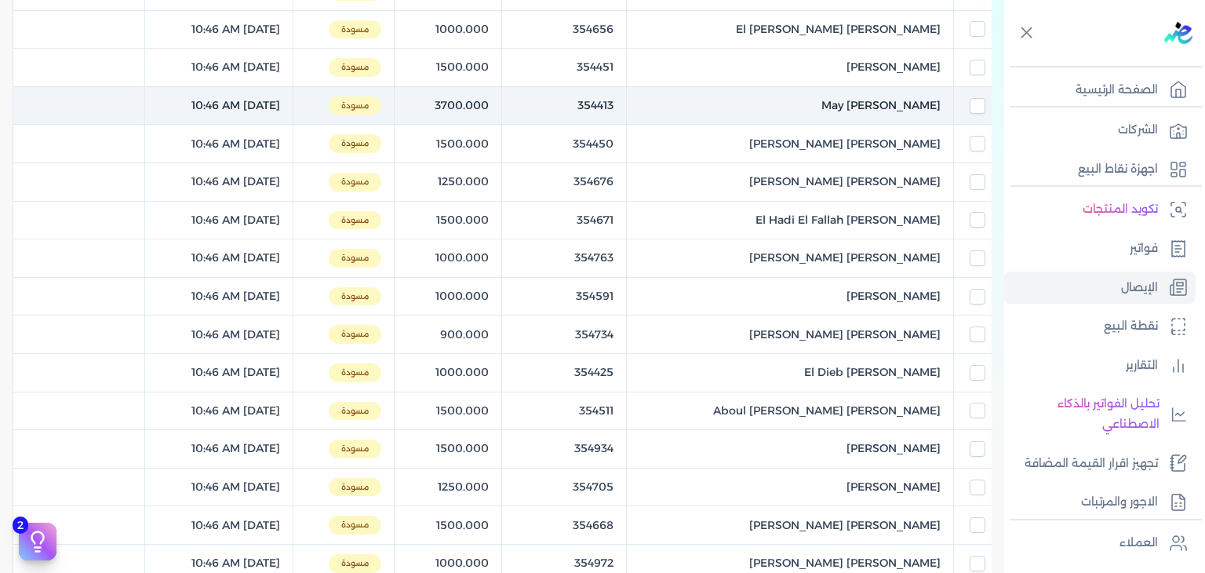
scroll to position [235, 0]
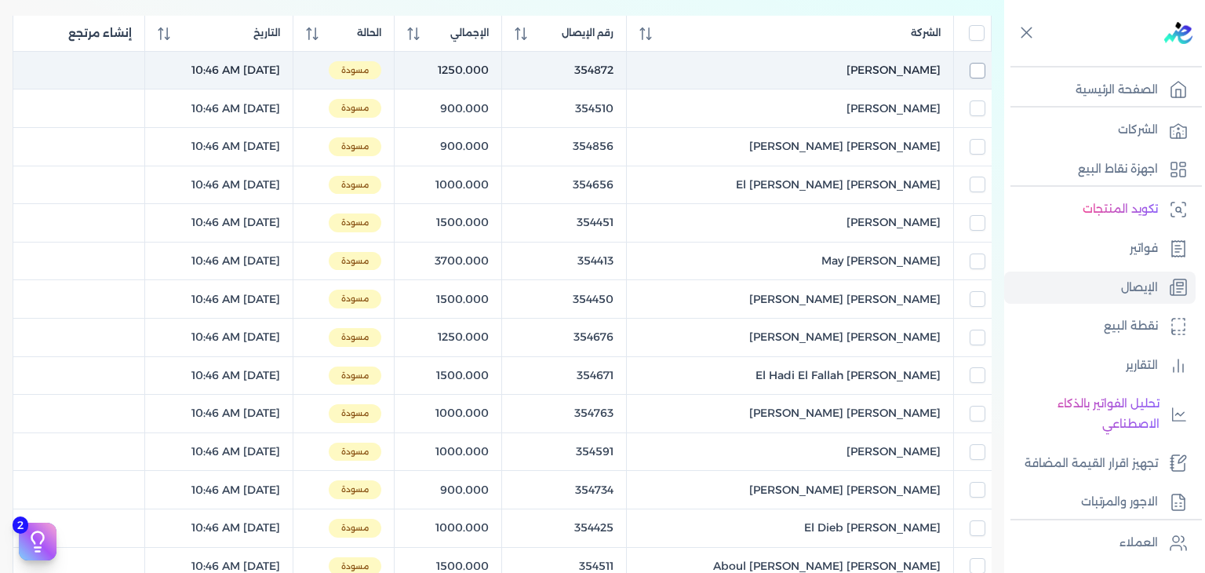
click at [970, 71] on input "checkbox" at bounding box center [978, 71] width 16 height 16
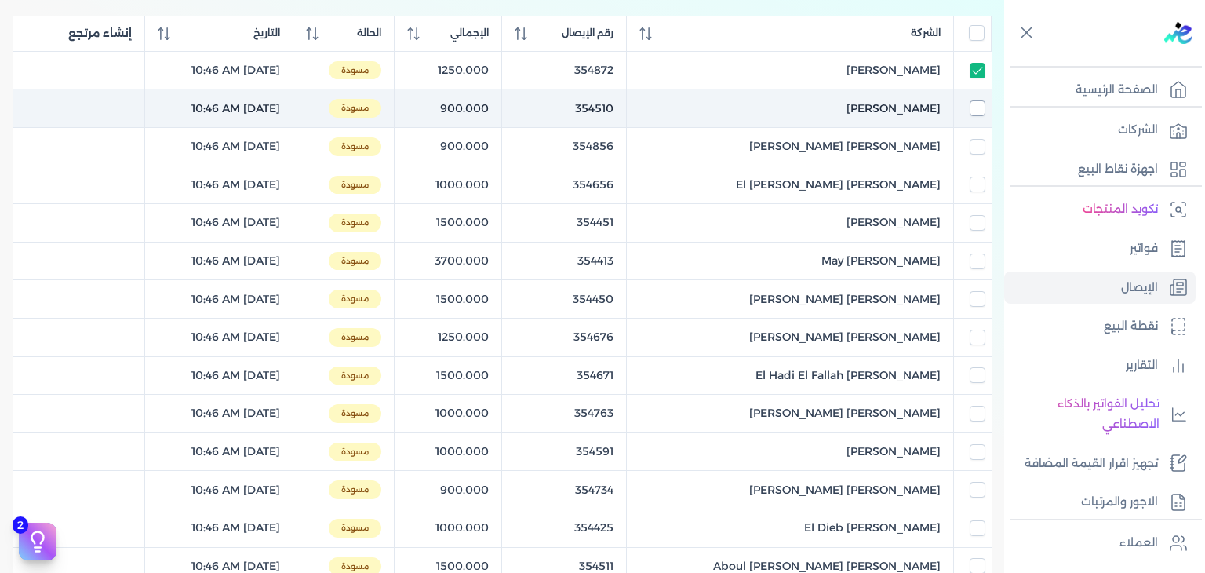
click at [971, 105] on input "checkbox" at bounding box center [978, 108] width 16 height 16
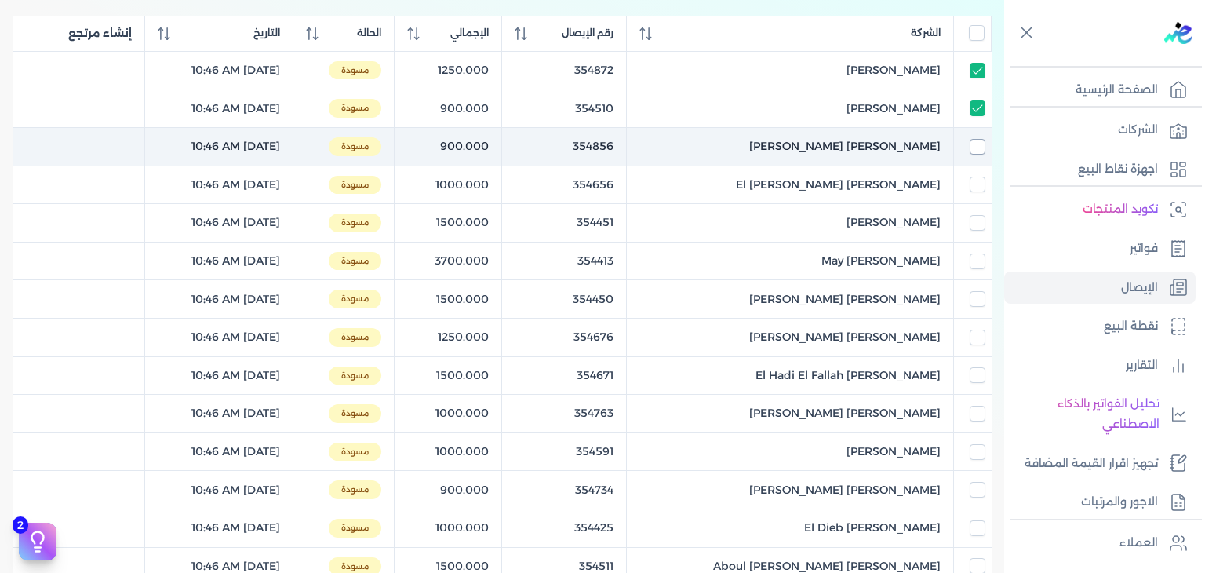
click at [973, 142] on input "checkbox" at bounding box center [978, 147] width 16 height 16
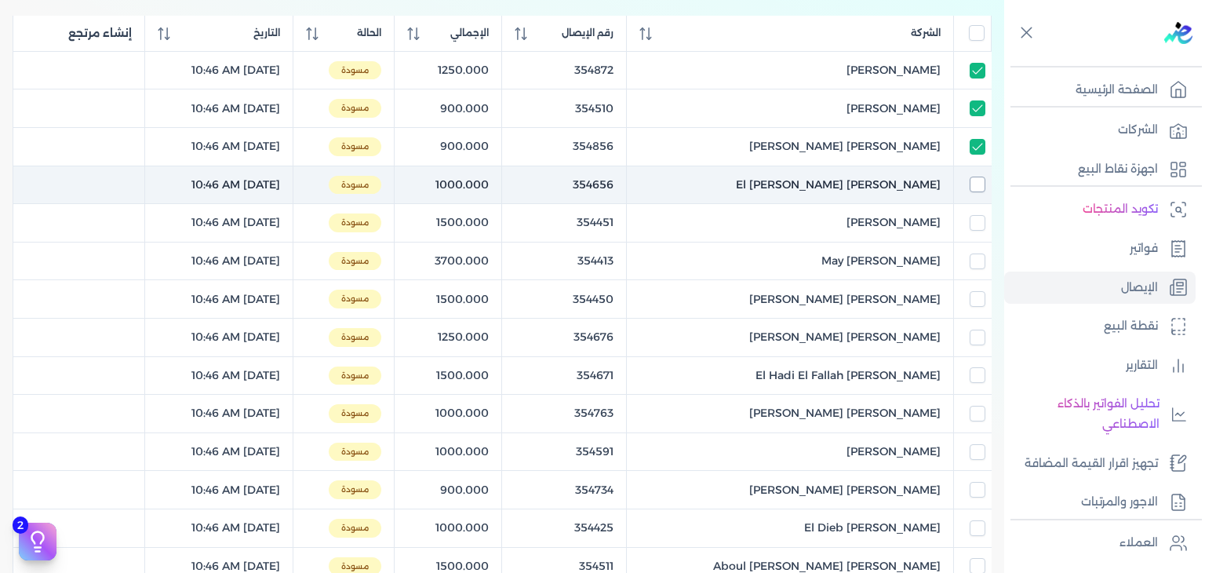
click at [977, 180] on input "checkbox" at bounding box center [978, 185] width 16 height 16
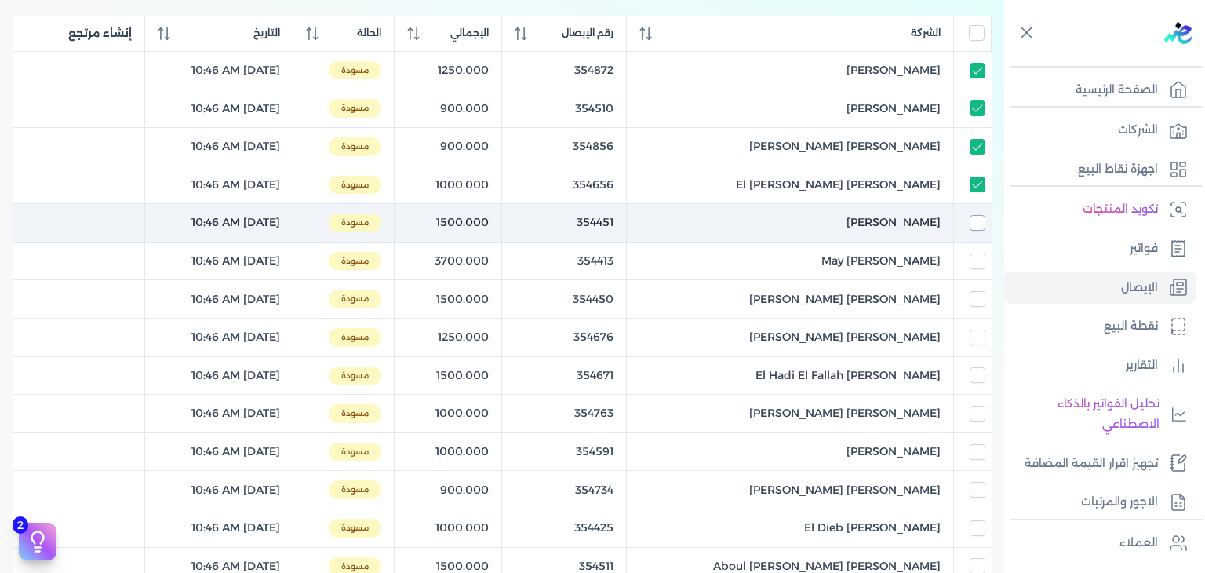
click at [976, 220] on input "checkbox" at bounding box center [978, 223] width 16 height 16
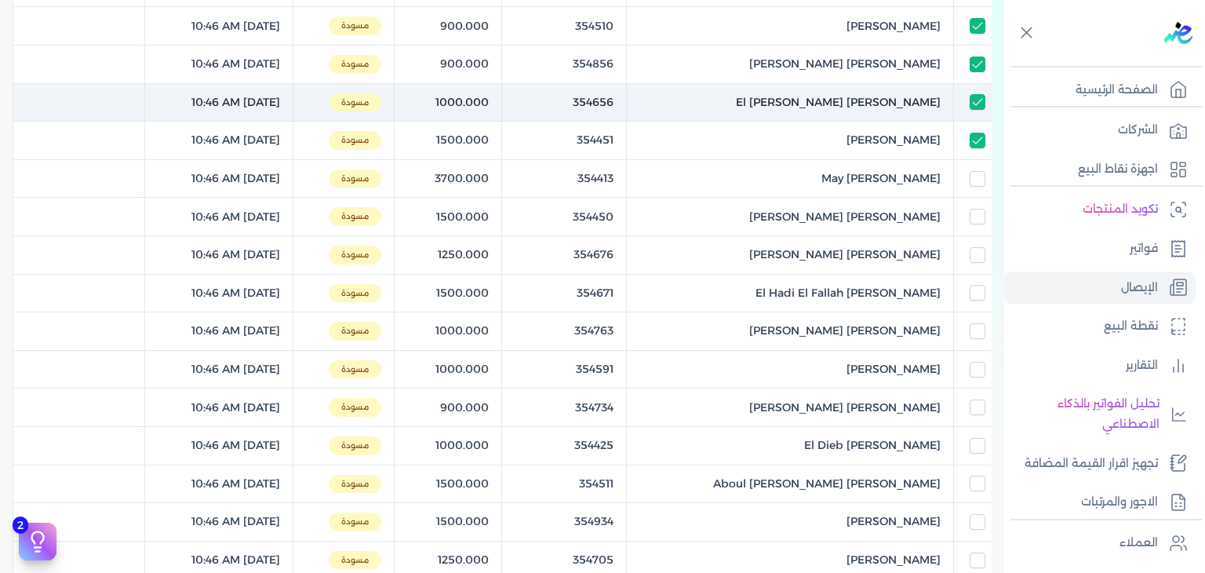
scroll to position [314, 0]
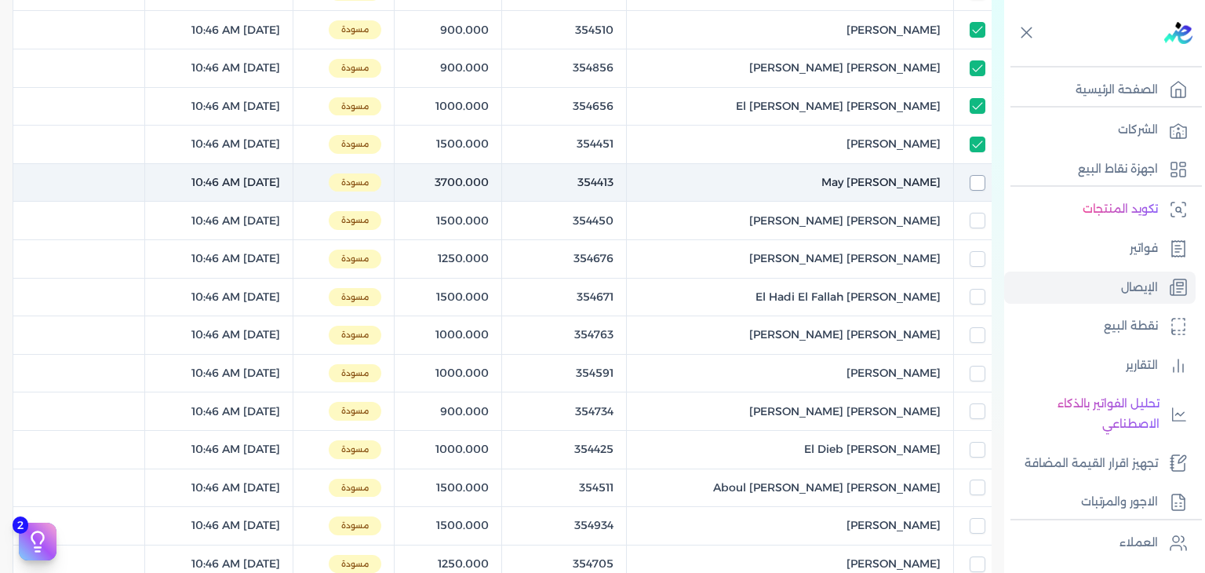
click at [979, 186] on input "checkbox" at bounding box center [978, 183] width 16 height 16
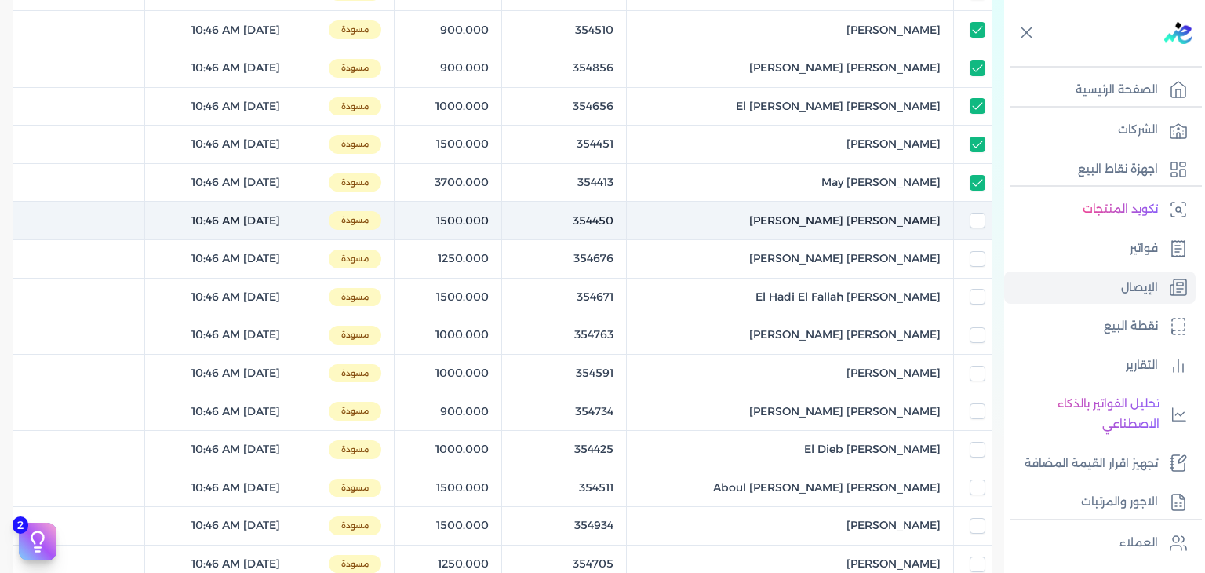
click at [977, 204] on td at bounding box center [973, 221] width 38 height 38
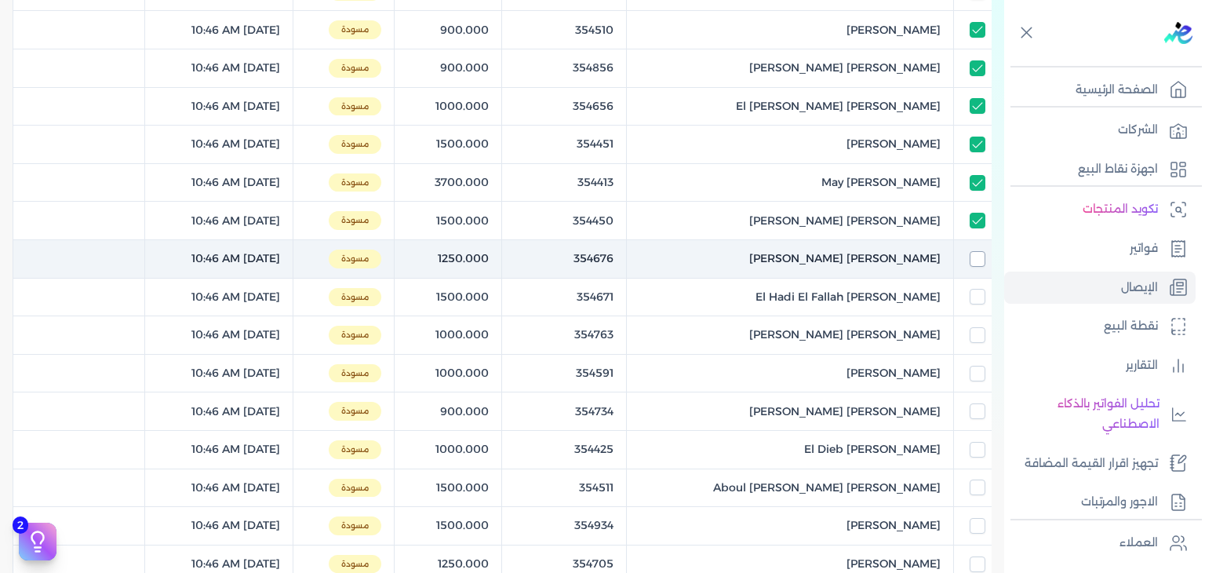
click at [974, 257] on input "checkbox" at bounding box center [978, 259] width 16 height 16
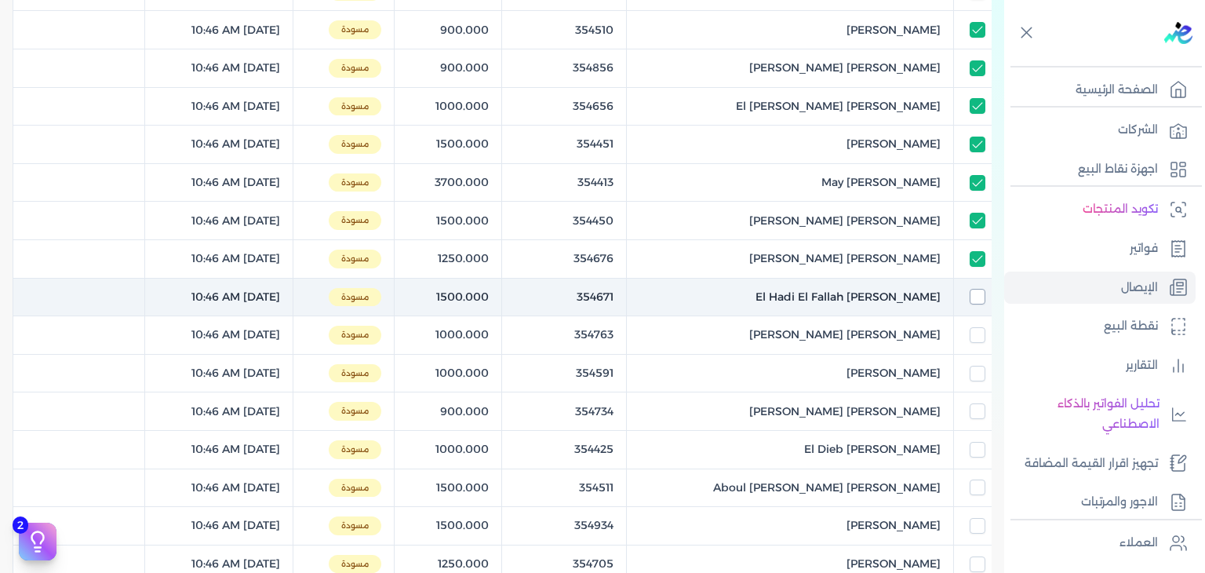
click at [978, 291] on input "checkbox" at bounding box center [978, 297] width 16 height 16
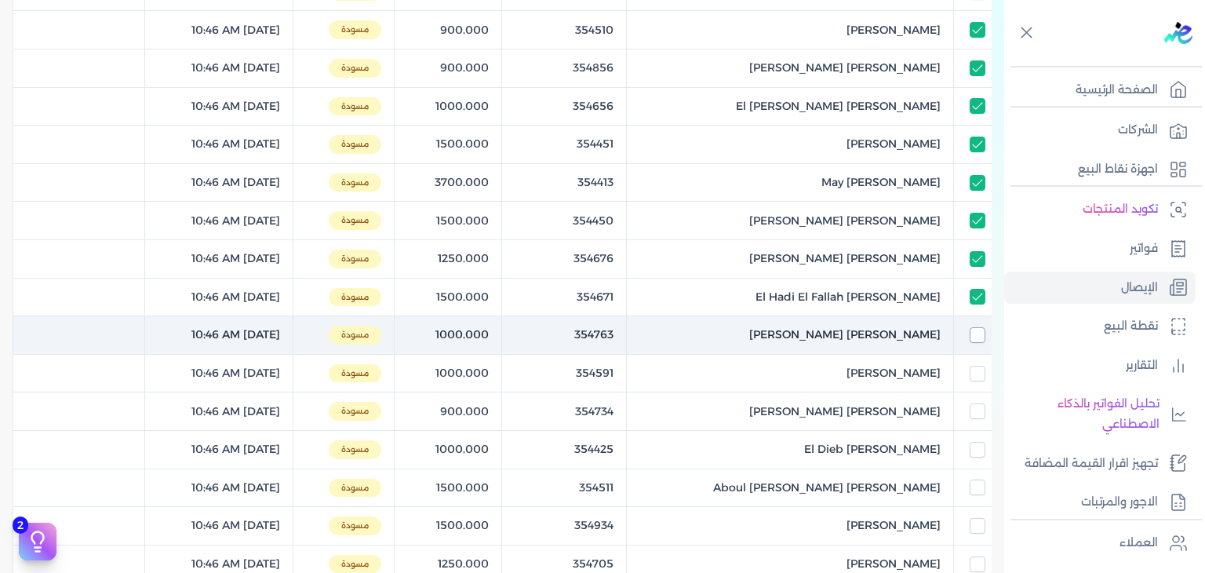
click at [978, 336] on input "checkbox" at bounding box center [978, 335] width 16 height 16
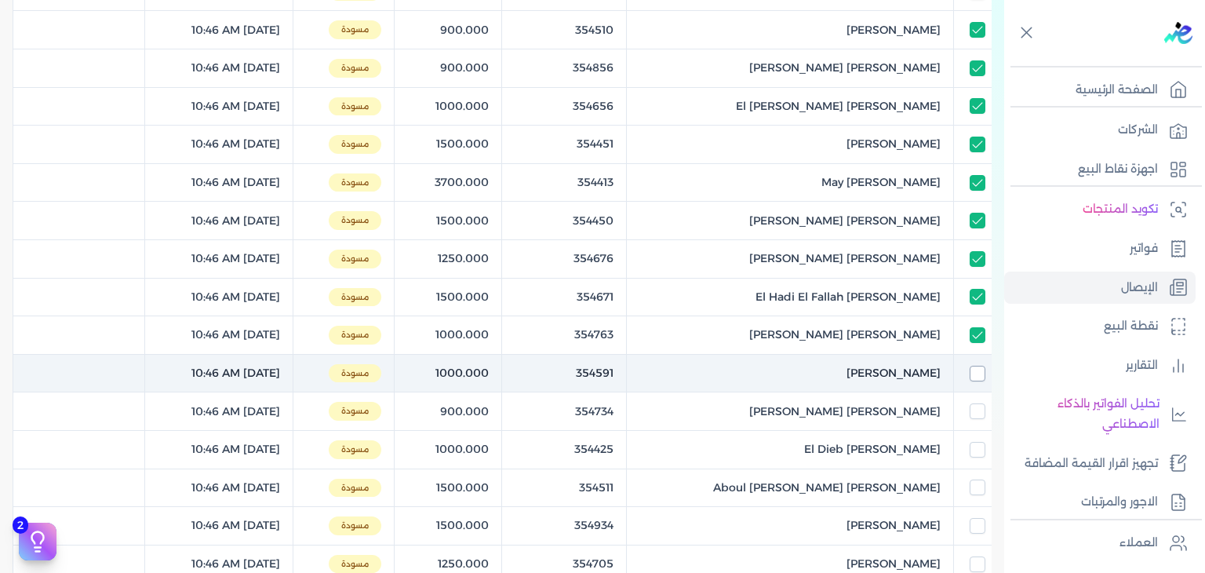
scroll to position [392, 0]
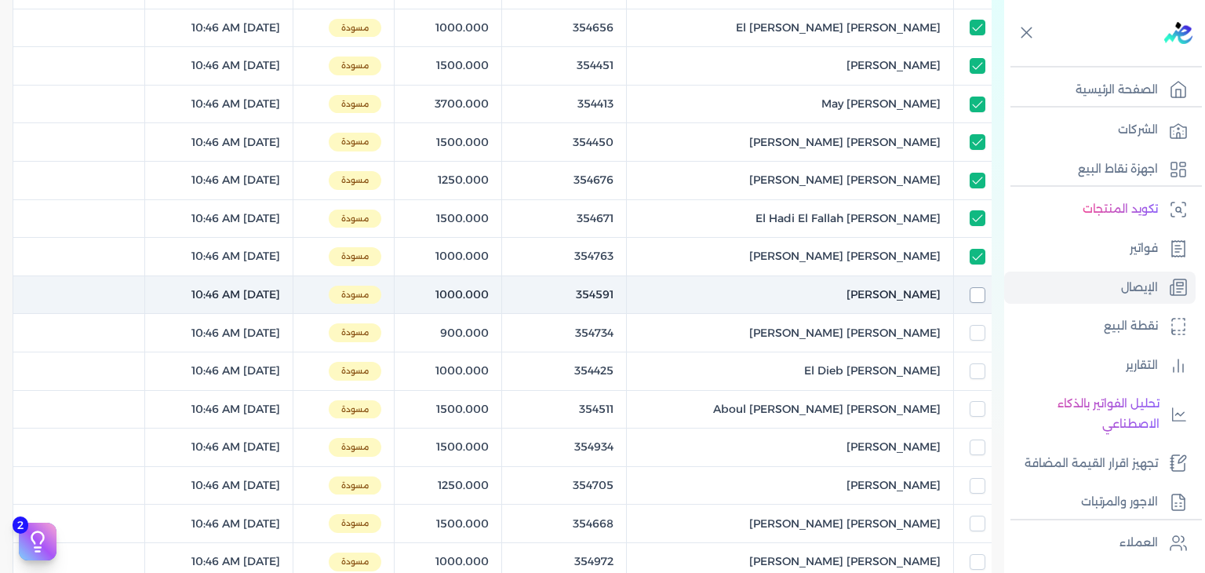
click at [978, 294] on input "checkbox" at bounding box center [978, 295] width 16 height 16
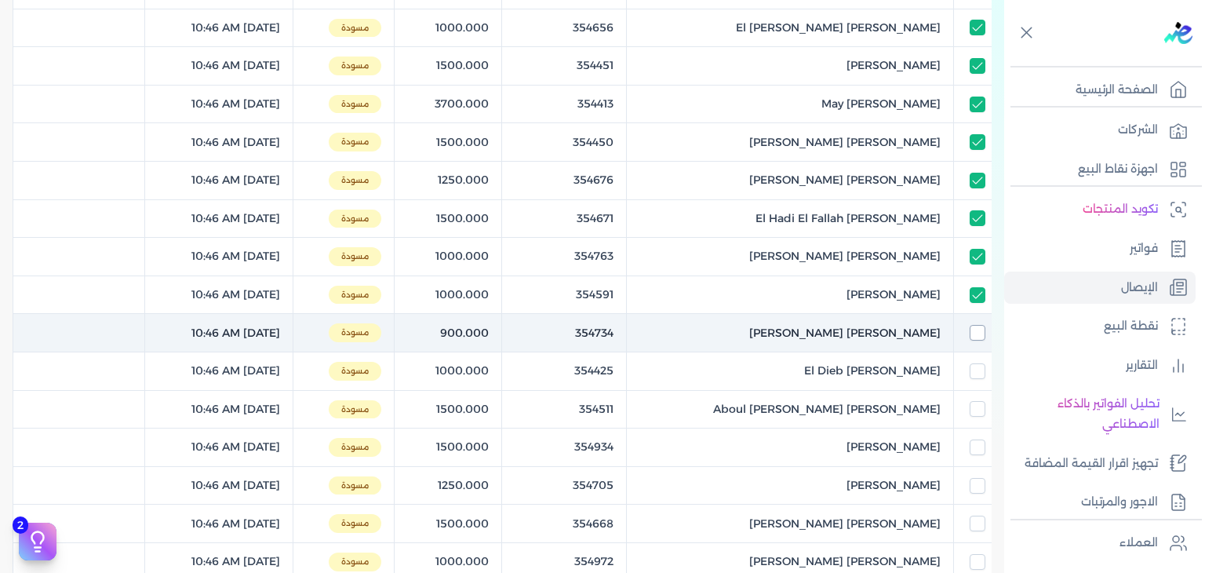
click at [979, 330] on input "checkbox" at bounding box center [978, 333] width 16 height 16
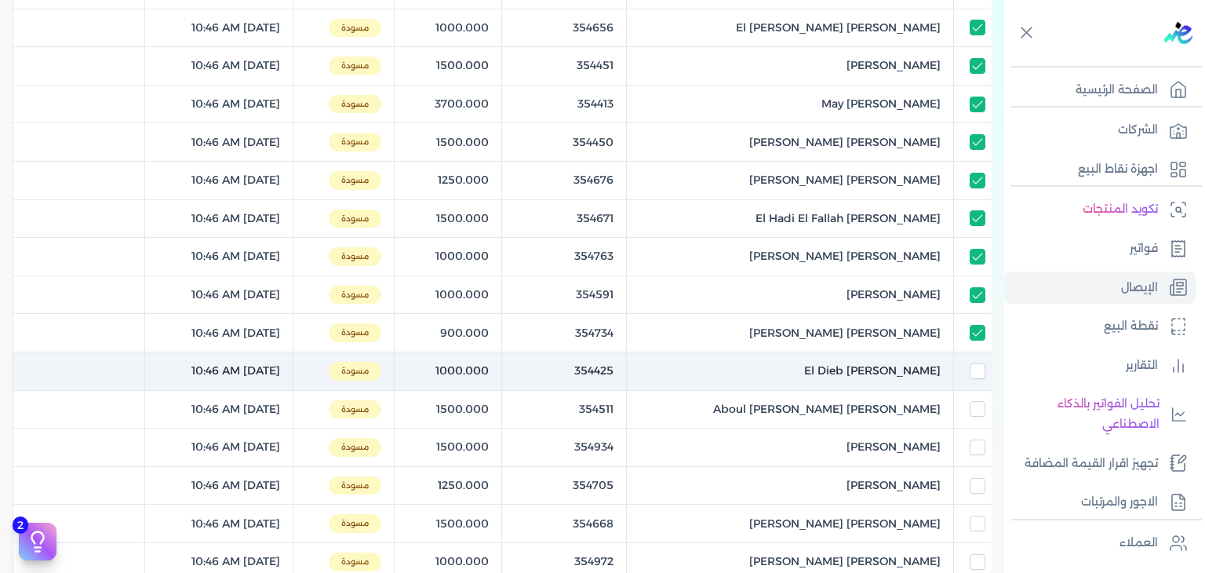
click at [979, 352] on td at bounding box center [973, 371] width 38 height 38
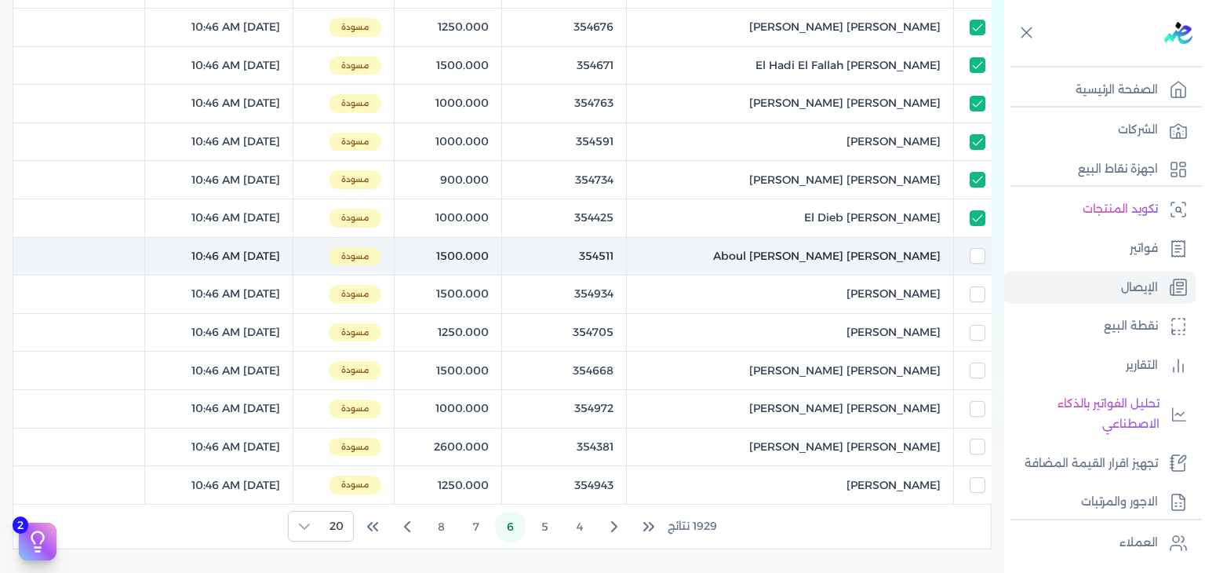
scroll to position [549, 0]
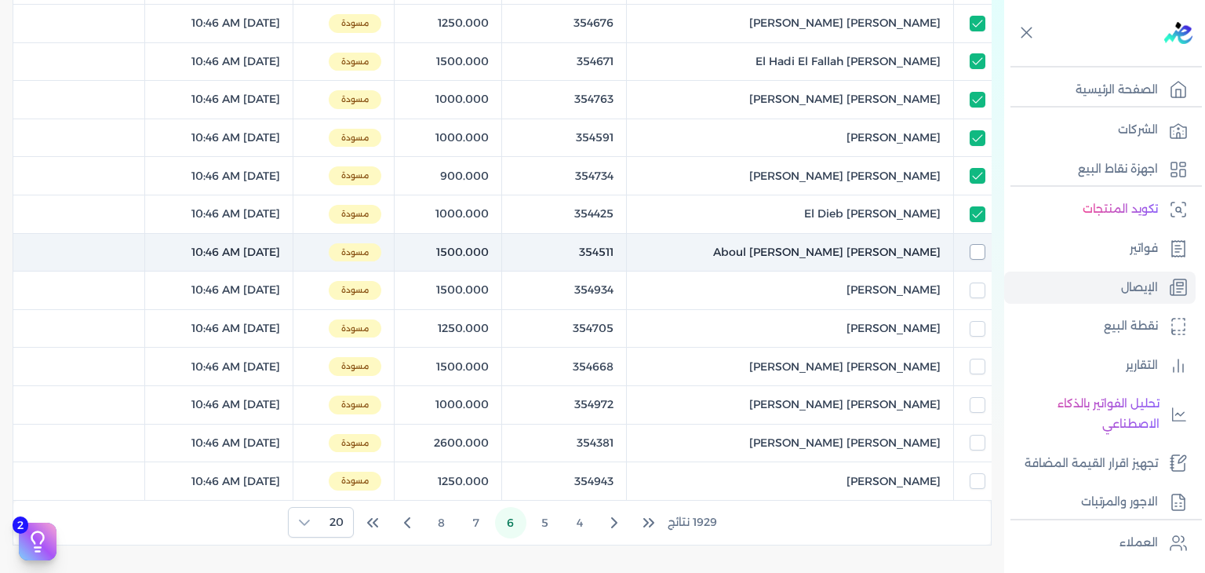
click at [978, 250] on input "checkbox" at bounding box center [978, 252] width 16 height 16
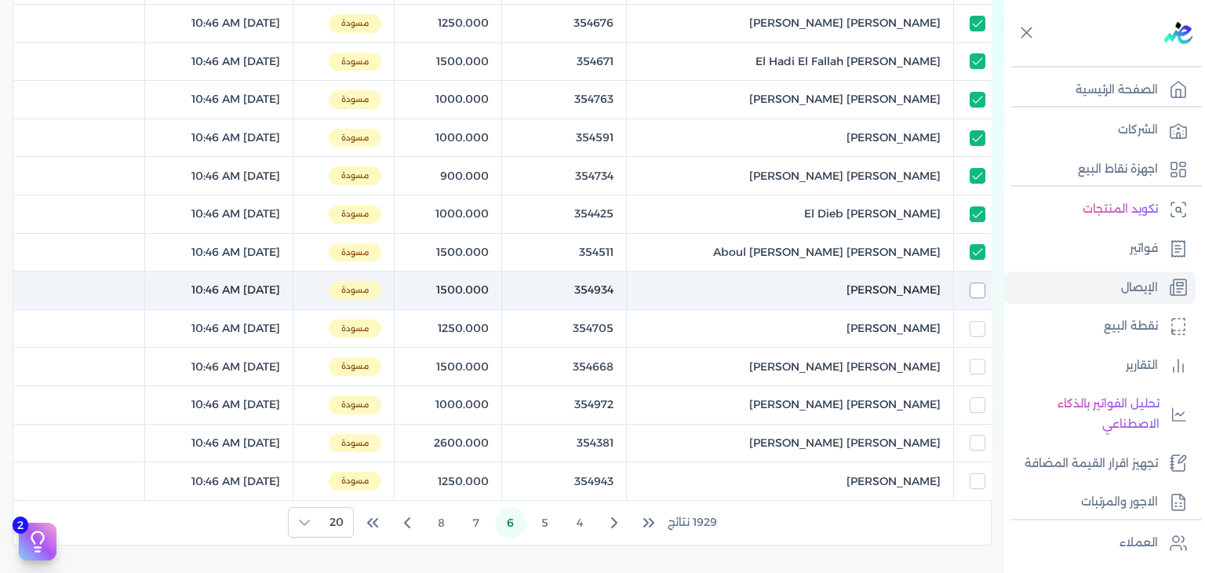
click at [971, 282] on input "checkbox" at bounding box center [978, 290] width 16 height 16
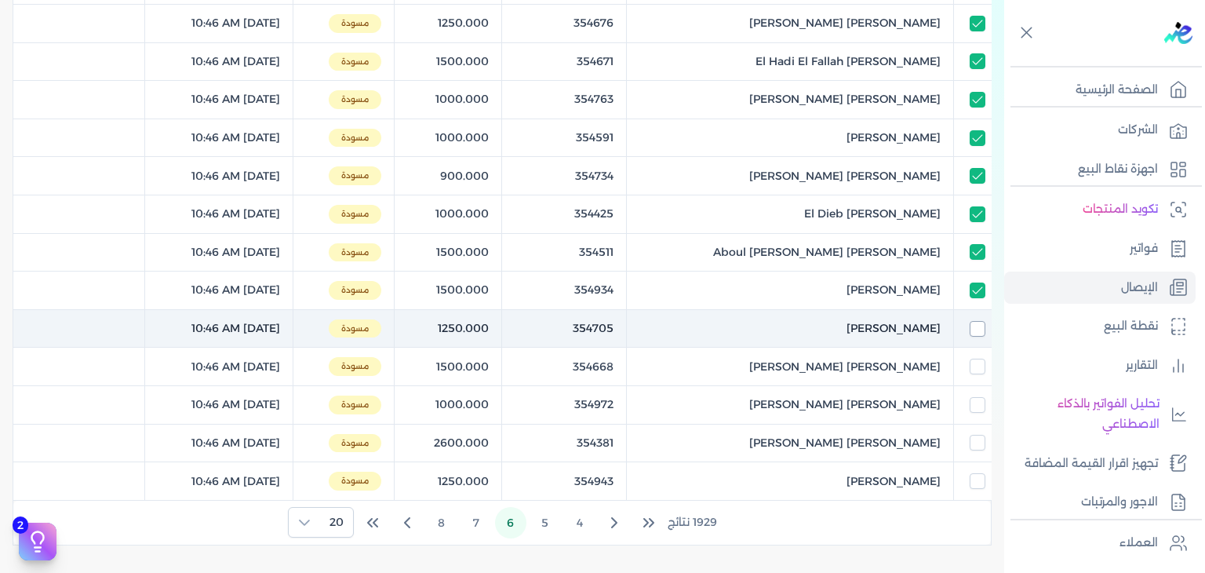
click at [982, 325] on input "checkbox" at bounding box center [978, 329] width 16 height 16
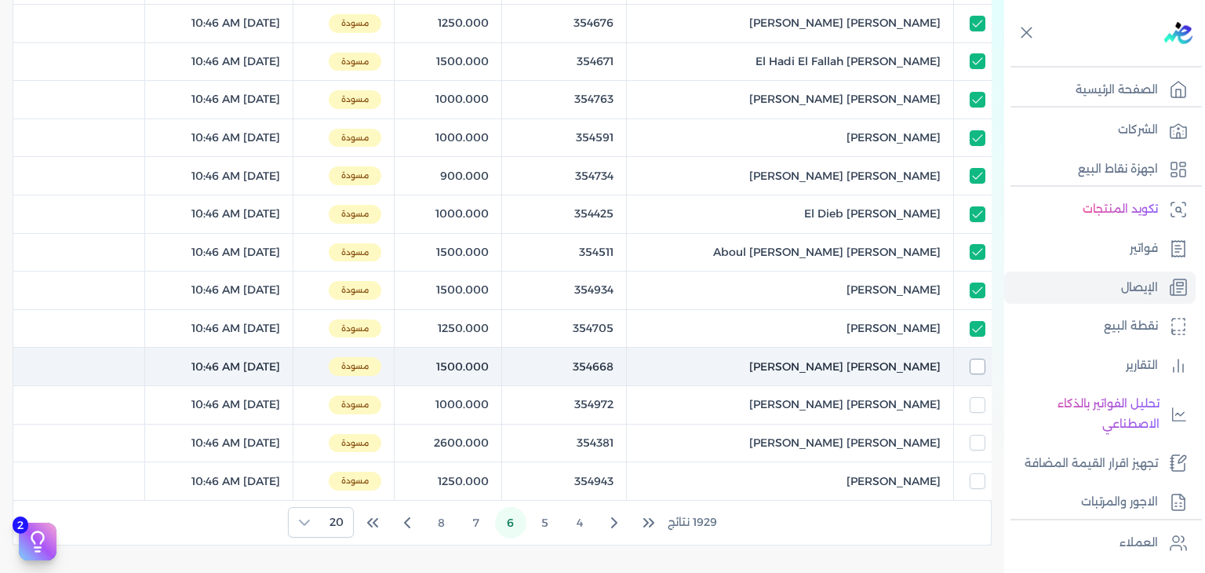
click at [985, 366] on input "checkbox" at bounding box center [978, 367] width 16 height 16
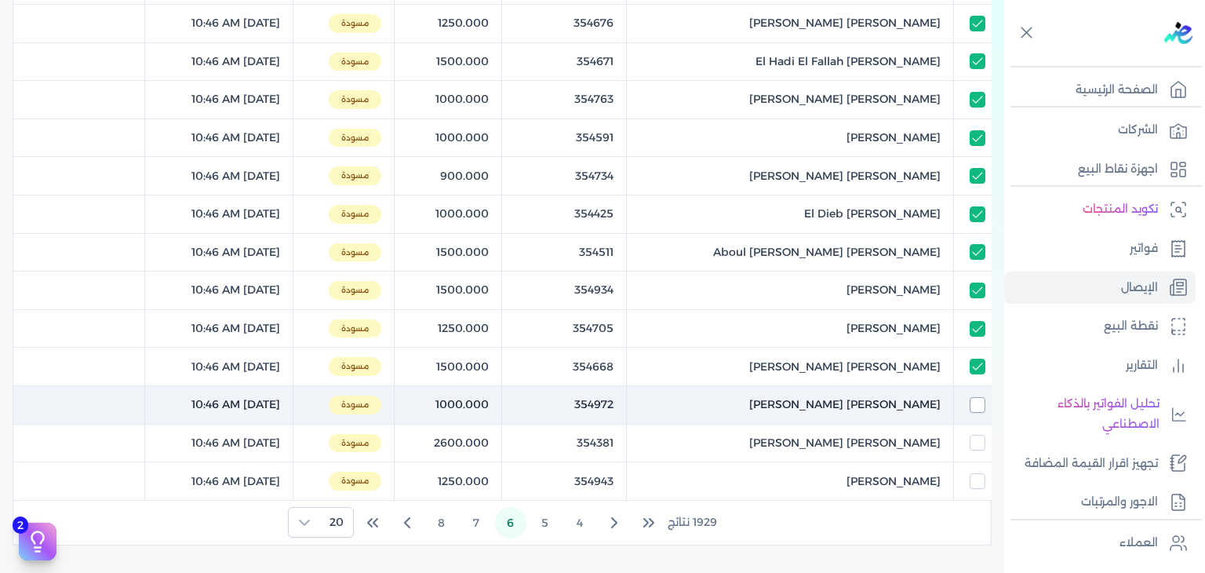
click at [973, 403] on input "checkbox" at bounding box center [978, 405] width 16 height 16
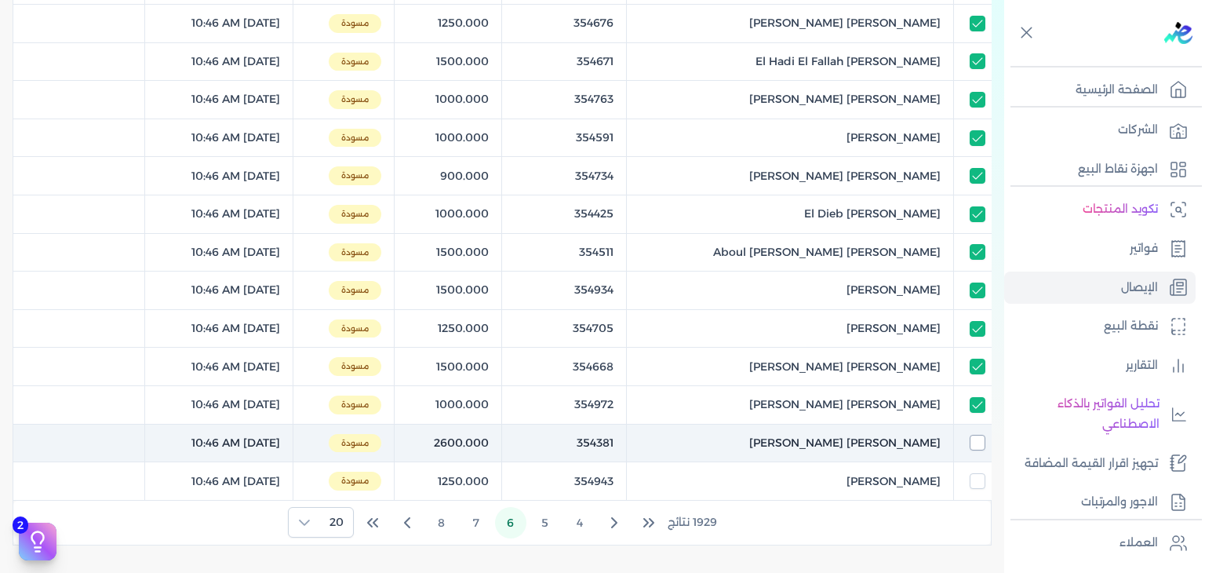
click at [976, 435] on input "checkbox" at bounding box center [978, 443] width 16 height 16
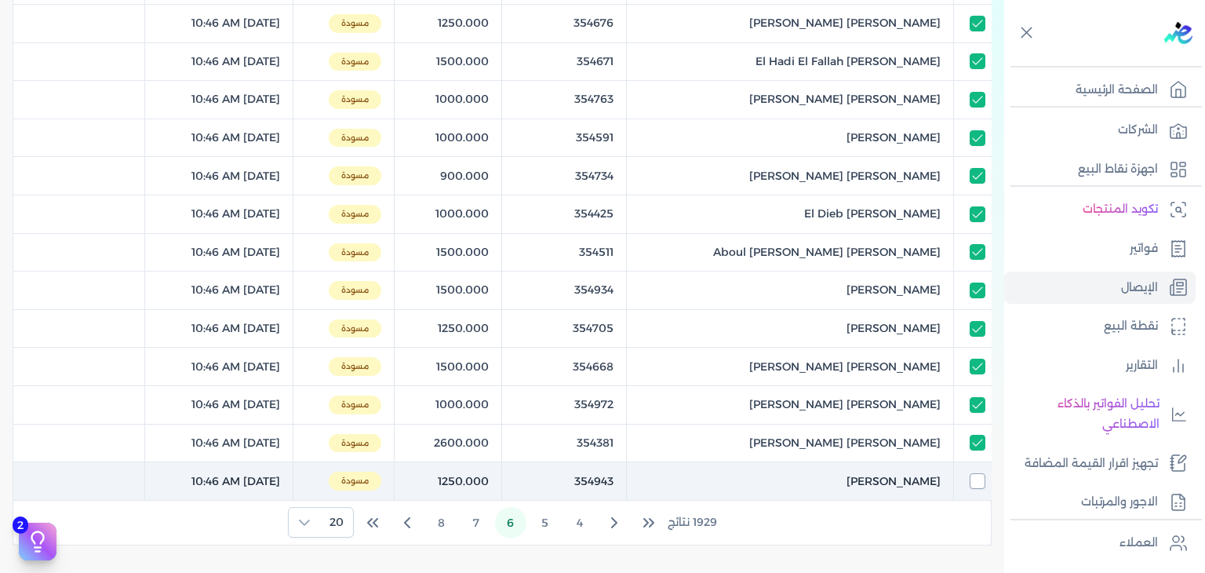
click at [978, 473] on input "checkbox" at bounding box center [978, 481] width 16 height 16
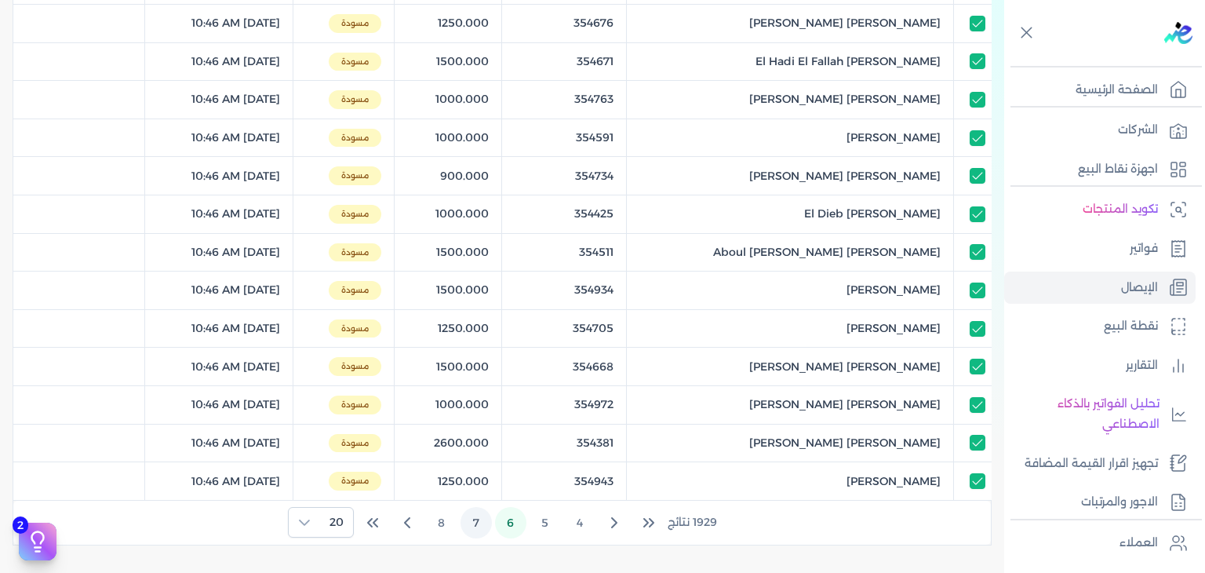
click at [483, 519] on button "7" at bounding box center [476, 522] width 31 height 31
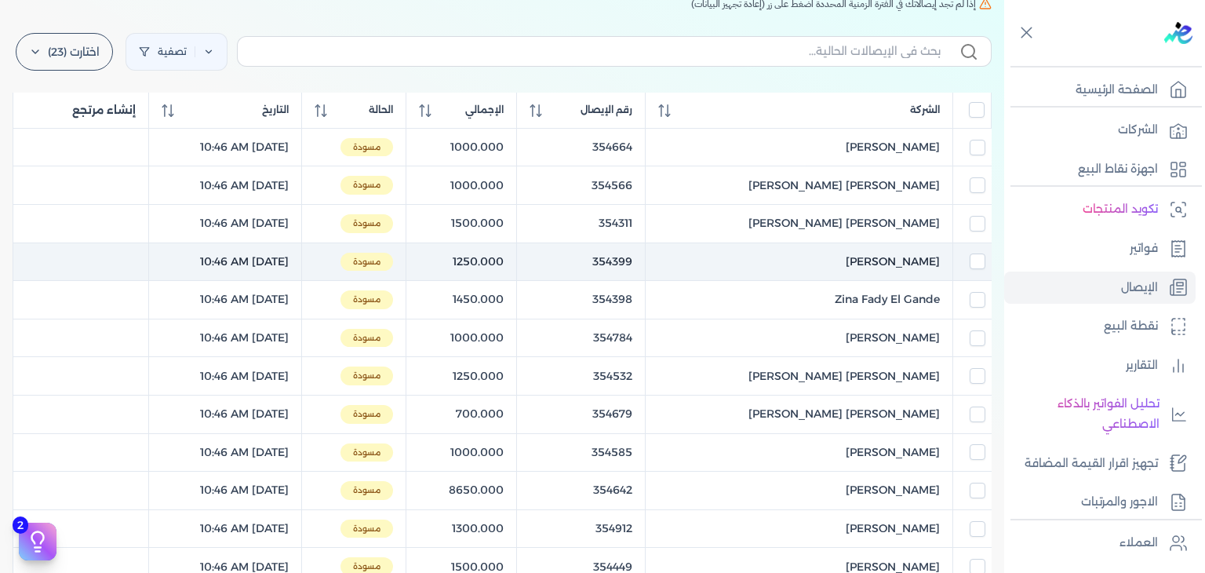
scroll to position [157, 0]
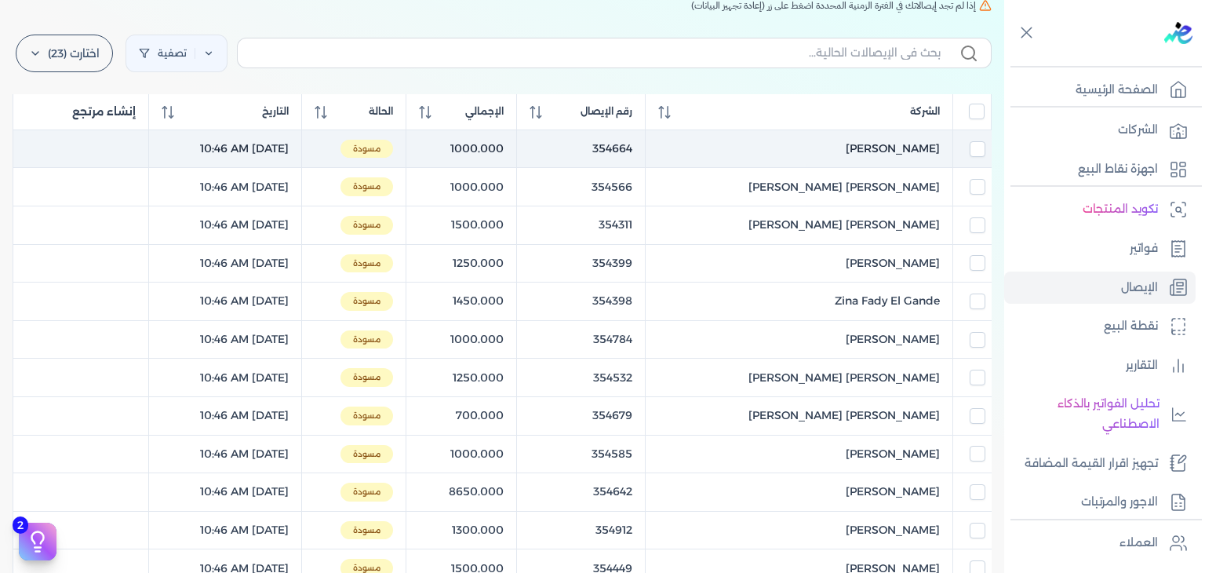
click at [970, 147] on input "checkbox" at bounding box center [978, 149] width 16 height 16
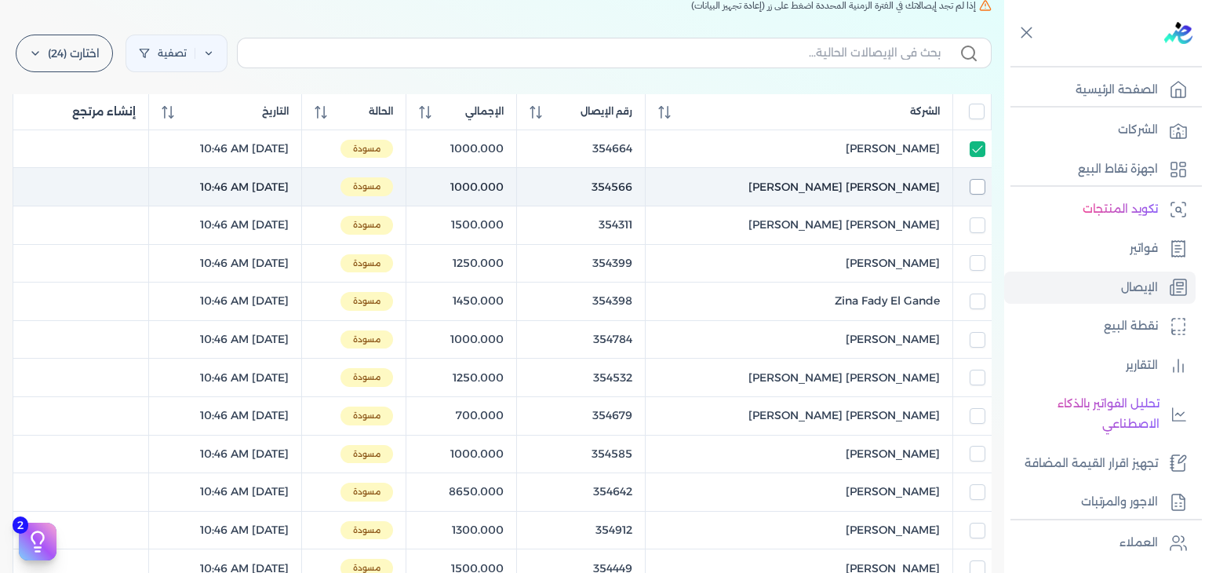
click at [979, 179] on input "checkbox" at bounding box center [978, 187] width 16 height 16
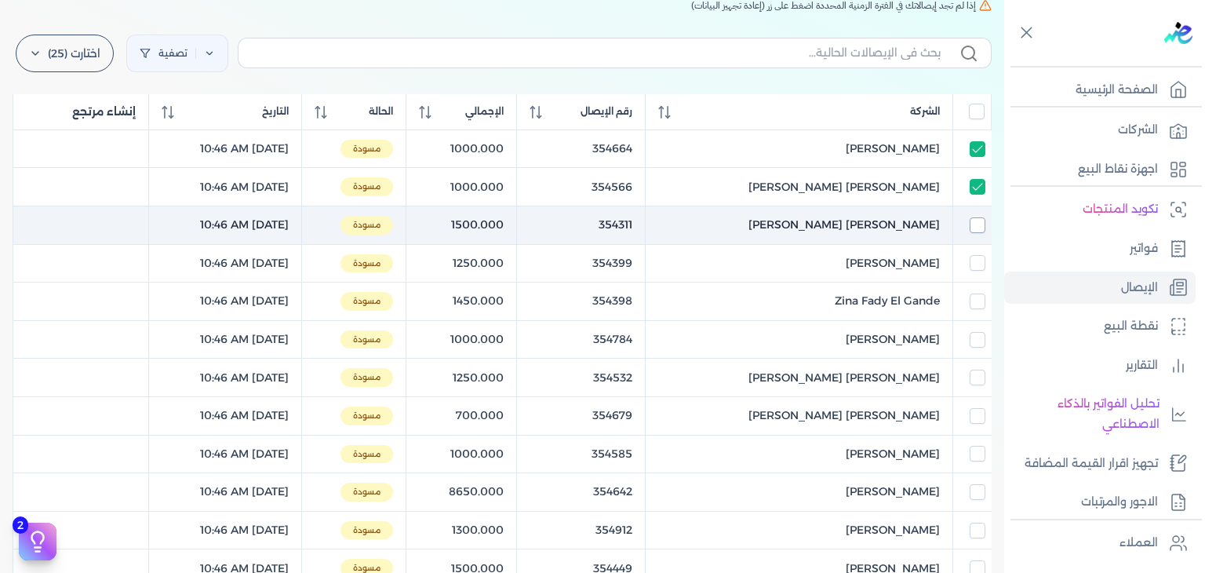
click at [974, 224] on input "checkbox" at bounding box center [978, 225] width 16 height 16
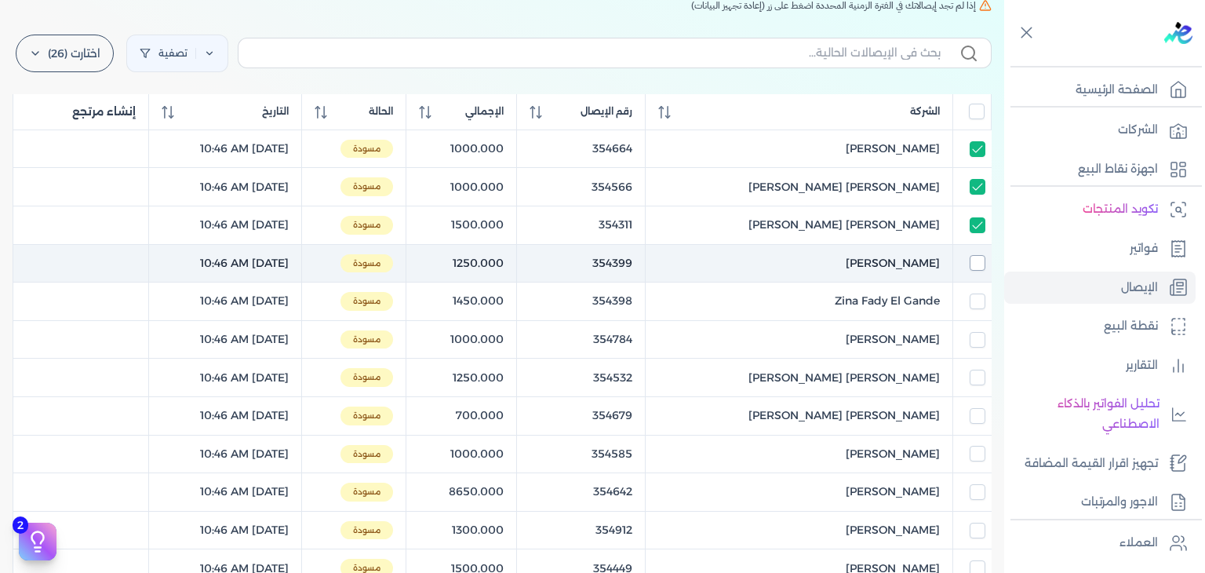
click at [976, 267] on input "checkbox" at bounding box center [978, 263] width 16 height 16
click at [977, 267] on input "checkbox" at bounding box center [978, 263] width 16 height 16
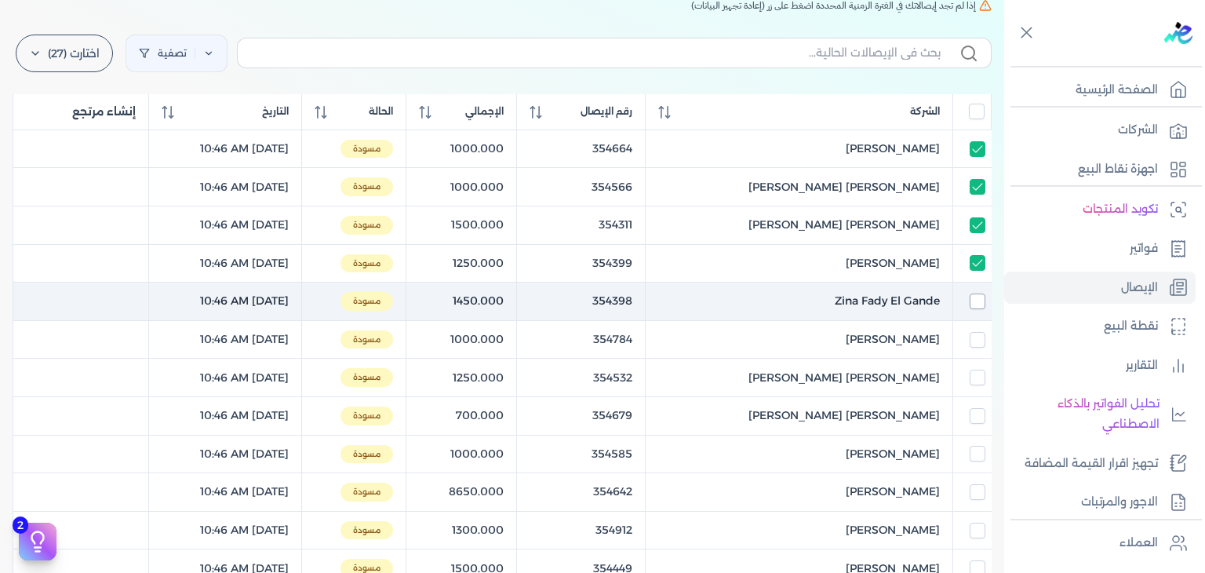
click at [977, 293] on input "checkbox" at bounding box center [978, 301] width 16 height 16
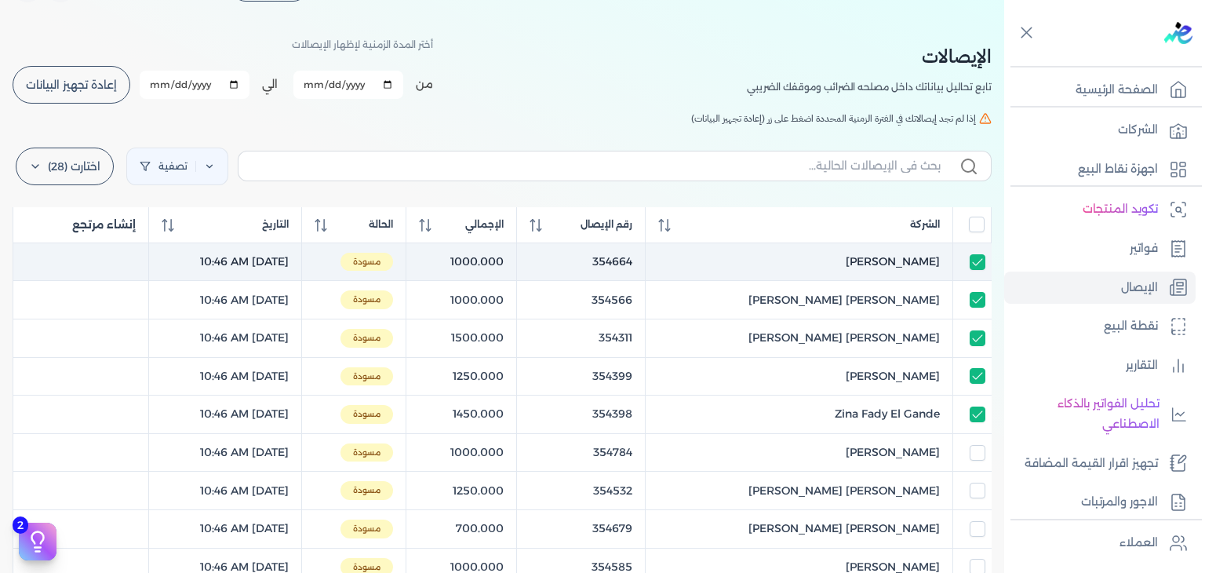
scroll to position [0, 0]
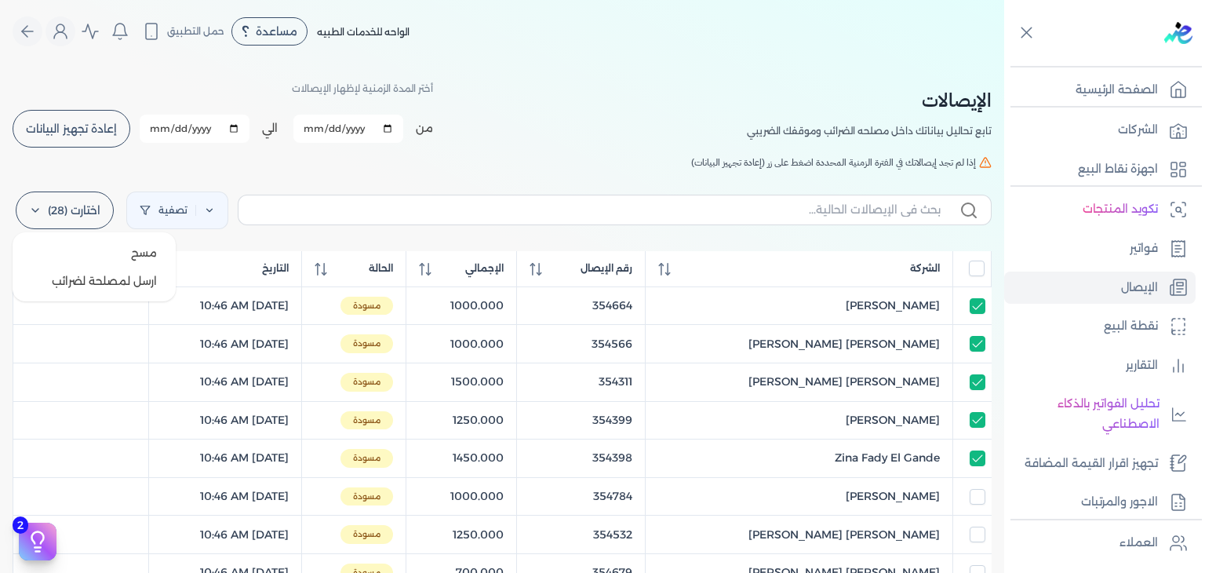
click at [72, 220] on label "اختارت (28)" at bounding box center [65, 210] width 98 height 38
click at [74, 272] on button "ارسل لمصلحة لضرائب" at bounding box center [94, 281] width 151 height 28
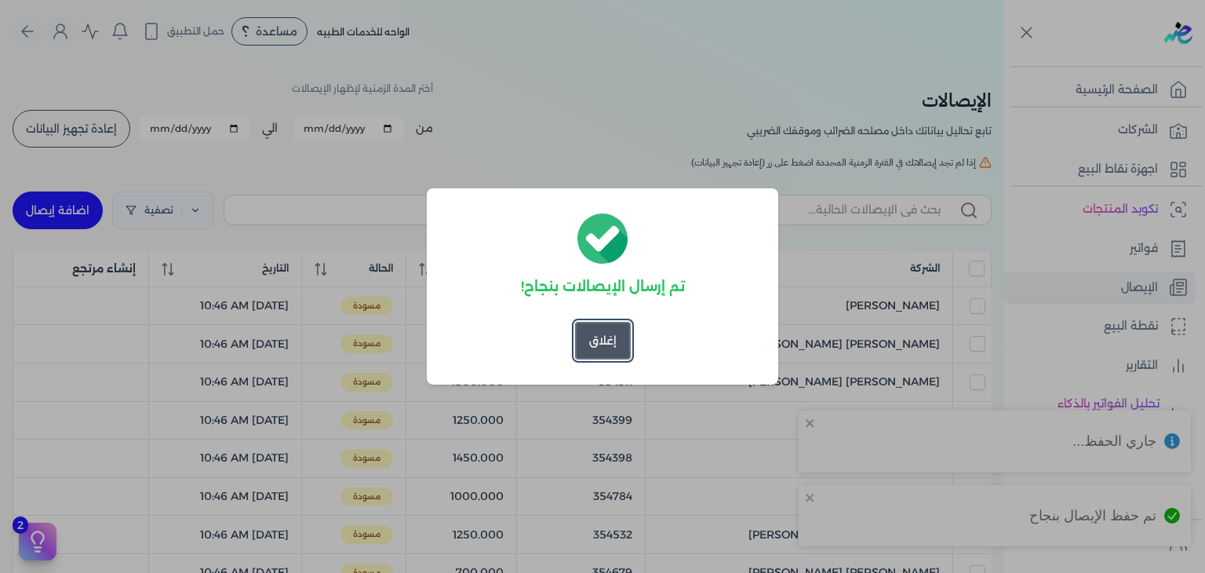
click at [579, 335] on button "إغلاق" at bounding box center [603, 341] width 56 height 38
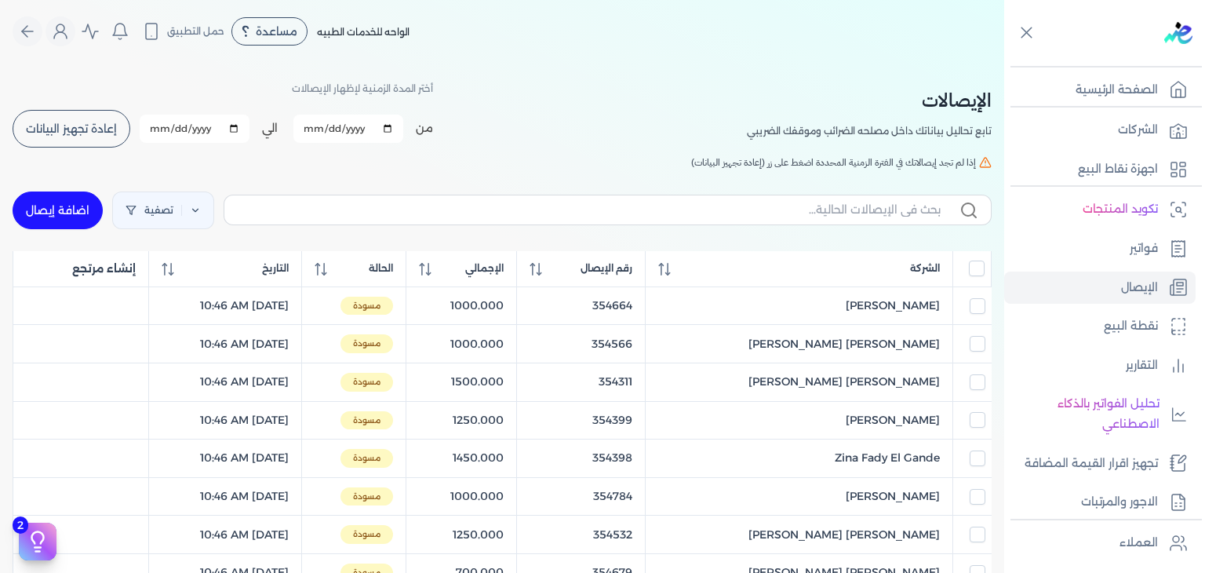
click at [465, 219] on label at bounding box center [608, 210] width 768 height 30
click at [465, 218] on input "text" at bounding box center [589, 210] width 704 height 16
paste input "354643"
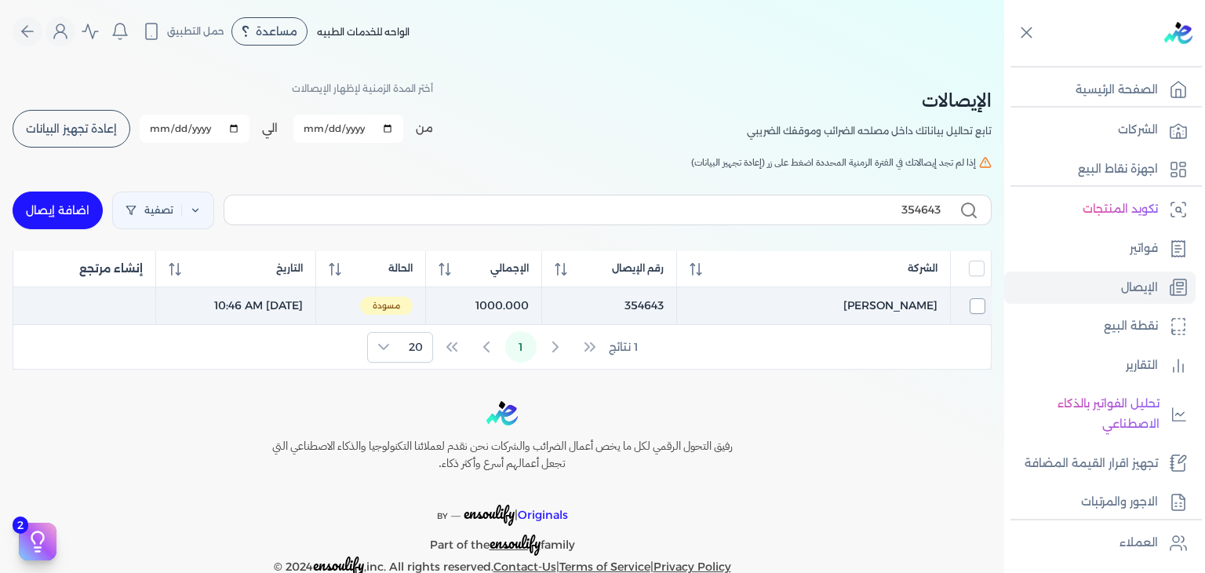
click at [972, 308] on input "checkbox" at bounding box center [978, 306] width 16 height 16
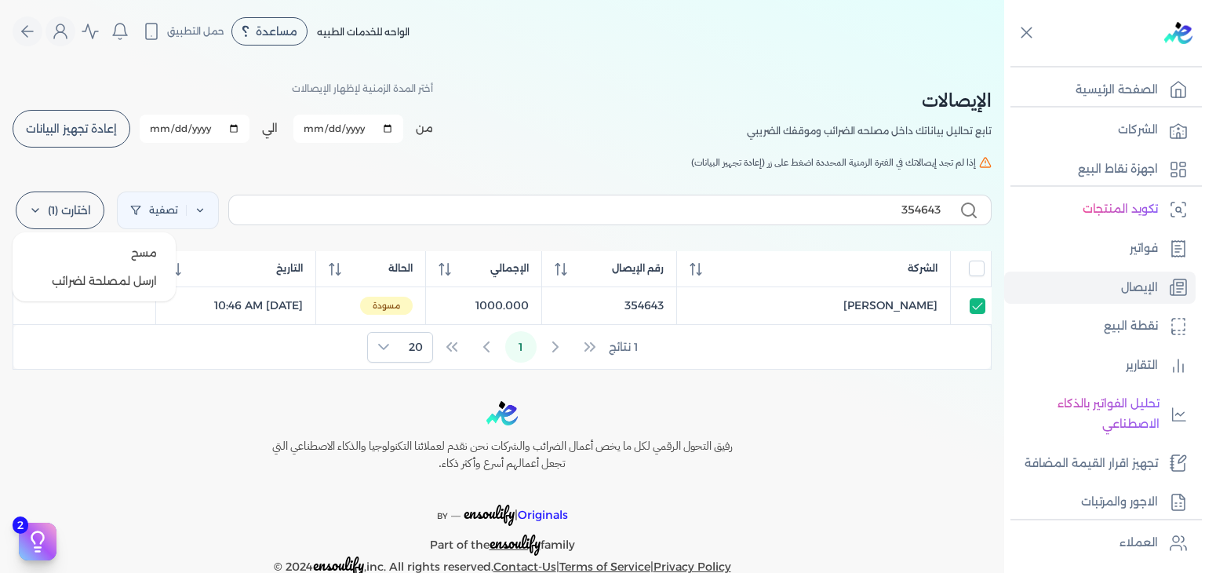
click at [69, 202] on label "اختارت (1)" at bounding box center [60, 210] width 89 height 38
click at [86, 275] on button "ارسل لمصلحة لضرائب" at bounding box center [94, 281] width 151 height 28
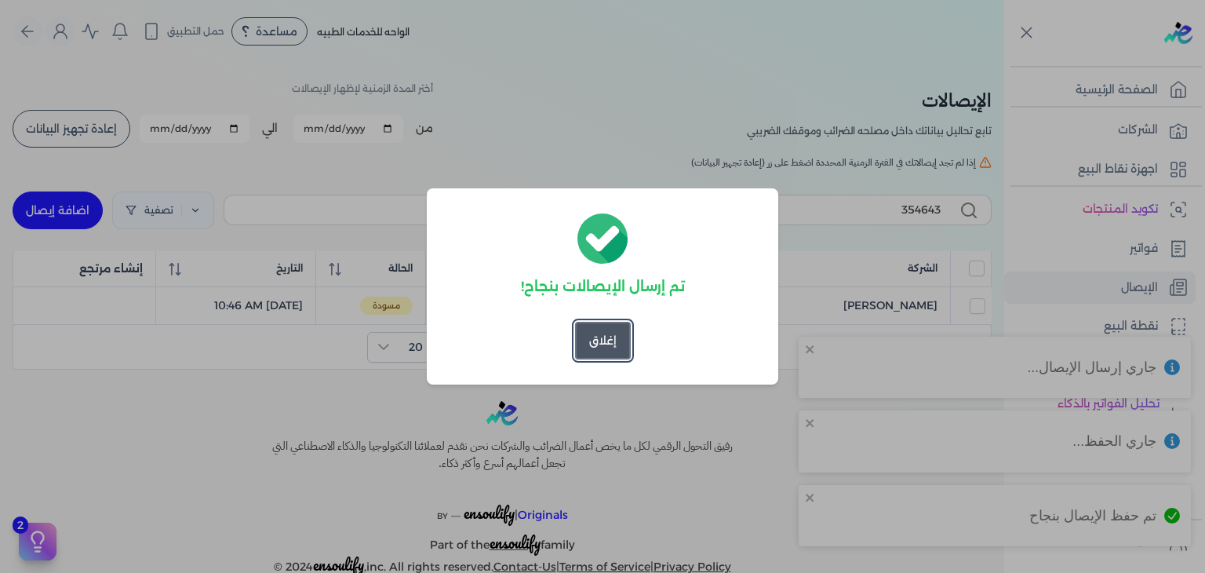
click at [589, 349] on button "إغلاق" at bounding box center [603, 341] width 56 height 38
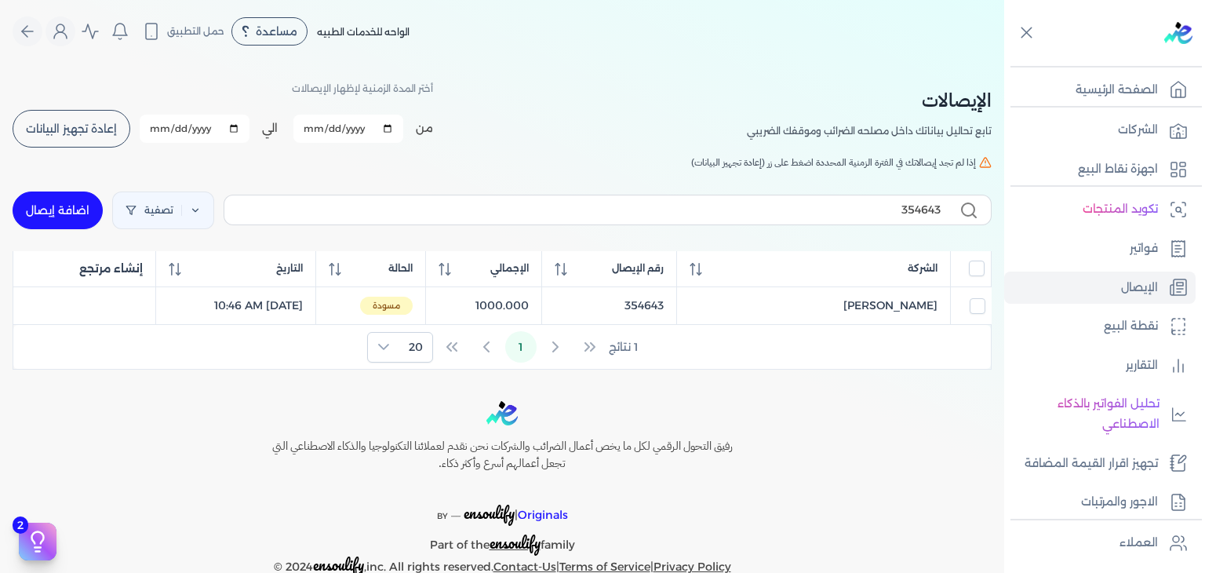
click at [56, 134] on span "إعادة تجهيز البيانات" at bounding box center [71, 128] width 91 height 11
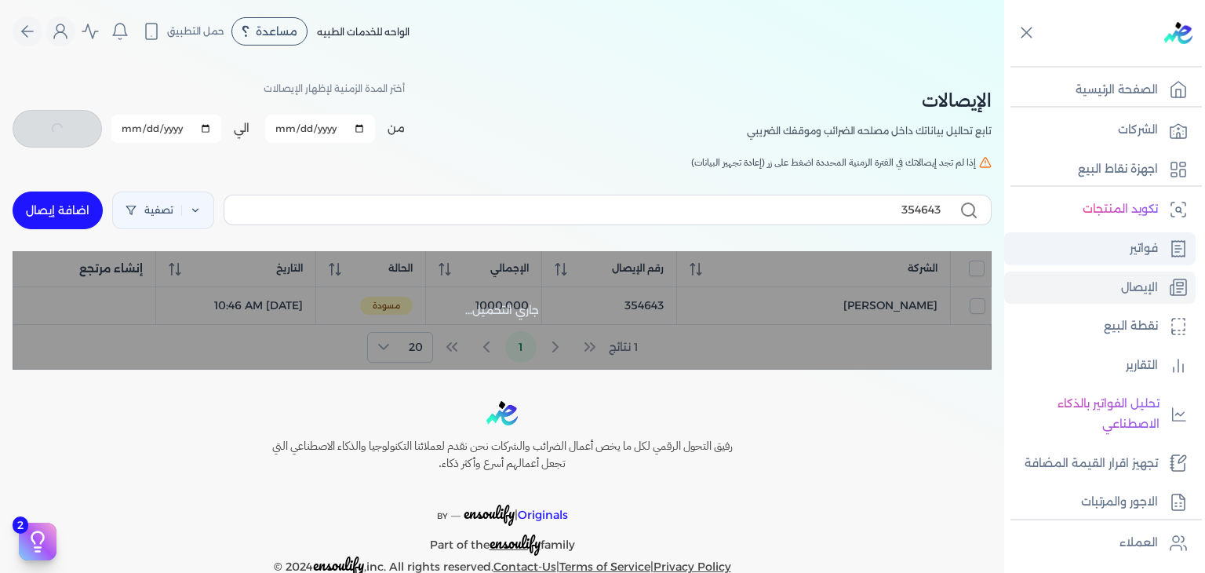
click at [1138, 239] on p "فواتير" at bounding box center [1144, 249] width 28 height 20
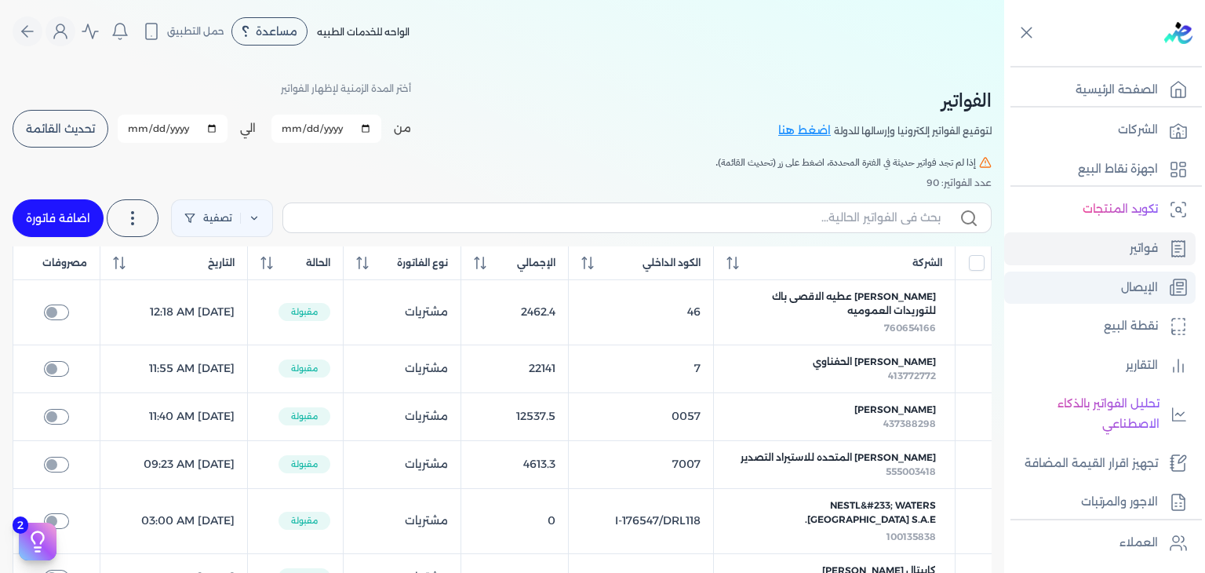
click at [1128, 275] on link "الإيصال" at bounding box center [1099, 287] width 191 height 33
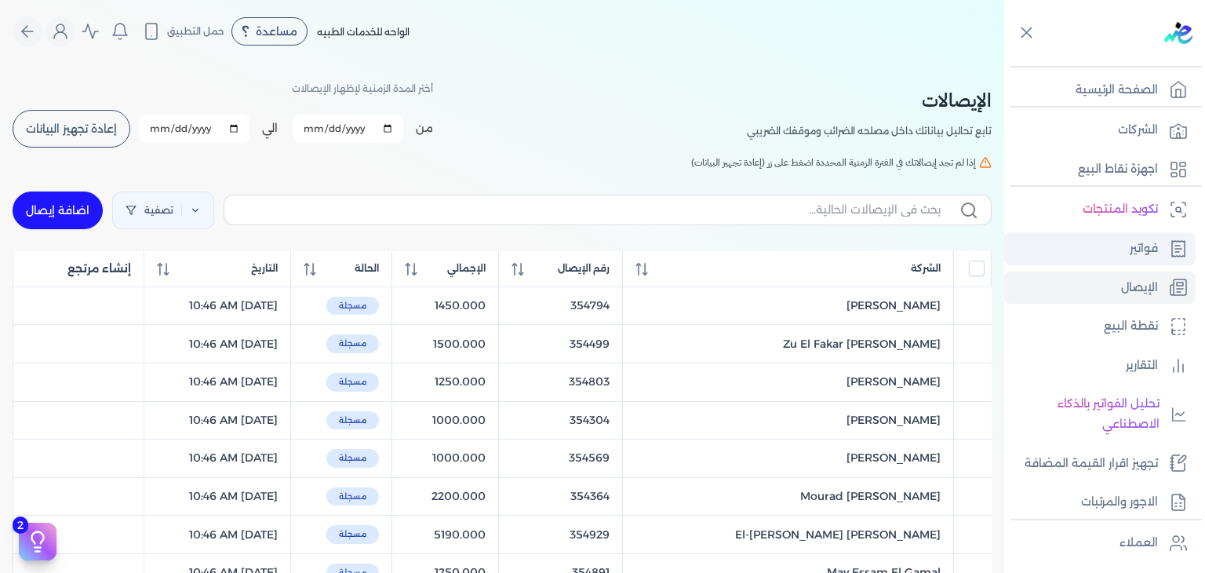
click at [1128, 243] on link "فواتير" at bounding box center [1099, 248] width 191 height 33
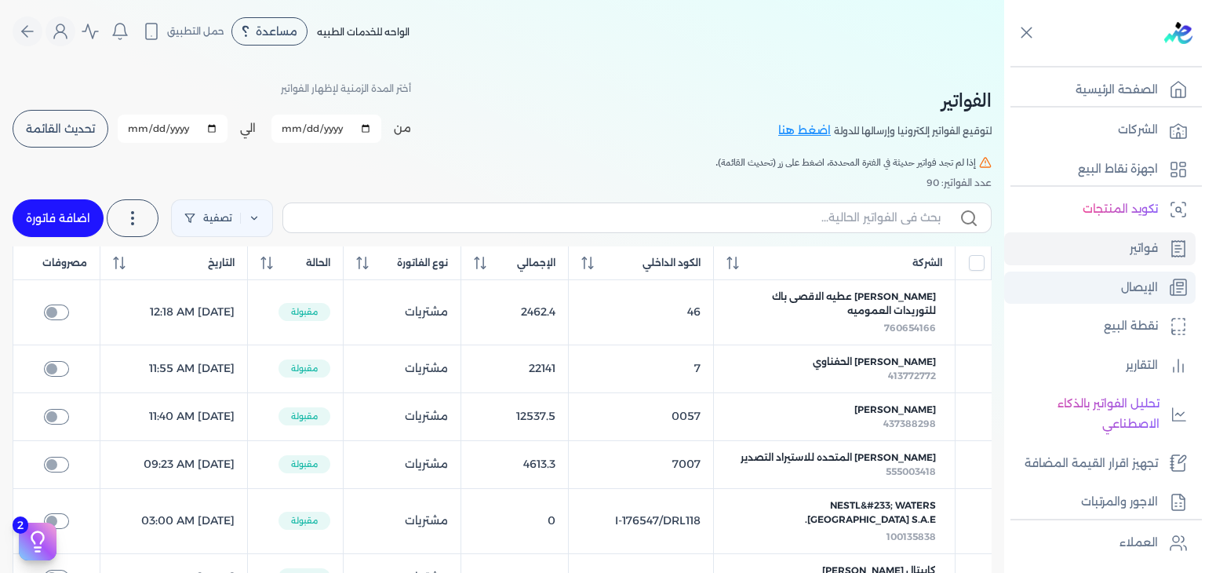
click at [1095, 299] on link "الإيصال" at bounding box center [1099, 287] width 191 height 33
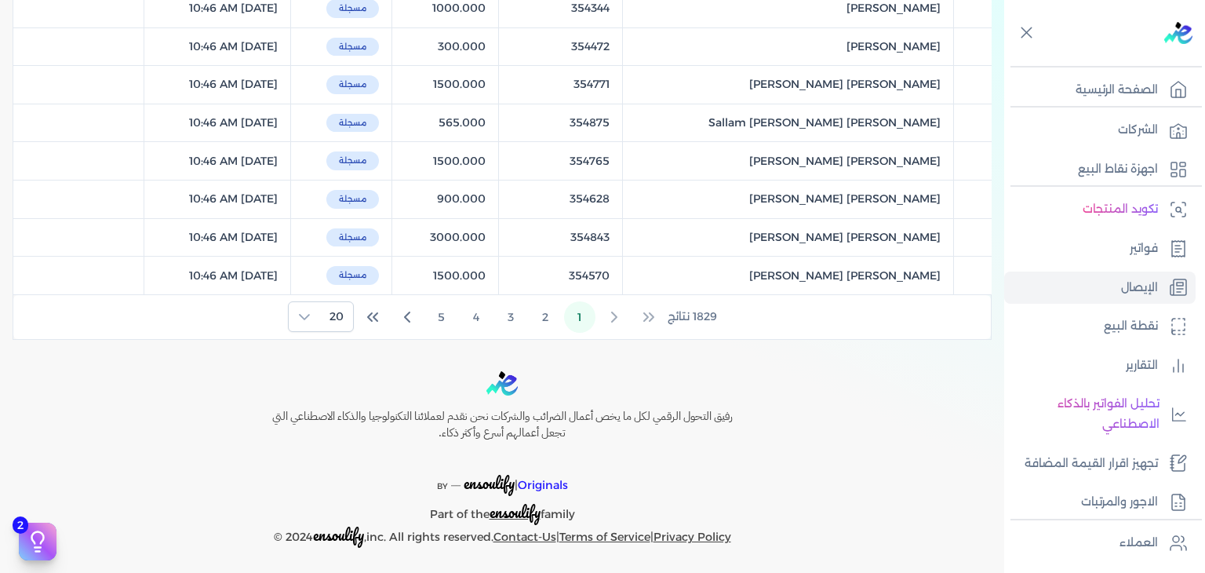
scroll to position [756, 0]
click at [551, 308] on button "2" at bounding box center [545, 316] width 31 height 31
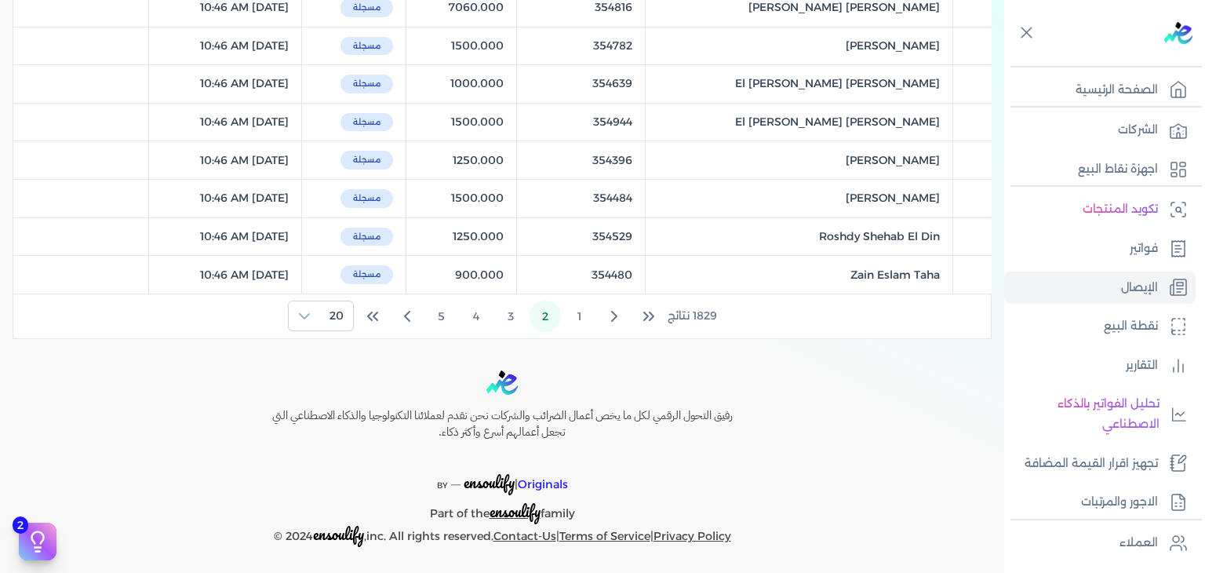
click at [533, 315] on button "2" at bounding box center [545, 316] width 31 height 31
click at [517, 316] on button "3" at bounding box center [510, 316] width 31 height 31
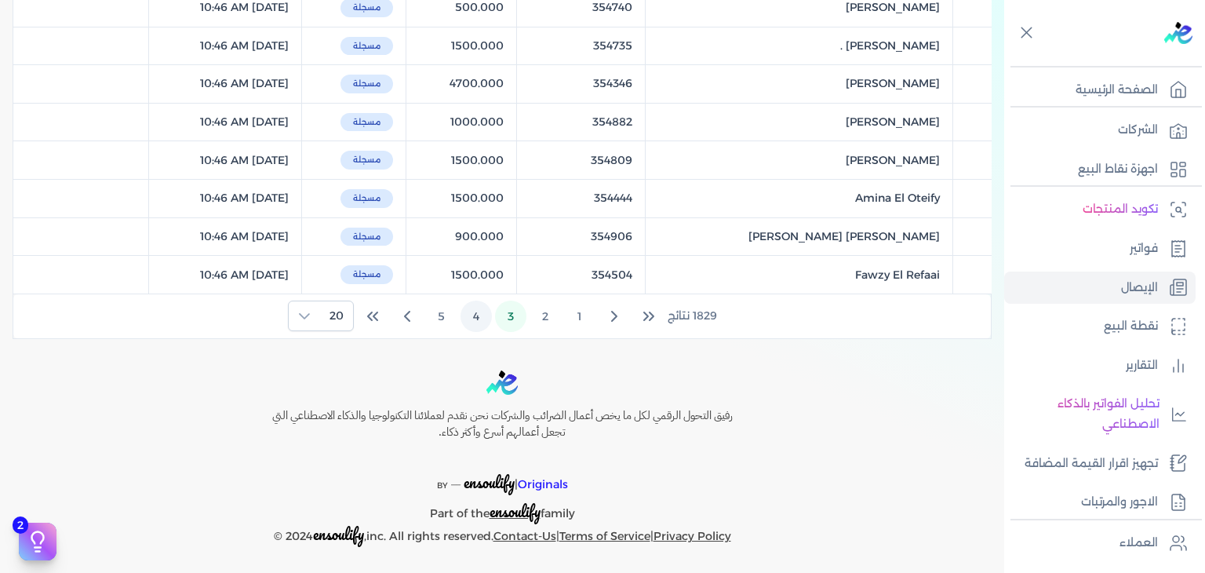
click at [475, 306] on button "4" at bounding box center [476, 316] width 31 height 31
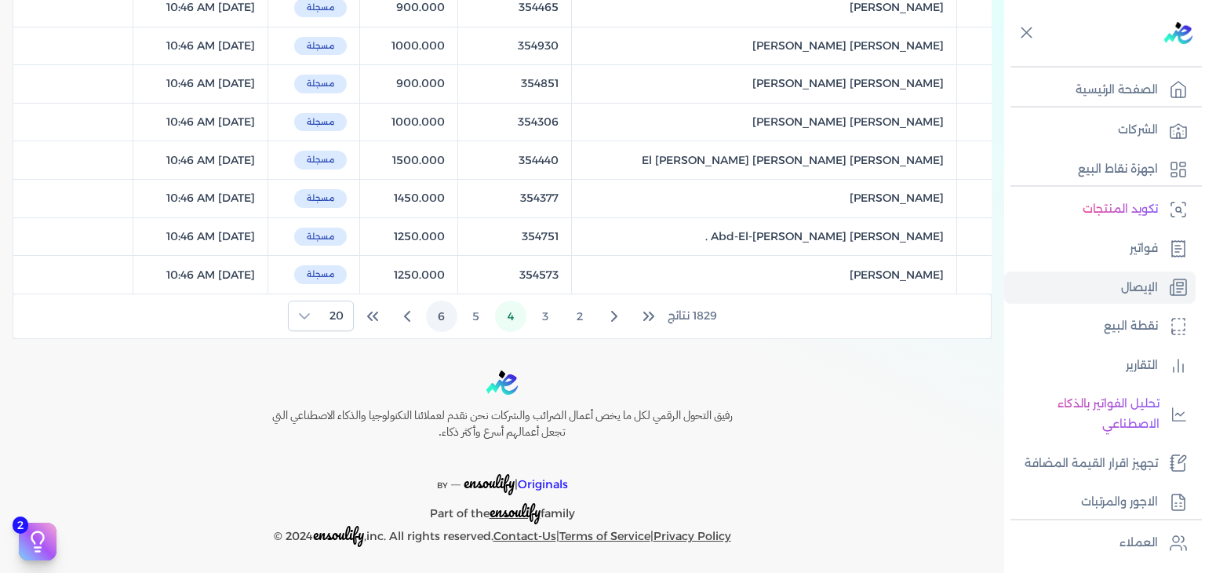
click at [452, 318] on button "6" at bounding box center [441, 316] width 31 height 31
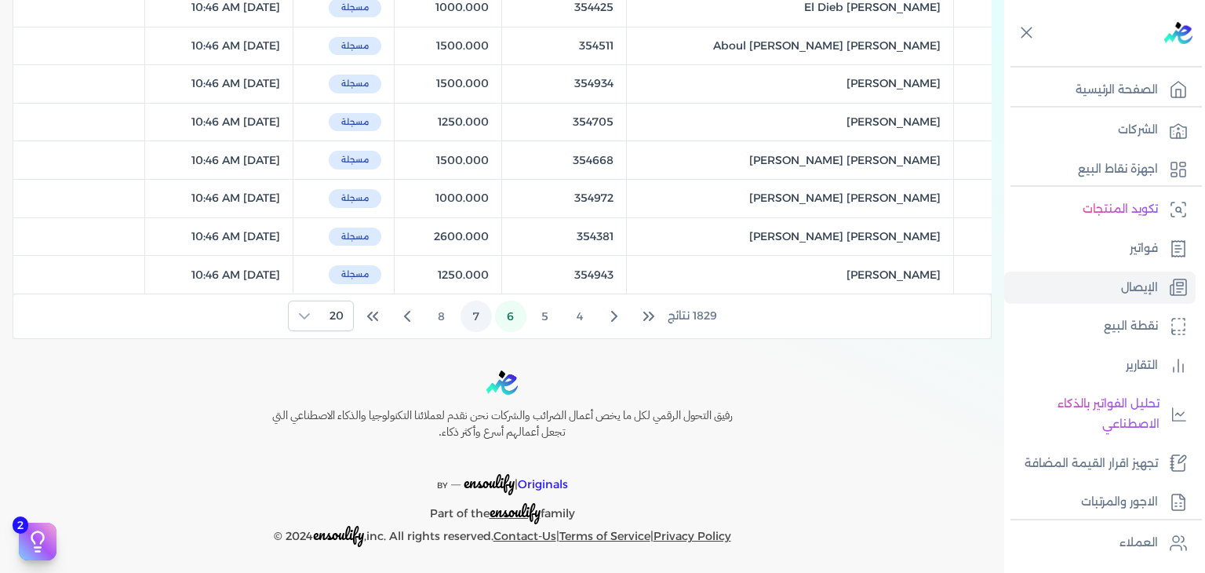
click at [470, 317] on button "7" at bounding box center [476, 316] width 31 height 31
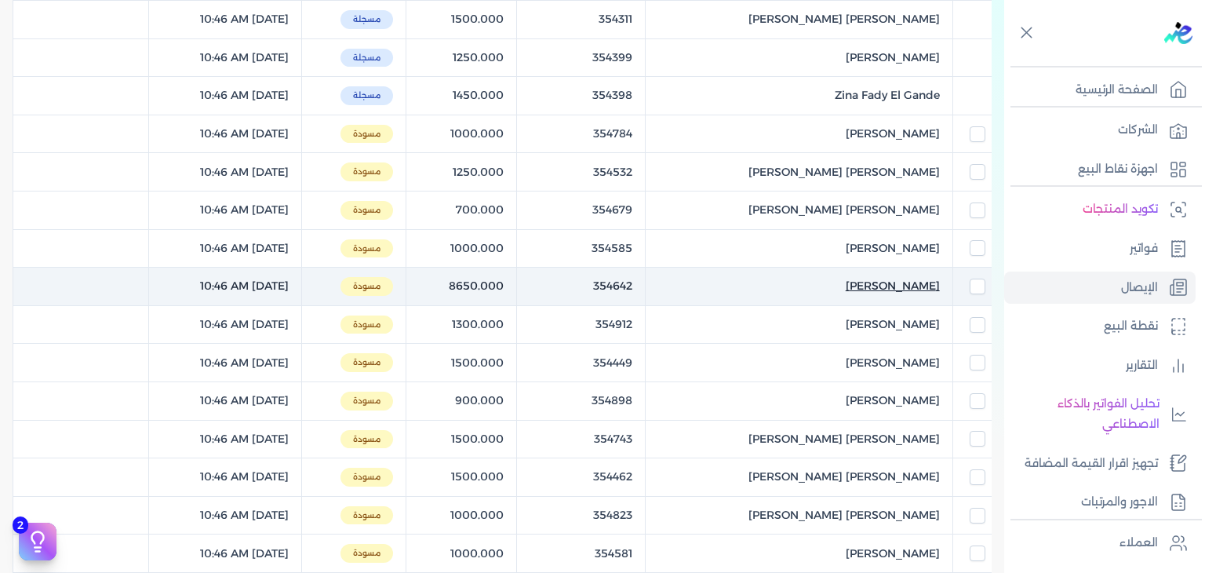
scroll to position [363, 0]
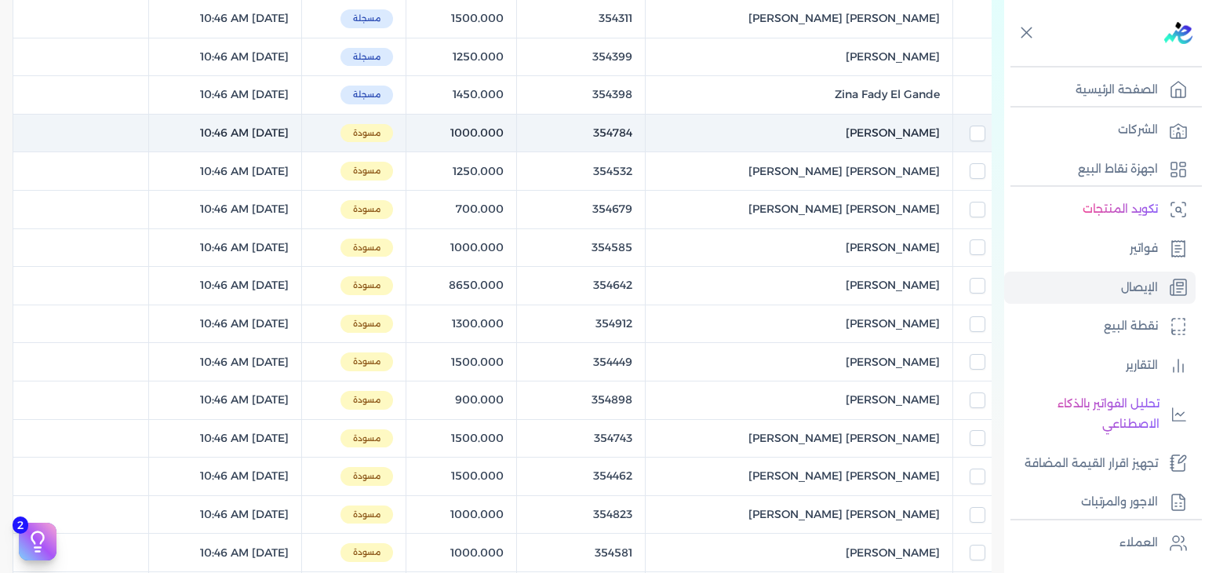
click at [970, 140] on td at bounding box center [972, 133] width 38 height 38
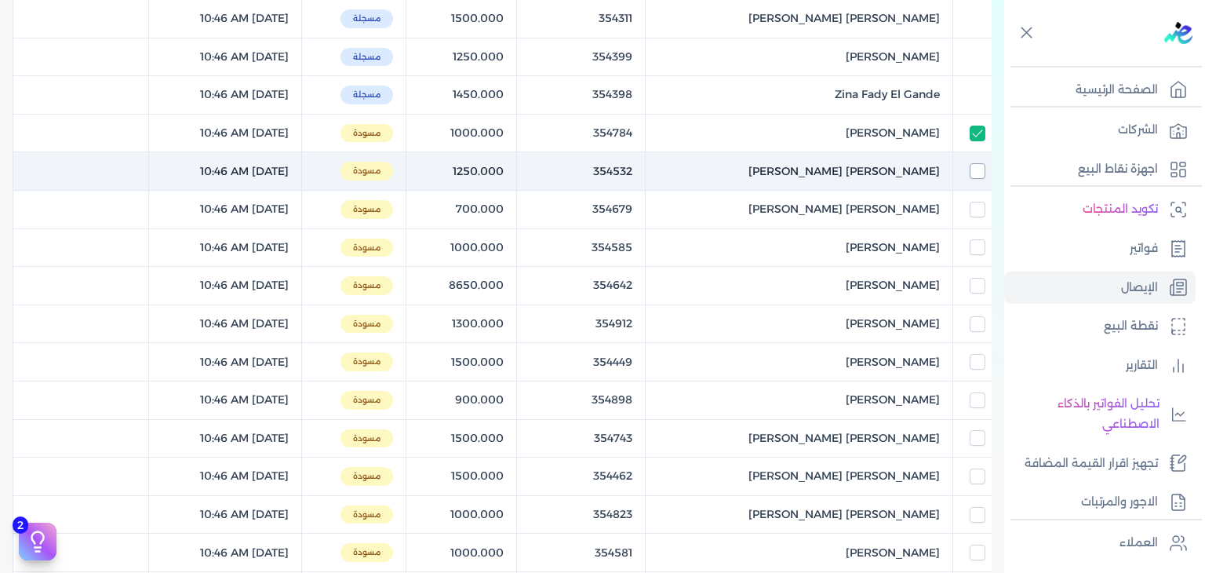
click at [971, 177] on input "checkbox" at bounding box center [978, 171] width 16 height 16
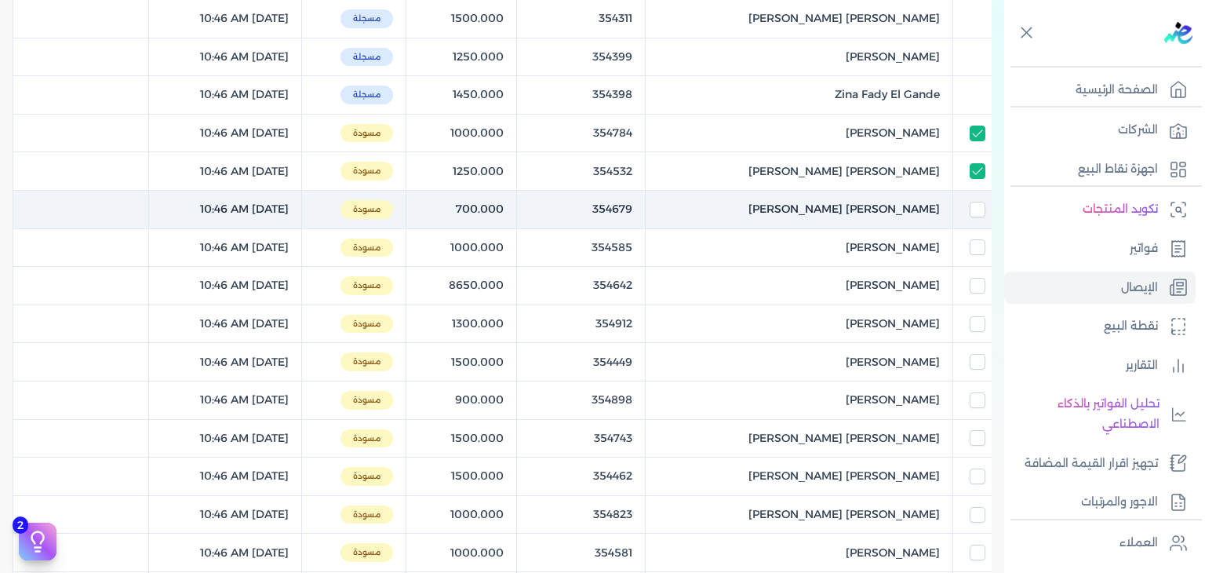
click at [973, 219] on td at bounding box center [972, 209] width 38 height 38
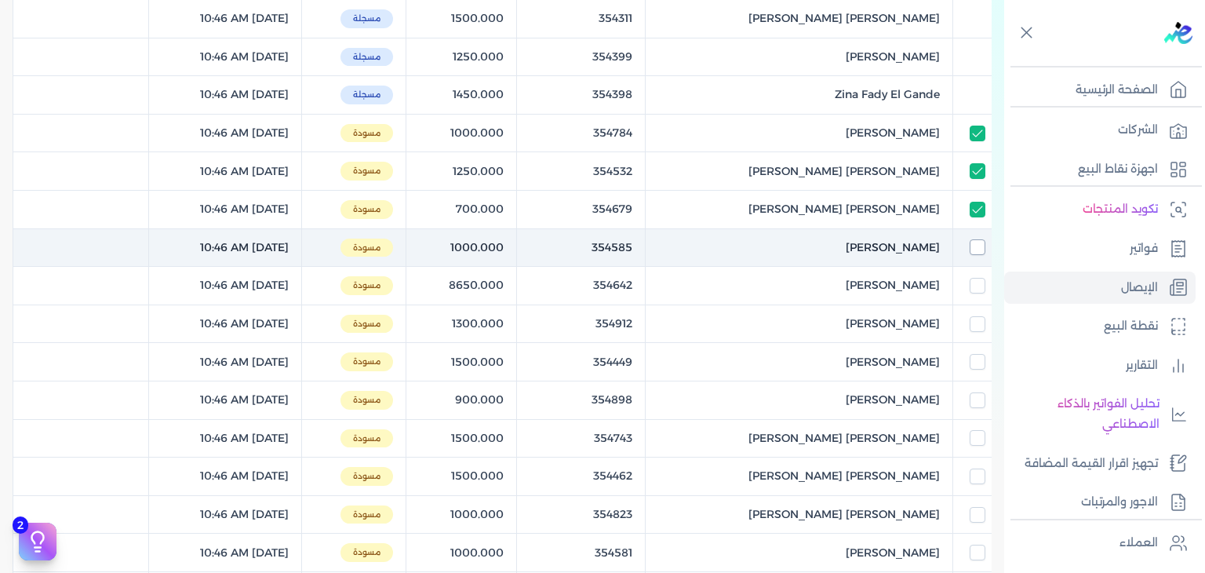
click at [971, 246] on input "checkbox" at bounding box center [978, 247] width 16 height 16
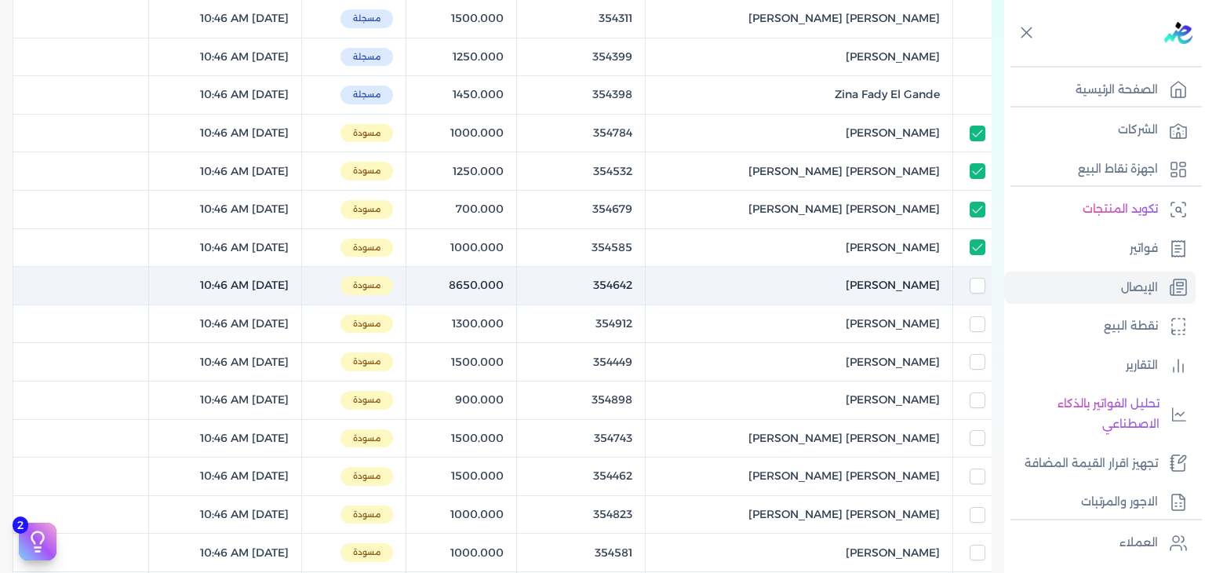
drag, startPoint x: 972, startPoint y: 264, endPoint x: 974, endPoint y: 274, distance: 9.5
click at [974, 274] on td at bounding box center [972, 286] width 38 height 38
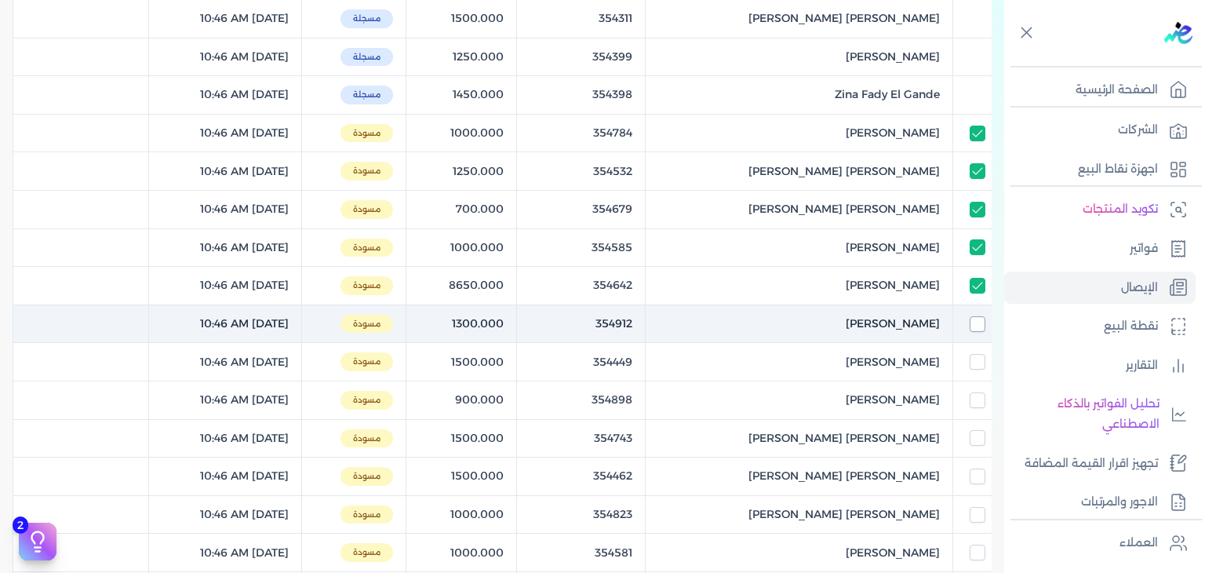
click at [972, 322] on input "checkbox" at bounding box center [978, 324] width 16 height 16
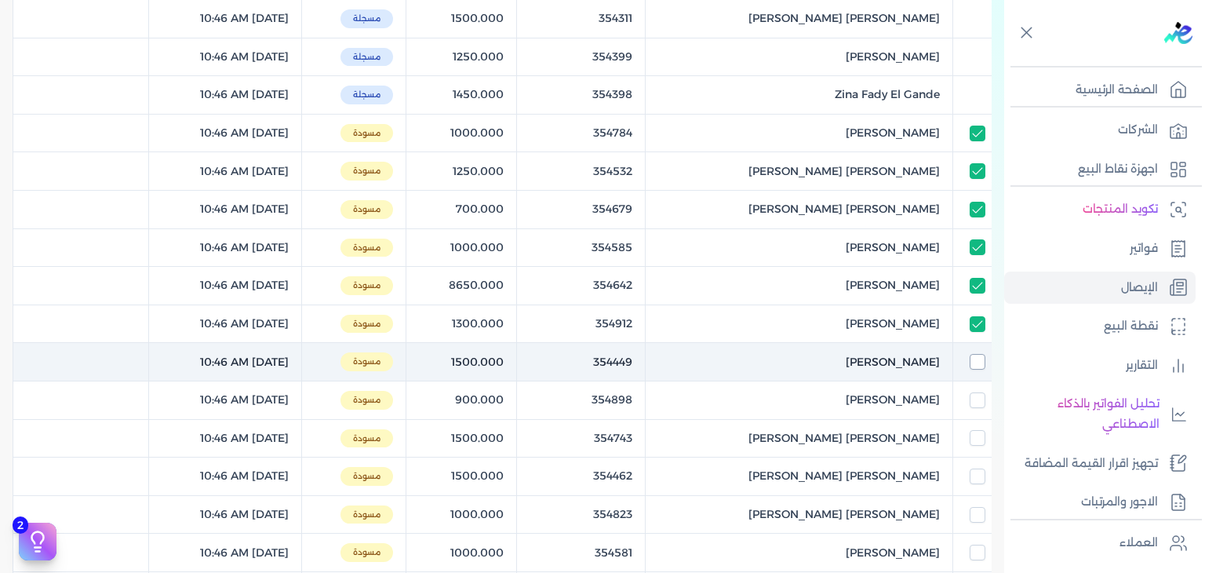
click at [974, 354] on input "checkbox" at bounding box center [978, 362] width 16 height 16
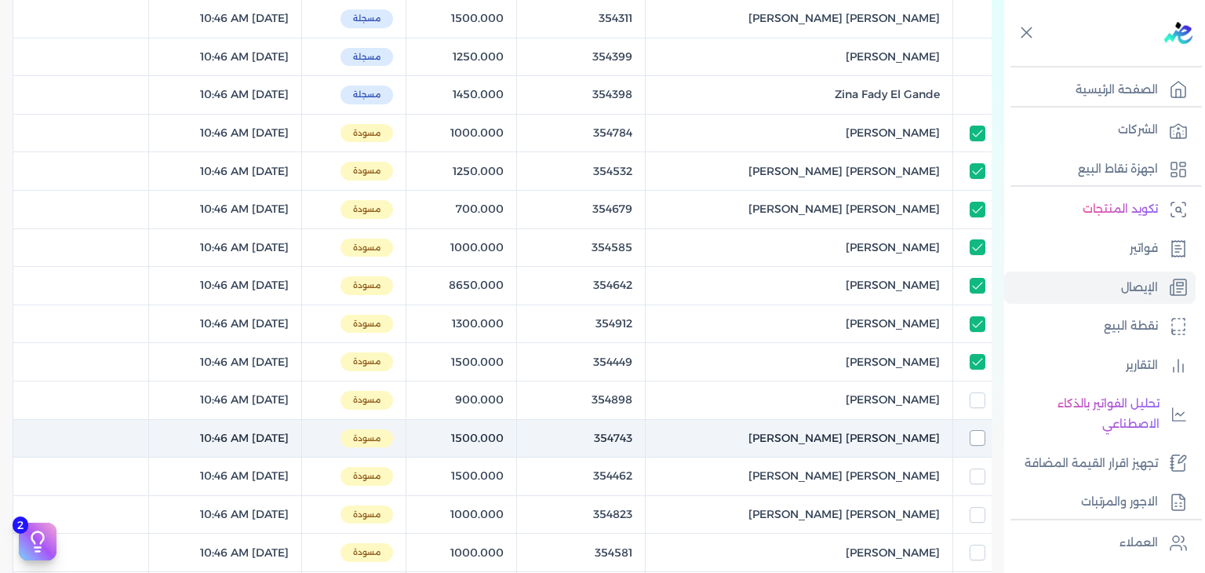
drag, startPoint x: 972, startPoint y: 396, endPoint x: 973, endPoint y: 428, distance: 31.4
click at [972, 395] on input "checkbox" at bounding box center [978, 400] width 16 height 16
click at [975, 430] on input "checkbox" at bounding box center [978, 438] width 16 height 16
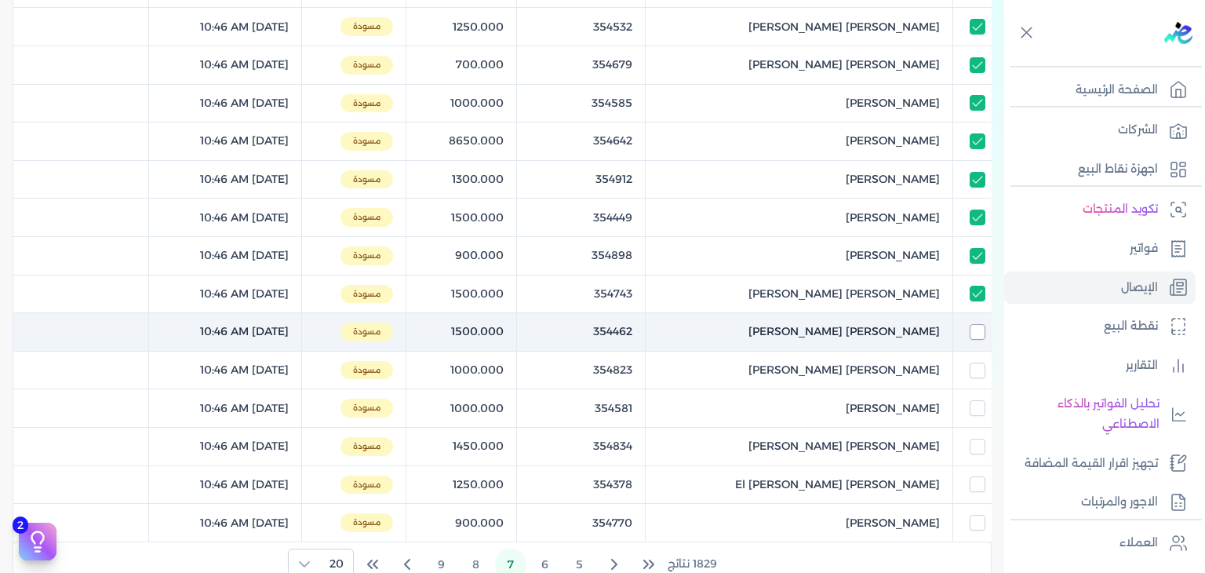
scroll to position [520, 0]
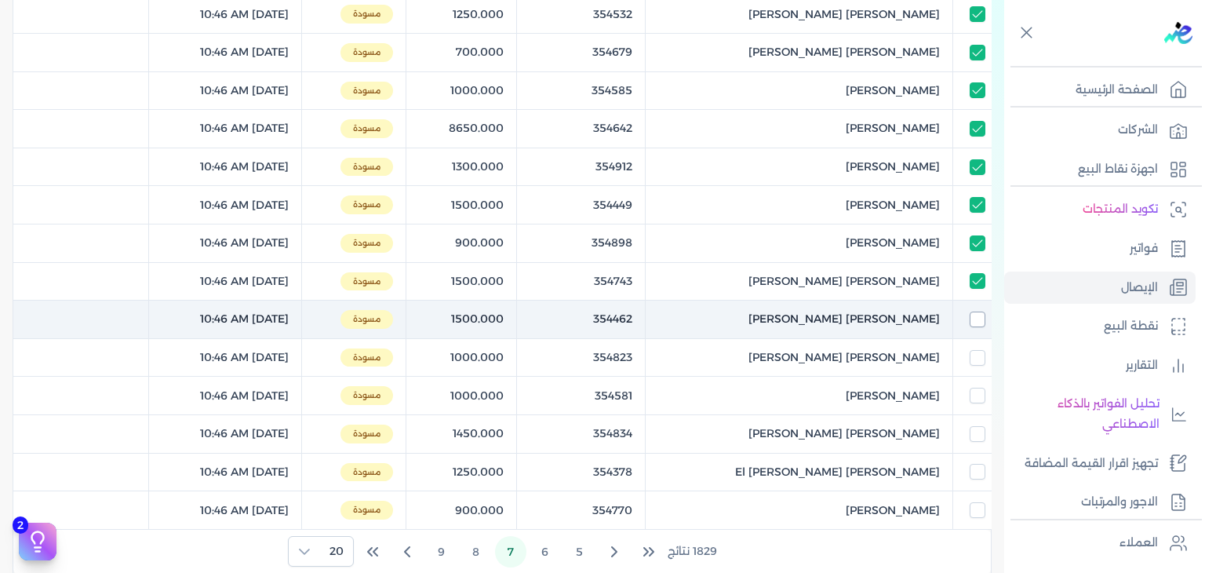
click at [985, 318] on input "checkbox" at bounding box center [978, 319] width 16 height 16
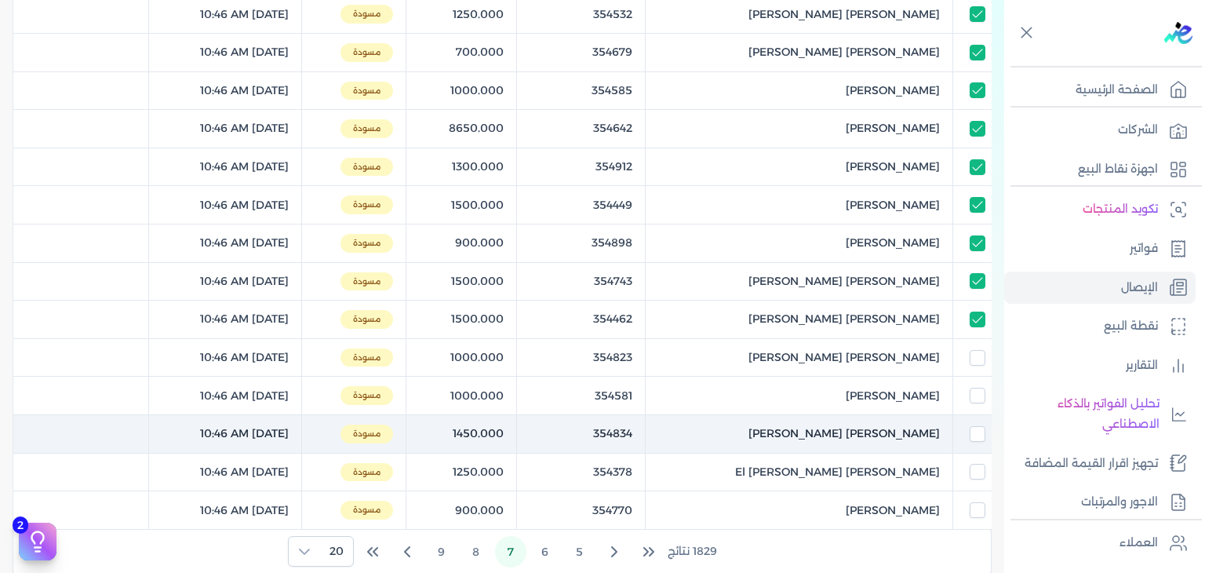
drag, startPoint x: 978, startPoint y: 359, endPoint x: 976, endPoint y: 421, distance: 62.0
click at [978, 359] on input "checkbox" at bounding box center [978, 358] width 16 height 16
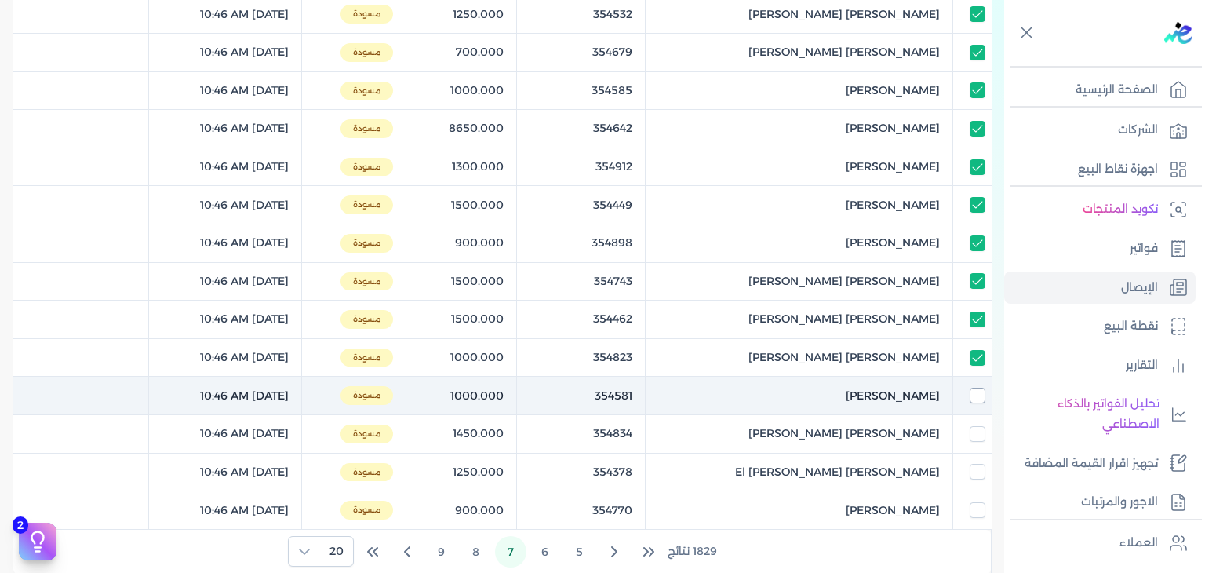
click at [979, 388] on input "checkbox" at bounding box center [978, 396] width 16 height 16
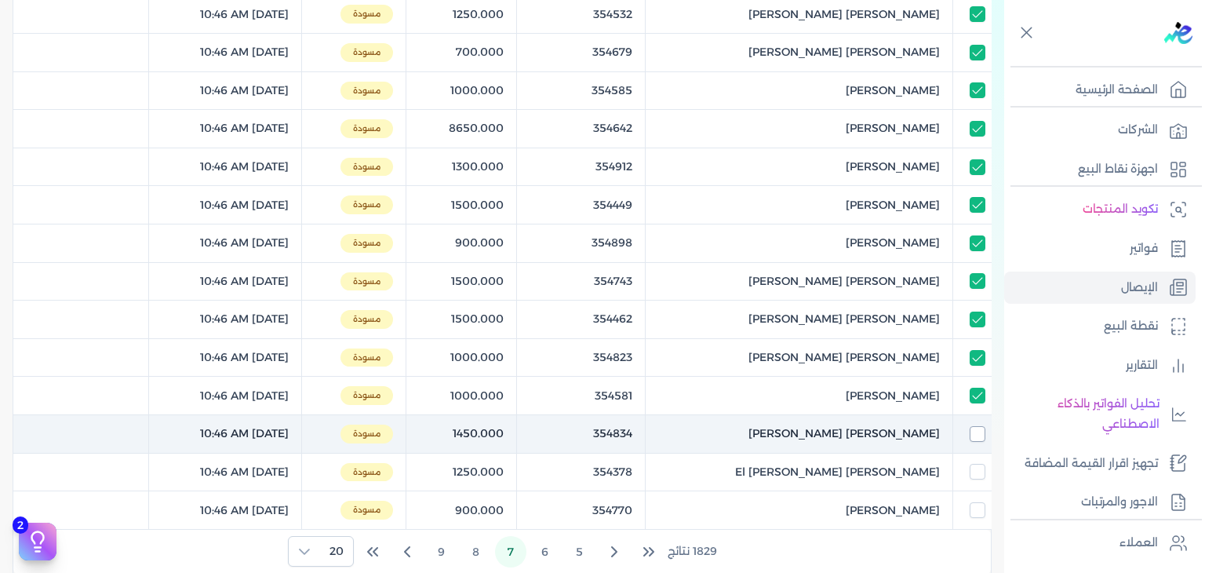
click at [978, 434] on input "checkbox" at bounding box center [978, 434] width 16 height 16
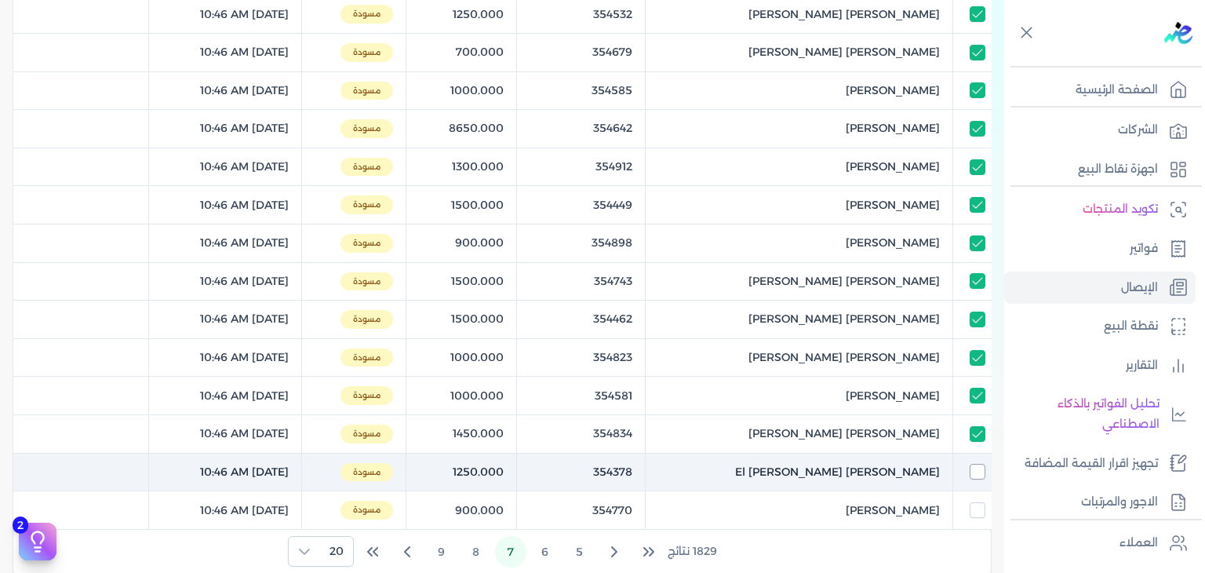
click at [975, 468] on input "checkbox" at bounding box center [978, 472] width 16 height 16
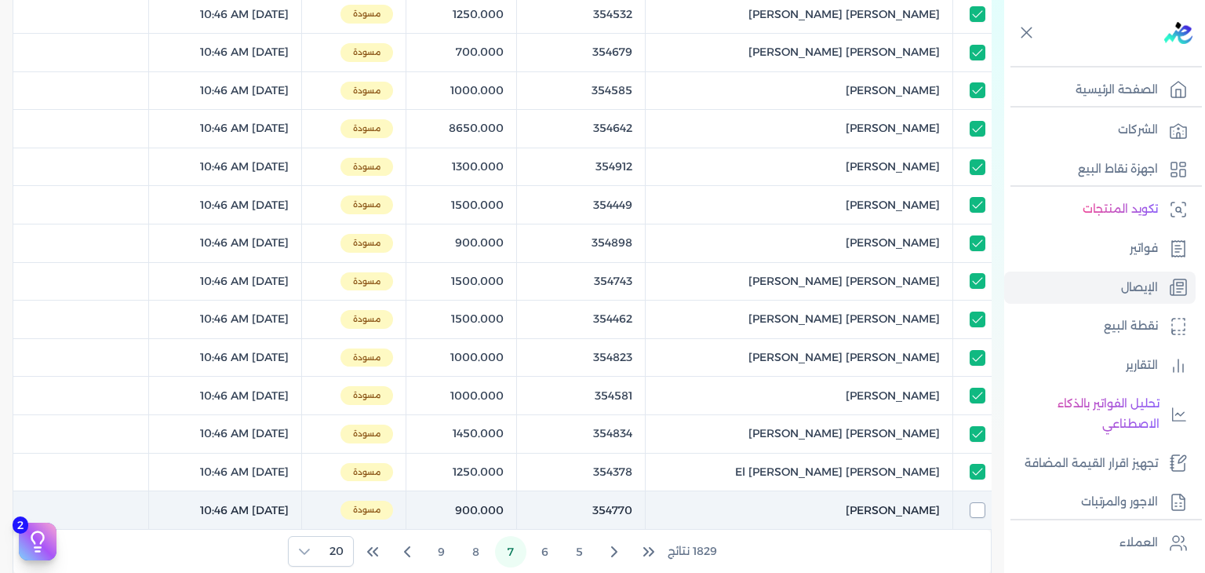
click at [975, 503] on input "checkbox" at bounding box center [978, 510] width 16 height 16
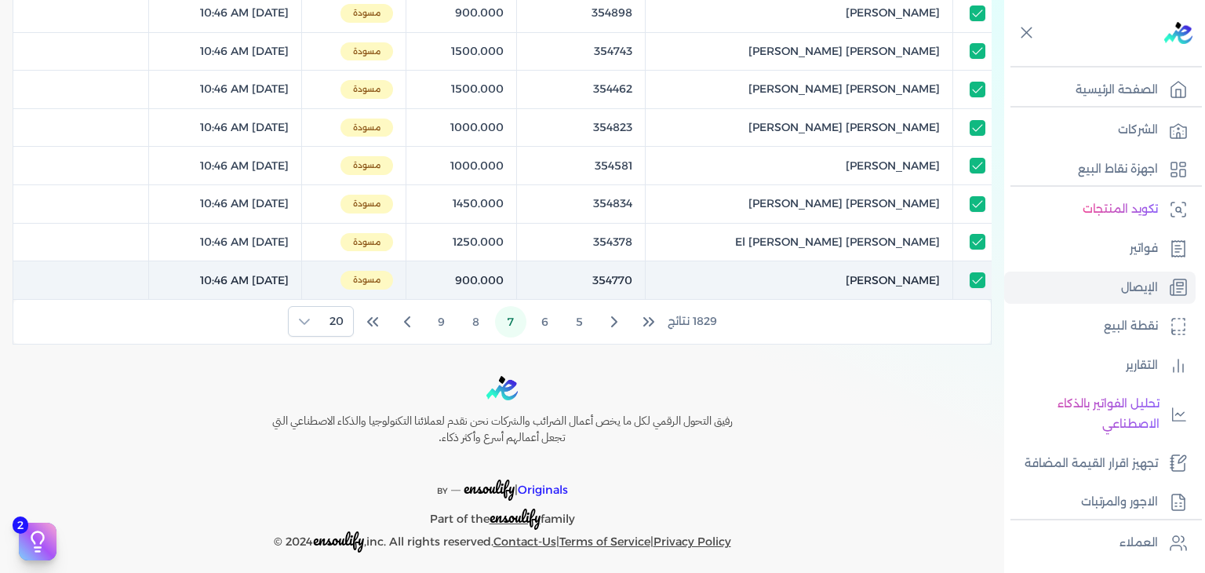
scroll to position [756, 0]
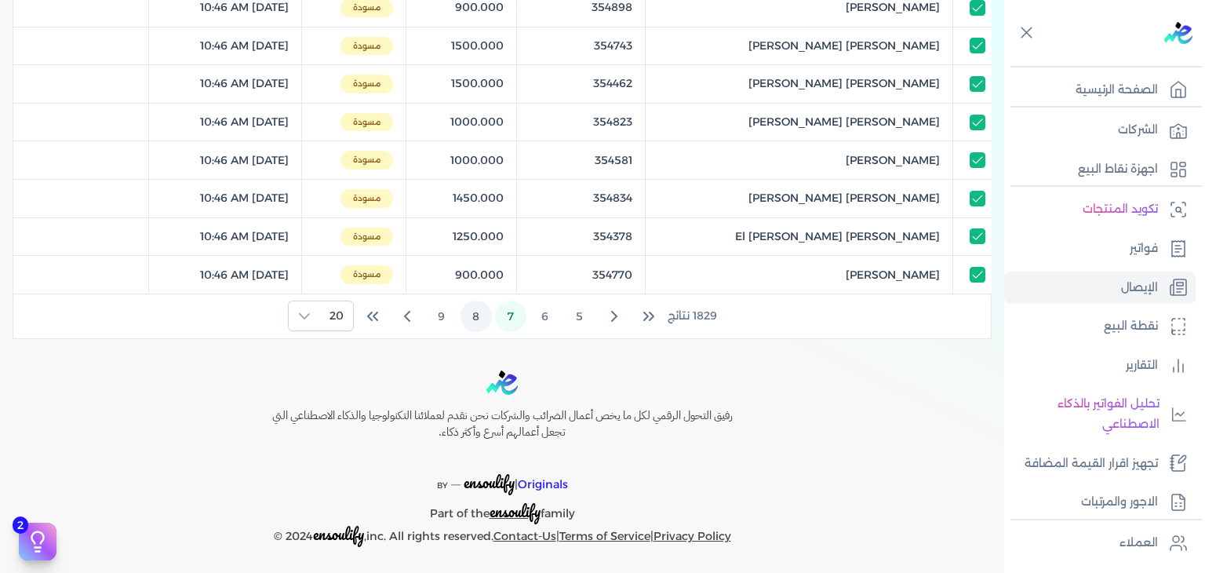
click at [483, 311] on button "8" at bounding box center [476, 316] width 31 height 31
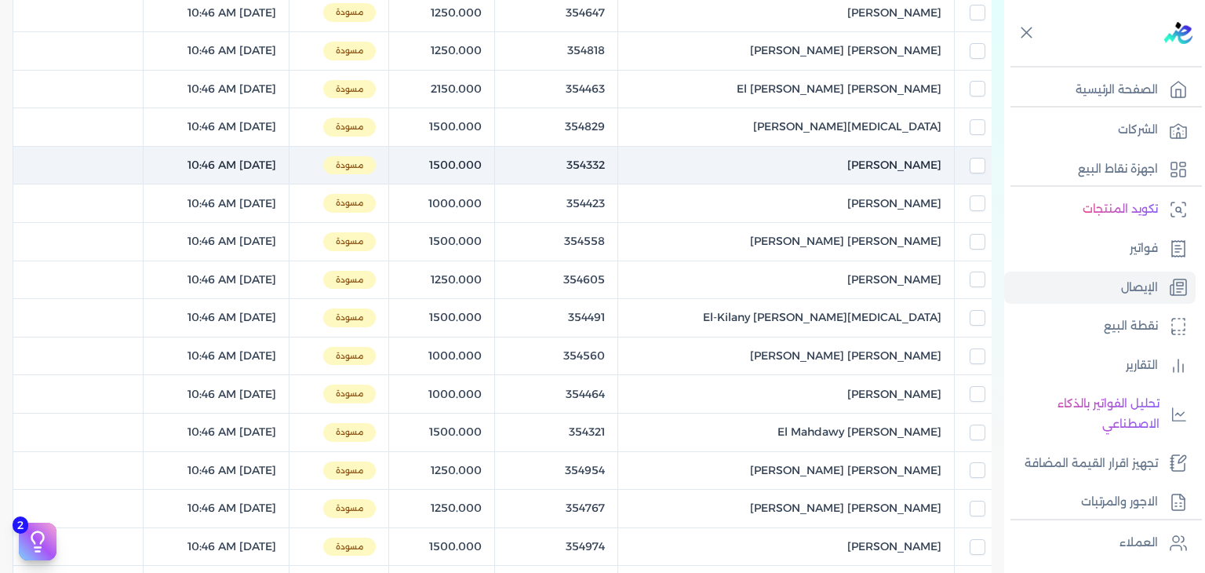
scroll to position [128, 0]
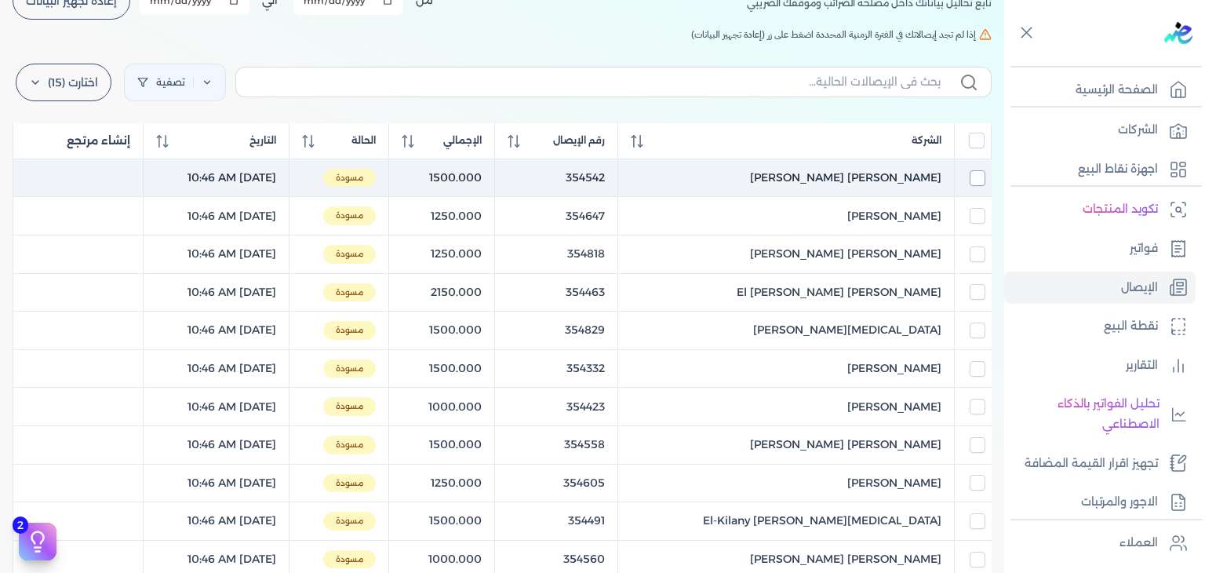
click at [970, 182] on input "checkbox" at bounding box center [978, 178] width 16 height 16
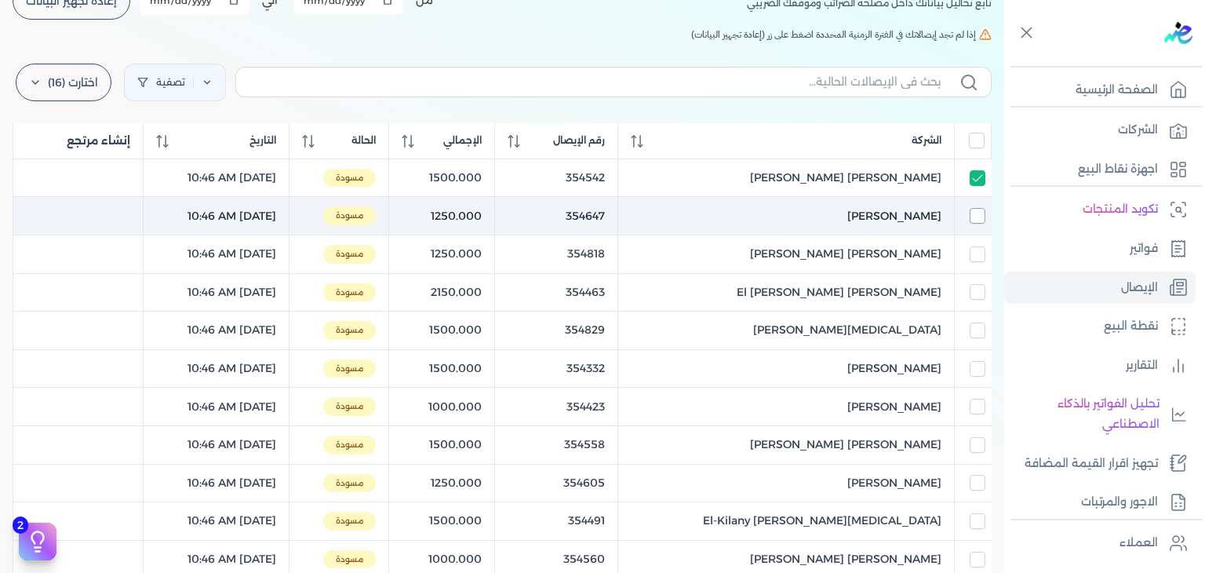
click at [978, 217] on input "checkbox" at bounding box center [978, 216] width 16 height 16
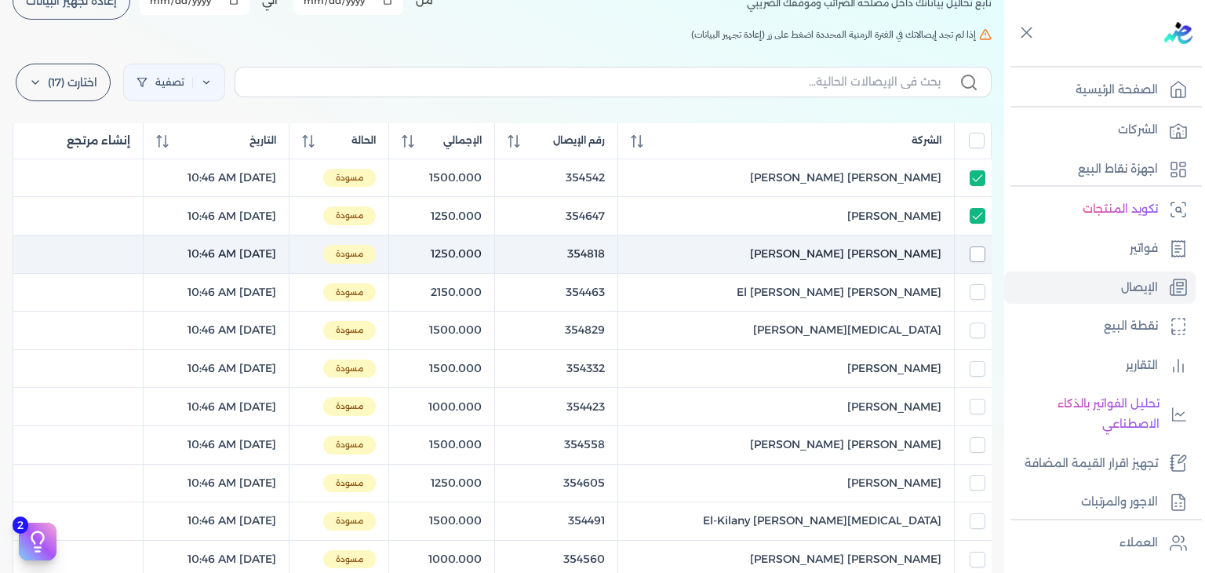
click at [979, 246] on input "checkbox" at bounding box center [978, 254] width 16 height 16
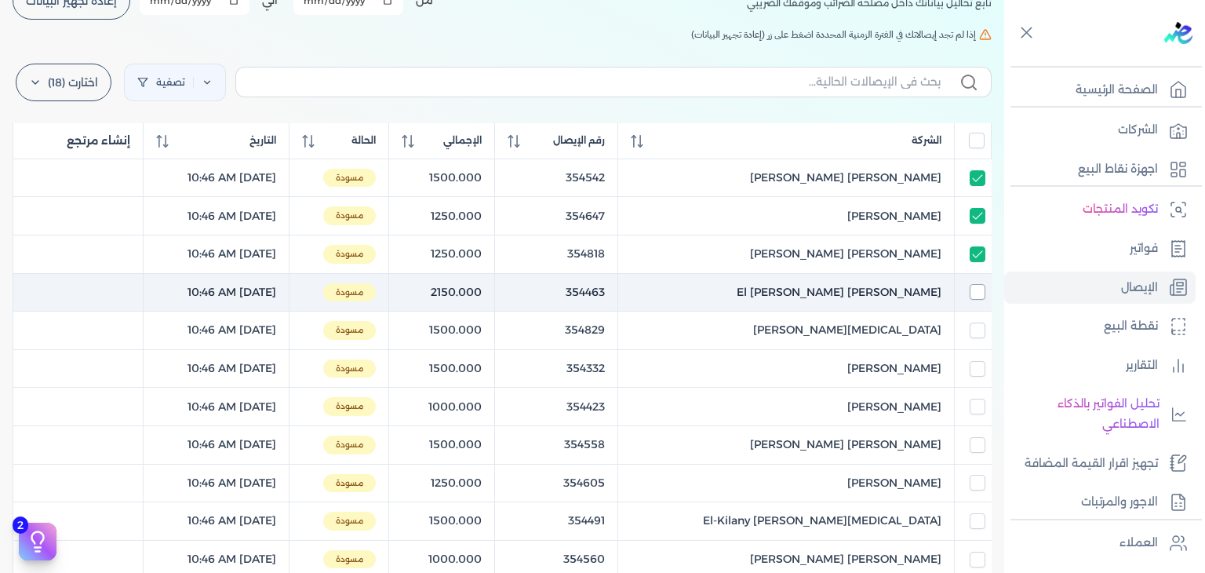
click at [974, 286] on input "checkbox" at bounding box center [978, 292] width 16 height 16
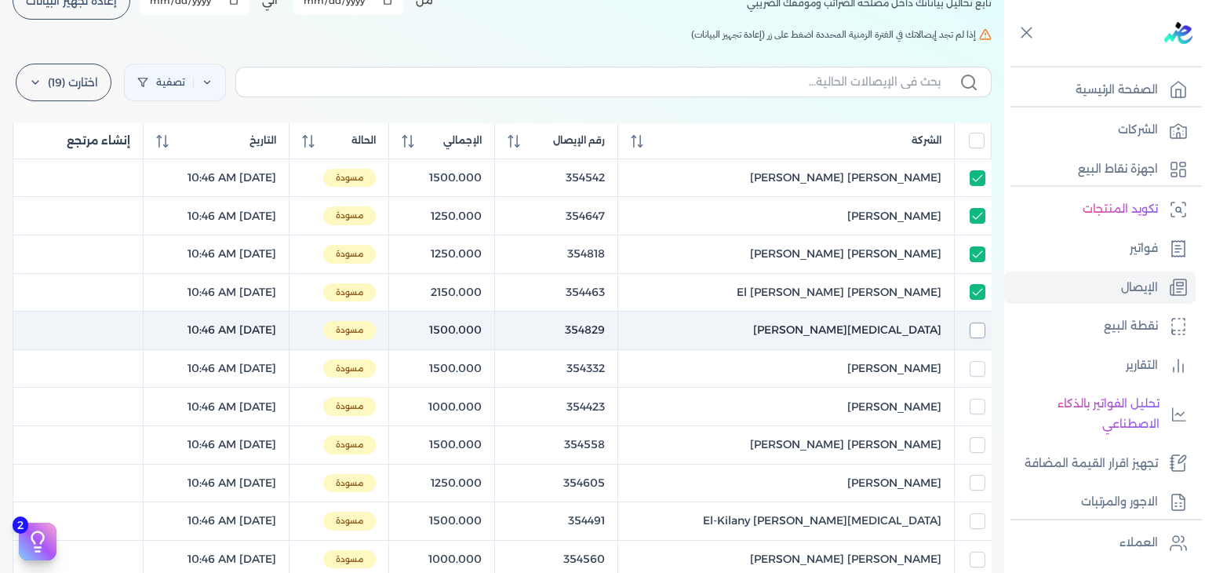
click at [975, 337] on input "checkbox" at bounding box center [978, 330] width 16 height 16
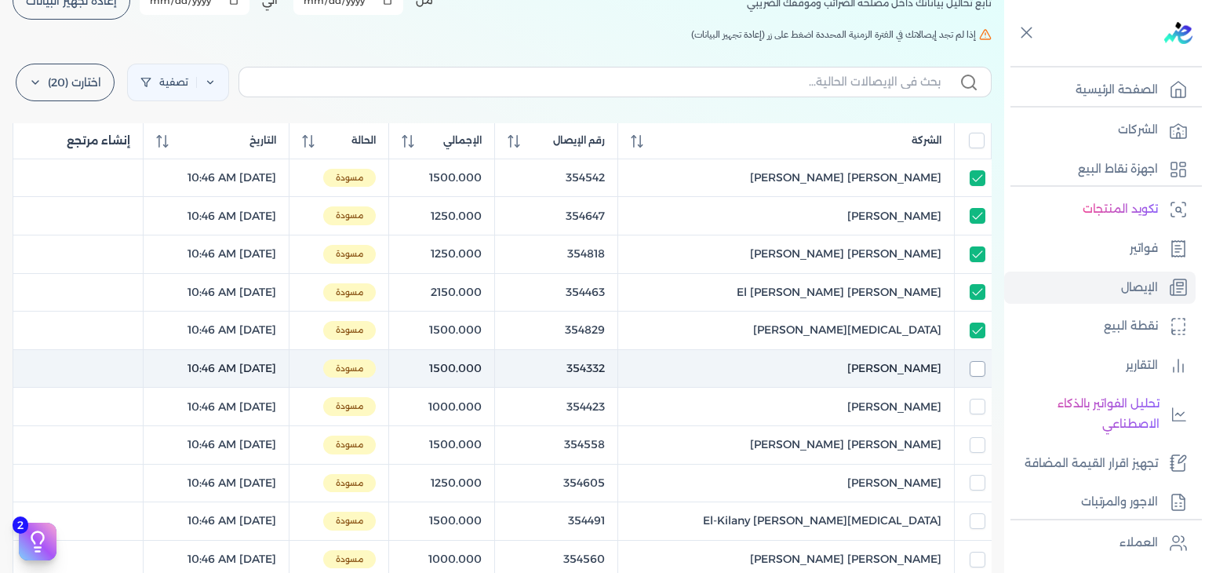
click at [975, 372] on input "checkbox" at bounding box center [978, 369] width 16 height 16
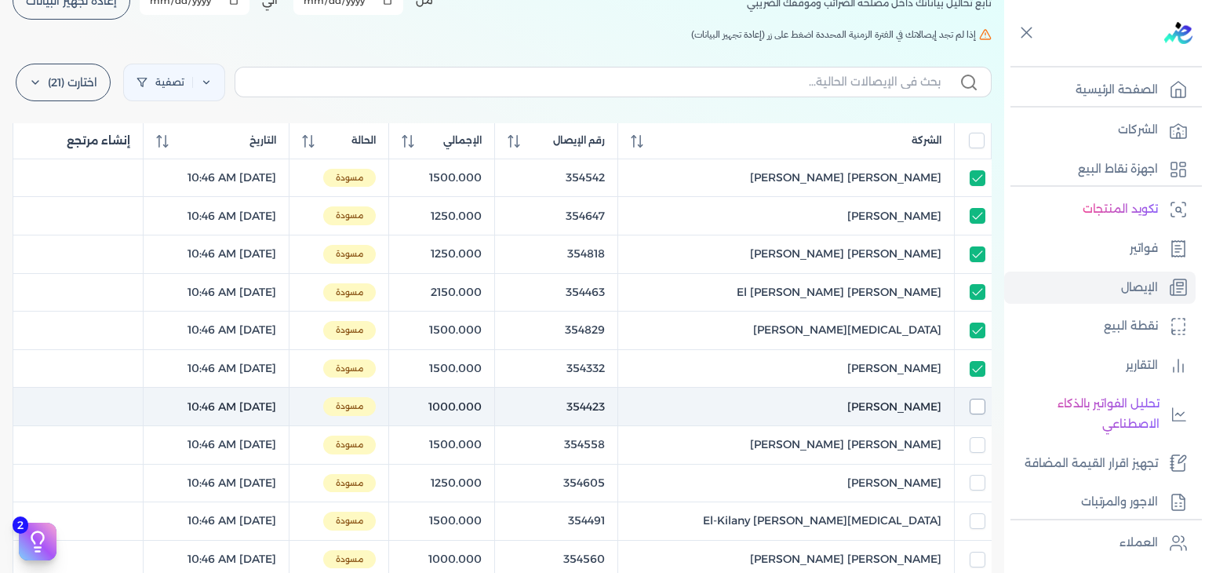
click at [976, 405] on input "checkbox" at bounding box center [978, 407] width 16 height 16
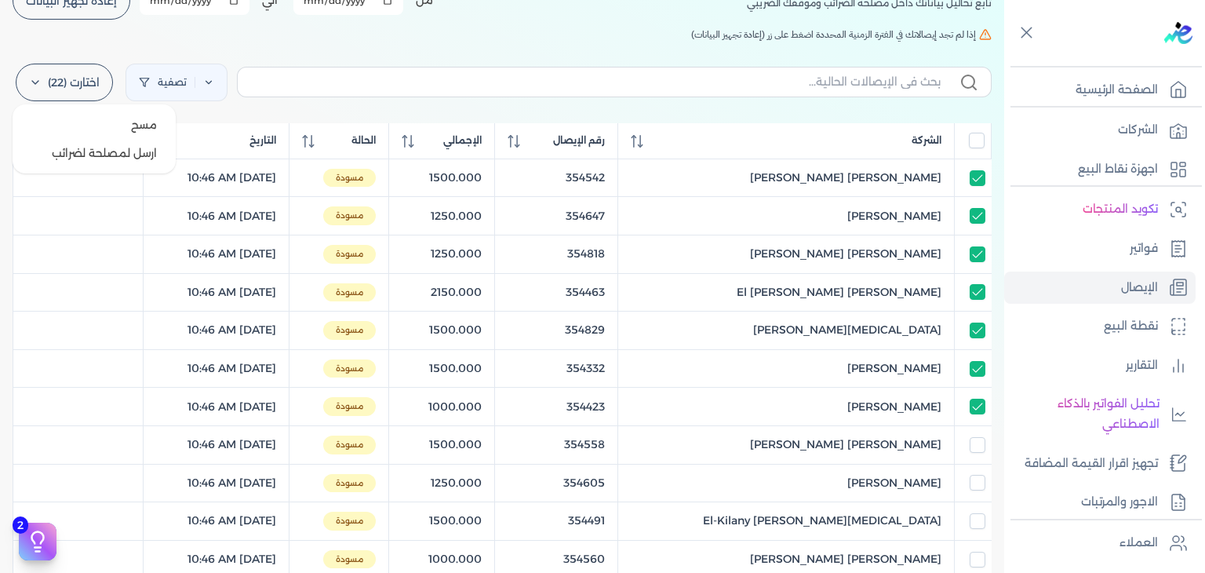
click at [86, 98] on label "اختارت (22)" at bounding box center [64, 83] width 97 height 38
click at [126, 161] on button "ارسل لمصلحة لضرائب" at bounding box center [94, 153] width 151 height 28
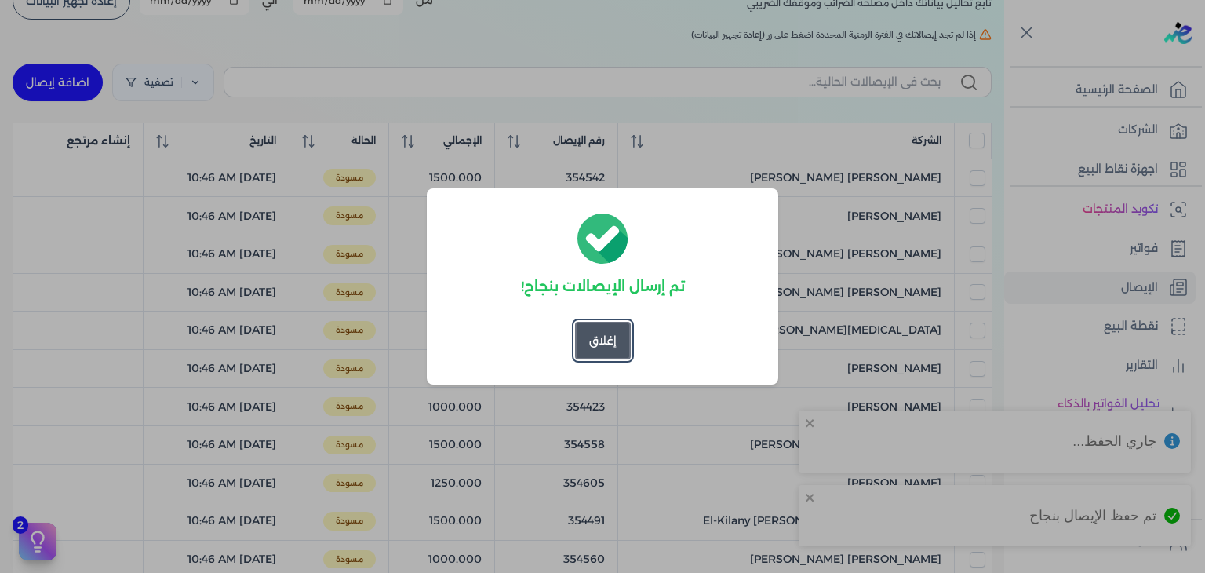
click at [590, 356] on button "إغلاق" at bounding box center [603, 341] width 56 height 38
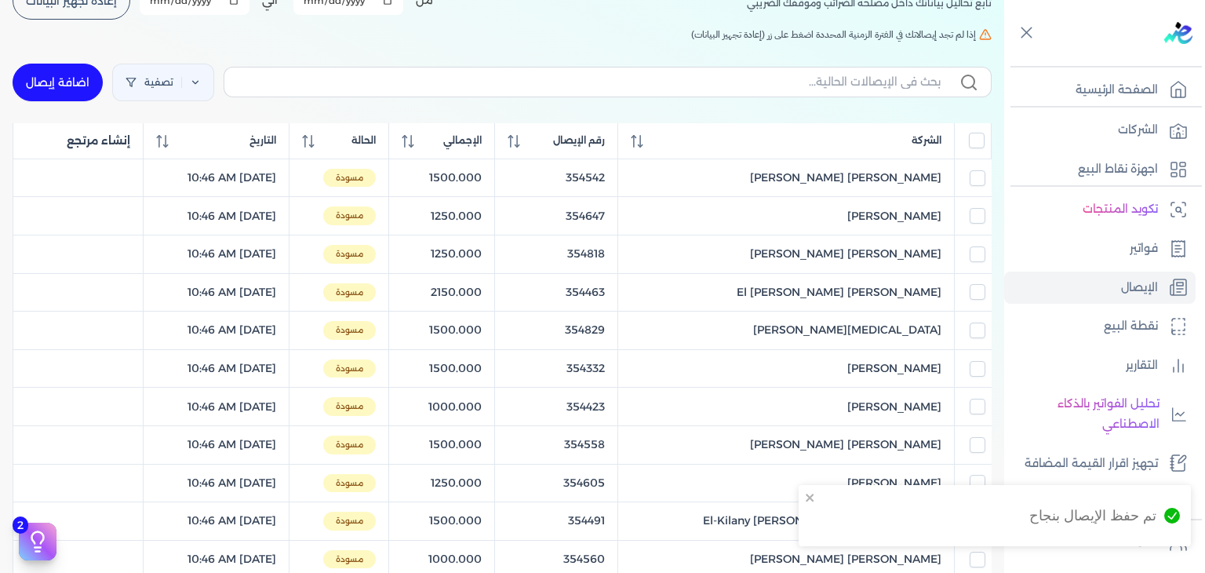
scroll to position [0, 0]
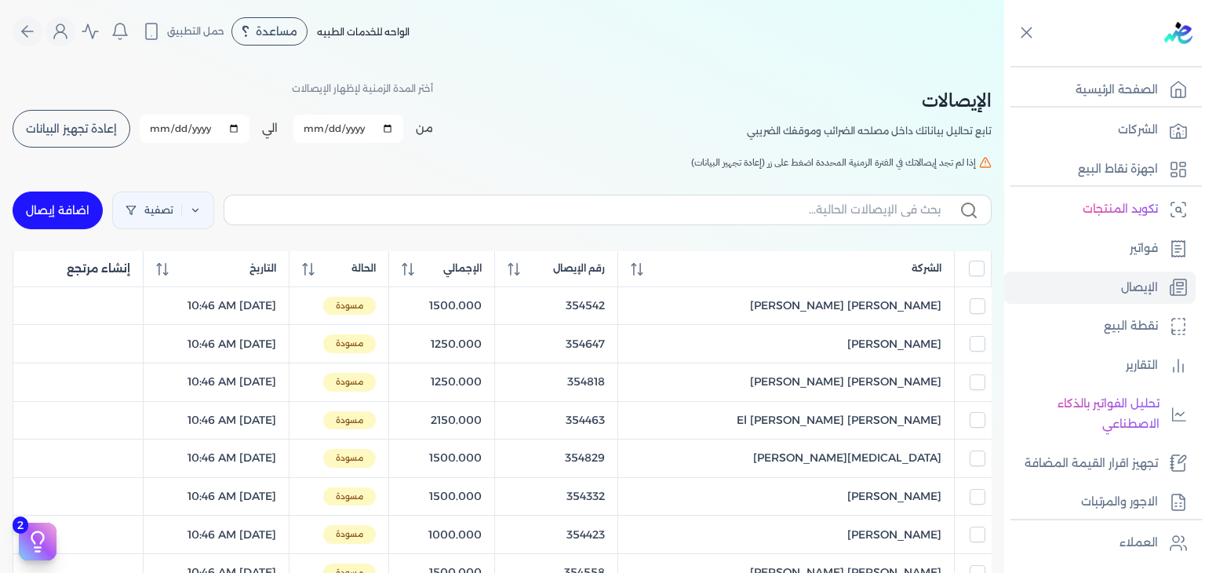
drag, startPoint x: 78, startPoint y: 125, endPoint x: 206, endPoint y: 3, distance: 177.1
click at [78, 124] on span "إعادة تجهيز البيانات" at bounding box center [71, 128] width 91 height 11
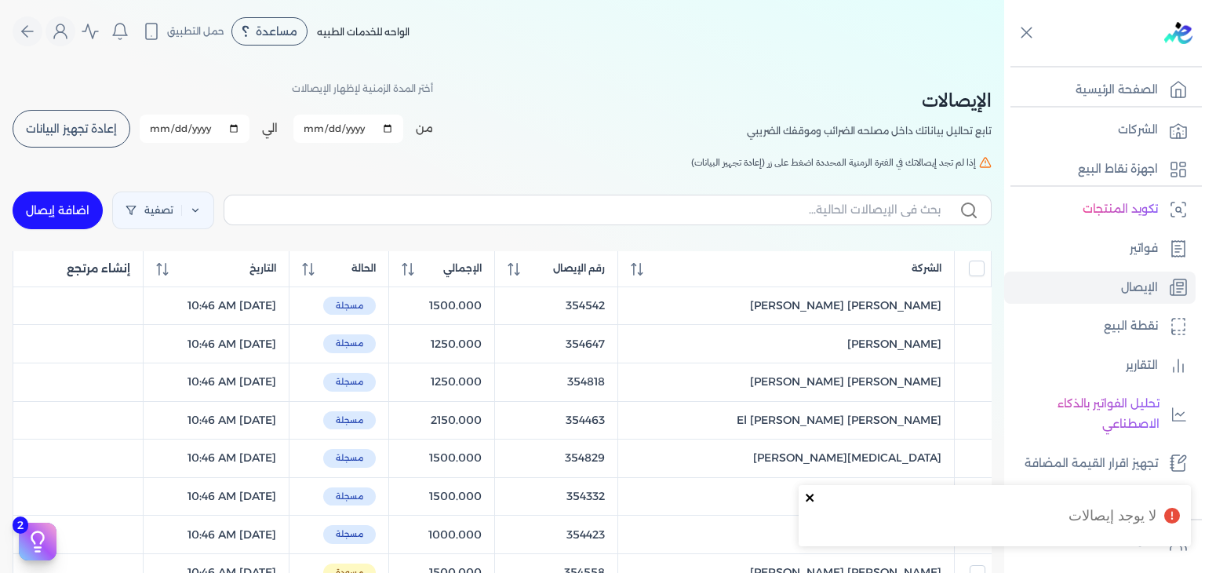
click at [812, 497] on icon "close" at bounding box center [810, 497] width 11 height 13
click at [55, 126] on span "إعادة تجهيز البيانات" at bounding box center [71, 128] width 91 height 11
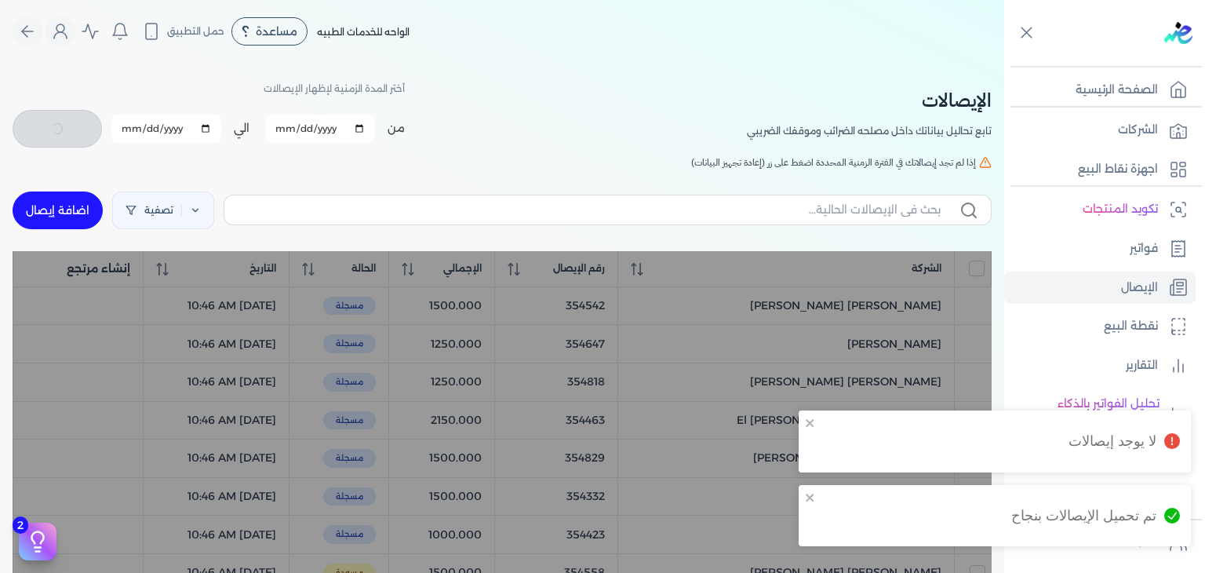
click at [817, 418] on div "لا يوجد إيصالات" at bounding box center [1000, 441] width 369 height 49
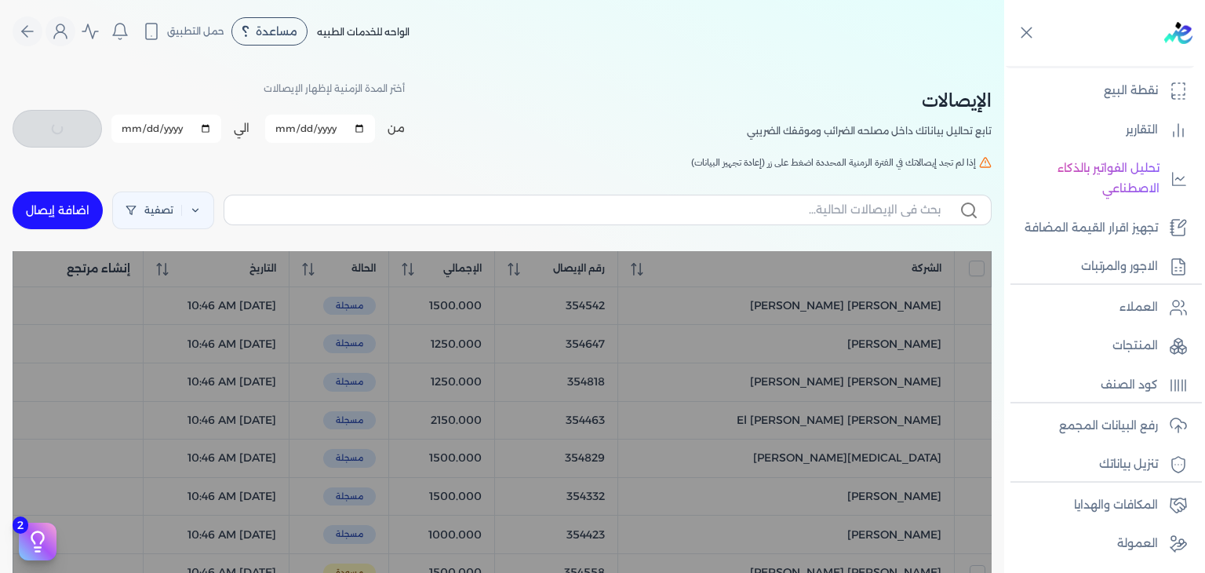
click at [53, 139] on div "من [DATE] الي [DATE] برجاء تحديد فتره زمنيه برجاء تحديد فتره زمنيه صالحة" at bounding box center [209, 128] width 392 height 41
drag, startPoint x: 56, startPoint y: 136, endPoint x: 231, endPoint y: 32, distance: 204.0
click at [55, 145] on div "من [DATE] الي [DATE] برجاء تحديد فتره زمنيه برجاء تحديد فتره زمنيه صالحة" at bounding box center [209, 128] width 392 height 41
click at [56, 20] on div "مرحباً [PERSON_NAME] [PERSON_NAME][EMAIL_ADDRESS][PERSON_NAME][DOMAIN_NAME] الا…" at bounding box center [61, 31] width 30 height 30
click at [62, 20] on button "Global" at bounding box center [61, 31] width 30 height 30
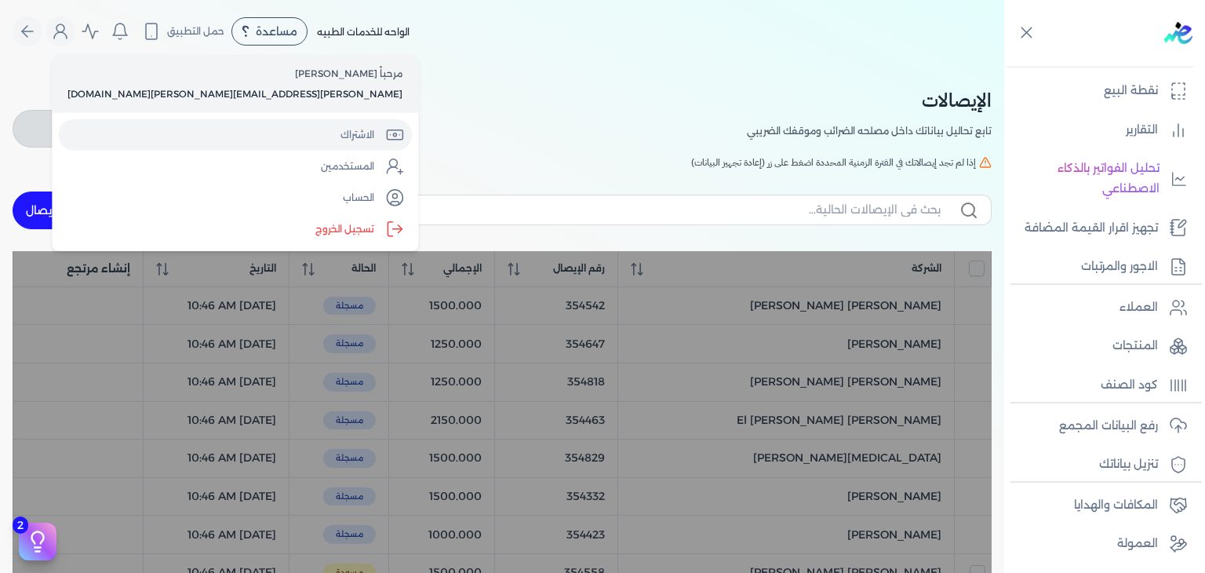
click at [171, 121] on link "الاشتراك" at bounding box center [235, 134] width 354 height 31
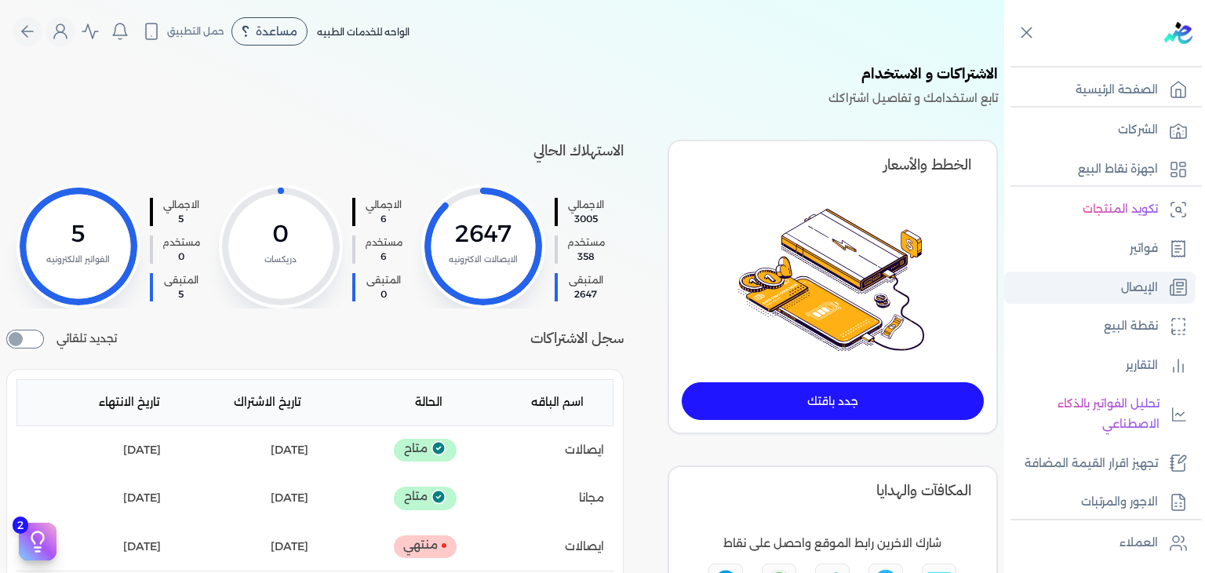
click at [1113, 282] on link "الإيصال" at bounding box center [1099, 287] width 191 height 33
click at [1113, 275] on link "الإيصال" at bounding box center [1099, 287] width 191 height 33
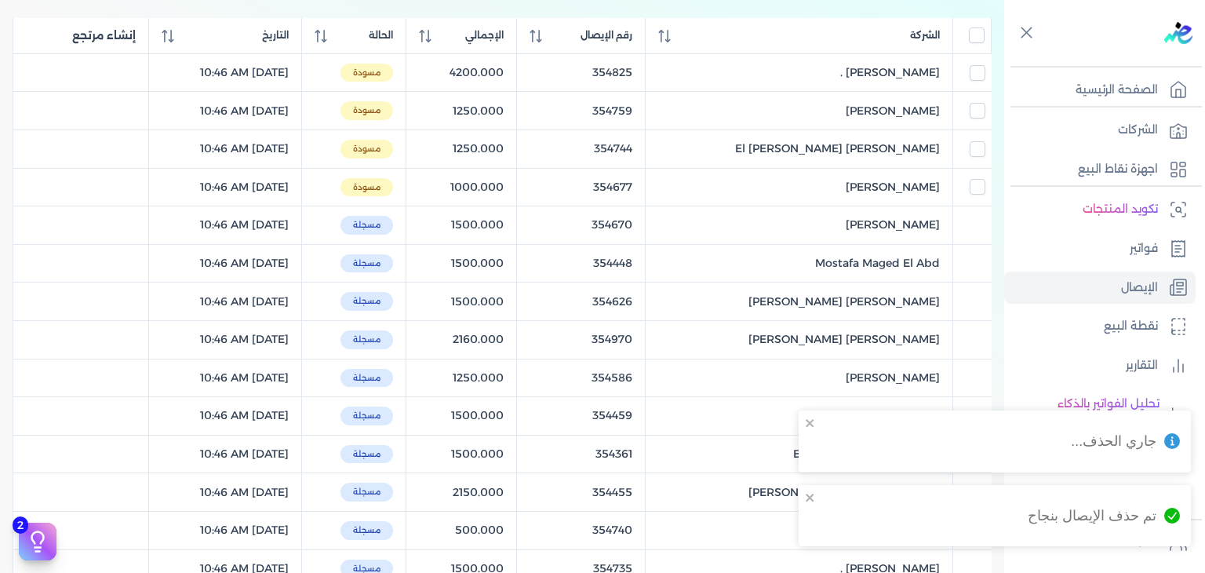
scroll to position [235, 0]
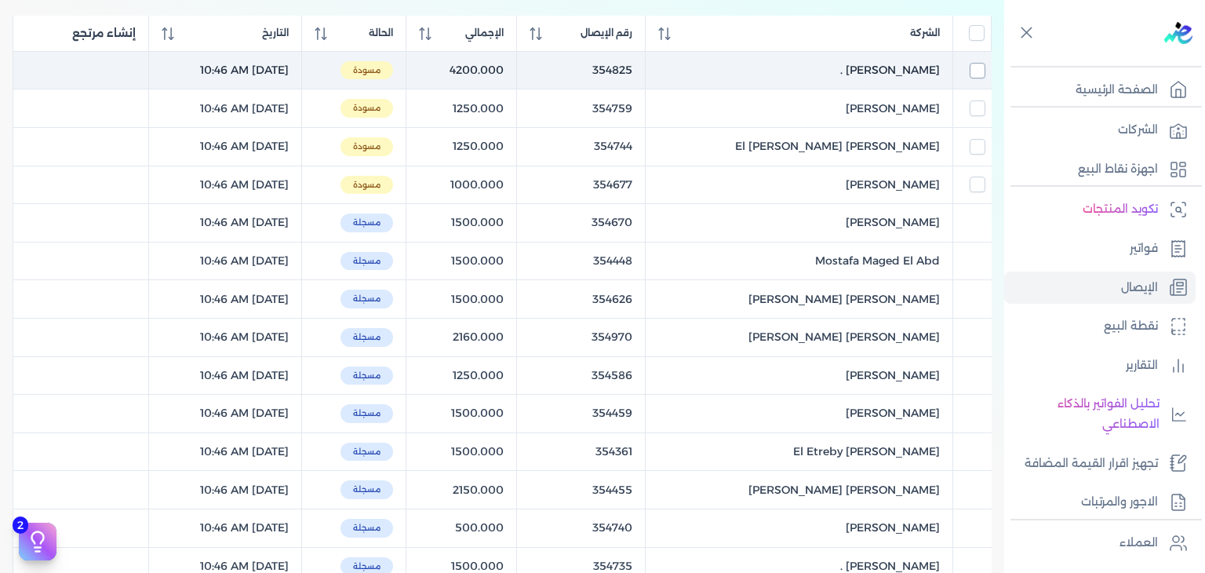
click at [979, 71] on input "checkbox" at bounding box center [978, 71] width 16 height 16
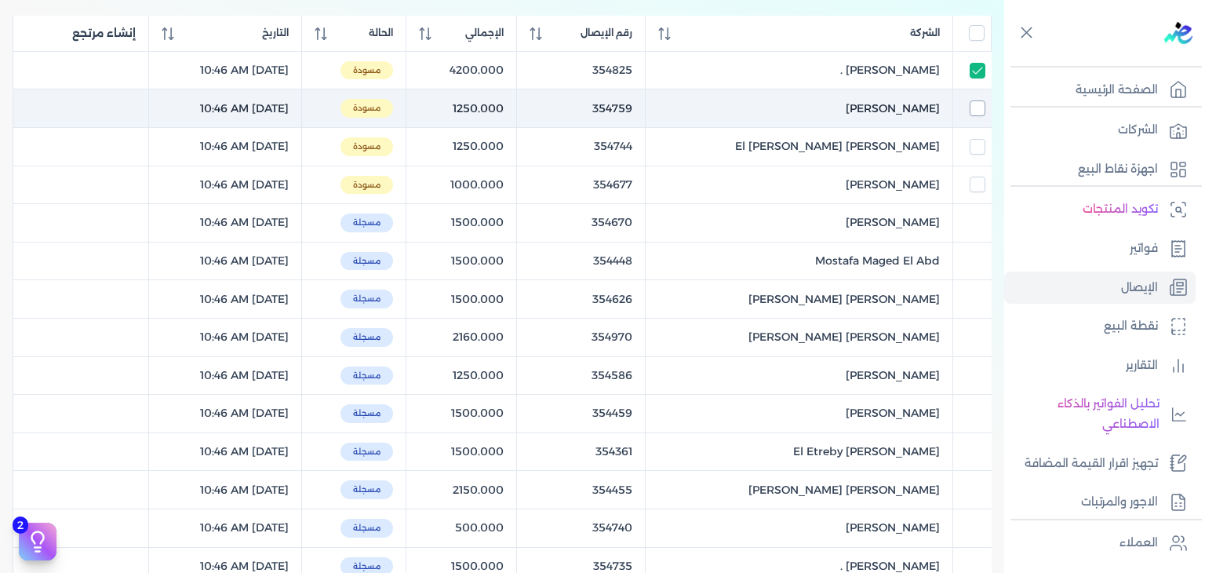
click at [985, 114] on input "checkbox" at bounding box center [978, 108] width 16 height 16
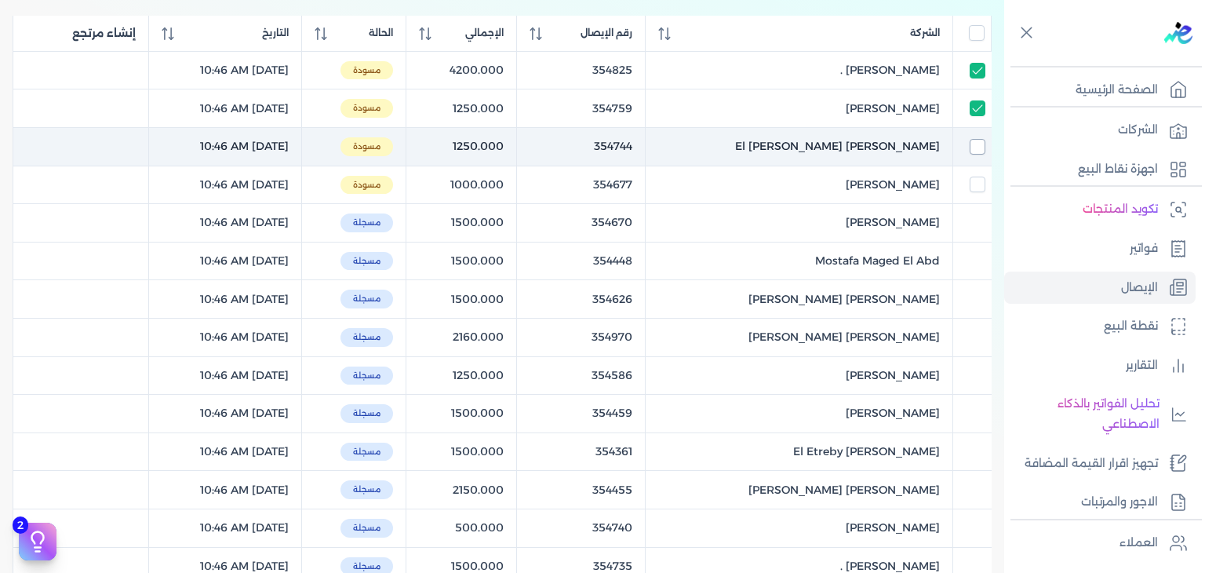
click at [975, 146] on input "checkbox" at bounding box center [978, 147] width 16 height 16
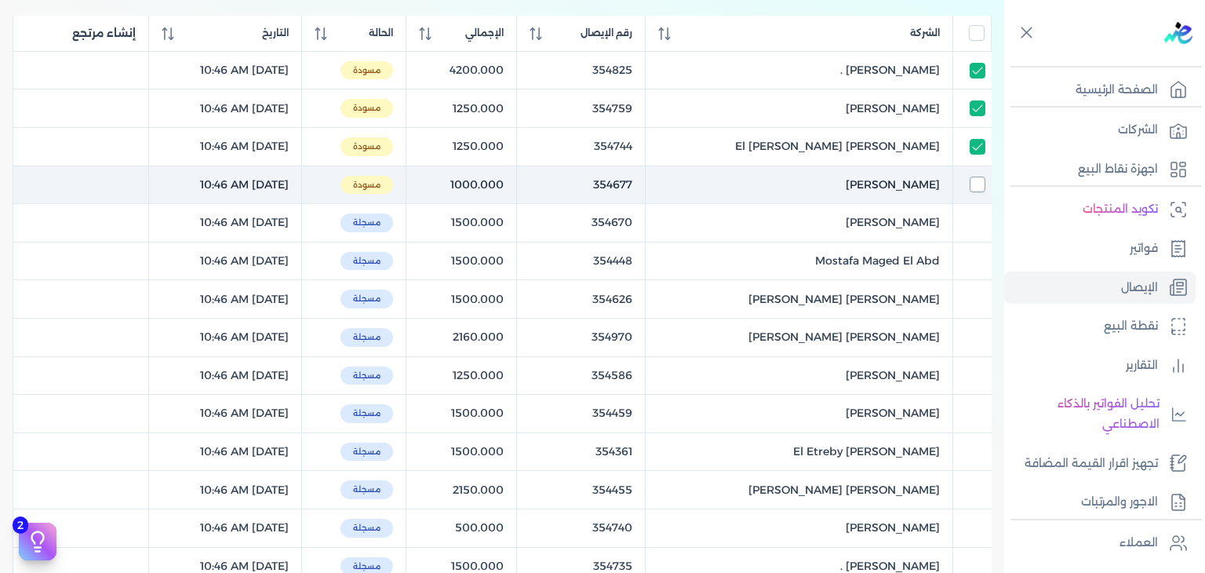
click at [979, 183] on input "checkbox" at bounding box center [978, 185] width 16 height 16
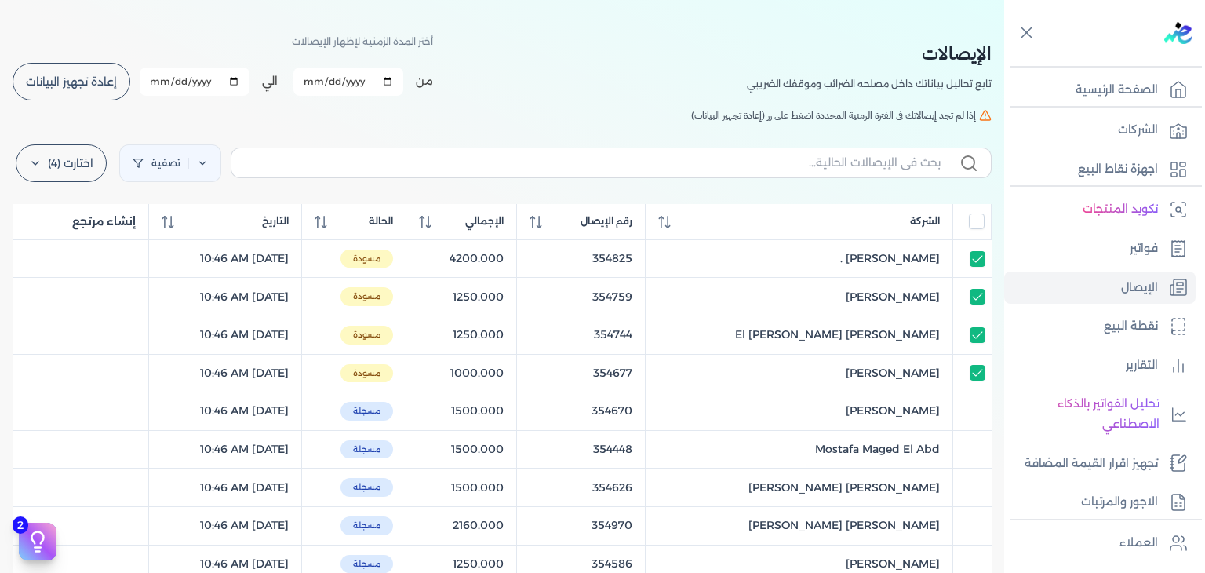
scroll to position [0, 0]
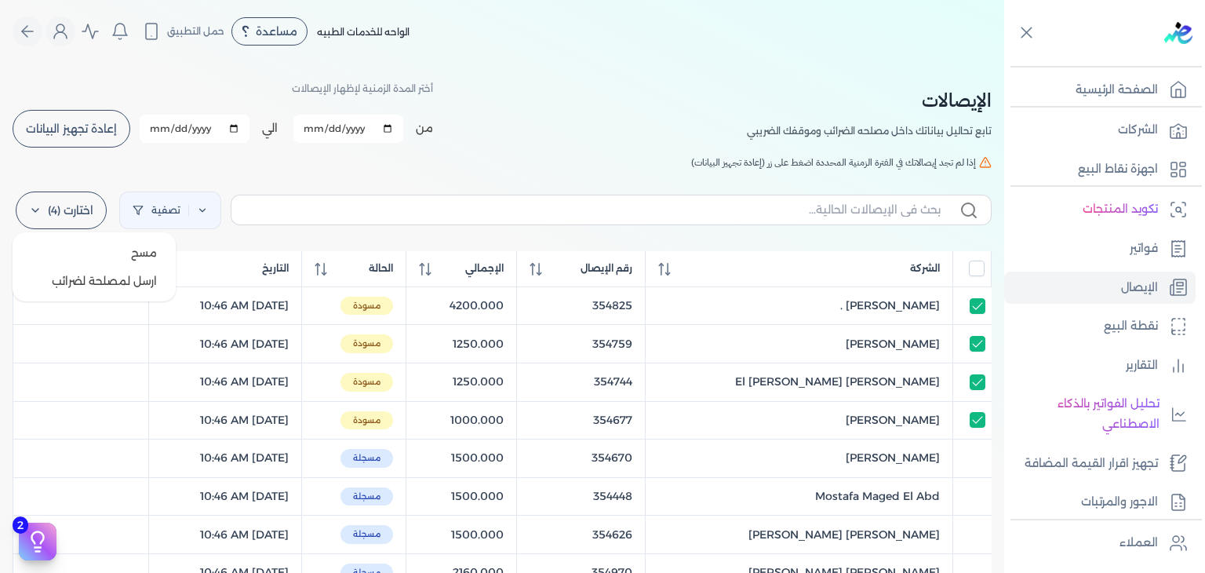
click at [68, 217] on label "اختارت (4)" at bounding box center [61, 210] width 91 height 38
click at [75, 290] on button "ارسل لمصلحة لضرائب" at bounding box center [94, 281] width 151 height 28
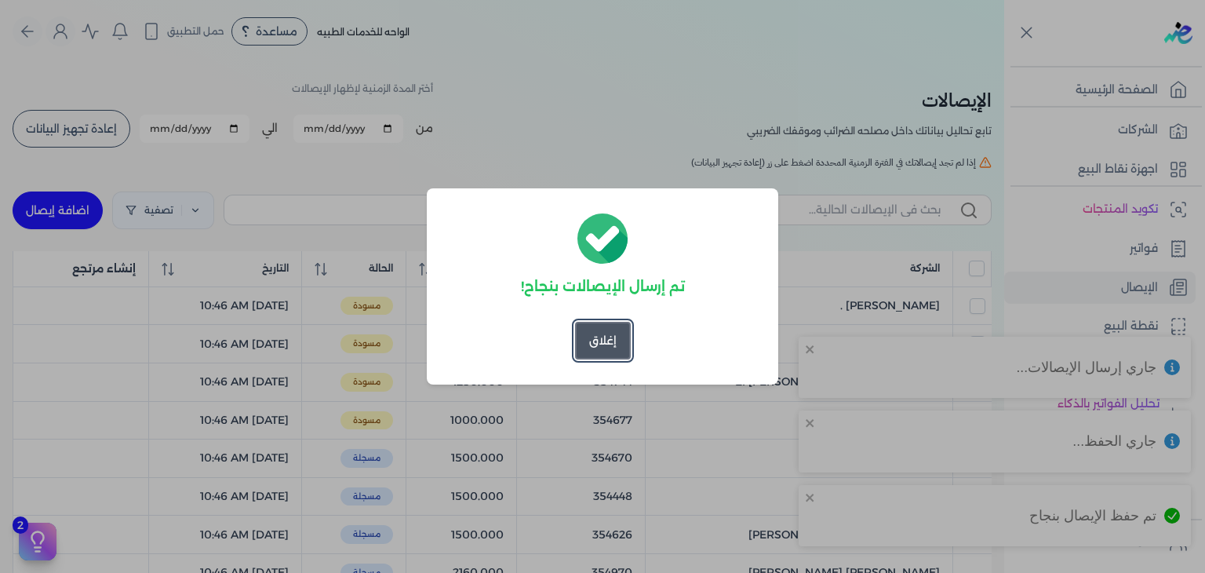
click at [616, 344] on button "إغلاق" at bounding box center [603, 341] width 56 height 38
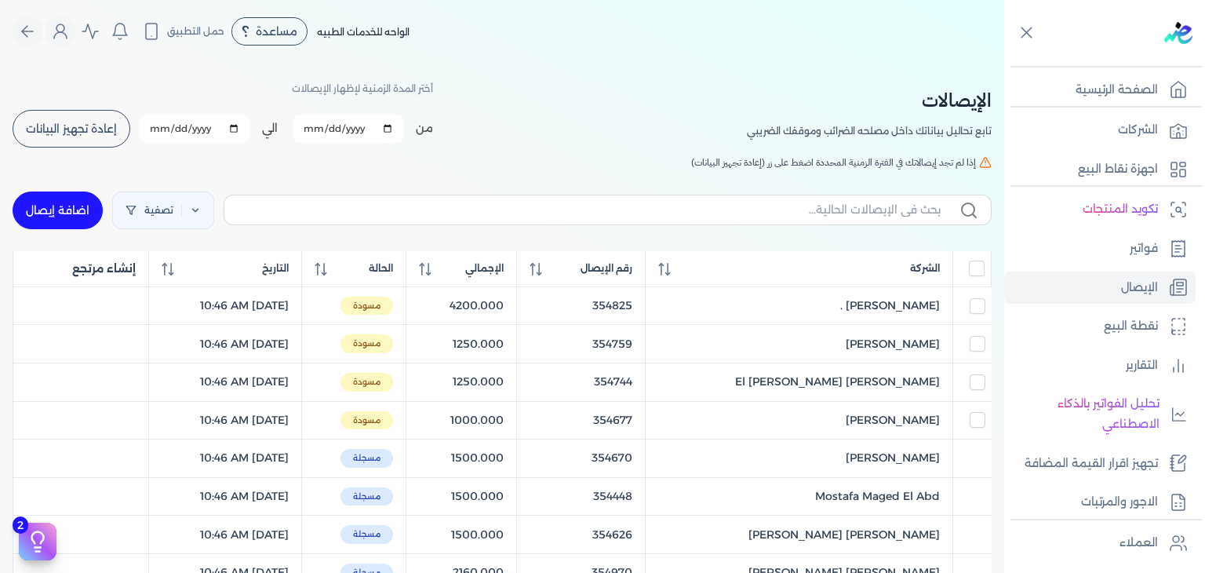
click at [79, 145] on button "إعادة تجهيز البيانات" at bounding box center [72, 129] width 118 height 38
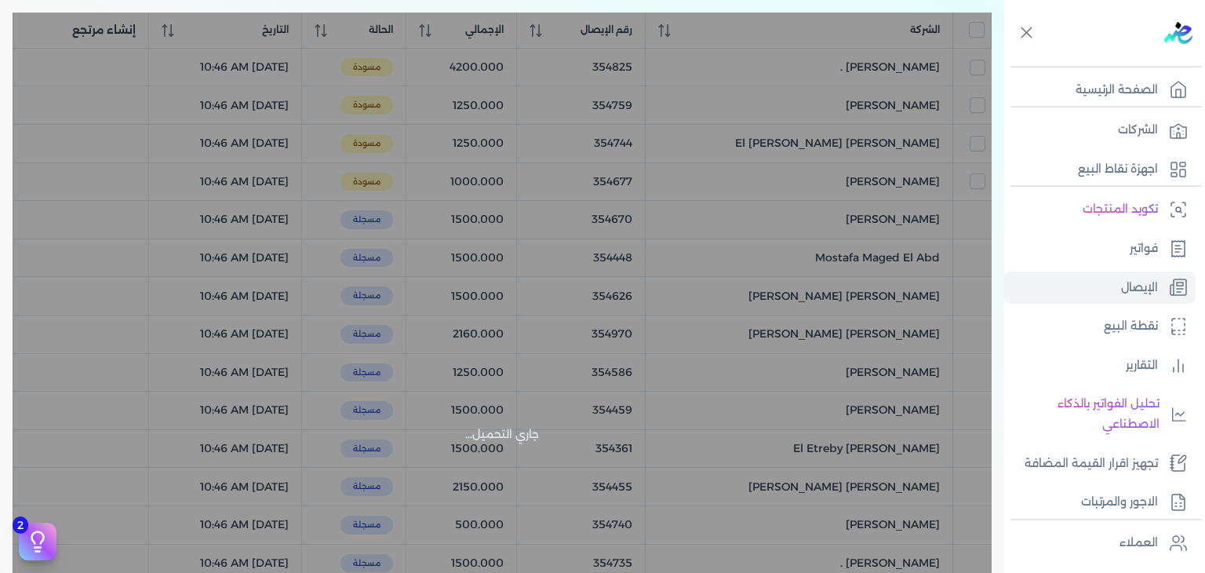
scroll to position [392, 0]
